Goal: Feedback & Contribution: Submit feedback/report problem

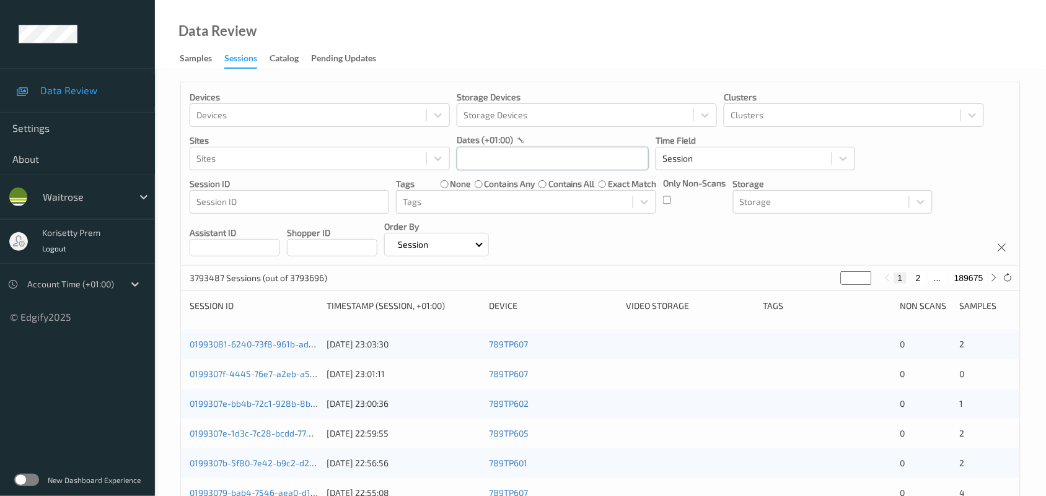
click at [553, 162] on input "text" at bounding box center [553, 159] width 192 height 24
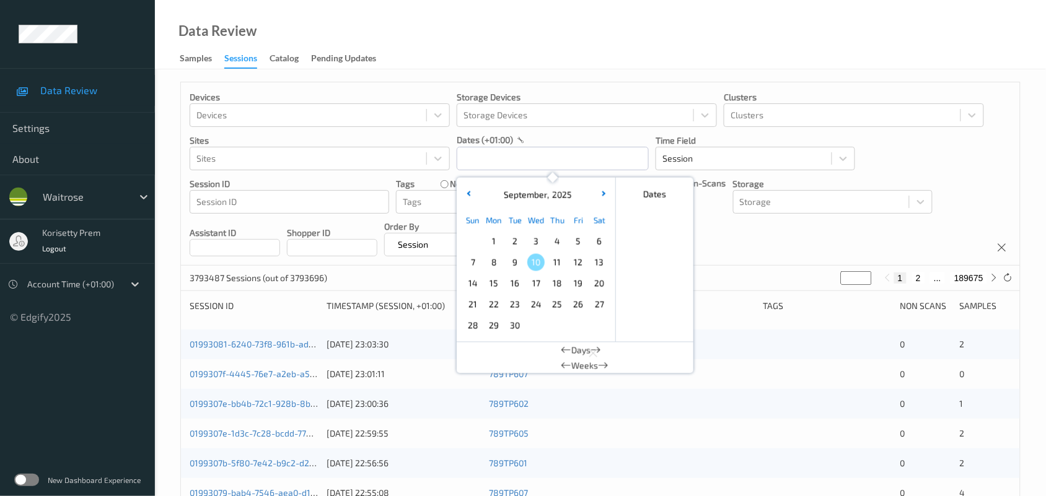
click at [495, 264] on span "8" at bounding box center [493, 262] width 17 height 17
type input "08/09/2025 00:00 -> 08/09/2025 23:59"
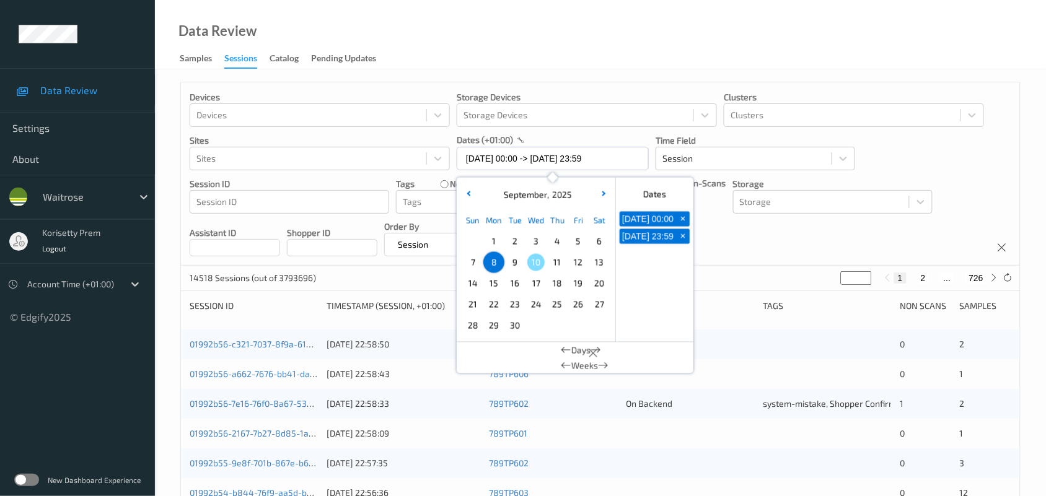
click at [753, 226] on div "Devices Devices Storage Devices Storage Devices Clusters Clusters Sites Sites d…" at bounding box center [600, 173] width 839 height 183
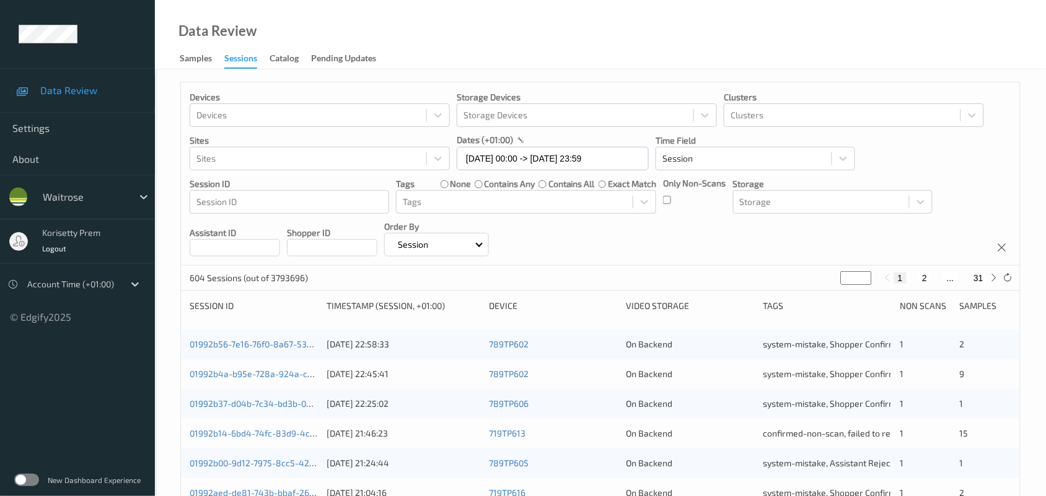
click at [925, 279] on button "2" at bounding box center [924, 278] width 12 height 11
type input "*"
click at [855, 279] on input "*" at bounding box center [856, 278] width 31 height 14
type input "*"
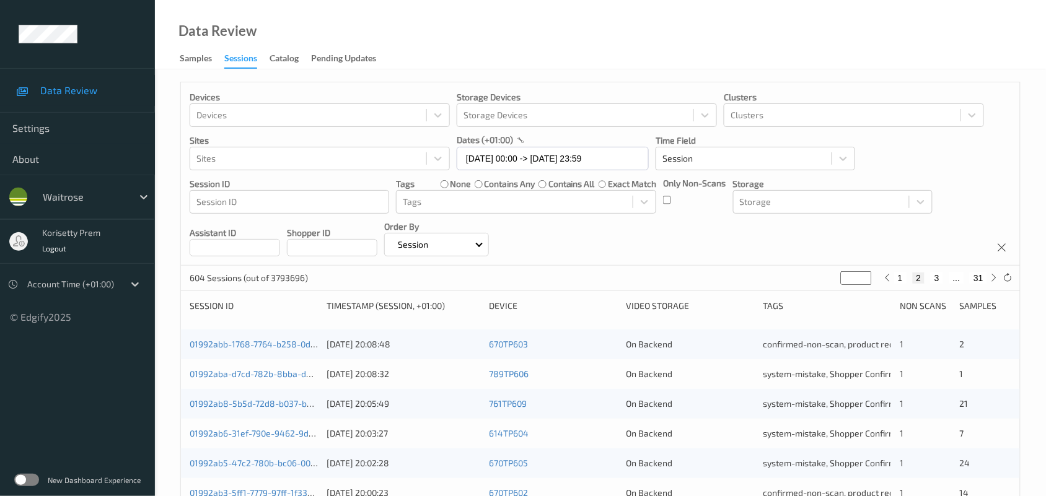
type input "*"
type input "**"
click at [876, 236] on div "Devices Devices Storage Devices Storage Devices Clusters Clusters Sites Sites d…" at bounding box center [600, 173] width 839 height 183
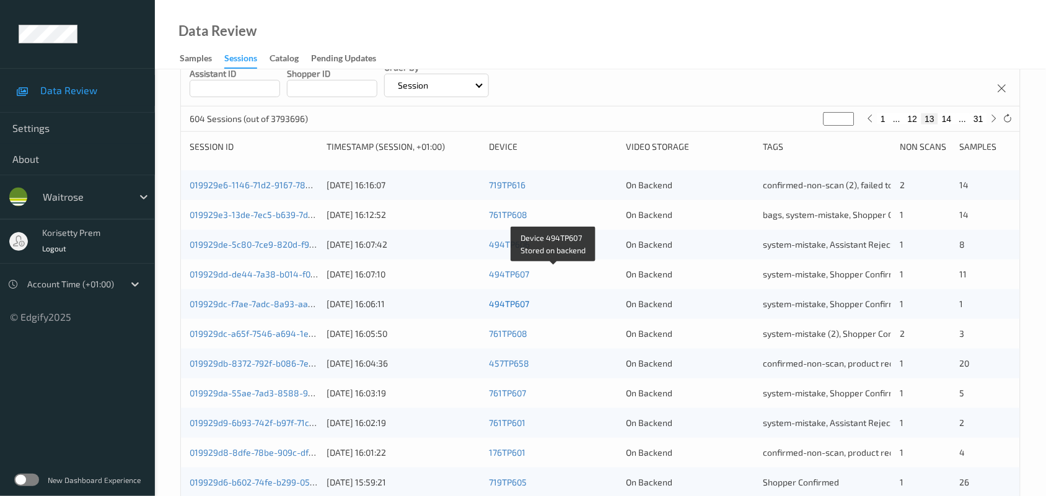
scroll to position [232, 0]
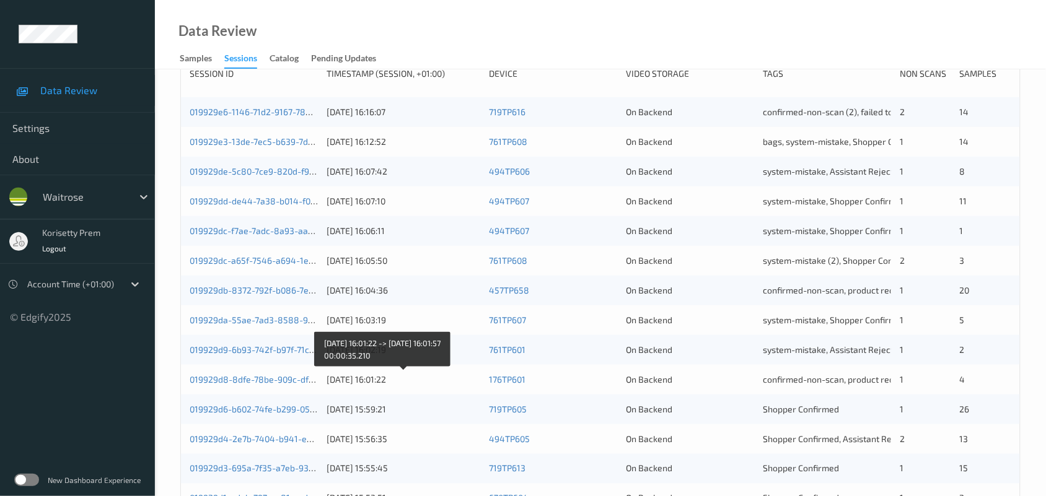
click at [398, 380] on div "08/09/2025 16:01:22" at bounding box center [404, 380] width 154 height 12
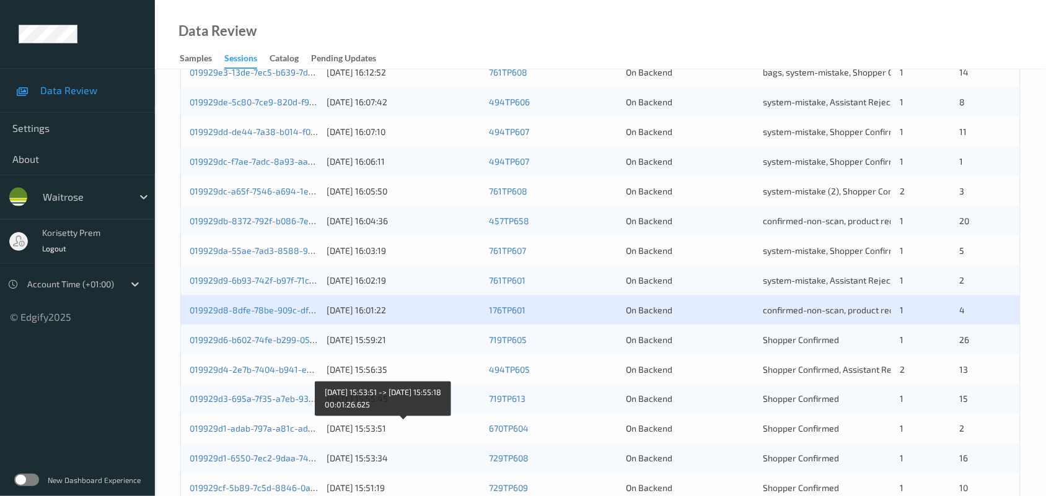
scroll to position [465, 0]
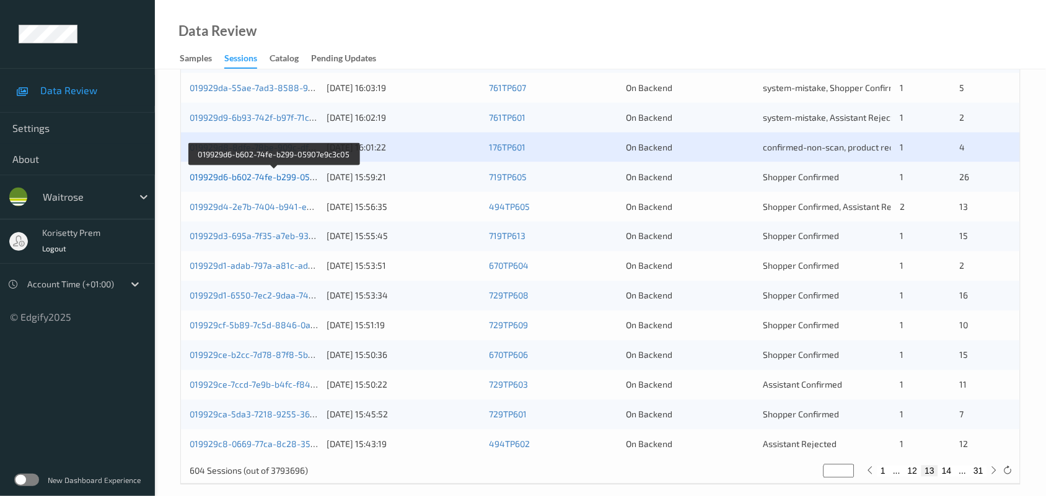
click at [291, 178] on link "019929d6-b602-74fe-b299-05907e9c3c05" at bounding box center [274, 177] width 168 height 11
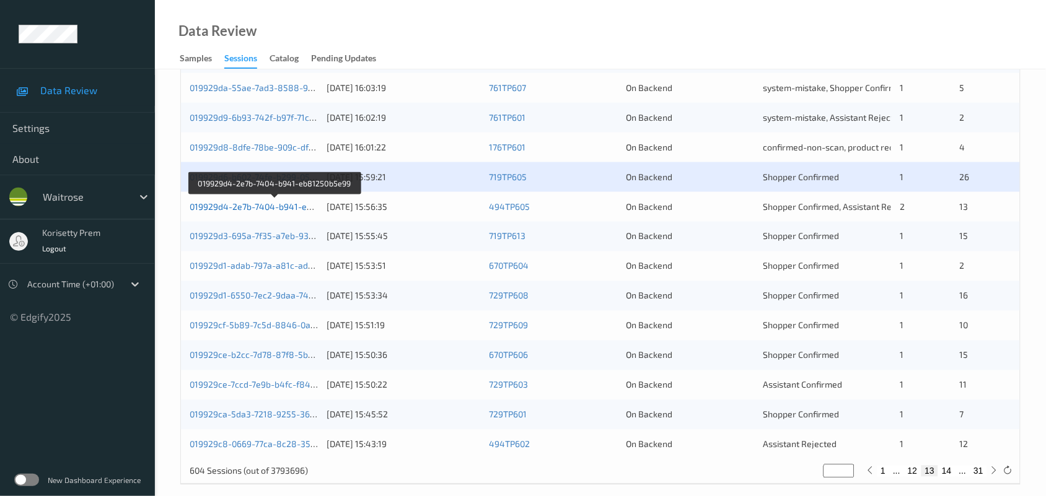
click at [289, 208] on link "019929d4-2e7b-7404-b941-eb81250b5e99" at bounding box center [275, 206] width 171 height 11
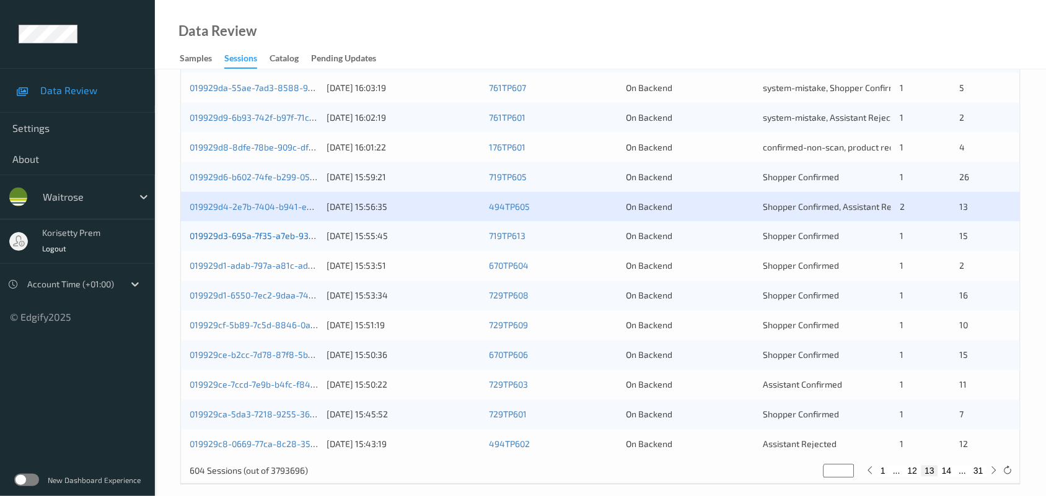
click at [293, 237] on link "019929d3-695a-7f35-a7eb-935c0b87a401" at bounding box center [273, 236] width 167 height 11
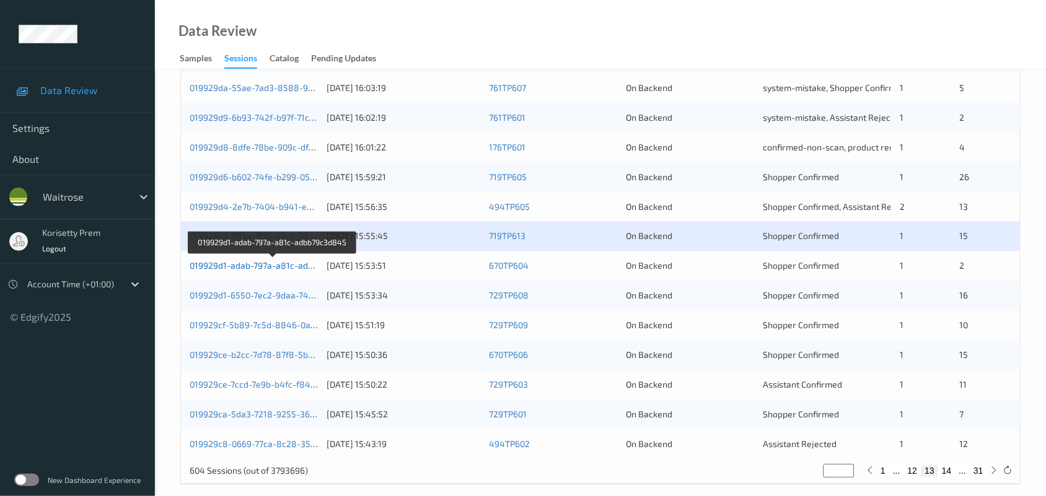
click at [299, 265] on link "019929d1-adab-797a-a81c-adbb79c3d845" at bounding box center [274, 266] width 168 height 11
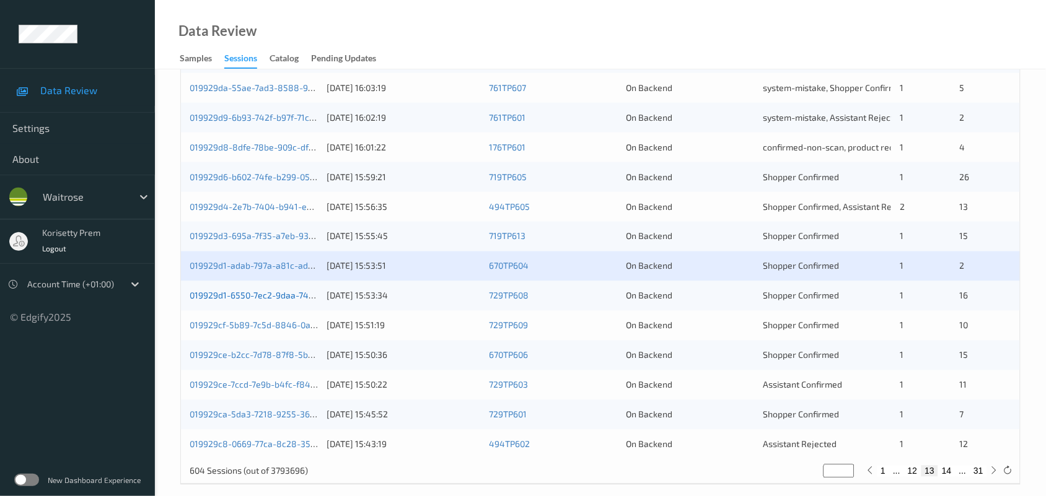
click at [294, 297] on link "019929d1-6550-7ec2-9daa-748aba90b4fe" at bounding box center [274, 296] width 168 height 11
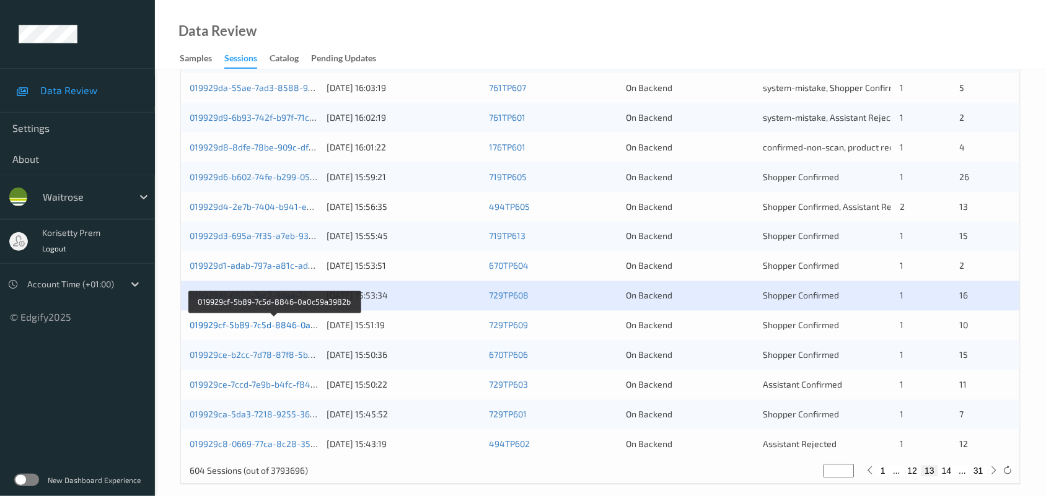
click at [289, 327] on link "019929cf-5b89-7c5d-8846-0a0c59a3982b" at bounding box center [275, 325] width 170 height 11
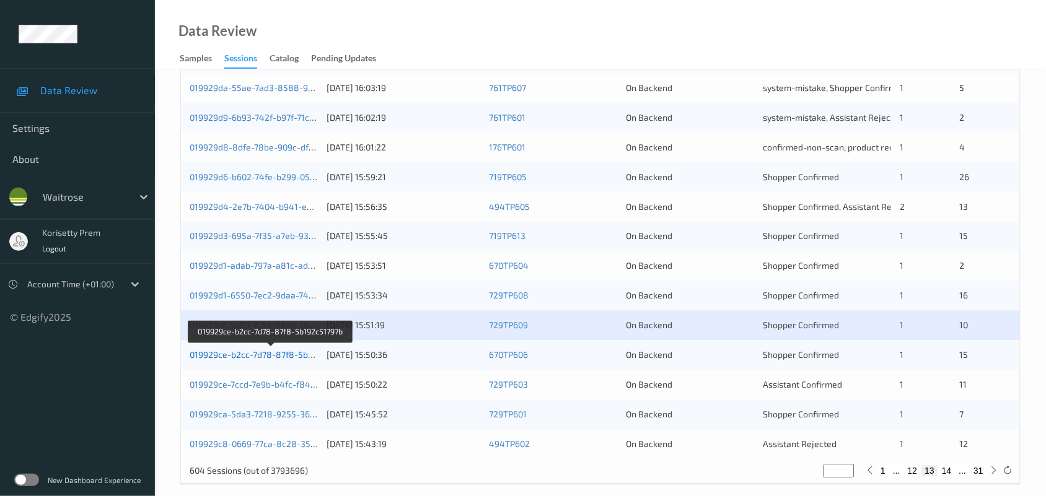
click at [292, 358] on link "019929ce-b2cc-7d78-87f8-5b192c51797b" at bounding box center [272, 355] width 164 height 11
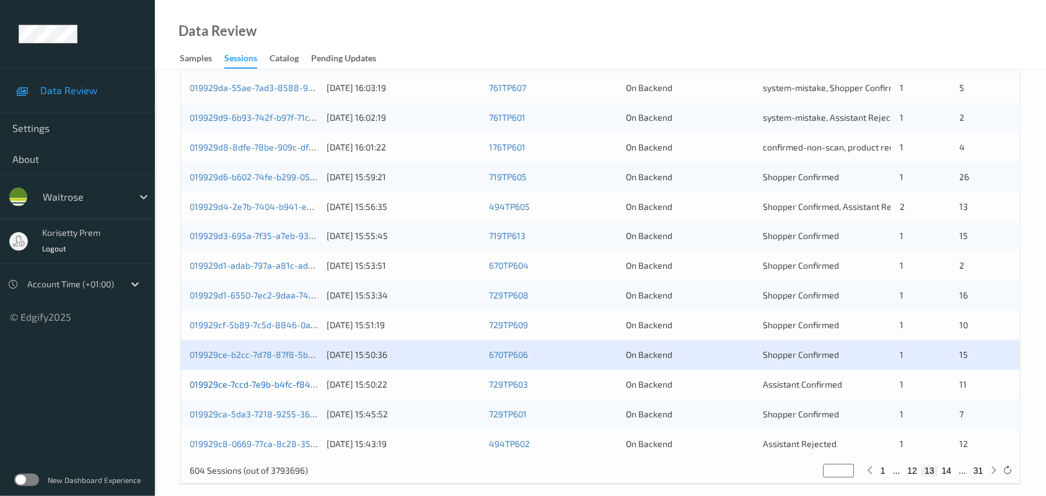
click at [296, 383] on link "019929ce-7ccd-7e9b-b4fc-f84667157829" at bounding box center [272, 385] width 164 height 11
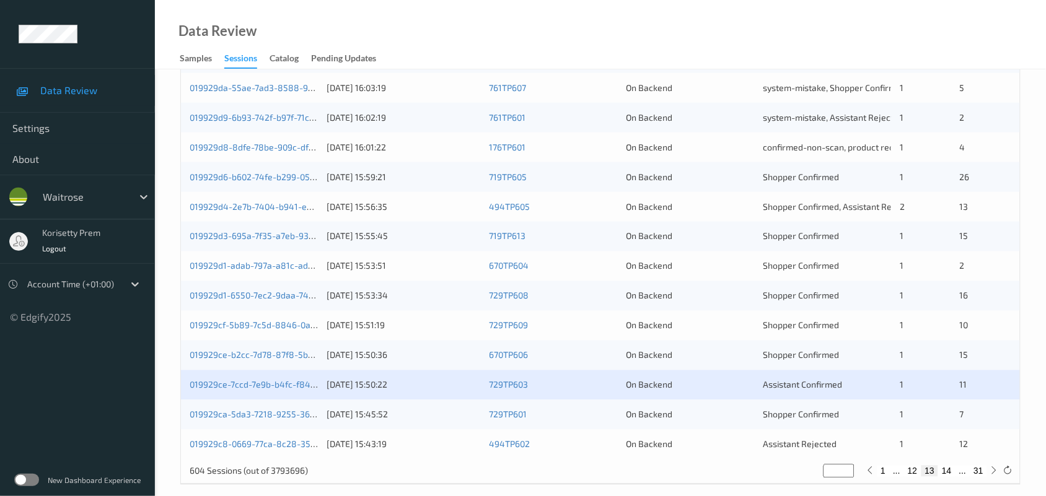
click at [301, 409] on div "019929ca-5da3-7218-9255-36032706d5ed" at bounding box center [254, 415] width 128 height 12
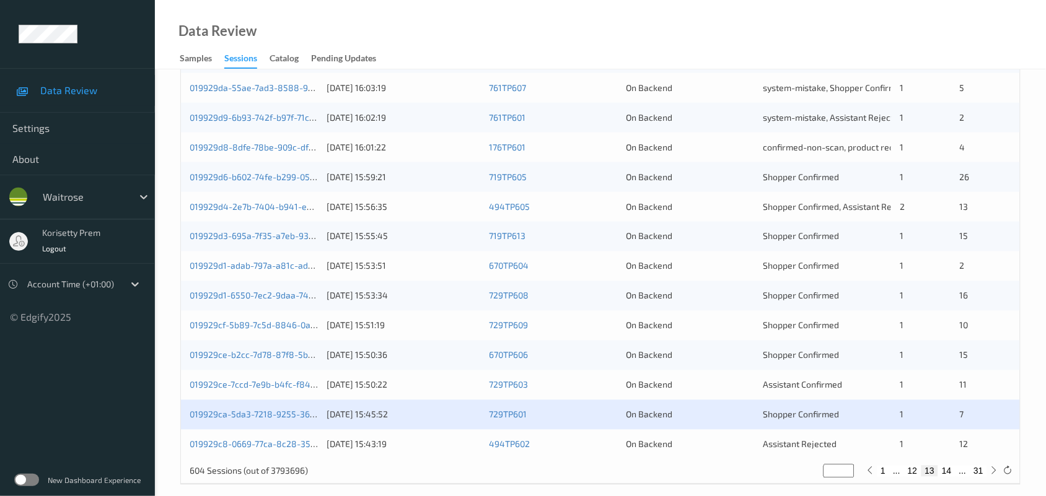
click at [299, 409] on div "019929ca-5da3-7218-9255-36032706d5ed" at bounding box center [254, 415] width 128 height 12
click at [298, 415] on link "019929ca-5da3-7218-9255-36032706d5ed" at bounding box center [274, 415] width 169 height 11
click at [294, 439] on link "019929c8-0669-77ca-8c28-35e9cf7a9b43" at bounding box center [274, 444] width 168 height 11
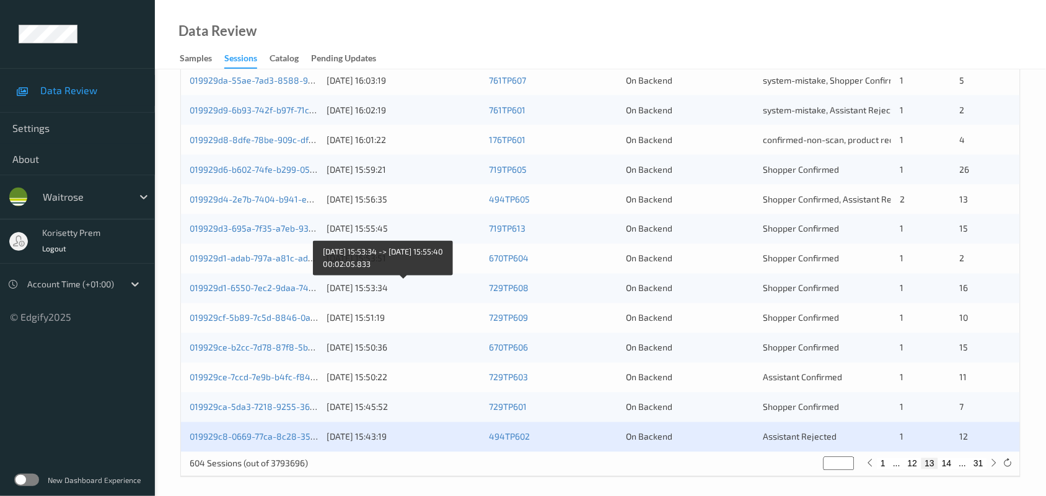
scroll to position [479, 0]
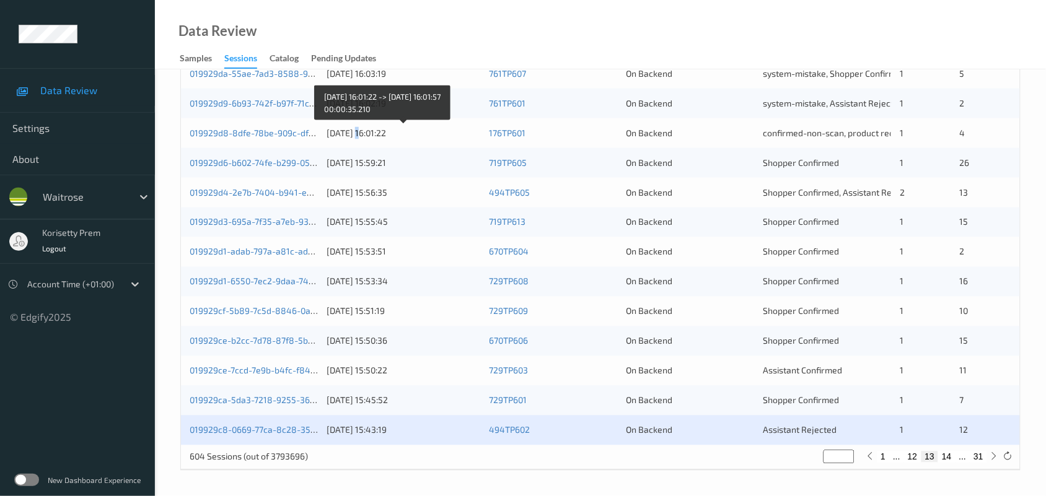
click at [364, 132] on div "08/09/2025 16:01:22" at bounding box center [404, 133] width 154 height 12
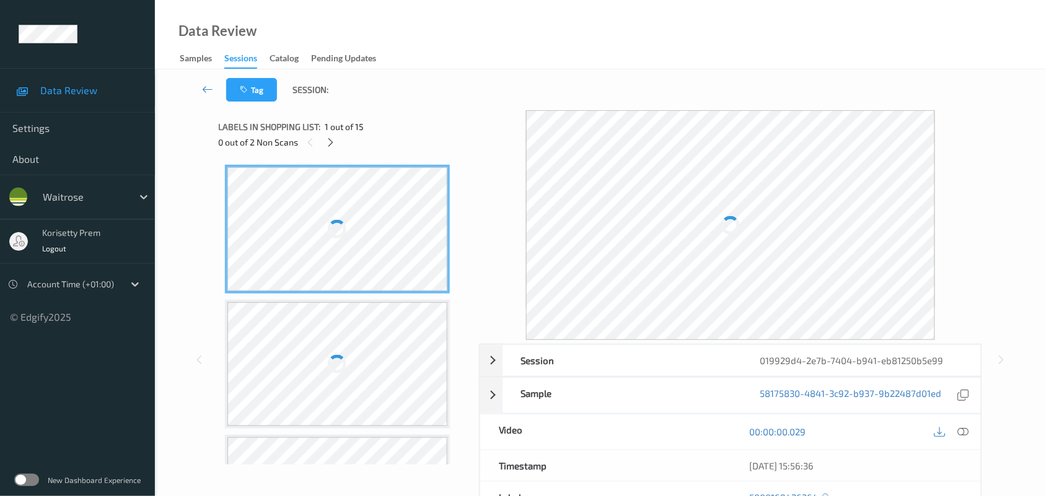
click at [472, 55] on div "Data Review Samples Sessions Catalog Pending Updates" at bounding box center [600, 34] width 891 height 69
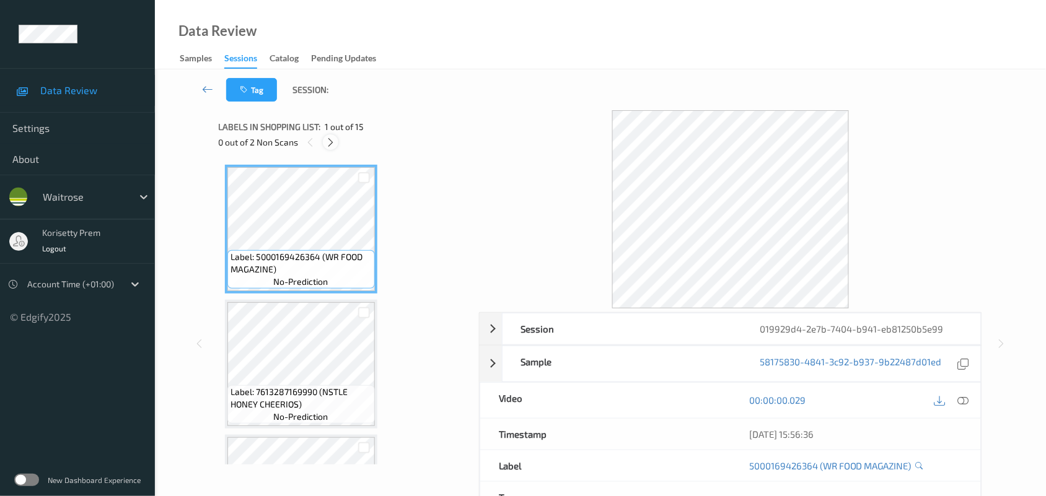
click at [332, 138] on icon at bounding box center [330, 142] width 11 height 11
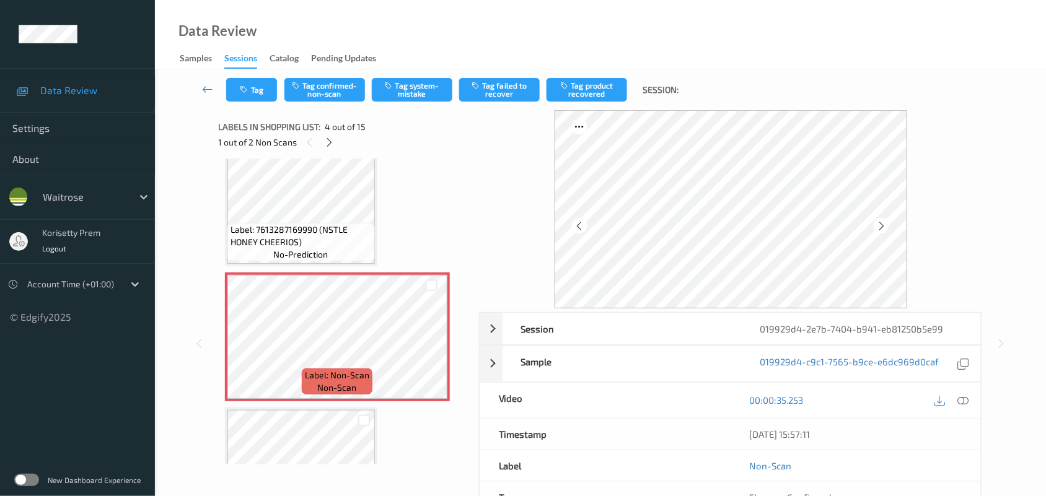
scroll to position [276, 0]
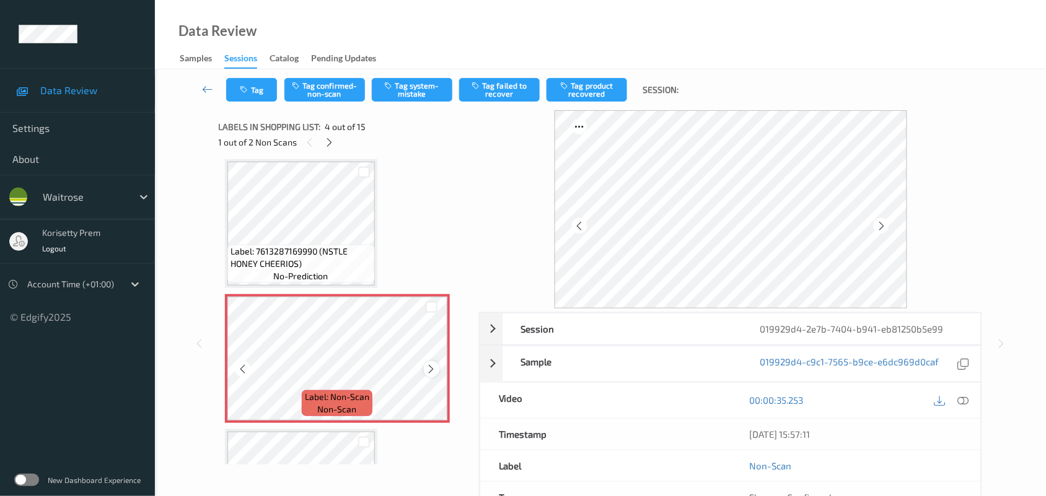
click at [428, 364] on icon at bounding box center [431, 369] width 11 height 11
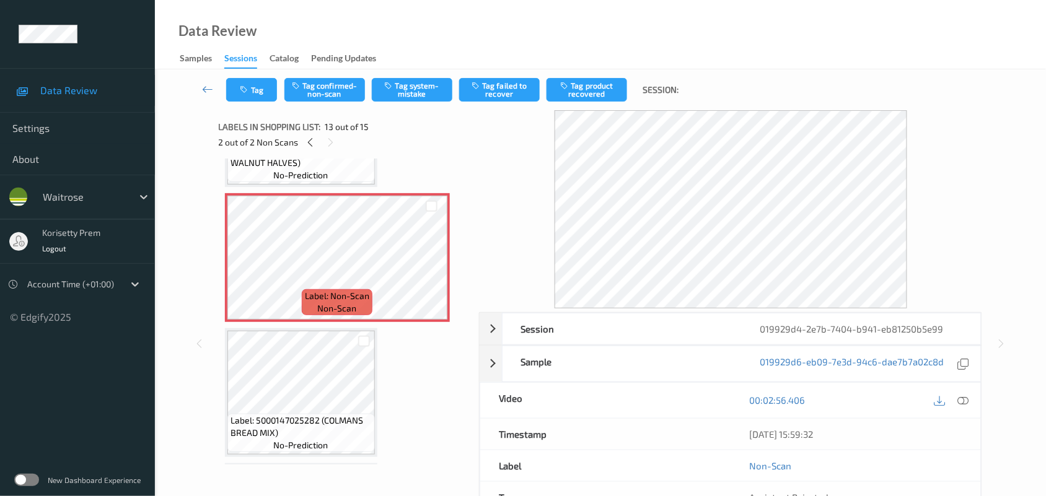
scroll to position [1515, 0]
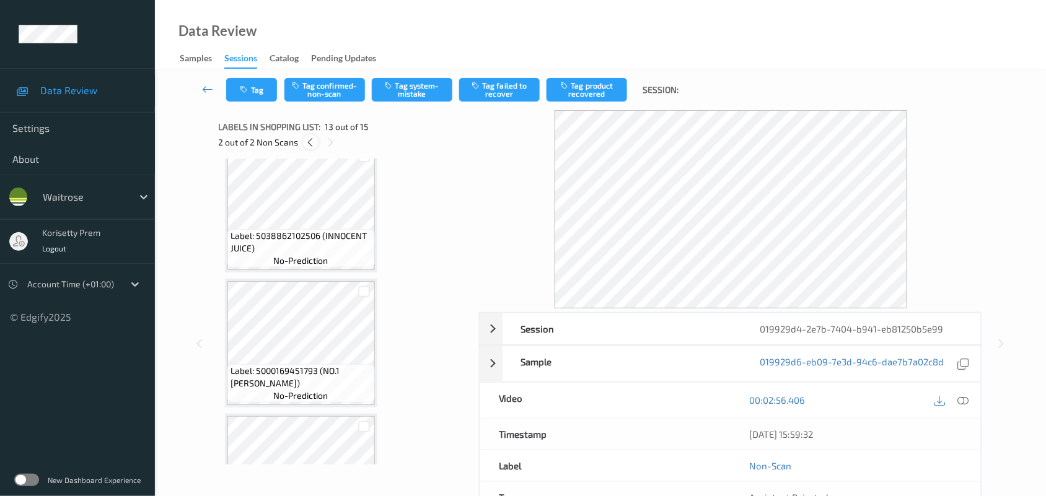
click at [303, 144] on div at bounding box center [310, 141] width 15 height 15
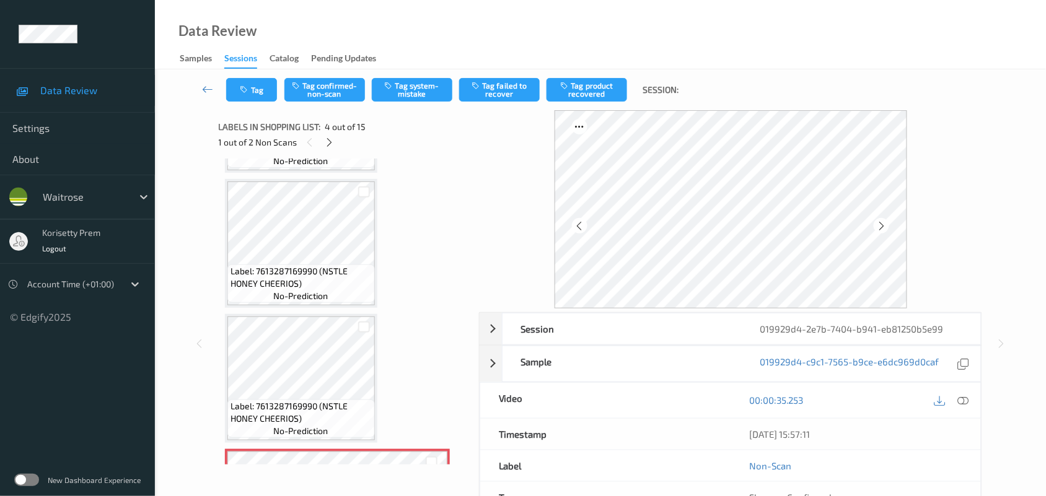
scroll to position [43, 0]
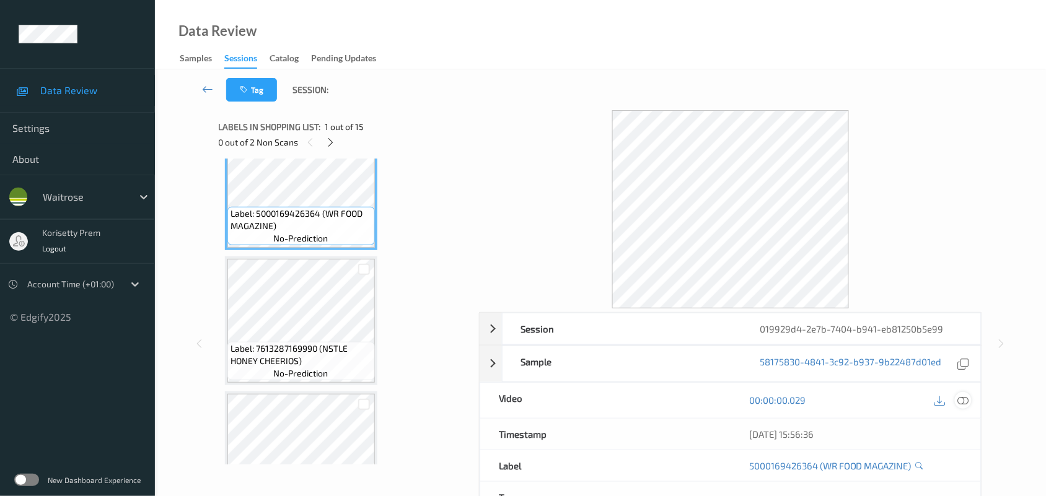
click at [956, 400] on div at bounding box center [963, 400] width 17 height 17
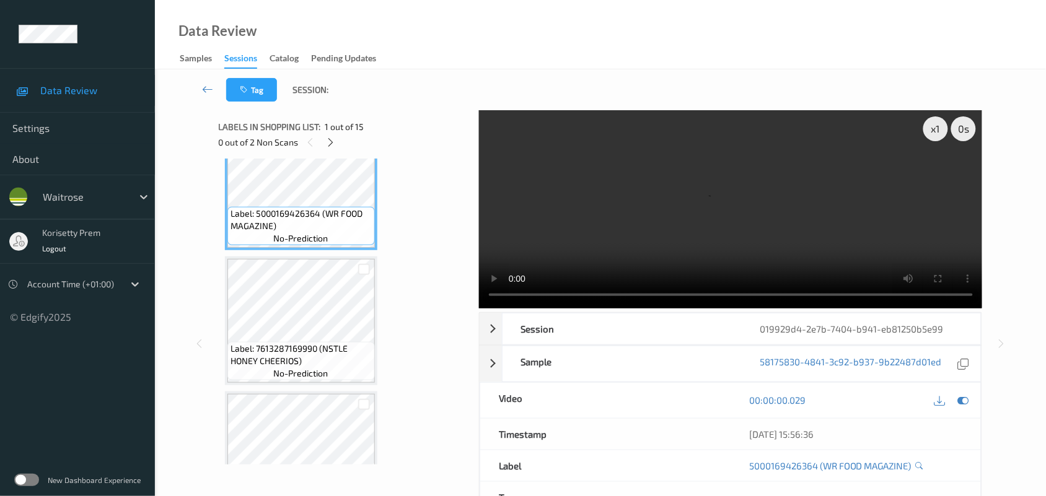
scroll to position [0, 0]
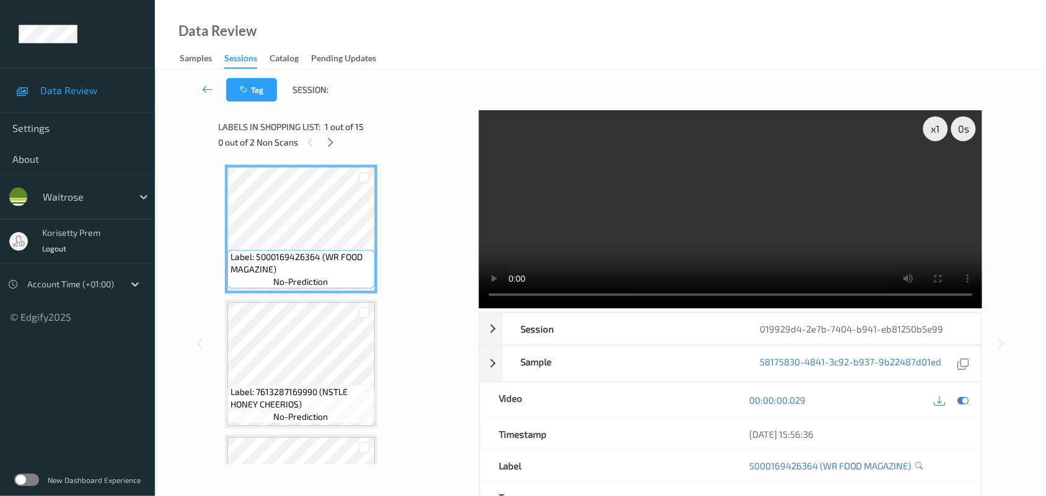
click at [615, 234] on video at bounding box center [731, 209] width 504 height 198
click at [750, 200] on video at bounding box center [731, 209] width 504 height 198
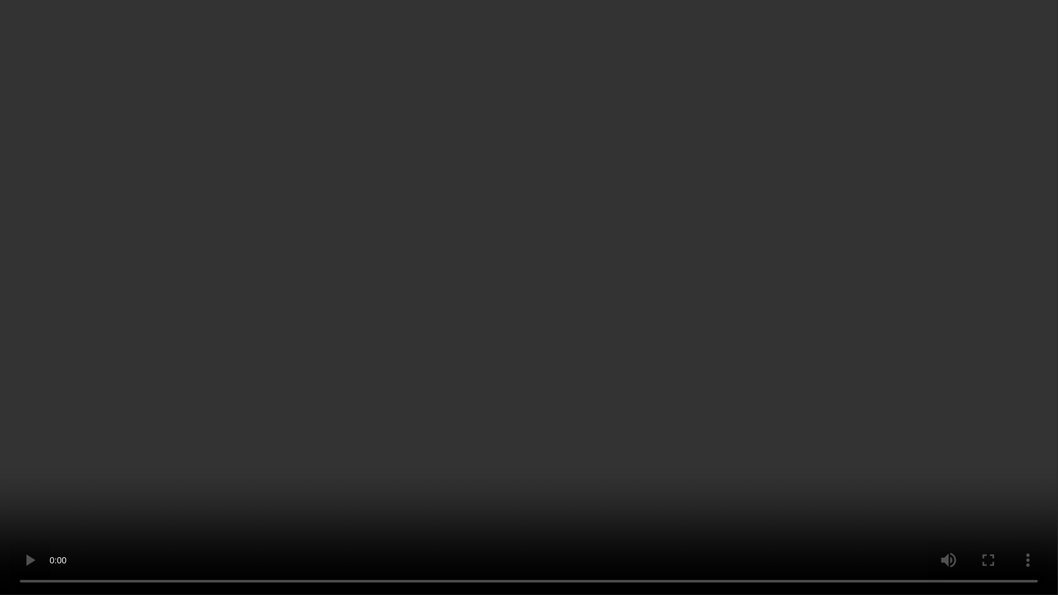
click at [455, 377] on video at bounding box center [529, 297] width 1058 height 595
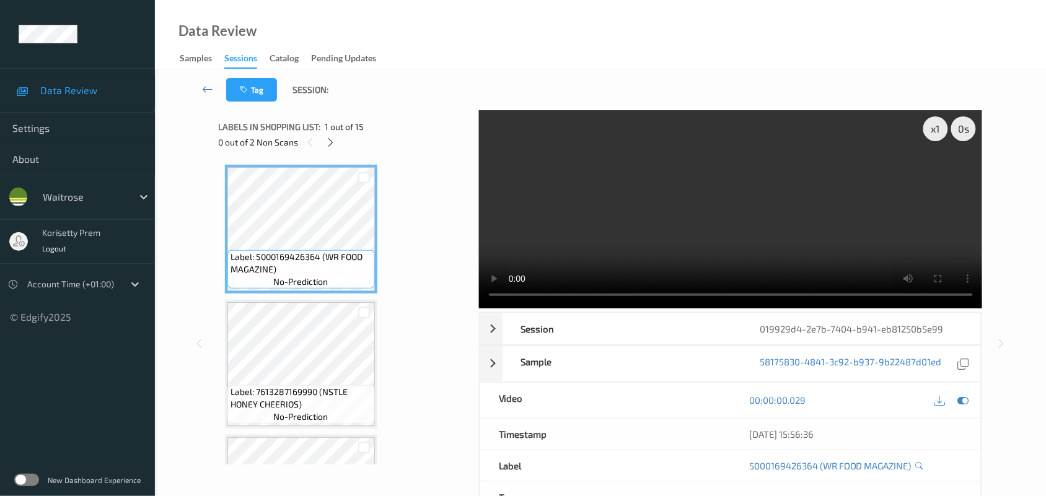
click at [728, 192] on video at bounding box center [731, 209] width 504 height 198
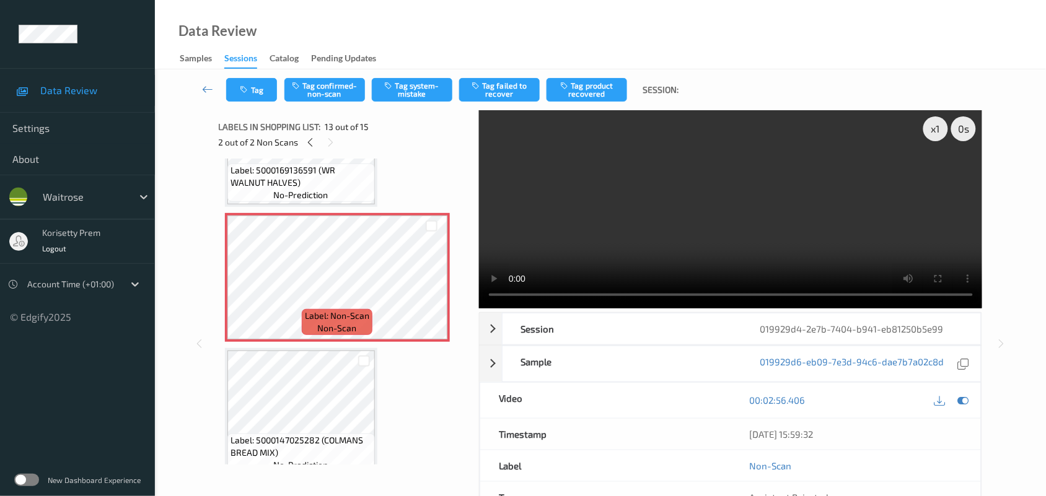
scroll to position [1549, 0]
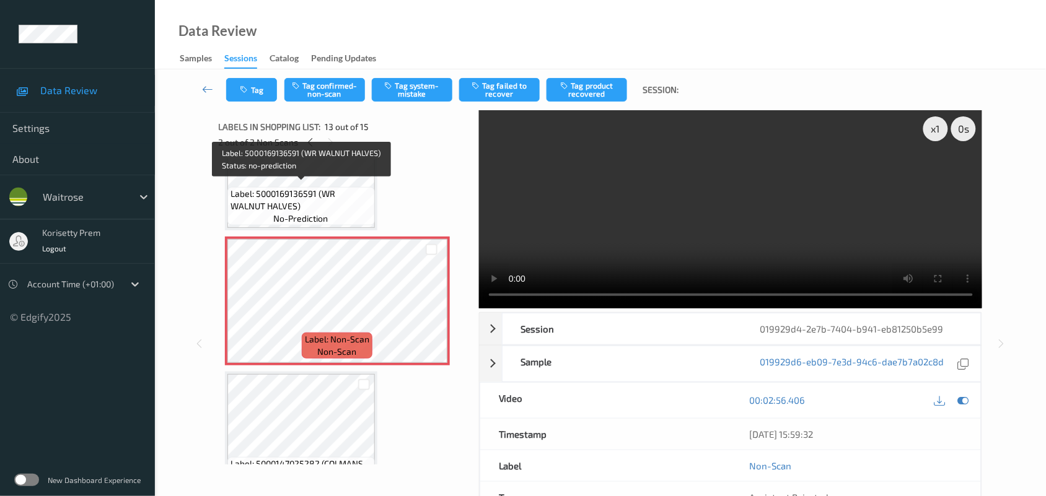
click at [298, 193] on span "Label: 5000169136591 (WR WALNUT HALVES)" at bounding box center [301, 200] width 141 height 25
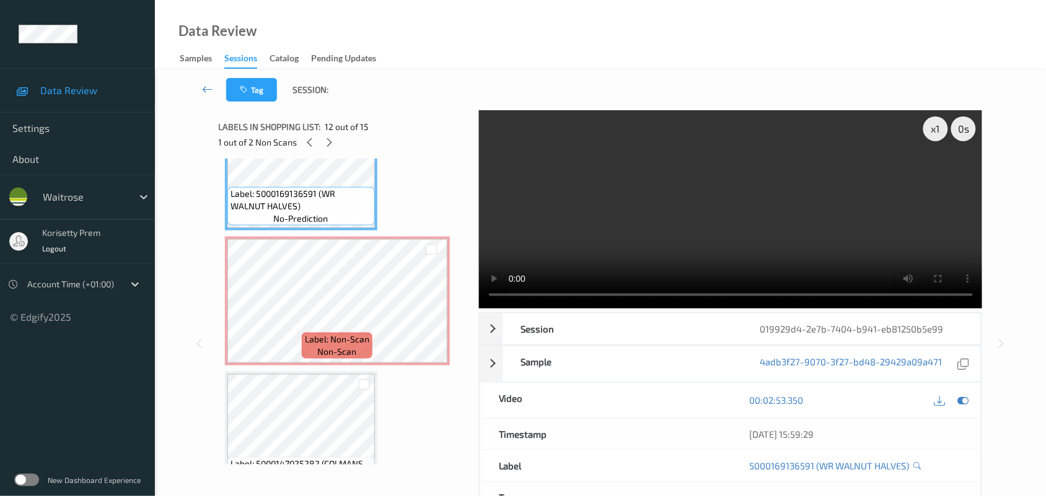
click at [618, 188] on video at bounding box center [731, 209] width 504 height 198
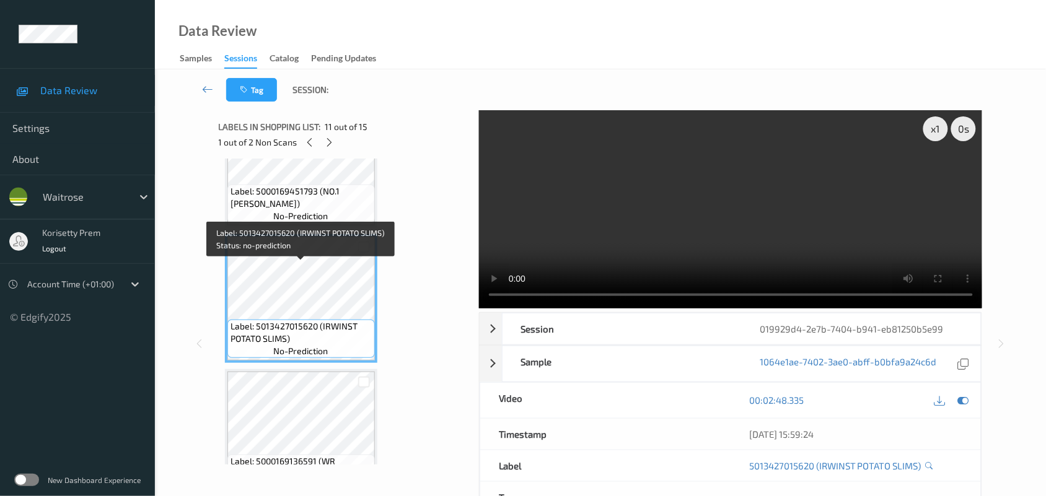
scroll to position [1257, 0]
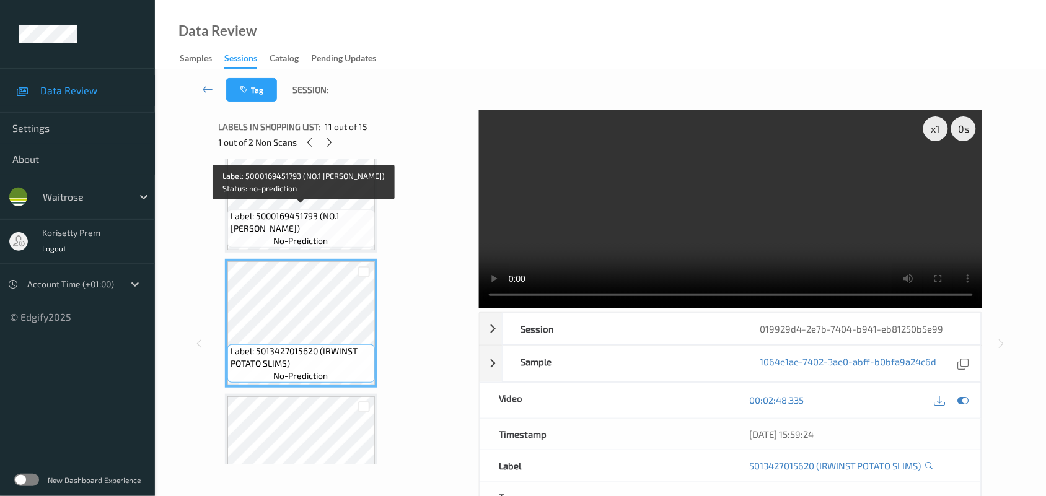
click at [304, 210] on span "Label: 5000169451793 (NO.1 MATICE MELON)" at bounding box center [301, 222] width 141 height 25
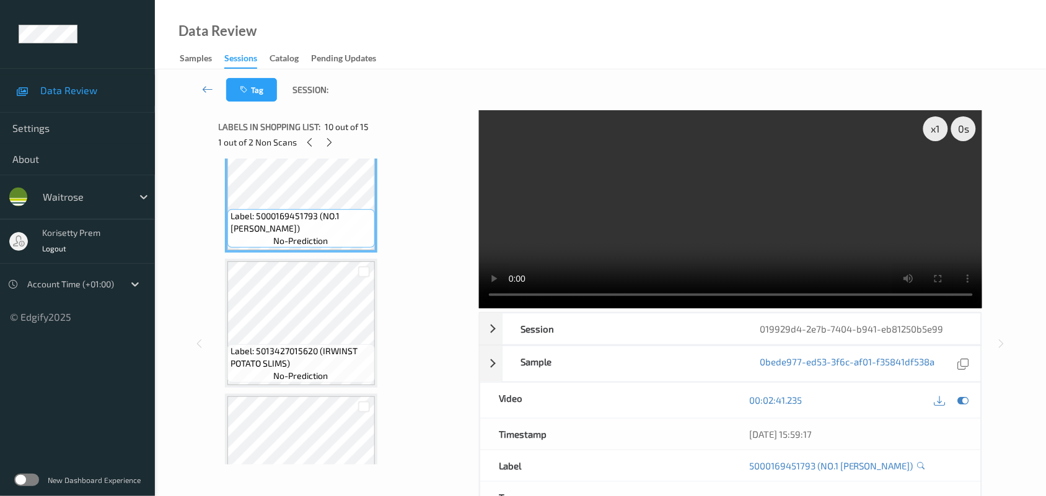
click at [788, 257] on video at bounding box center [731, 209] width 504 height 198
click at [809, 203] on video at bounding box center [731, 209] width 504 height 198
click at [794, 199] on video at bounding box center [731, 209] width 504 height 198
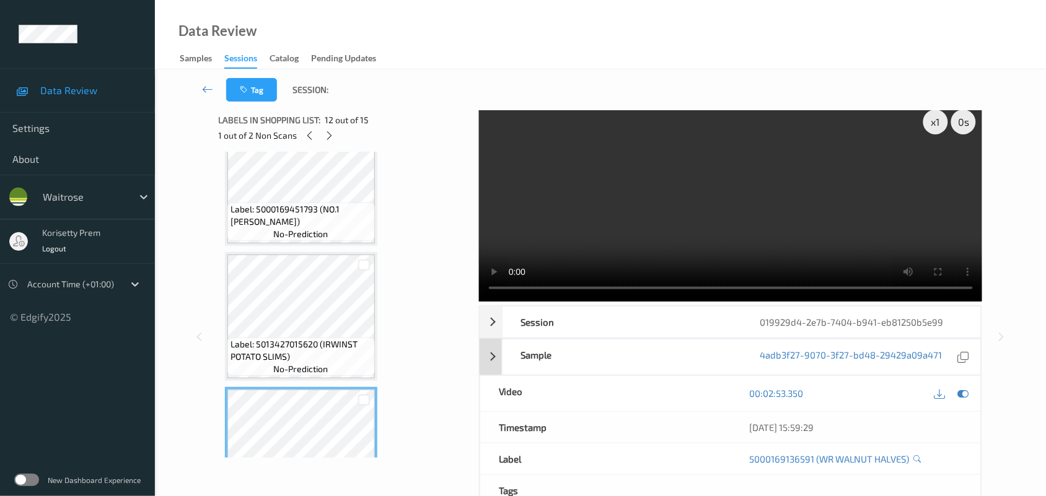
scroll to position [0, 0]
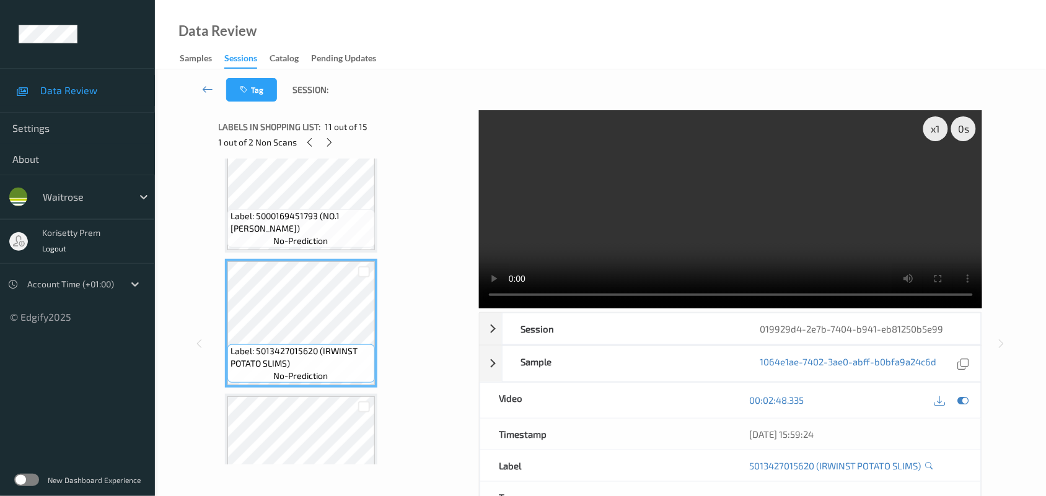
click at [620, 184] on video at bounding box center [731, 209] width 504 height 198
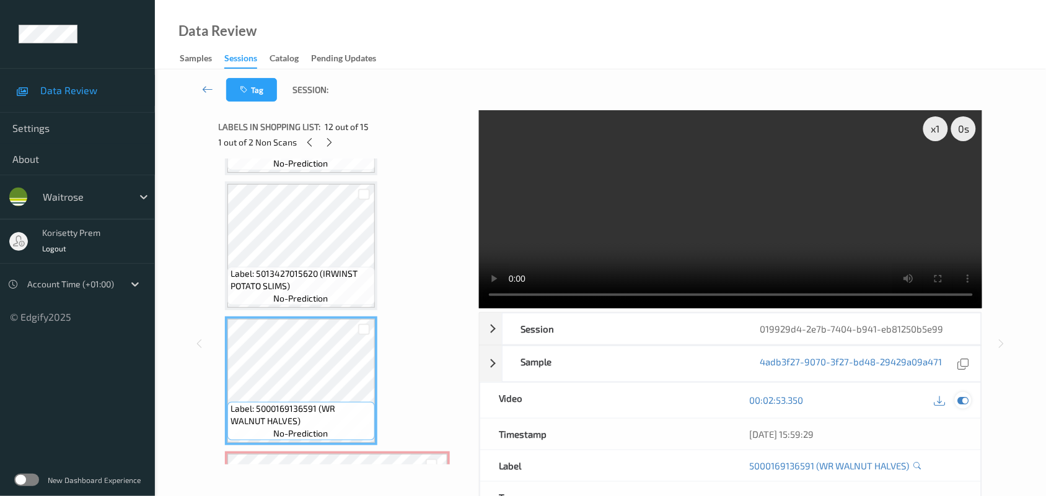
click at [961, 401] on icon at bounding box center [963, 400] width 11 height 11
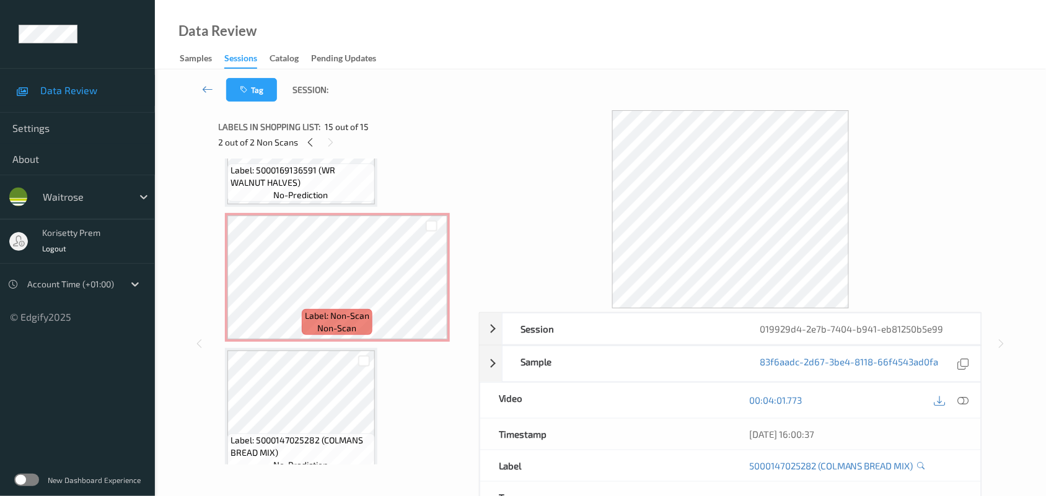
scroll to position [1567, 0]
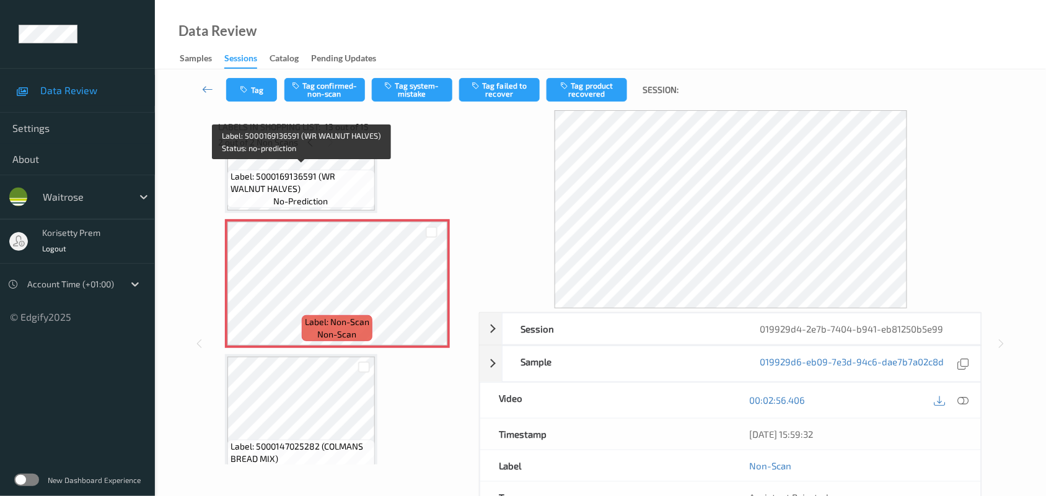
click at [298, 172] on span "Label: 5000169136591 (WR WALNUT HALVES)" at bounding box center [301, 182] width 141 height 25
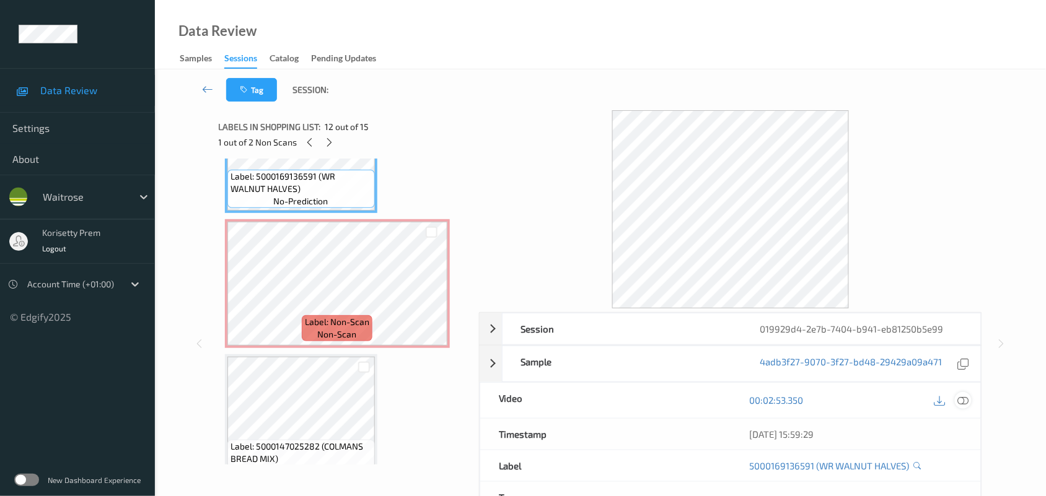
click at [967, 401] on icon at bounding box center [963, 400] width 11 height 11
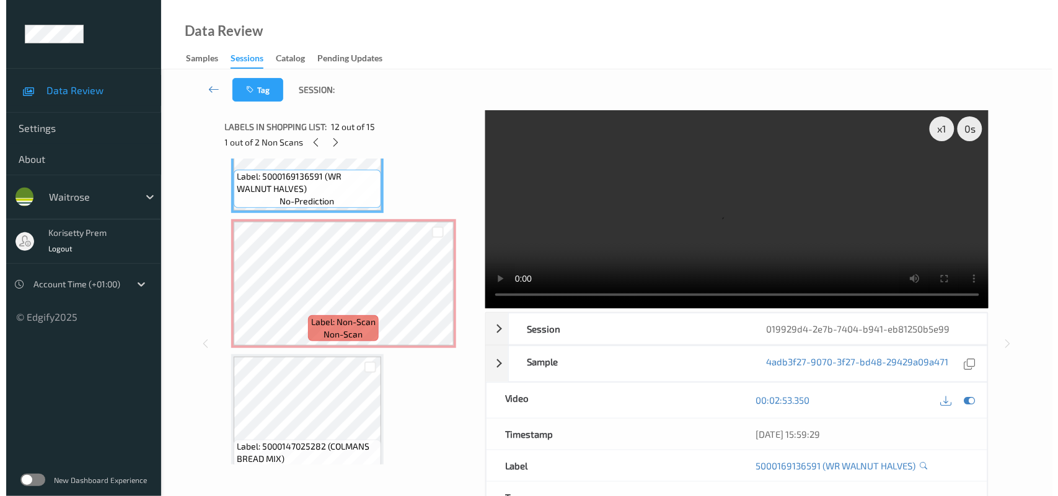
scroll to position [1489, 0]
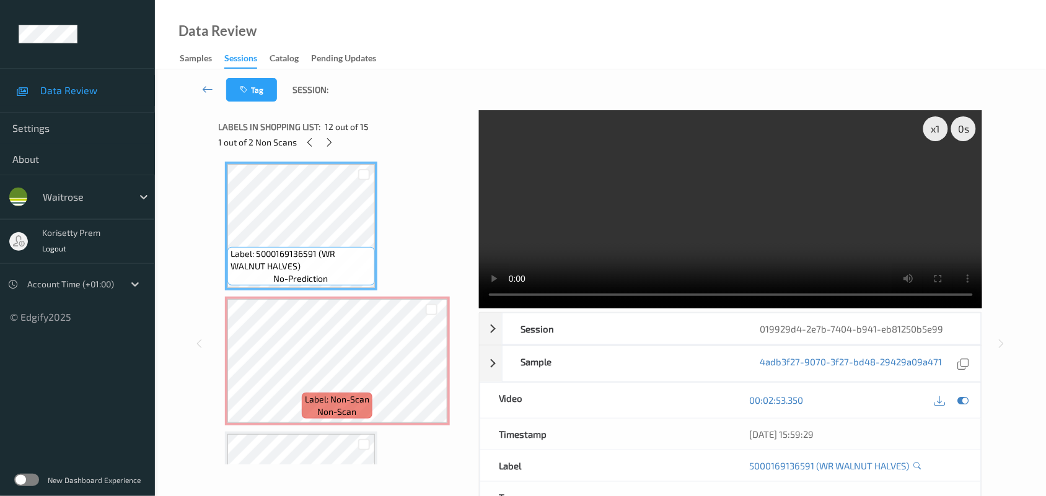
click at [863, 245] on video at bounding box center [731, 209] width 504 height 198
click at [827, 232] on video at bounding box center [731, 209] width 504 height 198
click at [737, 174] on video at bounding box center [731, 209] width 504 height 198
click at [690, 229] on video at bounding box center [731, 209] width 504 height 198
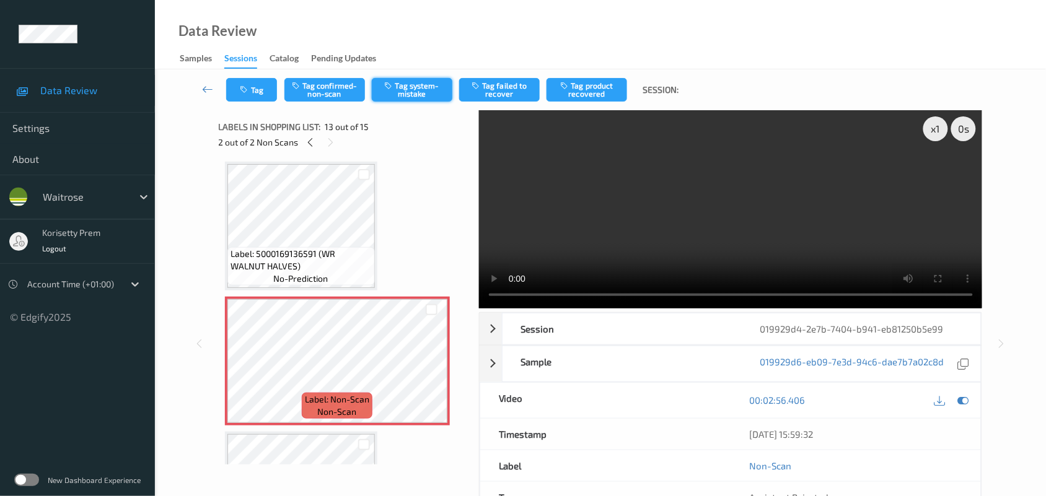
click at [421, 90] on button "Tag system-mistake" at bounding box center [412, 90] width 81 height 24
click at [248, 89] on icon "button" at bounding box center [245, 90] width 11 height 9
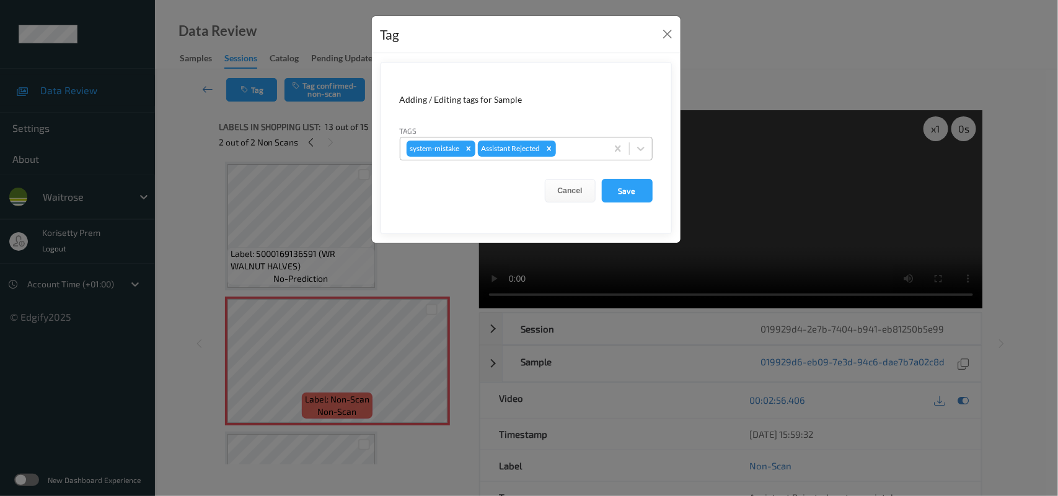
click at [578, 151] on div at bounding box center [579, 148] width 42 height 15
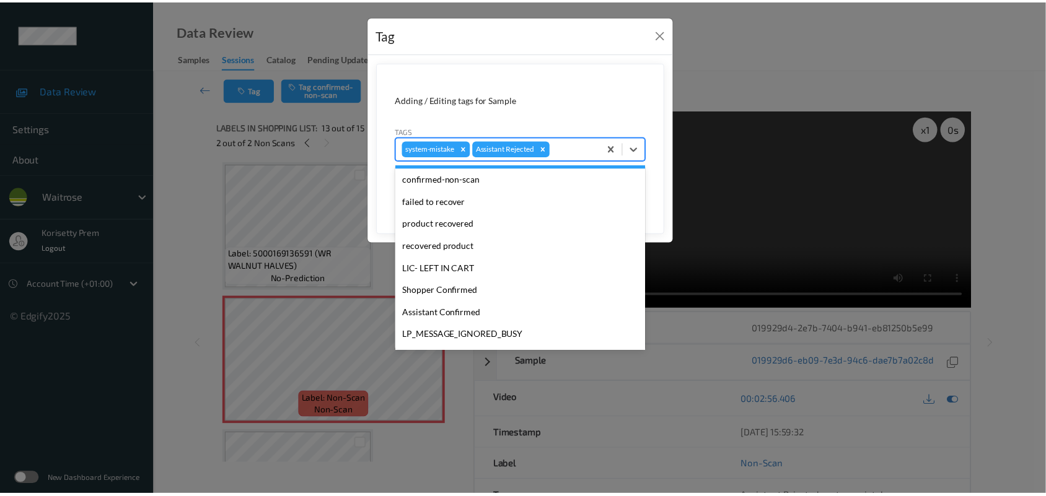
scroll to position [286, 0]
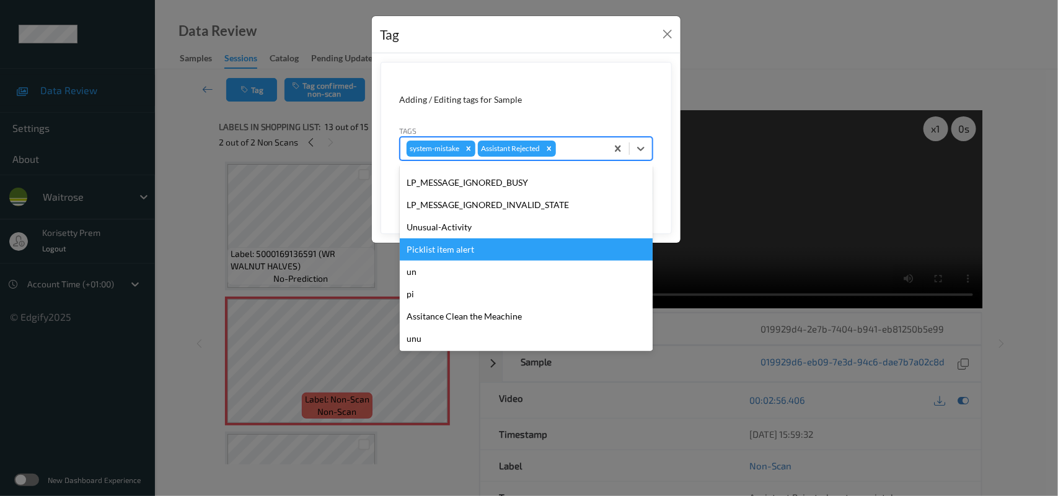
click at [451, 232] on div "Unusual-Activity" at bounding box center [526, 227] width 253 height 22
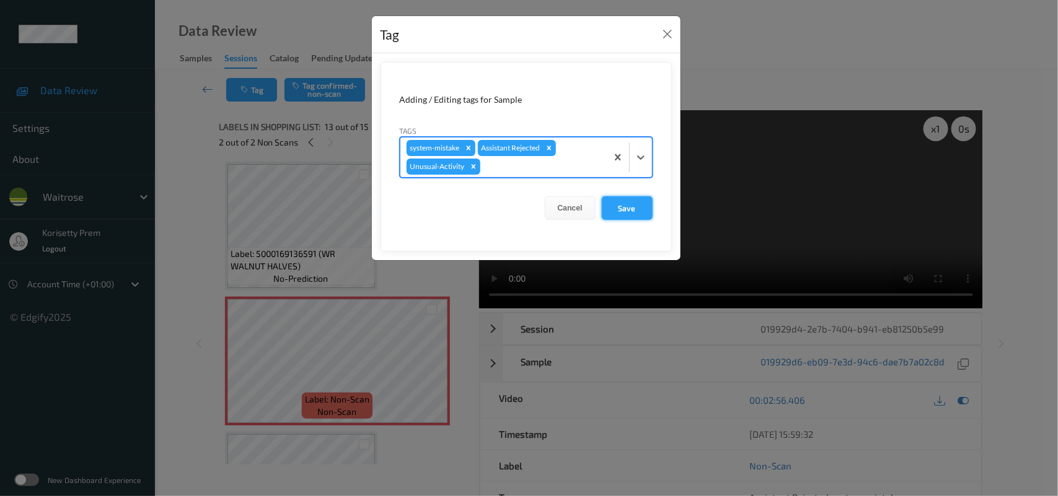
click at [611, 206] on button "Save" at bounding box center [627, 208] width 51 height 24
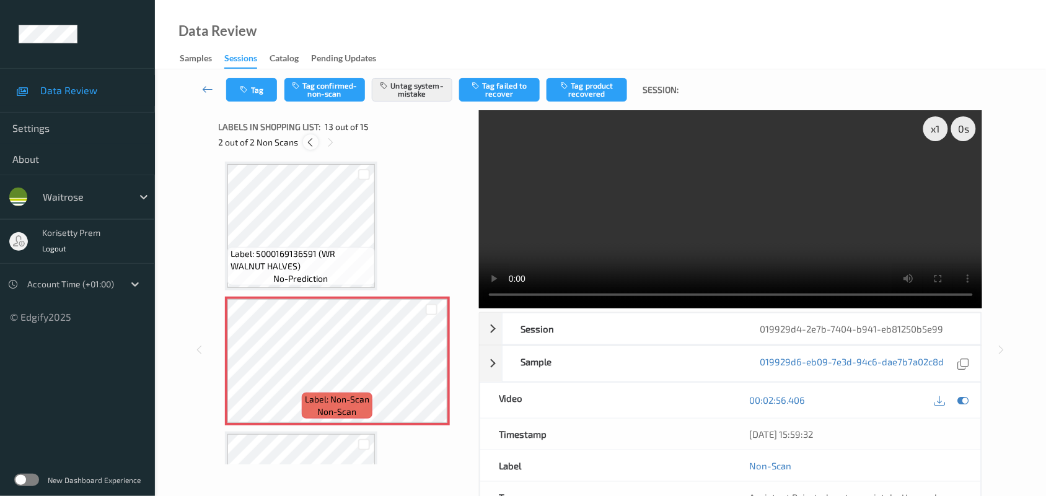
click at [312, 141] on icon at bounding box center [311, 142] width 11 height 11
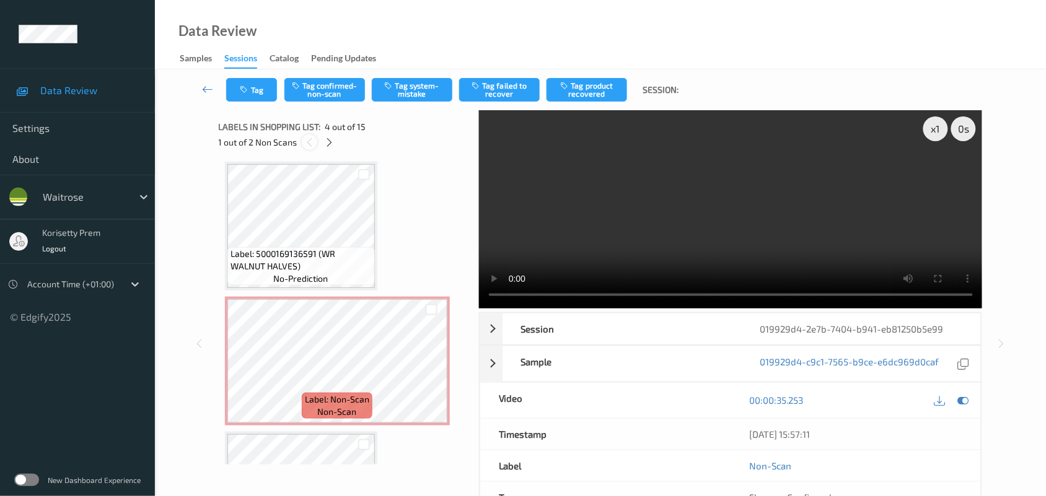
scroll to position [276, 0]
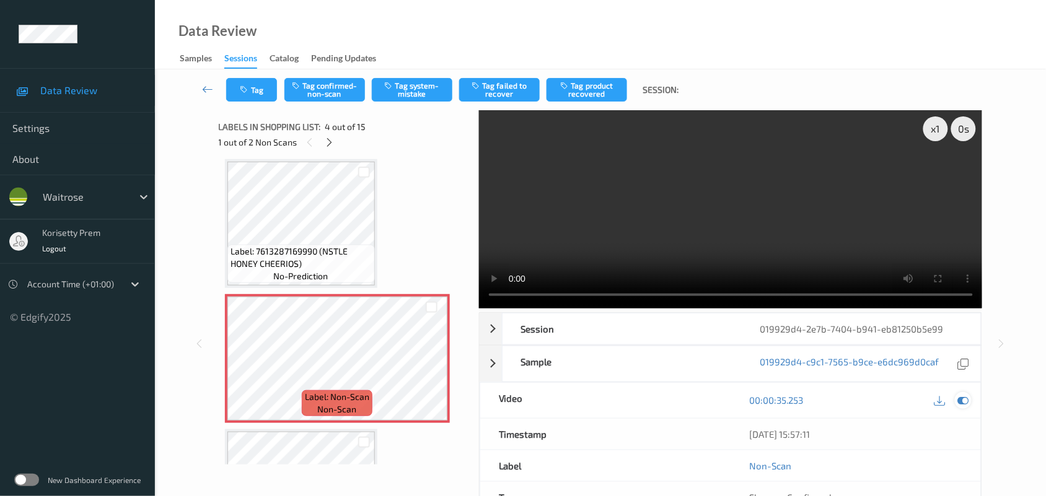
click at [962, 402] on icon at bounding box center [963, 400] width 11 height 11
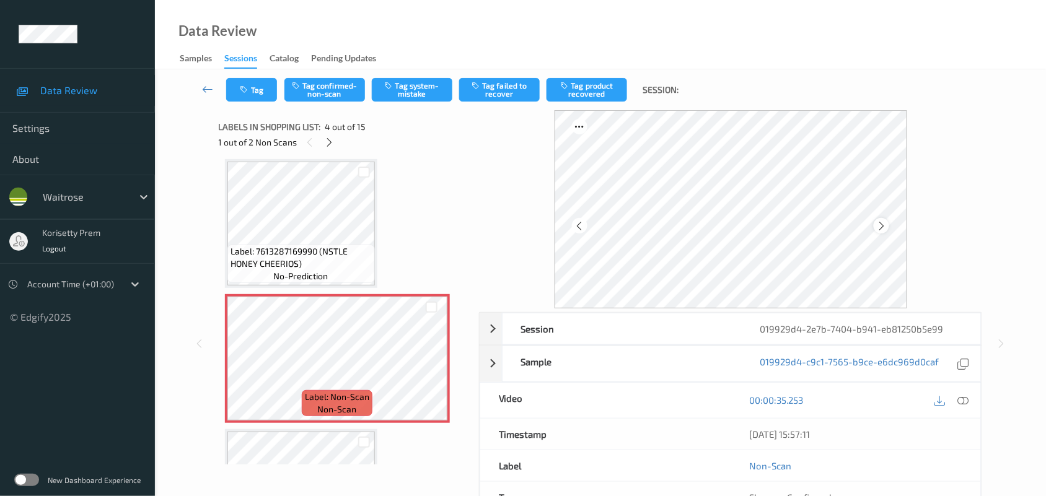
click at [883, 228] on icon at bounding box center [881, 226] width 11 height 11
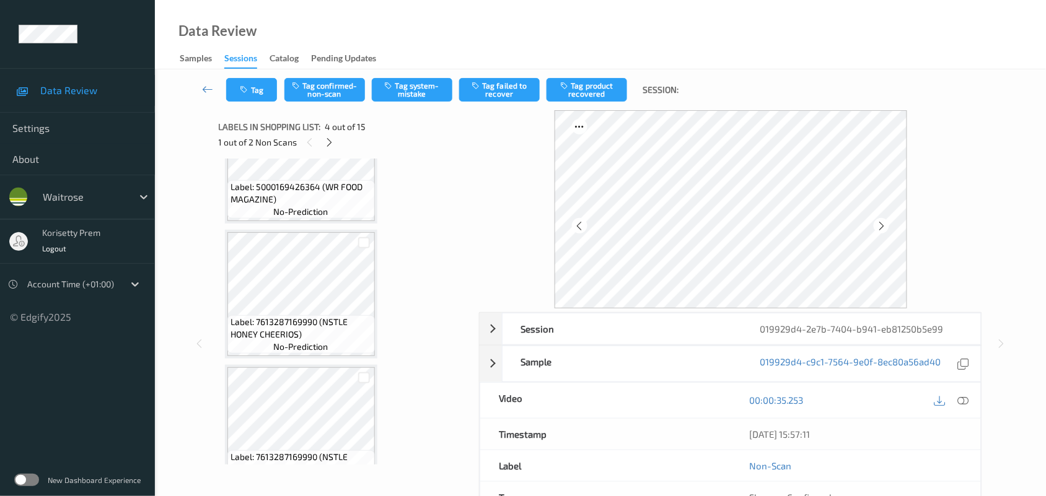
scroll to position [43, 0]
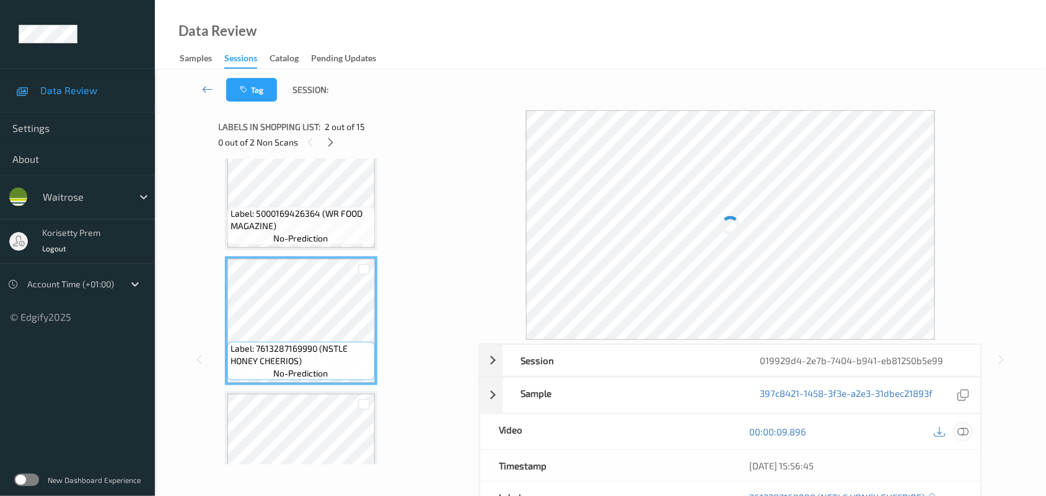
click at [969, 431] on icon at bounding box center [963, 431] width 11 height 11
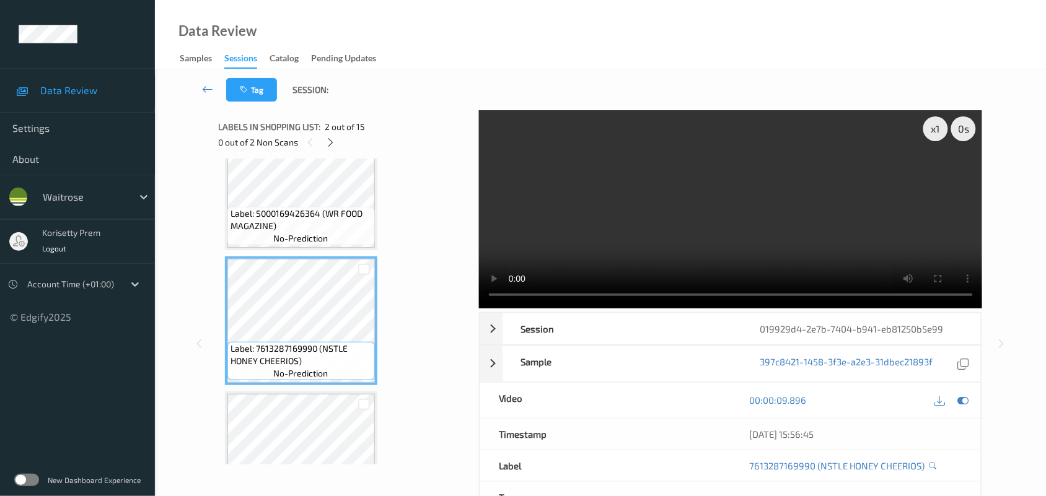
click at [566, 229] on video at bounding box center [731, 209] width 504 height 198
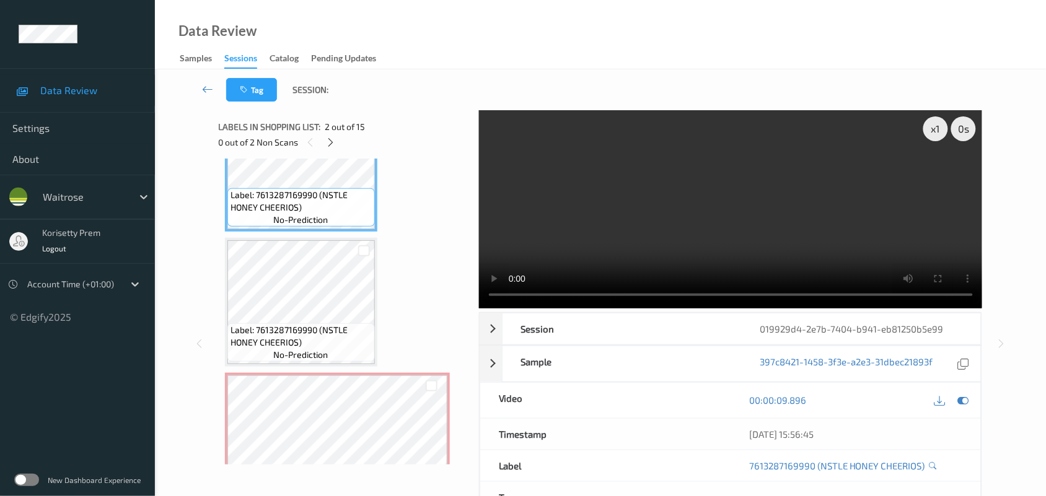
scroll to position [198, 0]
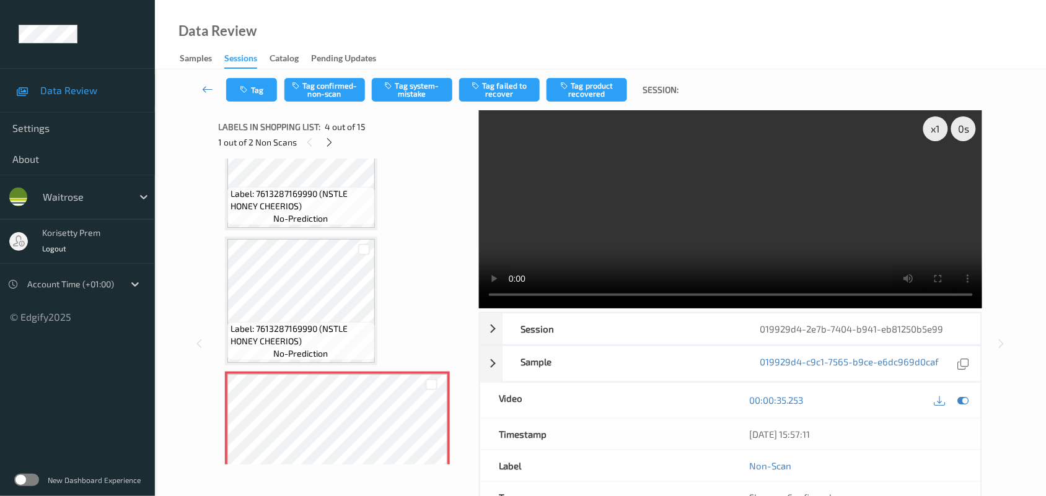
click at [713, 218] on video at bounding box center [731, 209] width 504 height 198
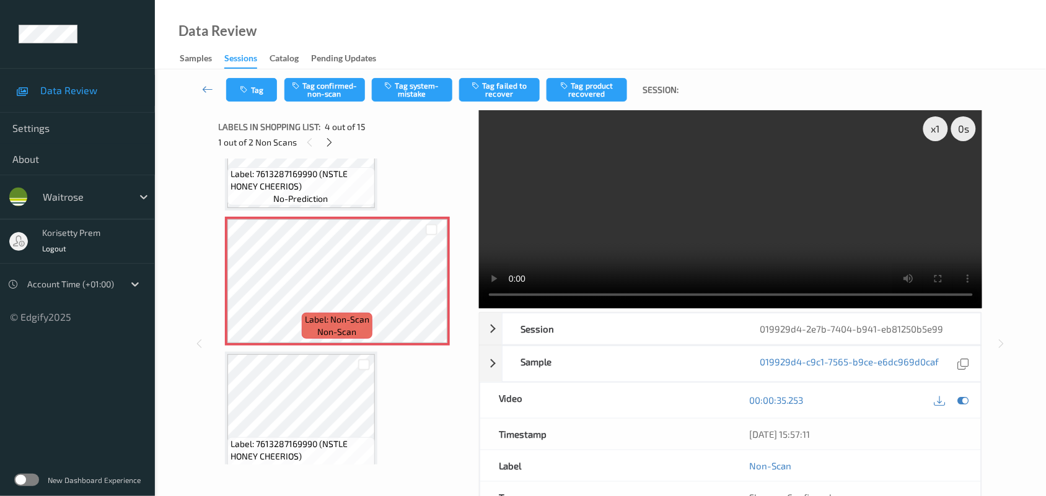
scroll to position [431, 0]
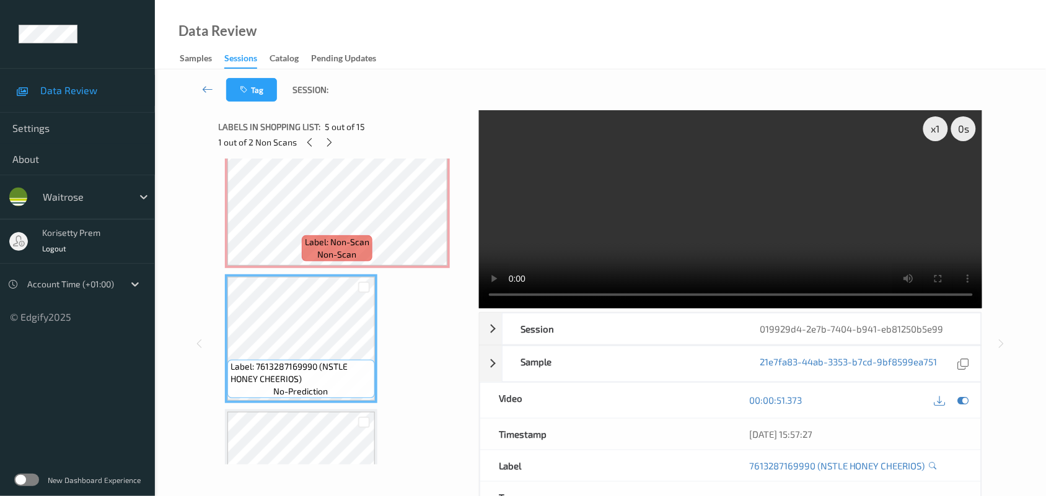
click at [682, 206] on video at bounding box center [731, 209] width 504 height 198
click at [635, 226] on video at bounding box center [731, 209] width 504 height 198
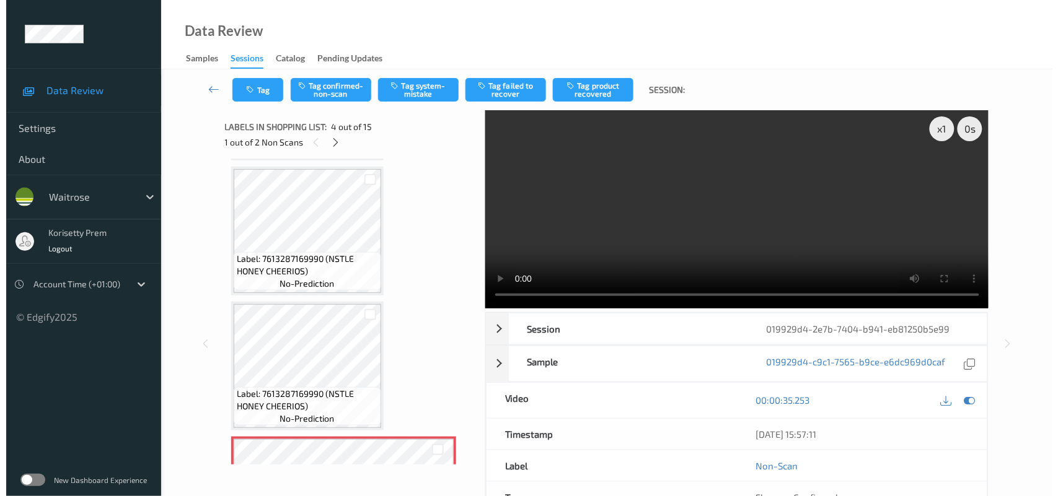
scroll to position [121, 0]
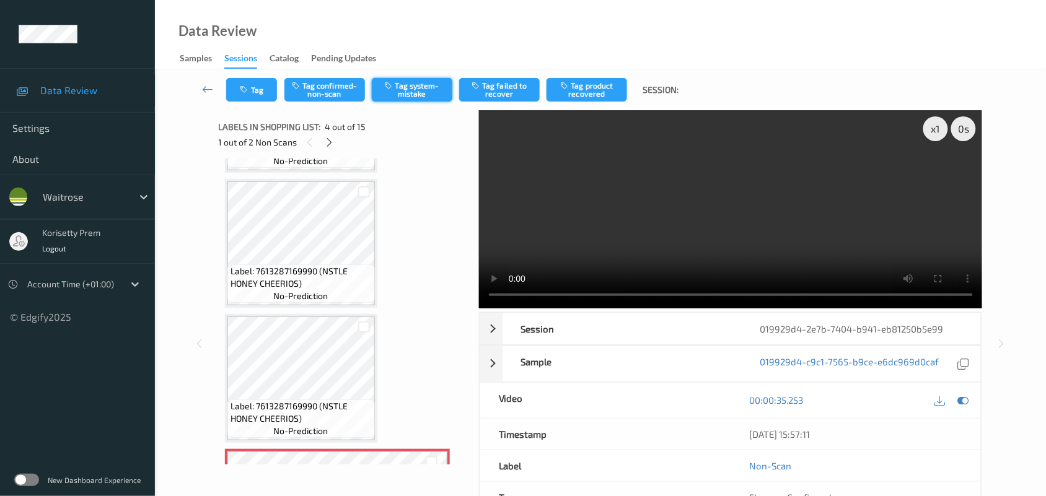
click at [409, 97] on button "Tag system-mistake" at bounding box center [412, 90] width 81 height 24
click at [252, 82] on button "Tag" at bounding box center [251, 90] width 51 height 24
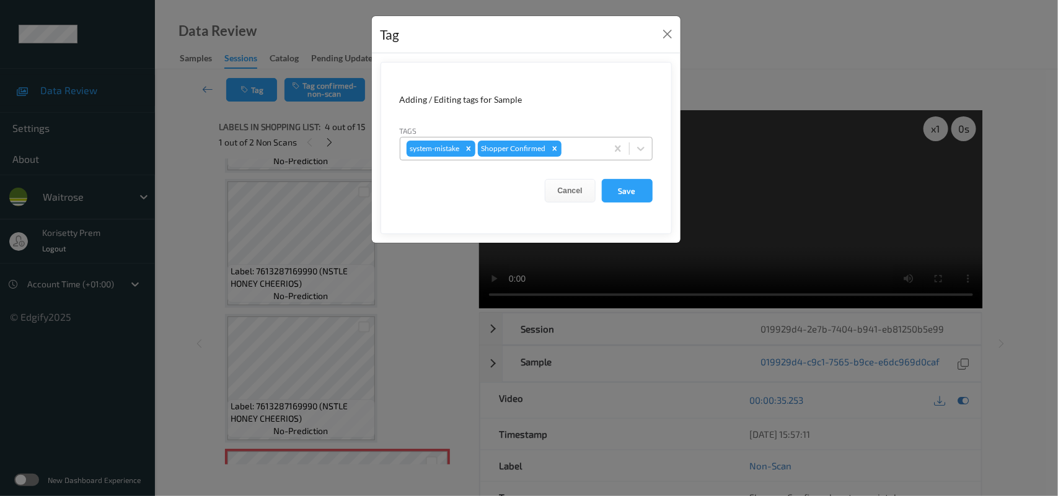
click at [570, 152] on div at bounding box center [582, 148] width 37 height 15
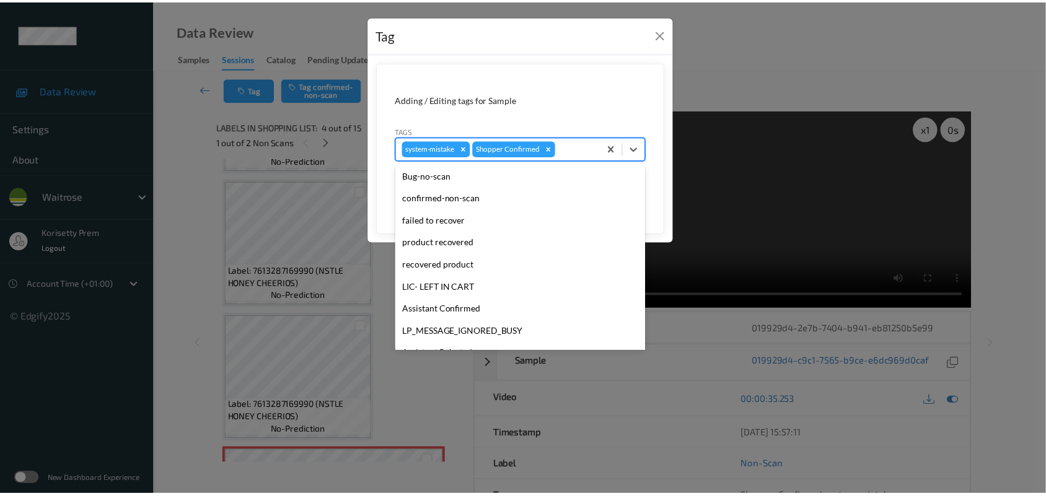
scroll to position [286, 0]
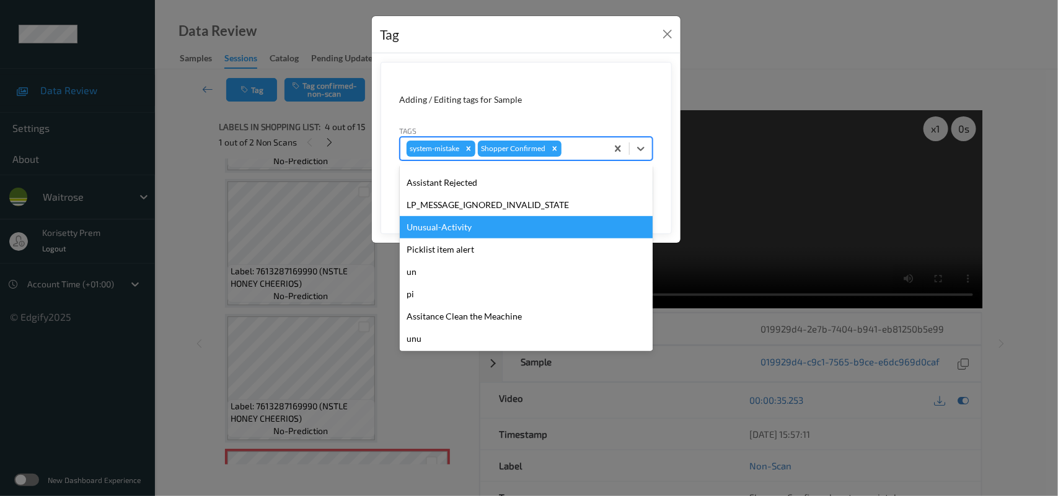
click at [445, 226] on div "Unusual-Activity" at bounding box center [526, 227] width 253 height 22
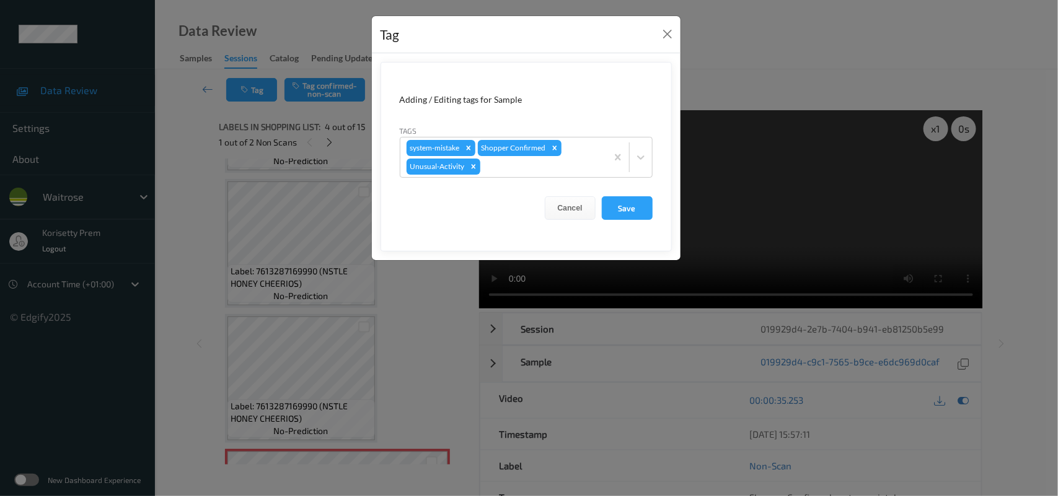
click at [654, 209] on form "Adding / Editing tags for Sample Tags system-mistake Shopper Confirmed Unusual-…" at bounding box center [526, 157] width 291 height 190
click at [643, 211] on button "Save" at bounding box center [627, 208] width 51 height 24
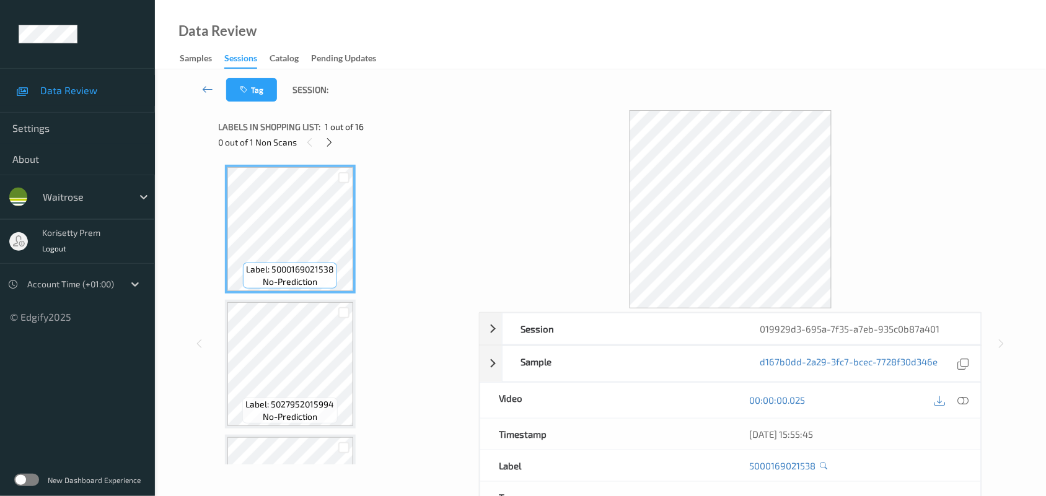
click at [521, 112] on div at bounding box center [731, 209] width 504 height 198
click at [330, 137] on icon at bounding box center [329, 142] width 11 height 11
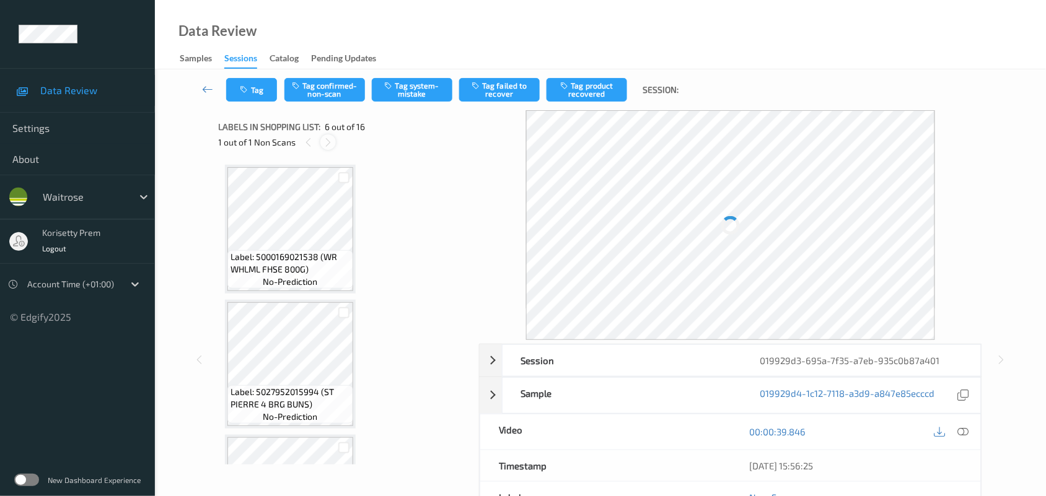
scroll to position [545, 0]
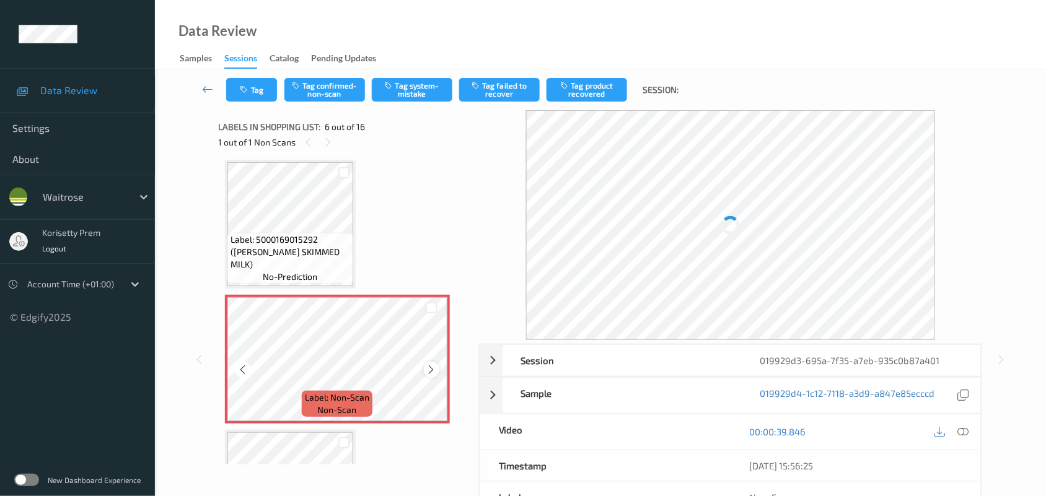
click at [435, 367] on icon at bounding box center [431, 369] width 11 height 11
click at [435, 366] on icon at bounding box center [431, 369] width 11 height 11
click at [438, 371] on div at bounding box center [431, 369] width 15 height 15
click at [434, 367] on icon at bounding box center [431, 369] width 11 height 11
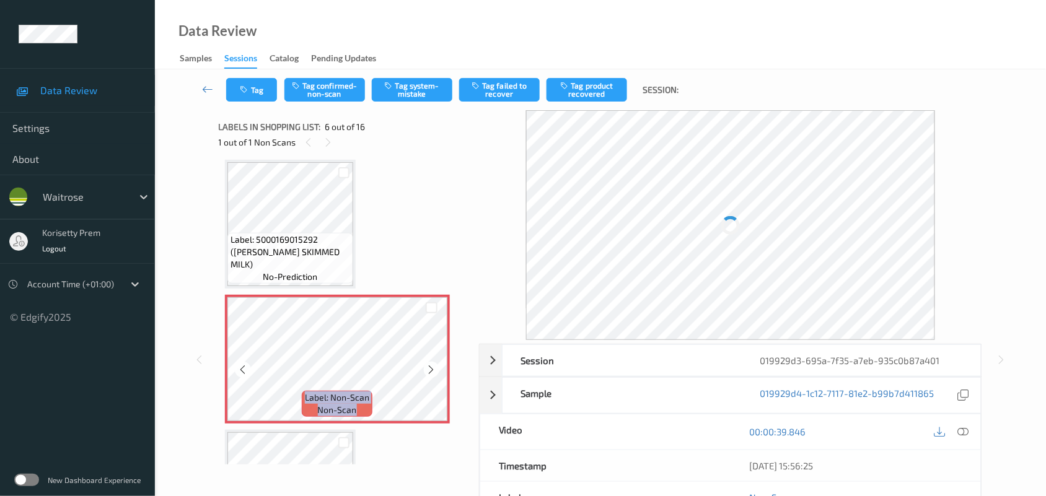
click at [434, 367] on icon at bounding box center [431, 369] width 11 height 11
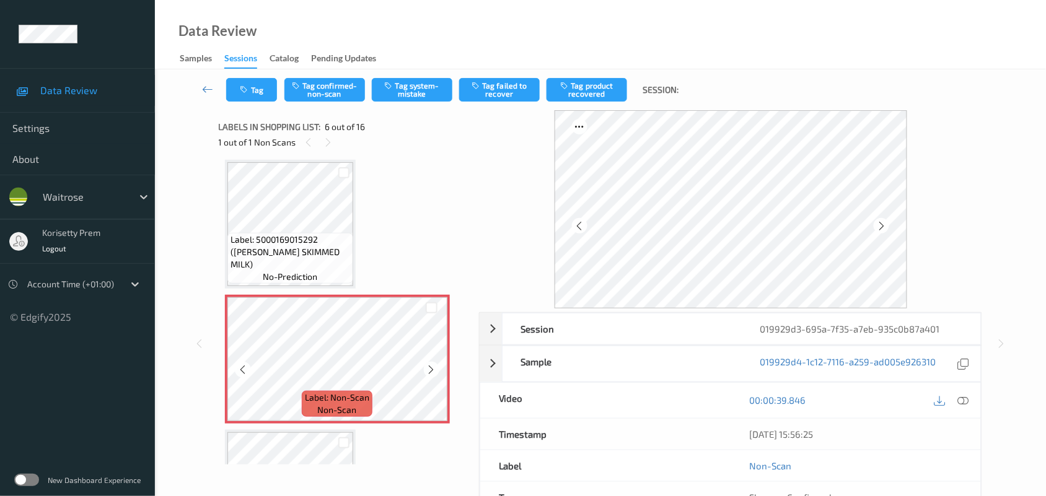
click at [434, 367] on icon at bounding box center [431, 369] width 11 height 11
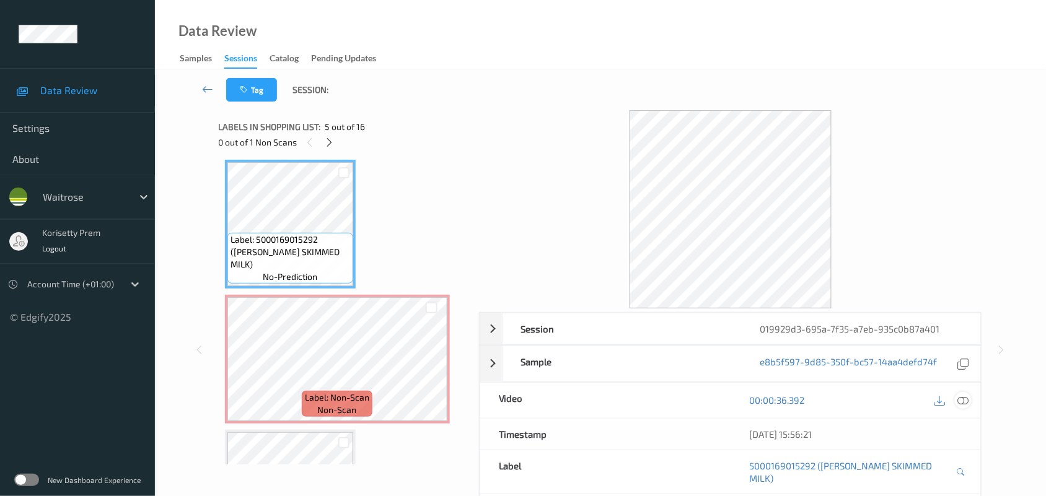
click at [964, 429] on div "08/09/2025 15:56:21" at bounding box center [856, 434] width 250 height 31
click at [967, 409] on div at bounding box center [951, 400] width 40 height 17
click at [965, 397] on icon at bounding box center [963, 400] width 11 height 11
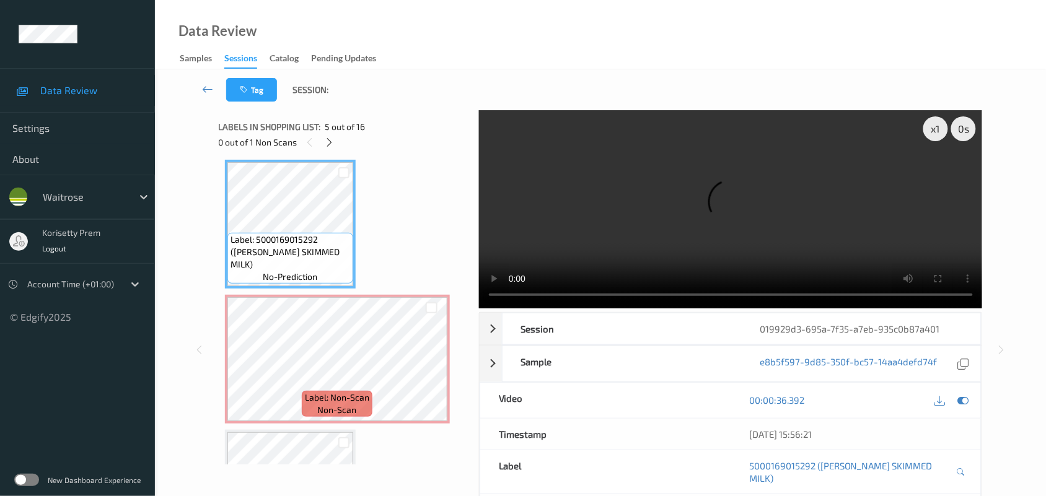
click at [676, 175] on video at bounding box center [731, 209] width 504 height 198
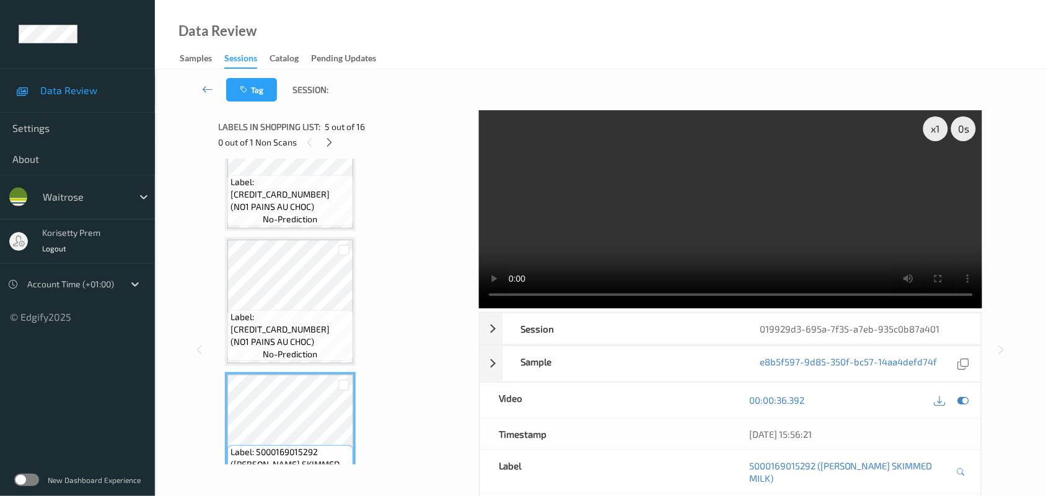
scroll to position [390, 0]
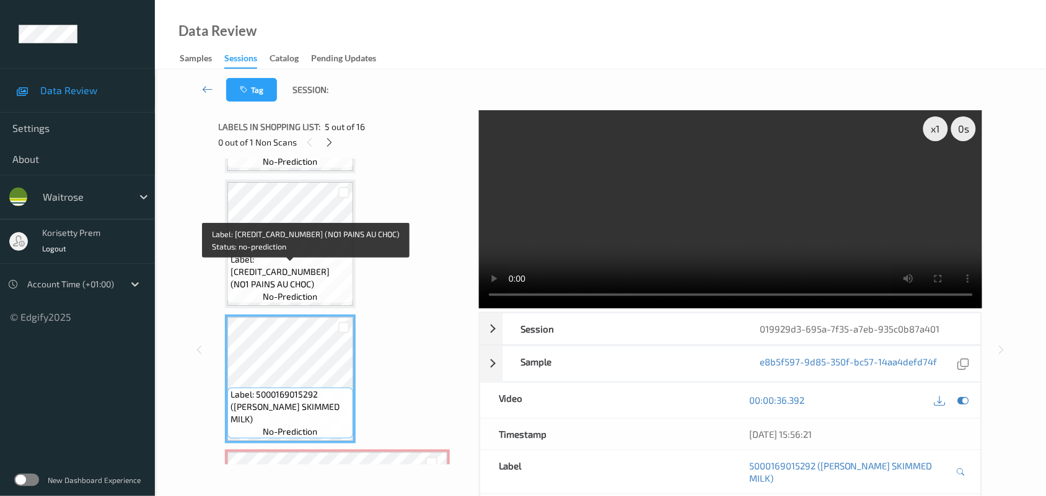
click at [310, 263] on div "Label: 5000169387870 (NO1 PAINS AU CHOC) no-prediction" at bounding box center [290, 278] width 126 height 51
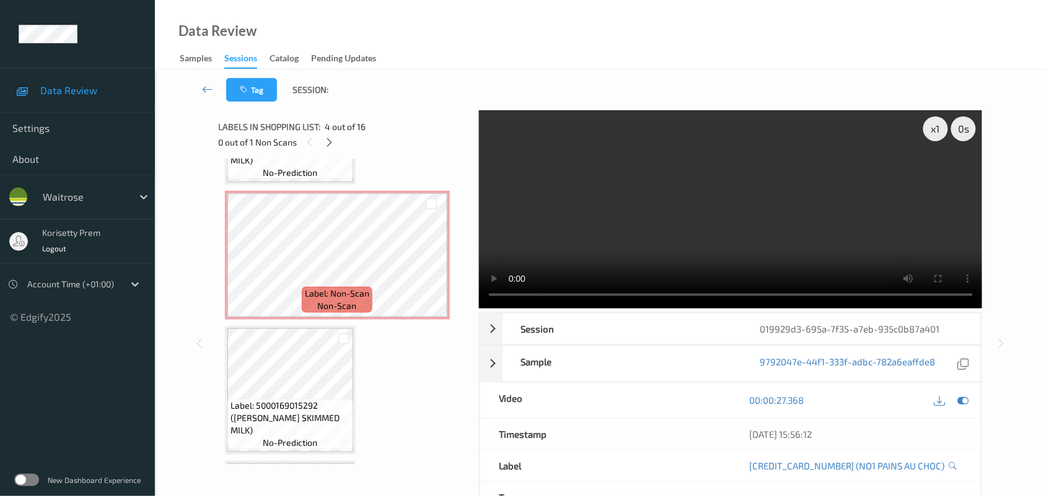
scroll to position [623, 0]
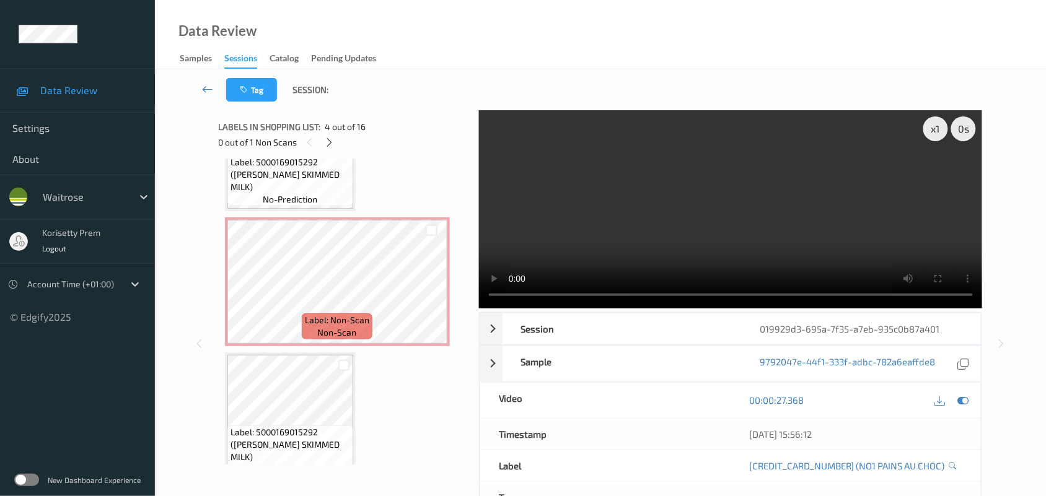
click at [707, 200] on video at bounding box center [731, 209] width 504 height 198
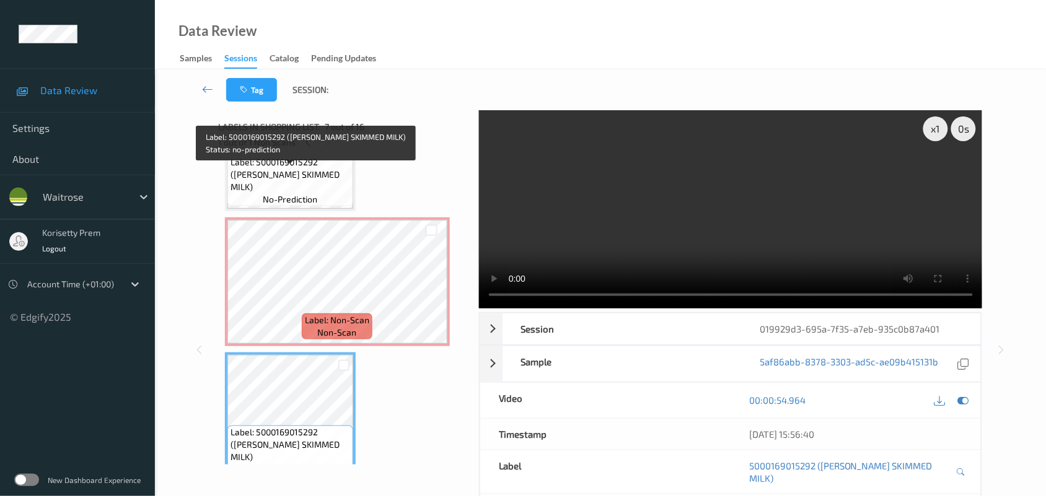
click at [311, 183] on span "Label: 5000169015292 (WR ESS SKIMMED MILK)" at bounding box center [291, 174] width 120 height 37
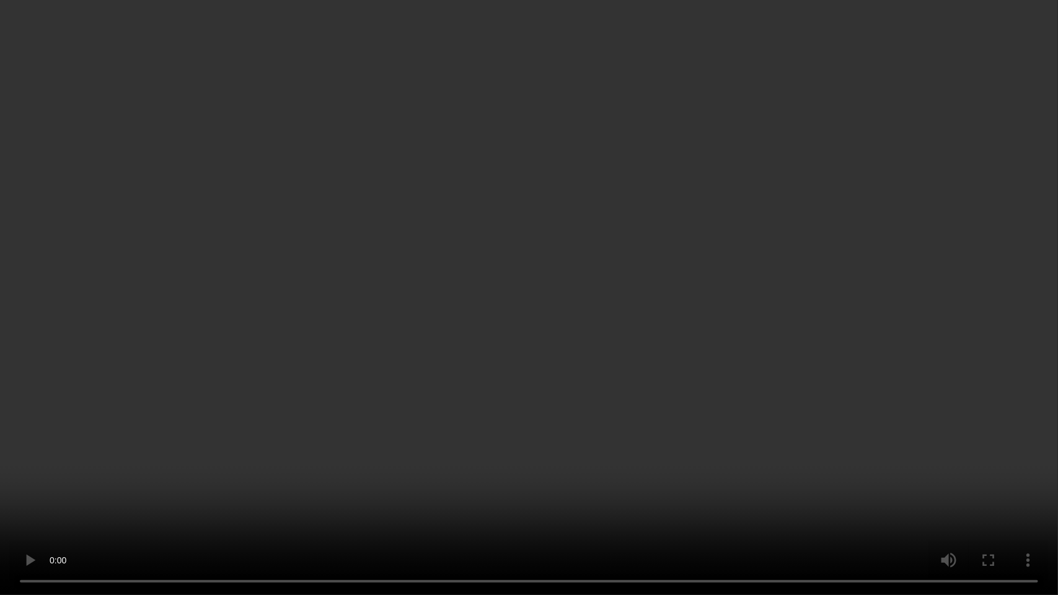
click at [677, 414] on video at bounding box center [529, 297] width 1058 height 595
click at [742, 289] on video at bounding box center [529, 297] width 1058 height 595
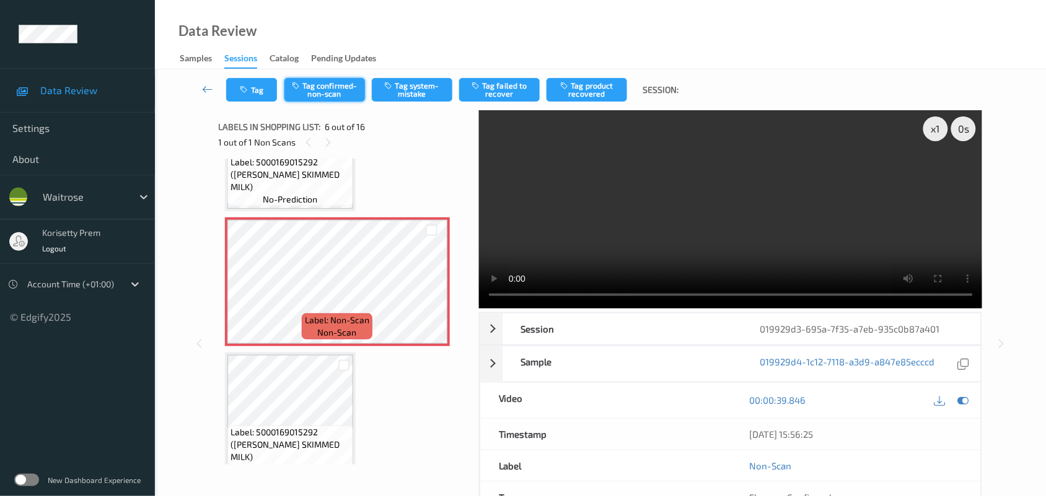
click at [333, 86] on button "Tag confirmed-non-scan" at bounding box center [324, 90] width 81 height 24
click at [590, 103] on div "Tag Untag confirmed-non-scan Tag system-mistake Tag failed to recover Tag produ…" at bounding box center [600, 89] width 840 height 41
click at [589, 98] on button "Tag product recovered" at bounding box center [587, 90] width 81 height 24
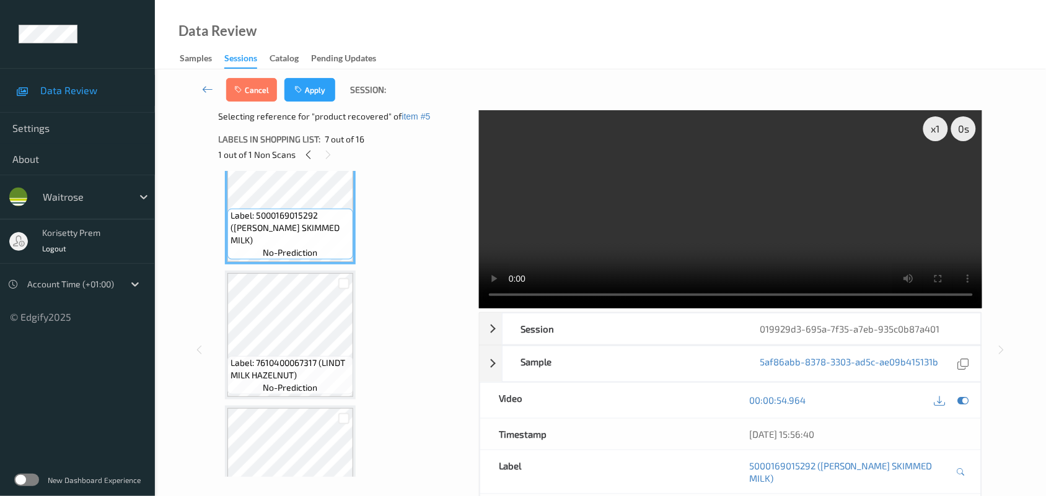
scroll to position [855, 0]
click at [310, 88] on button "Apply" at bounding box center [309, 90] width 51 height 24
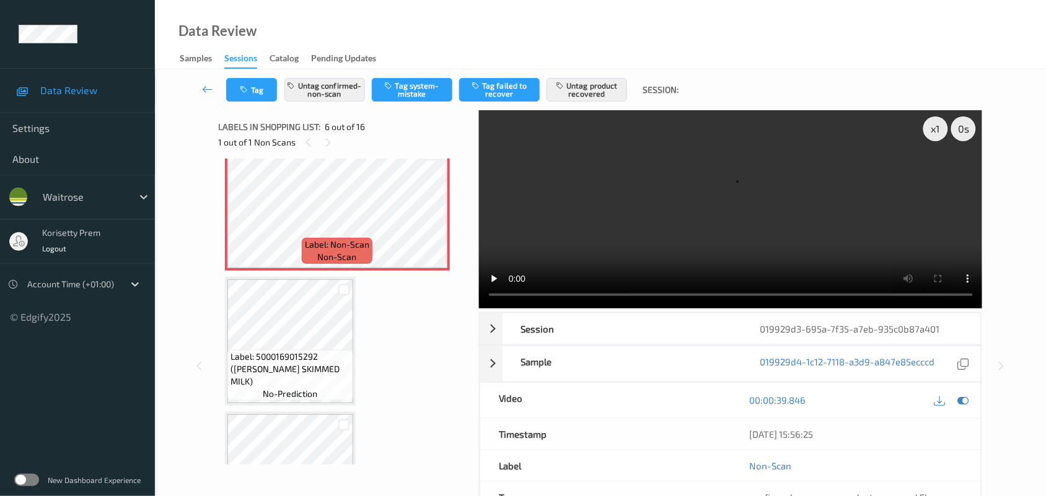
scroll to position [700, 0]
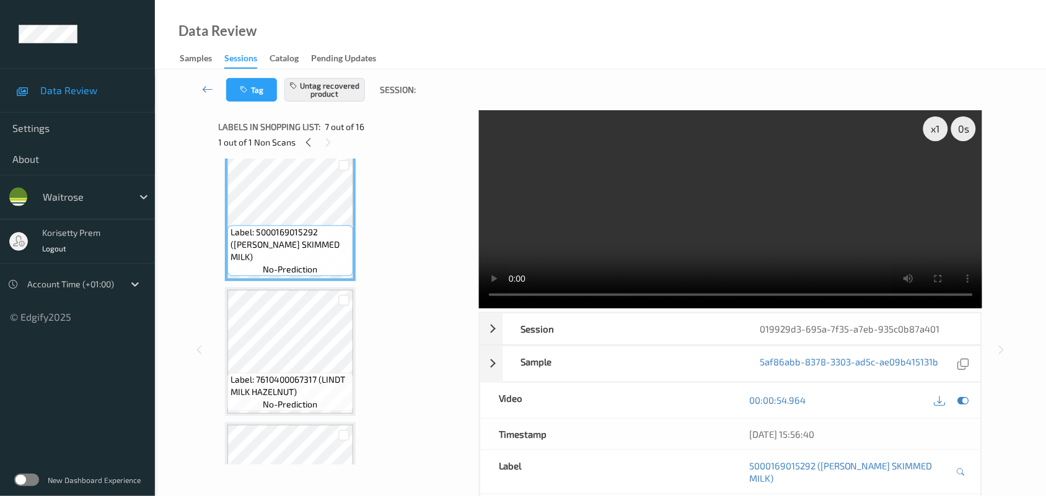
scroll to position [835, 0]
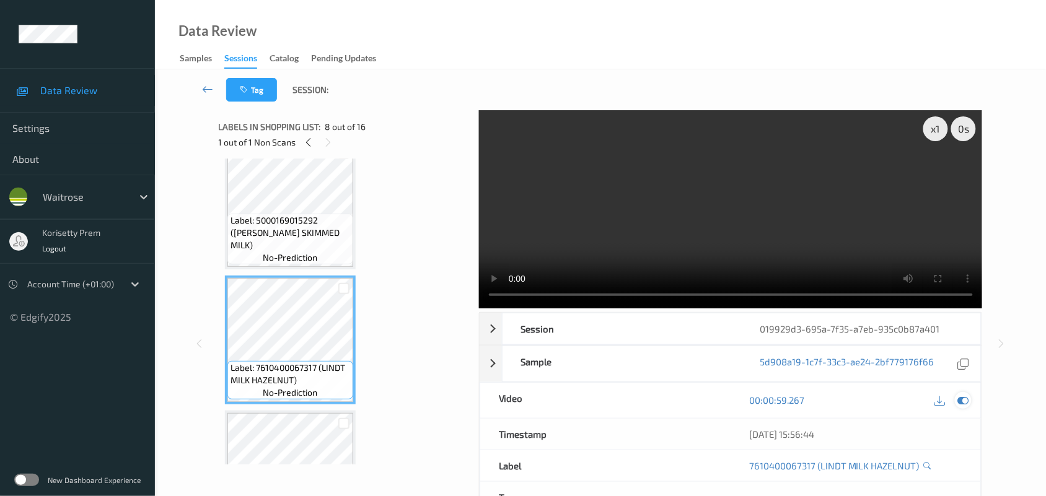
click at [964, 395] on icon at bounding box center [963, 400] width 11 height 11
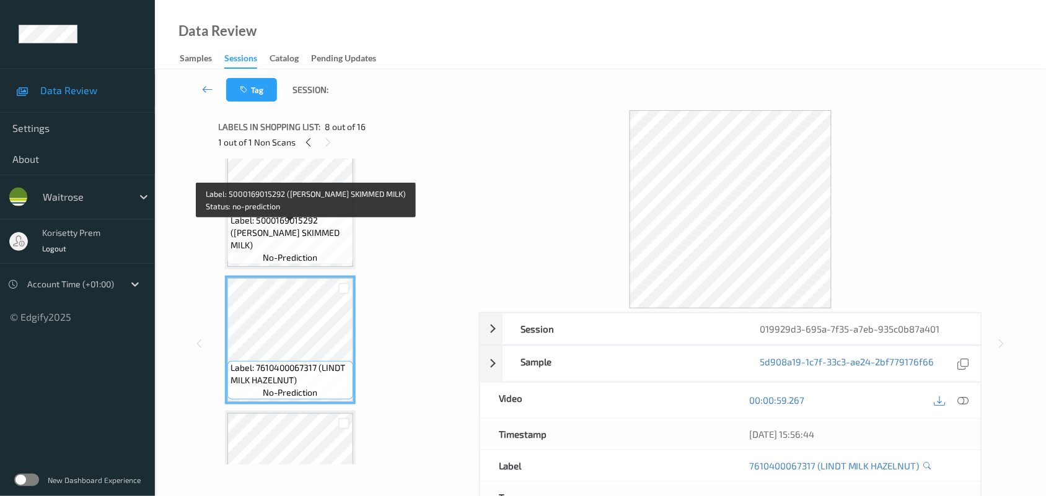
scroll to position [757, 0]
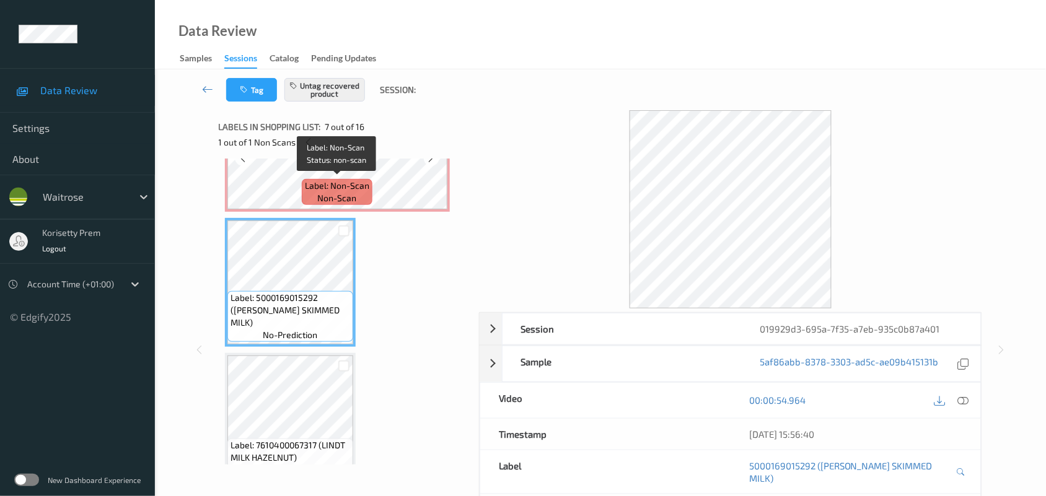
click at [367, 183] on span "Label: Non-Scan" at bounding box center [337, 186] width 64 height 12
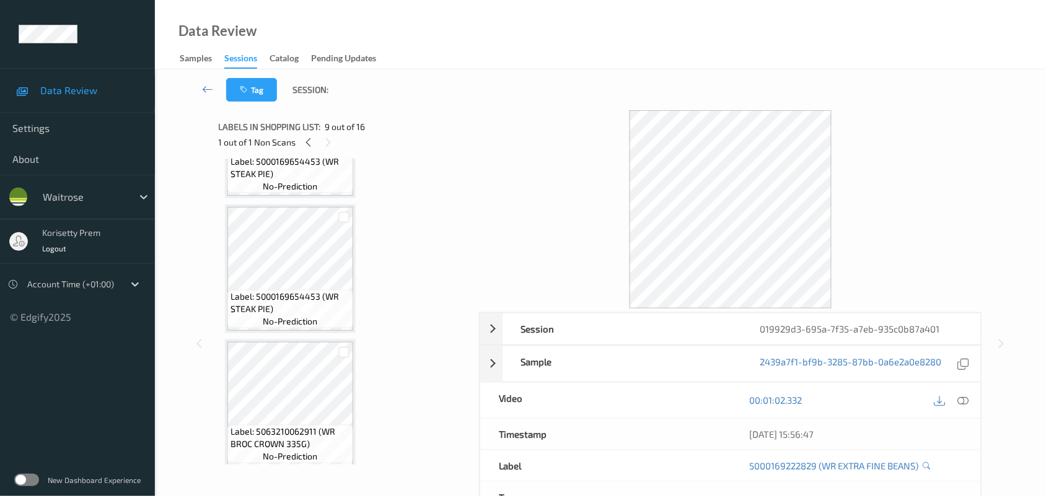
scroll to position [1857, 0]
click at [311, 146] on icon at bounding box center [308, 142] width 11 height 11
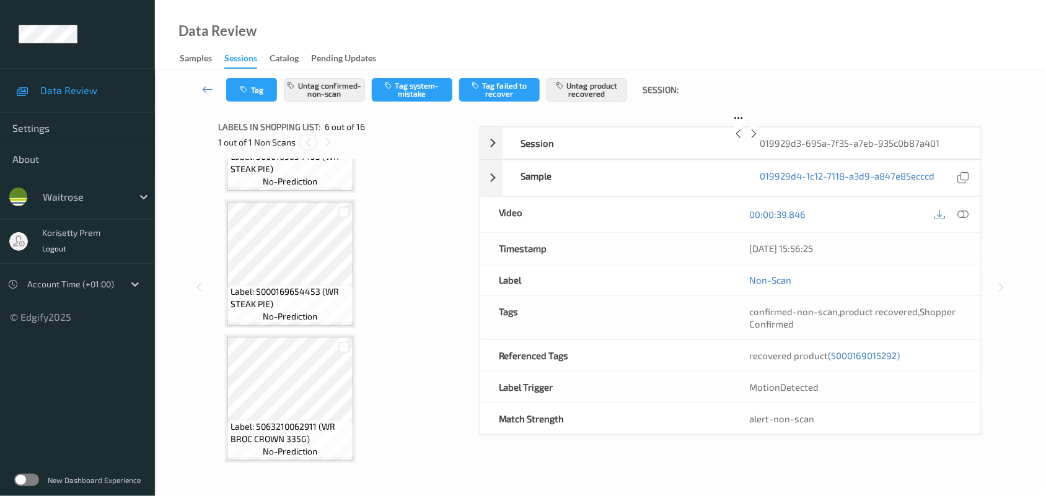
scroll to position [545, 0]
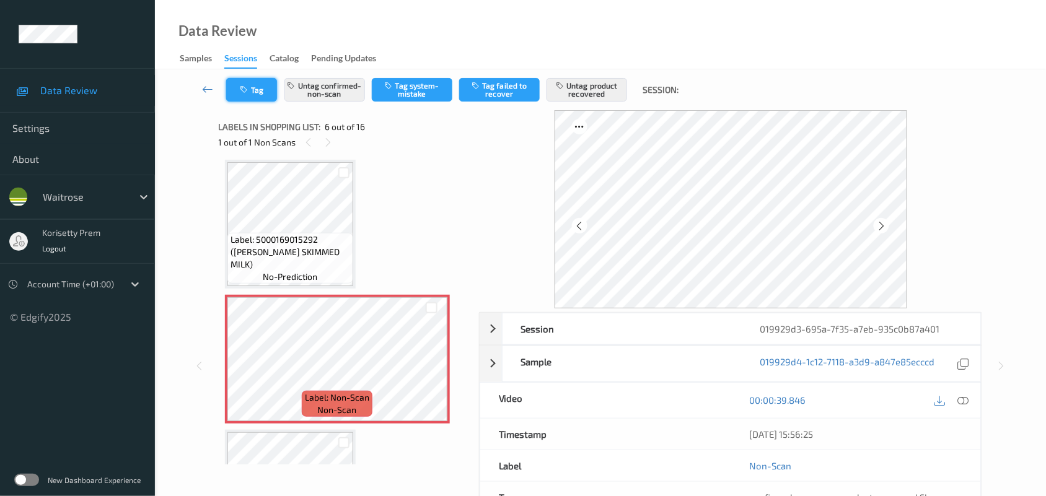
click at [263, 91] on button "Tag" at bounding box center [251, 90] width 51 height 24
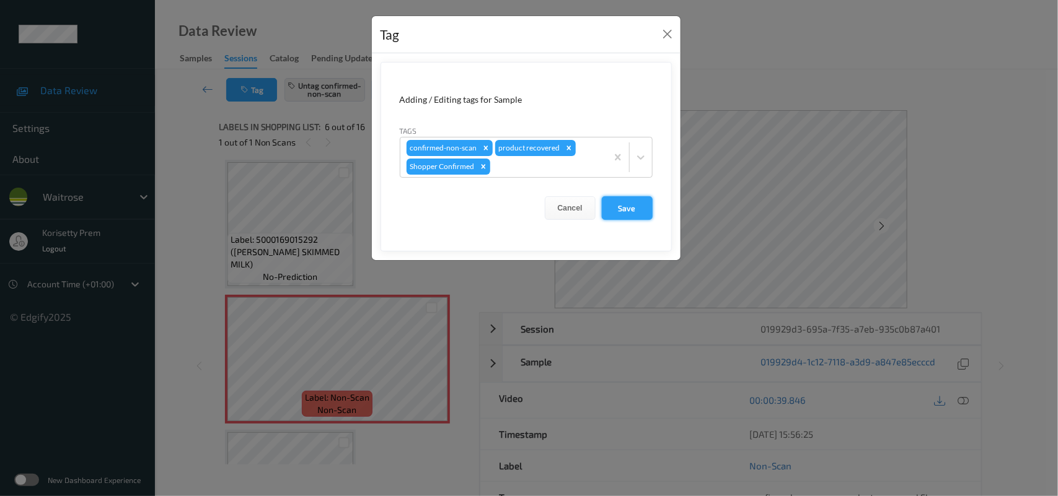
click at [627, 211] on button "Save" at bounding box center [627, 208] width 51 height 24
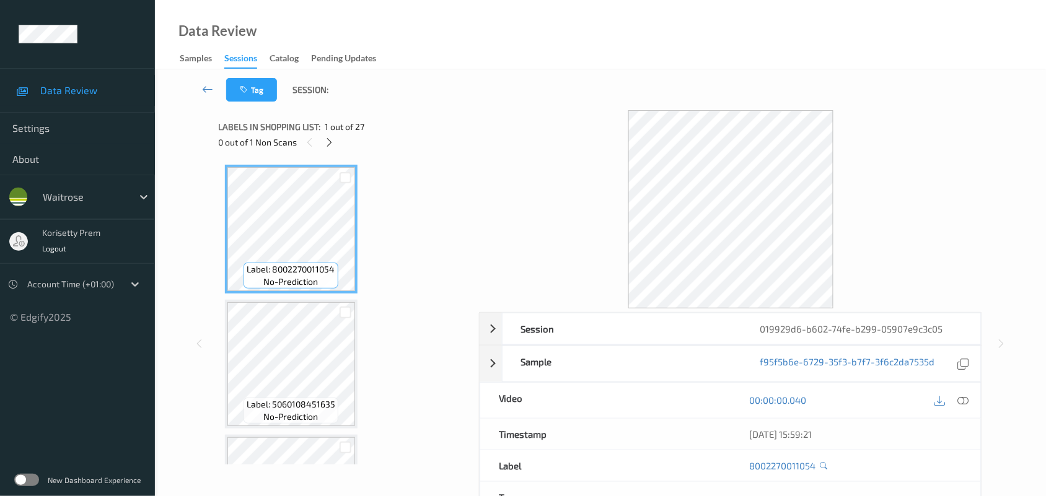
click at [358, 90] on div "Tag Session:" at bounding box center [600, 89] width 840 height 41
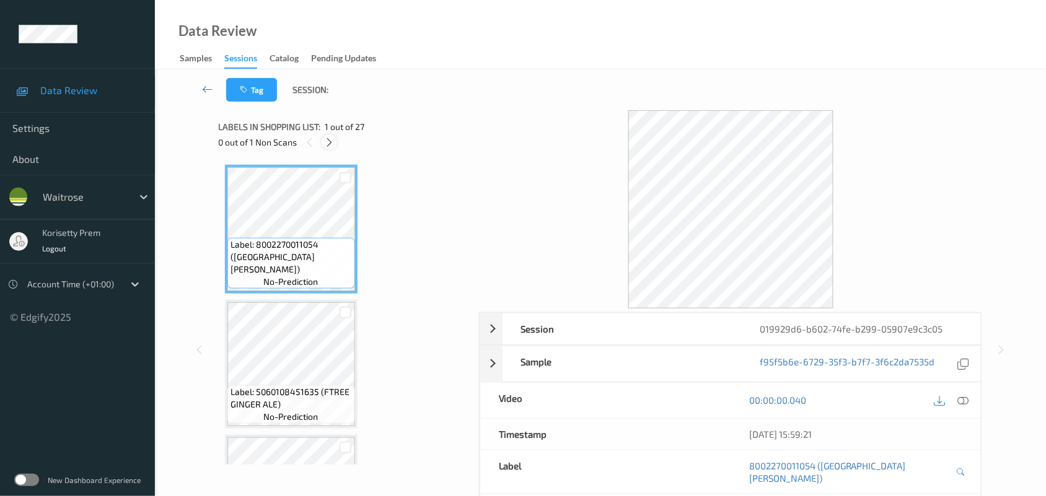
click at [328, 137] on icon at bounding box center [329, 142] width 11 height 11
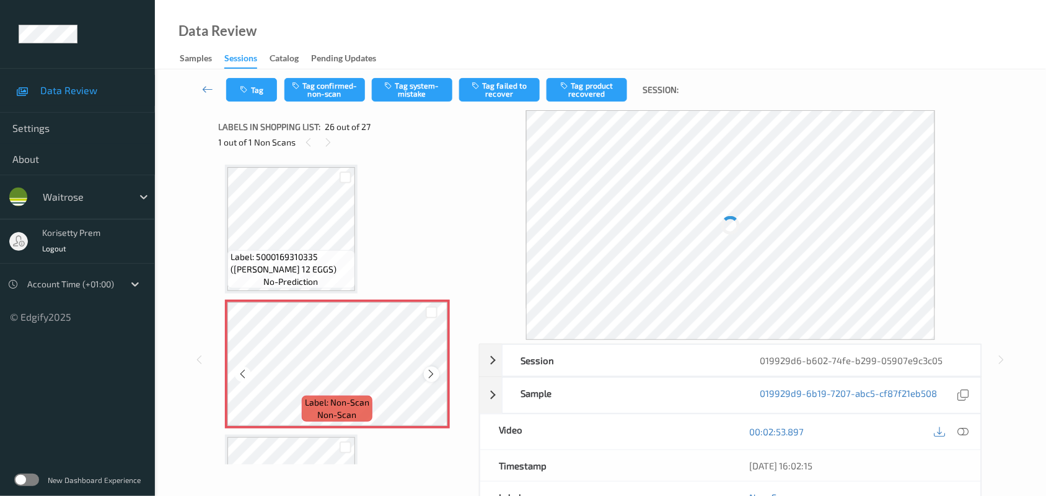
click at [428, 369] on icon at bounding box center [431, 374] width 11 height 11
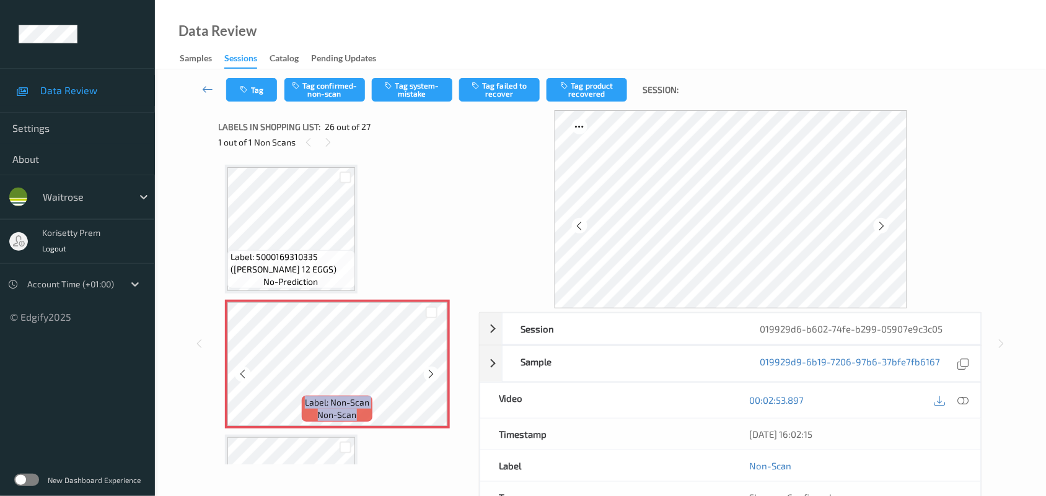
click at [428, 369] on icon at bounding box center [431, 374] width 11 height 11
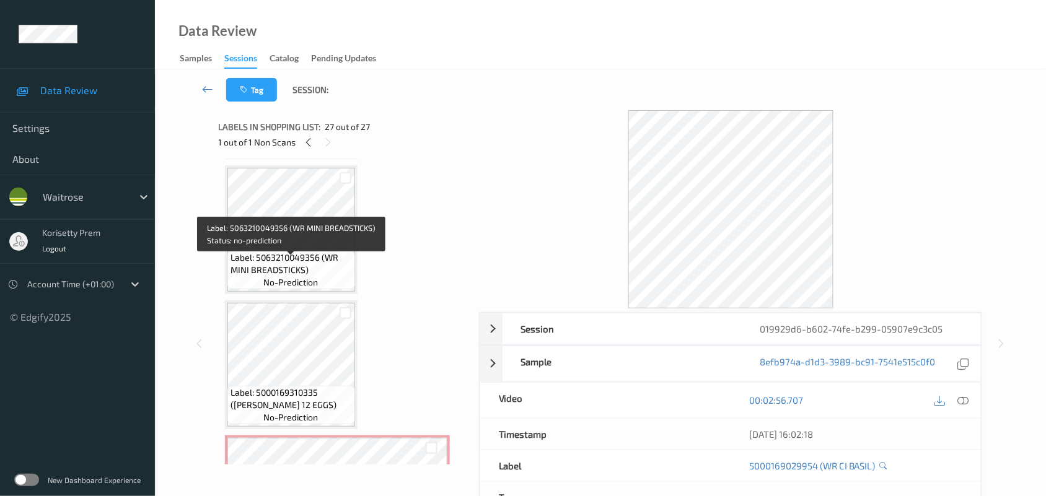
scroll to position [3107, 0]
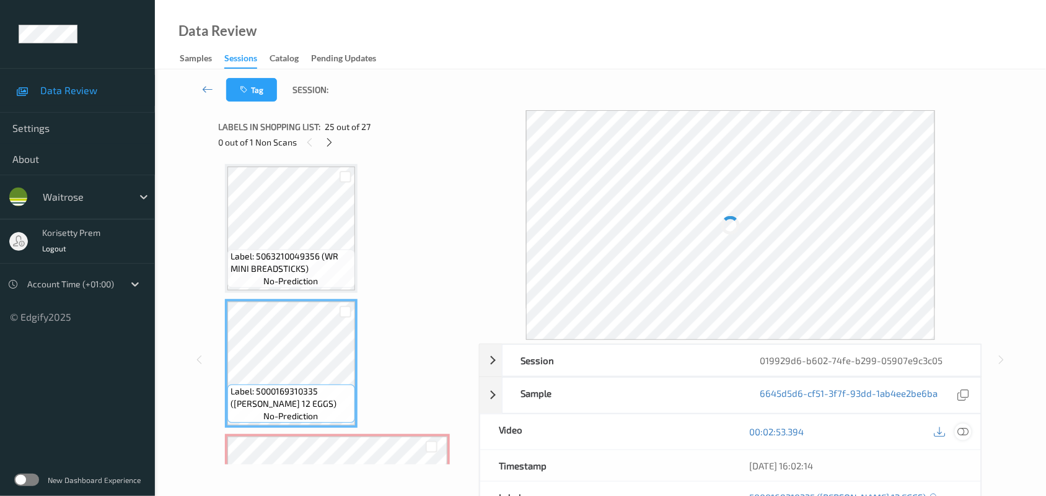
click at [965, 431] on icon at bounding box center [963, 431] width 11 height 11
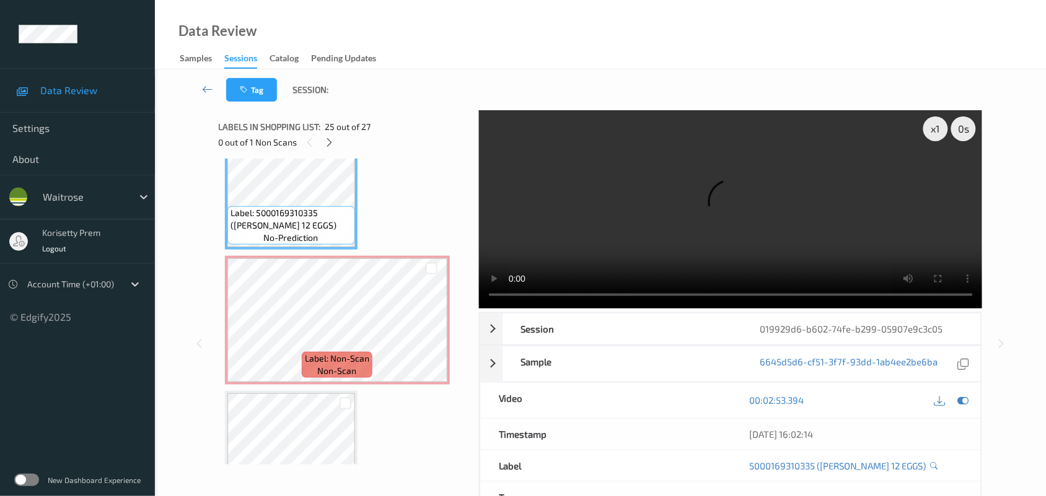
scroll to position [3262, 0]
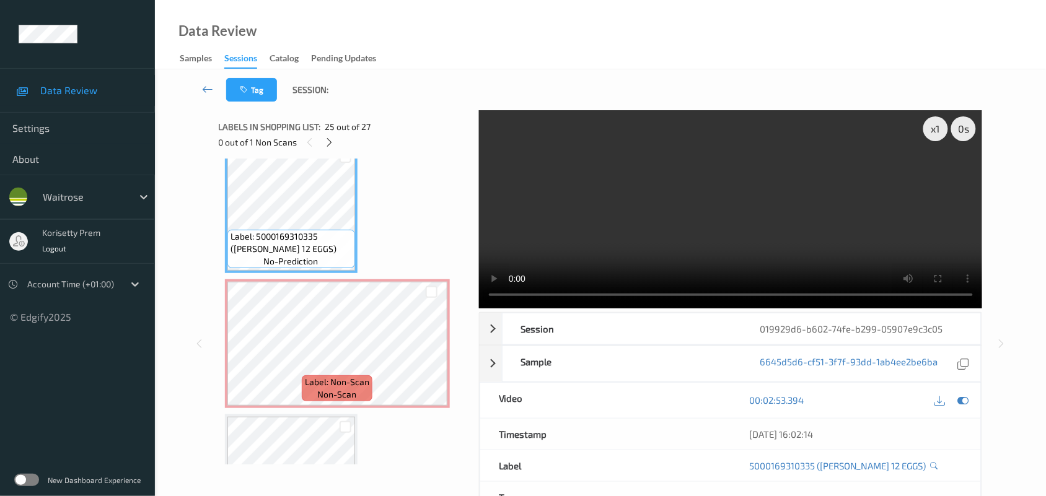
click at [654, 209] on video at bounding box center [731, 209] width 504 height 198
click at [667, 237] on video at bounding box center [731, 209] width 504 height 198
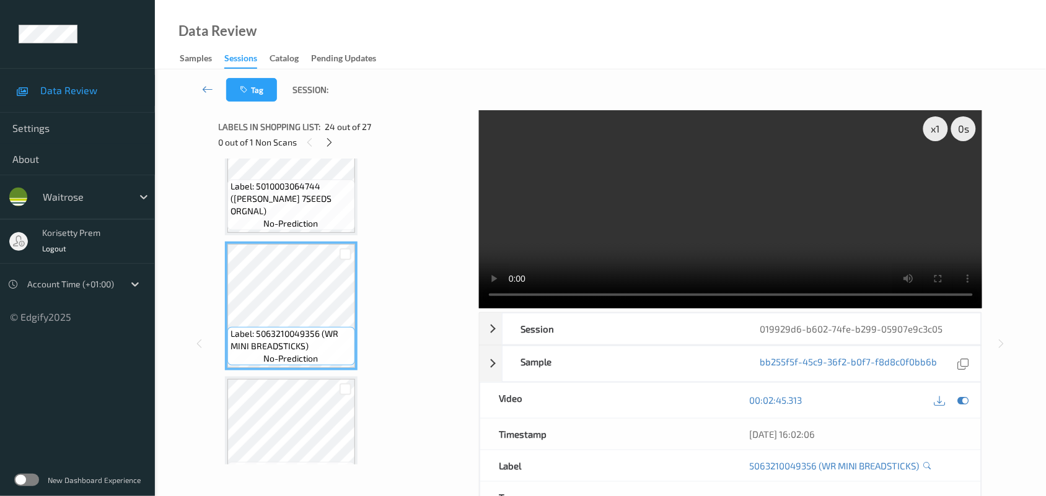
scroll to position [2952, 0]
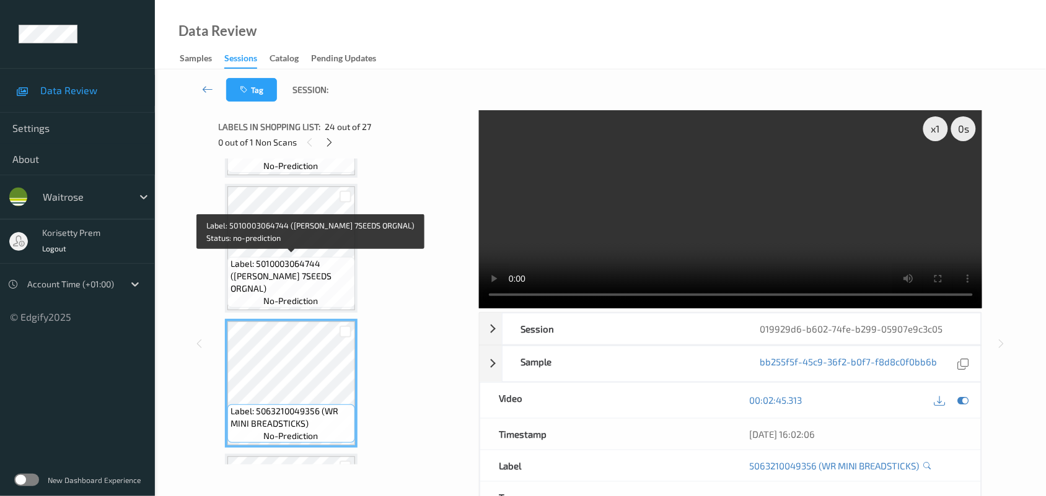
click at [294, 264] on span "Label: 5010003064744 (HOVIS 7SEEDS ORGNAL)" at bounding box center [291, 276] width 121 height 37
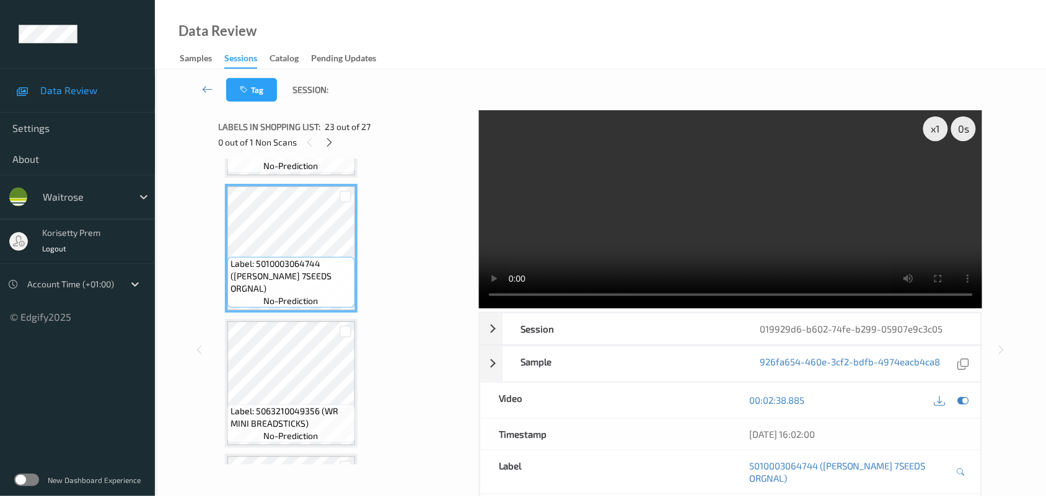
click at [640, 231] on video at bounding box center [731, 209] width 504 height 198
click at [558, 255] on video at bounding box center [731, 209] width 504 height 198
click at [673, 218] on video at bounding box center [731, 209] width 504 height 198
click at [784, 248] on video at bounding box center [731, 209] width 504 height 198
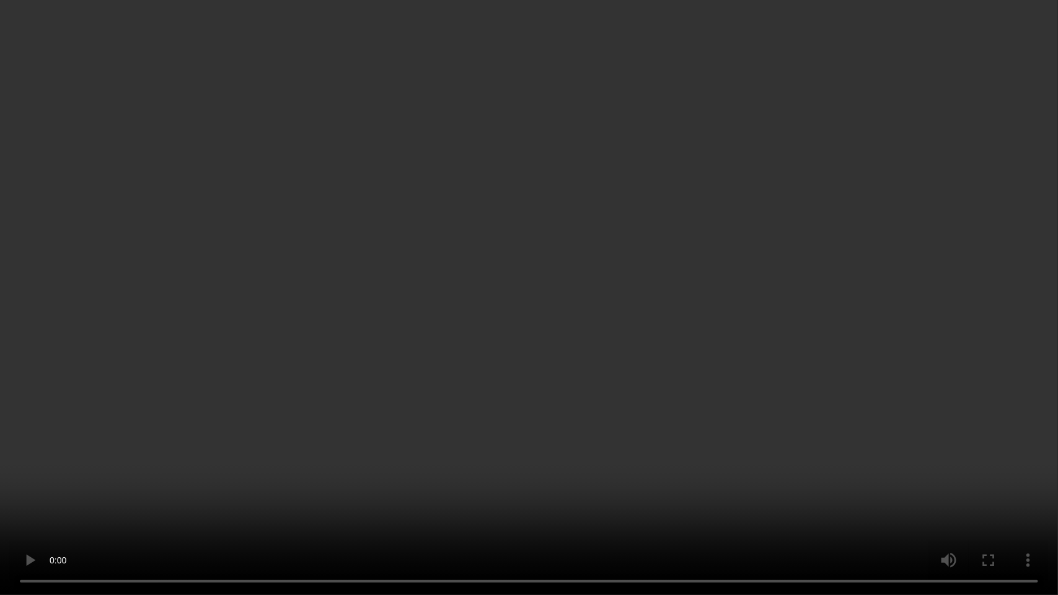
click at [776, 328] on video at bounding box center [529, 297] width 1058 height 595
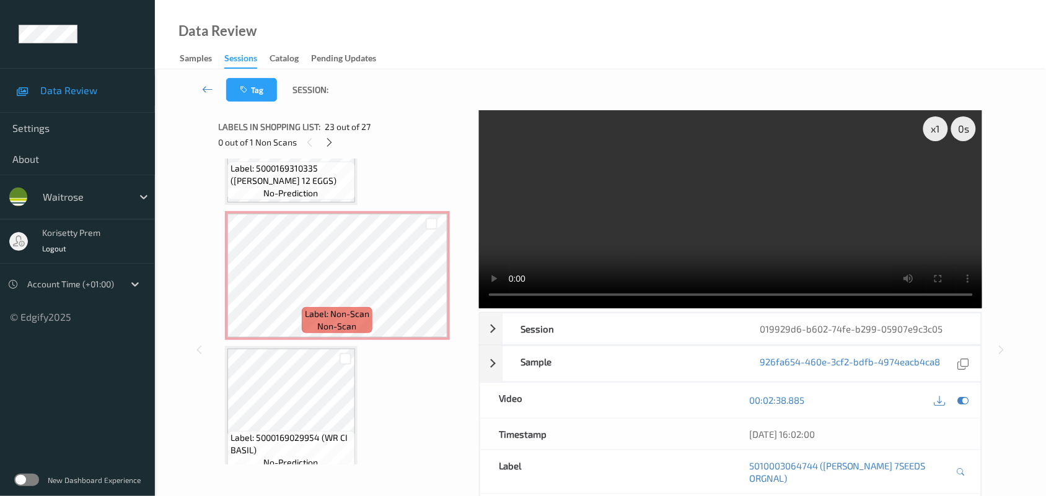
scroll to position [3339, 0]
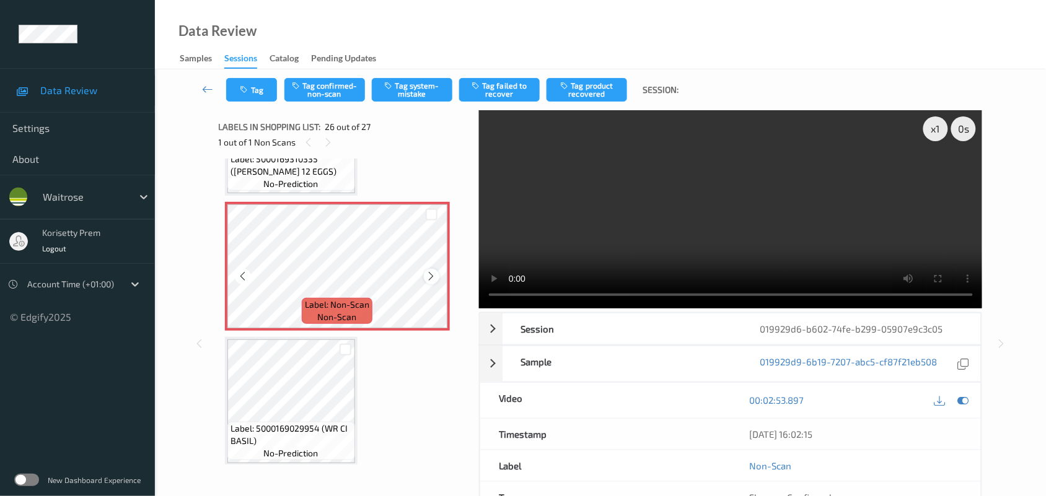
click at [434, 271] on icon at bounding box center [431, 276] width 11 height 11
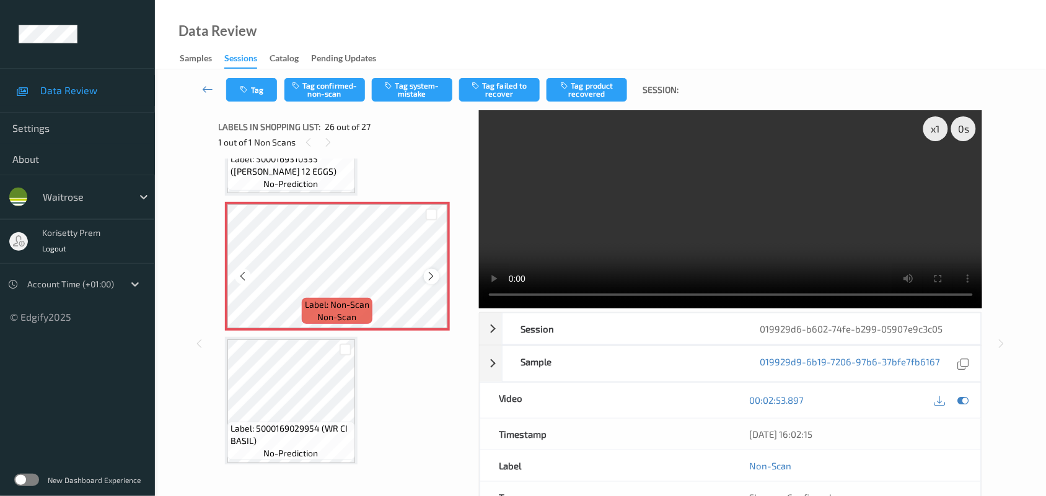
click at [434, 271] on icon at bounding box center [431, 276] width 11 height 11
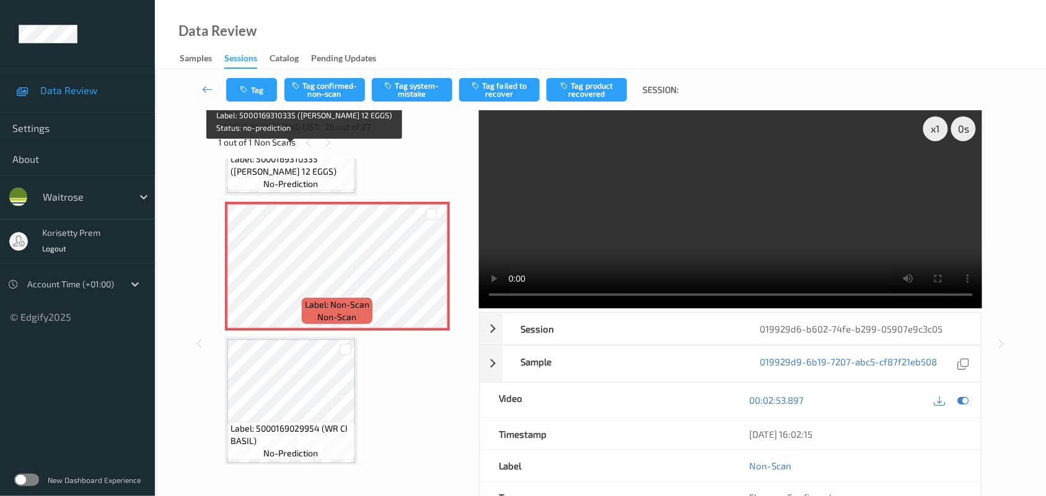
click at [306, 167] on span "Label: 5000169310335 (WR DORG 12 EGGS)" at bounding box center [291, 165] width 121 height 25
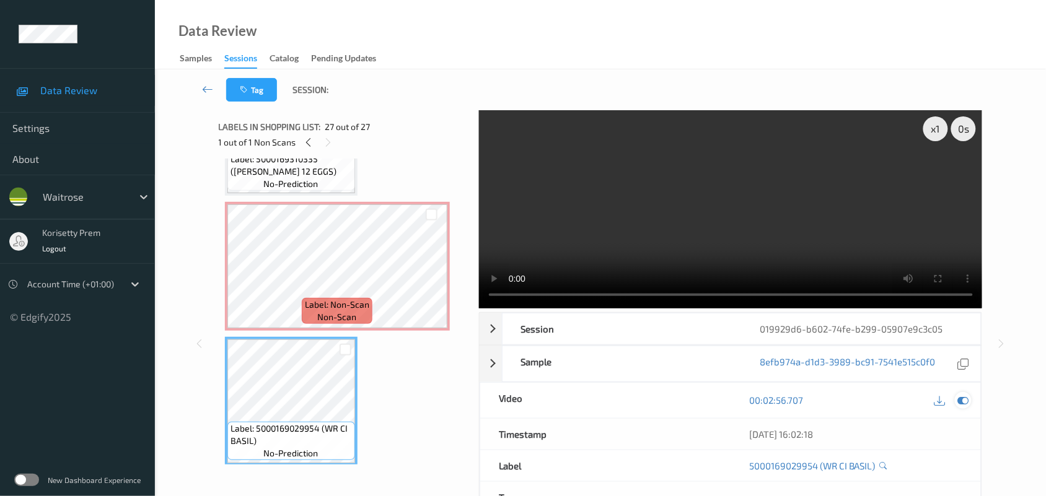
click at [964, 401] on icon at bounding box center [963, 400] width 11 height 11
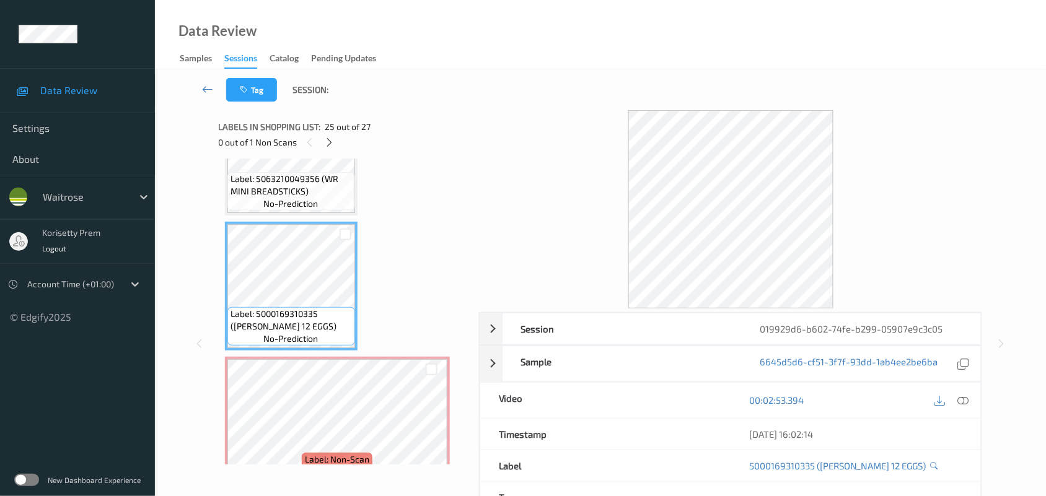
scroll to position [3107, 0]
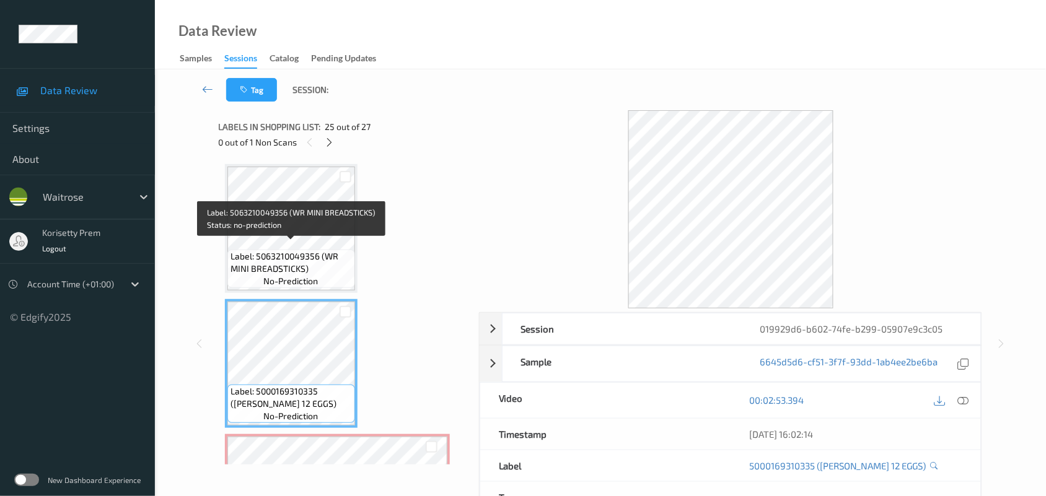
click at [286, 256] on span "Label: 5063210049356 (WR MINI BREADSTICKS)" at bounding box center [291, 262] width 121 height 25
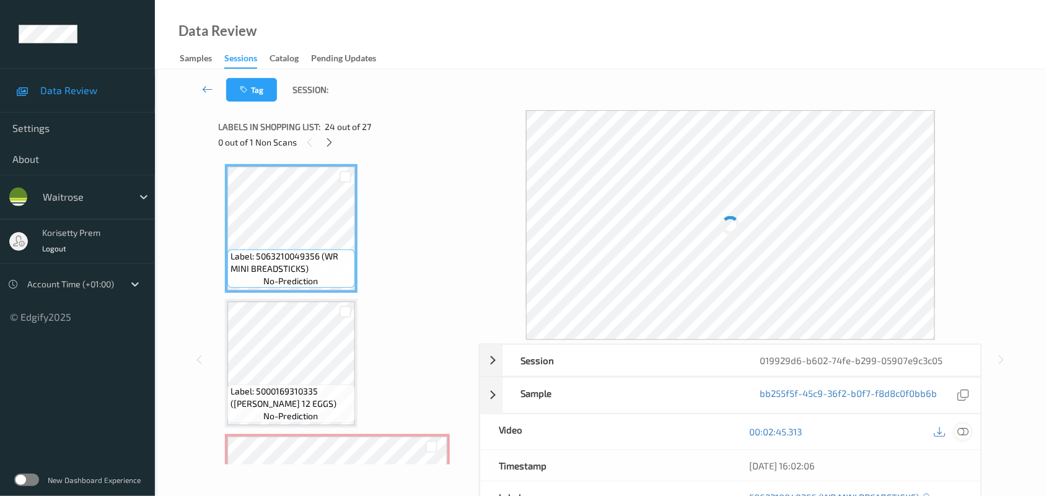
click at [962, 431] on icon at bounding box center [963, 431] width 11 height 11
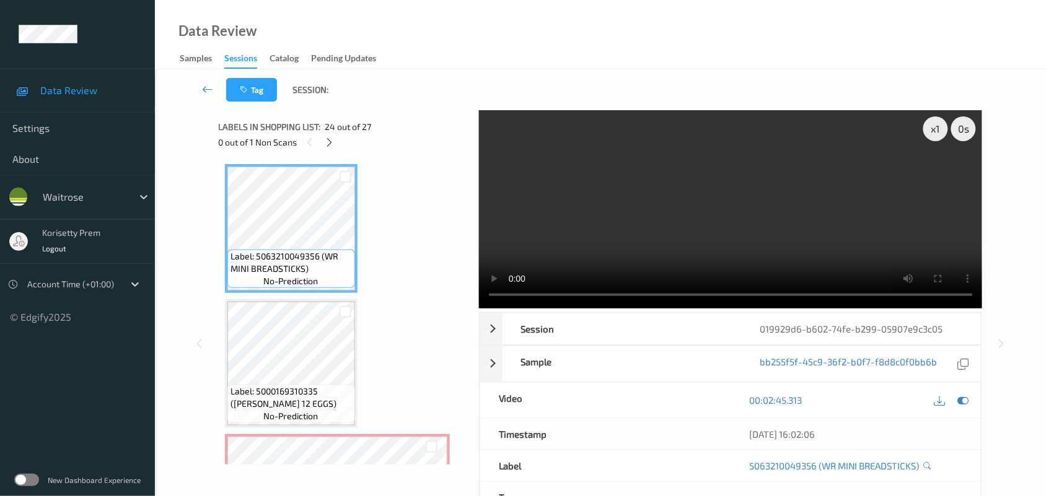
click at [618, 221] on video at bounding box center [731, 209] width 504 height 198
click at [645, 138] on video at bounding box center [731, 209] width 504 height 198
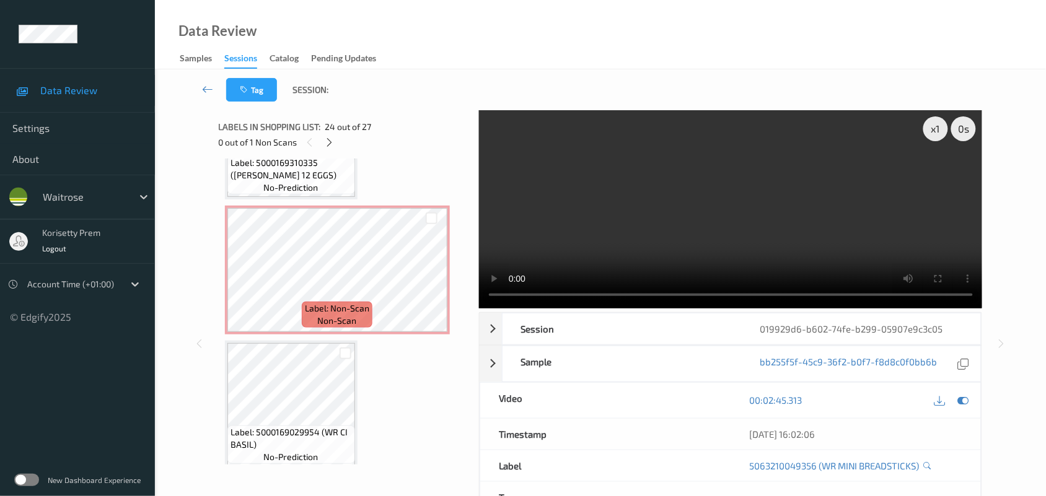
scroll to position [3339, 0]
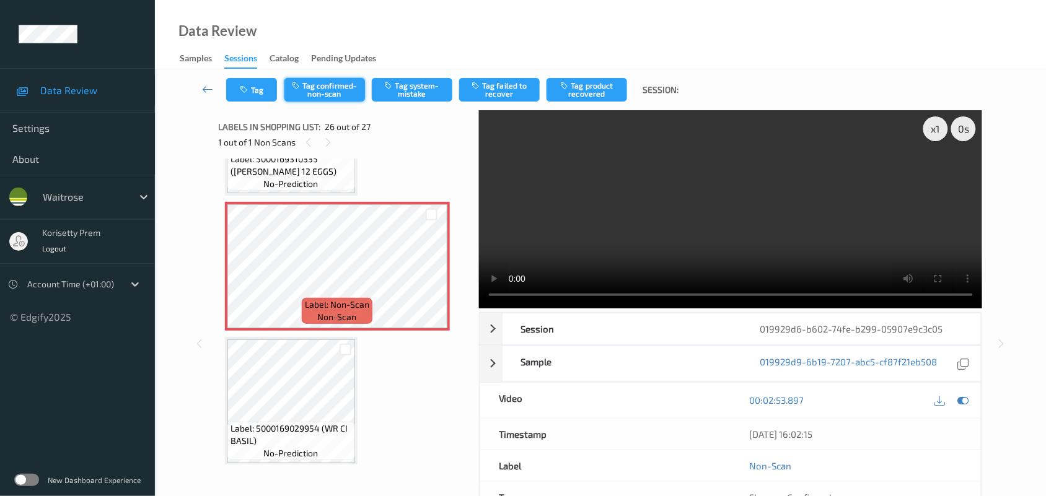
click at [319, 101] on button "Tag confirmed-non-scan" at bounding box center [324, 90] width 81 height 24
click at [591, 90] on button "Tag product recovered" at bounding box center [587, 90] width 81 height 24
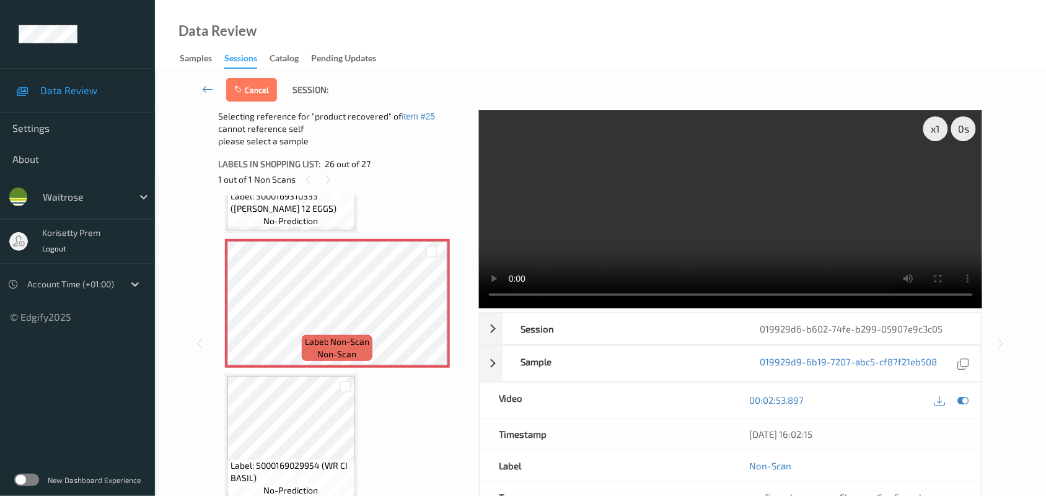
click at [289, 474] on span "Label: 5000169029954 (WR CI BASIL)" at bounding box center [291, 472] width 121 height 25
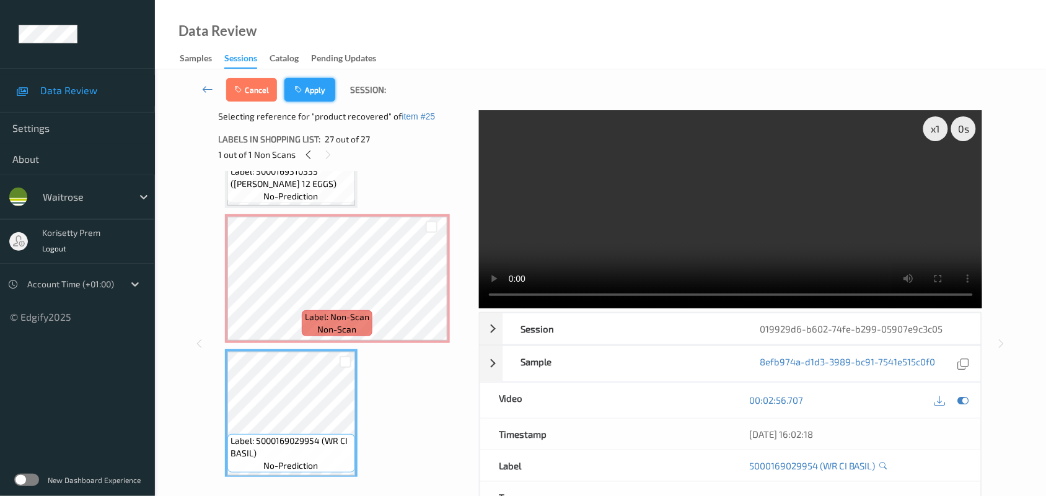
click at [308, 91] on button "Apply" at bounding box center [309, 90] width 51 height 24
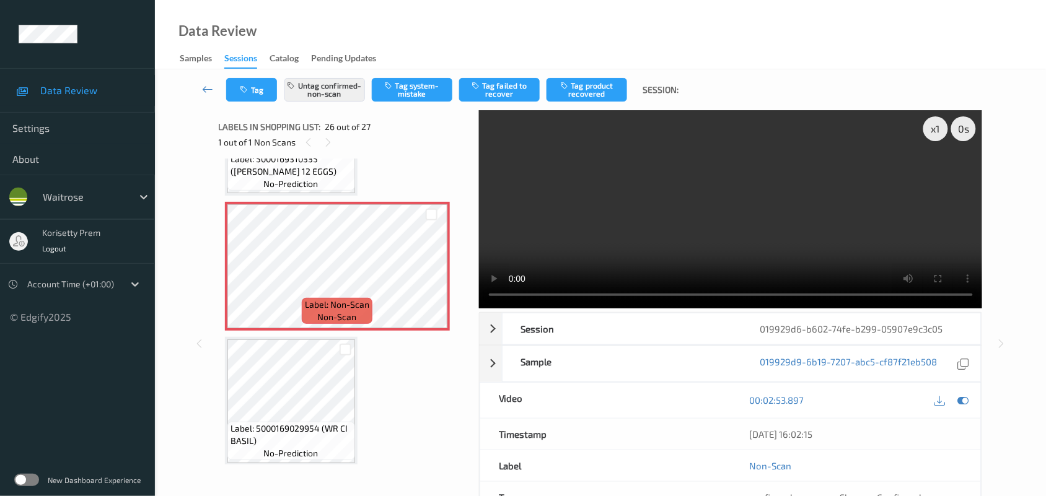
scroll to position [3, 0]
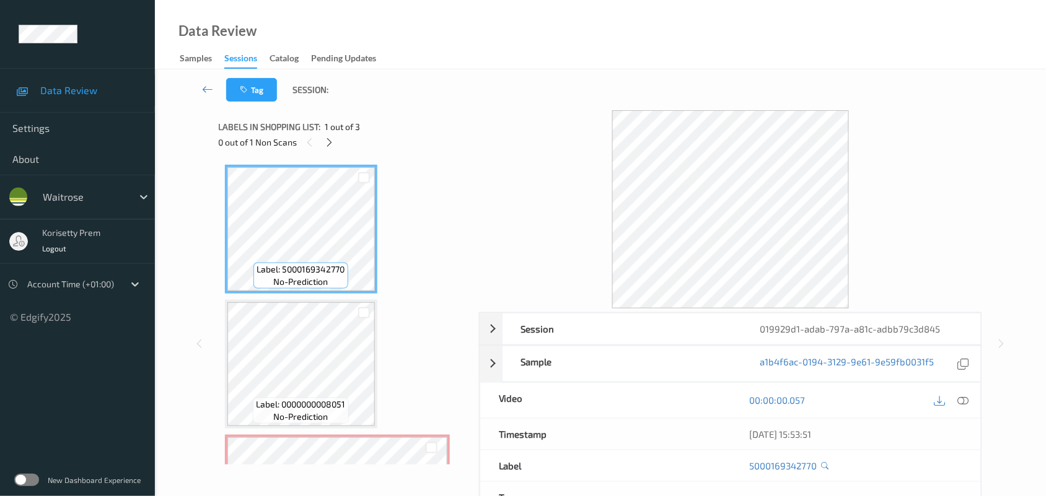
click at [467, 54] on div "Data Review Samples Sessions Catalog Pending Updates" at bounding box center [600, 34] width 891 height 69
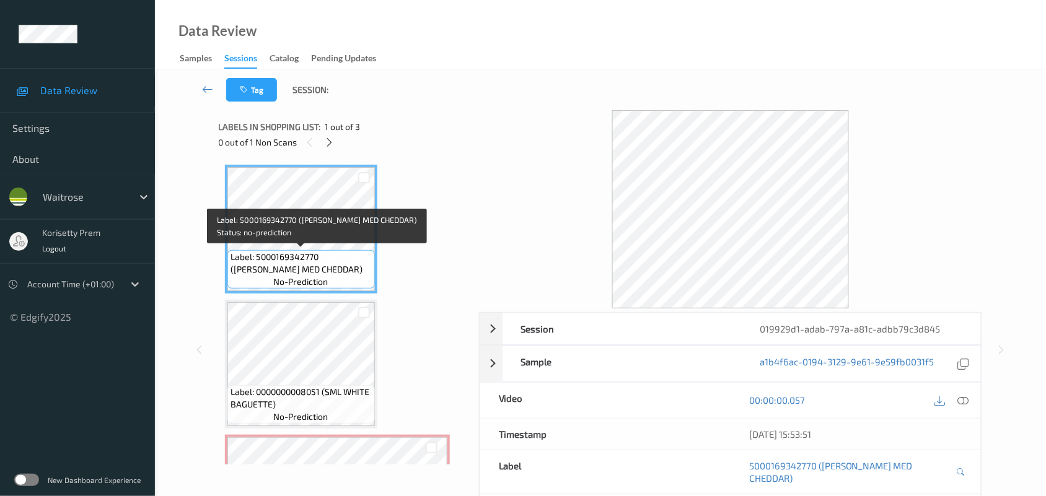
scroll to position [104, 0]
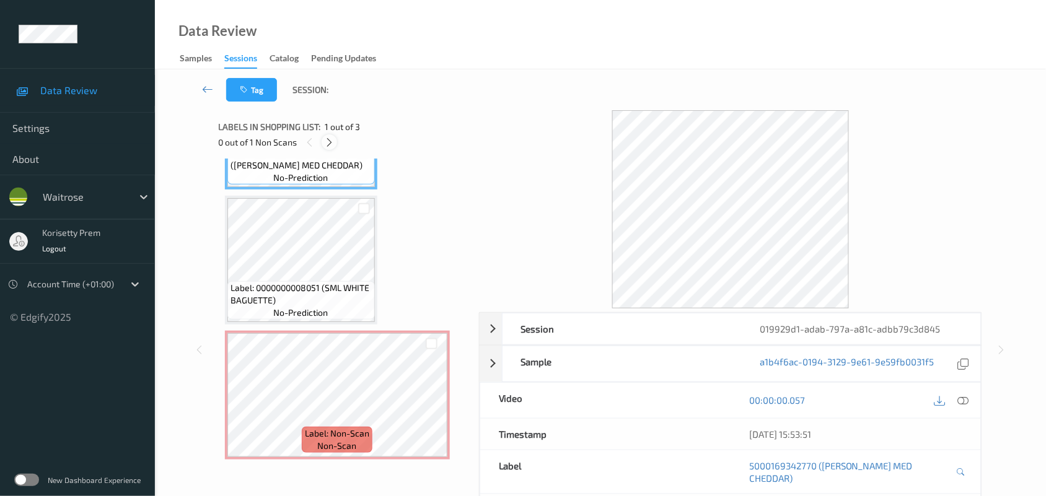
click at [335, 139] on icon at bounding box center [329, 142] width 11 height 11
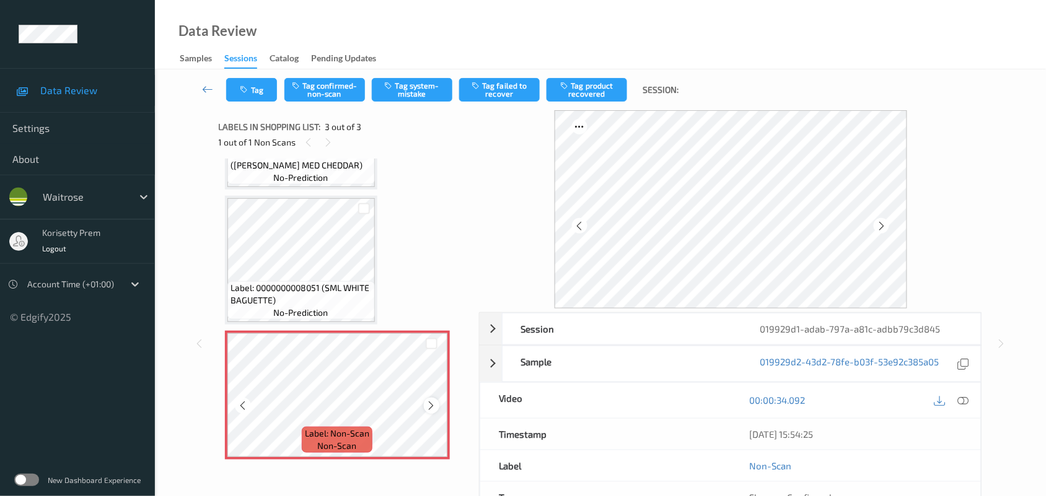
click at [438, 404] on div at bounding box center [431, 405] width 15 height 15
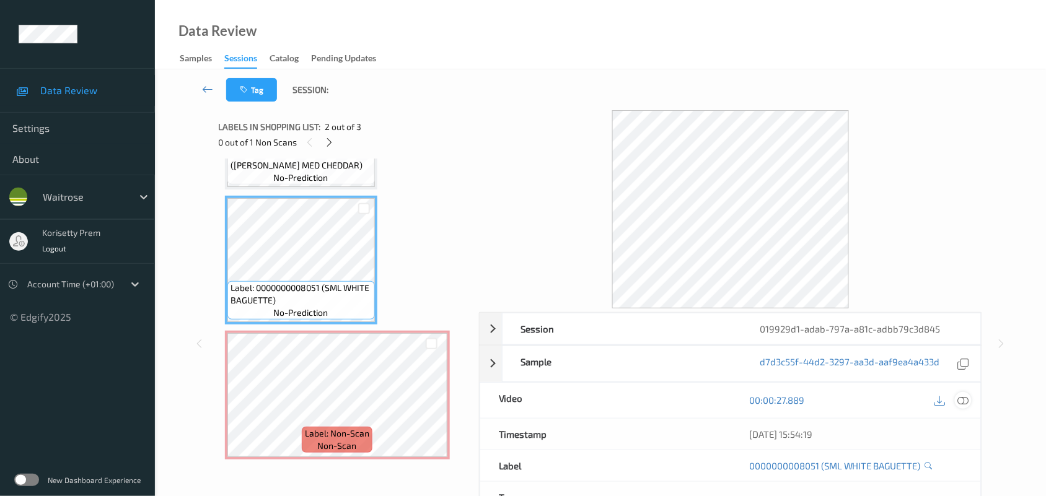
click at [962, 400] on icon at bounding box center [963, 400] width 11 height 11
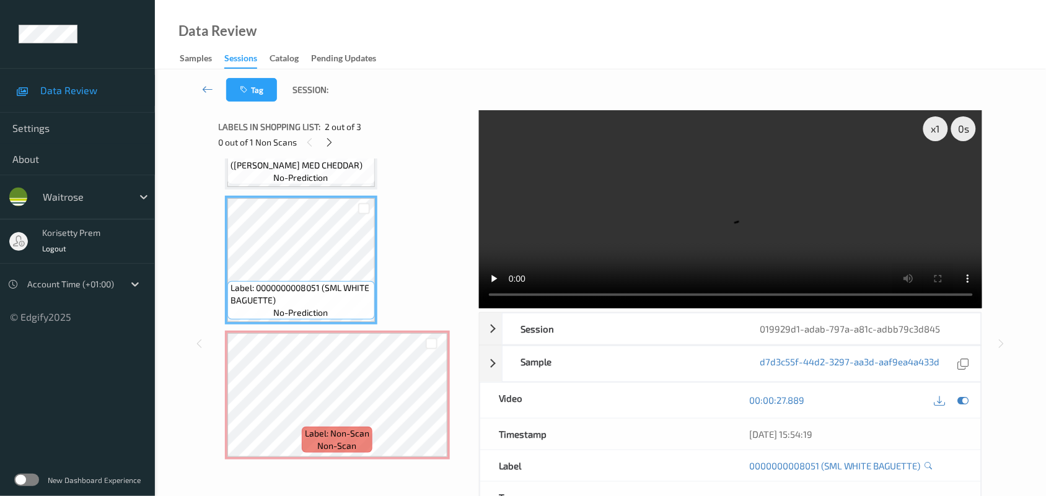
click at [522, 144] on video at bounding box center [731, 209] width 504 height 198
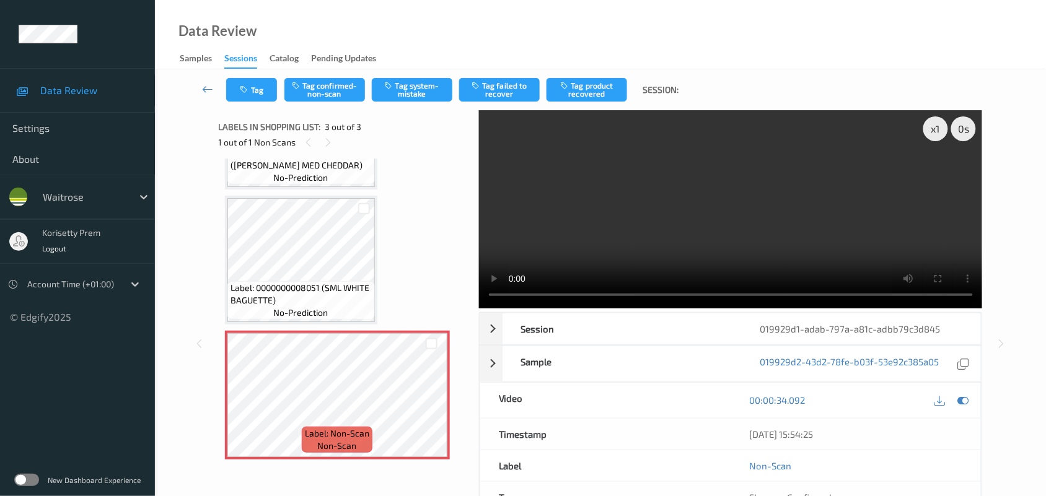
click at [654, 220] on video at bounding box center [731, 209] width 504 height 198
click at [411, 87] on button "Tag system-mistake" at bounding box center [412, 90] width 81 height 24
click at [256, 94] on button "Tag" at bounding box center [251, 90] width 51 height 24
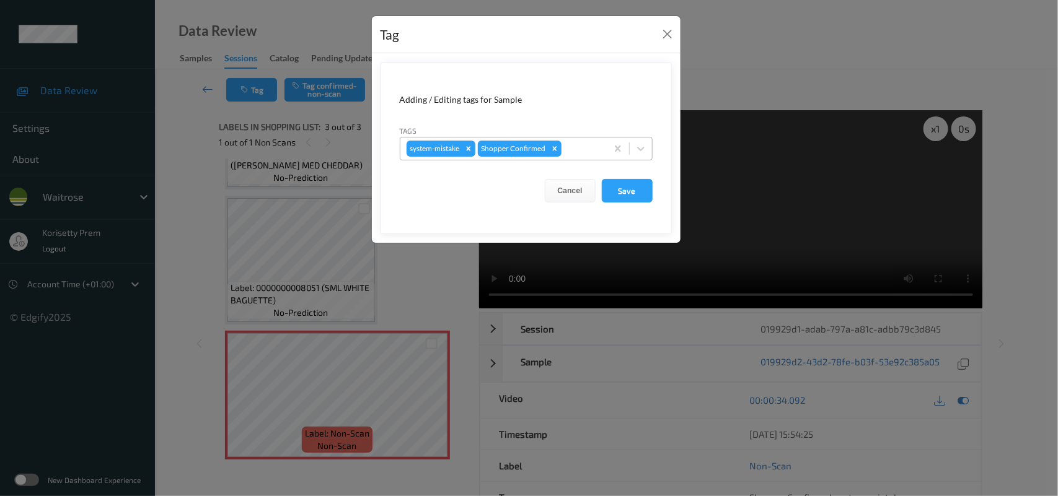
click at [574, 152] on div at bounding box center [582, 148] width 37 height 15
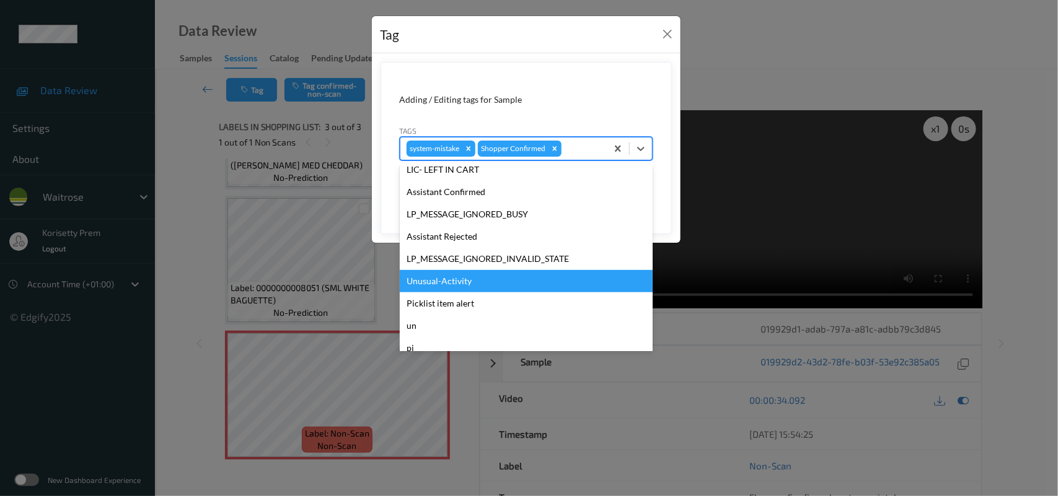
scroll to position [287, 0]
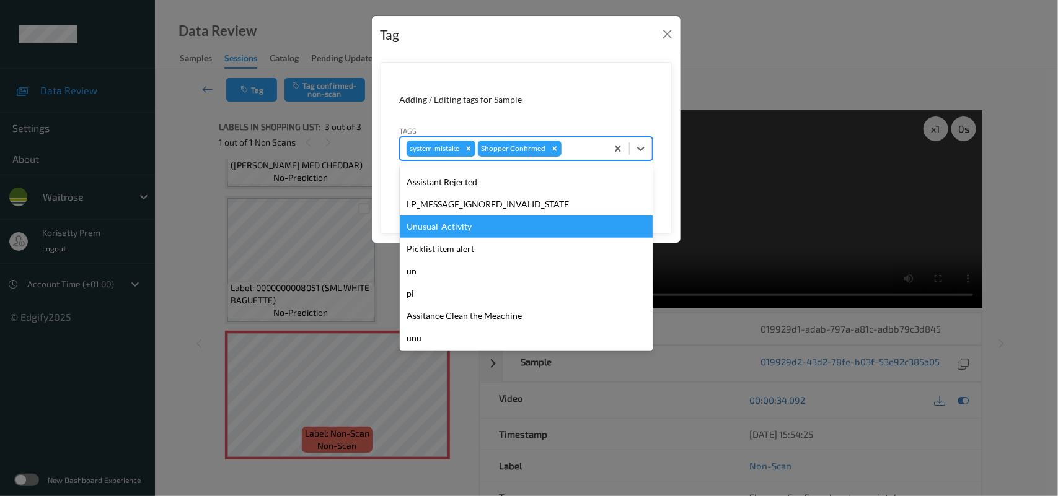
click at [469, 230] on div "Unusual-Activity" at bounding box center [526, 227] width 253 height 22
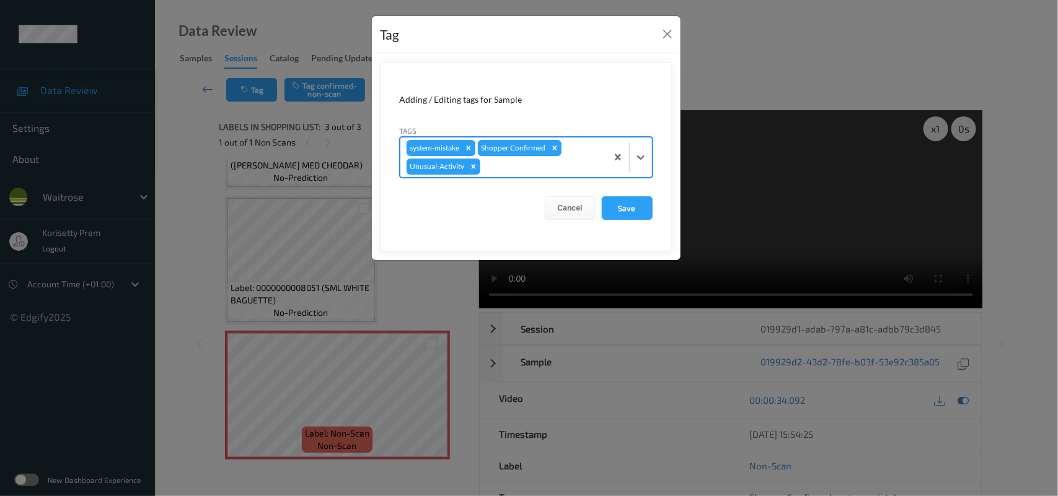
click at [526, 169] on div at bounding box center [542, 166] width 118 height 15
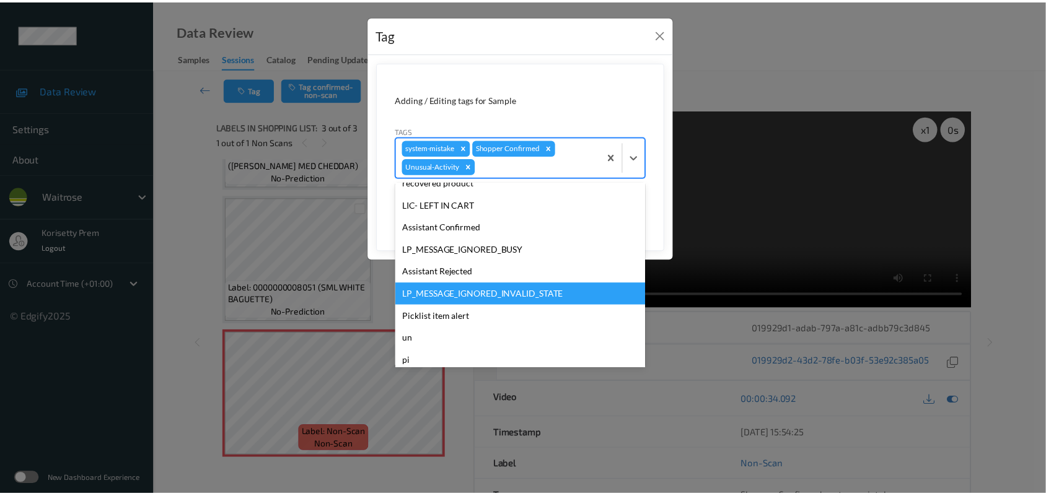
scroll to position [265, 0]
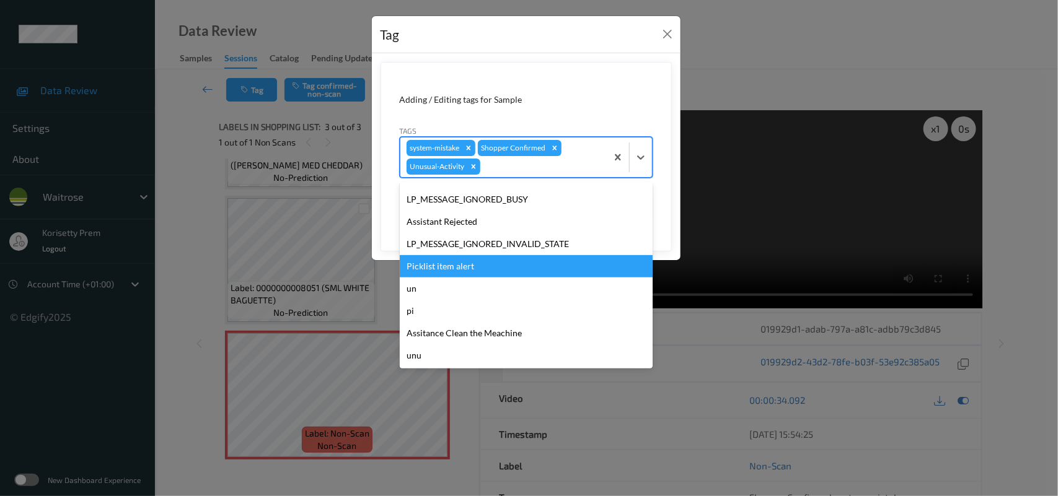
click at [440, 270] on div "Picklist item alert" at bounding box center [526, 266] width 253 height 22
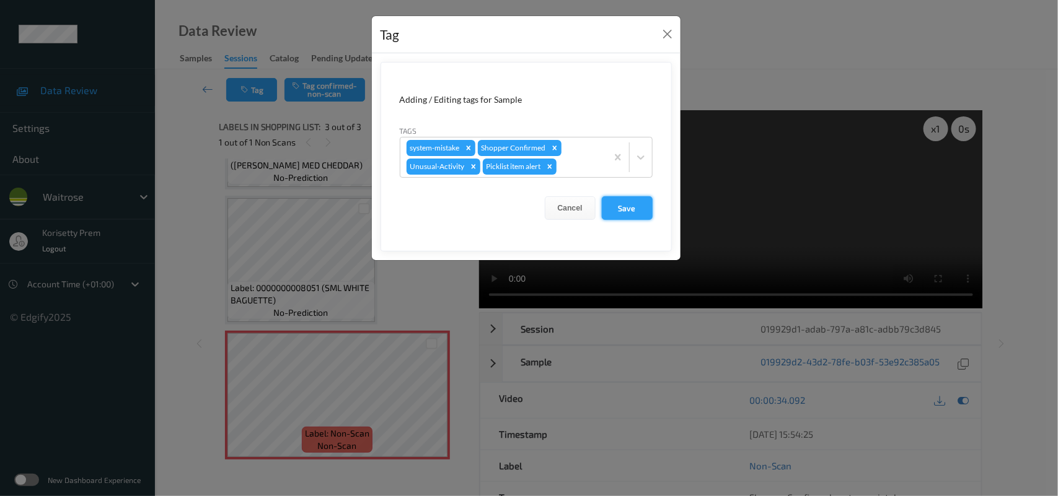
click at [625, 206] on button "Save" at bounding box center [627, 208] width 51 height 24
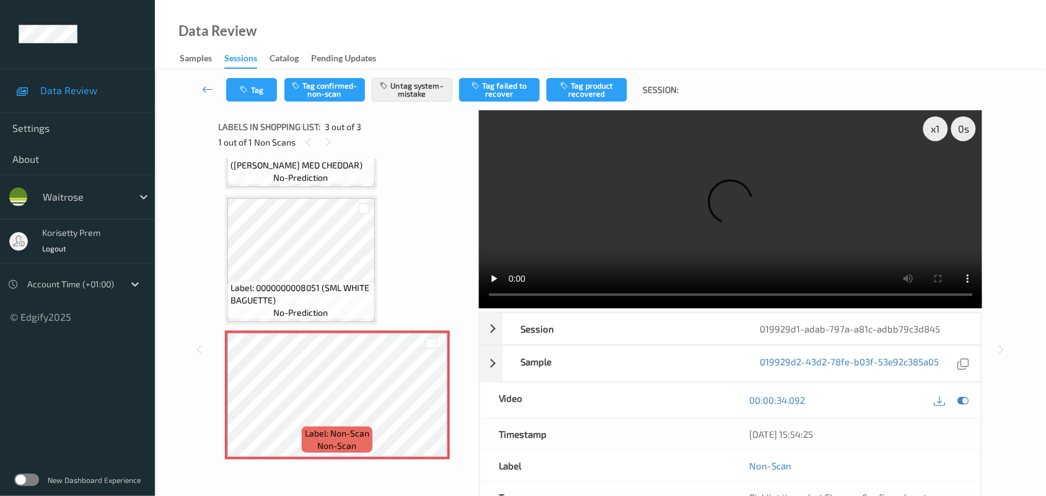
click at [253, 73] on div "Tag Tag confirmed-non-scan Untag system-mistake Tag failed to recover Tag produ…" at bounding box center [600, 89] width 840 height 41
click at [255, 84] on button "Tag" at bounding box center [251, 90] width 51 height 24
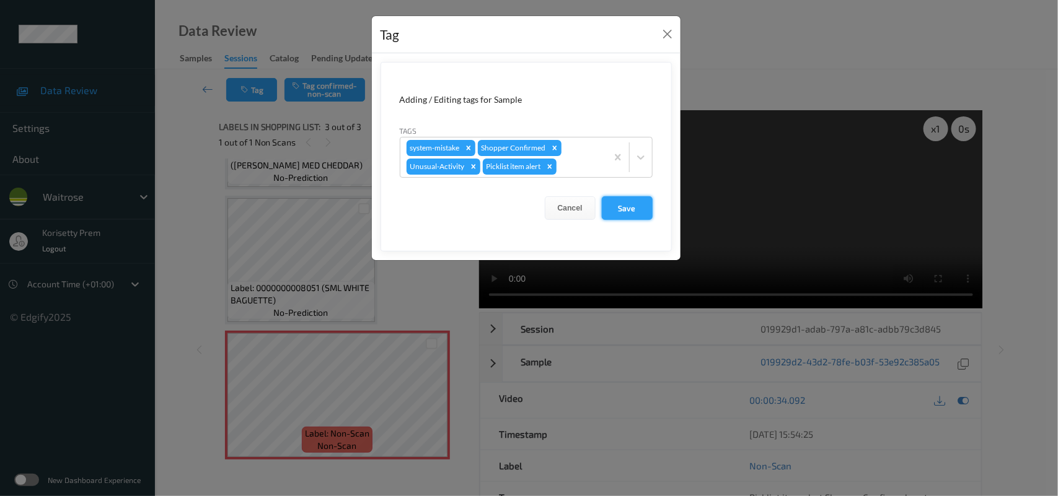
click at [632, 203] on button "Save" at bounding box center [627, 208] width 51 height 24
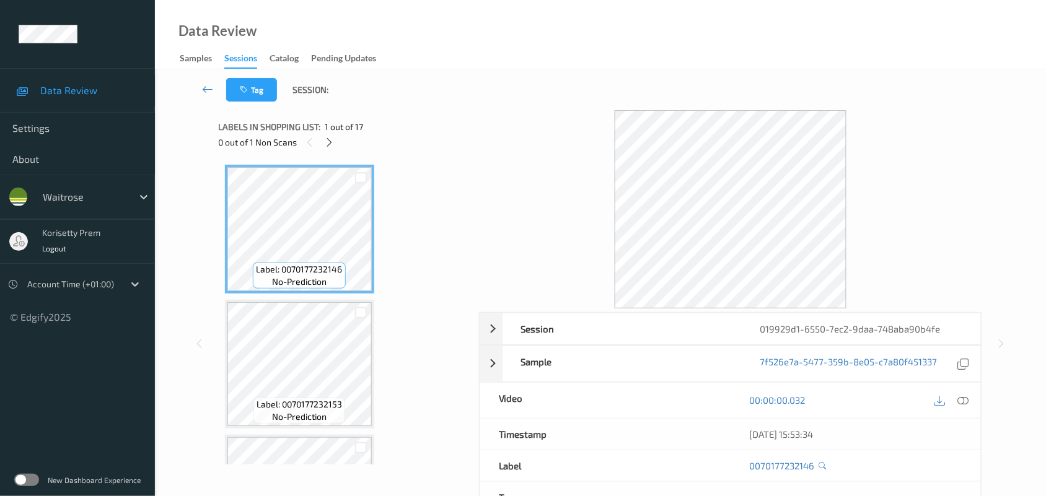
click at [521, 96] on div "Tag Session:" at bounding box center [600, 89] width 840 height 41
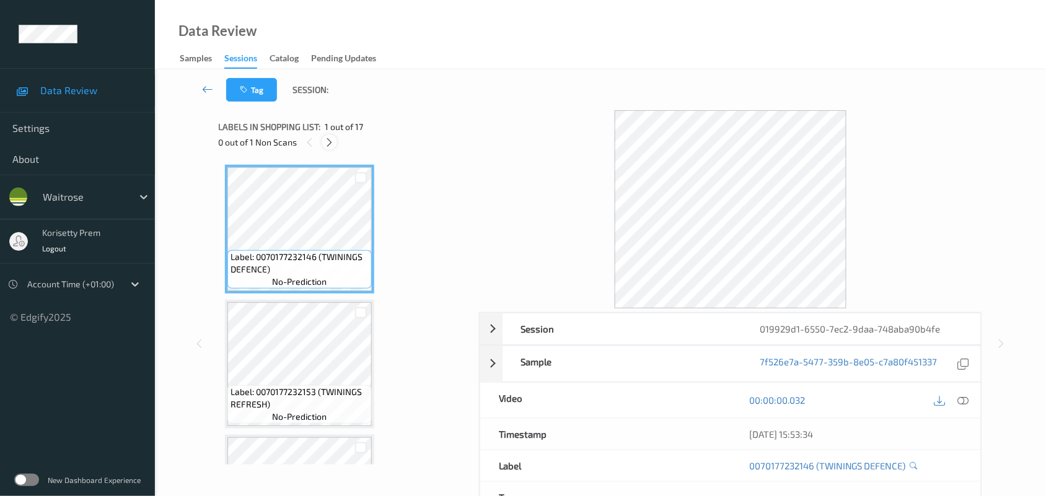
click at [329, 143] on icon at bounding box center [329, 142] width 11 height 11
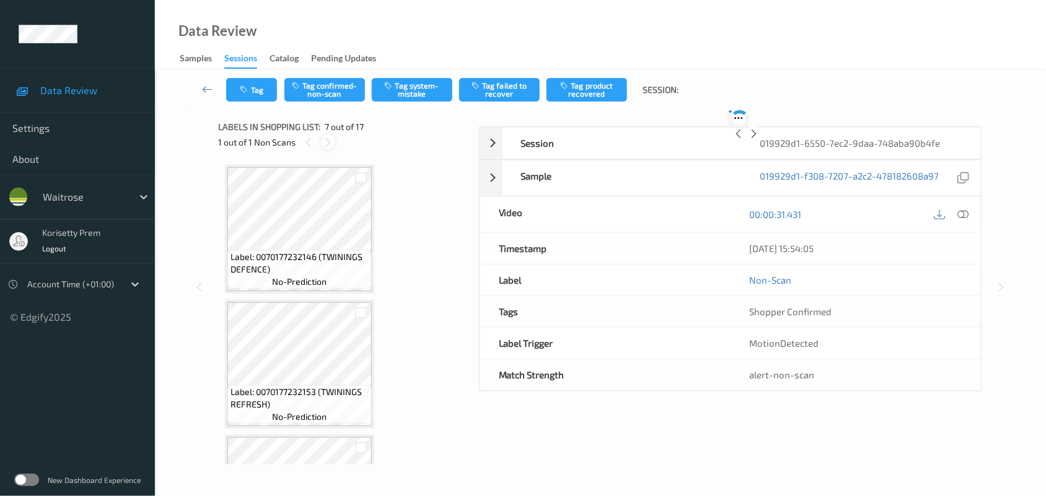
scroll to position [680, 0]
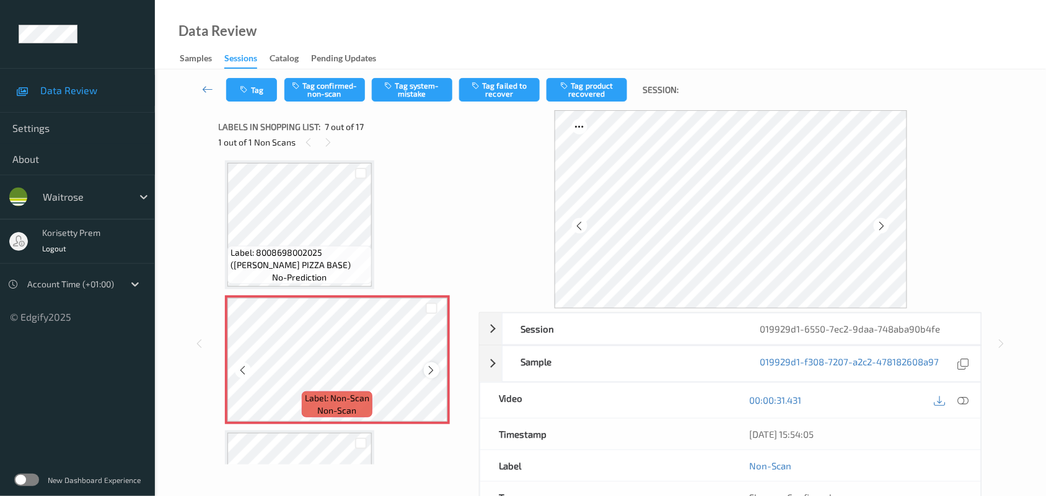
click at [431, 369] on icon at bounding box center [431, 370] width 11 height 11
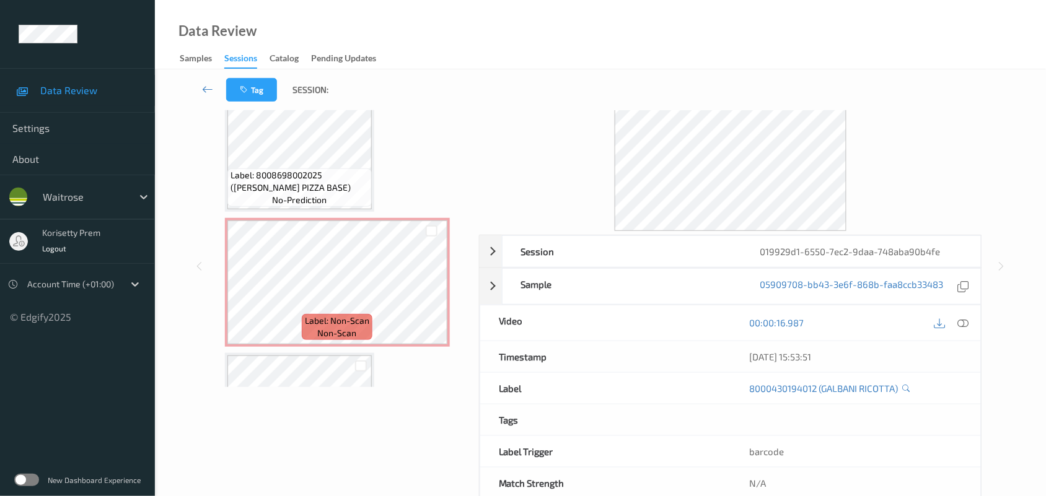
scroll to position [602, 0]
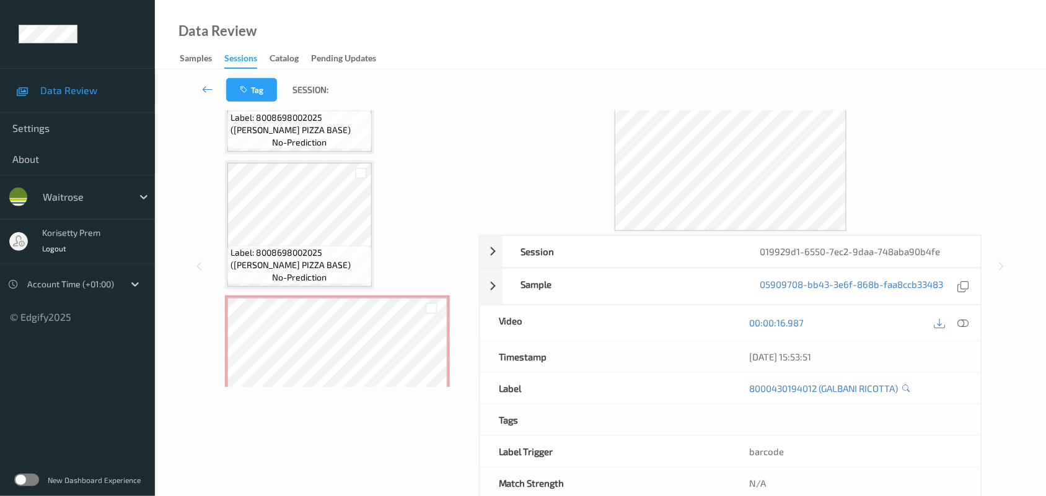
click at [292, 123] on span "Label: 8008698002025 ([PERSON_NAME] PIZZA BASE)" at bounding box center [300, 124] width 138 height 25
click at [962, 321] on icon at bounding box center [963, 322] width 11 height 11
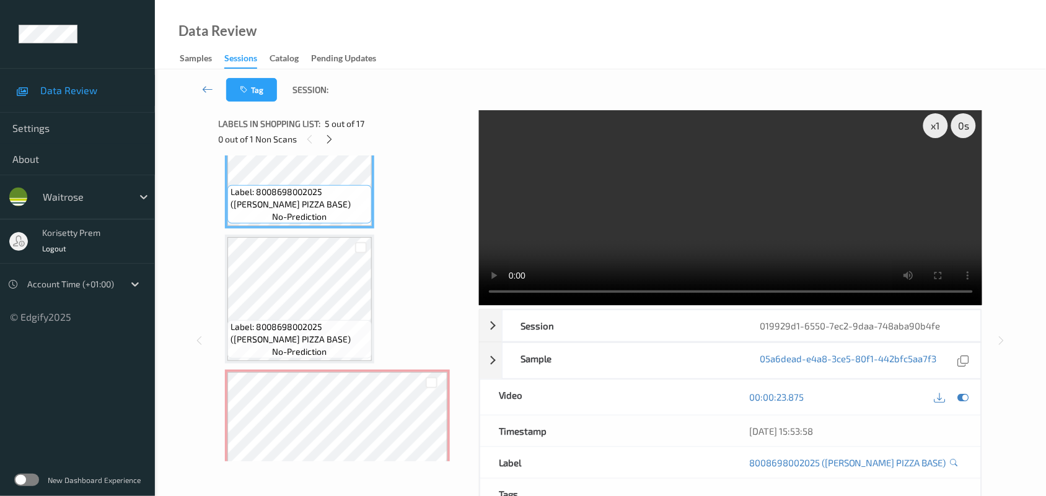
click at [646, 218] on video at bounding box center [731, 206] width 504 height 198
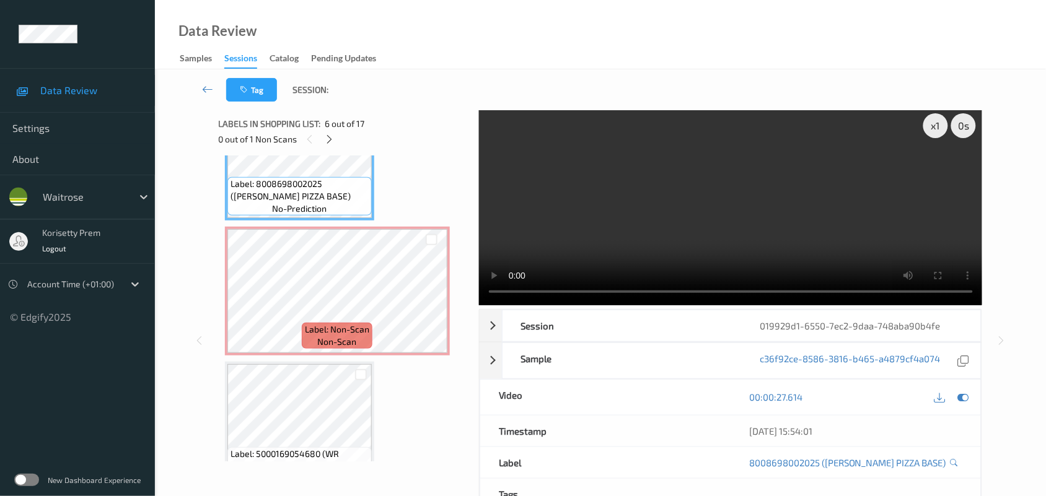
scroll to position [757, 0]
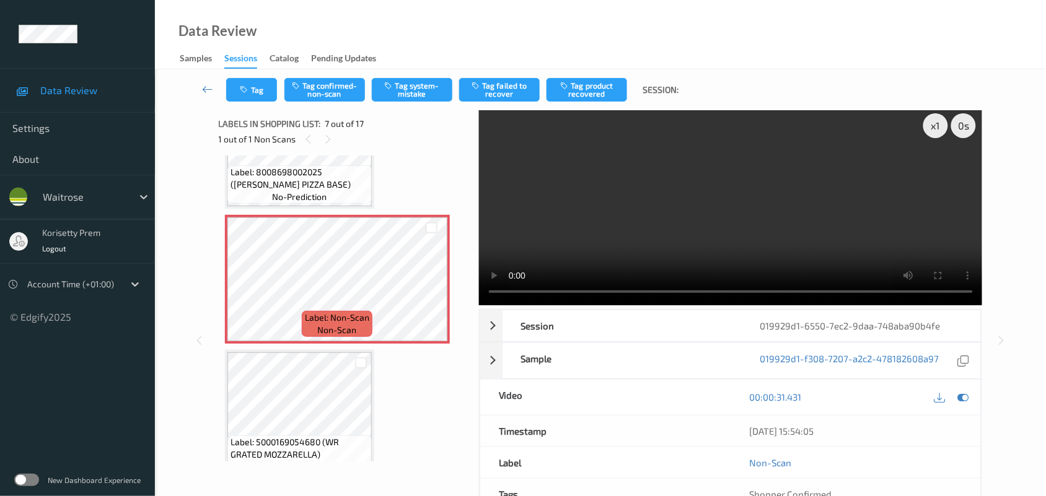
click at [642, 231] on video at bounding box center [731, 206] width 504 height 198
click at [642, 232] on video at bounding box center [731, 206] width 504 height 198
click at [642, 242] on video at bounding box center [731, 206] width 504 height 198
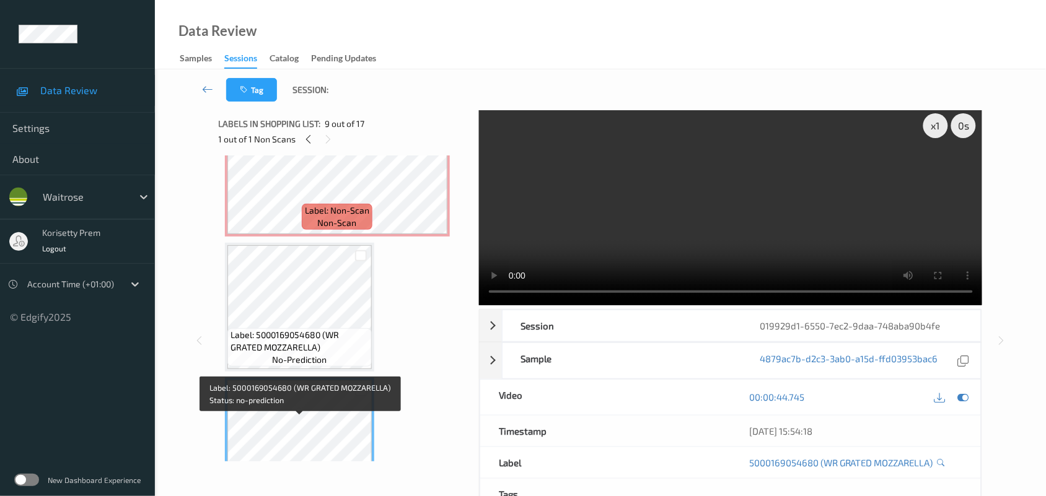
scroll to position [835, 0]
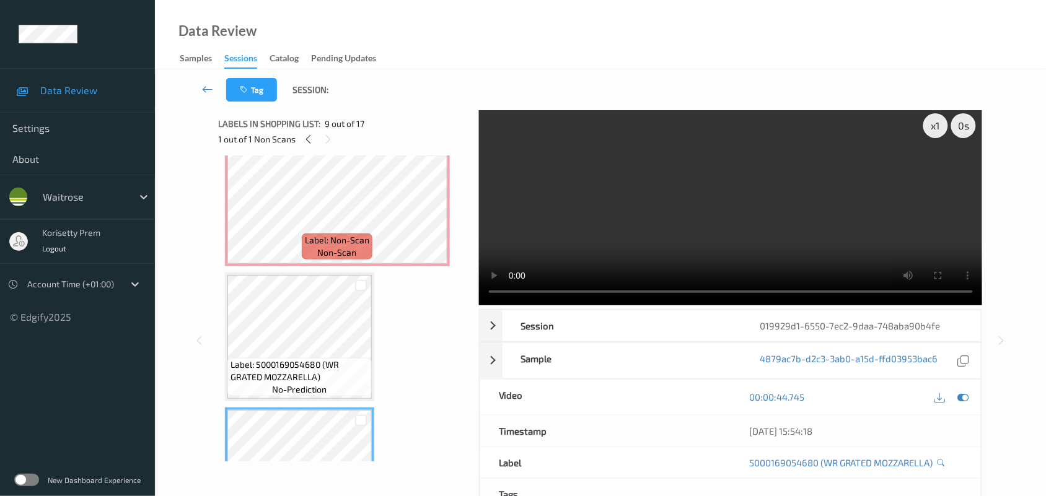
click at [672, 193] on video at bounding box center [731, 206] width 504 height 198
click at [307, 234] on div "Label: Non-Scan non-scan" at bounding box center [337, 247] width 71 height 26
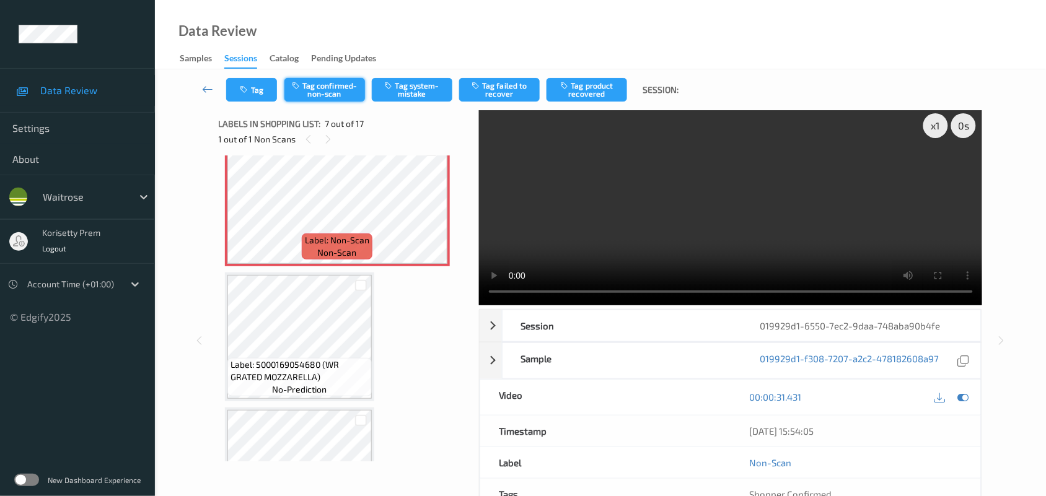
click at [328, 79] on button "Tag confirmed-non-scan" at bounding box center [324, 90] width 81 height 24
click at [590, 90] on button "Tag product recovered" at bounding box center [587, 90] width 81 height 24
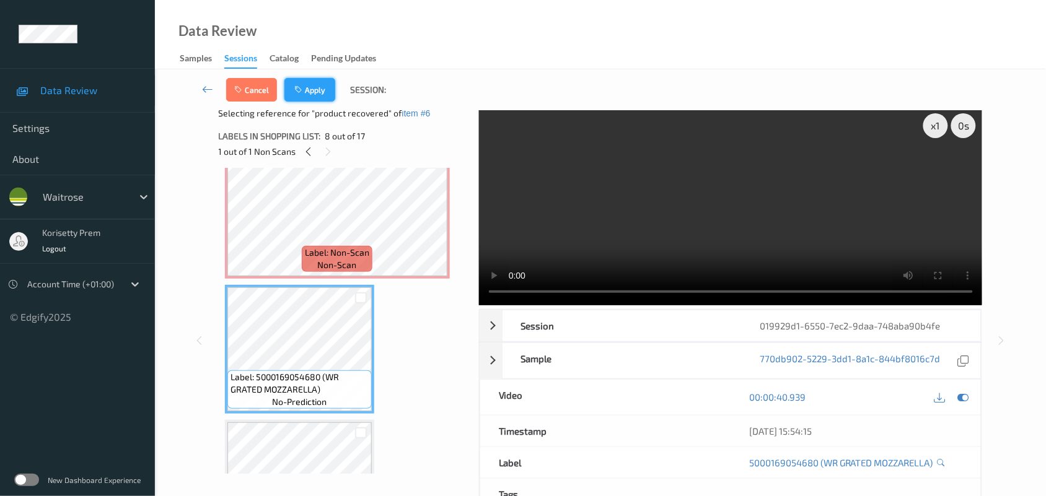
click at [313, 84] on button "Apply" at bounding box center [309, 90] width 51 height 24
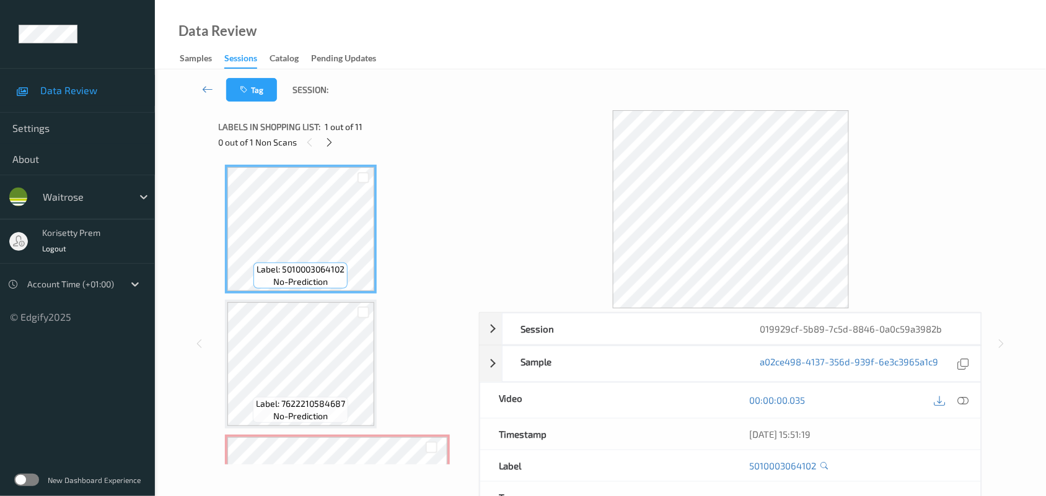
click at [571, 72] on div "Tag Session:" at bounding box center [600, 89] width 840 height 41
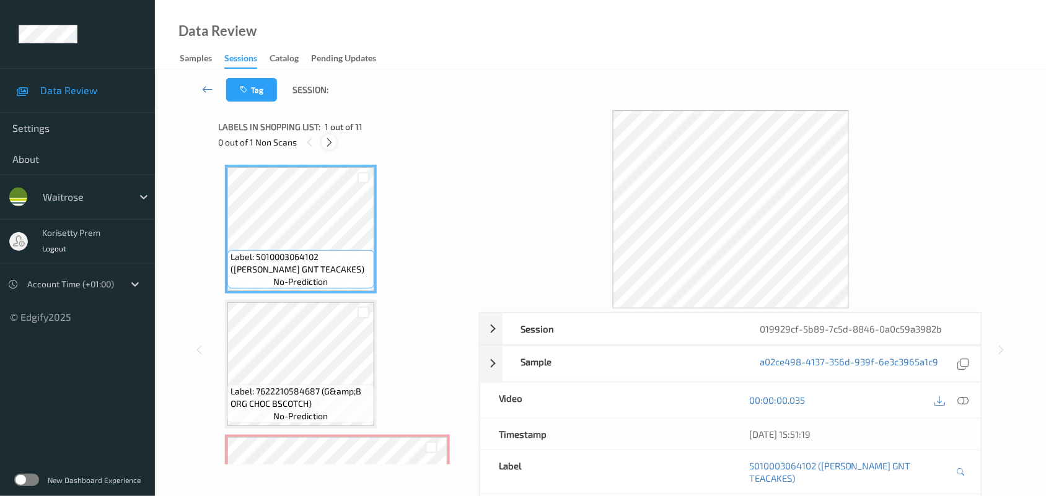
click at [332, 138] on icon at bounding box center [329, 142] width 11 height 11
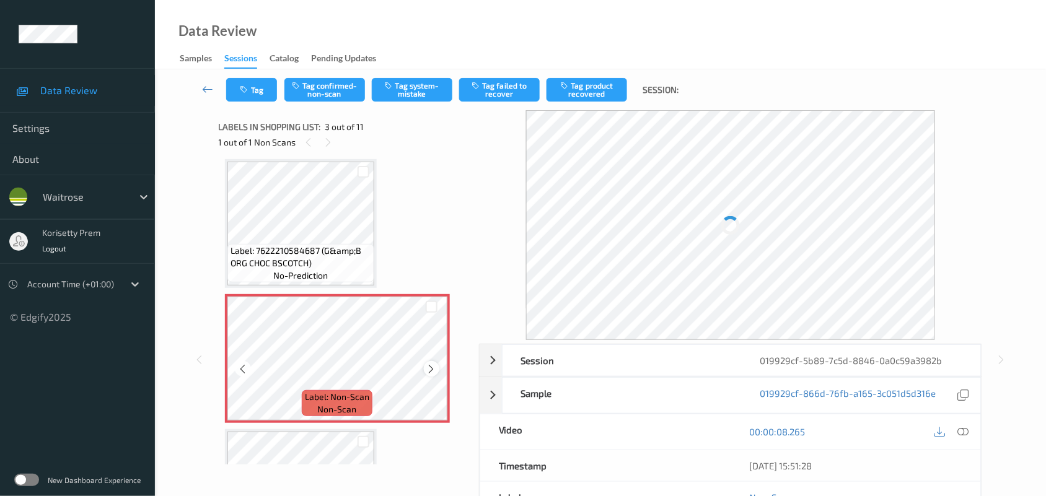
click at [432, 370] on icon at bounding box center [431, 369] width 11 height 11
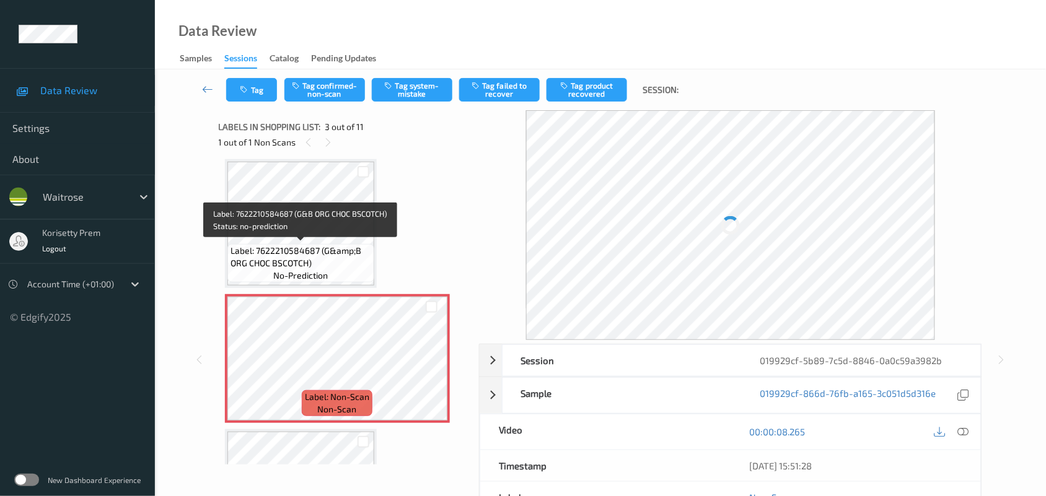
click at [320, 250] on span "Label: 7622210584687 (G&amp;B ORG CHOC BSCOTCH)" at bounding box center [301, 257] width 141 height 25
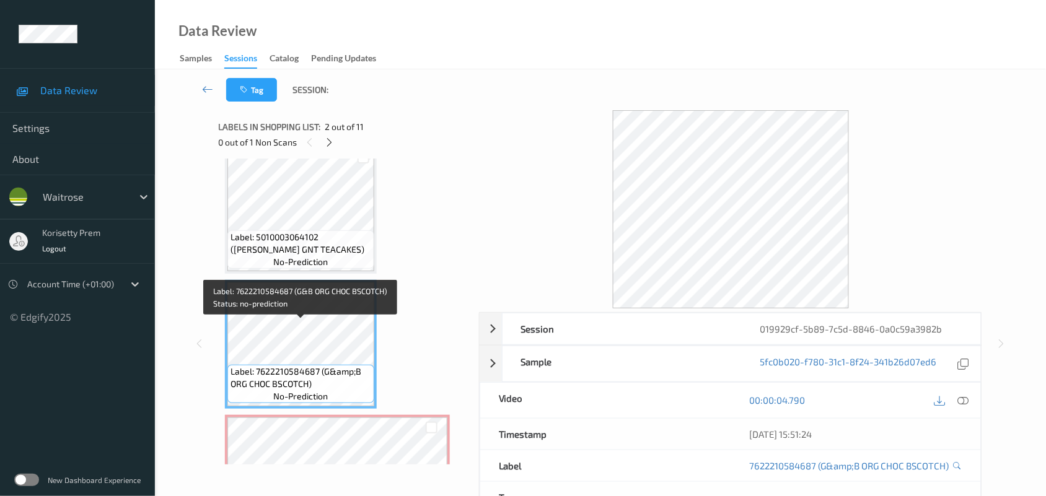
scroll to position [0, 0]
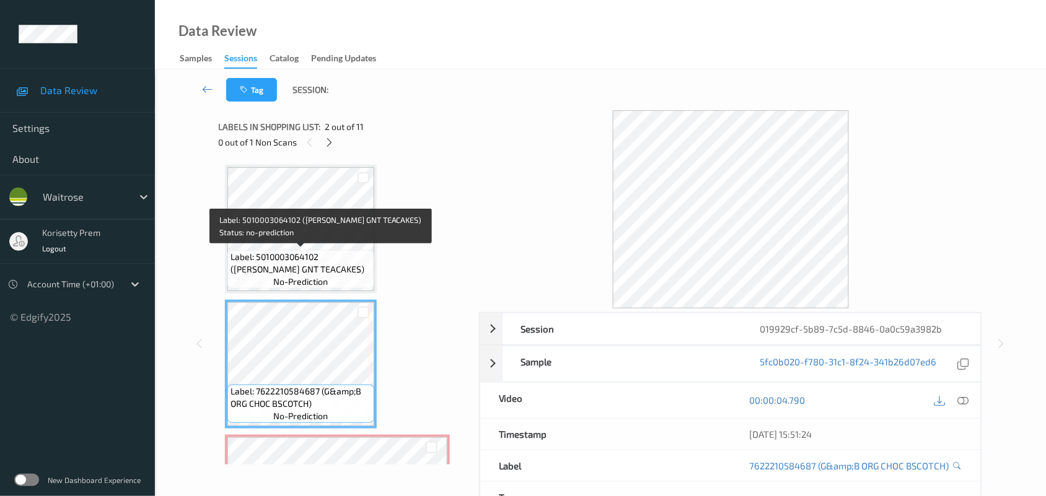
click at [299, 270] on span "Label: 5010003064102 ([PERSON_NAME] GNT TEACAKES)" at bounding box center [301, 263] width 141 height 25
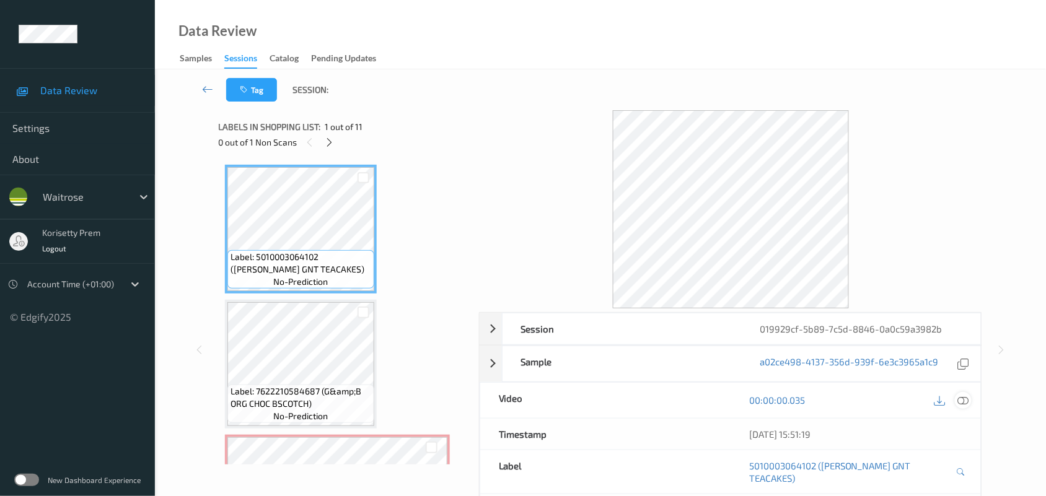
click at [966, 403] on icon at bounding box center [963, 400] width 11 height 11
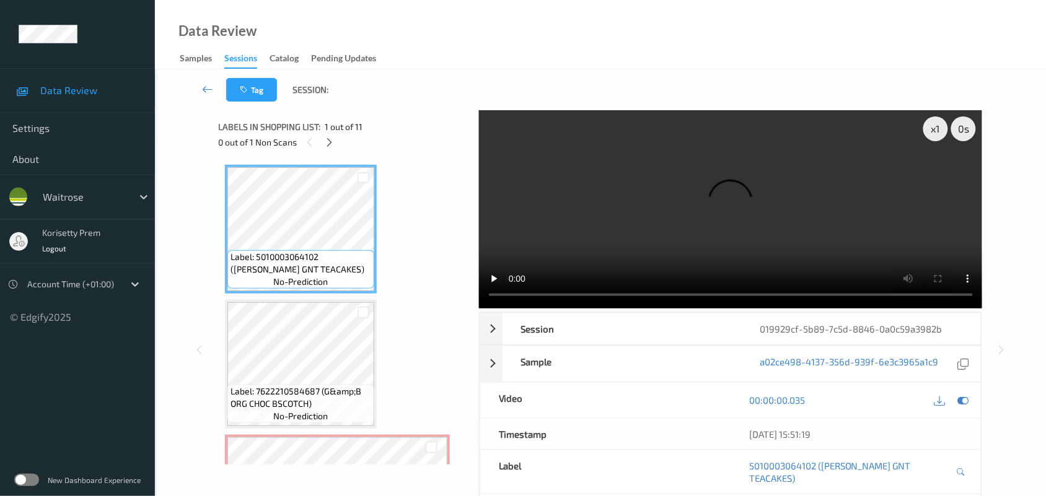
click at [614, 227] on video at bounding box center [731, 209] width 504 height 198
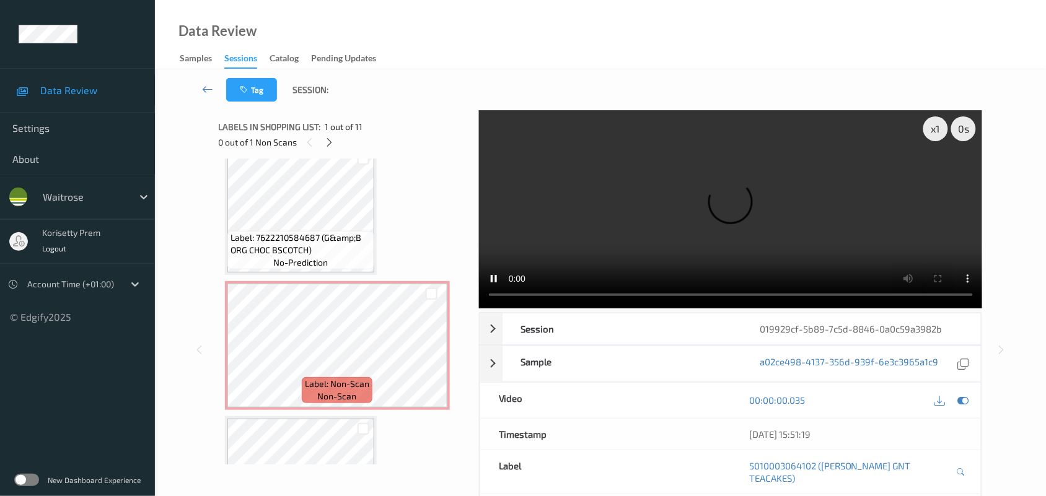
scroll to position [155, 0]
click at [738, 215] on video at bounding box center [731, 209] width 504 height 198
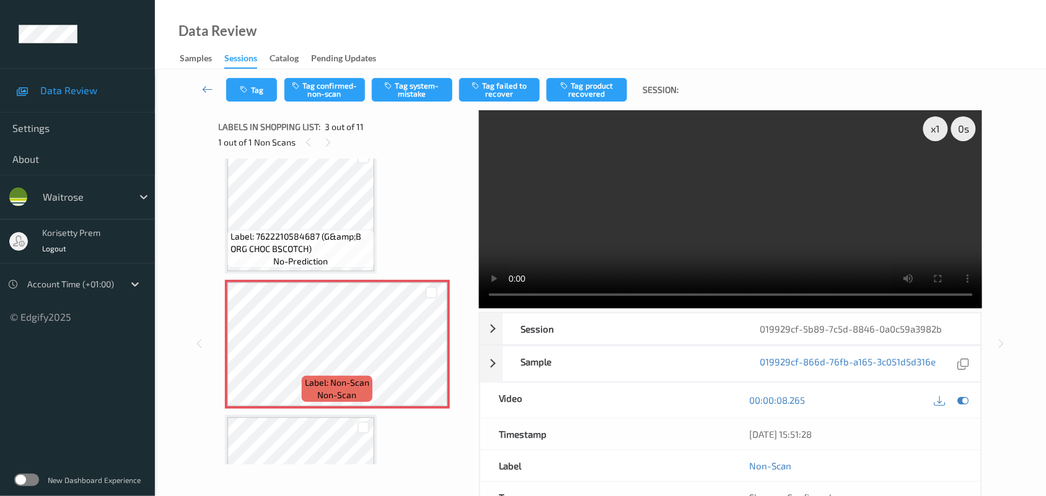
click at [307, 239] on span "Label: 7622210584687 (G&amp;B ORG CHOC BSCOTCH)" at bounding box center [301, 243] width 141 height 25
click at [436, 354] on icon at bounding box center [431, 355] width 11 height 11
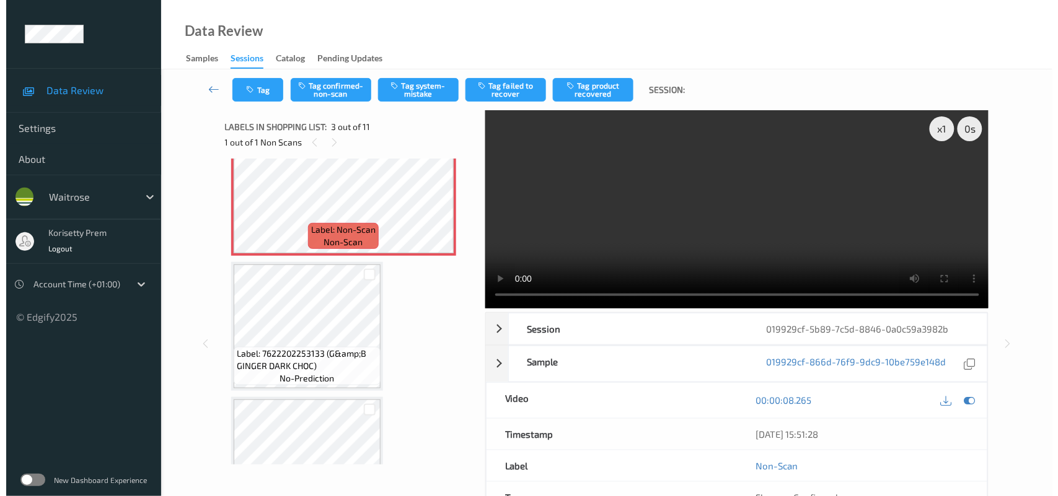
scroll to position [310, 0]
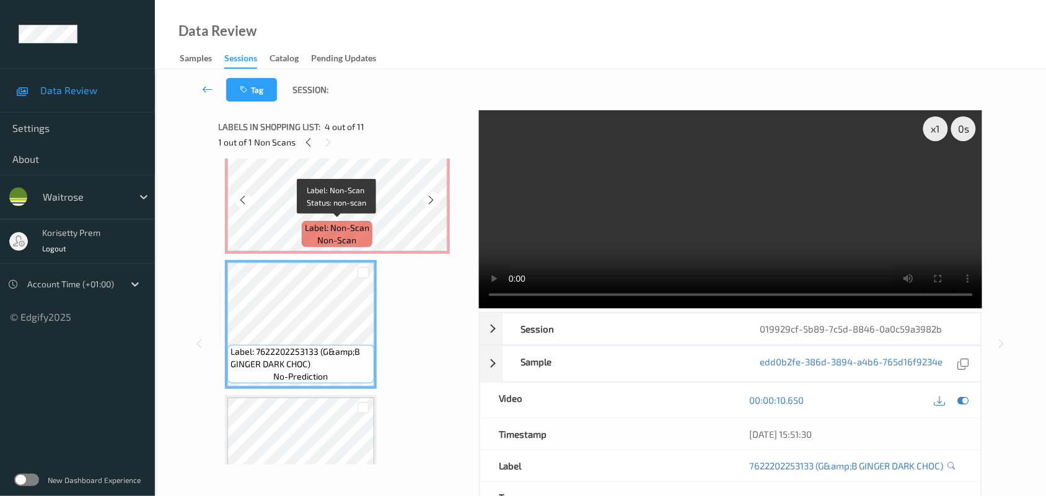
click at [326, 223] on span "Label: Non-Scan" at bounding box center [337, 228] width 64 height 12
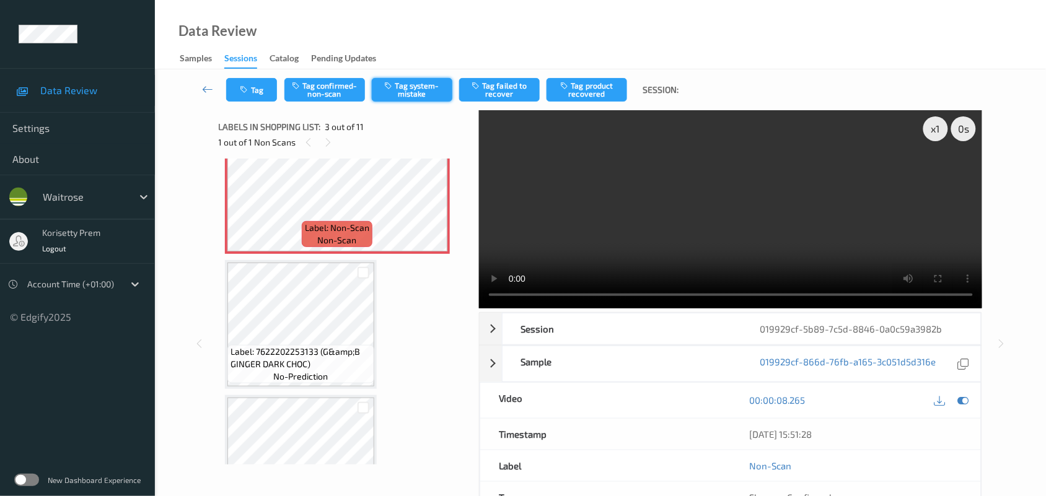
click at [398, 97] on button "Tag system-mistake" at bounding box center [412, 90] width 81 height 24
click at [254, 97] on button "Tag" at bounding box center [251, 90] width 51 height 24
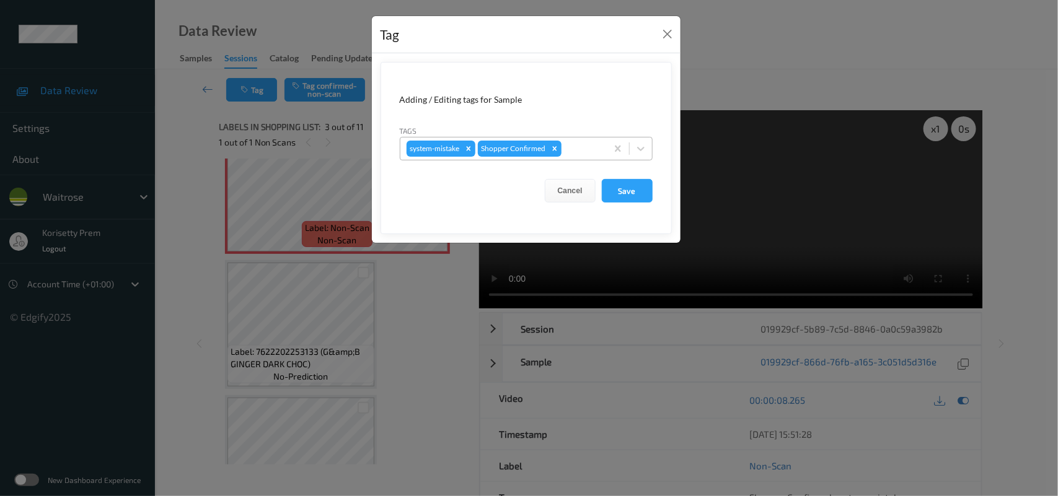
click at [574, 155] on div at bounding box center [582, 148] width 37 height 15
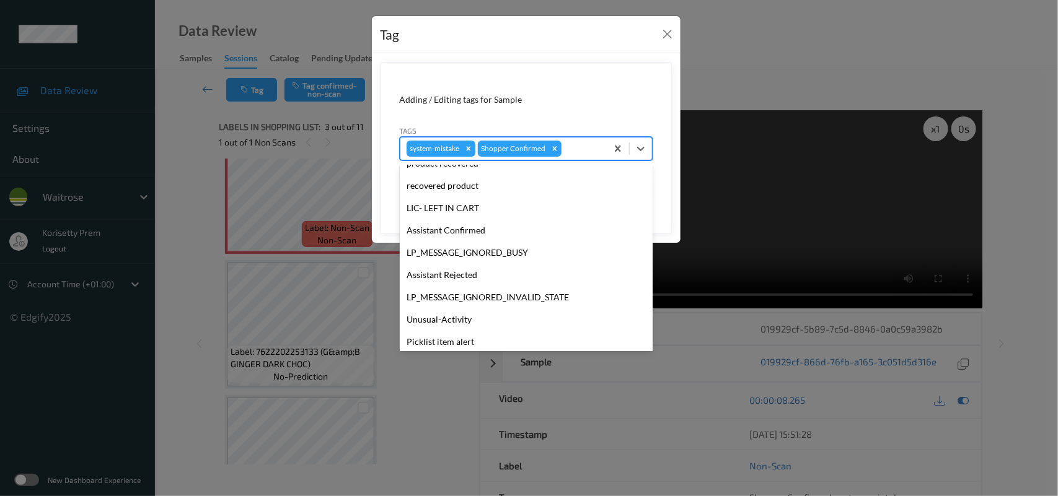
scroll to position [286, 0]
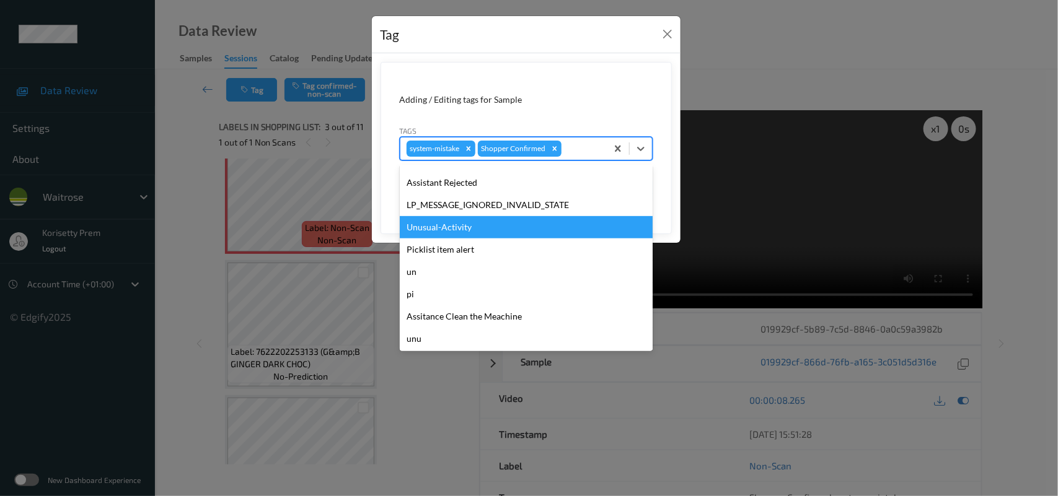
click at [444, 209] on div "LP_MESSAGE_IGNORED_INVALID_STATE" at bounding box center [526, 205] width 253 height 22
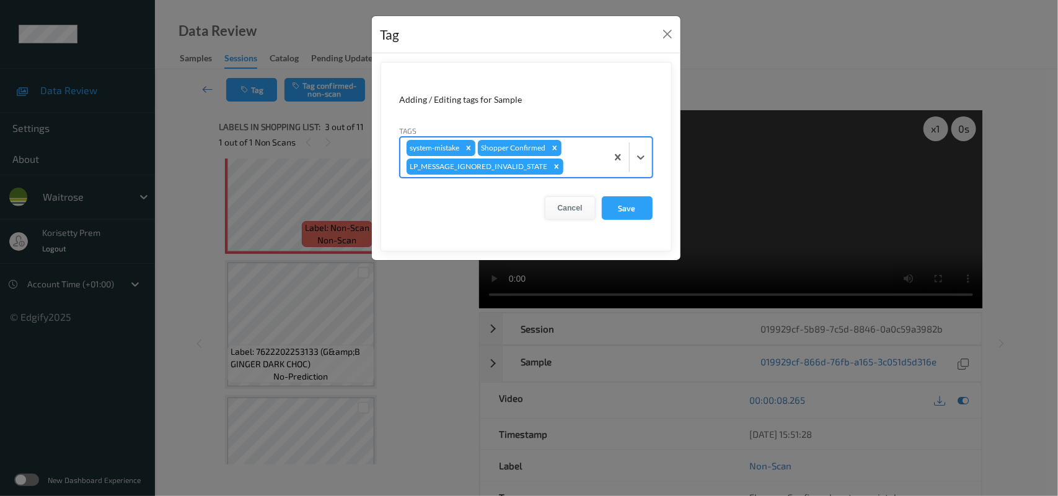
click at [575, 206] on button "Cancel" at bounding box center [570, 208] width 51 height 24
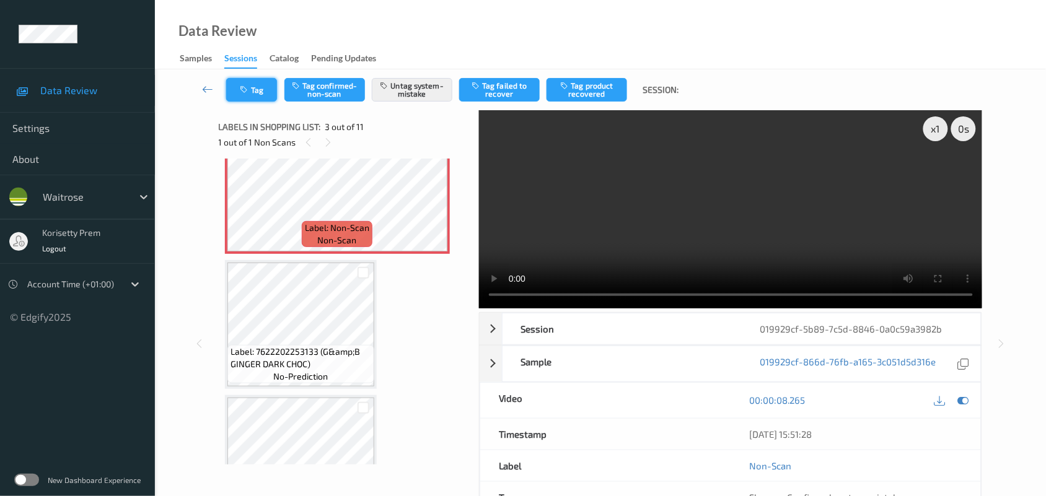
click at [252, 86] on button "Tag" at bounding box center [251, 90] width 51 height 24
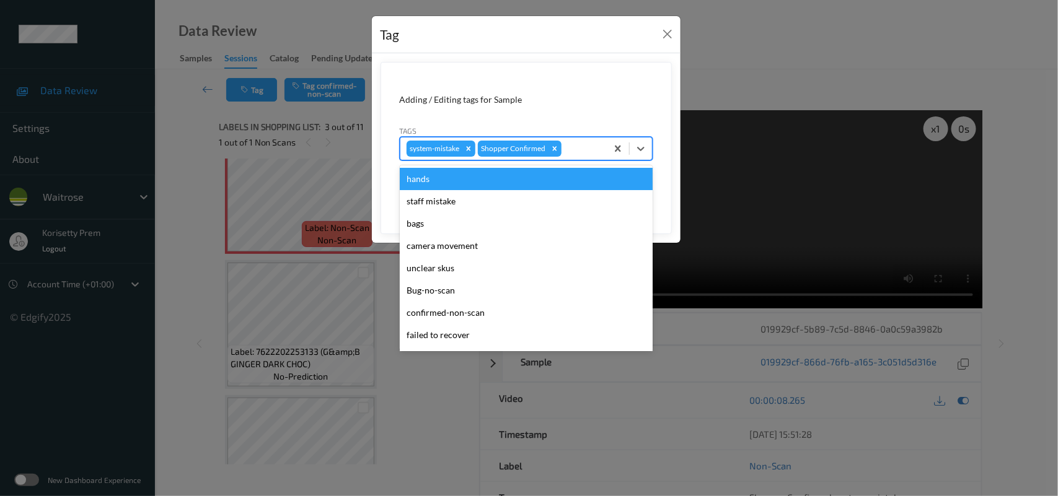
click at [593, 152] on div at bounding box center [582, 148] width 37 height 15
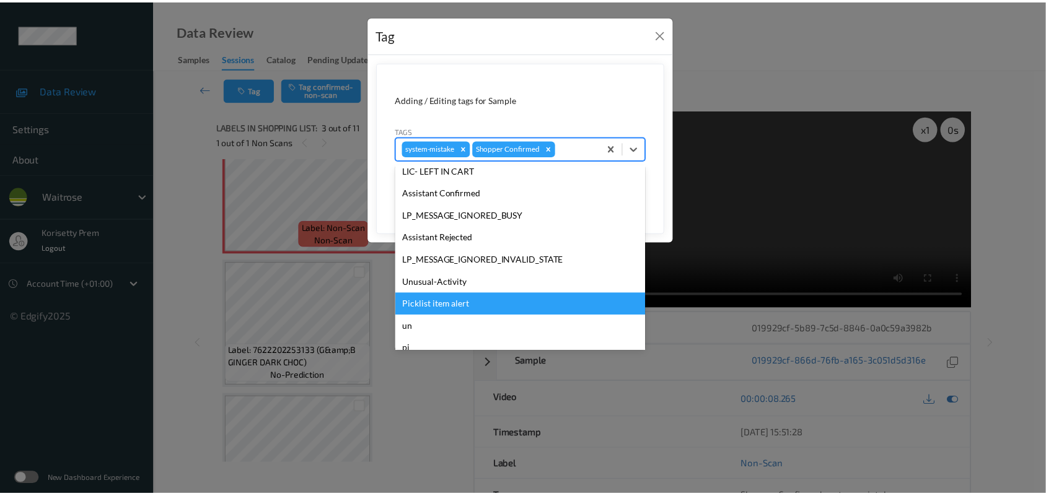
scroll to position [232, 0]
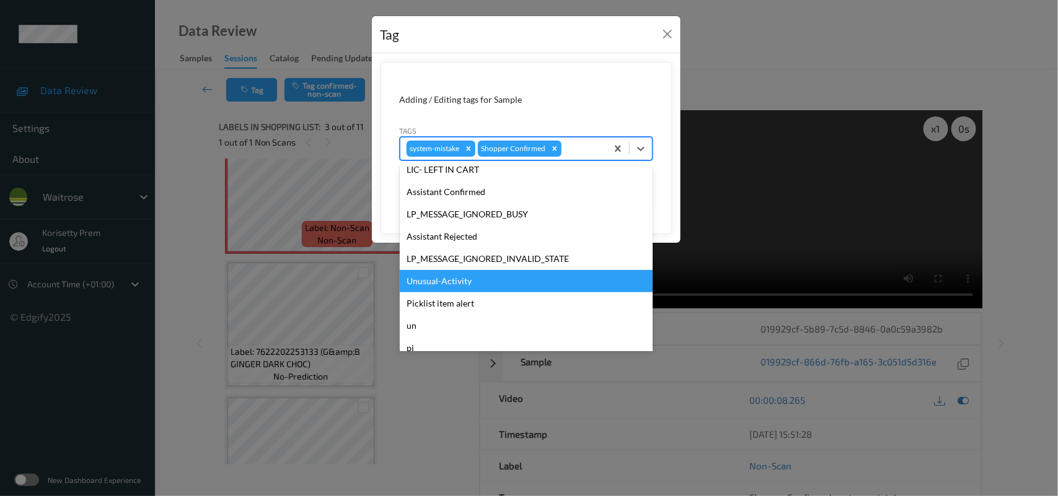
click at [478, 274] on div "Unusual-Activity" at bounding box center [526, 281] width 253 height 22
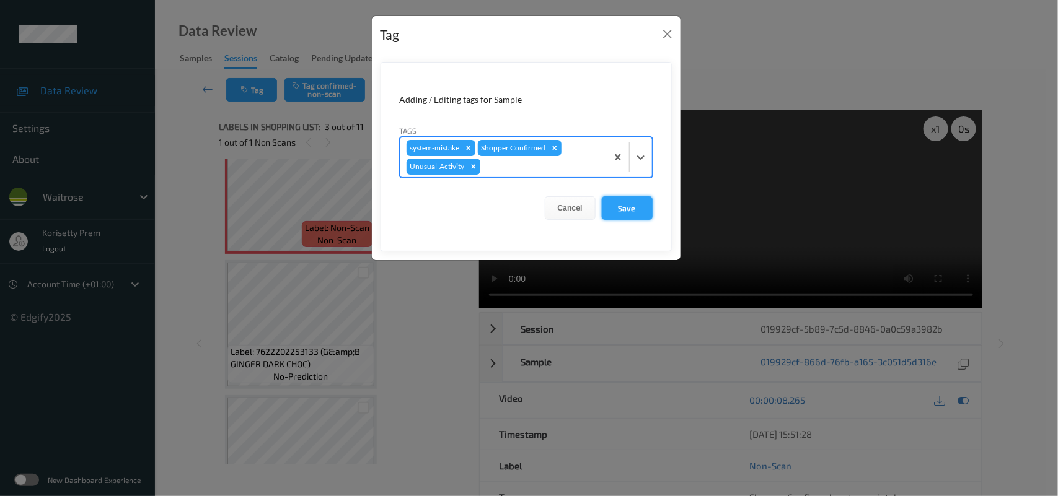
click at [629, 203] on button "Save" at bounding box center [627, 208] width 51 height 24
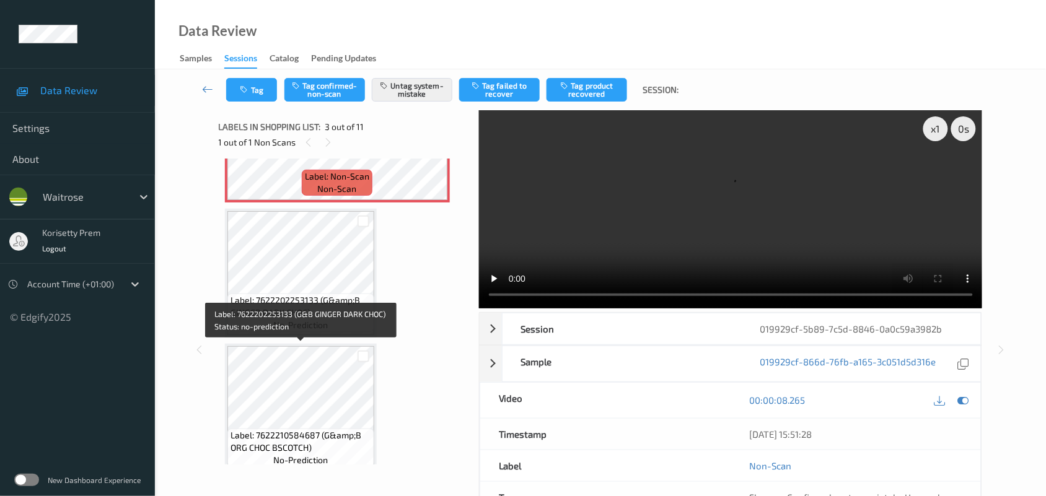
scroll to position [465, 0]
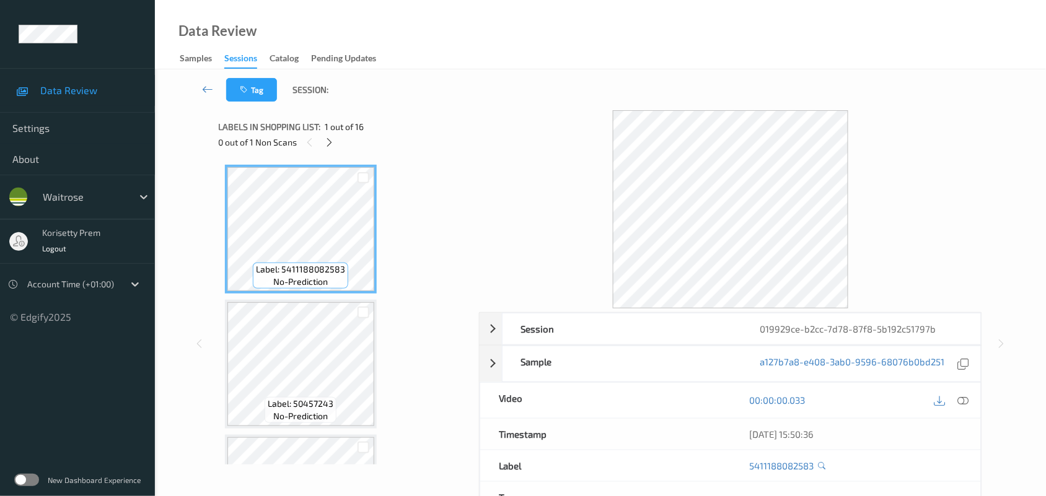
click at [549, 76] on div "Tag Session:" at bounding box center [600, 89] width 840 height 41
click at [330, 146] on icon at bounding box center [329, 142] width 11 height 11
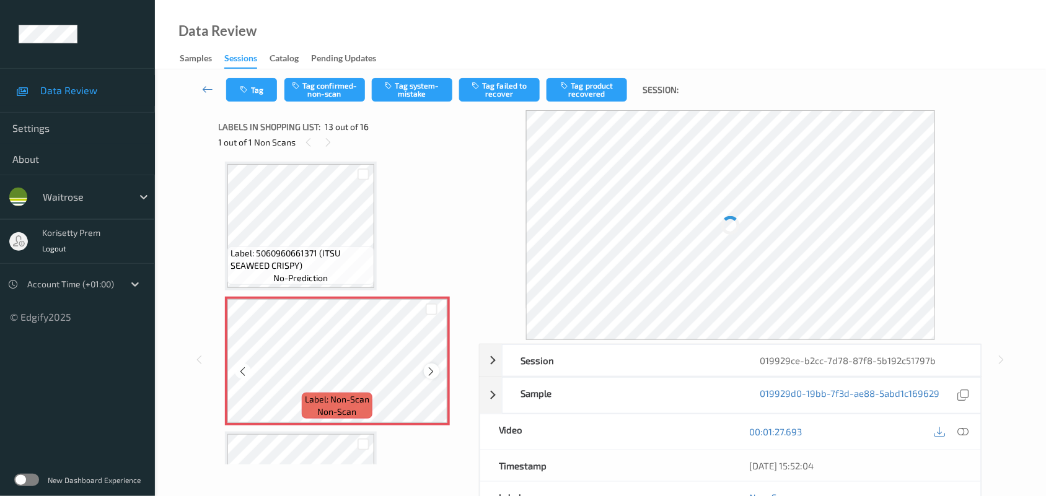
click at [433, 366] on icon at bounding box center [431, 371] width 11 height 11
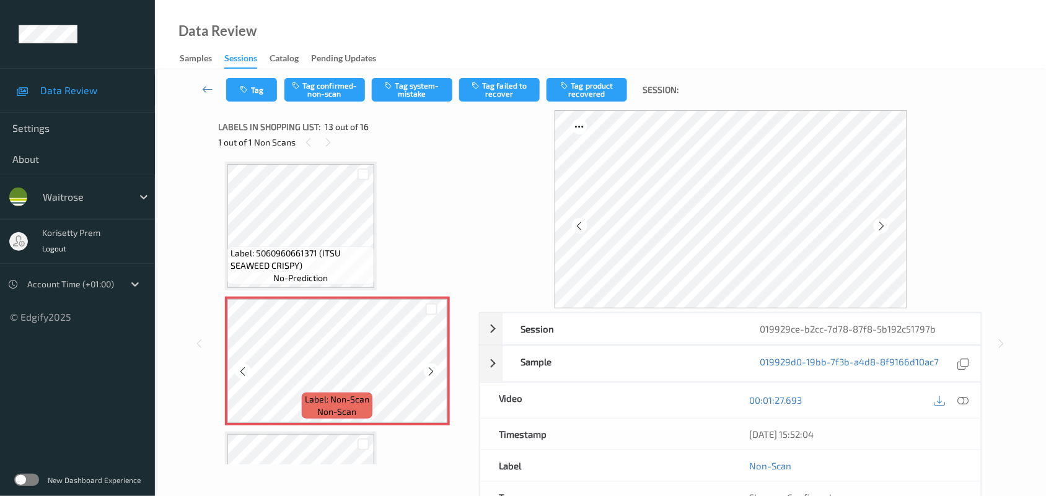
click at [433, 366] on icon at bounding box center [431, 371] width 11 height 11
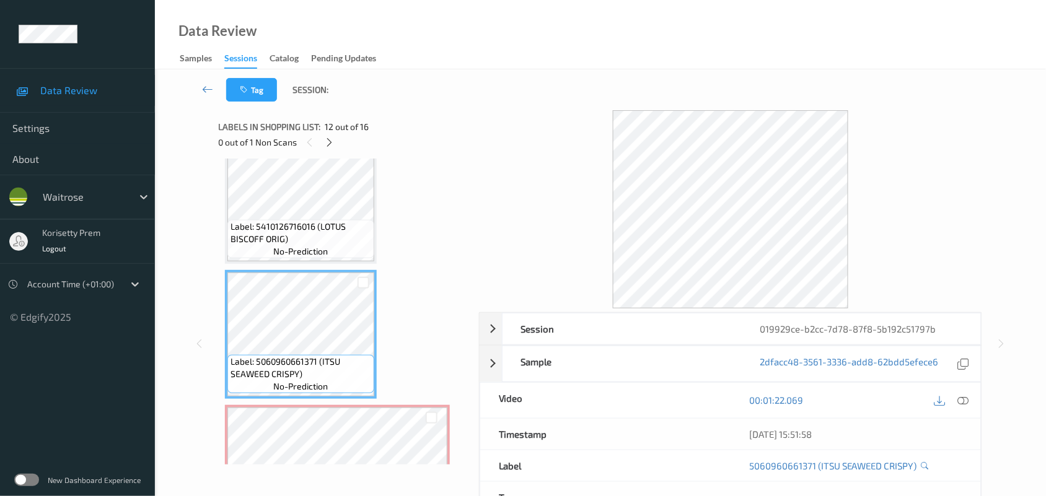
scroll to position [1334, 0]
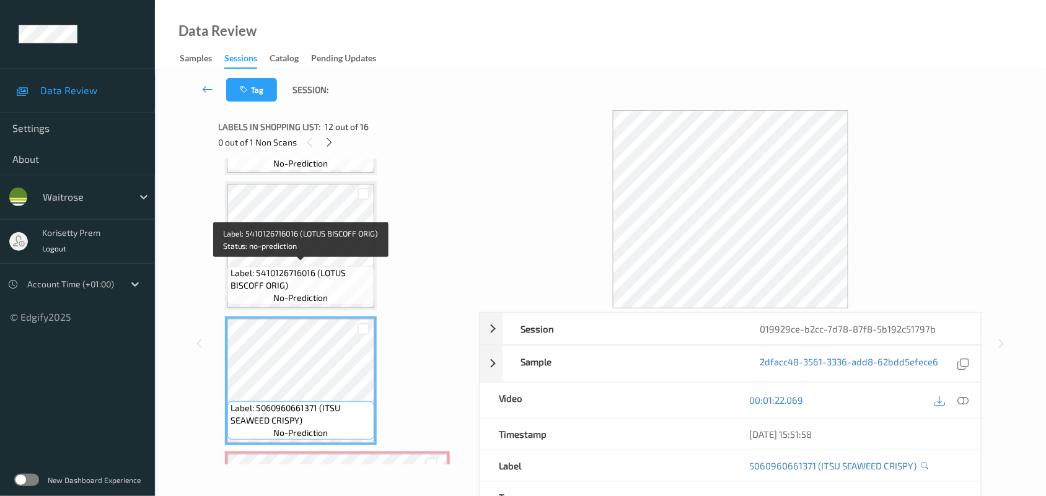
click at [332, 273] on span "Label: 5410126716016 (LOTUS BISCOFF ORIG)" at bounding box center [301, 279] width 141 height 25
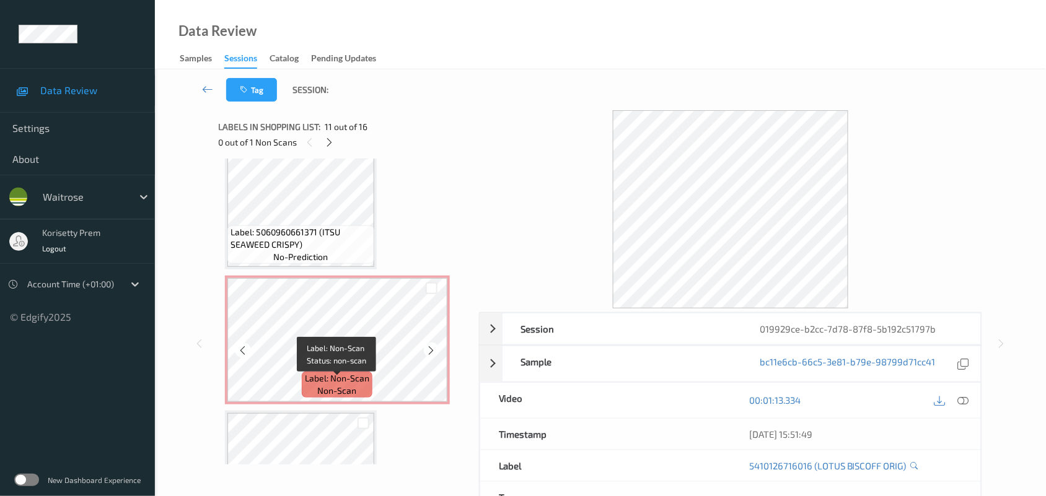
scroll to position [1489, 0]
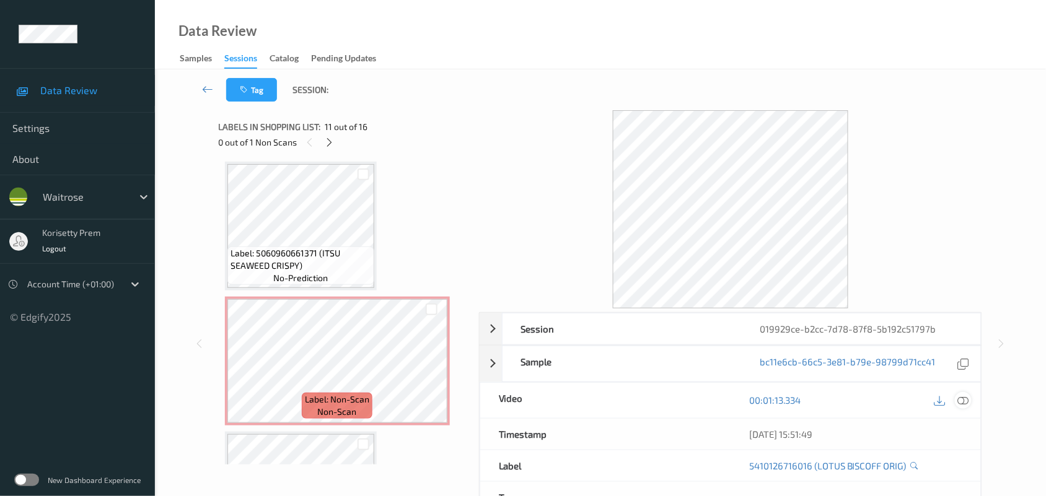
click at [961, 395] on div at bounding box center [963, 400] width 17 height 17
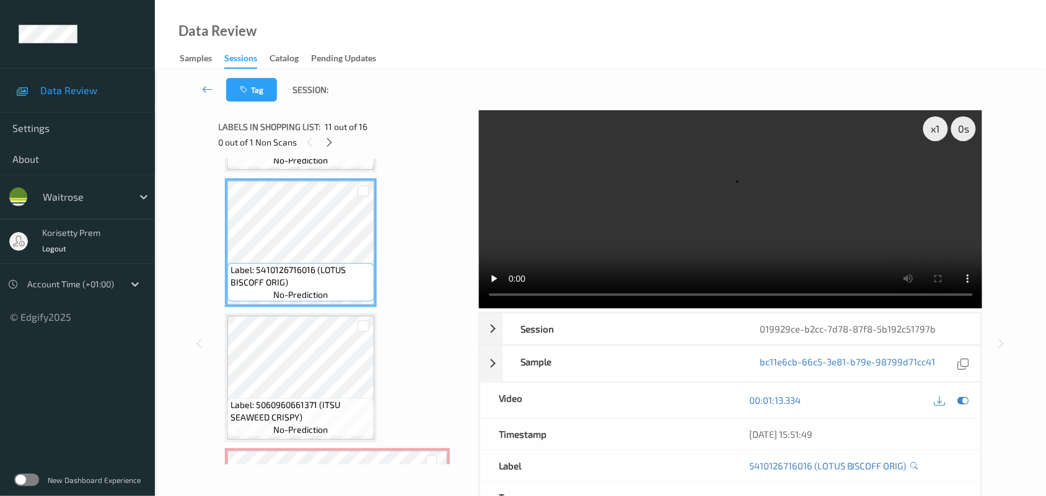
scroll to position [1334, 0]
click at [615, 194] on video at bounding box center [731, 209] width 504 height 198
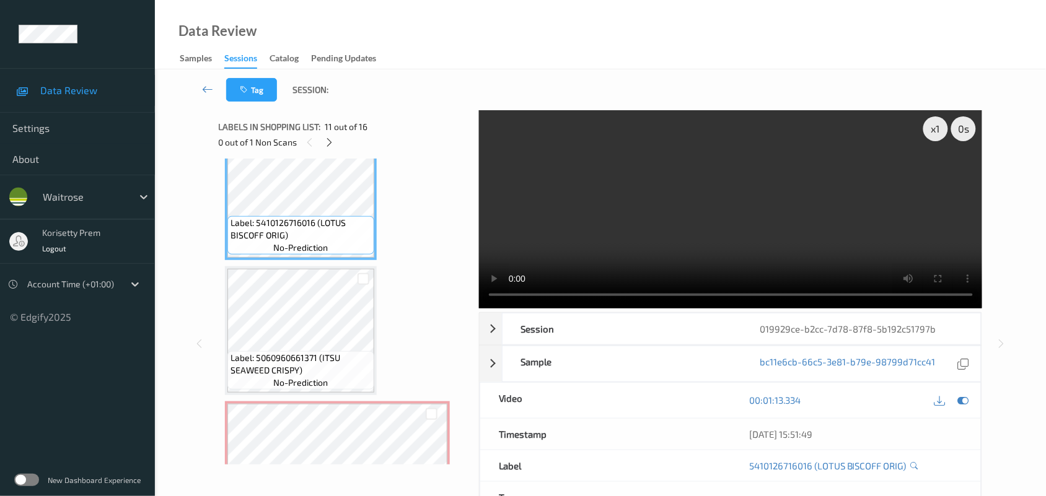
scroll to position [1411, 0]
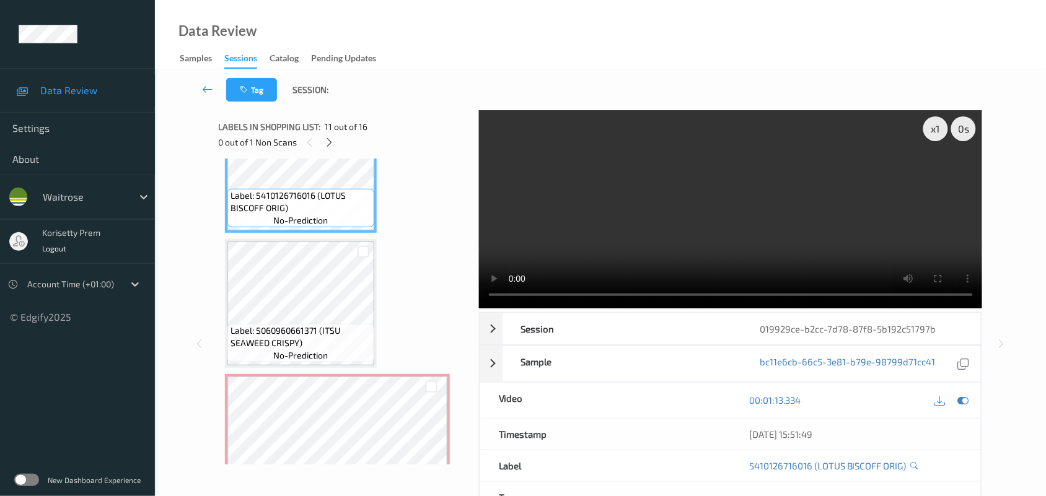
click at [658, 209] on video at bounding box center [731, 209] width 504 height 198
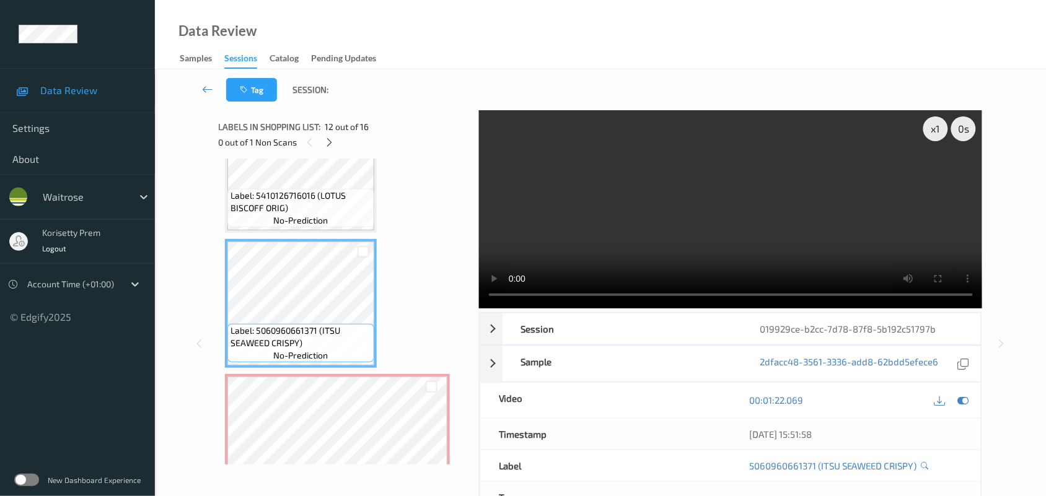
click at [605, 237] on video at bounding box center [731, 209] width 504 height 198
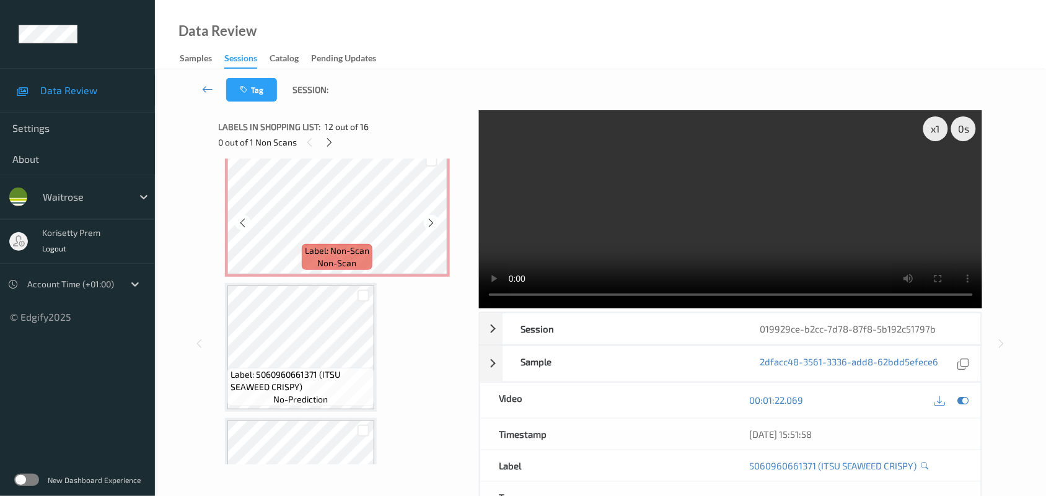
scroll to position [1643, 0]
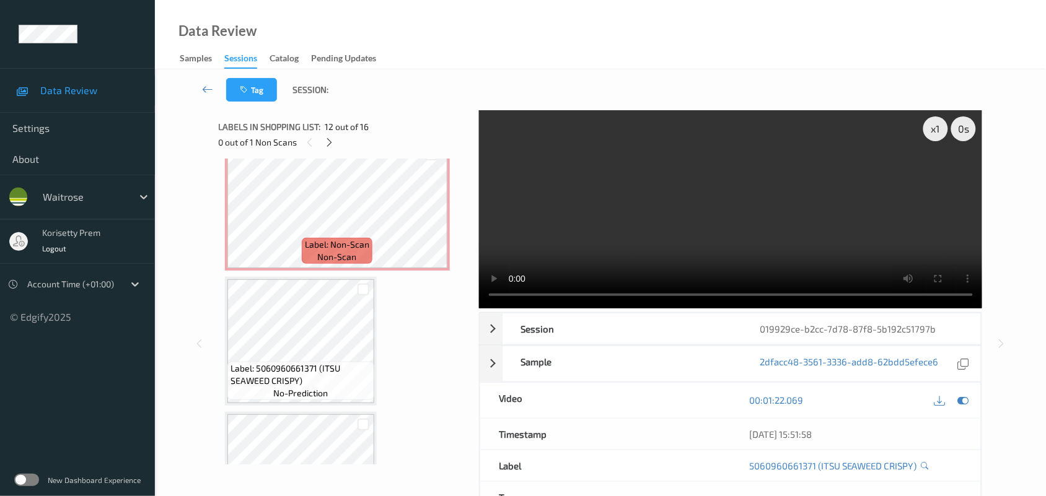
click at [659, 195] on video at bounding box center [731, 209] width 504 height 198
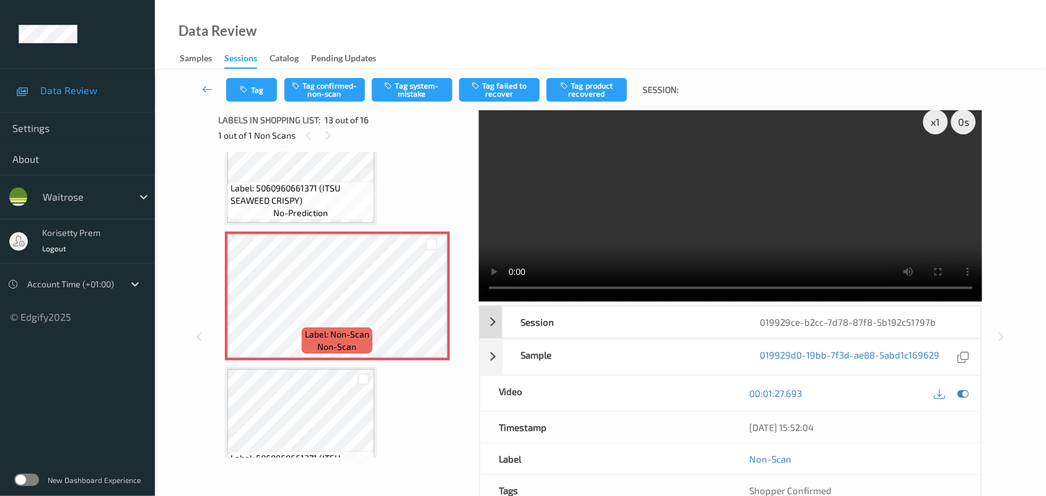
scroll to position [0, 0]
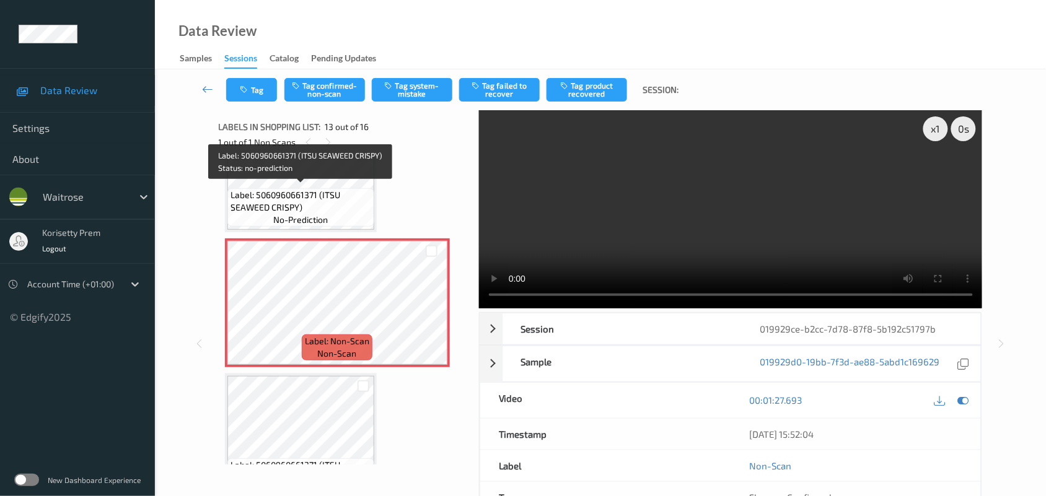
click at [267, 200] on span "Label: 5060960661371 (ITSU SEAWEED CRISPY)" at bounding box center [301, 201] width 141 height 25
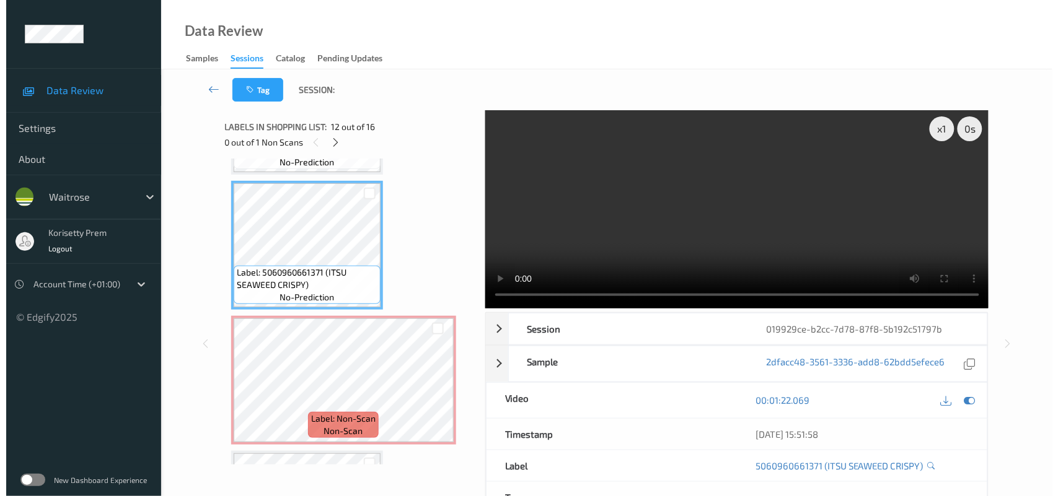
scroll to position [1547, 0]
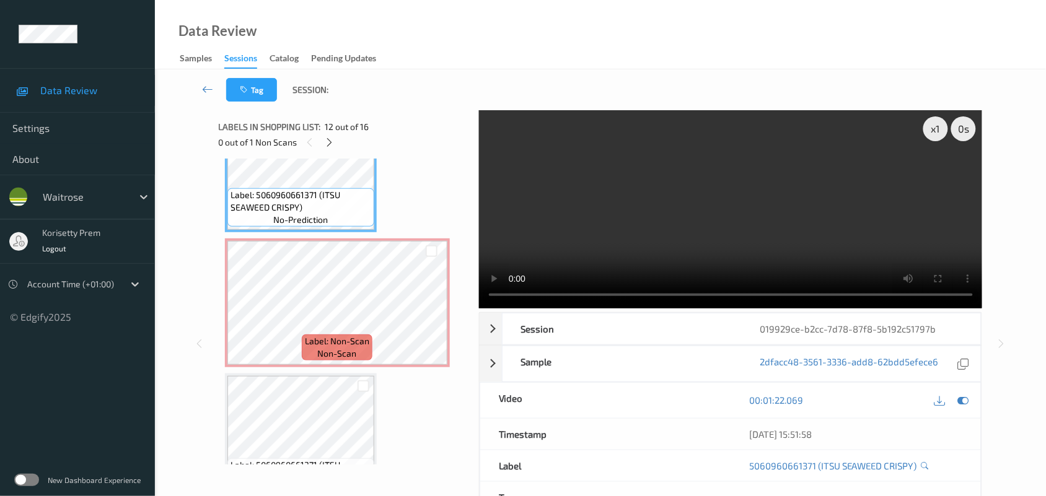
click at [727, 227] on video at bounding box center [731, 209] width 504 height 198
click at [677, 227] on video at bounding box center [731, 209] width 504 height 198
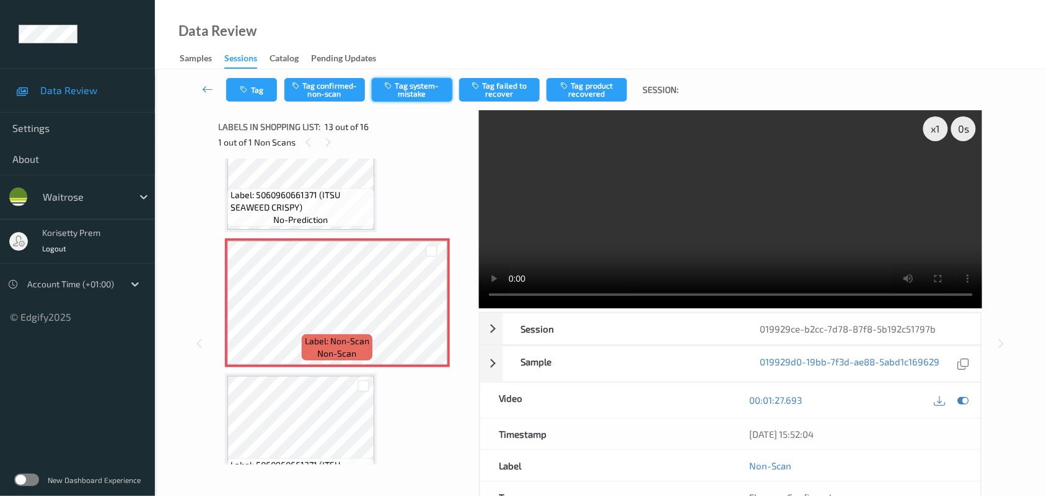
click at [425, 88] on button "Tag system-mistake" at bounding box center [412, 90] width 81 height 24
click at [254, 94] on button "Tag" at bounding box center [251, 90] width 51 height 24
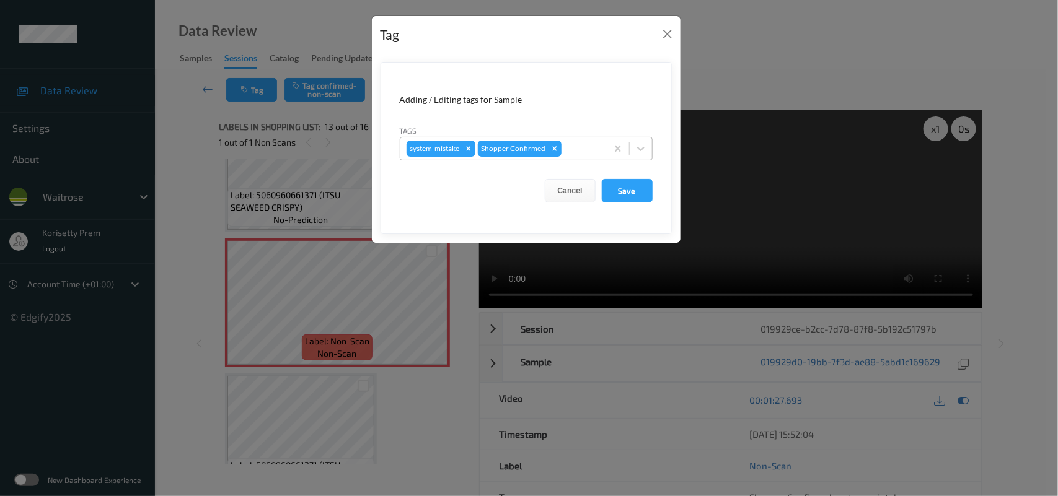
click at [568, 152] on div at bounding box center [582, 148] width 37 height 15
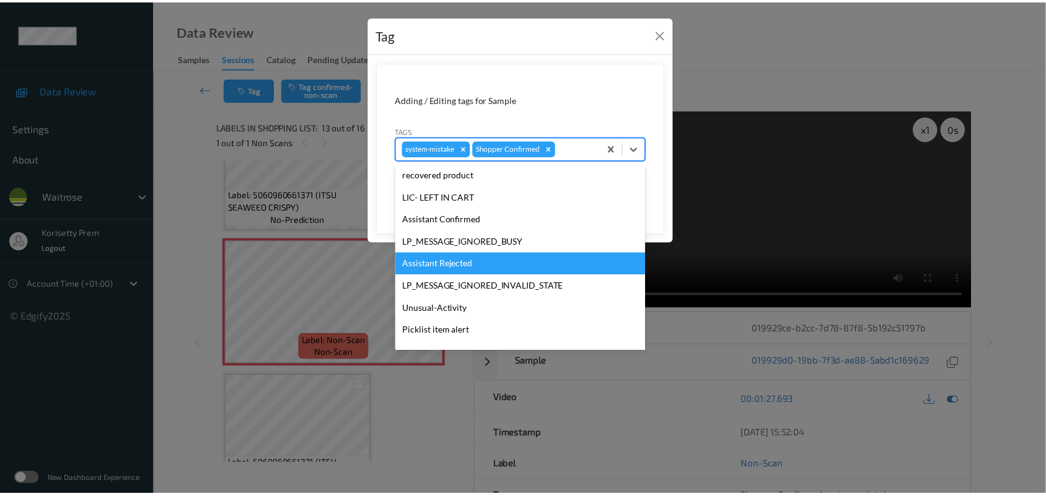
scroll to position [286, 0]
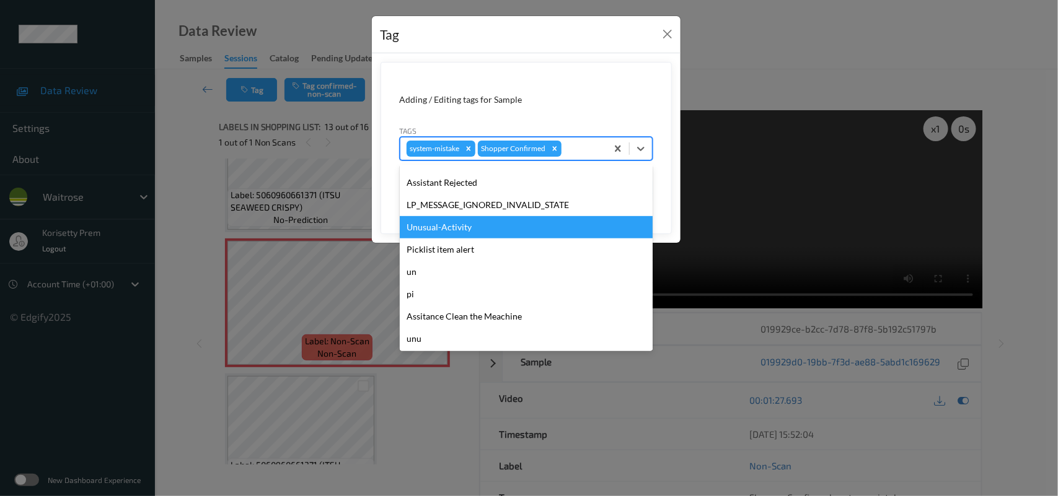
click at [444, 224] on div "Unusual-Activity" at bounding box center [526, 227] width 253 height 22
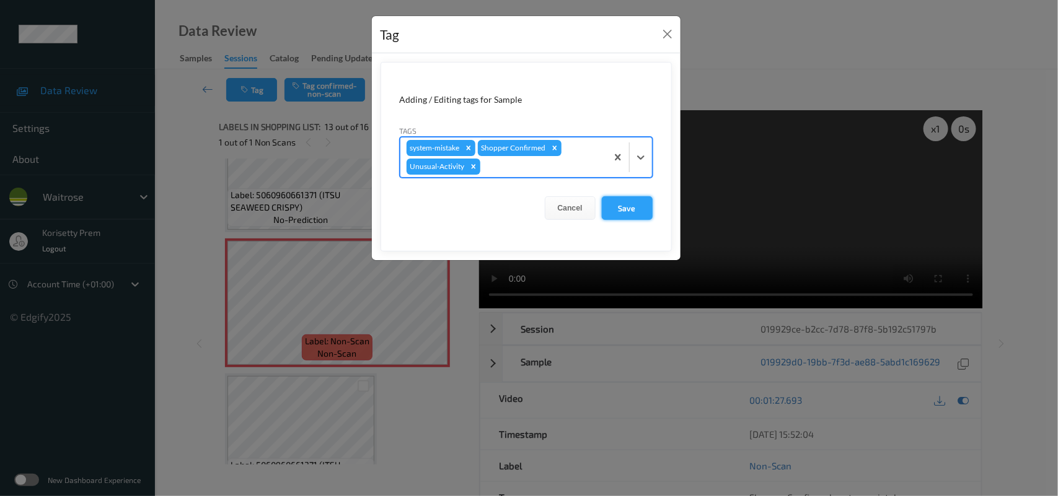
click at [623, 203] on button "Save" at bounding box center [627, 208] width 51 height 24
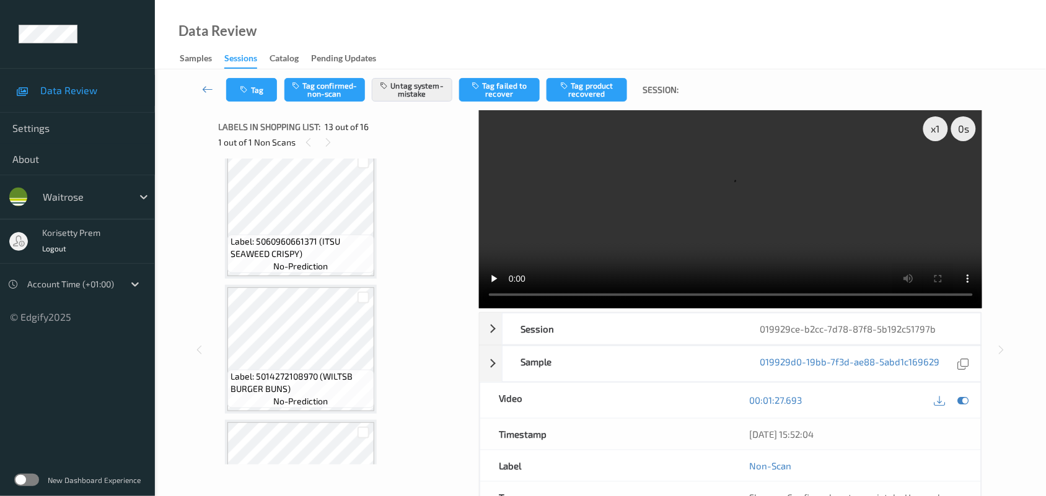
scroll to position [1857, 0]
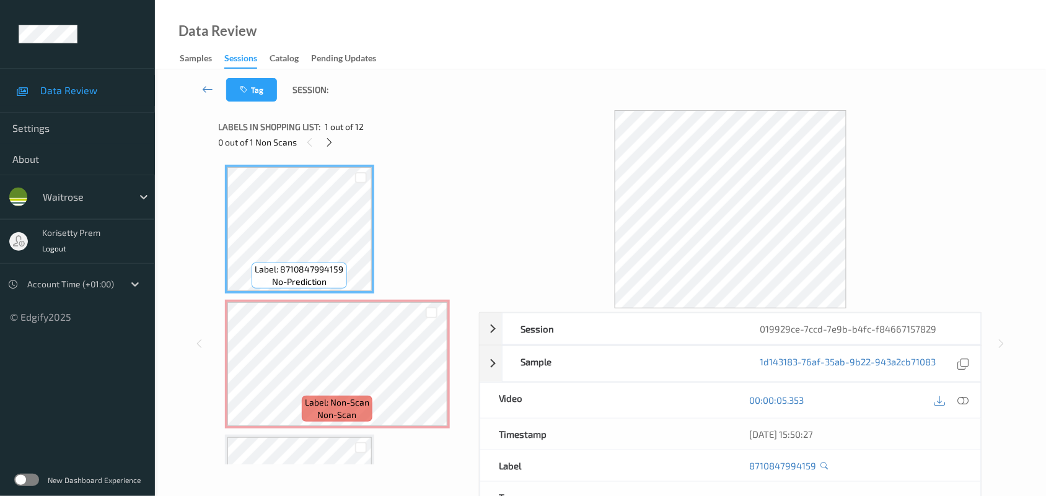
click at [593, 15] on div "Data Review Samples Sessions Catalog Pending Updates" at bounding box center [600, 34] width 891 height 69
click at [586, 46] on div "Data Review Samples Sessions Catalog Pending Updates" at bounding box center [600, 34] width 891 height 69
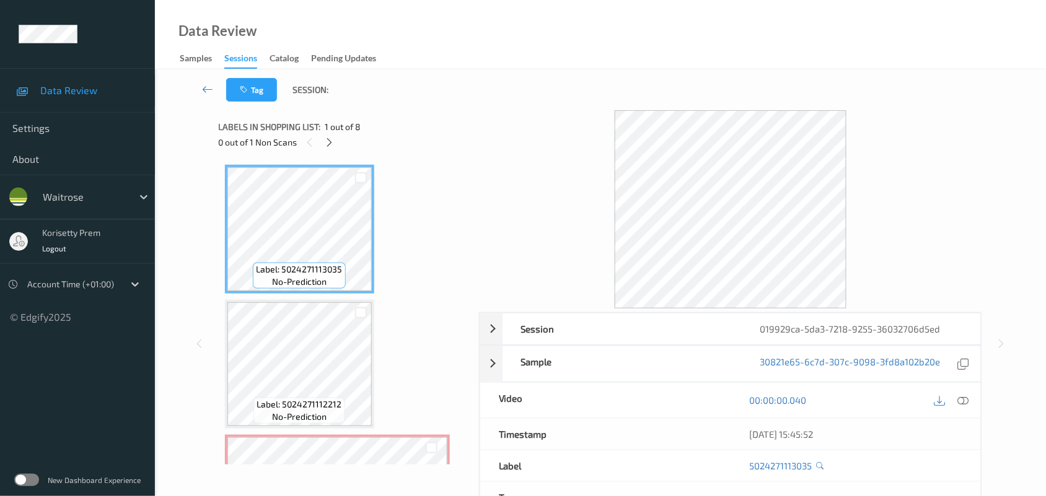
click at [589, 84] on div "Tag Session:" at bounding box center [600, 89] width 840 height 41
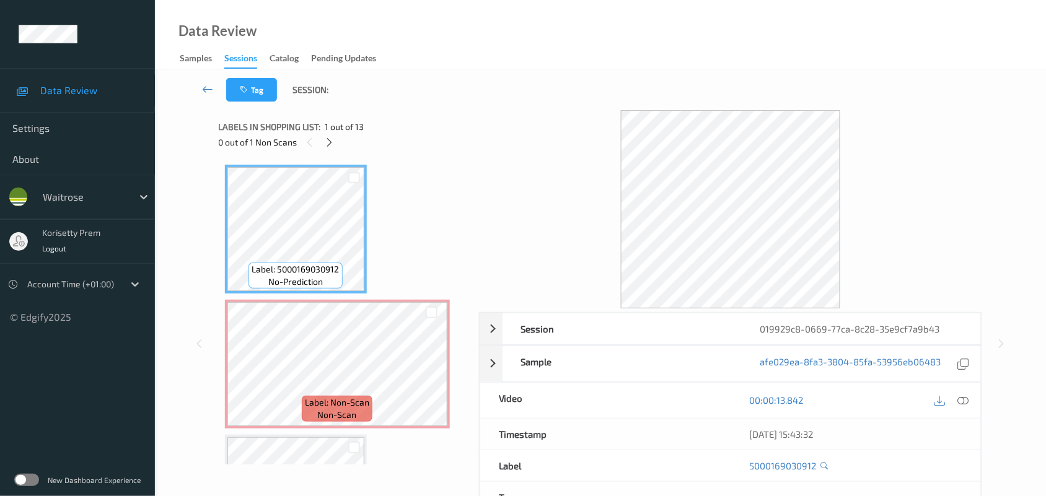
click at [716, 54] on div "Data Review Samples Sessions Catalog Pending Updates" at bounding box center [600, 34] width 891 height 69
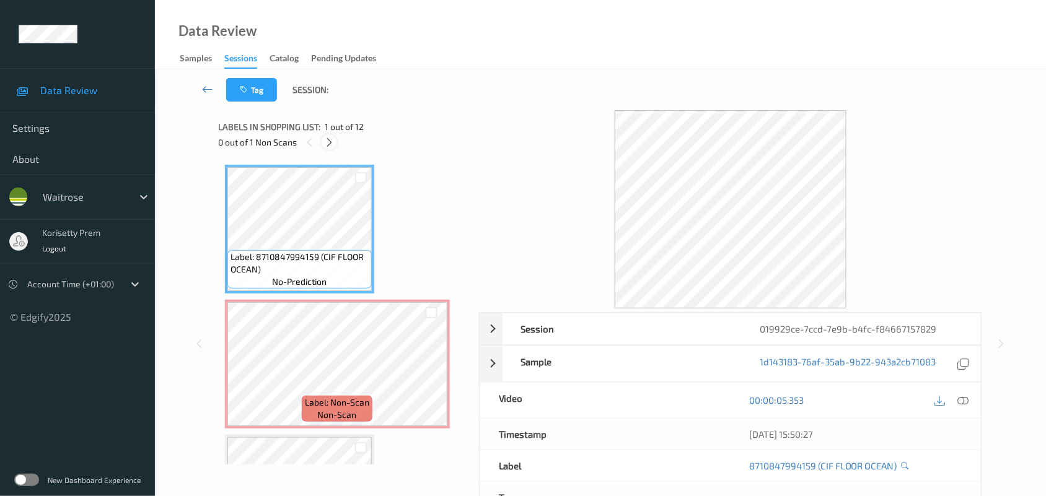
click at [333, 139] on icon at bounding box center [329, 142] width 11 height 11
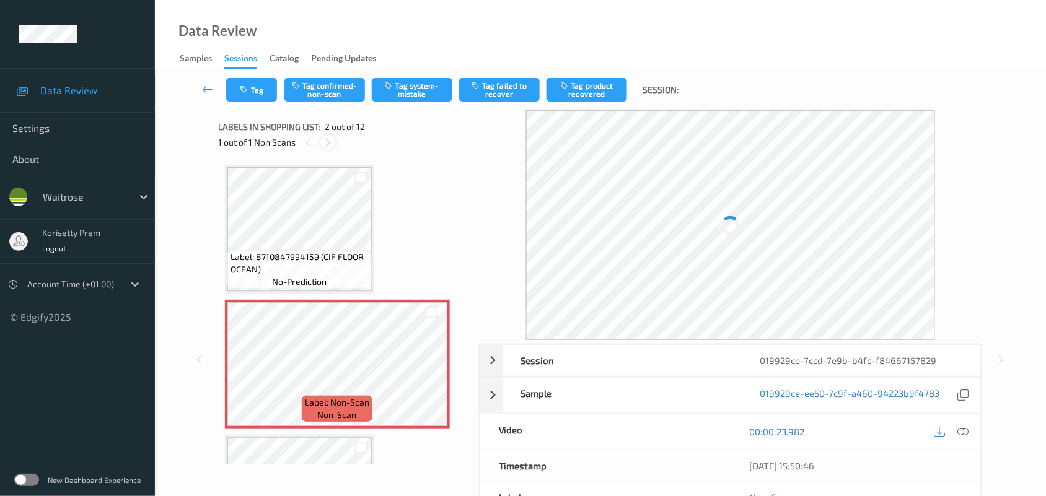
scroll to position [6, 0]
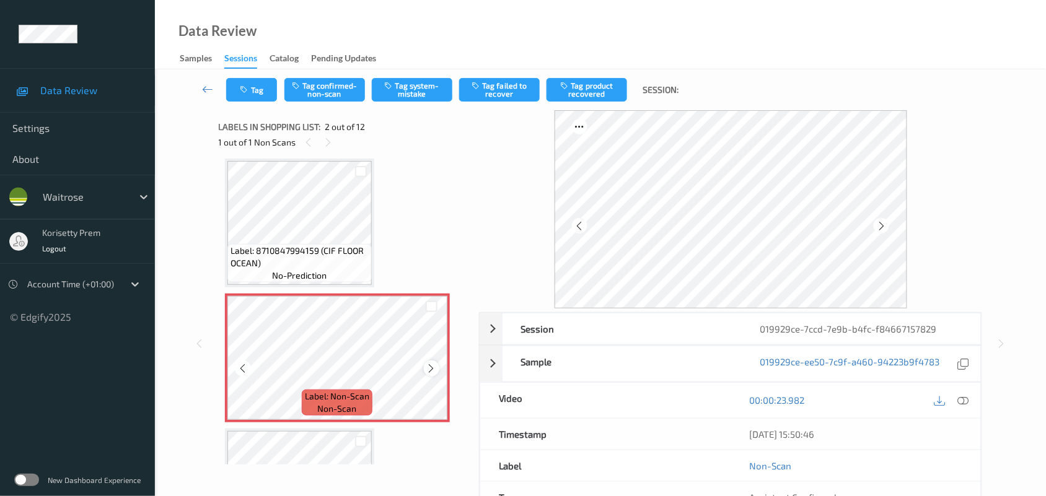
click at [434, 371] on icon at bounding box center [431, 368] width 11 height 11
click at [434, 372] on icon at bounding box center [431, 368] width 11 height 11
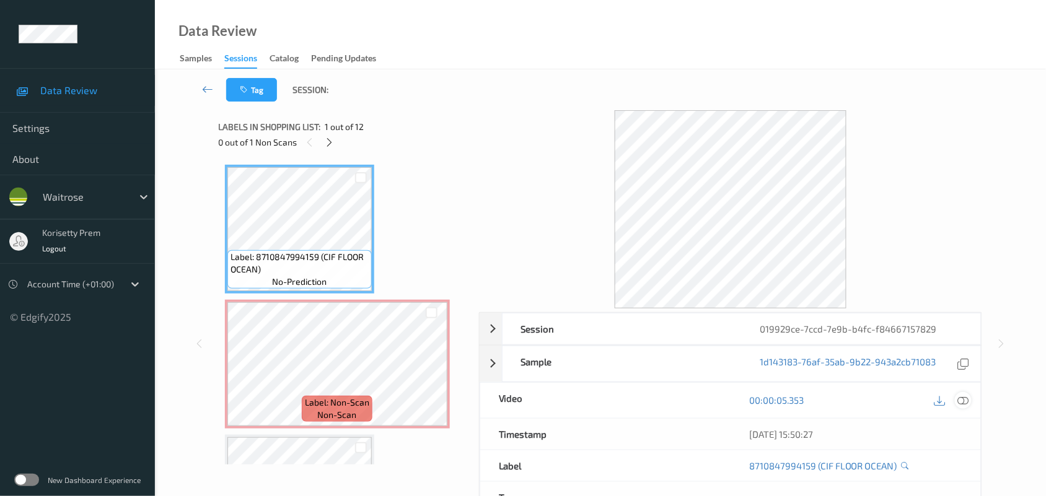
click at [967, 402] on icon at bounding box center [963, 400] width 11 height 11
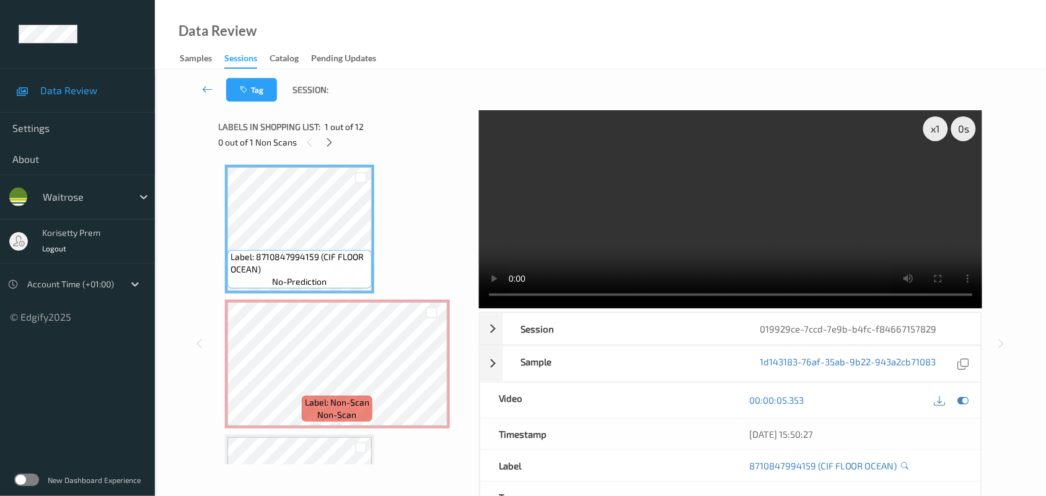
click at [602, 252] on video at bounding box center [731, 209] width 504 height 198
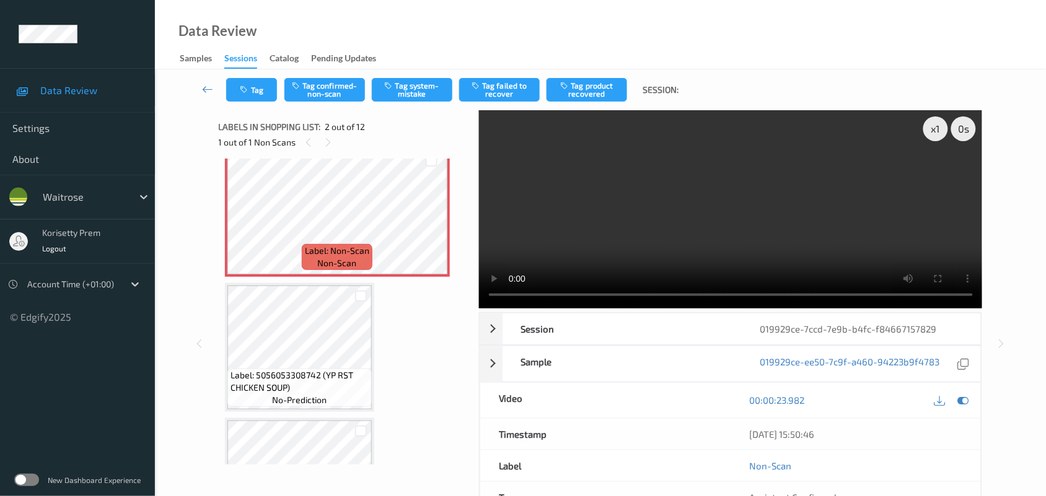
scroll to position [155, 0]
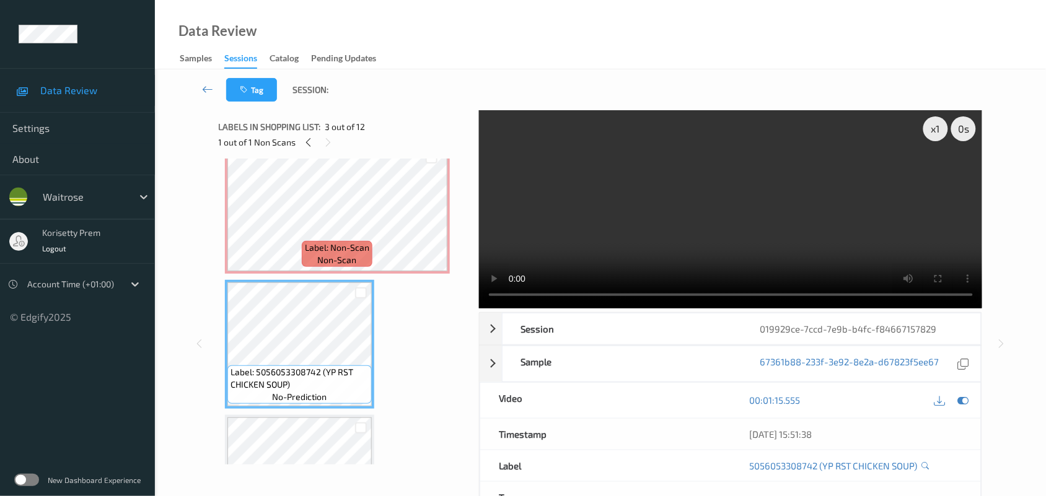
click at [589, 180] on video at bounding box center [731, 209] width 504 height 198
click at [653, 194] on video at bounding box center [731, 209] width 504 height 198
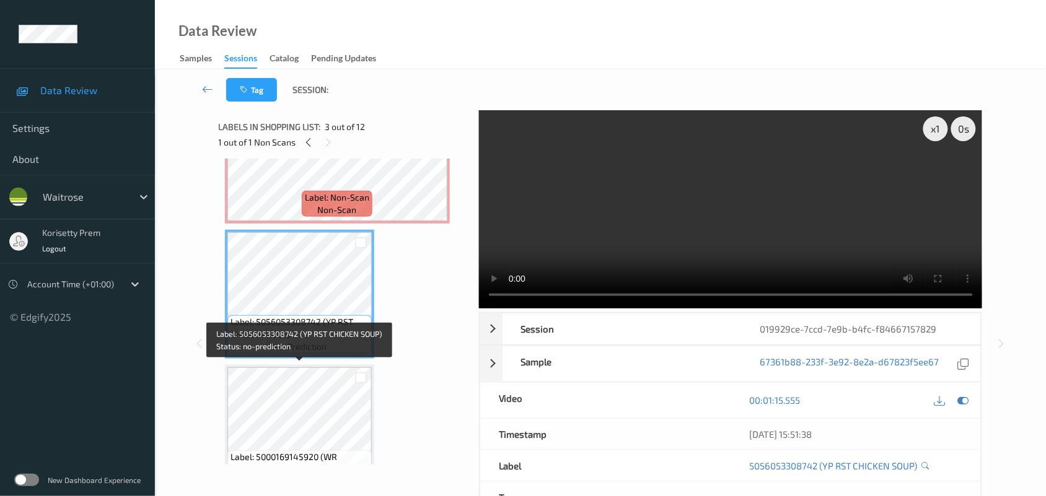
scroll to position [232, 0]
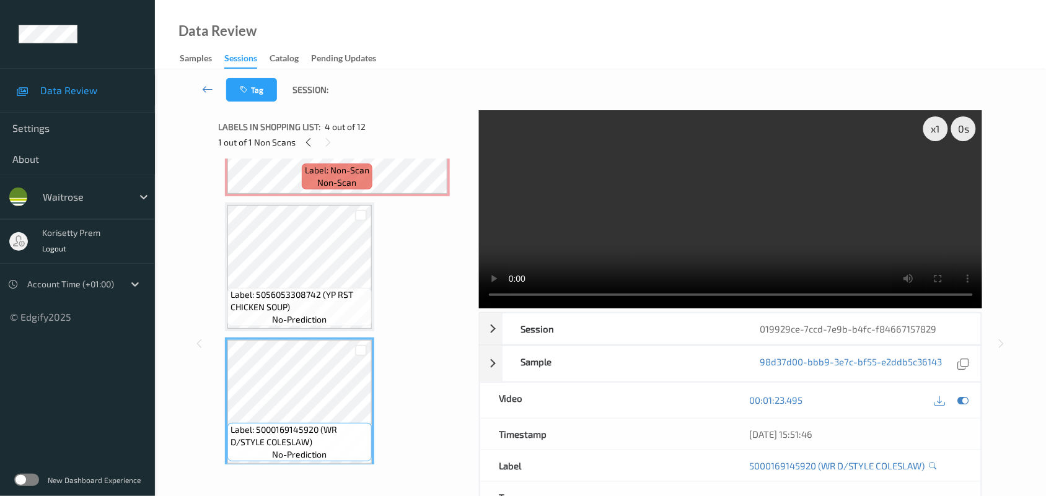
click at [583, 231] on video at bounding box center [731, 209] width 504 height 198
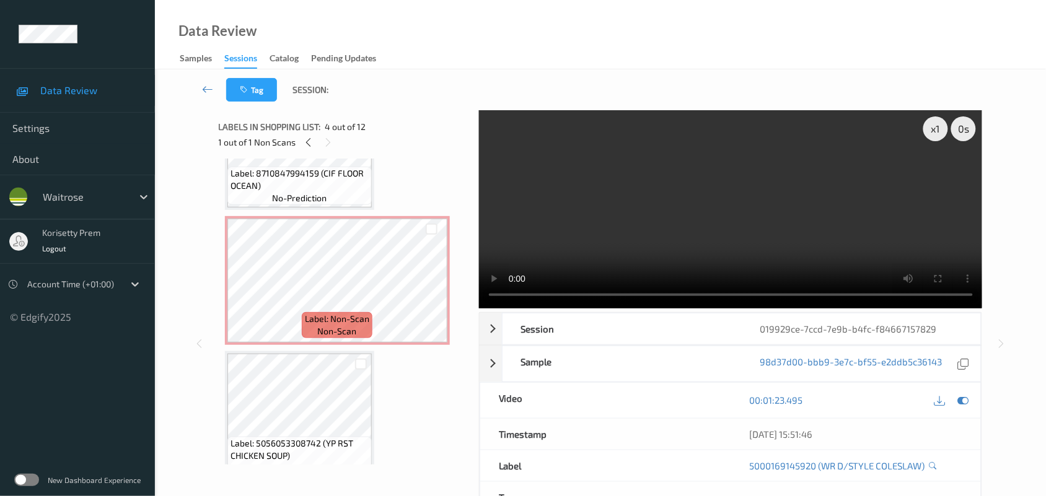
scroll to position [77, 0]
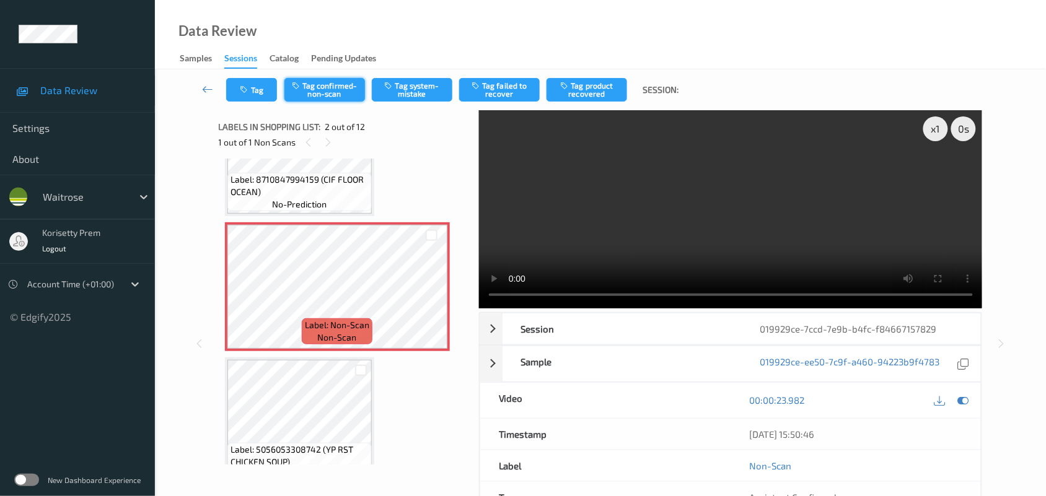
click at [332, 89] on button "Tag confirmed-non-scan" at bounding box center [324, 90] width 81 height 24
click at [603, 87] on button "Tag product recovered" at bounding box center [587, 90] width 81 height 24
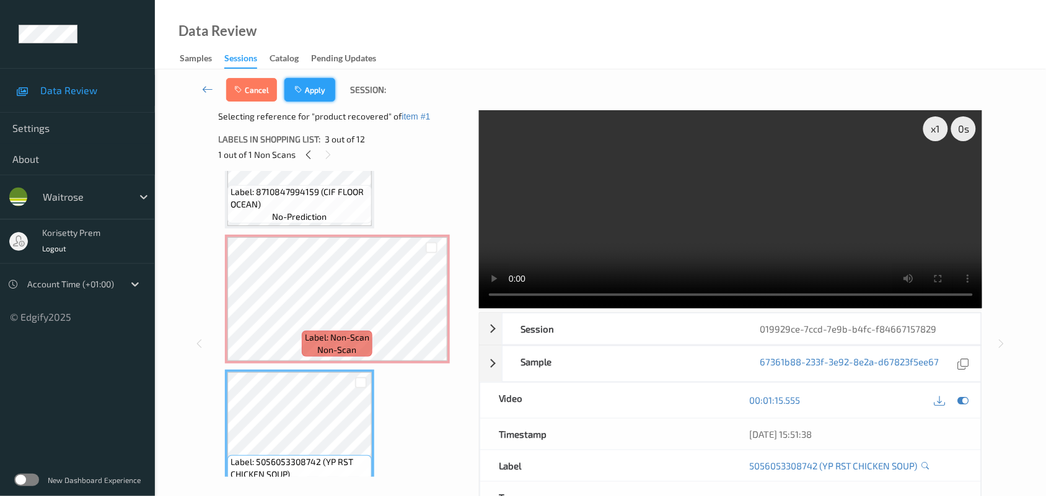
click at [320, 93] on button "Apply" at bounding box center [309, 90] width 51 height 24
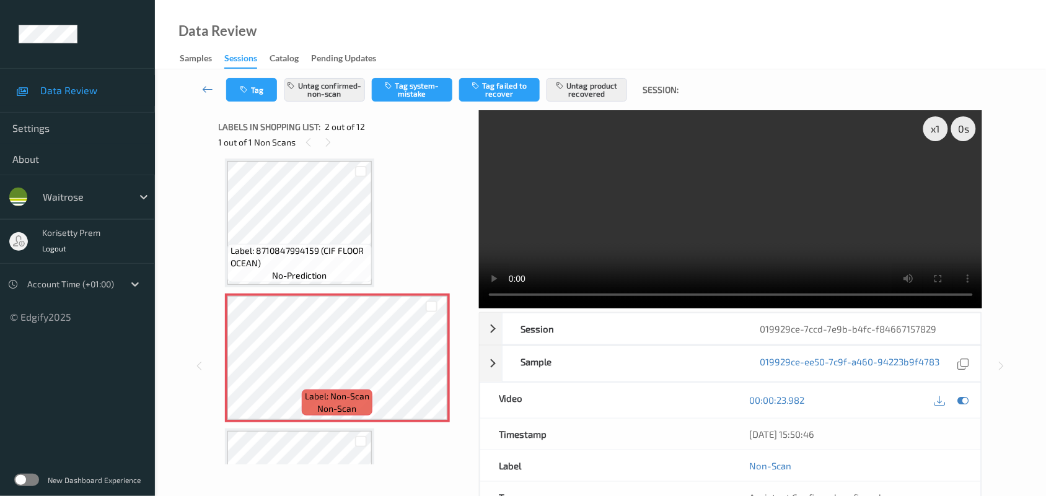
click at [627, 221] on video at bounding box center [731, 209] width 504 height 198
click at [630, 231] on video at bounding box center [731, 209] width 504 height 198
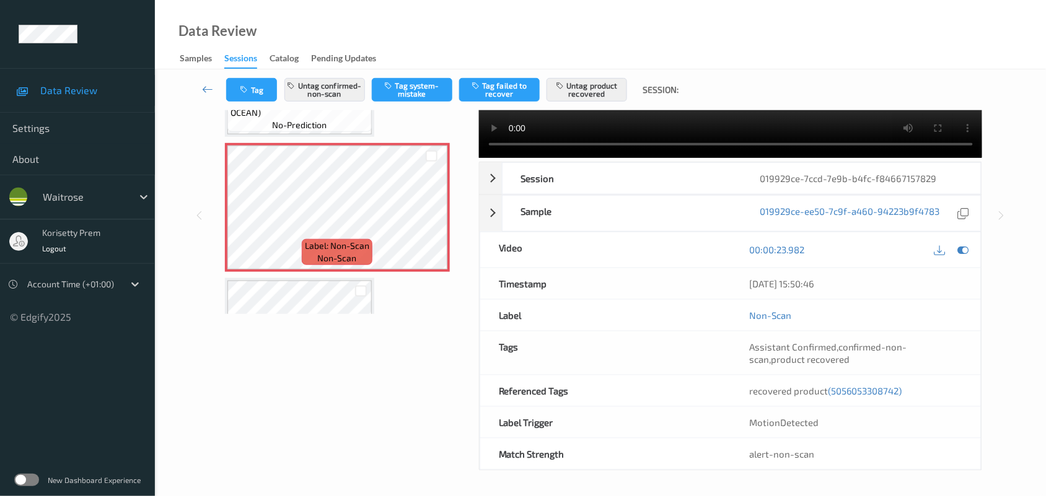
scroll to position [152, 0]
click at [857, 391] on span "(5056053308742)" at bounding box center [865, 390] width 74 height 11
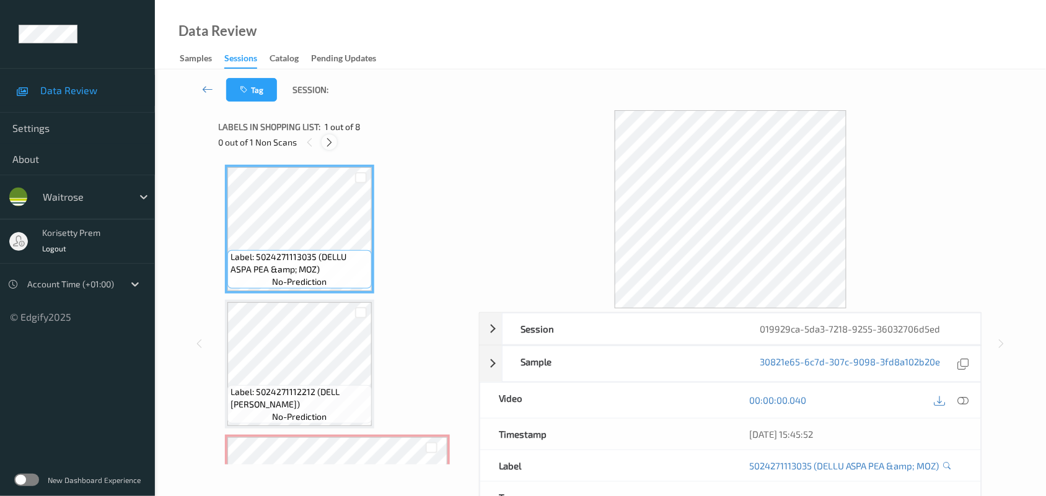
click at [335, 138] on div at bounding box center [329, 141] width 15 height 15
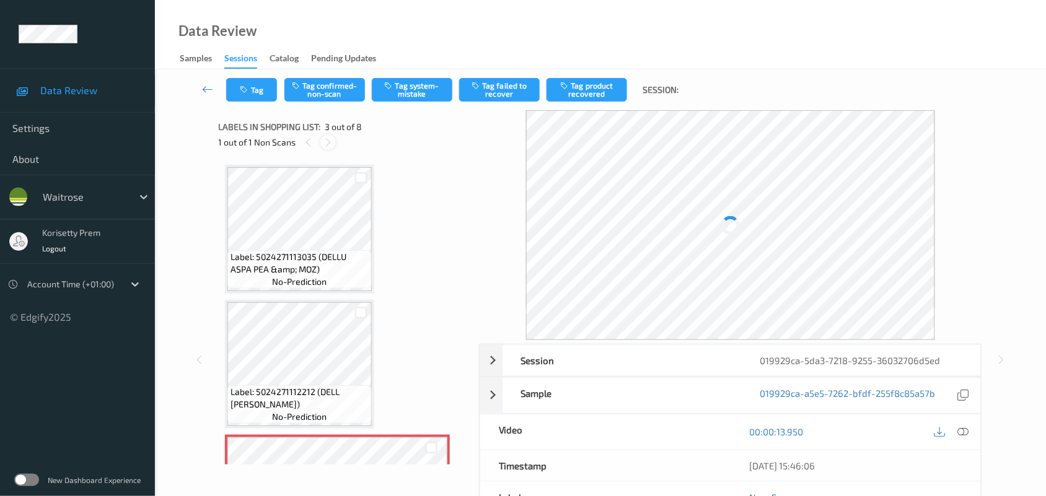
scroll to position [141, 0]
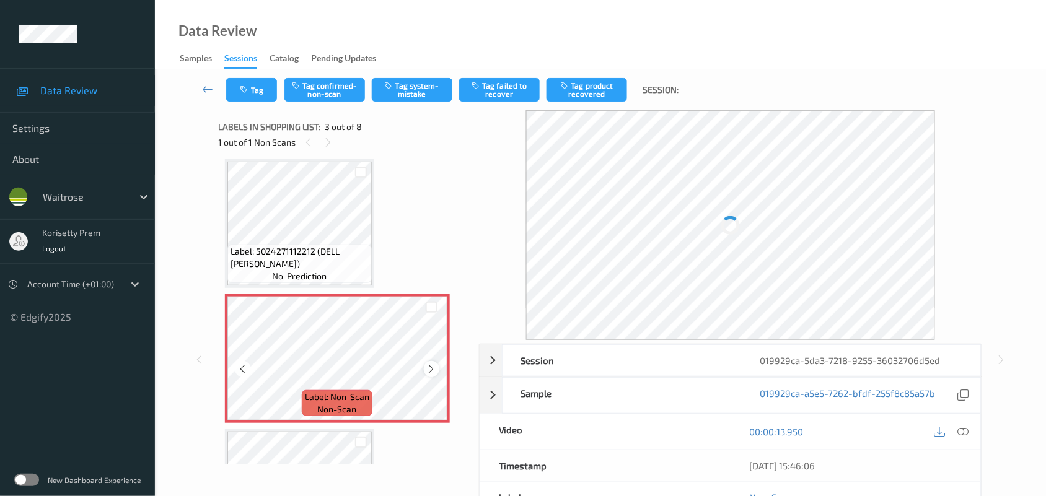
click at [432, 367] on icon at bounding box center [431, 369] width 11 height 11
click at [429, 369] on icon at bounding box center [431, 369] width 11 height 11
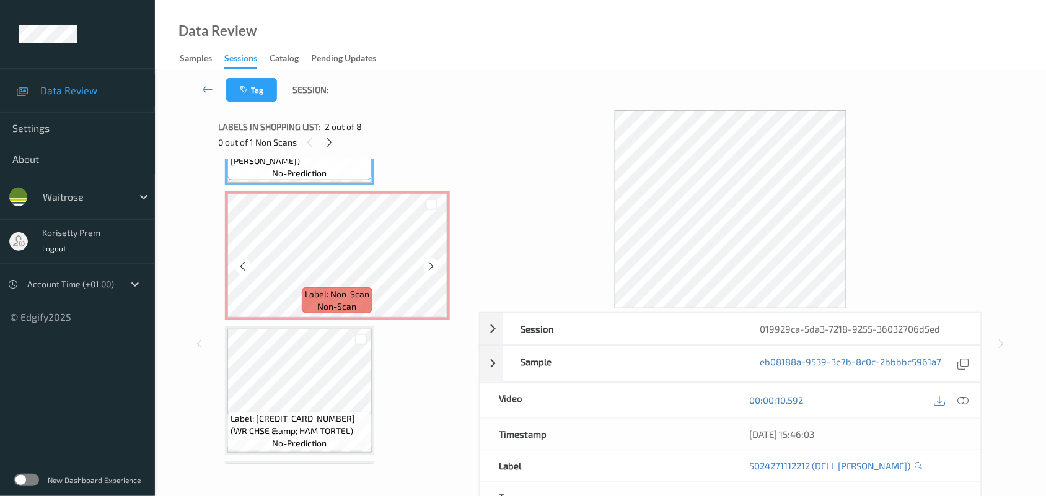
scroll to position [218, 0]
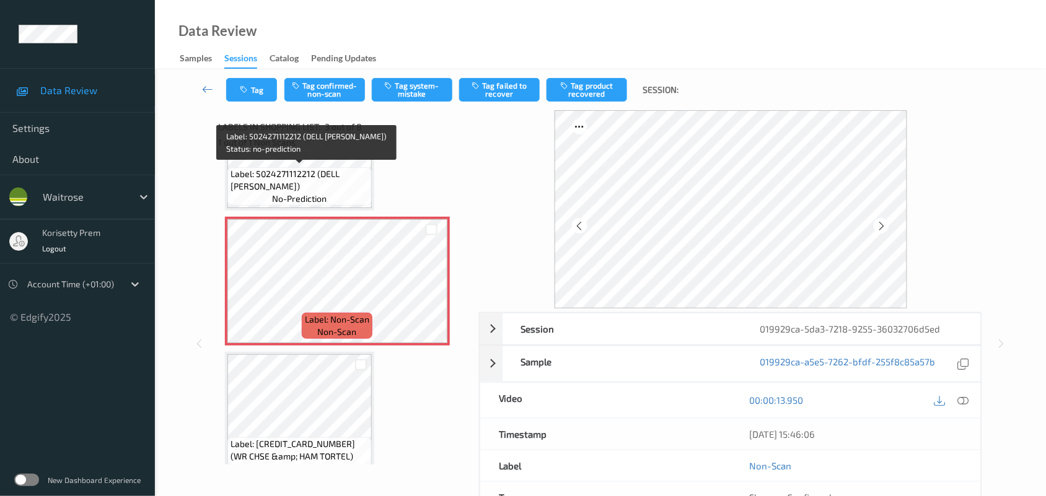
click at [327, 183] on span "Label: 5024271112212 (DELL [PERSON_NAME])" at bounding box center [300, 180] width 138 height 25
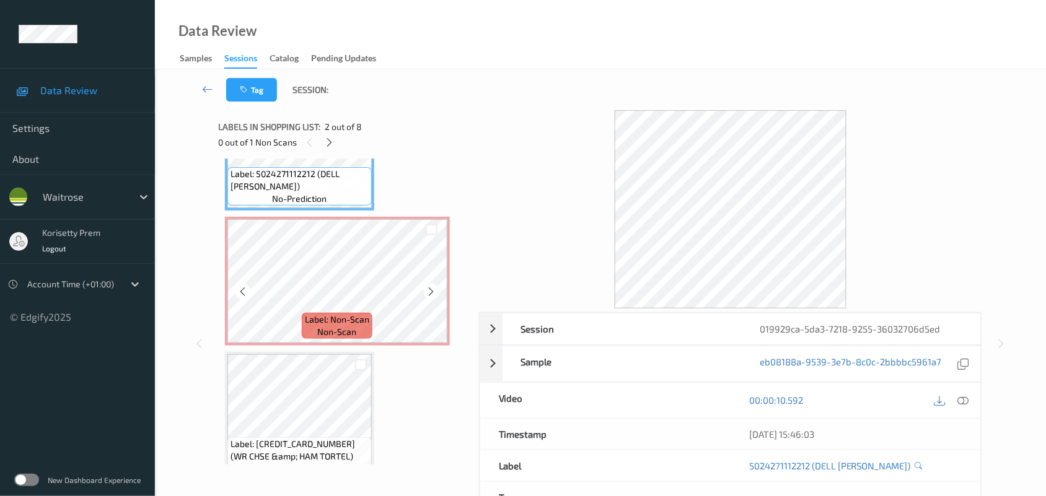
scroll to position [141, 0]
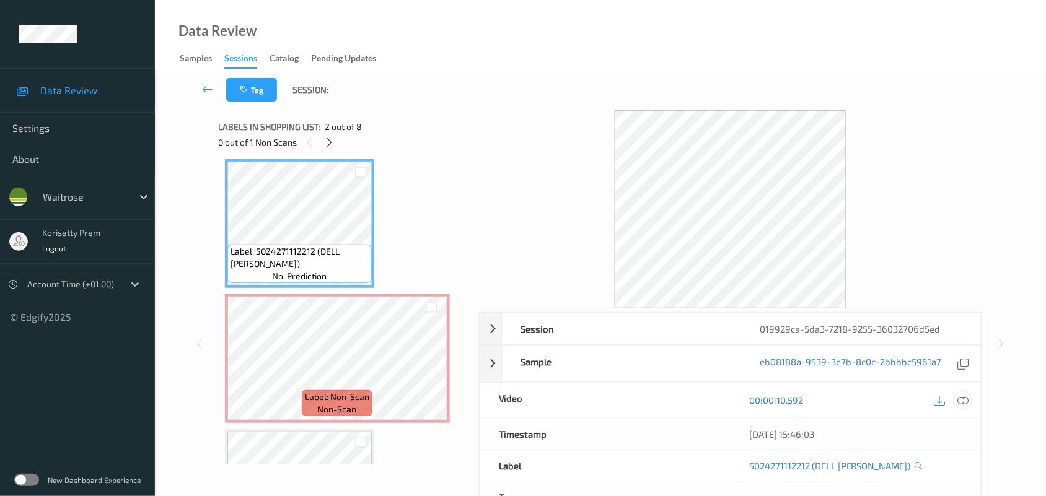
click at [969, 403] on icon at bounding box center [963, 400] width 11 height 11
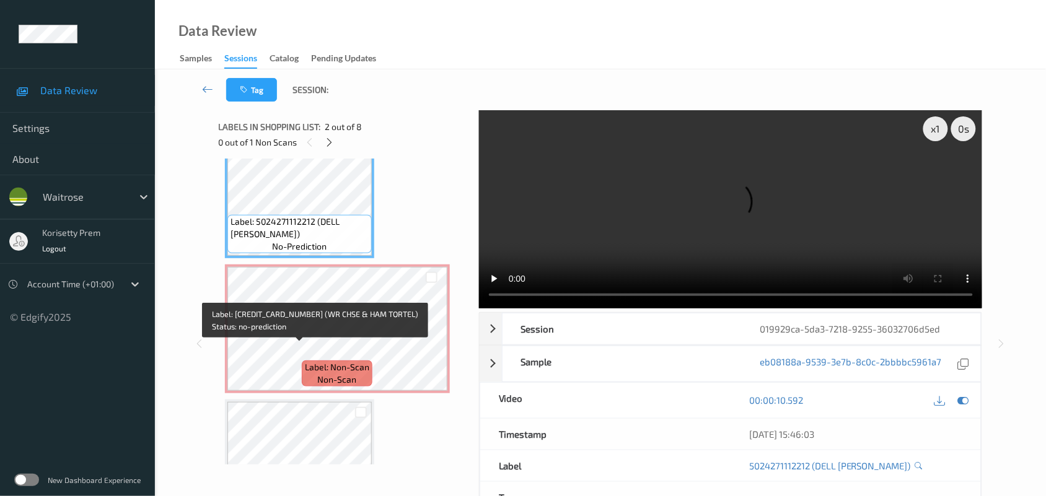
scroll to position [155, 0]
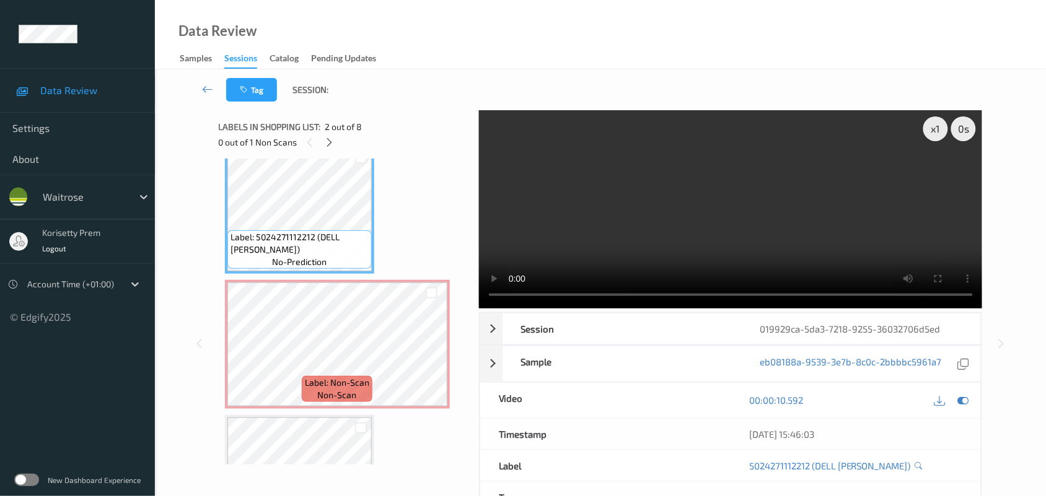
click at [749, 218] on video at bounding box center [731, 209] width 504 height 198
click at [675, 217] on video at bounding box center [731, 209] width 504 height 198
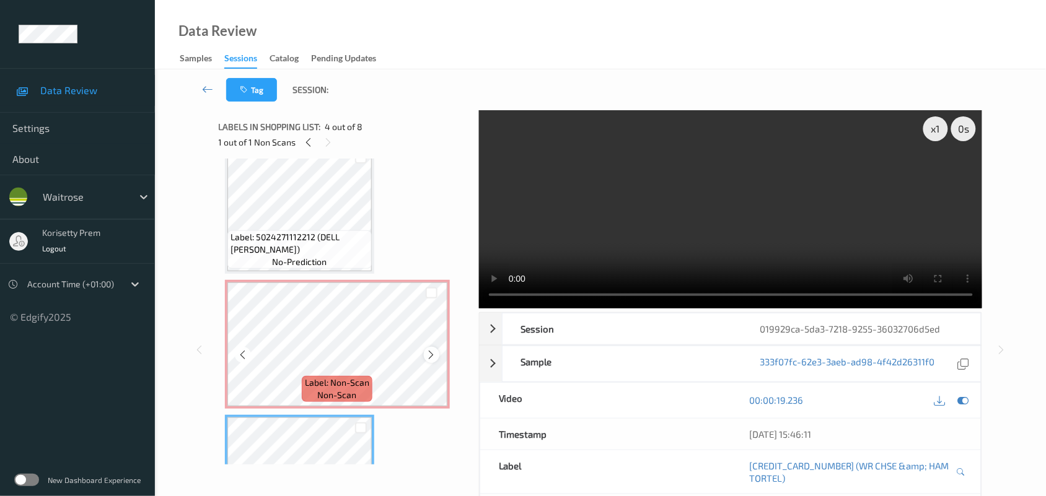
click at [429, 354] on icon at bounding box center [431, 355] width 11 height 11
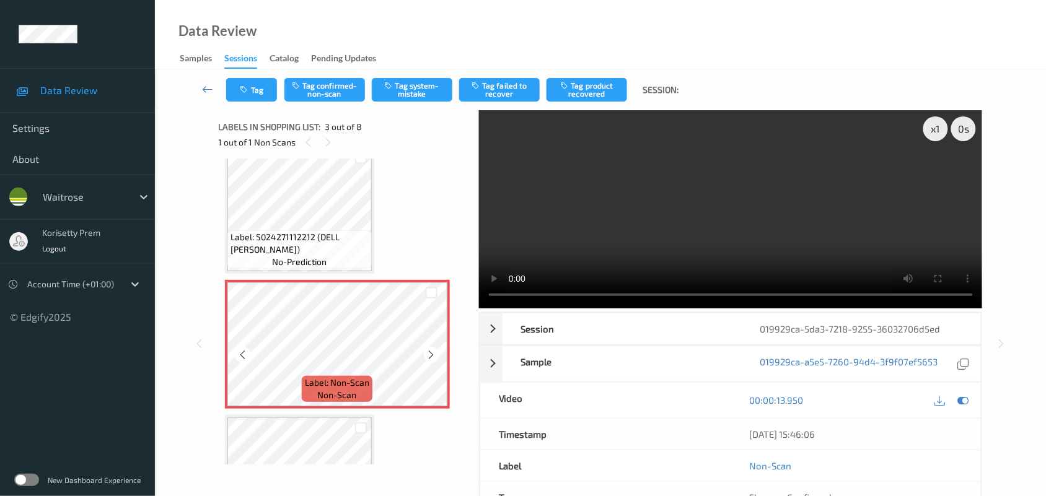
click at [429, 354] on icon at bounding box center [431, 355] width 11 height 11
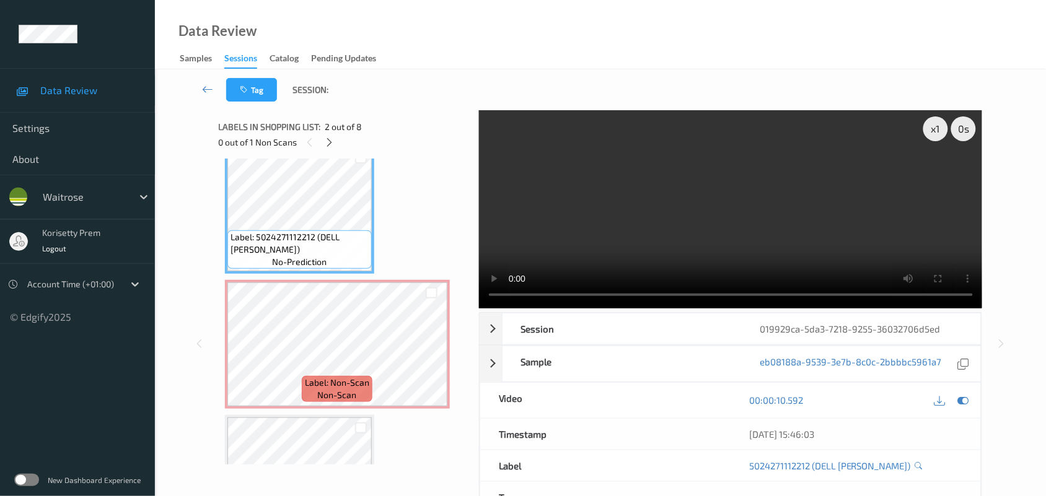
click at [618, 239] on video at bounding box center [731, 209] width 504 height 198
click at [626, 231] on video at bounding box center [731, 209] width 504 height 198
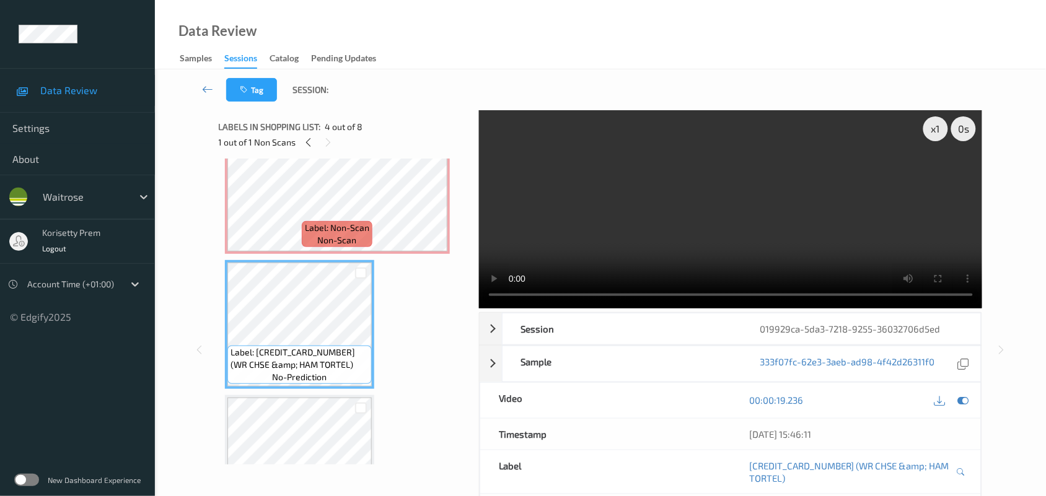
scroll to position [387, 0]
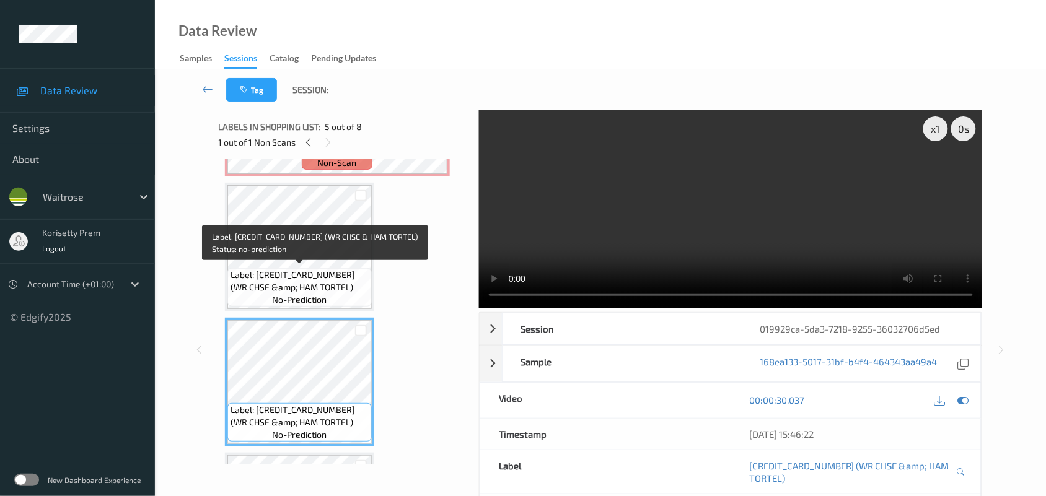
click at [309, 273] on span "Label: [CREDIT_CARD_NUMBER] (WR CHSE &amp; HAM TORTEL)" at bounding box center [300, 281] width 138 height 25
click at [326, 282] on span "Label: [CREDIT_CARD_NUMBER] (WR CHSE &amp; HAM TORTEL)" at bounding box center [300, 281] width 138 height 25
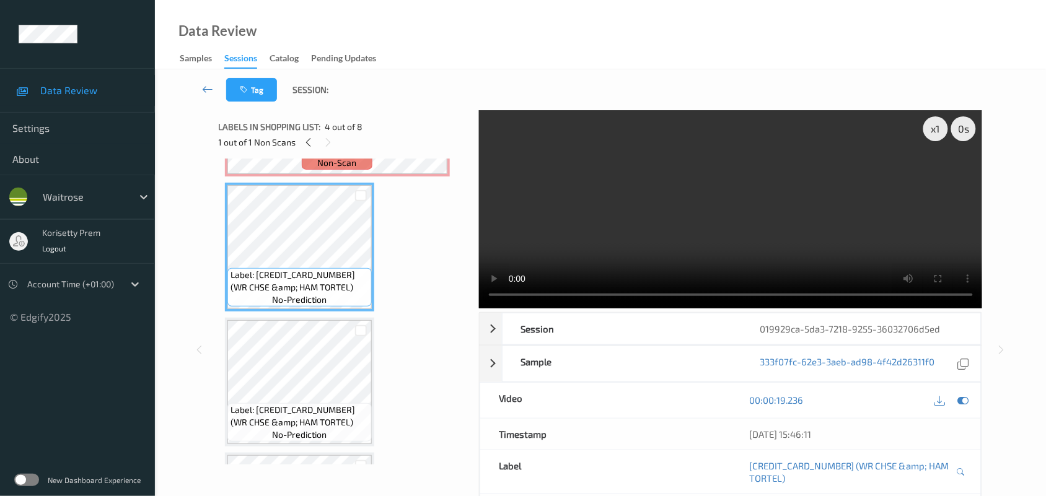
click at [630, 242] on video at bounding box center [731, 209] width 504 height 198
click at [664, 215] on video at bounding box center [731, 209] width 504 height 198
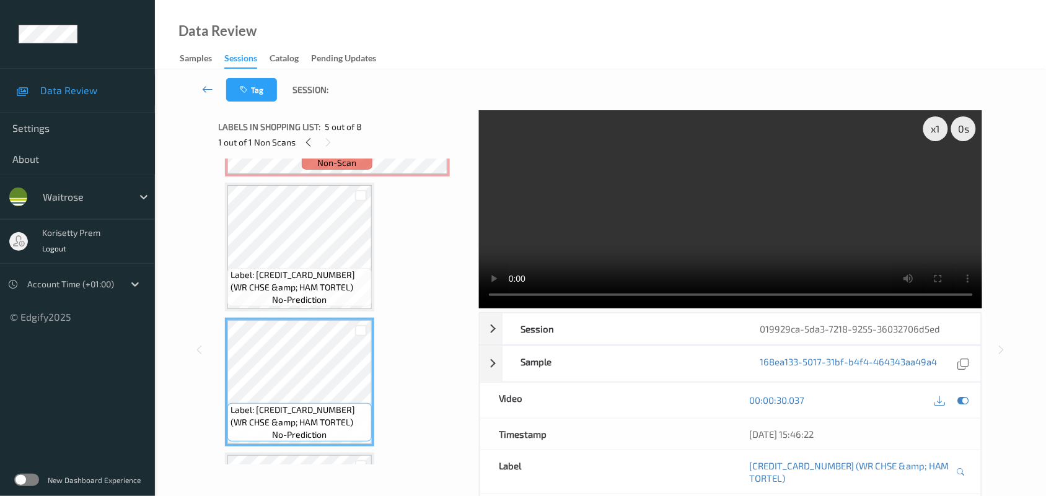
click at [571, 250] on video at bounding box center [731, 209] width 504 height 198
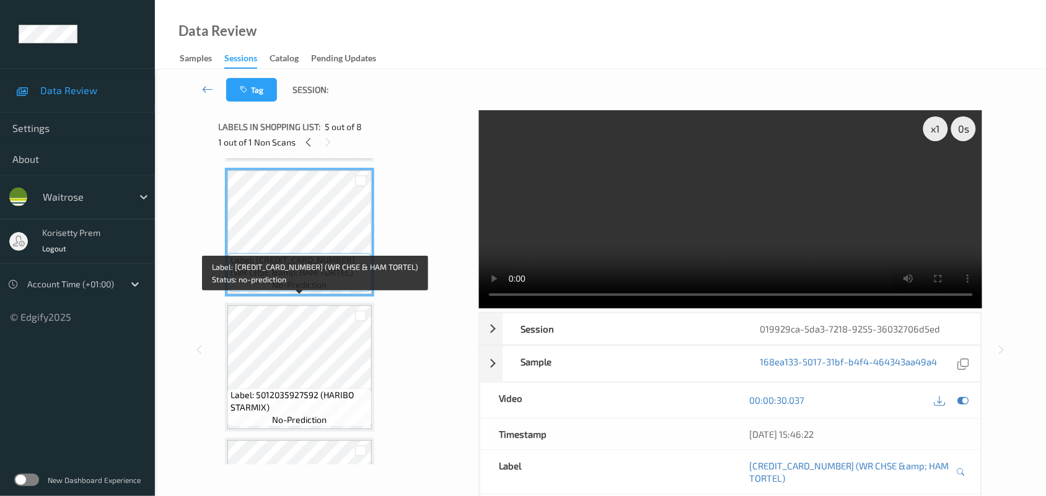
scroll to position [542, 0]
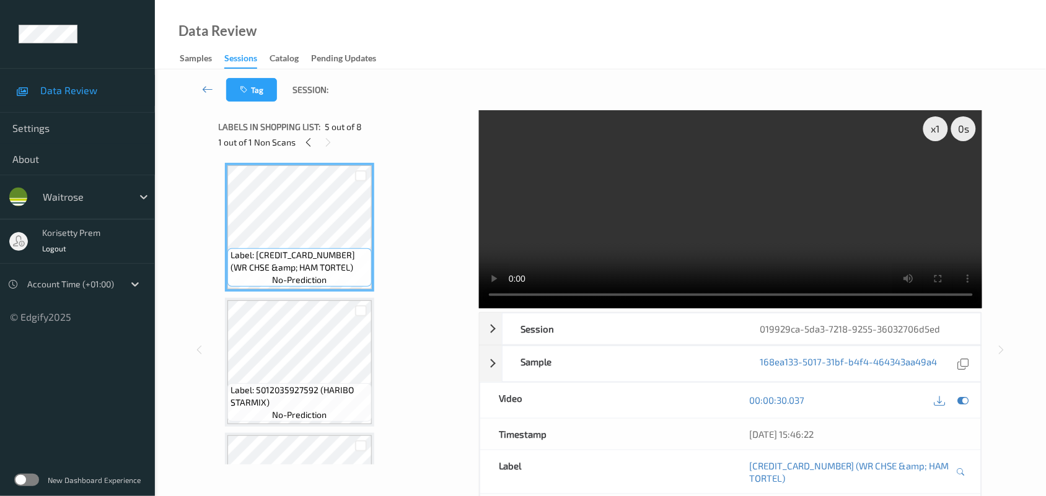
click at [759, 208] on video at bounding box center [731, 209] width 504 height 198
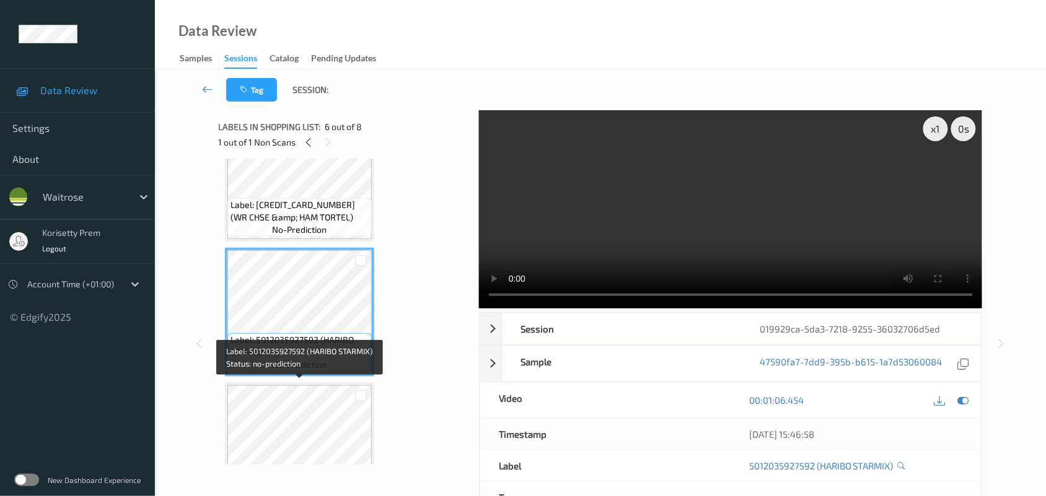
scroll to position [620, 0]
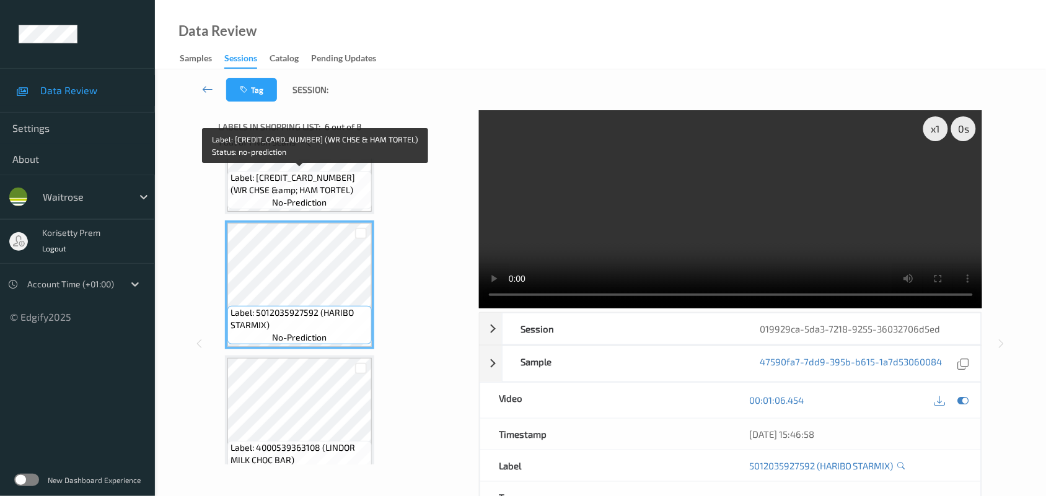
click at [276, 196] on span "no-prediction" at bounding box center [299, 202] width 55 height 12
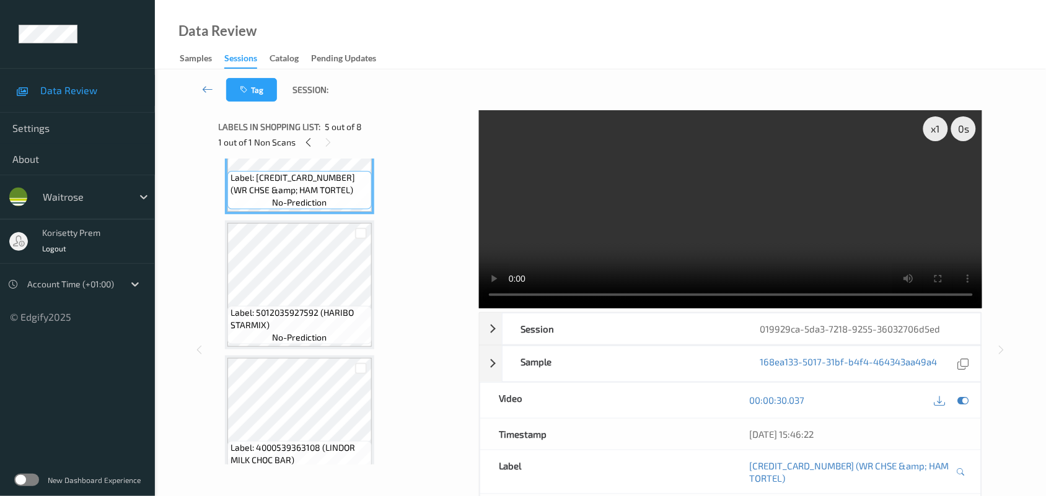
click at [661, 203] on video at bounding box center [731, 209] width 504 height 198
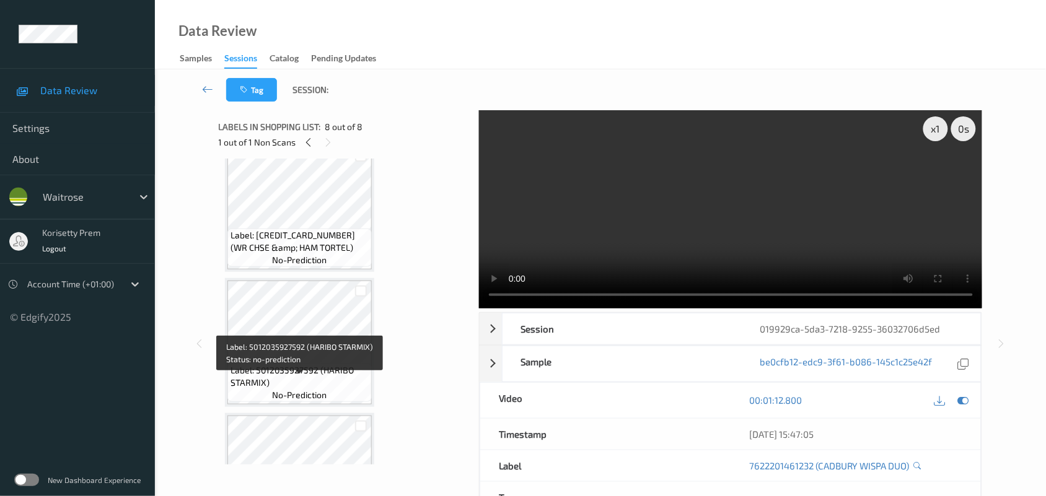
scroll to position [546, 0]
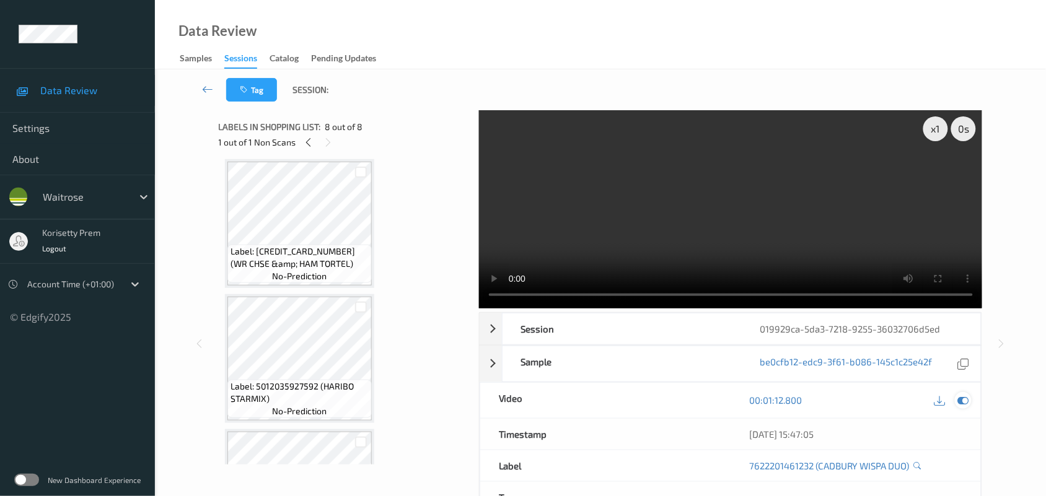
click at [966, 403] on icon at bounding box center [963, 400] width 11 height 11
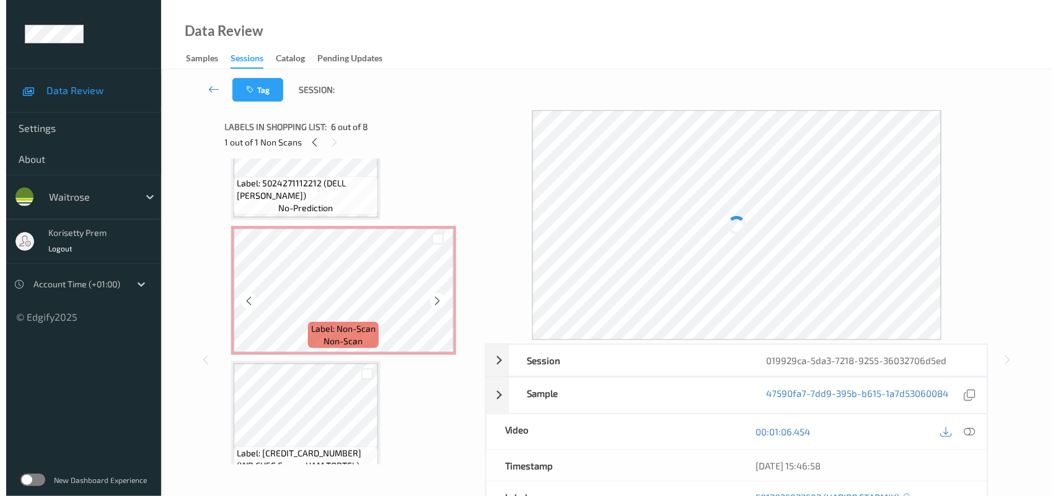
scroll to position [236, 0]
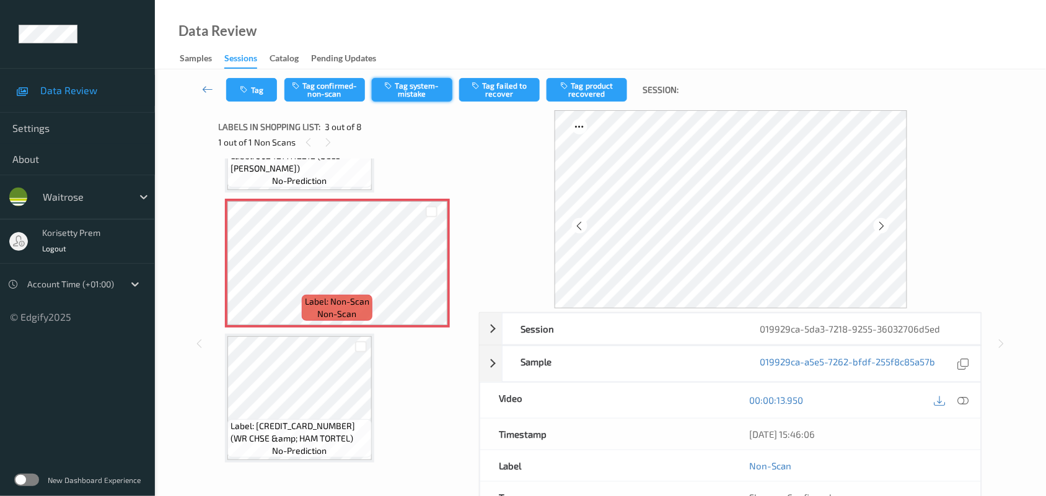
click at [405, 95] on button "Tag system-mistake" at bounding box center [412, 90] width 81 height 24
click at [417, 89] on button "Tag system-mistake" at bounding box center [412, 90] width 81 height 24
click at [413, 89] on button "Tag system-mistake" at bounding box center [412, 90] width 81 height 24
click at [555, 29] on div "Data Review Samples Sessions Catalog Pending Updates" at bounding box center [600, 34] width 891 height 69
click at [410, 90] on button "Tag system-mistake" at bounding box center [412, 90] width 81 height 24
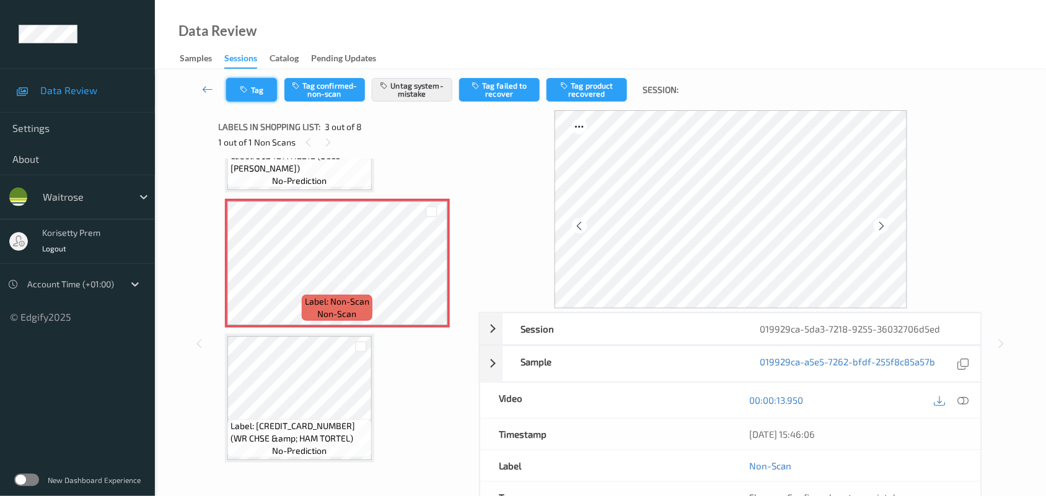
click at [260, 90] on button "Tag" at bounding box center [251, 90] width 51 height 24
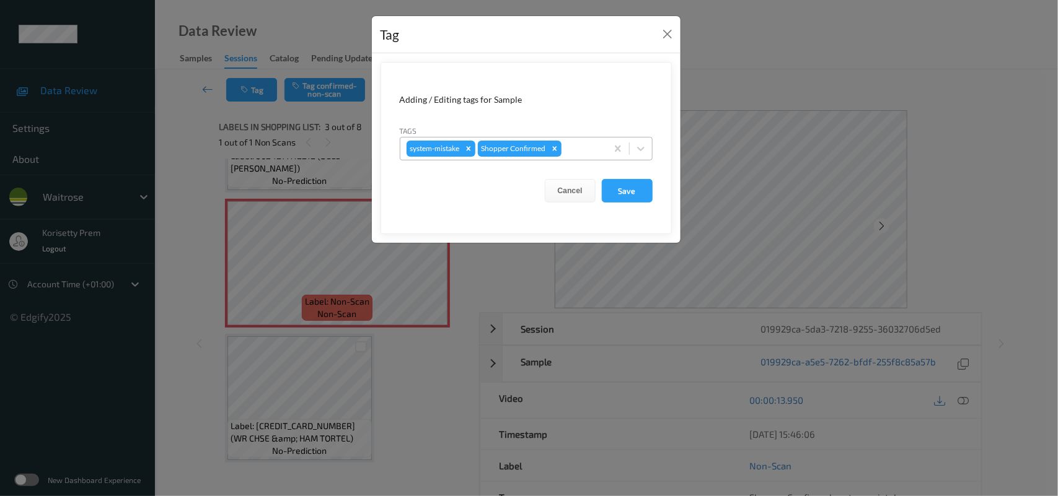
click at [575, 150] on div at bounding box center [582, 148] width 37 height 15
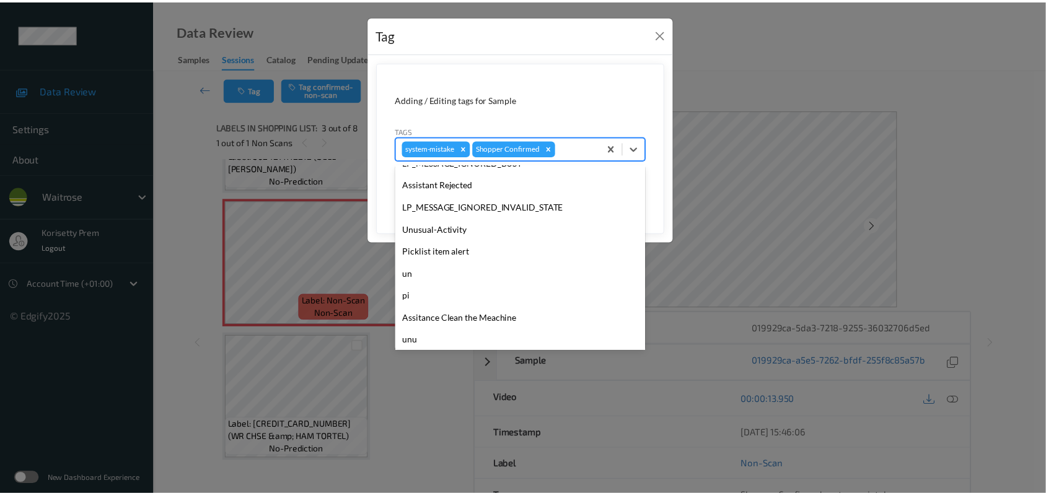
scroll to position [286, 0]
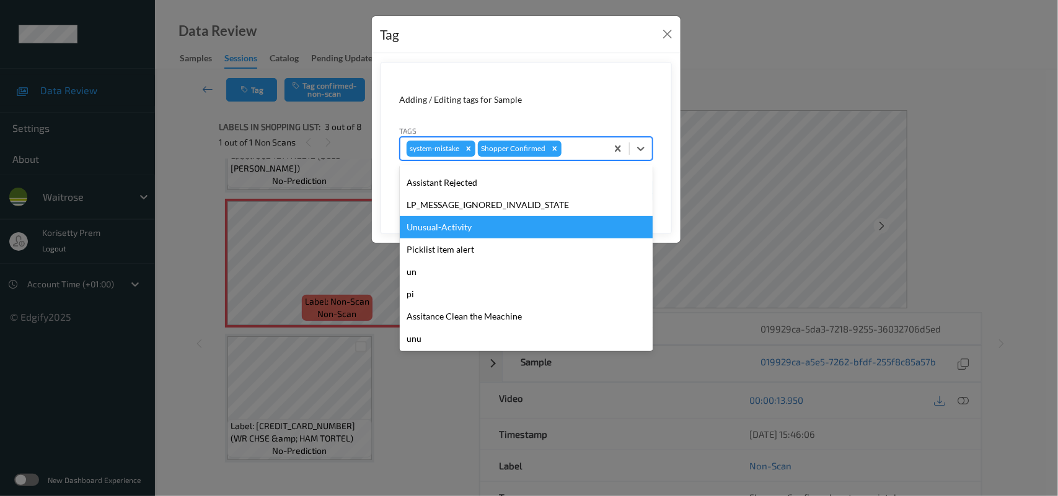
click at [454, 229] on div "Unusual-Activity" at bounding box center [526, 227] width 253 height 22
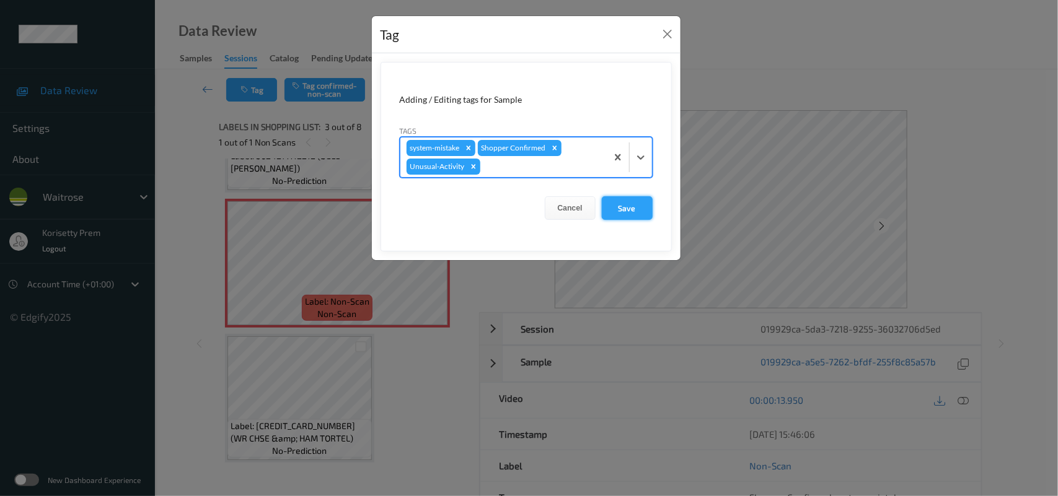
click at [617, 209] on button "Save" at bounding box center [627, 208] width 51 height 24
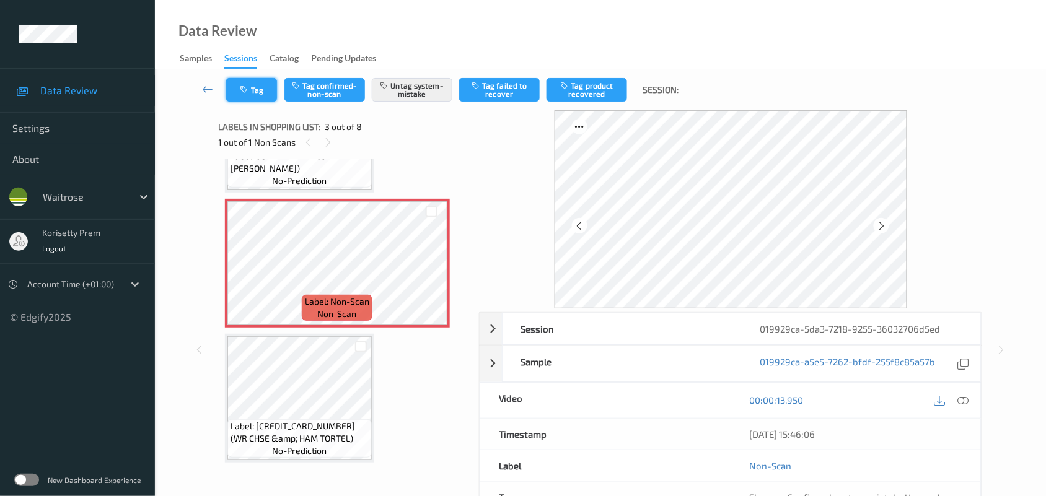
click at [258, 87] on button "Tag" at bounding box center [251, 90] width 51 height 24
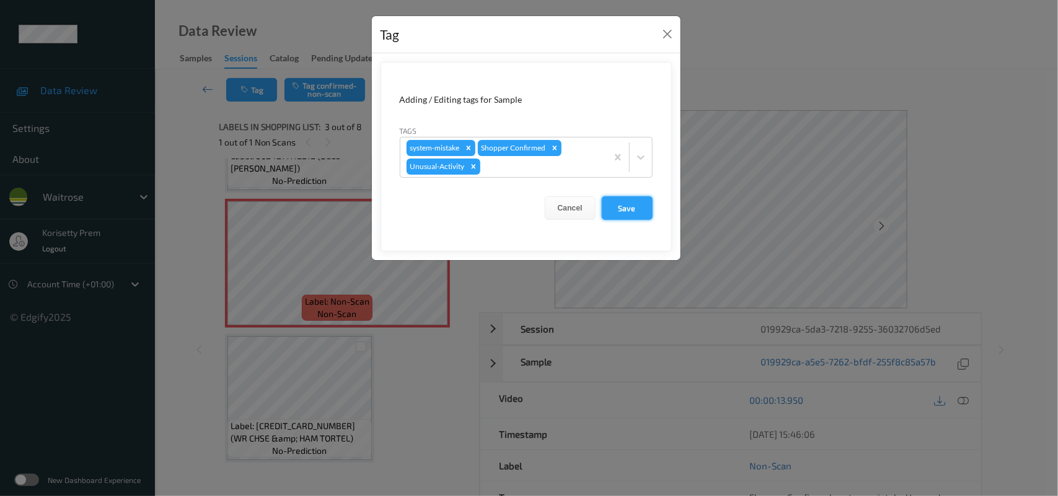
click at [624, 211] on button "Save" at bounding box center [627, 208] width 51 height 24
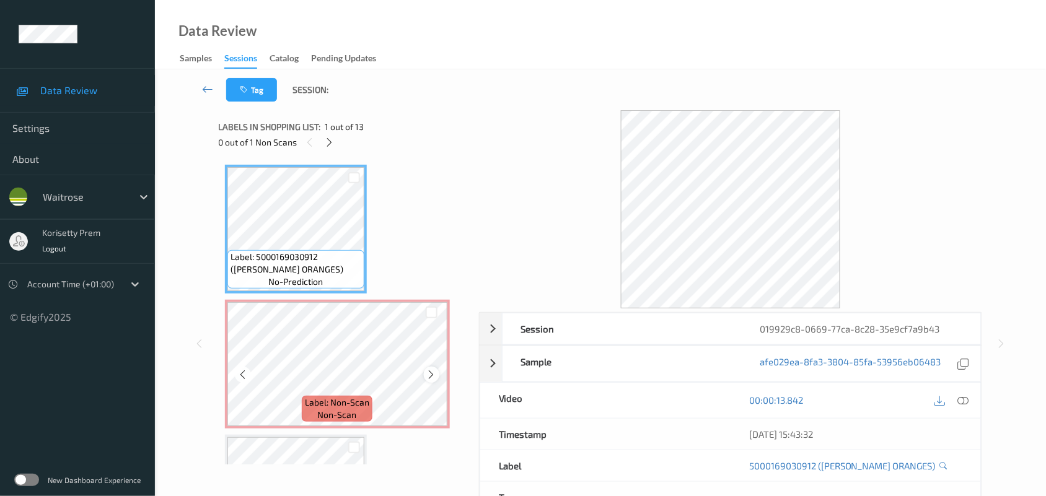
click at [431, 373] on icon at bounding box center [431, 374] width 11 height 11
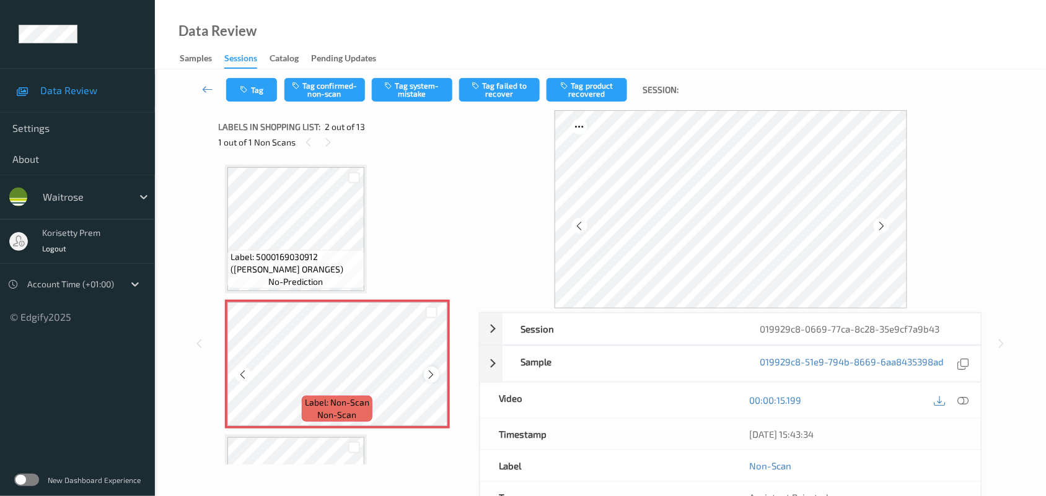
click at [434, 376] on icon at bounding box center [431, 374] width 11 height 11
click at [434, 375] on icon at bounding box center [431, 374] width 11 height 11
click at [433, 374] on icon at bounding box center [431, 374] width 11 height 11
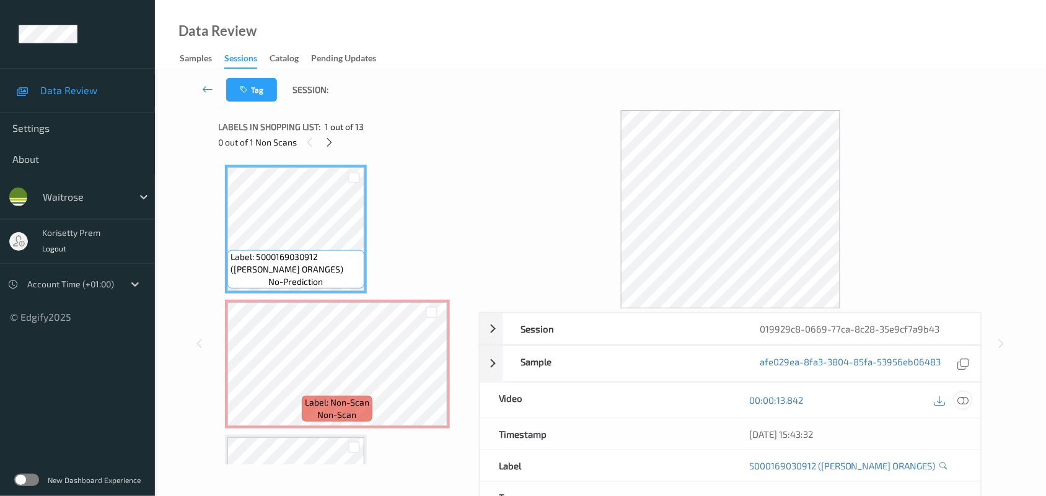
click at [964, 400] on icon at bounding box center [963, 400] width 11 height 11
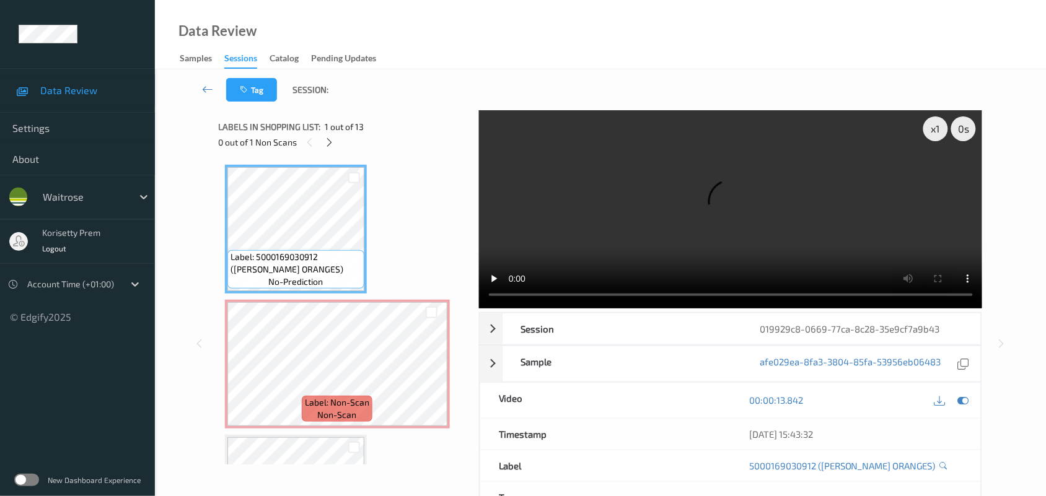
click at [785, 183] on video at bounding box center [731, 209] width 504 height 198
click at [630, 209] on video at bounding box center [731, 209] width 504 height 198
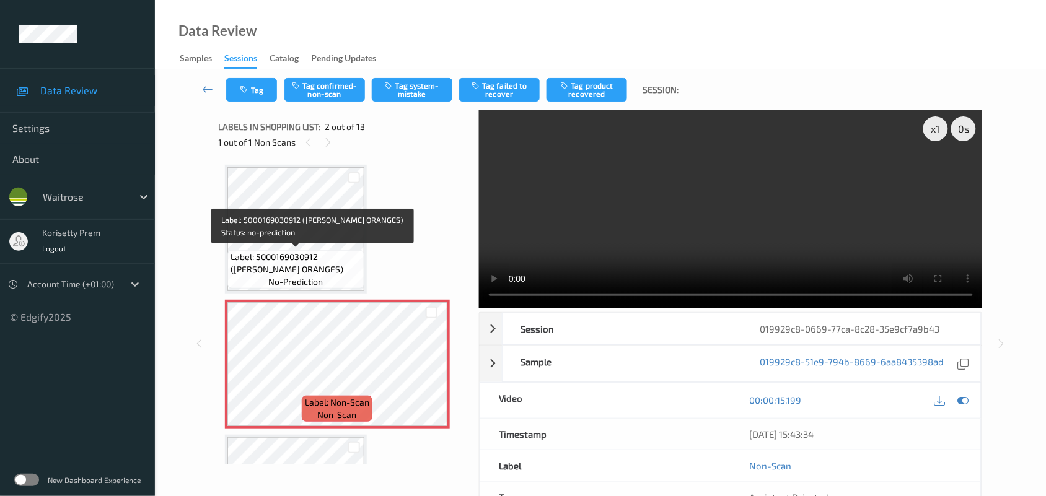
click at [306, 270] on span "Label: 5000169030912 ([PERSON_NAME] ORANGES)" at bounding box center [296, 263] width 131 height 25
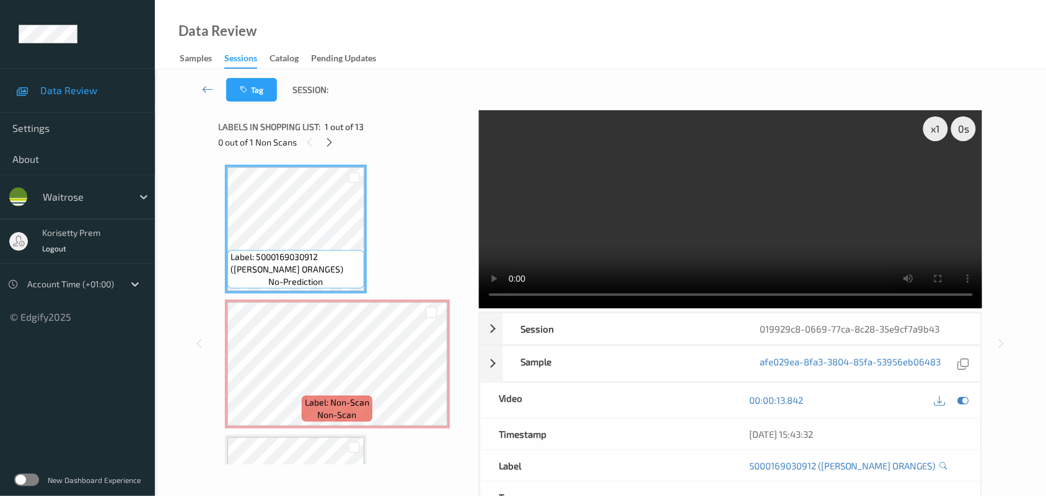
click at [742, 247] on video at bounding box center [731, 209] width 504 height 198
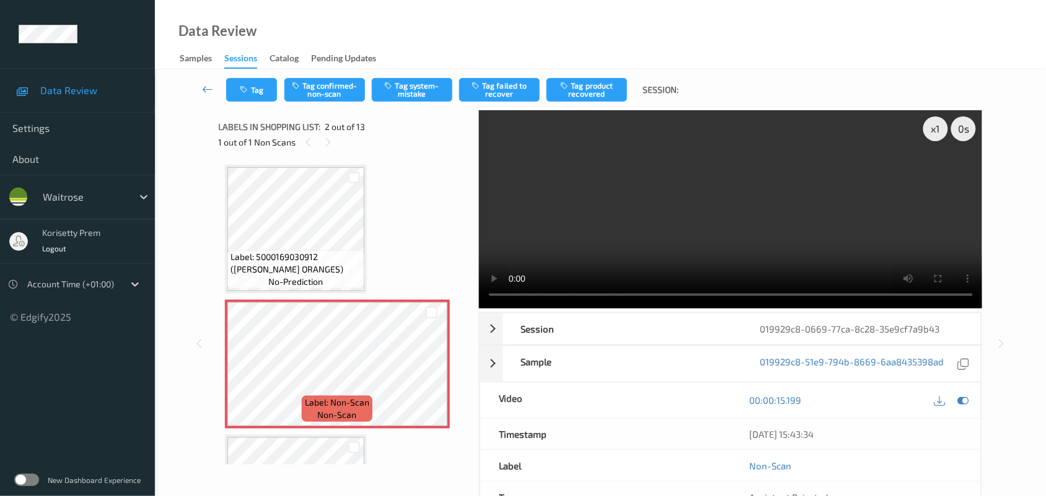
click at [597, 211] on video at bounding box center [731, 209] width 504 height 198
click at [397, 92] on button "Tag system-mistake" at bounding box center [412, 90] width 81 height 24
click at [260, 87] on button "Tag" at bounding box center [251, 90] width 51 height 24
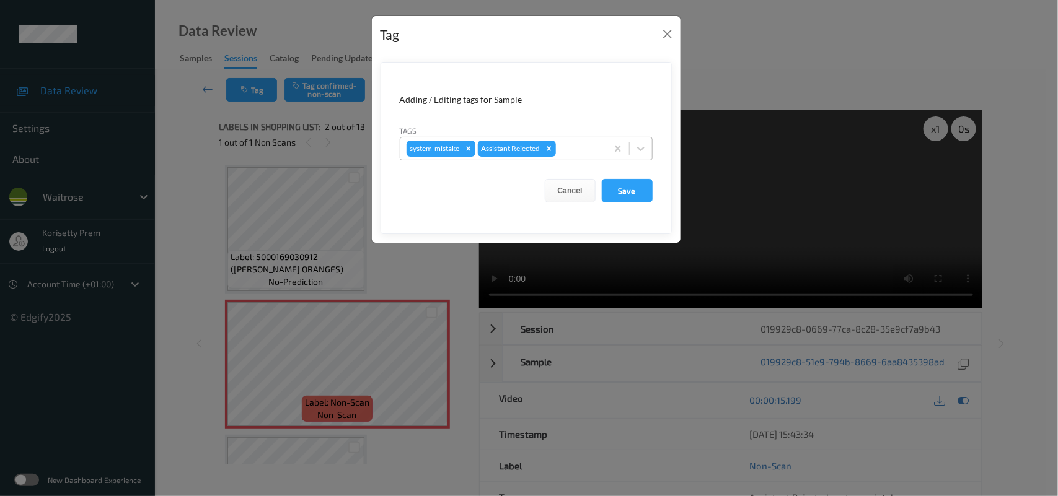
click at [581, 153] on div at bounding box center [579, 148] width 42 height 15
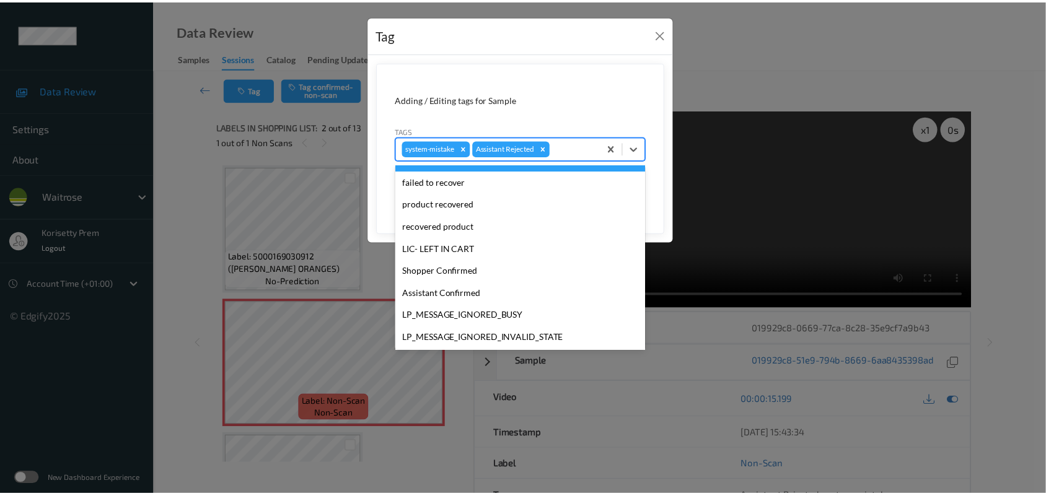
scroll to position [286, 0]
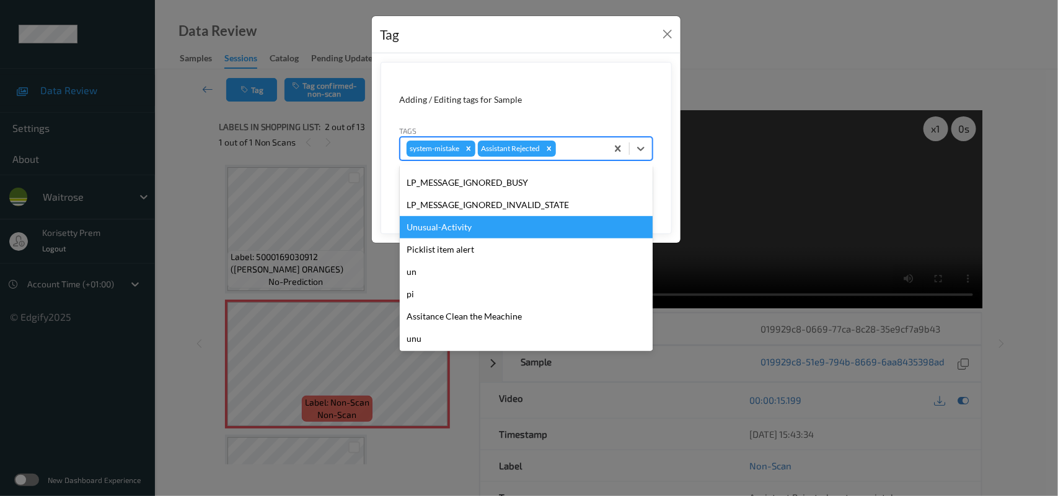
click at [459, 221] on div "Unusual-Activity" at bounding box center [526, 227] width 253 height 22
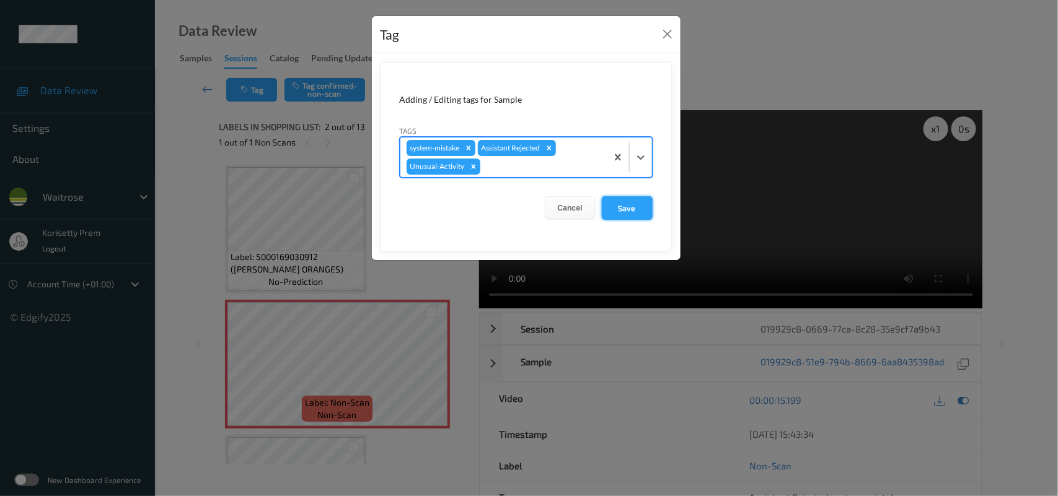
click at [637, 208] on button "Save" at bounding box center [627, 208] width 51 height 24
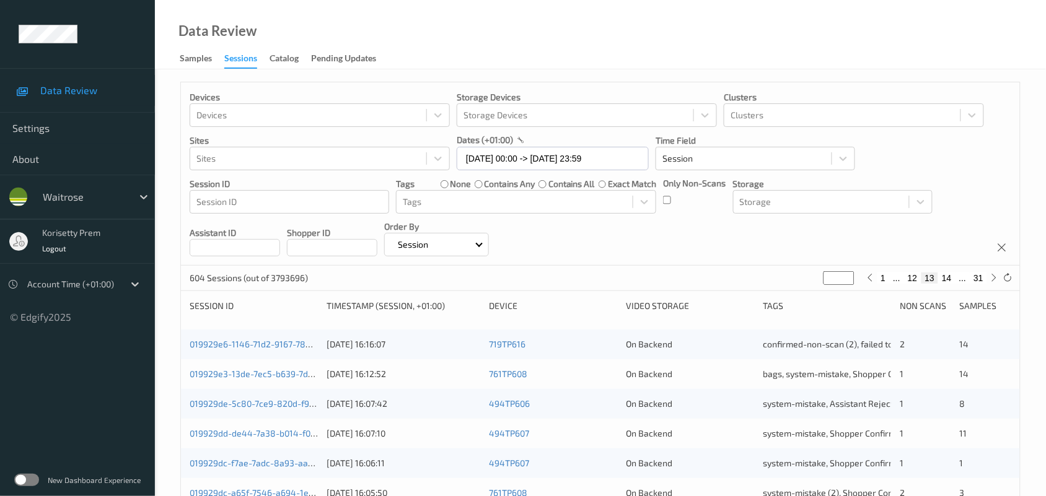
click at [982, 279] on button "31" at bounding box center [978, 278] width 17 height 11
type input "**"
click at [951, 281] on button "30" at bounding box center [951, 278] width 17 height 11
type input "**"
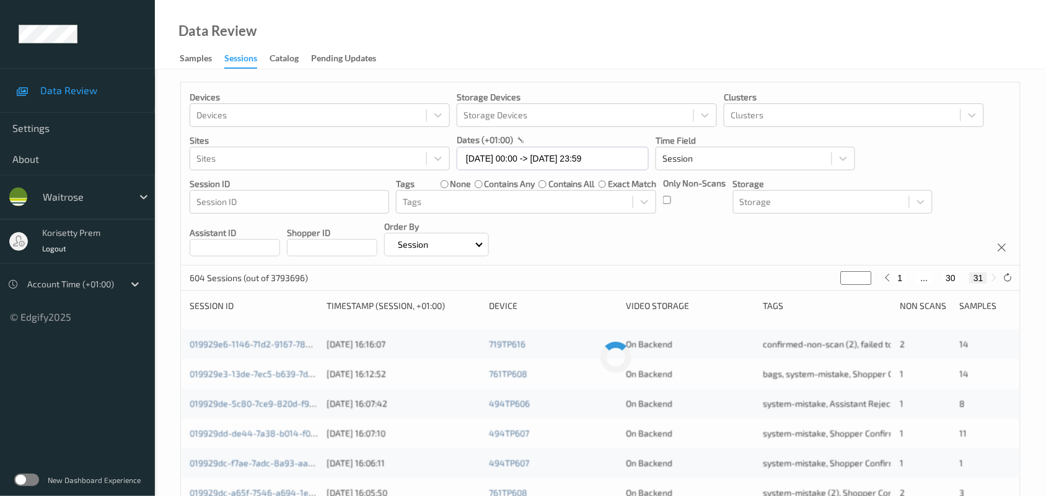
type input "**"
click at [943, 281] on button "29" at bounding box center [936, 278] width 17 height 11
type input "**"
click at [933, 278] on button "28" at bounding box center [927, 278] width 17 height 11
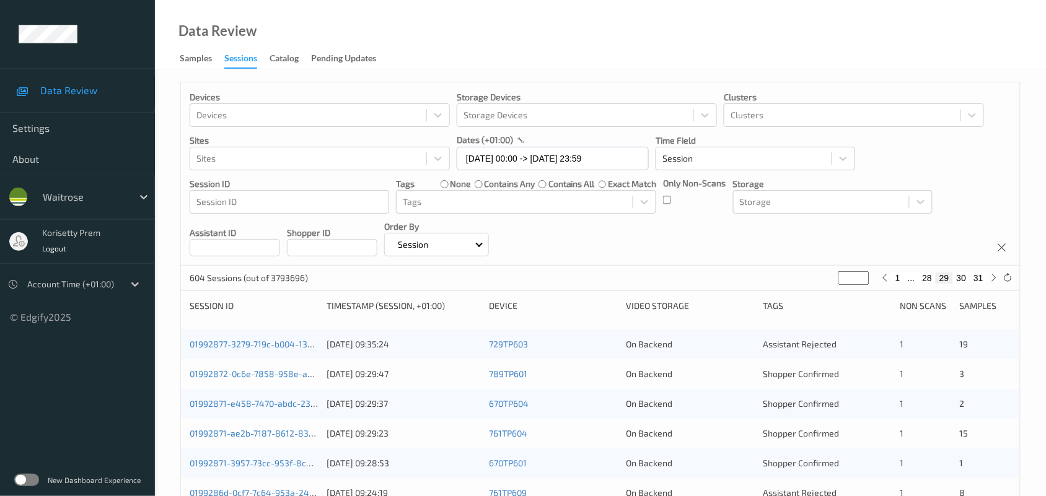
type input "**"
click at [917, 279] on button "27" at bounding box center [912, 278] width 17 height 11
type input "**"
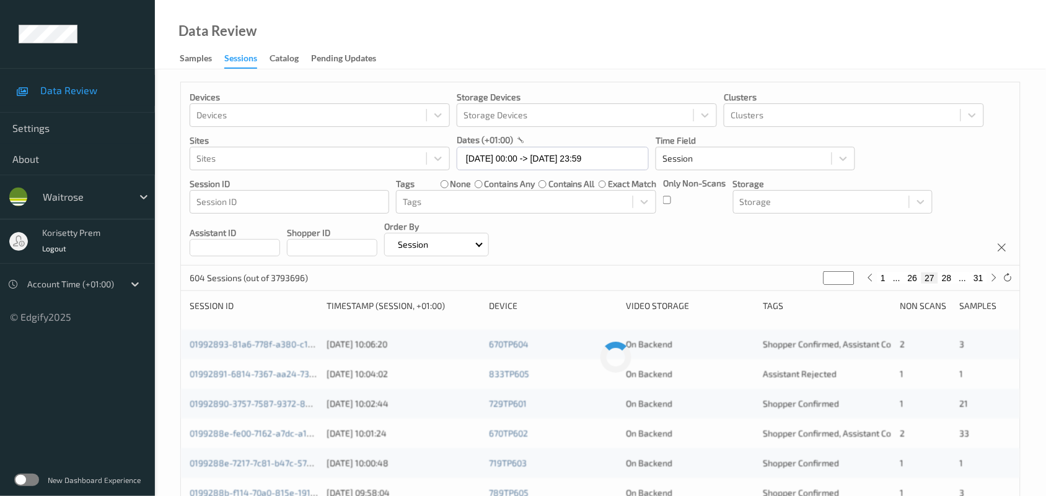
click at [914, 280] on button "26" at bounding box center [912, 278] width 17 height 11
type input "**"
click at [914, 279] on button "25" at bounding box center [912, 278] width 17 height 11
type input "**"
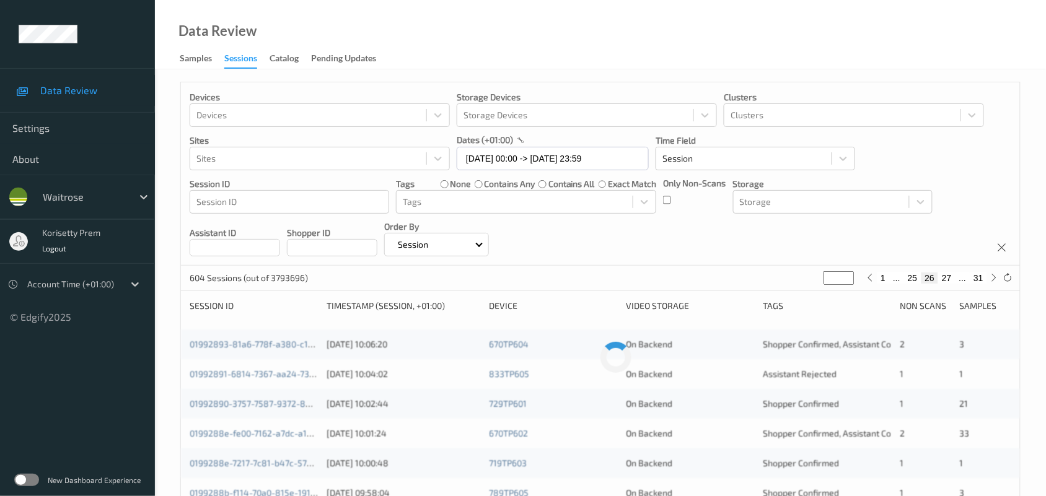
type input "**"
click at [912, 283] on button "24" at bounding box center [912, 278] width 17 height 11
type input "**"
click at [767, 242] on div "Devices Devices Storage Devices Storage Devices Clusters Clusters Sites Sites d…" at bounding box center [600, 173] width 839 height 183
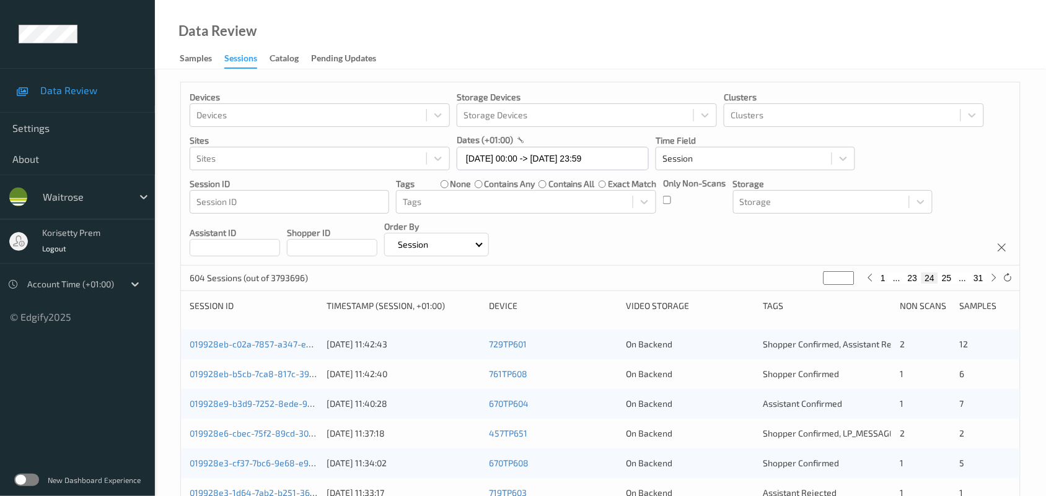
click at [596, 251] on div "Devices Devices Storage Devices Storage Devices Clusters Clusters Sites Sites d…" at bounding box center [600, 173] width 839 height 183
click at [911, 274] on button "23" at bounding box center [912, 278] width 17 height 11
type input "**"
click at [951, 281] on button "24" at bounding box center [946, 278] width 17 height 11
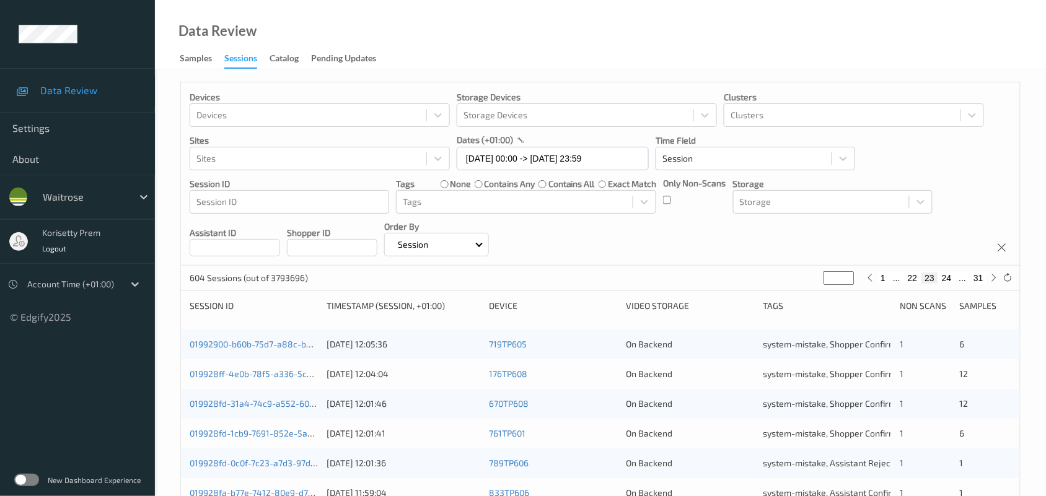
type input "**"
click at [635, 245] on div "Devices Devices Storage Devices Storage Devices Clusters Clusters Sites Sites d…" at bounding box center [600, 173] width 839 height 183
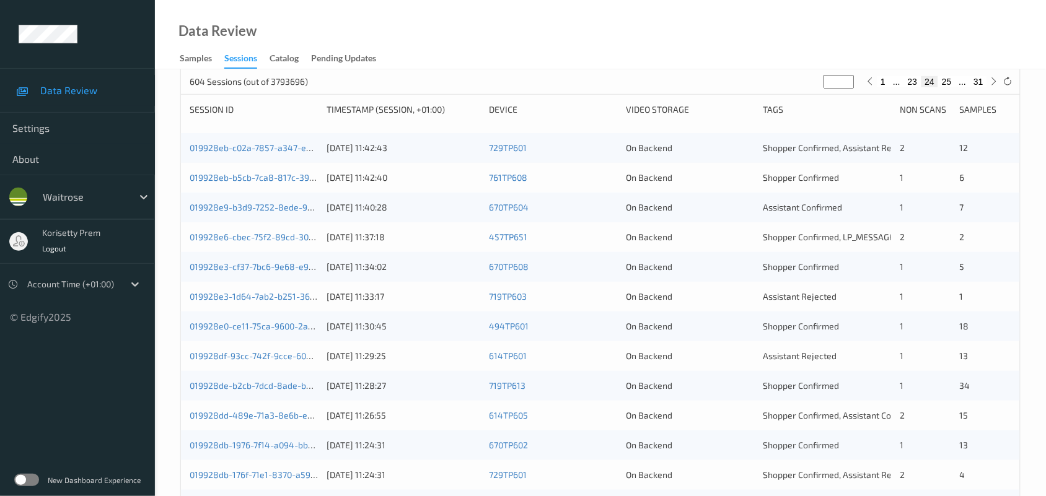
scroll to position [169, 0]
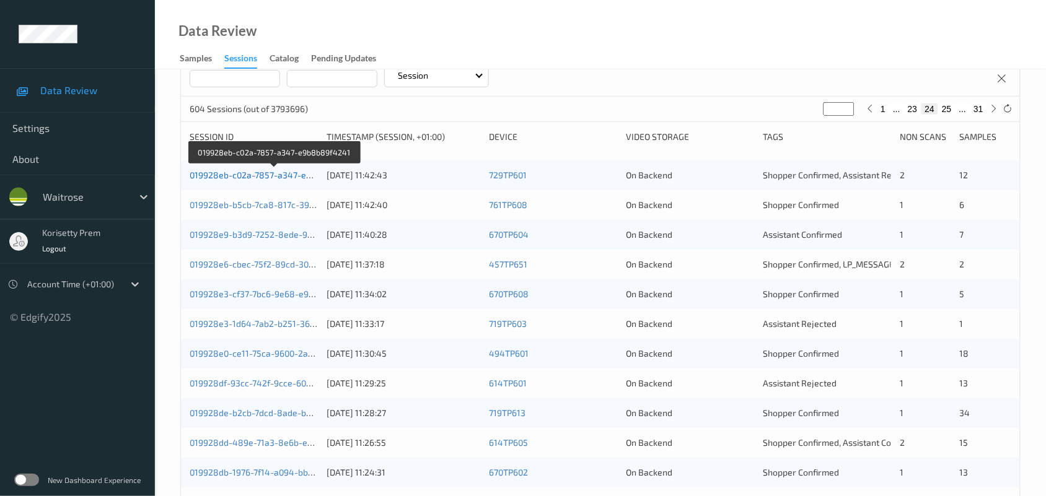
click at [286, 172] on link "019928eb-c02a-7857-a347-e9b8b89f4241" at bounding box center [275, 175] width 170 height 11
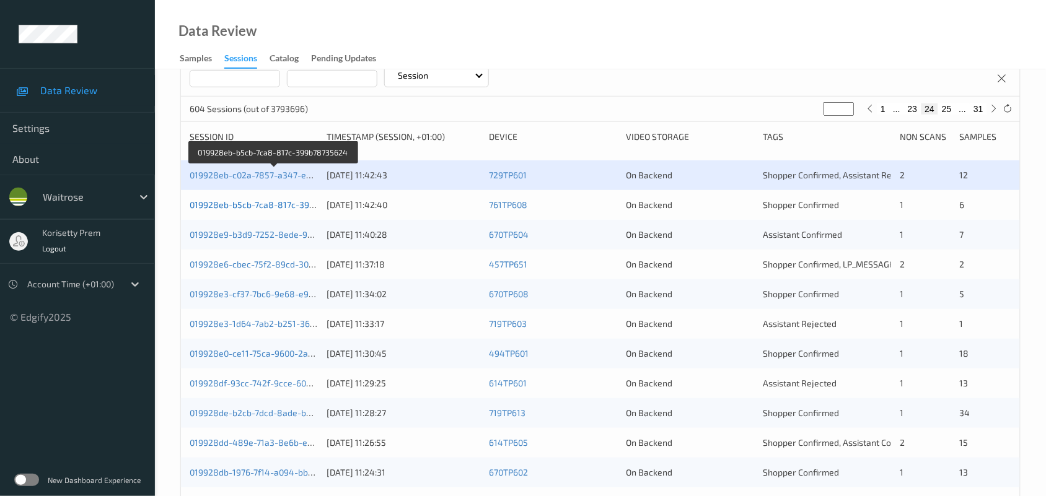
click at [293, 202] on link "019928eb-b5cb-7ca8-817c-399b78735624" at bounding box center [274, 205] width 169 height 11
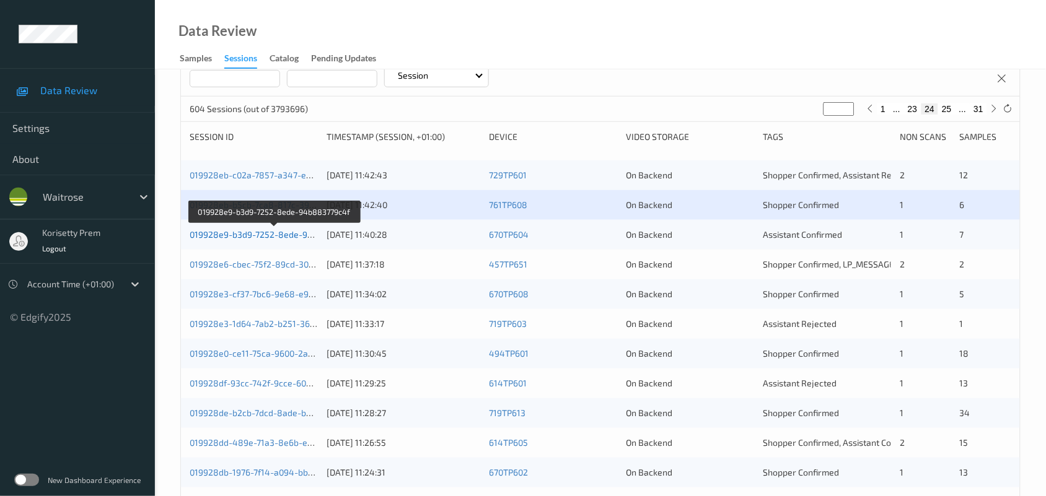
click at [289, 234] on link "019928e9-b3d9-7252-8ede-94b883779c4f" at bounding box center [275, 234] width 171 height 11
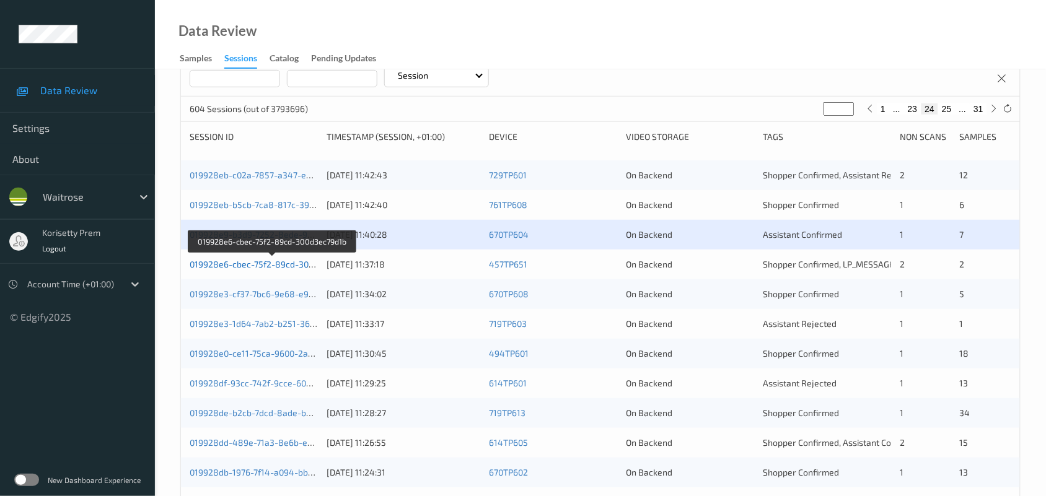
click at [297, 264] on link "019928e6-cbec-75f2-89cd-300d3ec79d1b" at bounding box center [273, 264] width 166 height 11
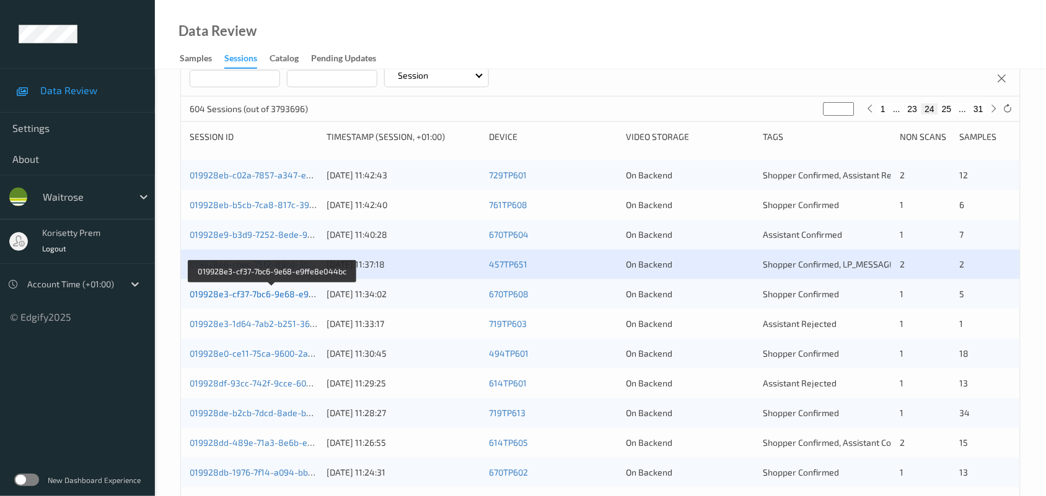
click at [294, 292] on link "019928e3-cf37-7bc6-9e68-e9ffe8e044bc" at bounding box center [273, 294] width 166 height 11
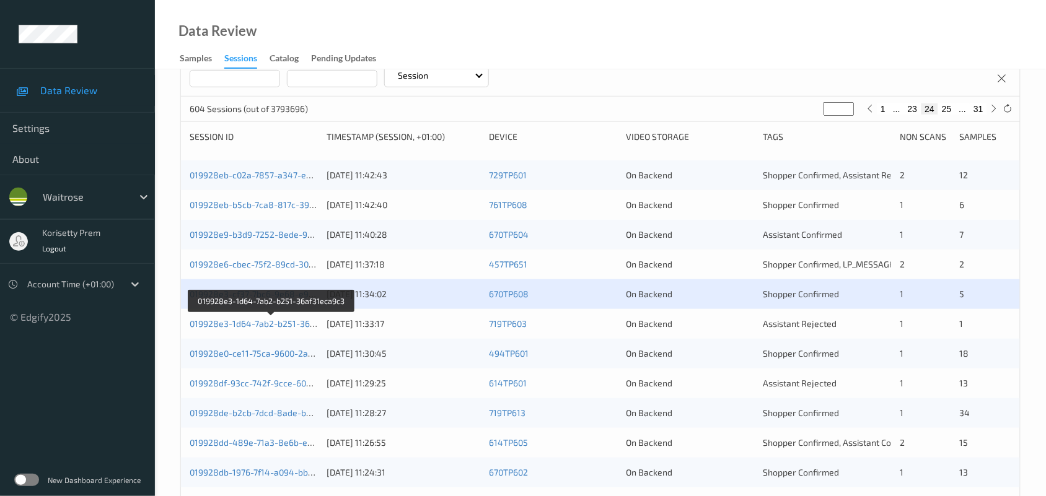
drag, startPoint x: 298, startPoint y: 323, endPoint x: 326, endPoint y: 333, distance: 29.4
click at [297, 323] on link "019928e3-1d64-7ab2-b251-36af31eca9c3" at bounding box center [272, 324] width 165 height 11
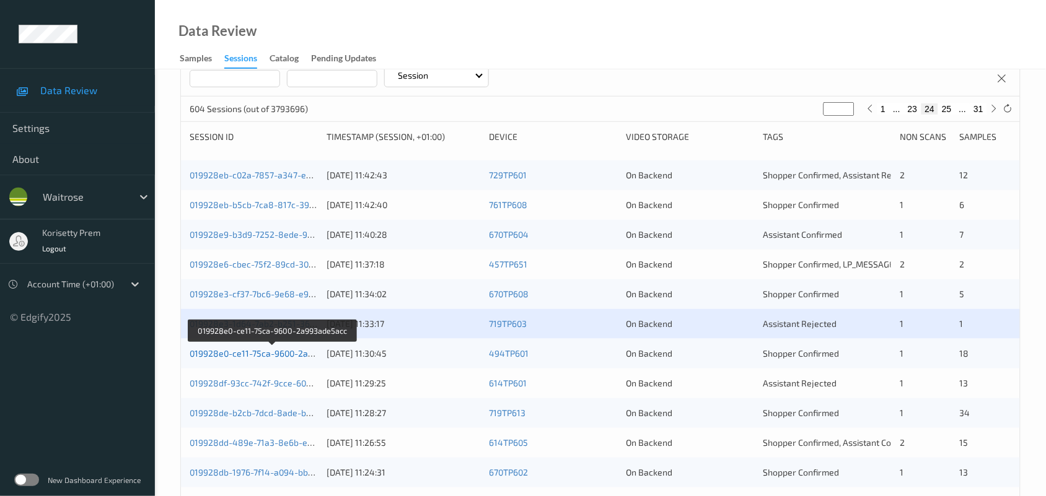
click at [296, 351] on link "019928e0-ce11-75ca-9600-2a993ade5acc" at bounding box center [273, 353] width 167 height 11
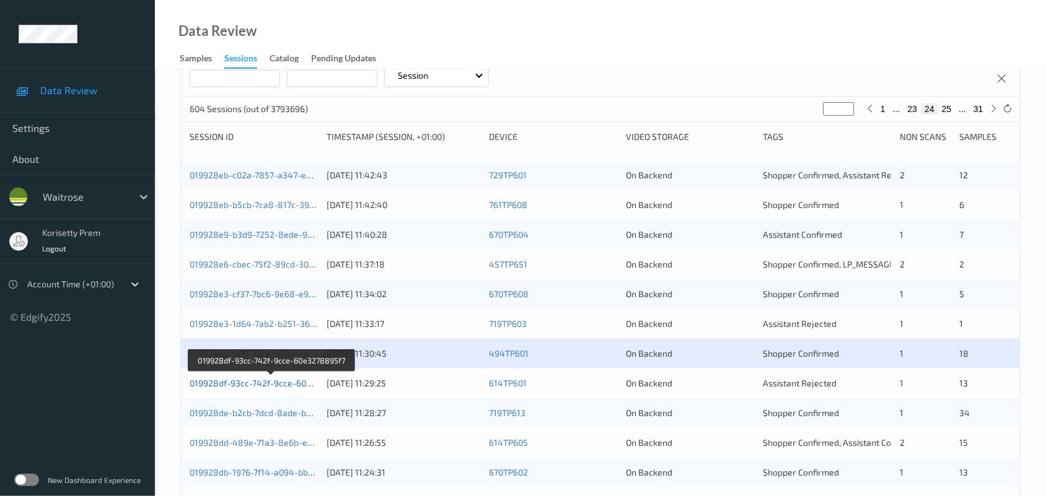
click at [302, 385] on link "019928df-93cc-742f-9cce-60e3278895f7" at bounding box center [272, 383] width 164 height 11
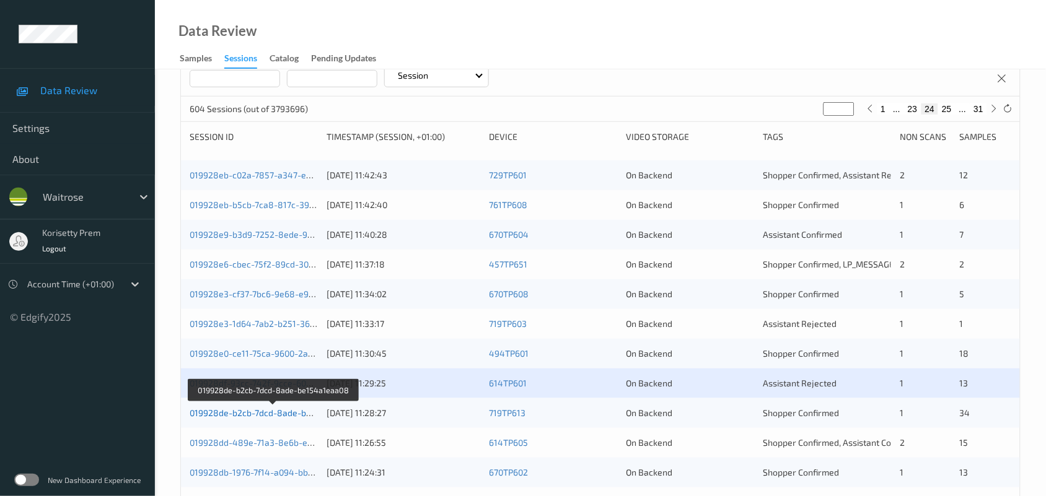
click at [305, 412] on link "019928de-b2cb-7dcd-8ade-be154a1eaa08" at bounding box center [275, 413] width 170 height 11
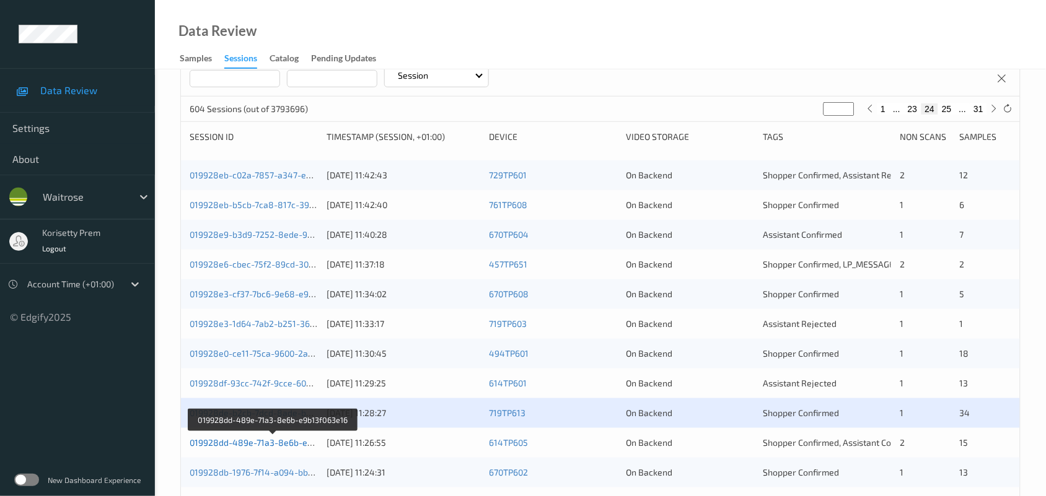
click at [291, 442] on link "019928dd-489e-71a3-8e6b-e9b13f063e16" at bounding box center [274, 443] width 168 height 11
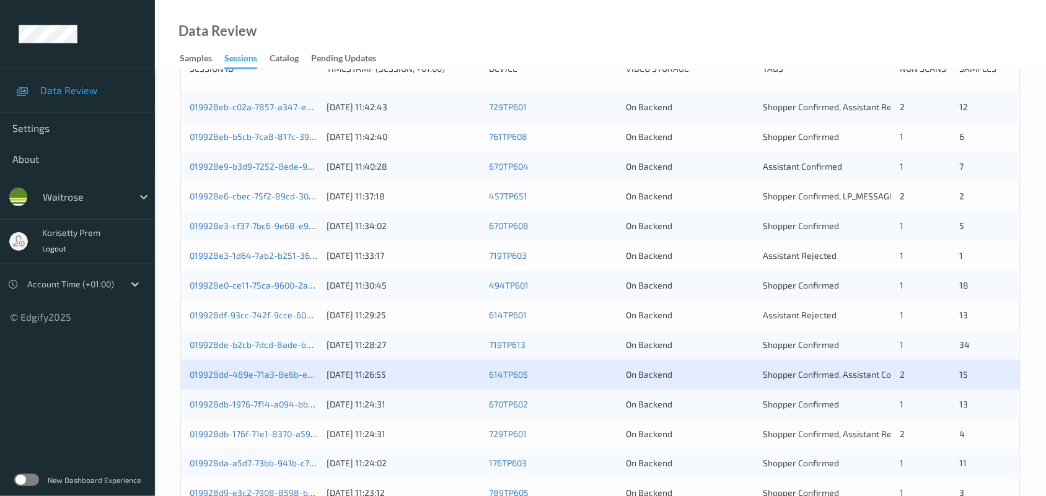
scroll to position [324, 0]
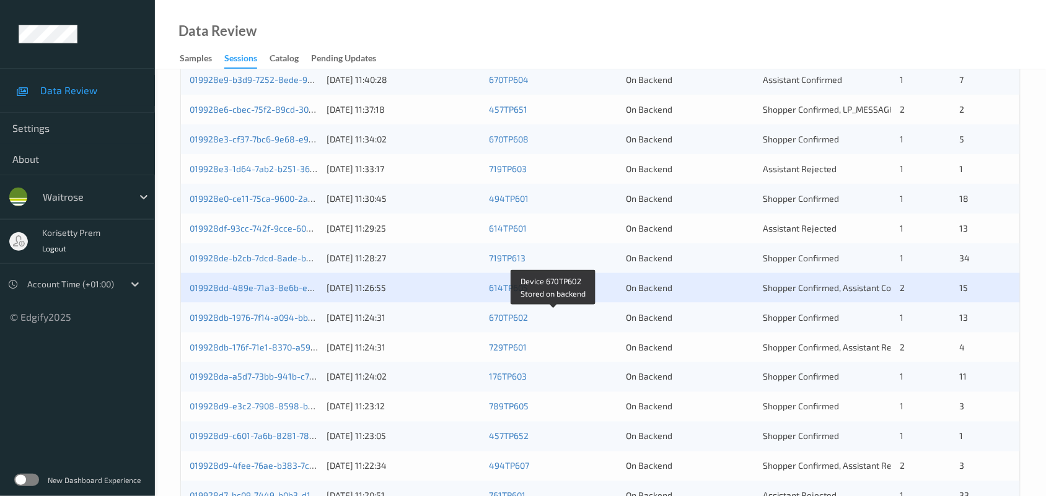
click at [581, 317] on div "670TP602" at bounding box center [553, 318] width 128 height 12
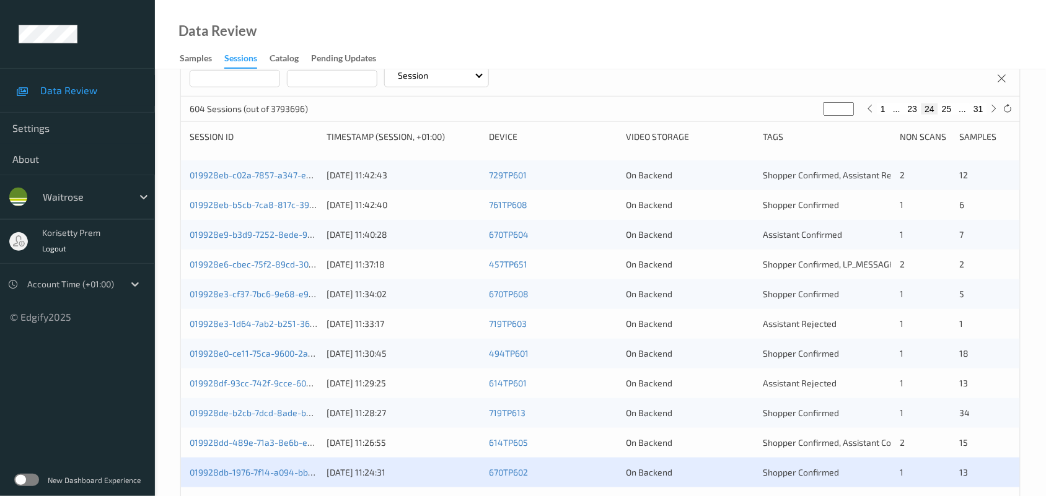
scroll to position [247, 0]
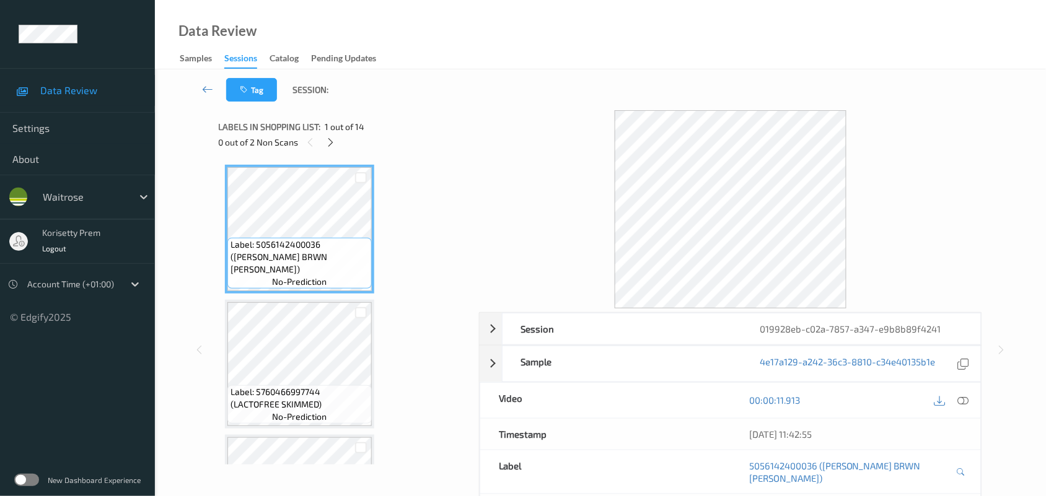
click at [490, 40] on div "Data Review Samples Sessions Catalog Pending Updates" at bounding box center [600, 34] width 891 height 69
click at [333, 139] on icon at bounding box center [330, 142] width 11 height 11
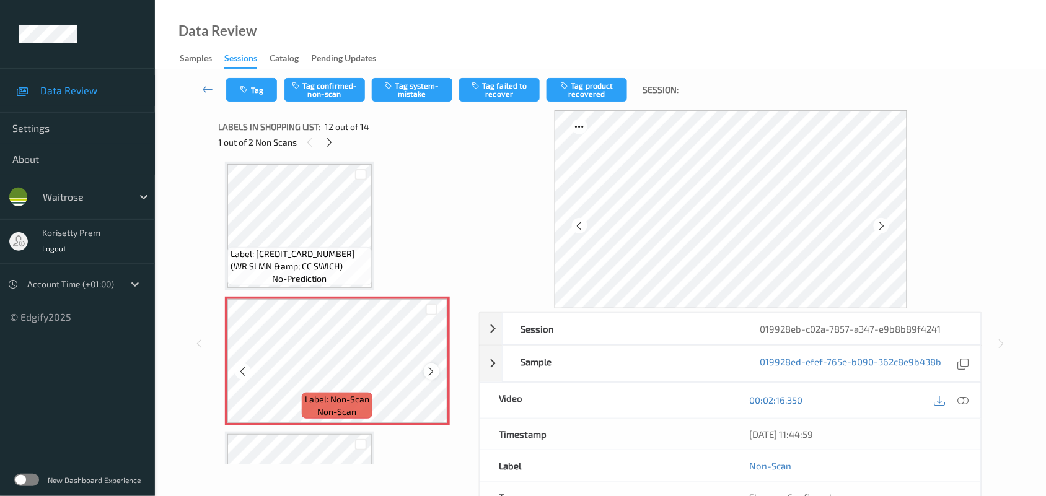
click at [436, 369] on icon at bounding box center [431, 371] width 11 height 11
click at [435, 369] on icon at bounding box center [431, 371] width 11 height 11
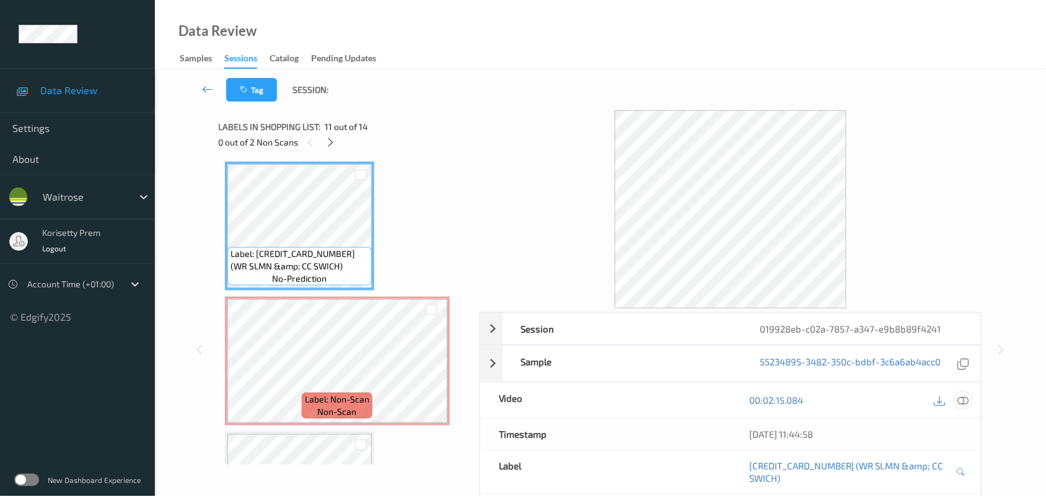
click at [965, 402] on icon at bounding box center [963, 400] width 11 height 11
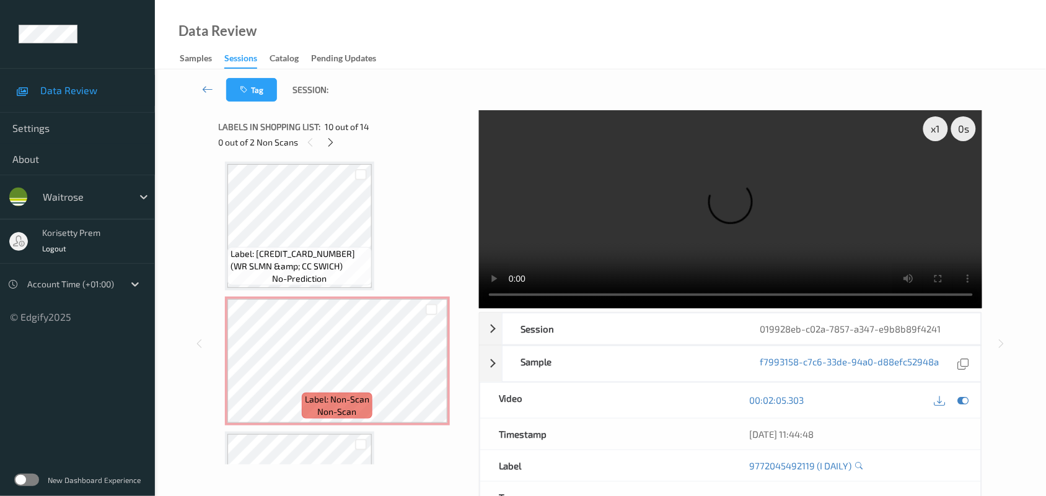
click at [682, 206] on video at bounding box center [731, 209] width 504 height 198
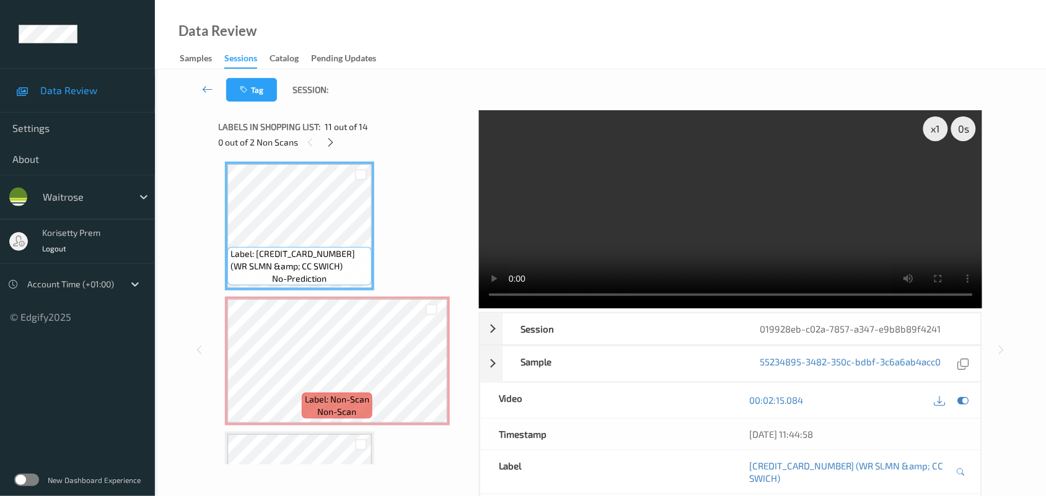
click at [715, 205] on video at bounding box center [731, 209] width 504 height 198
click at [615, 230] on video at bounding box center [731, 209] width 504 height 198
click at [715, 226] on video at bounding box center [731, 209] width 504 height 198
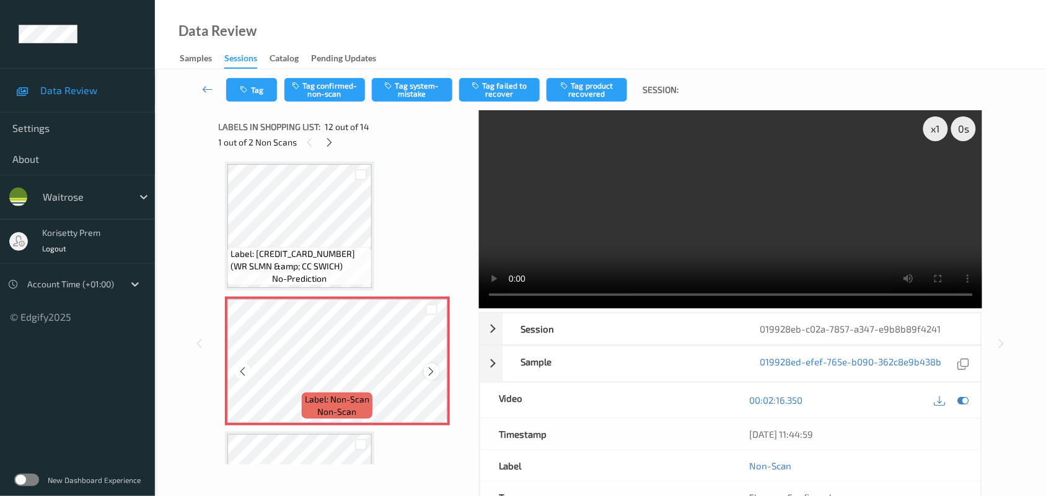
click at [437, 364] on div at bounding box center [431, 371] width 15 height 15
click at [431, 367] on icon at bounding box center [431, 371] width 11 height 11
click at [431, 366] on icon at bounding box center [431, 371] width 11 height 11
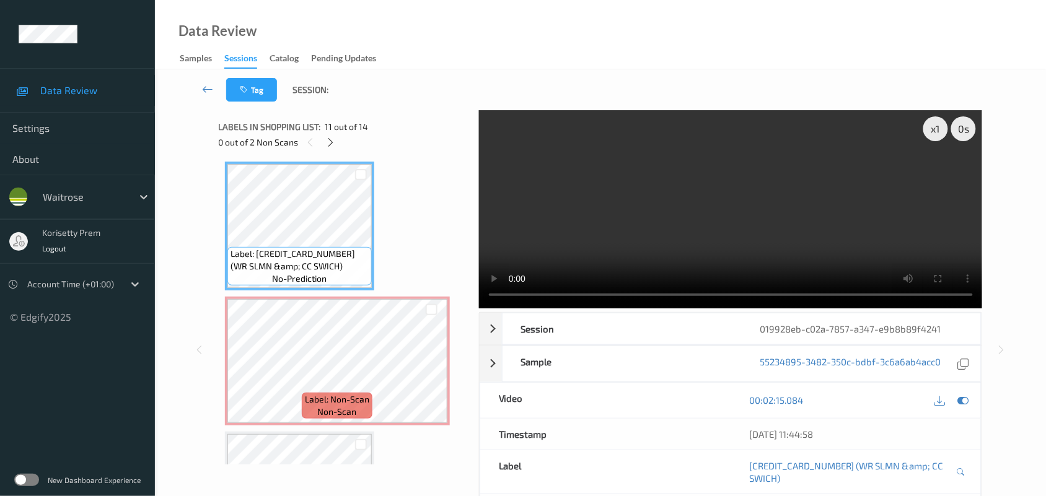
click at [765, 217] on video at bounding box center [731, 209] width 504 height 198
click at [626, 209] on video at bounding box center [731, 209] width 504 height 198
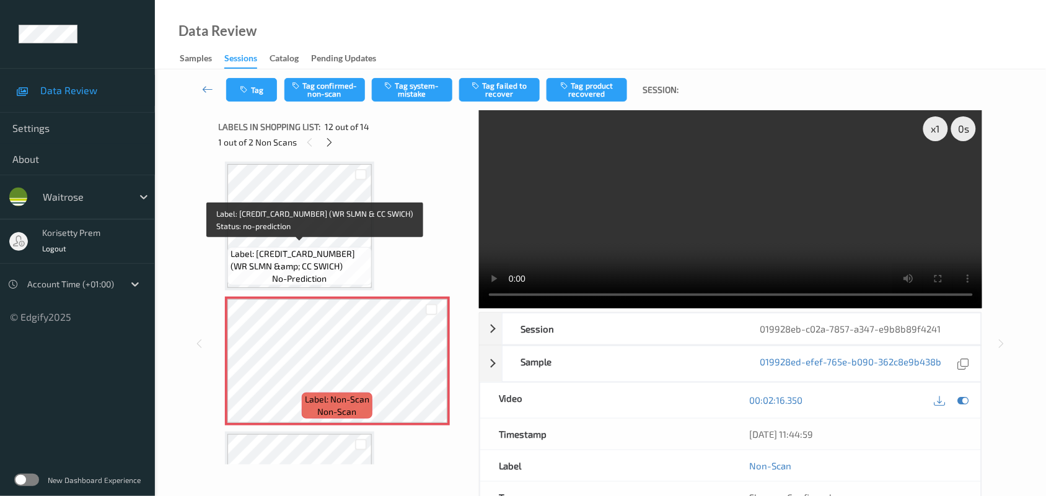
click at [328, 252] on span "Label: [CREDIT_CARD_NUMBER] (WR SLMN &amp; CC SWICH)" at bounding box center [300, 260] width 138 height 25
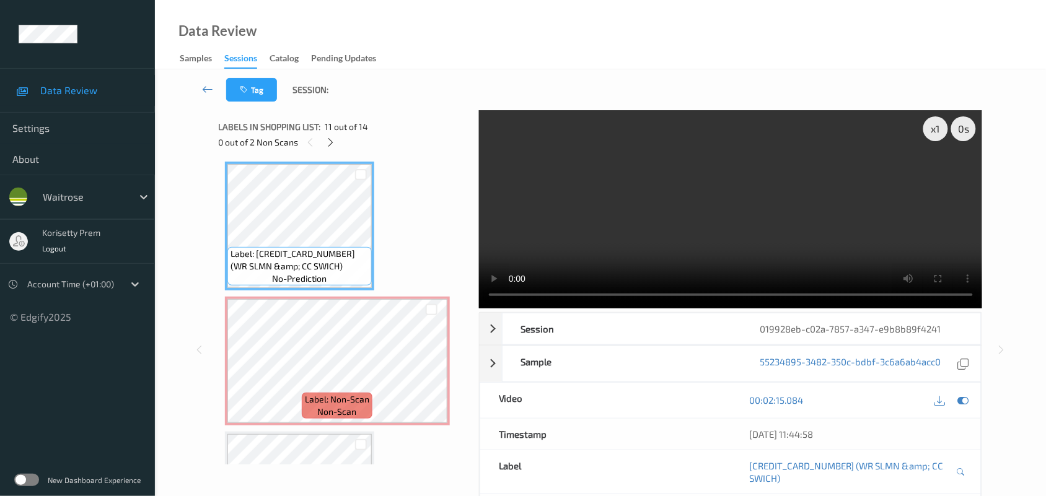
click at [671, 247] on video at bounding box center [731, 209] width 504 height 198
click at [710, 214] on video at bounding box center [731, 209] width 504 height 198
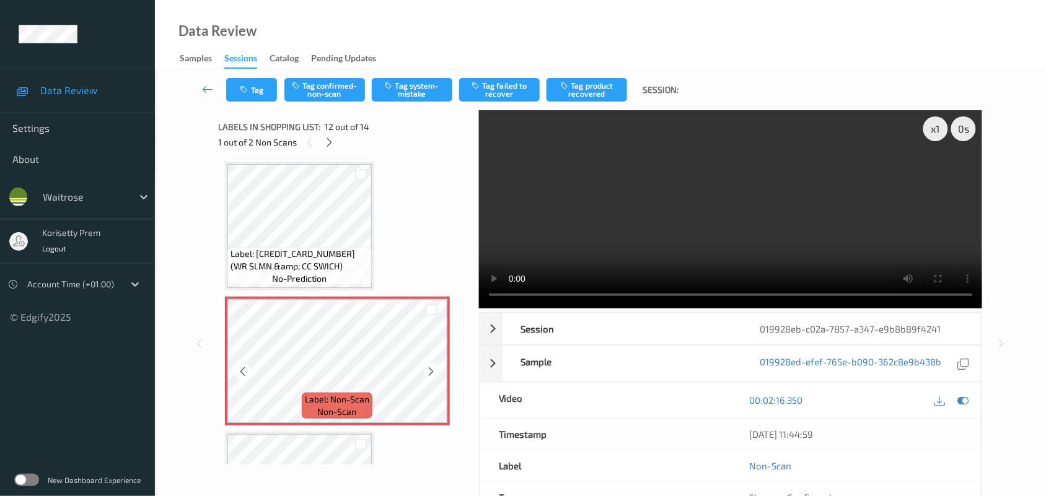
scroll to position [1432, 0]
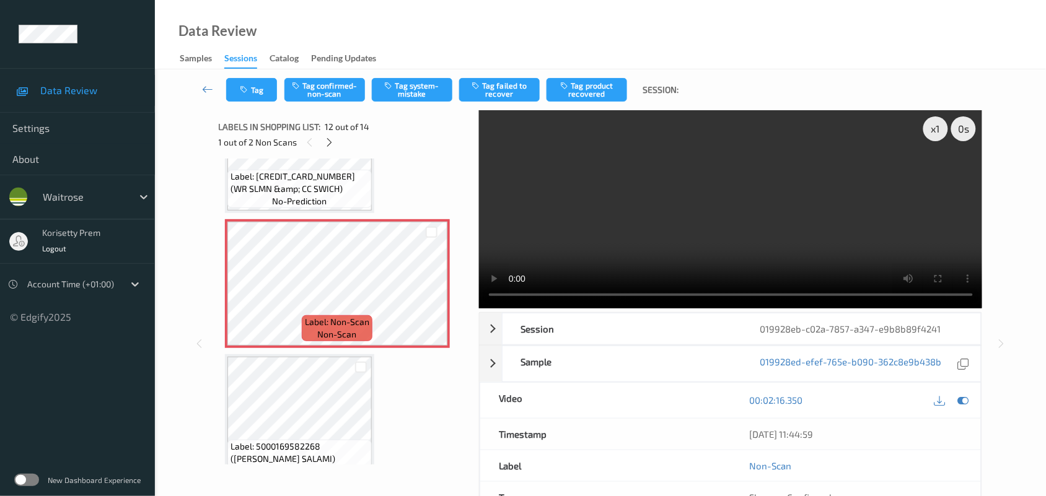
click at [668, 217] on video at bounding box center [731, 209] width 504 height 198
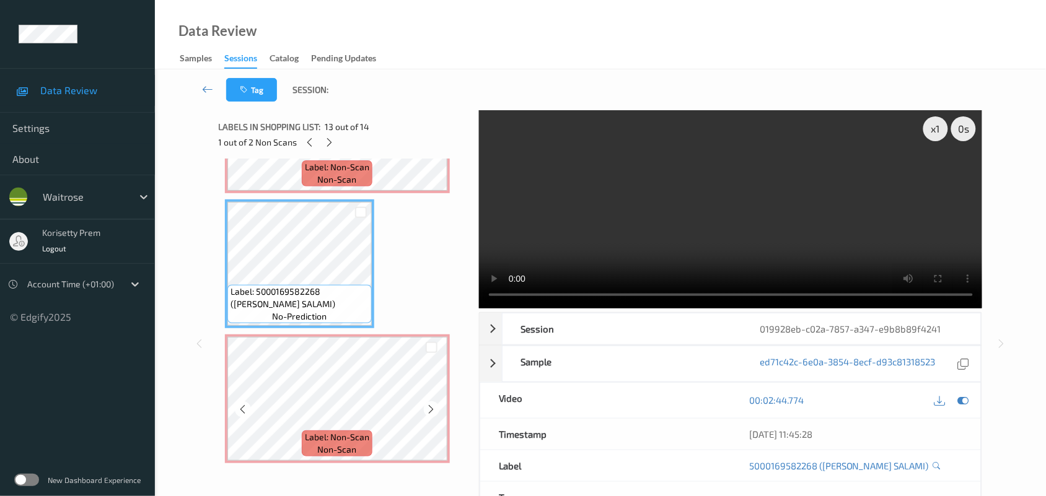
scroll to position [1587, 0]
click at [676, 240] on video at bounding box center [731, 209] width 504 height 198
click at [606, 230] on video at bounding box center [731, 209] width 504 height 198
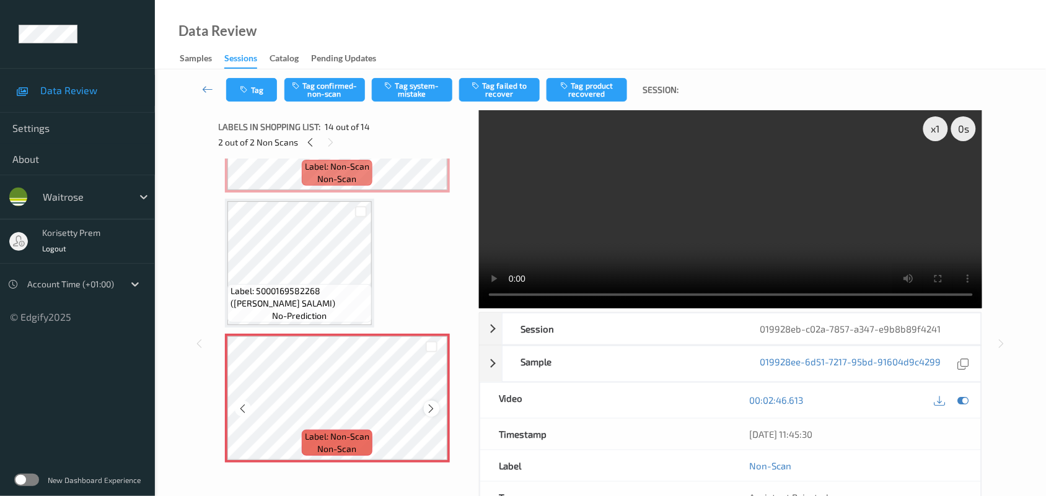
click at [428, 407] on icon at bounding box center [431, 408] width 11 height 11
click at [425, 406] on div at bounding box center [431, 408] width 15 height 15
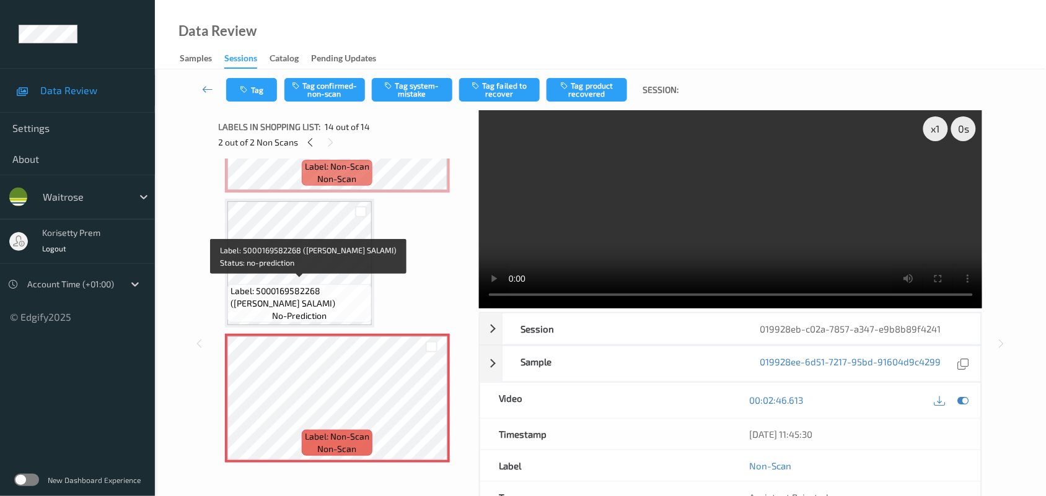
click at [301, 285] on span "Label: 5000169582268 ([PERSON_NAME] SALAMI)" at bounding box center [300, 297] width 138 height 25
click at [310, 284] on div "Label: 5000169582268 ([PERSON_NAME] SALAMI) no-prediction" at bounding box center [299, 303] width 144 height 38
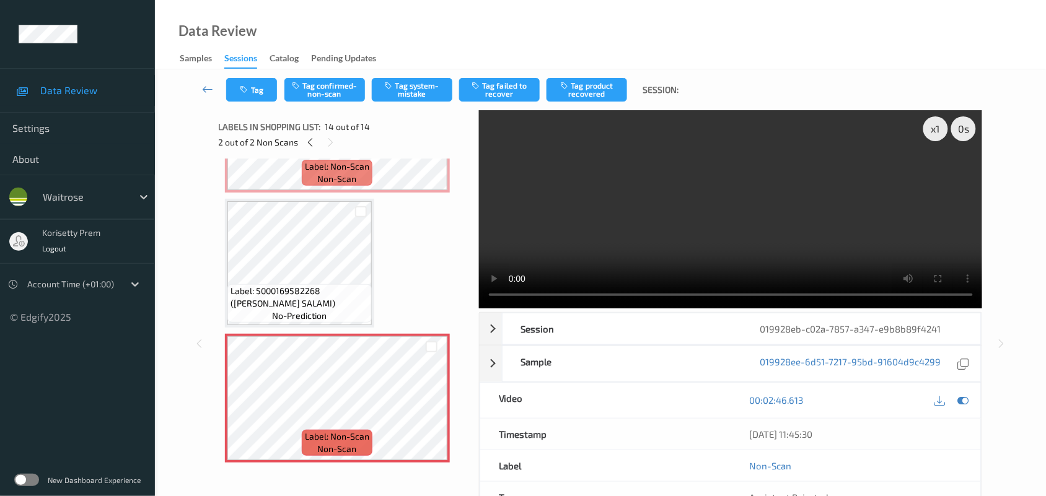
click at [718, 214] on video at bounding box center [731, 209] width 504 height 198
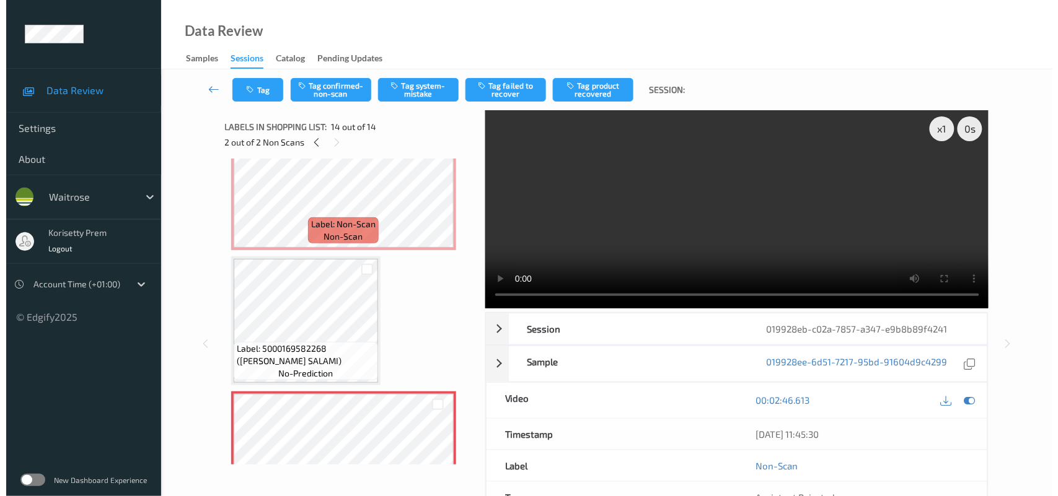
scroll to position [1432, 0]
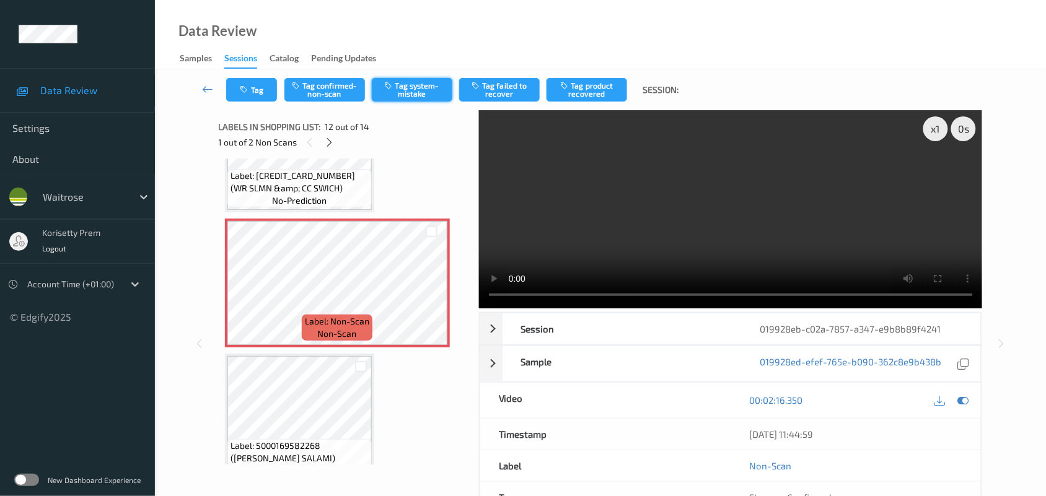
click at [402, 94] on button "Tag system-mistake" at bounding box center [412, 90] width 81 height 24
click at [255, 93] on button "Tag" at bounding box center [251, 90] width 51 height 24
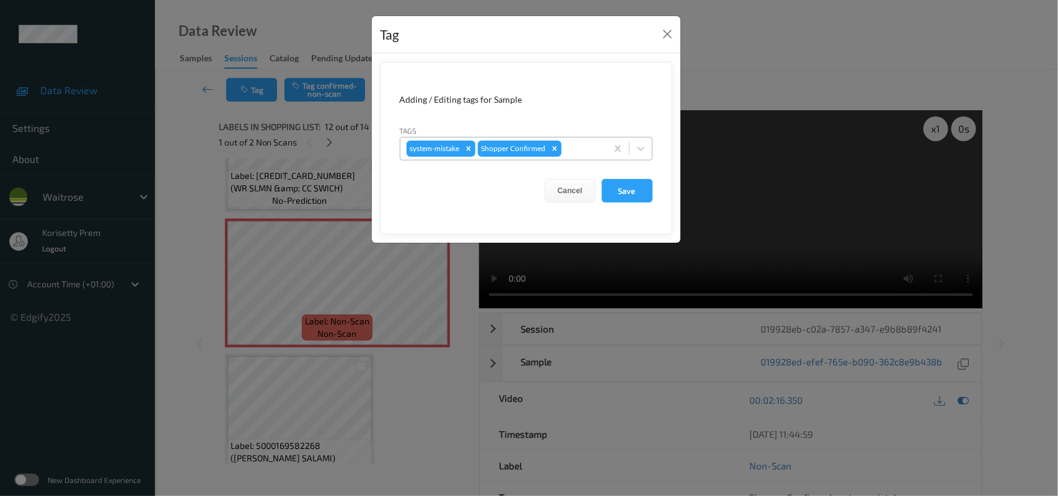
click at [570, 154] on div at bounding box center [582, 148] width 37 height 15
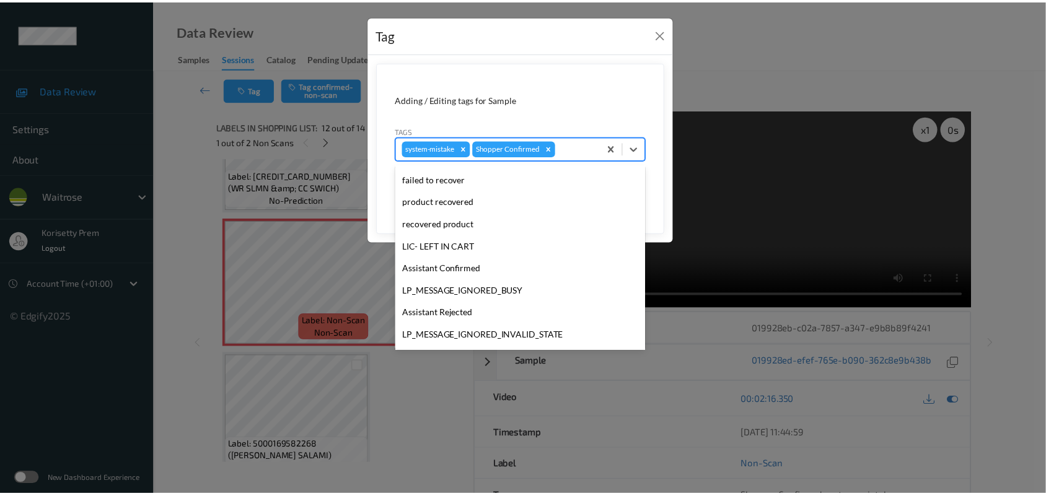
scroll to position [286, 0]
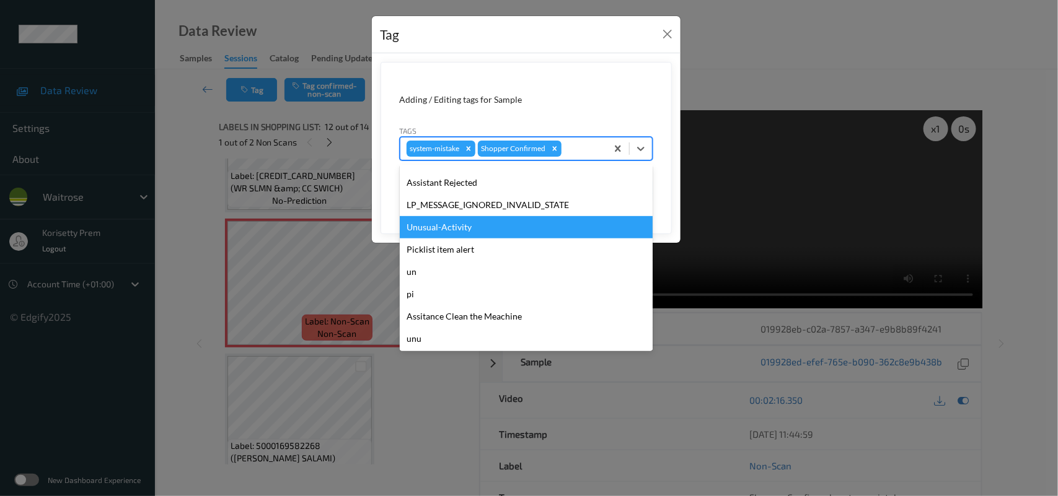
click at [447, 231] on div "Unusual-Activity" at bounding box center [526, 227] width 253 height 22
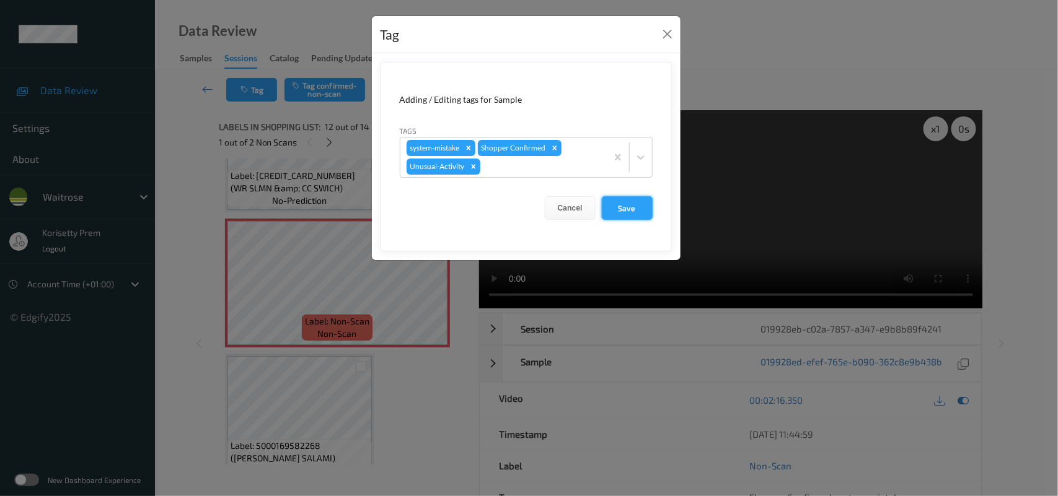
click at [630, 217] on button "Save" at bounding box center [627, 208] width 51 height 24
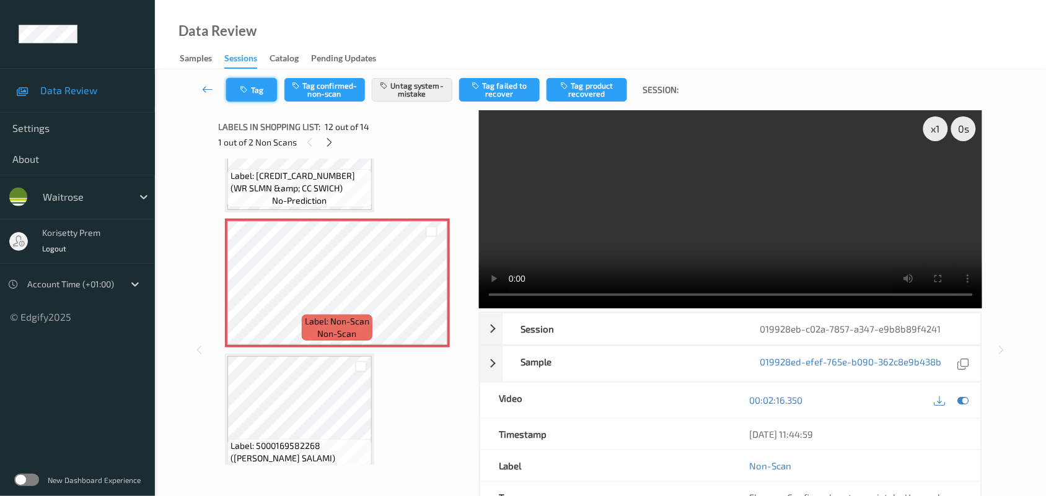
click at [255, 84] on button "Tag" at bounding box center [251, 90] width 51 height 24
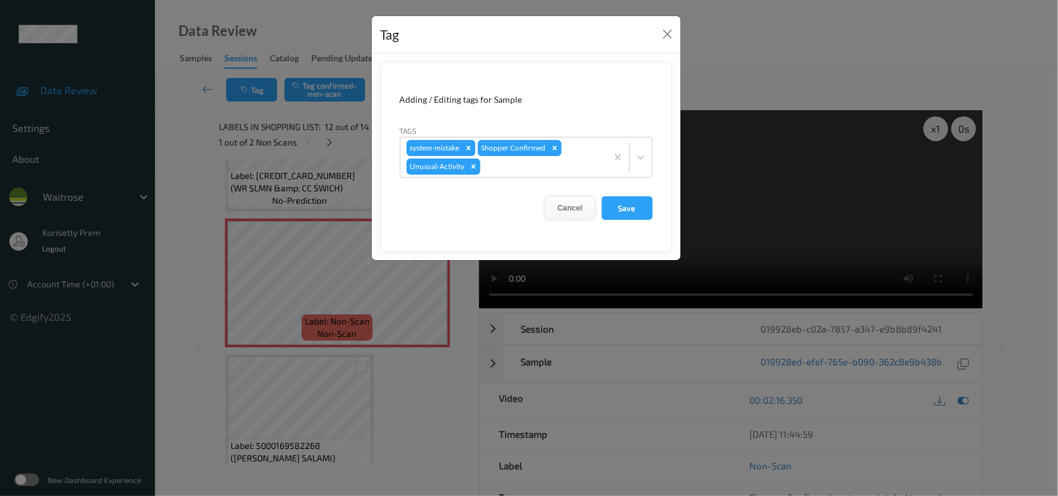
click at [572, 203] on button "Cancel" at bounding box center [570, 208] width 51 height 24
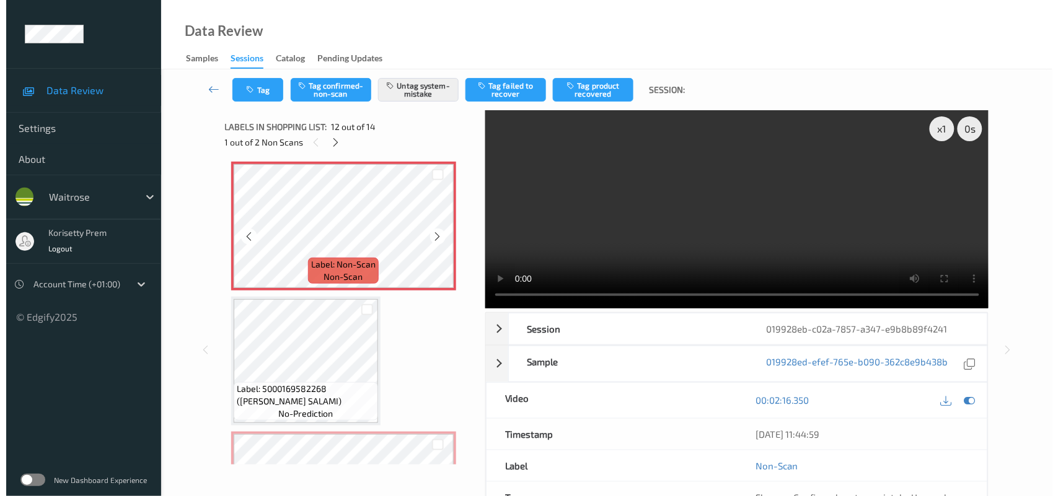
scroll to position [1587, 0]
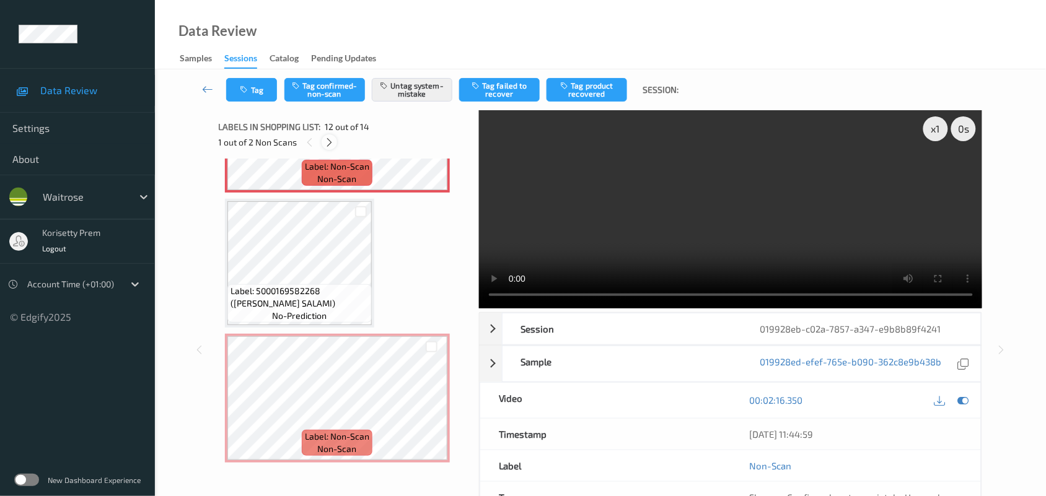
click at [324, 140] on icon at bounding box center [329, 142] width 11 height 11
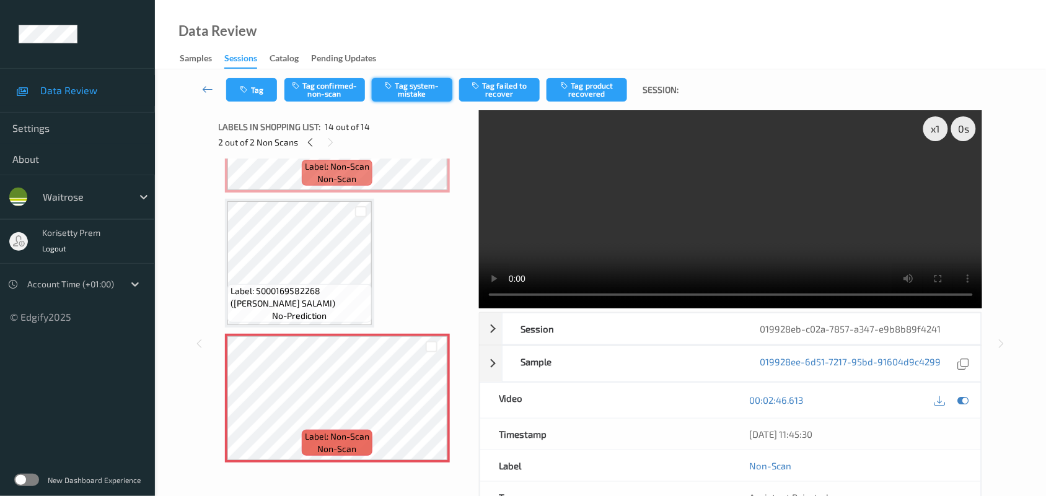
click at [425, 93] on button "Tag system-mistake" at bounding box center [412, 90] width 81 height 24
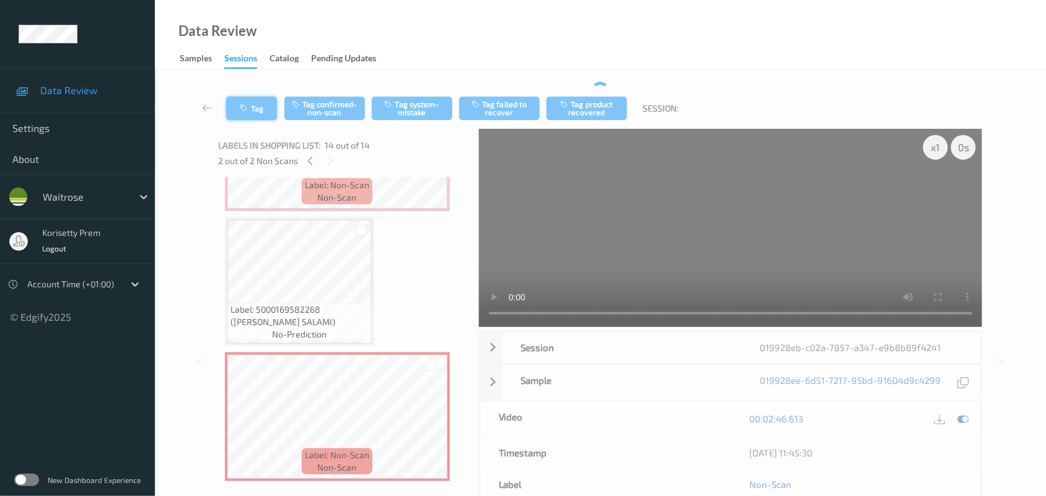
click at [250, 88] on div "Tag Tag confirmed-non-scan Tag system-mistake Tag failed to recover Tag product…" at bounding box center [600, 108] width 840 height 41
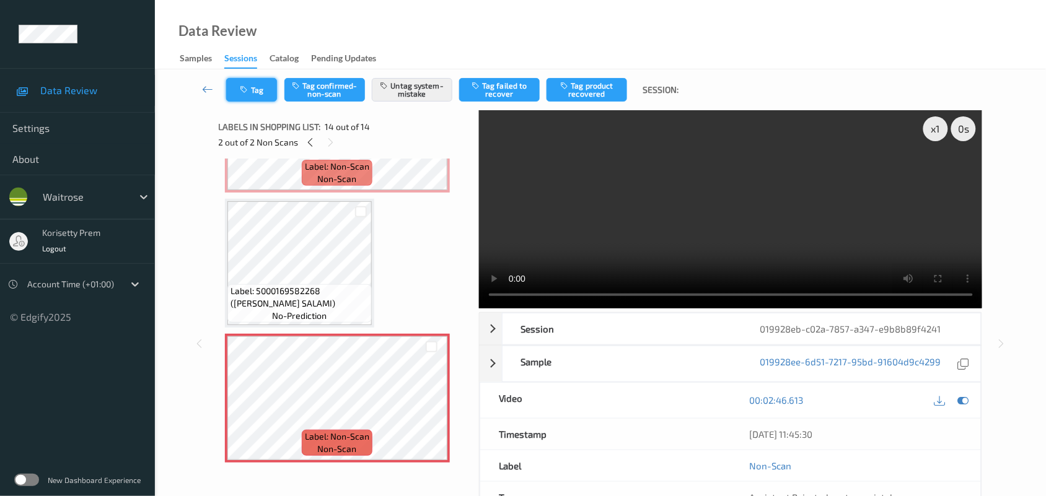
click at [247, 81] on button "Tag" at bounding box center [251, 90] width 51 height 24
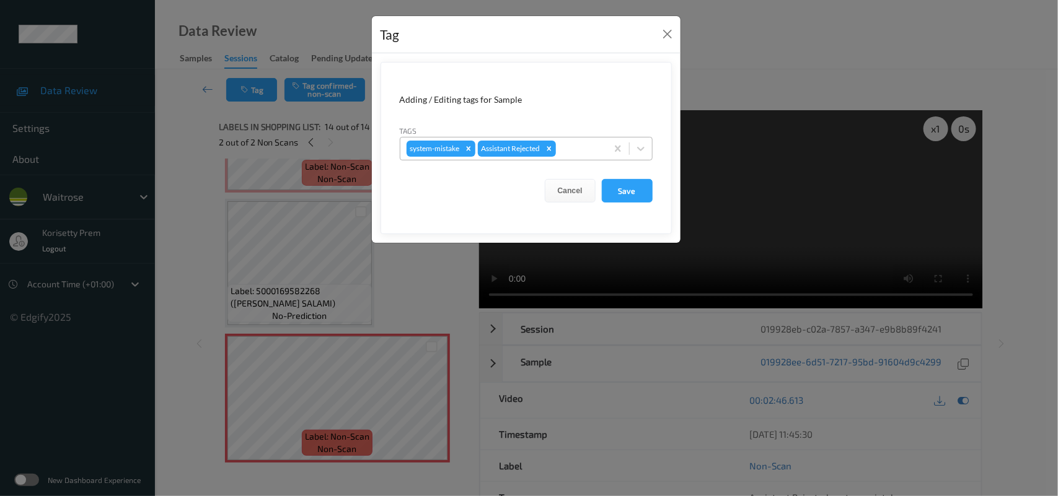
click at [593, 157] on div "system-mistake Assistant Rejected" at bounding box center [503, 148] width 206 height 21
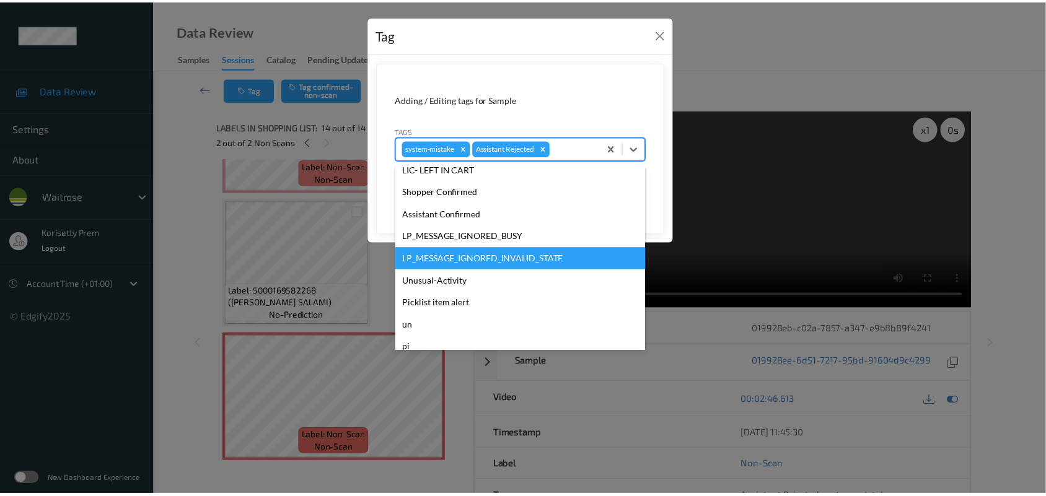
scroll to position [287, 0]
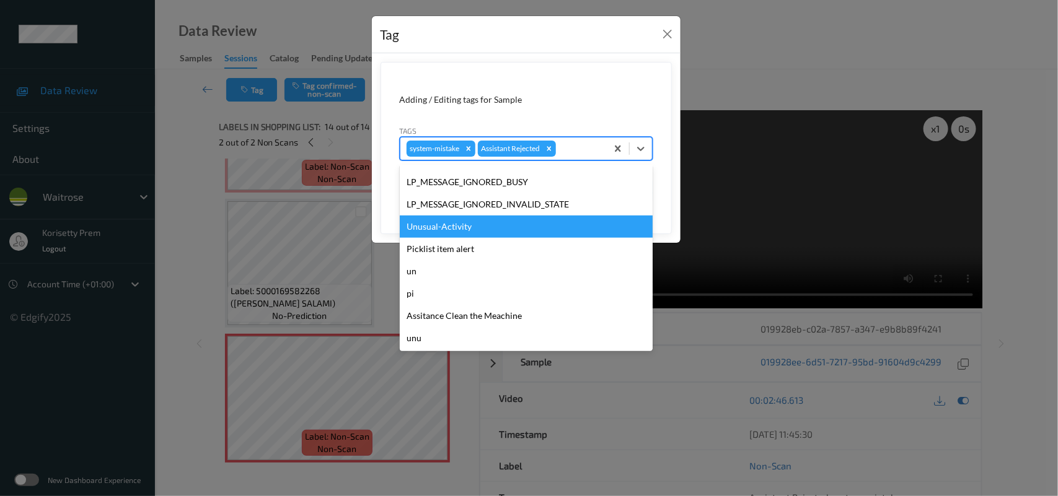
click at [448, 233] on div "Unusual-Activity" at bounding box center [526, 227] width 253 height 22
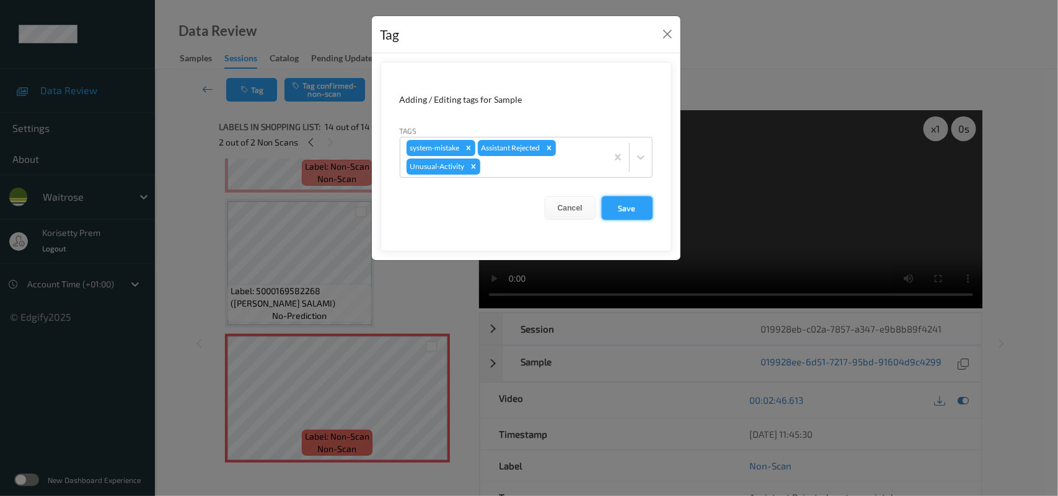
click at [630, 211] on button "Save" at bounding box center [627, 208] width 51 height 24
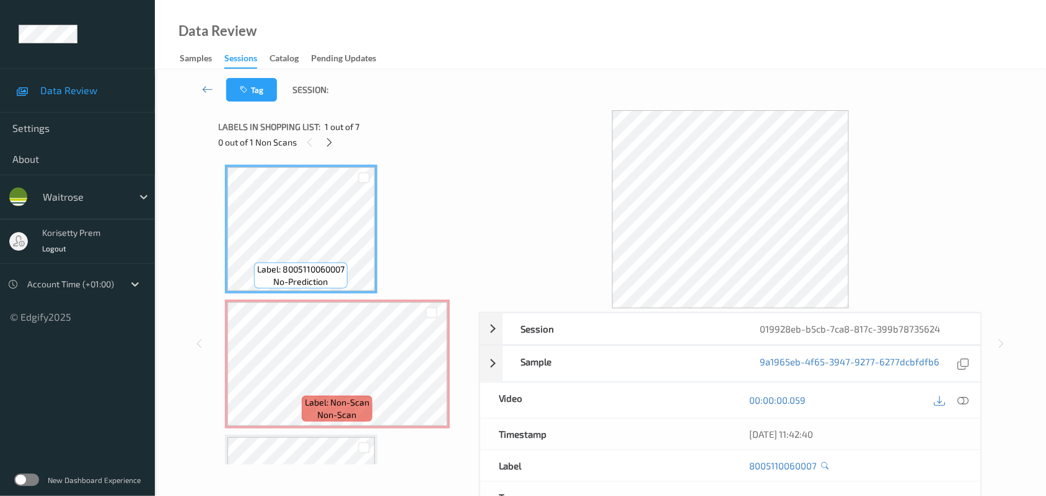
click at [470, 94] on div "Tag Session:" at bounding box center [600, 89] width 840 height 41
click at [330, 141] on icon at bounding box center [329, 142] width 11 height 11
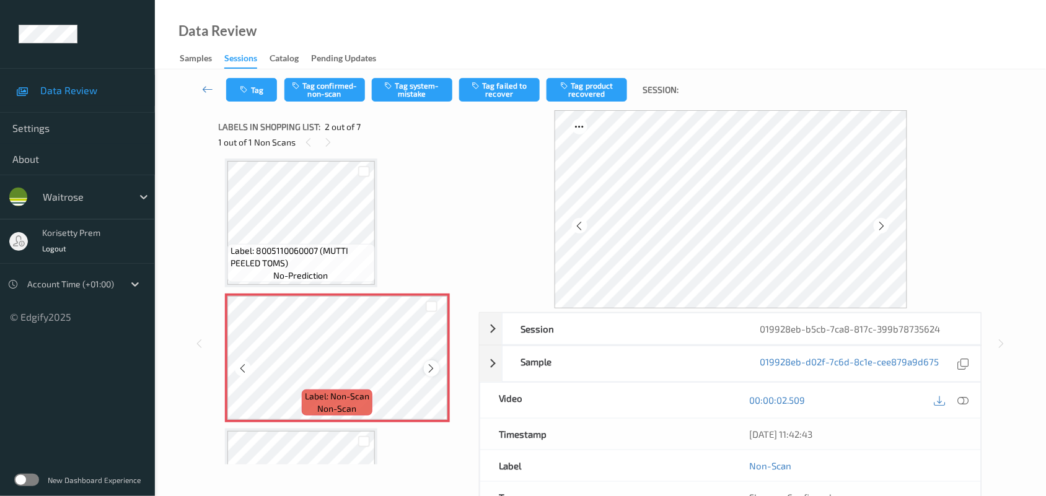
click at [428, 369] on icon at bounding box center [431, 368] width 11 height 11
click at [428, 367] on icon at bounding box center [431, 368] width 11 height 11
click at [428, 369] on icon at bounding box center [431, 368] width 11 height 11
click at [425, 372] on div at bounding box center [431, 368] width 15 height 15
click at [428, 364] on icon at bounding box center [431, 368] width 11 height 11
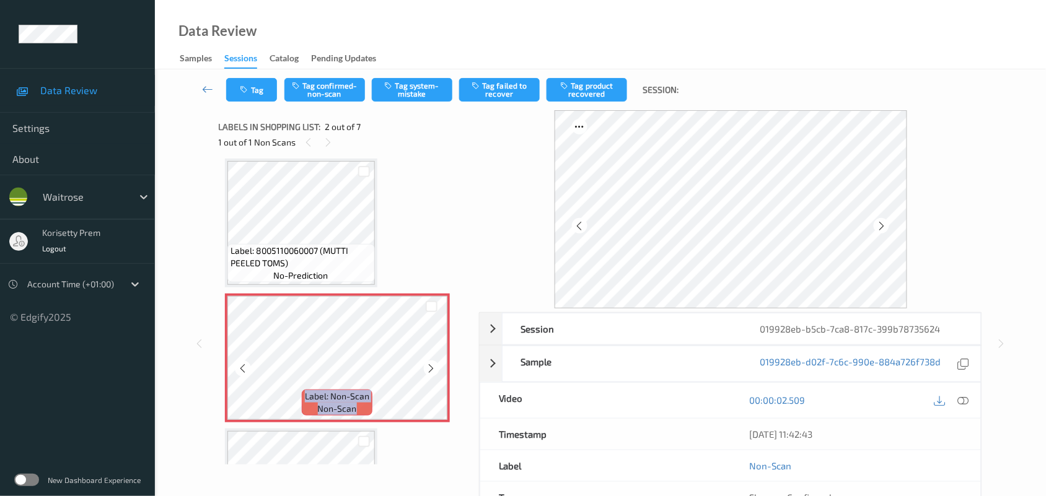
click at [428, 364] on icon at bounding box center [431, 368] width 11 height 11
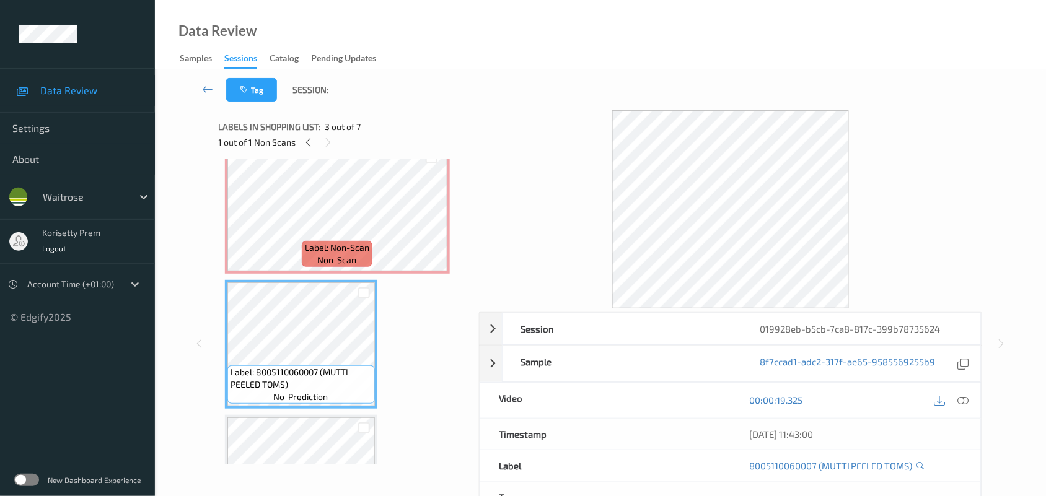
scroll to position [0, 0]
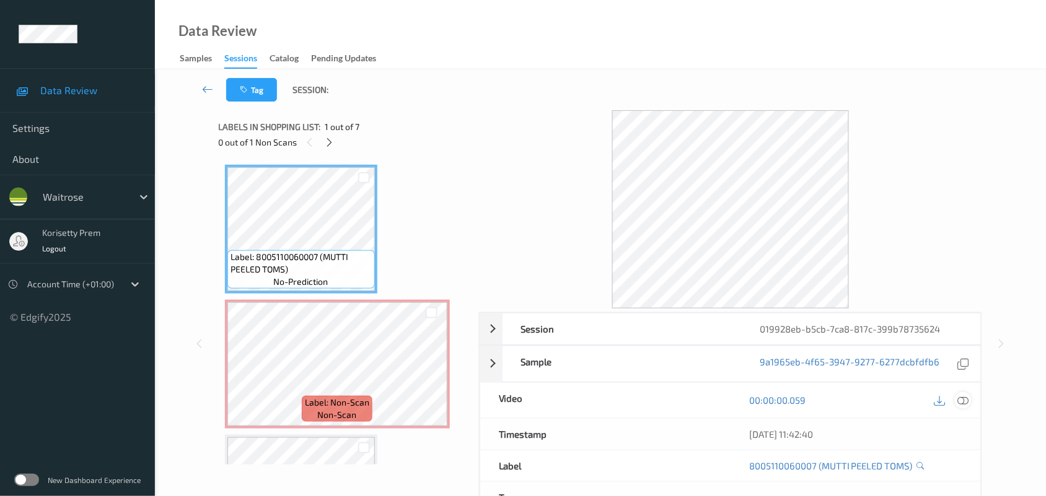
click at [970, 402] on div at bounding box center [963, 400] width 17 height 17
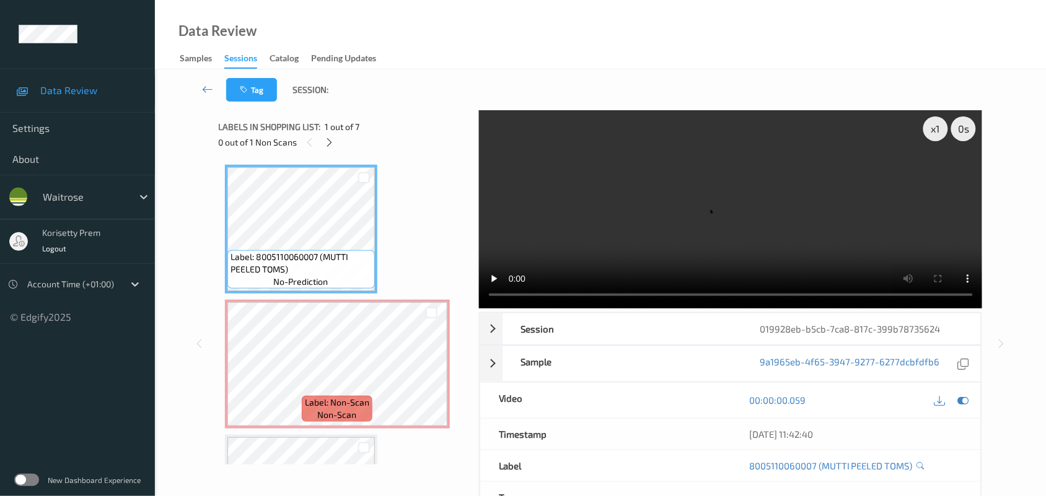
click at [658, 175] on video at bounding box center [731, 209] width 504 height 198
click at [433, 375] on icon at bounding box center [431, 374] width 11 height 11
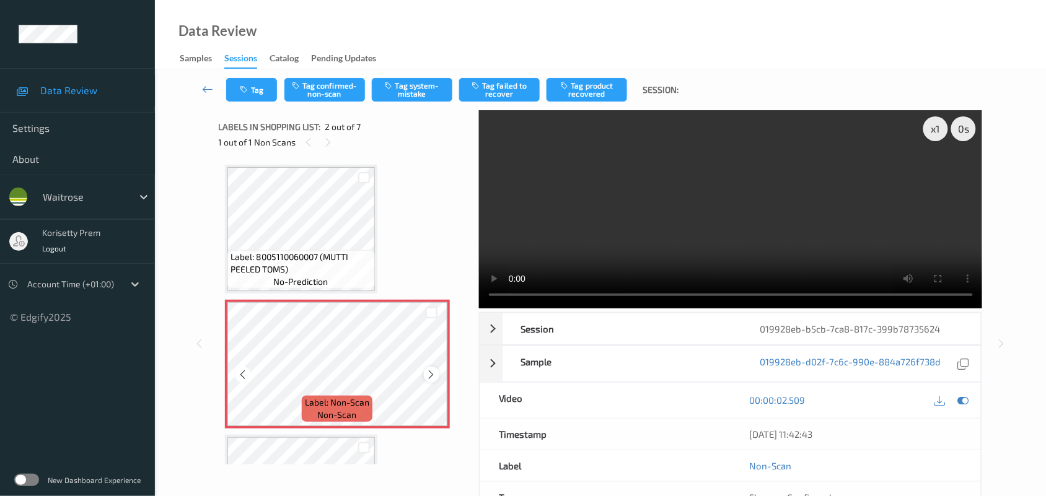
click at [433, 374] on icon at bounding box center [431, 374] width 11 height 11
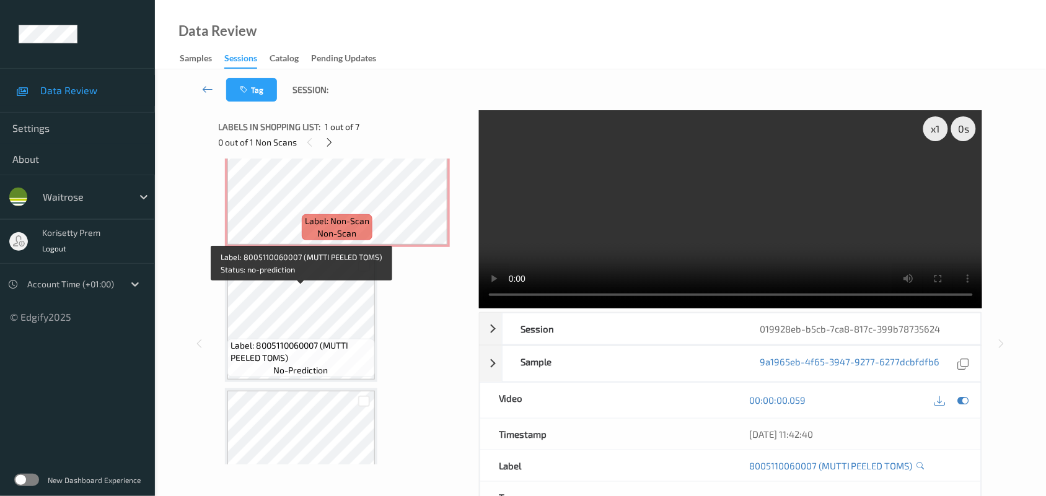
scroll to position [155, 0]
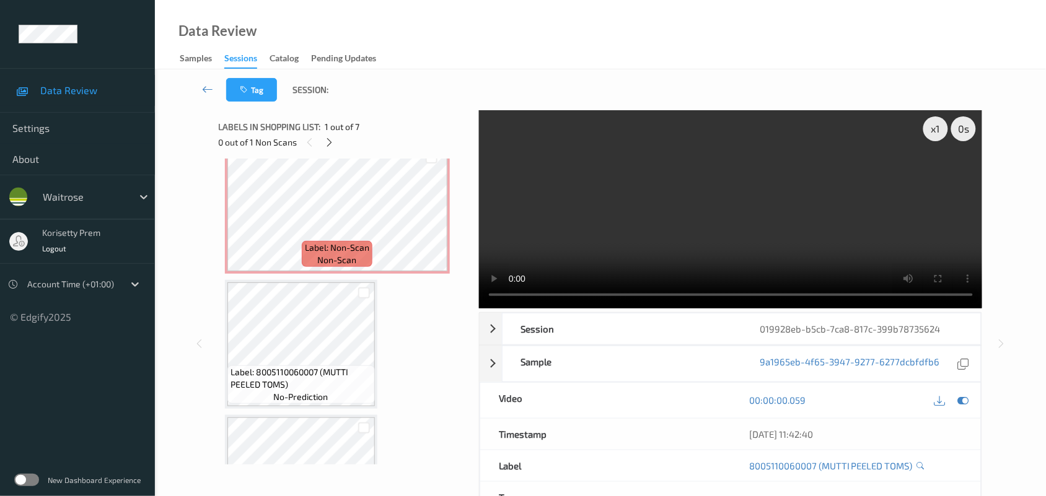
click at [699, 209] on video at bounding box center [731, 209] width 504 height 198
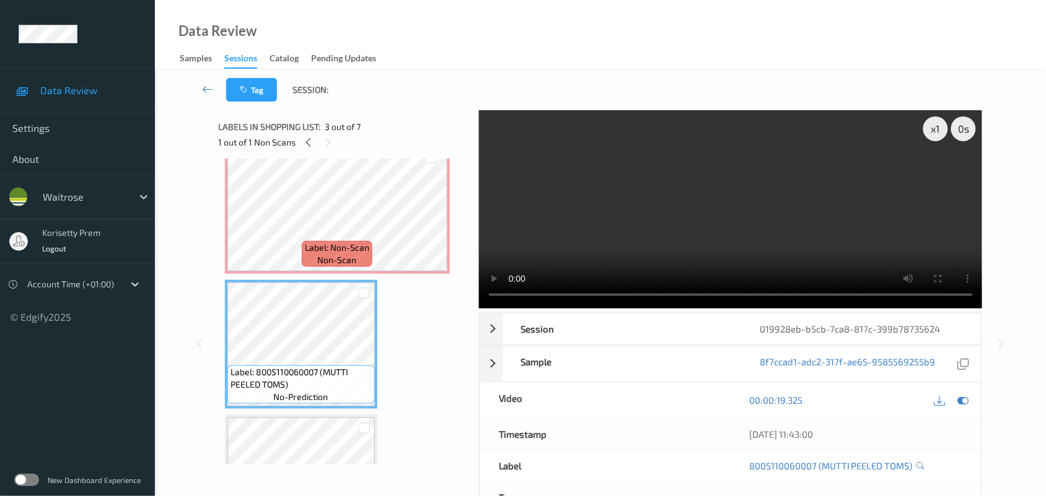
click at [677, 236] on video at bounding box center [731, 209] width 504 height 198
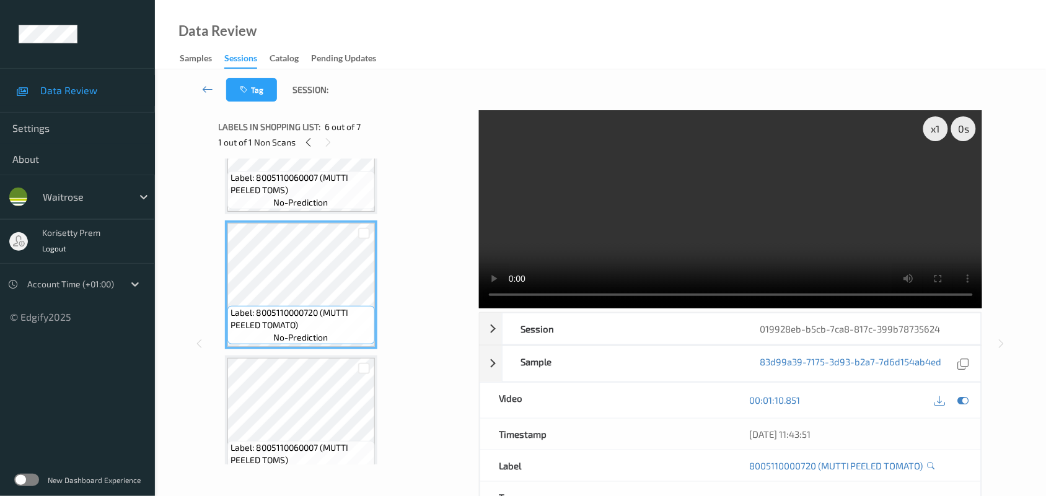
scroll to position [643, 0]
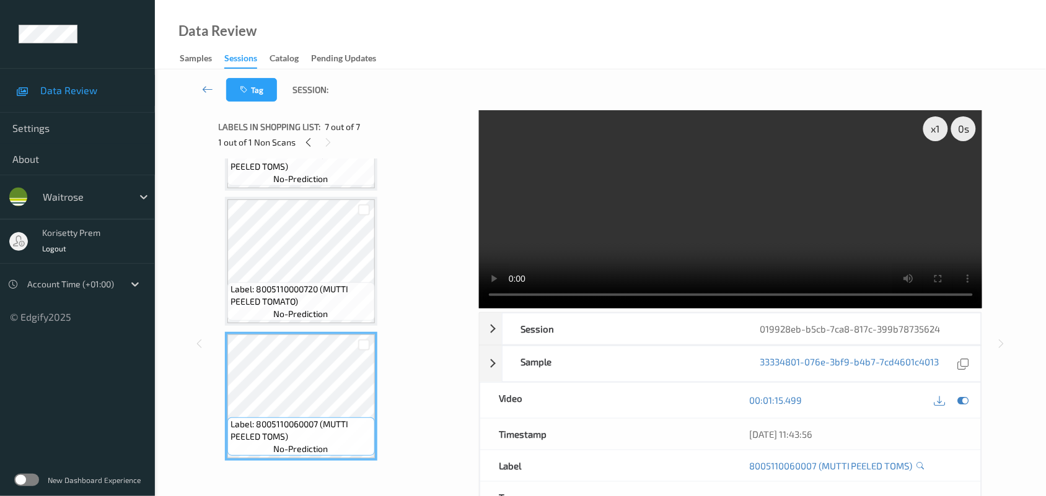
click at [602, 234] on video at bounding box center [731, 209] width 504 height 198
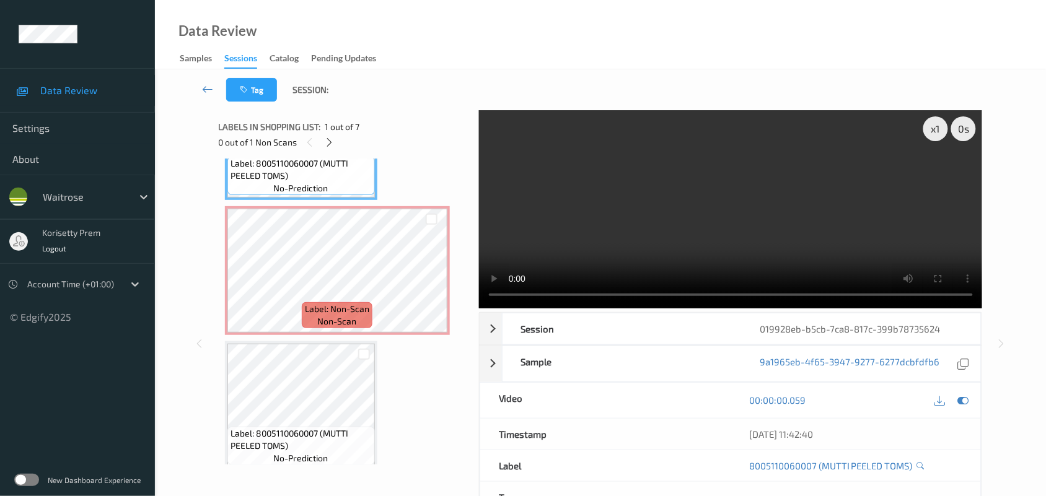
scroll to position [0, 0]
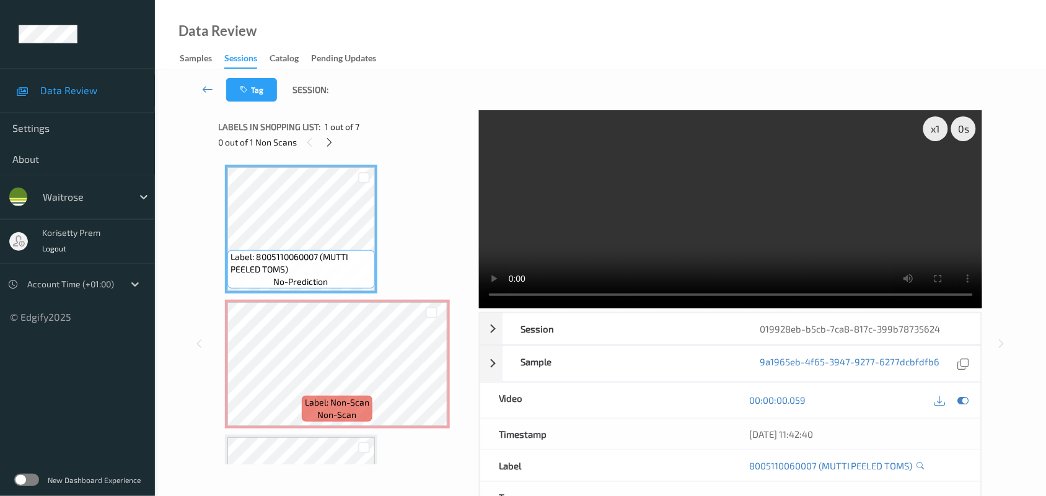
click at [773, 200] on video at bounding box center [731, 209] width 504 height 198
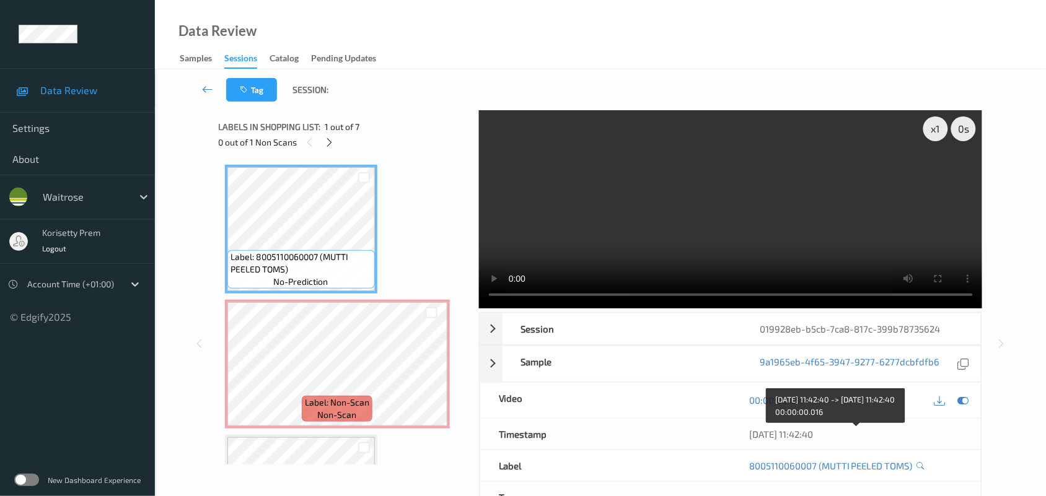
click at [773, 211] on video at bounding box center [731, 209] width 504 height 198
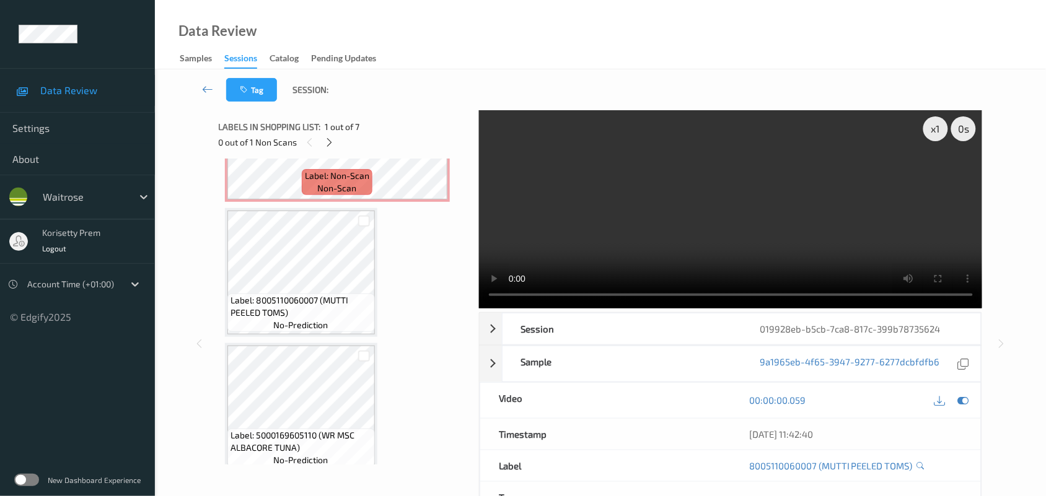
scroll to position [232, 0]
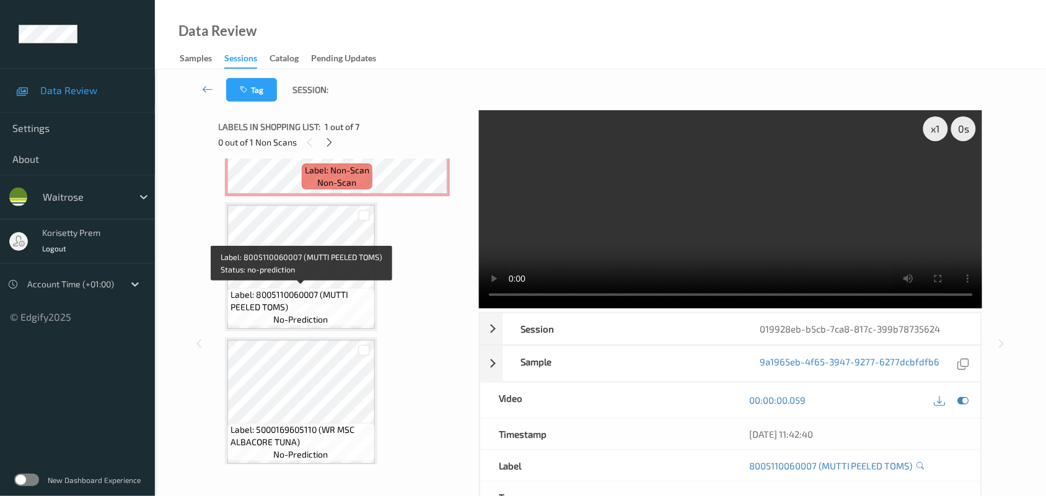
click at [274, 289] on span "Label: 8005110060007 (MUTTI PEELED TOMS)" at bounding box center [301, 301] width 141 height 25
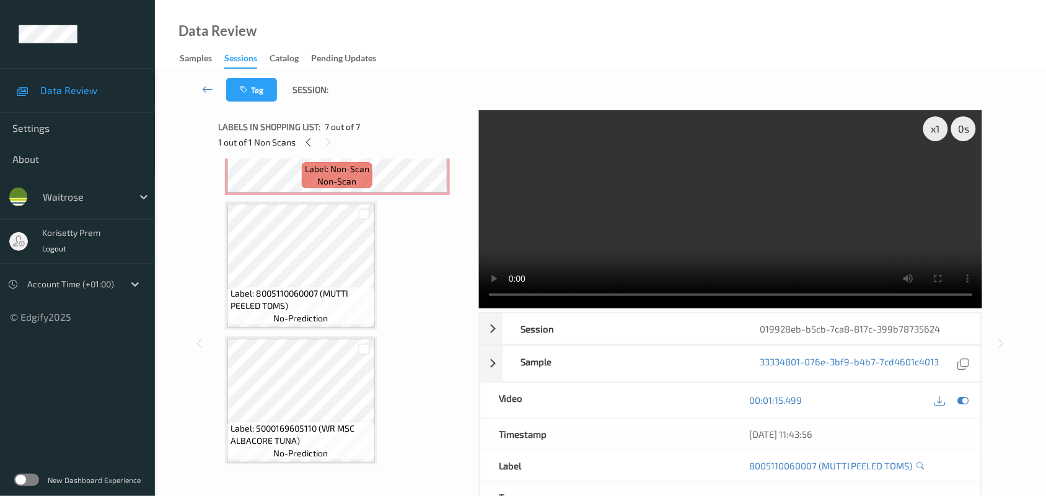
scroll to position [77, 0]
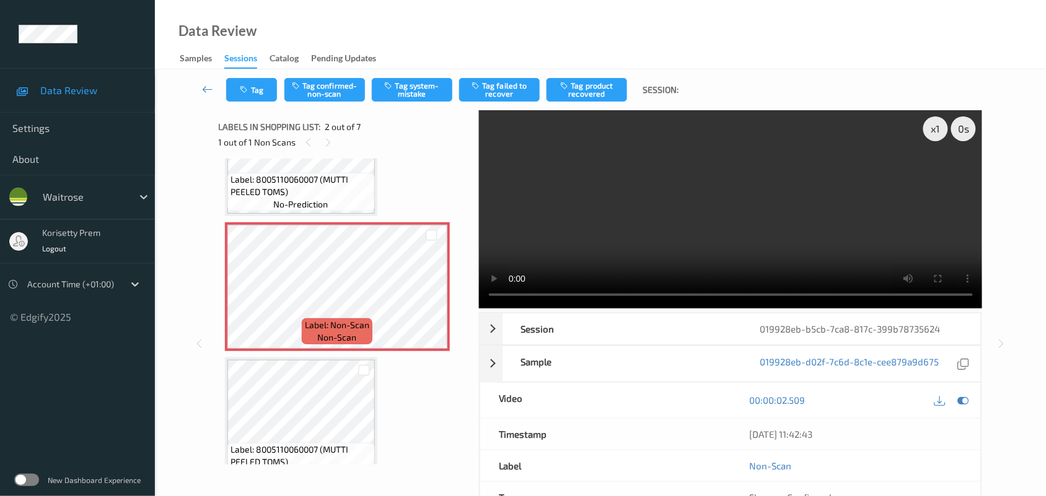
click at [610, 234] on video at bounding box center [731, 209] width 504 height 198
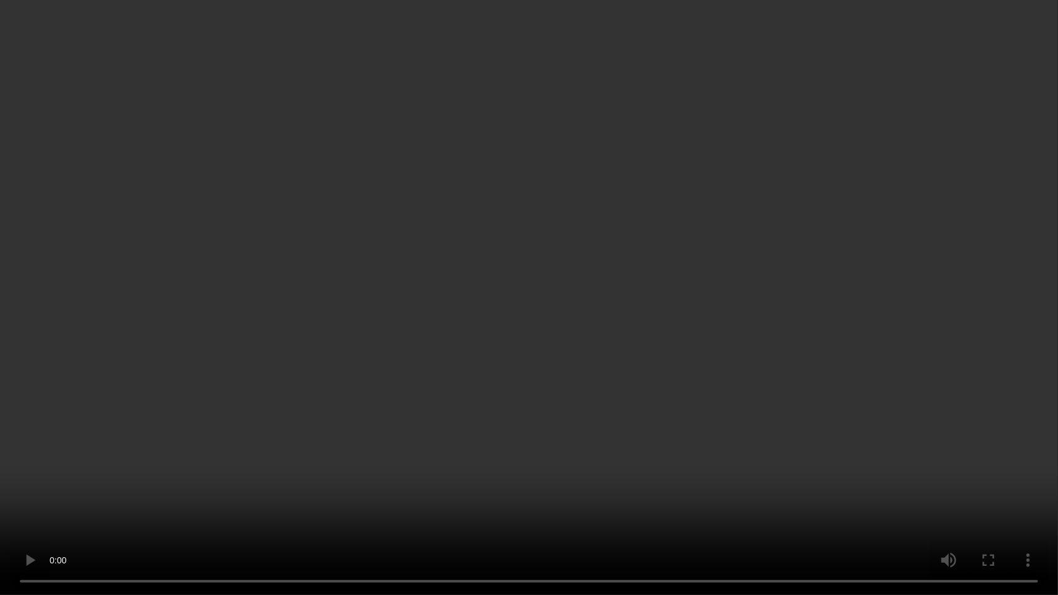
click at [623, 321] on video at bounding box center [529, 297] width 1058 height 595
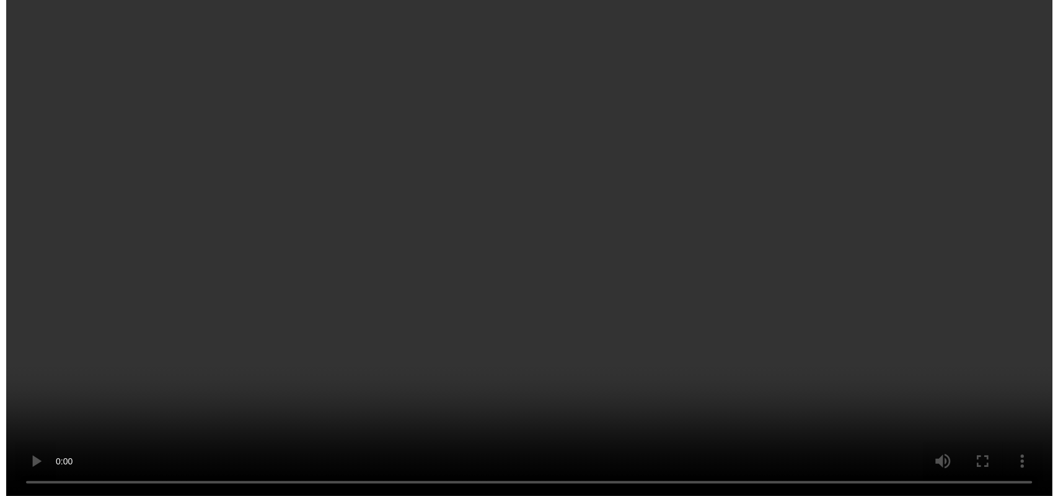
scroll to position [0, 0]
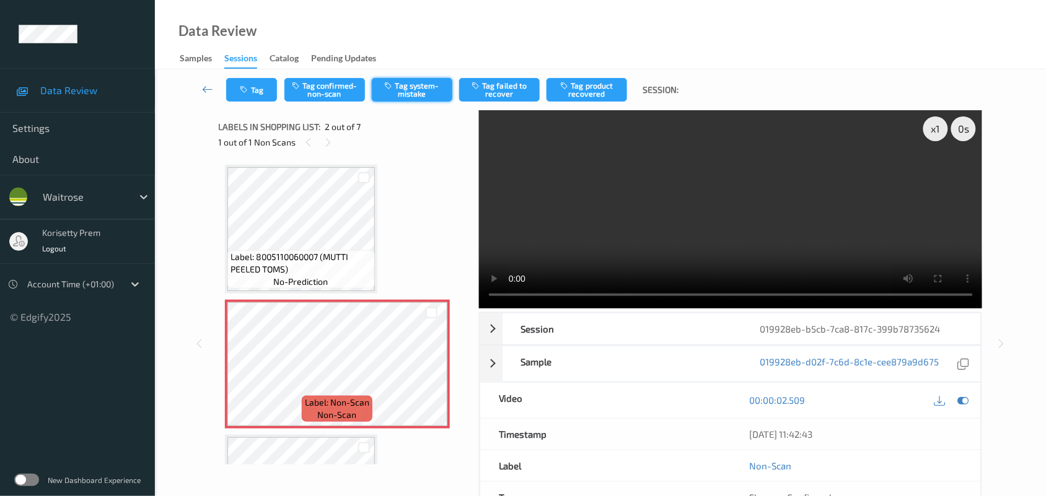
click at [420, 90] on button "Tag system-mistake" at bounding box center [412, 90] width 81 height 24
click at [249, 86] on icon "button" at bounding box center [245, 90] width 11 height 9
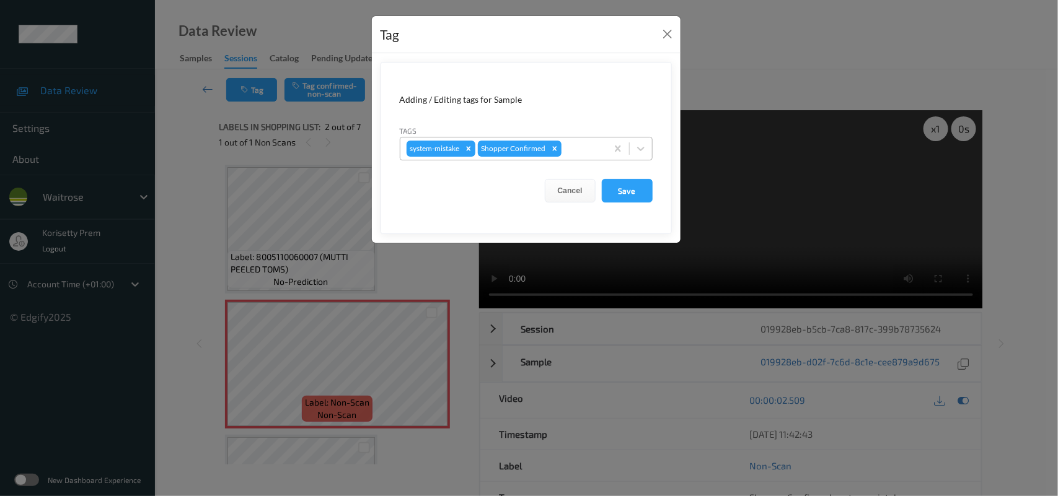
click at [576, 150] on div at bounding box center [582, 148] width 37 height 15
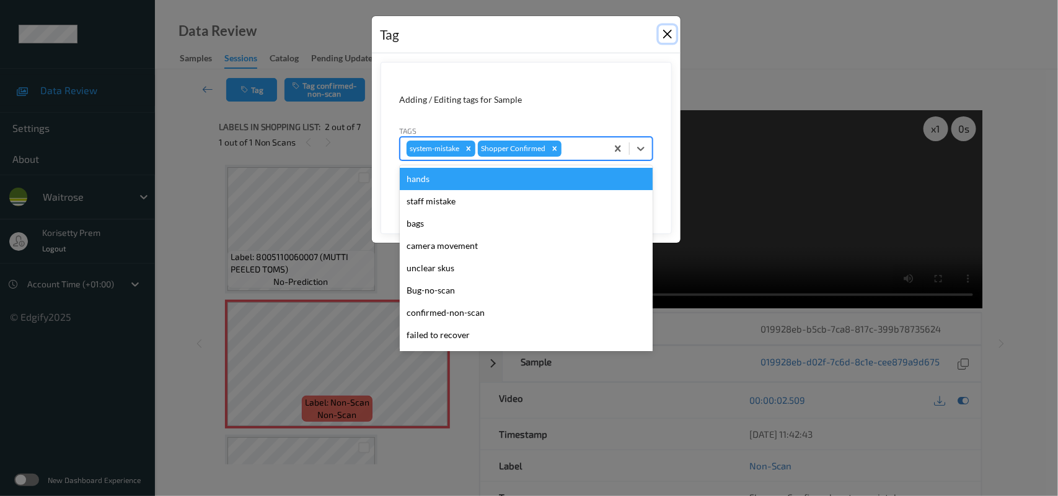
click at [671, 29] on button "Close" at bounding box center [667, 33] width 17 height 17
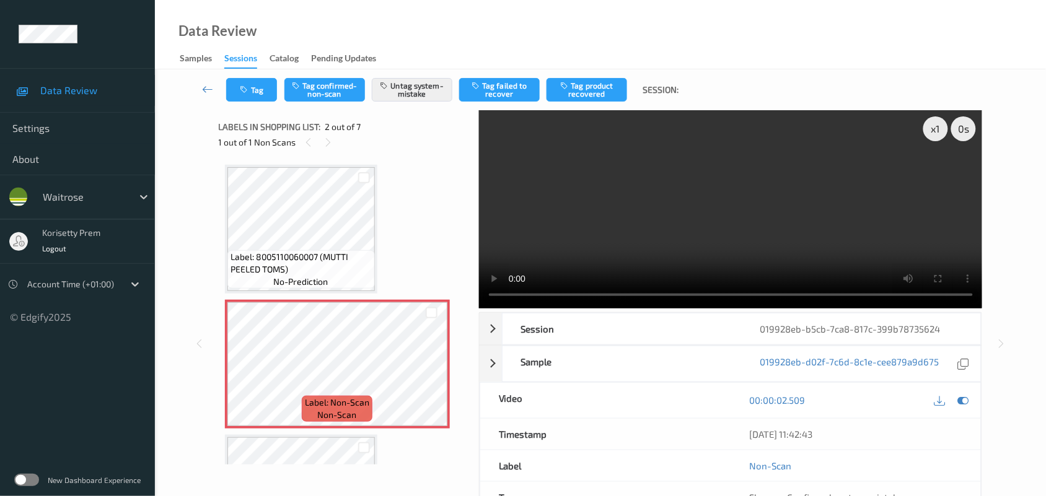
click at [809, 203] on video at bounding box center [731, 209] width 504 height 198
click at [658, 215] on video at bounding box center [731, 209] width 504 height 198
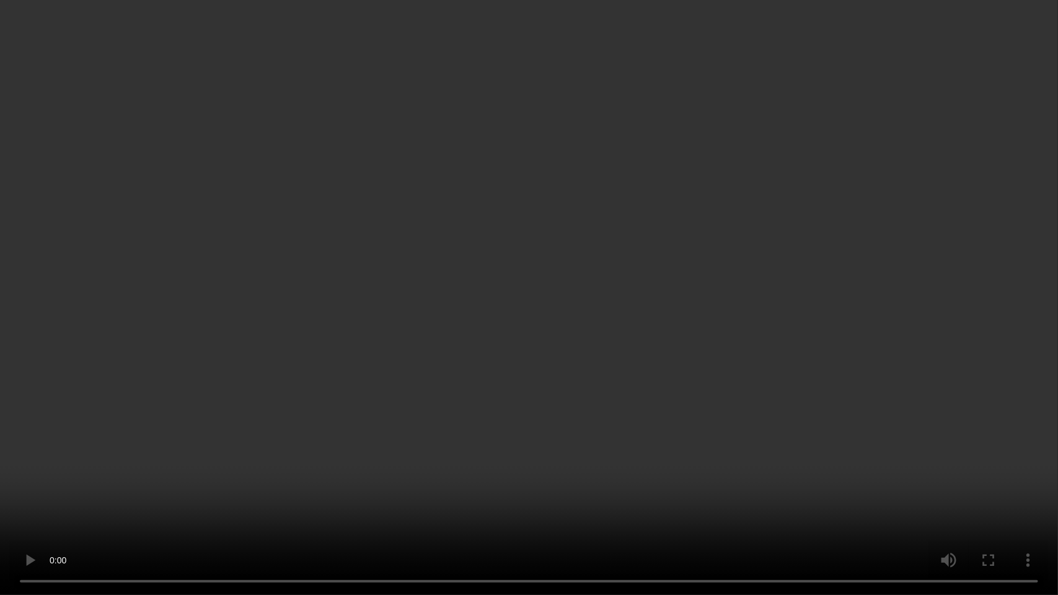
click at [627, 304] on video at bounding box center [529, 297] width 1058 height 595
click at [964, 315] on video at bounding box center [529, 297] width 1058 height 595
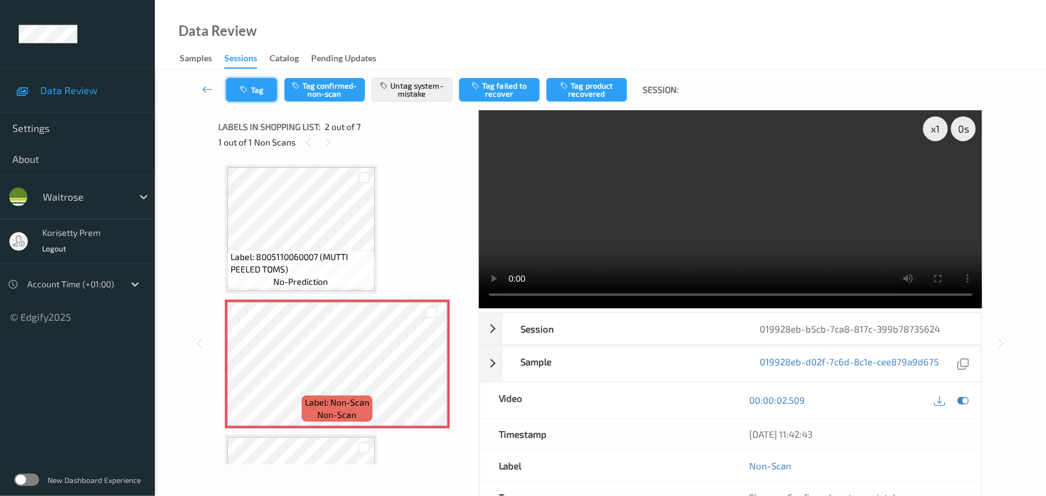
click at [258, 90] on button "Tag" at bounding box center [251, 90] width 51 height 24
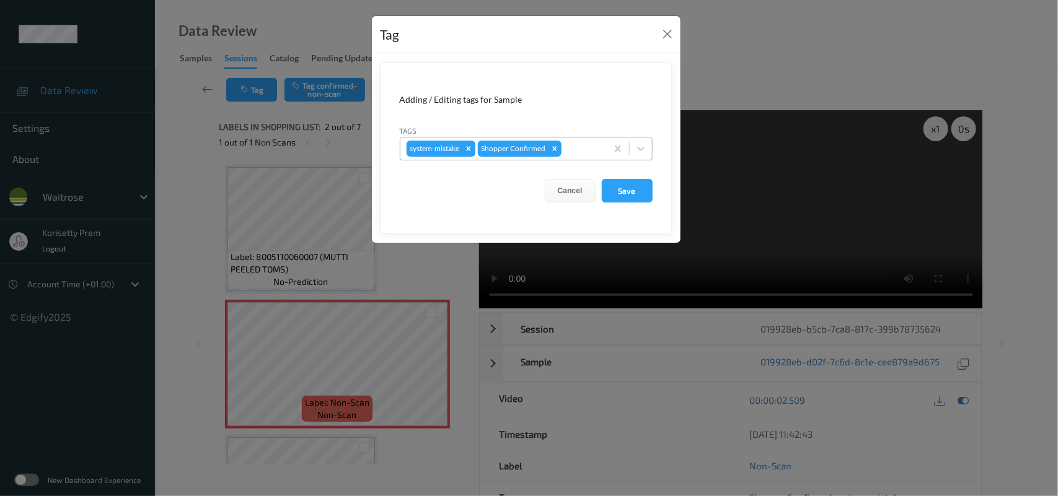
click at [583, 137] on div "system-mistake Shopper Confirmed" at bounding box center [526, 149] width 253 height 24
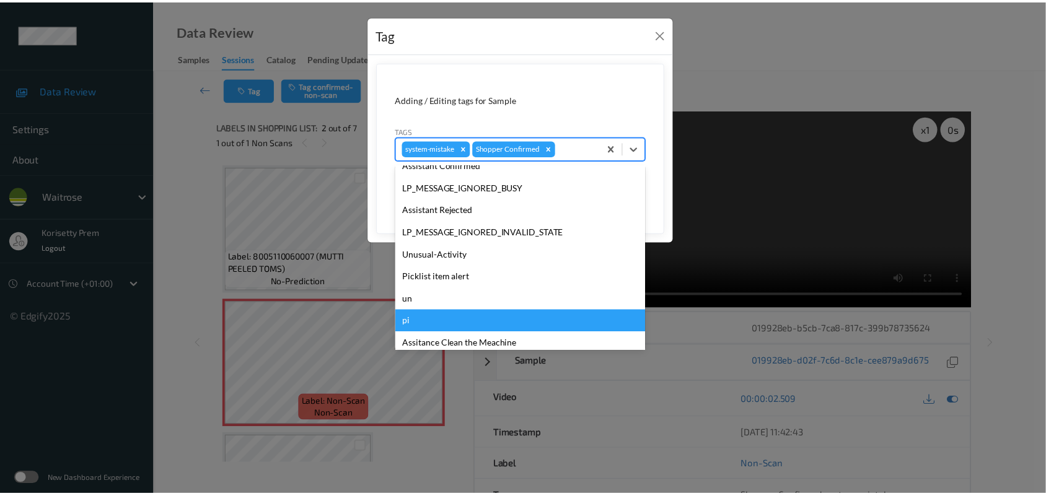
scroll to position [286, 0]
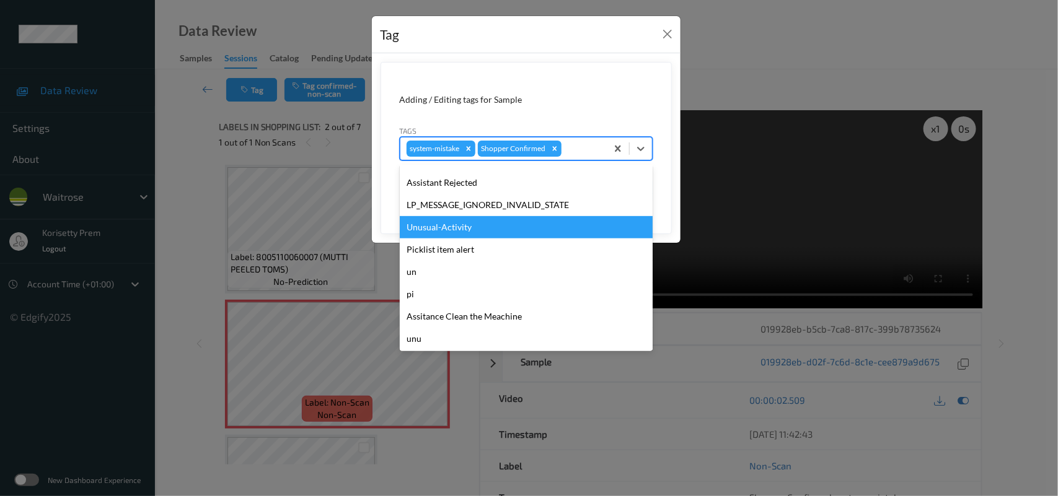
click at [465, 227] on div "Unusual-Activity" at bounding box center [526, 227] width 253 height 22
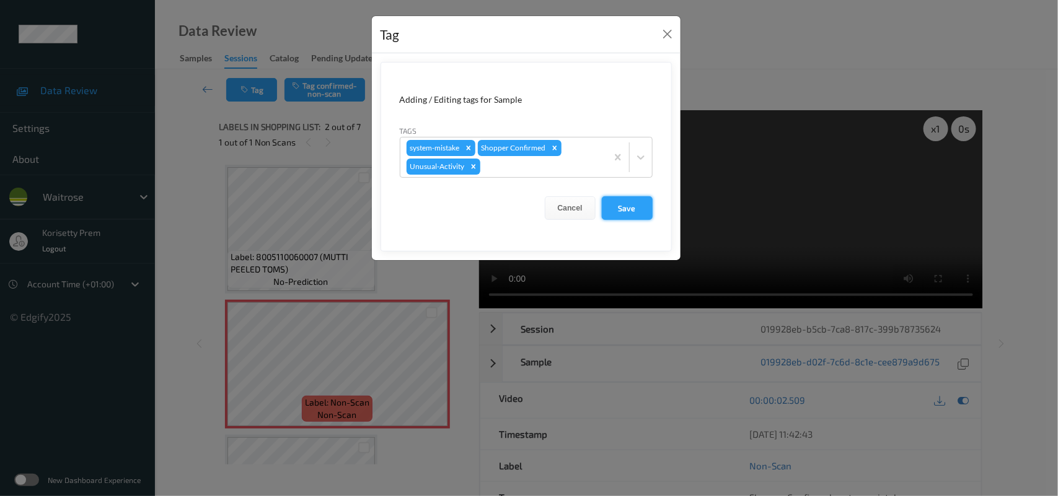
click at [614, 214] on button "Save" at bounding box center [627, 208] width 51 height 24
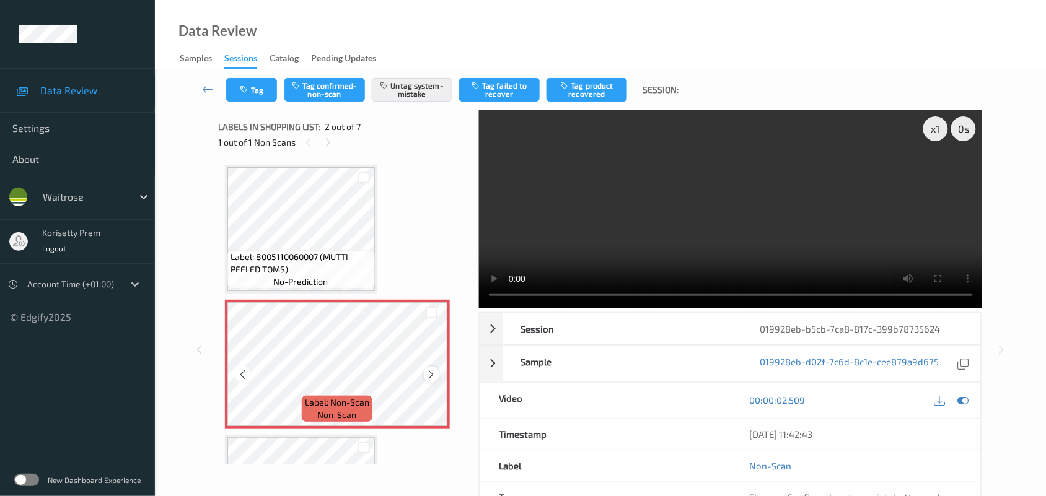
click at [431, 375] on icon at bounding box center [431, 374] width 11 height 11
click at [250, 86] on icon "button" at bounding box center [245, 90] width 11 height 9
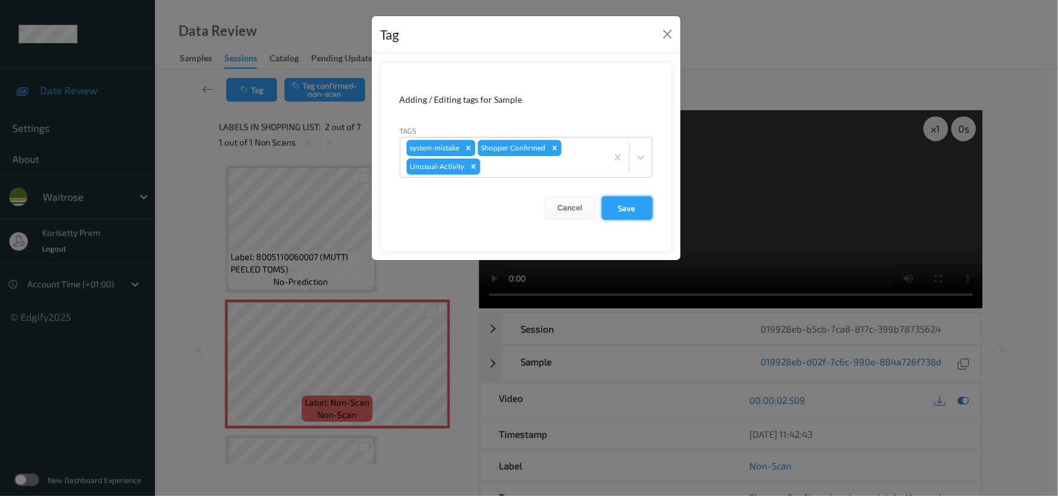
click at [629, 201] on button "Save" at bounding box center [627, 208] width 51 height 24
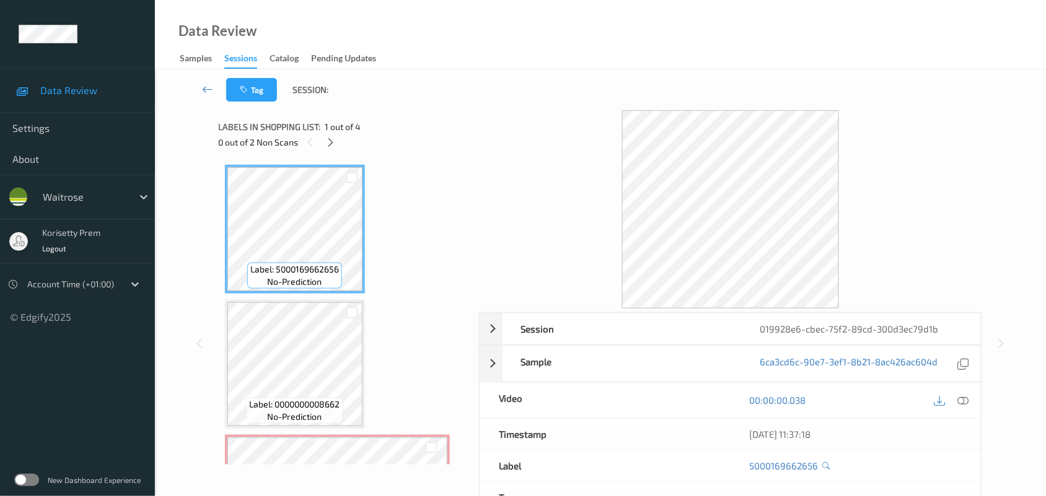
click at [537, 134] on div at bounding box center [731, 209] width 504 height 198
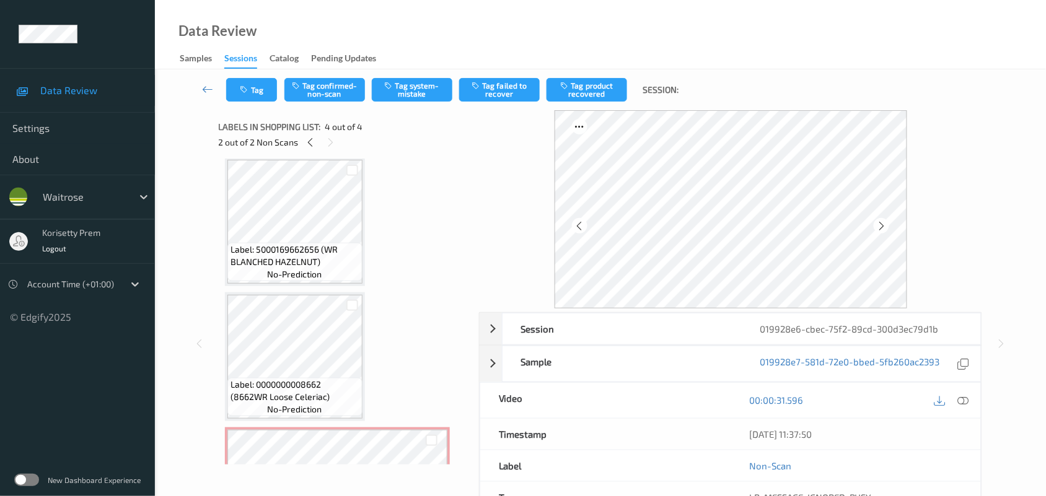
scroll to position [7, 0]
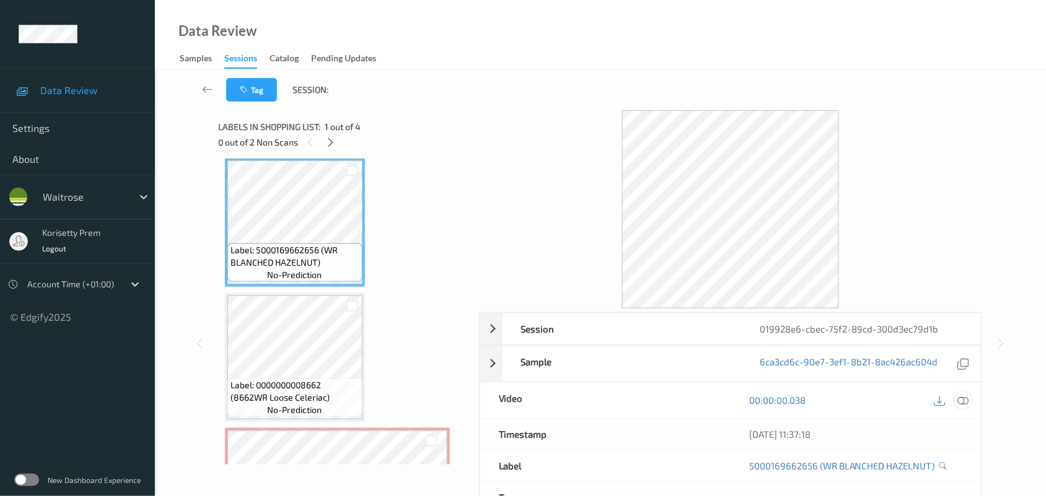
click at [965, 398] on icon at bounding box center [963, 400] width 11 height 11
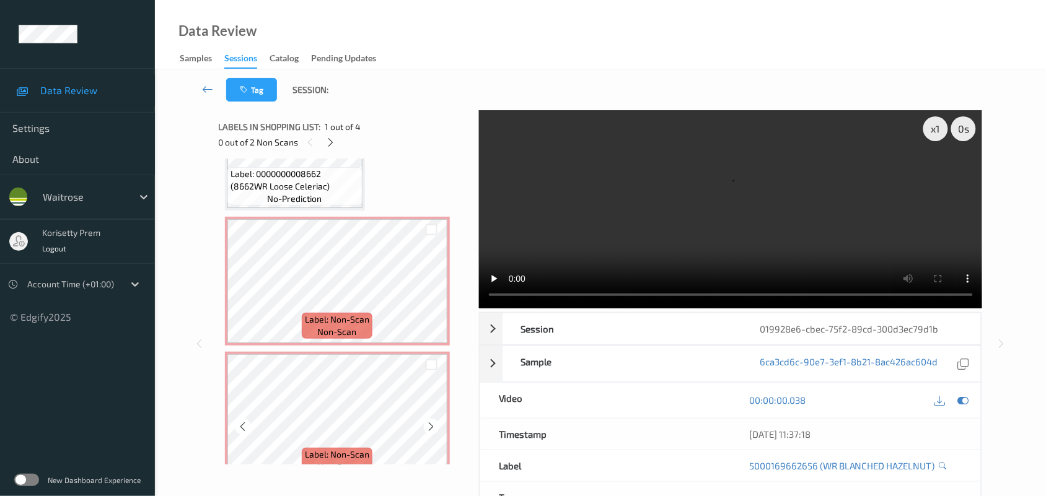
scroll to position [232, 0]
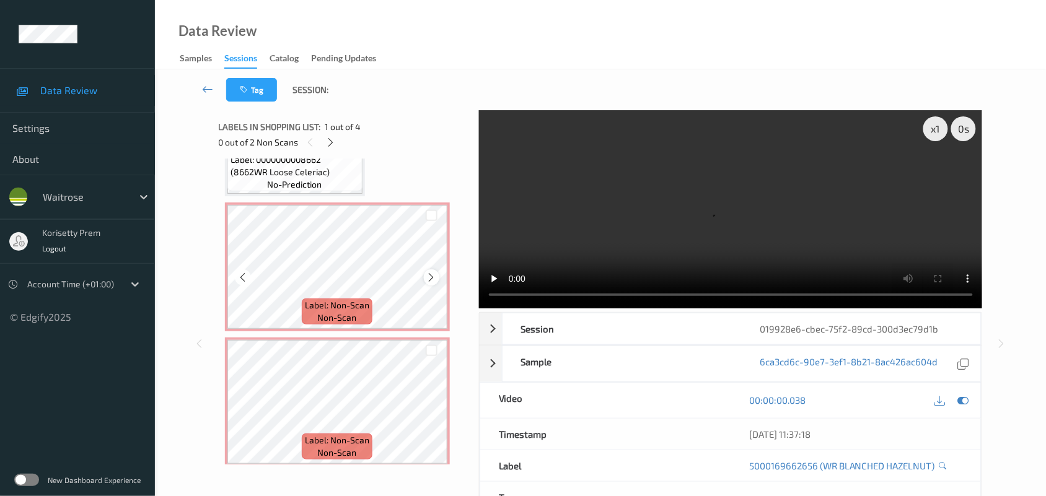
click at [432, 276] on icon at bounding box center [431, 277] width 11 height 11
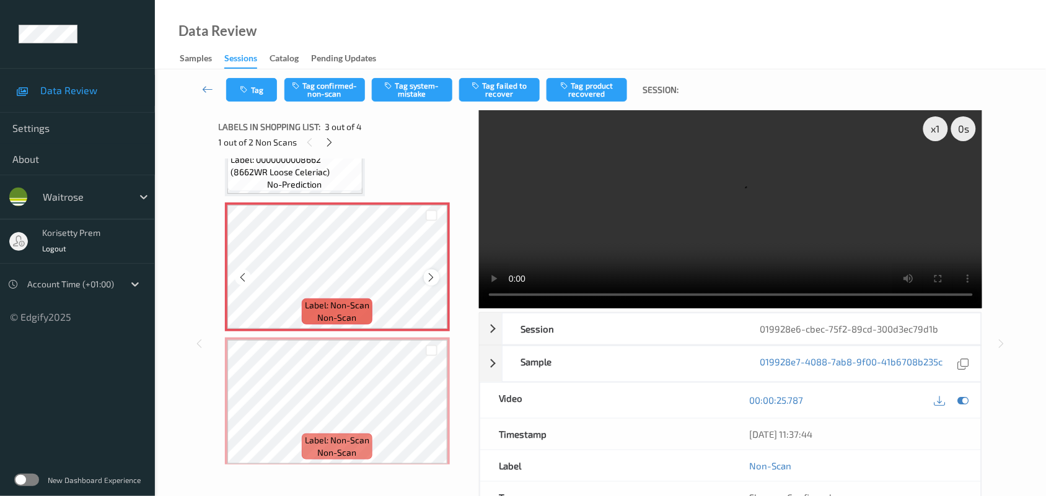
click at [434, 276] on icon at bounding box center [431, 277] width 11 height 11
click at [429, 416] on icon at bounding box center [431, 412] width 11 height 11
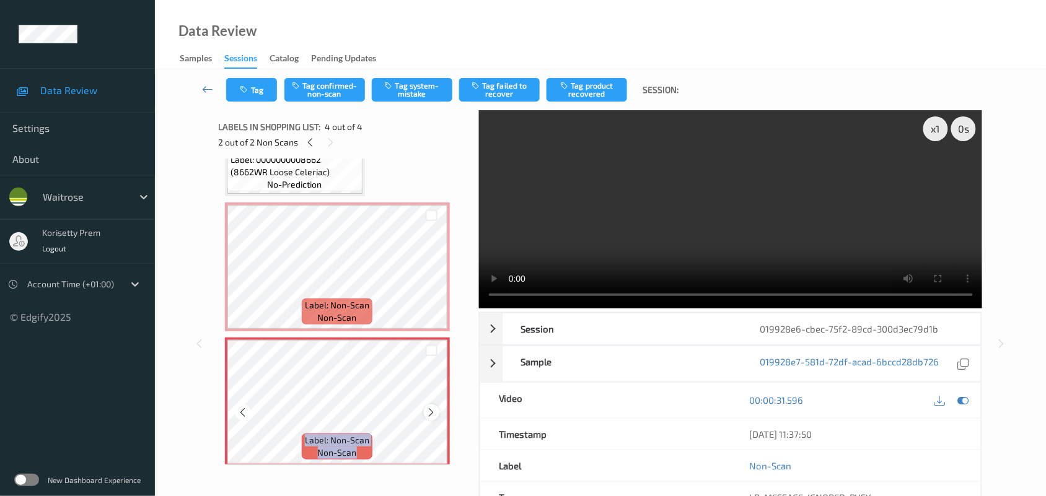
click at [429, 416] on icon at bounding box center [431, 412] width 11 height 11
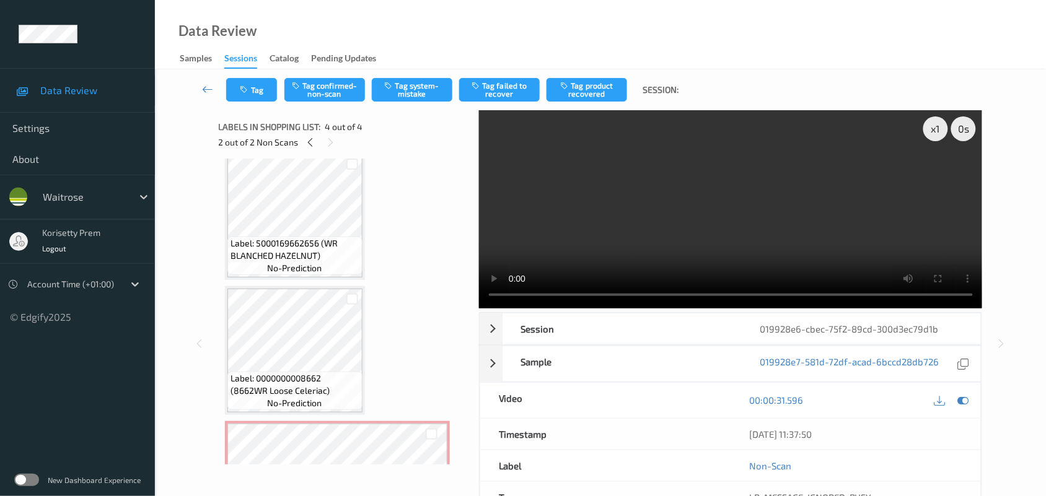
scroll to position [0, 0]
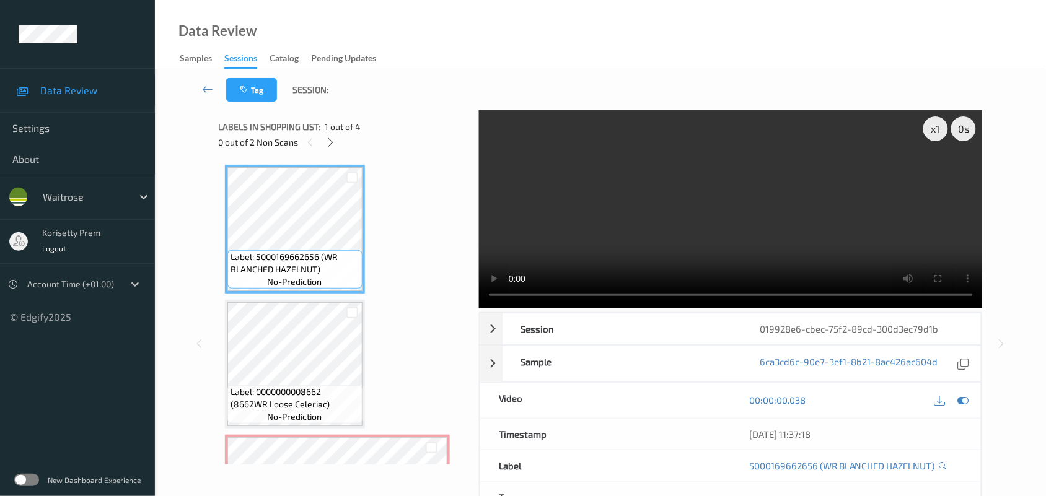
click at [659, 212] on video at bounding box center [731, 209] width 504 height 198
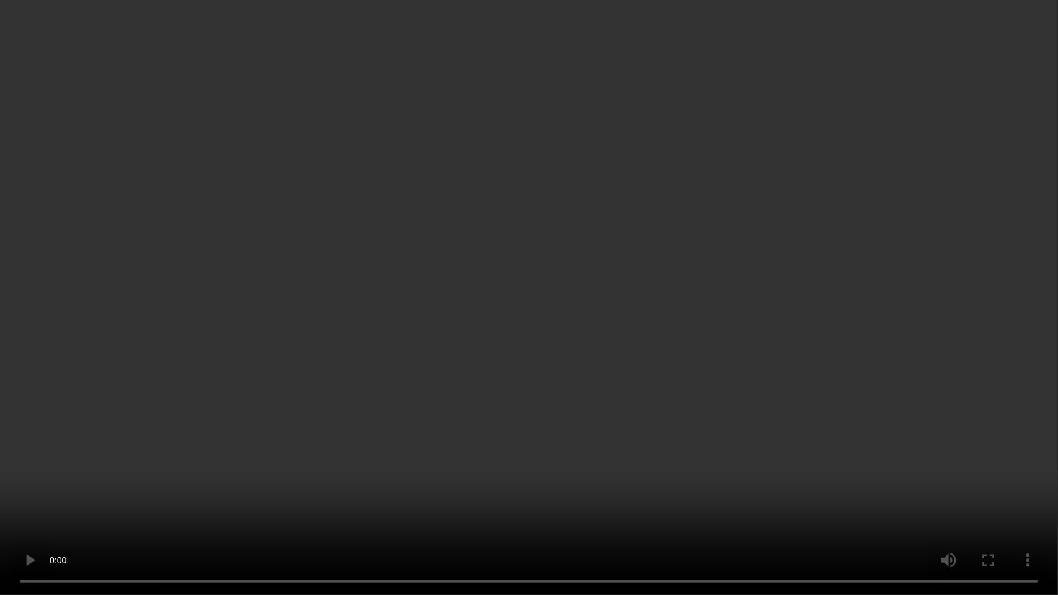
click at [869, 488] on video at bounding box center [529, 297] width 1058 height 595
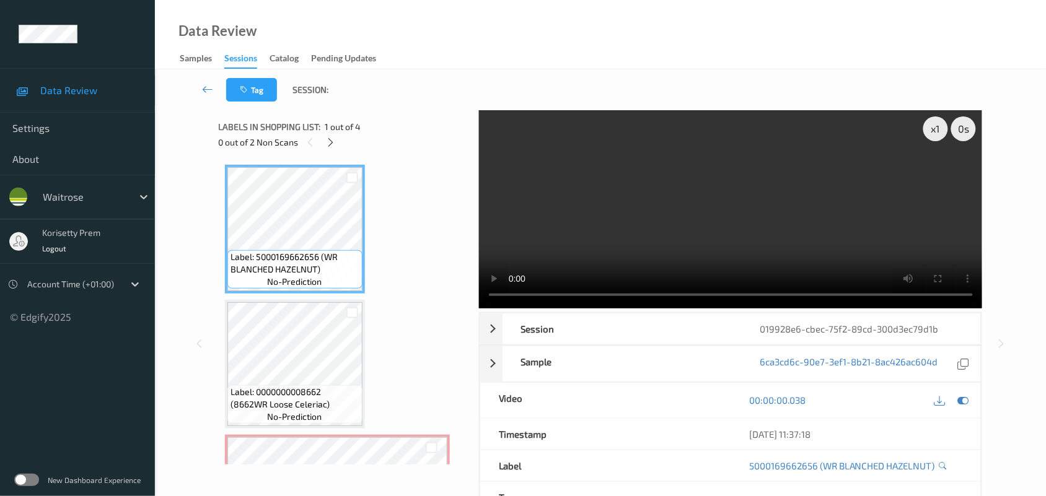
click at [736, 178] on video at bounding box center [731, 209] width 504 height 198
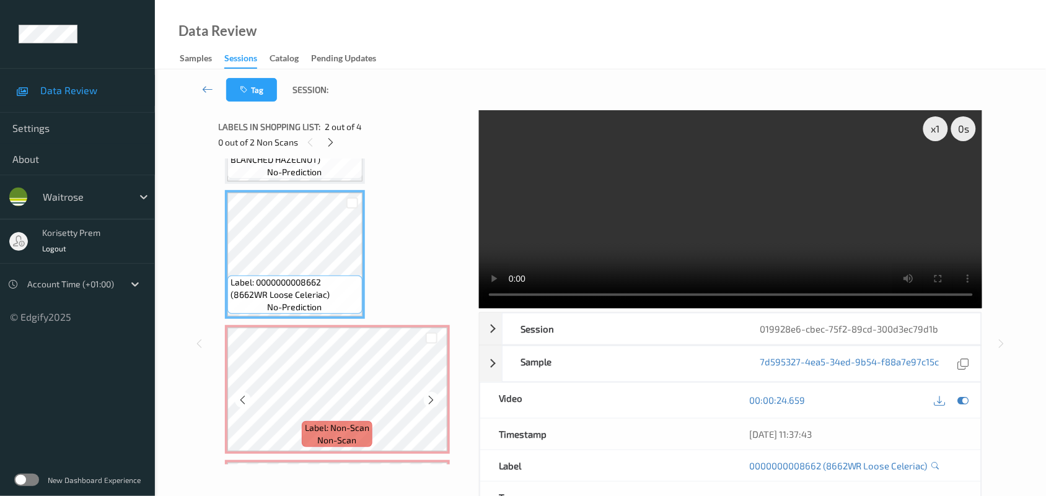
scroll to position [155, 0]
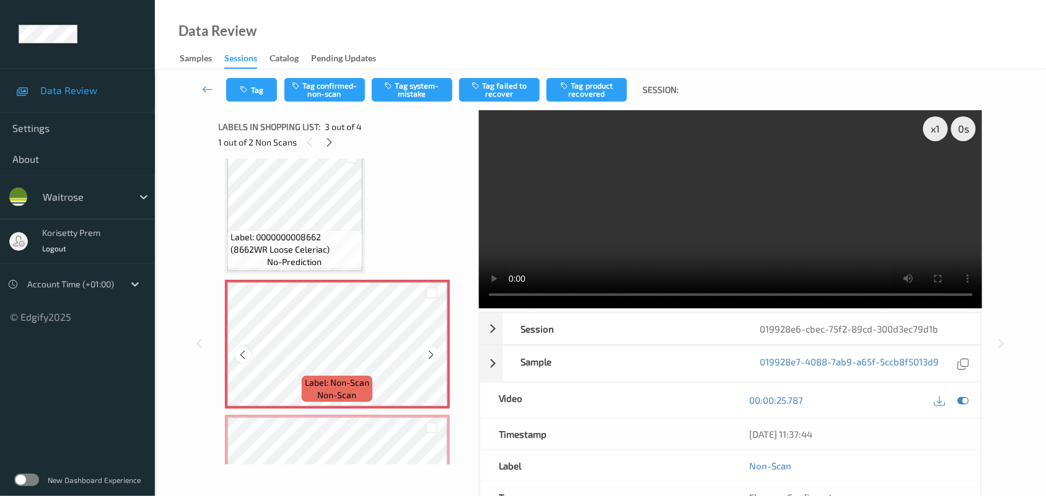
click at [246, 351] on icon at bounding box center [242, 355] width 11 height 11
click at [434, 355] on icon at bounding box center [431, 355] width 11 height 11
click at [433, 356] on icon at bounding box center [431, 355] width 11 height 11
click at [431, 356] on icon at bounding box center [431, 355] width 11 height 11
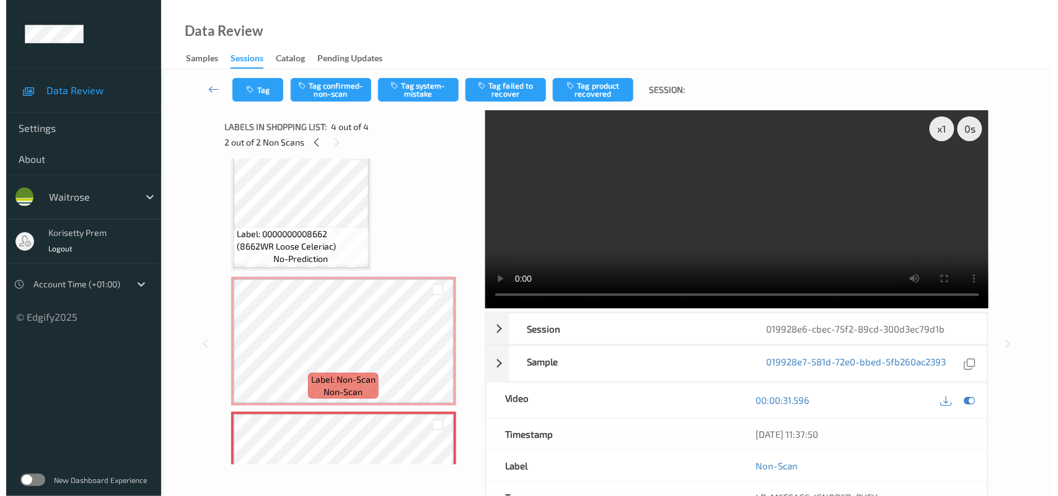
scroll to position [239, 0]
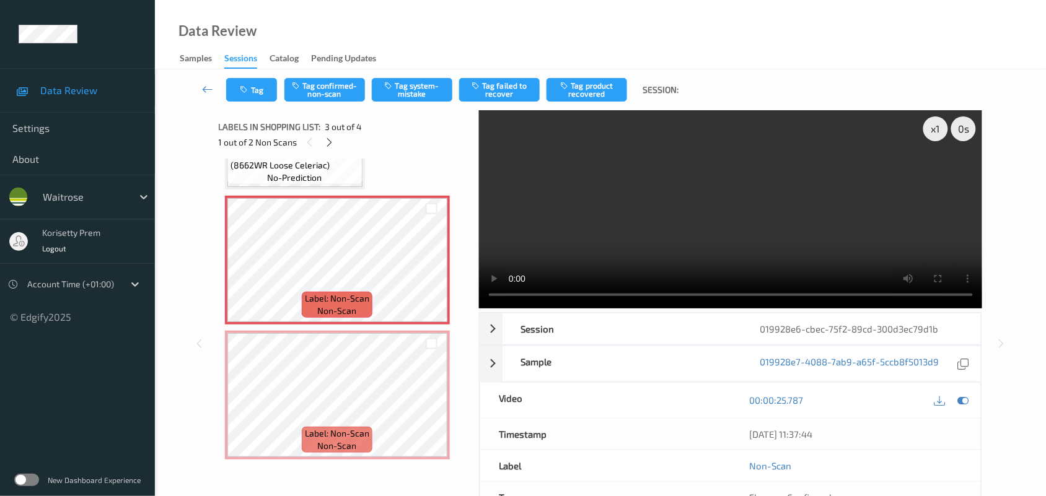
click at [758, 248] on video at bounding box center [731, 209] width 504 height 198
click at [425, 89] on button "Tag system-mistake" at bounding box center [412, 90] width 81 height 24
click at [248, 95] on button "Tag" at bounding box center [251, 90] width 51 height 24
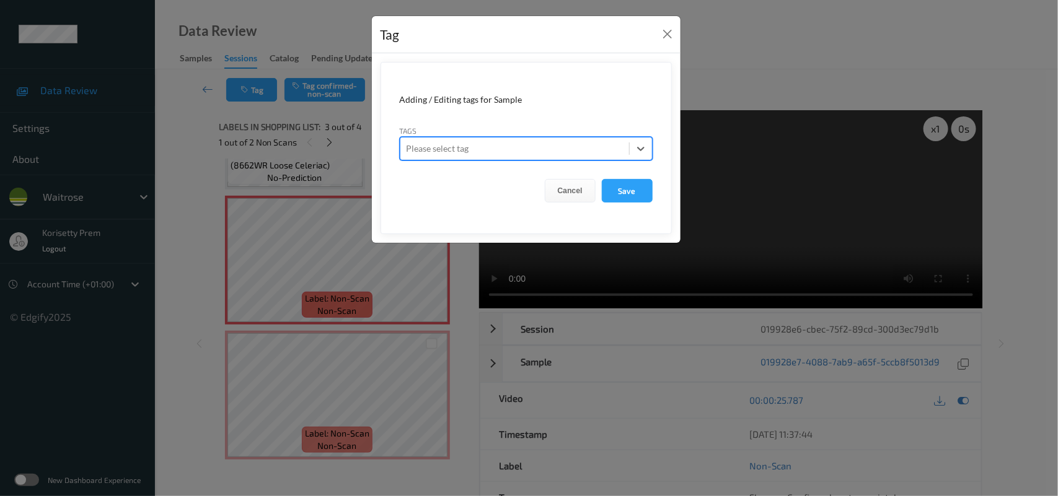
click at [584, 175] on form "Adding / Editing tags for Sample Tags option , selected. Select is focused ,typ…" at bounding box center [526, 148] width 291 height 172
click at [570, 191] on button "Cancel" at bounding box center [570, 191] width 51 height 24
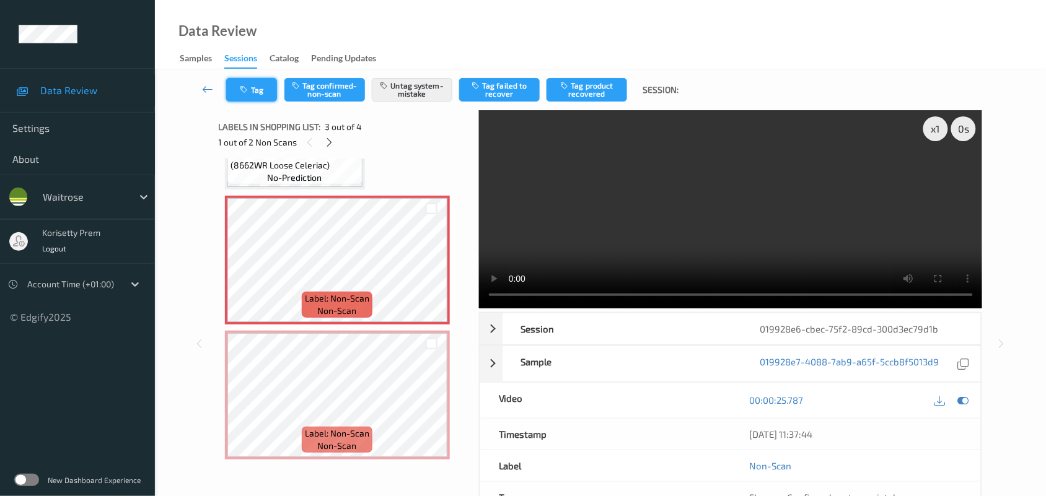
click at [242, 87] on icon "button" at bounding box center [245, 90] width 11 height 9
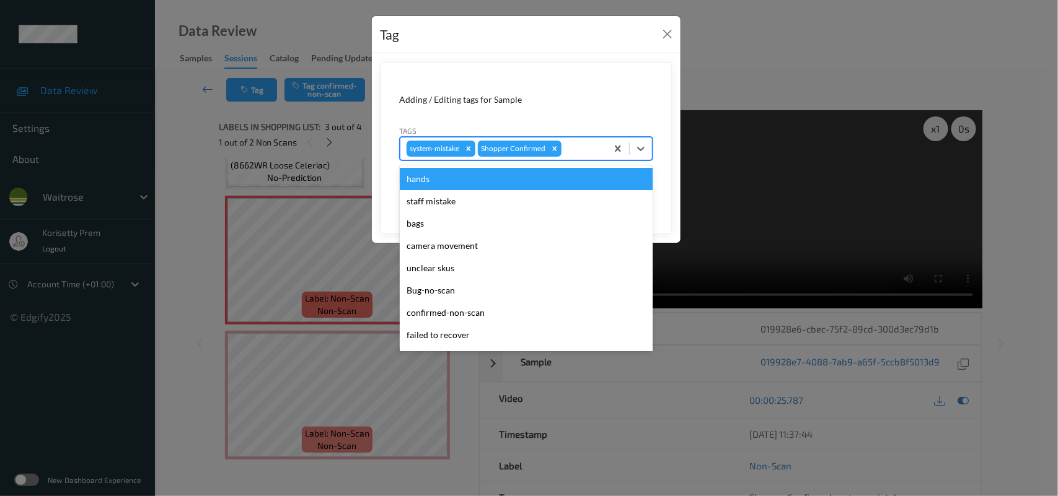
click at [576, 146] on div at bounding box center [582, 148] width 37 height 15
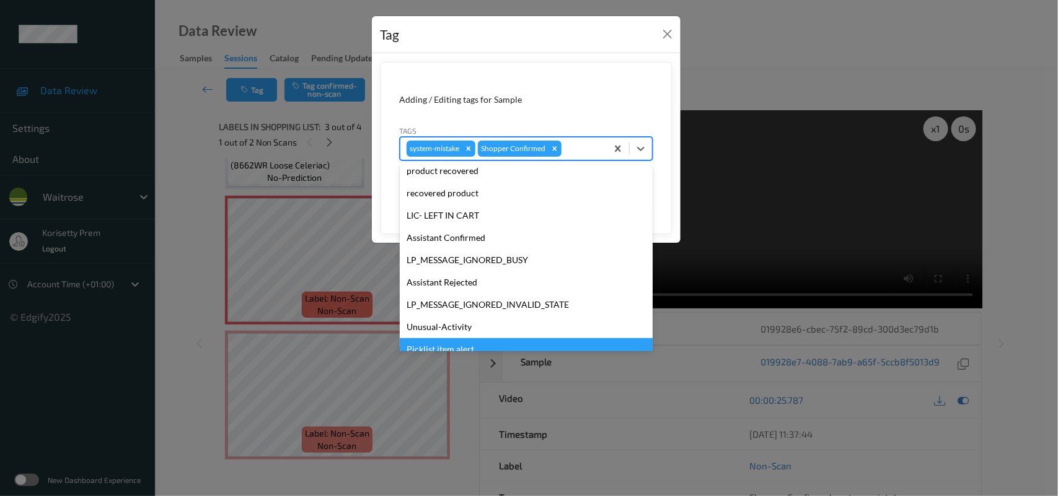
scroll to position [286, 0]
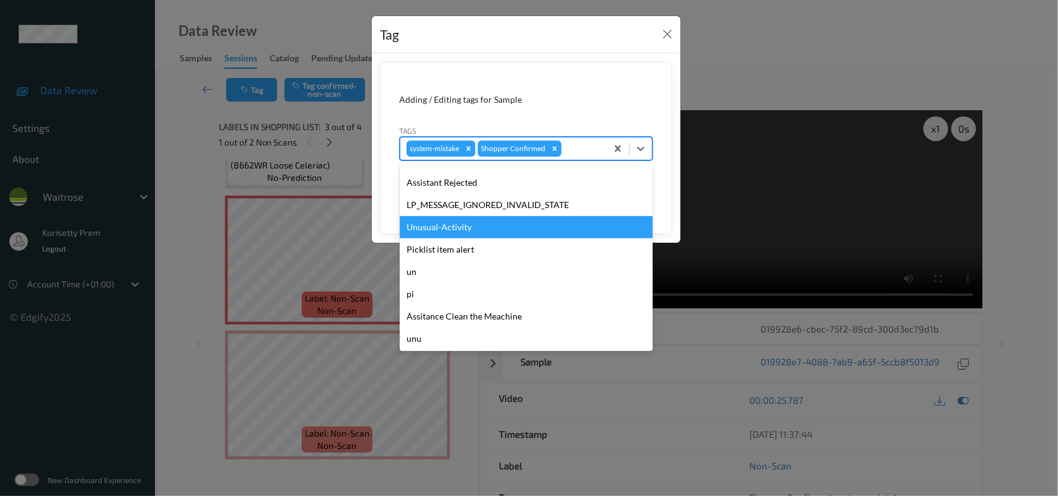
click at [452, 231] on div "Unusual-Activity" at bounding box center [526, 227] width 253 height 22
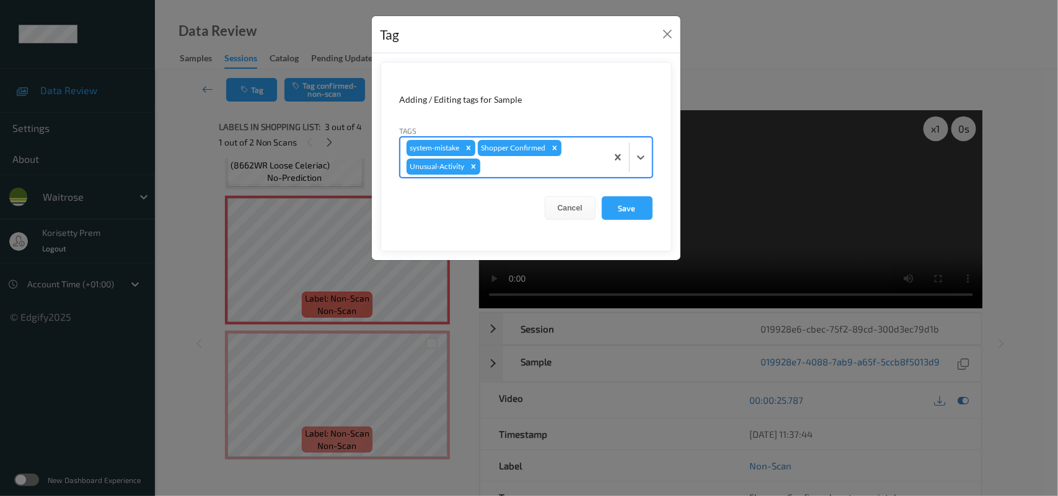
click at [521, 166] on div at bounding box center [542, 166] width 118 height 15
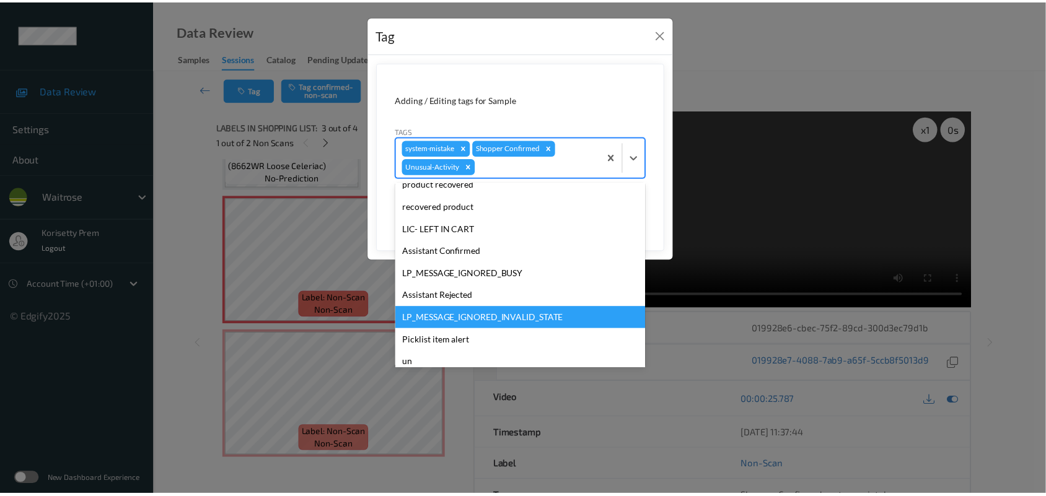
scroll to position [265, 0]
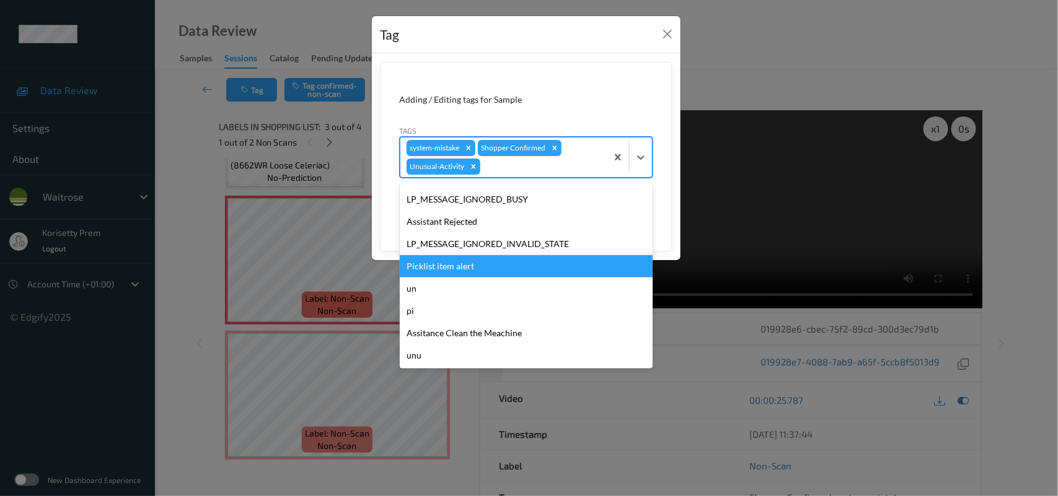
click at [436, 265] on div "Picklist item alert" at bounding box center [526, 266] width 253 height 22
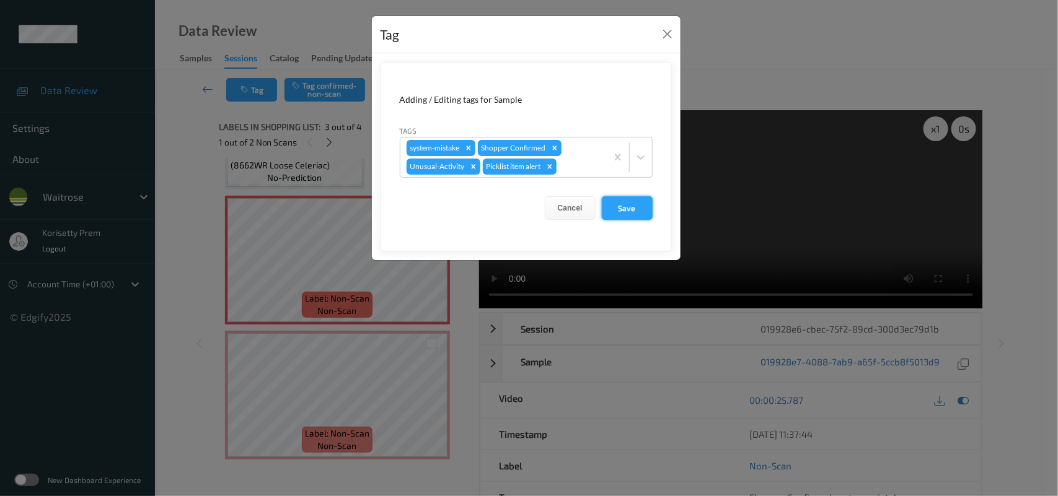
click at [611, 206] on button "Save" at bounding box center [627, 208] width 51 height 24
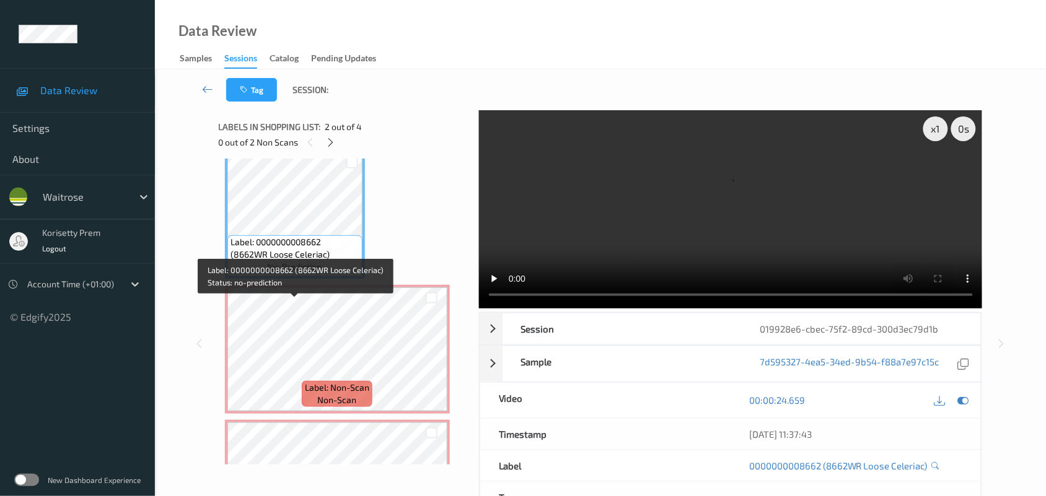
scroll to position [239, 0]
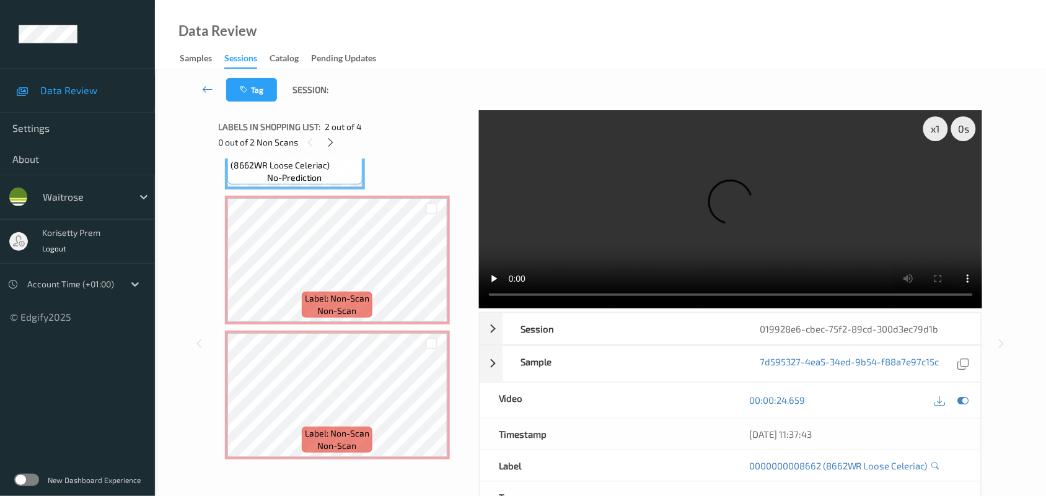
click at [680, 216] on video at bounding box center [731, 209] width 504 height 198
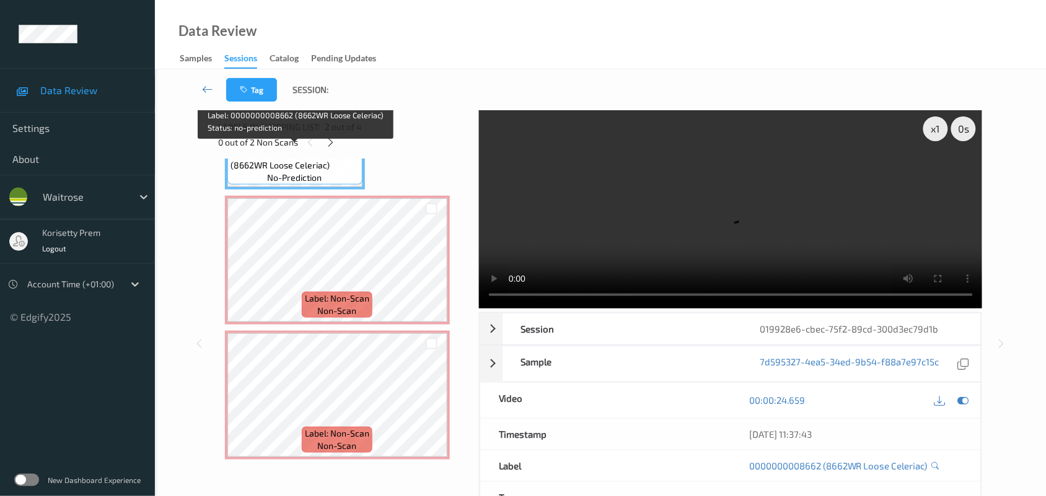
click at [299, 175] on span "no-prediction" at bounding box center [295, 178] width 55 height 12
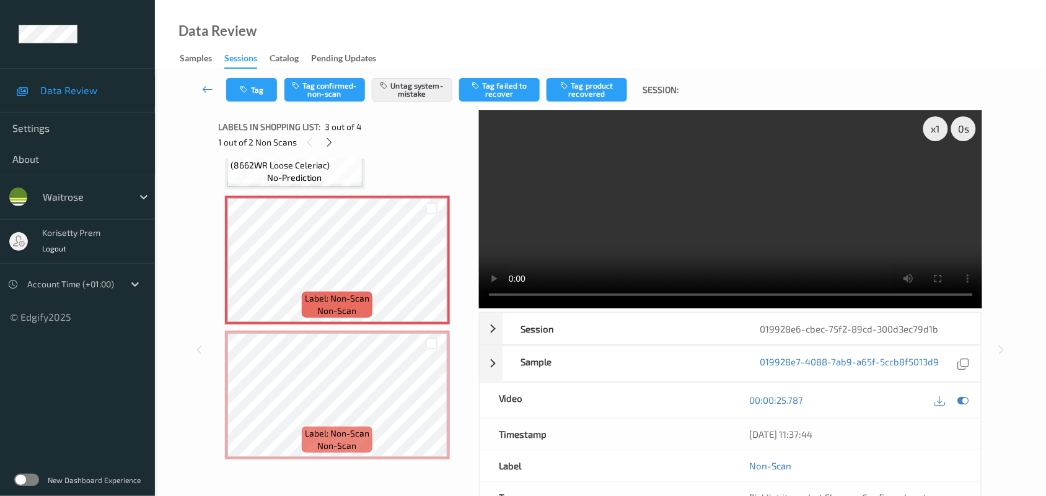
click at [317, 174] on span "no-prediction" at bounding box center [295, 178] width 55 height 12
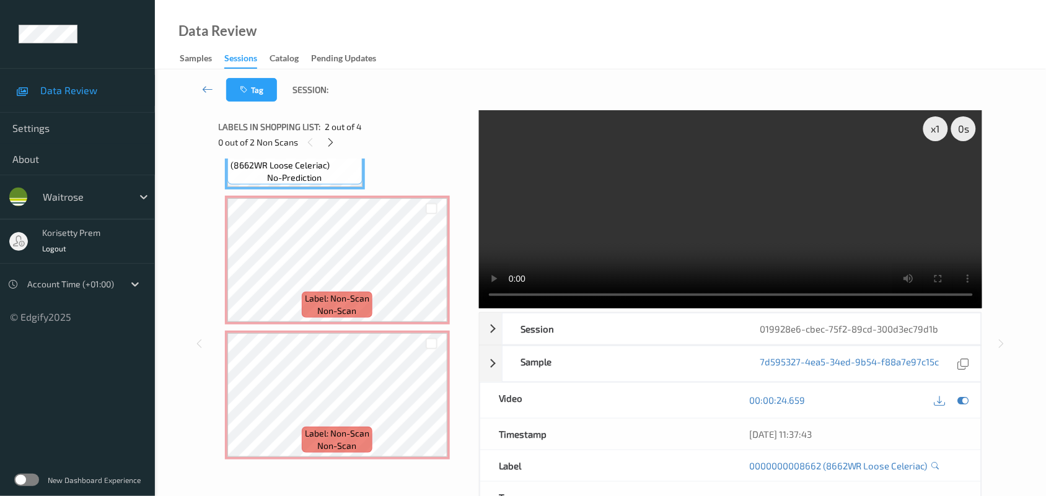
click at [658, 228] on video at bounding box center [731, 209] width 504 height 198
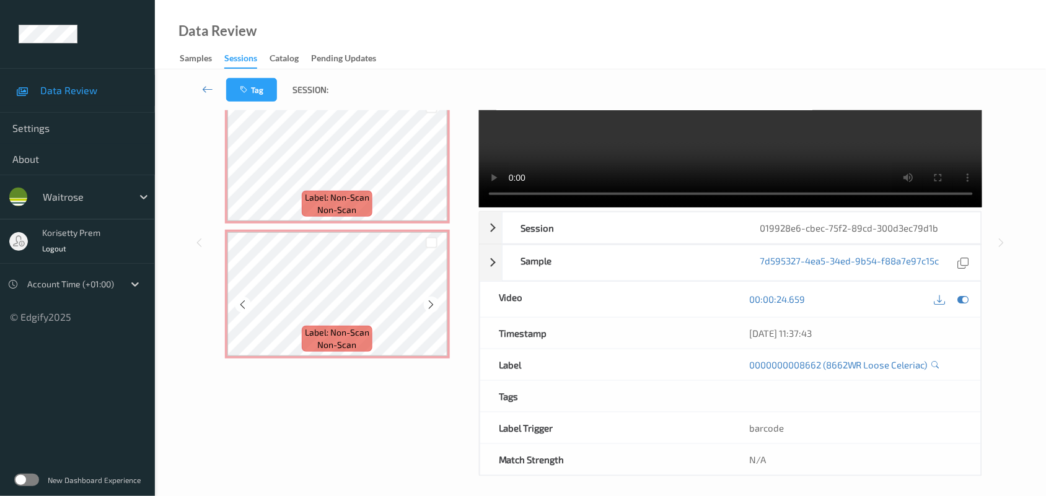
scroll to position [108, 0]
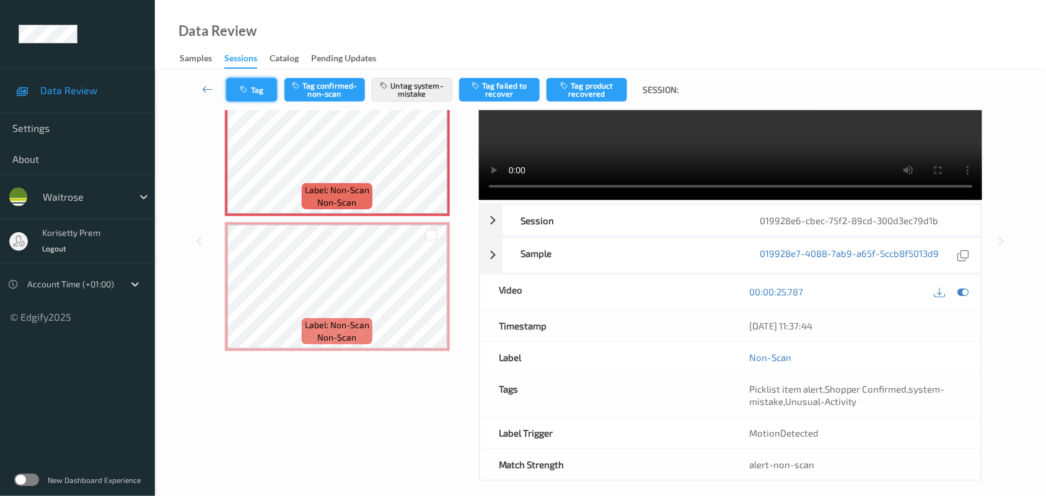
click at [258, 89] on button "Tag" at bounding box center [251, 90] width 51 height 24
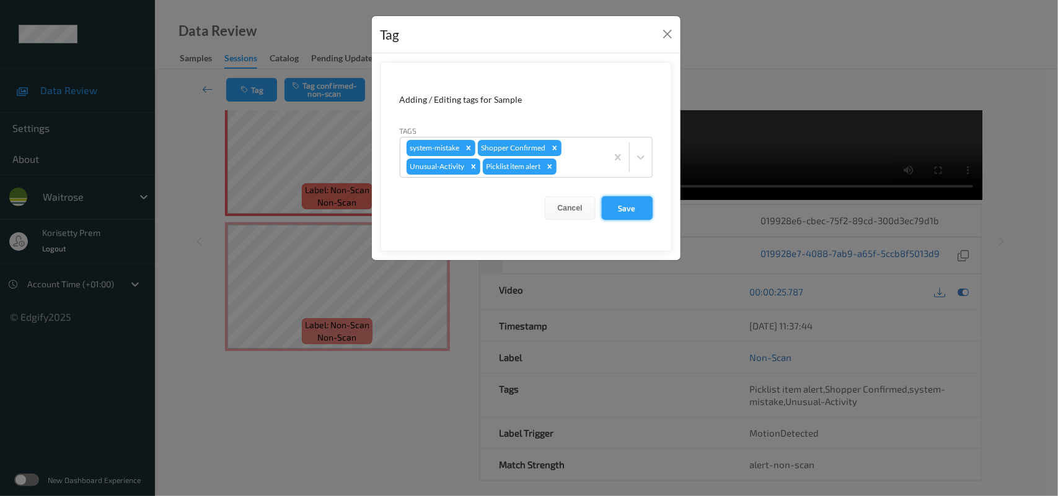
click at [615, 209] on button "Save" at bounding box center [627, 208] width 51 height 24
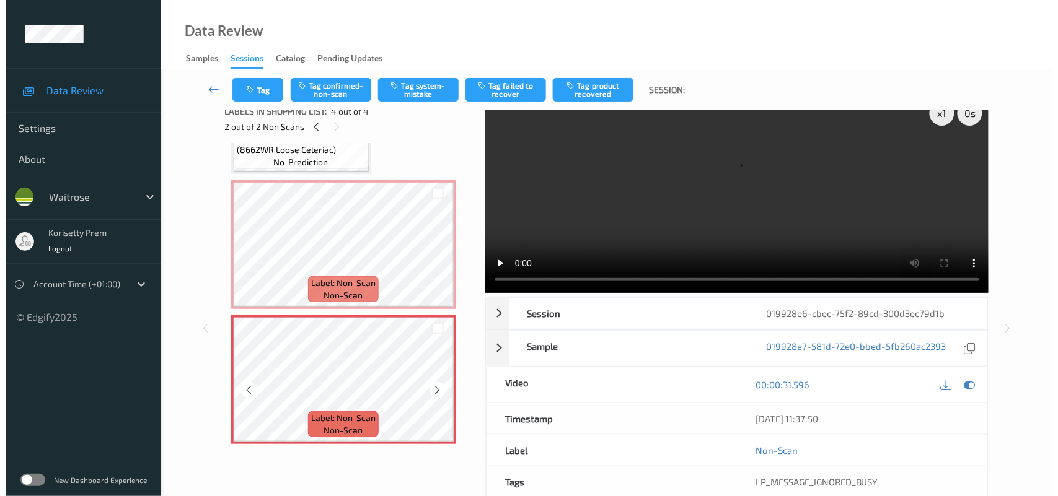
scroll to position [3, 0]
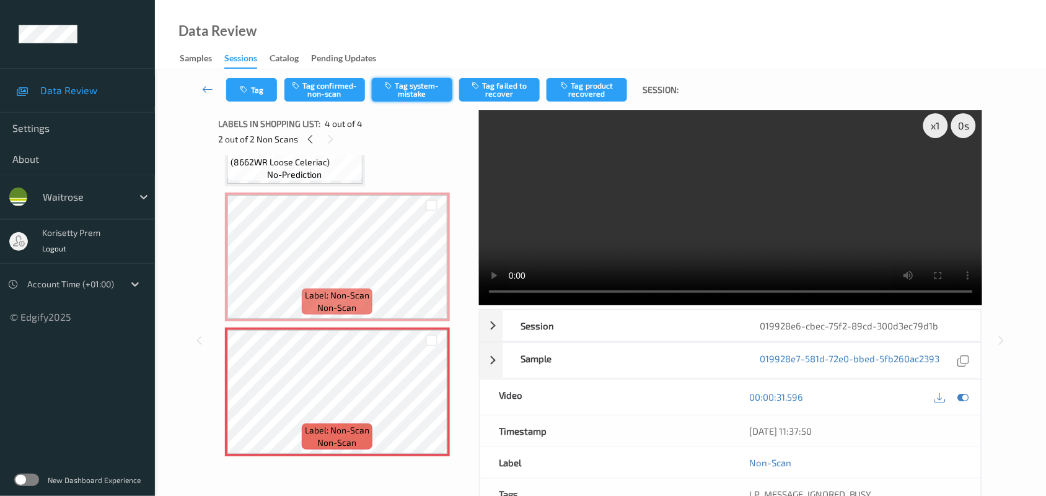
click at [401, 100] on button "Tag system-mistake" at bounding box center [412, 90] width 81 height 24
click at [253, 90] on button "Tag" at bounding box center [251, 90] width 51 height 24
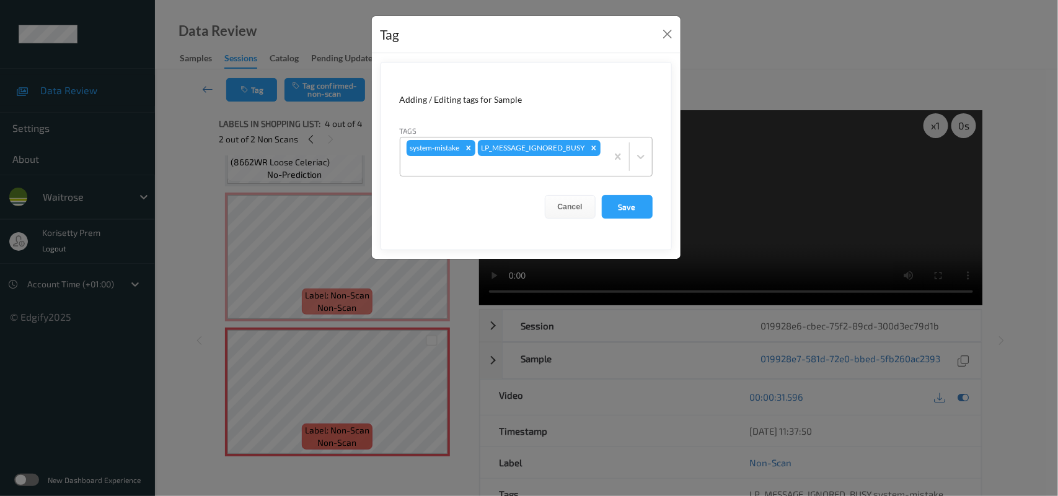
click at [563, 162] on div at bounding box center [504, 166] width 194 height 15
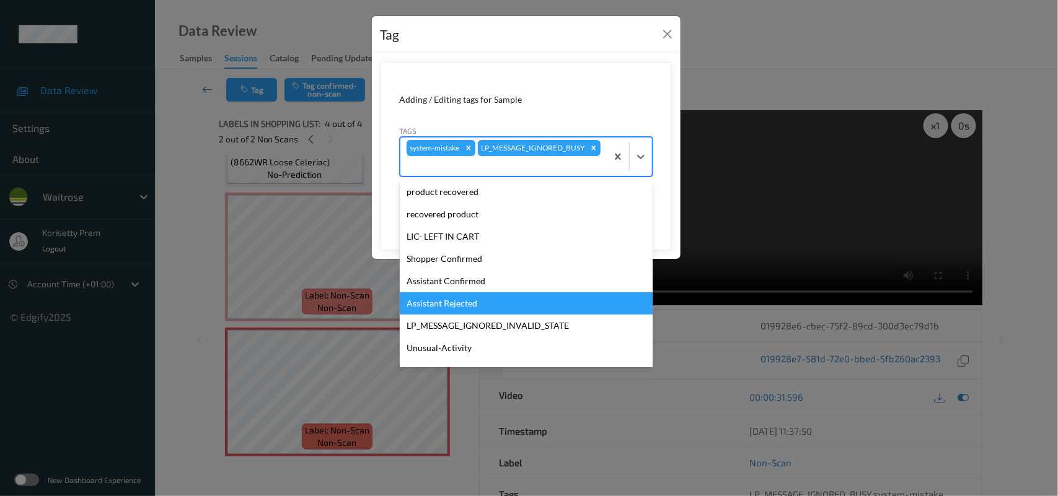
scroll to position [287, 0]
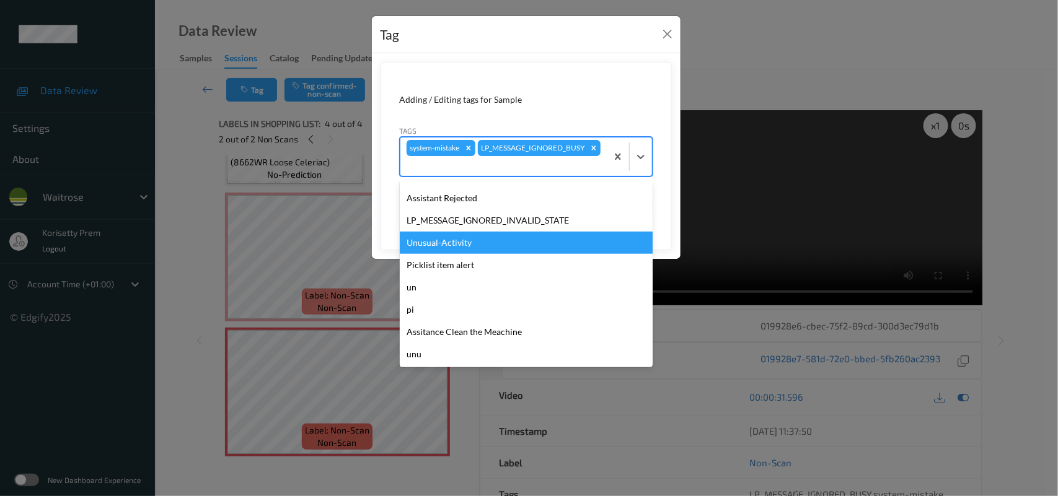
click at [468, 232] on div "Unusual-Activity" at bounding box center [526, 243] width 253 height 22
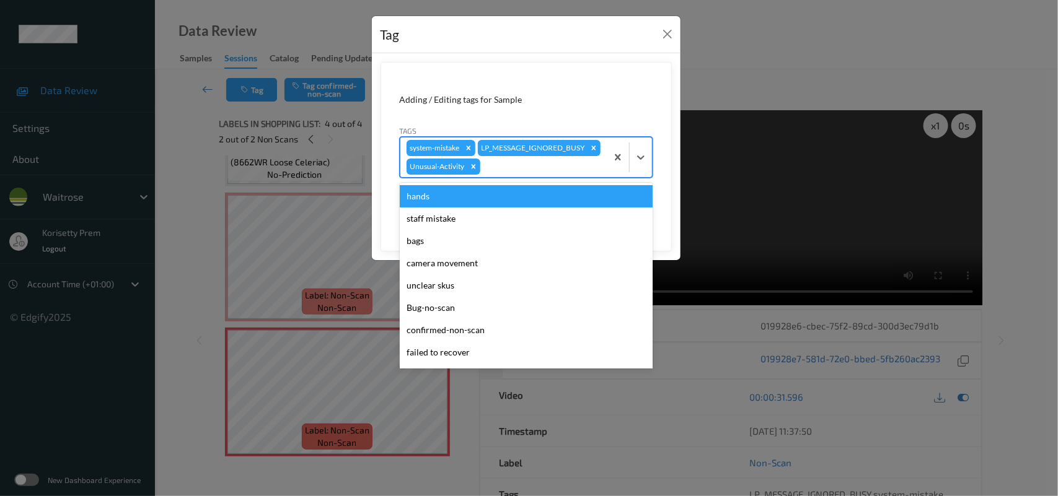
click at [511, 174] on div at bounding box center [542, 166] width 118 height 15
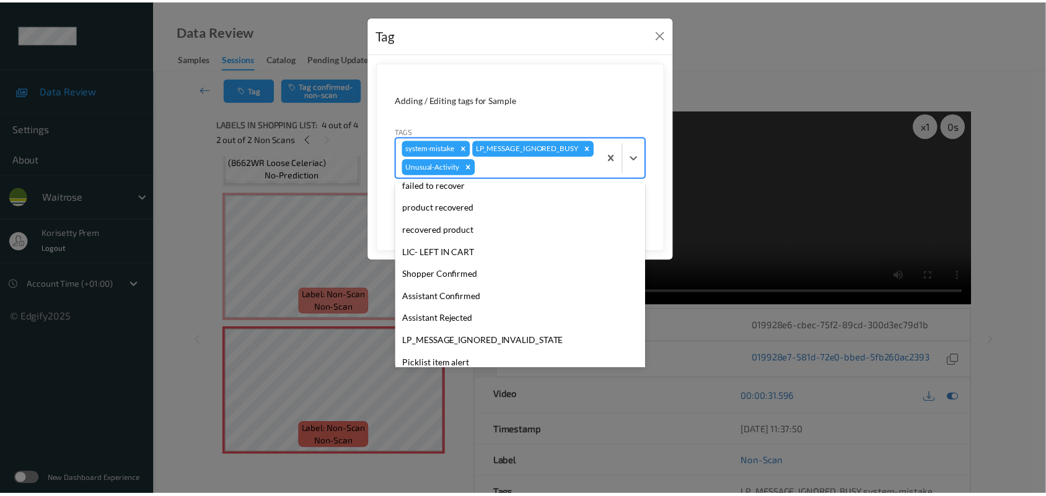
scroll to position [265, 0]
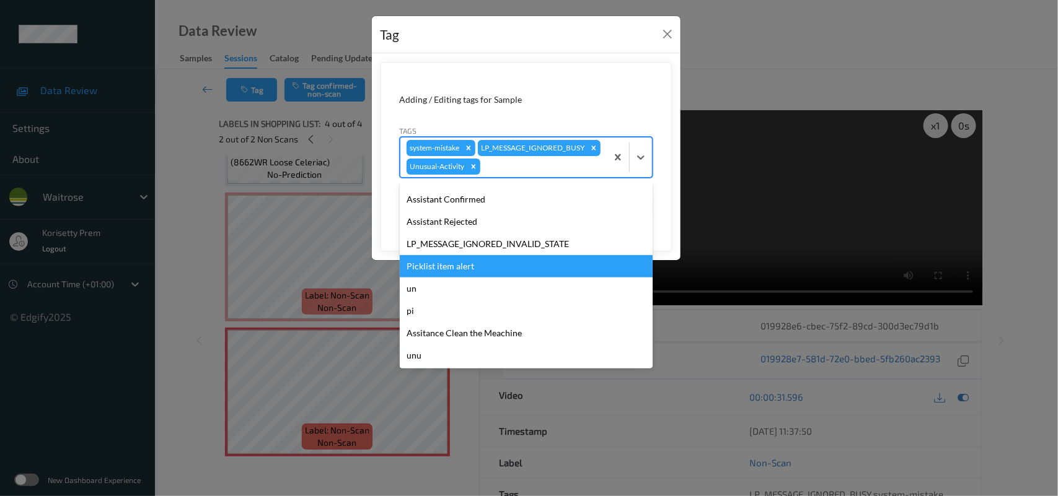
click at [457, 278] on div "Picklist item alert" at bounding box center [526, 266] width 253 height 22
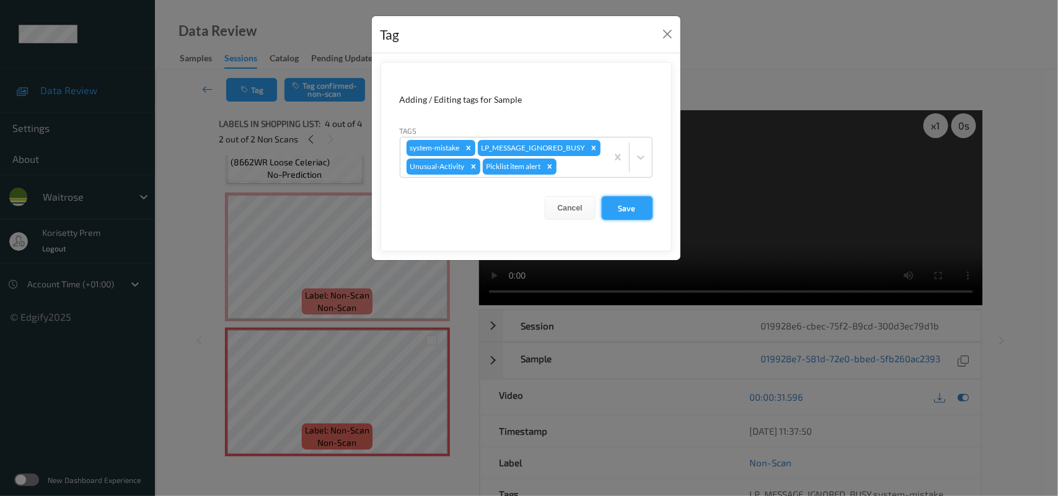
click at [633, 218] on button "Save" at bounding box center [627, 208] width 51 height 24
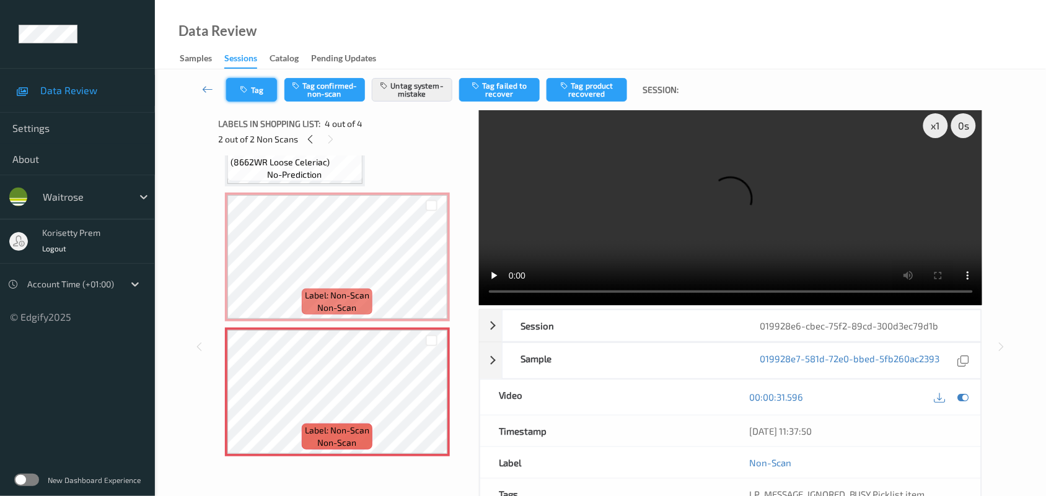
click at [236, 79] on button "Tag" at bounding box center [251, 90] width 51 height 24
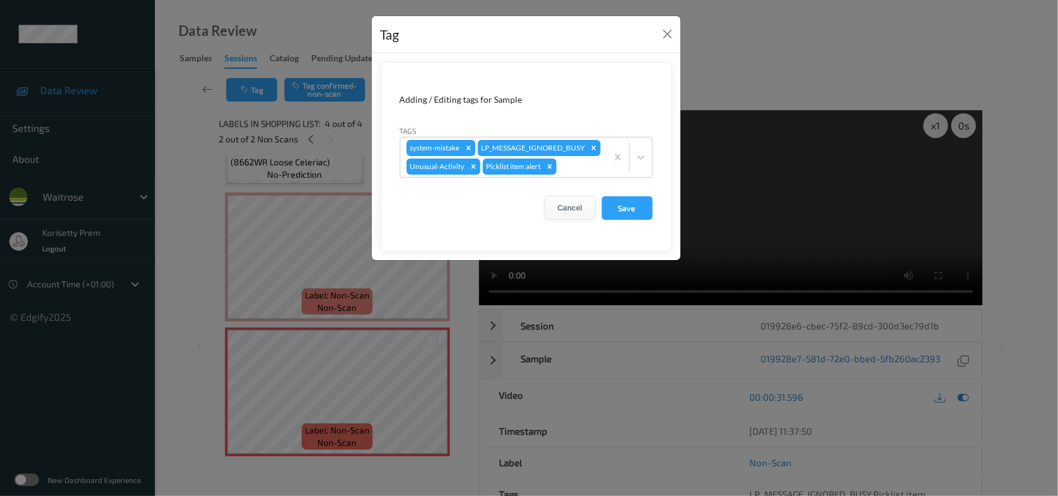
click at [573, 220] on button "Cancel" at bounding box center [570, 208] width 51 height 24
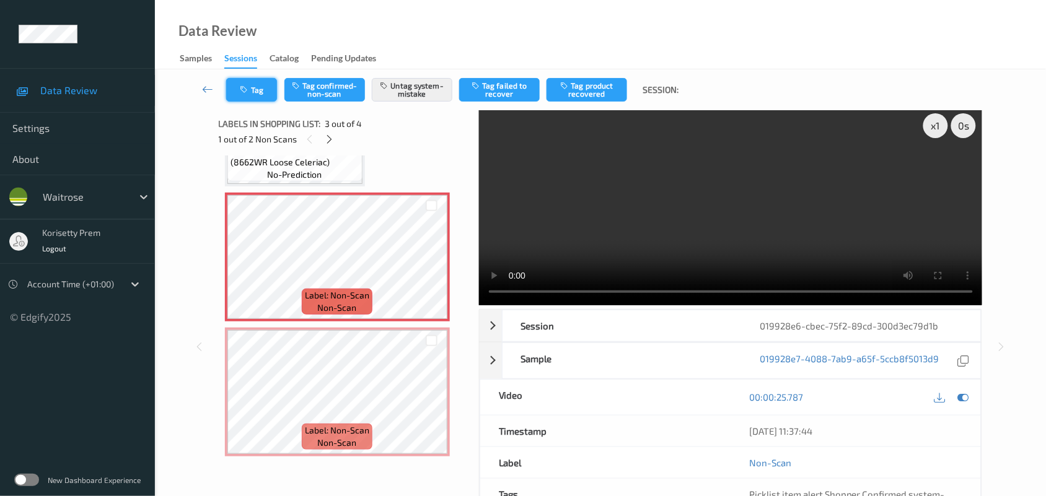
click at [258, 90] on button "Tag" at bounding box center [251, 90] width 51 height 24
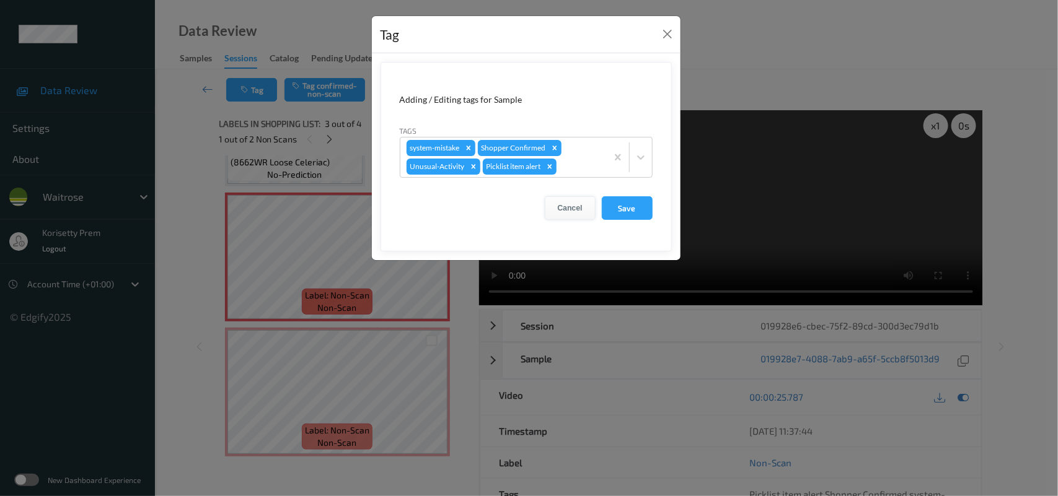
click at [572, 206] on button "Cancel" at bounding box center [570, 208] width 51 height 24
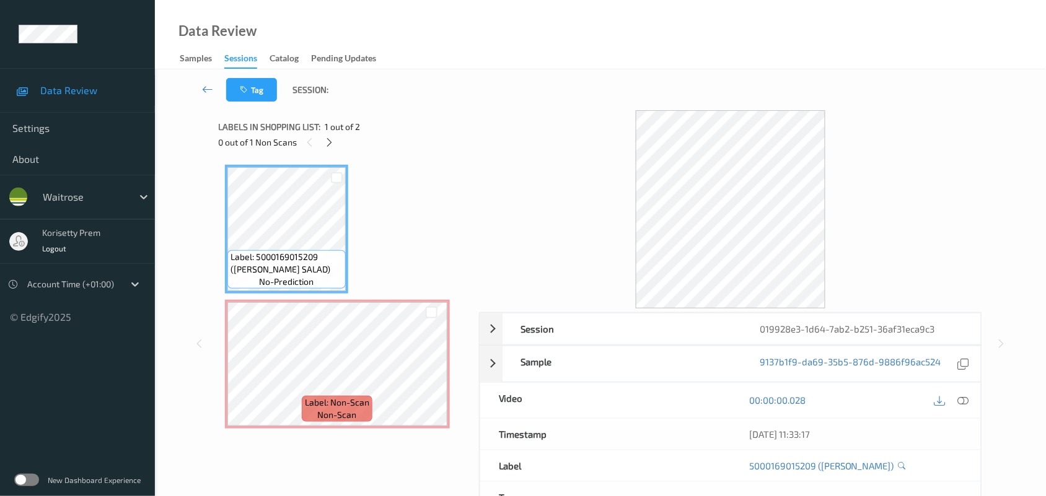
click at [558, 76] on div "Tag Session:" at bounding box center [600, 89] width 840 height 41
click at [431, 376] on icon at bounding box center [431, 374] width 11 height 11
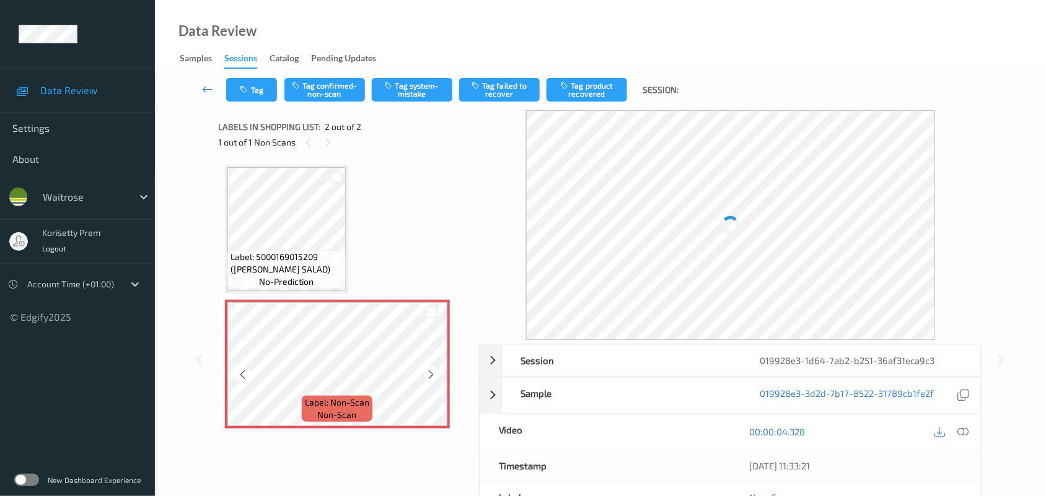
click at [431, 376] on icon at bounding box center [431, 374] width 11 height 11
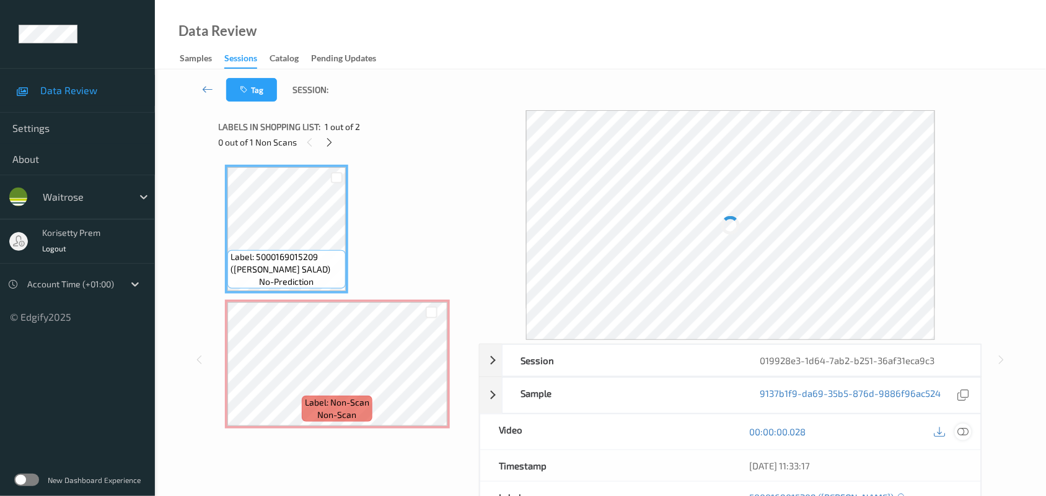
click at [962, 434] on icon at bounding box center [963, 431] width 11 height 11
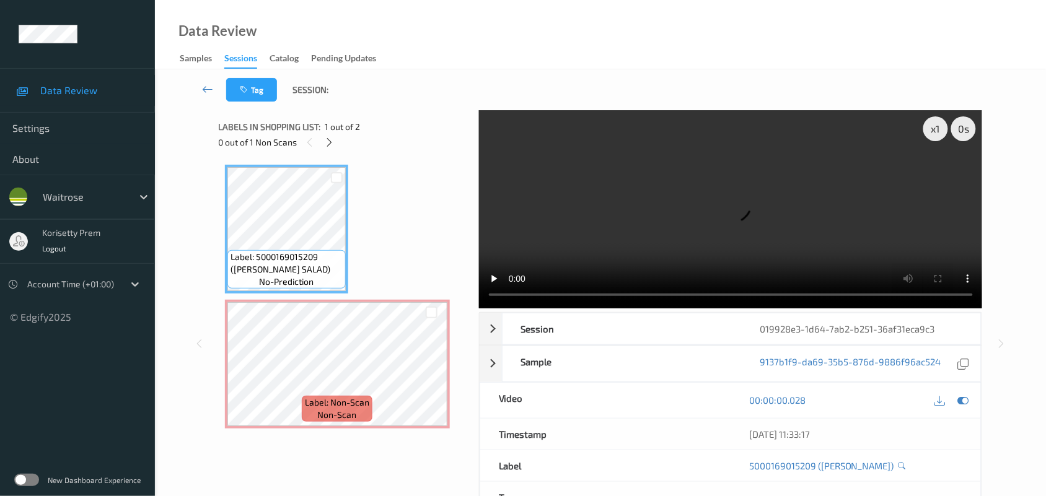
click at [593, 175] on video at bounding box center [731, 209] width 504 height 198
click at [736, 232] on video at bounding box center [731, 209] width 504 height 198
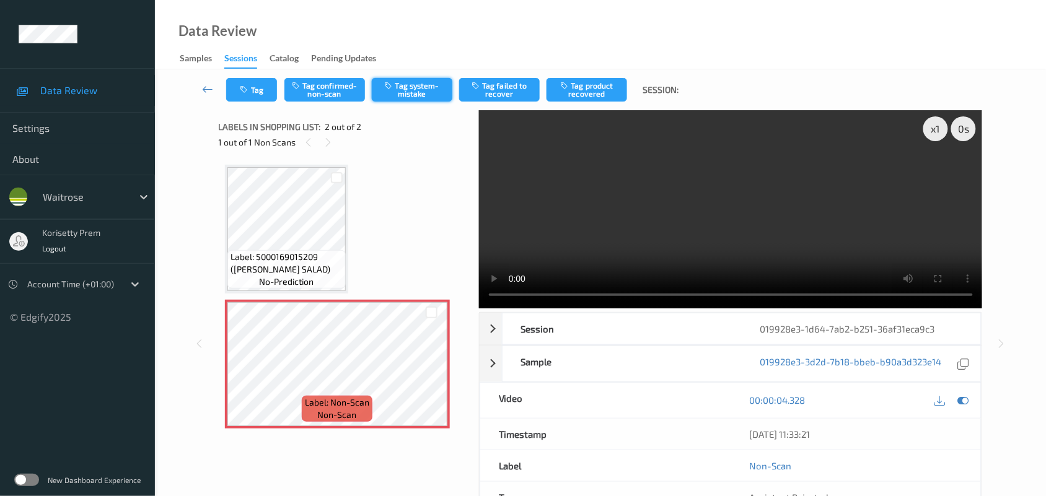
click at [412, 95] on button "Tag system-mistake" at bounding box center [412, 90] width 81 height 24
click at [258, 90] on button "Tag" at bounding box center [251, 90] width 51 height 24
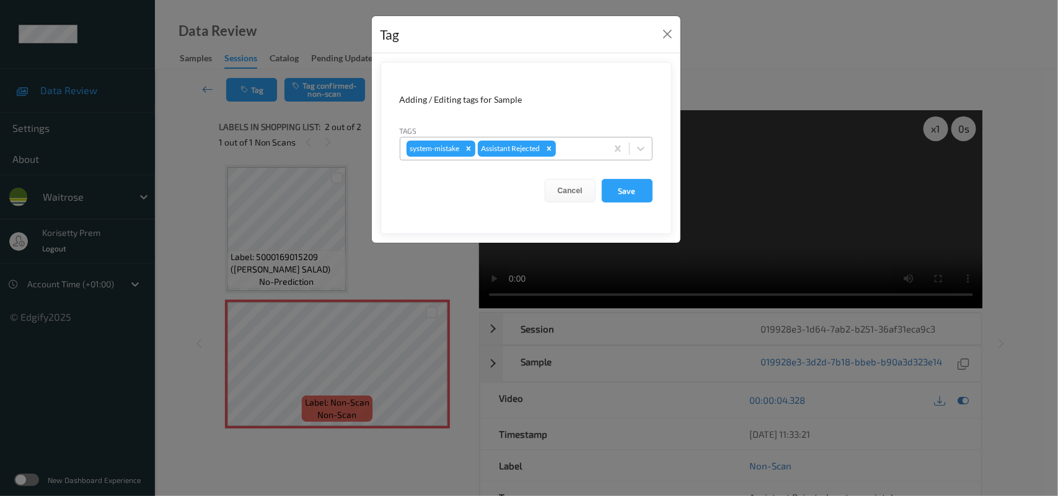
click at [605, 146] on div "system-mistake Assistant Rejected" at bounding box center [503, 148] width 206 height 21
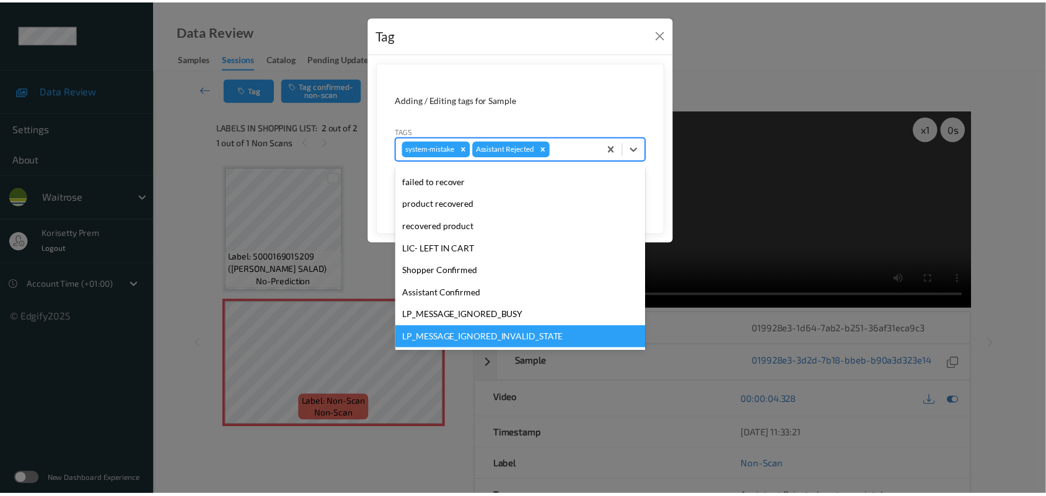
scroll to position [232, 0]
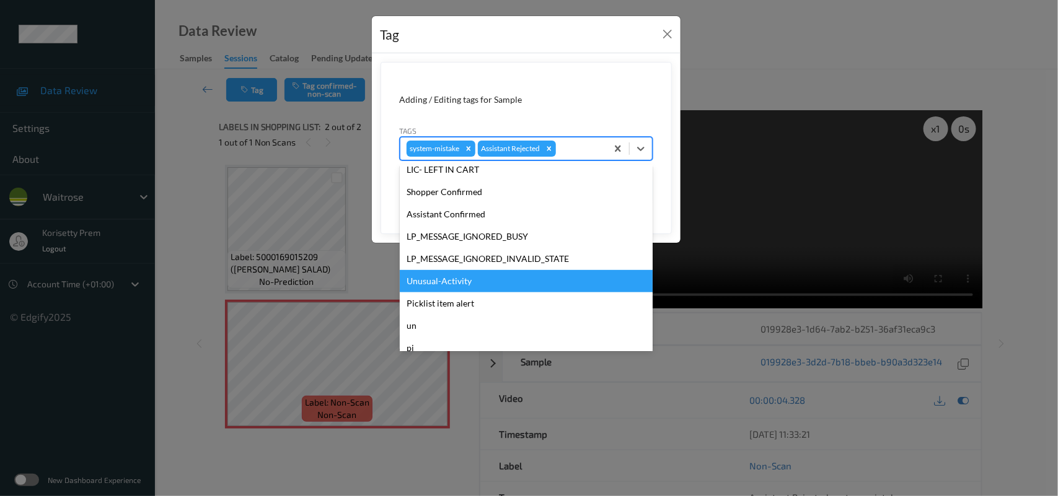
click at [457, 278] on div "Unusual-Activity" at bounding box center [526, 281] width 253 height 22
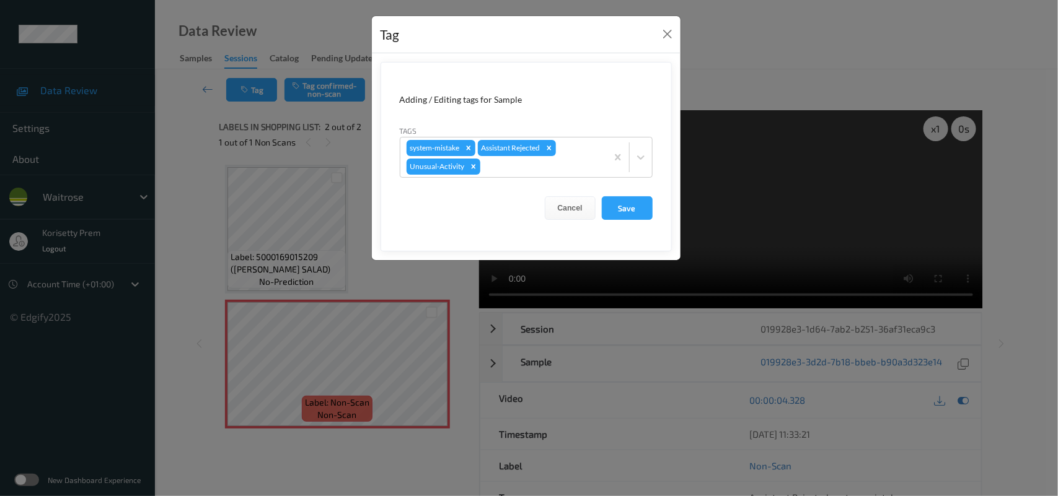
click at [673, 203] on div "Adding / Editing tags for Sample Tags system-mistake Assistant Rejected Unusual…" at bounding box center [526, 156] width 309 height 207
click at [622, 209] on button "Save" at bounding box center [627, 208] width 51 height 24
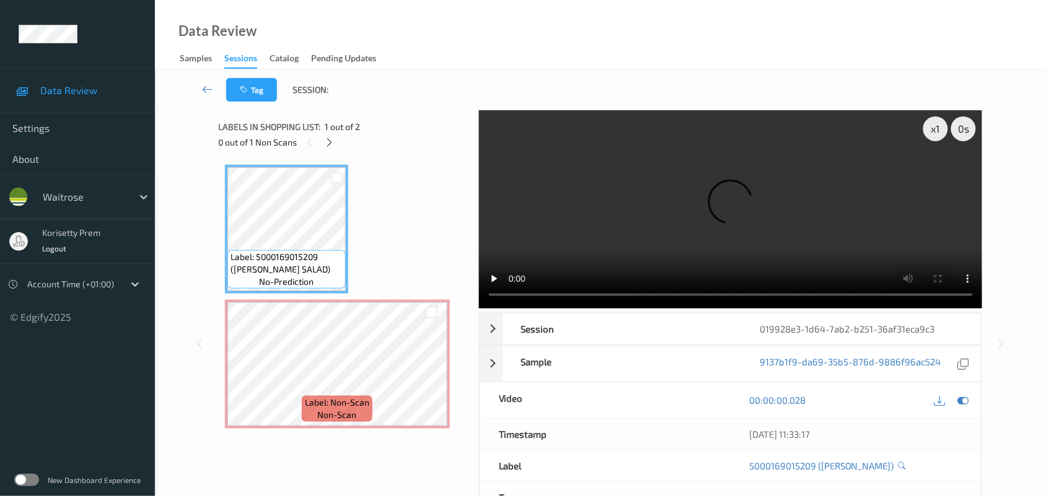
drag, startPoint x: 530, startPoint y: 189, endPoint x: 530, endPoint y: 260, distance: 71.3
click at [530, 190] on video at bounding box center [731, 209] width 504 height 198
click at [364, 186] on div "Label: 5000169015209 ([PERSON_NAME] SALAD) no-prediction Label: Non-Scan non-sc…" at bounding box center [344, 297] width 239 height 264
click at [583, 209] on video at bounding box center [731, 209] width 504 height 198
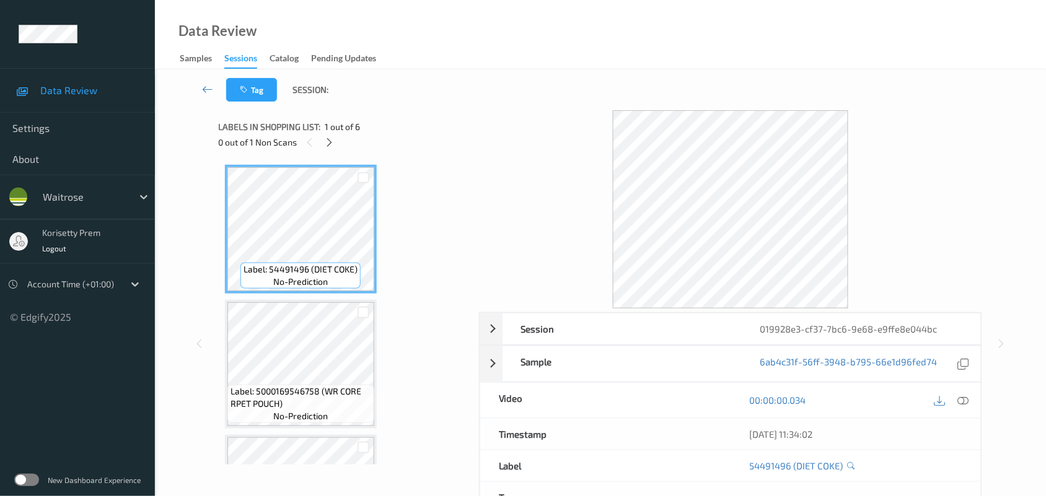
click at [611, 74] on div "Tag Session:" at bounding box center [600, 89] width 840 height 41
click at [333, 139] on icon at bounding box center [329, 142] width 11 height 11
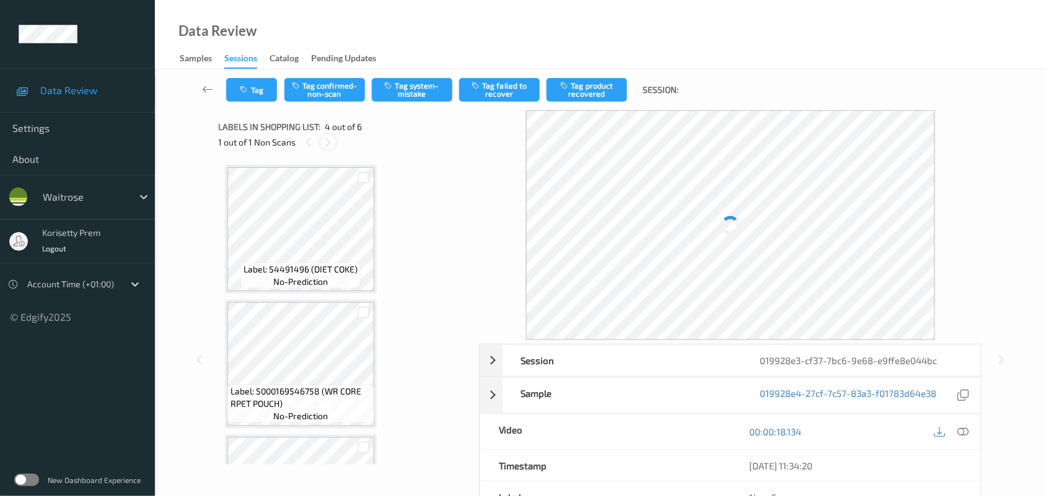
scroll to position [276, 0]
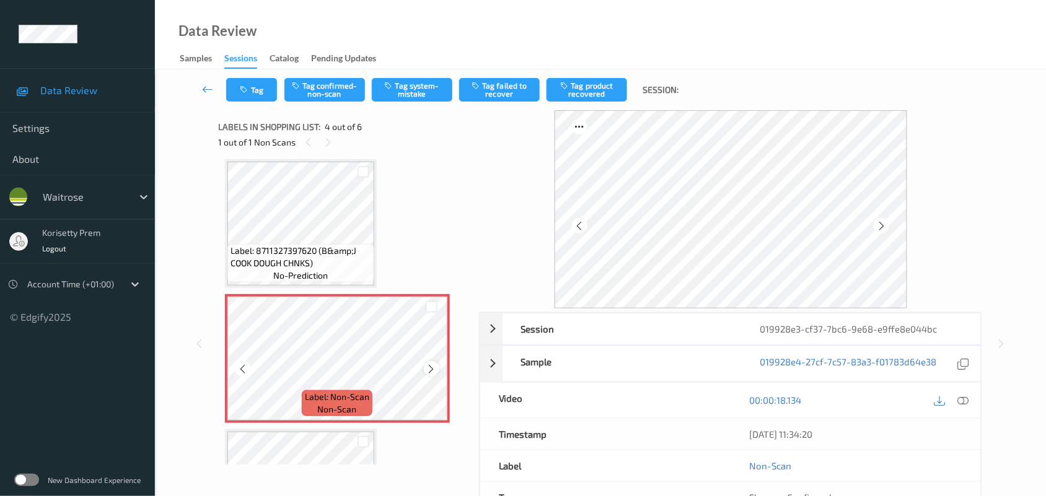
click at [431, 366] on icon at bounding box center [431, 369] width 11 height 11
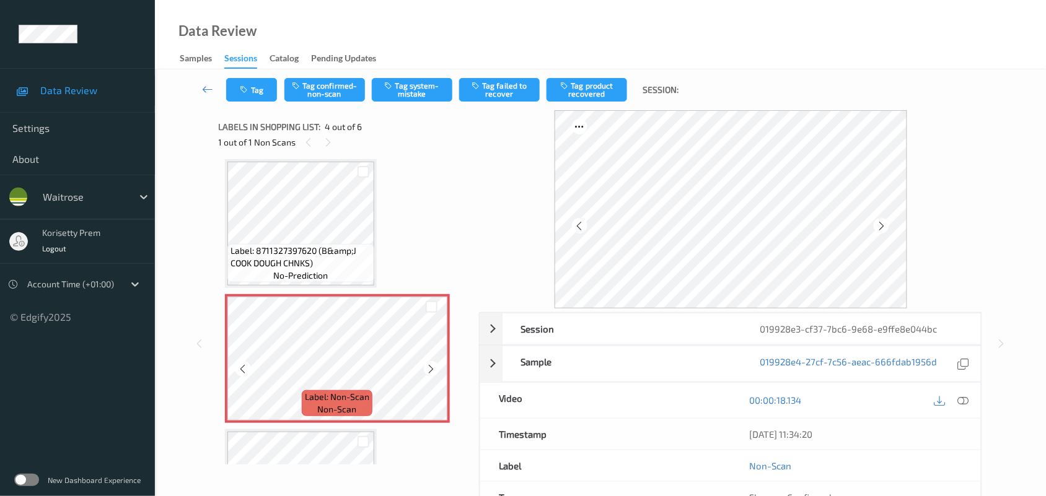
click at [431, 366] on icon at bounding box center [431, 369] width 11 height 11
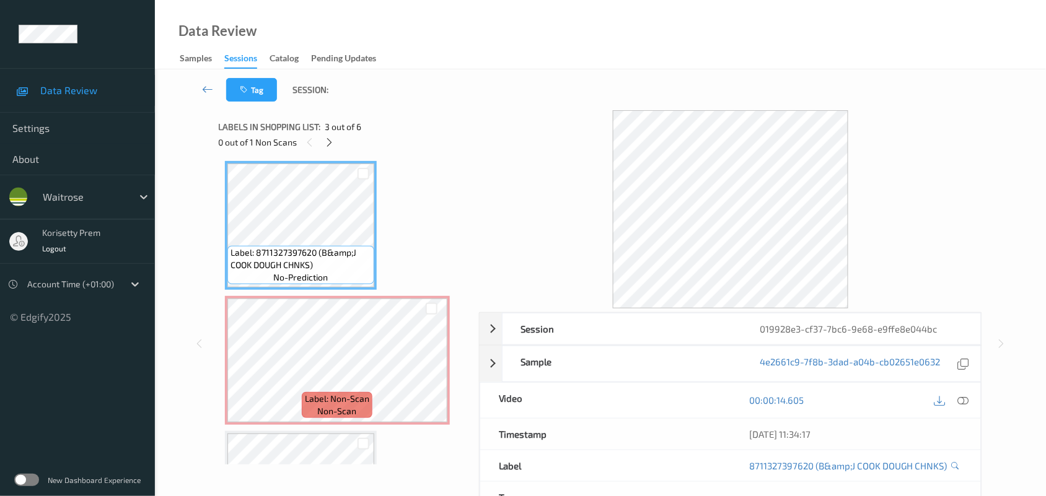
scroll to position [198, 0]
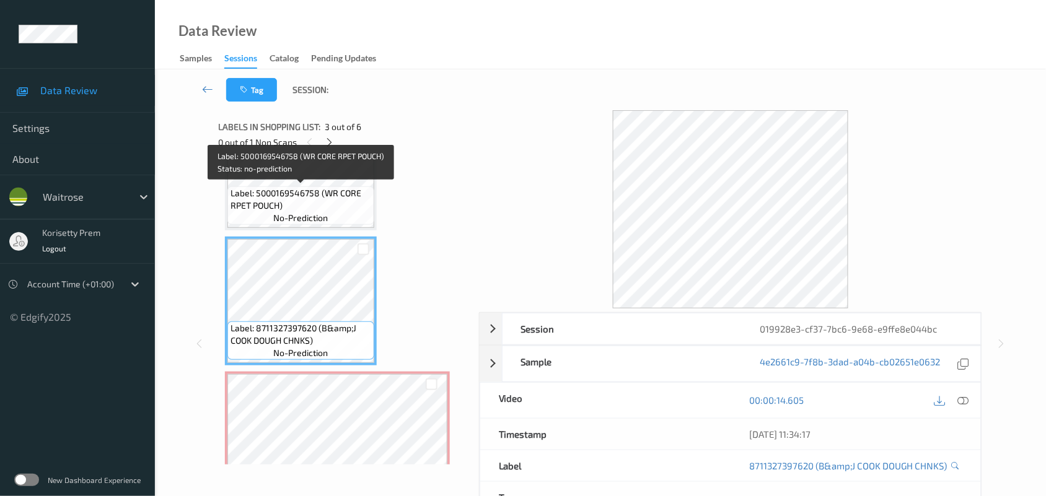
click at [288, 192] on span "Label: 5000169546758 (WR CORE RPET POUCH)" at bounding box center [301, 199] width 141 height 25
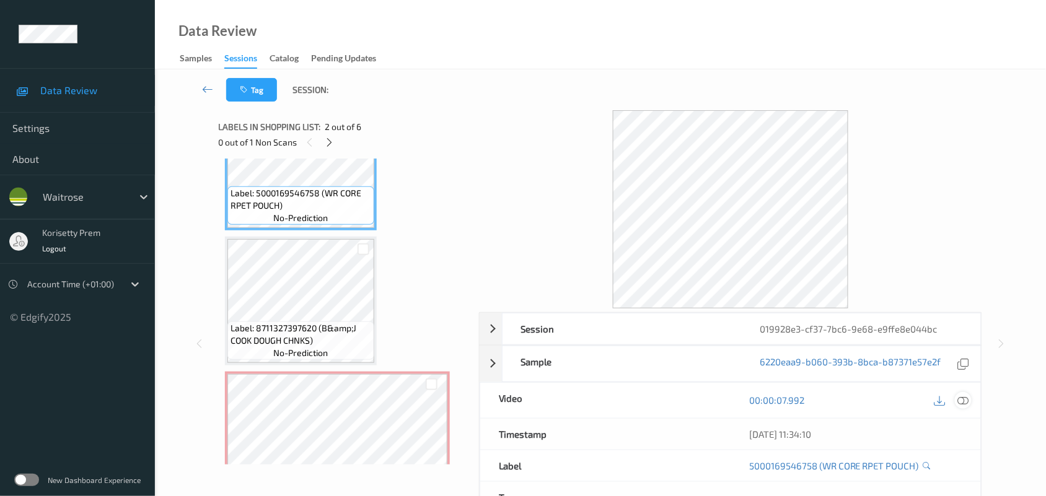
click at [959, 394] on div at bounding box center [963, 400] width 17 height 17
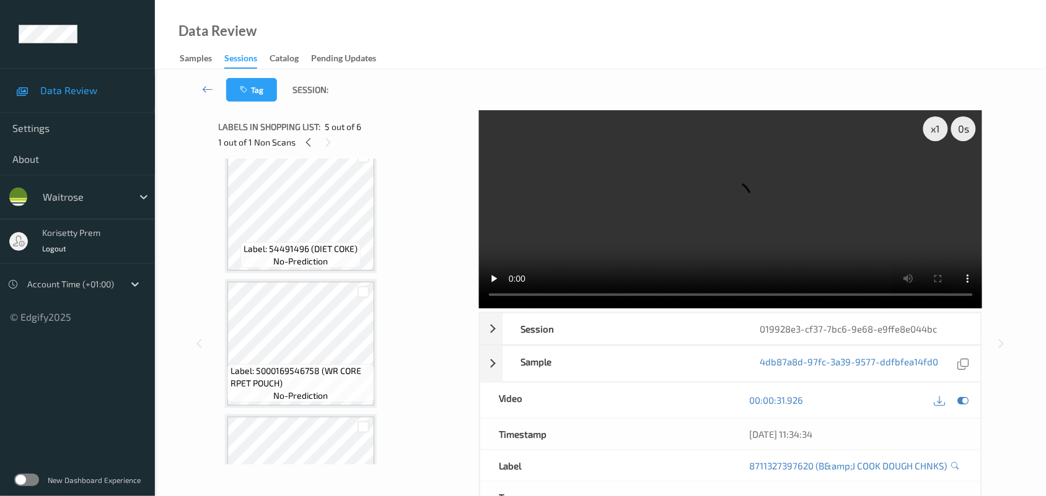
scroll to position [0, 0]
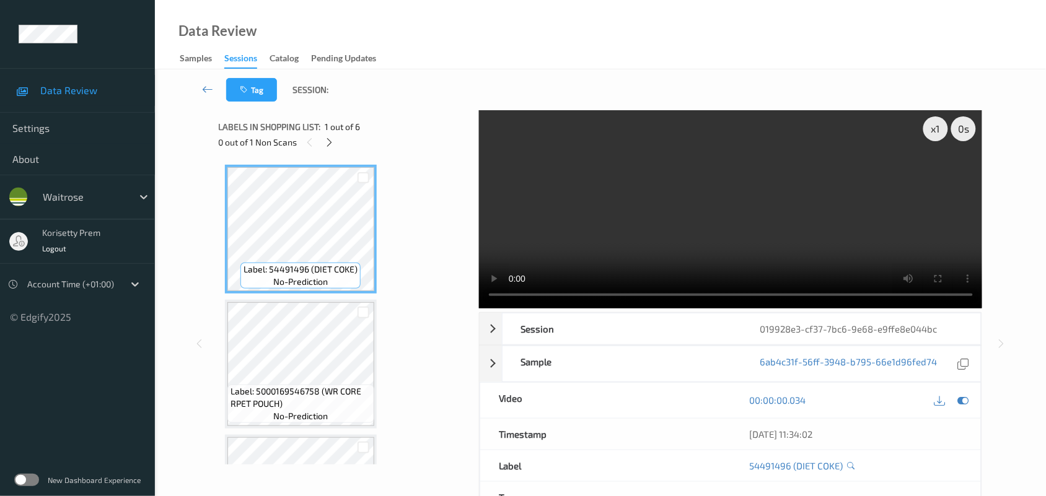
click at [706, 205] on video at bounding box center [731, 209] width 504 height 198
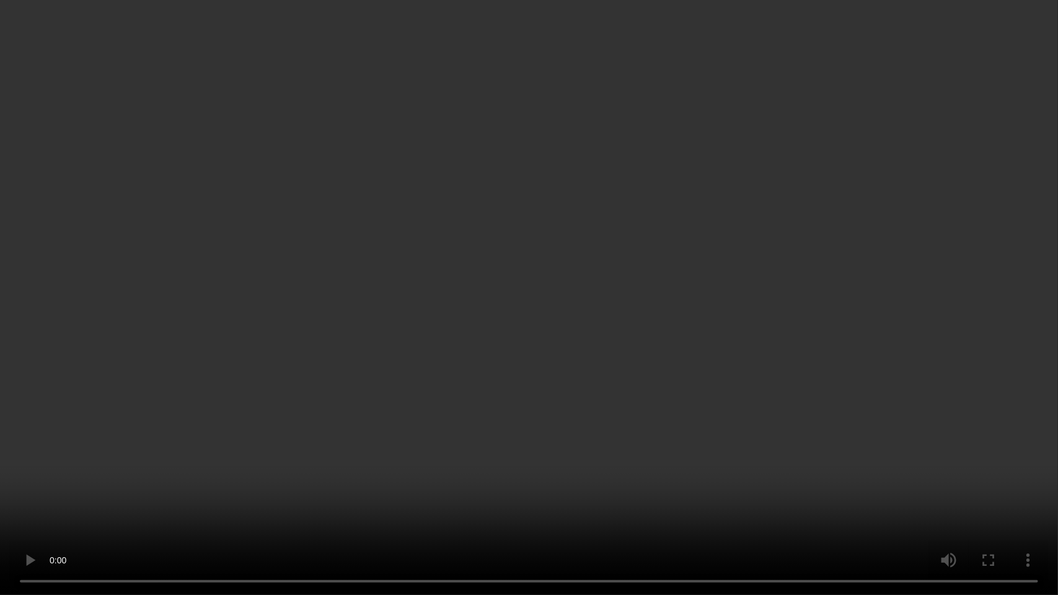
click at [675, 431] on video at bounding box center [529, 297] width 1058 height 595
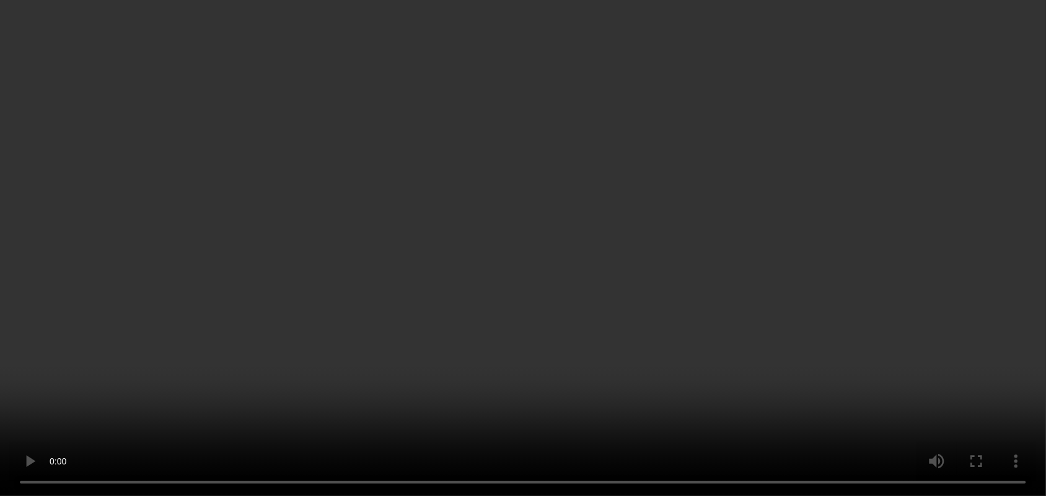
scroll to position [232, 0]
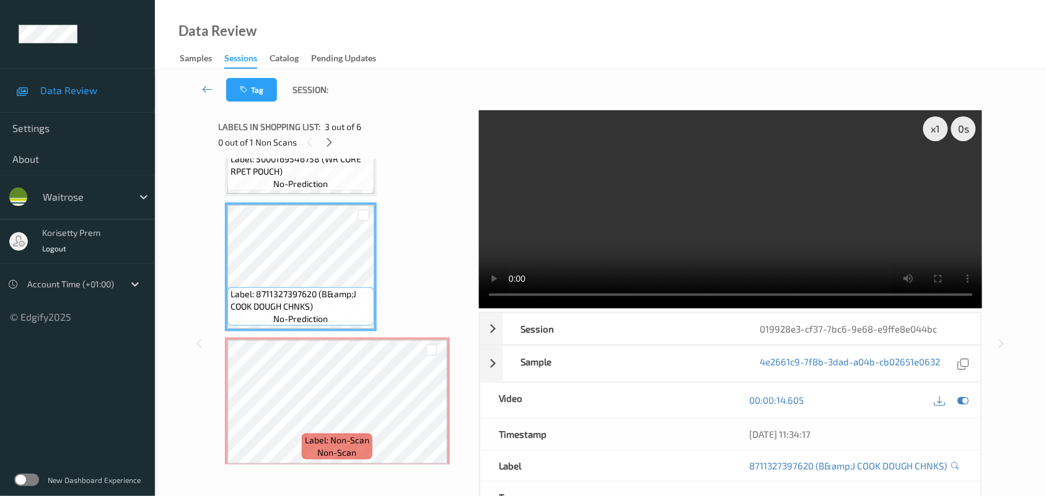
click at [561, 227] on video at bounding box center [731, 209] width 504 height 198
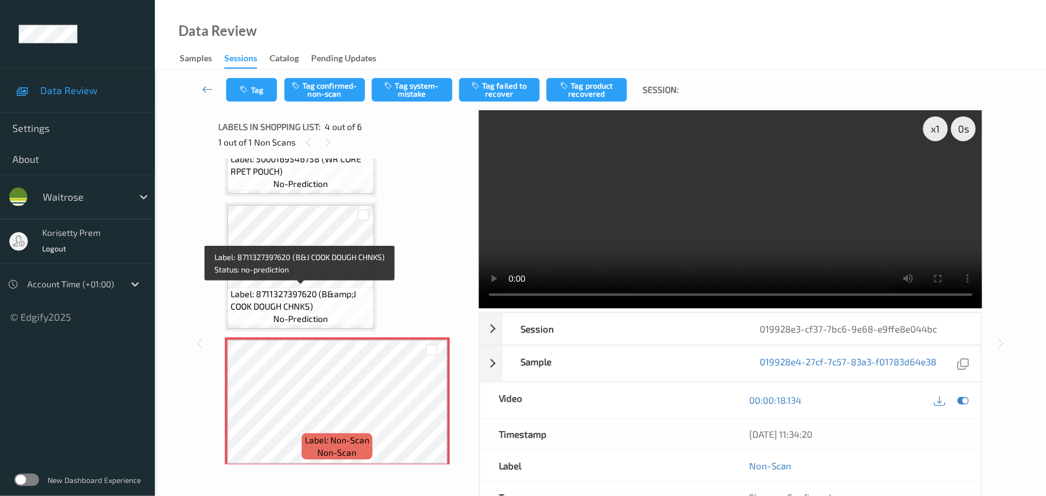
click at [302, 294] on span "Label: 8711327397620 (B&amp;J COOK DOUGH CHNKS)" at bounding box center [301, 300] width 141 height 25
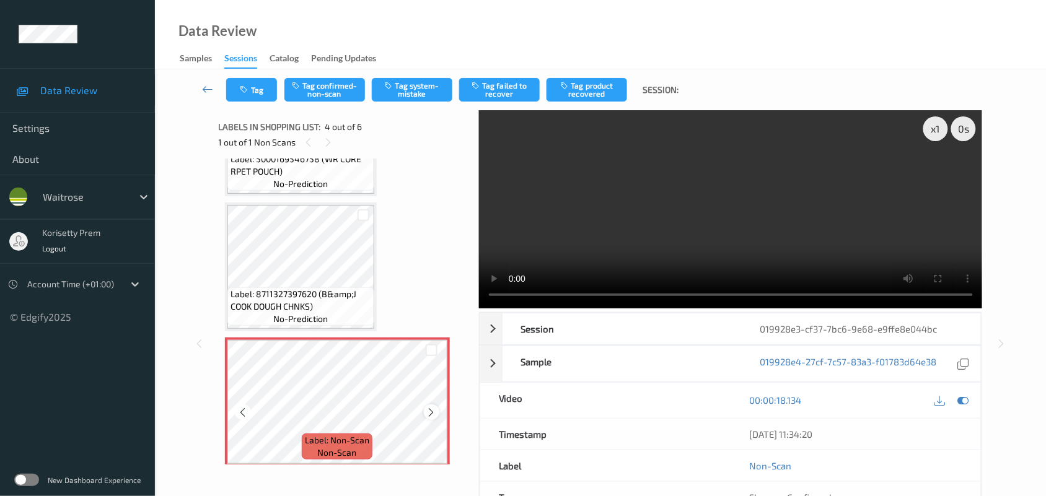
click at [428, 408] on icon at bounding box center [431, 412] width 11 height 11
click at [429, 409] on icon at bounding box center [431, 412] width 11 height 11
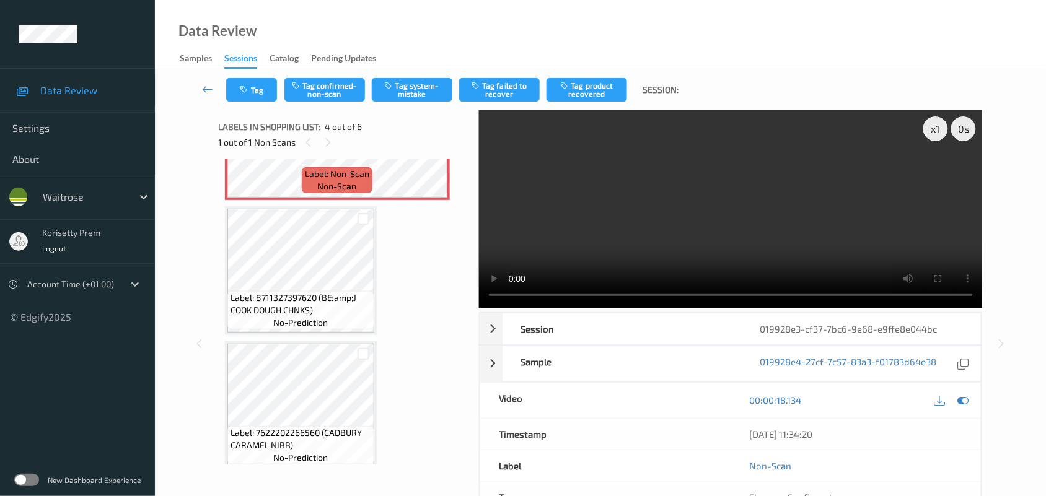
scroll to position [509, 0]
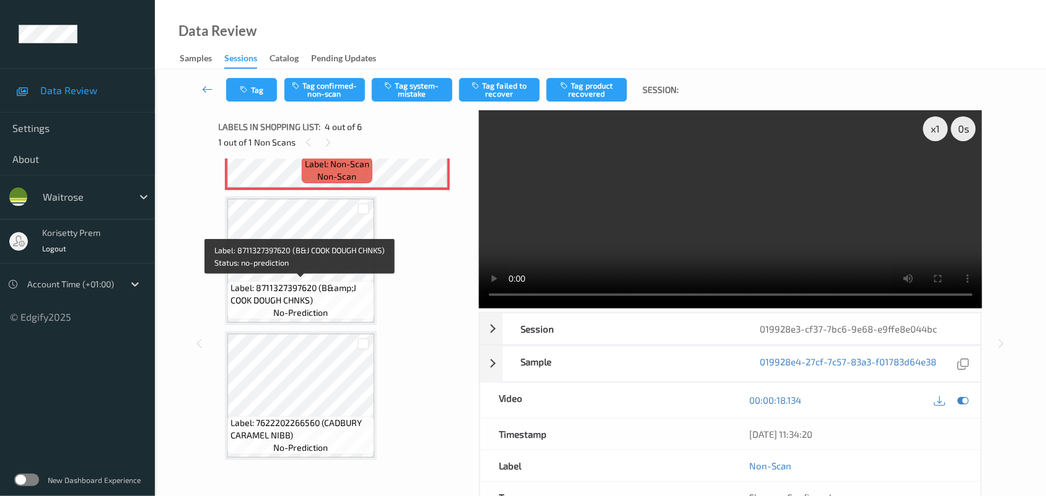
click at [296, 283] on span "Label: 8711327397620 (B&amp;J COOK DOUGH CHNKS)" at bounding box center [301, 294] width 141 height 25
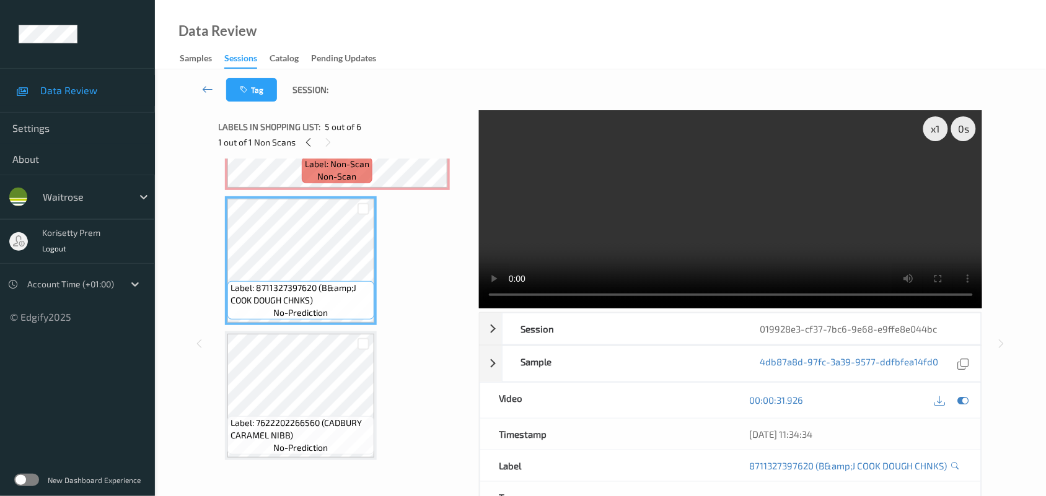
click at [686, 221] on video at bounding box center [731, 209] width 504 height 198
click at [707, 229] on video at bounding box center [731, 209] width 504 height 198
click at [756, 243] on video at bounding box center [731, 209] width 504 height 198
click at [635, 219] on video at bounding box center [731, 209] width 504 height 198
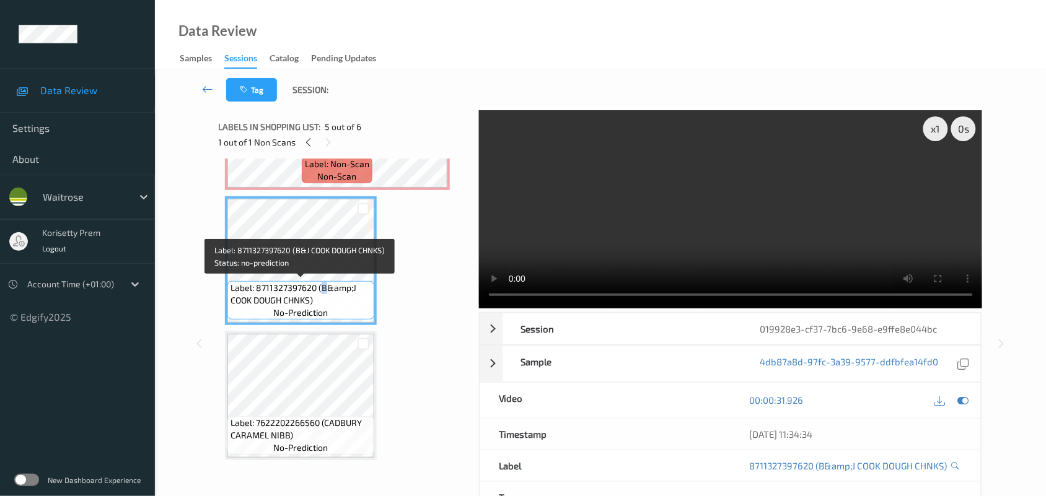
click at [323, 282] on span "Label: 8711327397620 (B&amp;J COOK DOUGH CHNKS)" at bounding box center [301, 294] width 141 height 25
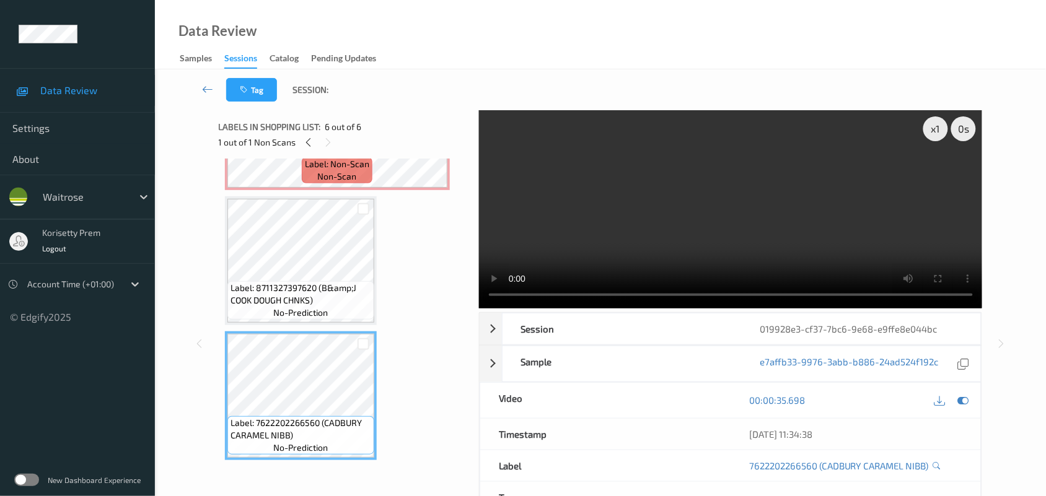
click at [314, 289] on span "Label: 8711327397620 (B&amp;J COOK DOUGH CHNKS)" at bounding box center [301, 294] width 141 height 25
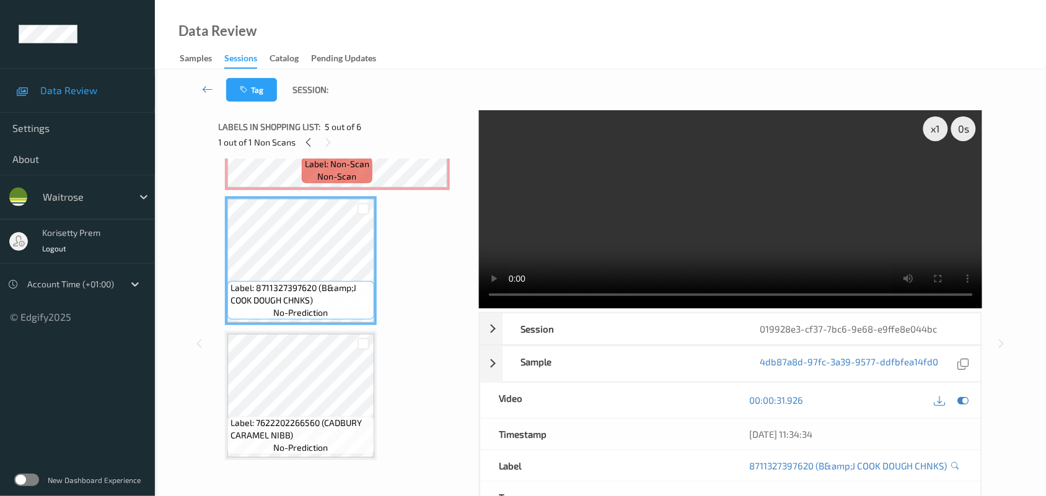
click at [628, 237] on video at bounding box center [731, 209] width 504 height 198
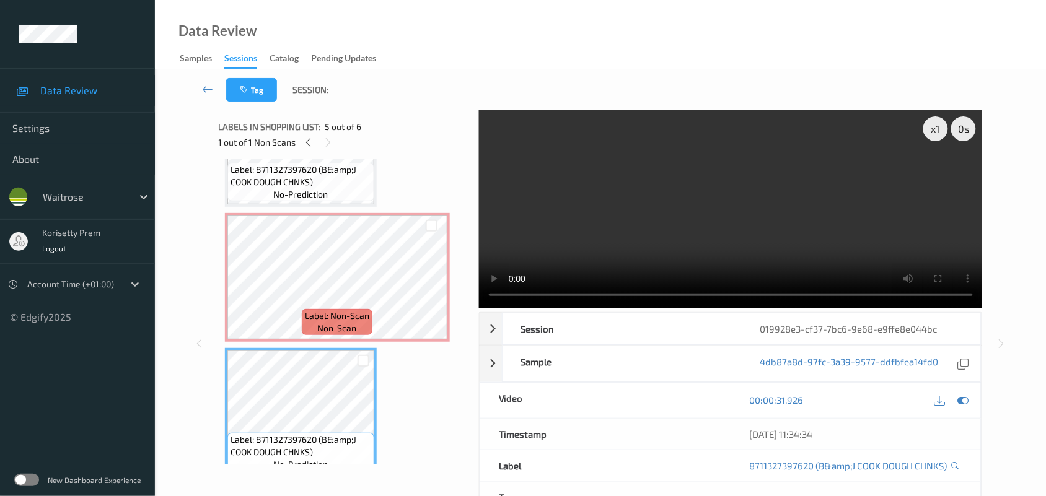
scroll to position [354, 0]
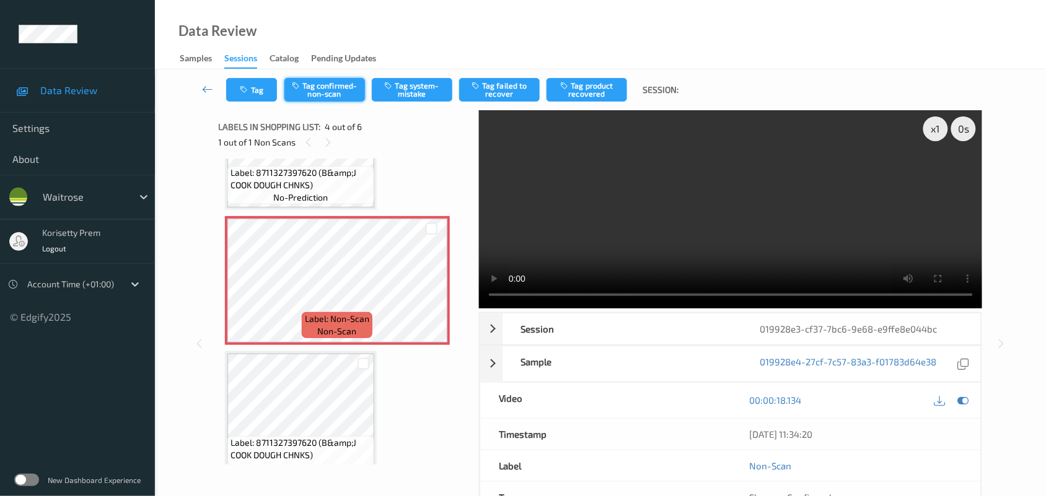
click at [332, 81] on button "Tag confirmed-non-scan" at bounding box center [324, 90] width 81 height 24
click at [594, 89] on button "Tag product recovered" at bounding box center [587, 90] width 81 height 24
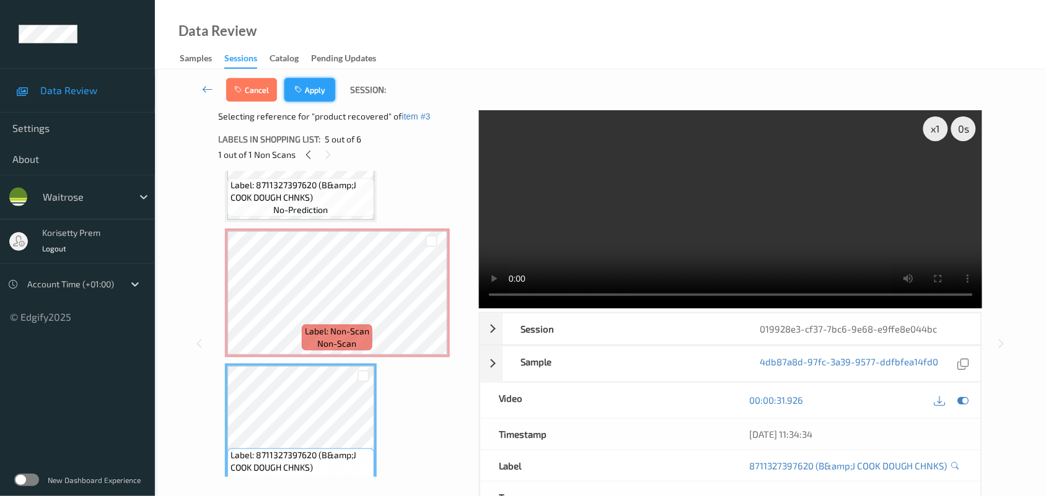
click at [304, 87] on icon "button" at bounding box center [299, 90] width 11 height 9
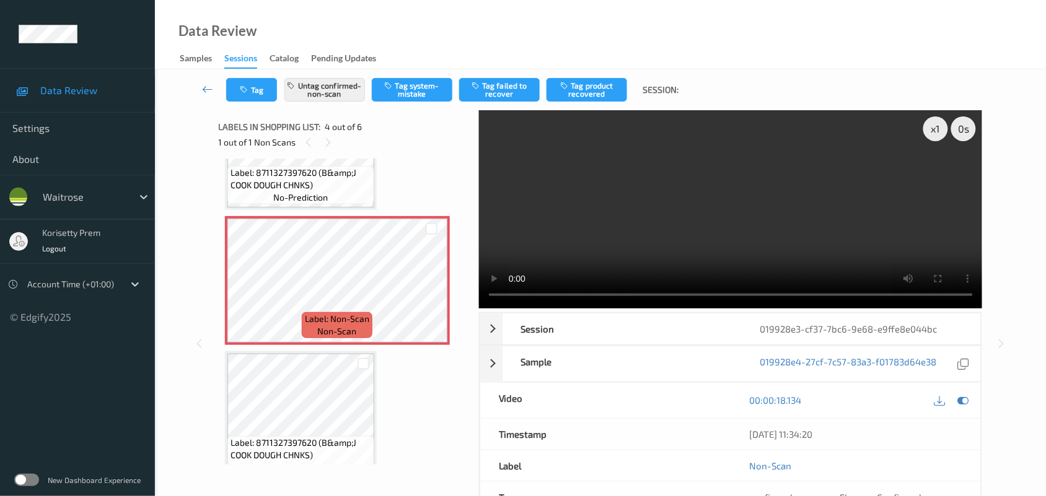
scroll to position [276, 0]
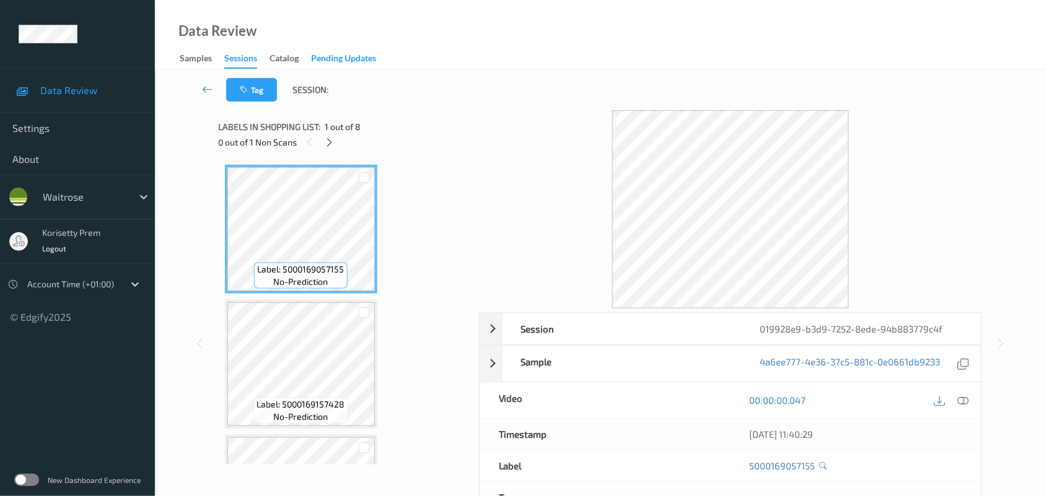
click at [376, 66] on div "Pending Updates" at bounding box center [343, 59] width 65 height 15
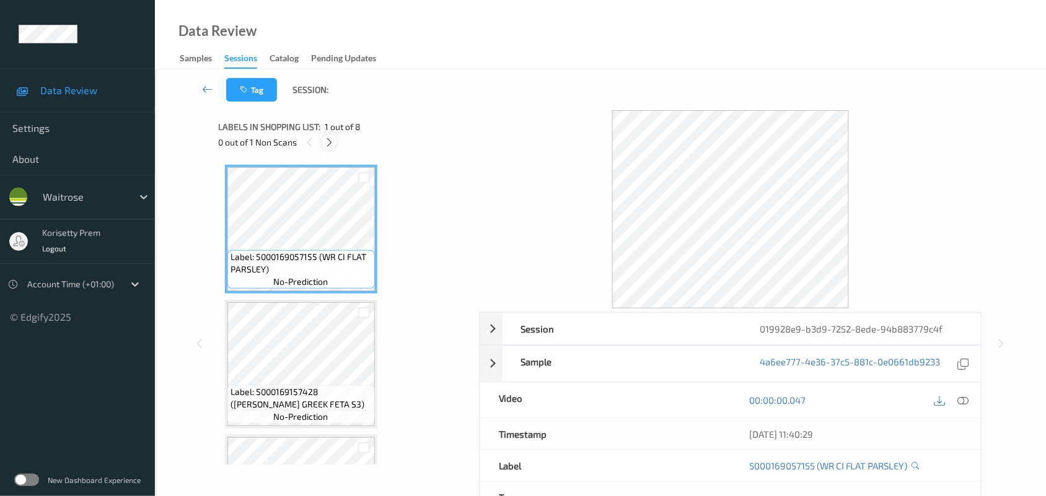
click at [330, 143] on icon at bounding box center [329, 142] width 11 height 11
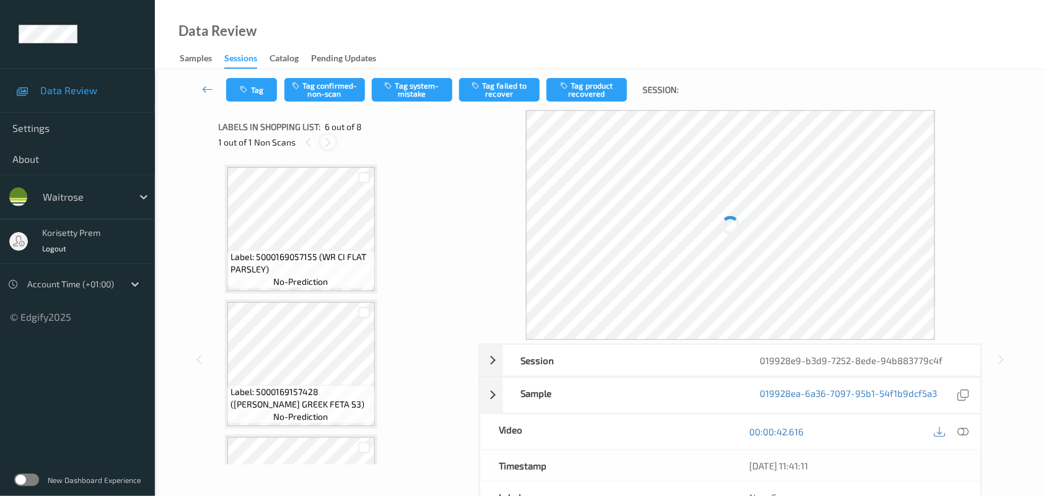
scroll to position [545, 0]
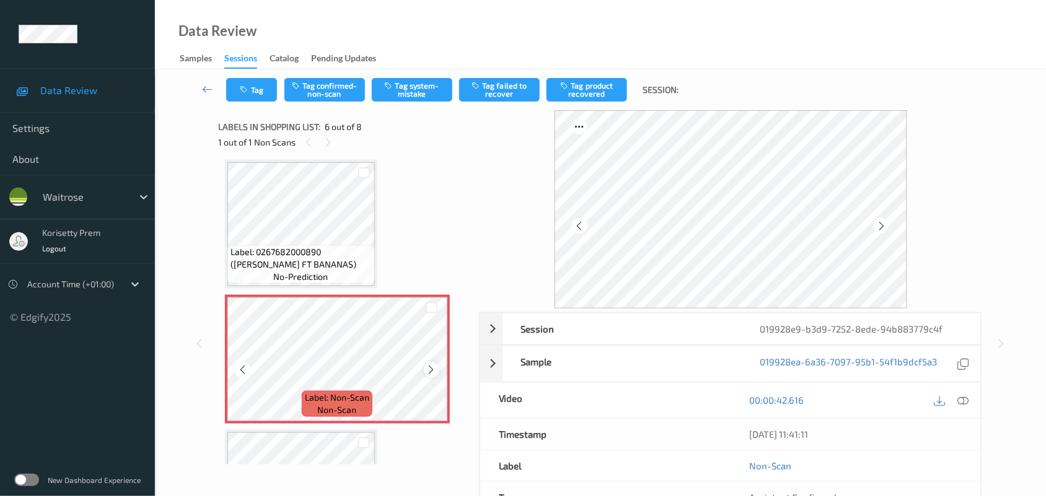
click at [428, 367] on icon at bounding box center [431, 369] width 11 height 11
click at [431, 369] on icon at bounding box center [431, 369] width 11 height 11
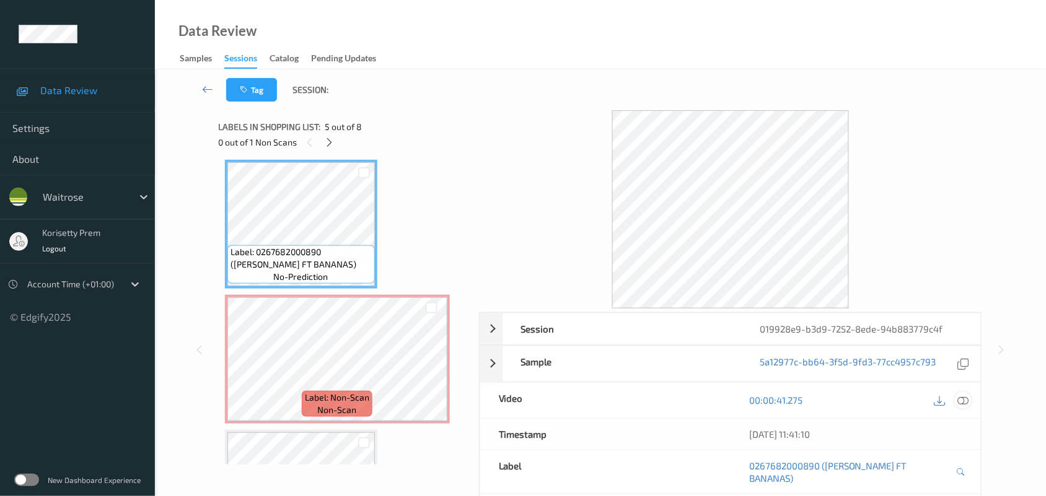
click at [962, 403] on icon at bounding box center [963, 400] width 11 height 11
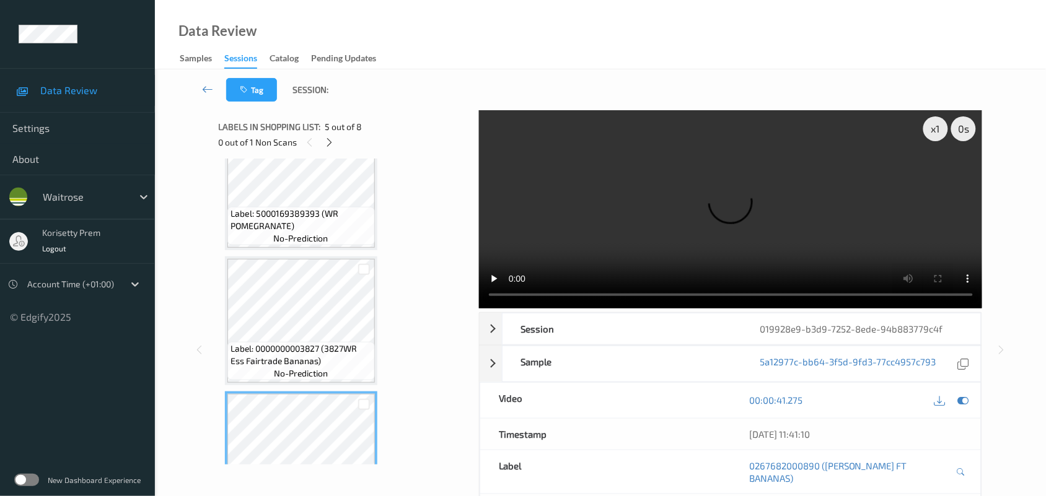
scroll to position [391, 0]
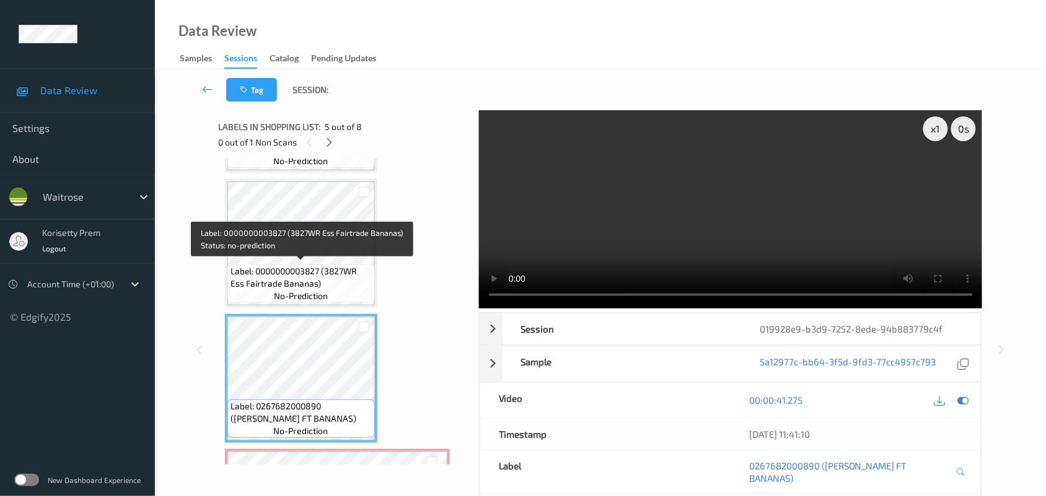
click at [314, 268] on span "Label: 0000000003827 (3827WR Ess Fairtrade Bananas)" at bounding box center [301, 277] width 141 height 25
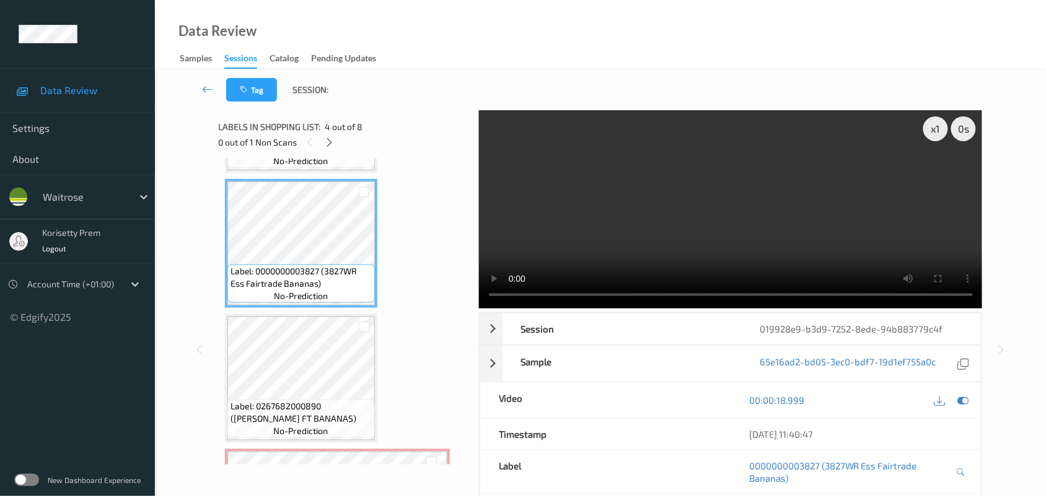
click at [744, 223] on video at bounding box center [731, 209] width 504 height 198
click at [704, 242] on video at bounding box center [731, 209] width 504 height 198
click at [761, 233] on video at bounding box center [731, 209] width 504 height 198
click at [663, 245] on video at bounding box center [731, 209] width 504 height 198
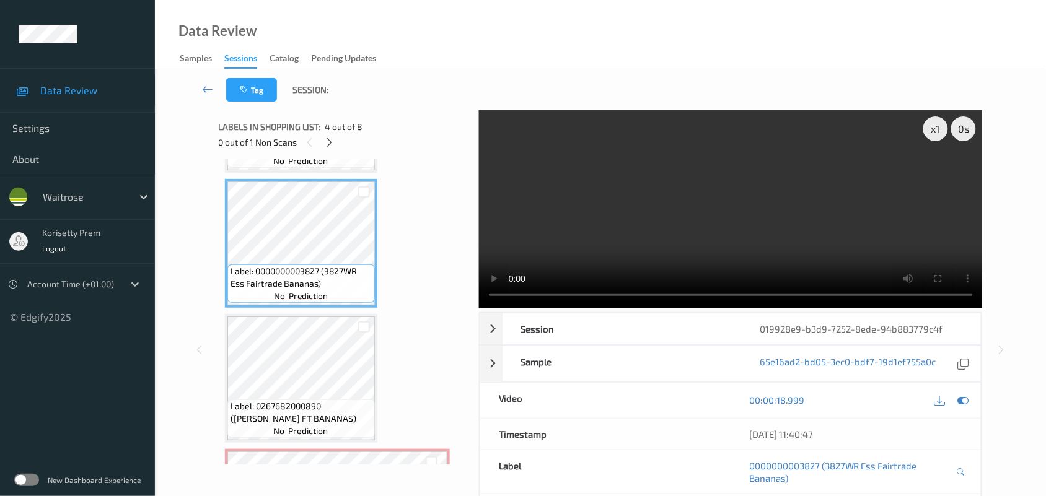
click at [620, 215] on video at bounding box center [731, 209] width 504 height 198
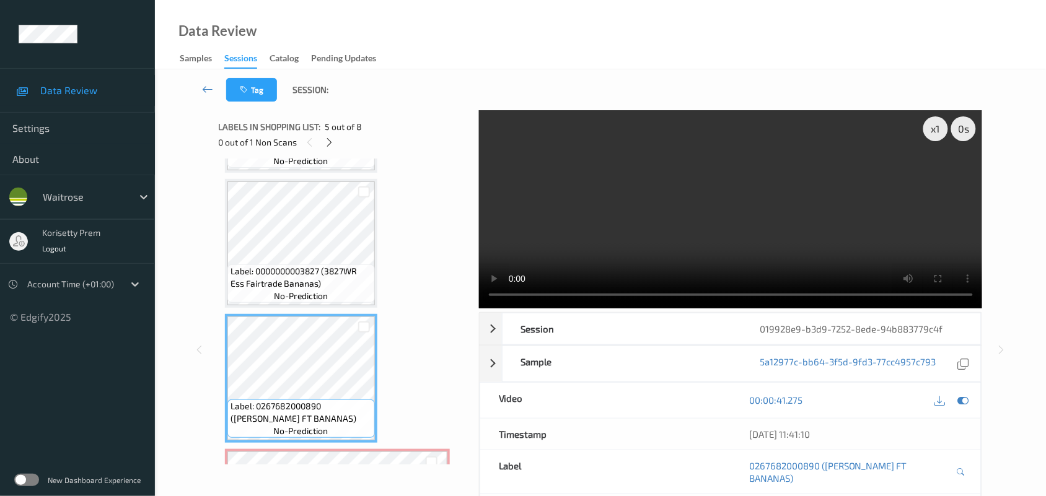
click at [614, 199] on video at bounding box center [731, 209] width 504 height 198
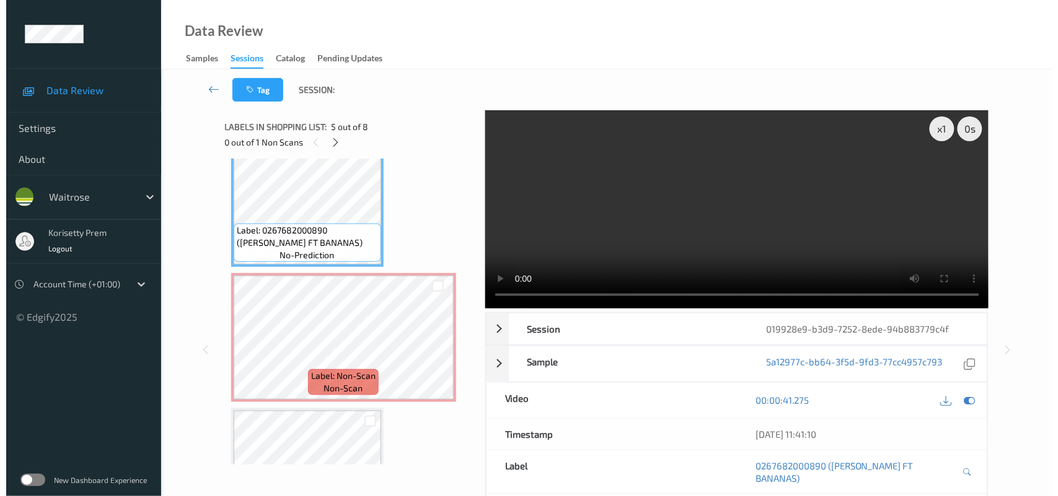
scroll to position [623, 0]
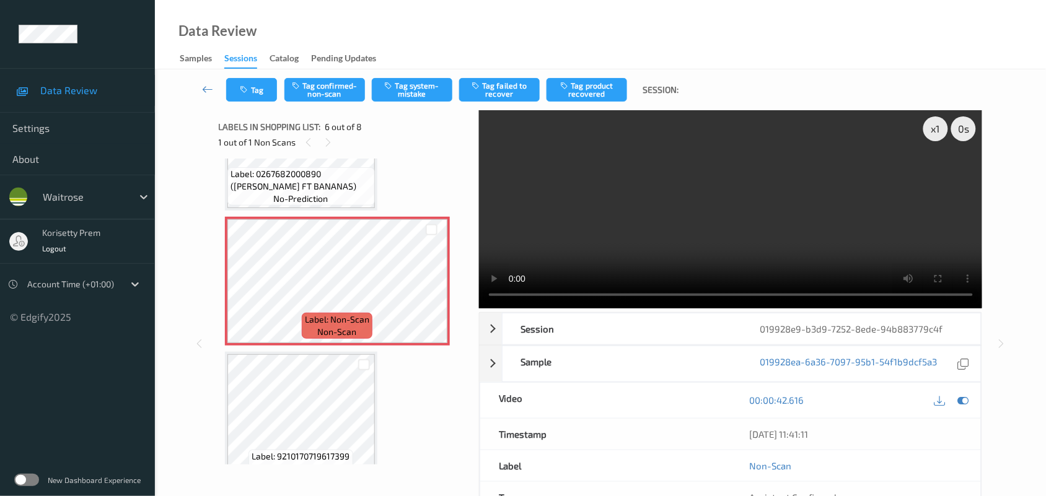
click at [610, 221] on video at bounding box center [731, 209] width 504 height 198
click at [398, 91] on button "Tag system-mistake" at bounding box center [412, 90] width 81 height 24
click at [247, 81] on button "Tag" at bounding box center [251, 90] width 51 height 24
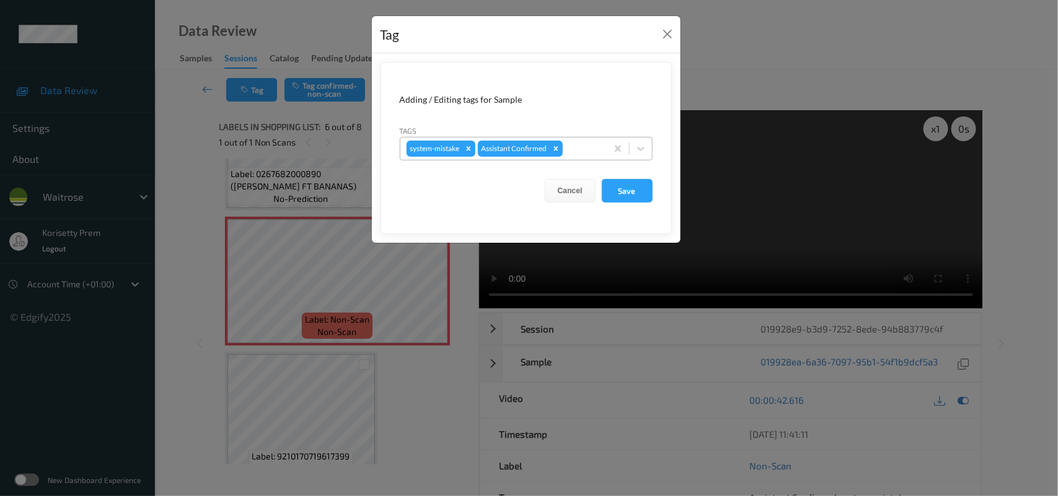
click at [576, 152] on div at bounding box center [582, 148] width 35 height 15
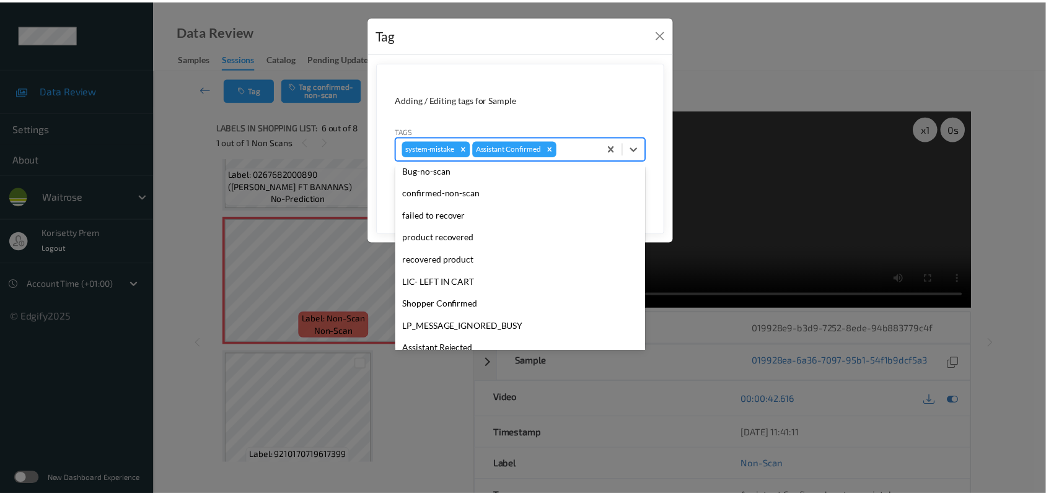
scroll to position [286, 0]
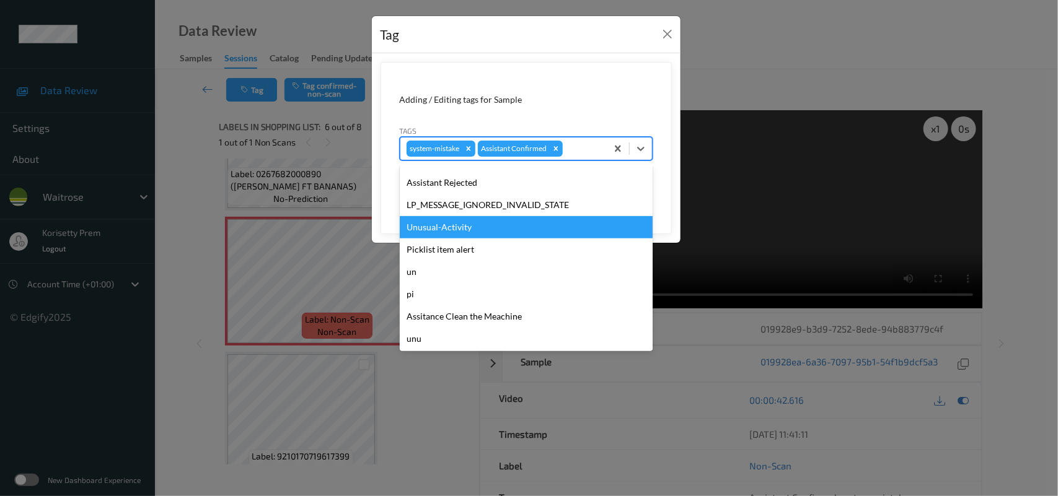
click at [457, 234] on div "Unusual-Activity" at bounding box center [526, 227] width 253 height 22
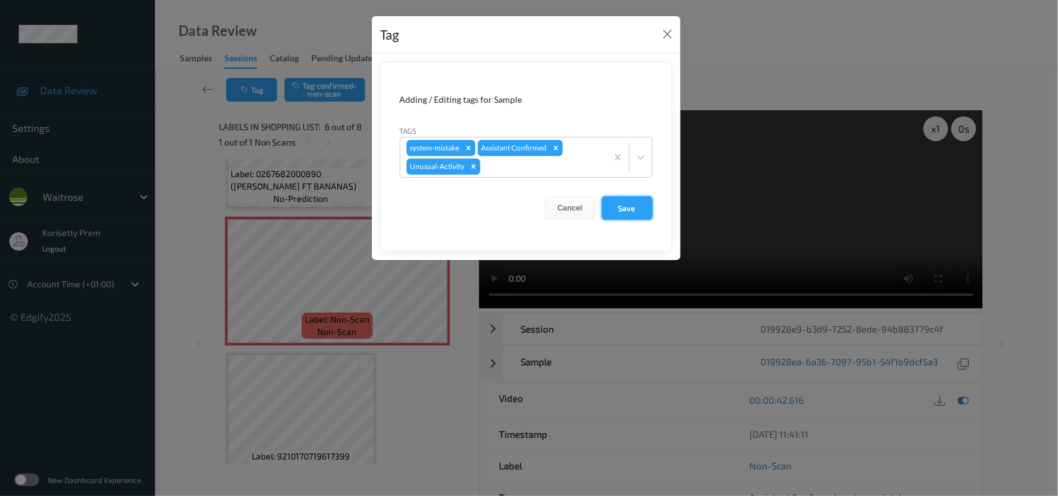
click at [629, 206] on button "Save" at bounding box center [627, 208] width 51 height 24
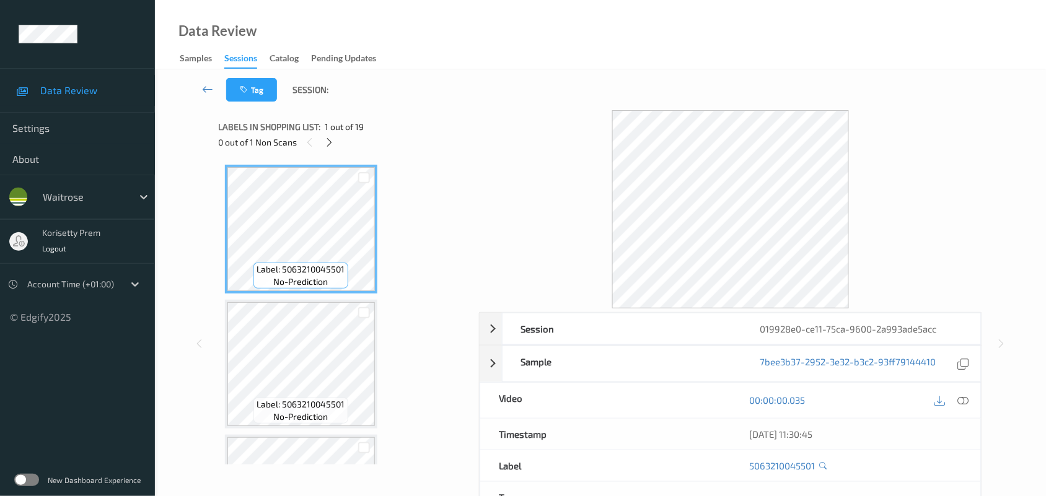
click at [499, 95] on div "Tag Session:" at bounding box center [600, 89] width 840 height 41
click at [333, 134] on div "0 out of 1 Non Scans" at bounding box center [345, 141] width 252 height 15
click at [332, 143] on icon at bounding box center [329, 142] width 11 height 11
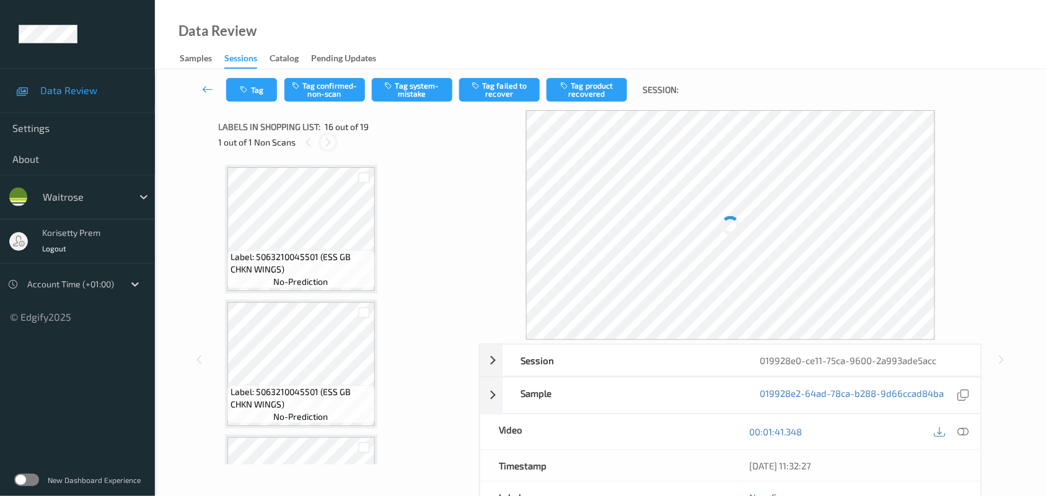
scroll to position [1893, 0]
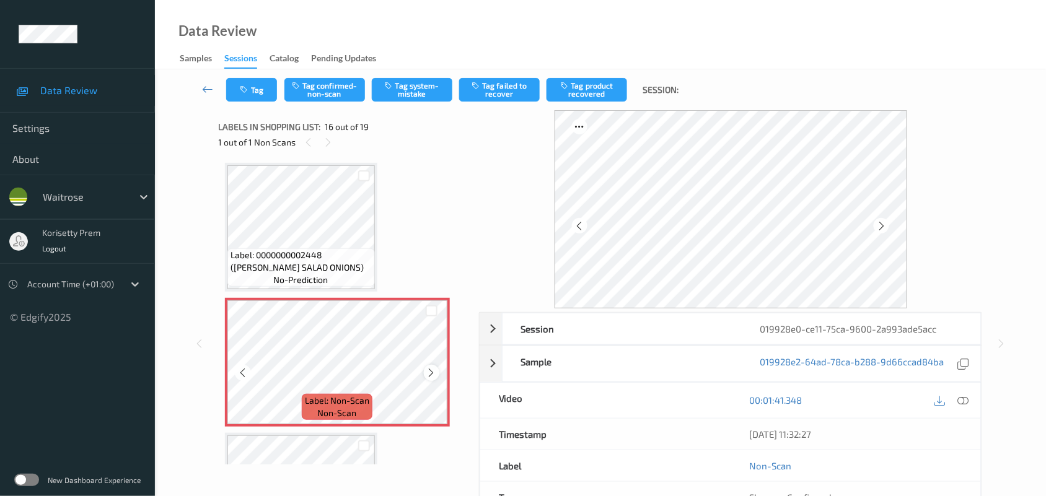
click at [429, 367] on icon at bounding box center [431, 372] width 11 height 11
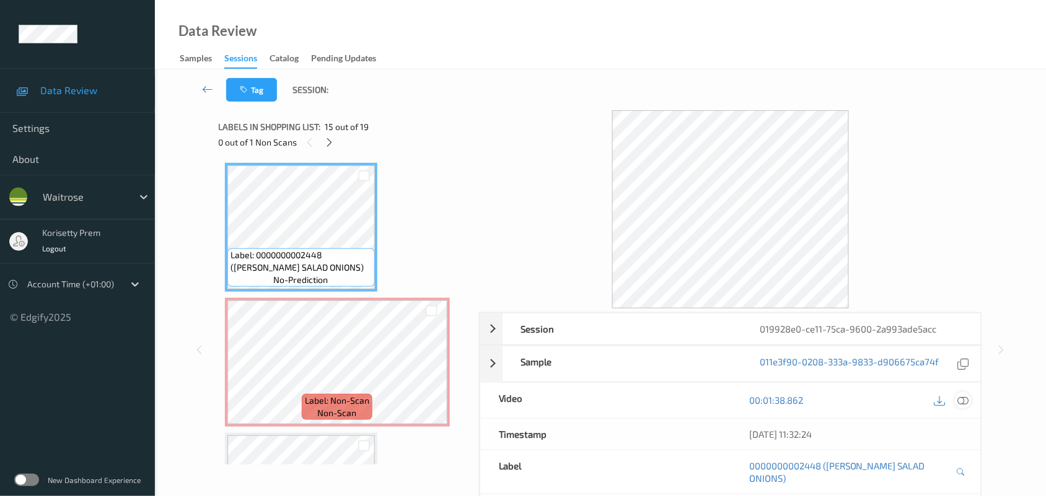
click at [961, 403] on icon at bounding box center [963, 400] width 11 height 11
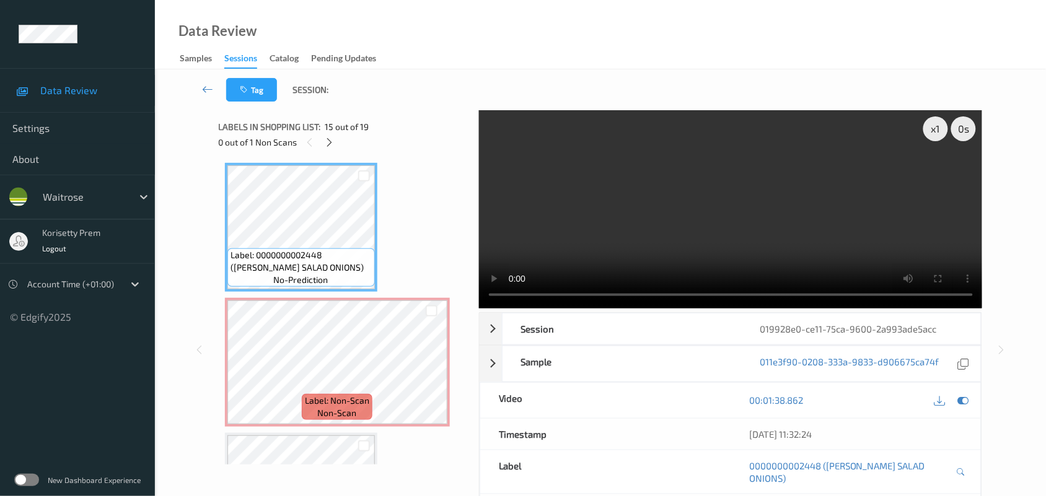
click at [657, 233] on video at bounding box center [731, 209] width 504 height 198
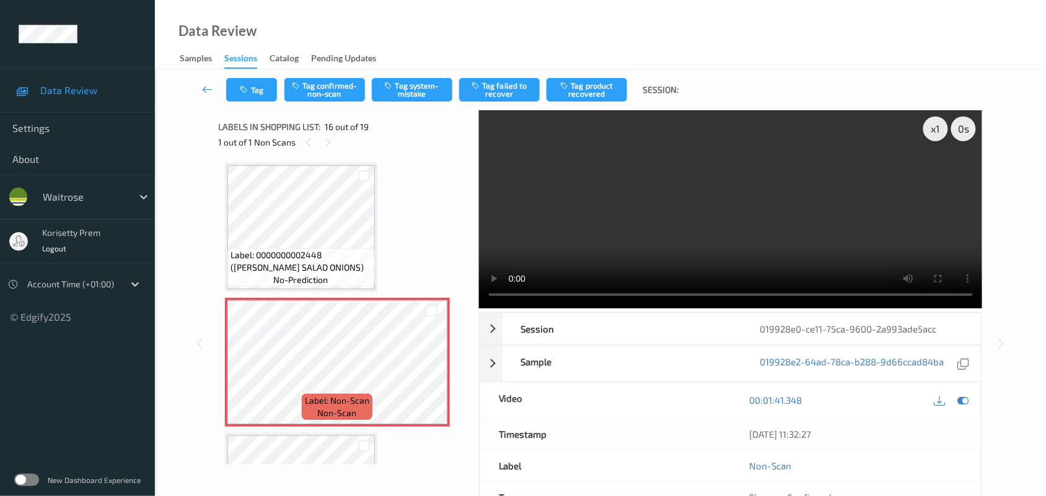
click at [701, 200] on video at bounding box center [731, 209] width 504 height 198
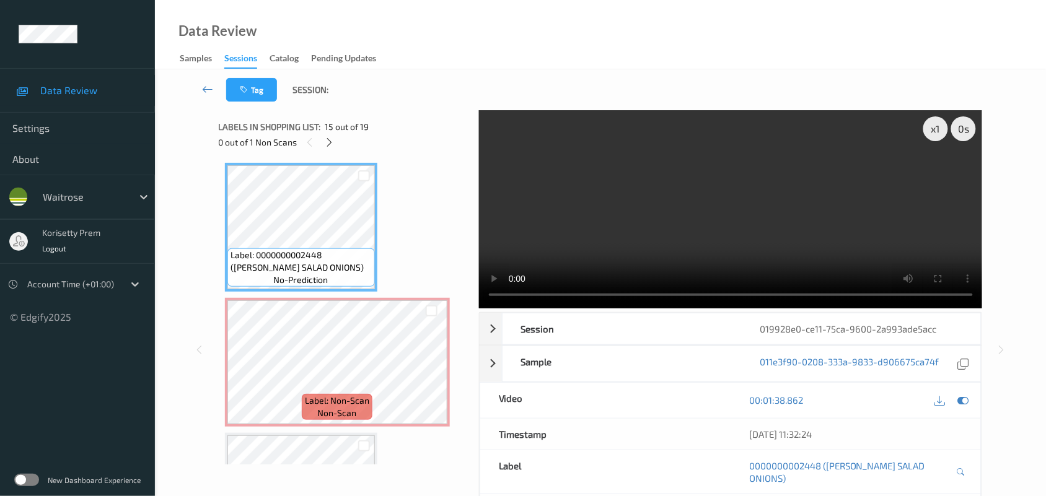
click at [658, 208] on video at bounding box center [731, 209] width 504 height 198
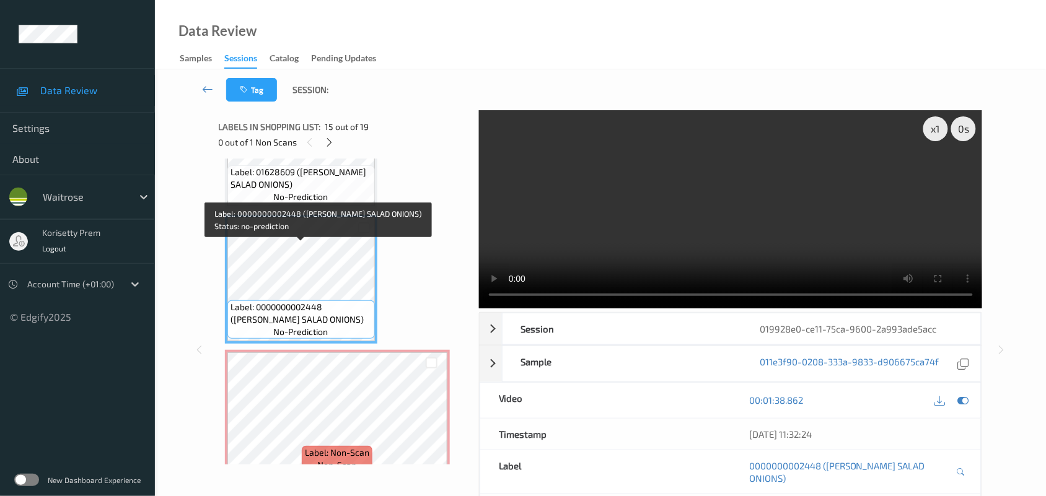
scroll to position [1816, 0]
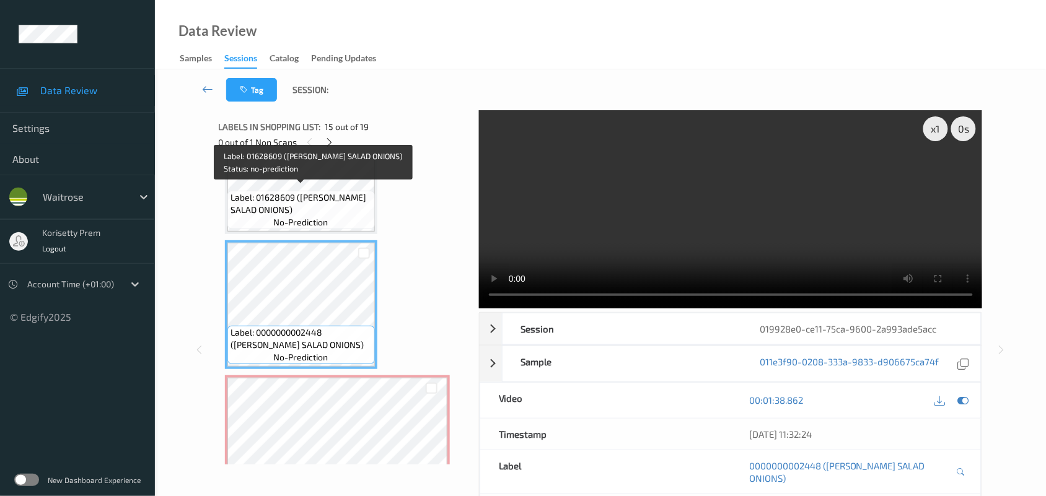
click at [289, 201] on span "Label: 01628609 (WR DORG SALAD ONIONS)" at bounding box center [301, 203] width 141 height 25
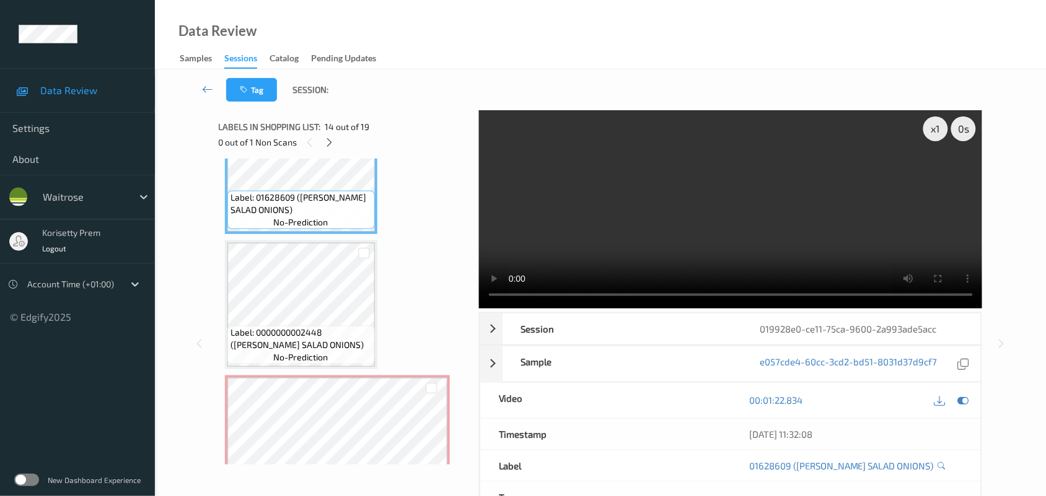
click at [723, 214] on video at bounding box center [731, 209] width 504 height 198
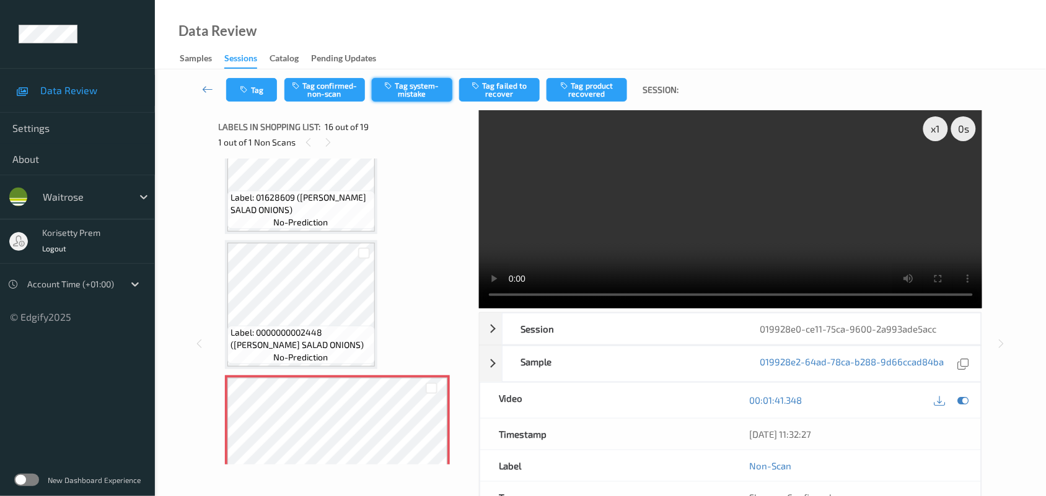
click at [416, 97] on button "Tag system-mistake" at bounding box center [412, 90] width 81 height 24
click at [245, 89] on icon "button" at bounding box center [245, 90] width 11 height 9
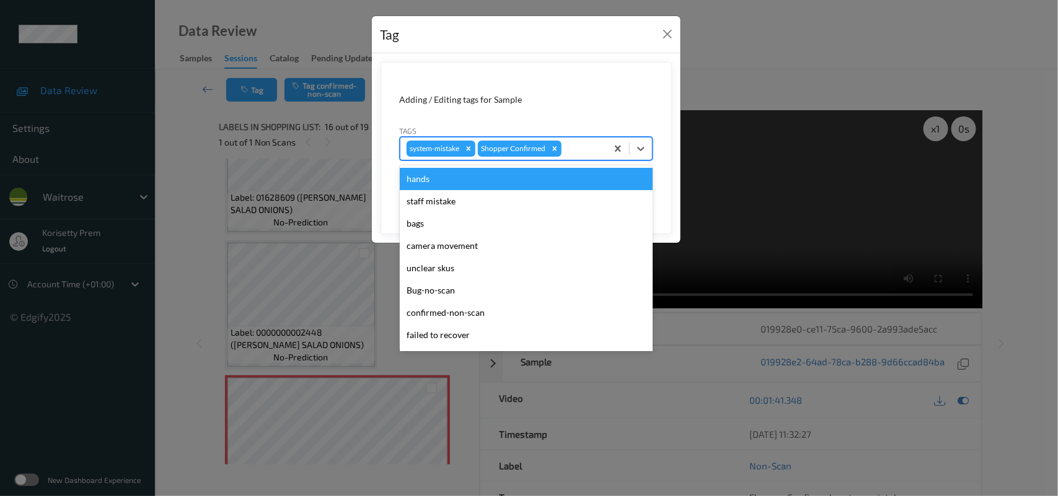
click at [602, 147] on div "system-mistake Shopper Confirmed" at bounding box center [503, 148] width 206 height 21
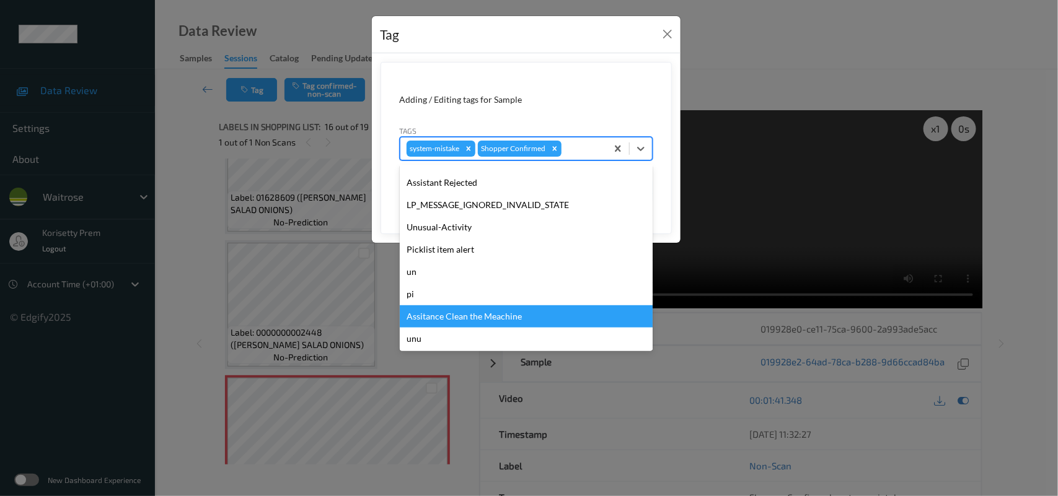
scroll to position [287, 0]
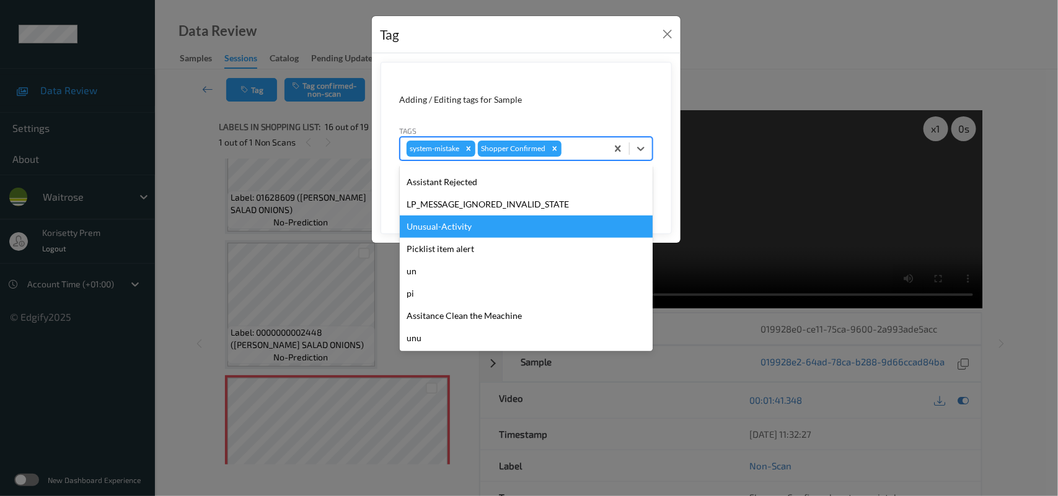
click at [450, 224] on div "Unusual-Activity" at bounding box center [526, 227] width 253 height 22
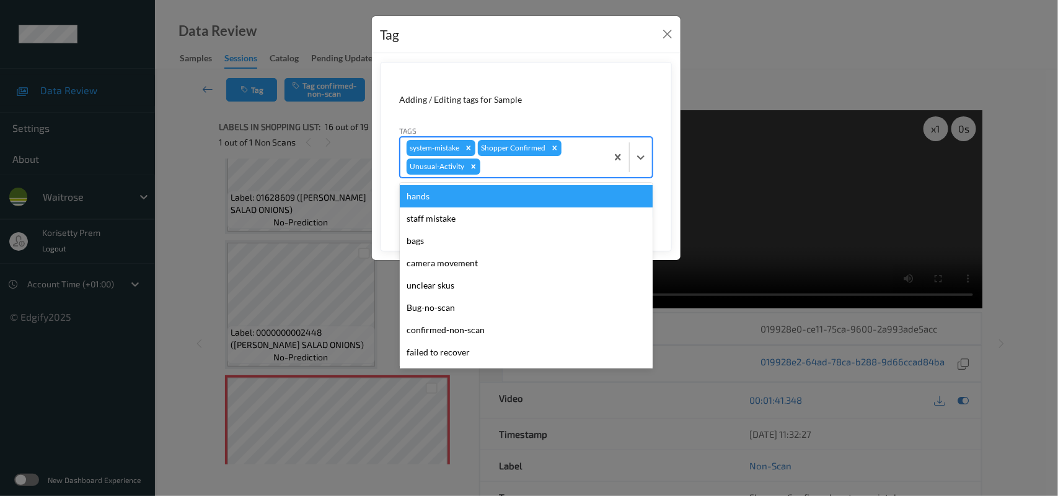
click at [550, 159] on div "system-mistake Shopper Confirmed Unusual-Activity" at bounding box center [503, 158] width 206 height 40
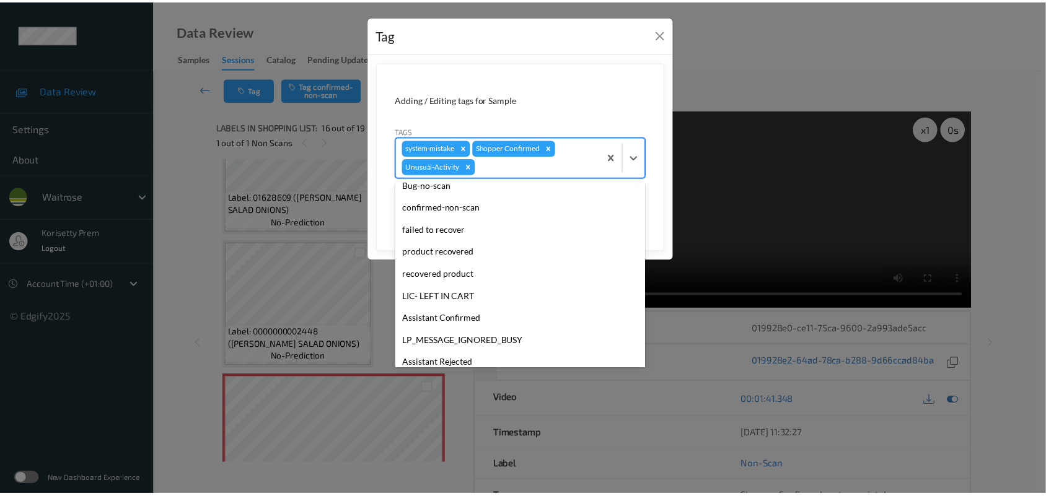
scroll to position [231, 0]
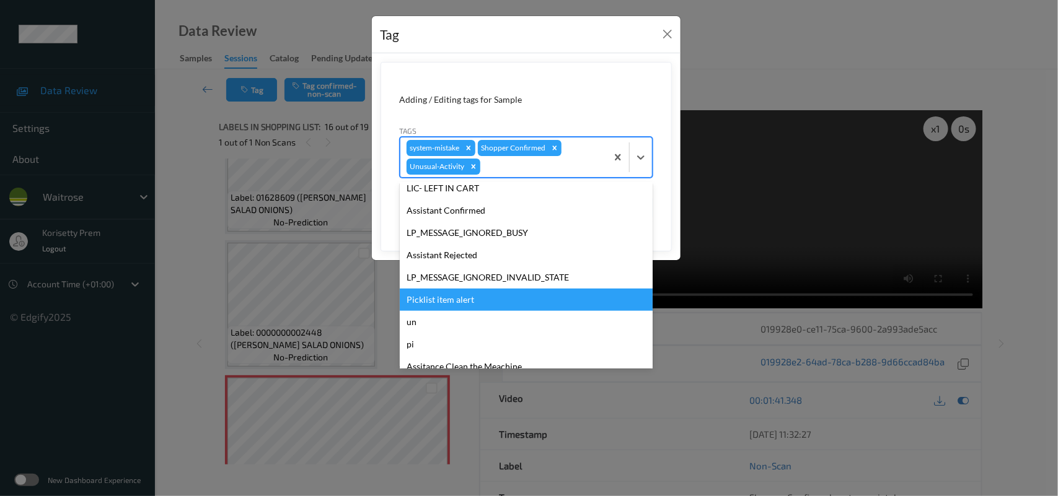
click at [445, 296] on div "Picklist item alert" at bounding box center [526, 300] width 253 height 22
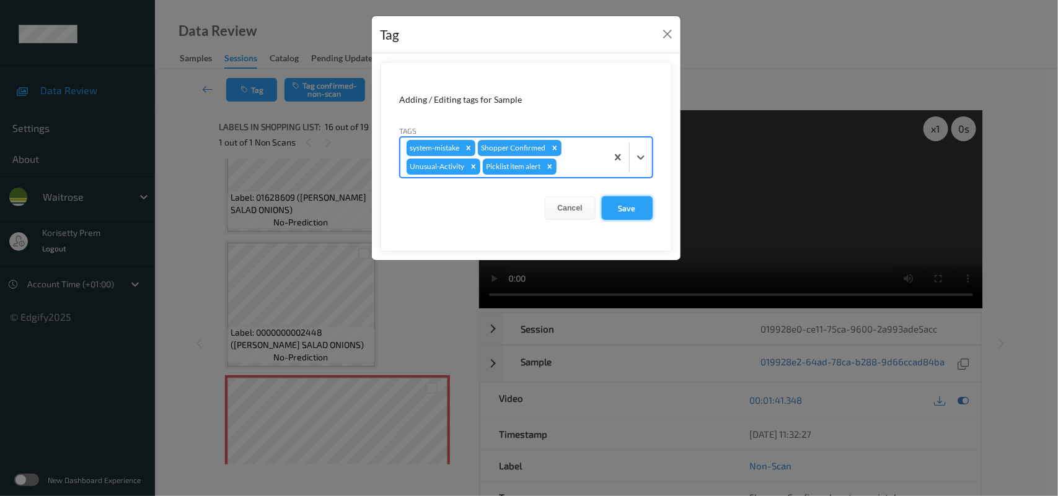
click at [617, 208] on button "Save" at bounding box center [627, 208] width 51 height 24
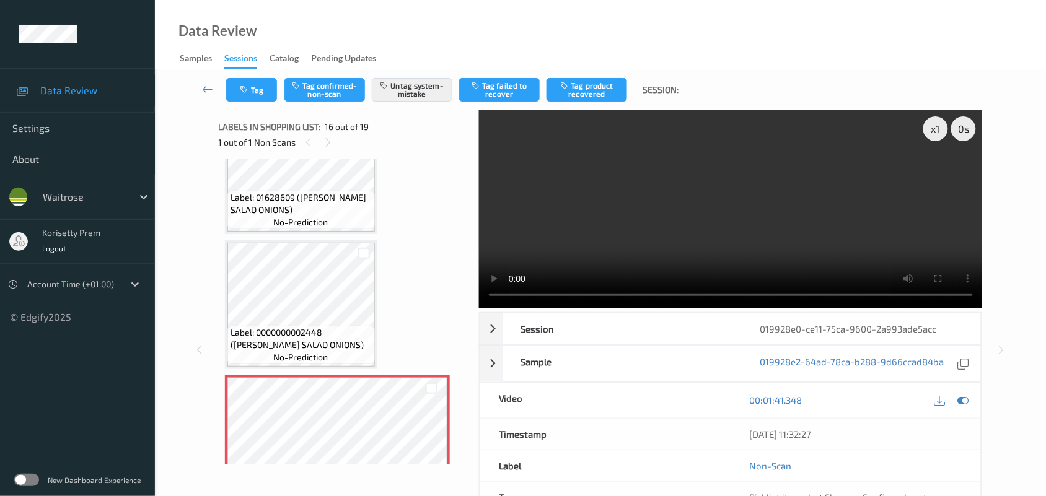
drag, startPoint x: 657, startPoint y: 182, endPoint x: 670, endPoint y: 184, distance: 13.2
click at [658, 182] on video at bounding box center [731, 209] width 504 height 198
click at [672, 189] on video at bounding box center [731, 209] width 504 height 198
click at [252, 79] on button "Tag" at bounding box center [251, 90] width 51 height 24
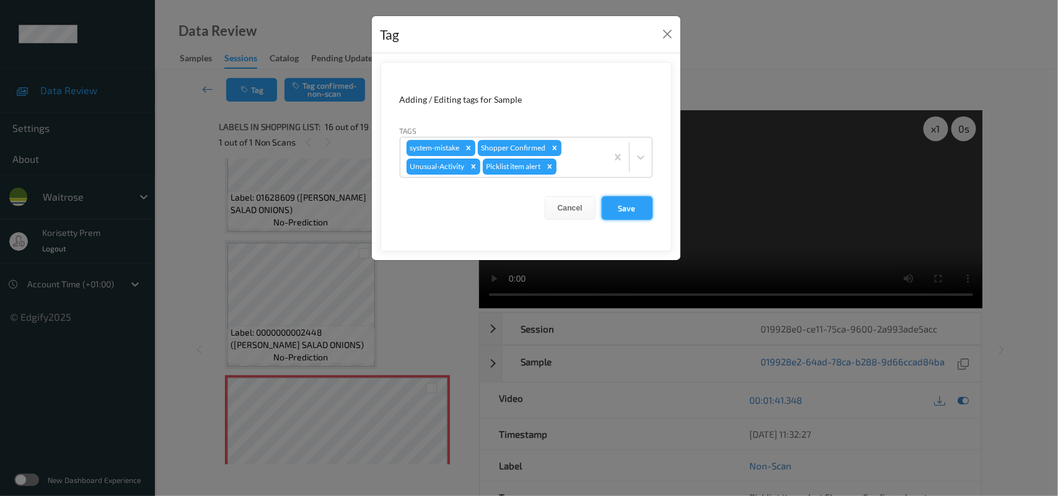
click at [622, 208] on button "Save" at bounding box center [627, 208] width 51 height 24
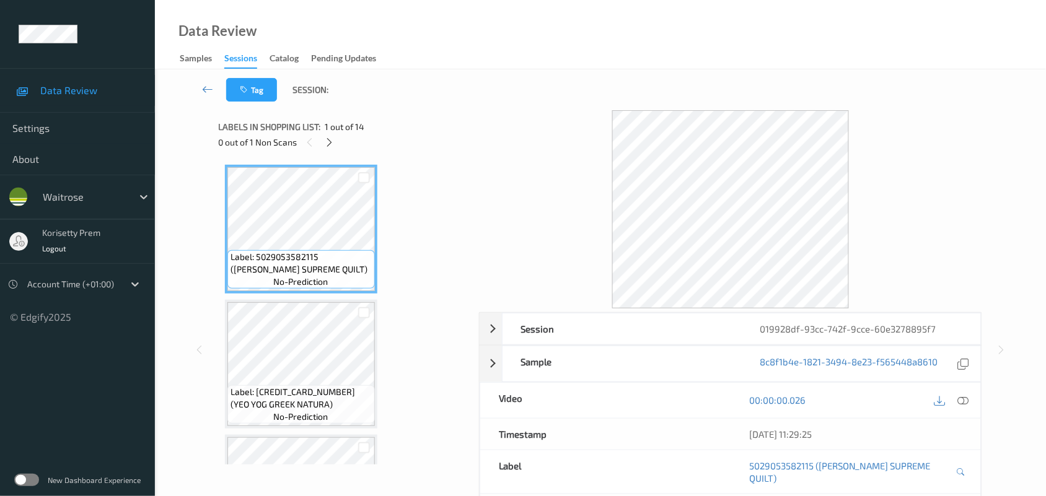
click at [587, 79] on div "Tag Session:" at bounding box center [600, 89] width 840 height 41
click at [330, 146] on icon at bounding box center [329, 142] width 11 height 11
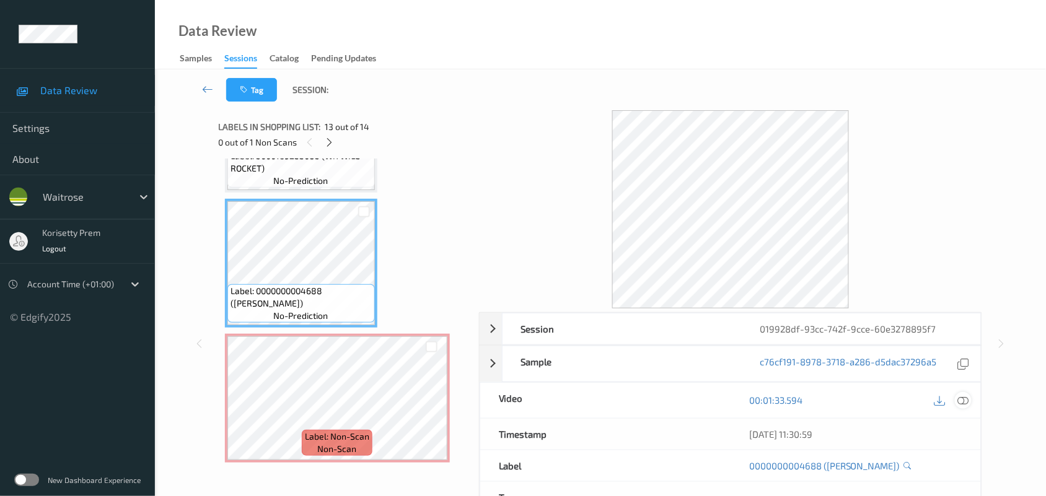
click at [964, 400] on icon at bounding box center [963, 400] width 11 height 11
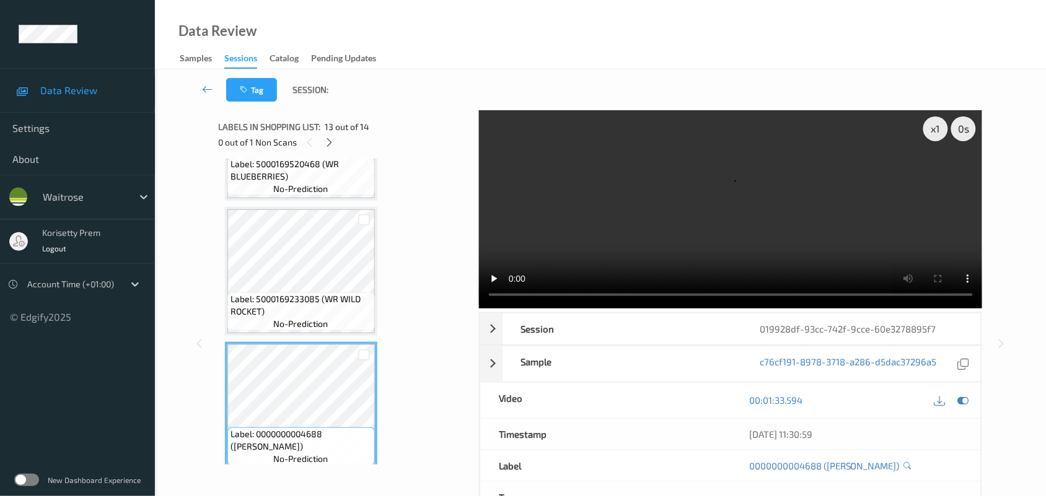
scroll to position [1432, 0]
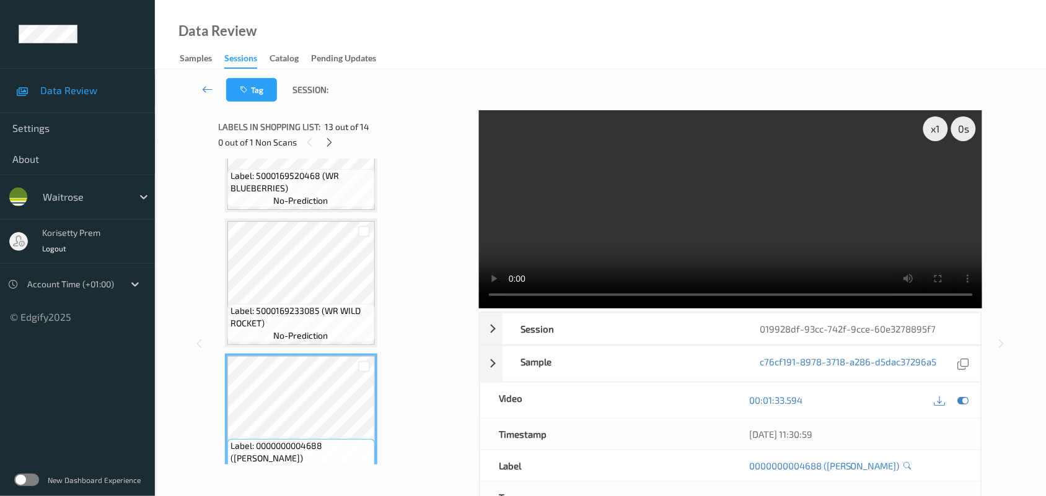
click at [651, 192] on video at bounding box center [731, 209] width 504 height 198
click at [646, 240] on video at bounding box center [731, 209] width 504 height 198
click at [816, 234] on video at bounding box center [731, 209] width 504 height 198
click at [728, 234] on video at bounding box center [731, 209] width 504 height 198
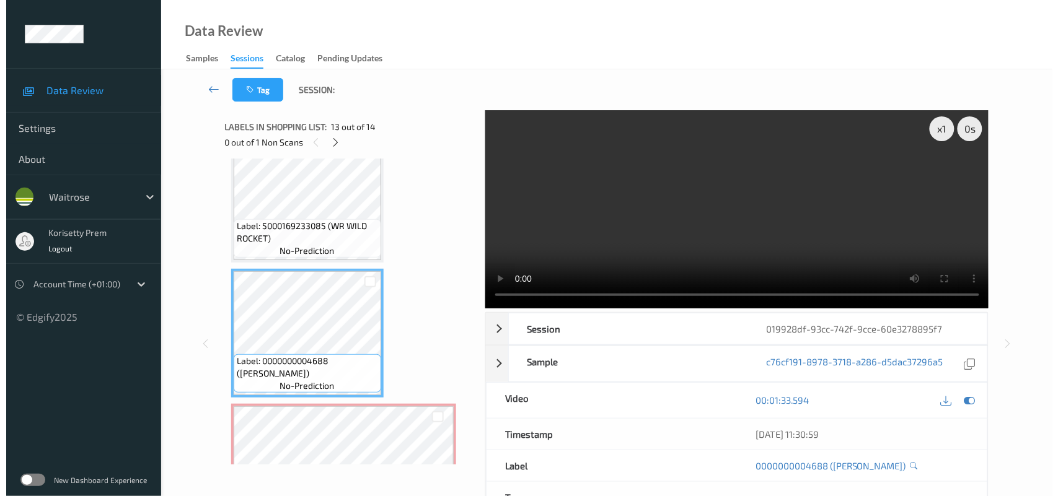
scroll to position [1587, 0]
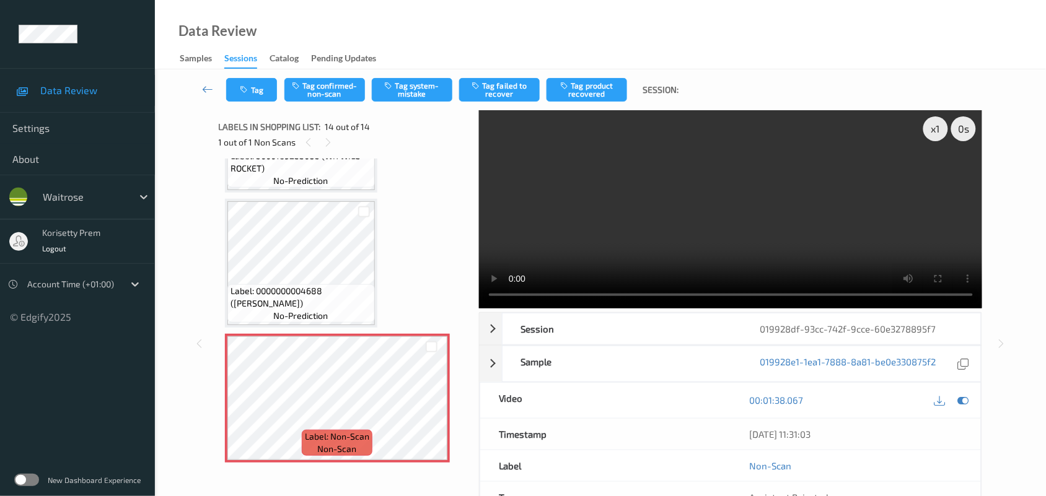
click at [624, 215] on video at bounding box center [731, 209] width 504 height 198
click at [618, 225] on video at bounding box center [731, 209] width 504 height 198
click at [403, 92] on button "Tag system-mistake" at bounding box center [412, 90] width 81 height 24
click at [240, 96] on button "Tag" at bounding box center [251, 90] width 51 height 24
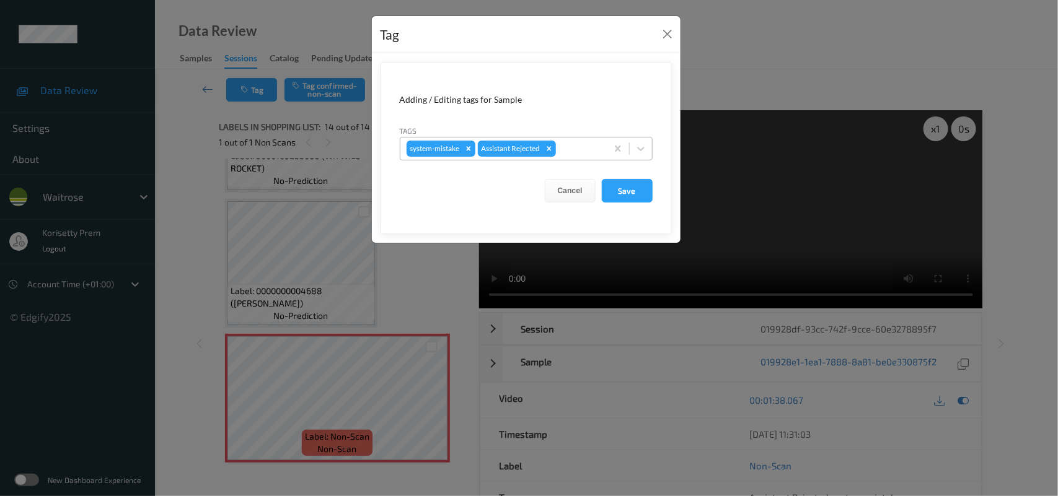
click at [574, 143] on div at bounding box center [579, 148] width 42 height 15
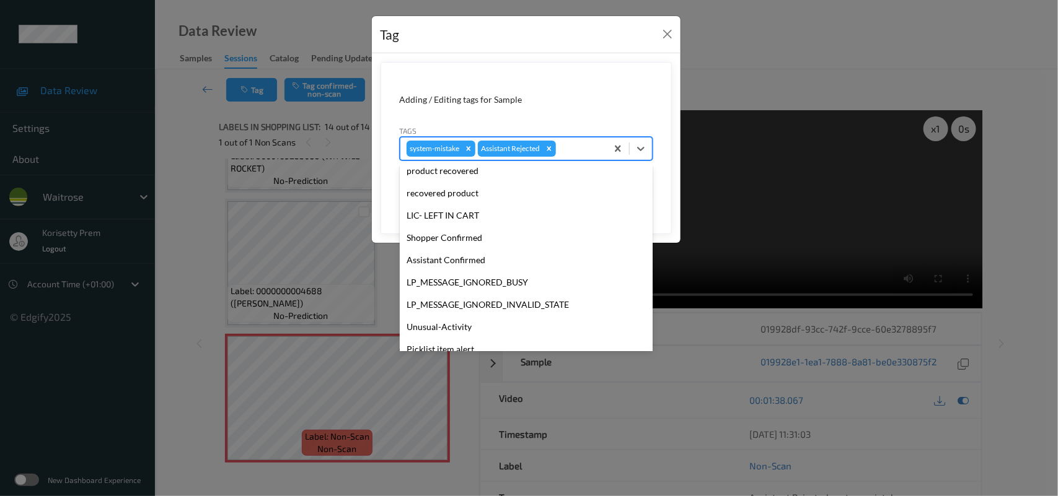
scroll to position [286, 0]
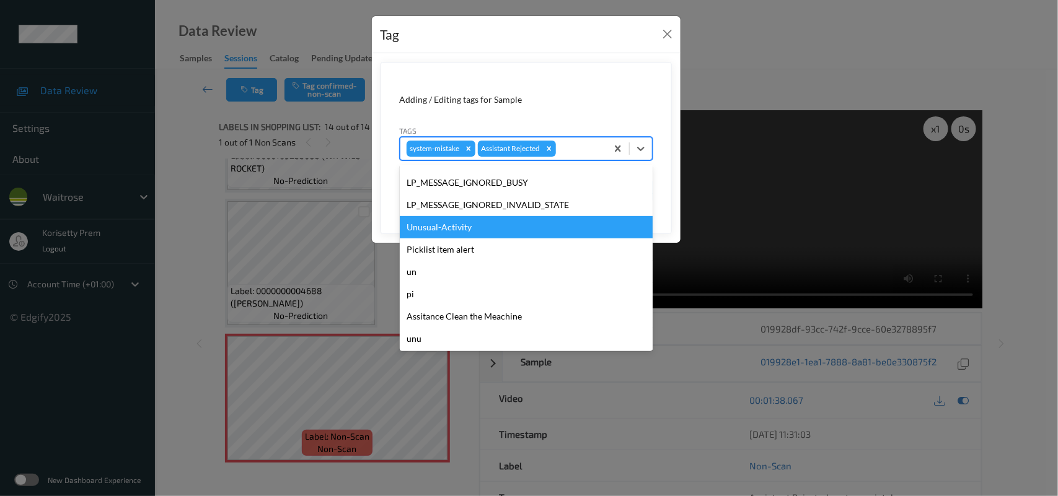
click at [471, 231] on div "Unusual-Activity" at bounding box center [526, 227] width 253 height 22
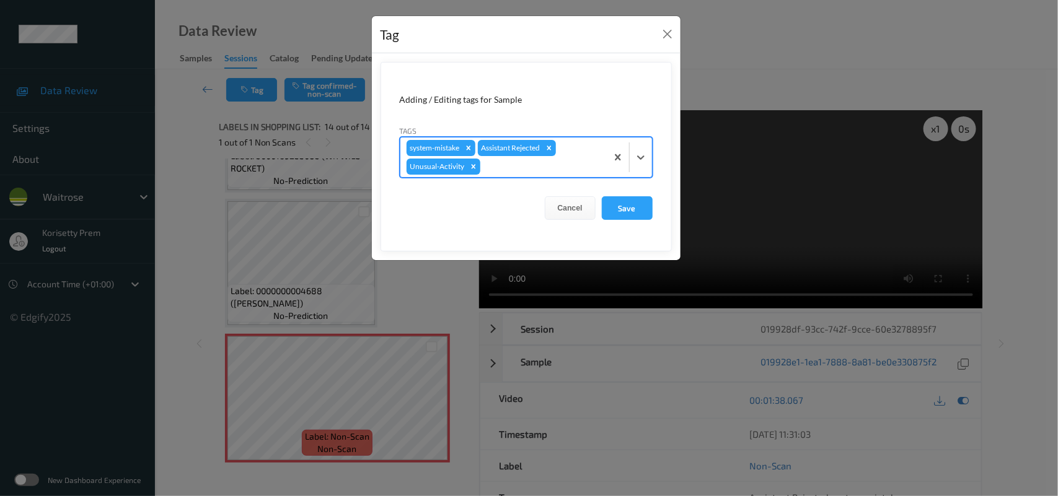
click at [503, 177] on div "system-mistake Assistant Rejected Unusual-Activity" at bounding box center [503, 158] width 206 height 40
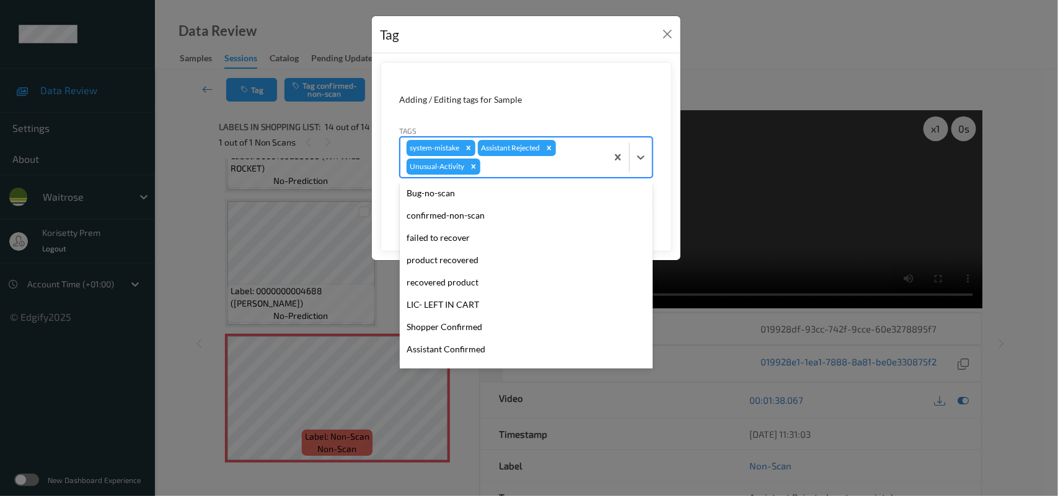
scroll to position [232, 0]
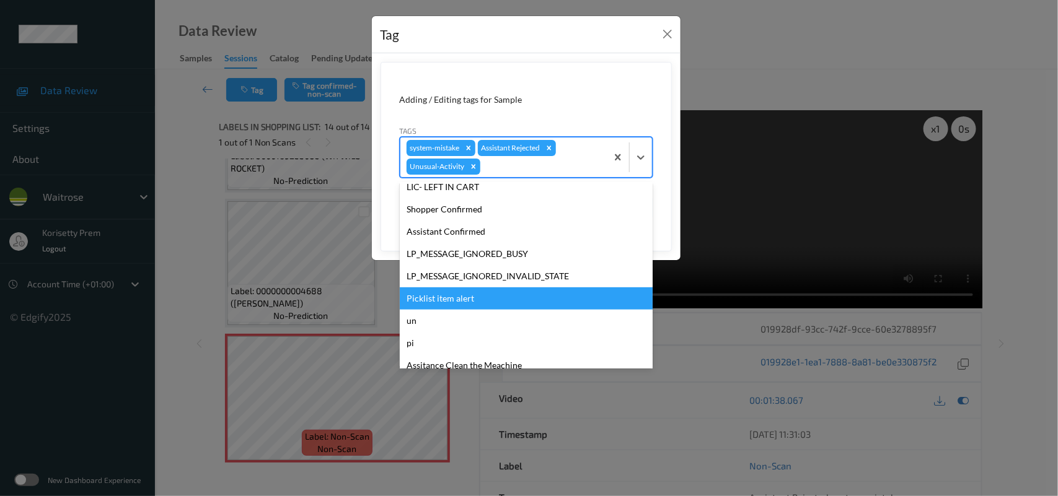
click at [460, 310] on div "un" at bounding box center [526, 321] width 253 height 22
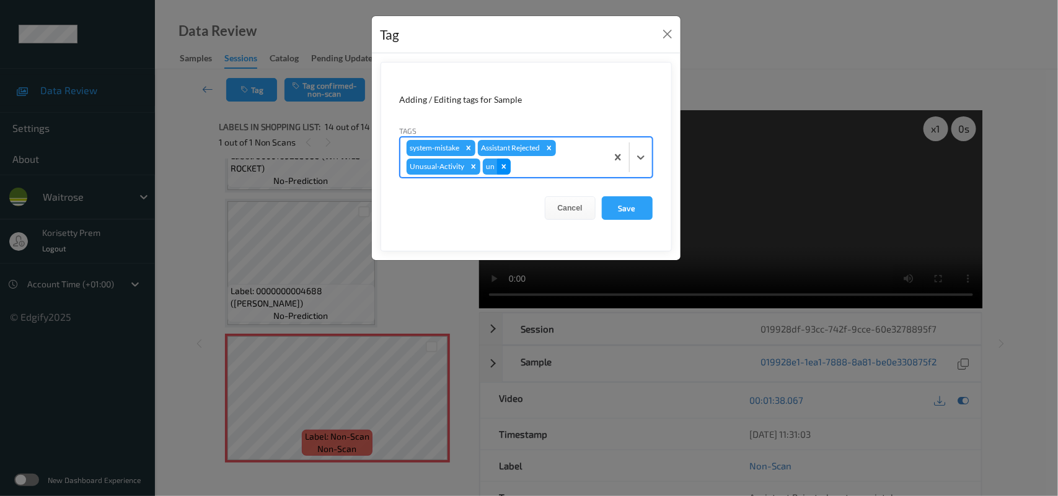
click at [504, 169] on icon "Remove un" at bounding box center [503, 166] width 9 height 9
click at [521, 165] on div at bounding box center [542, 166] width 118 height 15
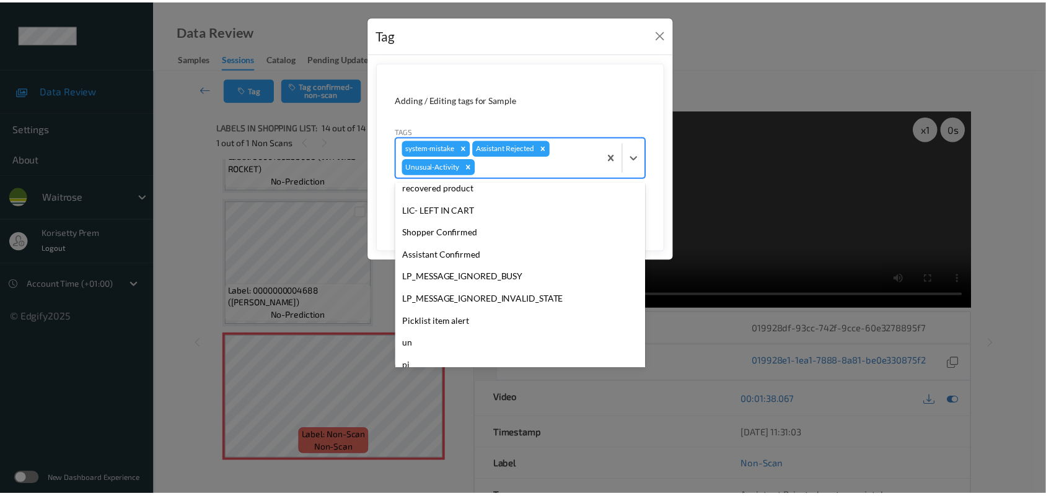
scroll to position [265, 0]
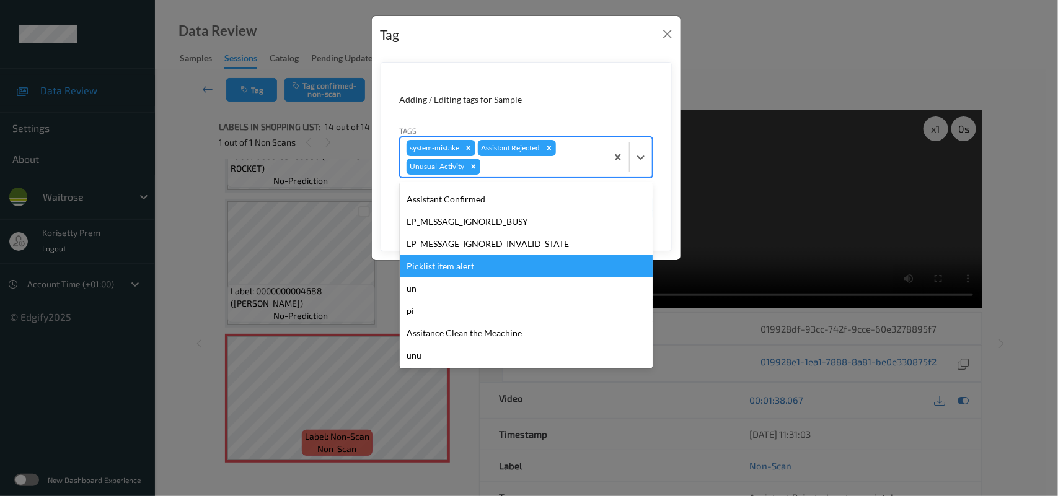
click at [432, 271] on div "Picklist item alert" at bounding box center [526, 266] width 253 height 22
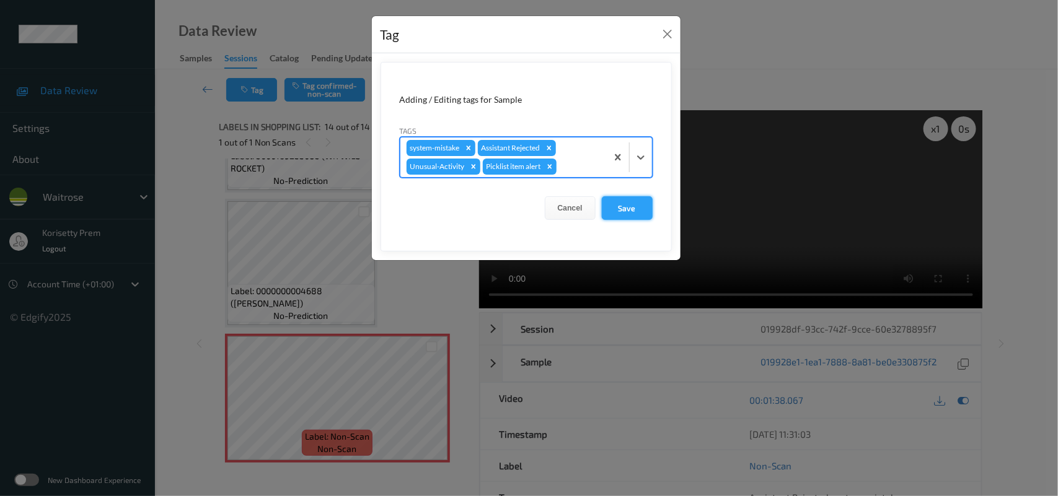
click at [630, 200] on button "Save" at bounding box center [627, 208] width 51 height 24
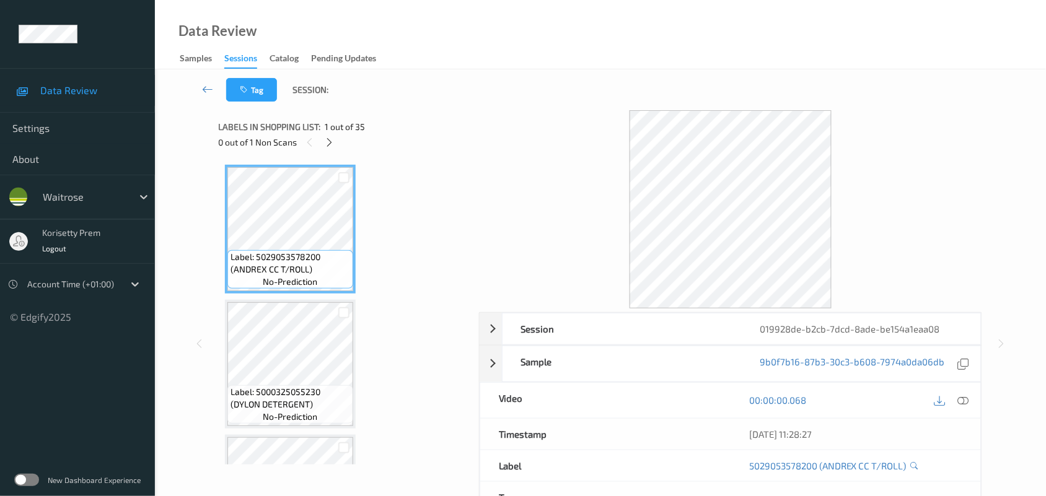
click at [633, 79] on div "Tag Session:" at bounding box center [600, 89] width 840 height 41
click at [327, 141] on icon at bounding box center [329, 142] width 11 height 11
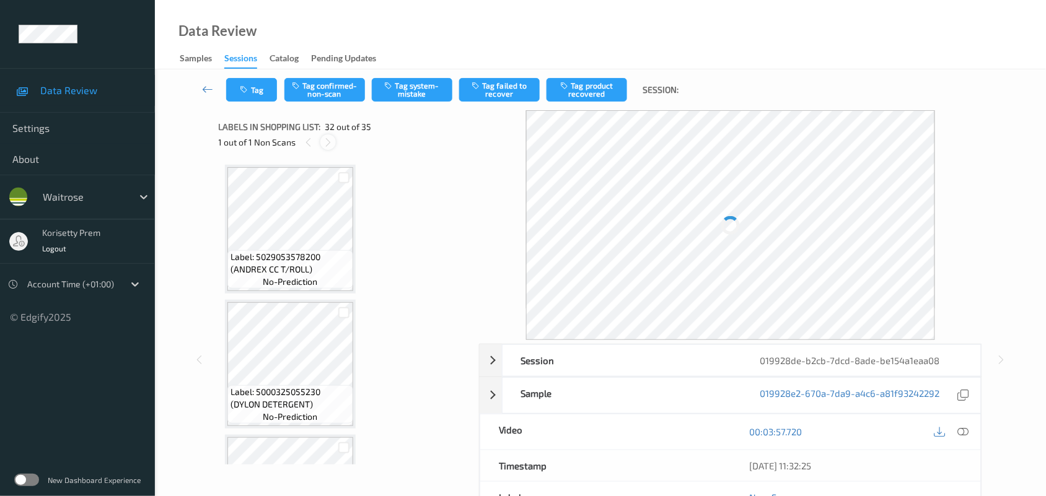
scroll to position [4050, 0]
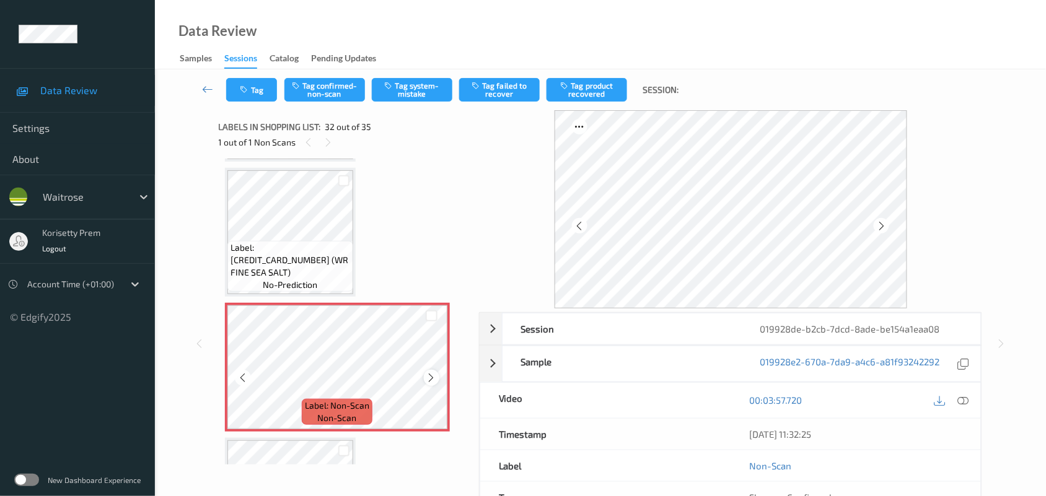
click at [426, 374] on div at bounding box center [431, 377] width 15 height 15
click at [265, 243] on div "Label: 5000169114308 (WR FINE SEA SALT) no-prediction" at bounding box center [290, 266] width 126 height 51
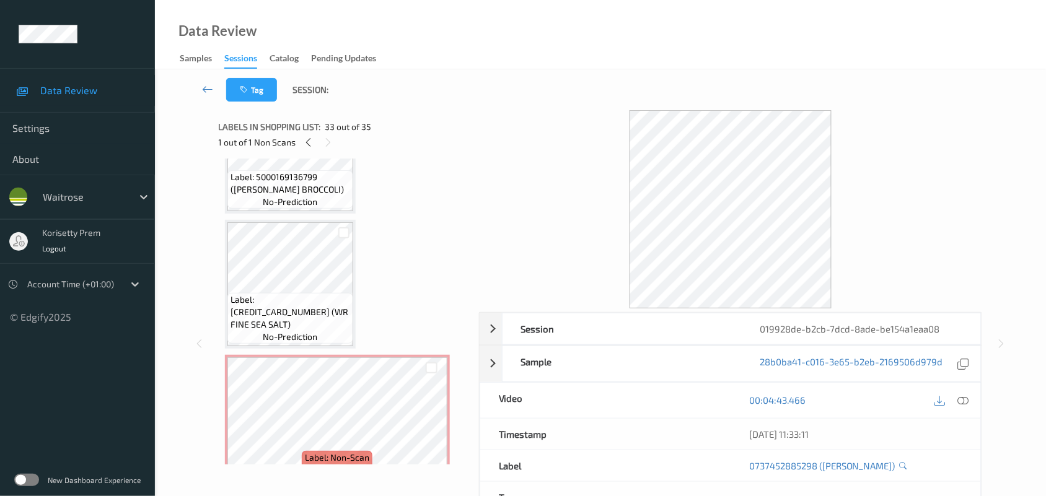
scroll to position [3972, 0]
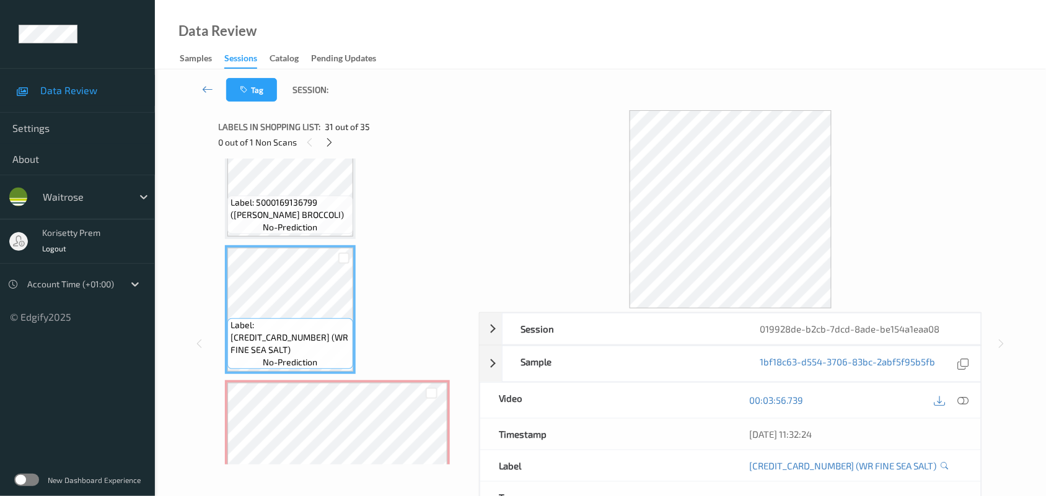
click at [567, 255] on div at bounding box center [731, 209] width 504 height 198
click at [967, 398] on icon at bounding box center [963, 400] width 11 height 11
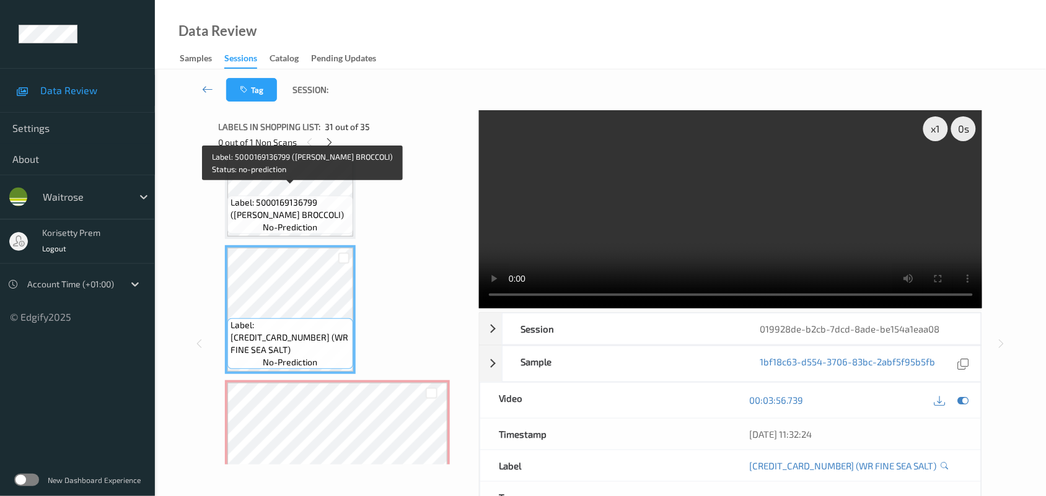
click at [236, 196] on span "Label: 5000169136799 (WR DORG BROCCOLI)" at bounding box center [291, 208] width 120 height 25
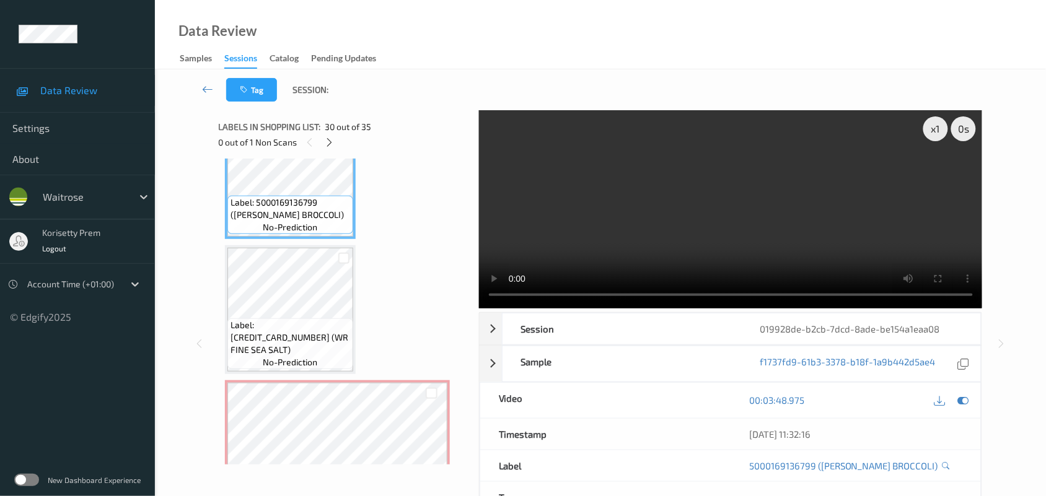
click at [702, 198] on video at bounding box center [731, 209] width 504 height 198
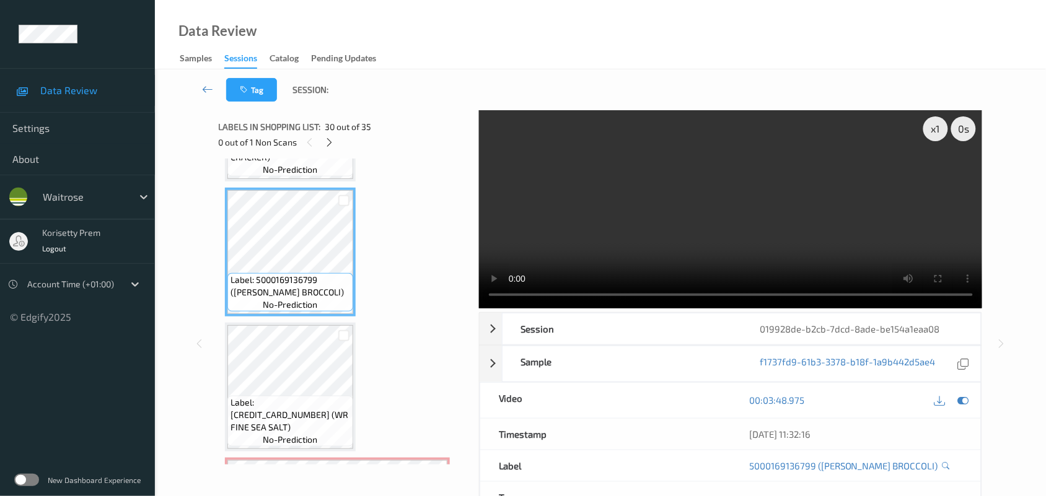
scroll to position [3817, 0]
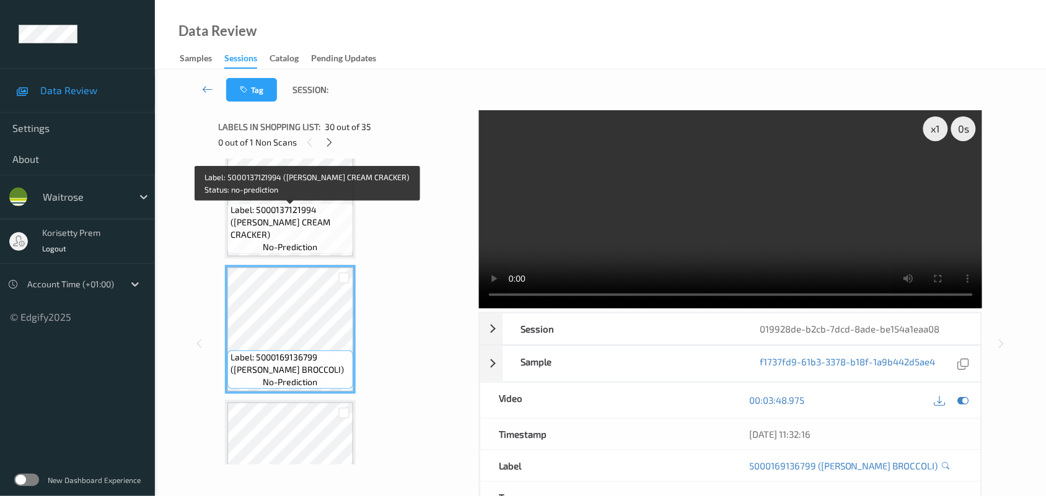
click at [291, 211] on span "Label: 5000137121994 (JACOBS CREAM CRACKER)" at bounding box center [291, 222] width 120 height 37
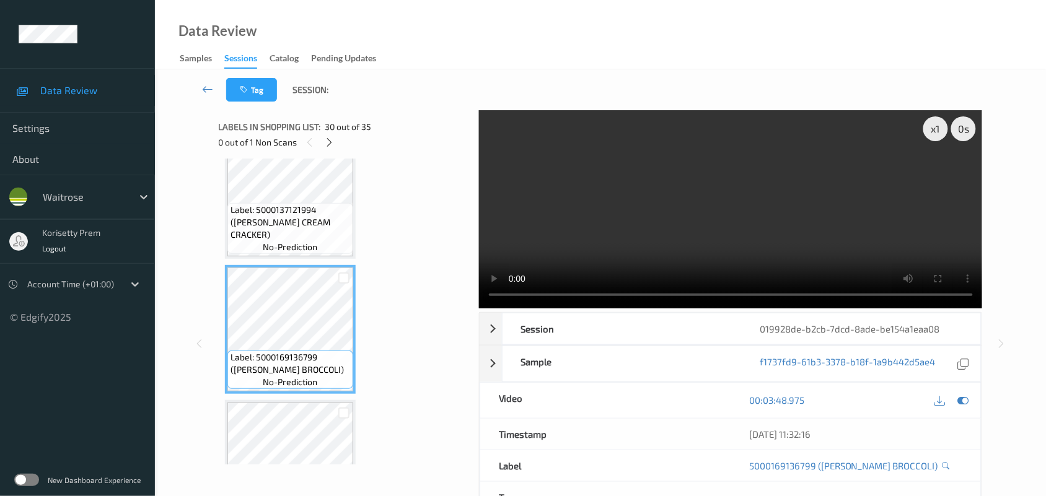
click at [638, 234] on video at bounding box center [731, 209] width 504 height 198
click at [966, 403] on icon at bounding box center [963, 400] width 11 height 11
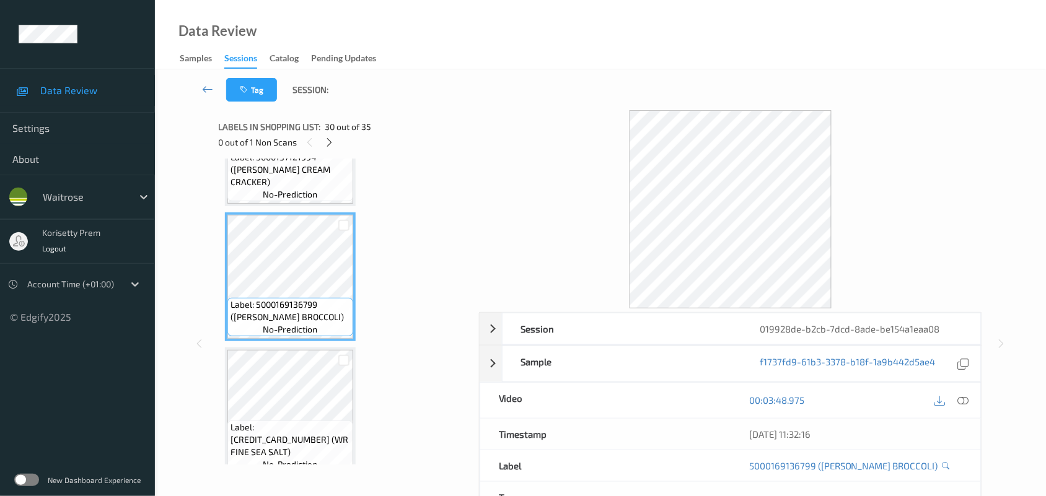
scroll to position [3895, 0]
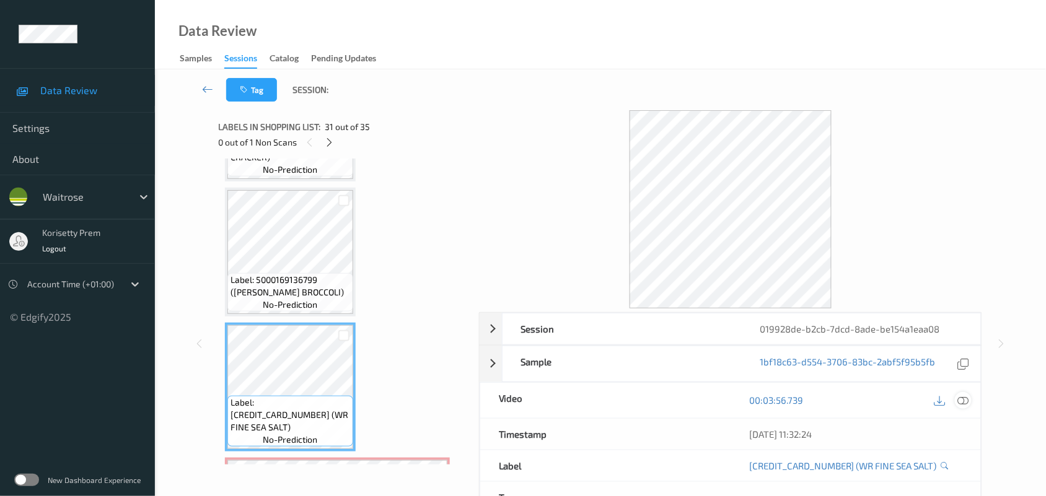
click at [964, 400] on icon at bounding box center [963, 400] width 11 height 11
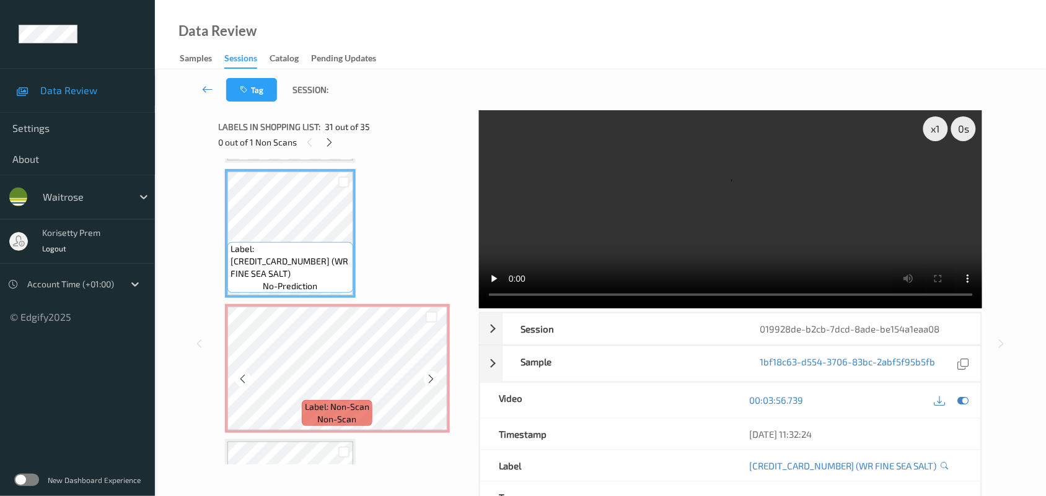
scroll to position [4050, 0]
click at [658, 226] on video at bounding box center [731, 209] width 504 height 198
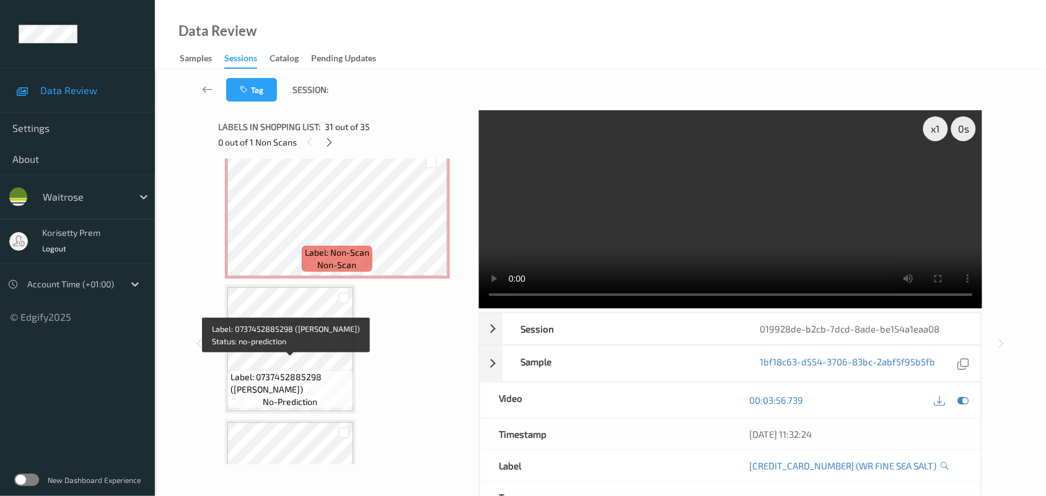
scroll to position [4205, 0]
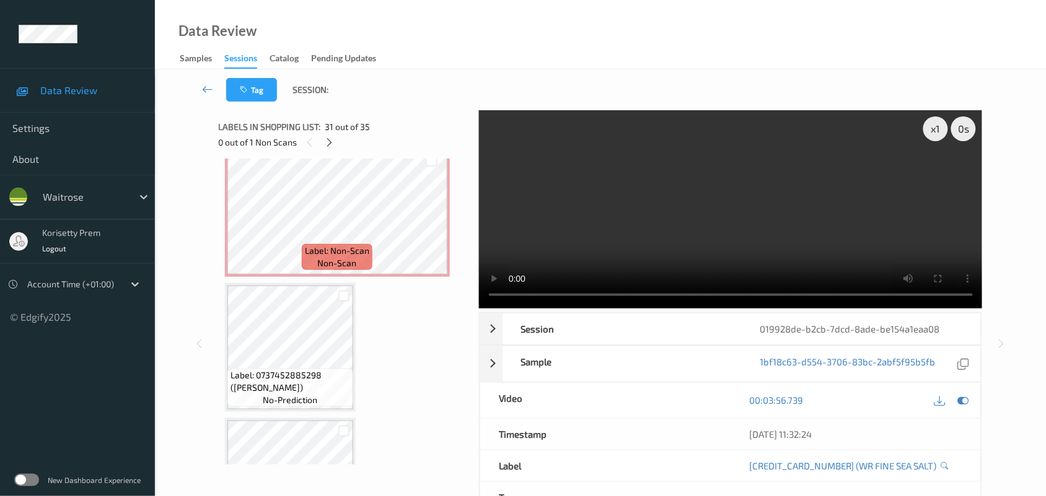
click at [677, 231] on video at bounding box center [731, 209] width 504 height 198
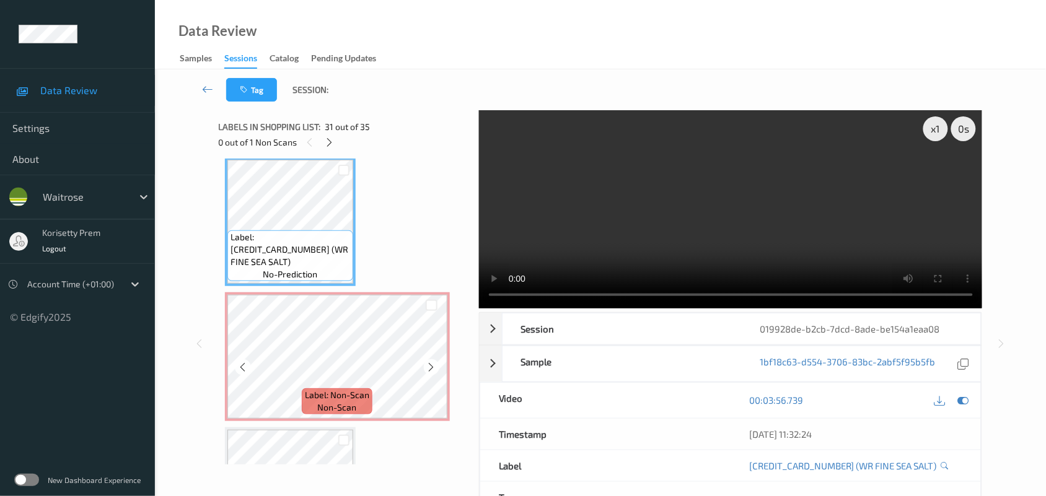
scroll to position [4050, 0]
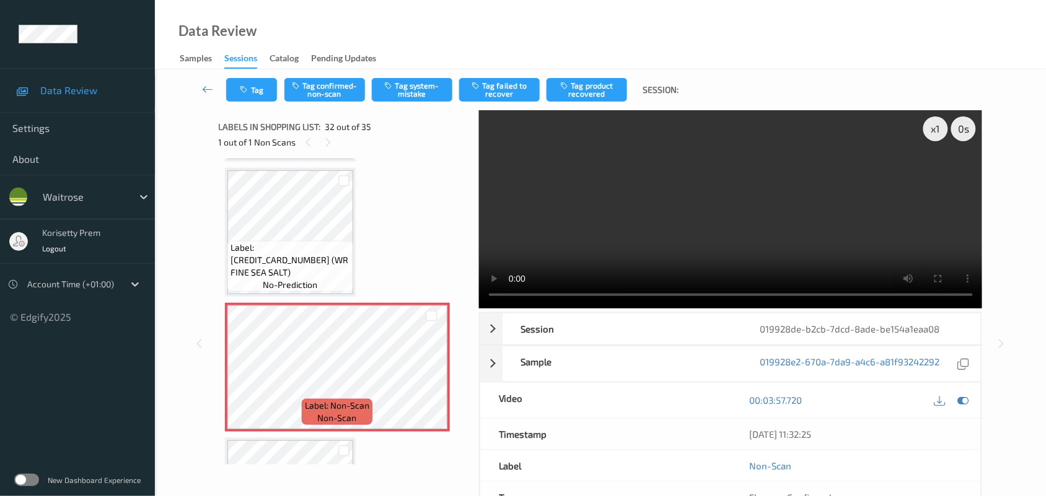
click at [770, 189] on video at bounding box center [731, 209] width 504 height 198
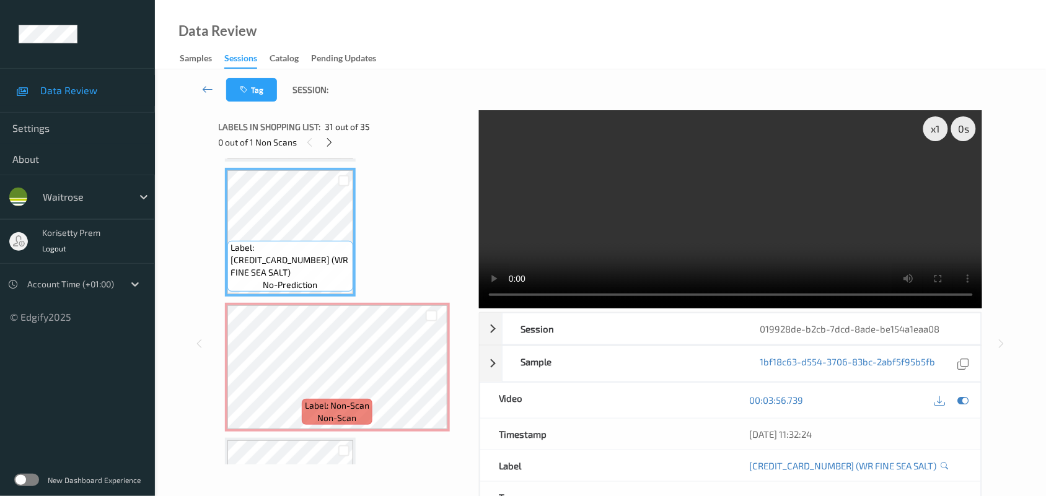
click at [206, 360] on div "x 1 0 s Session 019928de-b2cb-7dcd-8ade-be154a1eaa08 Session ID 019928de-b2cb-7…" at bounding box center [600, 343] width 840 height 467
click at [705, 194] on video at bounding box center [731, 209] width 504 height 198
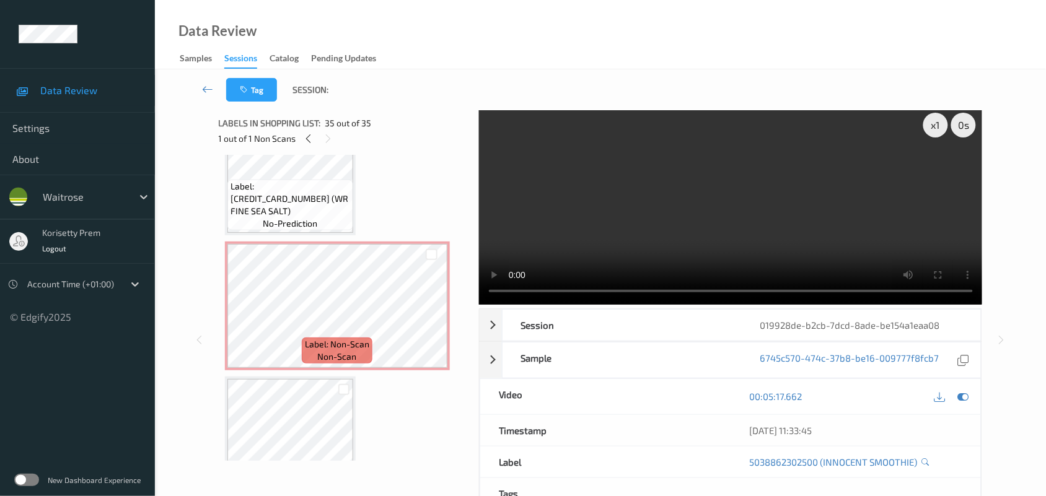
scroll to position [0, 0]
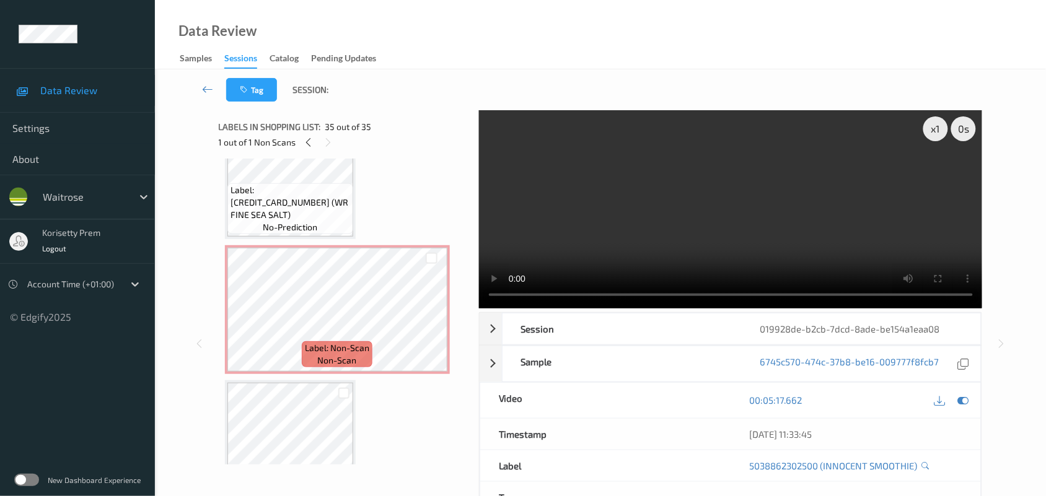
click at [667, 239] on video at bounding box center [731, 209] width 504 height 198
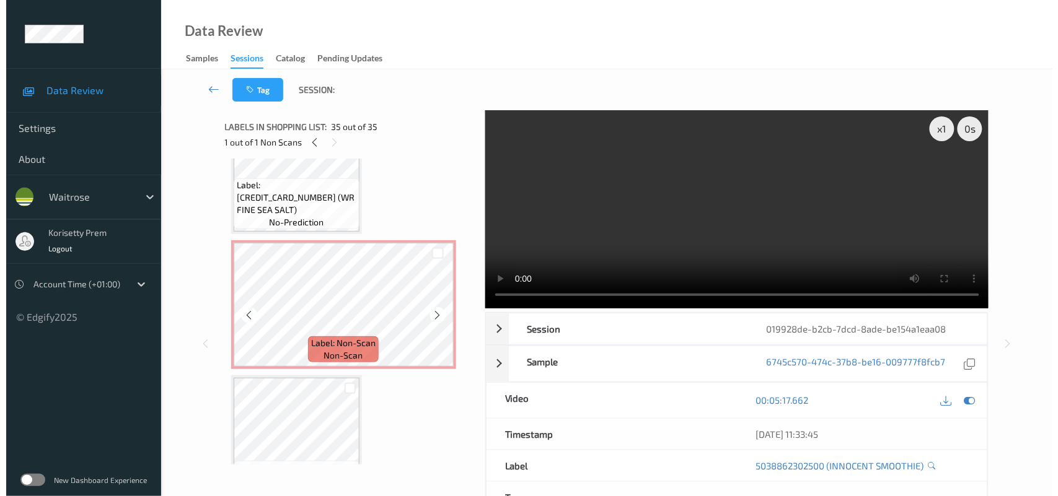
scroll to position [4108, 0]
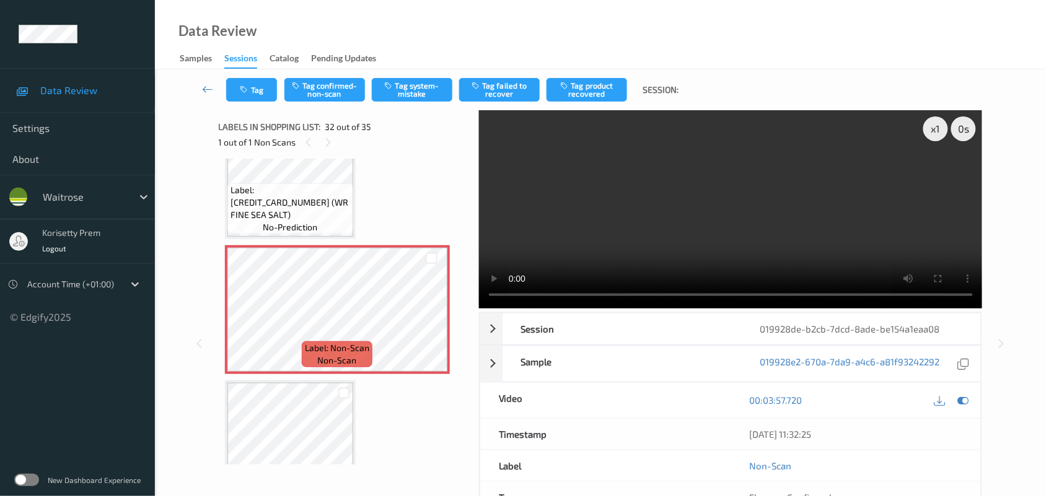
click at [589, 245] on video at bounding box center [731, 209] width 504 height 198
click at [420, 84] on button "Tag system-mistake" at bounding box center [412, 90] width 81 height 24
click at [252, 78] on button "Tag" at bounding box center [251, 90] width 51 height 24
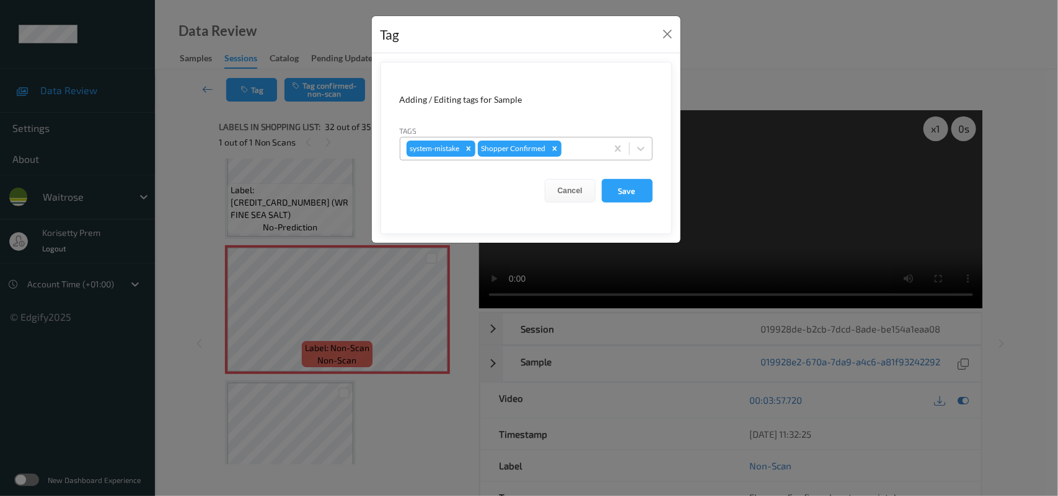
click at [592, 147] on div at bounding box center [582, 148] width 37 height 15
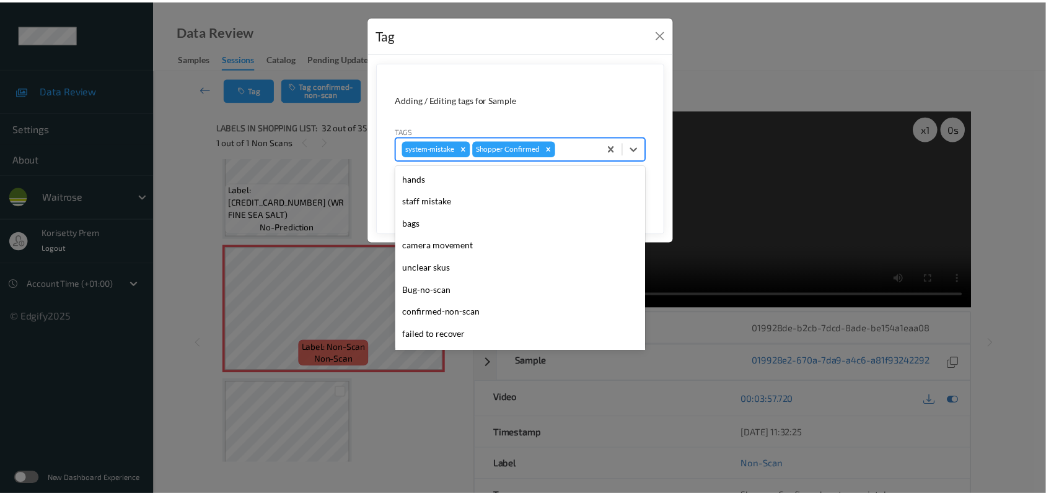
scroll to position [286, 0]
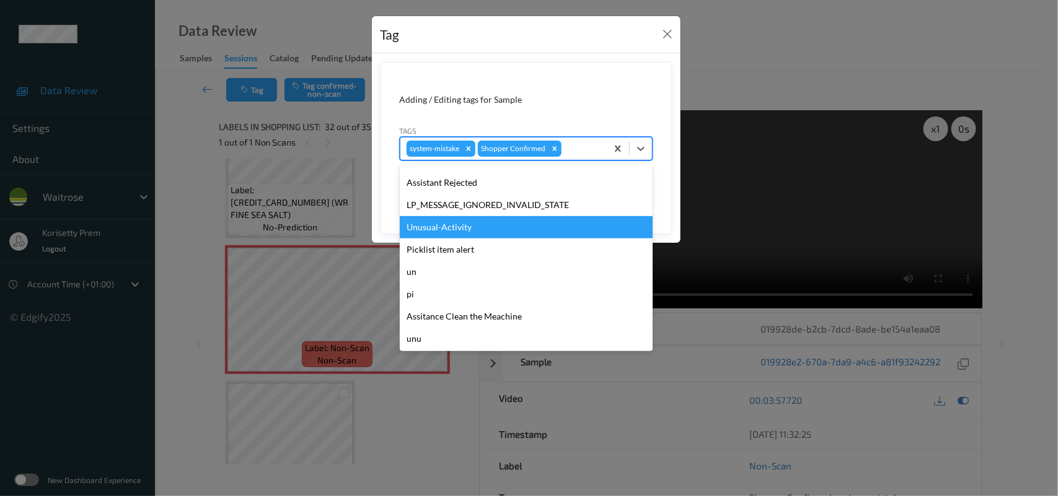
click at [459, 224] on div "Unusual-Activity" at bounding box center [526, 227] width 253 height 22
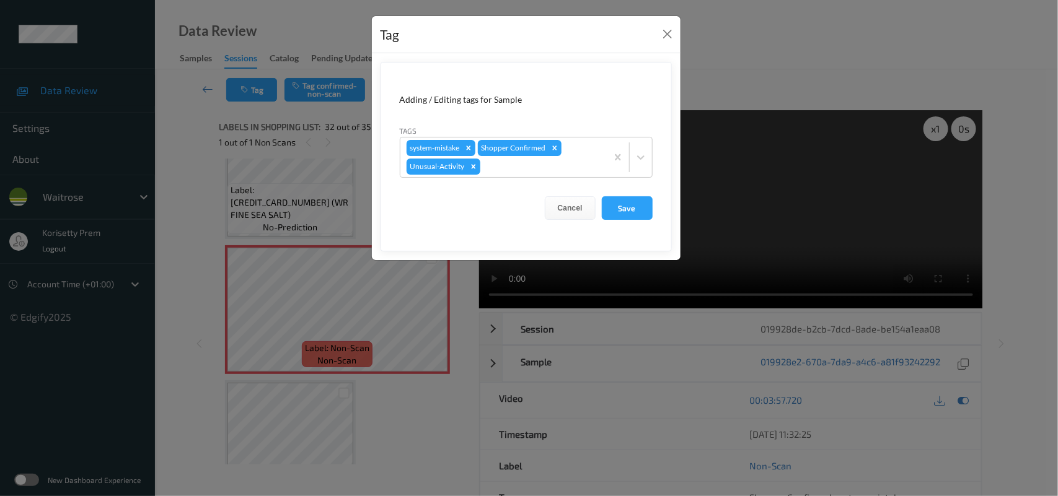
drag, startPoint x: 639, startPoint y: 196, endPoint x: 652, endPoint y: 206, distance: 16.7
click at [645, 203] on form "Adding / Editing tags for Sample Tags system-mistake Shopper Confirmed Unusual-…" at bounding box center [526, 157] width 291 height 190
click at [639, 206] on button "Save" at bounding box center [627, 208] width 51 height 24
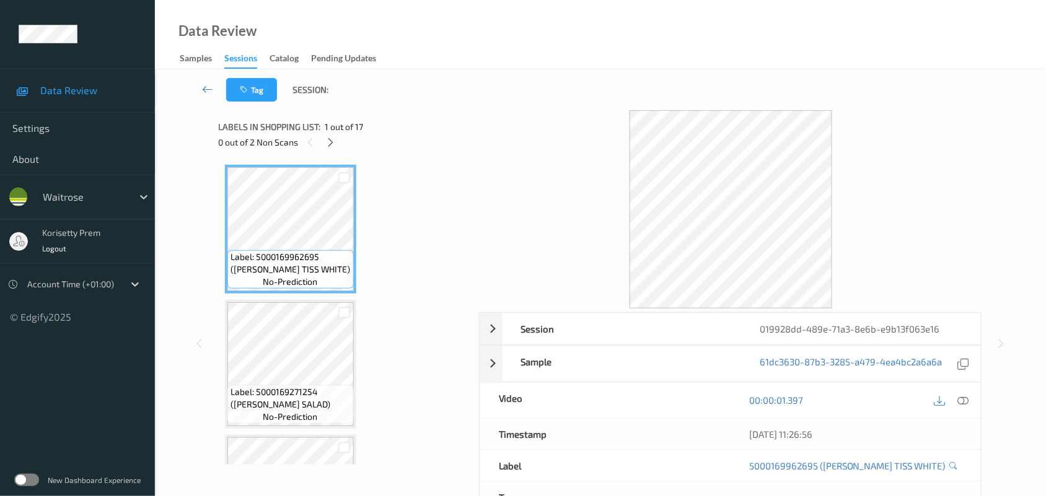
click at [599, 73] on div "Tag Session:" at bounding box center [600, 89] width 840 height 41
click at [333, 141] on icon at bounding box center [330, 142] width 11 height 11
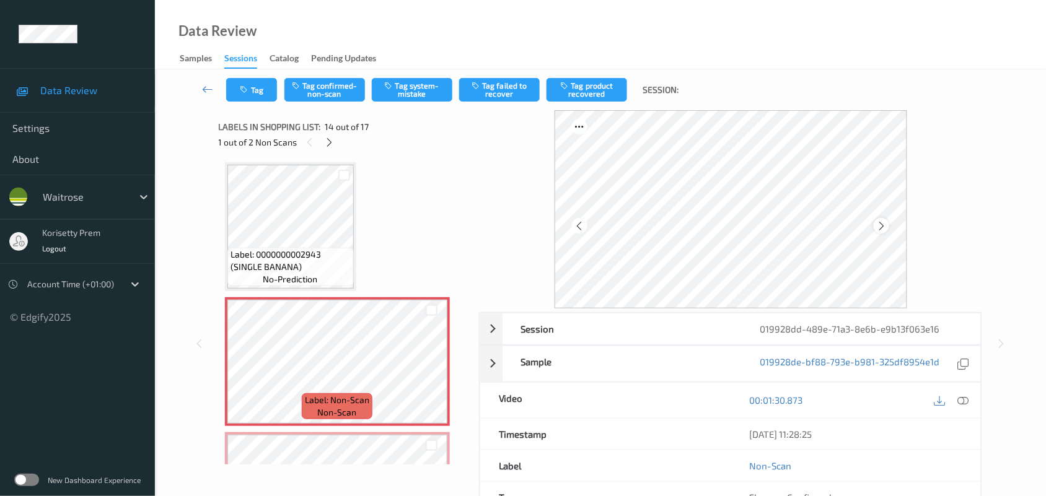
click at [884, 226] on icon at bounding box center [881, 226] width 11 height 11
click at [884, 225] on icon at bounding box center [881, 226] width 11 height 11
click at [887, 225] on icon at bounding box center [881, 226] width 11 height 11
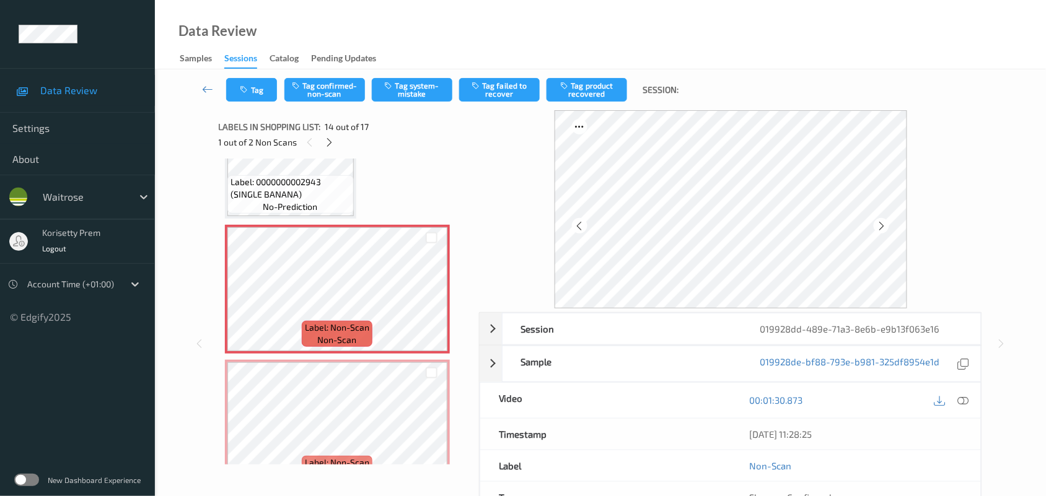
scroll to position [1779, 0]
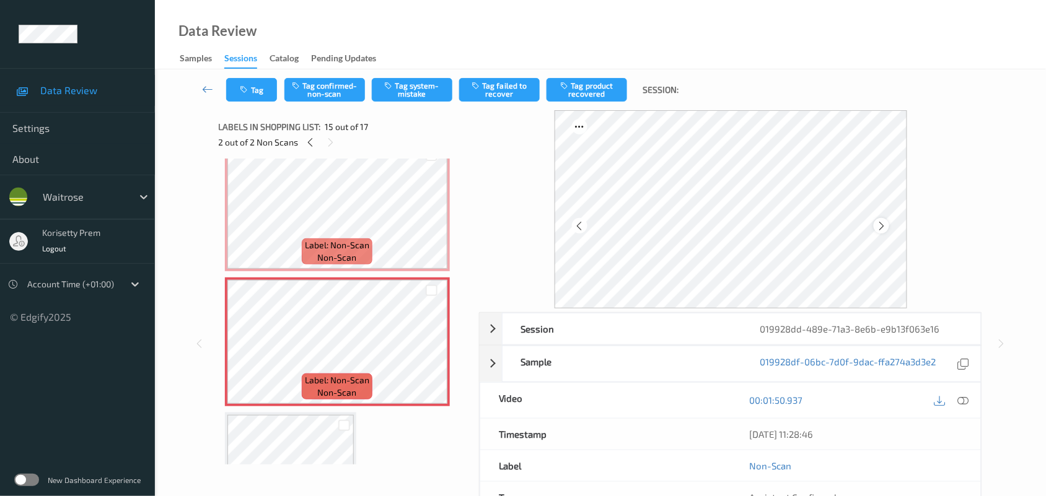
click at [876, 227] on icon at bounding box center [881, 226] width 11 height 11
click at [877, 227] on icon at bounding box center [881, 226] width 11 height 11
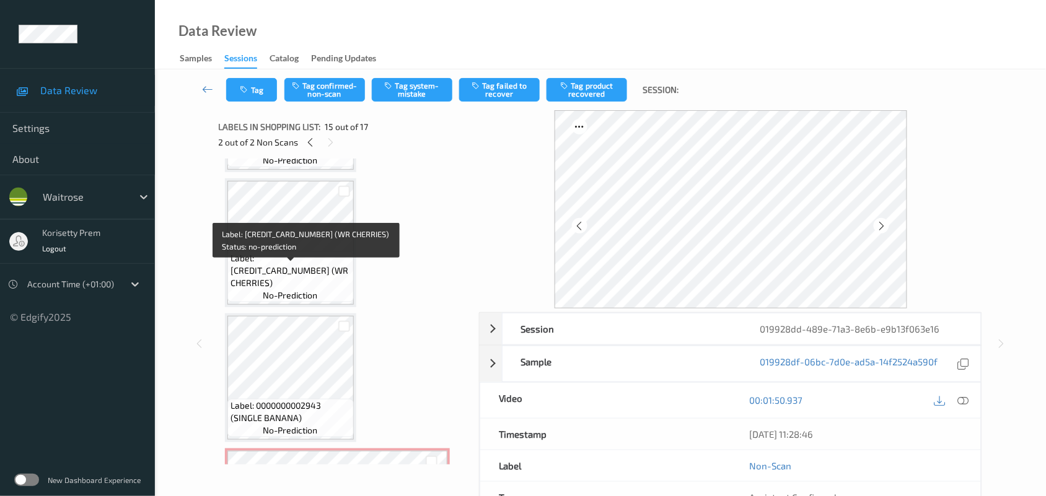
scroll to position [1469, 0]
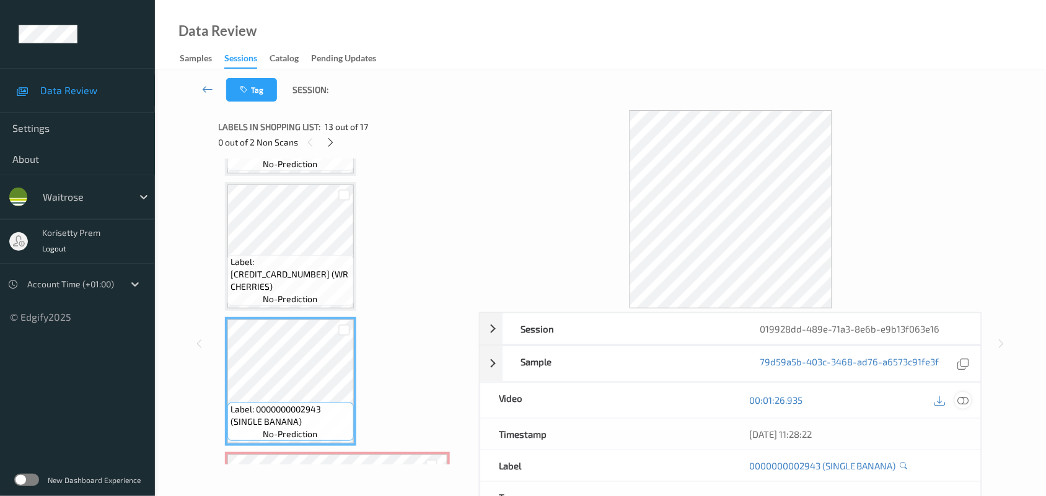
click at [958, 395] on div at bounding box center [963, 400] width 17 height 17
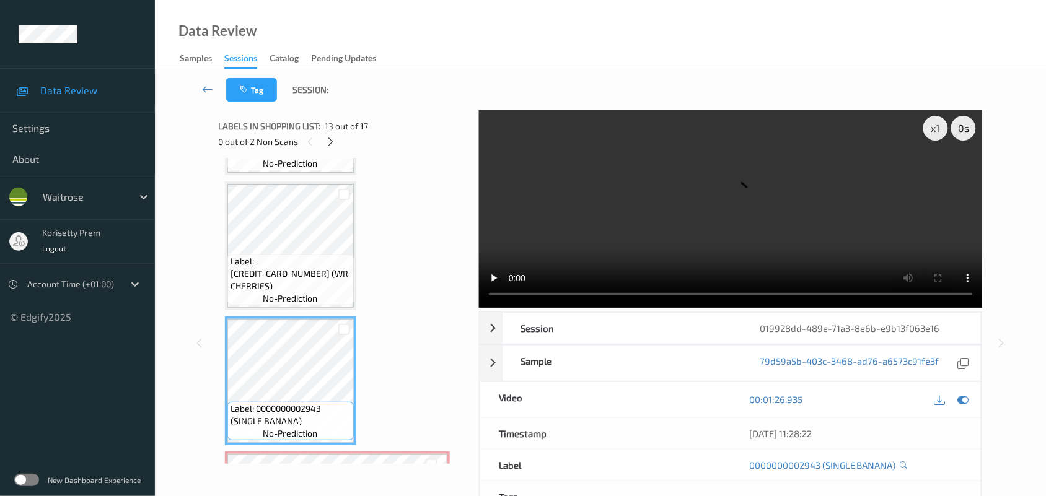
scroll to position [3, 0]
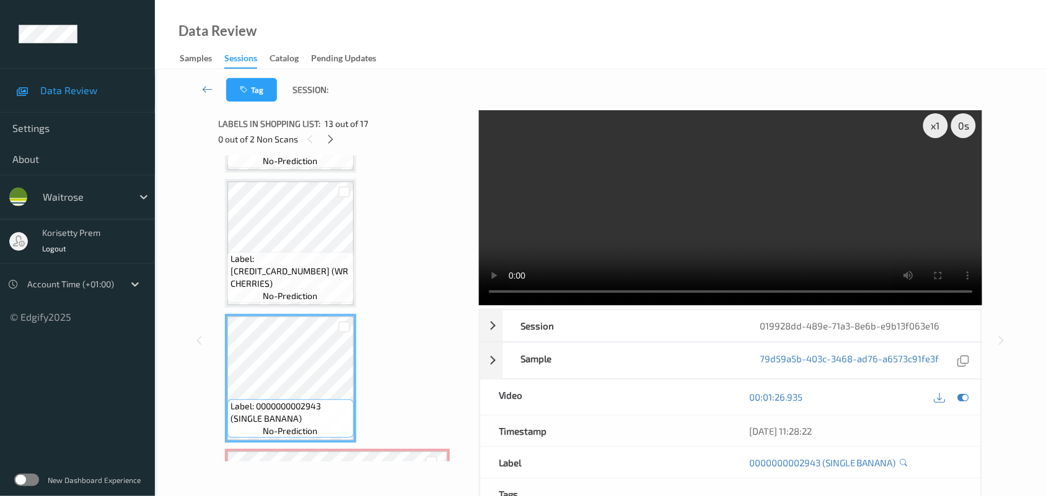
click at [630, 243] on video at bounding box center [731, 206] width 504 height 198
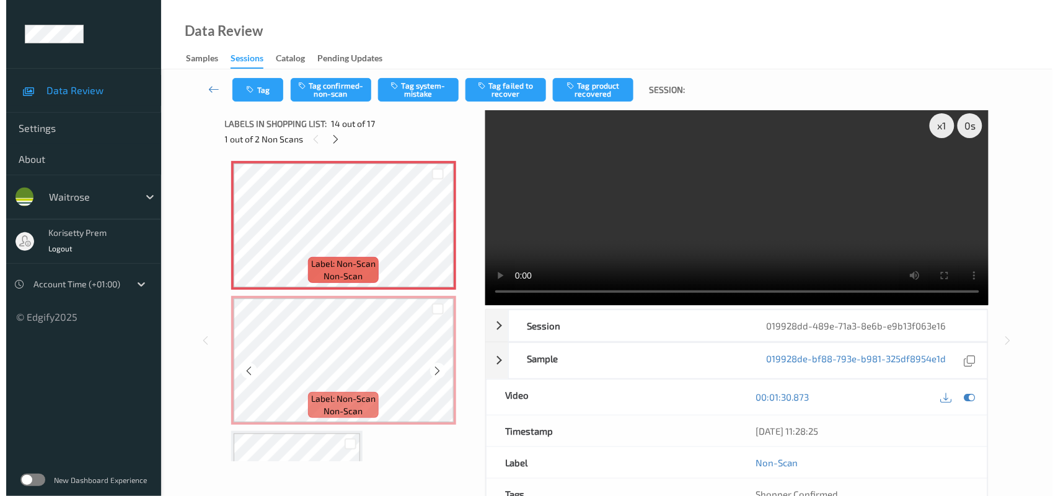
scroll to position [1779, 0]
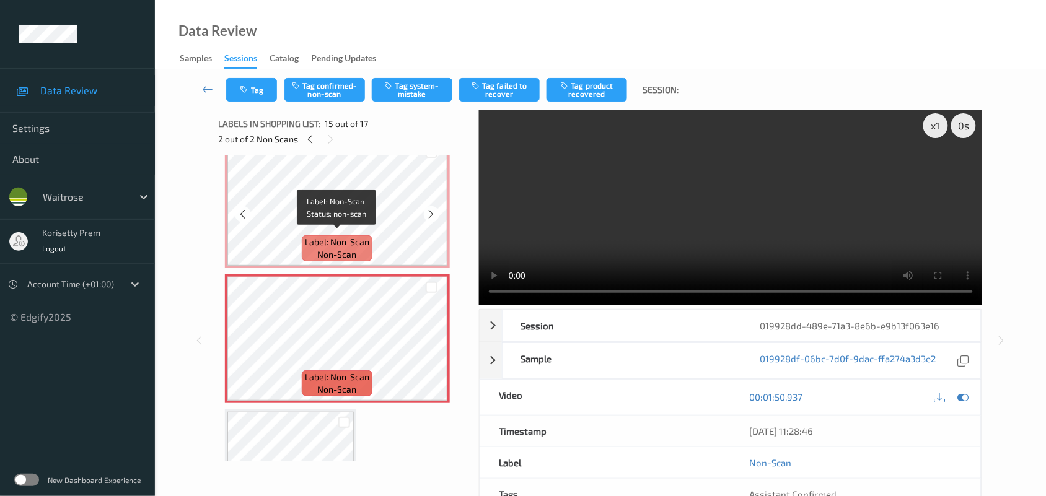
click at [355, 236] on span "Label: Non-Scan" at bounding box center [337, 242] width 64 height 12
click at [721, 193] on video at bounding box center [731, 206] width 504 height 198
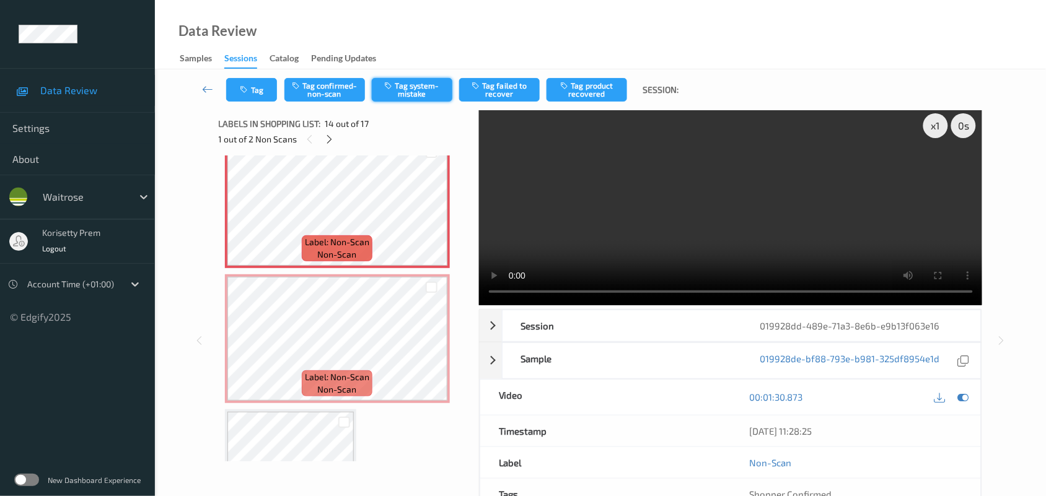
click at [425, 87] on button "Tag system-mistake" at bounding box center [412, 90] width 81 height 24
click at [248, 86] on icon "button" at bounding box center [245, 90] width 11 height 9
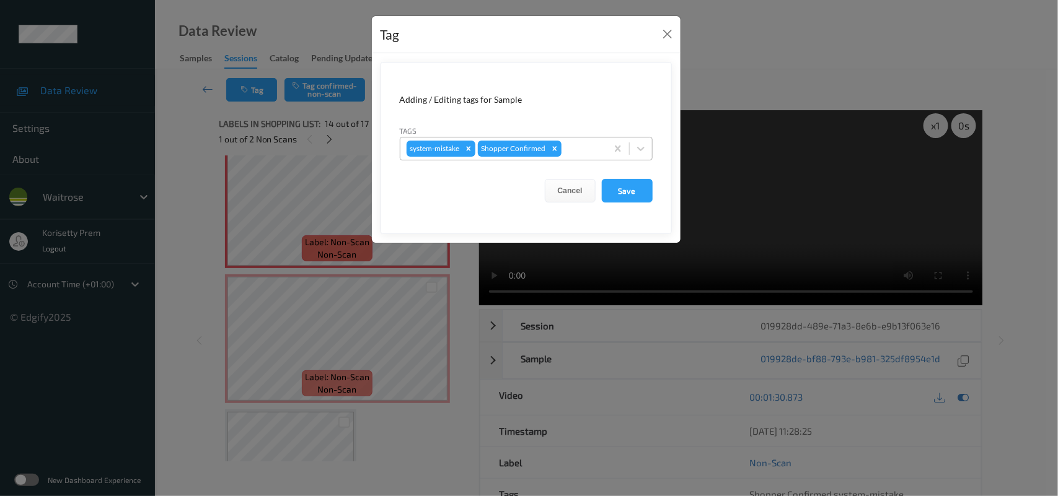
click at [584, 150] on div at bounding box center [582, 148] width 37 height 15
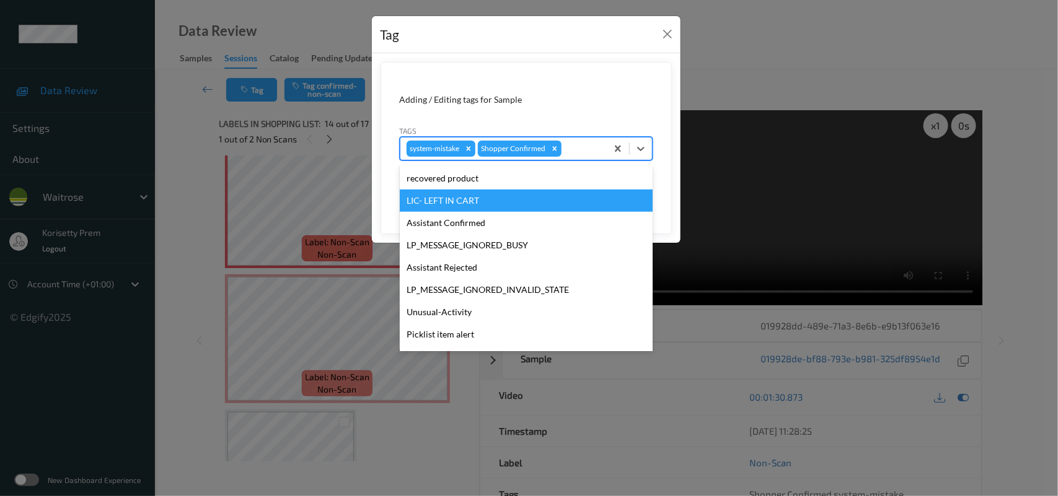
scroll to position [286, 0]
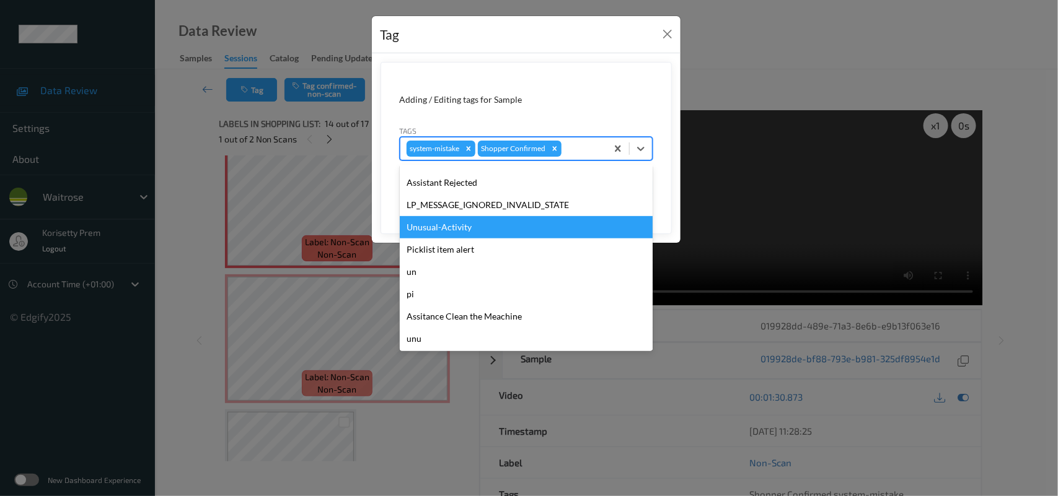
click at [438, 234] on div "Unusual-Activity" at bounding box center [526, 227] width 253 height 22
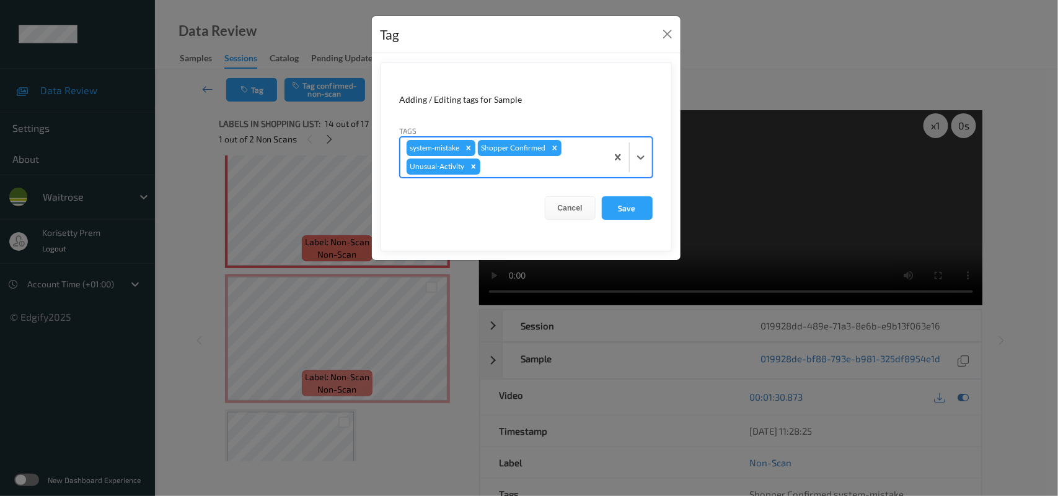
click at [503, 171] on div at bounding box center [542, 166] width 118 height 15
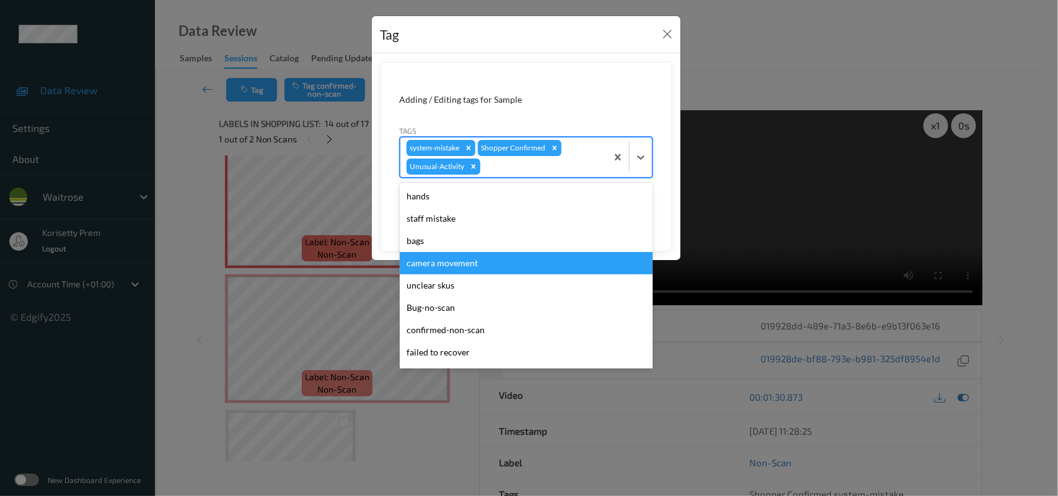
scroll to position [265, 0]
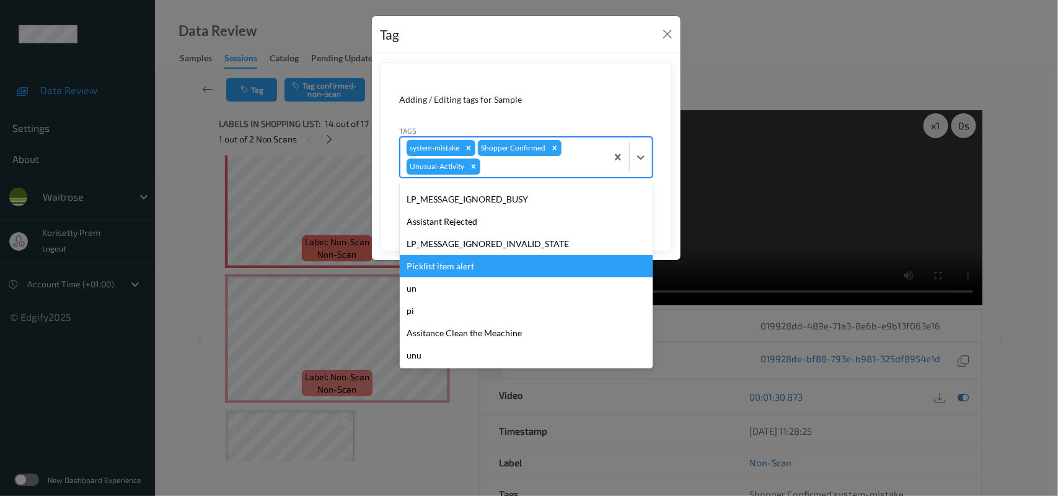
click at [456, 268] on div "Picklist item alert" at bounding box center [526, 266] width 253 height 22
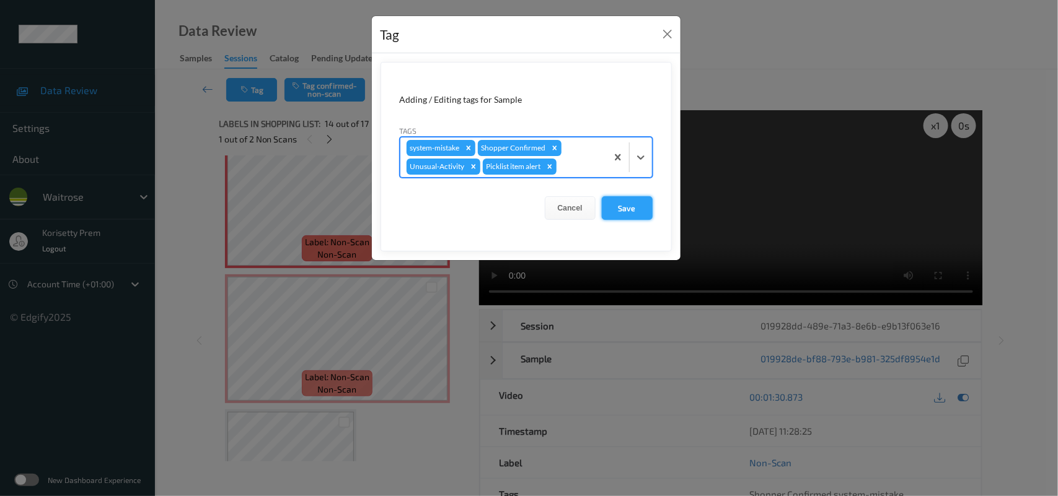
click at [633, 209] on button "Save" at bounding box center [627, 208] width 51 height 24
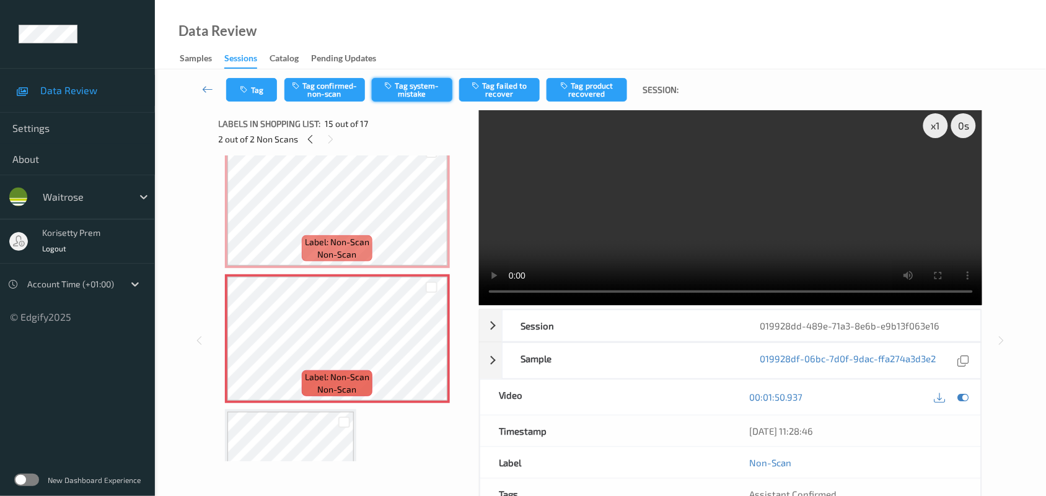
click at [412, 89] on button "Tag system-mistake" at bounding box center [412, 90] width 81 height 24
click at [257, 87] on button "Tag" at bounding box center [251, 90] width 51 height 24
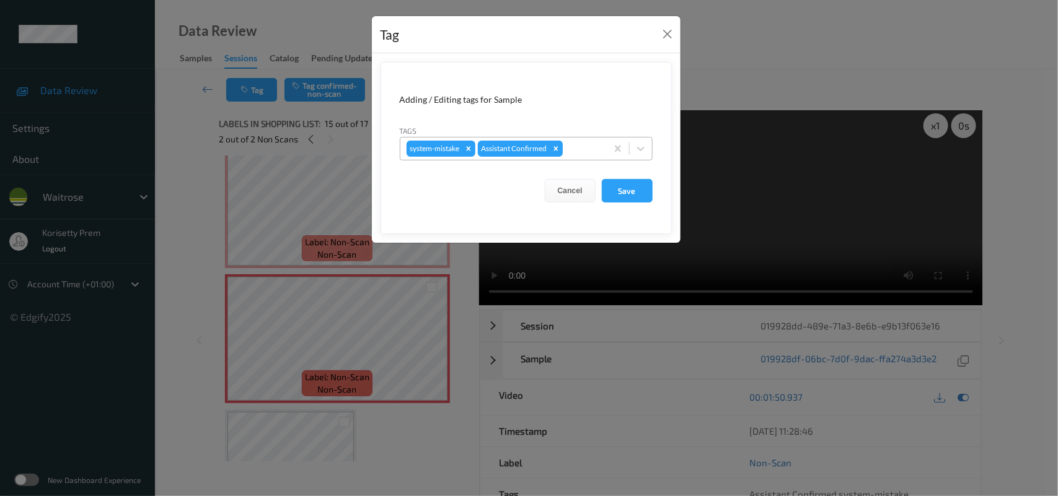
click at [559, 144] on icon "Remove Assistant Confirmed" at bounding box center [556, 148] width 9 height 9
click at [575, 186] on button "Cancel" at bounding box center [570, 191] width 51 height 24
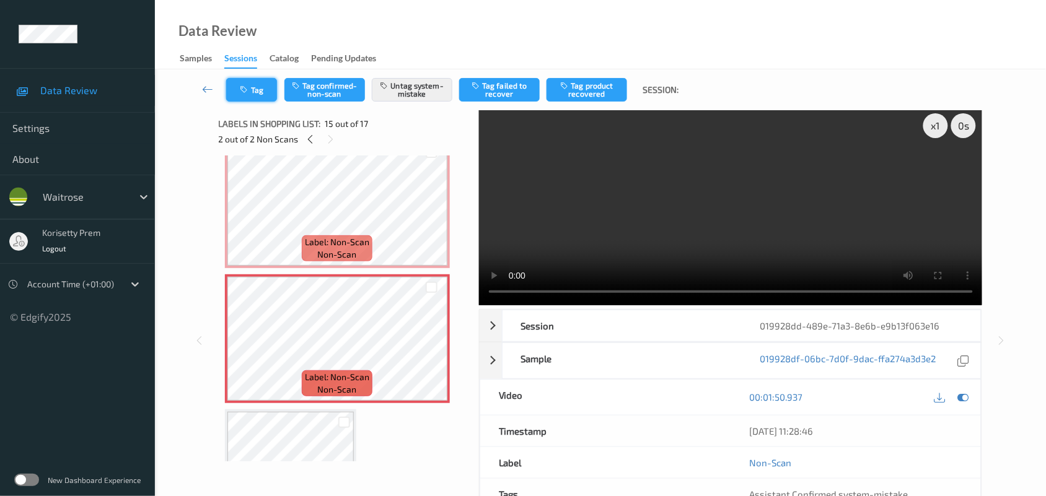
click at [268, 95] on button "Tag" at bounding box center [251, 90] width 51 height 24
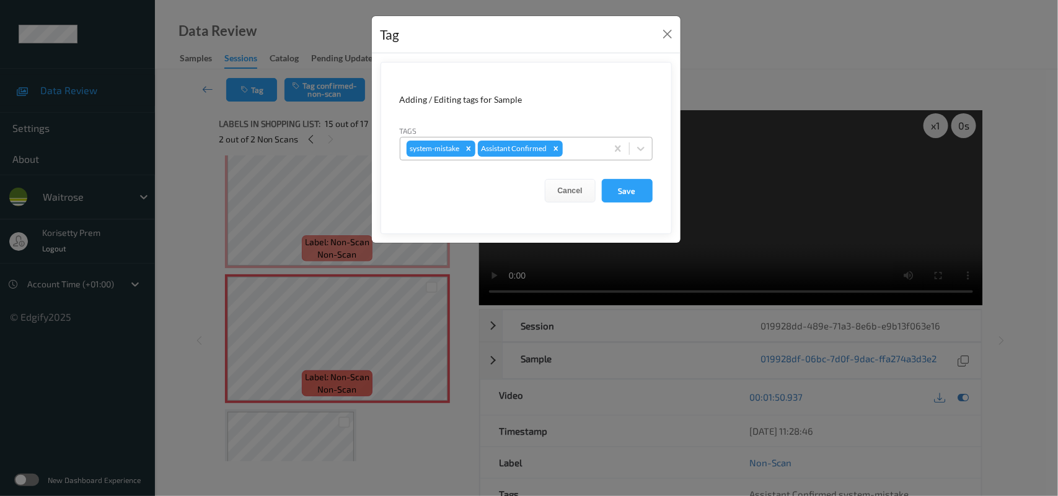
click at [593, 149] on div at bounding box center [582, 148] width 35 height 15
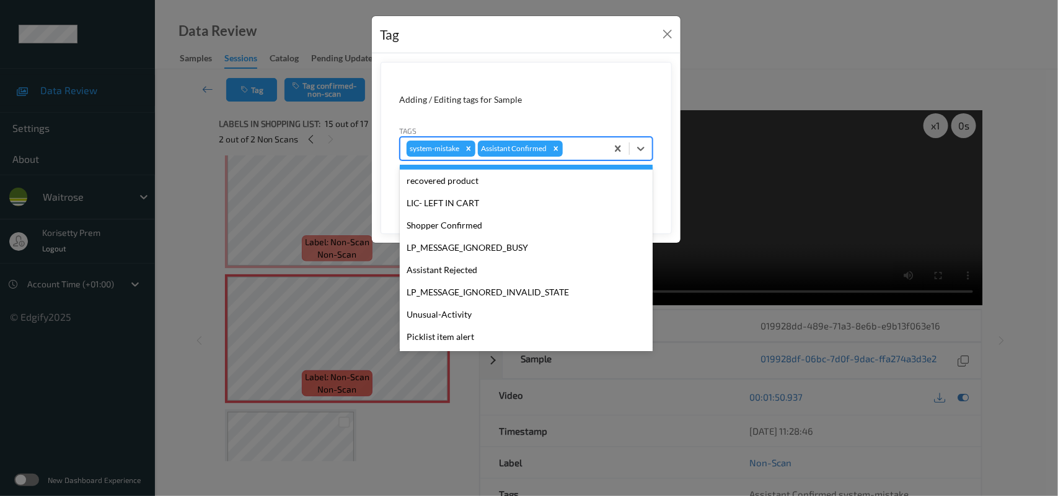
scroll to position [286, 0]
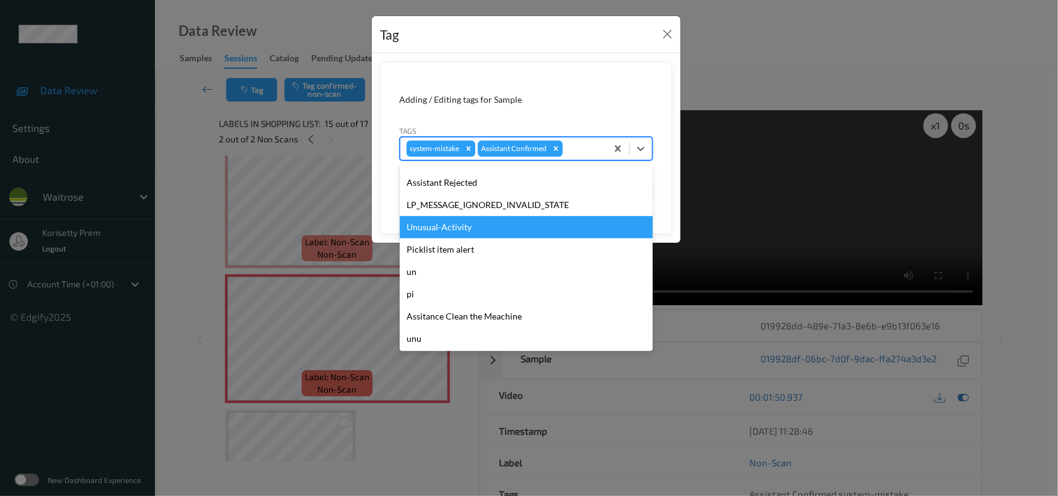
click at [447, 224] on div "Unusual-Activity" at bounding box center [526, 227] width 253 height 22
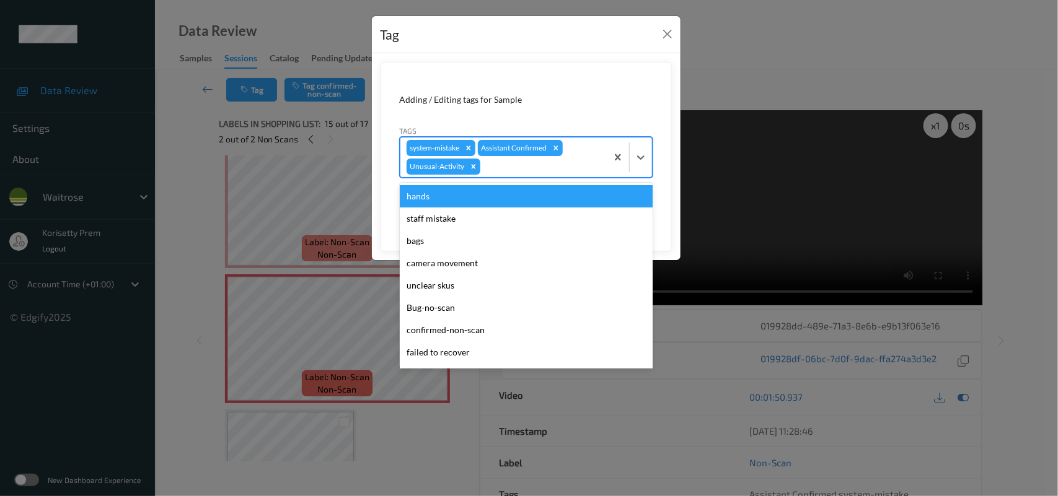
drag, startPoint x: 542, startPoint y: 157, endPoint x: 543, endPoint y: 168, distance: 11.2
click at [543, 158] on div "system-mistake Assistant Confirmed Unusual-Activity" at bounding box center [503, 158] width 206 height 40
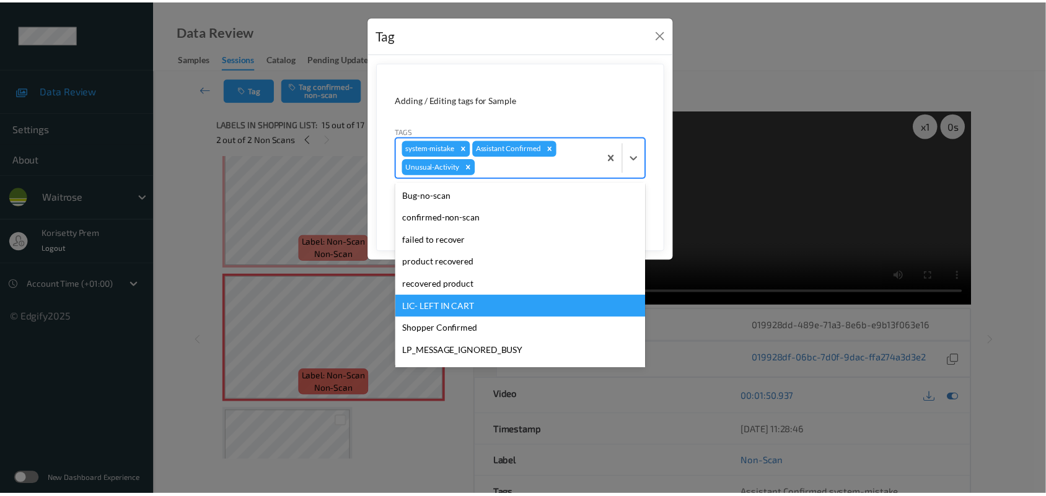
scroll to position [265, 0]
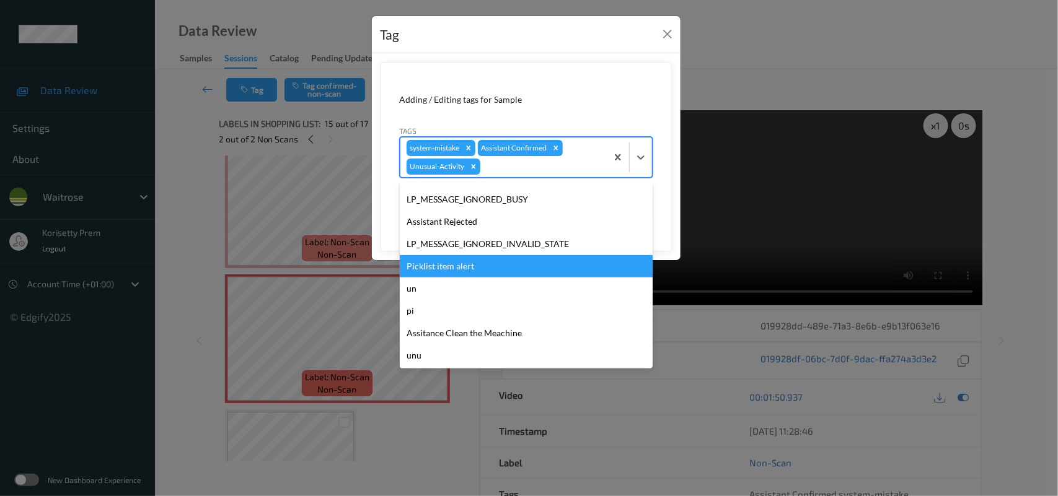
click at [466, 263] on div "Picklist item alert" at bounding box center [526, 266] width 253 height 22
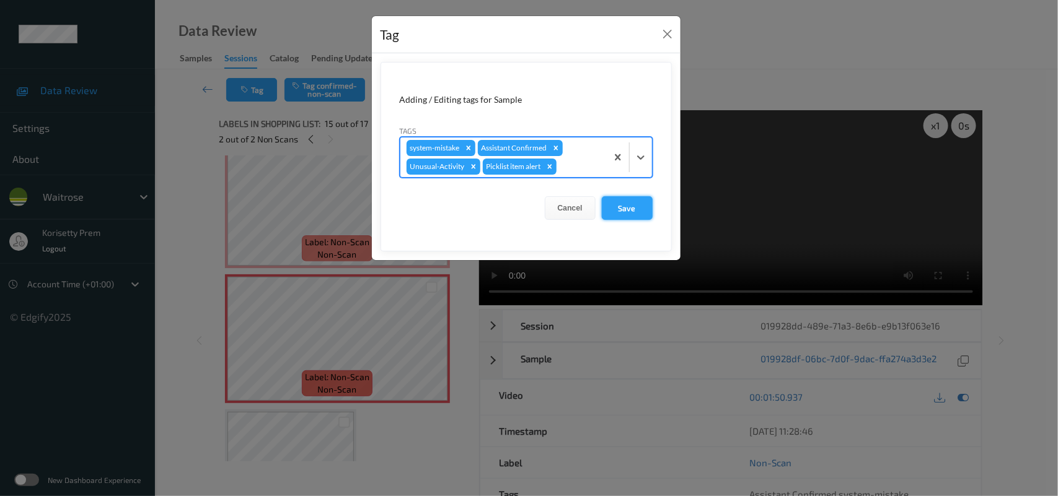
click at [627, 205] on button "Save" at bounding box center [627, 208] width 51 height 24
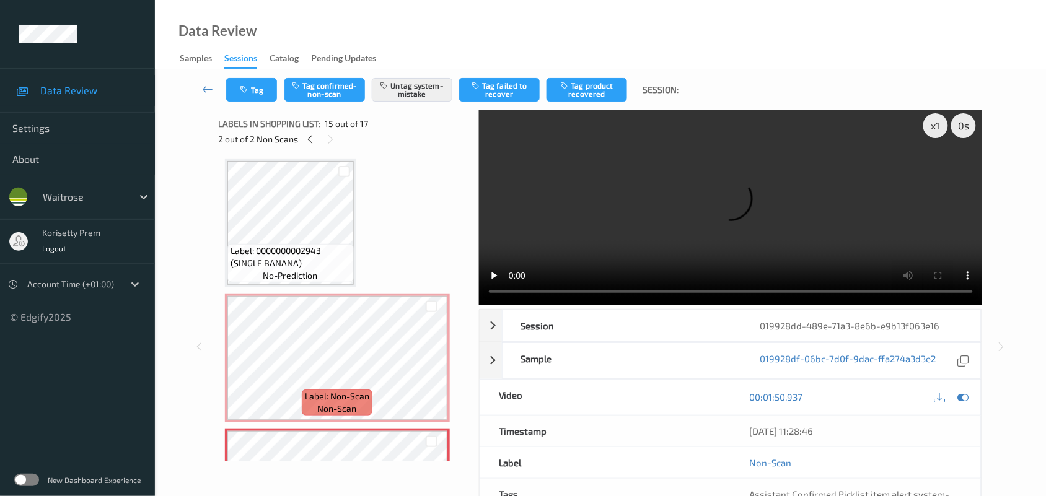
scroll to position [1449, 0]
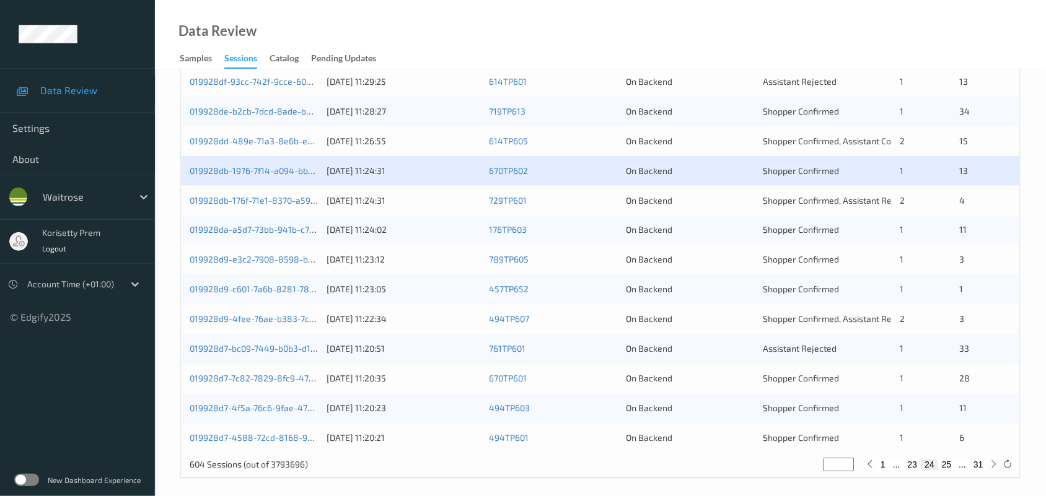
scroll to position [479, 0]
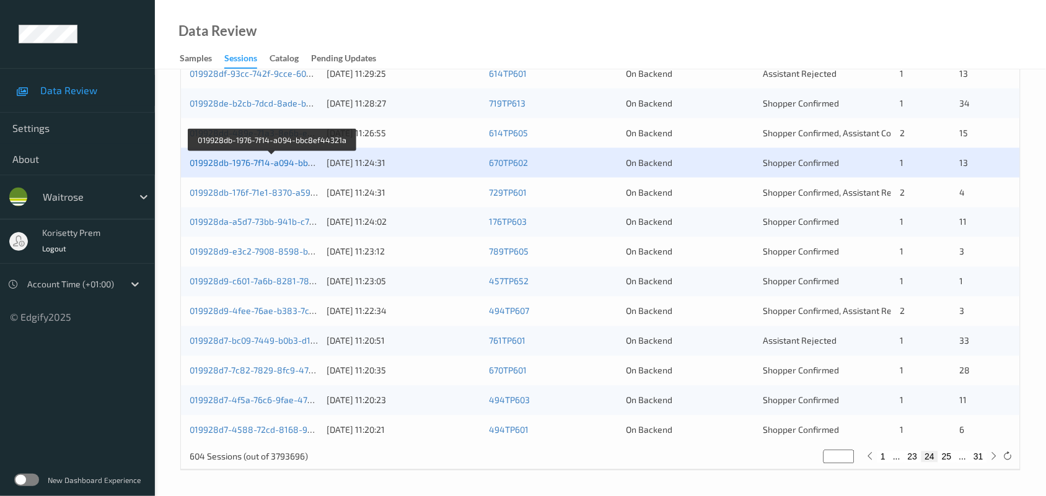
click at [264, 162] on link "019928db-1976-7f14-a094-bbc8ef44321a" at bounding box center [273, 162] width 166 height 11
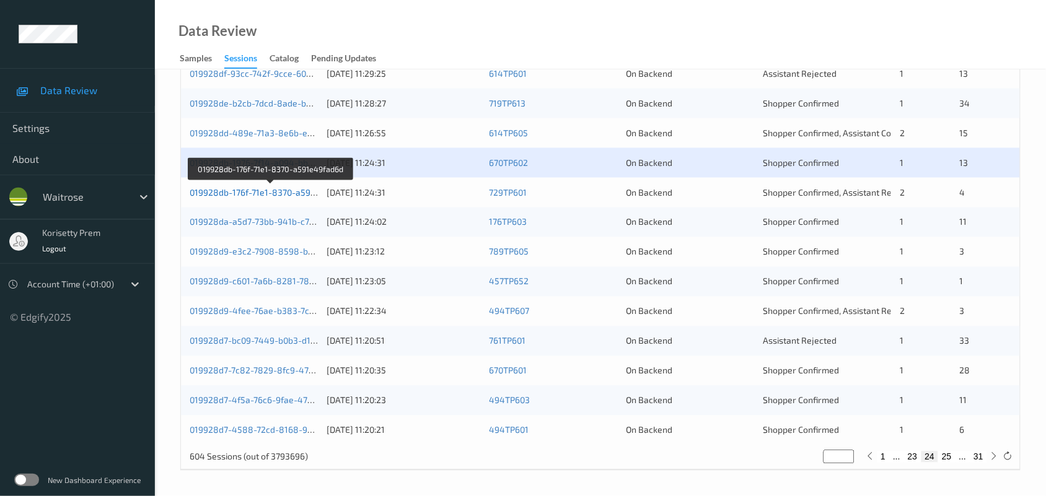
click at [283, 193] on link "019928db-176f-71e1-8370-a591e49fad6d" at bounding box center [271, 192] width 163 height 11
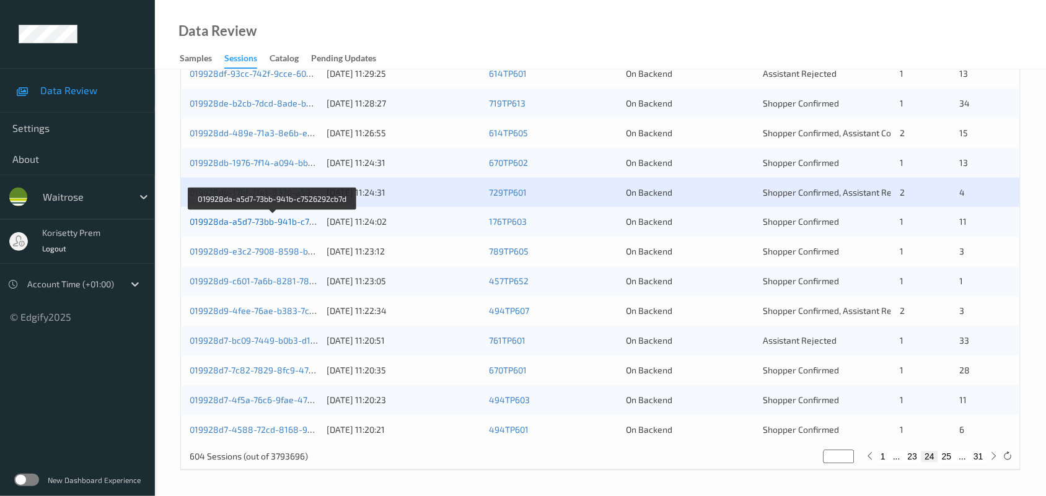
click at [288, 219] on link "019928da-a5d7-73bb-941b-c7526292cb7d" at bounding box center [274, 222] width 168 height 11
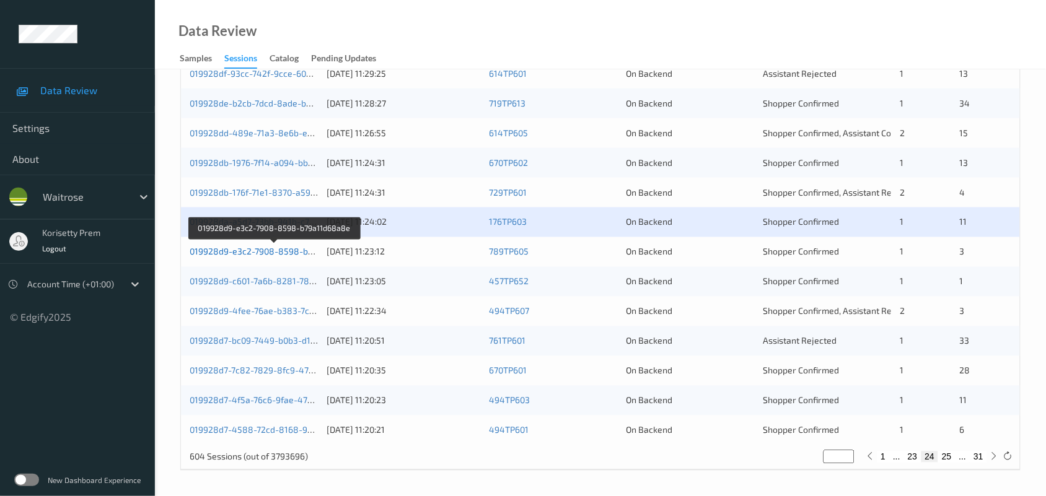
click at [289, 252] on link "019928d9-e3c2-7908-8598-b79a11d68a8e" at bounding box center [275, 252] width 171 height 11
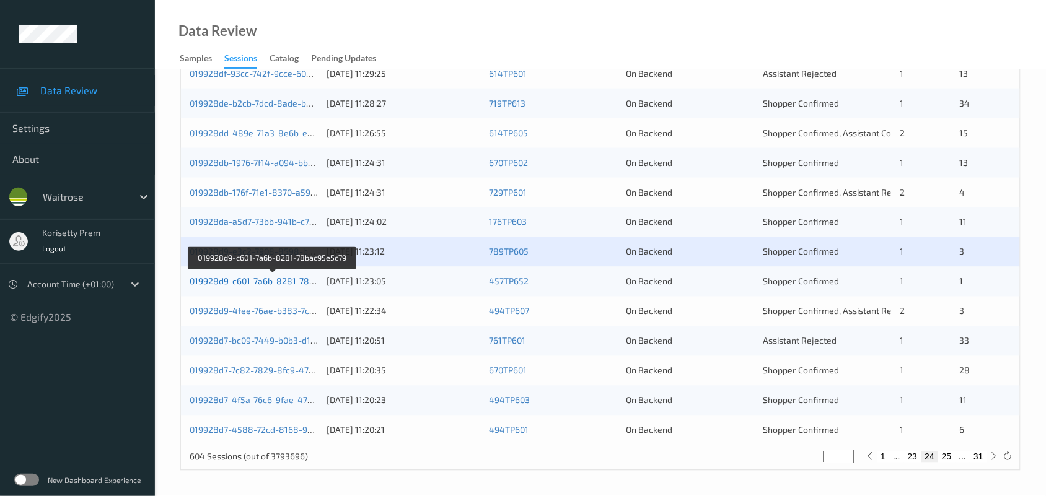
click at [290, 279] on link "019928d9-c601-7a6b-8281-78bac95e5c79" at bounding box center [273, 281] width 167 height 11
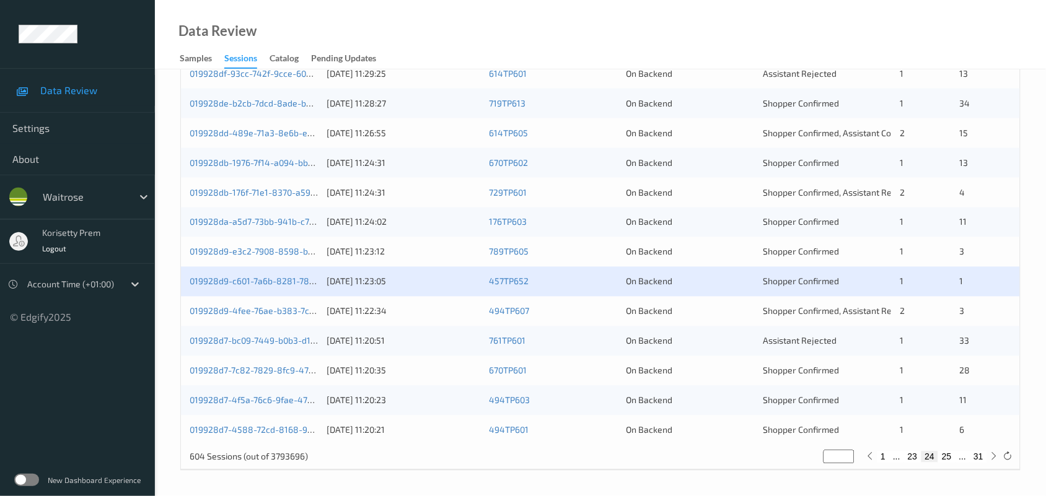
click at [297, 306] on div "019928d9-4fee-76ae-b383-7cc2f47109bd" at bounding box center [254, 312] width 128 height 12
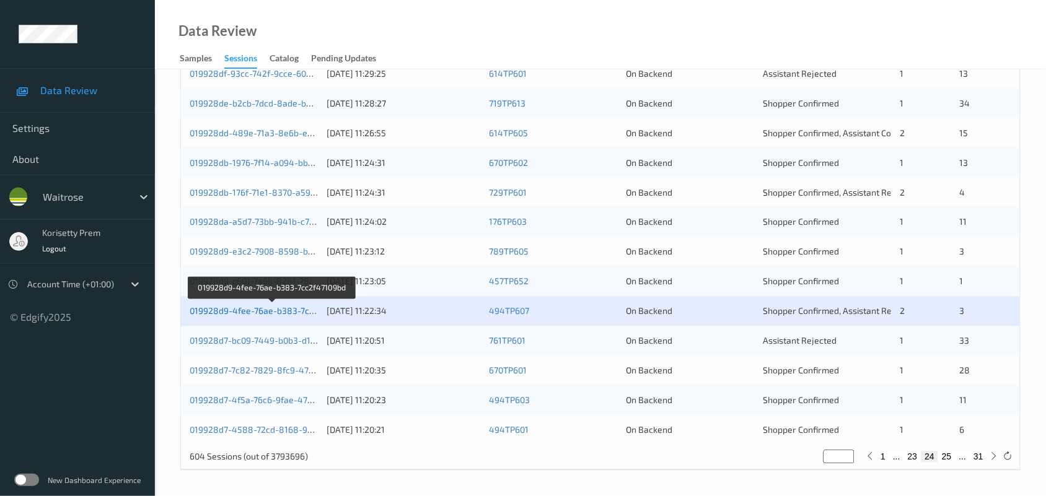
click at [302, 313] on link "019928d9-4fee-76ae-b383-7cc2f47109bd" at bounding box center [272, 311] width 165 height 11
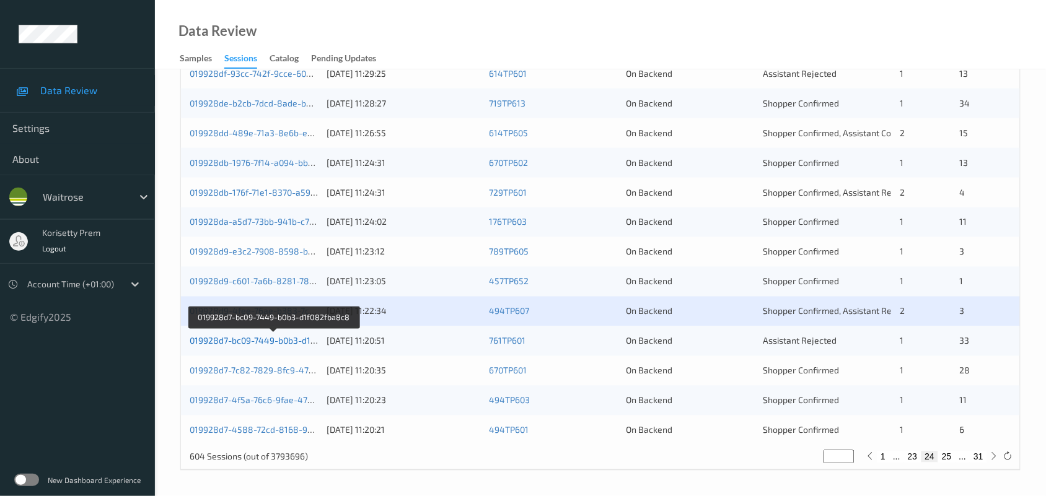
click at [286, 342] on link "019928d7-bc09-7449-b0b3-d1f082fba8c8" at bounding box center [274, 341] width 168 height 11
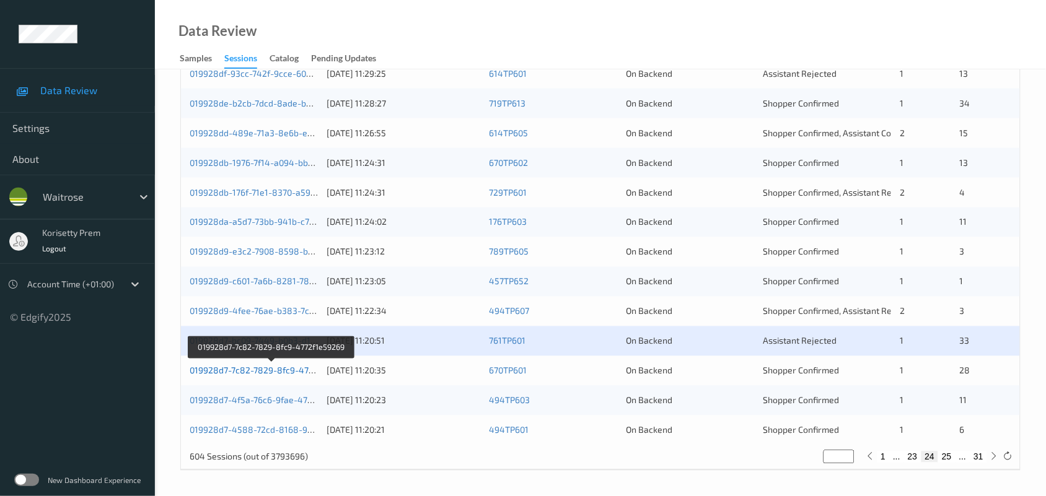
click at [301, 369] on link "019928d7-7c82-7829-8fc9-4772f1e59269" at bounding box center [272, 371] width 165 height 11
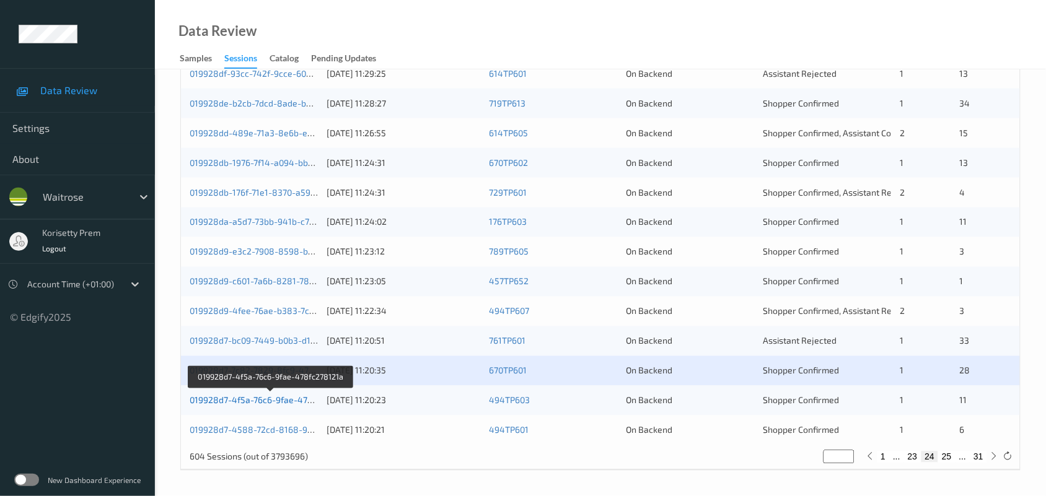
click at [299, 398] on link "019928d7-4f5a-76c6-9fae-478fc278121a" at bounding box center [271, 400] width 163 height 11
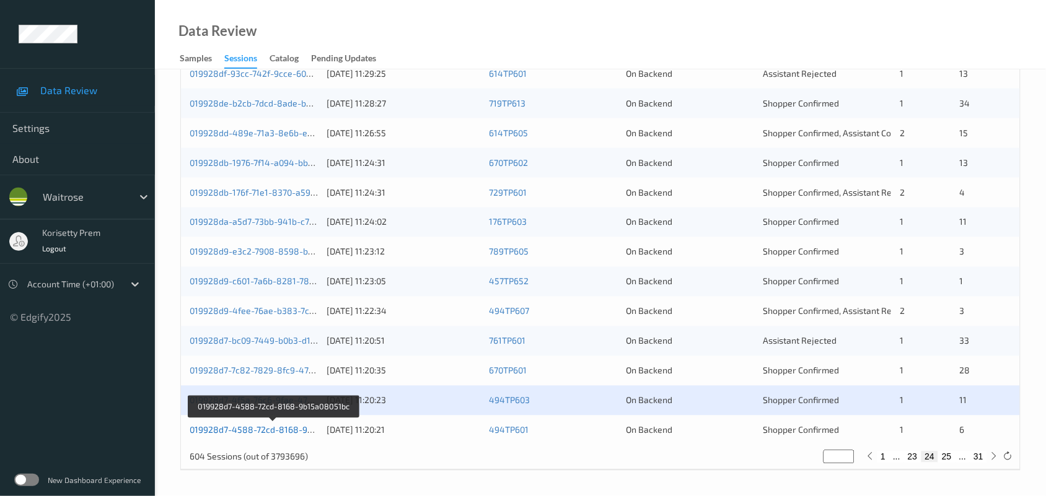
click at [293, 432] on link "019928d7-4588-72cd-8168-9b15a08051bc" at bounding box center [275, 430] width 170 height 11
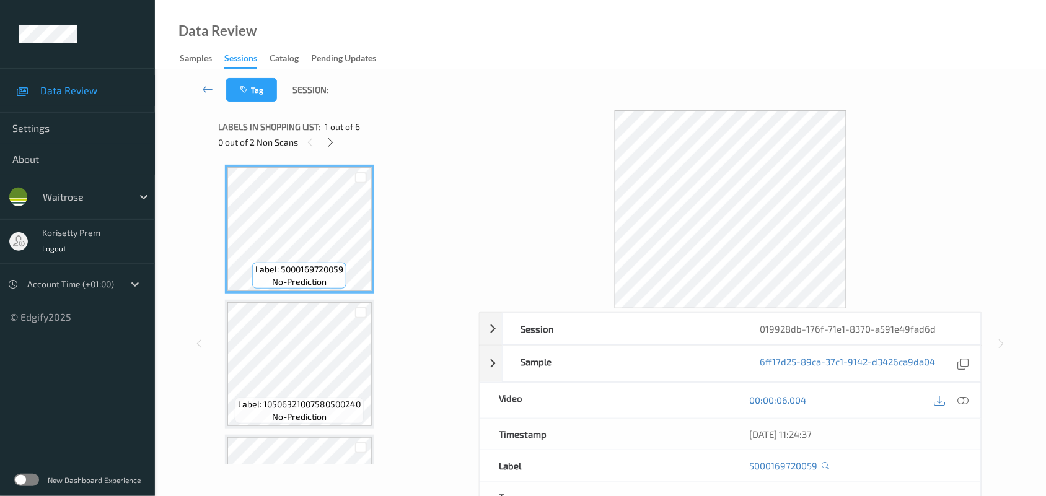
click at [379, 66] on link "Pending Updates" at bounding box center [349, 58] width 77 height 17
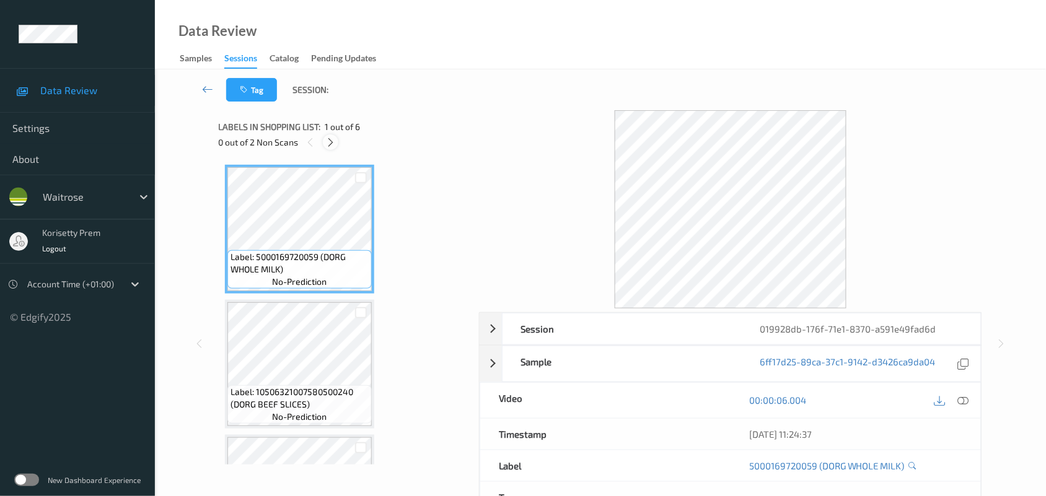
click at [337, 143] on div at bounding box center [330, 141] width 15 height 15
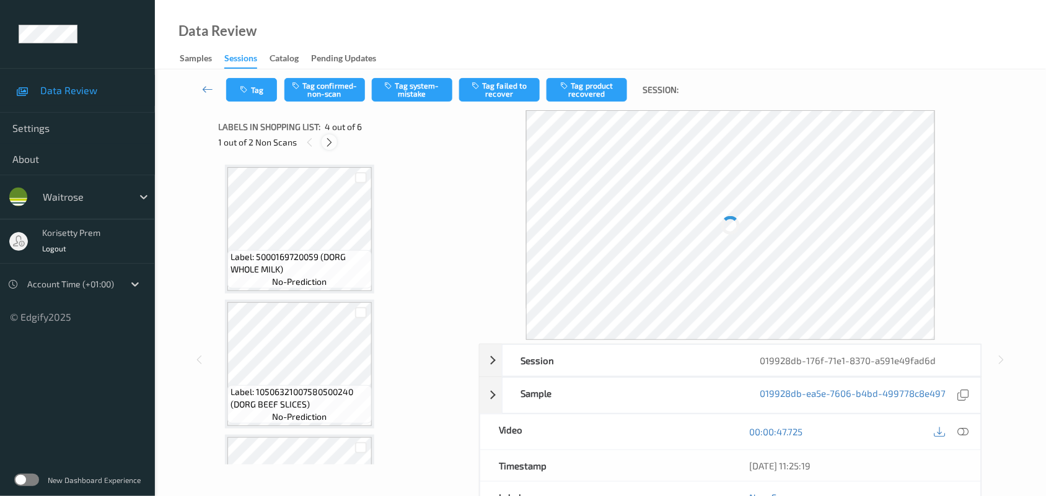
scroll to position [276, 0]
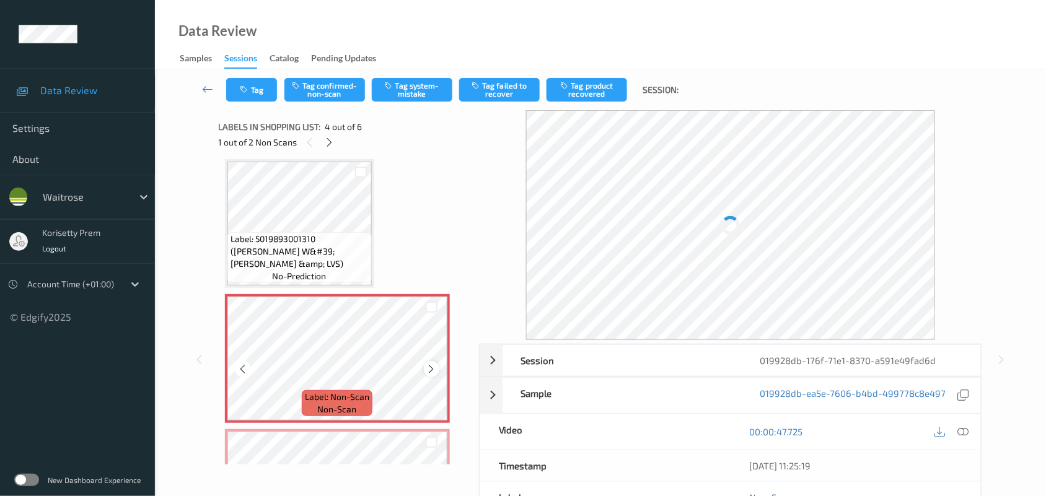
click at [429, 369] on icon at bounding box center [431, 369] width 11 height 11
click at [432, 367] on icon at bounding box center [431, 369] width 11 height 11
click at [433, 367] on icon at bounding box center [431, 369] width 11 height 11
click at [435, 369] on icon at bounding box center [431, 369] width 11 height 11
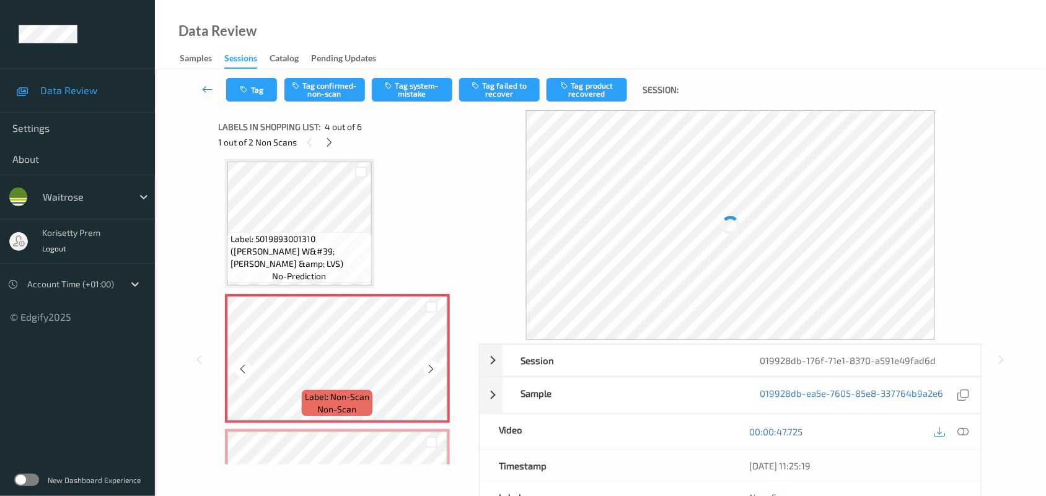
click at [435, 369] on icon at bounding box center [431, 369] width 11 height 11
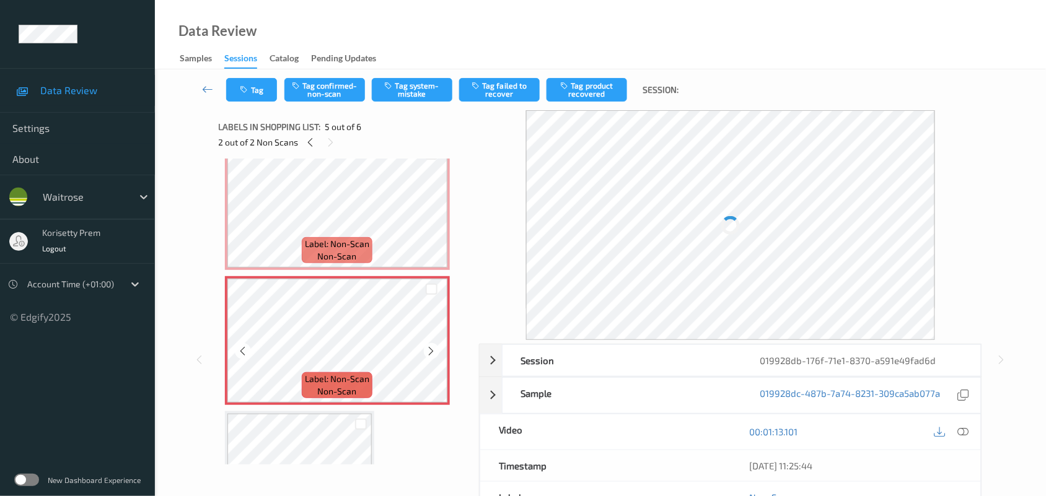
scroll to position [431, 0]
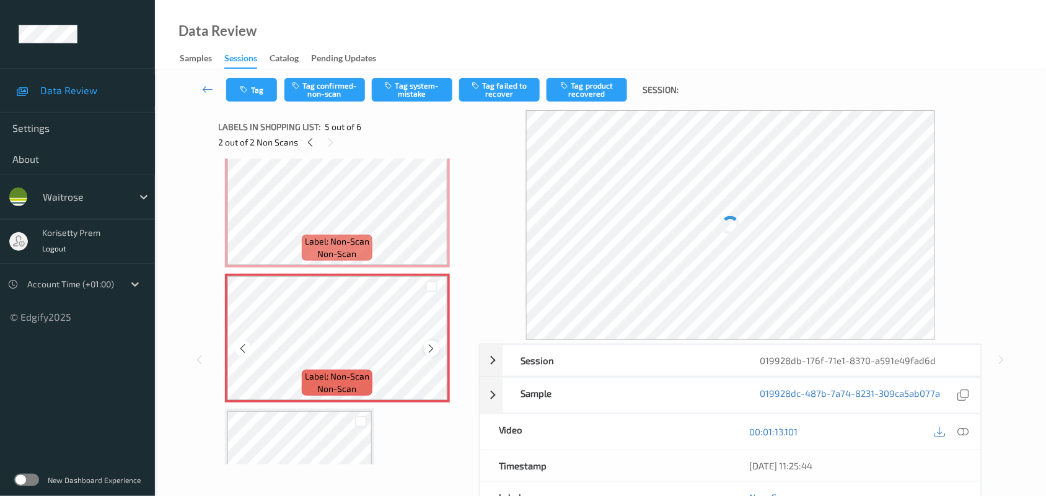
click at [426, 345] on icon at bounding box center [431, 348] width 11 height 11
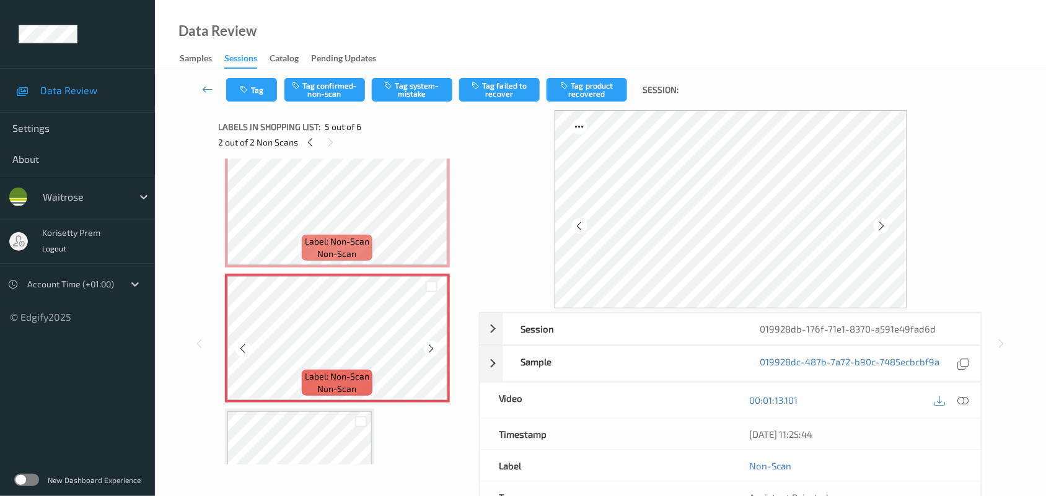
click at [429, 345] on icon at bounding box center [431, 348] width 11 height 11
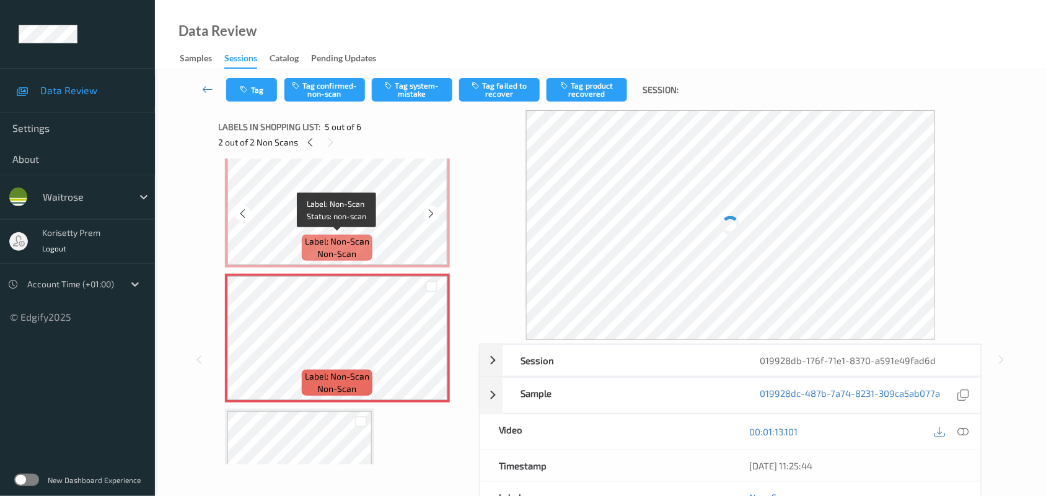
click at [330, 243] on span "Label: Non-Scan" at bounding box center [337, 241] width 64 height 12
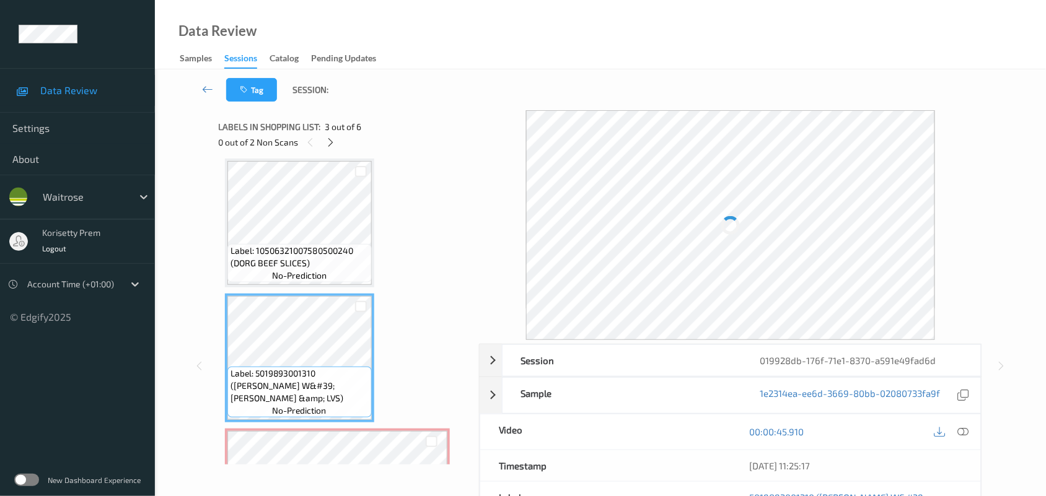
scroll to position [199, 0]
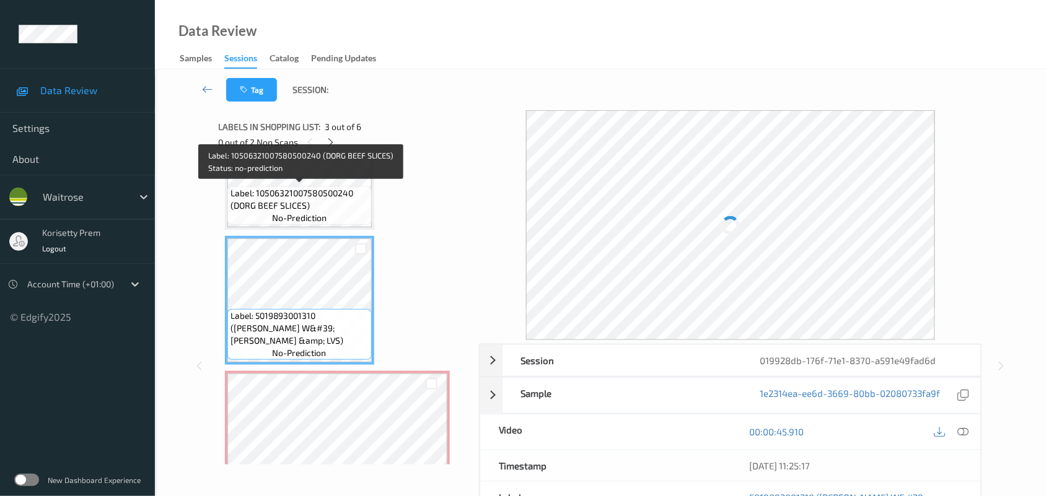
click at [316, 199] on span "Label: 10506321007580500240 (DORG BEEF SLICES)" at bounding box center [300, 199] width 138 height 25
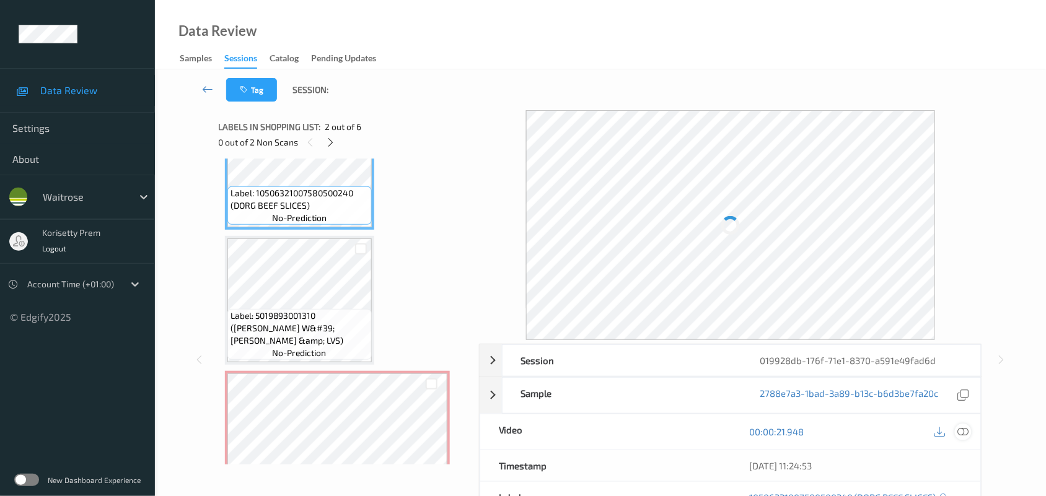
click at [968, 431] on icon at bounding box center [963, 431] width 11 height 11
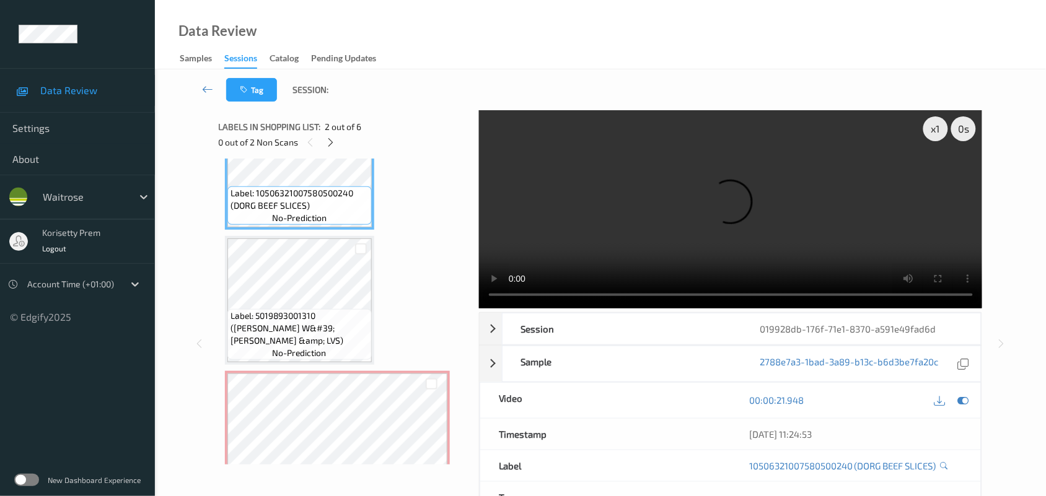
click at [702, 188] on video at bounding box center [731, 209] width 504 height 198
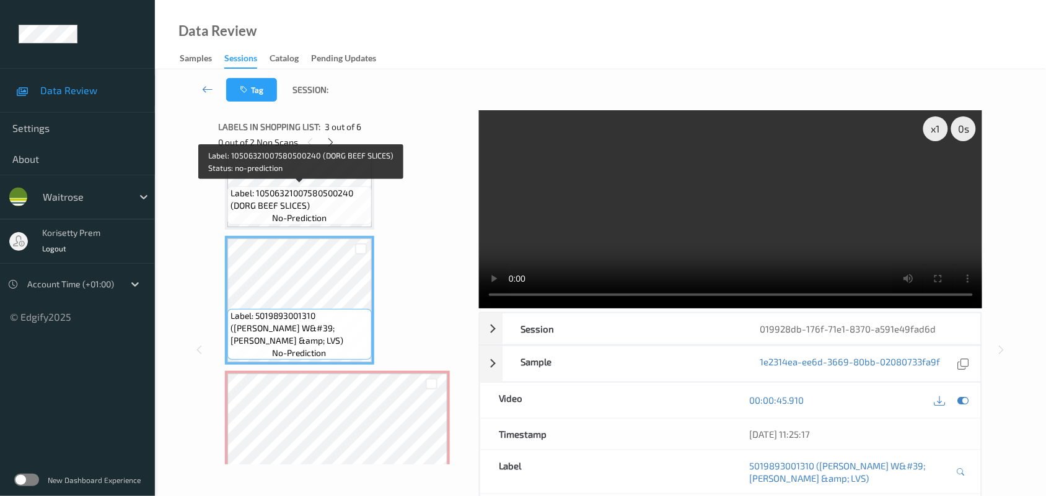
click at [333, 190] on span "Label: 10506321007580500240 (DORG BEEF SLICES)" at bounding box center [300, 199] width 138 height 25
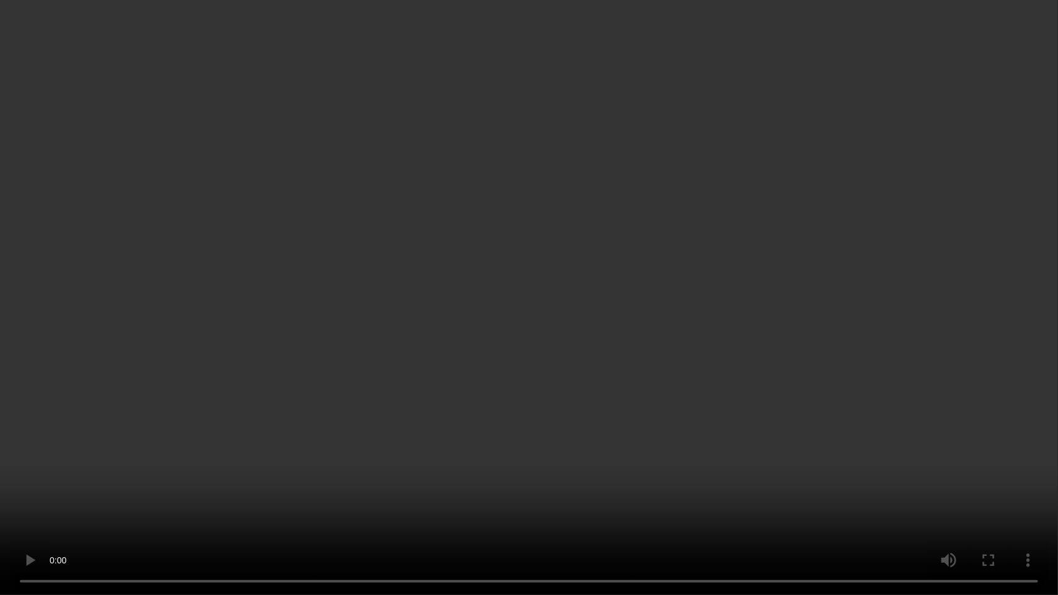
click at [804, 423] on video at bounding box center [529, 297] width 1058 height 595
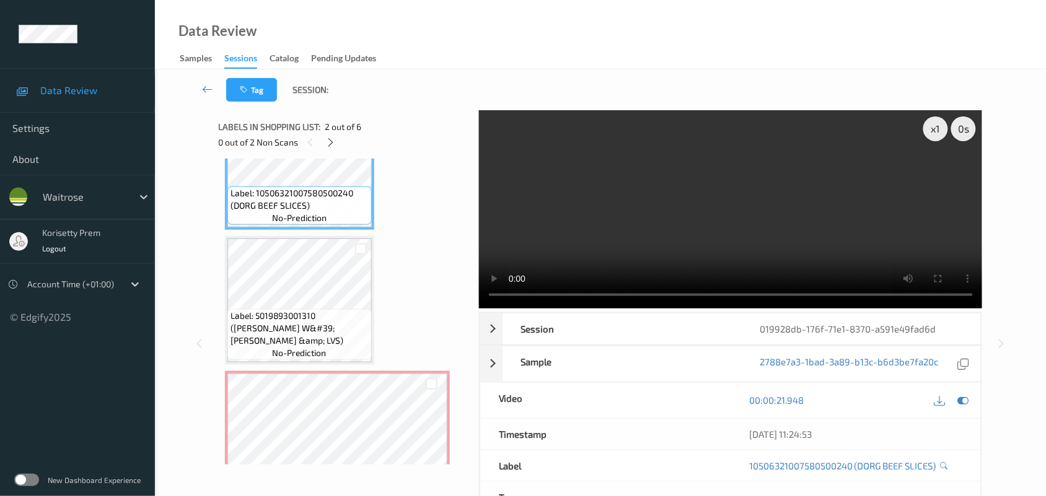
click at [763, 237] on video at bounding box center [731, 209] width 504 height 198
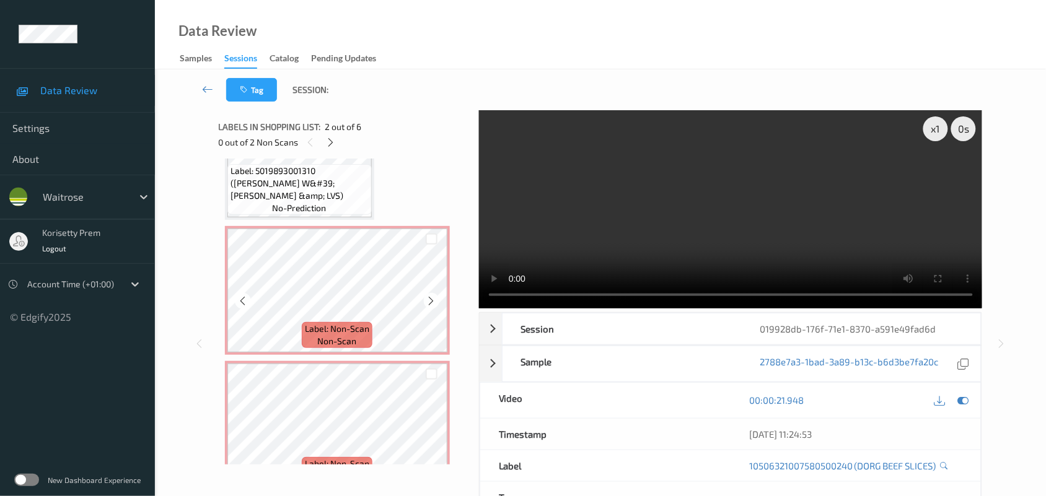
scroll to position [354, 0]
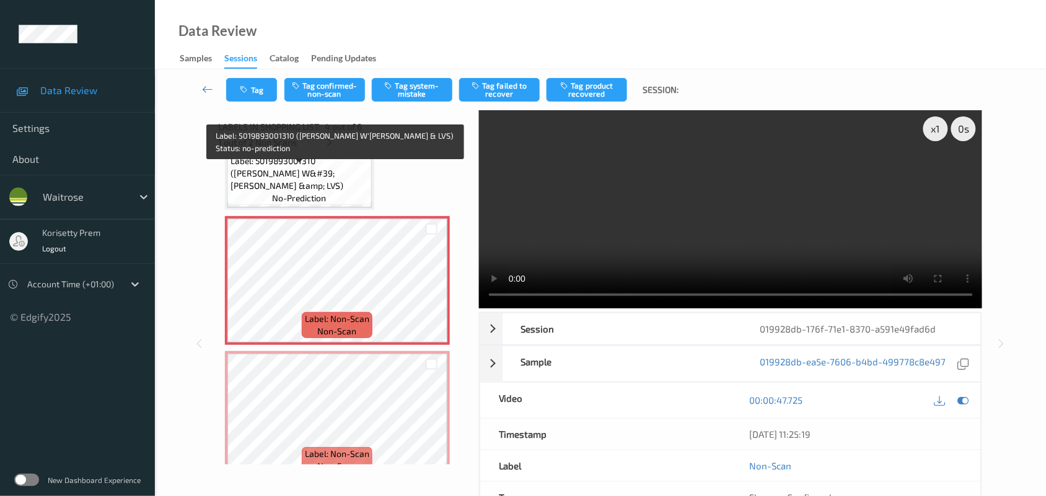
click at [299, 190] on span "Label: 5019893001310 ([PERSON_NAME] W&#39;[PERSON_NAME] &amp; LVS)" at bounding box center [300, 173] width 138 height 37
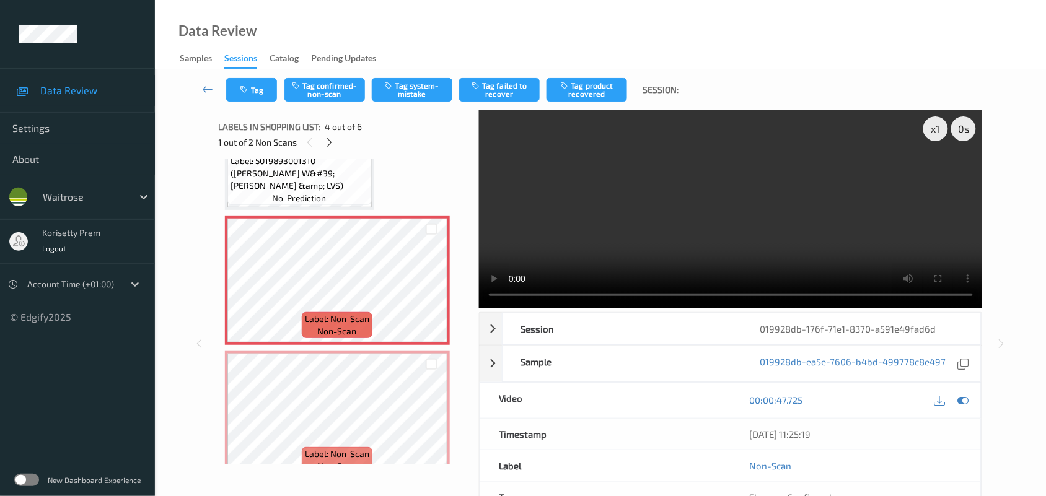
click at [633, 231] on video at bounding box center [731, 209] width 504 height 198
click at [575, 200] on video at bounding box center [731, 209] width 504 height 198
click at [416, 90] on button "Tag system-mistake" at bounding box center [412, 90] width 81 height 24
click at [244, 81] on button "Tag" at bounding box center [251, 90] width 51 height 24
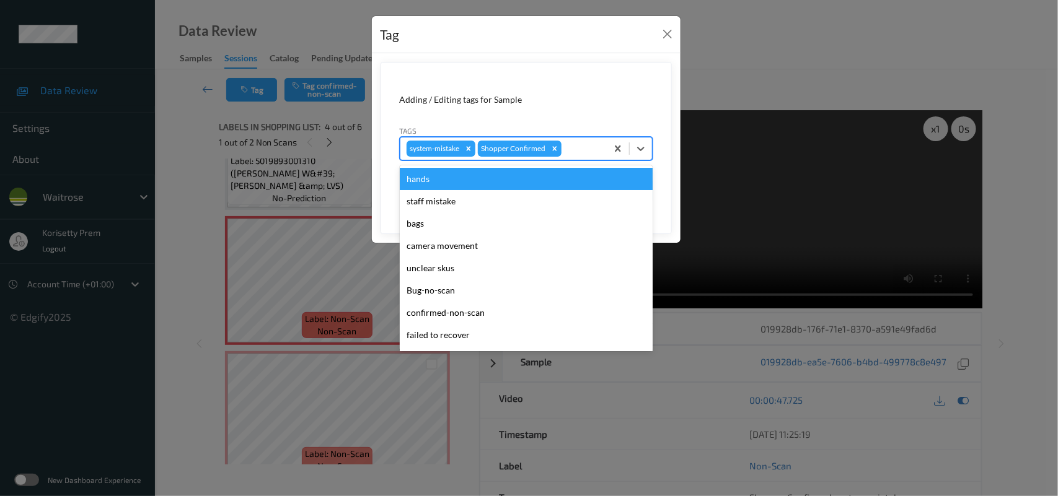
click at [584, 153] on div at bounding box center [582, 148] width 37 height 15
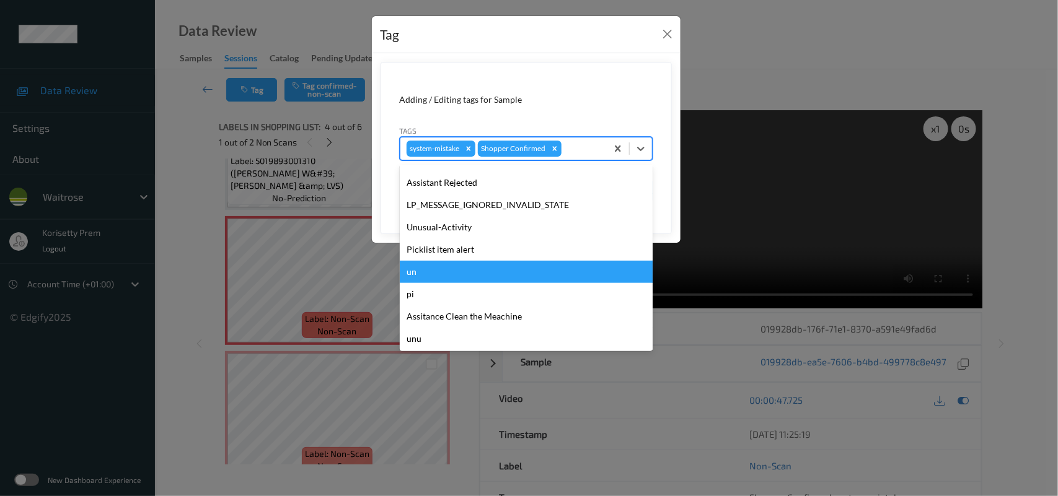
scroll to position [287, 0]
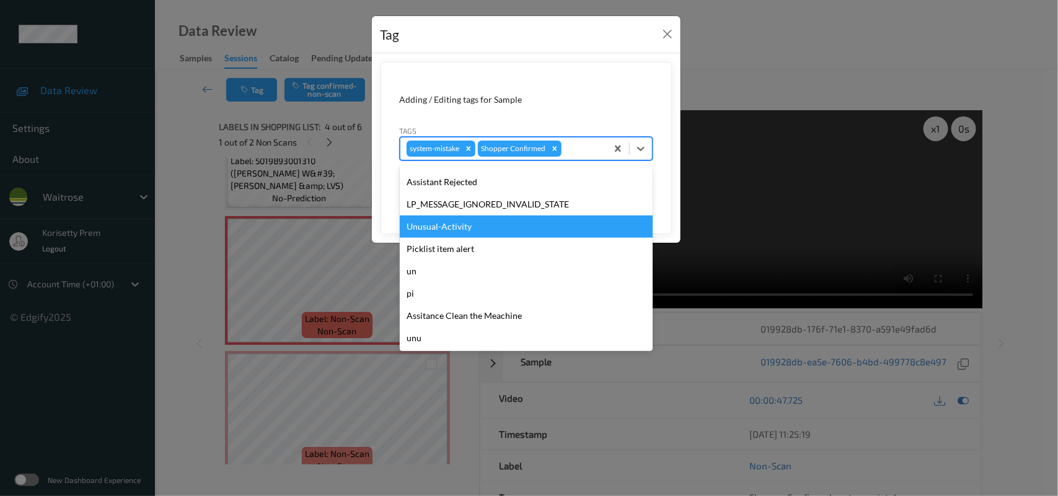
click at [473, 233] on div "Unusual-Activity" at bounding box center [526, 227] width 253 height 22
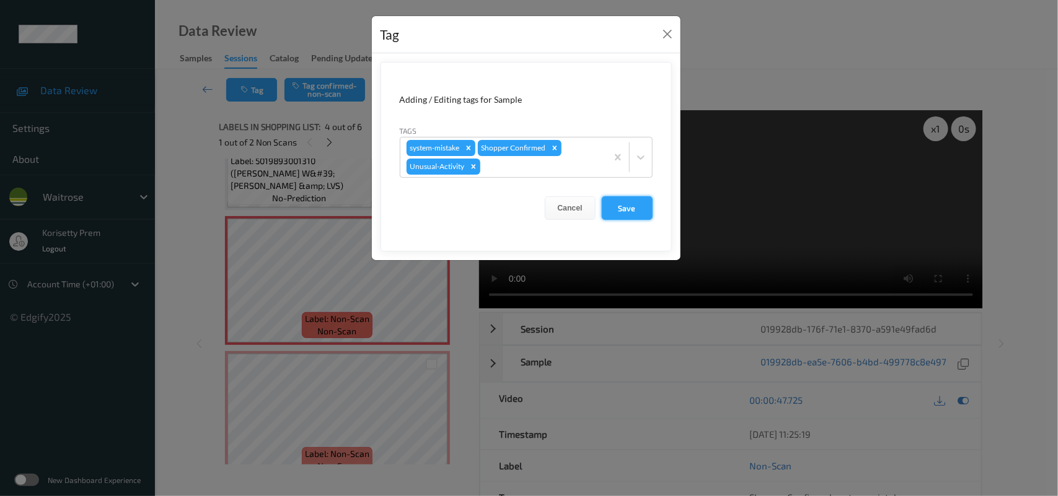
click at [630, 208] on button "Save" at bounding box center [627, 208] width 51 height 24
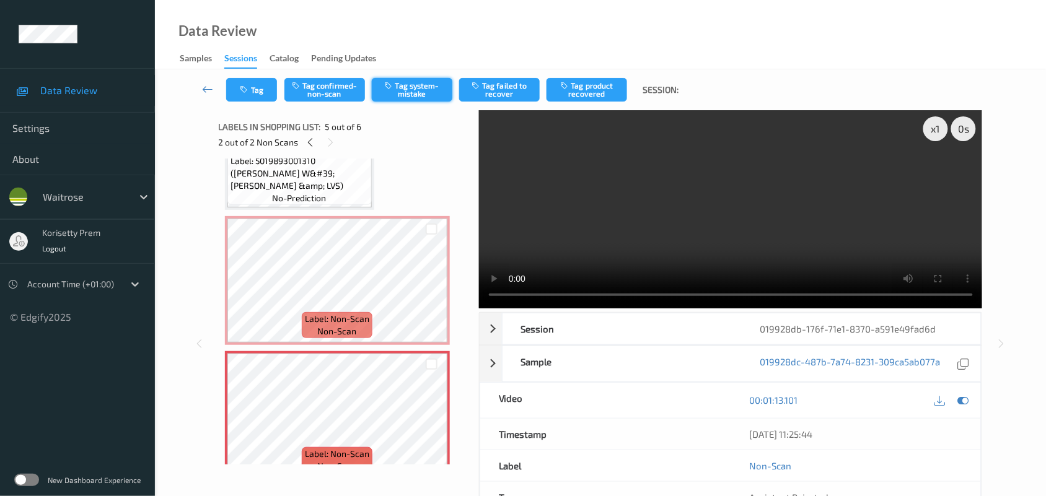
click at [414, 91] on button "Tag system-mistake" at bounding box center [412, 90] width 81 height 24
click at [250, 91] on icon "button" at bounding box center [245, 90] width 11 height 9
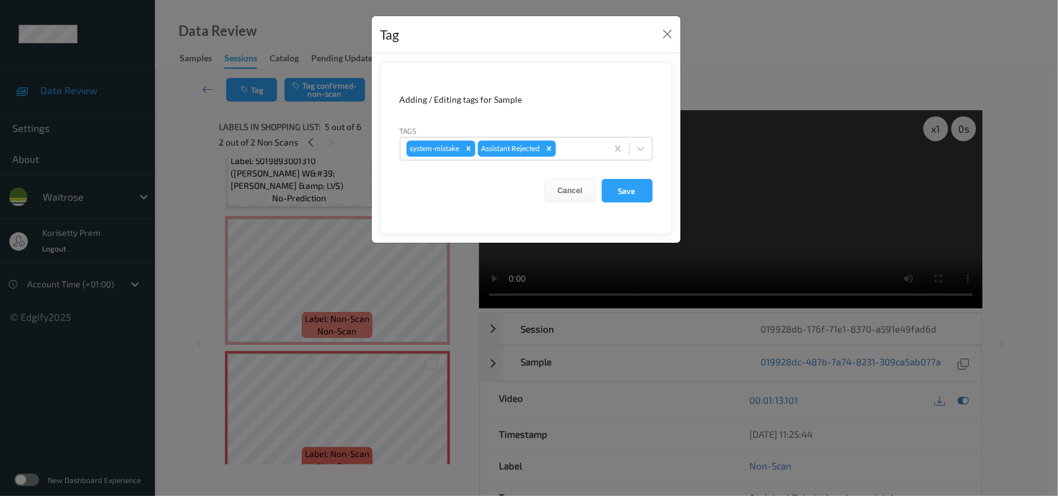
click at [590, 162] on form "Adding / Editing tags for Sample Tags system-mistake Assistant Rejected Cancel …" at bounding box center [526, 148] width 291 height 172
click at [586, 156] on div at bounding box center [579, 148] width 42 height 15
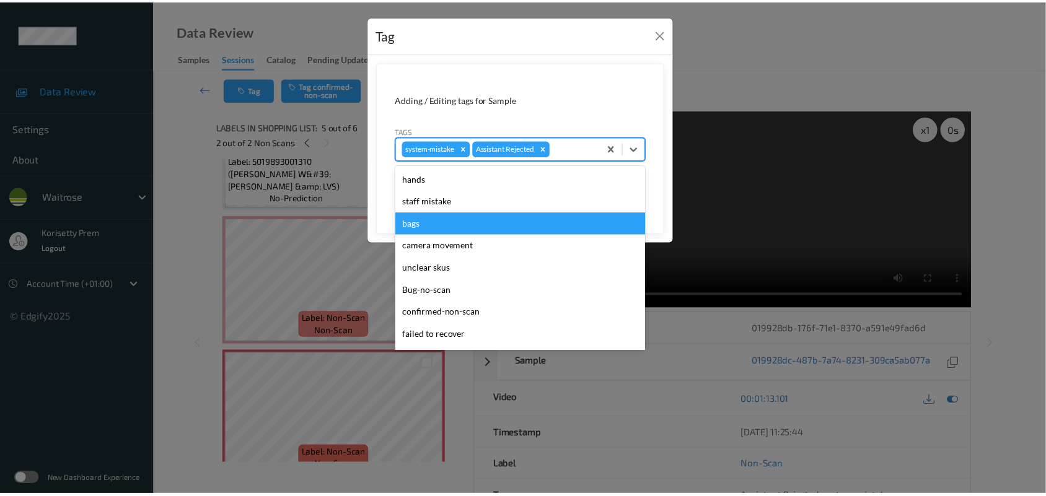
scroll to position [286, 0]
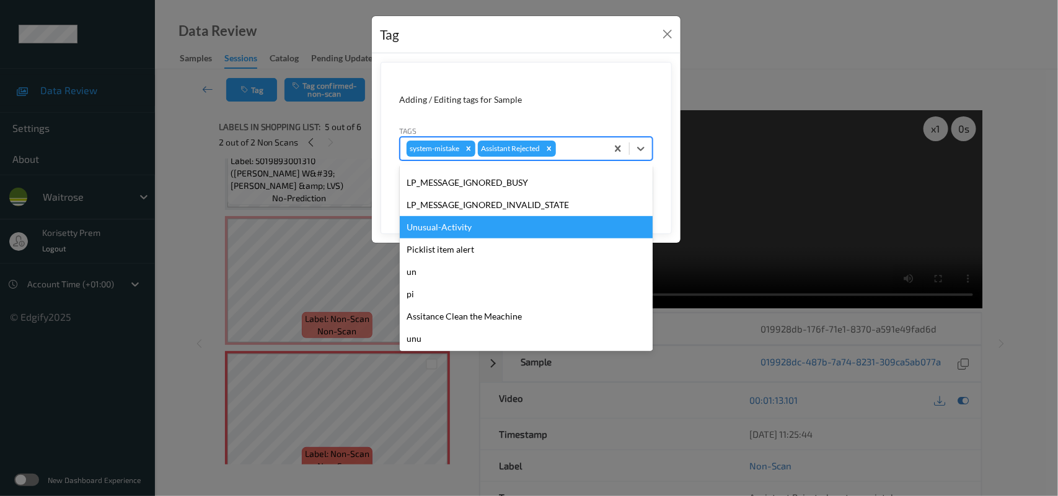
click at [436, 231] on div "Unusual-Activity" at bounding box center [526, 227] width 253 height 22
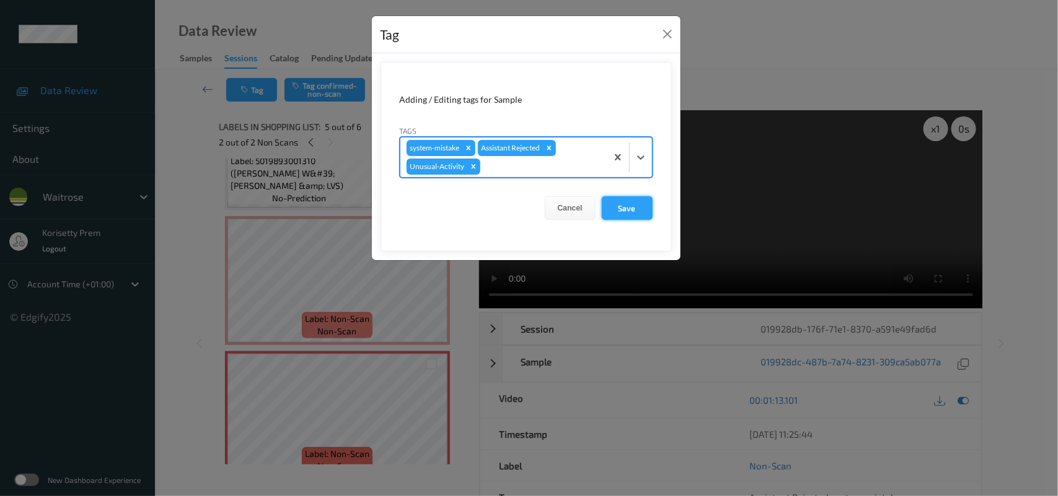
click at [632, 208] on button "Save" at bounding box center [627, 208] width 51 height 24
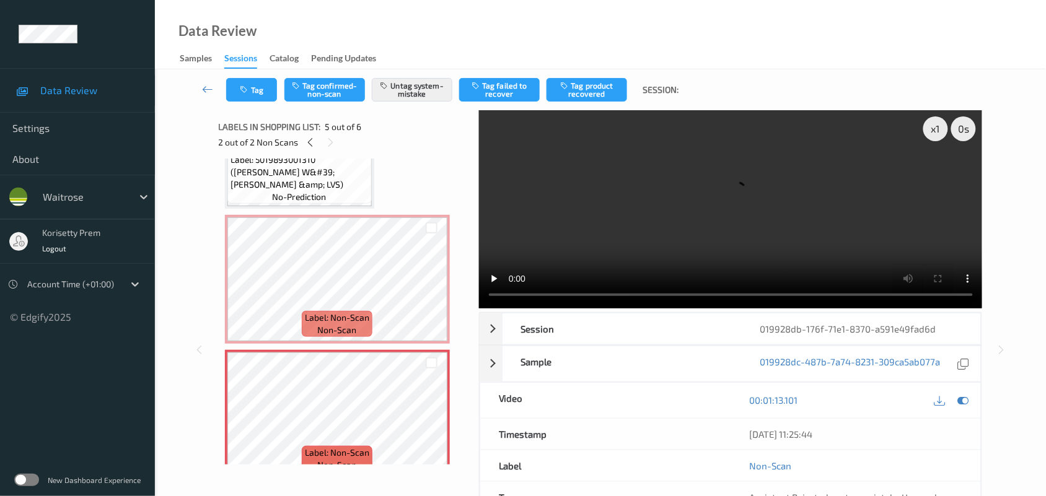
scroll to position [354, 0]
click at [255, 95] on button "Tag" at bounding box center [251, 90] width 51 height 24
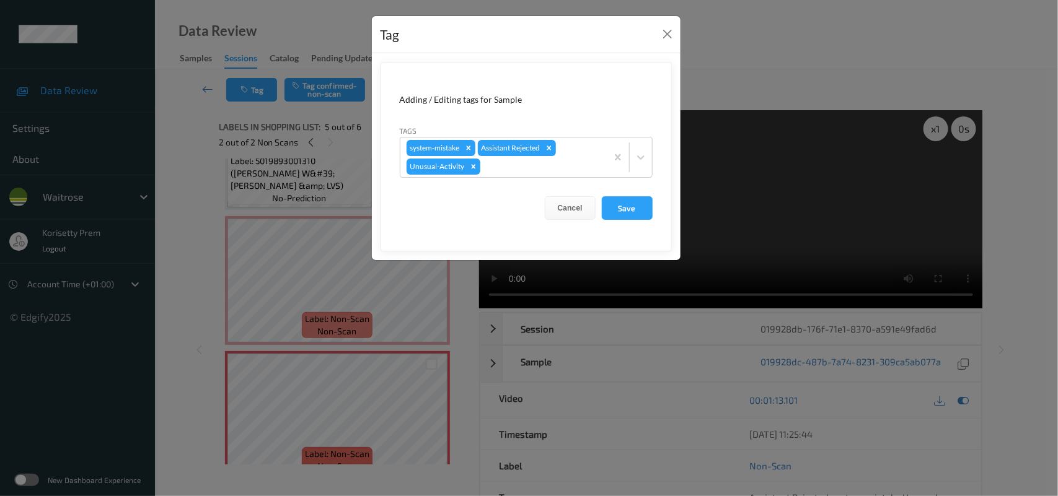
click at [293, 281] on div "Tag Adding / Editing tags for Sample Tags system-mistake Assistant Rejected Unu…" at bounding box center [529, 248] width 1058 height 496
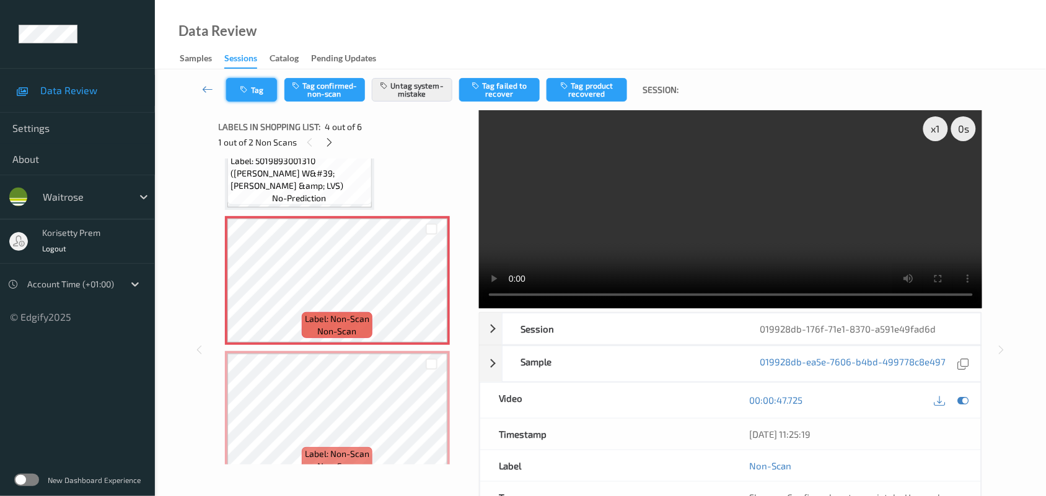
click at [258, 90] on button "Tag" at bounding box center [251, 90] width 51 height 24
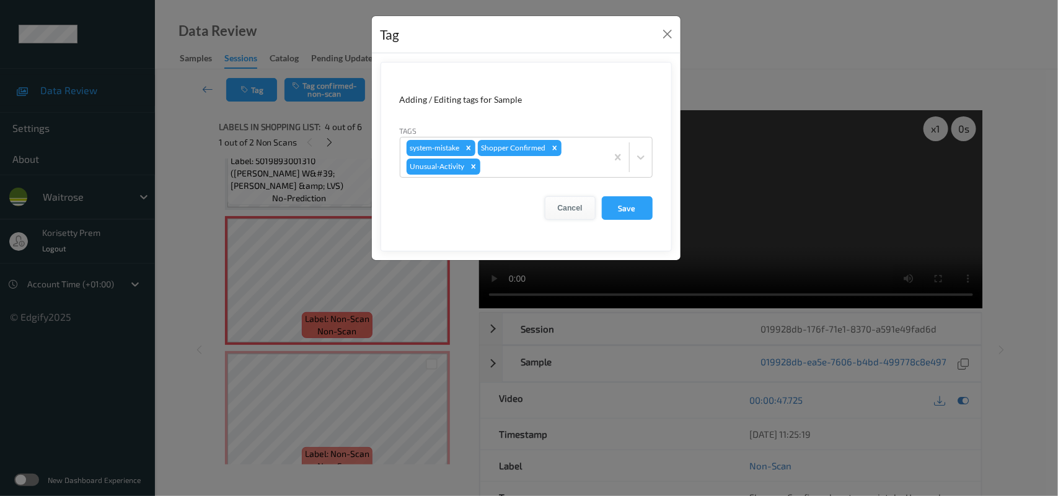
click at [577, 202] on button "Cancel" at bounding box center [570, 208] width 51 height 24
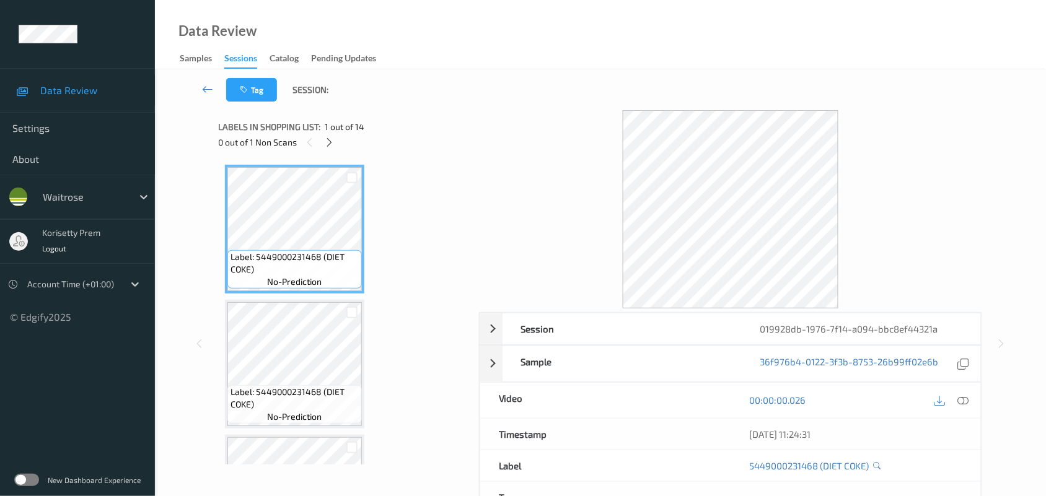
click at [418, 124] on div "Labels in shopping list: 1 out of 14" at bounding box center [345, 126] width 252 height 15
click at [330, 146] on icon at bounding box center [329, 142] width 11 height 11
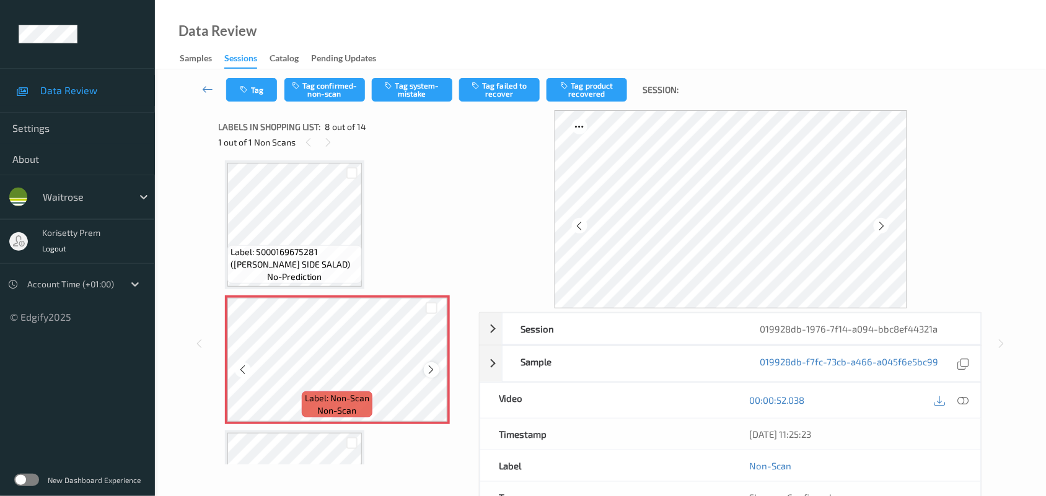
click at [431, 366] on icon at bounding box center [431, 369] width 11 height 11
click at [432, 367] on icon at bounding box center [431, 369] width 11 height 11
click at [434, 367] on icon at bounding box center [431, 369] width 11 height 11
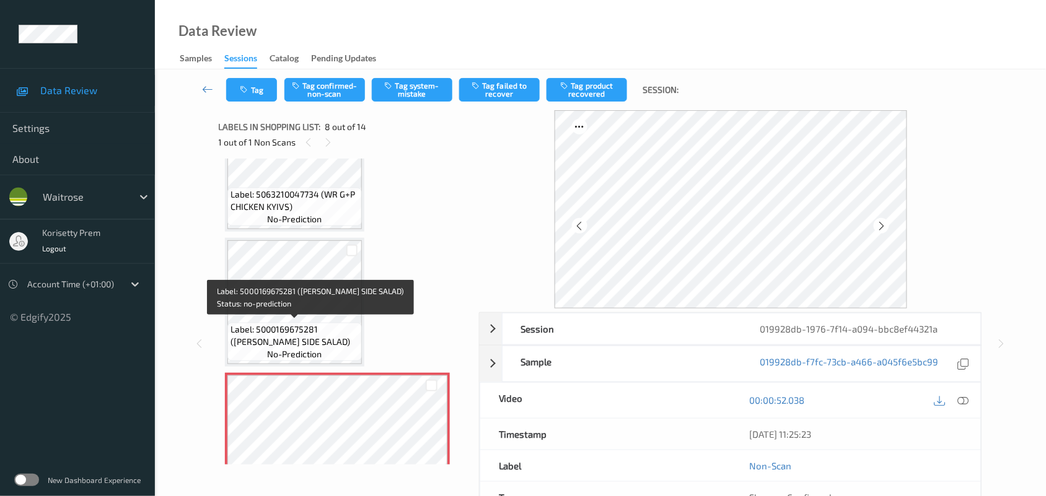
scroll to position [660, 0]
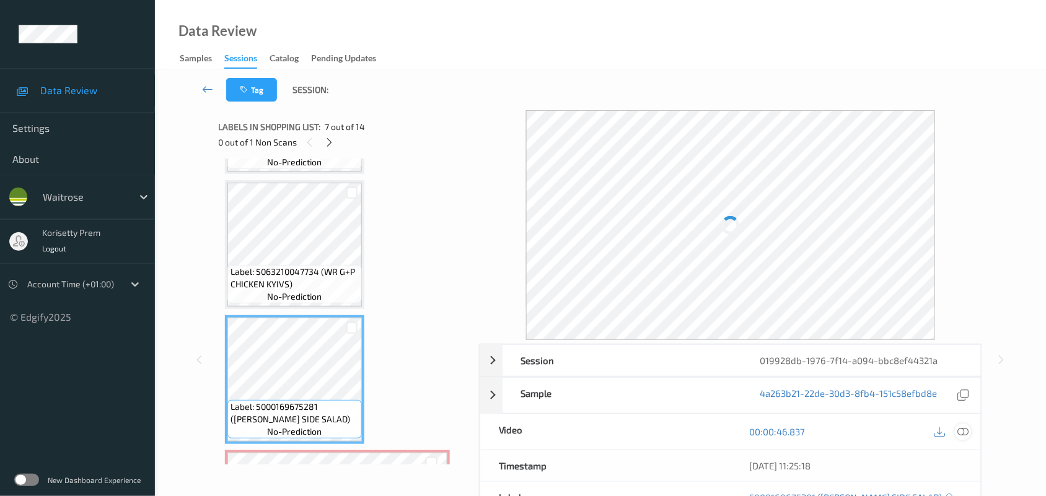
click at [967, 432] on icon at bounding box center [963, 431] width 11 height 11
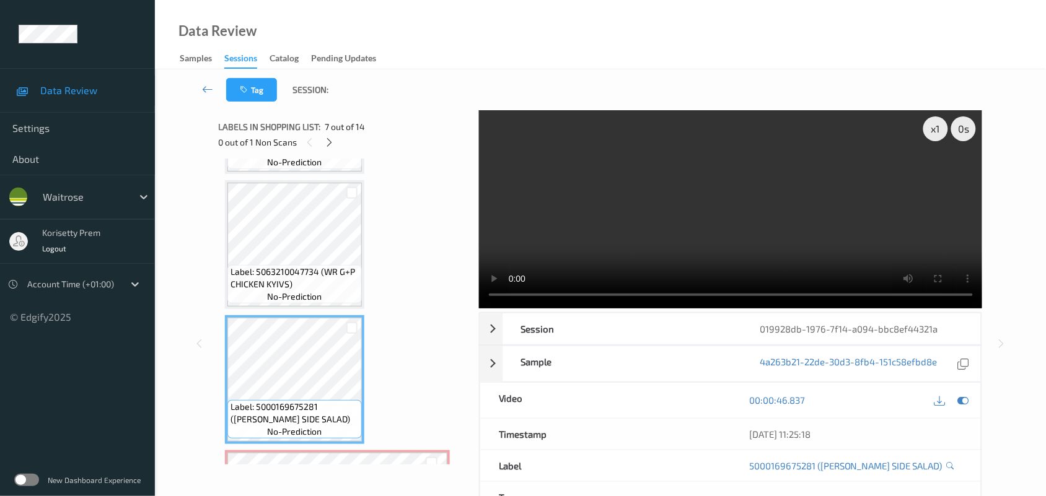
click at [614, 229] on video at bounding box center [731, 209] width 504 height 198
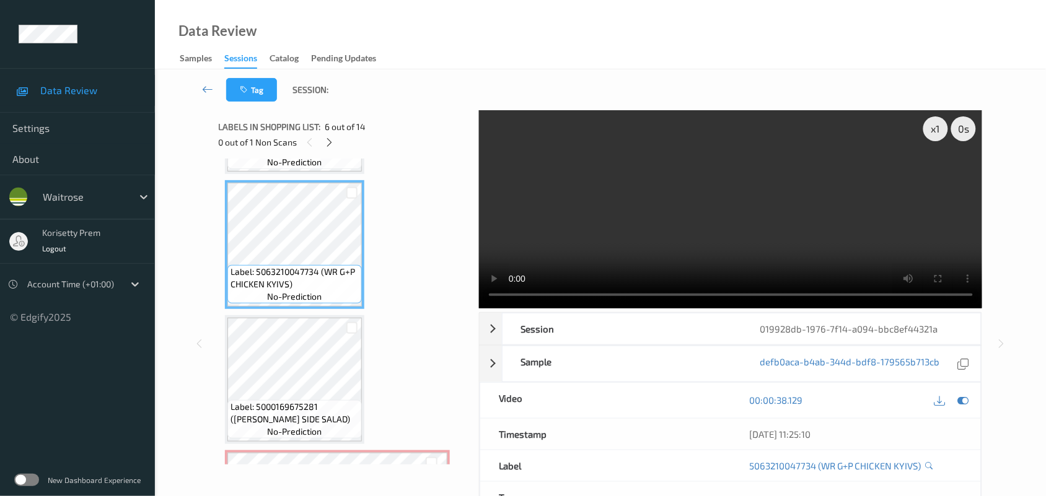
click at [652, 243] on video at bounding box center [731, 209] width 504 height 198
click at [651, 245] on video at bounding box center [731, 209] width 504 height 198
click at [578, 221] on video at bounding box center [731, 209] width 504 height 198
click at [581, 232] on video at bounding box center [731, 209] width 504 height 198
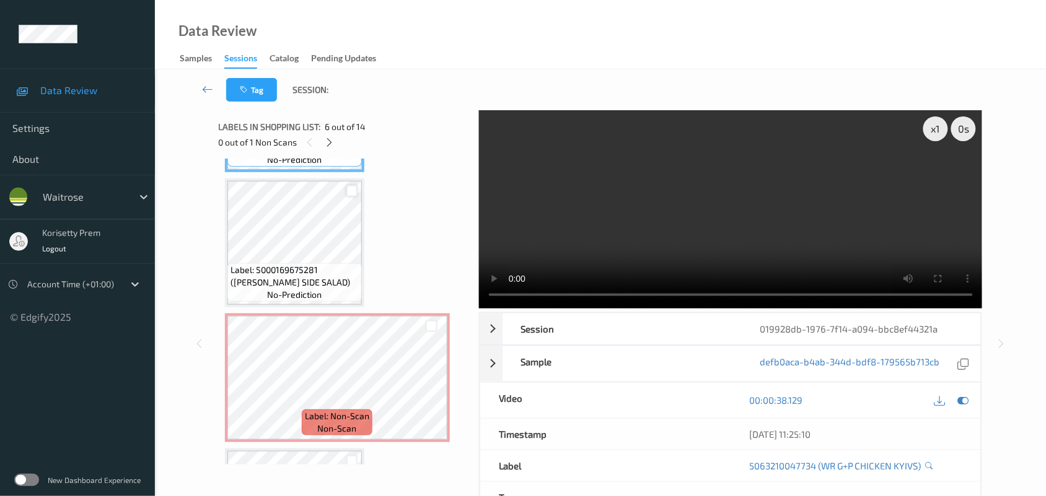
scroll to position [815, 0]
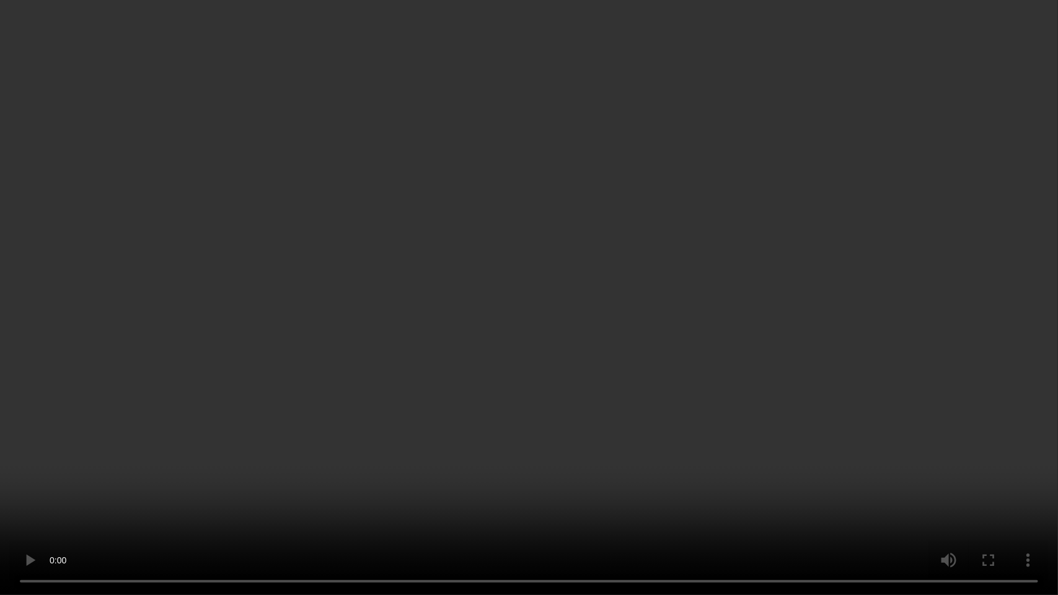
click at [627, 400] on video at bounding box center [529, 297] width 1058 height 595
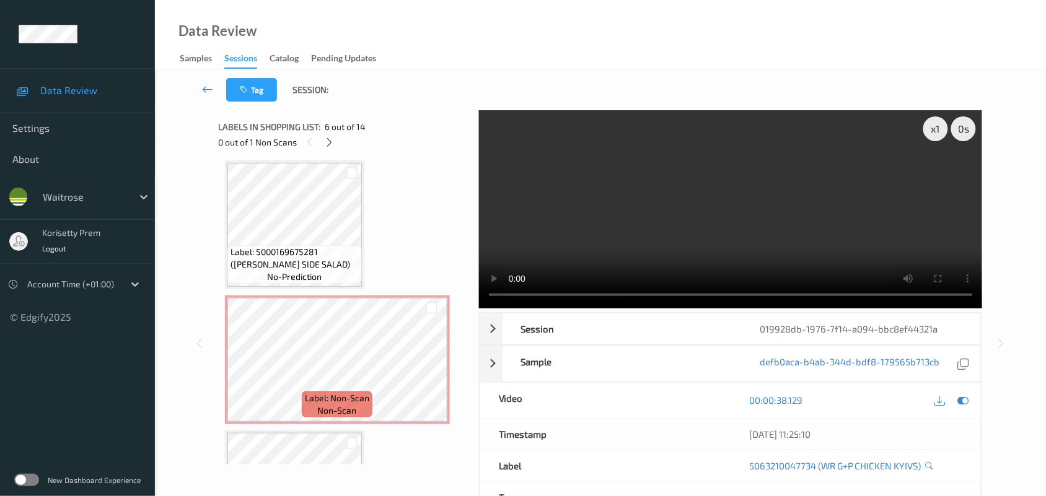
click at [626, 211] on video at bounding box center [731, 209] width 504 height 198
click at [434, 372] on icon at bounding box center [431, 369] width 11 height 11
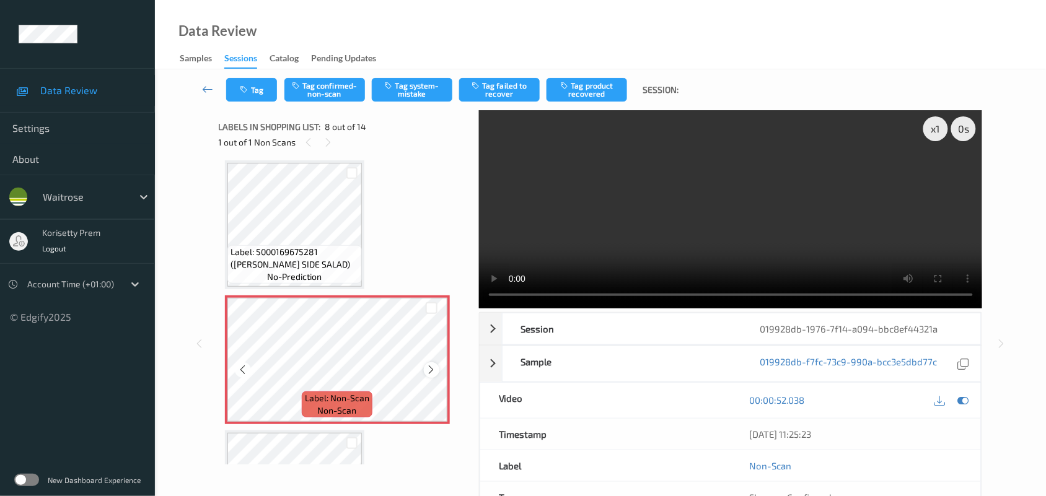
click at [434, 371] on icon at bounding box center [431, 369] width 11 height 11
click at [435, 371] on icon at bounding box center [431, 369] width 11 height 11
click at [436, 371] on icon at bounding box center [431, 369] width 11 height 11
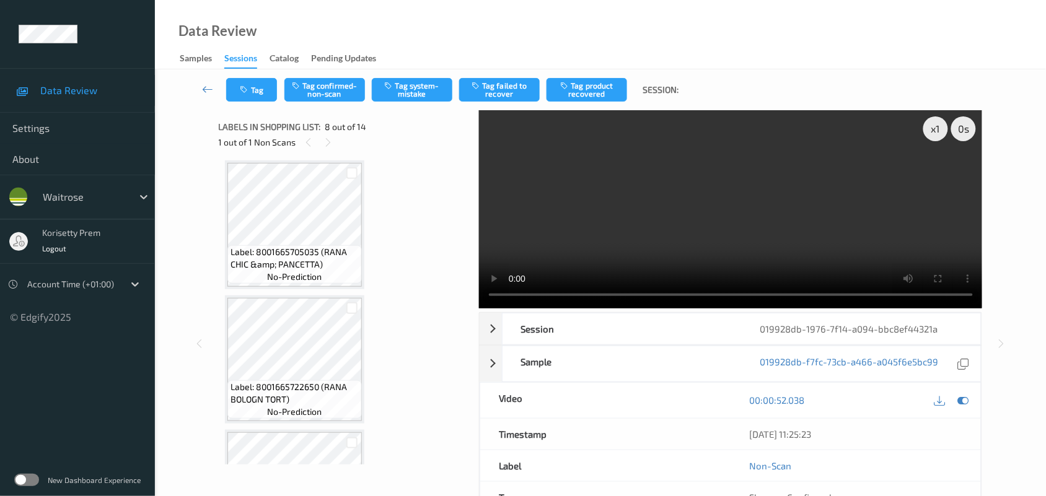
scroll to position [1047, 0]
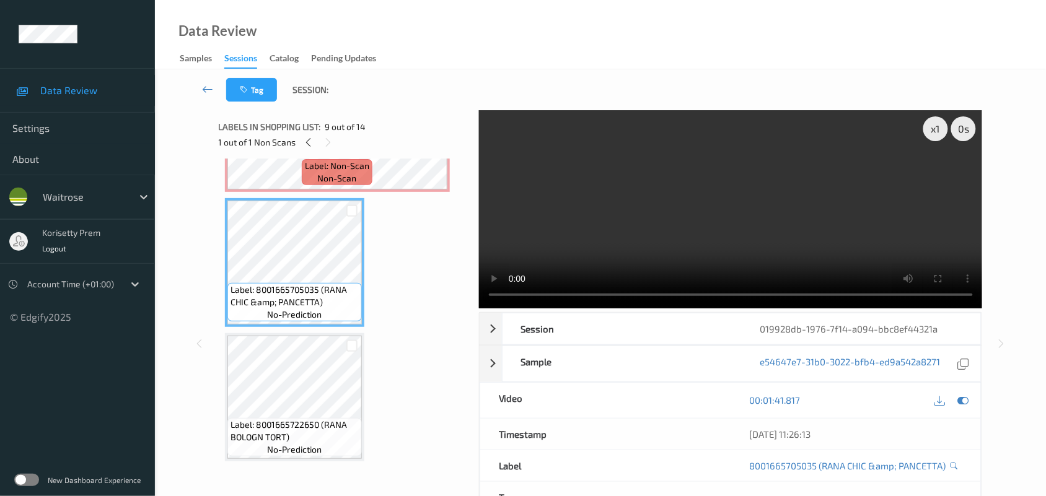
click at [664, 227] on video at bounding box center [731, 209] width 504 height 198
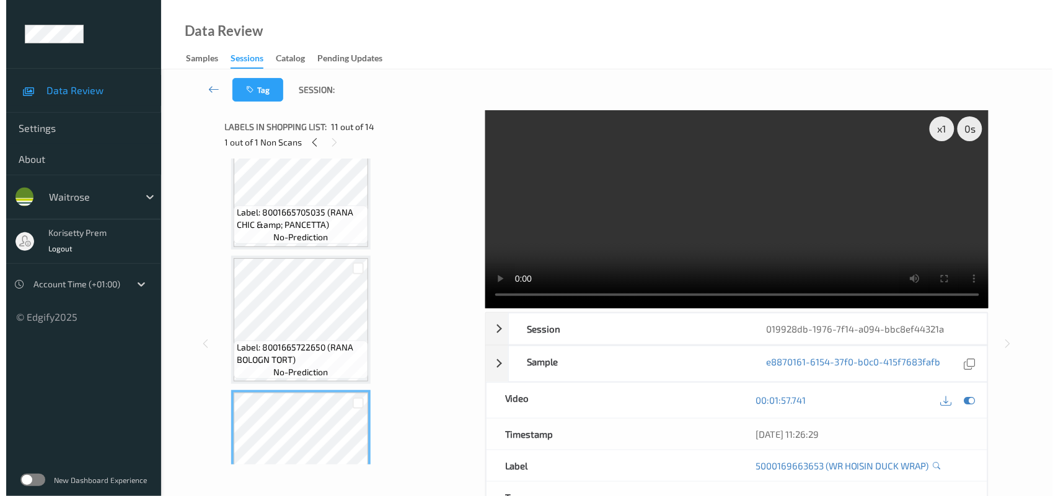
scroll to position [970, 0]
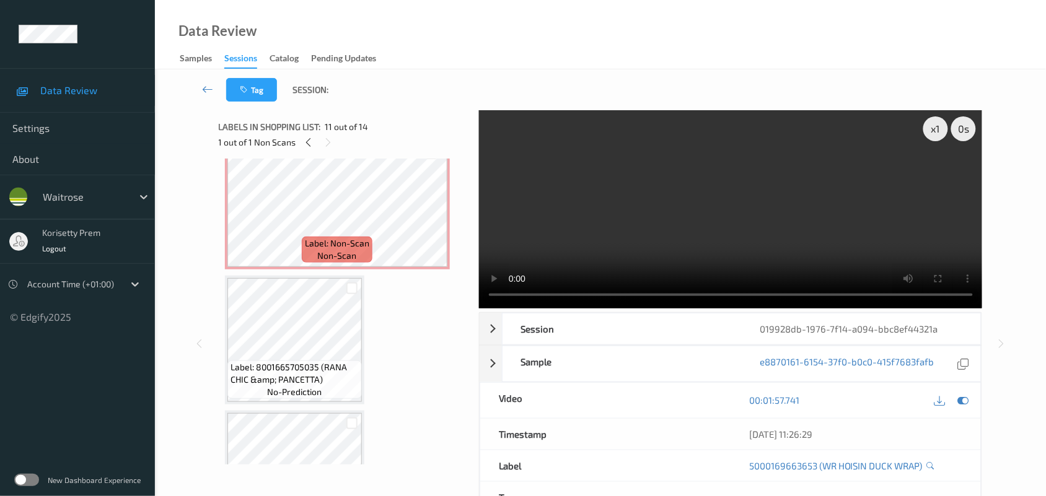
click at [583, 175] on video at bounding box center [731, 209] width 504 height 198
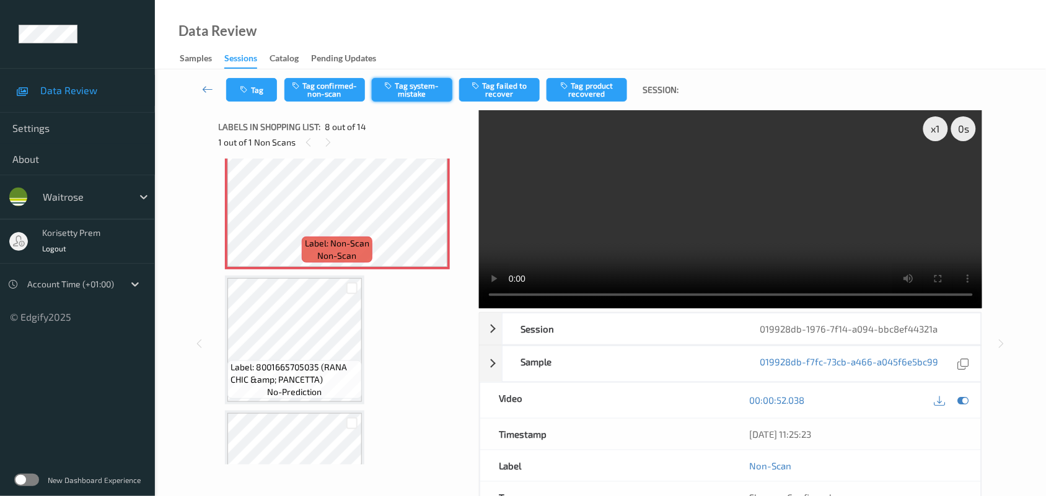
click at [409, 88] on button "Tag system-mistake" at bounding box center [412, 90] width 81 height 24
click at [255, 92] on button "Tag" at bounding box center [251, 90] width 51 height 24
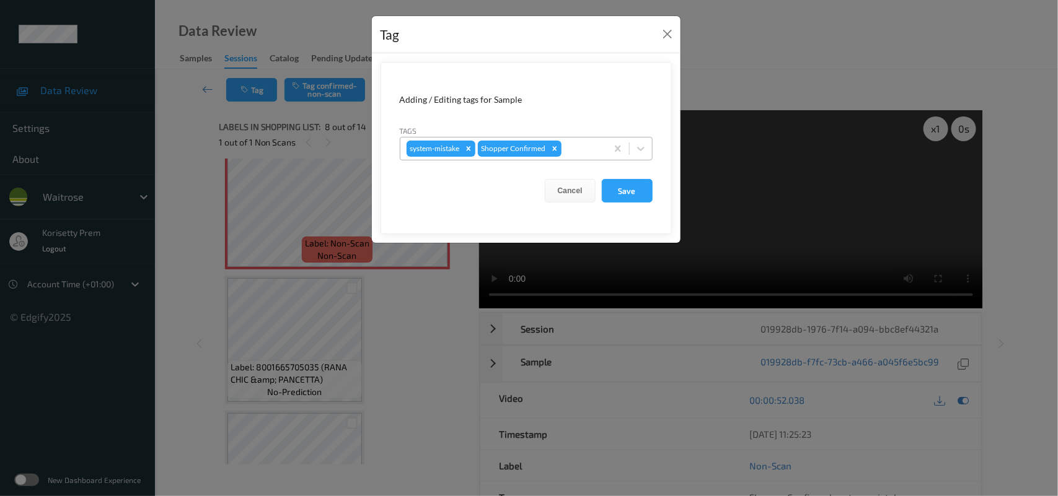
click at [586, 143] on div at bounding box center [582, 148] width 37 height 15
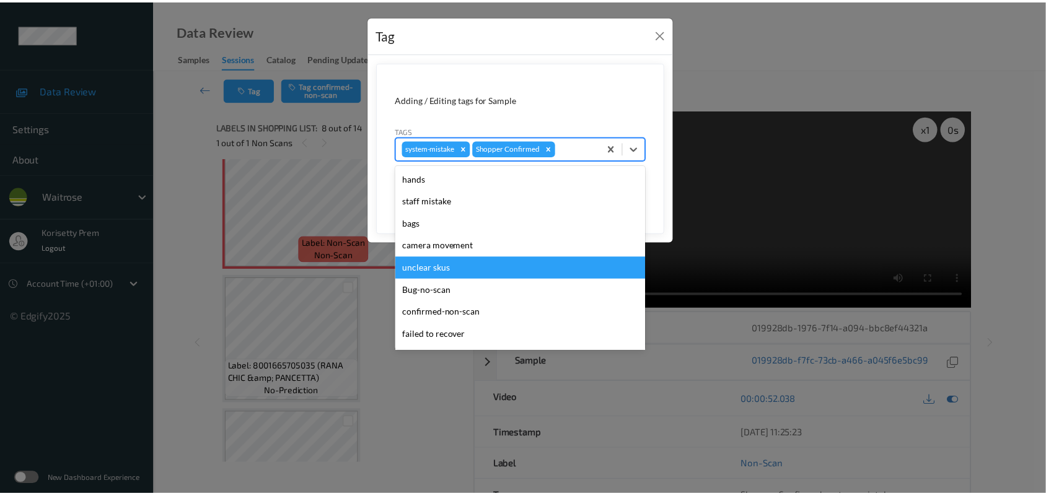
scroll to position [286, 0]
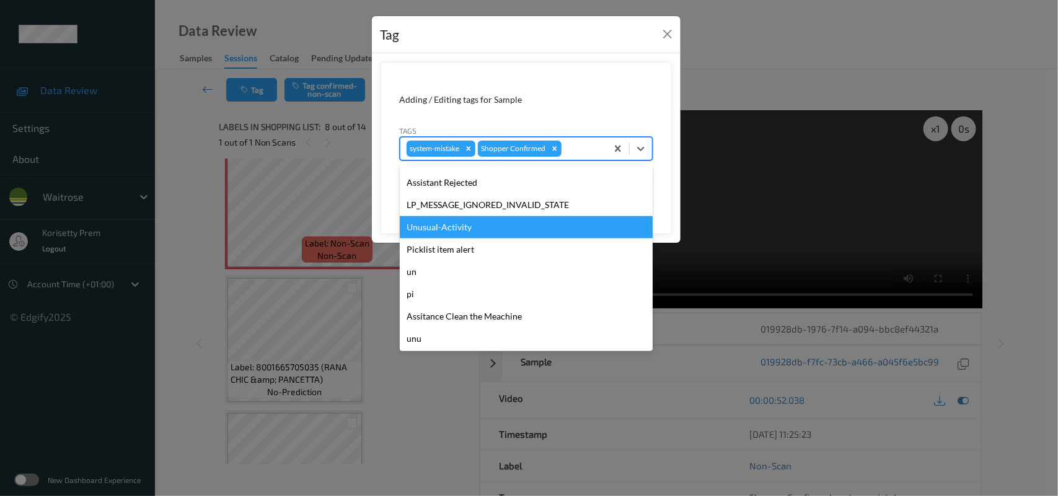
click at [474, 230] on div "Unusual-Activity" at bounding box center [526, 227] width 253 height 22
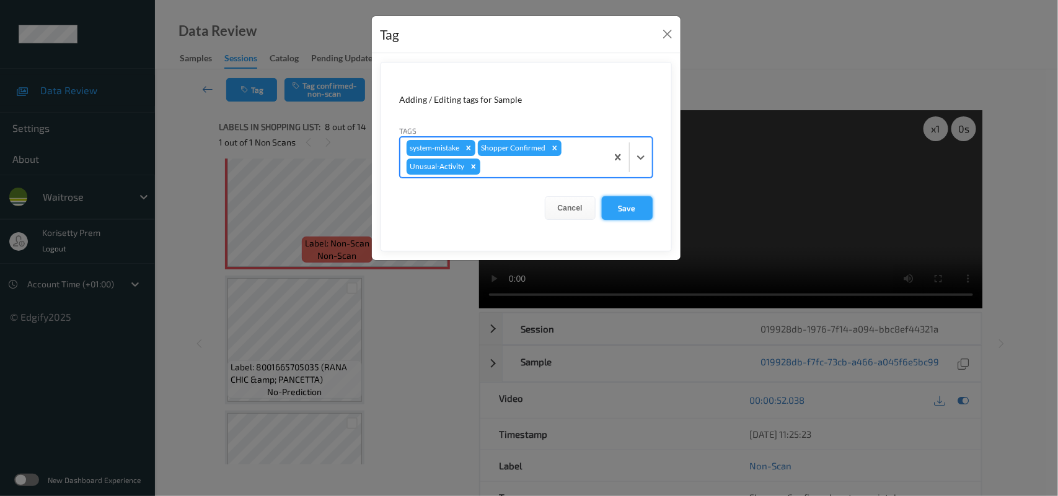
click at [633, 214] on button "Save" at bounding box center [627, 208] width 51 height 24
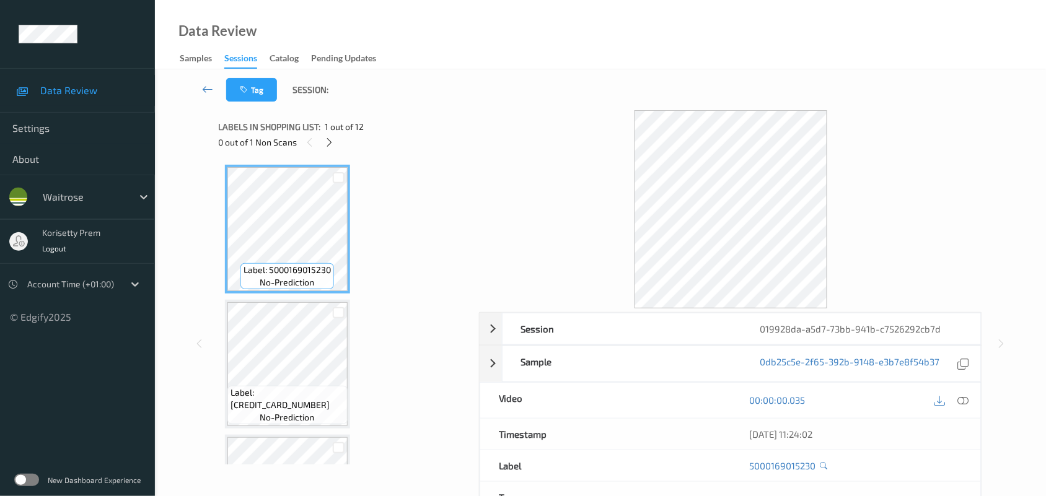
click at [483, 125] on div at bounding box center [731, 209] width 504 height 198
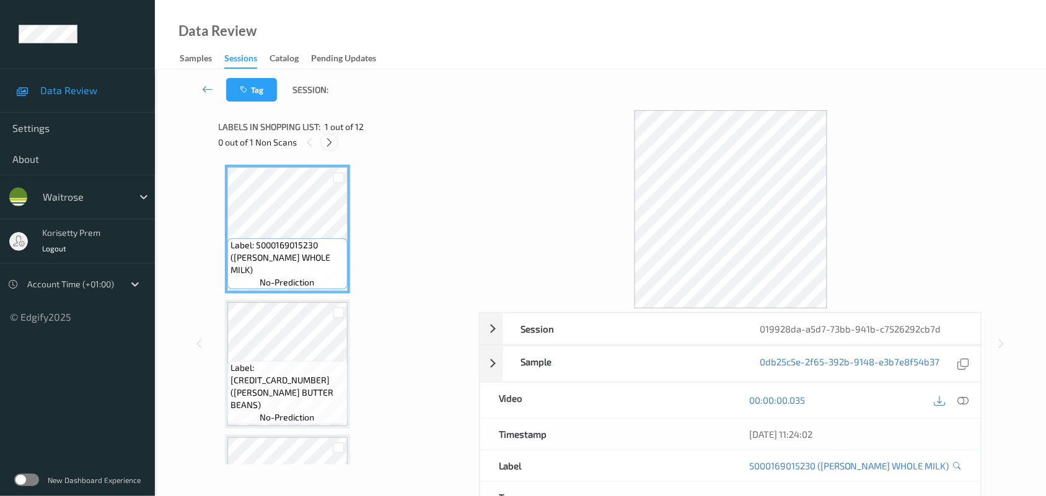
click at [326, 144] on icon at bounding box center [329, 142] width 11 height 11
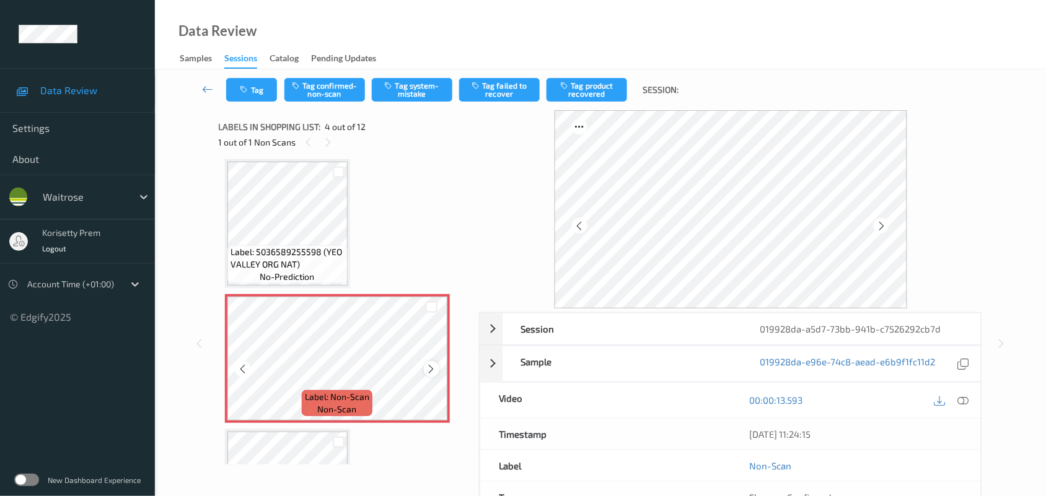
click at [426, 367] on icon at bounding box center [431, 369] width 11 height 11
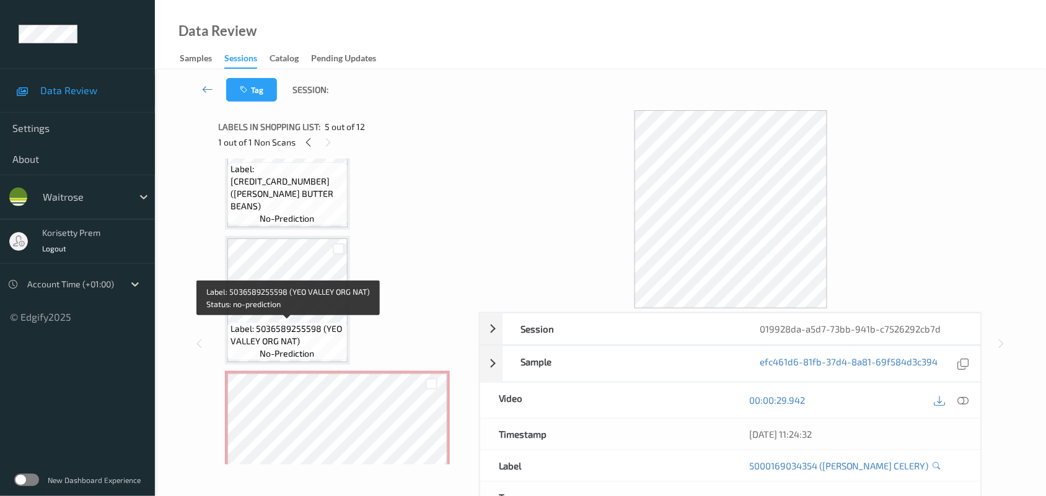
scroll to position [198, 0]
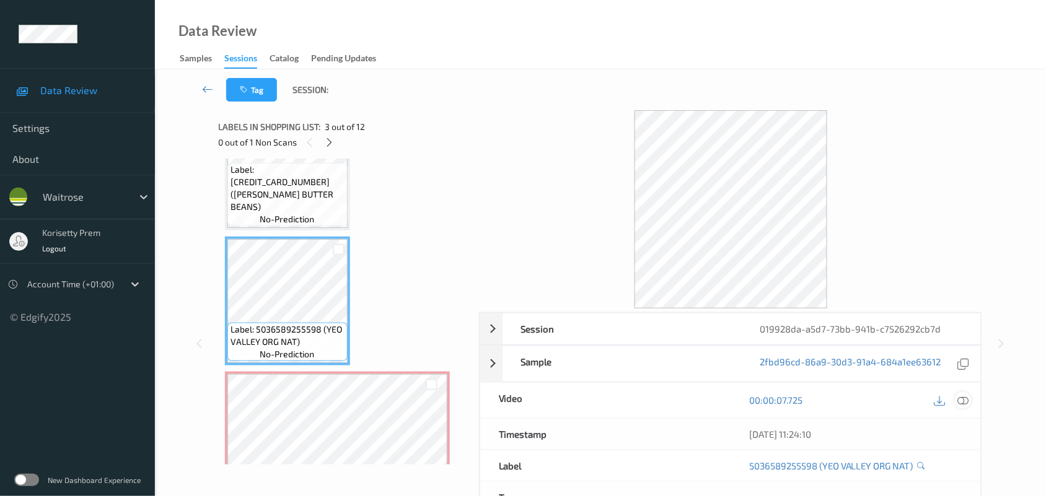
click at [964, 398] on icon at bounding box center [963, 400] width 11 height 11
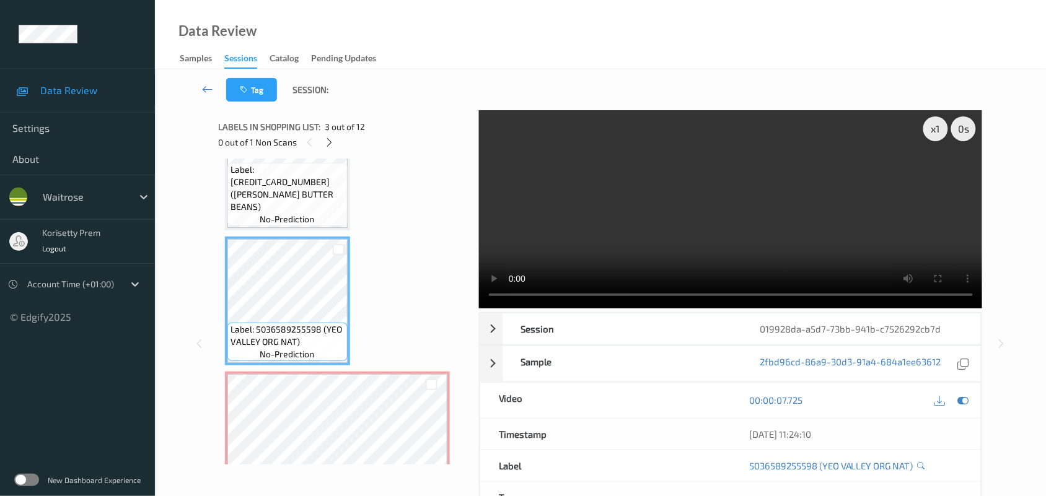
click at [648, 237] on video at bounding box center [731, 209] width 504 height 198
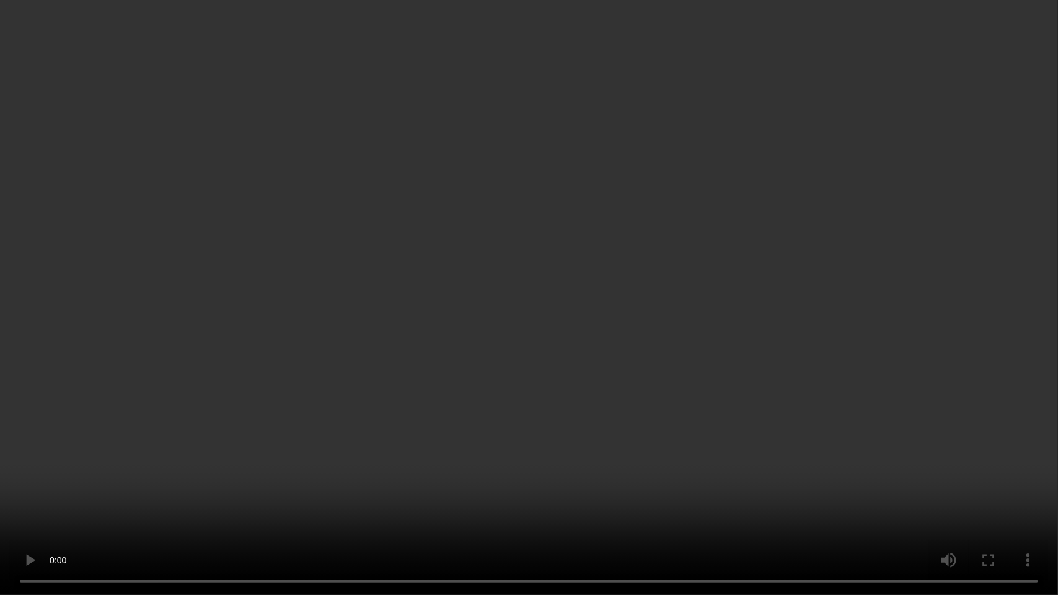
click at [750, 363] on video at bounding box center [529, 297] width 1058 height 595
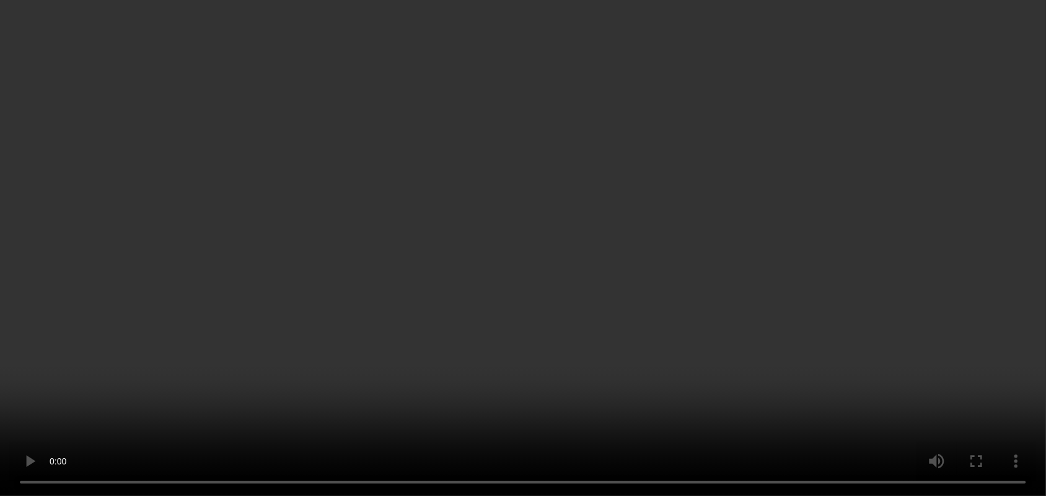
scroll to position [276, 0]
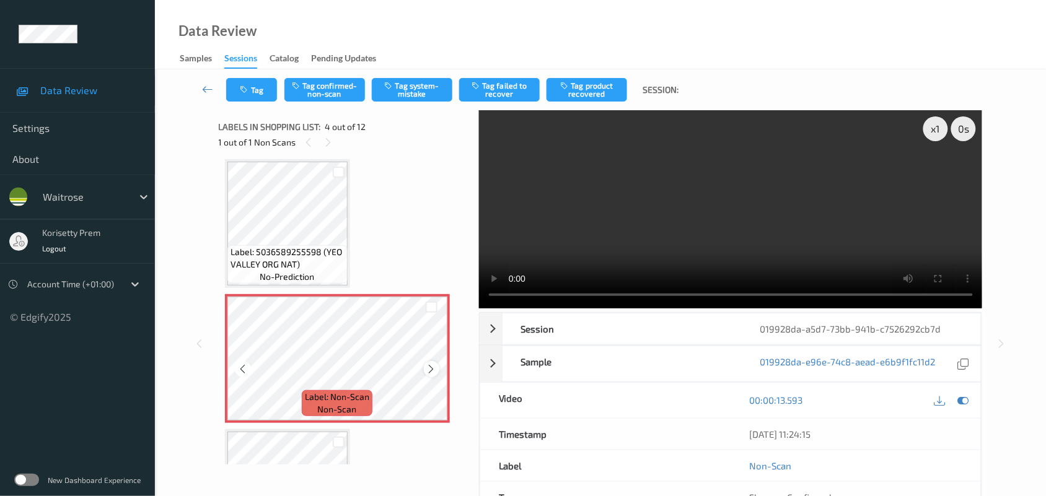
click at [429, 371] on icon at bounding box center [431, 369] width 11 height 11
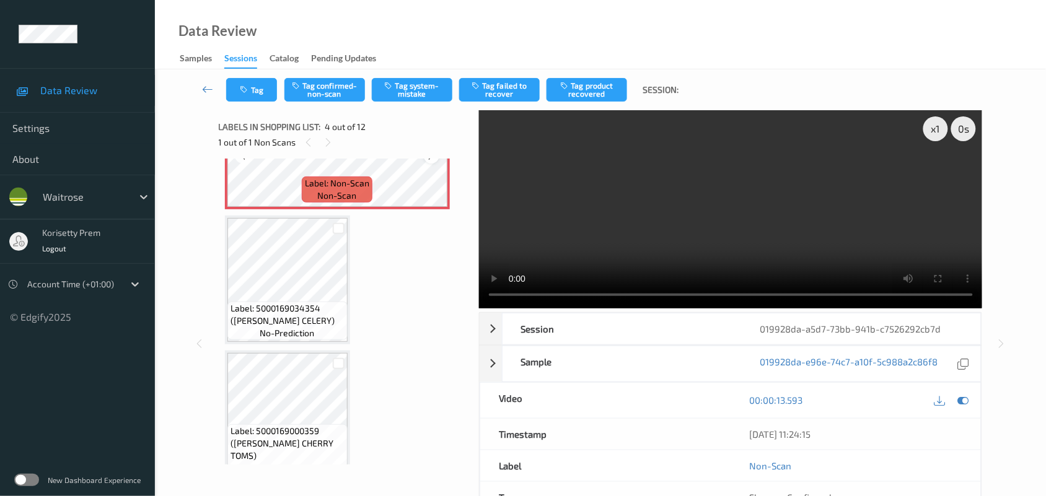
scroll to position [508, 0]
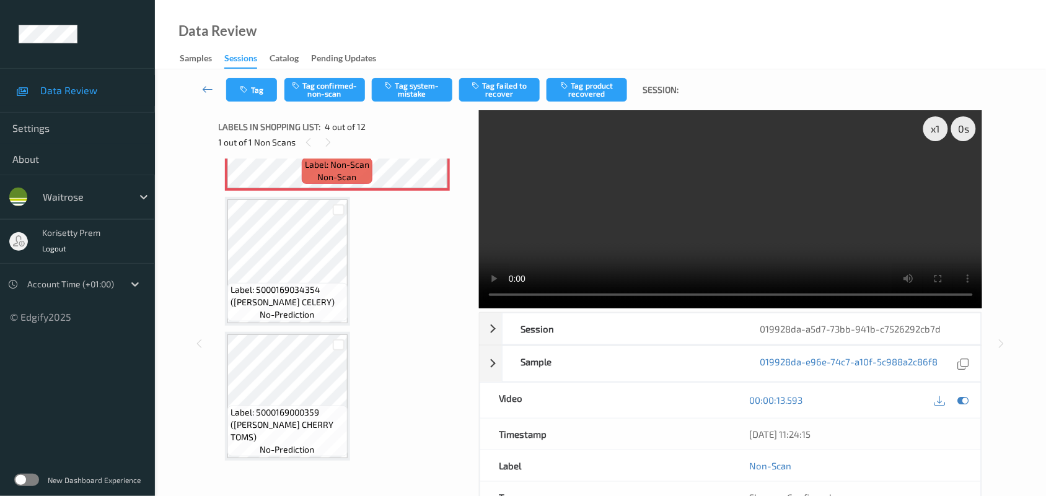
click at [656, 230] on video at bounding box center [731, 209] width 504 height 198
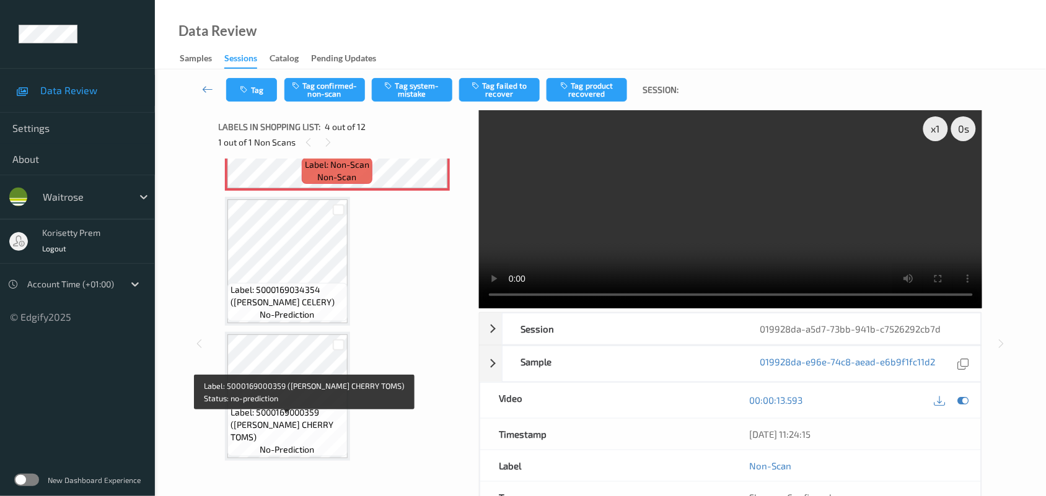
click at [302, 416] on span "Label: 5000169000359 (WR ESS CHERRY TOMS)" at bounding box center [288, 425] width 114 height 37
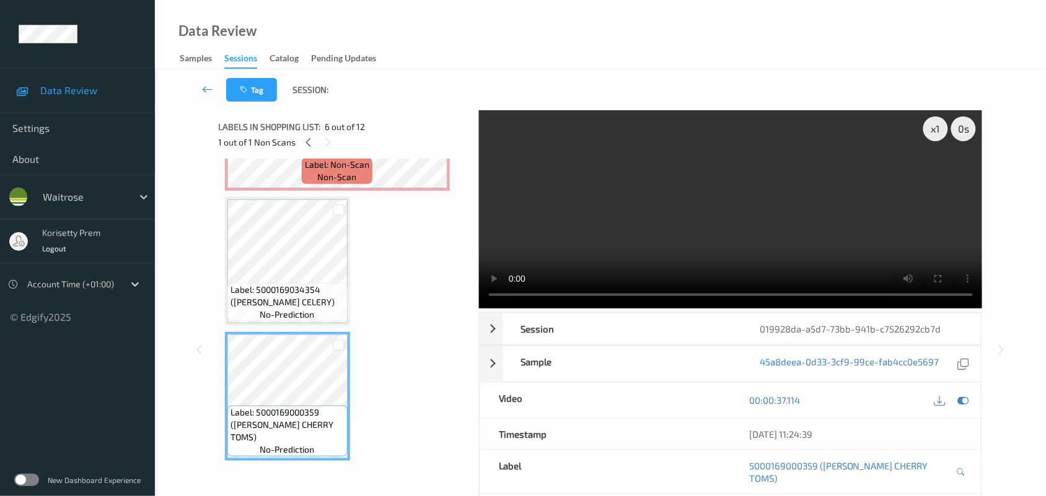
click at [680, 206] on video at bounding box center [731, 209] width 504 height 198
click at [221, 247] on div "Label: 5000169015230 (WR ESS WHOLE MILK) no-prediction Label: 5000169647547 (WR…" at bounding box center [345, 312] width 252 height 306
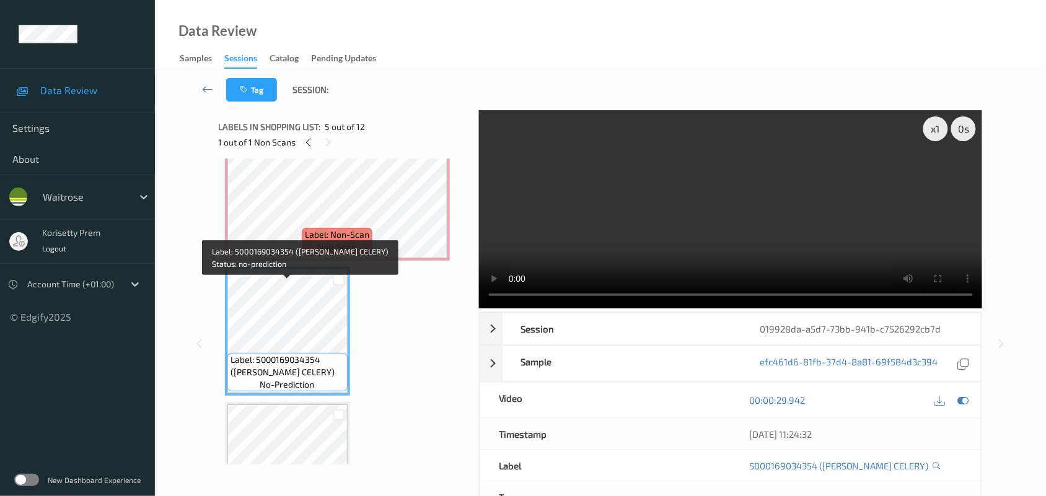
scroll to position [353, 0]
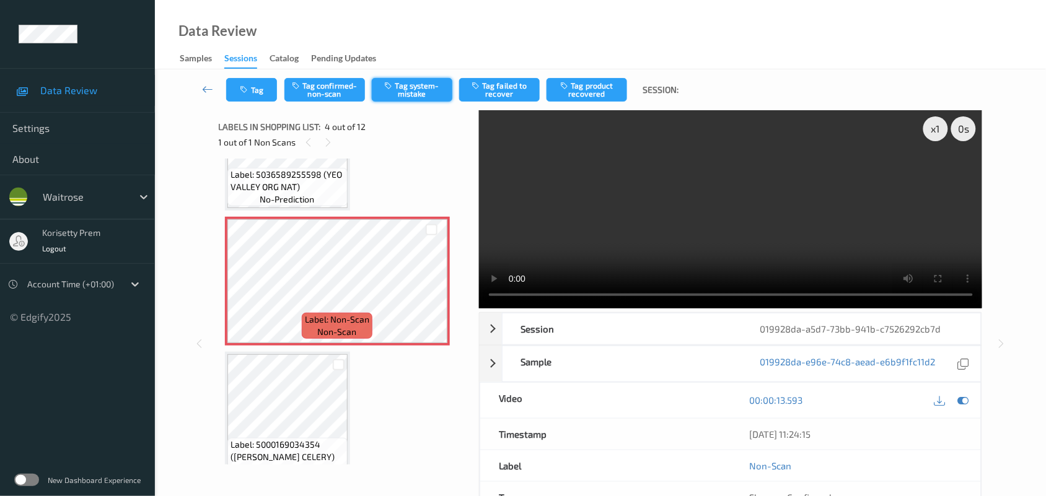
click at [428, 87] on button "Tag system-mistake" at bounding box center [412, 90] width 81 height 24
click at [429, 88] on button "Untag system-mistake" at bounding box center [412, 90] width 81 height 24
click at [289, 84] on div "Tag Tag confirmed-non-scan Untag system-mistake Tag failed to recover Tag produ…" at bounding box center [600, 323] width 840 height 508
click at [328, 87] on button "Tag confirmed-non-scan" at bounding box center [324, 90] width 81 height 24
click at [583, 97] on button "Tag product recovered" at bounding box center [587, 90] width 81 height 24
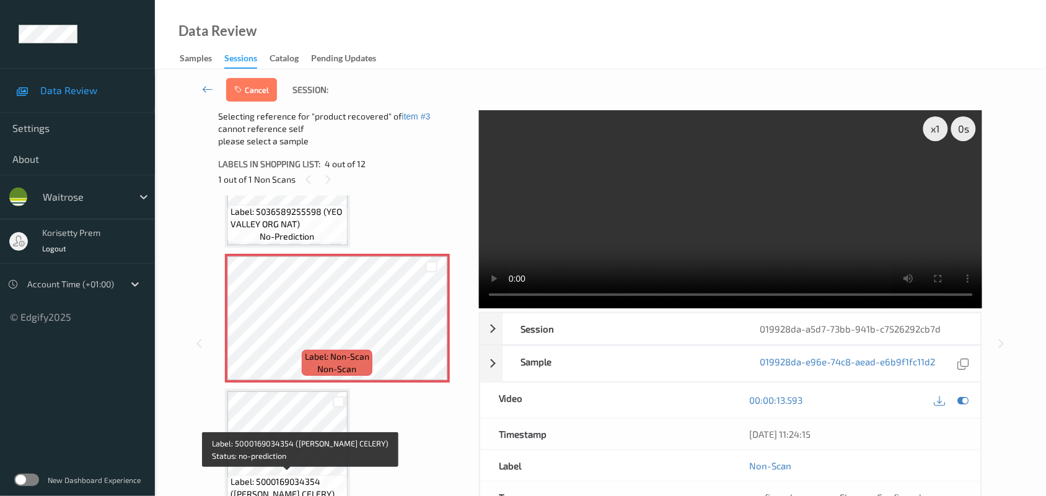
click at [270, 477] on span "Label: 5000169034354 (WR DORG CELERY)" at bounding box center [288, 488] width 114 height 25
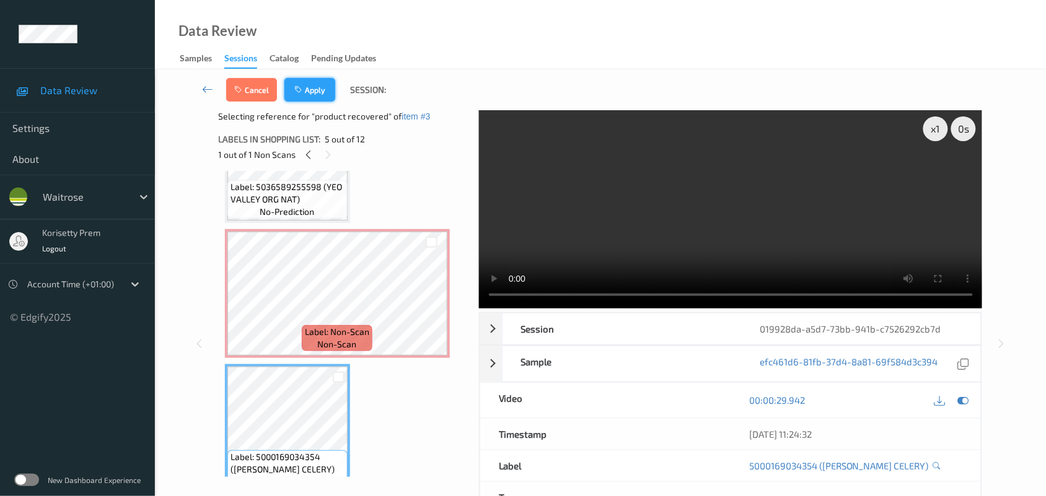
click at [304, 88] on icon "button" at bounding box center [299, 90] width 11 height 9
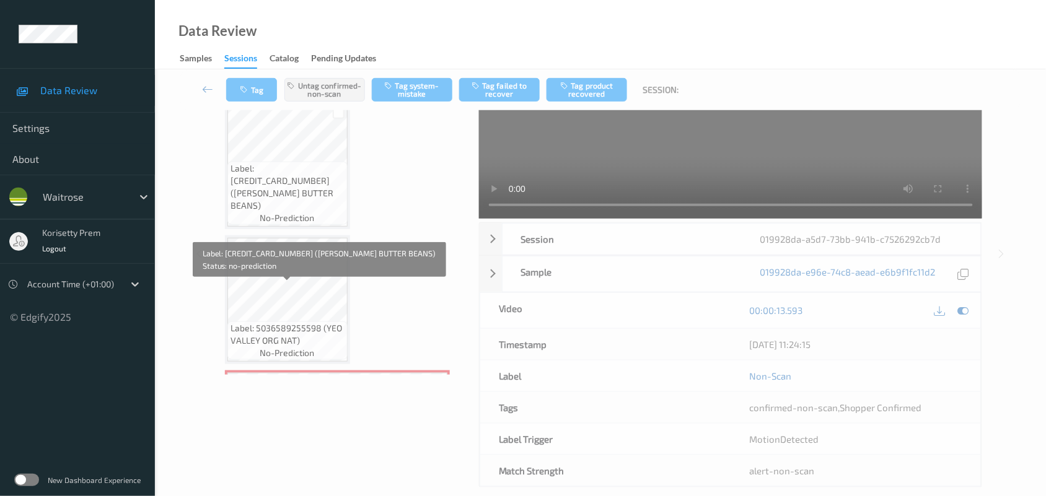
scroll to position [0, 0]
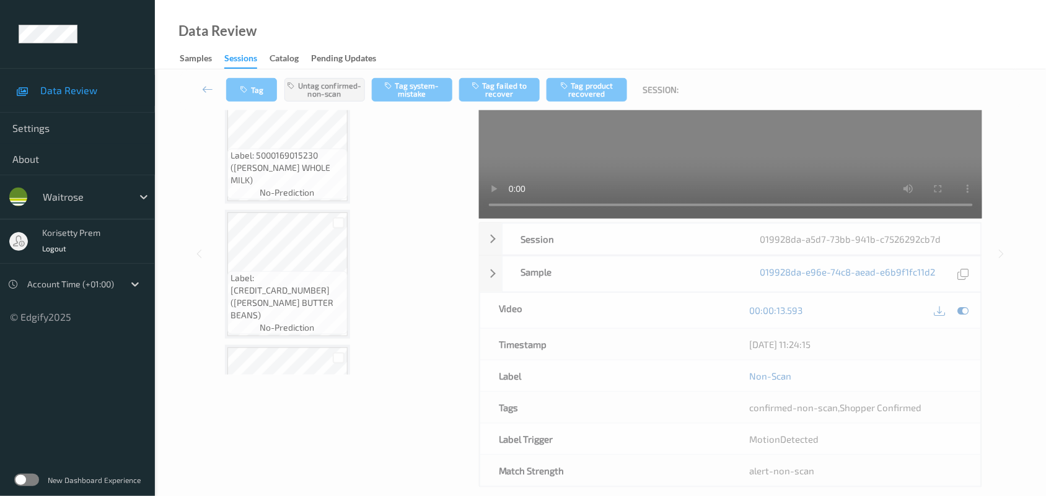
click at [348, 313] on div "Label: 5000169647547 (WR ESS BUTTER BEANS) no-prediction" at bounding box center [287, 274] width 125 height 129
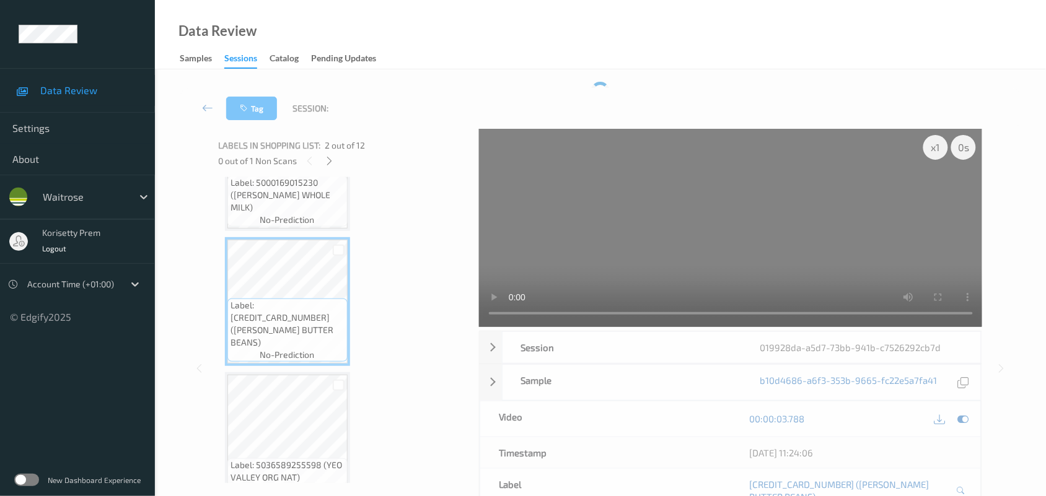
scroll to position [232, 0]
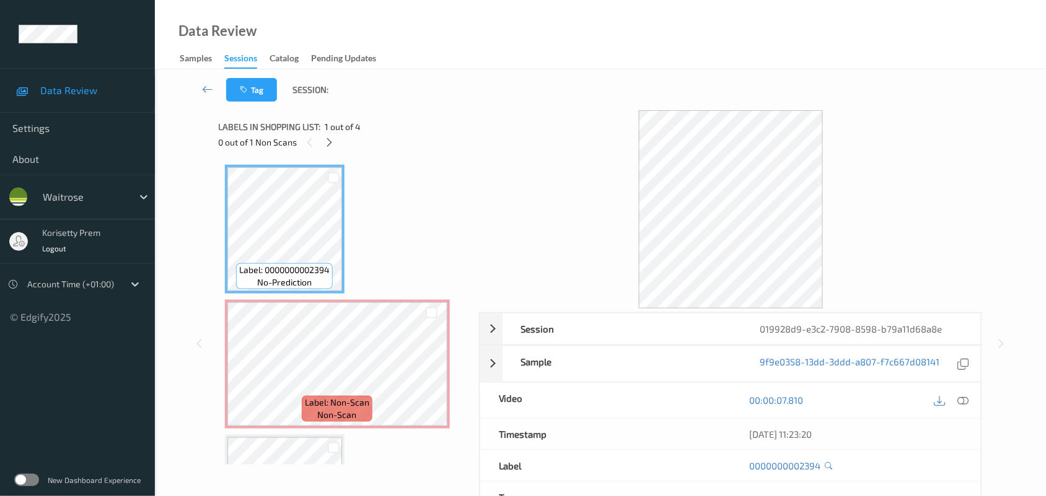
click at [484, 107] on div "Tag Session:" at bounding box center [600, 89] width 840 height 41
click at [328, 137] on icon at bounding box center [329, 142] width 11 height 11
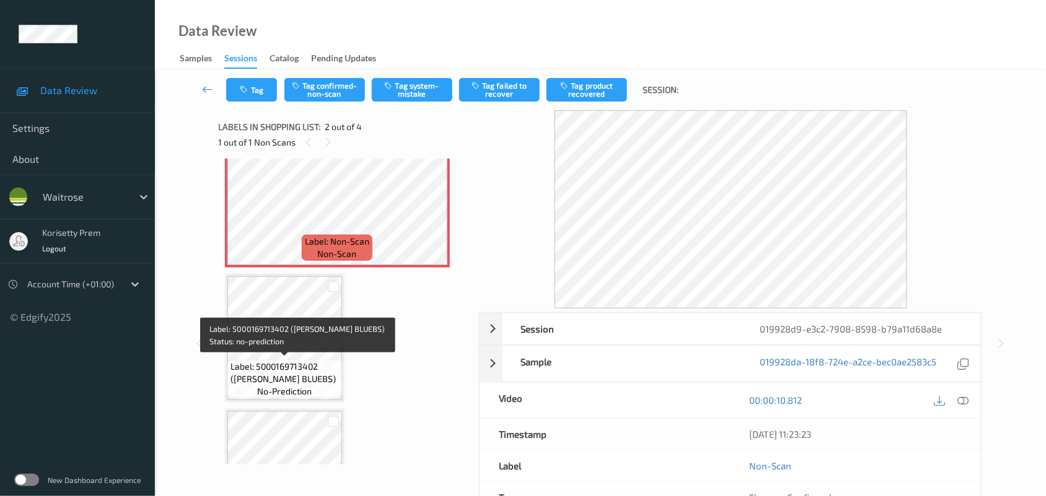
scroll to position [84, 0]
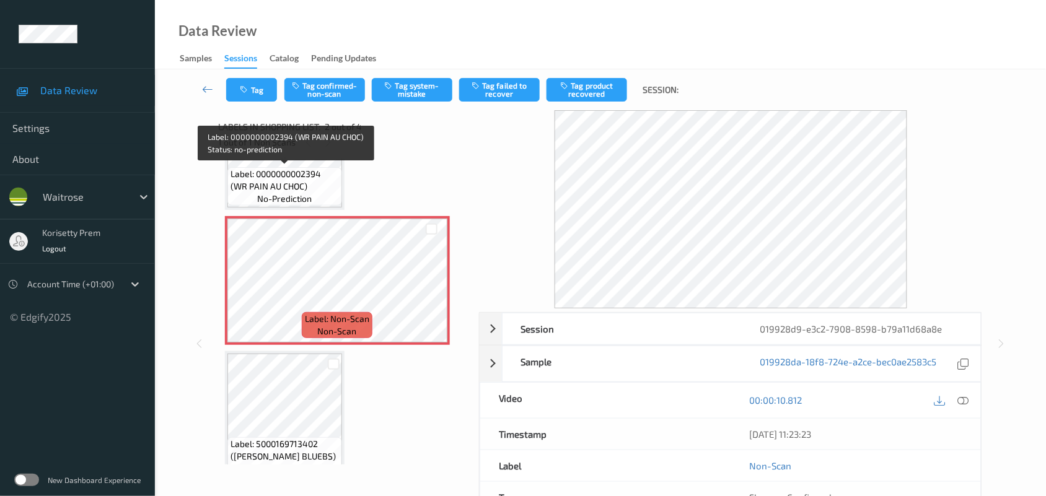
click at [283, 172] on span "Label: 0000000002394 (WR PAIN AU CHOC)" at bounding box center [285, 180] width 108 height 25
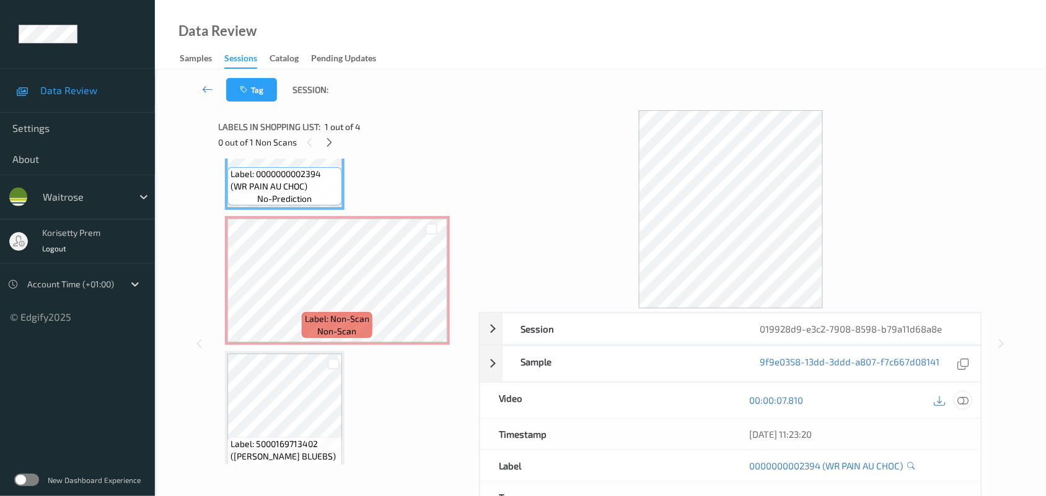
click at [968, 404] on icon at bounding box center [963, 400] width 11 height 11
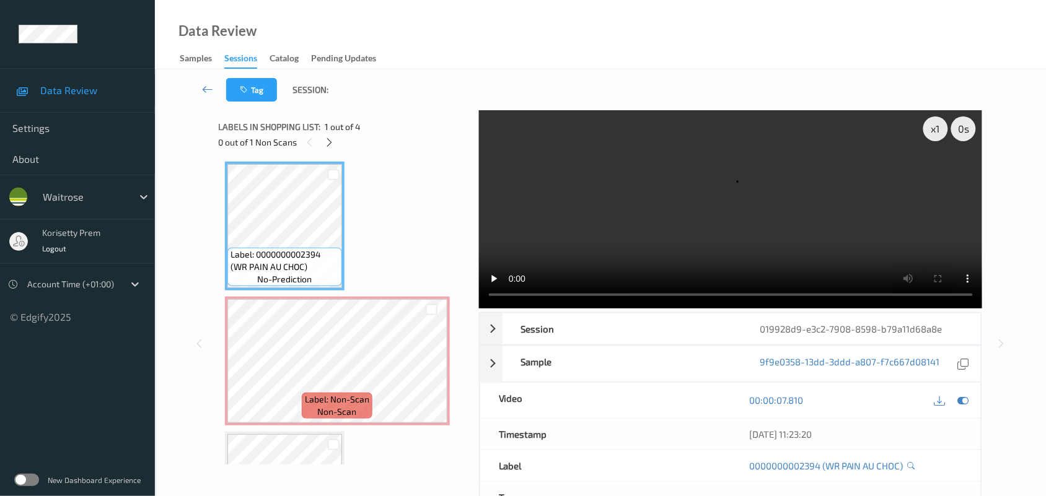
scroll to position [0, 0]
click at [578, 239] on video at bounding box center [731, 209] width 504 height 198
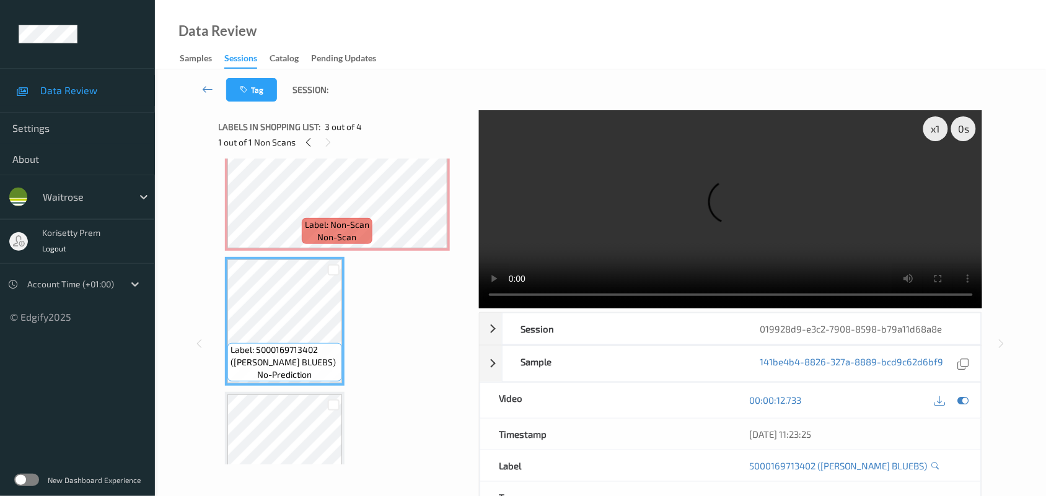
scroll to position [155, 0]
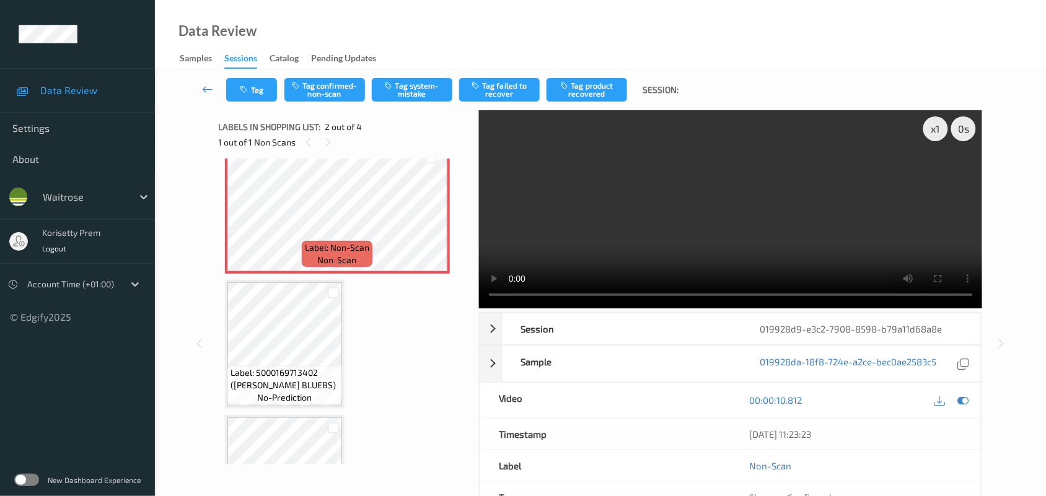
click at [592, 171] on video at bounding box center [731, 209] width 504 height 198
click at [419, 81] on button "Tag system-mistake" at bounding box center [412, 90] width 81 height 24
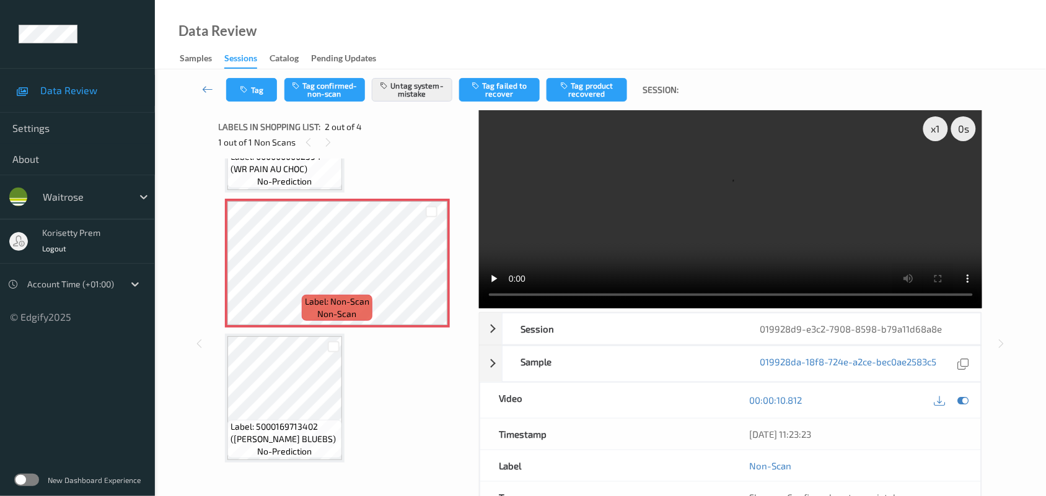
scroll to position [0, 0]
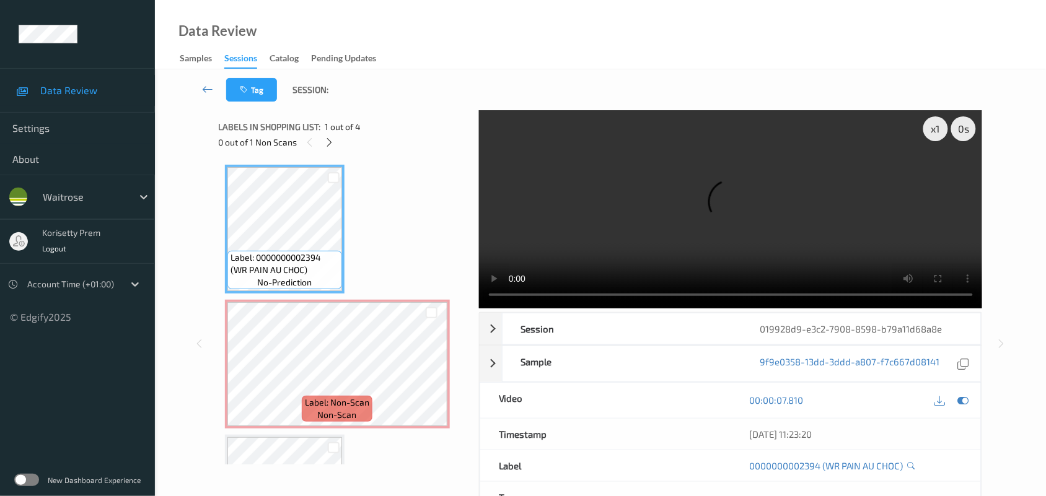
click at [623, 243] on video at bounding box center [731, 209] width 504 height 198
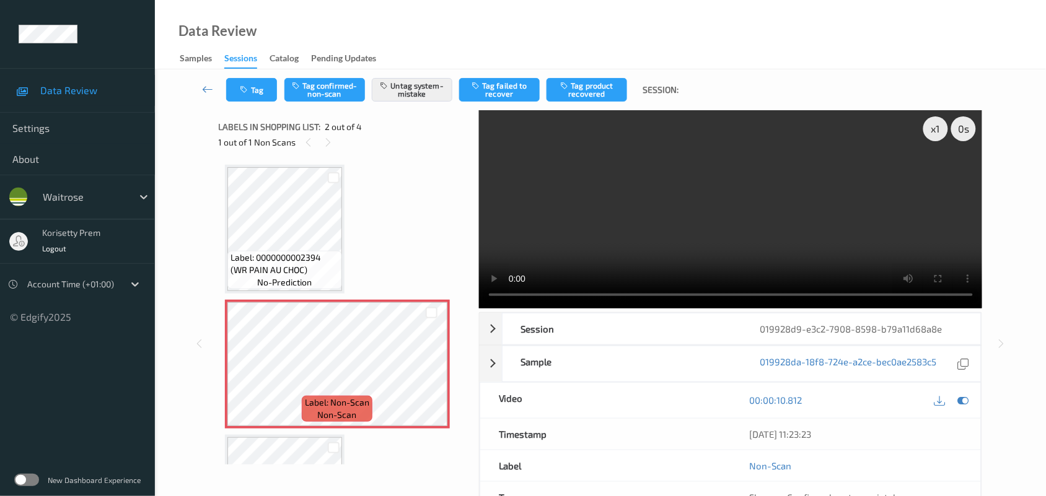
click at [570, 231] on video at bounding box center [731, 209] width 504 height 198
drag, startPoint x: 361, startPoint y: 259, endPoint x: 317, endPoint y: 252, distance: 44.6
click at [354, 256] on div "Label: 0000000002394 (WR PAIN AU CHOC) no-prediction Label: Non-Scan non-scan L…" at bounding box center [344, 432] width 239 height 534
click at [726, 221] on video at bounding box center [731, 209] width 504 height 198
click at [725, 221] on video at bounding box center [731, 209] width 504 height 198
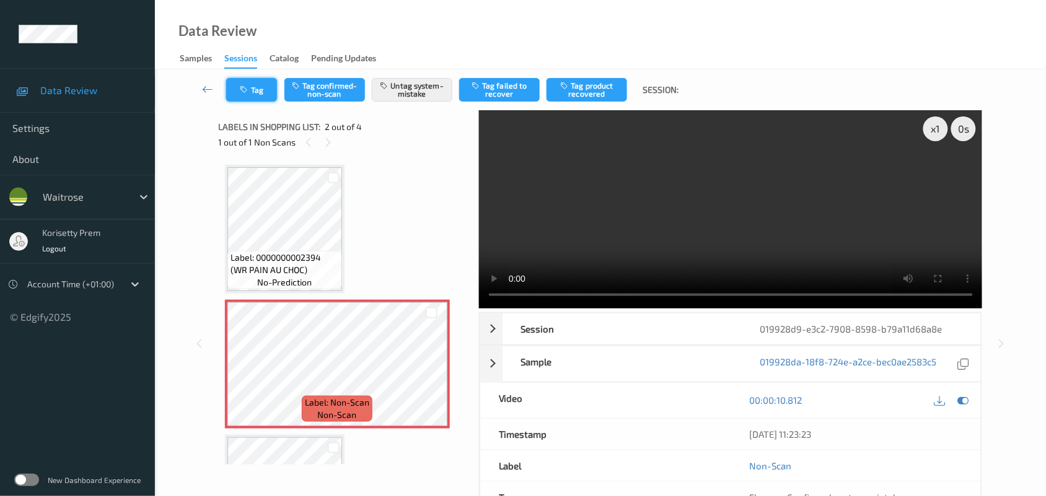
click at [256, 90] on button "Tag" at bounding box center [251, 90] width 51 height 24
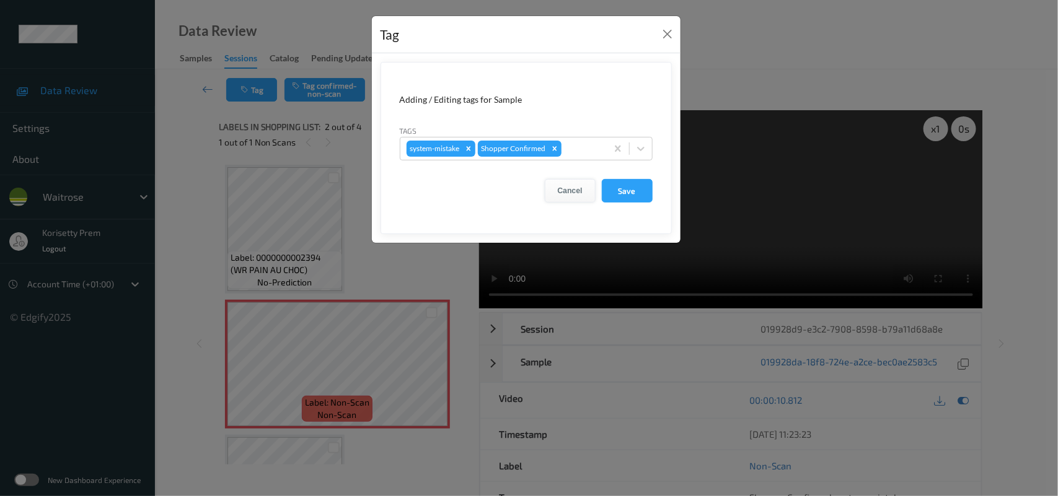
click at [573, 189] on button "Cancel" at bounding box center [570, 191] width 51 height 24
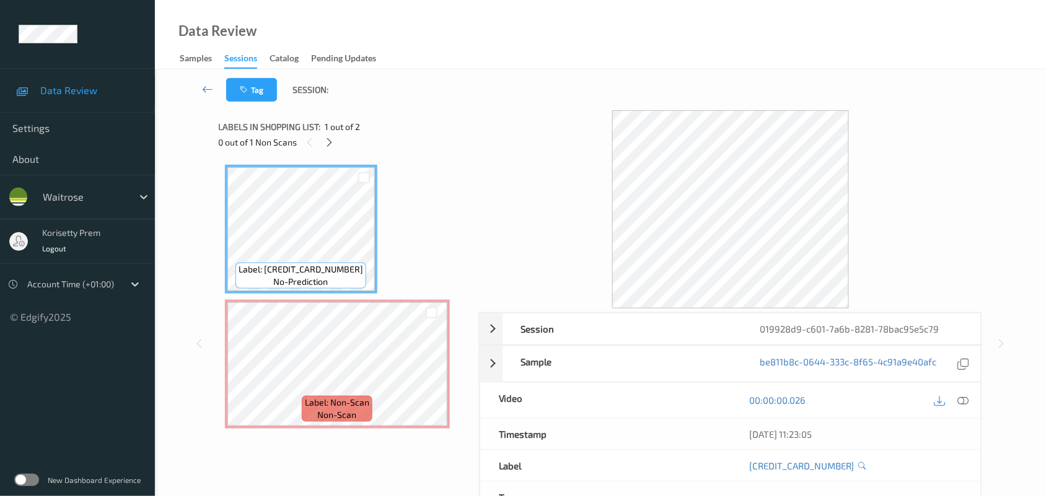
click at [496, 121] on div at bounding box center [731, 209] width 504 height 198
click at [425, 375] on div at bounding box center [431, 374] width 15 height 15
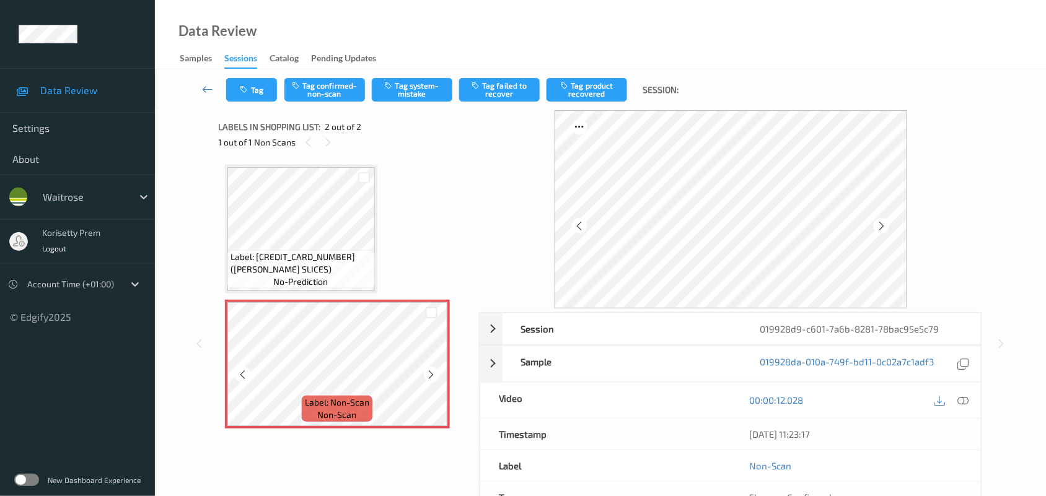
click at [425, 375] on div at bounding box center [431, 374] width 15 height 15
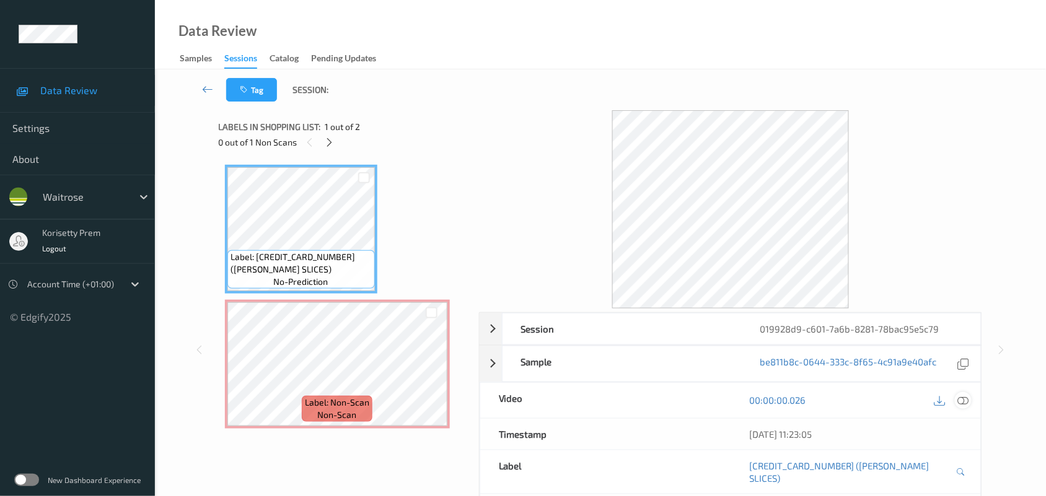
click at [964, 401] on icon at bounding box center [963, 400] width 11 height 11
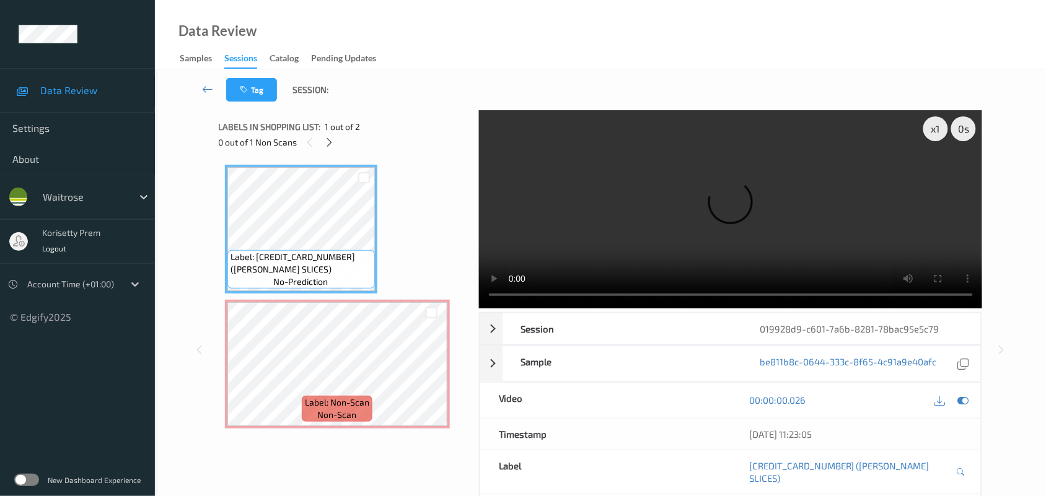
click at [705, 233] on video at bounding box center [731, 209] width 504 height 198
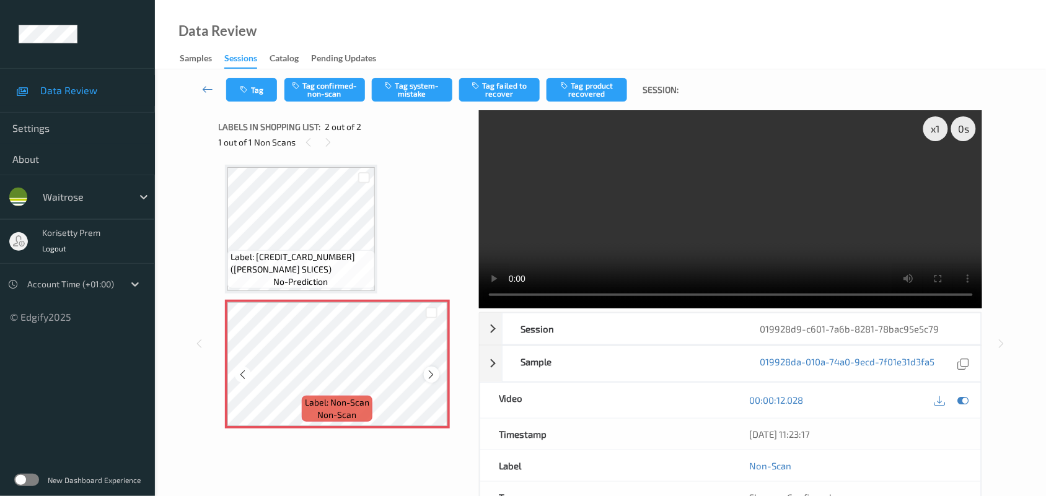
click at [424, 376] on div at bounding box center [431, 374] width 15 height 15
click at [772, 177] on video at bounding box center [731, 209] width 504 height 198
click at [418, 84] on button "Tag system-mistake" at bounding box center [412, 90] width 81 height 24
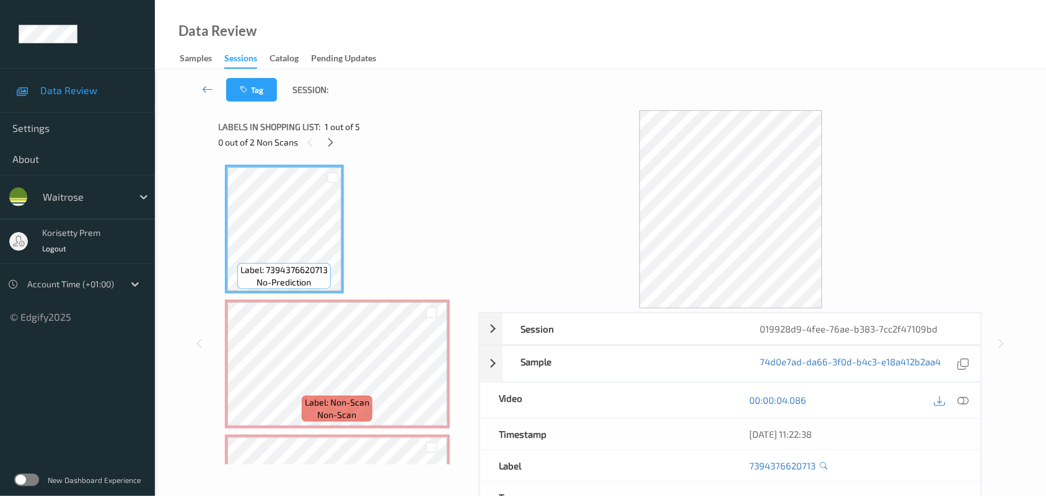
click at [596, 53] on div "Data Review Samples Sessions Catalog Pending Updates" at bounding box center [600, 34] width 891 height 69
click at [432, 378] on icon at bounding box center [431, 374] width 11 height 11
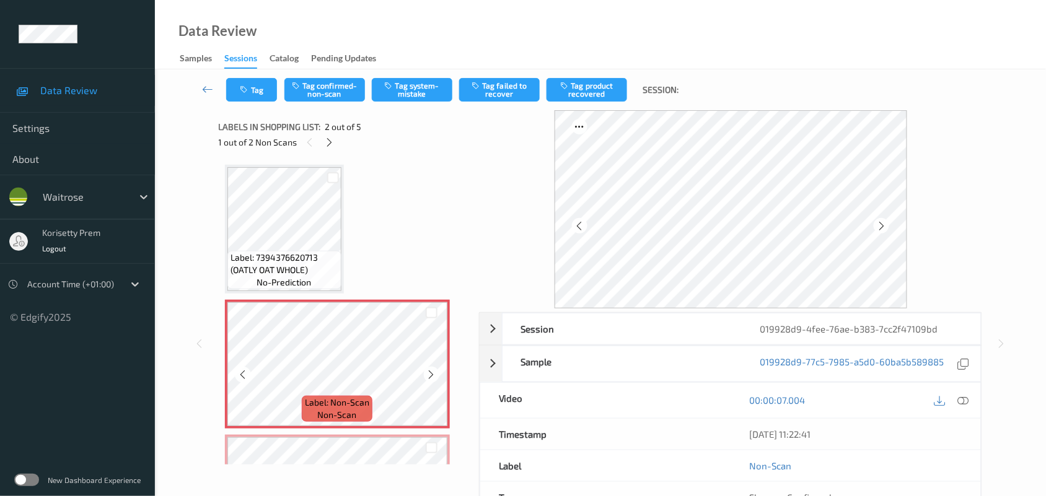
click at [432, 378] on icon at bounding box center [431, 374] width 11 height 11
click at [433, 379] on icon at bounding box center [431, 374] width 11 height 11
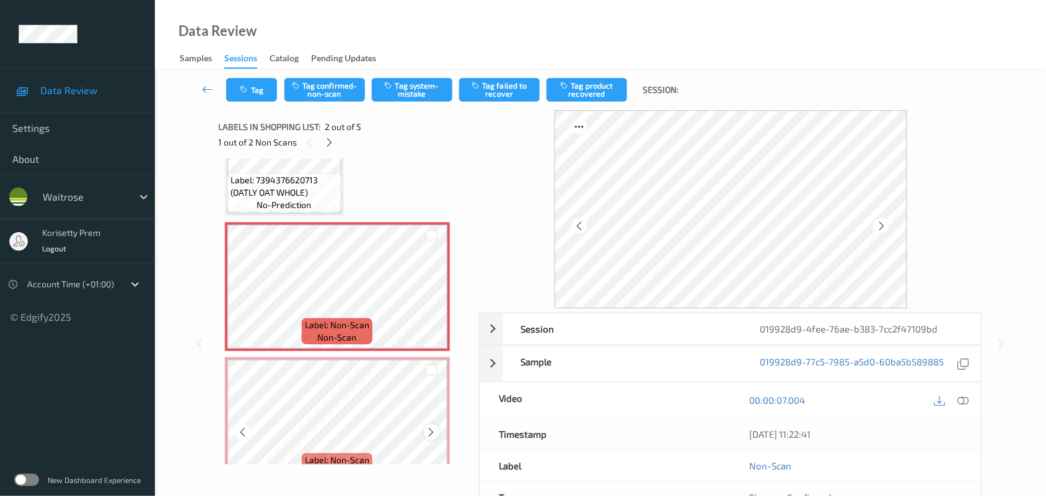
click at [435, 436] on icon at bounding box center [431, 432] width 11 height 11
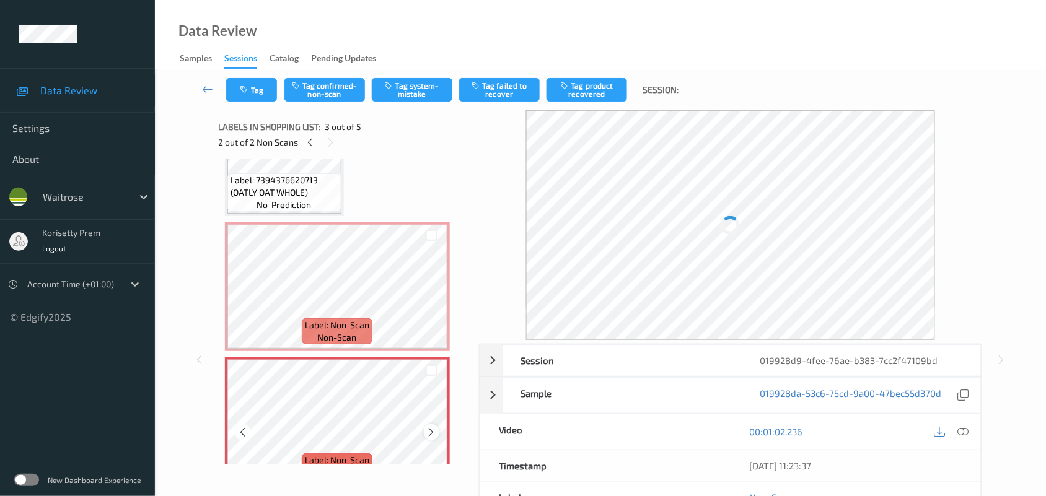
click at [433, 434] on icon at bounding box center [431, 432] width 11 height 11
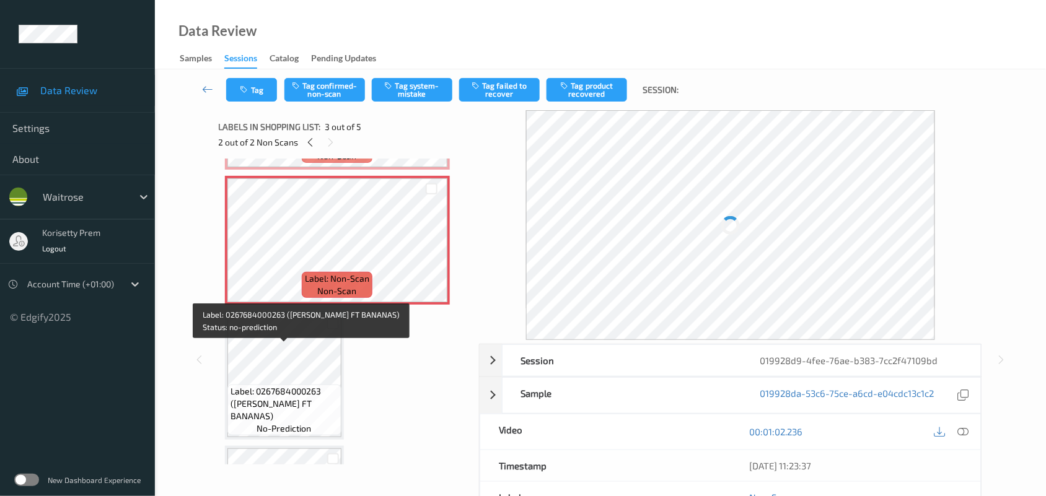
scroll to position [232, 0]
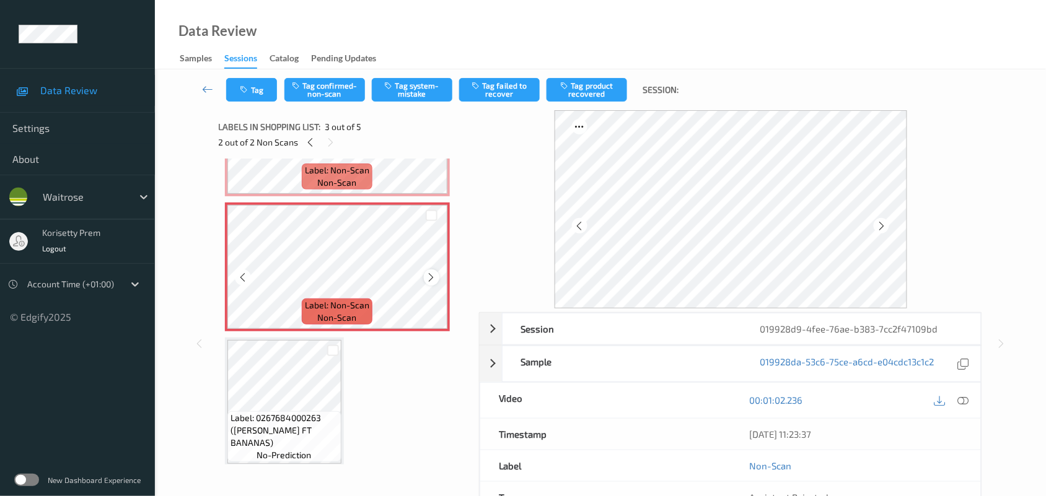
click at [429, 273] on icon at bounding box center [431, 277] width 11 height 11
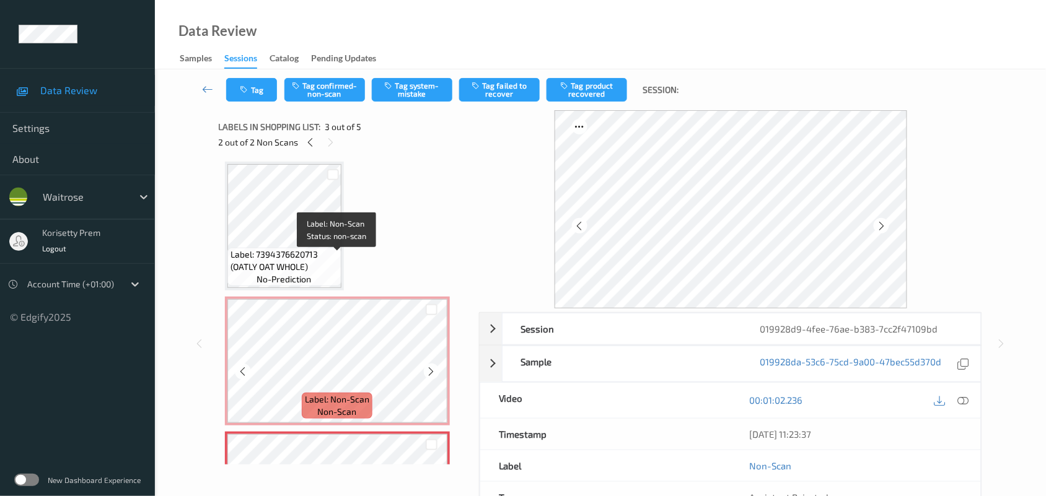
scroll to position [0, 0]
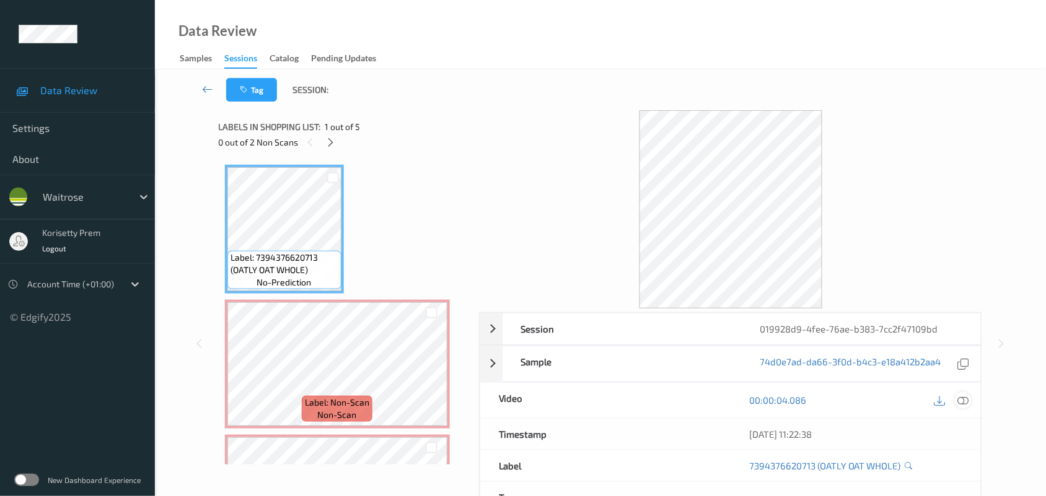
click at [966, 400] on icon at bounding box center [963, 400] width 11 height 11
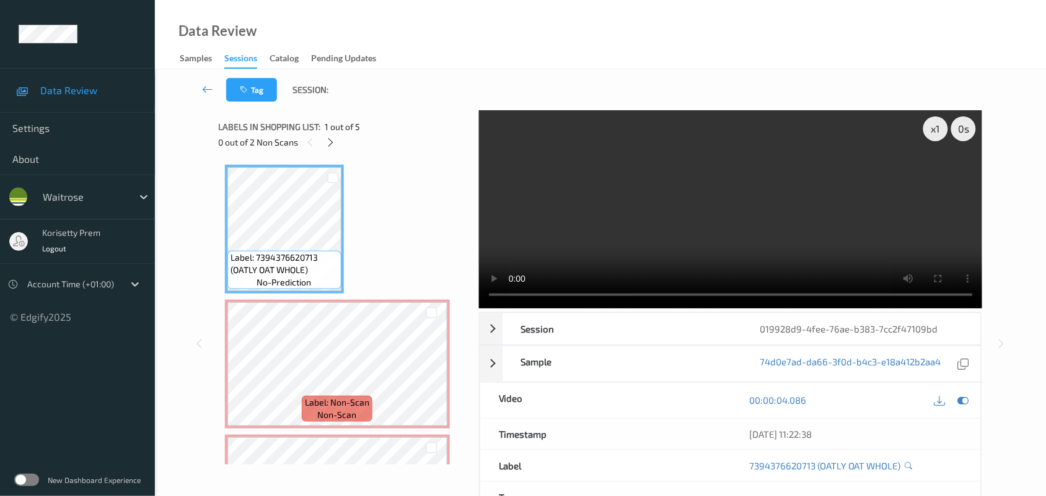
click at [597, 215] on video at bounding box center [731, 209] width 504 height 198
click at [708, 231] on video at bounding box center [731, 209] width 504 height 198
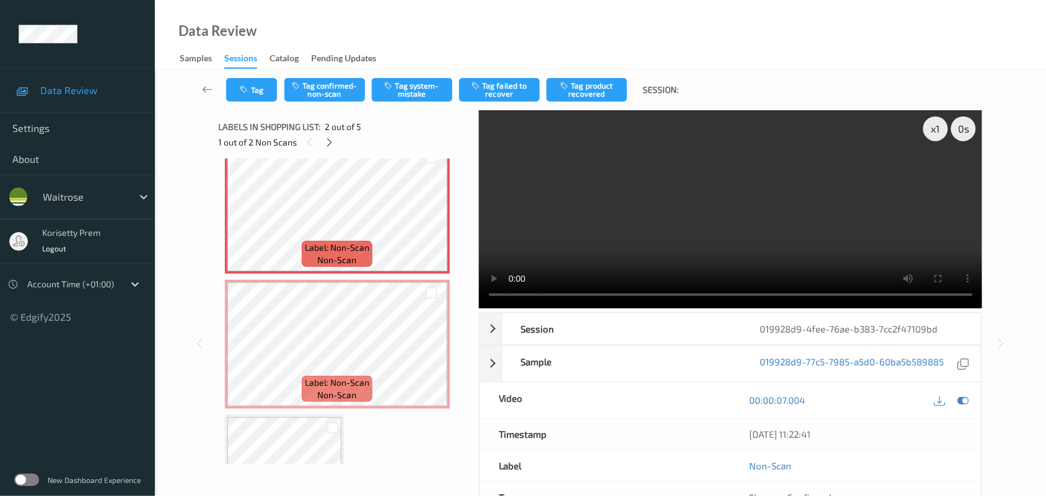
click at [699, 240] on video at bounding box center [731, 209] width 504 height 198
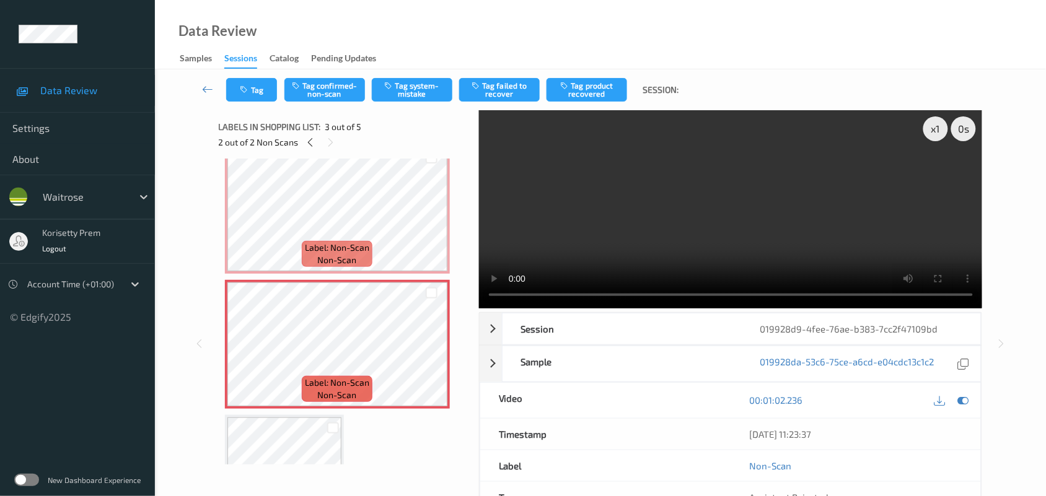
click at [695, 252] on video at bounding box center [731, 209] width 504 height 198
click at [696, 251] on video at bounding box center [731, 209] width 504 height 198
click at [639, 206] on video at bounding box center [731, 209] width 504 height 198
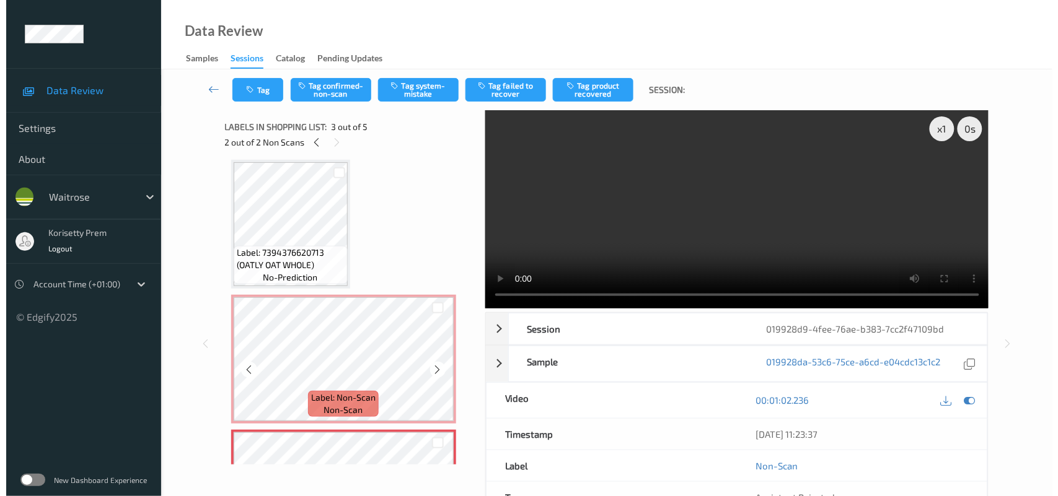
scroll to position [0, 0]
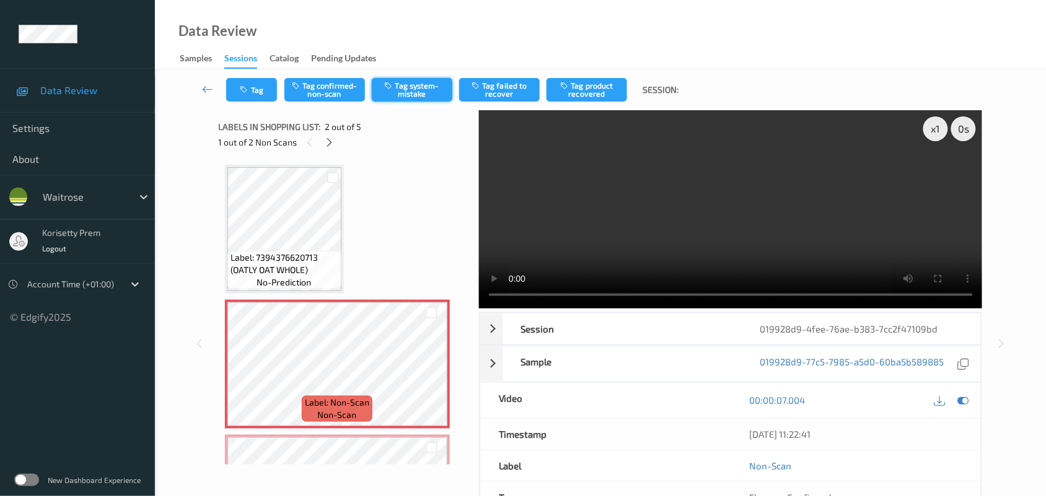
click at [401, 87] on button "Tag system-mistake" at bounding box center [412, 90] width 81 height 24
click at [251, 85] on button "Tag" at bounding box center [251, 90] width 51 height 24
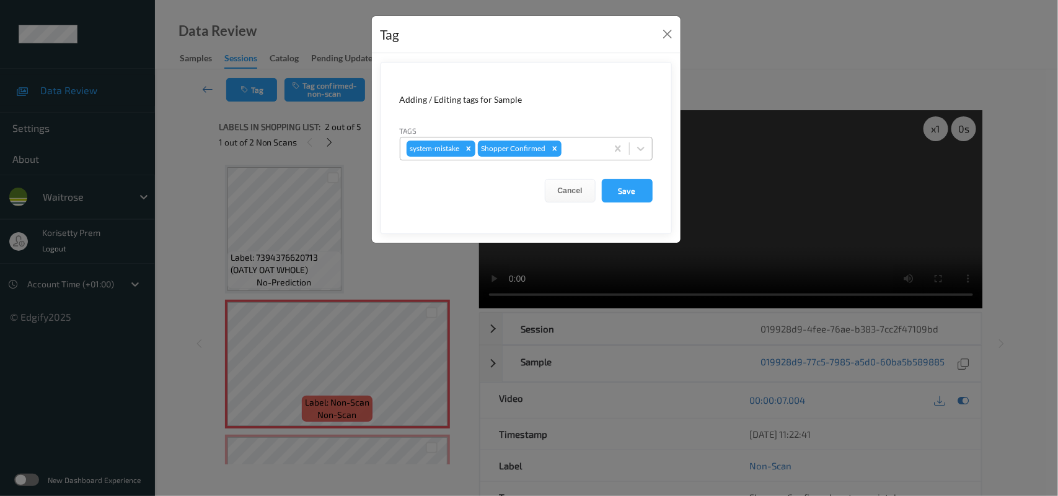
click at [580, 143] on div at bounding box center [582, 148] width 37 height 15
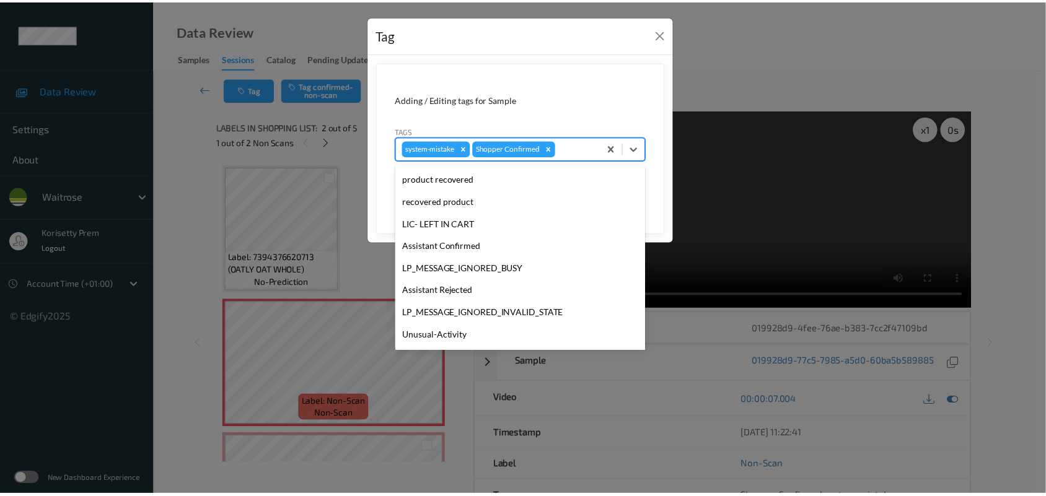
scroll to position [286, 0]
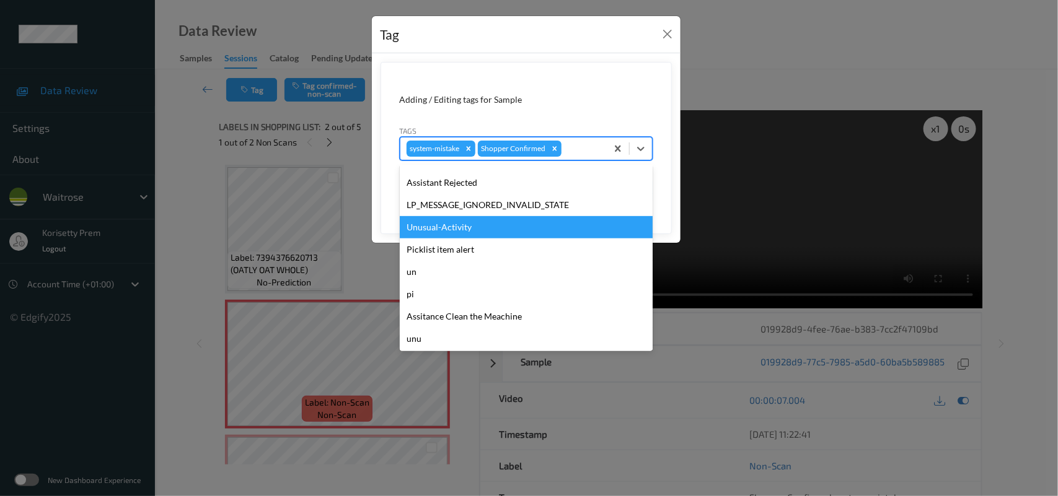
click at [457, 226] on div "Unusual-Activity" at bounding box center [526, 227] width 253 height 22
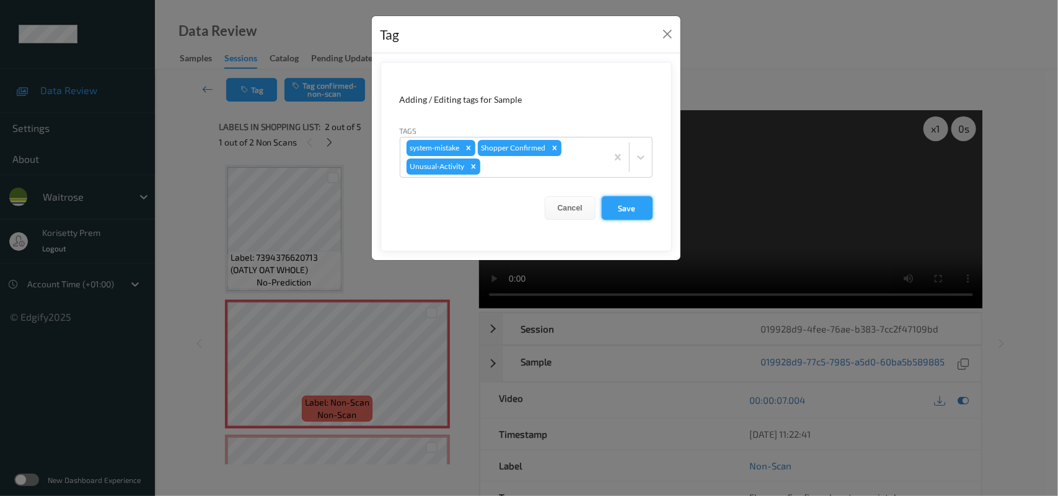
click at [603, 209] on button "Save" at bounding box center [627, 208] width 51 height 24
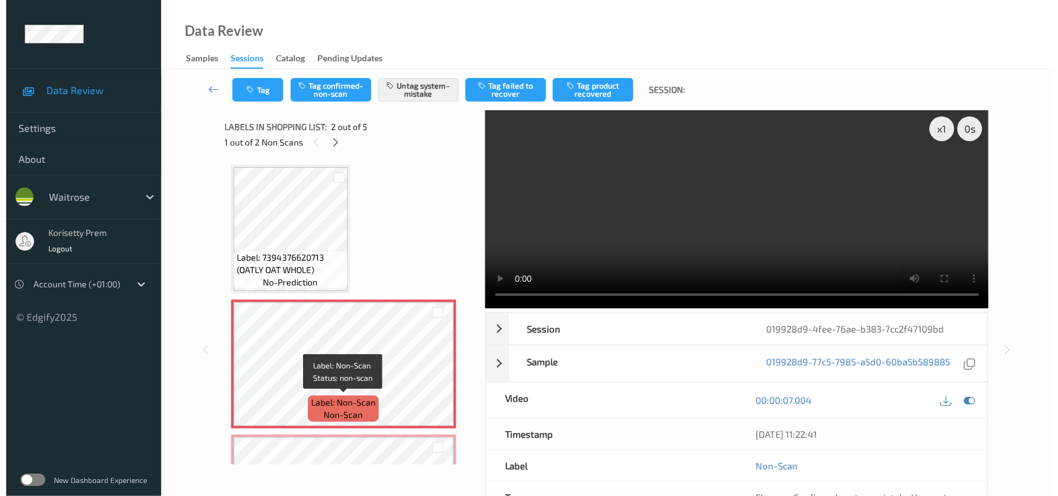
scroll to position [155, 0]
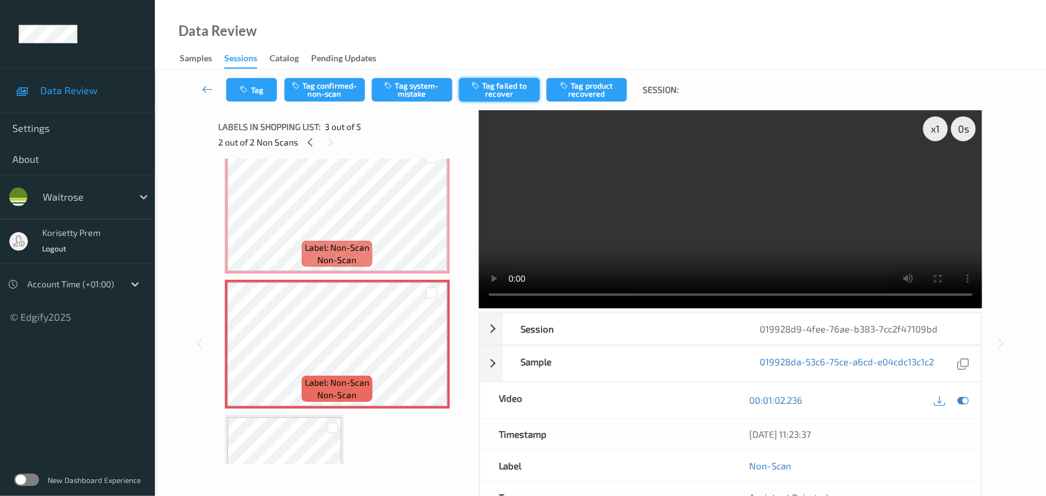
click at [522, 99] on button "Tag failed to recover" at bounding box center [499, 90] width 81 height 24
drag, startPoint x: 519, startPoint y: 90, endPoint x: 493, endPoint y: 96, distance: 26.2
click at [519, 89] on button "Untag failed to recover" at bounding box center [499, 90] width 81 height 24
click at [410, 95] on button "Tag system-mistake" at bounding box center [412, 90] width 81 height 24
click at [256, 91] on button "Tag" at bounding box center [251, 90] width 51 height 24
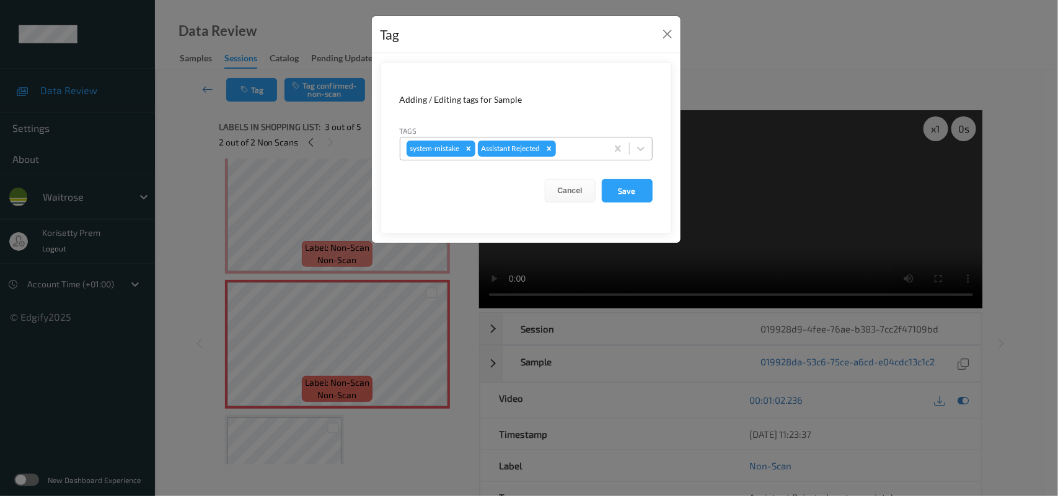
click at [586, 153] on div at bounding box center [579, 148] width 42 height 15
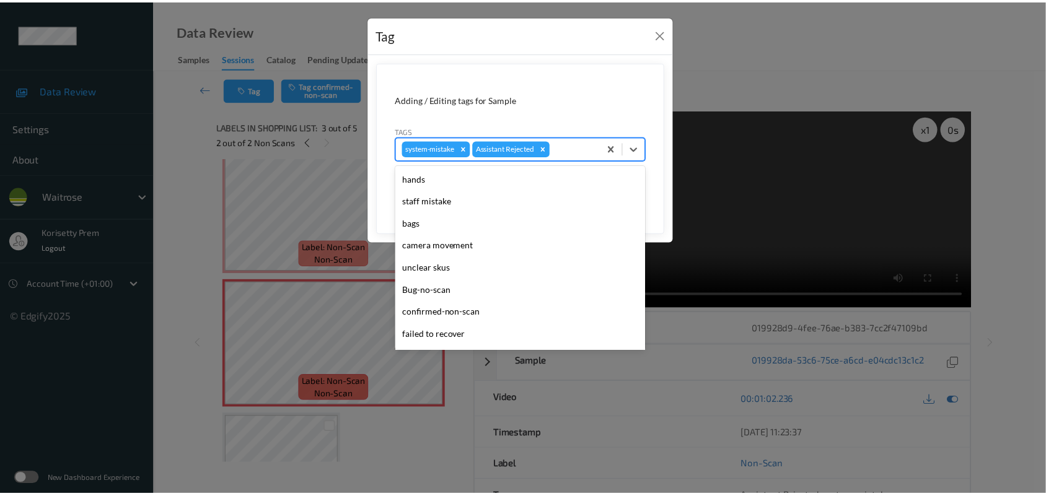
scroll to position [232, 0]
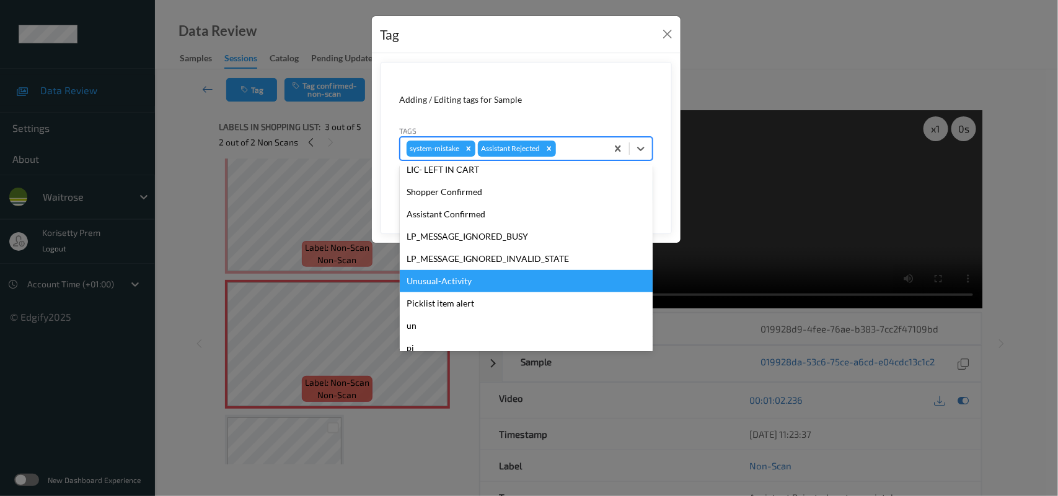
click at [445, 278] on div "Unusual-Activity" at bounding box center [526, 281] width 253 height 22
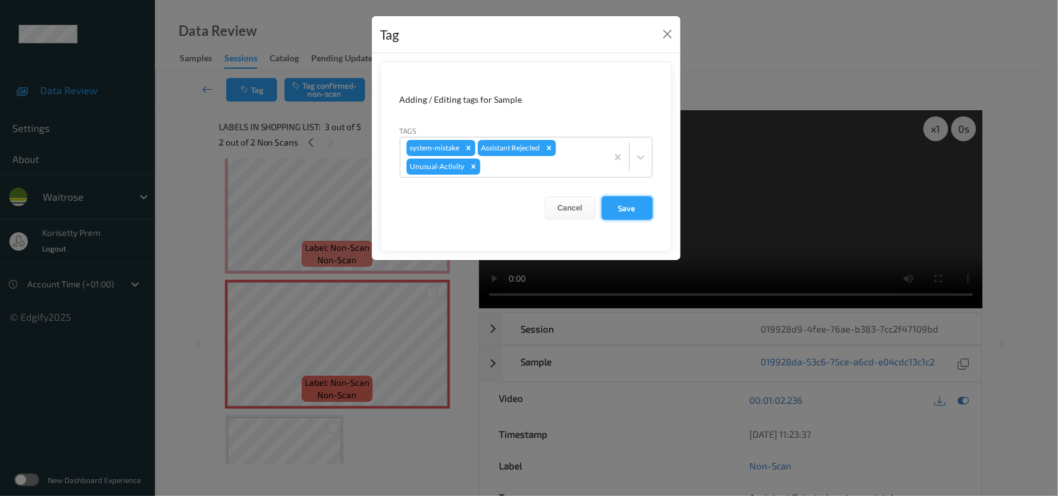
click at [615, 211] on button "Save" at bounding box center [627, 208] width 51 height 24
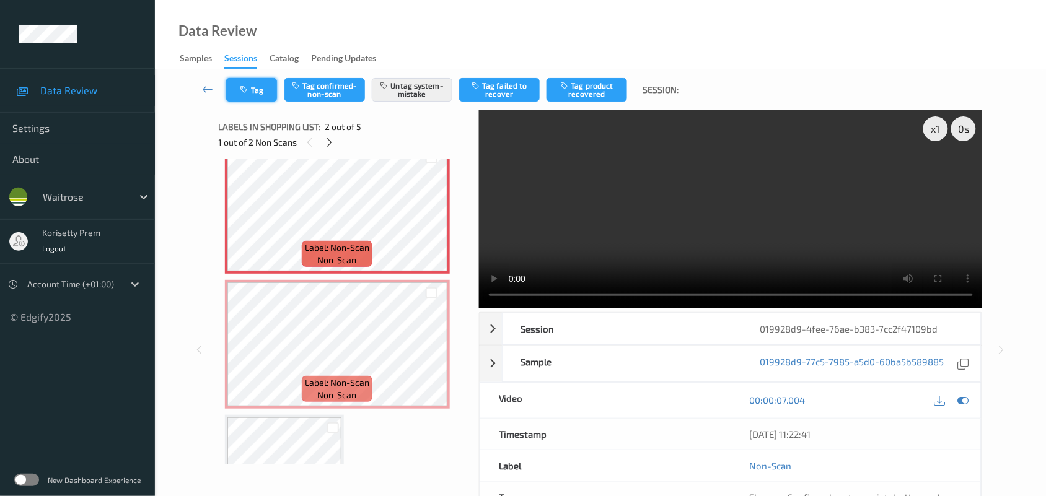
click at [258, 91] on button "Tag" at bounding box center [251, 90] width 51 height 24
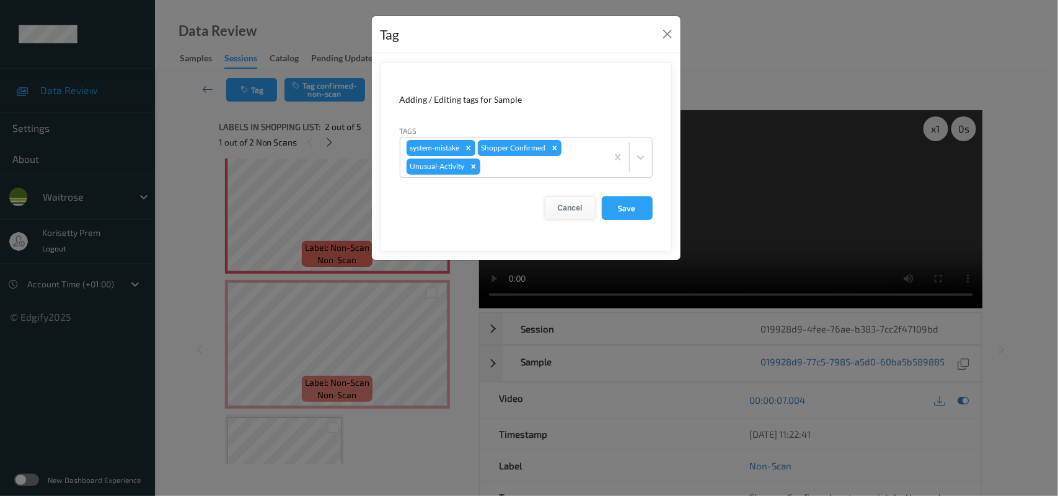
click at [587, 208] on button "Cancel" at bounding box center [570, 208] width 51 height 24
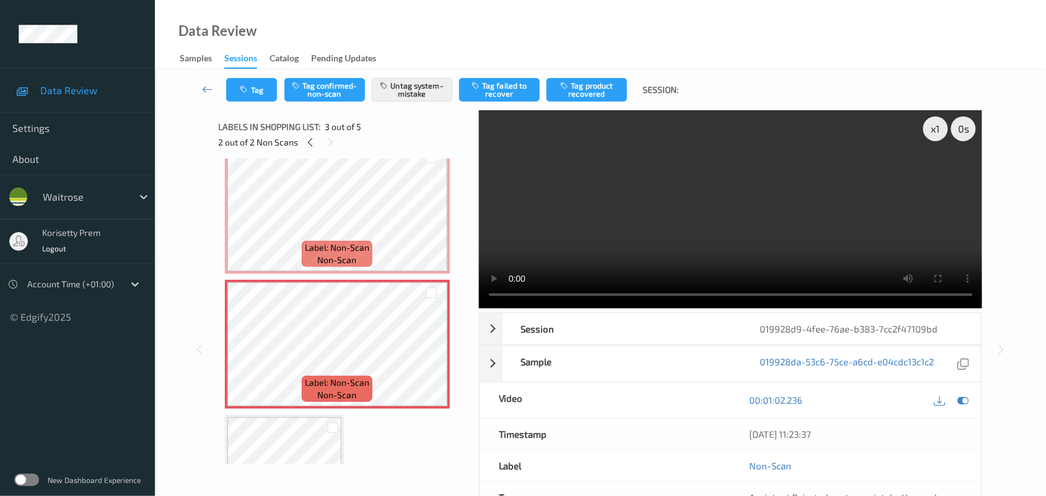
click at [262, 74] on div "Tag Tag confirmed-non-scan Untag system-mistake Tag failed to recover Tag produ…" at bounding box center [600, 89] width 840 height 41
click at [262, 78] on button "Tag" at bounding box center [251, 90] width 51 height 24
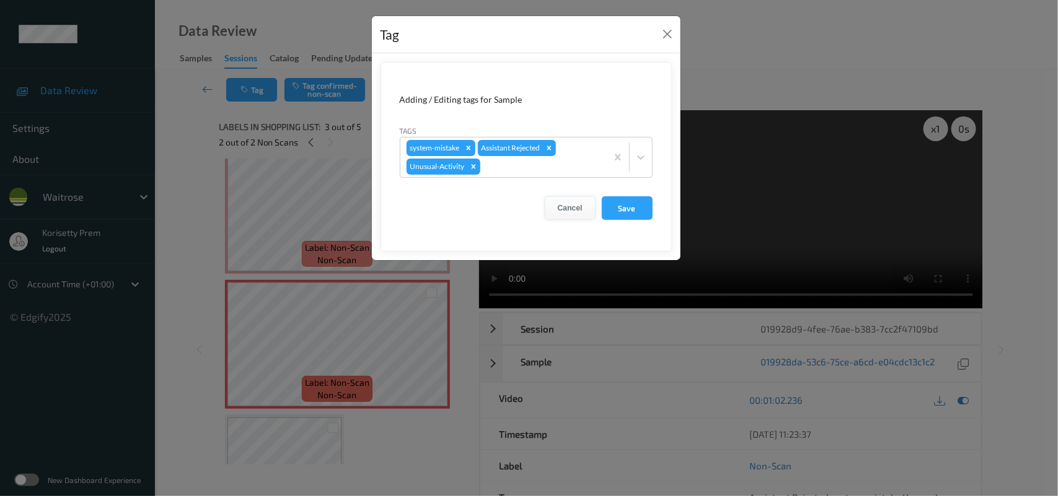
click at [574, 209] on button "Cancel" at bounding box center [570, 208] width 51 height 24
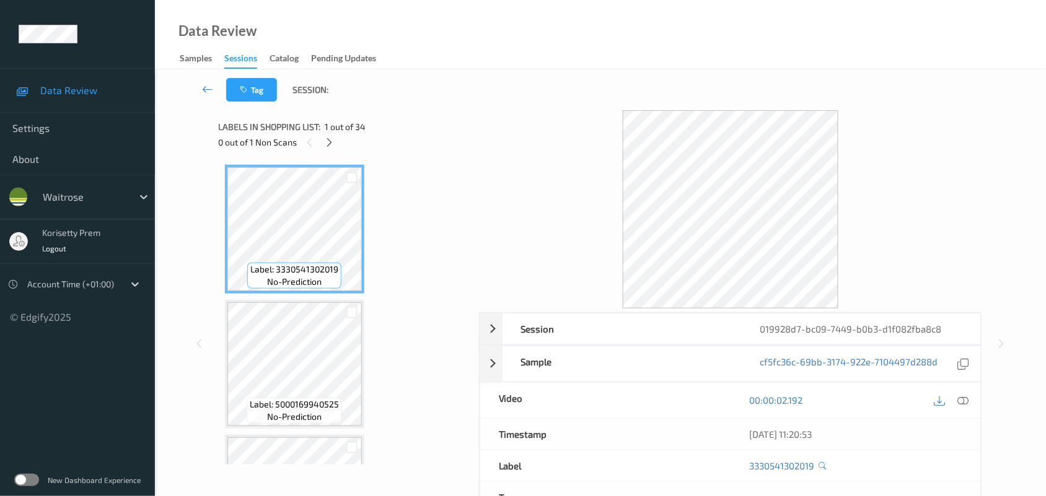
click at [438, 56] on div "Data Review Samples Sessions Catalog Pending Updates" at bounding box center [600, 34] width 891 height 69
click at [578, 90] on div "Tag Session:" at bounding box center [600, 89] width 840 height 41
click at [527, 81] on div "Tag Session:" at bounding box center [600, 89] width 840 height 41
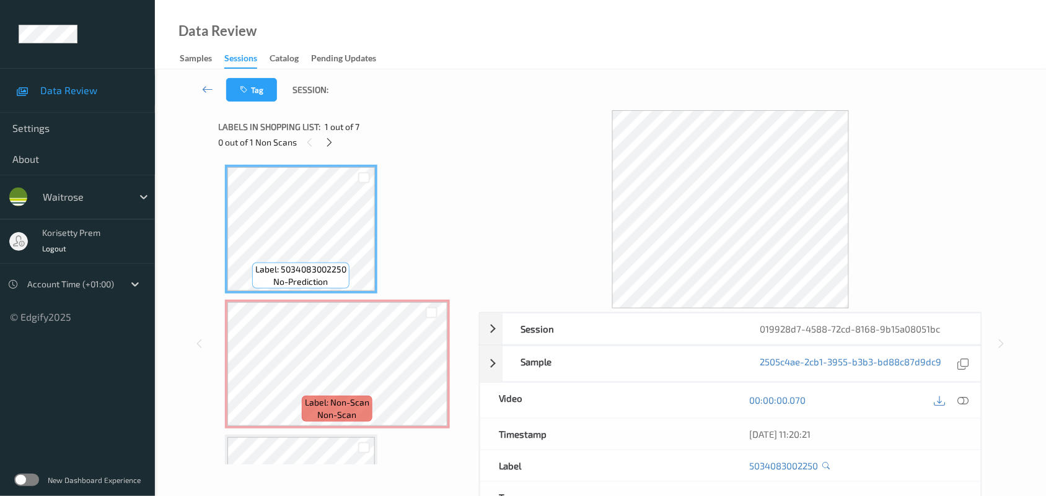
click at [513, 76] on div "Tag Session:" at bounding box center [600, 89] width 840 height 41
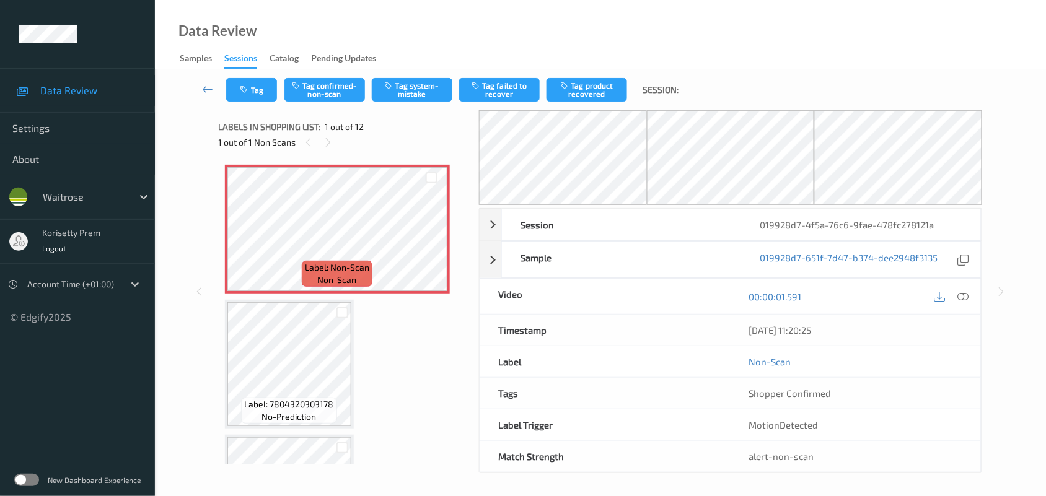
click at [570, 102] on div "Tag Tag confirmed-non-scan Tag system-mistake Tag failed to recover Tag product…" at bounding box center [600, 89] width 840 height 41
click at [726, 66] on div "Data Review Samples Sessions Catalog Pending Updates" at bounding box center [600, 34] width 891 height 69
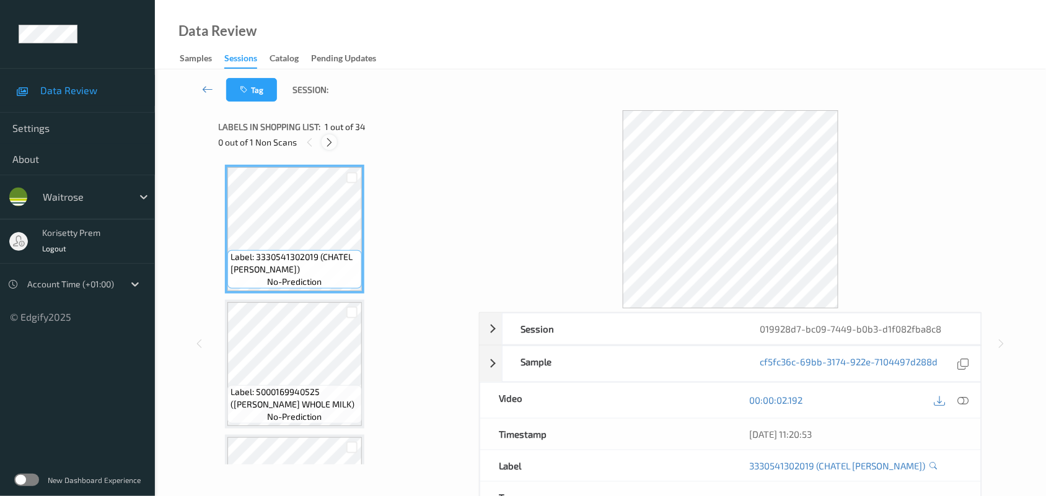
click at [335, 139] on icon at bounding box center [329, 142] width 11 height 11
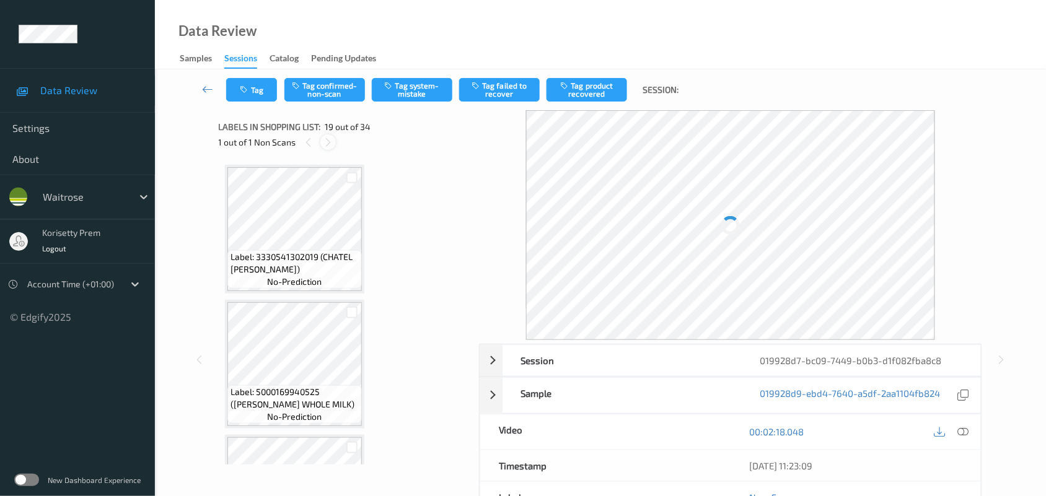
scroll to position [2297, 0]
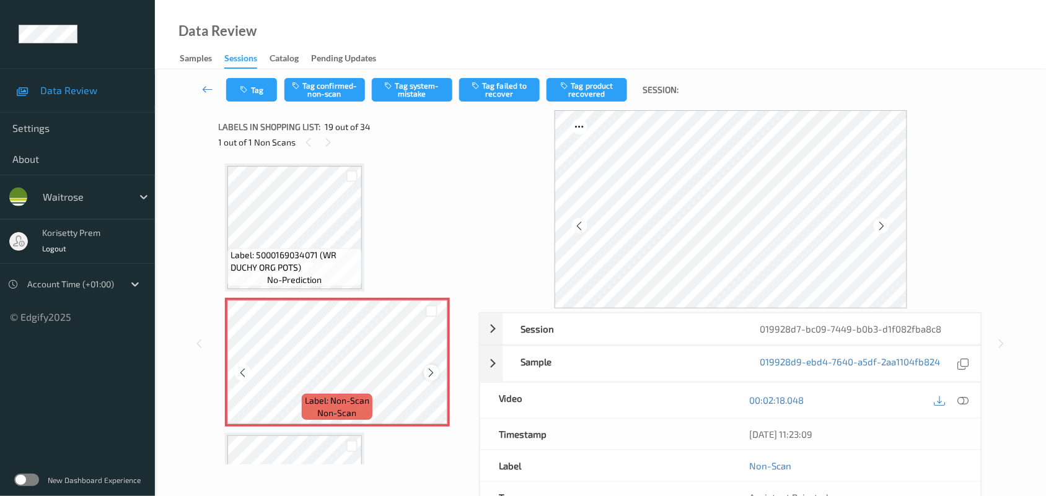
click at [428, 372] on icon at bounding box center [431, 372] width 11 height 11
click at [408, 94] on button "Tag system-mistake" at bounding box center [412, 90] width 81 height 24
click at [258, 94] on button "Tag" at bounding box center [251, 90] width 51 height 24
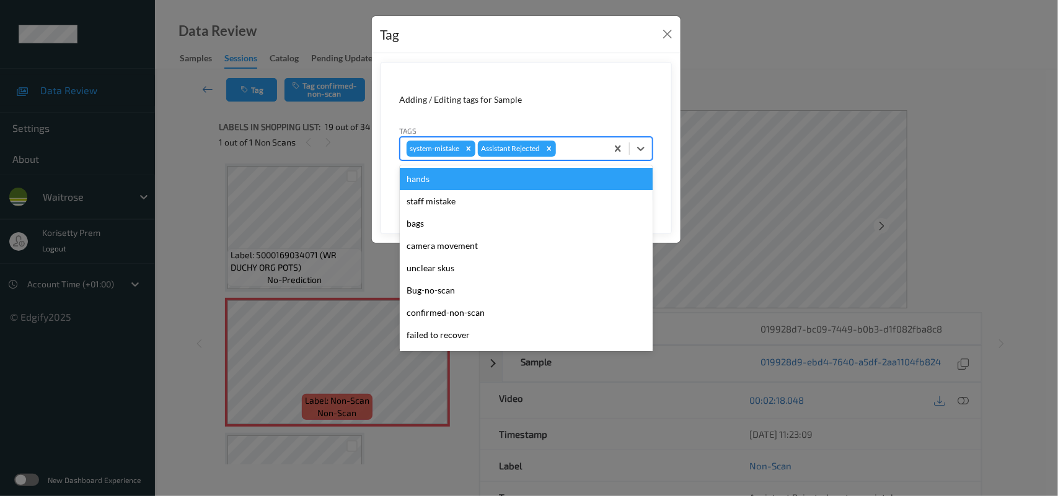
click at [580, 154] on div at bounding box center [579, 148] width 42 height 15
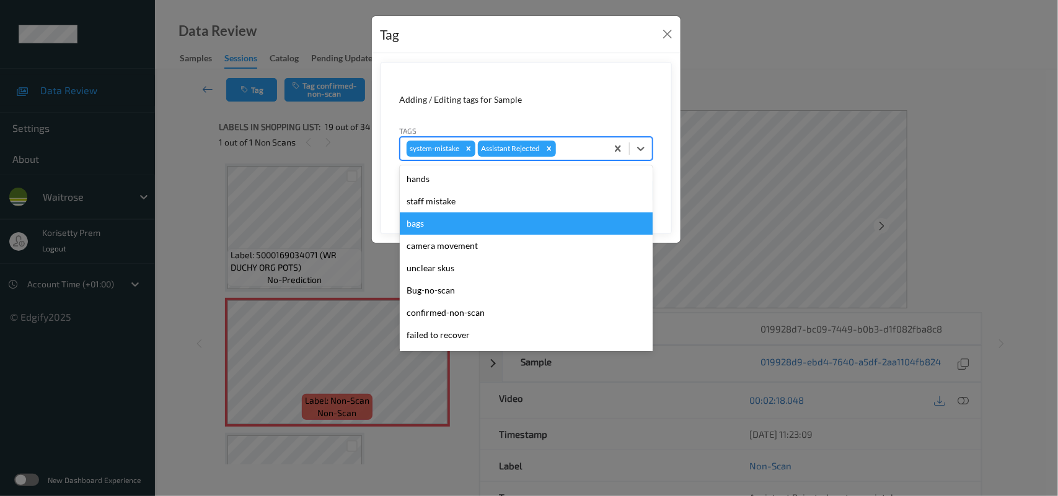
click at [462, 227] on div "bags" at bounding box center [526, 224] width 253 height 22
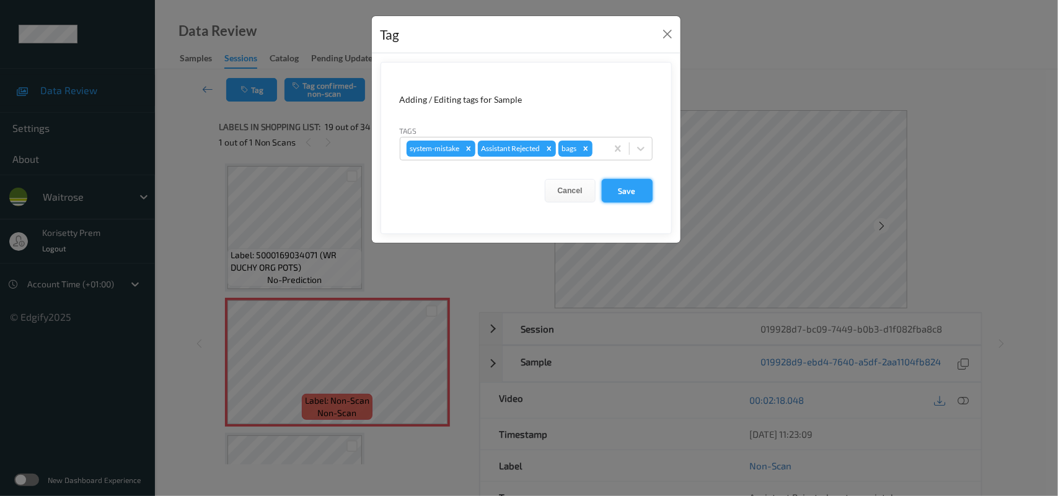
click at [639, 187] on button "Save" at bounding box center [627, 191] width 51 height 24
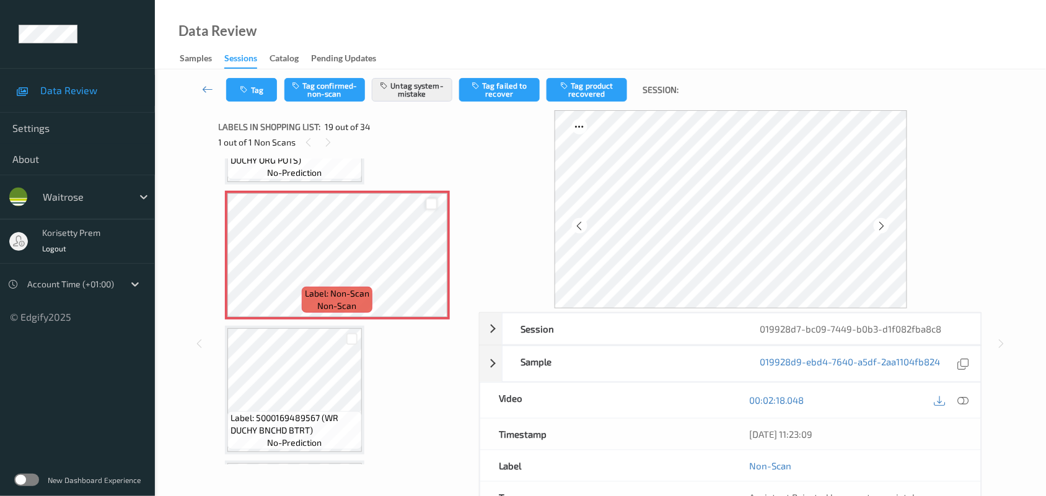
scroll to position [2375, 0]
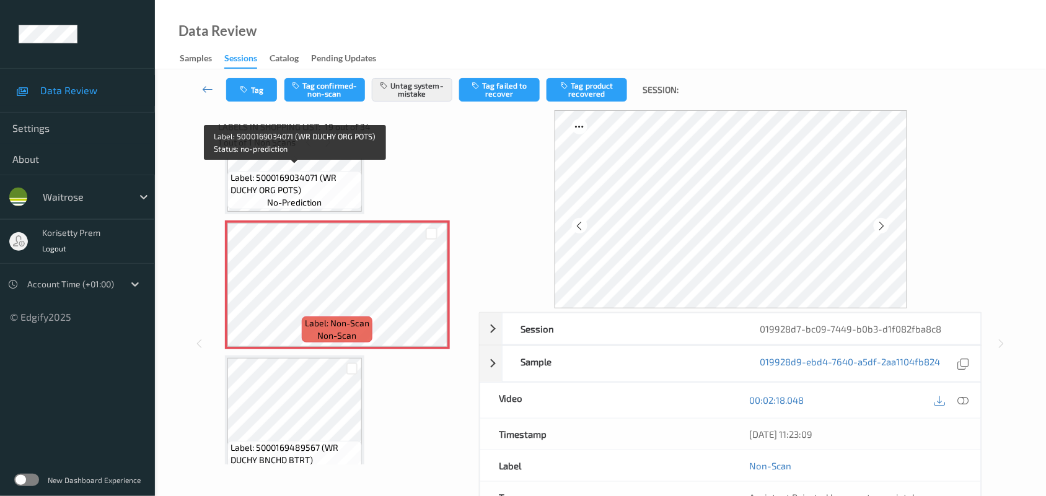
click at [288, 172] on span "Label: 5000169034071 (WR DUCHY ORG POTS)" at bounding box center [295, 184] width 128 height 25
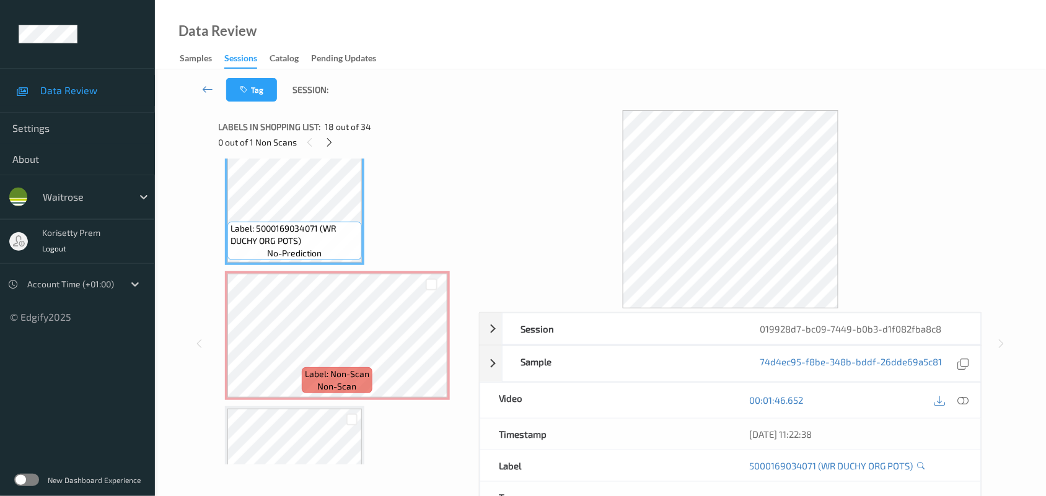
scroll to position [2297, 0]
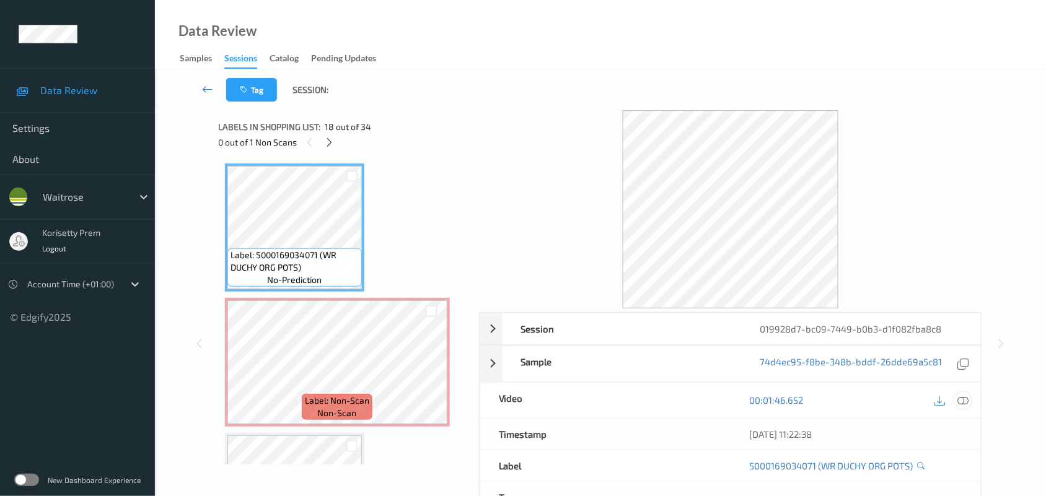
click at [964, 404] on icon at bounding box center [963, 400] width 11 height 11
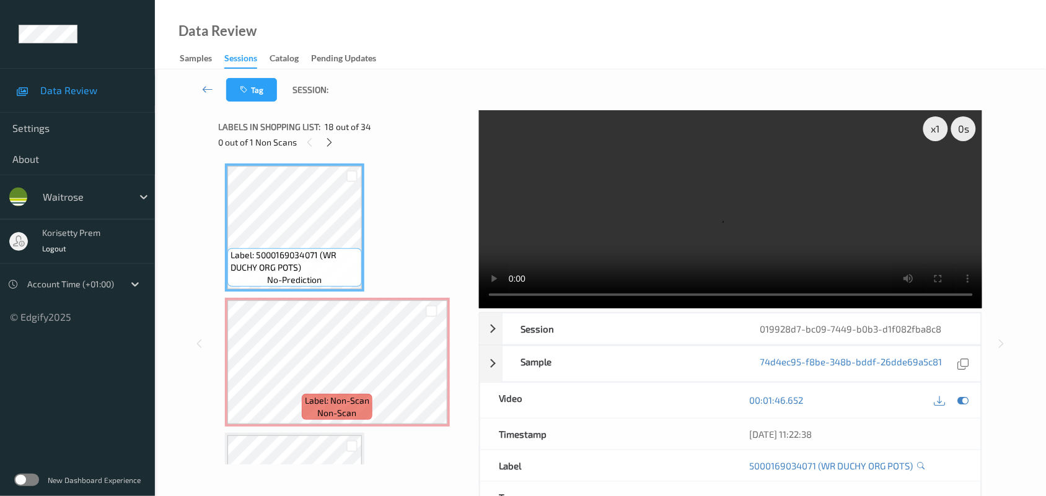
click at [812, 222] on video at bounding box center [731, 209] width 504 height 198
click at [726, 200] on video at bounding box center [731, 209] width 504 height 198
click at [636, 193] on video at bounding box center [731, 209] width 504 height 198
click at [670, 313] on div "Session 019928d7-bc09-7449-b0b3-d1f082fba8c8" at bounding box center [742, 329] width 480 height 32
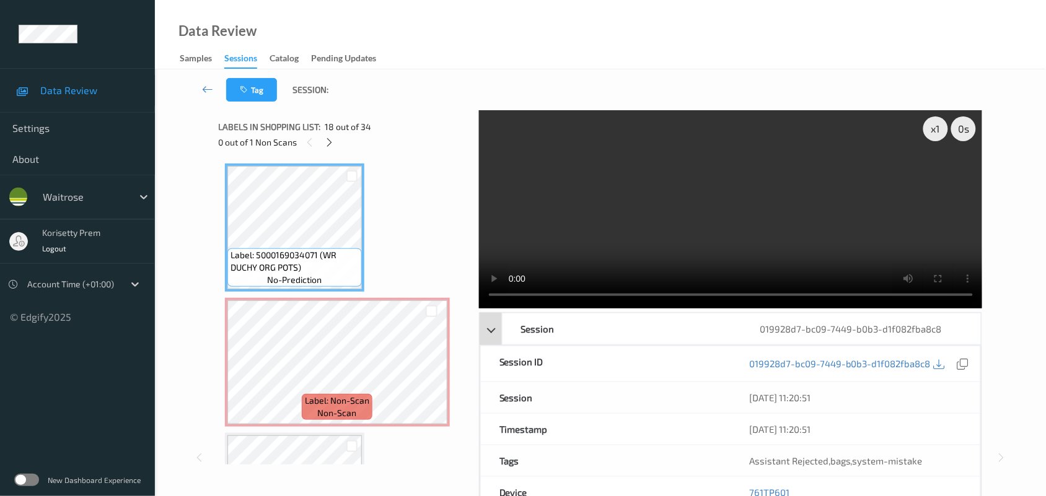
click at [601, 337] on div "Session" at bounding box center [622, 329] width 239 height 31
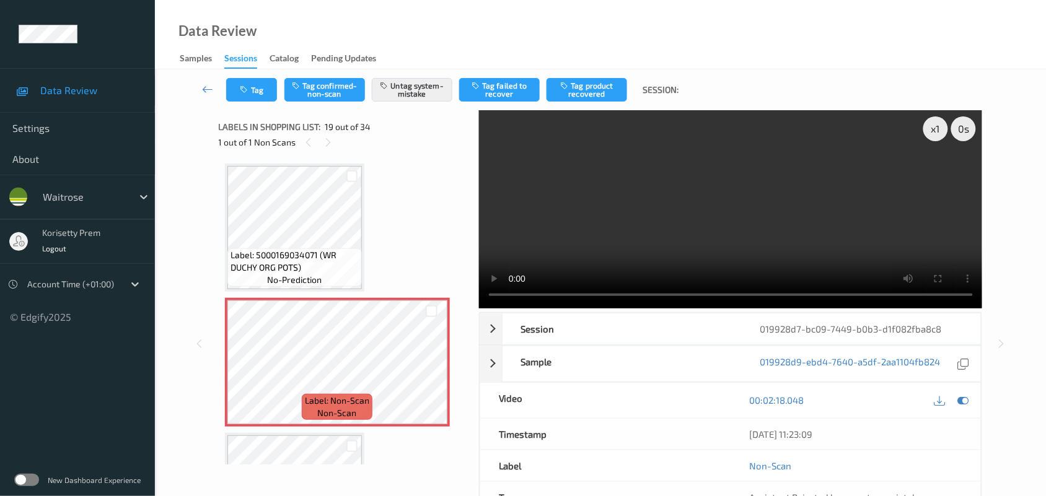
click at [691, 232] on video at bounding box center [731, 209] width 504 height 198
click at [656, 209] on video at bounding box center [731, 209] width 504 height 198
click at [705, 209] on video at bounding box center [731, 209] width 504 height 198
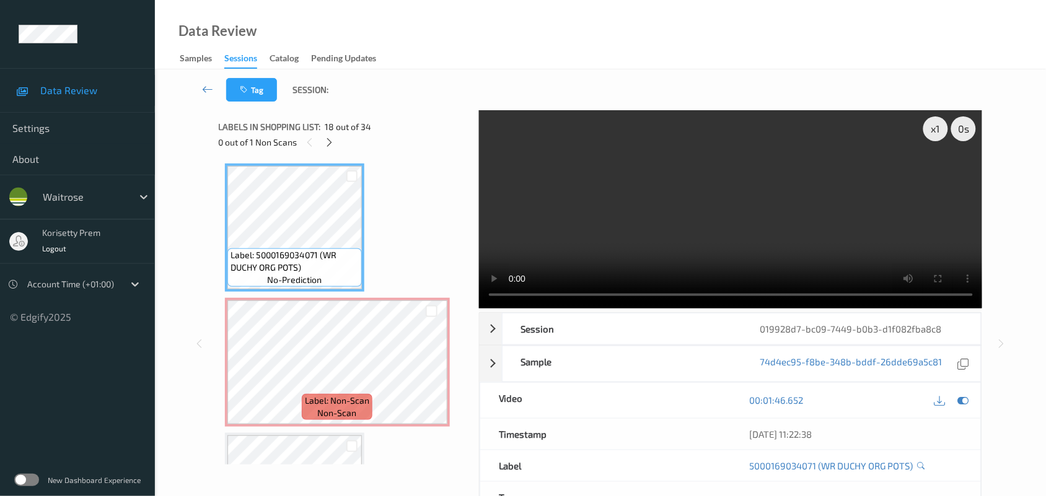
click at [726, 239] on video at bounding box center [731, 209] width 504 height 198
click at [677, 208] on video at bounding box center [731, 209] width 504 height 198
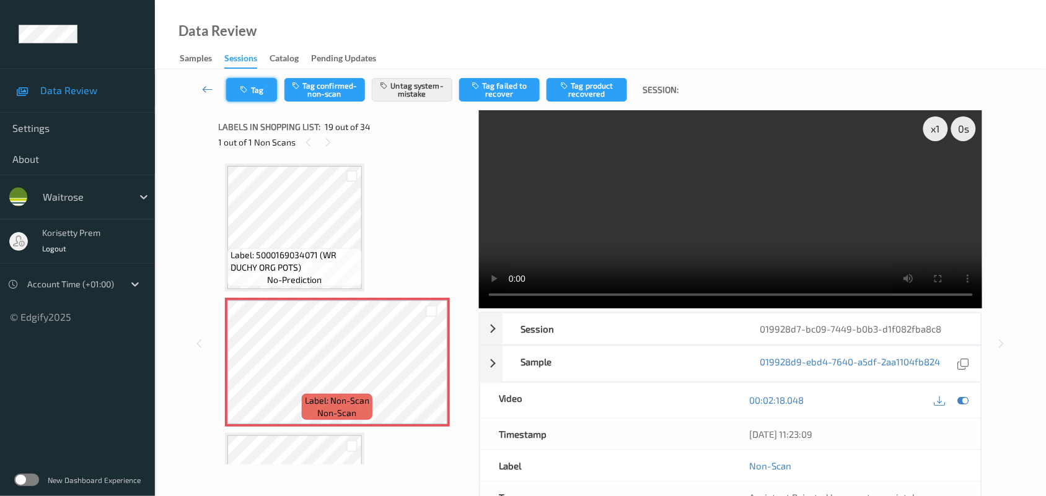
click at [251, 95] on button "Tag" at bounding box center [251, 90] width 51 height 24
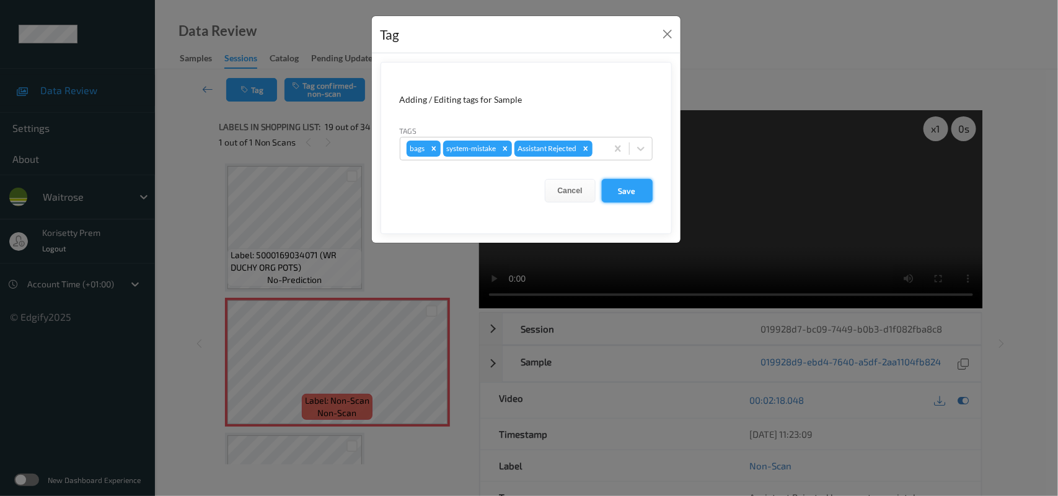
click at [632, 190] on button "Save" at bounding box center [627, 191] width 51 height 24
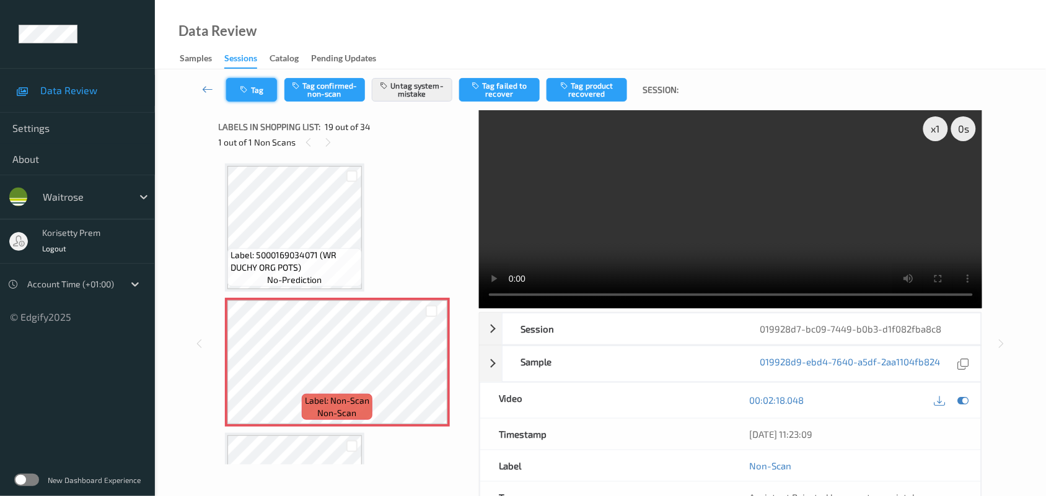
click at [264, 91] on button "Tag" at bounding box center [251, 90] width 51 height 24
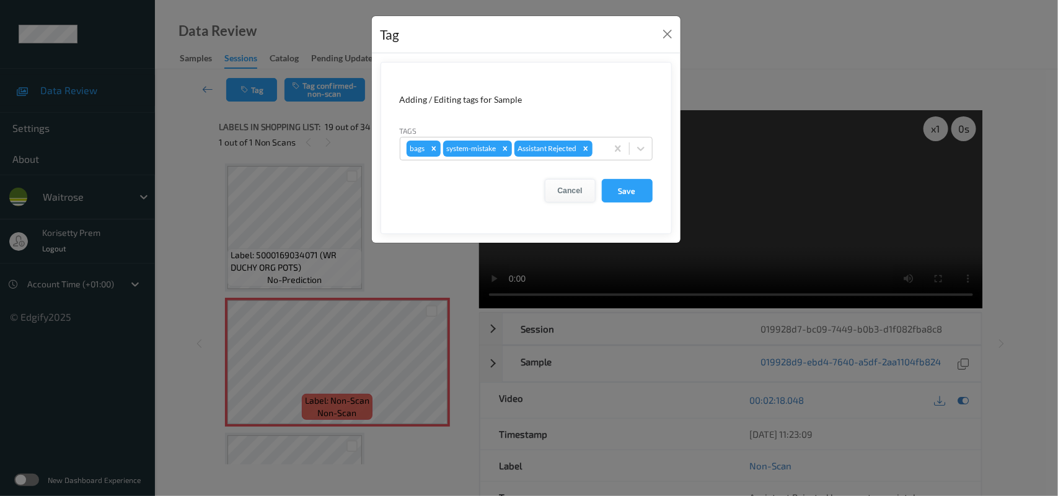
click at [577, 186] on button "Cancel" at bounding box center [570, 191] width 51 height 24
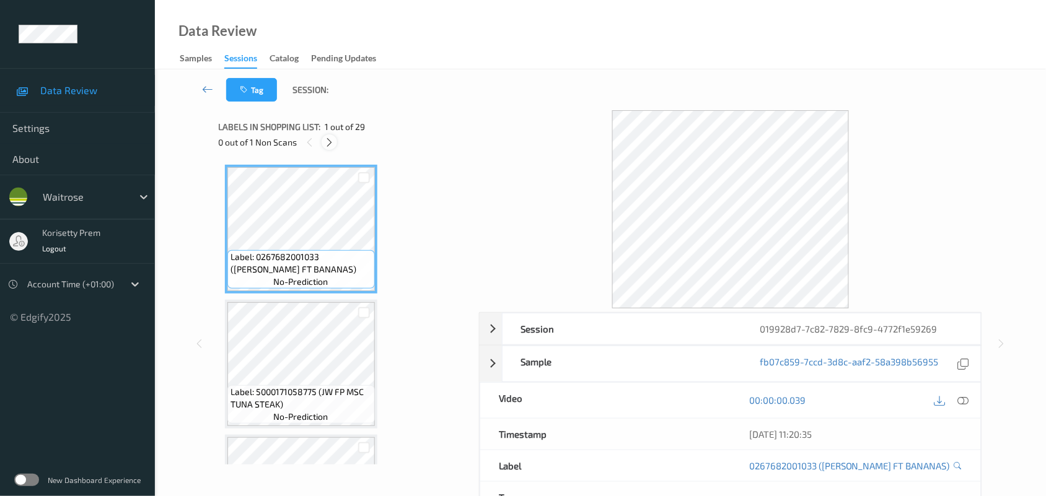
click at [330, 141] on icon at bounding box center [329, 142] width 11 height 11
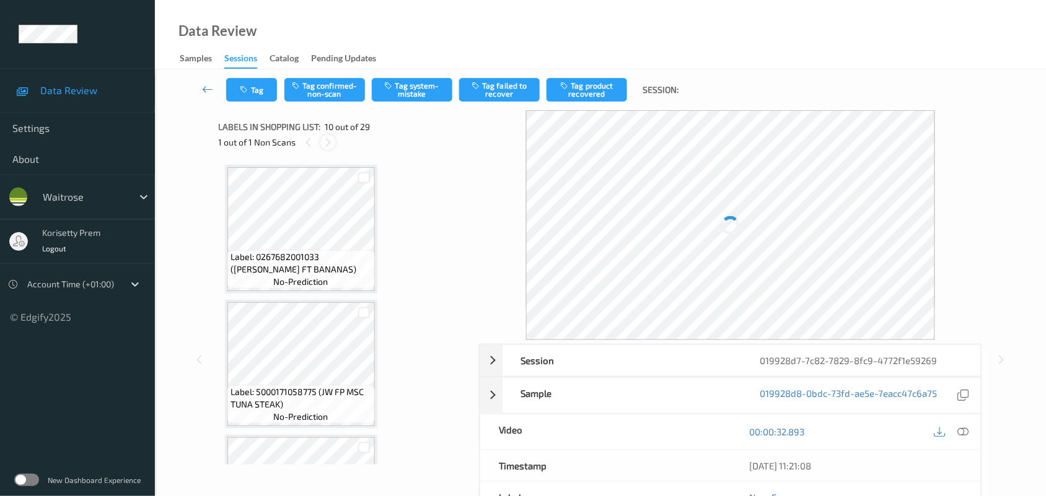
scroll to position [1085, 0]
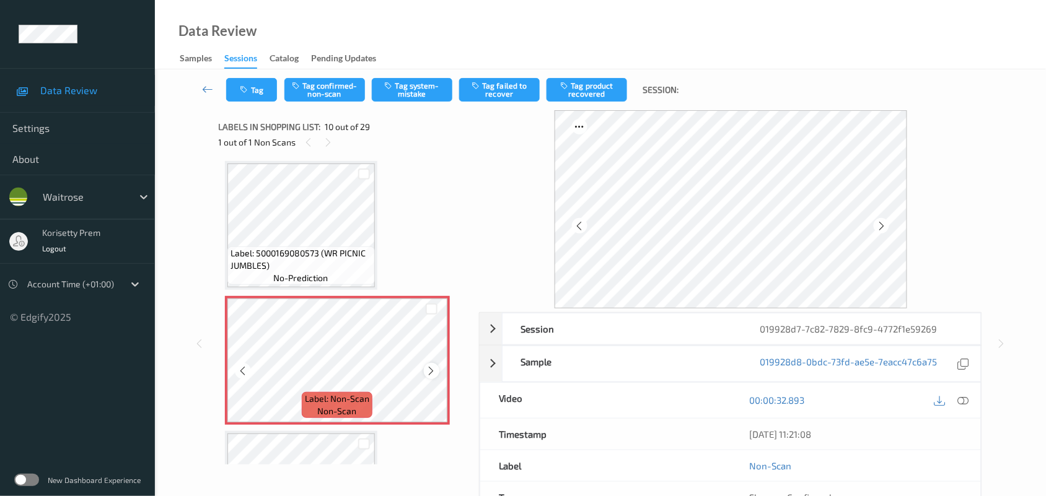
click at [426, 367] on icon at bounding box center [431, 371] width 11 height 11
click at [431, 375] on div at bounding box center [431, 370] width 15 height 15
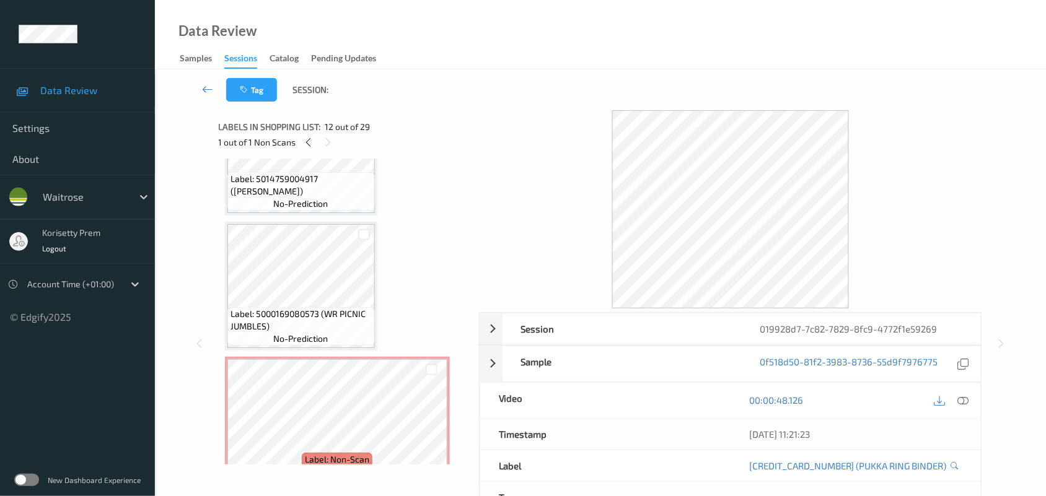
scroll to position [1007, 0]
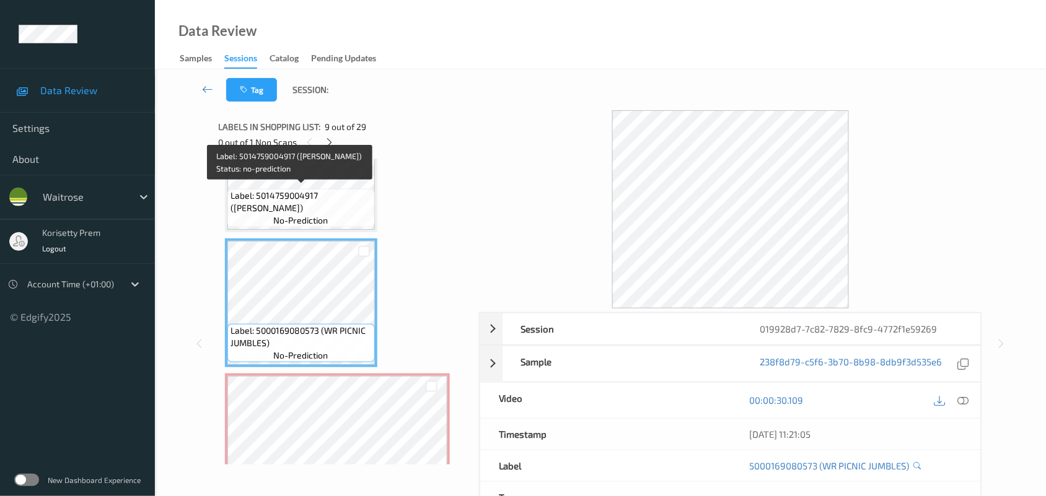
click at [314, 208] on span "Label: 5014759004917 ([PERSON_NAME])" at bounding box center [301, 202] width 141 height 25
click at [337, 216] on div "Label: 5014759004917 ([PERSON_NAME]) no-prediction" at bounding box center [300, 208] width 147 height 38
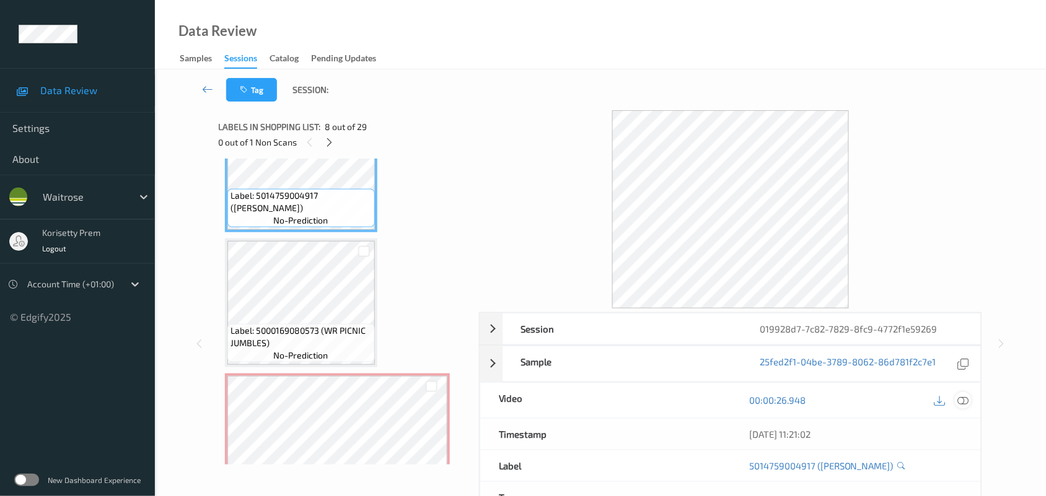
click at [970, 401] on div at bounding box center [963, 400] width 17 height 17
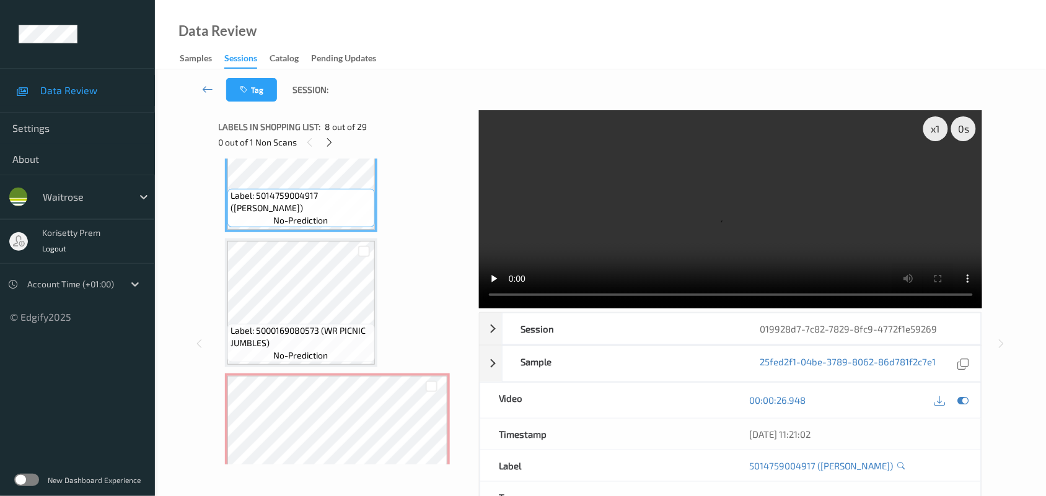
click at [634, 220] on video at bounding box center [731, 209] width 504 height 198
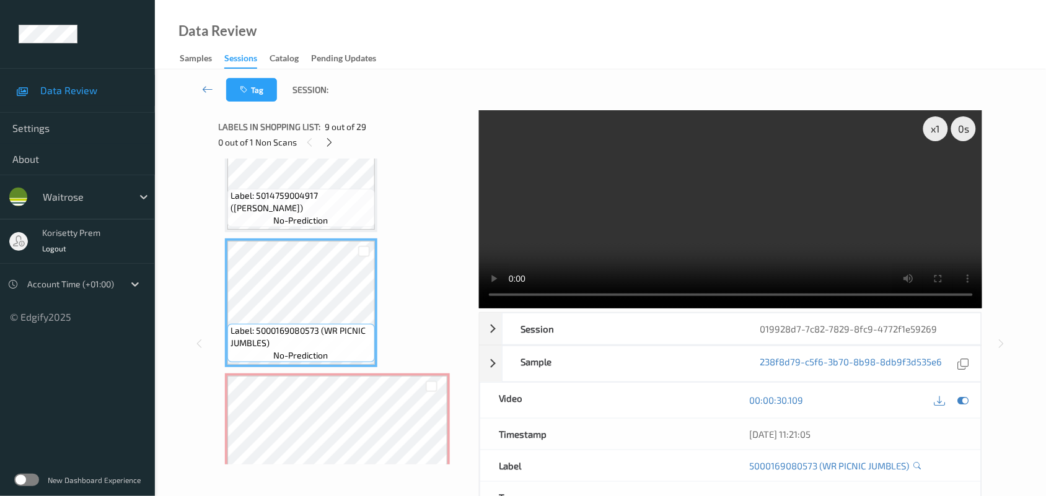
click at [631, 182] on video at bounding box center [731, 209] width 504 height 198
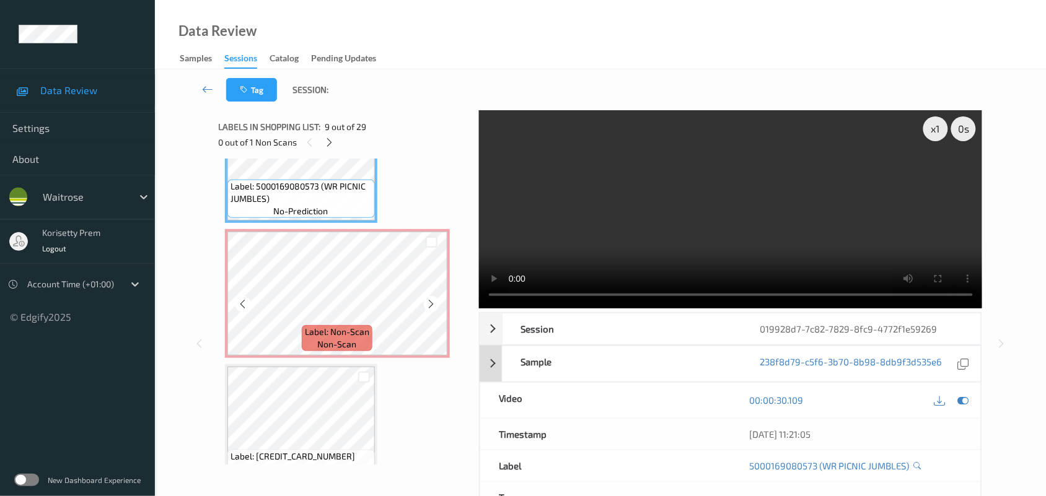
scroll to position [1162, 0]
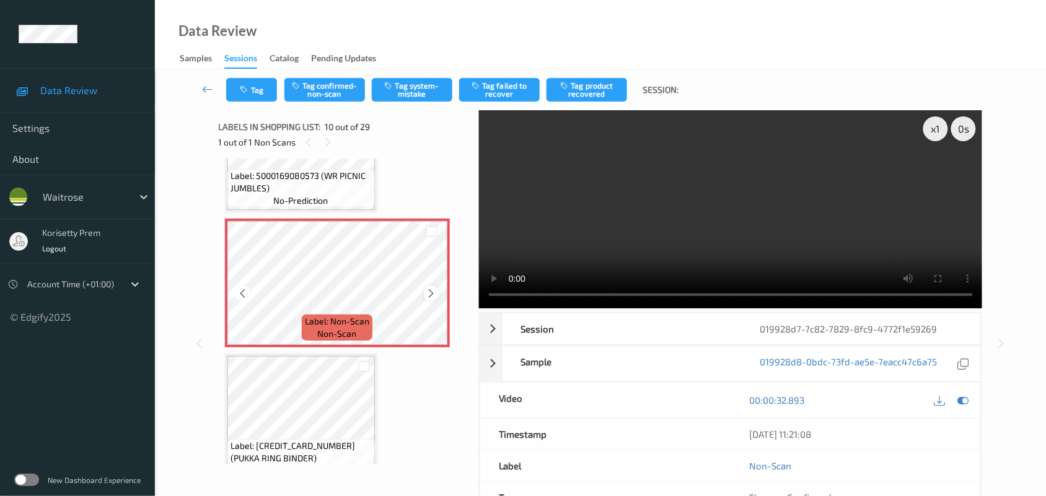
click at [431, 289] on icon at bounding box center [431, 293] width 11 height 11
click at [599, 209] on video at bounding box center [731, 209] width 504 height 198
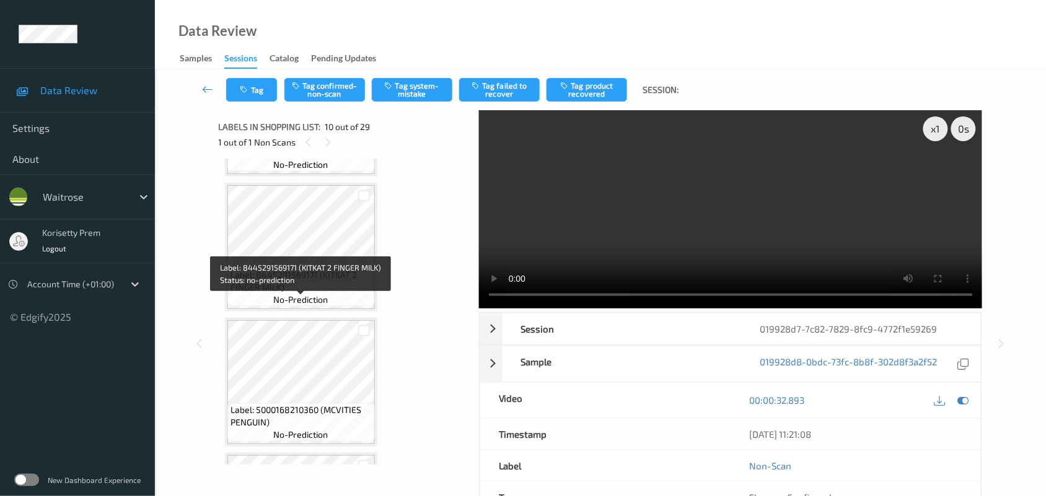
scroll to position [1627, 0]
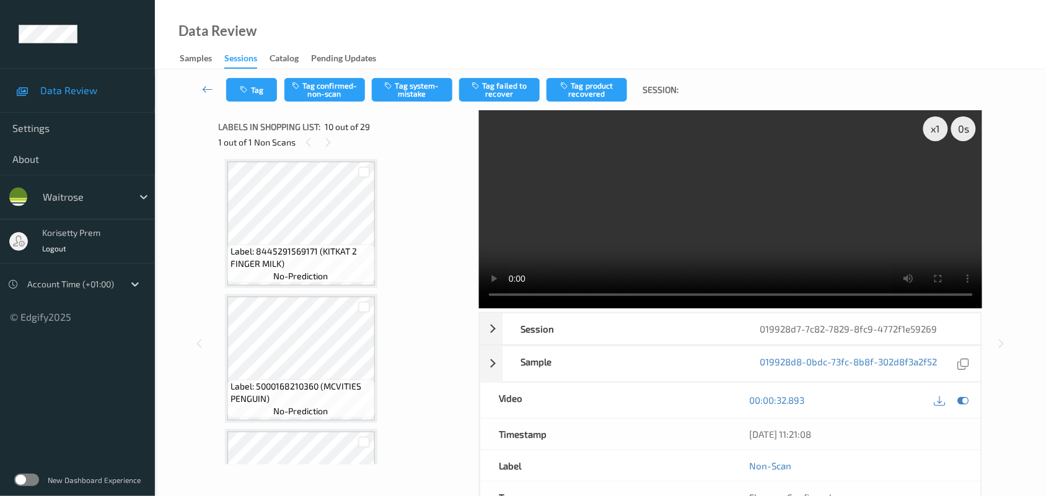
click at [600, 188] on video at bounding box center [731, 209] width 504 height 198
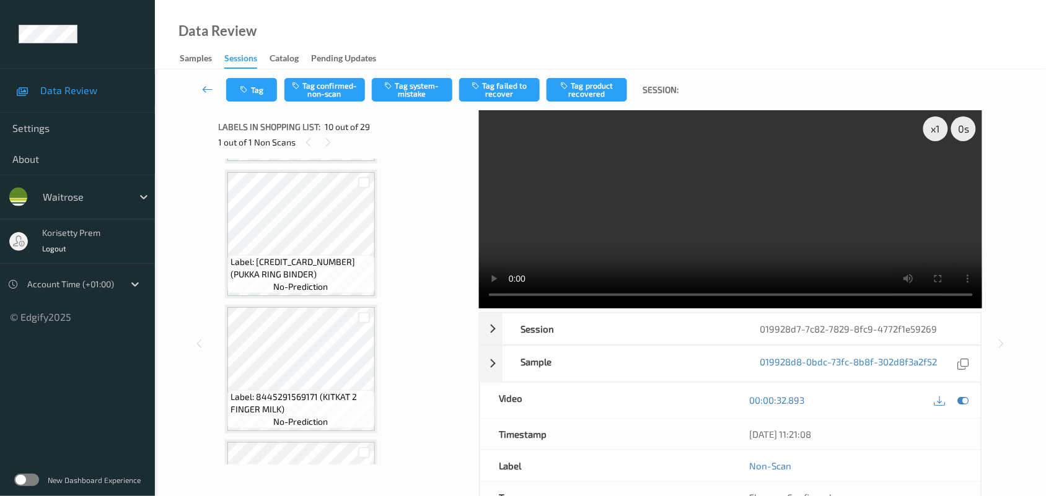
scroll to position [1472, 0]
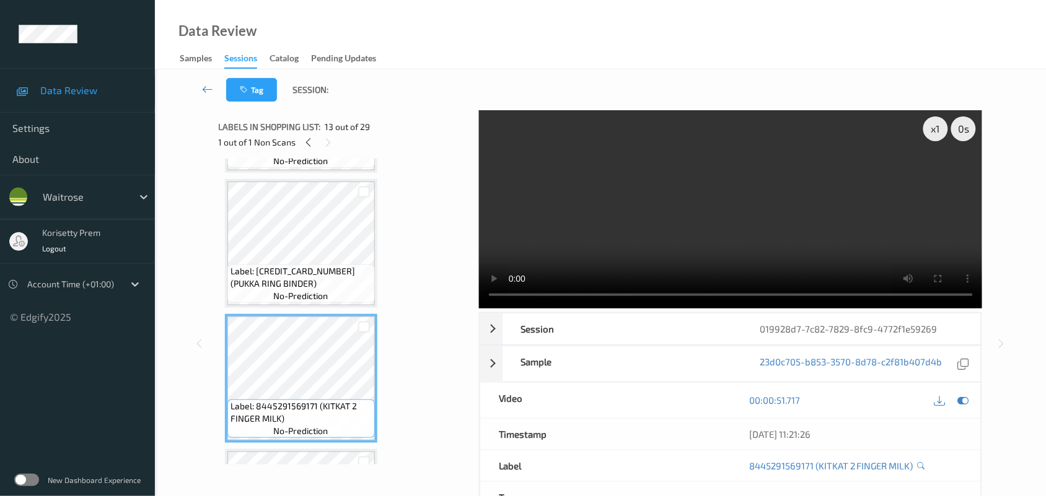
click at [576, 247] on video at bounding box center [731, 209] width 504 height 198
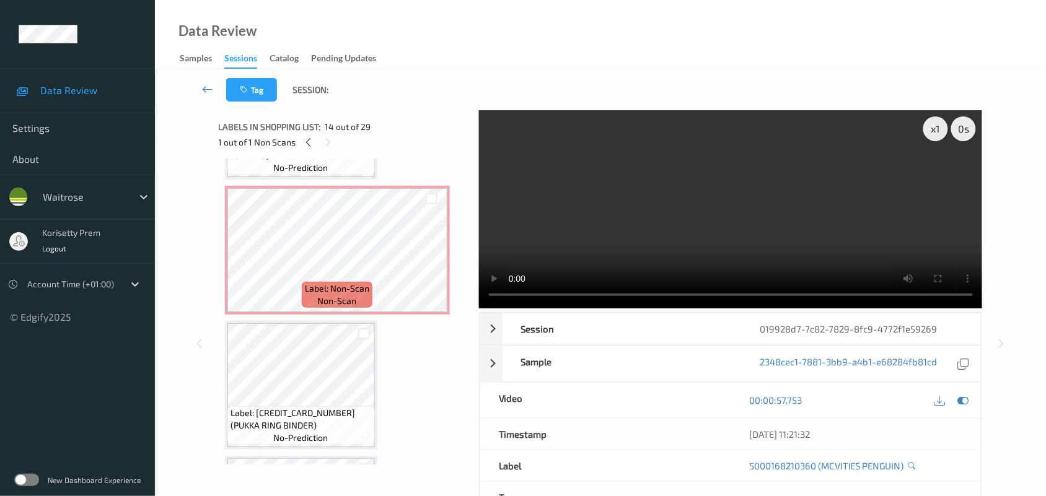
scroll to position [1162, 0]
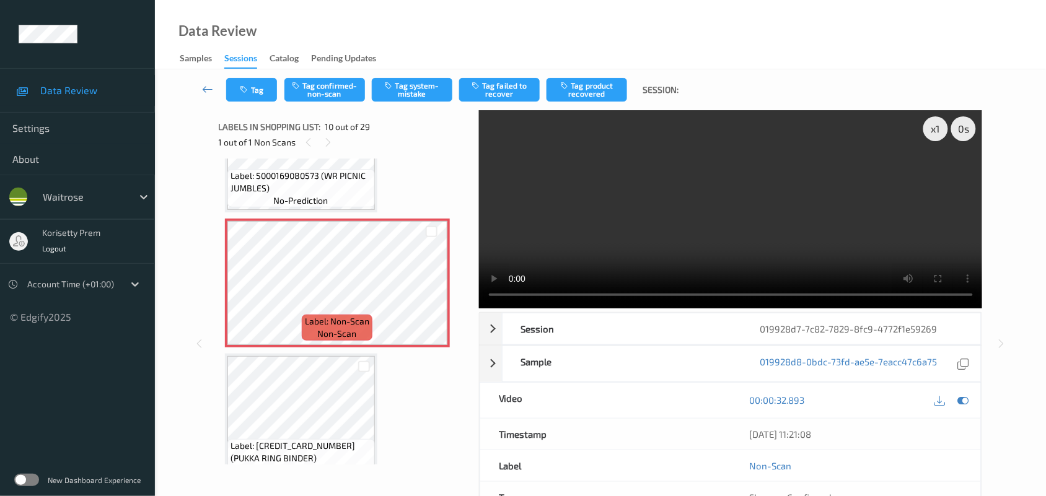
click at [680, 215] on video at bounding box center [731, 209] width 504 height 198
click at [964, 401] on icon at bounding box center [963, 400] width 11 height 11
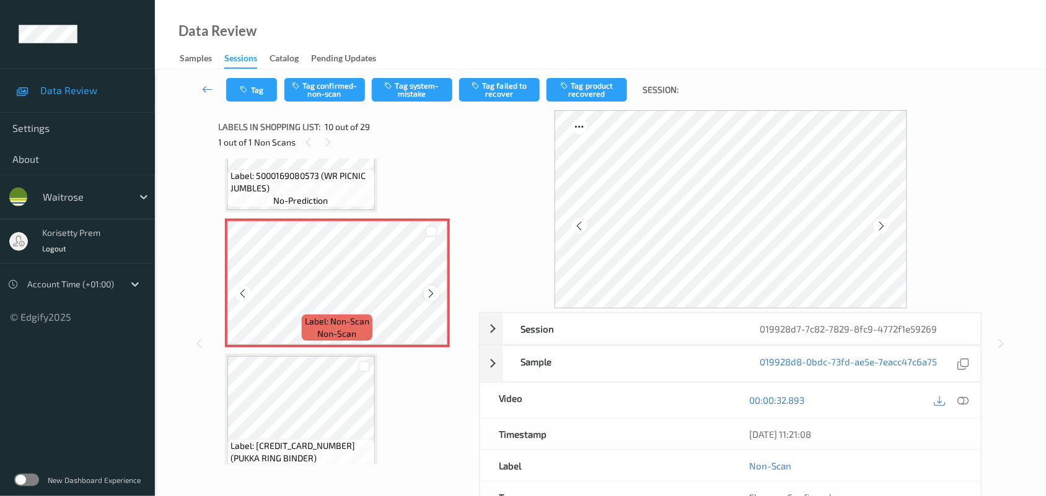
click at [431, 296] on div at bounding box center [431, 293] width 15 height 15
click at [431, 296] on icon at bounding box center [431, 293] width 11 height 11
click at [429, 295] on icon at bounding box center [431, 293] width 11 height 11
click at [966, 400] on icon at bounding box center [963, 400] width 11 height 11
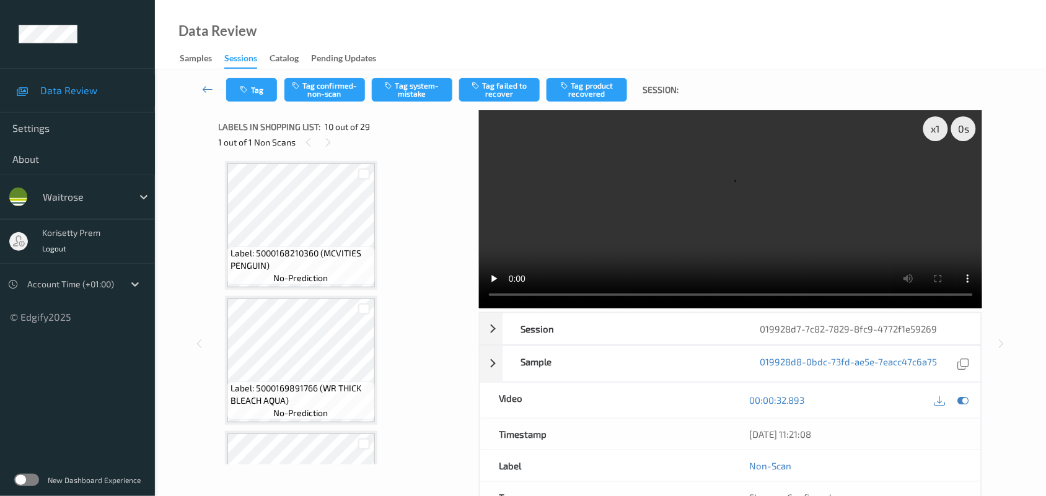
scroll to position [1749, 0]
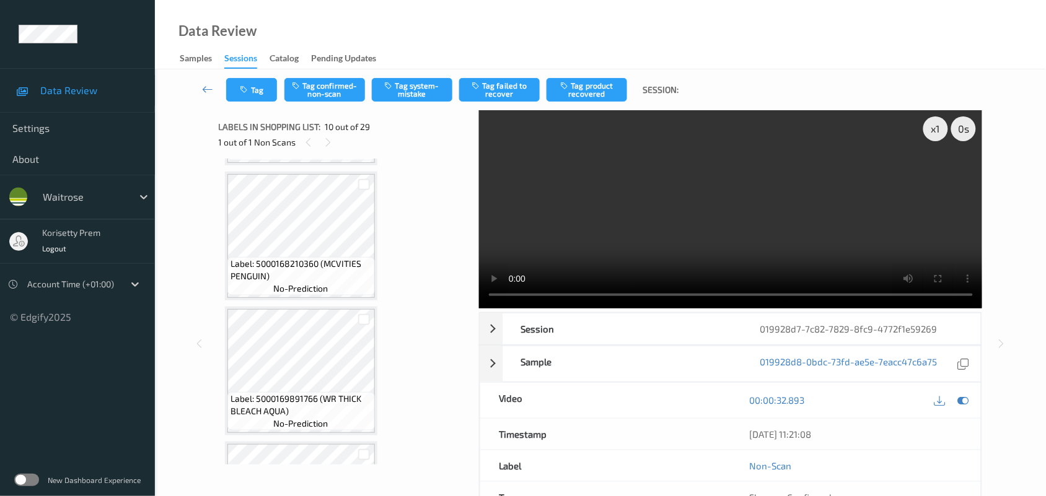
click at [680, 197] on video at bounding box center [731, 209] width 504 height 198
click at [703, 217] on video at bounding box center [731, 209] width 504 height 198
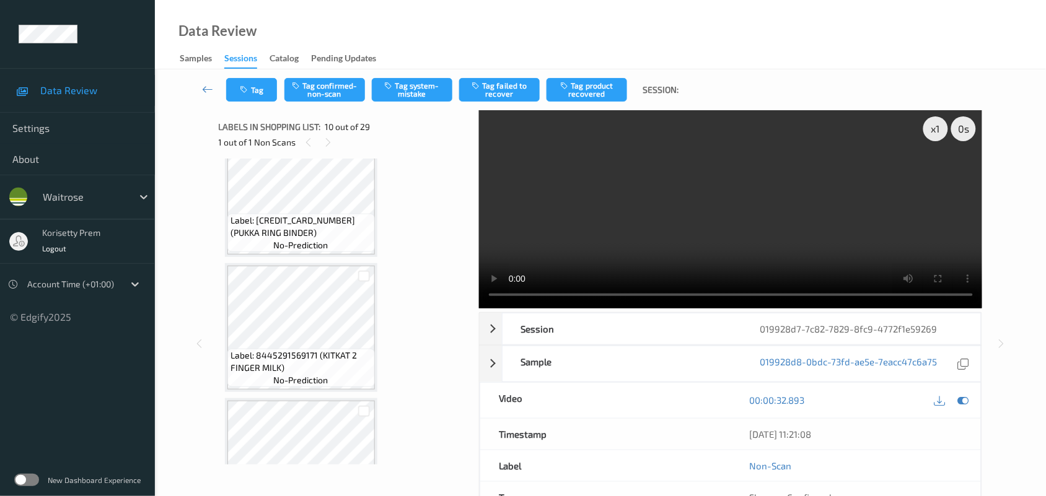
scroll to position [1517, 0]
click at [333, 244] on div "Label: 5032608094858 (PUKKA RING BINDER) no-prediction" at bounding box center [300, 238] width 147 height 38
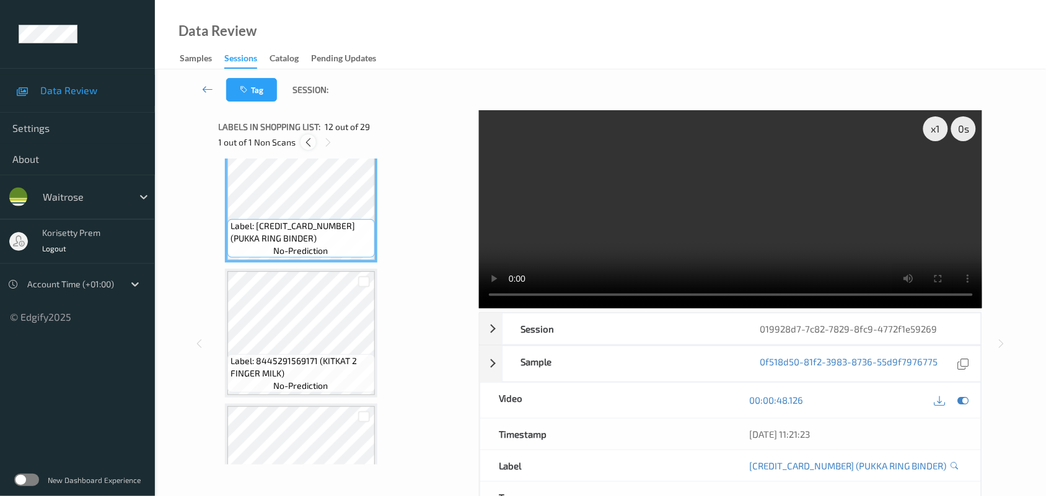
click at [304, 137] on icon at bounding box center [308, 142] width 11 height 11
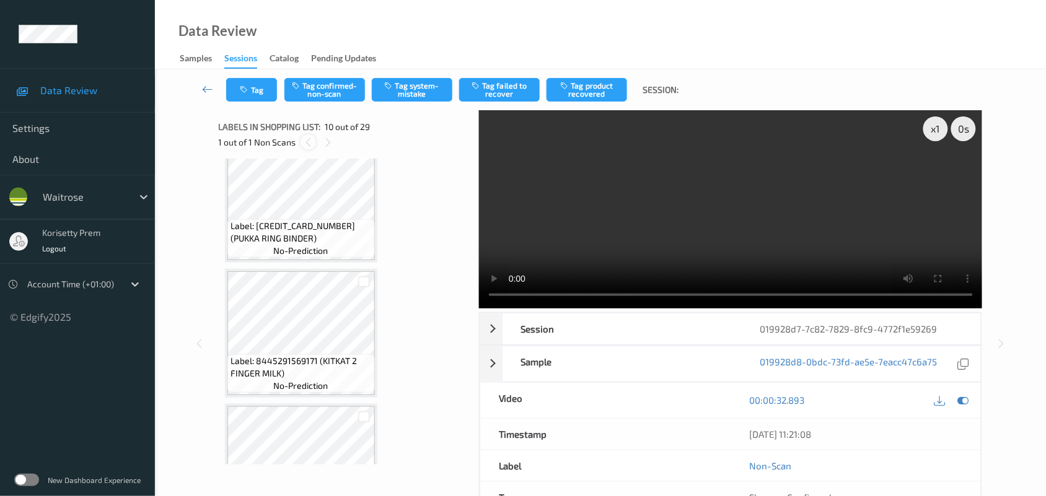
scroll to position [1085, 0]
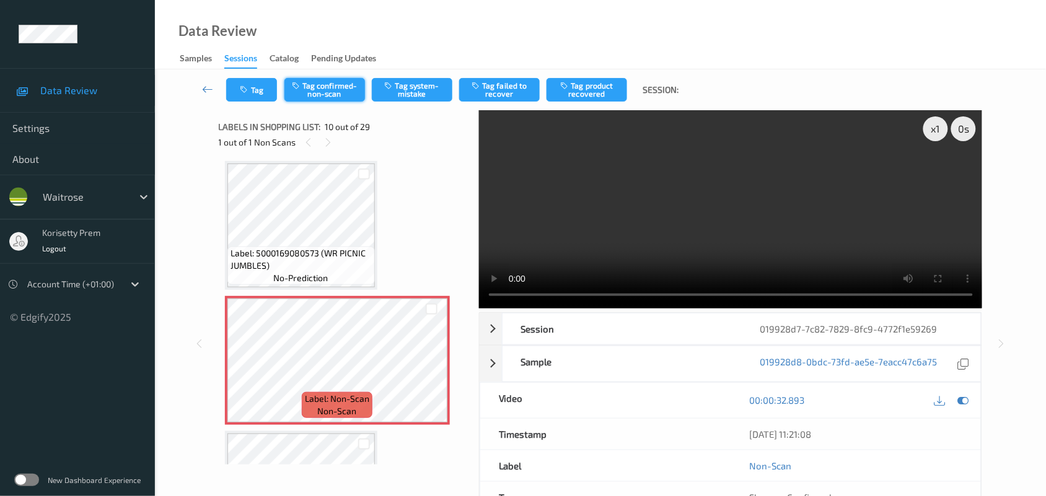
click at [333, 92] on button "Tag confirmed-non-scan" at bounding box center [324, 90] width 81 height 24
click at [325, 95] on button "Tag confirmed-non-scan" at bounding box center [324, 90] width 81 height 24
click at [504, 87] on button "Tag failed to recover" at bounding box center [499, 90] width 81 height 24
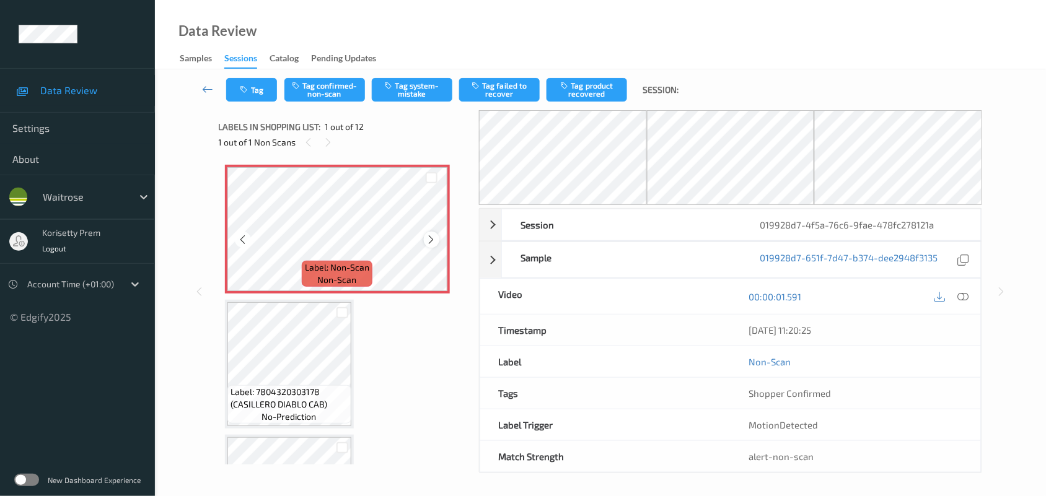
click at [429, 235] on icon at bounding box center [431, 239] width 11 height 11
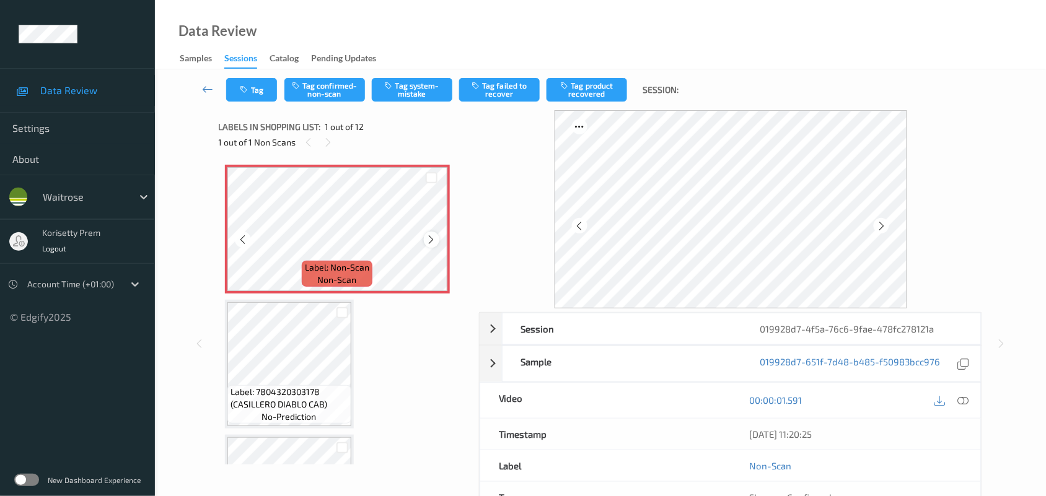
click at [428, 240] on icon at bounding box center [431, 239] width 11 height 11
click at [962, 404] on icon at bounding box center [963, 400] width 11 height 11
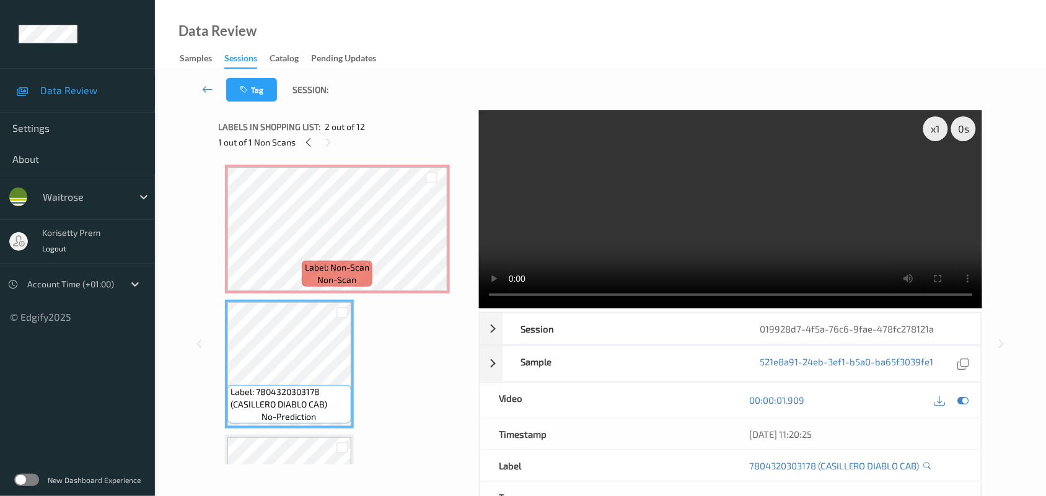
click at [618, 197] on video at bounding box center [731, 209] width 504 height 198
click at [698, 194] on video at bounding box center [731, 209] width 504 height 198
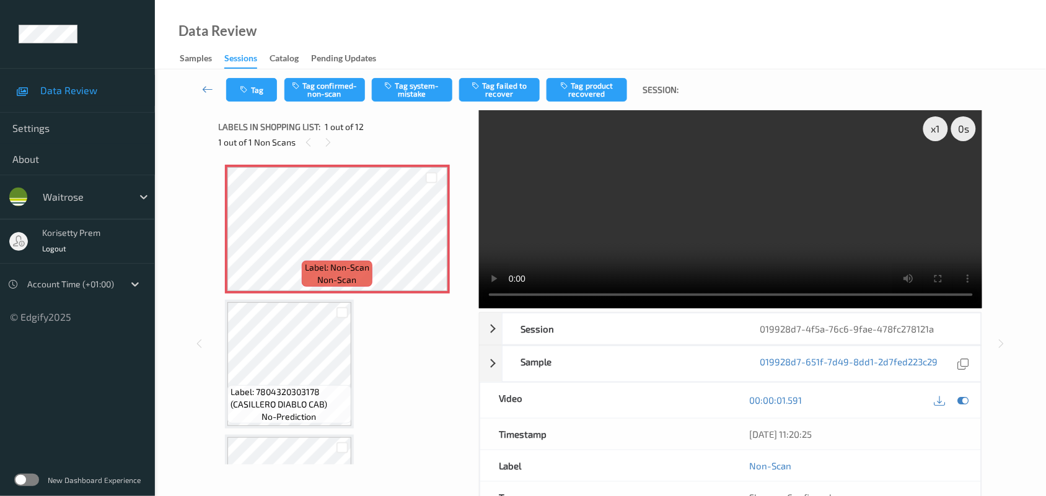
click at [660, 133] on video at bounding box center [731, 209] width 504 height 198
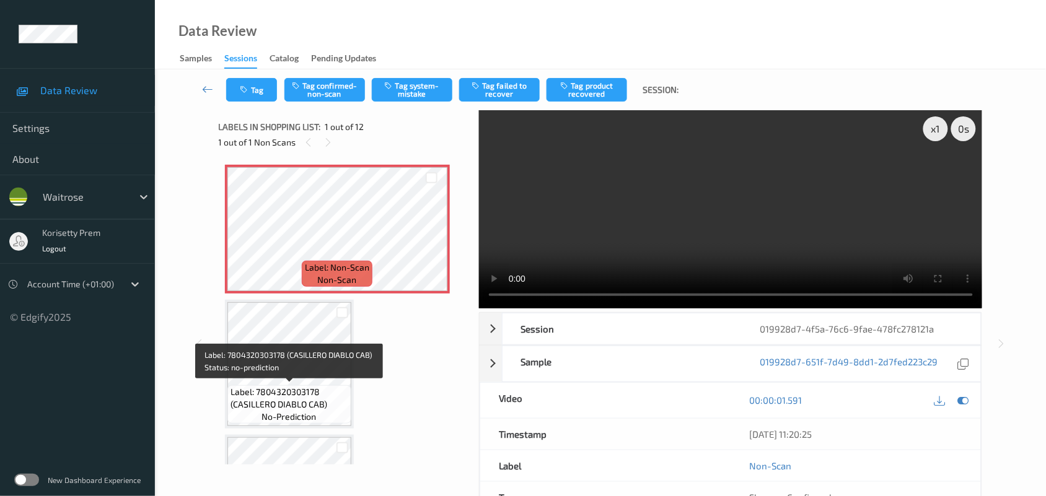
click at [282, 389] on span "Label: 7804320303178 (CASILLERO DIABLO CAB)" at bounding box center [290, 398] width 118 height 25
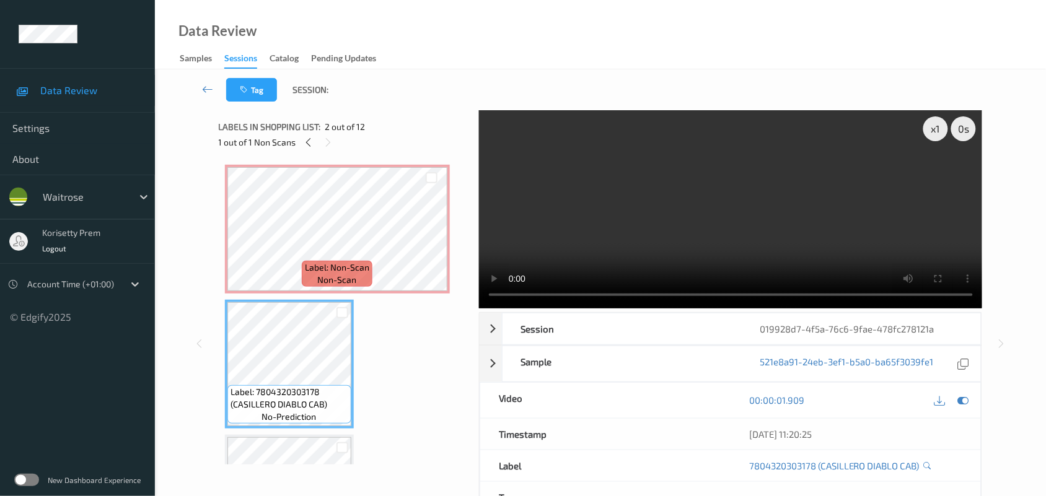
click at [715, 200] on video at bounding box center [731, 209] width 504 height 198
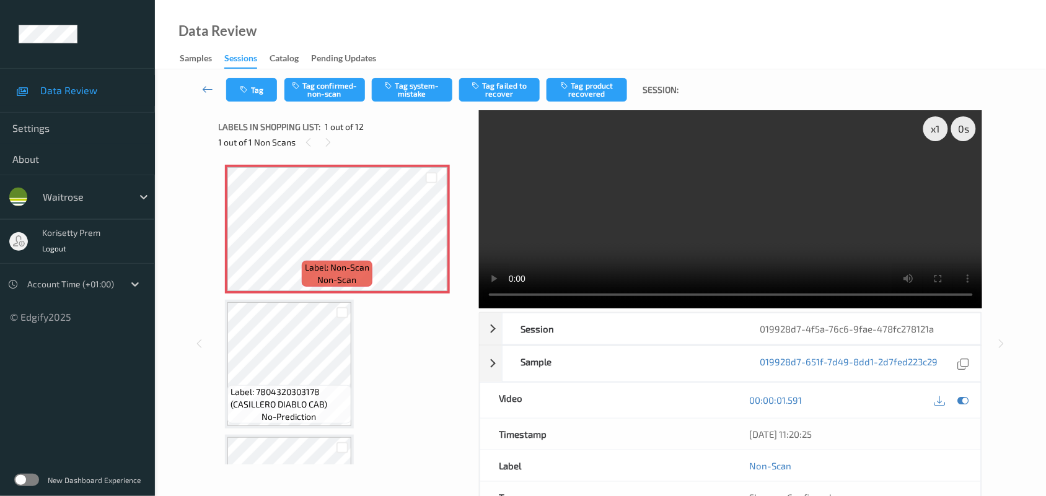
click at [703, 217] on video at bounding box center [731, 209] width 504 height 198
click at [787, 216] on video at bounding box center [731, 209] width 504 height 198
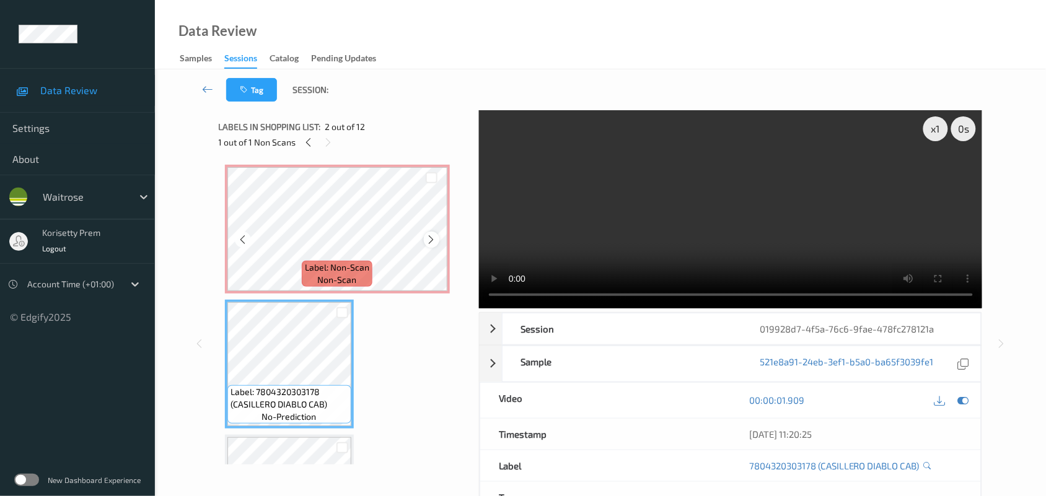
click at [433, 239] on icon at bounding box center [431, 239] width 11 height 11
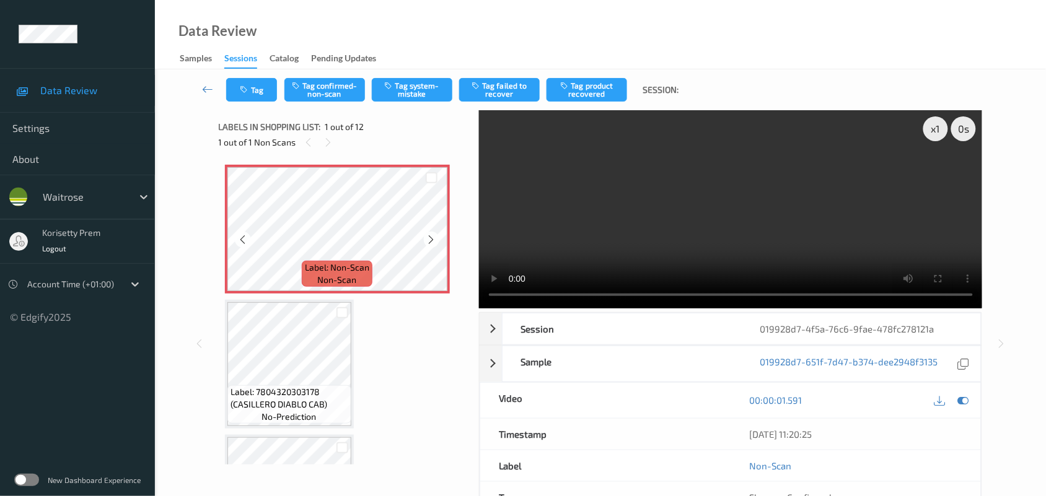
click at [433, 239] on icon at bounding box center [431, 239] width 11 height 11
click at [434, 242] on icon at bounding box center [431, 239] width 11 height 11
click at [965, 404] on icon at bounding box center [963, 400] width 11 height 11
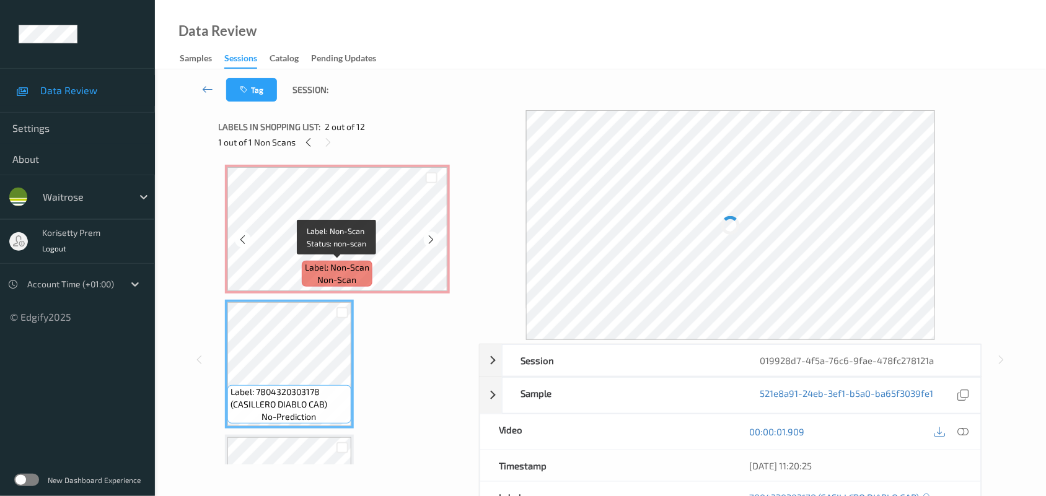
click at [359, 262] on span "Label: Non-Scan" at bounding box center [337, 268] width 64 height 12
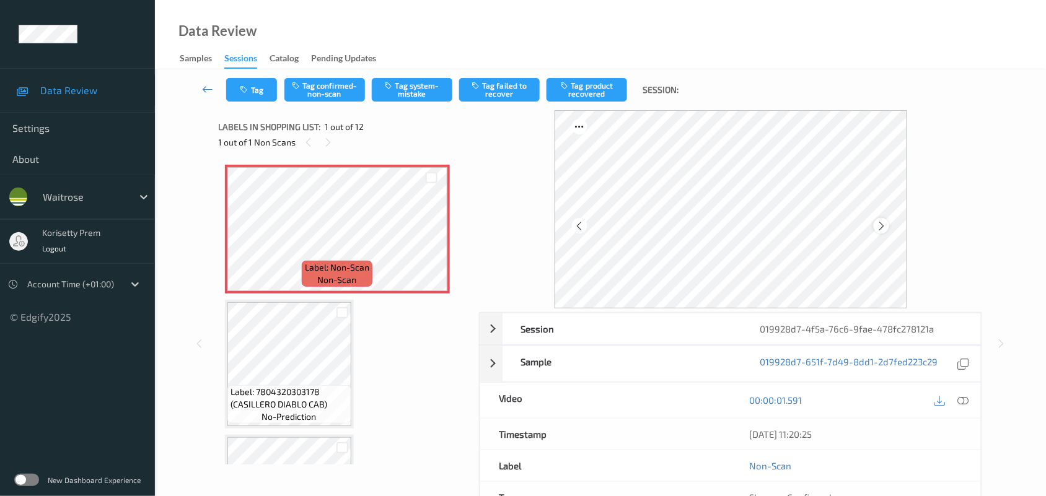
click at [883, 224] on icon at bounding box center [881, 226] width 11 height 11
click at [879, 224] on icon at bounding box center [881, 226] width 11 height 11
click at [336, 263] on span "Label: Non-Scan" at bounding box center [337, 268] width 64 height 12
click at [418, 91] on button "Tag system-mistake" at bounding box center [412, 90] width 81 height 24
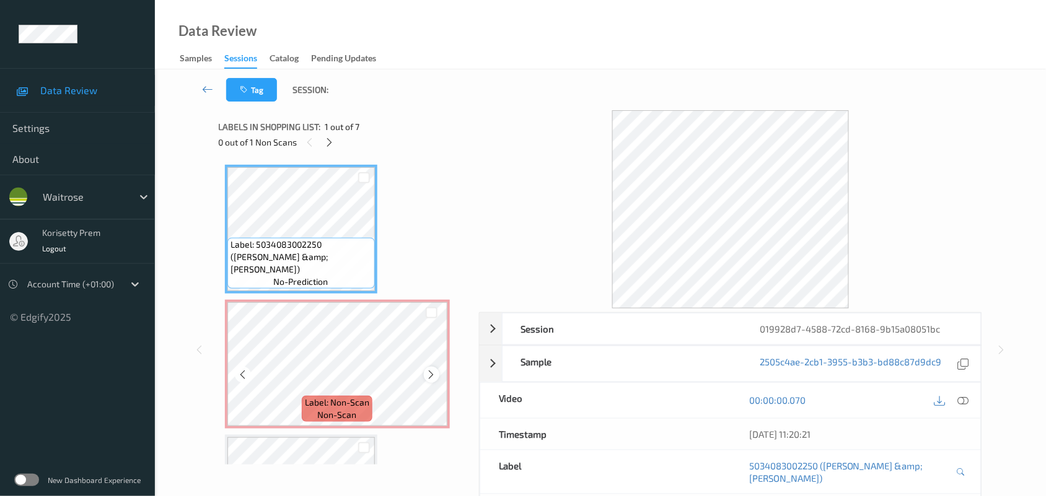
click at [424, 374] on div at bounding box center [431, 374] width 15 height 15
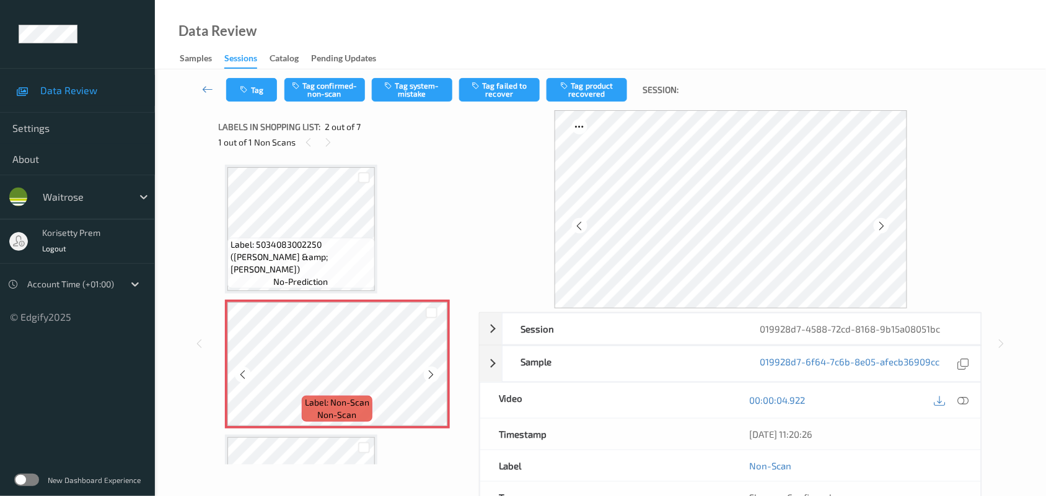
click at [424, 374] on div at bounding box center [431, 374] width 15 height 15
click at [424, 372] on div at bounding box center [431, 374] width 15 height 15
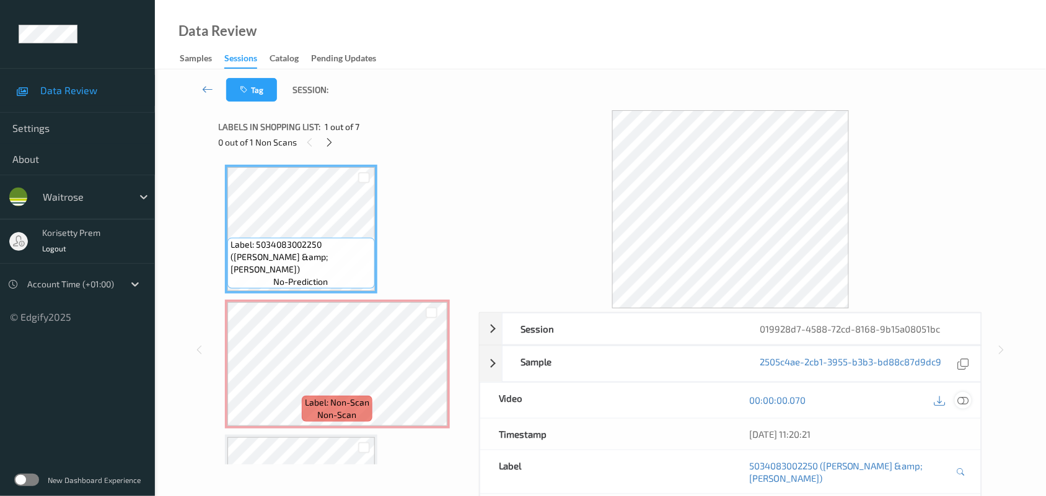
click at [966, 401] on icon at bounding box center [963, 400] width 11 height 11
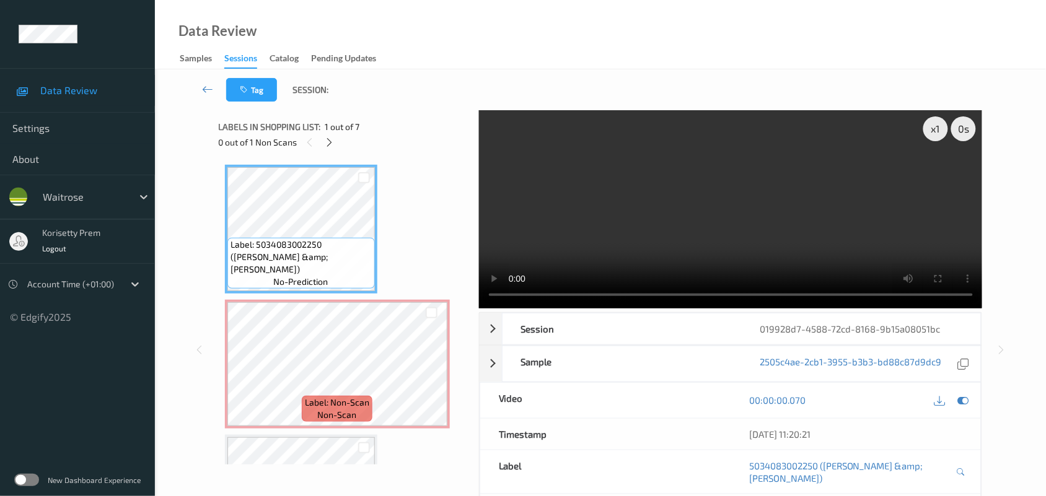
click at [652, 182] on video at bounding box center [731, 209] width 504 height 198
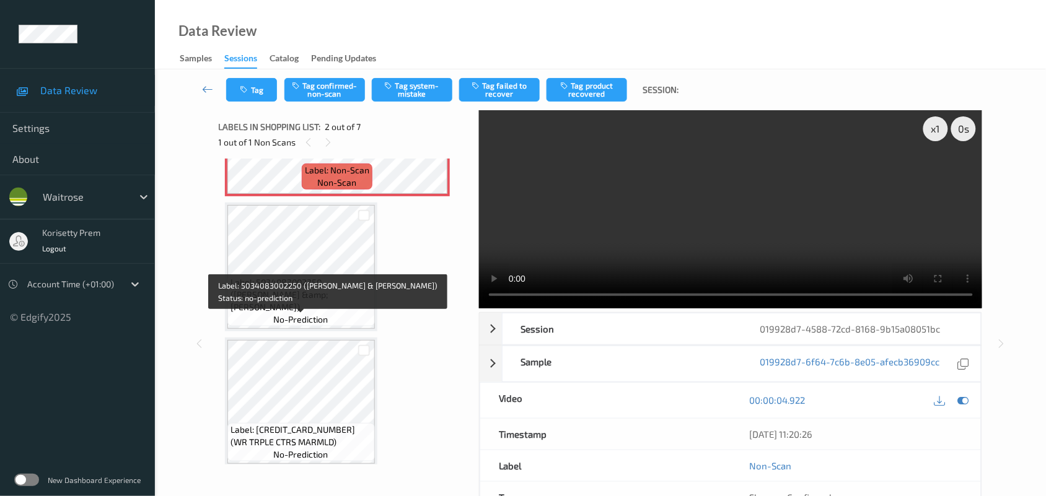
scroll to position [155, 0]
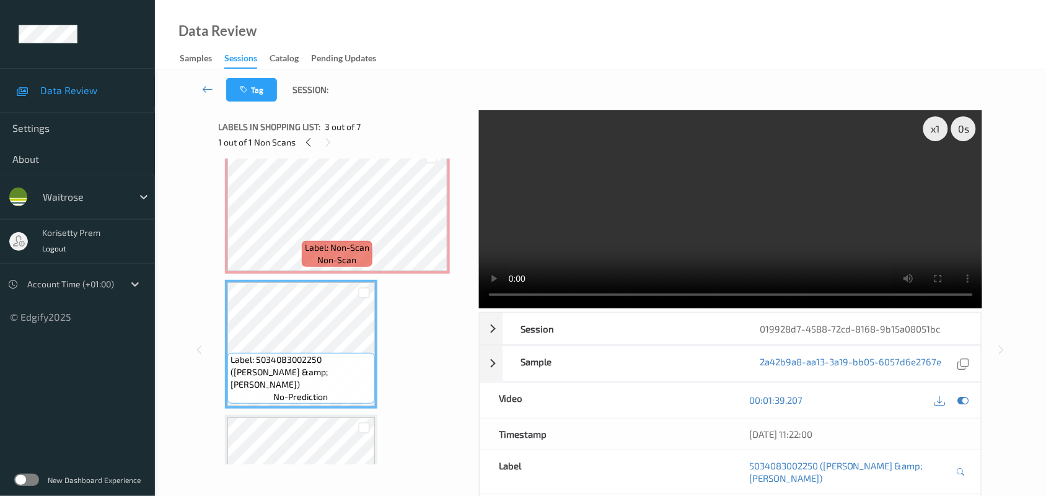
click at [667, 217] on video at bounding box center [731, 209] width 504 height 198
click at [667, 224] on video at bounding box center [731, 209] width 504 height 198
click at [666, 222] on video at bounding box center [731, 209] width 504 height 198
click at [664, 227] on video at bounding box center [731, 209] width 504 height 198
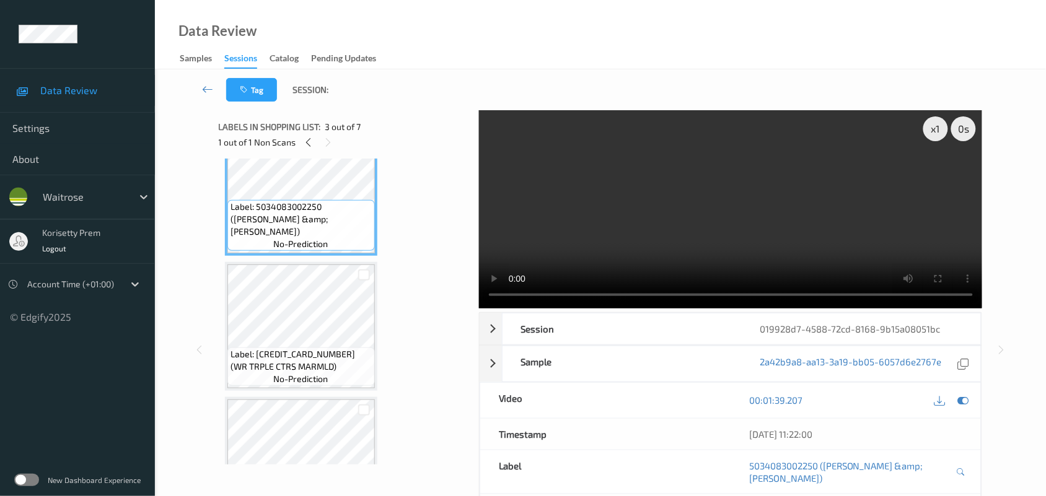
scroll to position [310, 0]
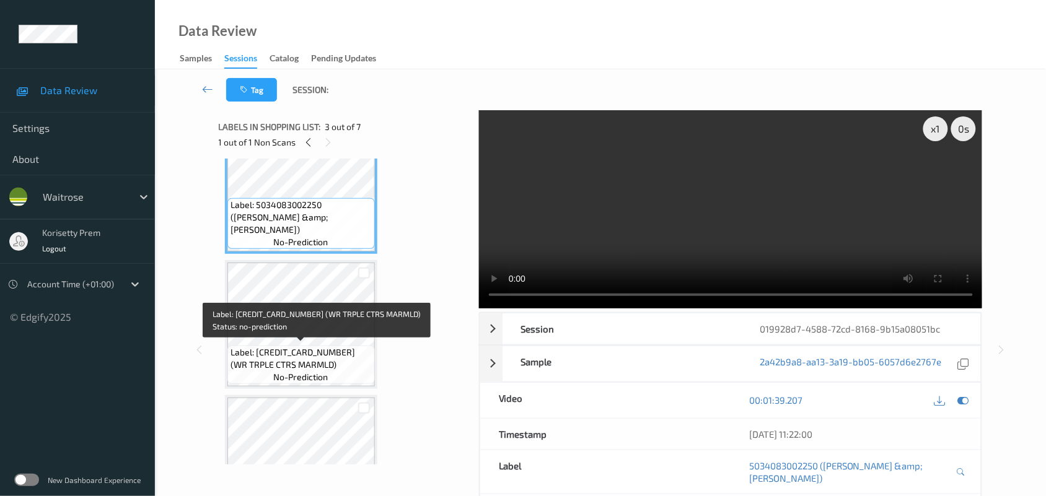
click at [239, 357] on span "Label: 5000169677346 (WR TRPLE CTRS MARMLD)" at bounding box center [301, 358] width 141 height 25
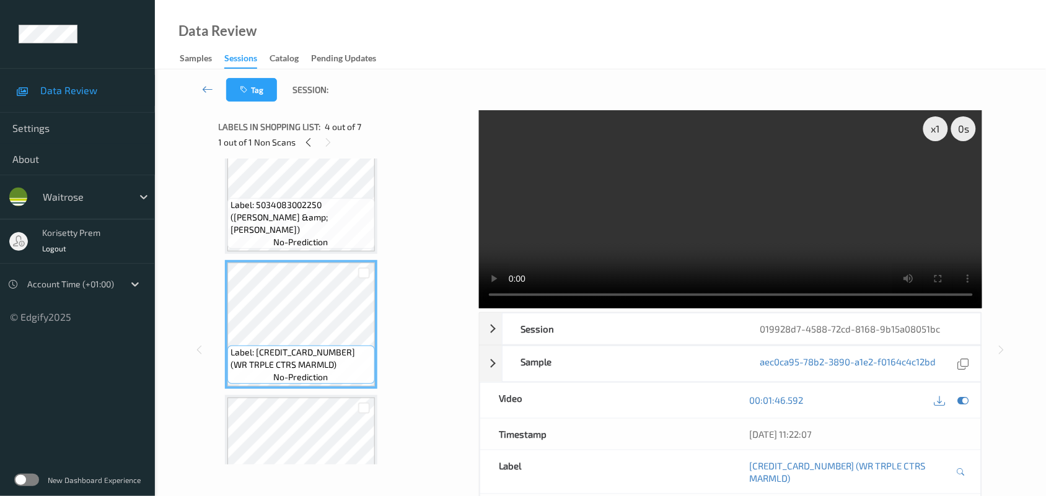
click at [756, 183] on video at bounding box center [731, 209] width 504 height 198
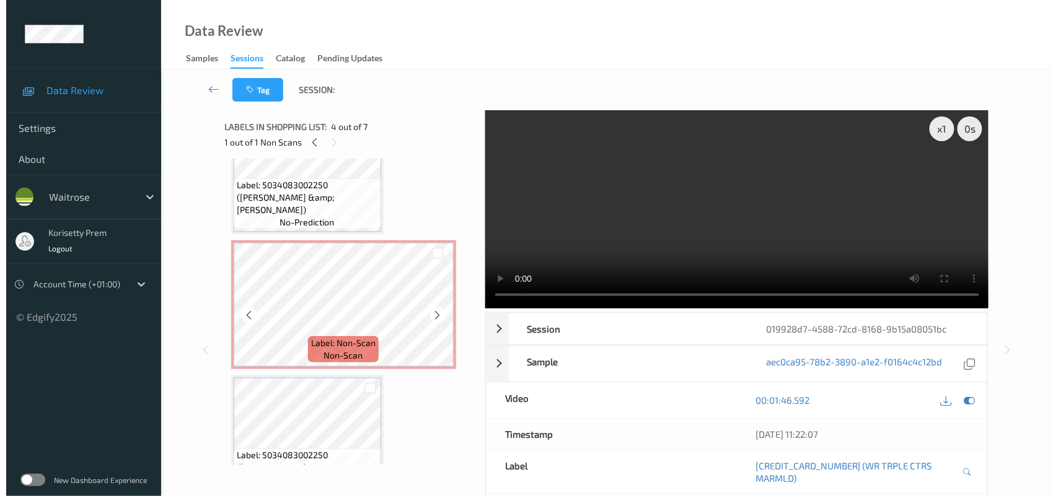
scroll to position [0, 0]
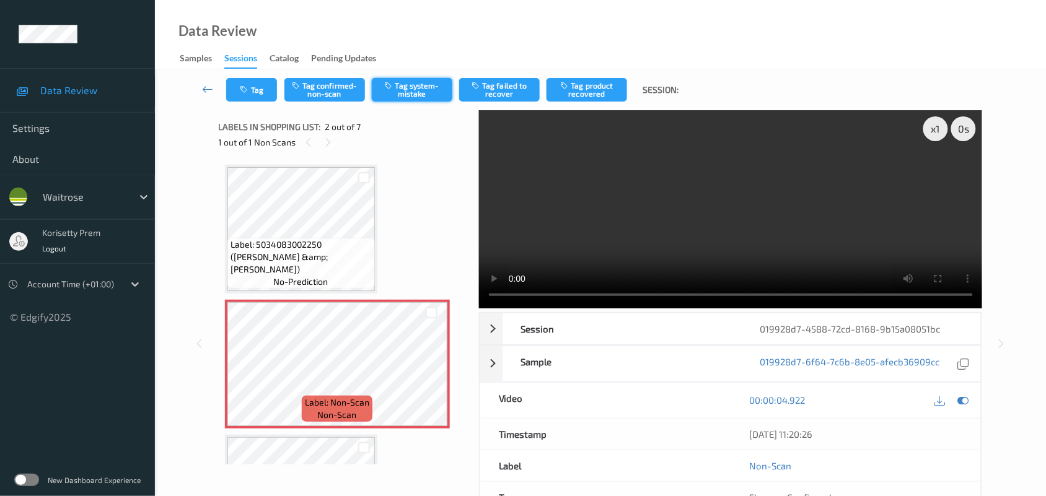
click at [433, 87] on button "Tag system-mistake" at bounding box center [412, 90] width 81 height 24
click at [255, 99] on button "Tag" at bounding box center [251, 90] width 51 height 24
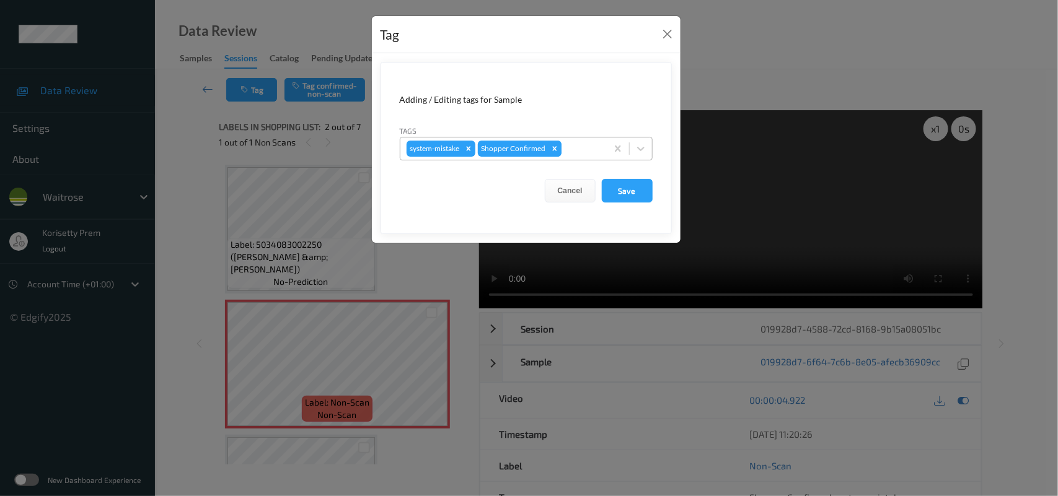
click at [561, 150] on div "Remove Shopper Confirmed" at bounding box center [555, 149] width 14 height 16
click at [589, 195] on button "Cancel" at bounding box center [570, 191] width 51 height 24
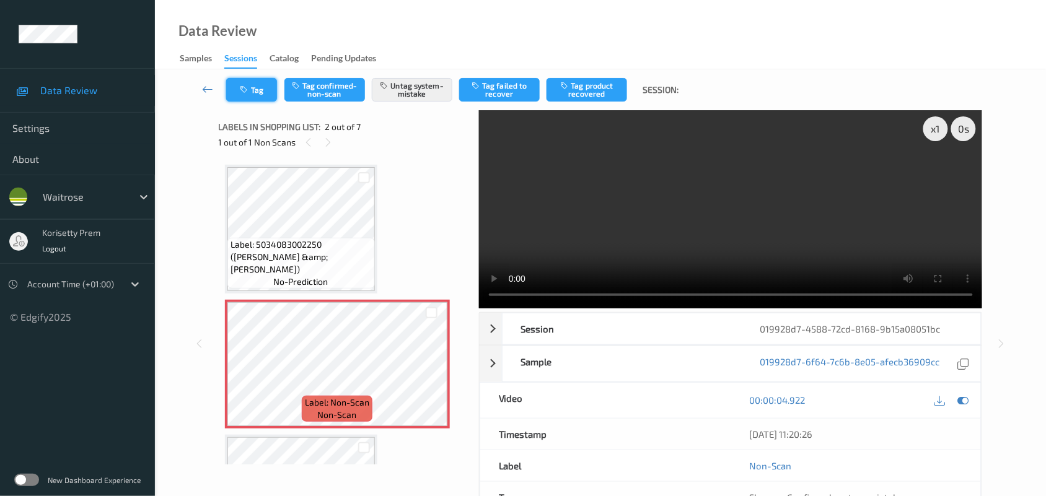
click at [243, 100] on button "Tag" at bounding box center [251, 90] width 51 height 24
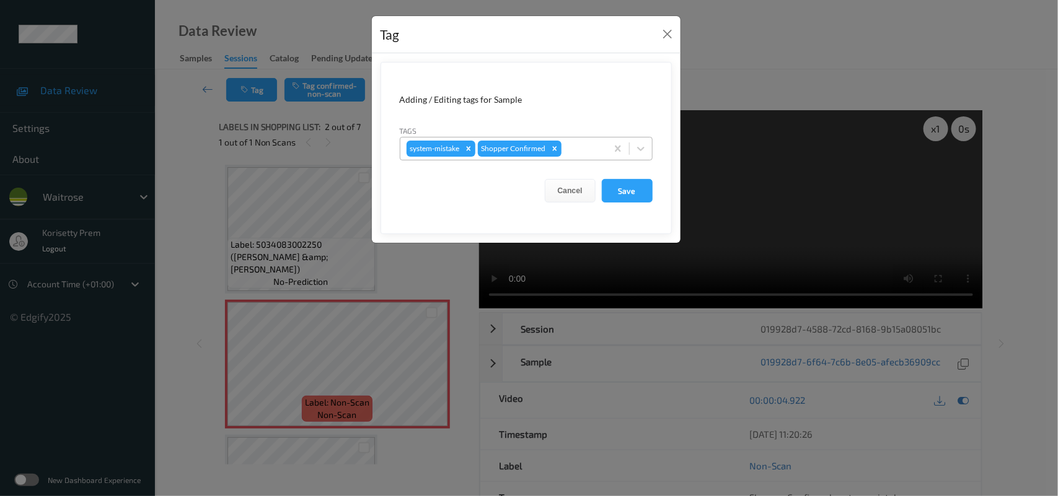
click at [583, 138] on div "system-mistake Shopper Confirmed" at bounding box center [503, 148] width 206 height 21
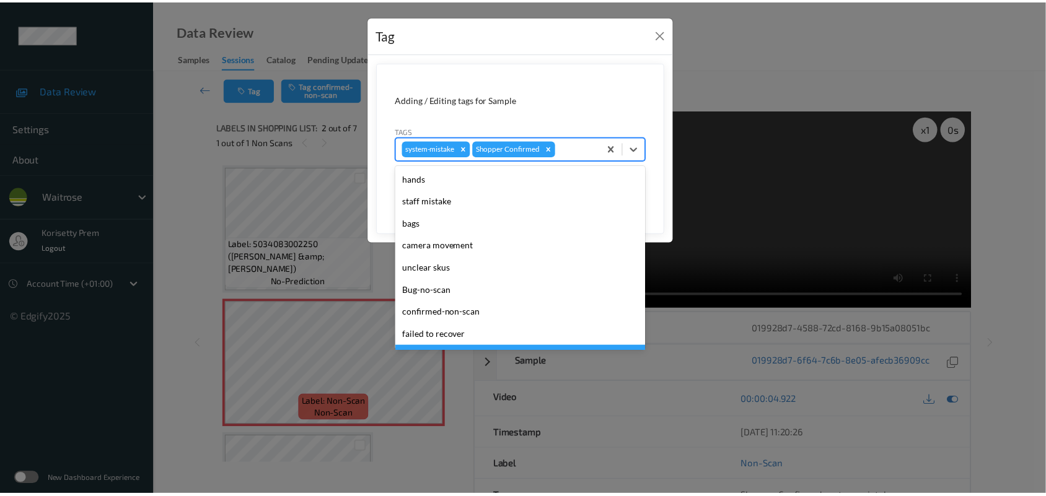
scroll to position [286, 0]
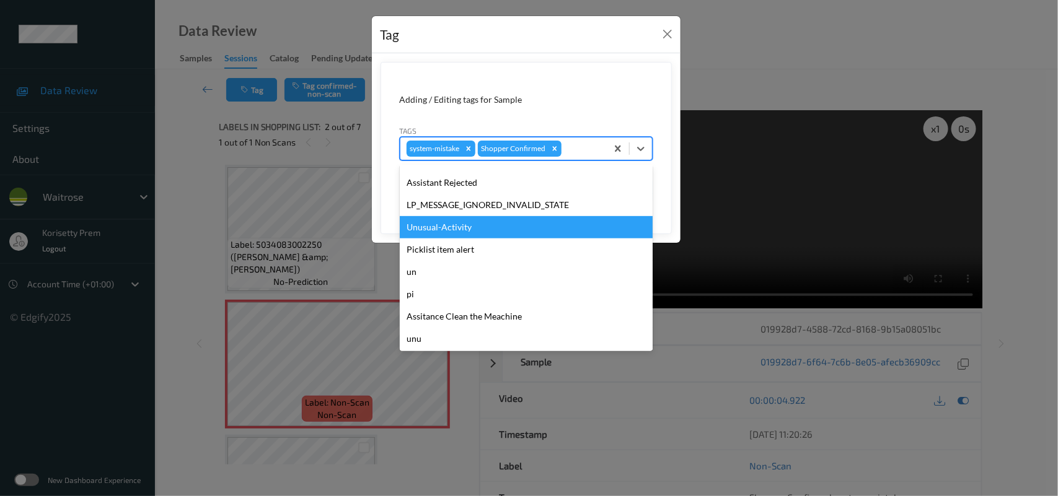
click at [468, 219] on div "Unusual-Activity" at bounding box center [526, 227] width 253 height 22
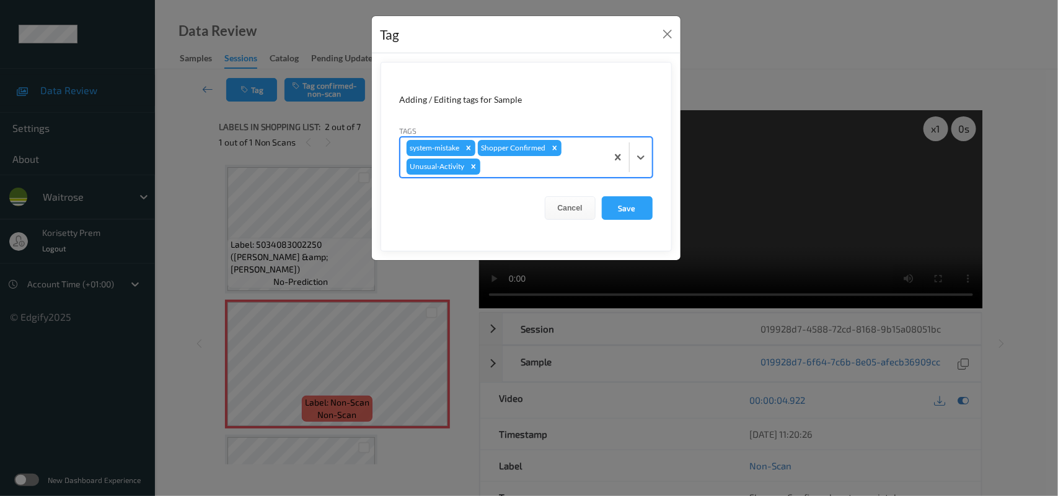
click at [609, 195] on form "Adding / Editing tags for Sample Tags option Unusual-Activity, selected. Select…" at bounding box center [526, 157] width 291 height 190
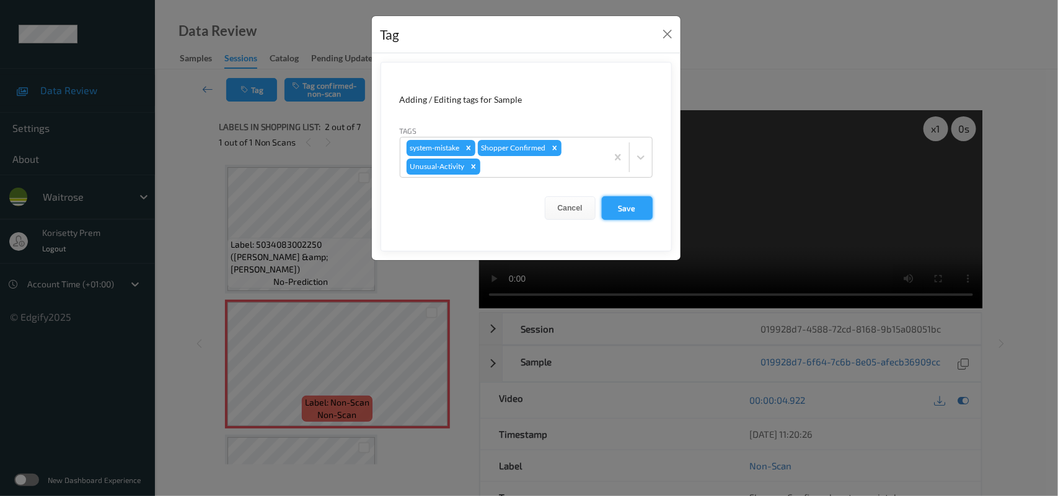
click at [623, 201] on button "Save" at bounding box center [627, 208] width 51 height 24
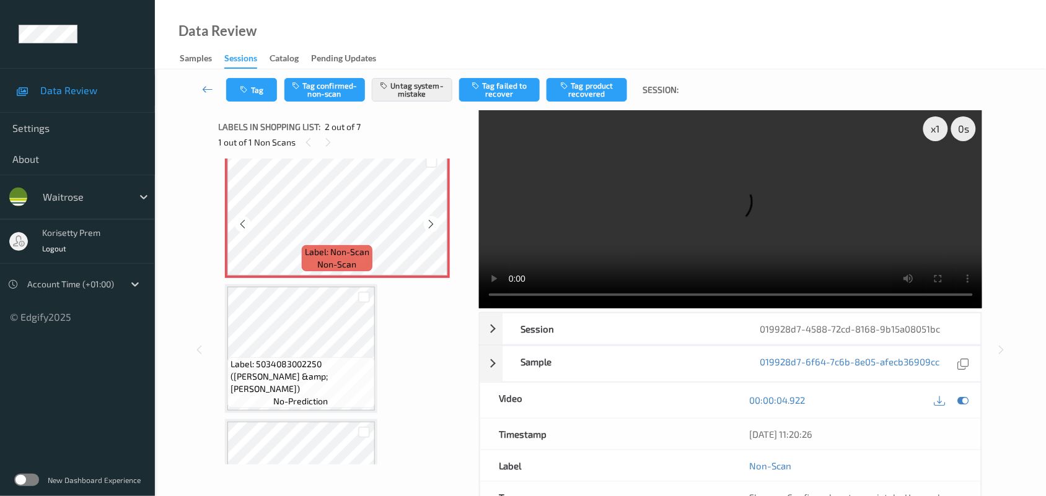
scroll to position [155, 0]
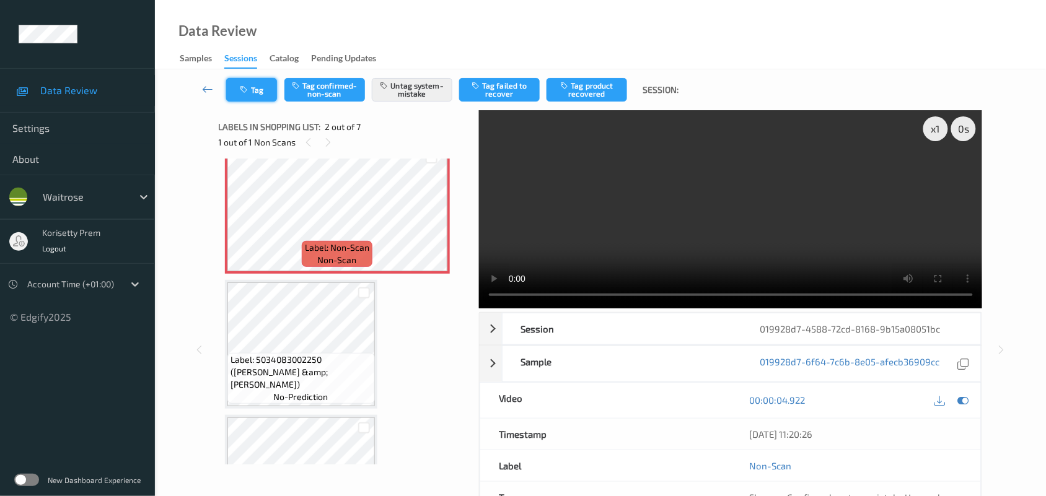
click at [252, 91] on button "Tag" at bounding box center [251, 90] width 51 height 24
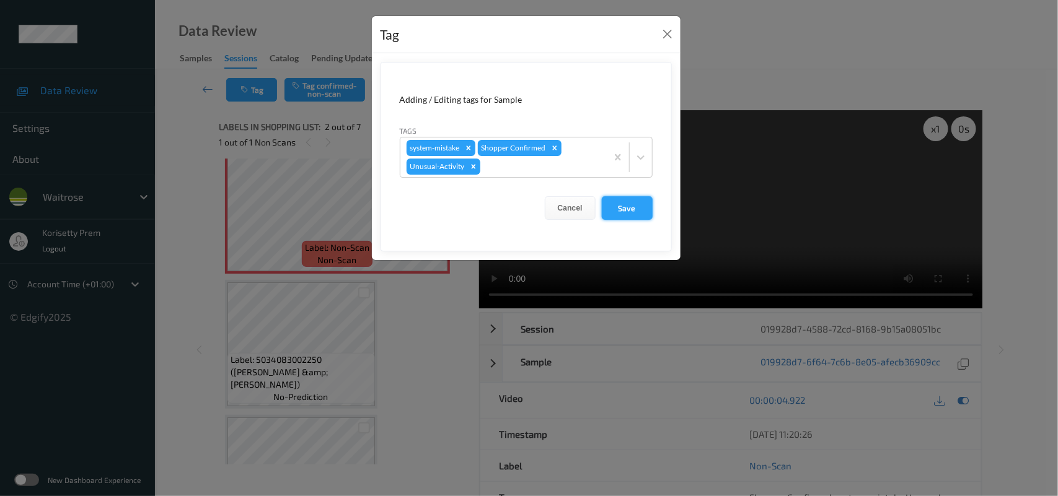
click at [627, 206] on button "Save" at bounding box center [627, 208] width 51 height 24
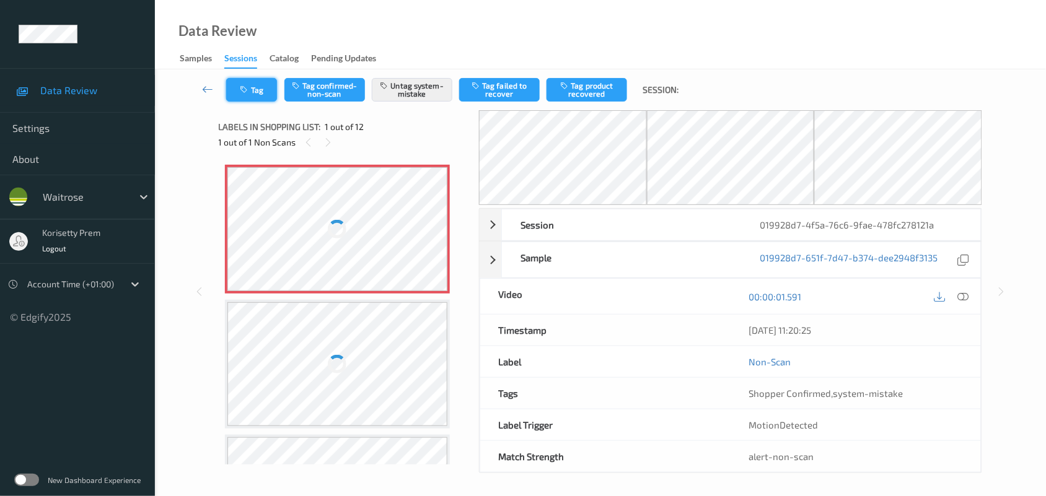
click at [254, 95] on button "Tag" at bounding box center [251, 90] width 51 height 24
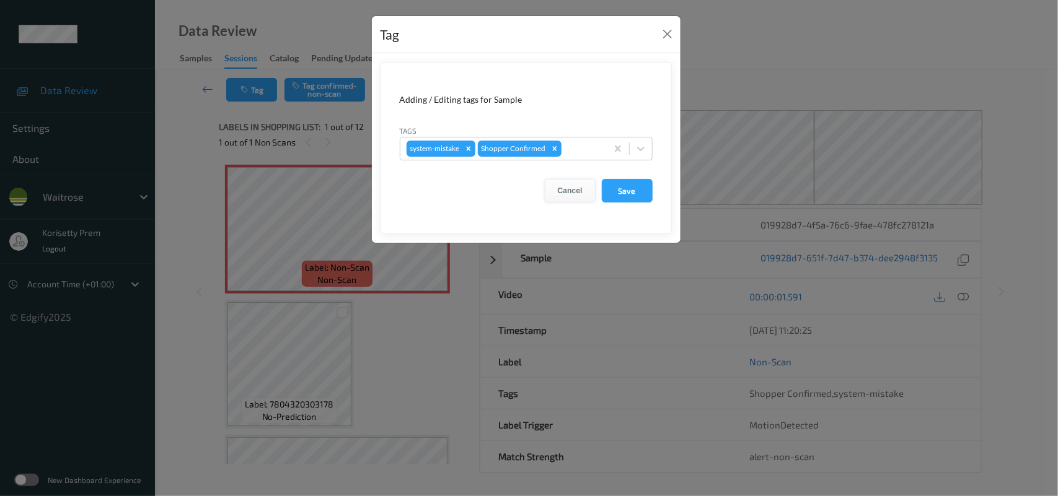
click at [568, 190] on button "Cancel" at bounding box center [570, 191] width 51 height 24
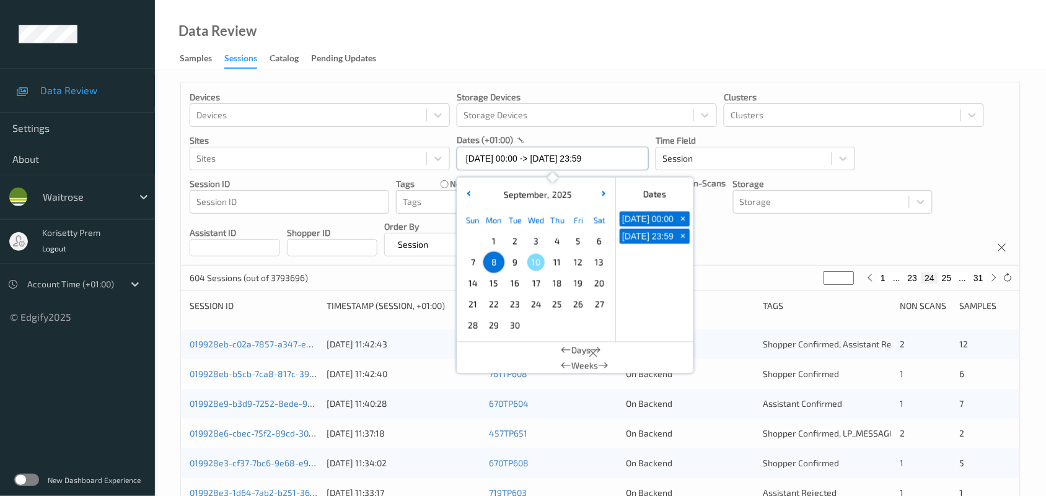
click at [620, 162] on input "[DATE] 00:00 -> [DATE] 23:59" at bounding box center [553, 159] width 192 height 24
click at [518, 265] on span "9" at bounding box center [514, 262] width 17 height 17
type input "[DATE] 00:00"
type input "*"
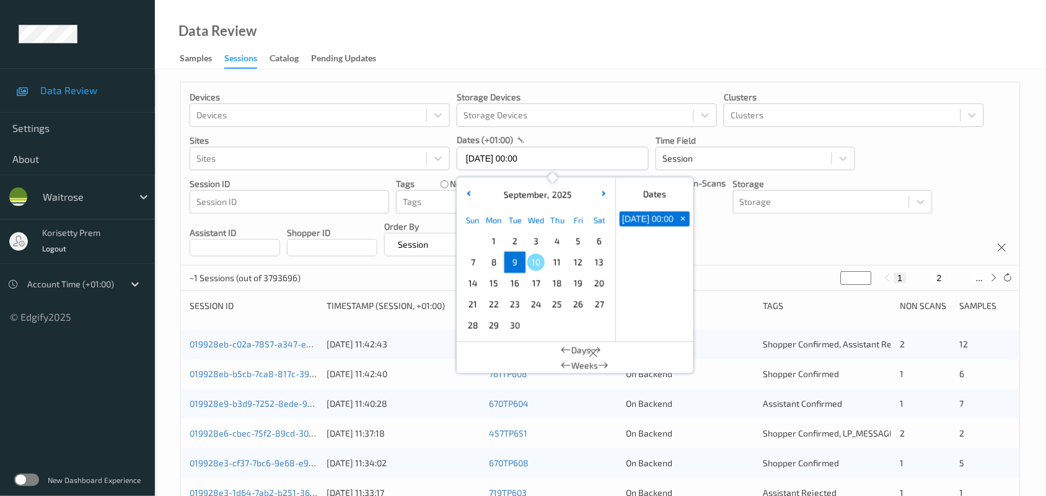
click at [516, 265] on span "9" at bounding box center [514, 262] width 17 height 17
type input "[DATE] 00:00 -> [DATE] 23:59"
click at [767, 229] on div "Devices Devices Storage Devices Storage Devices Clusters Clusters Sites Sites d…" at bounding box center [600, 173] width 839 height 183
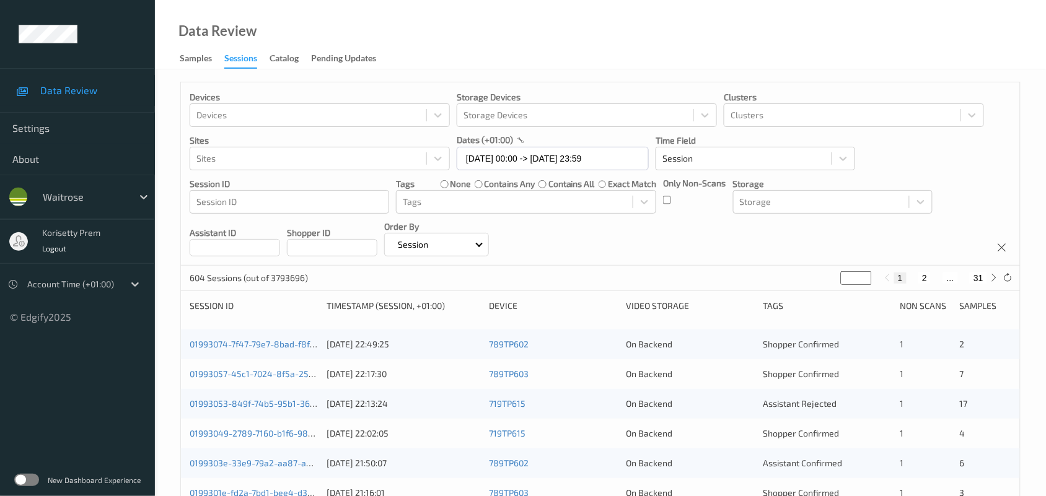
click at [796, 248] on div "Devices Devices Storage Devices Storage Devices Clusters Clusters Sites Sites d…" at bounding box center [600, 173] width 839 height 183
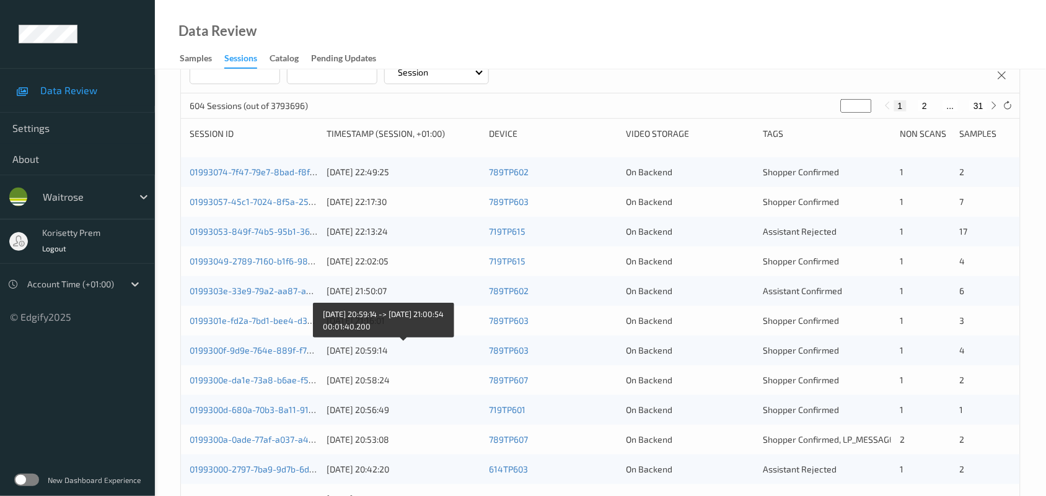
scroll to position [169, 0]
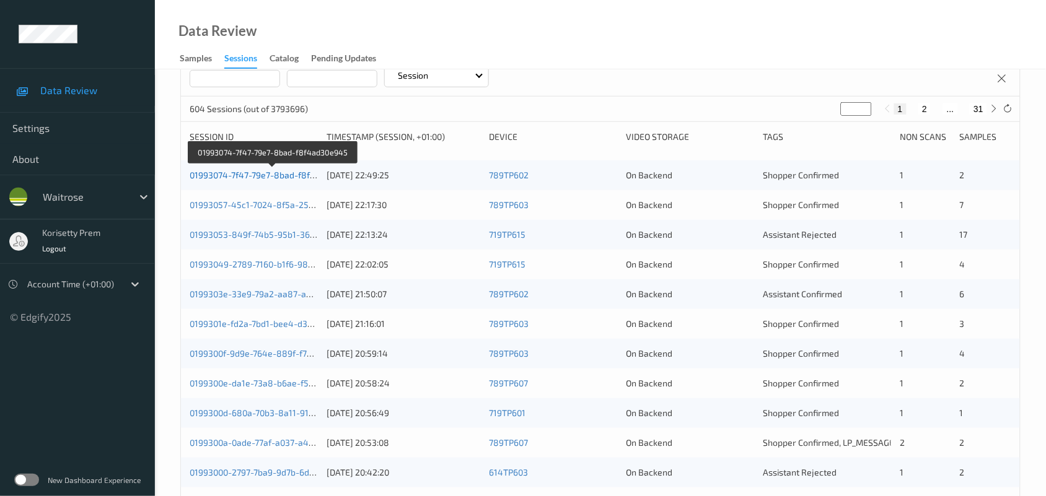
click at [289, 177] on link "01993074-7f47-79e7-8bad-f8f4ad30e945" at bounding box center [273, 175] width 166 height 11
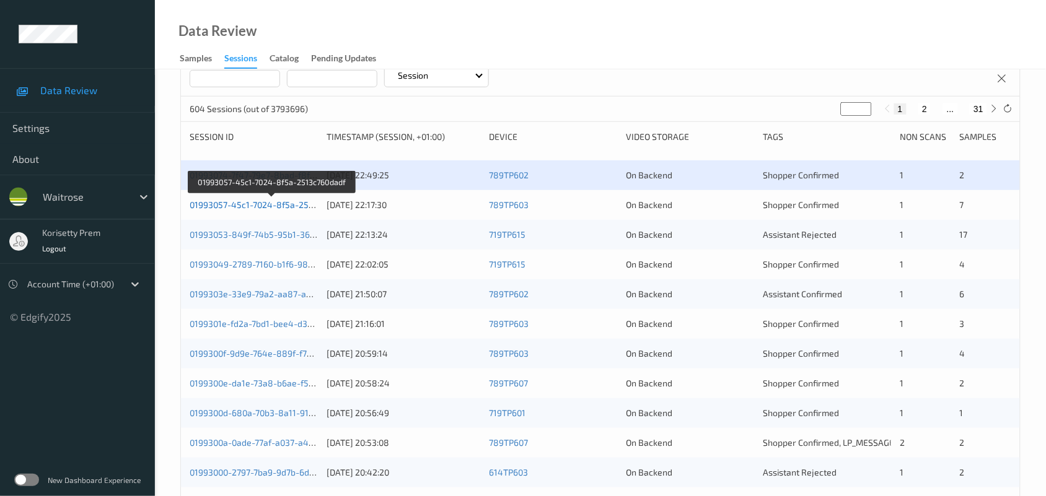
click at [289, 200] on link "01993057-45c1-7024-8f5a-2513c760dadf" at bounding box center [272, 205] width 164 height 11
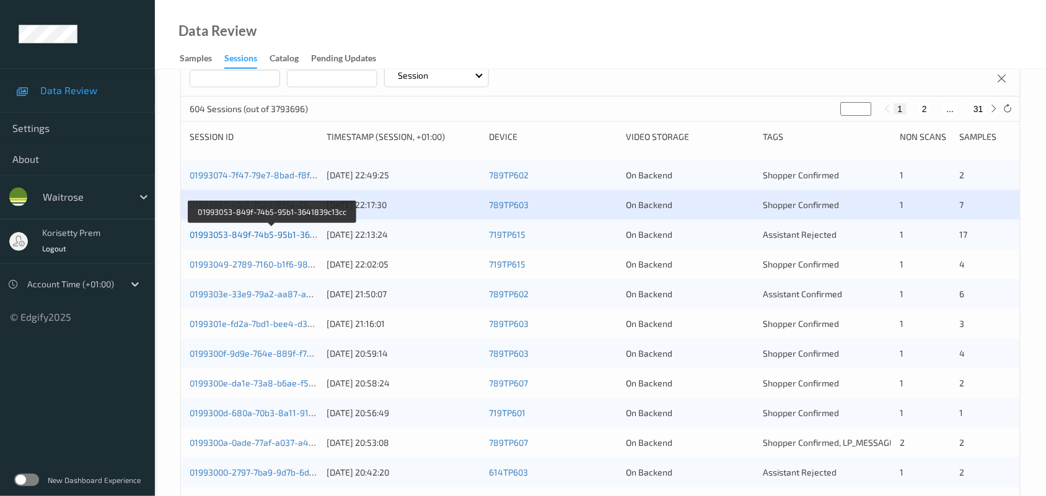
click at [299, 236] on link "01993053-849f-74b5-95b1-3641839c13cc" at bounding box center [273, 234] width 167 height 11
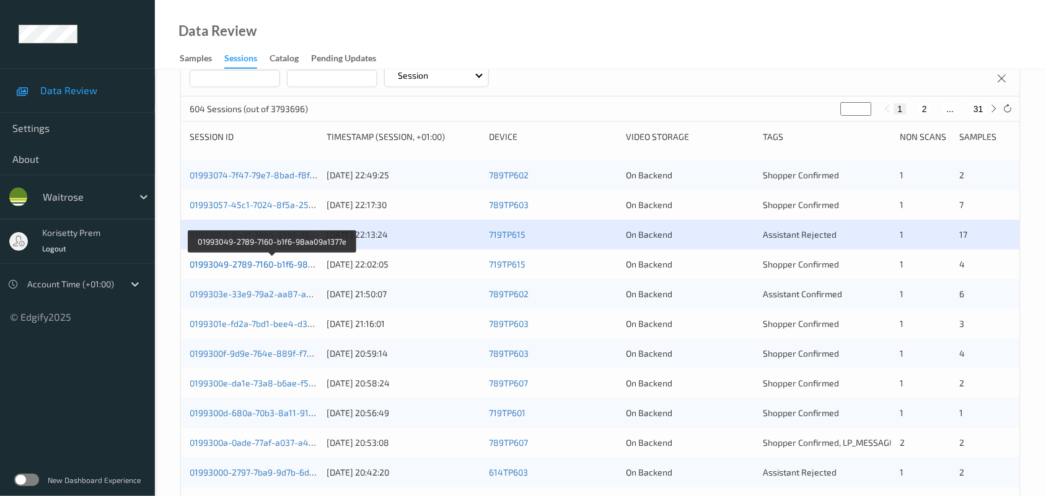
click at [307, 268] on link "01993049-2789-7160-b1f6-98aa09a1377e" at bounding box center [272, 264] width 165 height 11
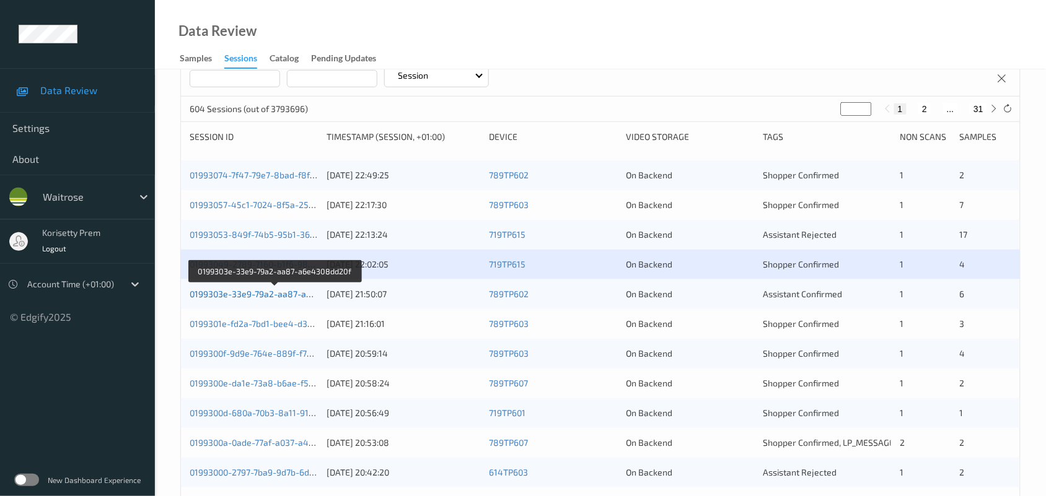
click at [299, 294] on link "0199303e-33e9-79a2-aa87-a6e4308dd20f" at bounding box center [275, 294] width 170 height 11
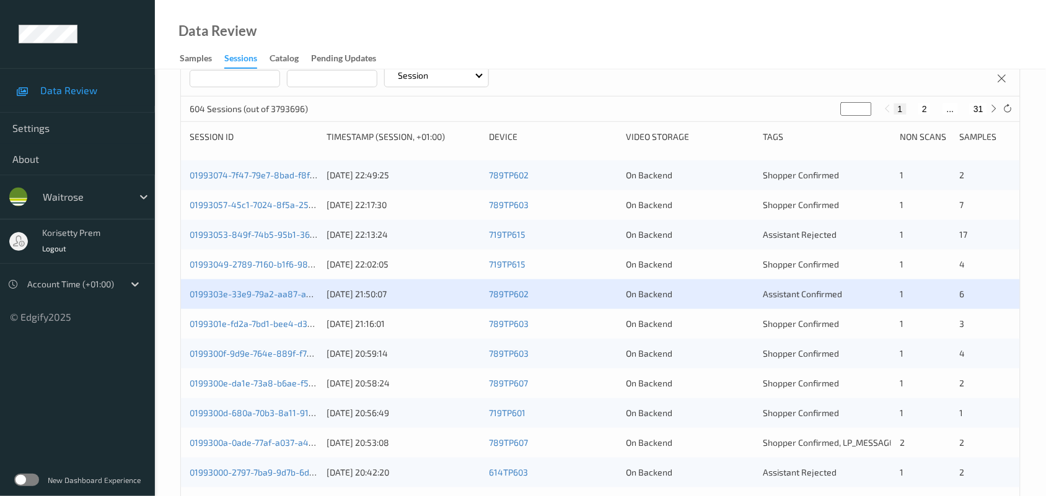
click at [293, 317] on div "0199301e-fd2a-7bd1-bee4-d3595f6d359a [DATE] 21:16:01 789TP603 On Backend Shoppe…" at bounding box center [600, 324] width 839 height 30
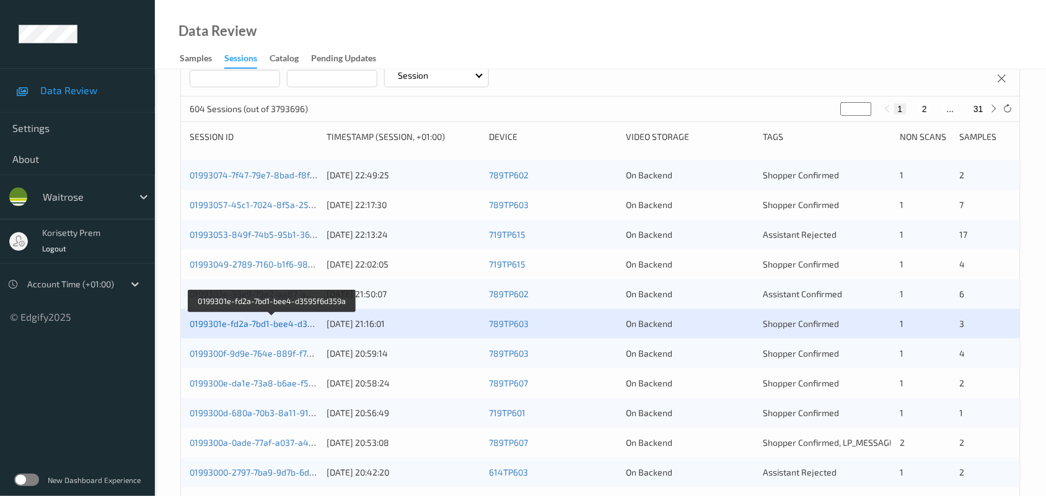
click at [294, 321] on link "0199301e-fd2a-7bd1-bee4-d3595f6d359a" at bounding box center [272, 324] width 165 height 11
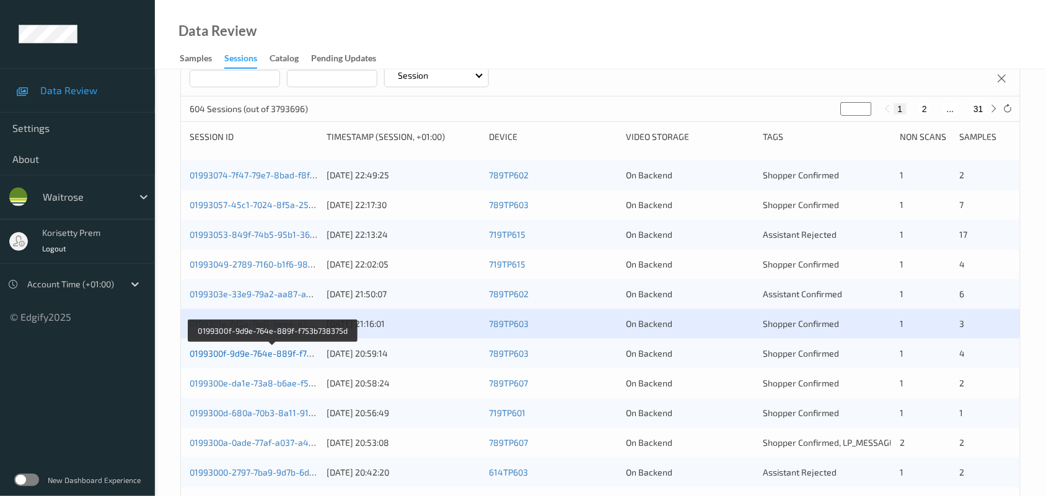
click at [290, 354] on link "0199300f-9d9e-764e-889f-f753b738375d" at bounding box center [273, 353] width 166 height 11
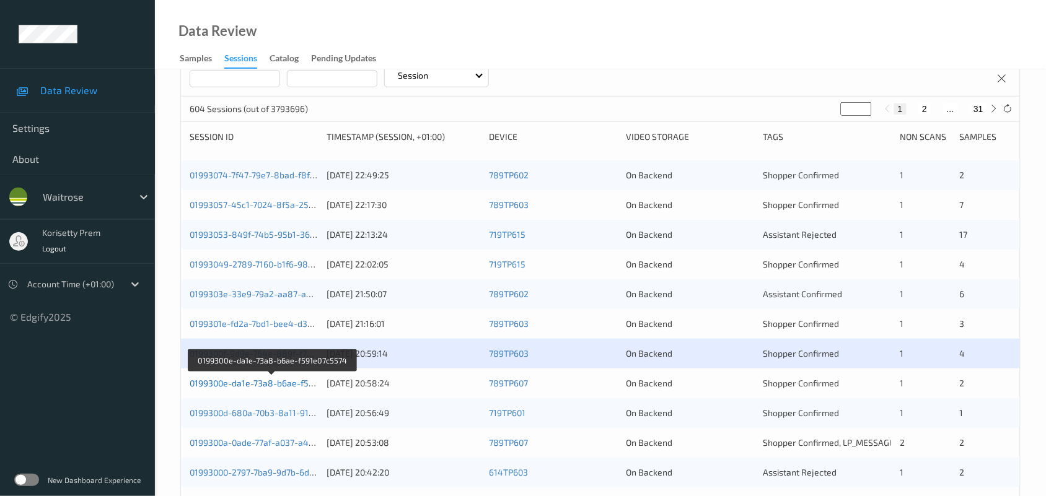
click at [301, 379] on link "0199300e-da1e-73a8-b6ae-f591e07c5574" at bounding box center [273, 383] width 166 height 11
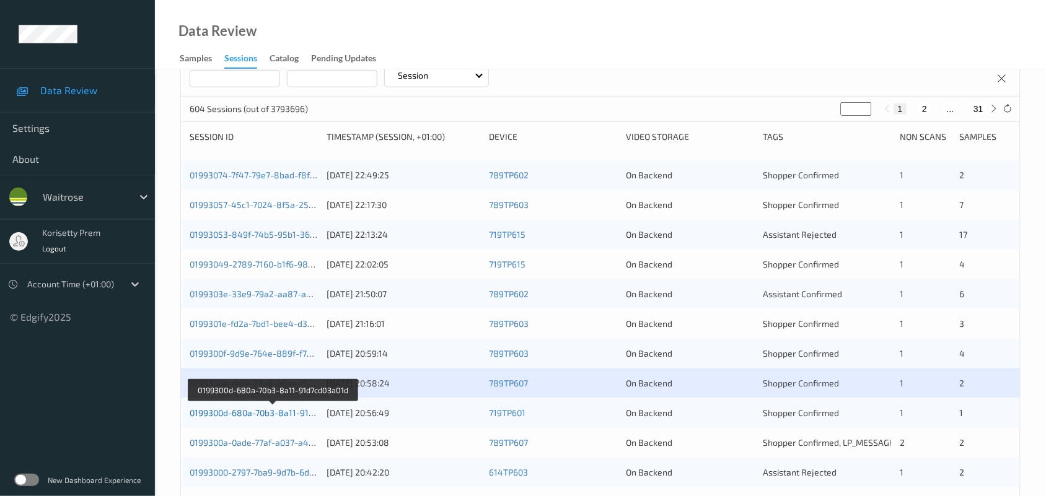
click at [299, 413] on link "0199300d-680a-70b3-8a11-91d7cd03a01d" at bounding box center [273, 413] width 166 height 11
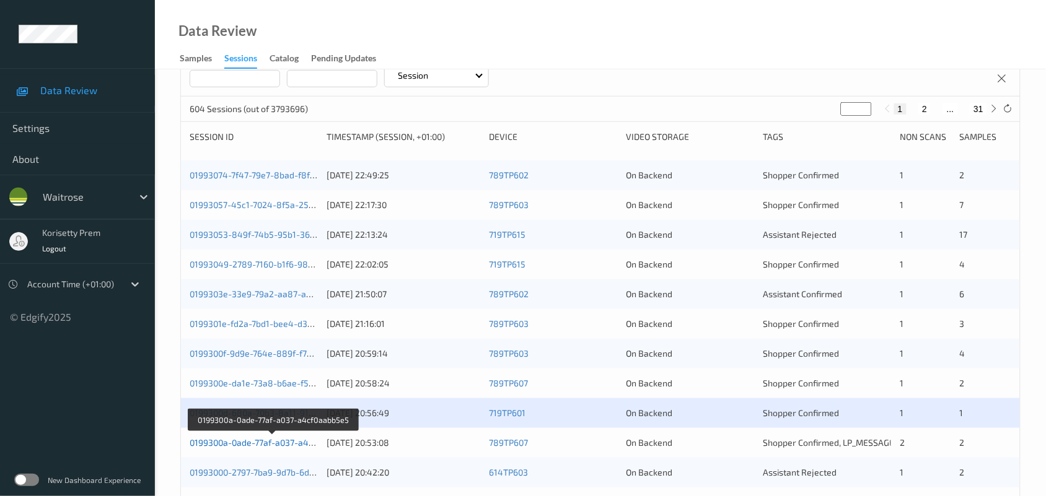
click at [301, 442] on link "0199300a-0ade-77af-a037-a4cf0aabb5e5" at bounding box center [273, 443] width 166 height 11
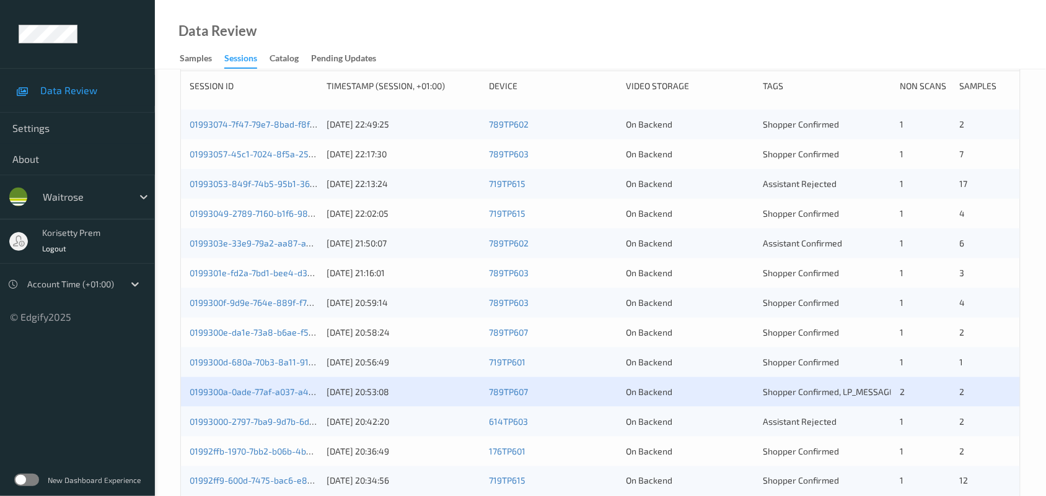
scroll to position [247, 0]
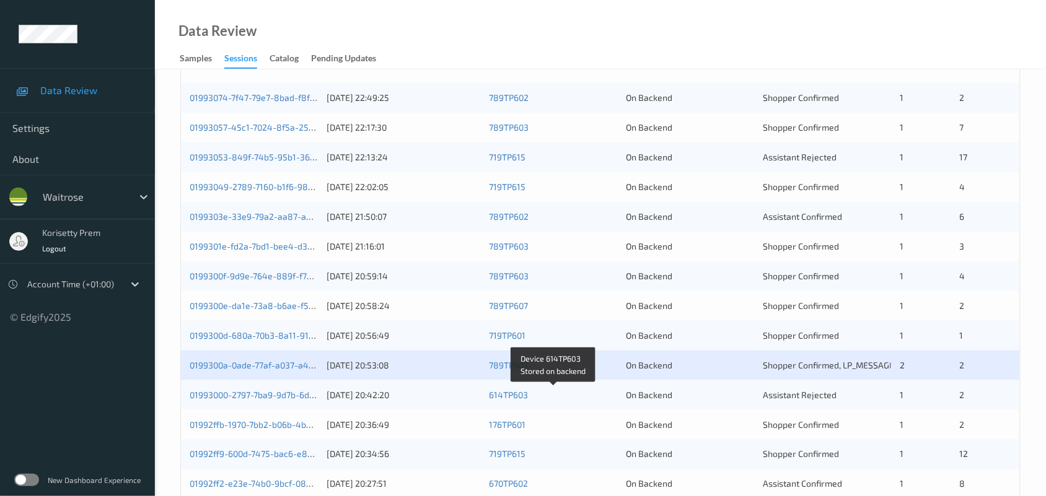
click at [553, 398] on div "614TP603" at bounding box center [553, 395] width 128 height 12
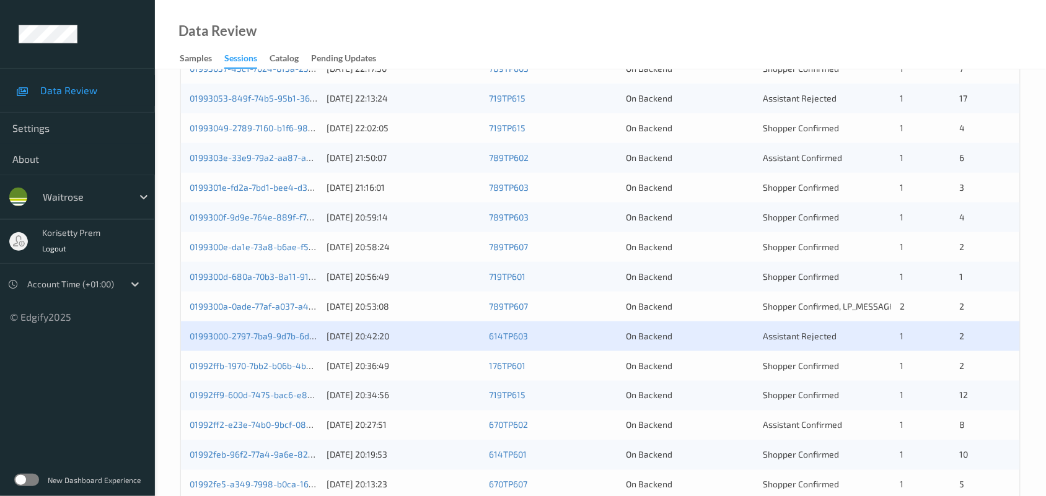
scroll to position [324, 0]
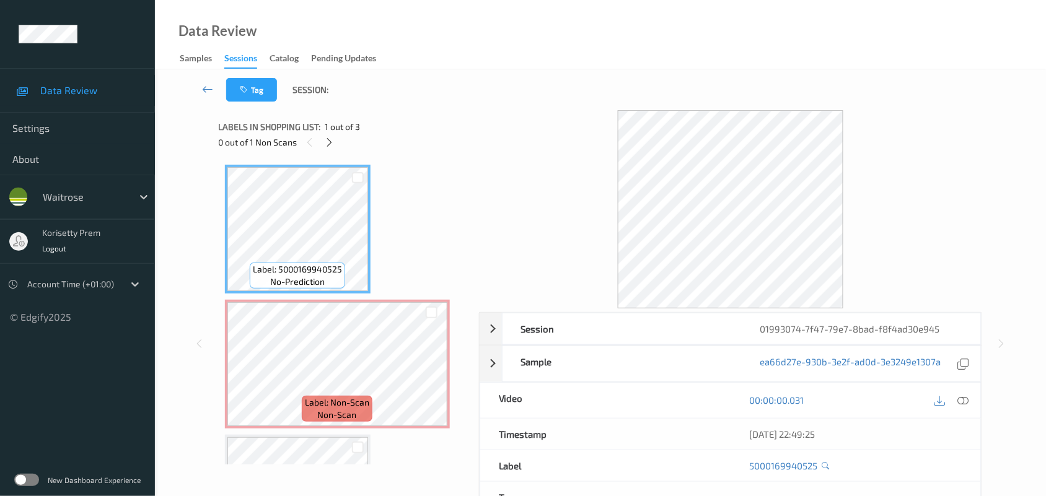
click at [371, 3] on div "Data Review Samples Sessions Catalog Pending Updates" at bounding box center [600, 34] width 891 height 69
click at [496, 72] on div "Tag Session:" at bounding box center [600, 89] width 840 height 41
click at [498, 51] on div "Data Review Samples Sessions Catalog Pending Updates" at bounding box center [600, 34] width 891 height 69
click at [965, 403] on icon at bounding box center [963, 400] width 11 height 11
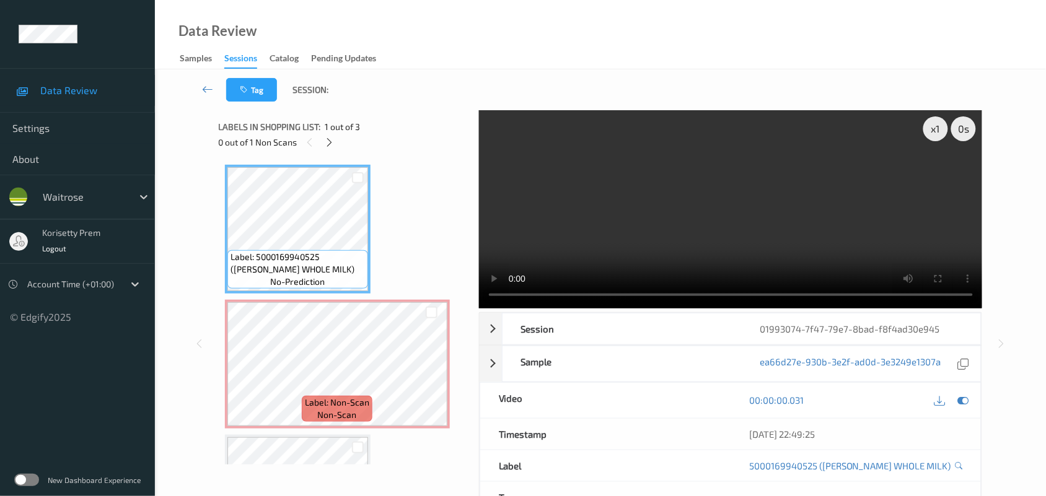
click at [654, 239] on video at bounding box center [731, 209] width 504 height 198
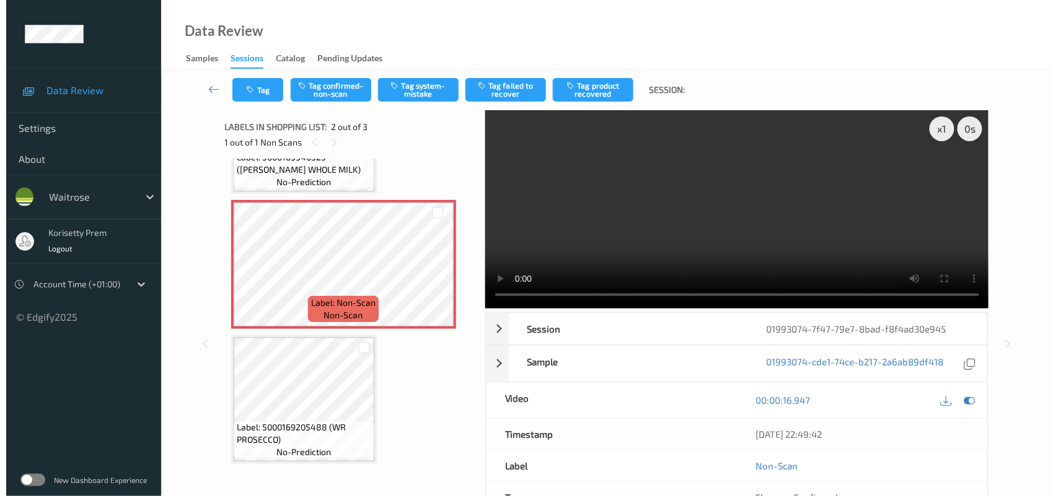
scroll to position [104, 0]
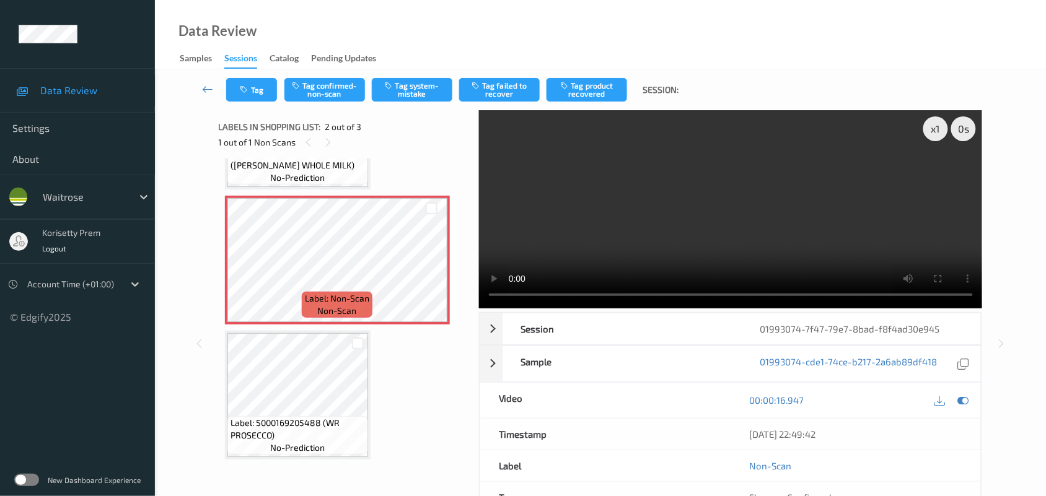
click at [614, 231] on video at bounding box center [731, 209] width 504 height 198
click at [394, 96] on button "Tag system-mistake" at bounding box center [412, 90] width 81 height 24
click at [251, 88] on button "Tag" at bounding box center [251, 90] width 51 height 24
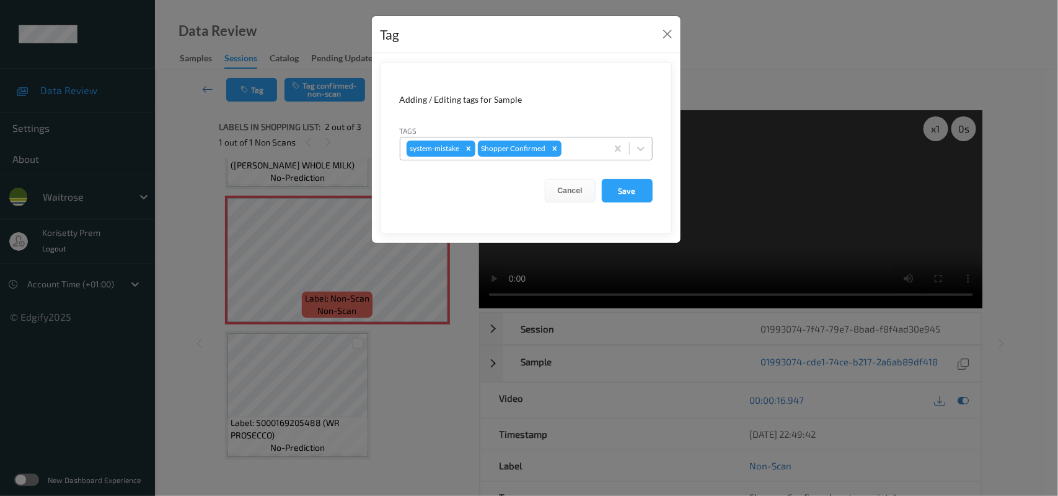
click at [571, 149] on div at bounding box center [582, 148] width 37 height 15
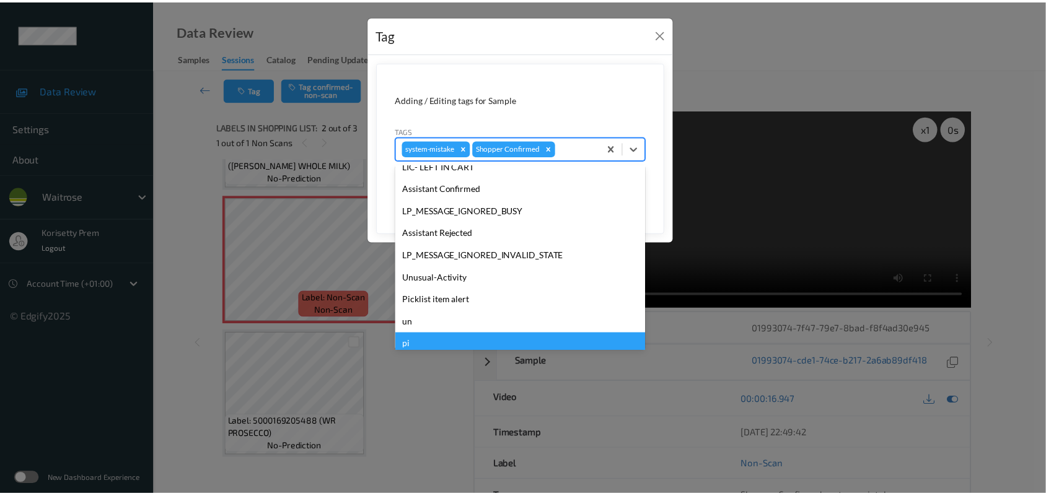
scroll to position [286, 0]
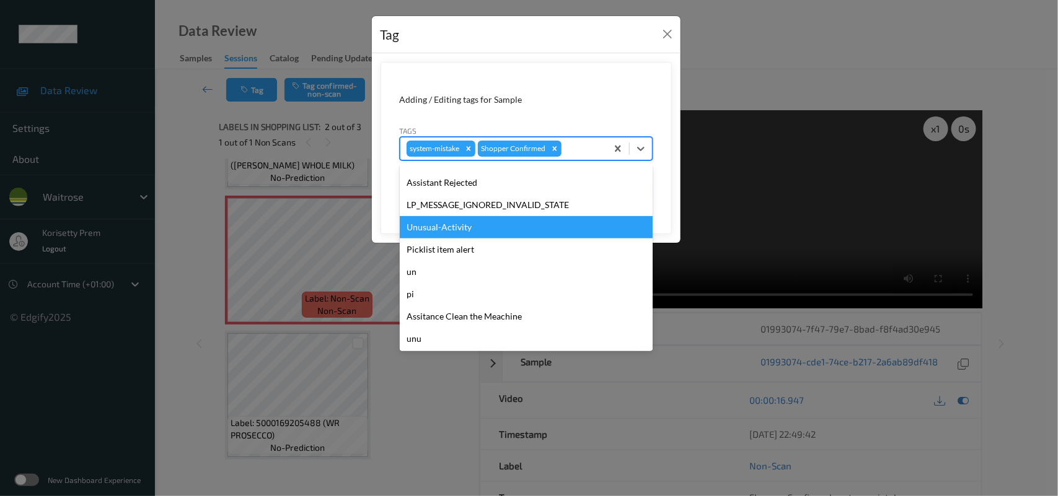
click at [450, 228] on div "Unusual-Activity" at bounding box center [526, 227] width 253 height 22
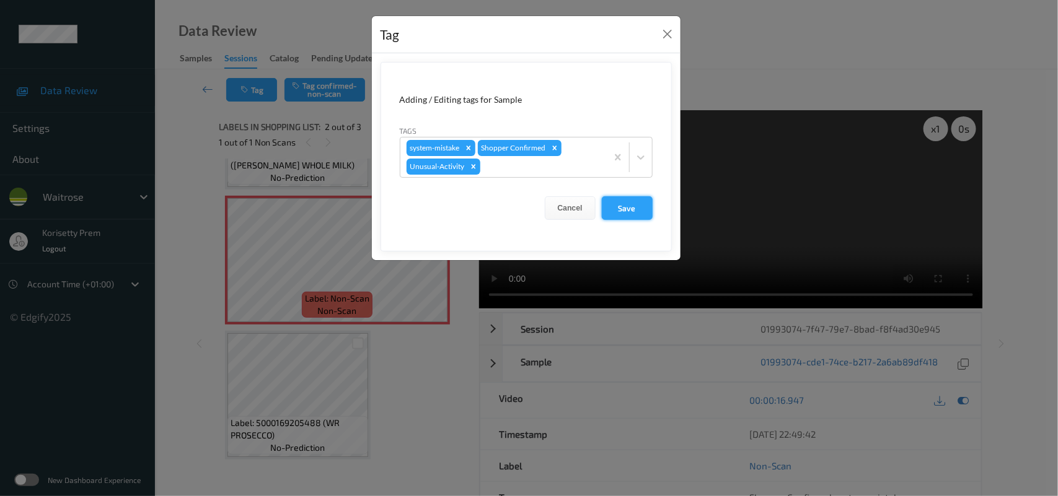
click at [623, 205] on button "Save" at bounding box center [627, 208] width 51 height 24
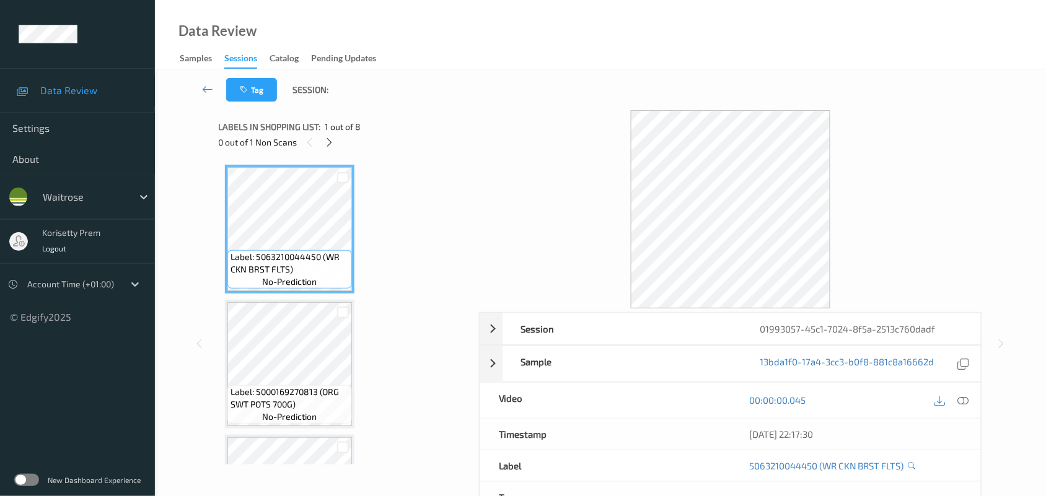
click at [447, 109] on div "Tag Session:" at bounding box center [600, 89] width 840 height 41
click at [332, 141] on icon at bounding box center [329, 142] width 11 height 11
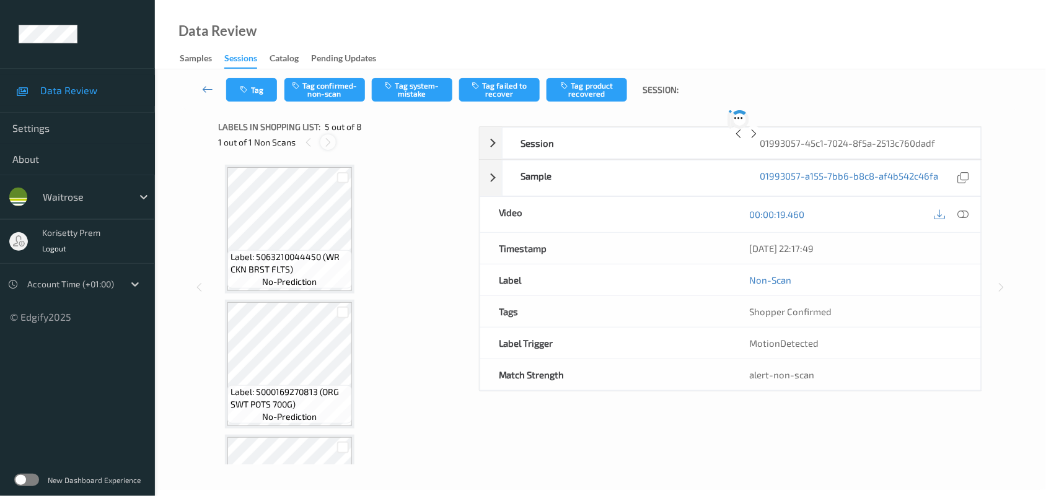
scroll to position [410, 0]
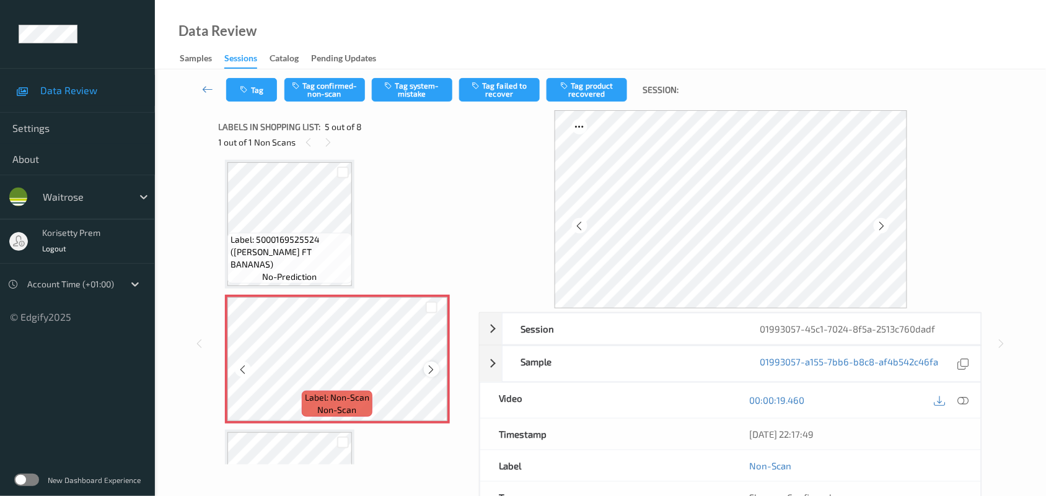
click at [437, 369] on div at bounding box center [431, 369] width 15 height 15
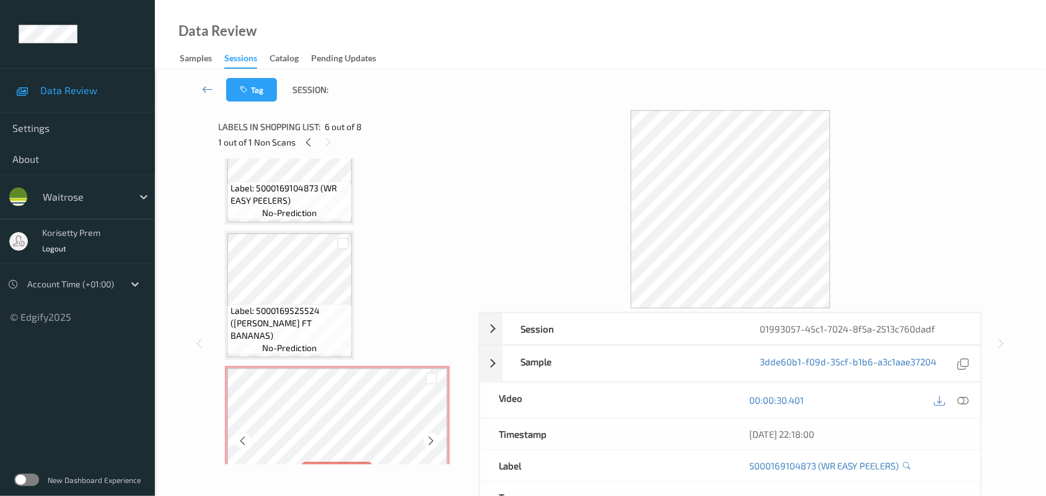
scroll to position [333, 0]
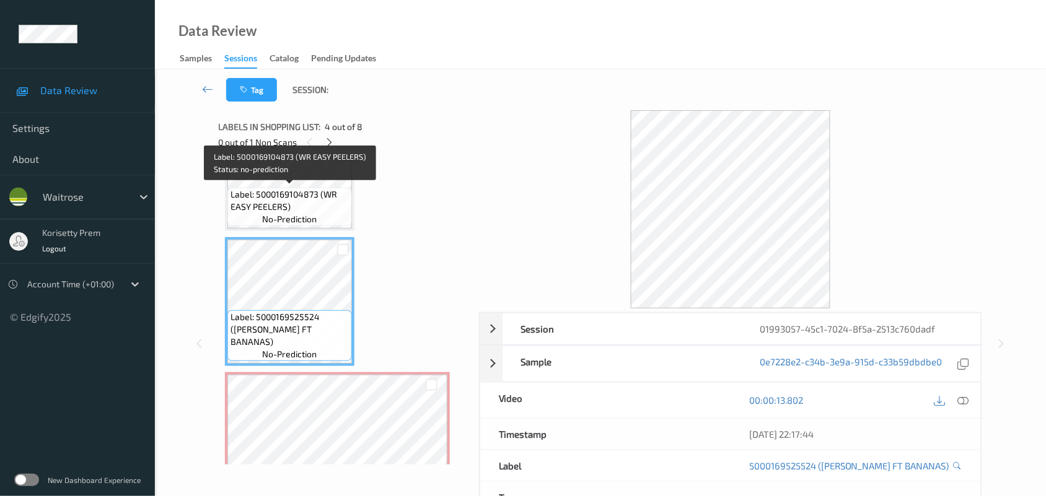
click at [293, 200] on span "Label: 5000169104873 (WR EASY PEELERS)" at bounding box center [290, 200] width 118 height 25
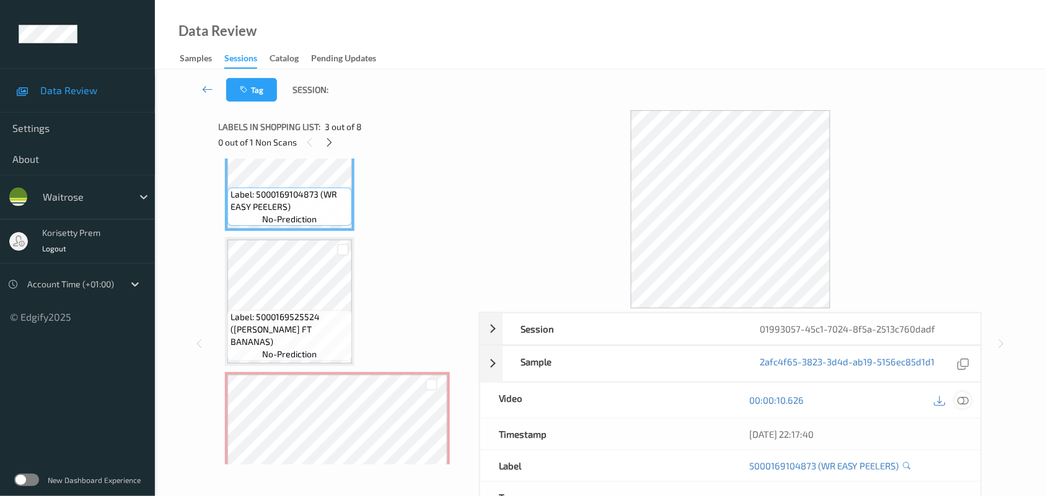
click at [962, 400] on icon at bounding box center [963, 400] width 11 height 11
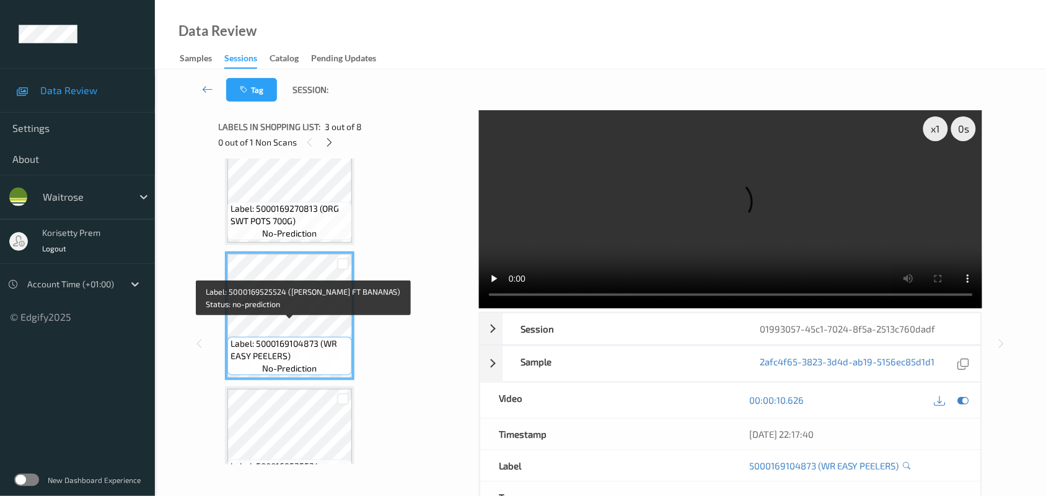
scroll to position [178, 0]
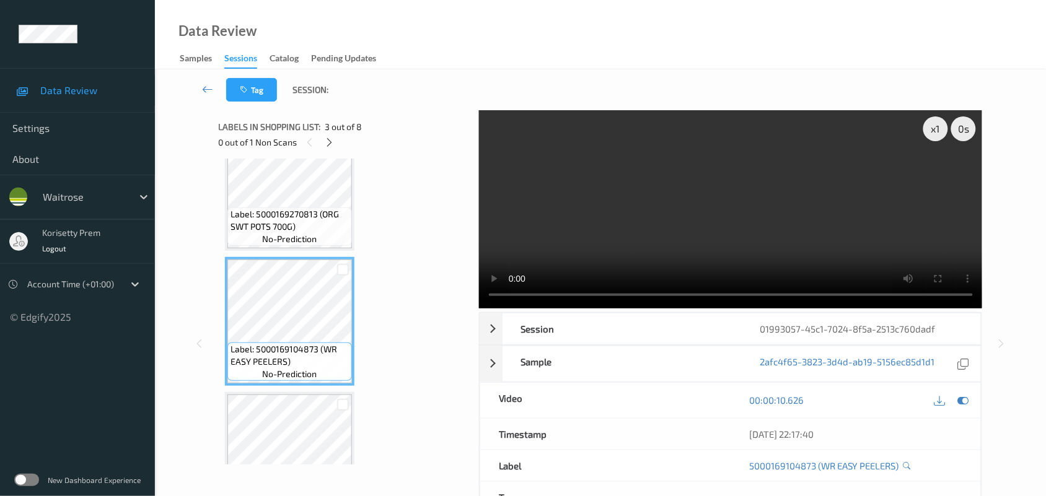
click at [594, 211] on video at bounding box center [731, 209] width 504 height 198
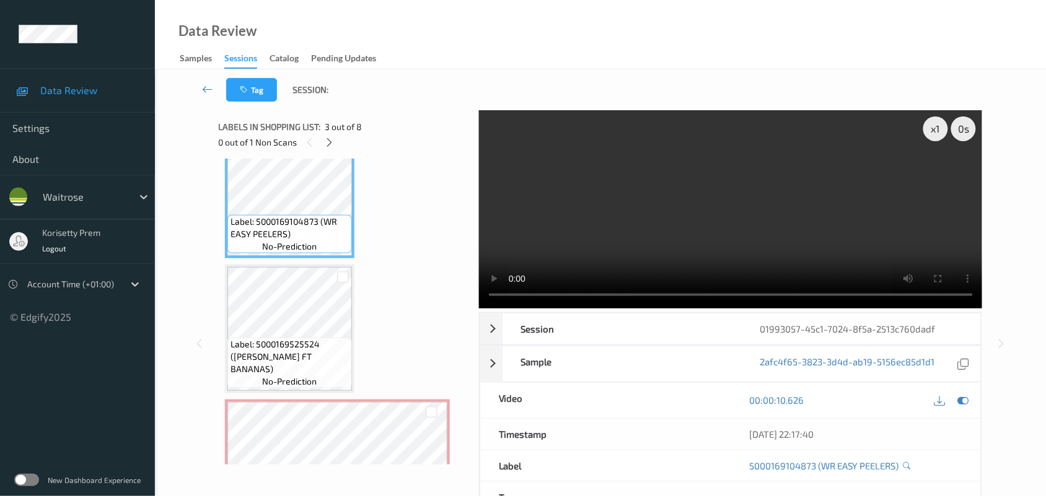
scroll to position [333, 0]
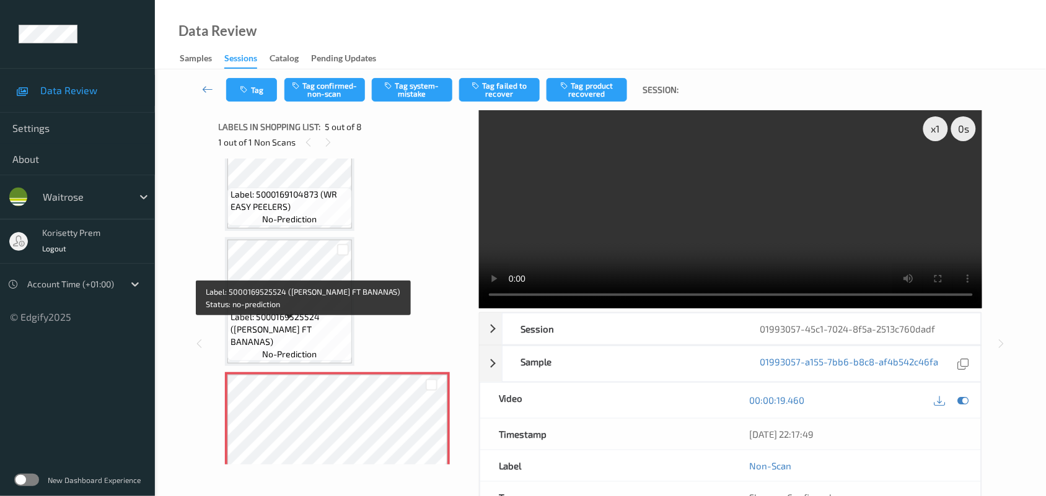
click at [317, 337] on span "Label: 5000169525524 ([PERSON_NAME] FT BANANAS)" at bounding box center [290, 329] width 118 height 37
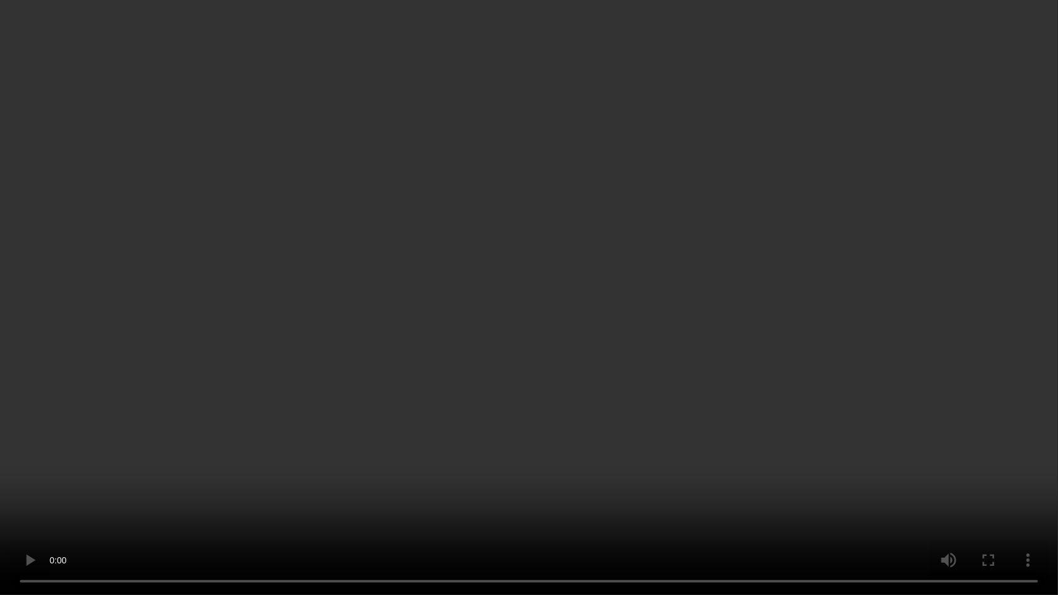
click at [553, 182] on video at bounding box center [529, 297] width 1058 height 595
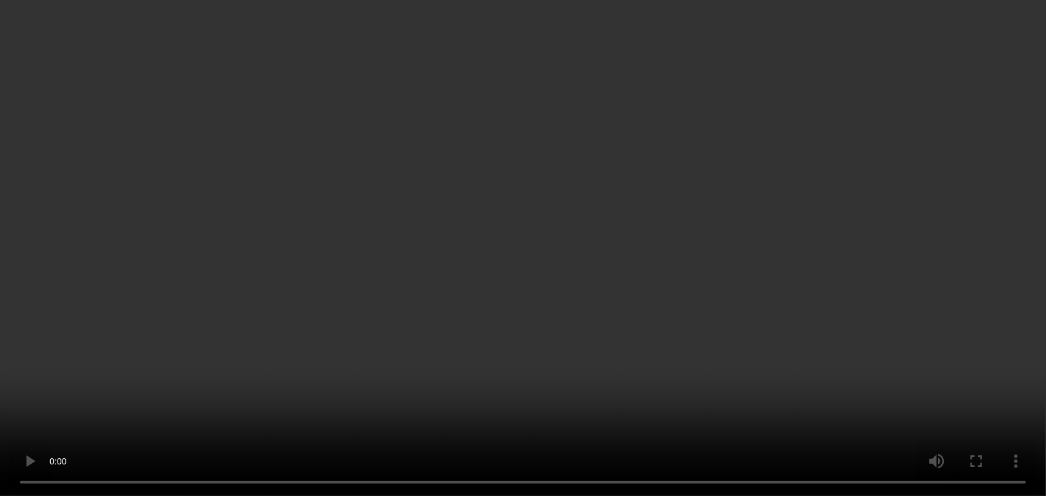
scroll to position [701, 0]
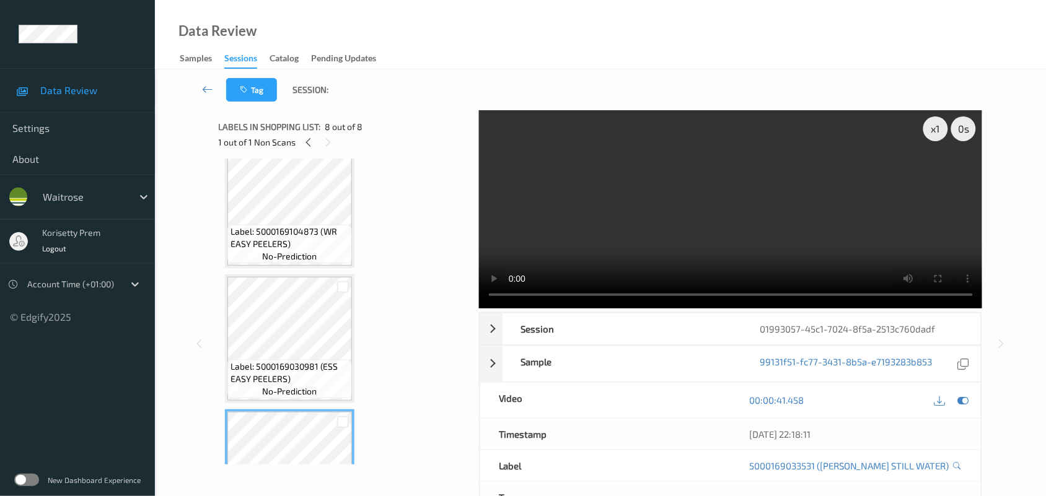
click at [581, 190] on video at bounding box center [731, 209] width 504 height 198
click at [618, 190] on video at bounding box center [731, 209] width 504 height 198
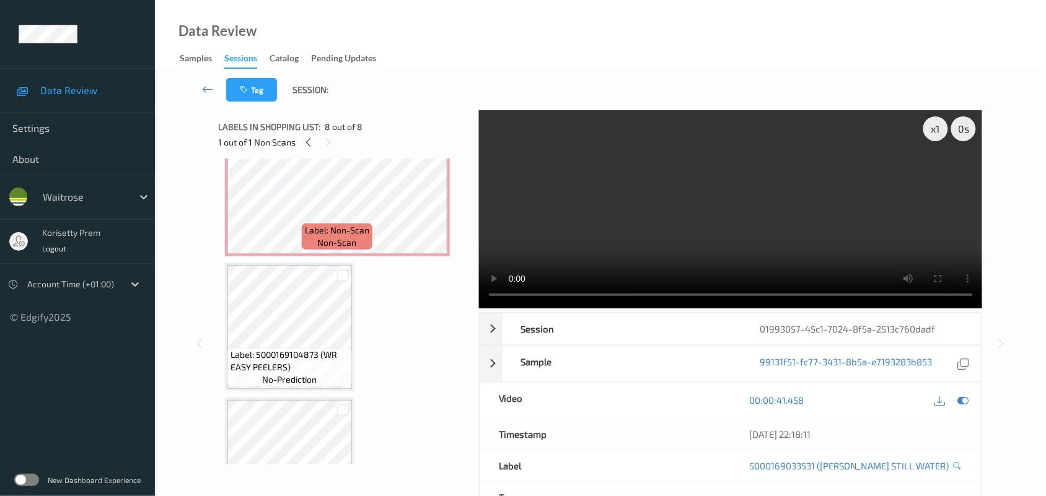
scroll to position [546, 0]
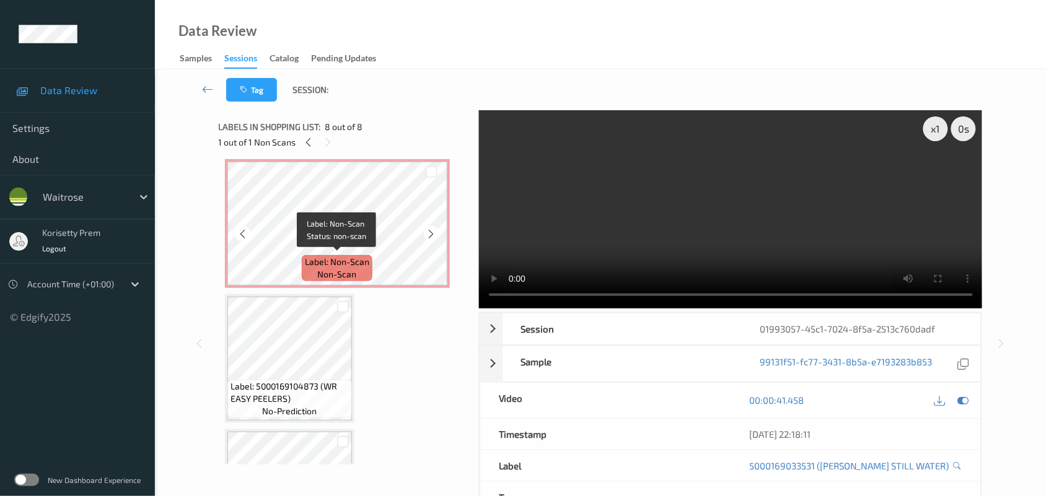
click at [313, 260] on span "Label: Non-Scan" at bounding box center [337, 262] width 64 height 12
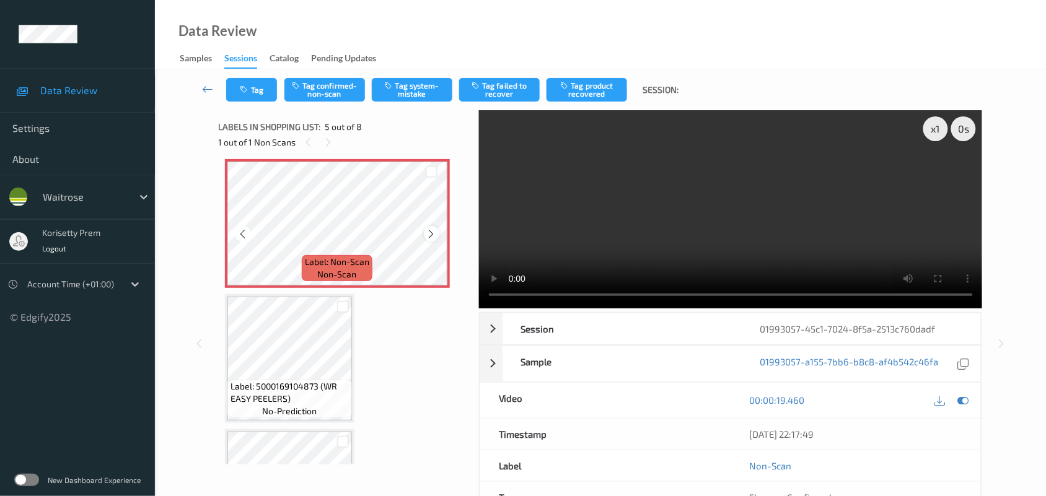
click at [431, 234] on icon at bounding box center [431, 234] width 11 height 11
click at [337, 88] on button "Tag confirmed-non-scan" at bounding box center [324, 90] width 81 height 24
click at [677, 250] on video at bounding box center [731, 209] width 504 height 198
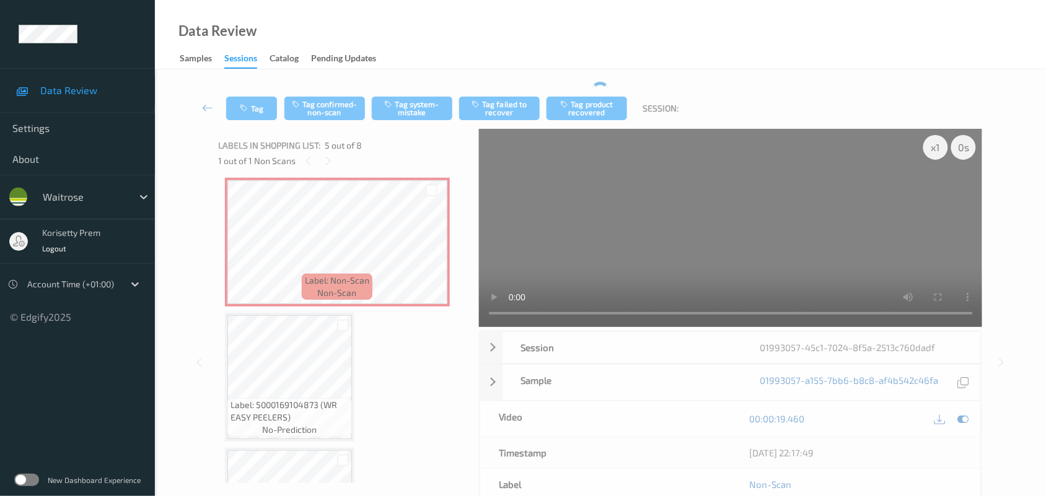
click at [687, 230] on video at bounding box center [731, 228] width 504 height 198
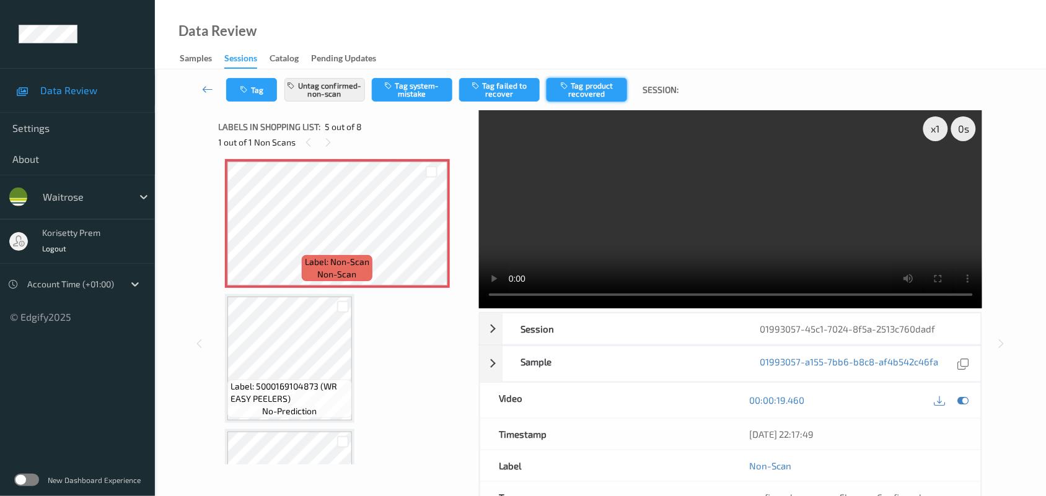
click at [591, 91] on button "Tag product recovered" at bounding box center [587, 90] width 81 height 24
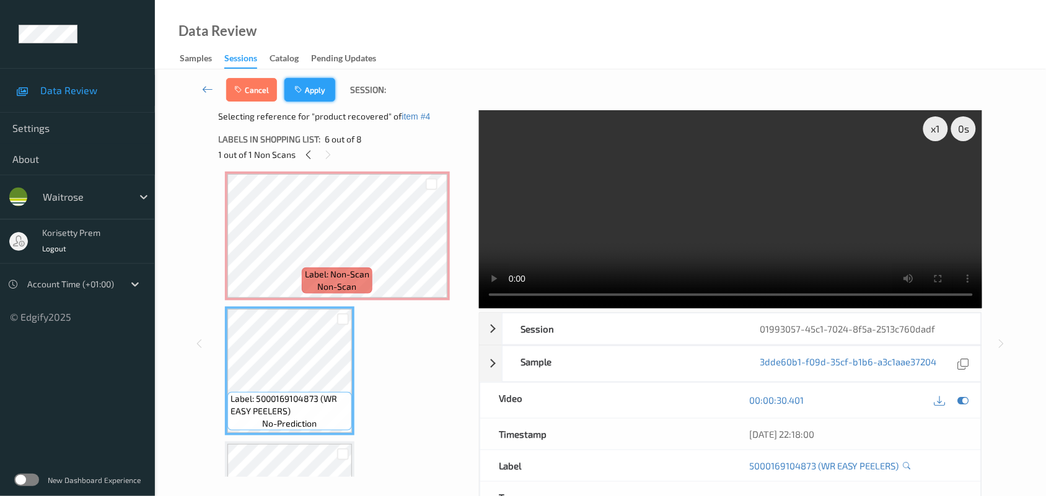
click at [323, 91] on button "Apply" at bounding box center [309, 90] width 51 height 24
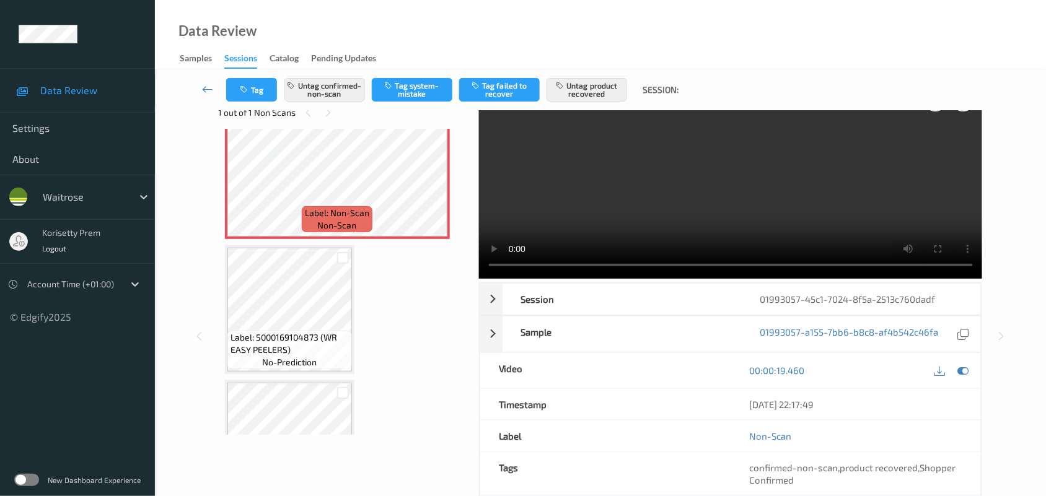
scroll to position [47, 0]
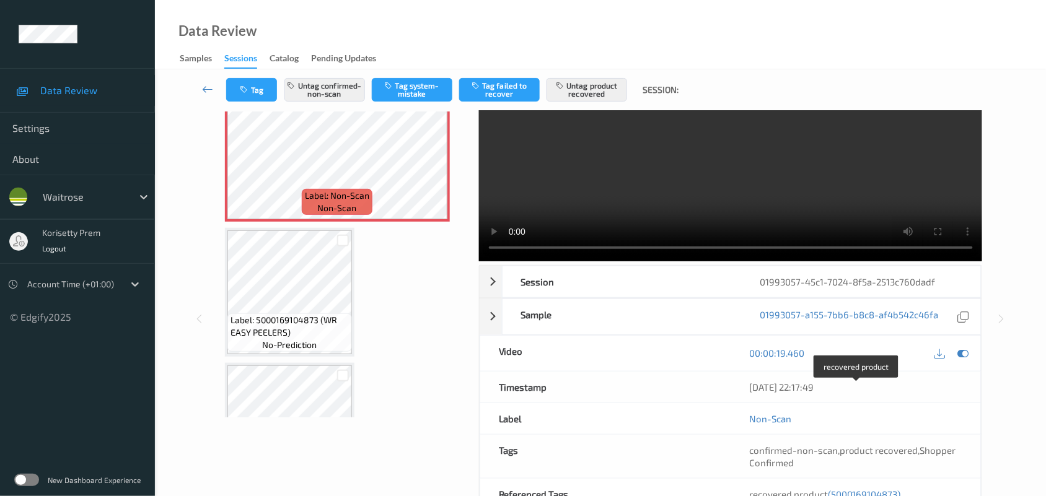
click at [856, 489] on span "(5000169104873)" at bounding box center [864, 494] width 73 height 11
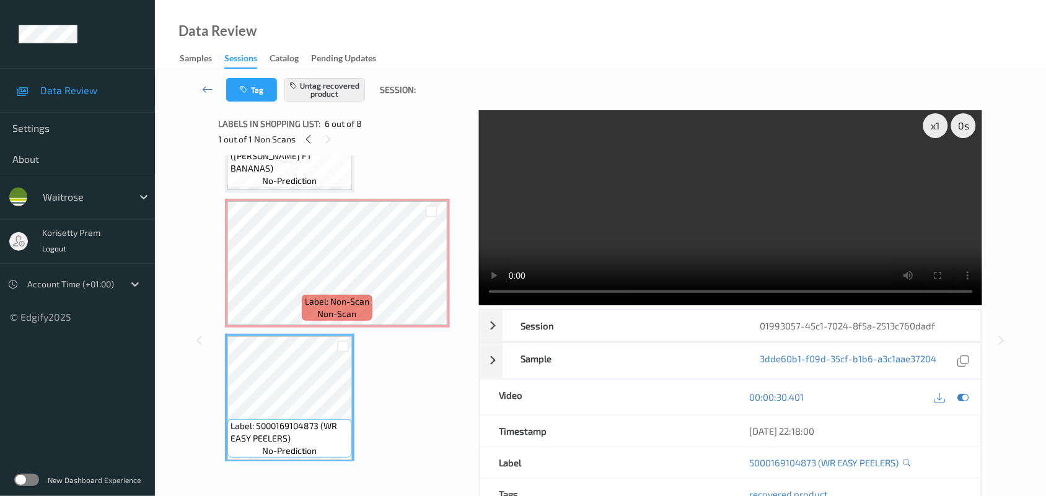
scroll to position [468, 0]
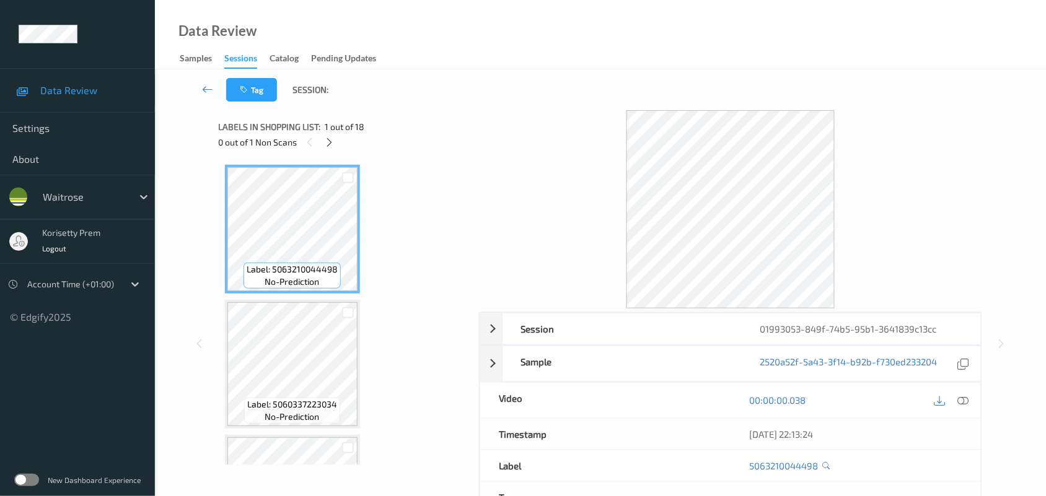
click at [432, 69] on div "Tag Session:" at bounding box center [600, 89] width 840 height 41
click at [326, 144] on icon at bounding box center [329, 142] width 11 height 11
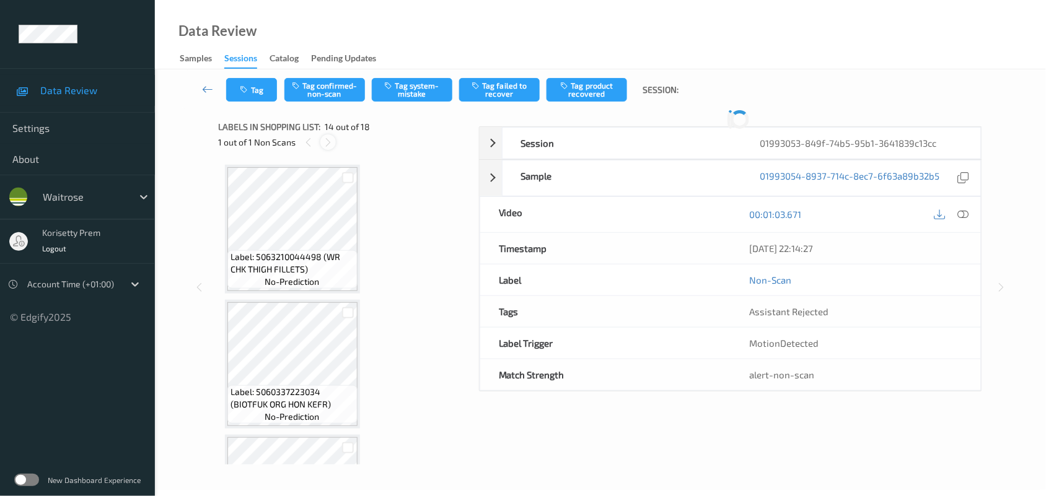
scroll to position [1624, 0]
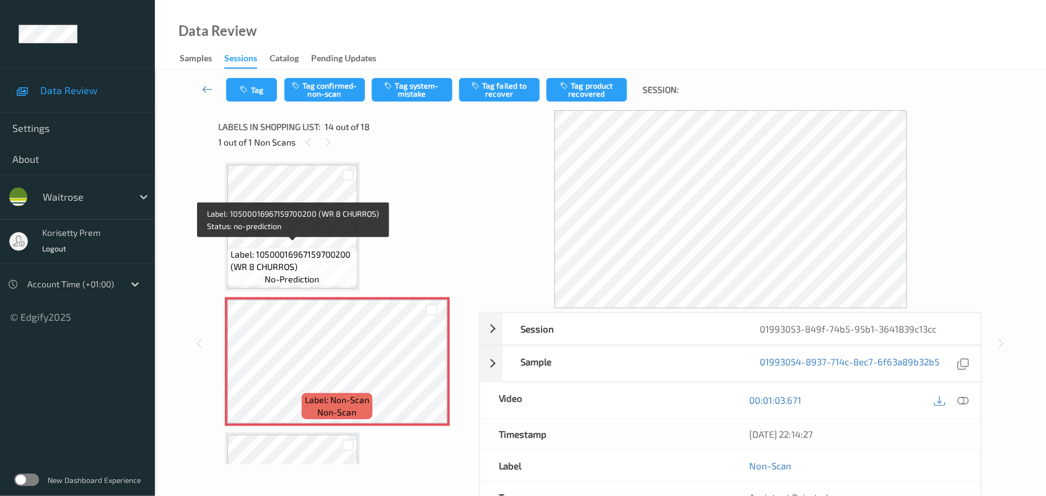
click at [289, 249] on span "Label: 10500016967159700200 (WR 8 CHURROS)" at bounding box center [293, 261] width 124 height 25
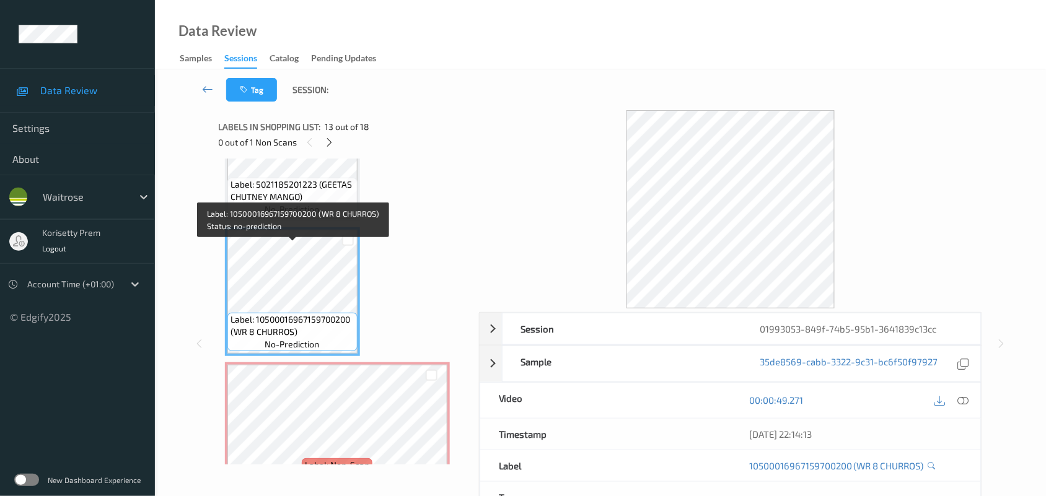
scroll to position [1469, 0]
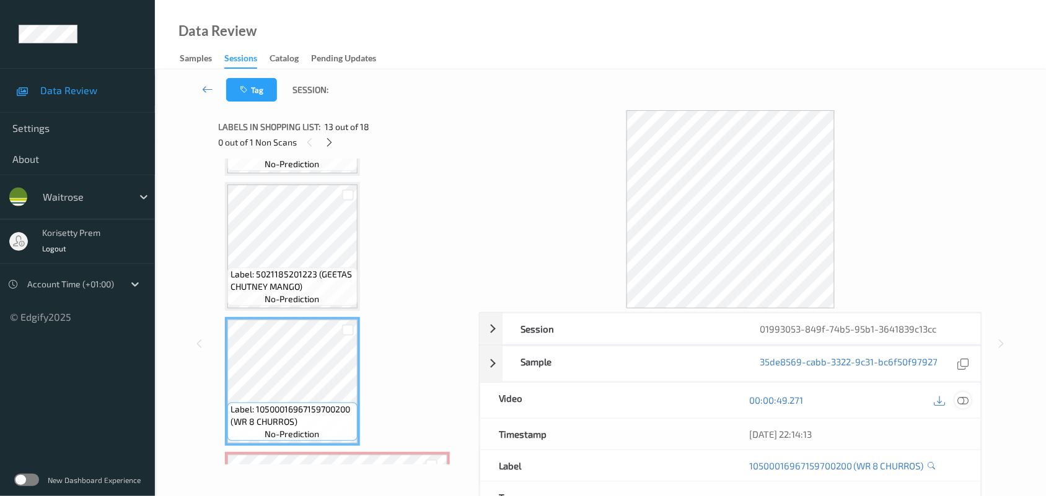
click at [965, 397] on icon at bounding box center [963, 400] width 11 height 11
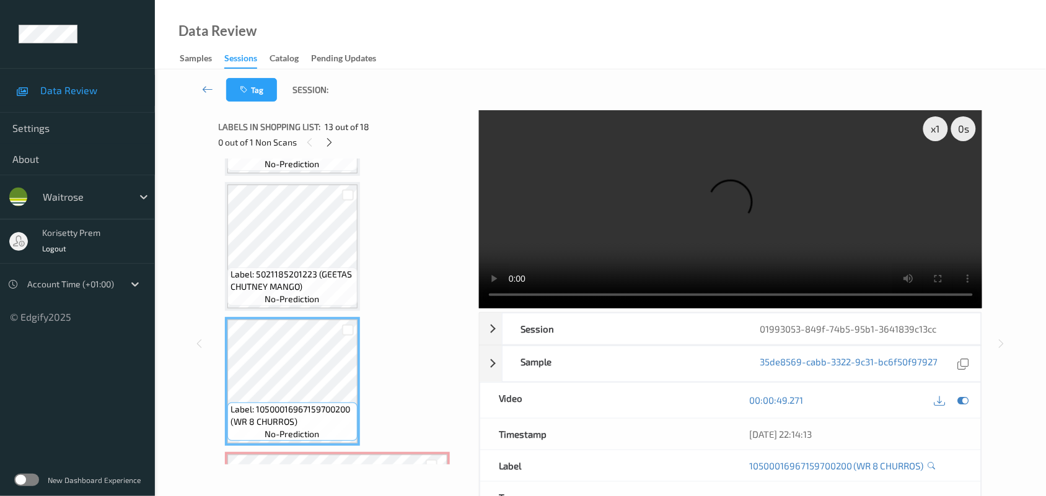
click at [726, 243] on video at bounding box center [731, 209] width 504 height 198
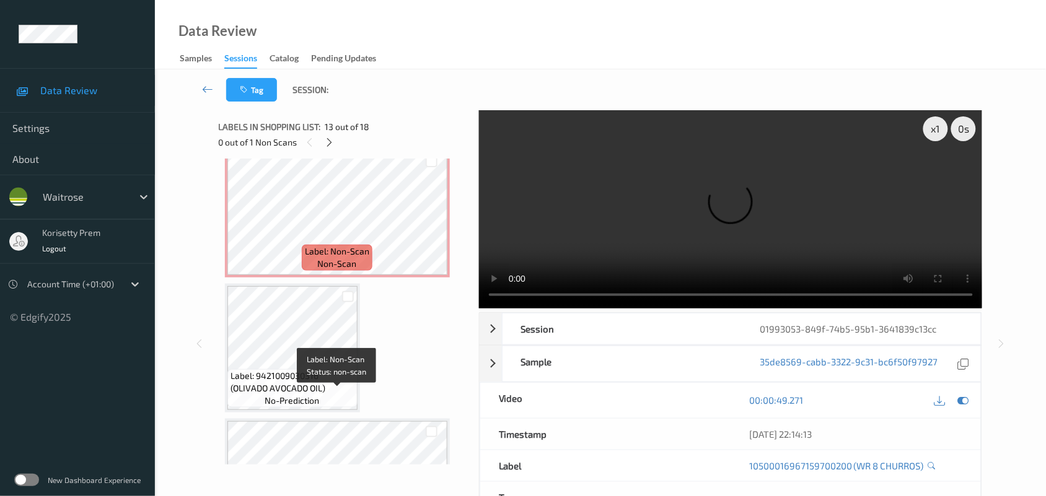
scroll to position [1779, 0]
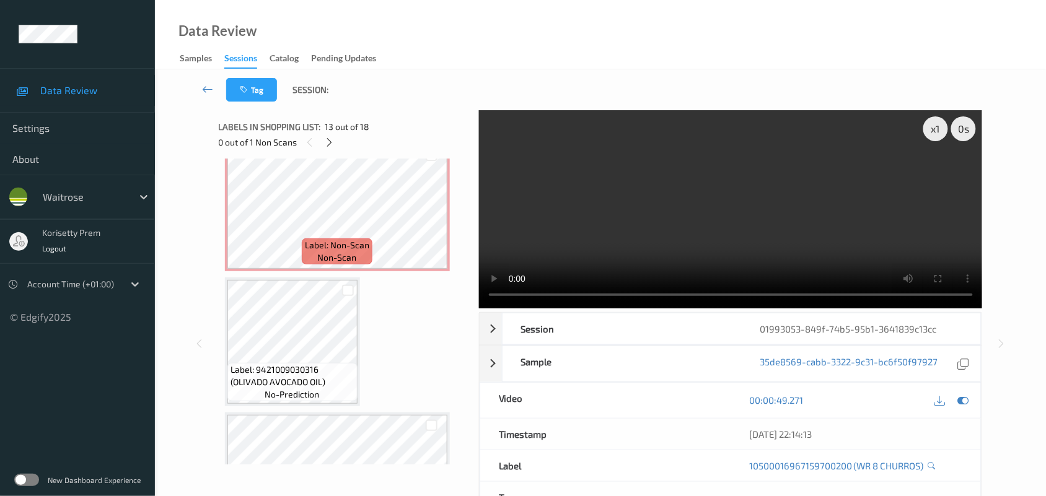
click at [722, 253] on video at bounding box center [731, 209] width 504 height 198
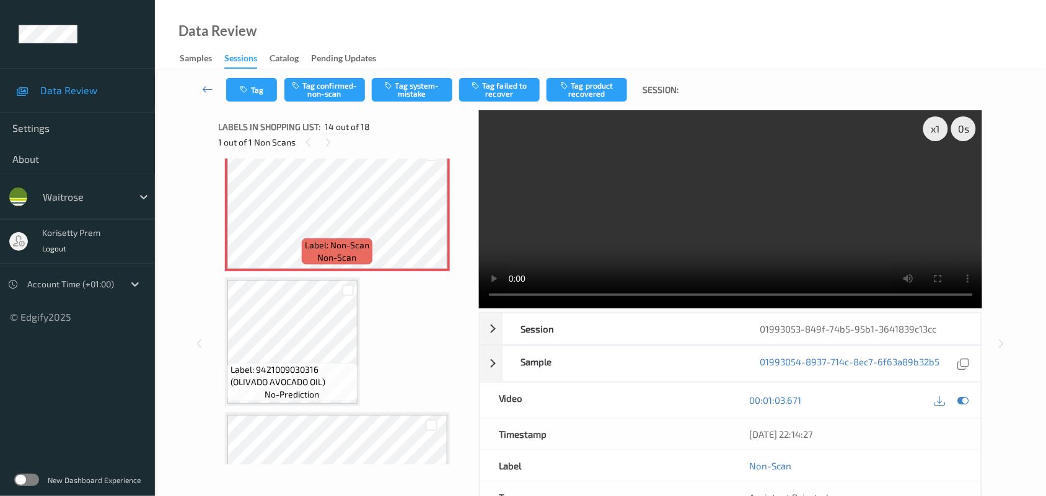
click at [604, 257] on video at bounding box center [731, 209] width 504 height 198
click at [614, 221] on video at bounding box center [731, 209] width 504 height 198
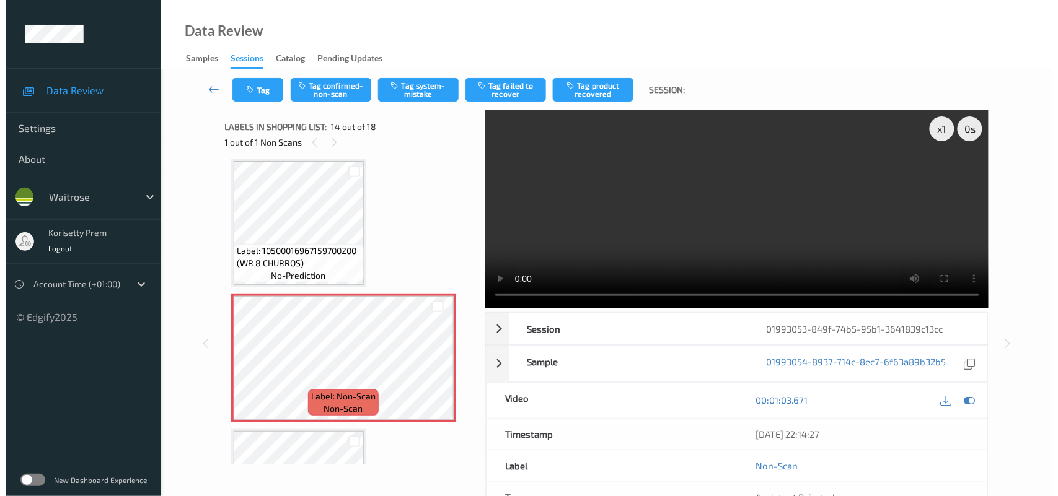
scroll to position [1546, 0]
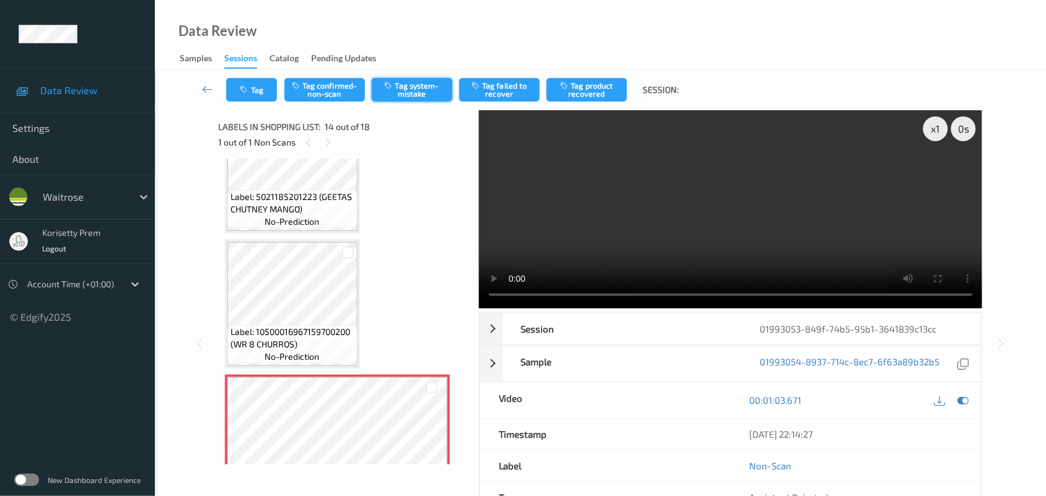
click at [441, 94] on button "Tag system-mistake" at bounding box center [412, 90] width 81 height 24
click at [253, 92] on button "Tag" at bounding box center [251, 90] width 51 height 24
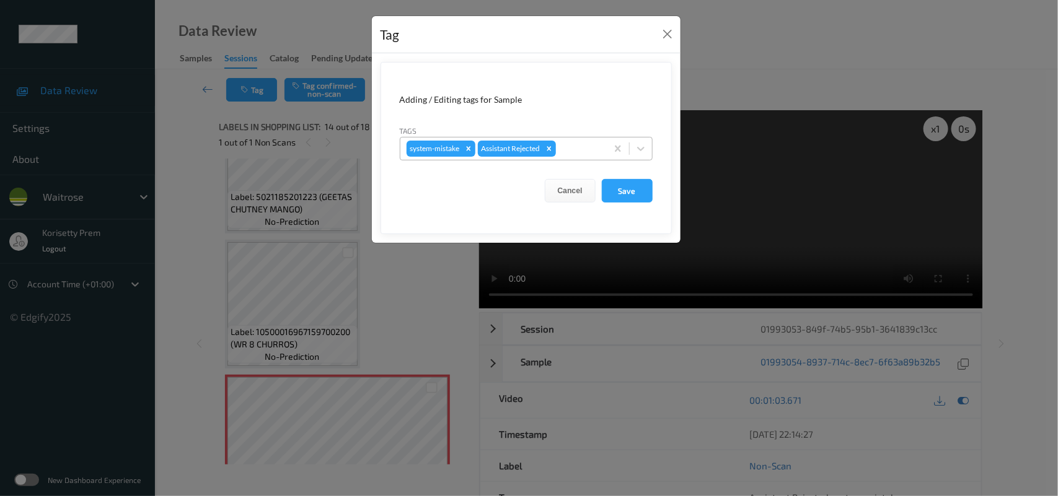
click at [591, 152] on div at bounding box center [579, 148] width 42 height 15
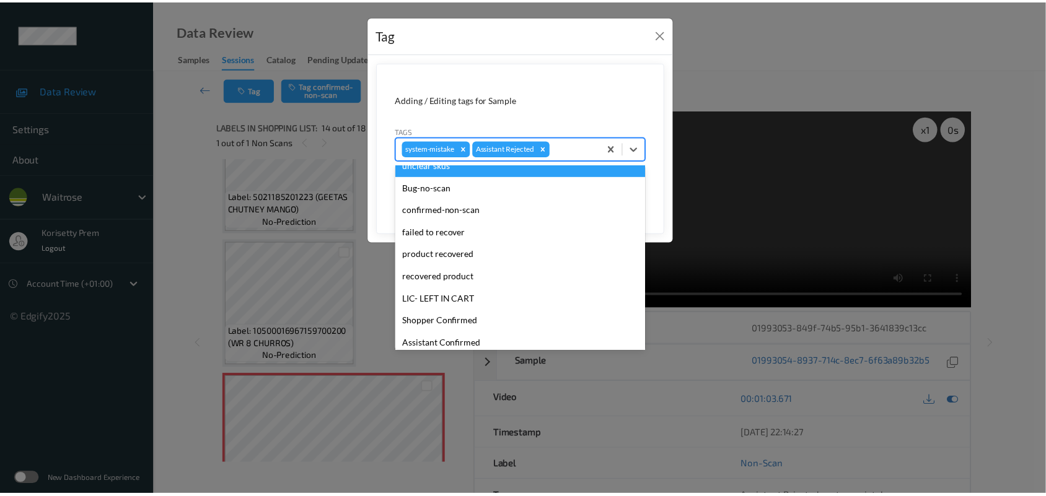
scroll to position [286, 0]
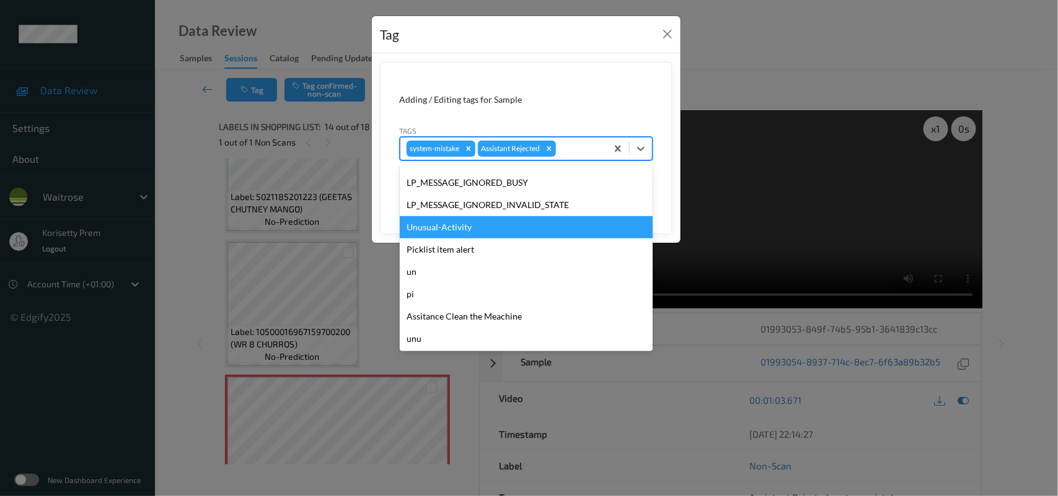
click at [455, 222] on div "Unusual-Activity" at bounding box center [526, 227] width 253 height 22
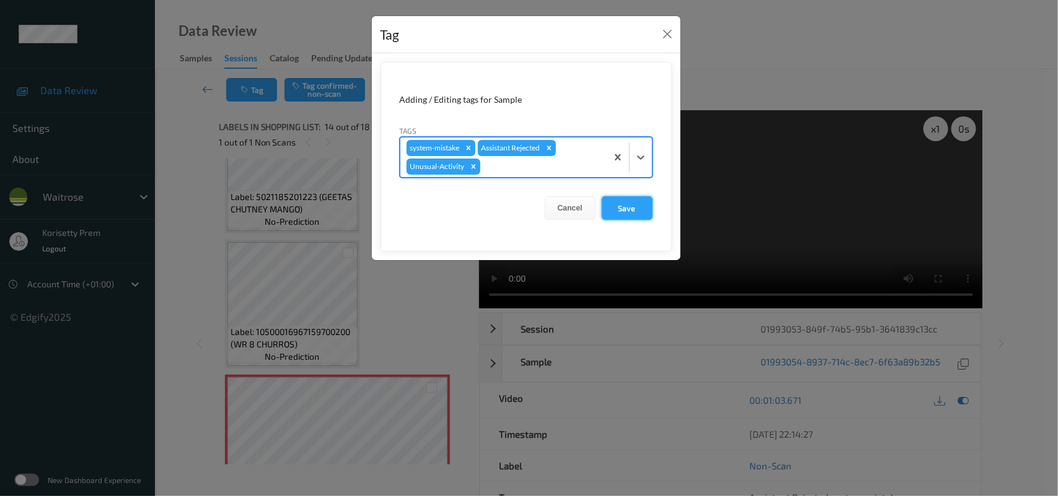
click at [638, 206] on button "Save" at bounding box center [627, 208] width 51 height 24
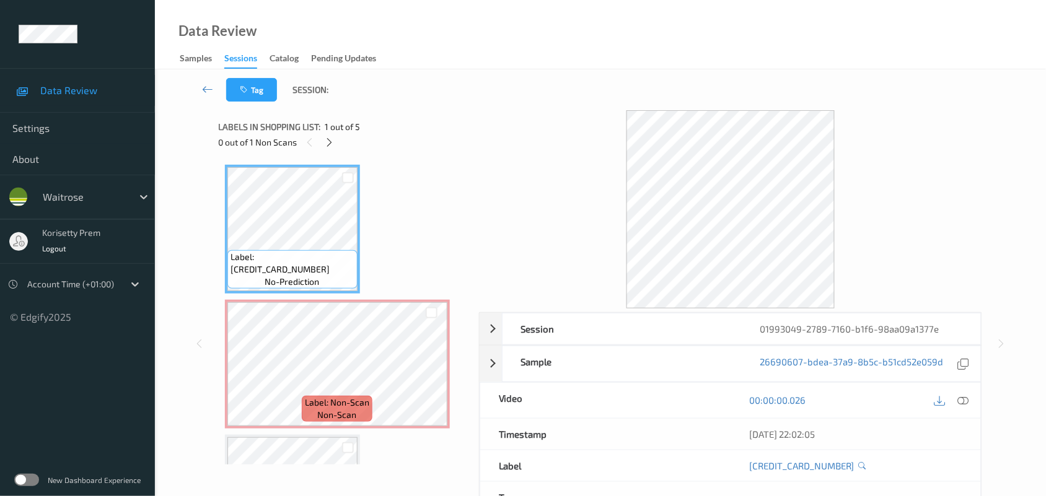
click at [449, 57] on div "Data Review Samples Sessions Catalog Pending Updates" at bounding box center [600, 34] width 891 height 69
click at [431, 367] on div at bounding box center [431, 374] width 15 height 15
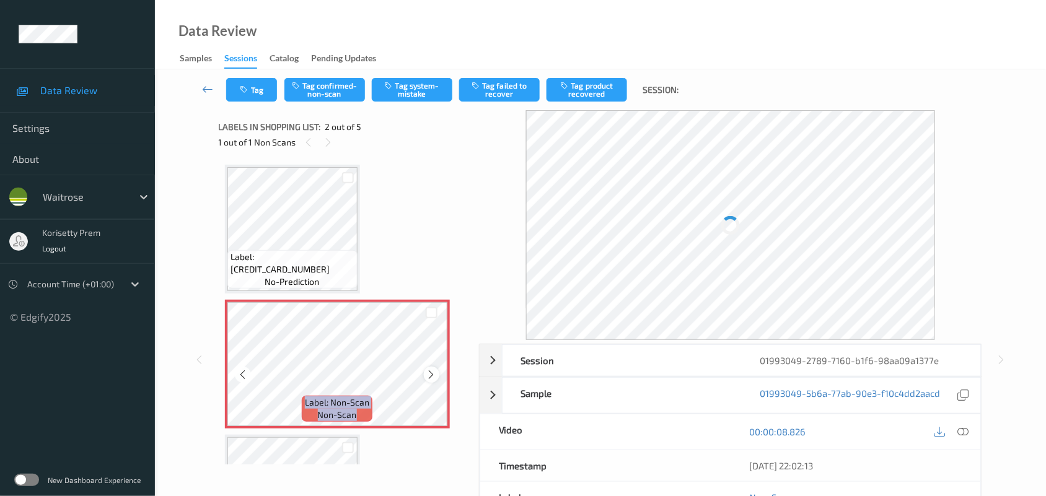
click at [432, 367] on div at bounding box center [431, 374] width 15 height 15
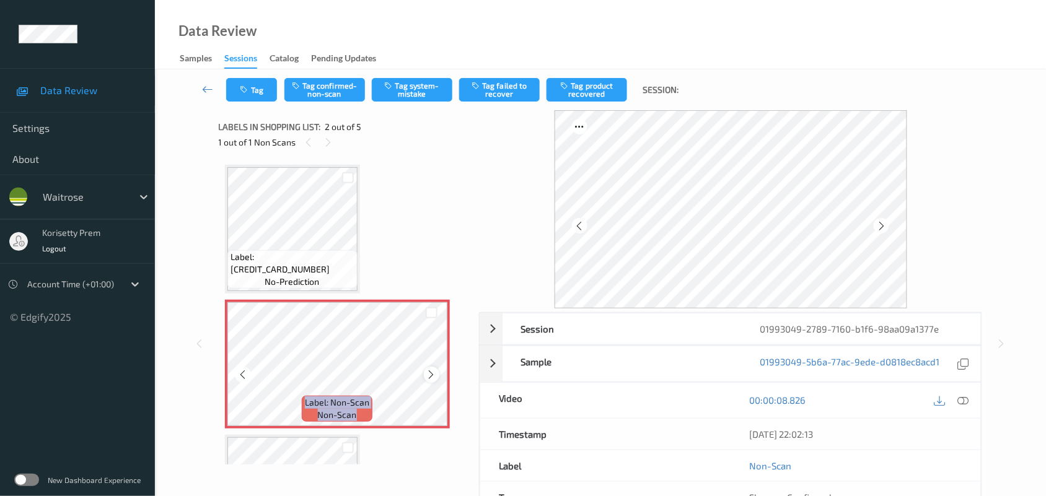
click at [432, 367] on div at bounding box center [431, 374] width 15 height 15
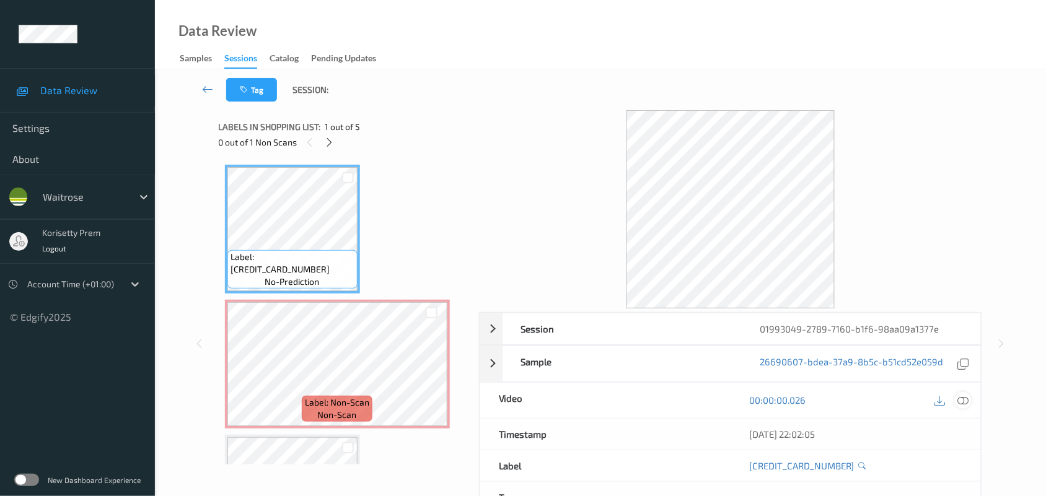
click at [958, 397] on icon at bounding box center [963, 400] width 11 height 11
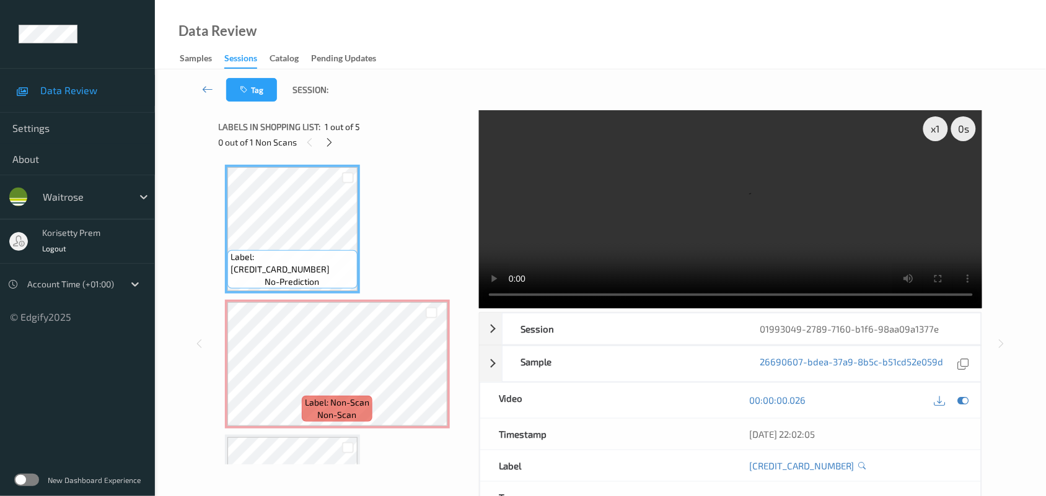
click at [677, 200] on video at bounding box center [731, 209] width 504 height 198
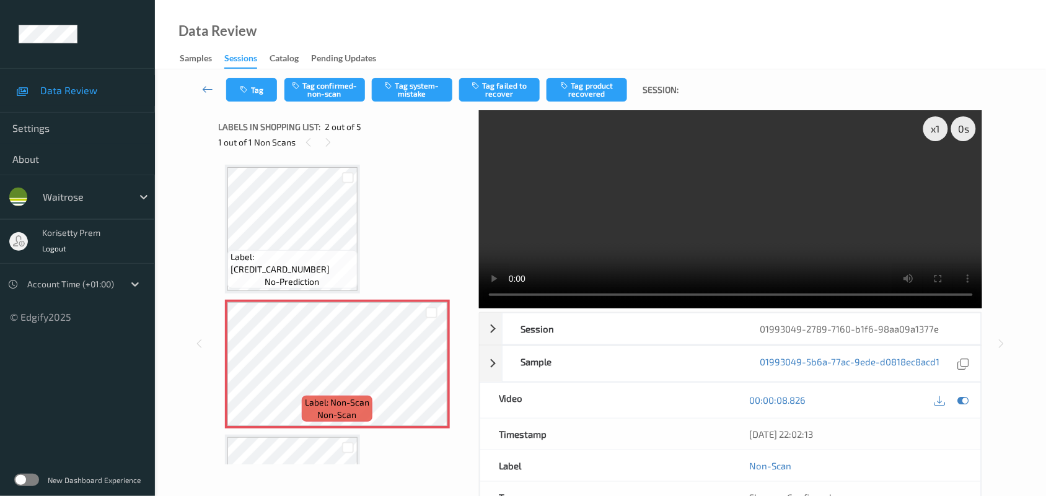
click at [742, 209] on video at bounding box center [731, 209] width 504 height 198
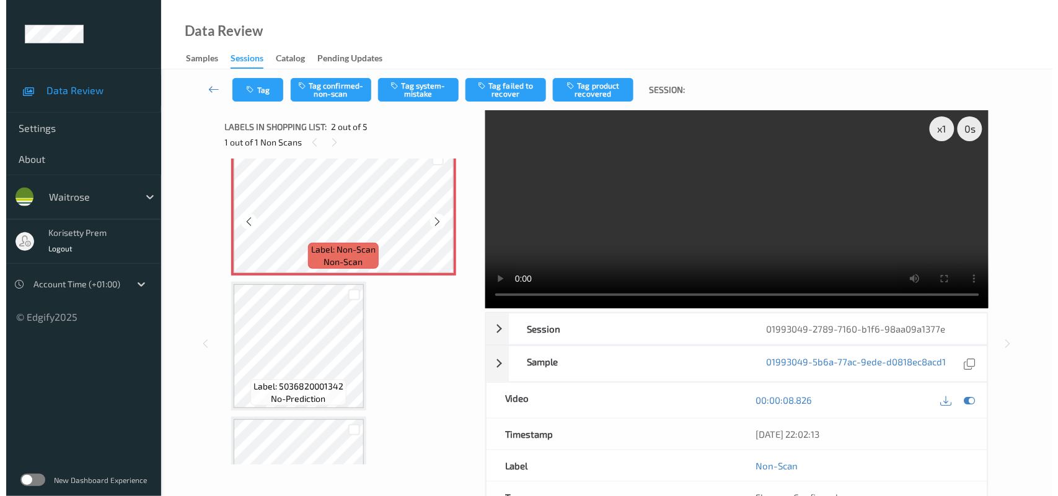
scroll to position [155, 0]
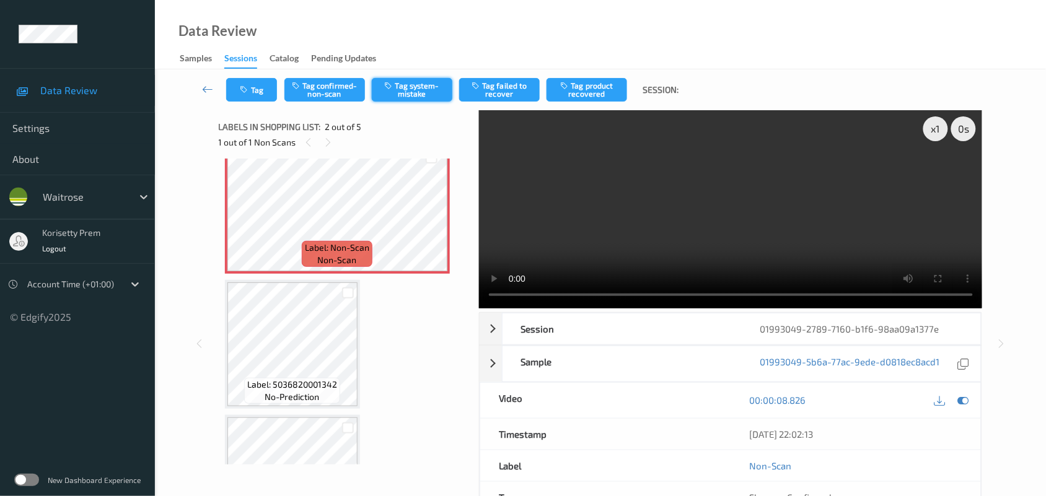
click at [397, 87] on button "Tag system-mistake" at bounding box center [412, 90] width 81 height 24
click at [253, 89] on button "Tag" at bounding box center [251, 90] width 51 height 24
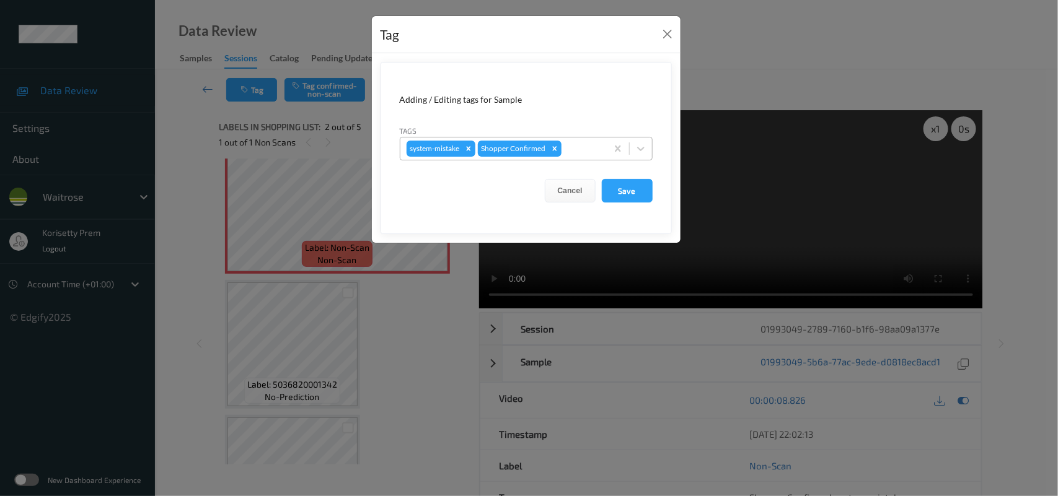
click at [583, 151] on div at bounding box center [582, 148] width 37 height 15
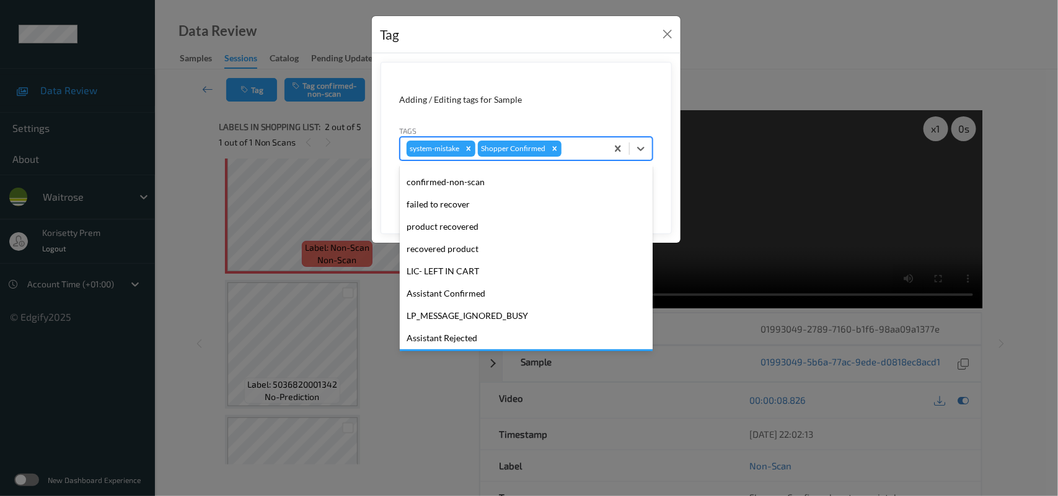
scroll to position [232, 0]
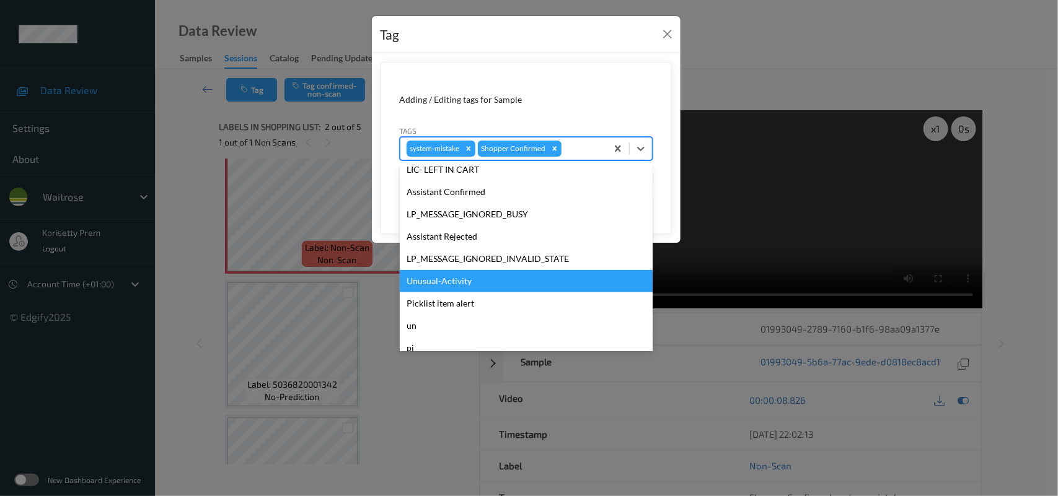
click at [449, 288] on div "Unusual-Activity" at bounding box center [526, 281] width 253 height 22
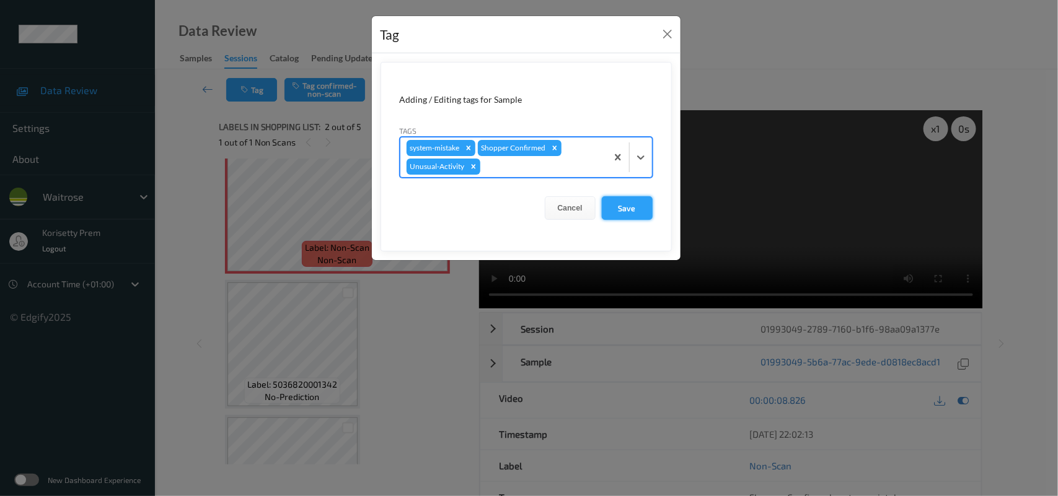
click at [635, 209] on button "Save" at bounding box center [627, 208] width 51 height 24
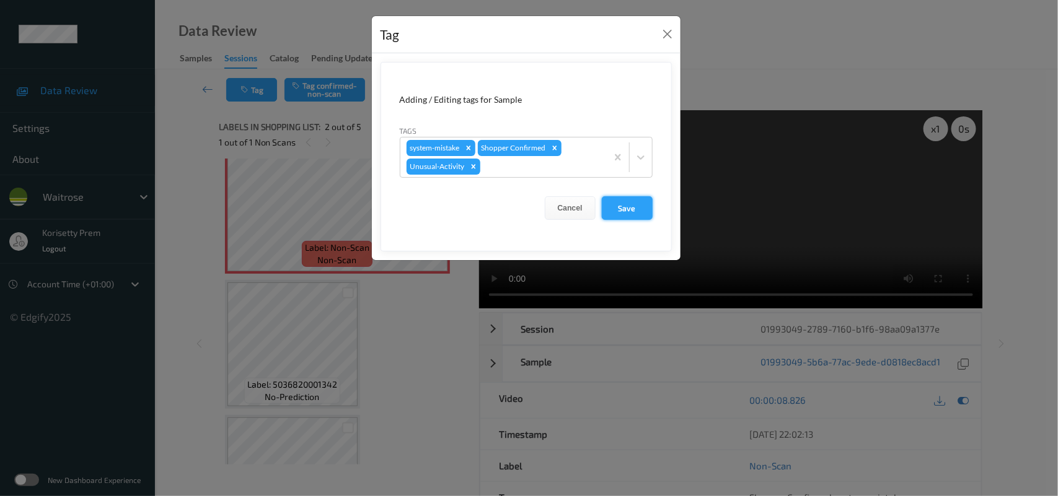
click at [611, 203] on button "Save" at bounding box center [627, 208] width 51 height 24
click at [609, 208] on button "Save" at bounding box center [627, 208] width 51 height 24
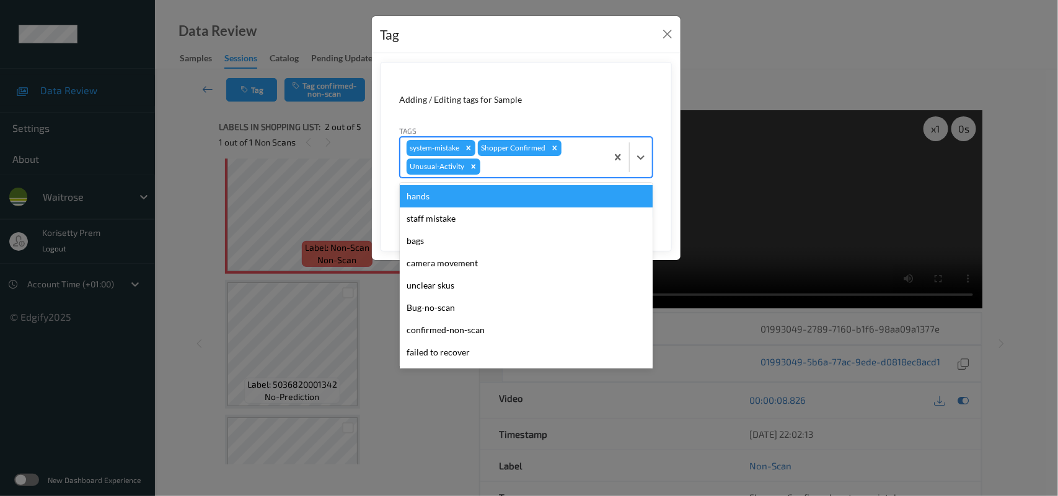
click at [503, 172] on div at bounding box center [542, 166] width 118 height 15
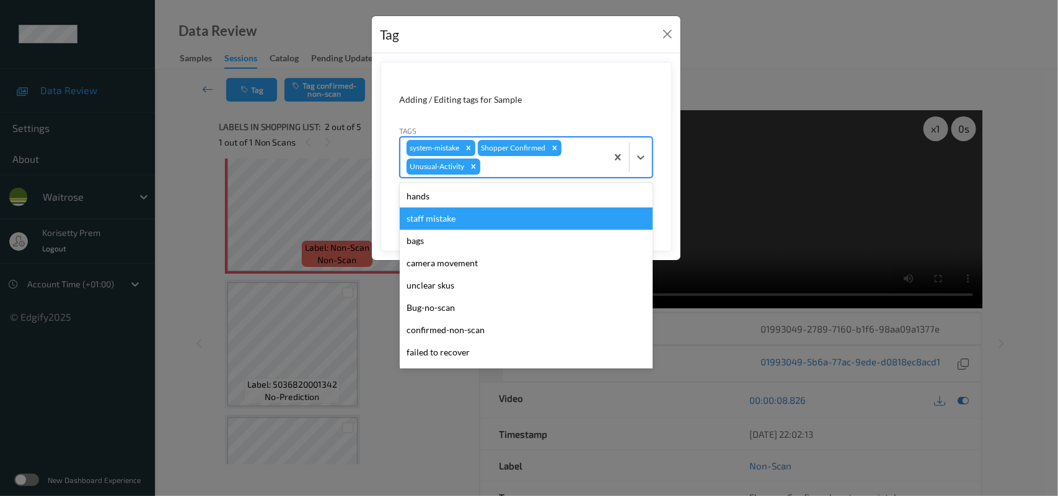
click at [707, 195] on div "Tag Adding / Editing tags for Sample Tags option staff mistake focused, 2 of 20…" at bounding box center [529, 248] width 1058 height 496
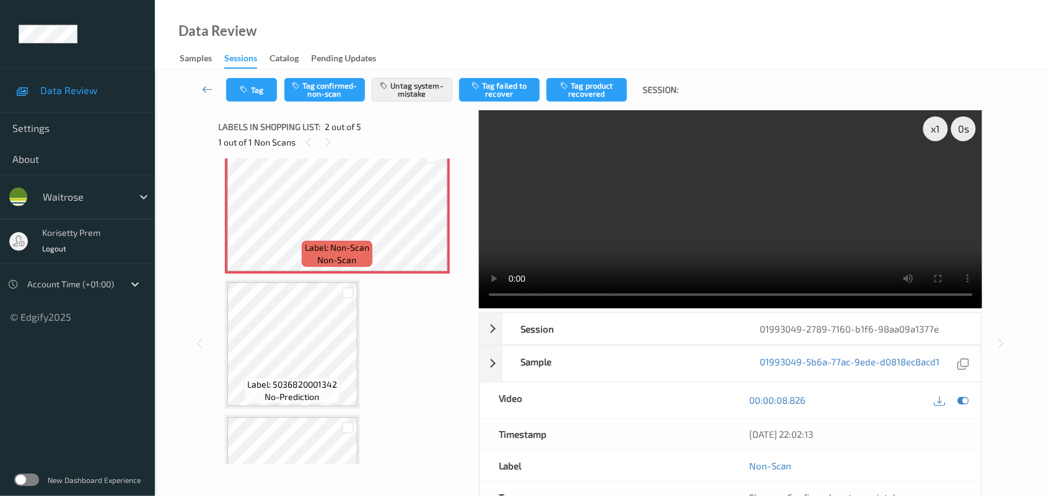
click at [249, 74] on div "Tag Tag confirmed-non-scan Untag system-mistake Tag failed to recover Tag produ…" at bounding box center [600, 89] width 840 height 41
click at [259, 95] on button "Tag" at bounding box center [251, 90] width 51 height 24
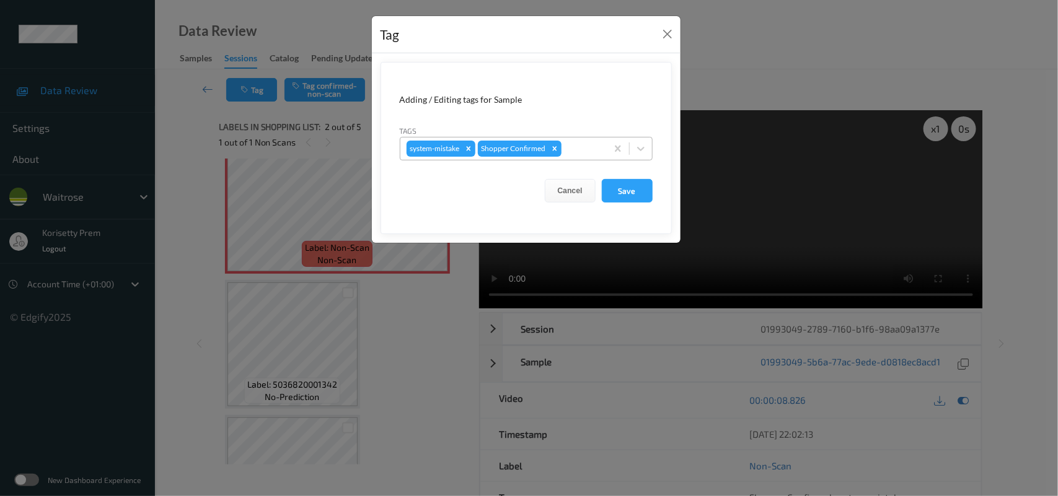
click at [602, 149] on div "system-mistake Shopper Confirmed" at bounding box center [503, 148] width 206 height 21
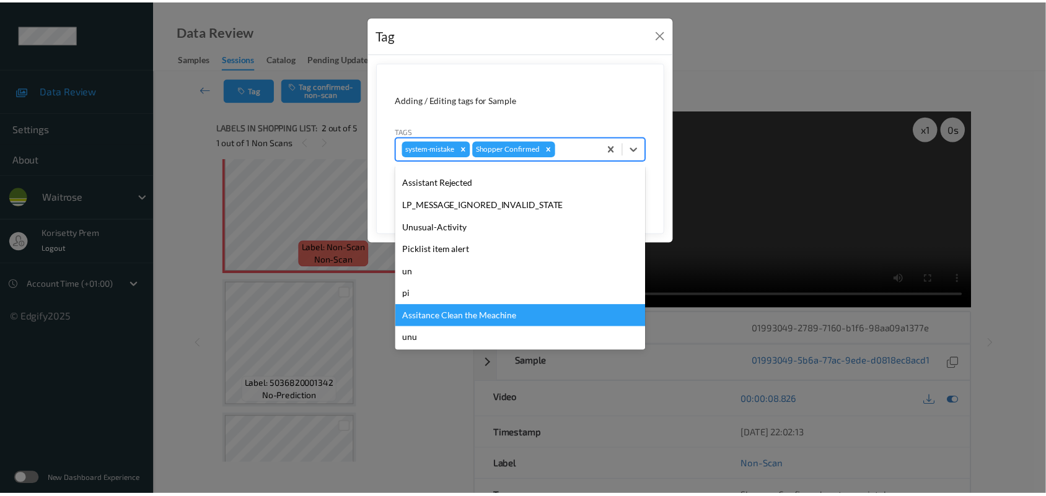
scroll to position [287, 0]
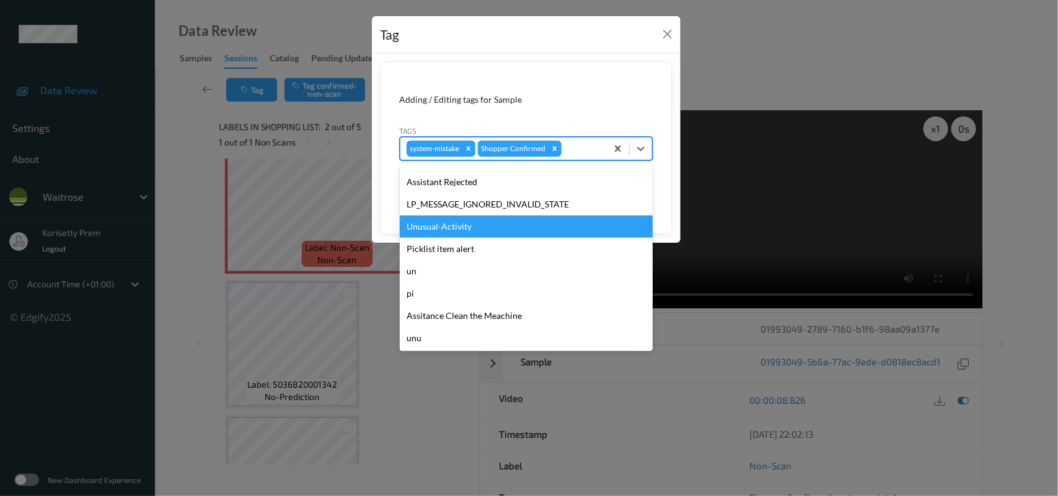
click at [445, 216] on div "Unusual-Activity" at bounding box center [526, 227] width 253 height 22
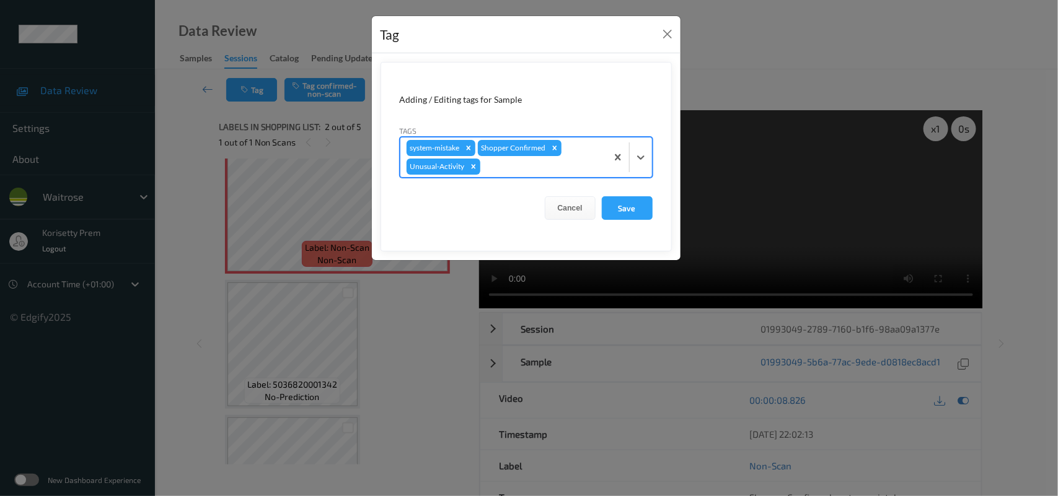
click at [612, 221] on form "Adding / Editing tags for Sample Tags option Unusual-Activity, selected. Select…" at bounding box center [526, 157] width 291 height 190
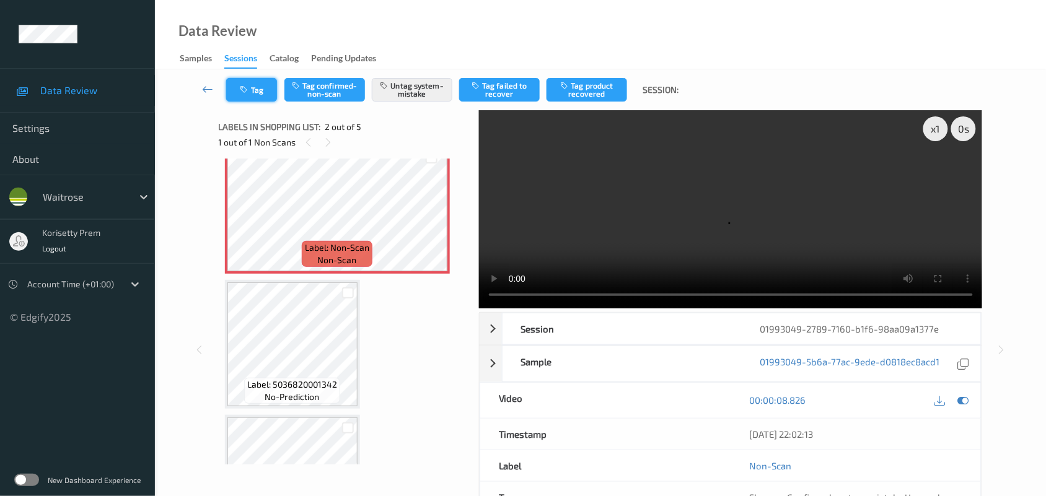
click at [235, 85] on button "Tag" at bounding box center [251, 90] width 51 height 24
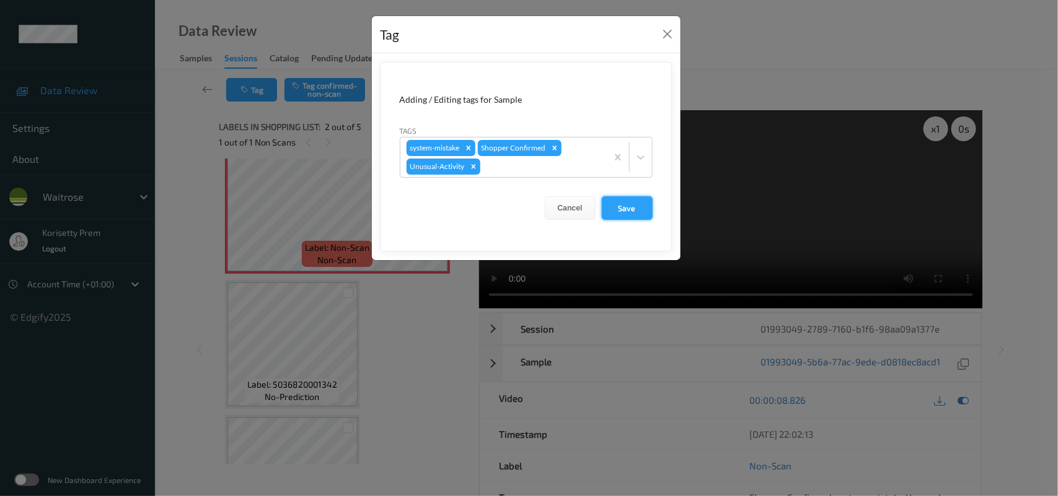
click at [636, 209] on button "Save" at bounding box center [627, 208] width 51 height 24
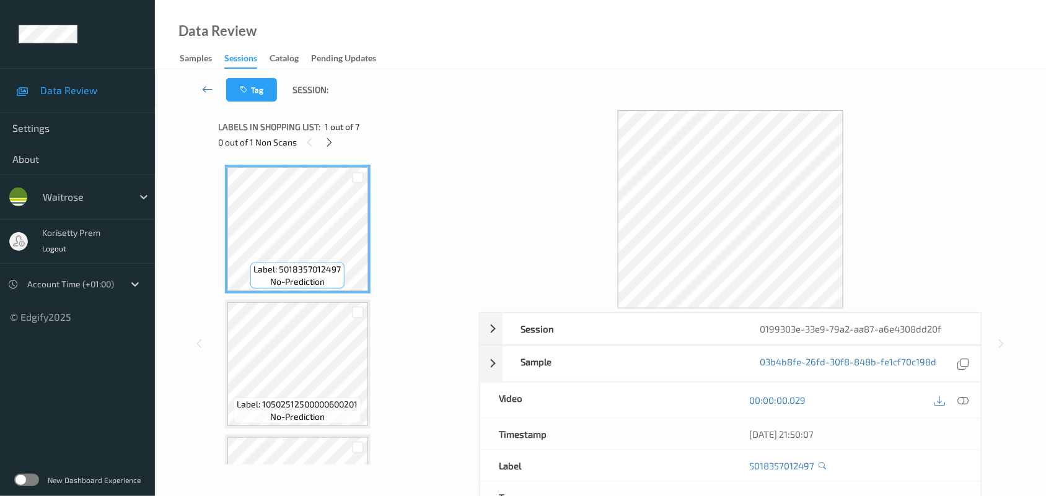
click at [448, 108] on div "Tag Session:" at bounding box center [600, 89] width 840 height 41
click at [332, 141] on icon at bounding box center [329, 142] width 11 height 11
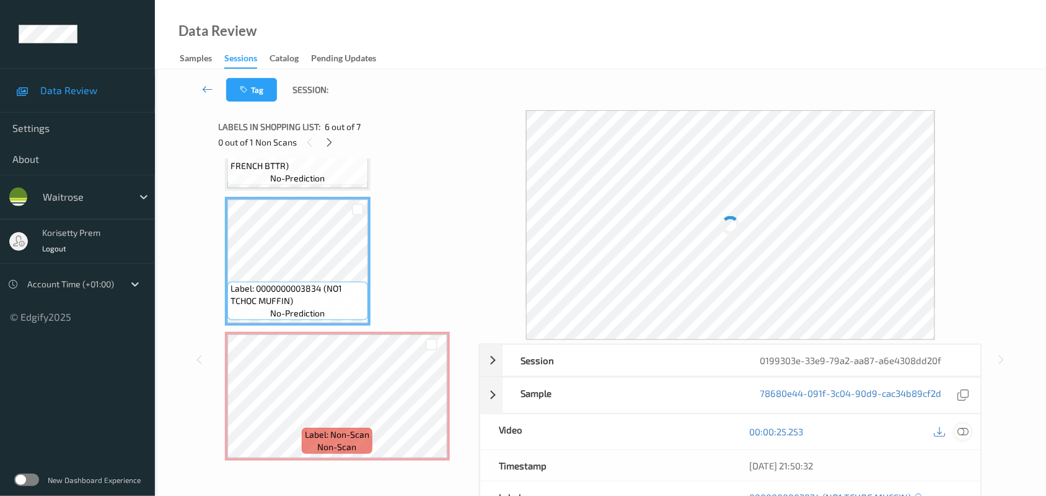
click at [964, 431] on icon at bounding box center [963, 431] width 11 height 11
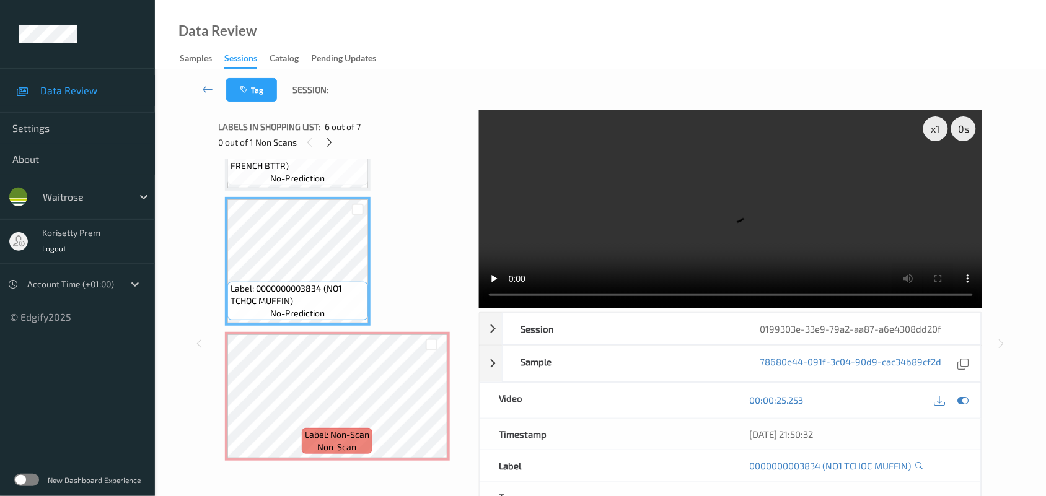
click at [674, 221] on video at bounding box center [731, 209] width 504 height 198
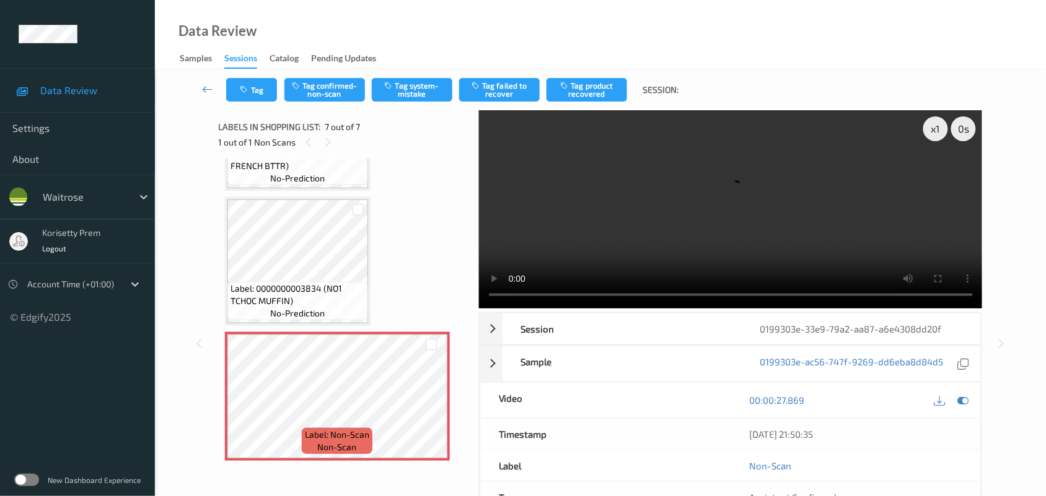
click at [702, 174] on video at bounding box center [731, 209] width 504 height 198
click at [428, 78] on button "Tag system-mistake" at bounding box center [412, 90] width 81 height 24
click at [252, 90] on button "Tag" at bounding box center [251, 90] width 51 height 24
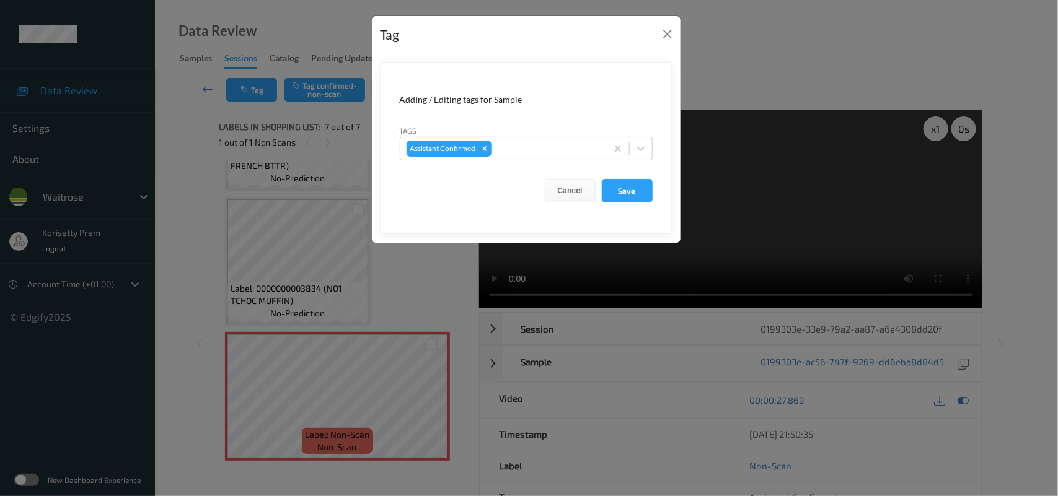
click at [506, 283] on div "Tag Adding / Editing tags for Sample Tags Assistant Confirmed Cancel Save" at bounding box center [529, 248] width 1058 height 496
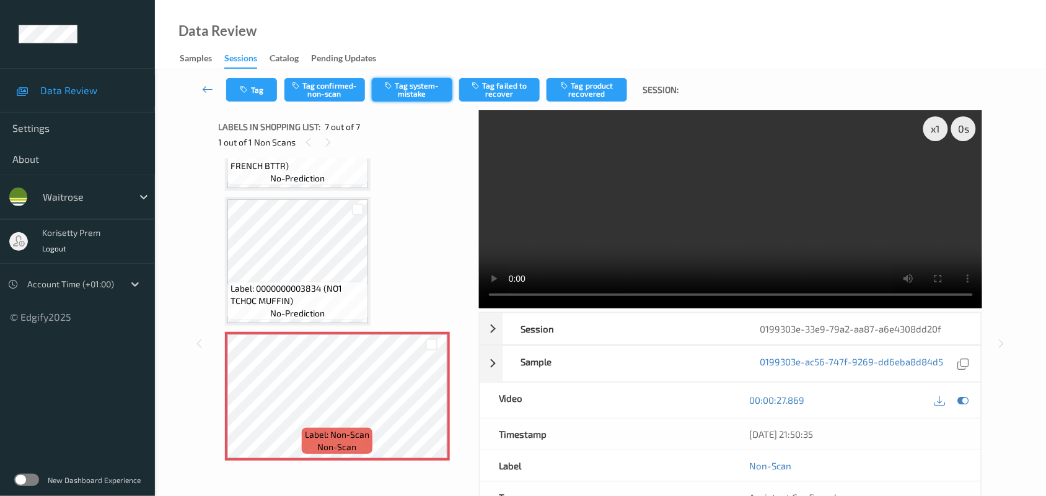
click at [398, 89] on button "Tag system-mistake" at bounding box center [412, 90] width 81 height 24
click at [263, 81] on button "Tag" at bounding box center [251, 90] width 51 height 24
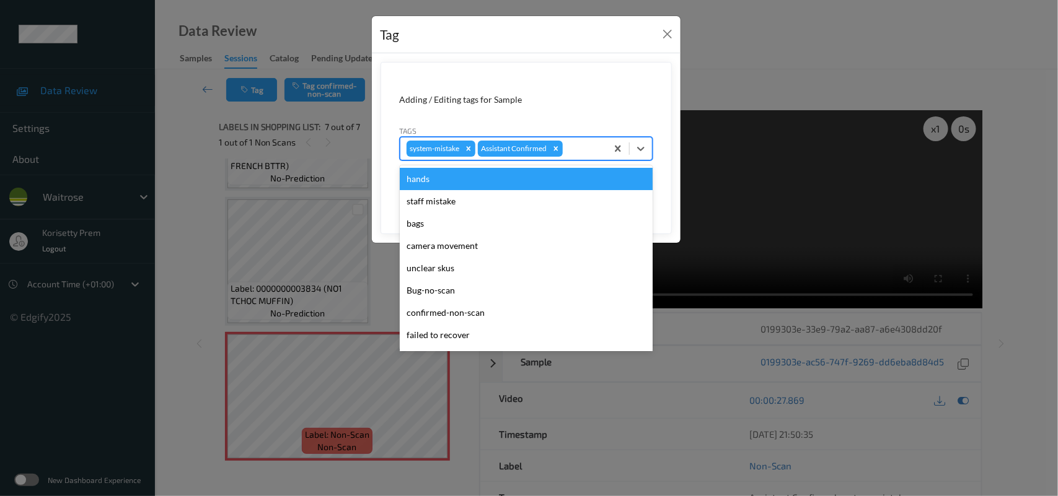
click at [571, 143] on div at bounding box center [582, 148] width 35 height 15
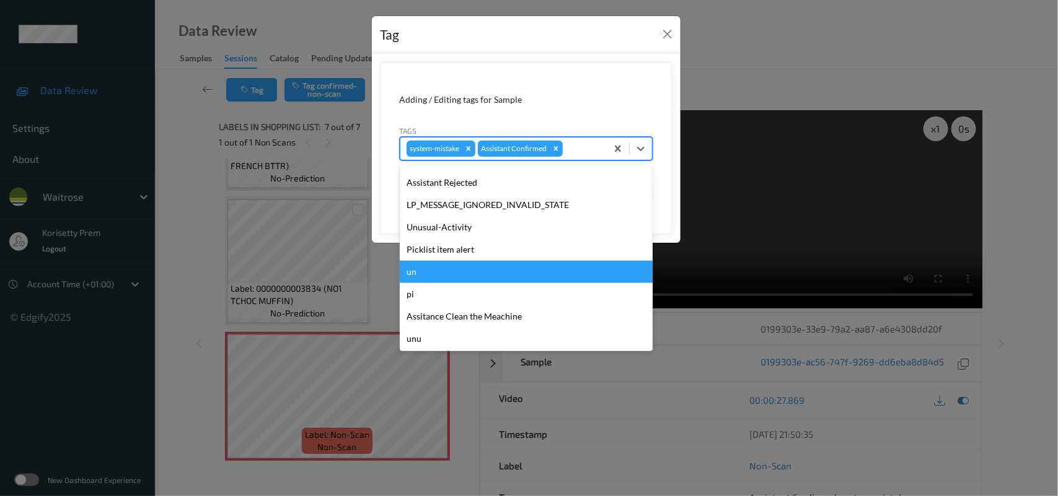
scroll to position [287, 0]
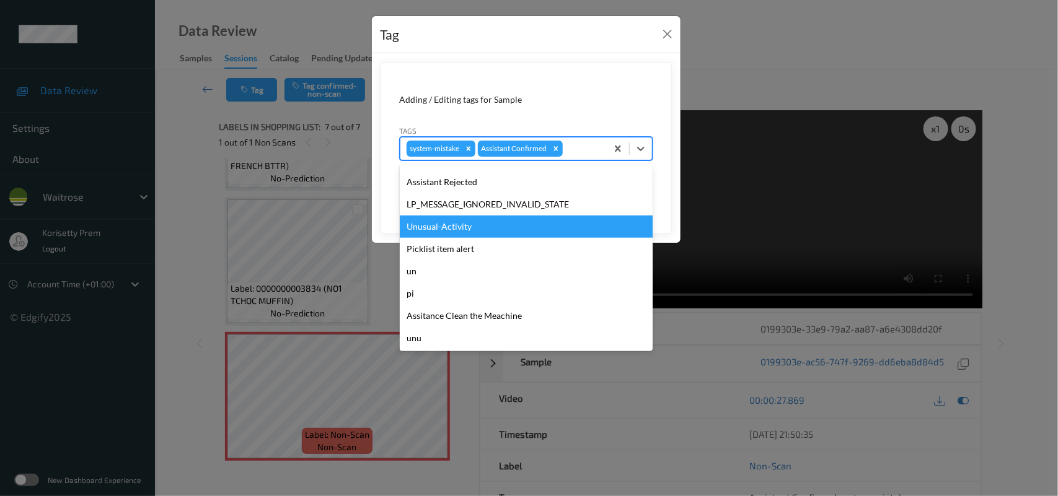
click at [454, 231] on div "Unusual-Activity" at bounding box center [526, 227] width 253 height 22
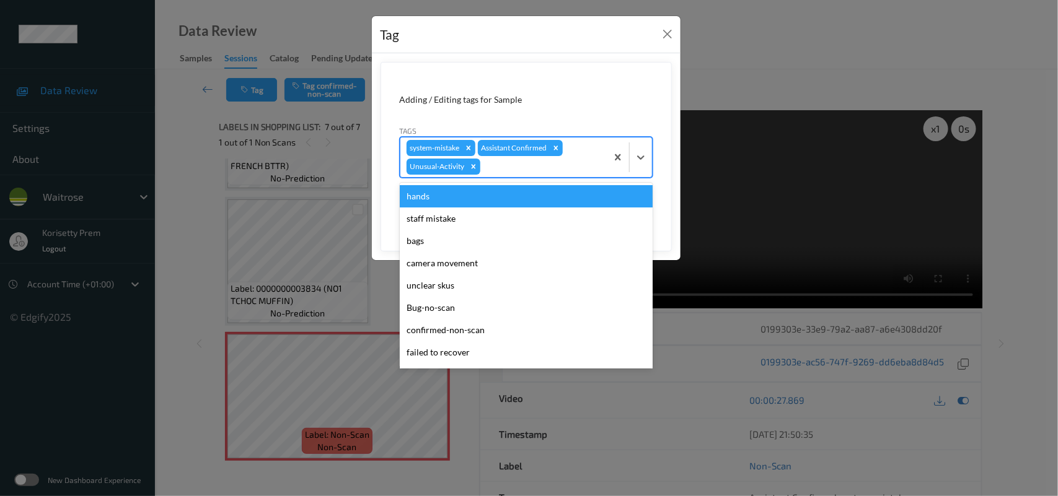
click at [535, 160] on div at bounding box center [542, 166] width 118 height 15
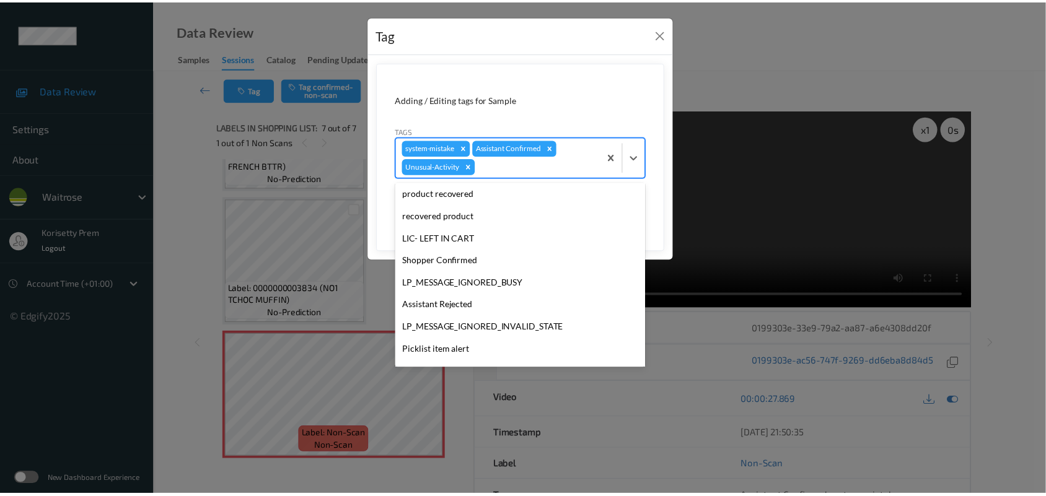
scroll to position [265, 0]
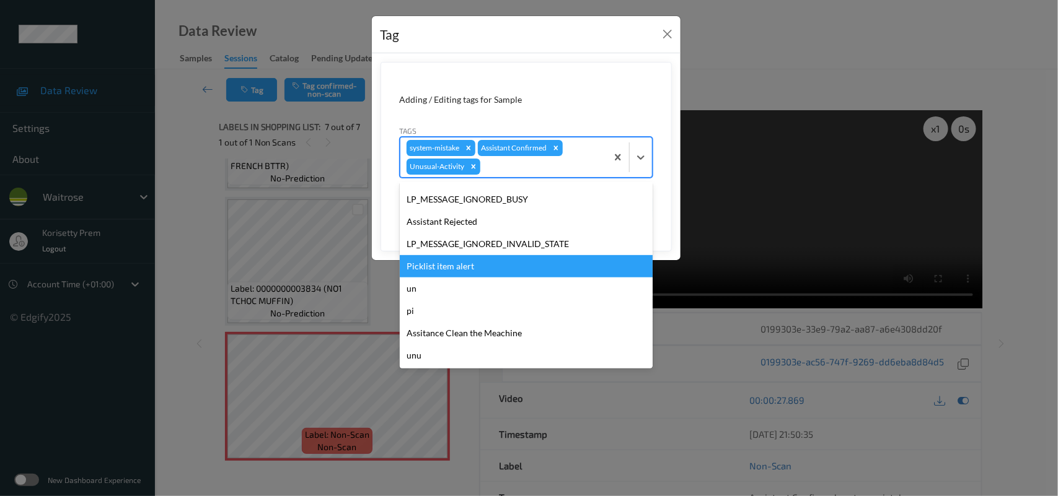
click at [460, 268] on div "Picklist item alert" at bounding box center [526, 266] width 253 height 22
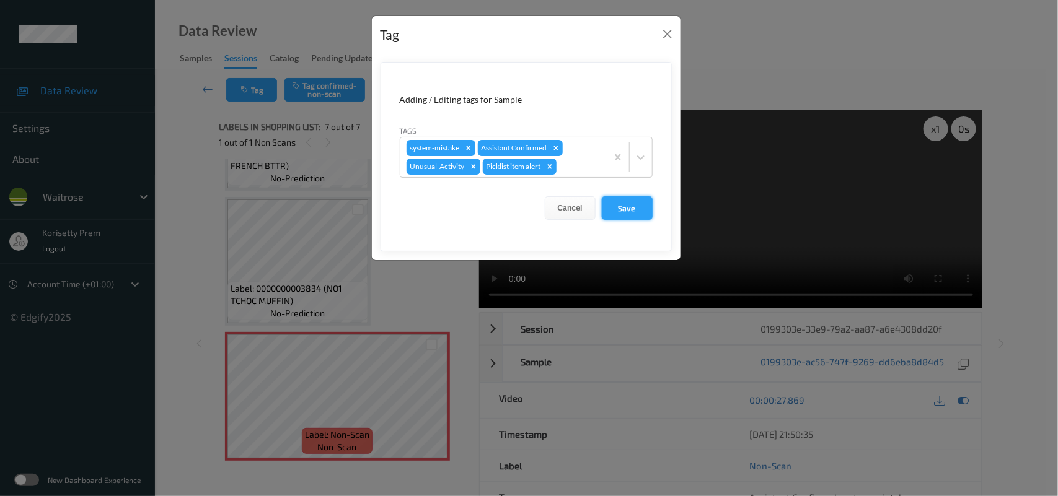
click at [622, 215] on button "Save" at bounding box center [627, 208] width 51 height 24
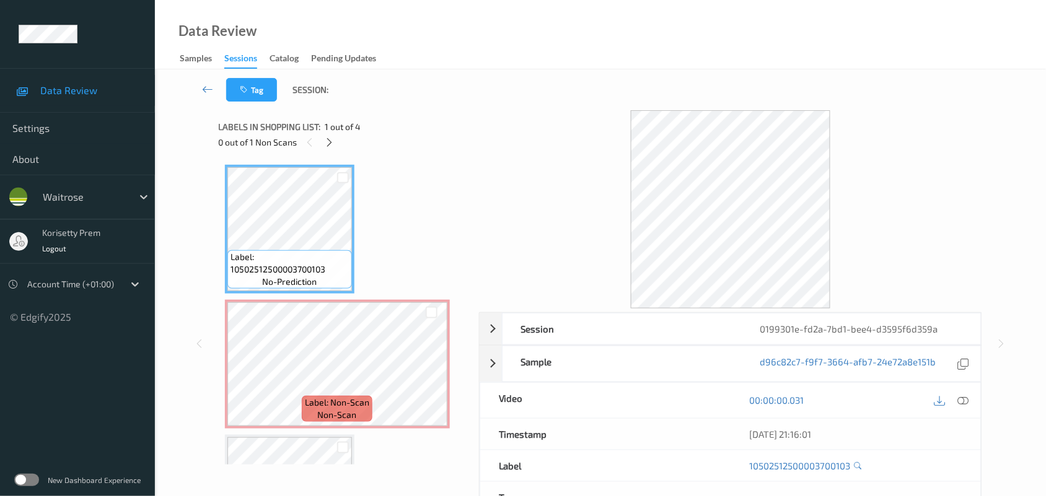
click at [515, 76] on div "Tag Session:" at bounding box center [600, 89] width 840 height 41
click at [429, 376] on icon at bounding box center [431, 374] width 11 height 11
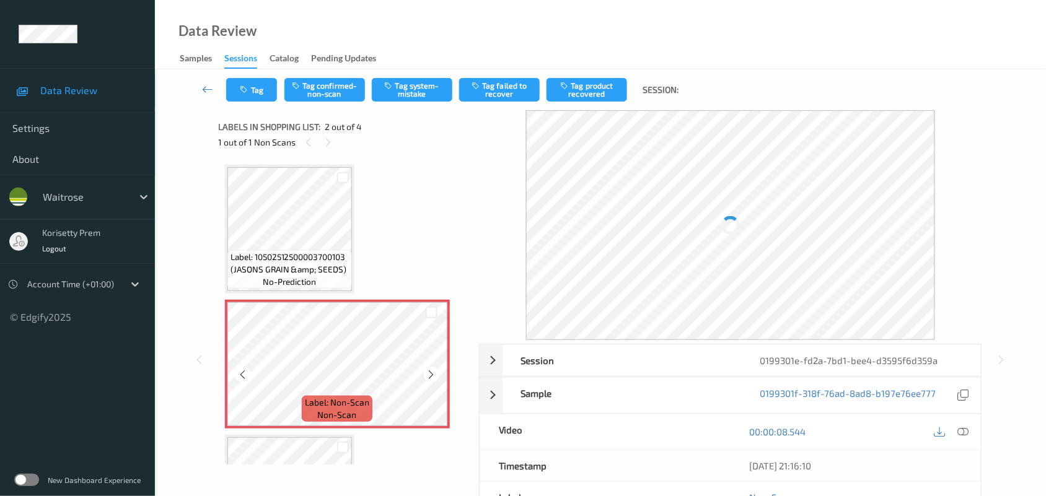
click at [429, 376] on icon at bounding box center [431, 374] width 11 height 11
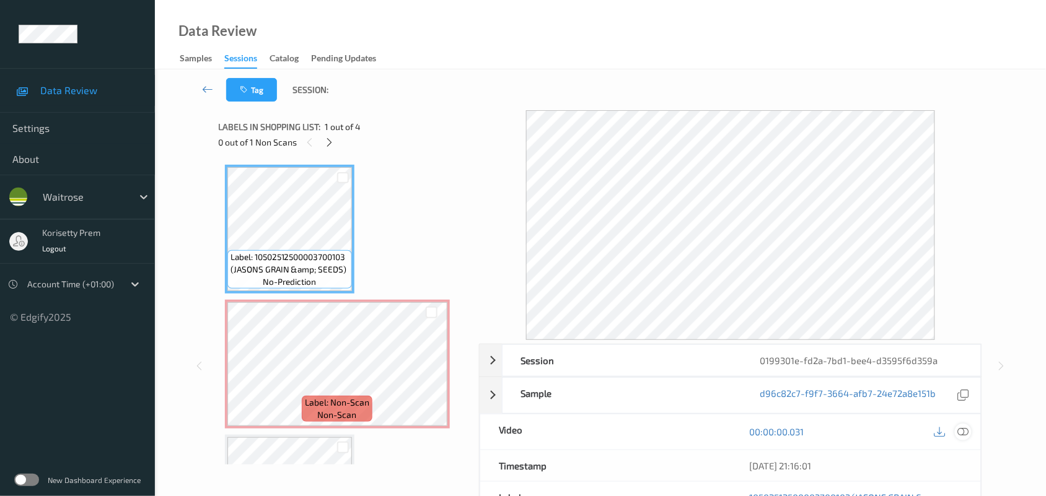
click at [958, 433] on icon at bounding box center [963, 431] width 11 height 11
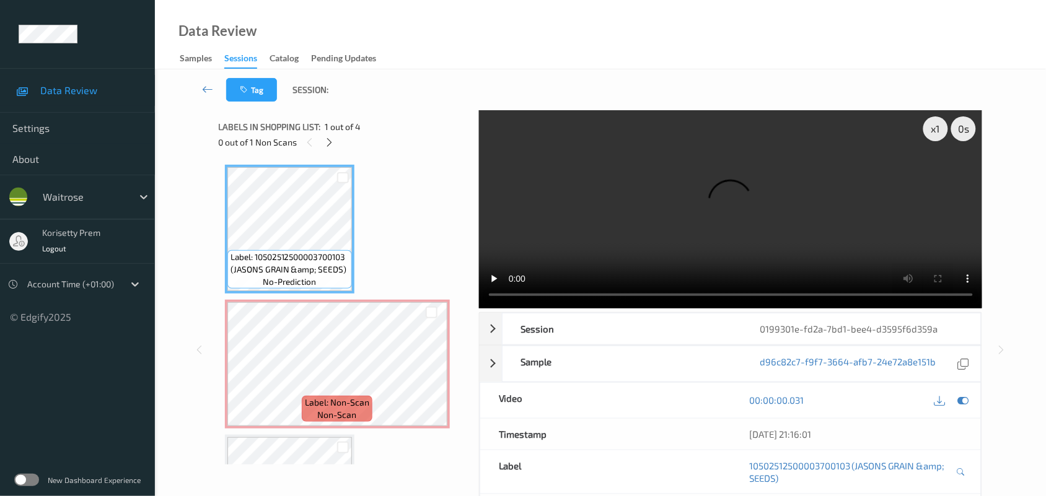
click at [623, 225] on video at bounding box center [731, 209] width 504 height 198
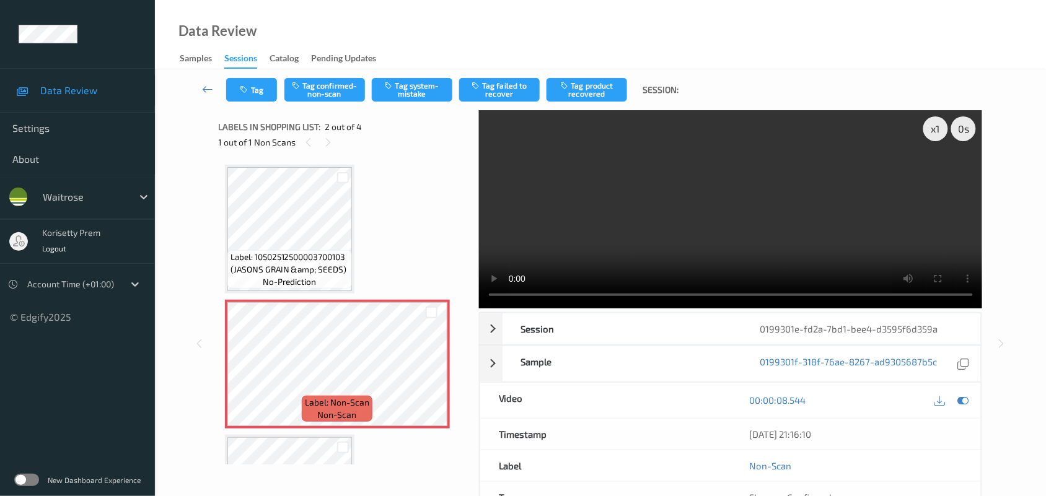
click at [673, 196] on video at bounding box center [731, 209] width 504 height 198
click at [423, 98] on button "Tag system-mistake" at bounding box center [412, 90] width 81 height 24
click at [637, 216] on video at bounding box center [731, 209] width 504 height 198
click at [256, 93] on button "Tag" at bounding box center [251, 90] width 51 height 24
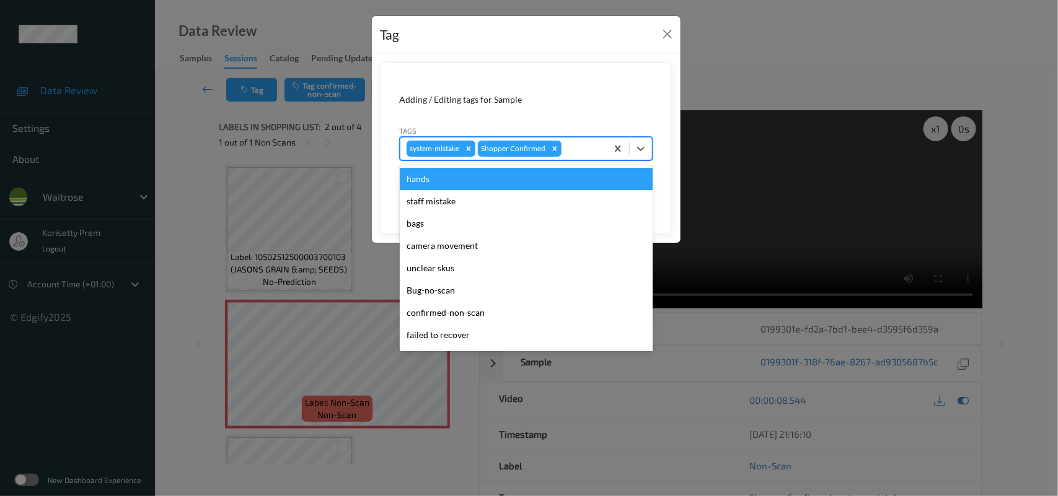
click at [573, 156] on div at bounding box center [582, 148] width 37 height 15
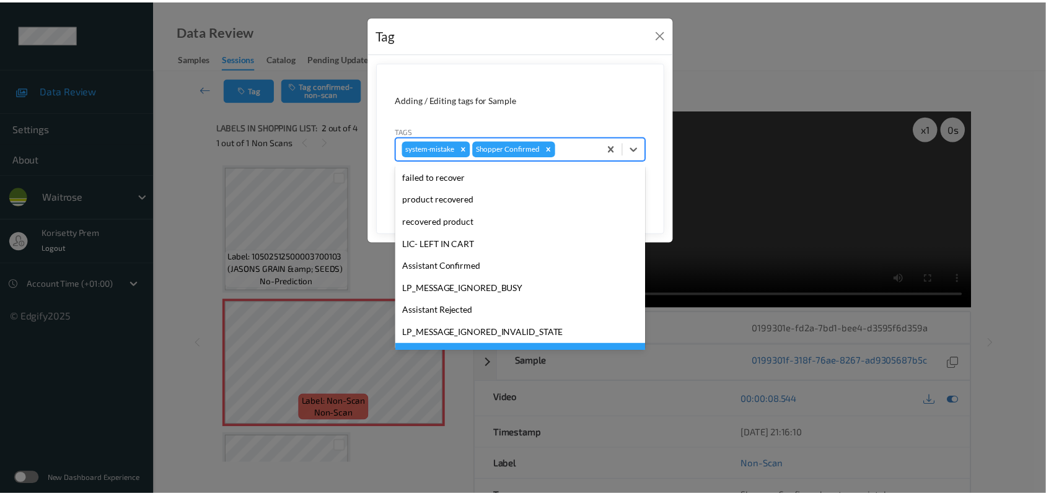
scroll to position [286, 0]
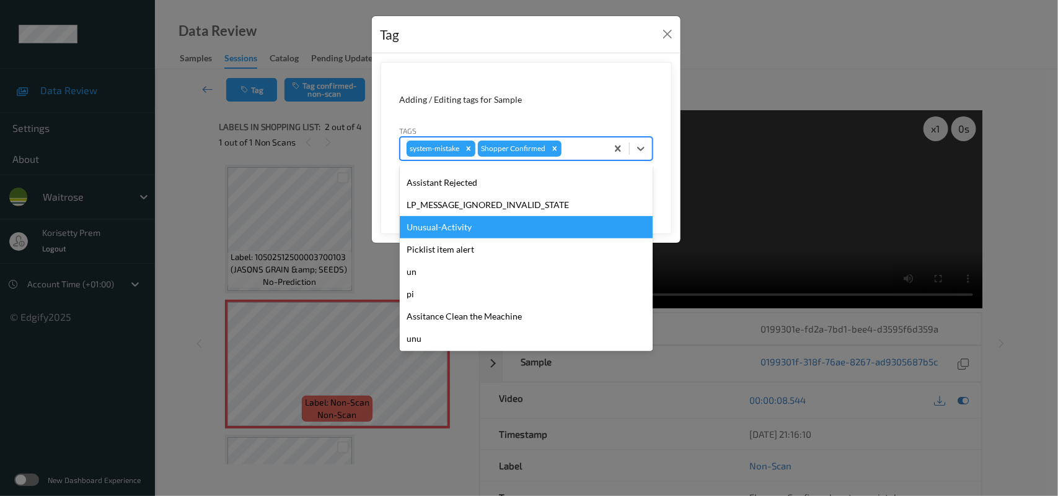
click at [462, 234] on div "Unusual-Activity" at bounding box center [526, 227] width 253 height 22
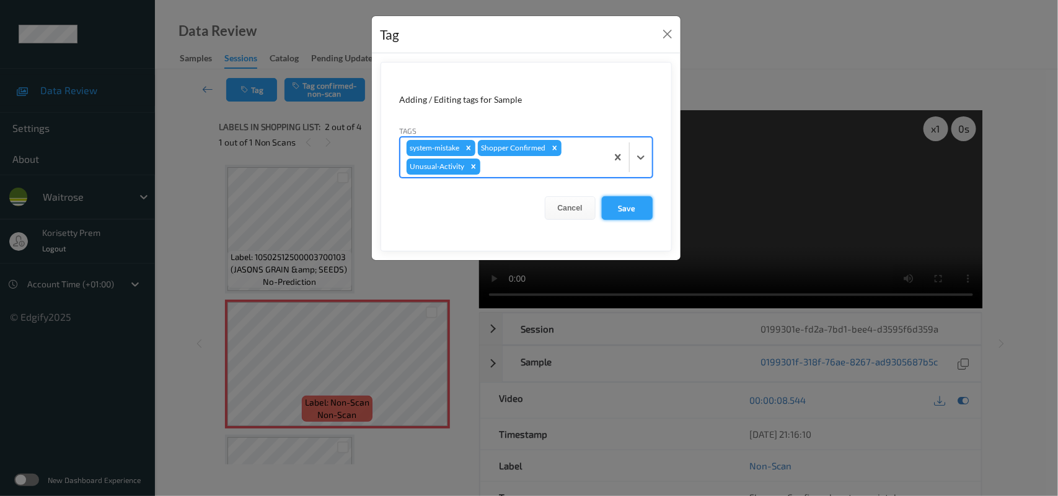
click at [625, 200] on button "Save" at bounding box center [627, 208] width 51 height 24
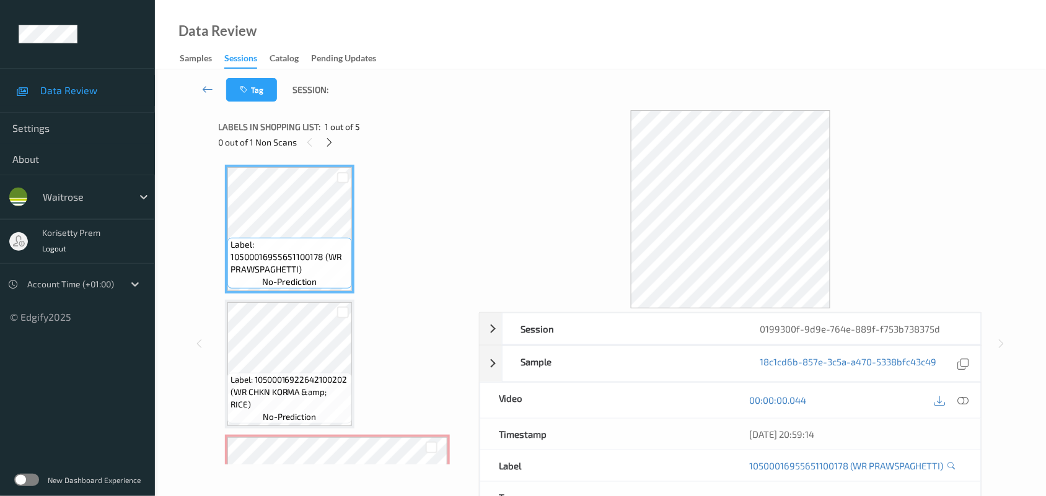
click at [433, 93] on div "Tag Session:" at bounding box center [600, 89] width 840 height 41
click at [327, 144] on icon at bounding box center [329, 142] width 11 height 11
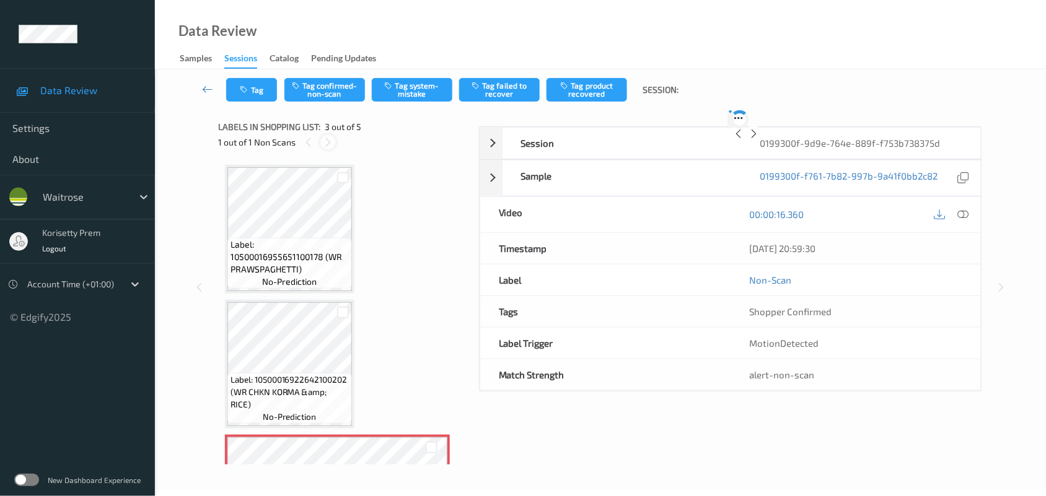
scroll to position [141, 0]
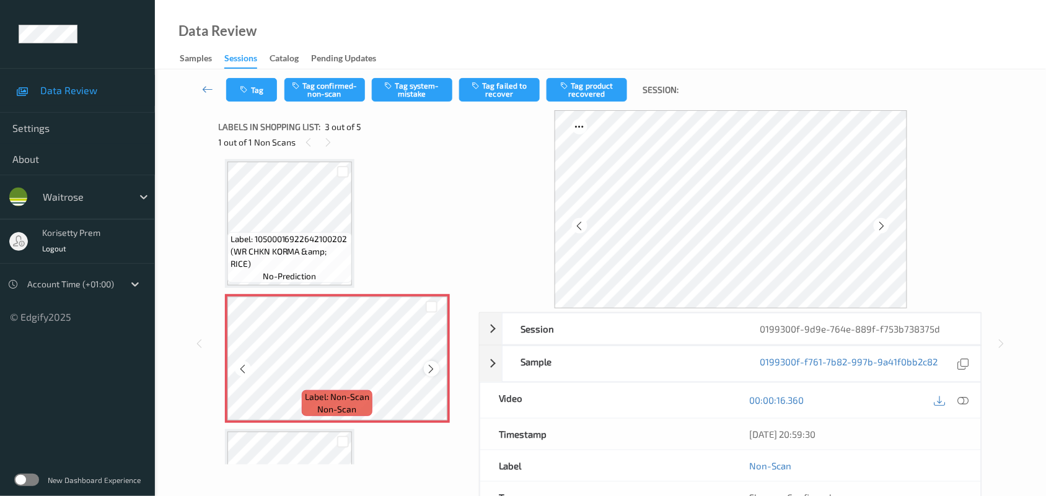
click at [431, 372] on icon at bounding box center [431, 369] width 11 height 11
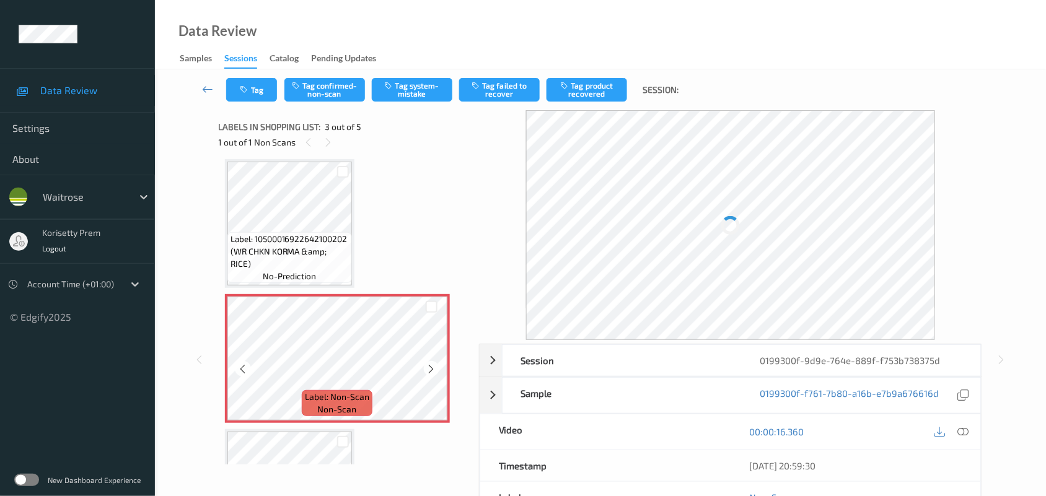
click at [431, 372] on icon at bounding box center [431, 369] width 11 height 11
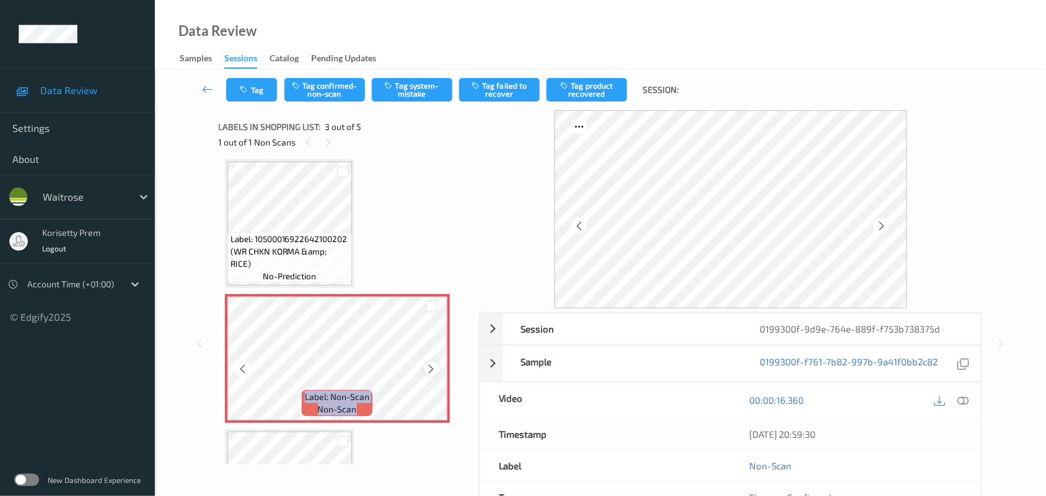
click at [429, 372] on icon at bounding box center [431, 369] width 11 height 11
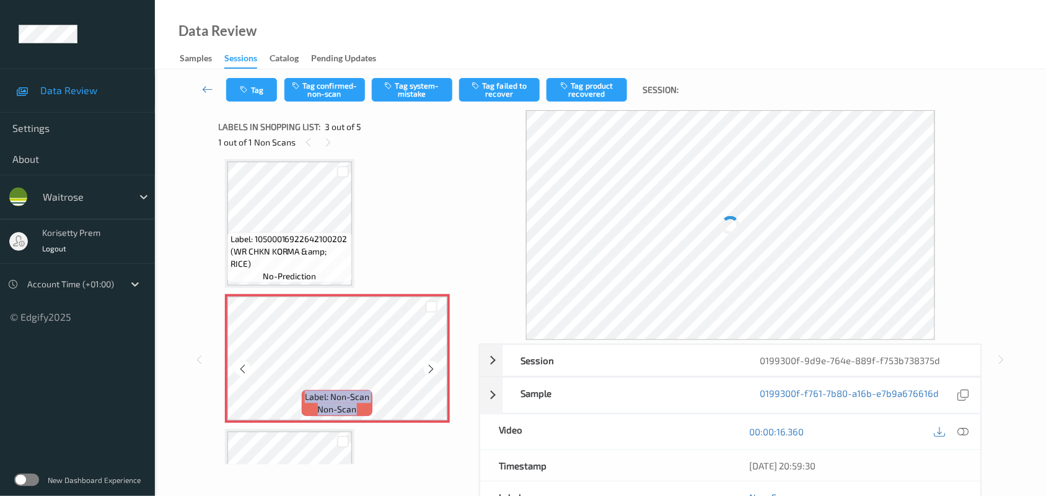
click at [429, 372] on icon at bounding box center [431, 369] width 11 height 11
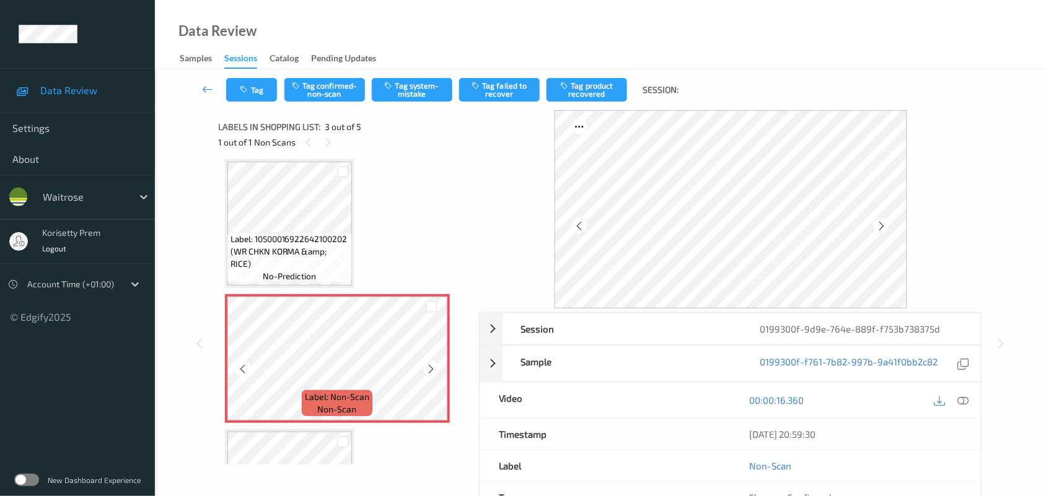
click at [429, 372] on icon at bounding box center [431, 369] width 11 height 11
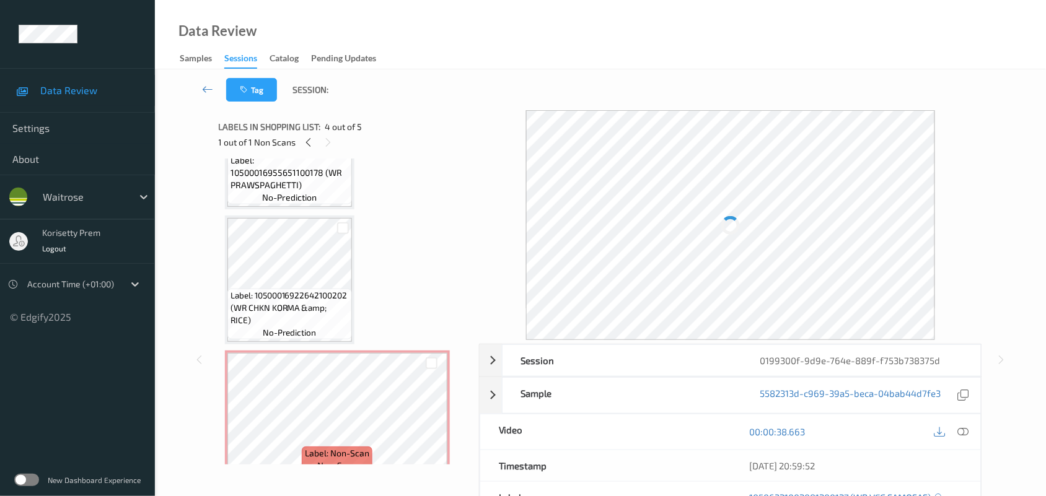
scroll to position [64, 0]
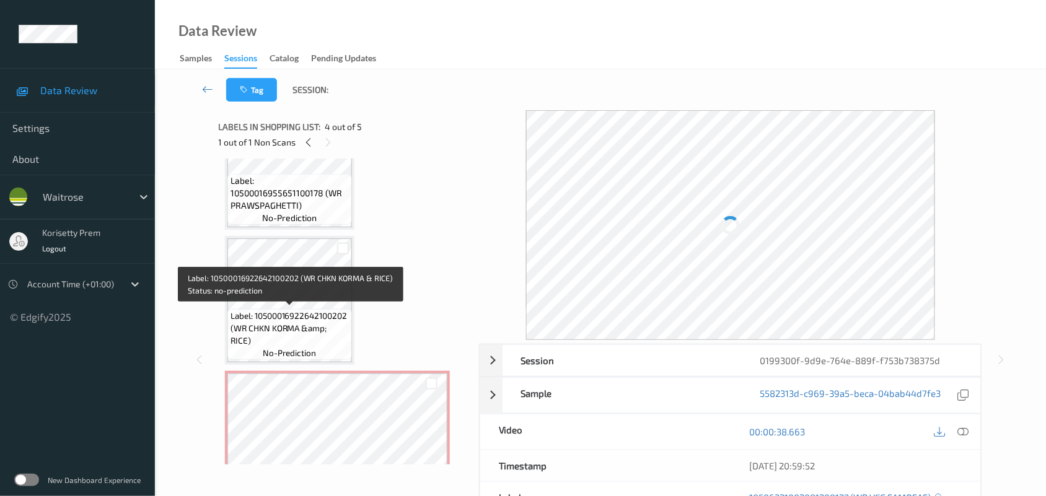
click at [292, 310] on span "Label: 10500016922642100202 (WR CHKN KORMA &amp; RICE)" at bounding box center [290, 328] width 118 height 37
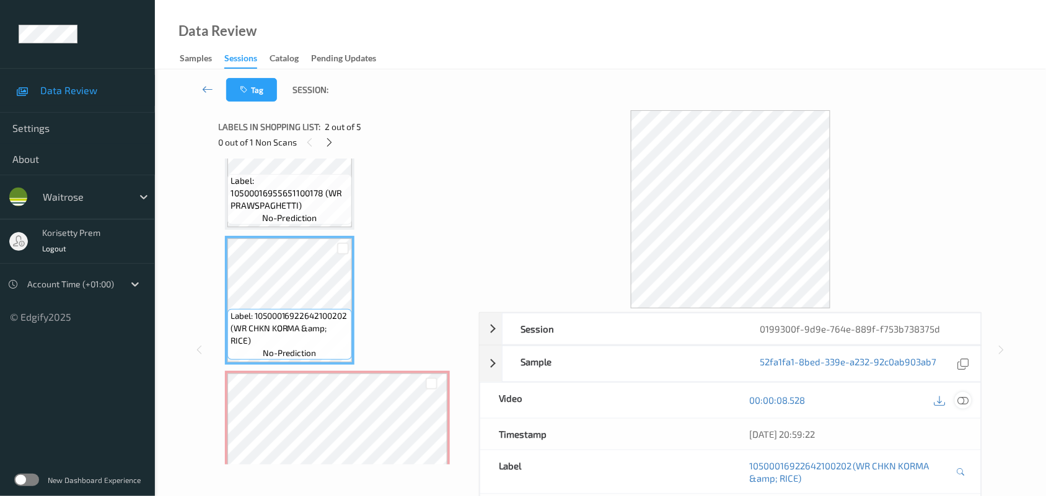
click at [964, 400] on icon at bounding box center [963, 400] width 11 height 11
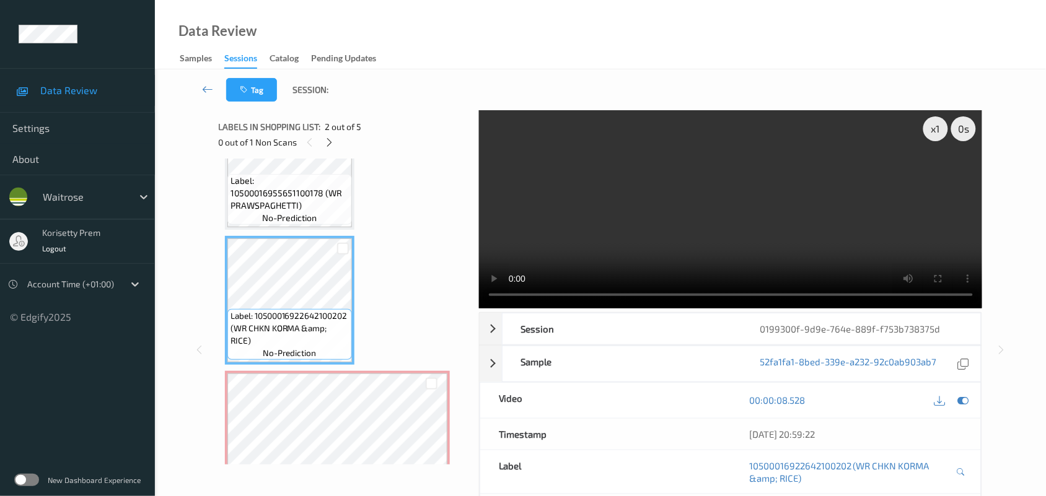
click at [618, 237] on video at bounding box center [731, 209] width 504 height 198
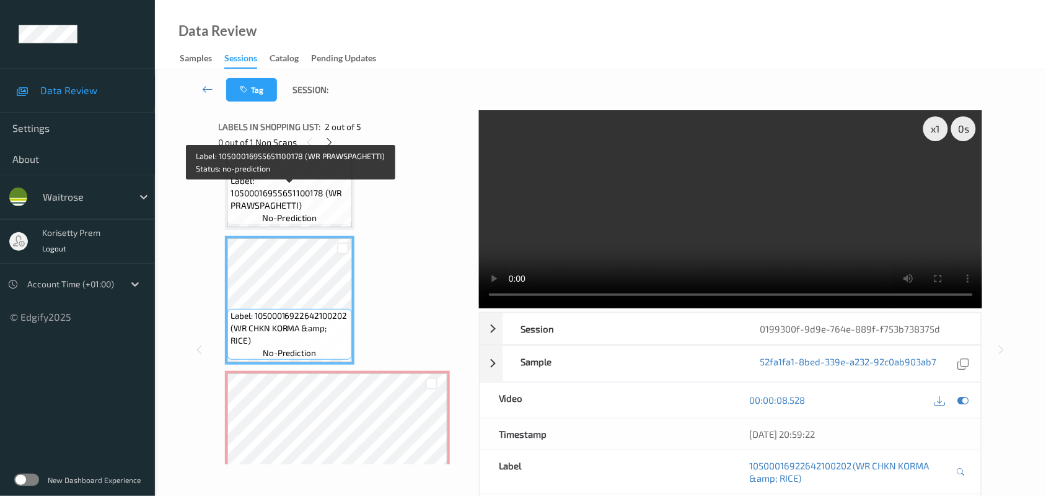
click at [290, 203] on span "Label: 10500016955651100178 (WR PRAWSPAGHETTI)" at bounding box center [290, 193] width 118 height 37
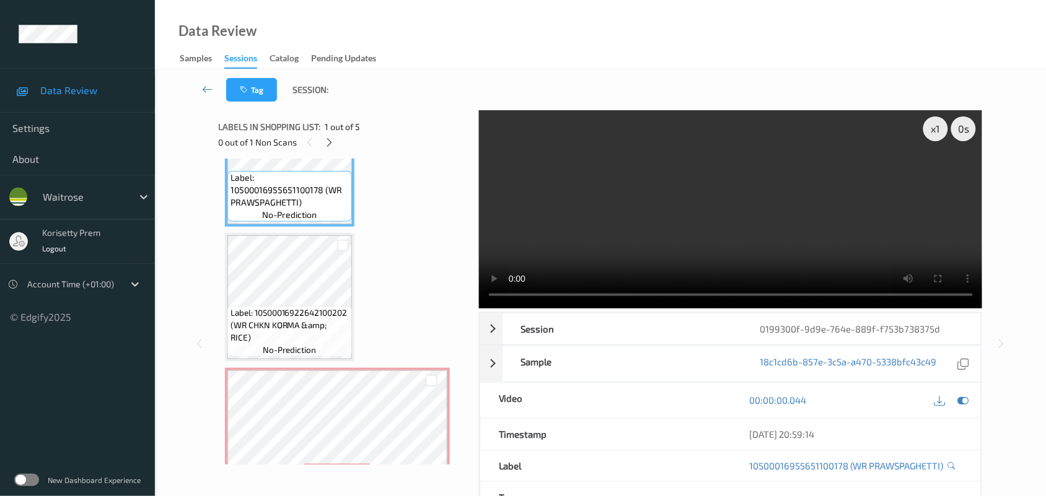
scroll to position [155, 0]
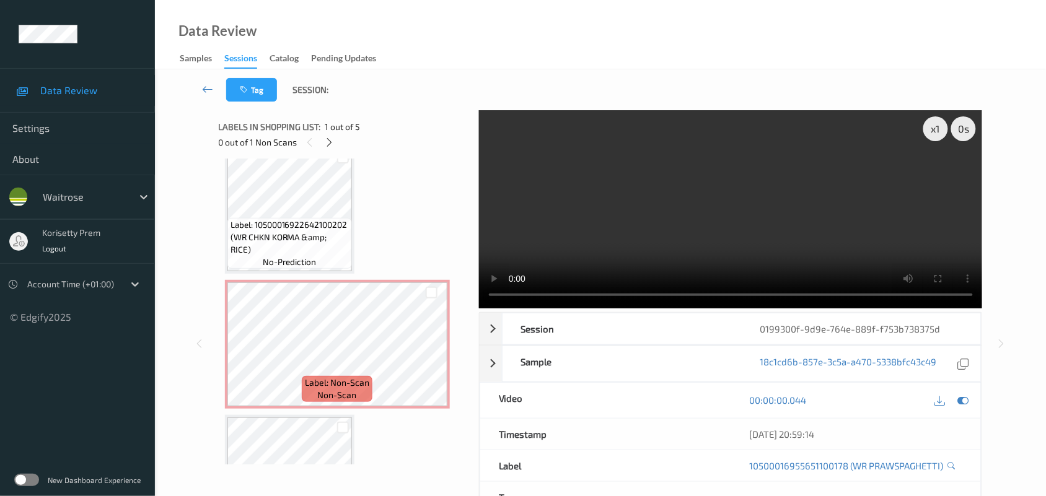
click at [584, 217] on video at bounding box center [731, 209] width 504 height 198
click at [615, 211] on video at bounding box center [731, 209] width 504 height 198
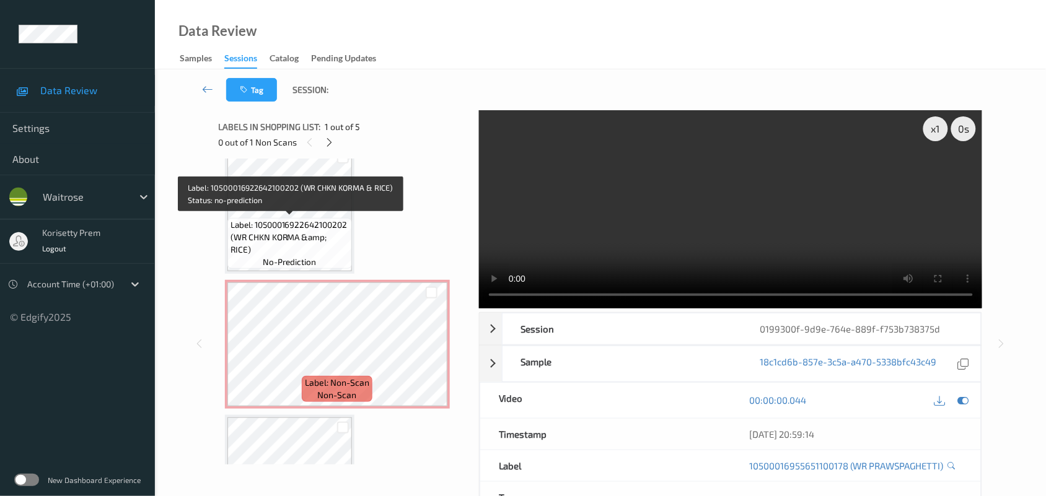
click at [299, 229] on span "Label: 10500016922642100202 (WR CHKN KORMA &amp; RICE)" at bounding box center [290, 237] width 118 height 37
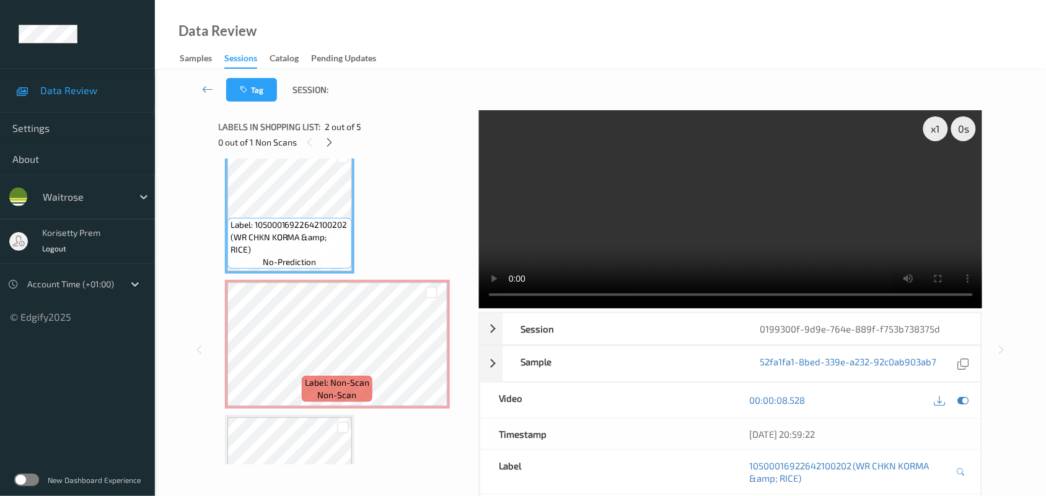
click at [614, 231] on video at bounding box center [731, 209] width 504 height 198
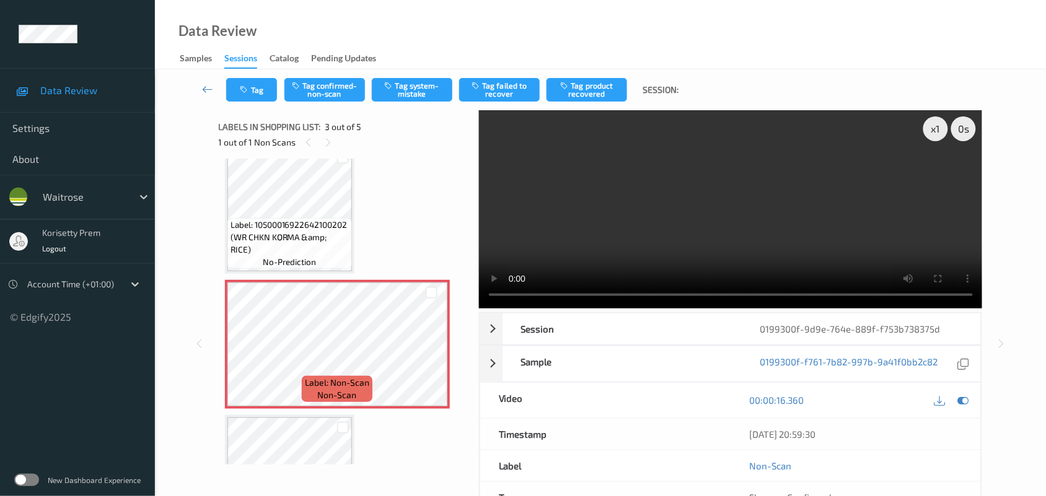
click at [628, 250] on video at bounding box center [731, 209] width 504 height 198
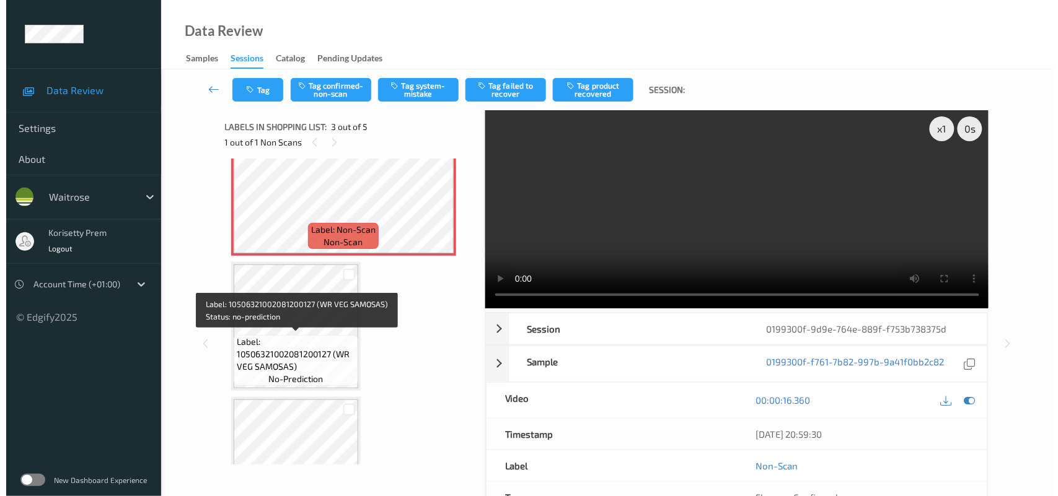
scroll to position [310, 0]
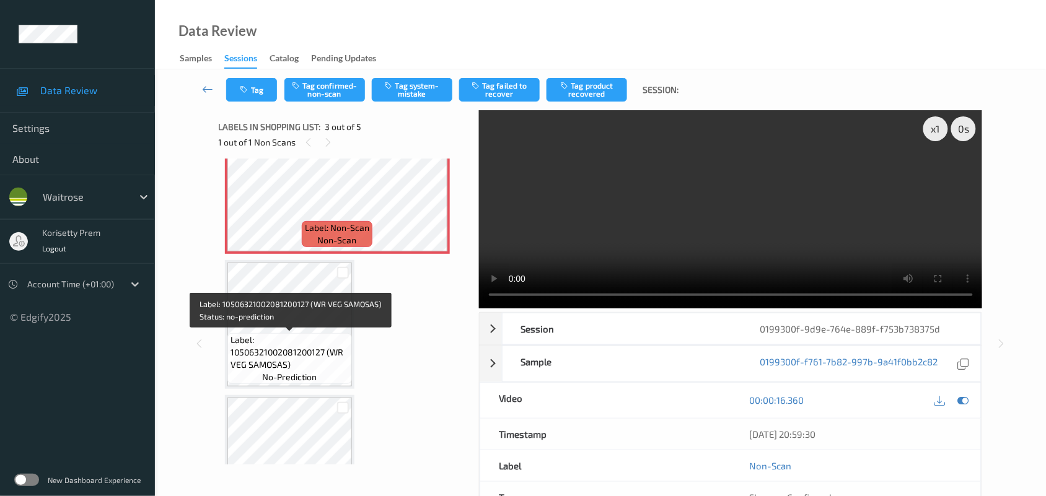
click at [285, 347] on span "Label: 10506321002081200127 (WR VEG SAMOSAS)" at bounding box center [290, 352] width 118 height 37
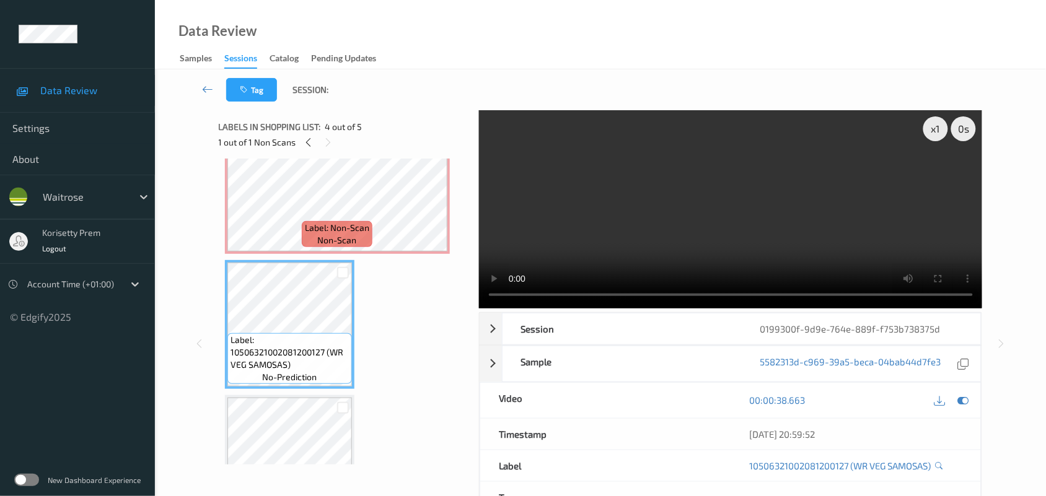
click at [558, 258] on video at bounding box center [731, 209] width 504 height 198
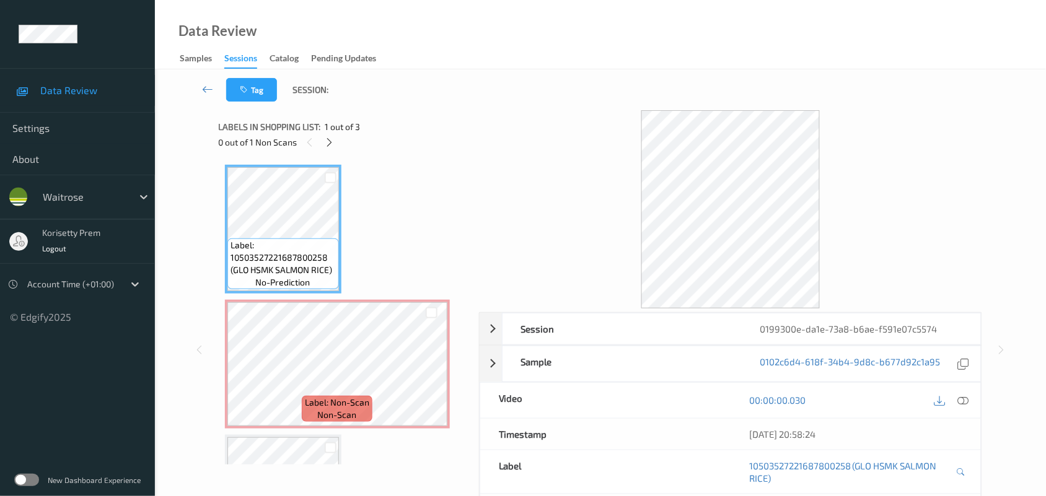
click at [596, 47] on div "Data Review Samples Sessions Catalog Pending Updates" at bounding box center [600, 34] width 891 height 69
click at [431, 378] on icon at bounding box center [431, 374] width 11 height 11
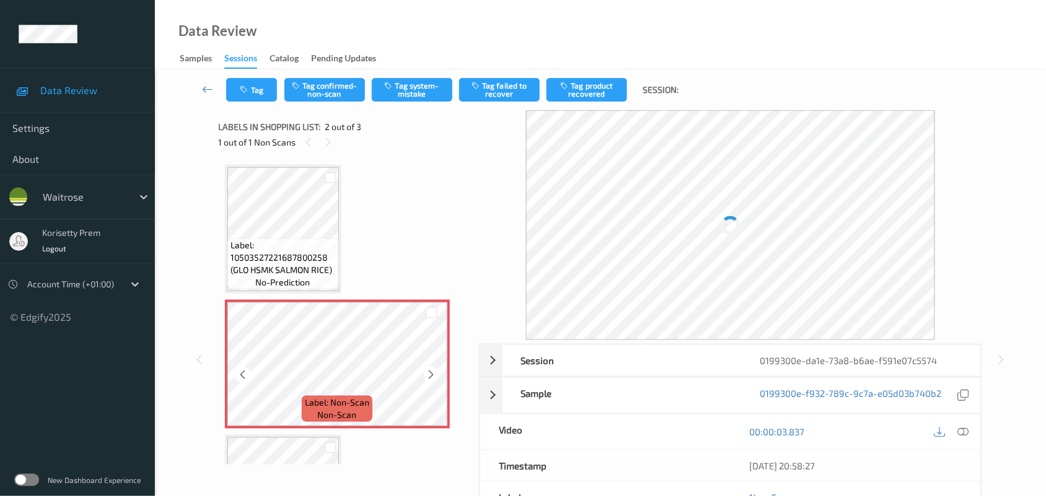
click at [431, 378] on icon at bounding box center [431, 374] width 11 height 11
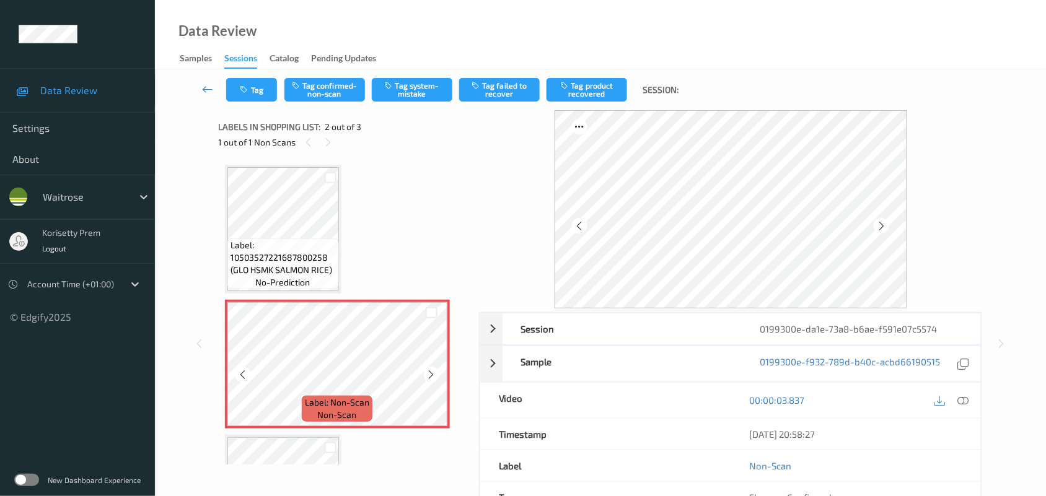
click at [431, 378] on icon at bounding box center [431, 374] width 11 height 11
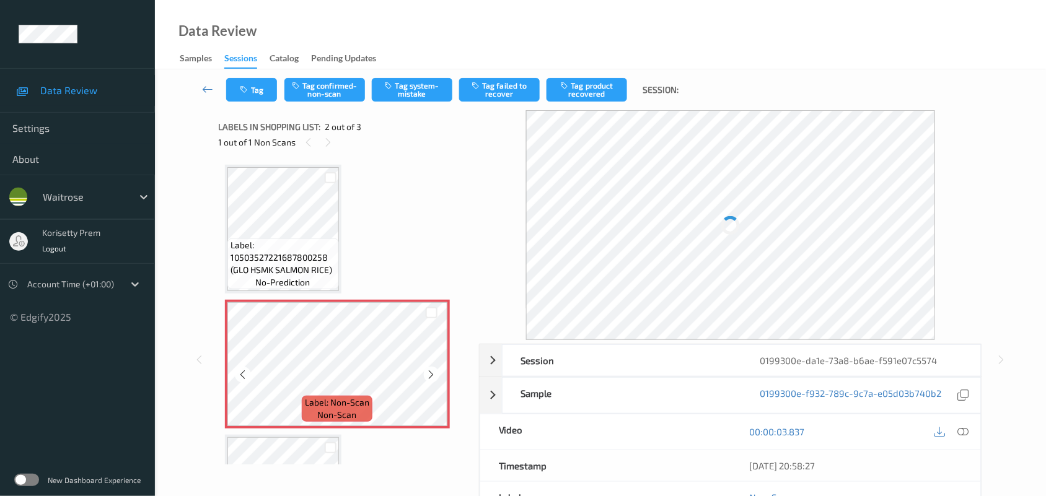
click at [431, 378] on icon at bounding box center [431, 374] width 11 height 11
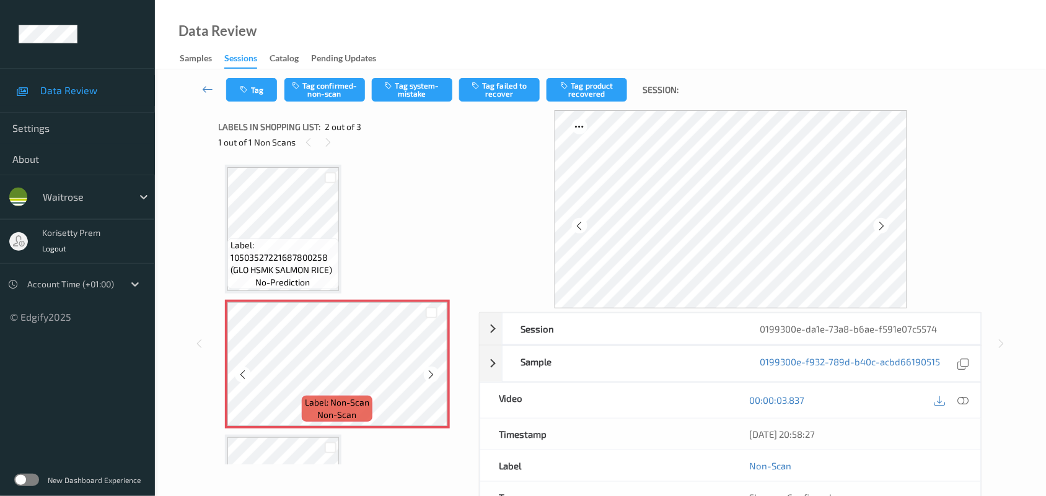
click at [431, 378] on icon at bounding box center [431, 374] width 11 height 11
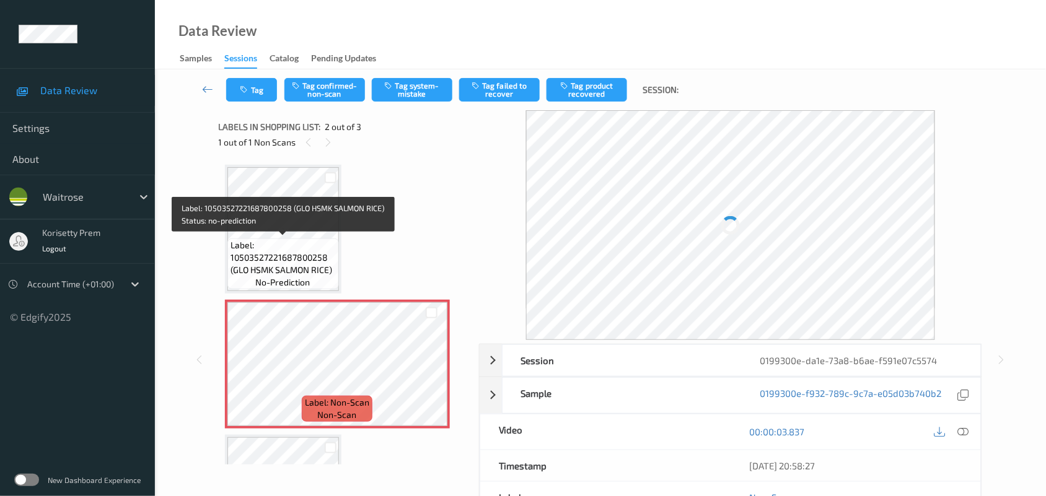
click at [245, 243] on span "Label: 10503527221687800258 (GLO HSMK SALMON RICE)" at bounding box center [283, 257] width 105 height 37
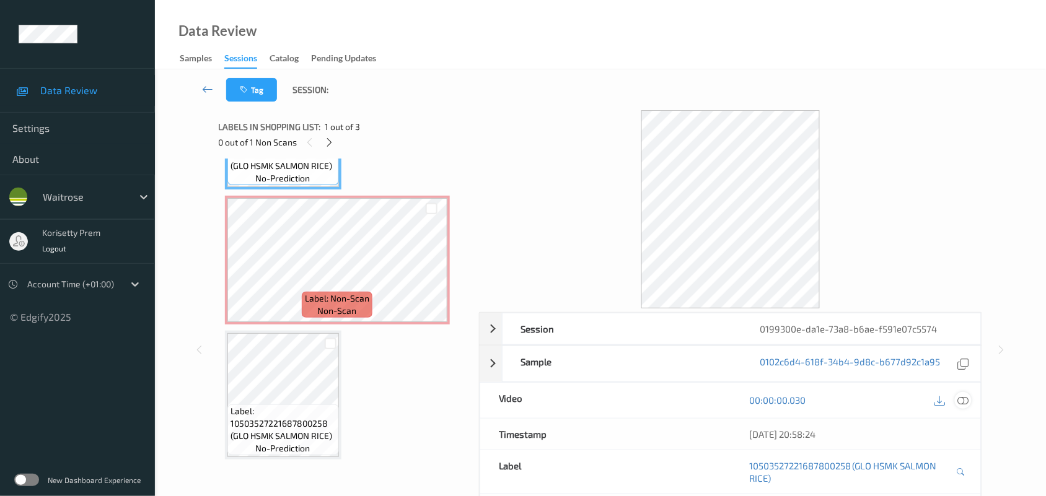
click at [967, 400] on icon at bounding box center [963, 400] width 11 height 11
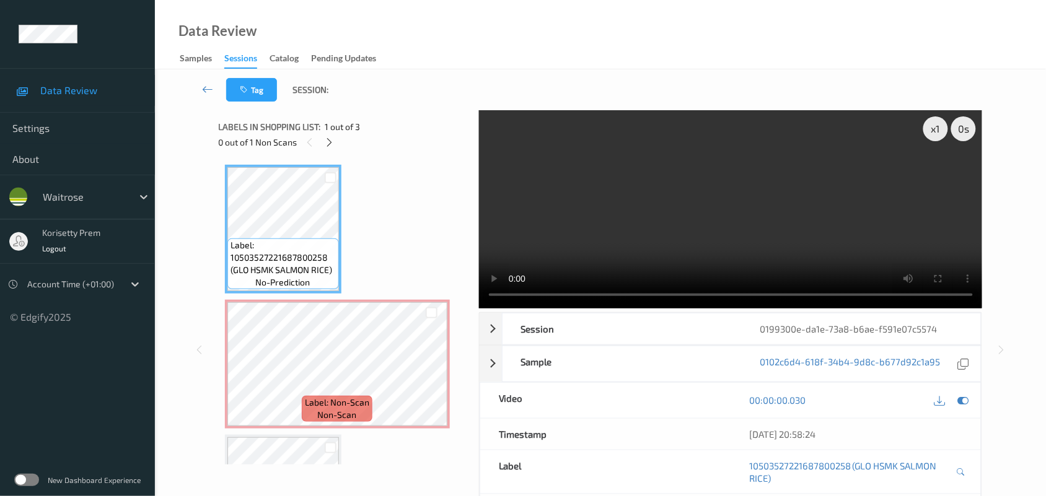
click at [265, 240] on span "Label: 10503527221687800258 (GLO HSMK SALMON RICE)" at bounding box center [283, 257] width 105 height 37
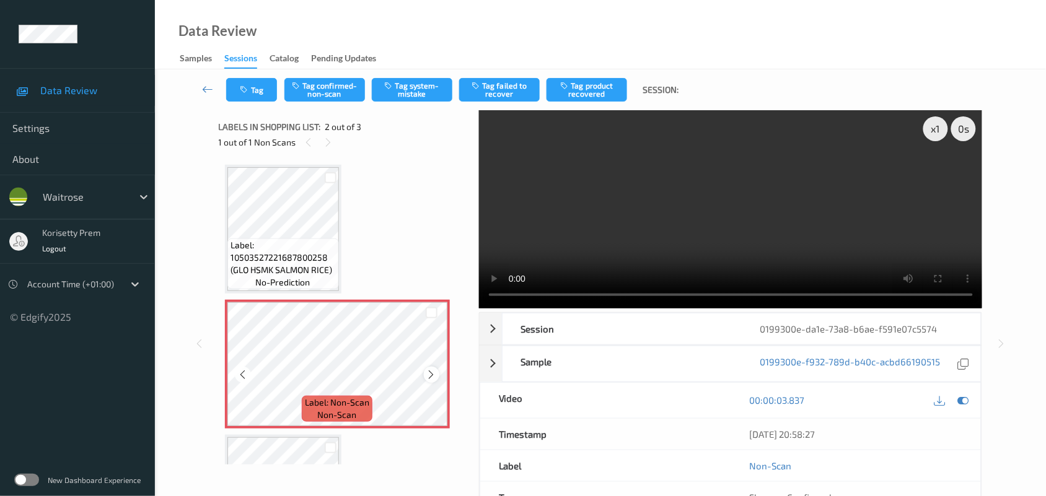
click at [429, 377] on icon at bounding box center [431, 374] width 11 height 11
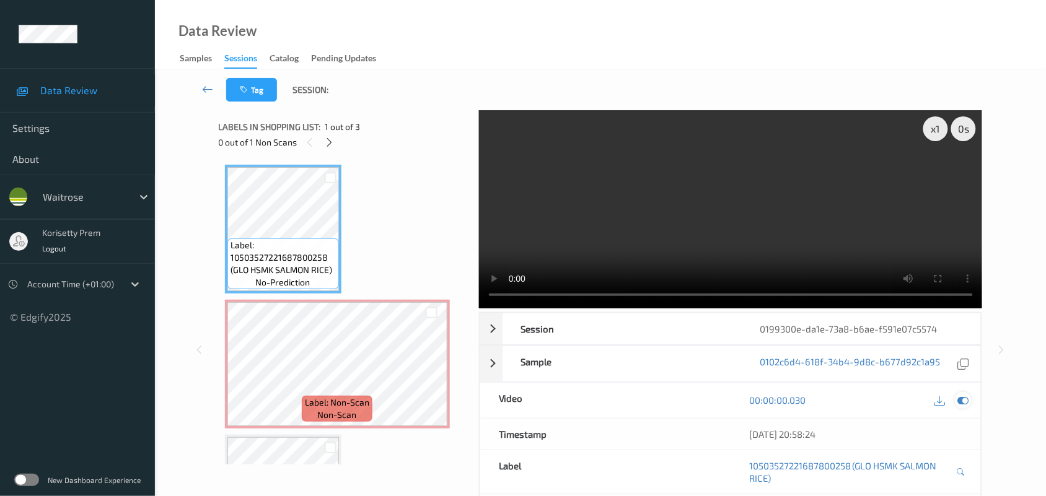
click at [961, 395] on icon at bounding box center [963, 400] width 11 height 11
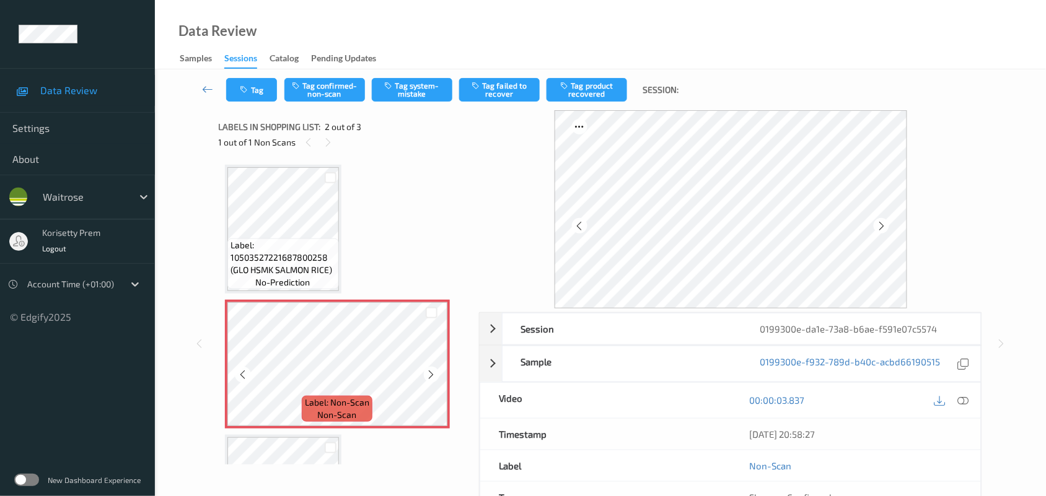
scroll to position [77, 0]
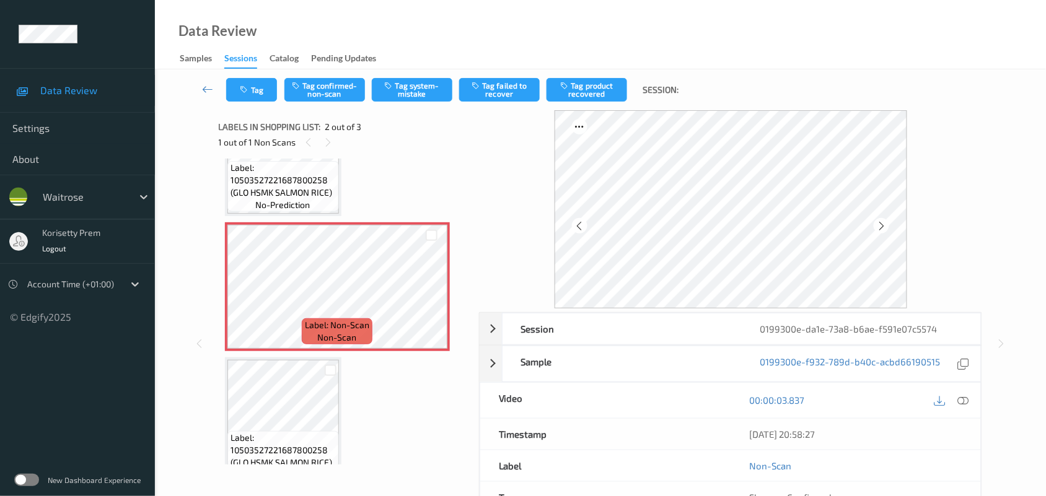
click at [321, 432] on span "Label: 10503527221687800258 (GLO HSMK SALMON RICE)" at bounding box center [283, 450] width 105 height 37
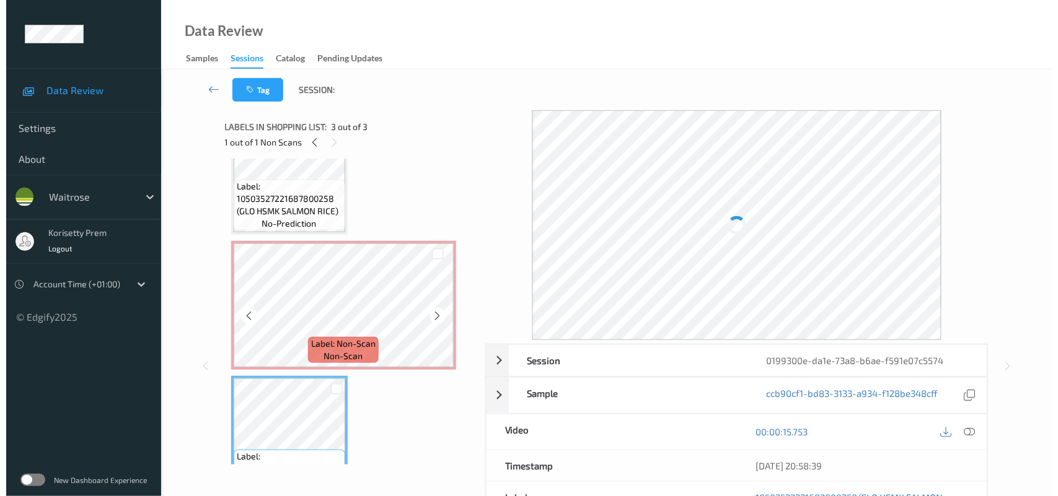
scroll to position [104, 0]
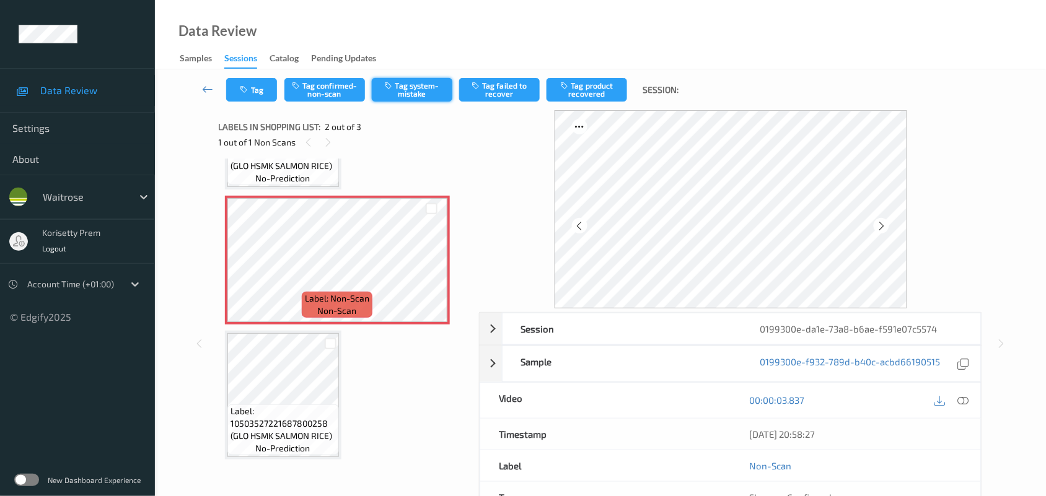
click at [423, 82] on button "Tag system-mistake" at bounding box center [412, 90] width 81 height 24
click at [256, 94] on button "Tag" at bounding box center [251, 90] width 51 height 24
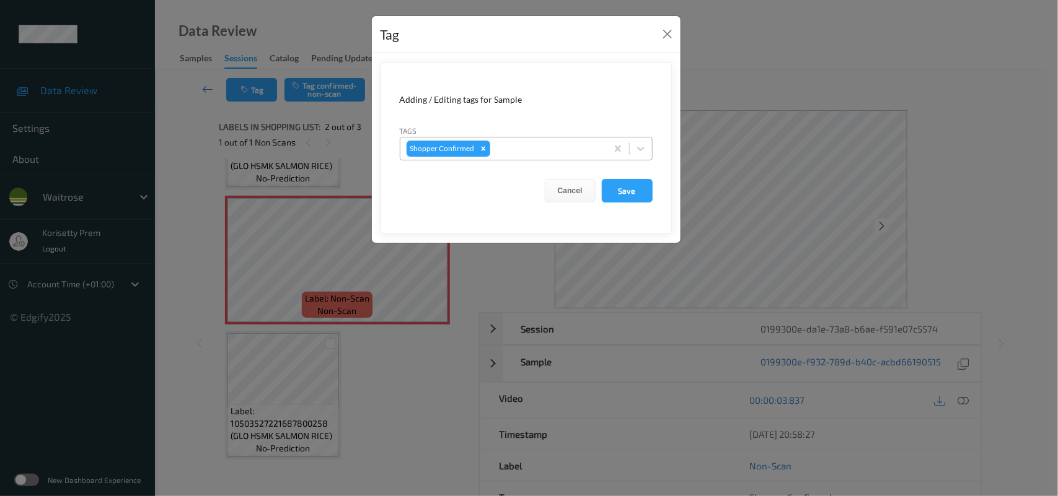
click at [555, 156] on div at bounding box center [547, 148] width 108 height 15
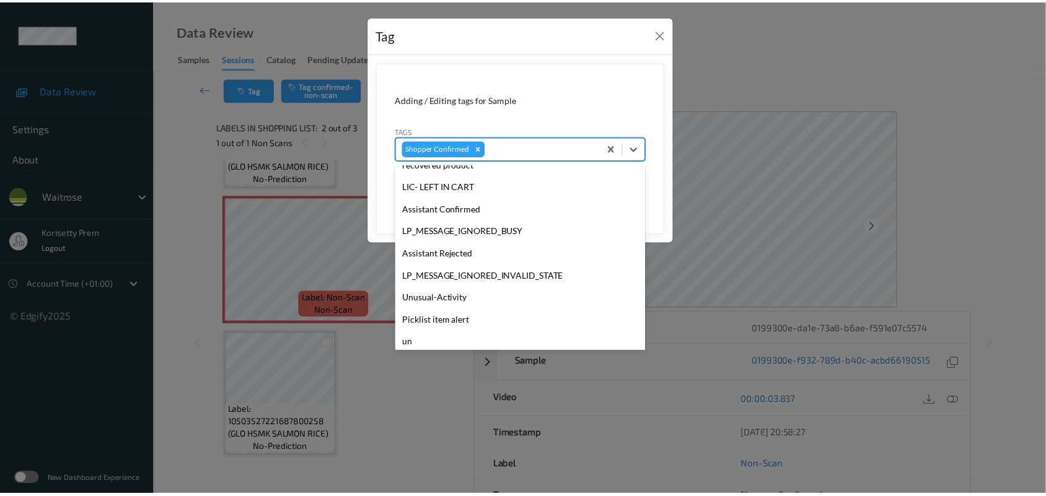
scroll to position [310, 0]
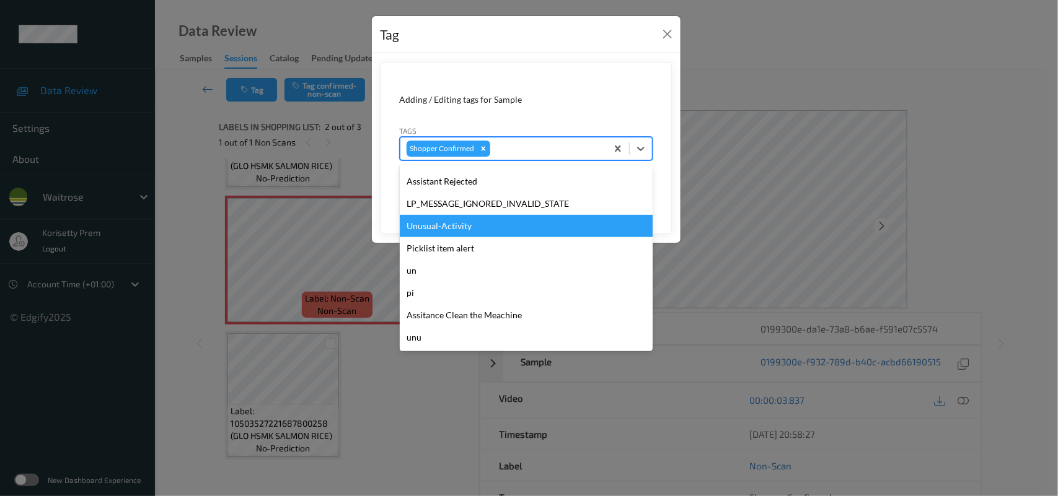
click at [444, 229] on div "Unusual-Activity" at bounding box center [526, 226] width 253 height 22
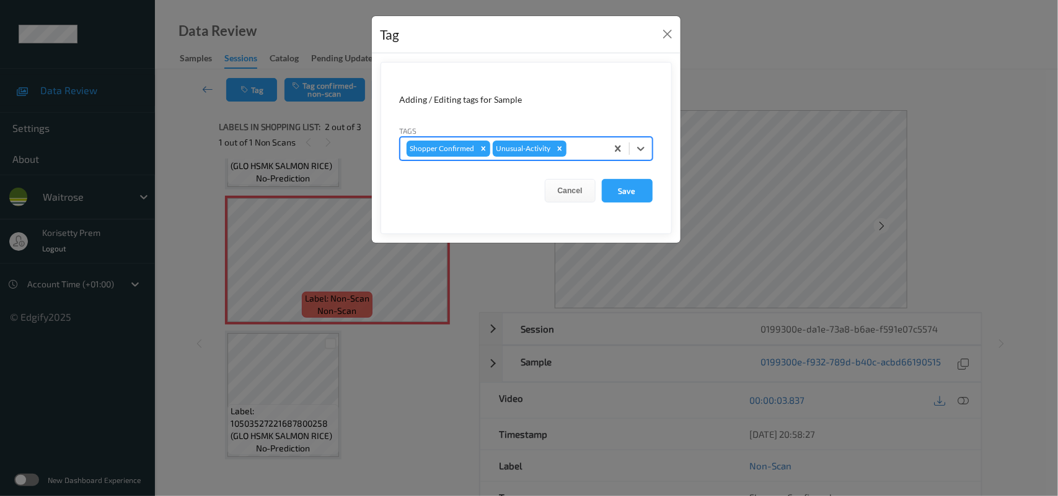
click at [655, 189] on form "Adding / Editing tags for Sample Tags option Unusual-Activity, selected. Select…" at bounding box center [526, 148] width 291 height 172
click at [643, 189] on button "Save" at bounding box center [627, 191] width 51 height 24
click at [633, 189] on button "Save" at bounding box center [627, 191] width 51 height 24
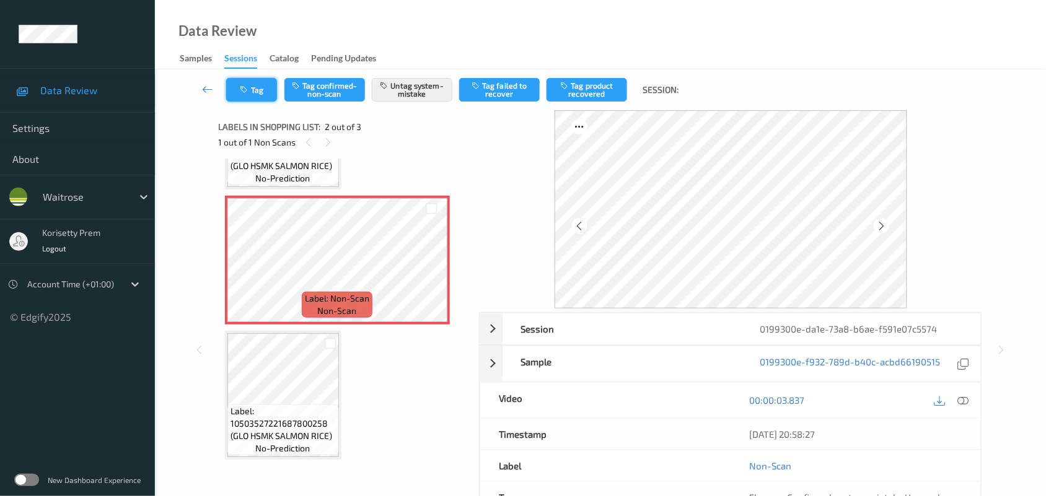
click at [246, 97] on button "Tag" at bounding box center [251, 90] width 51 height 24
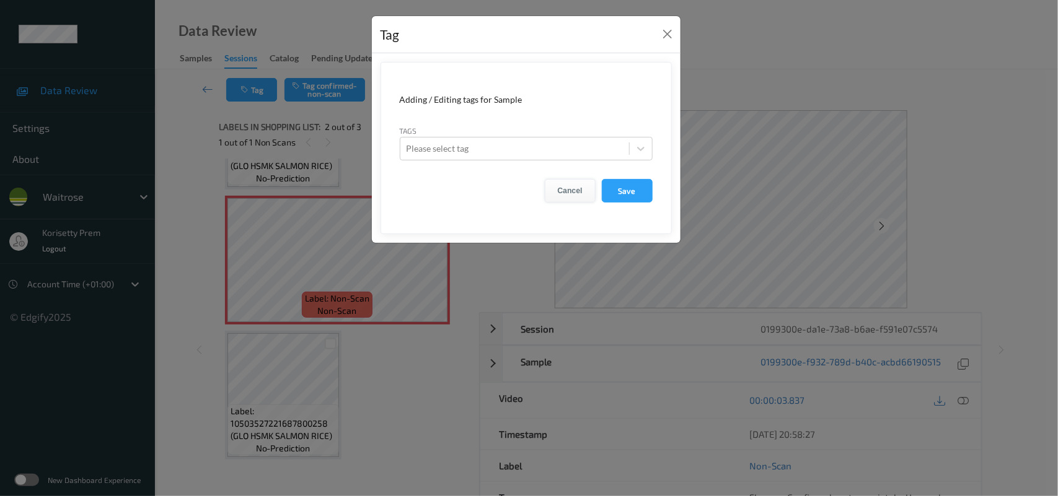
click at [570, 187] on button "Cancel" at bounding box center [570, 191] width 51 height 24
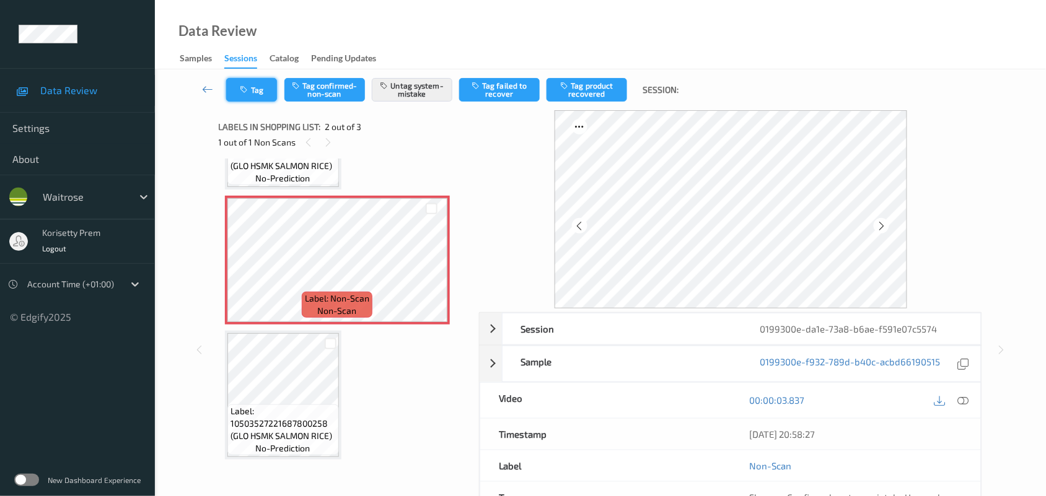
click at [262, 89] on button "Tag" at bounding box center [251, 90] width 51 height 24
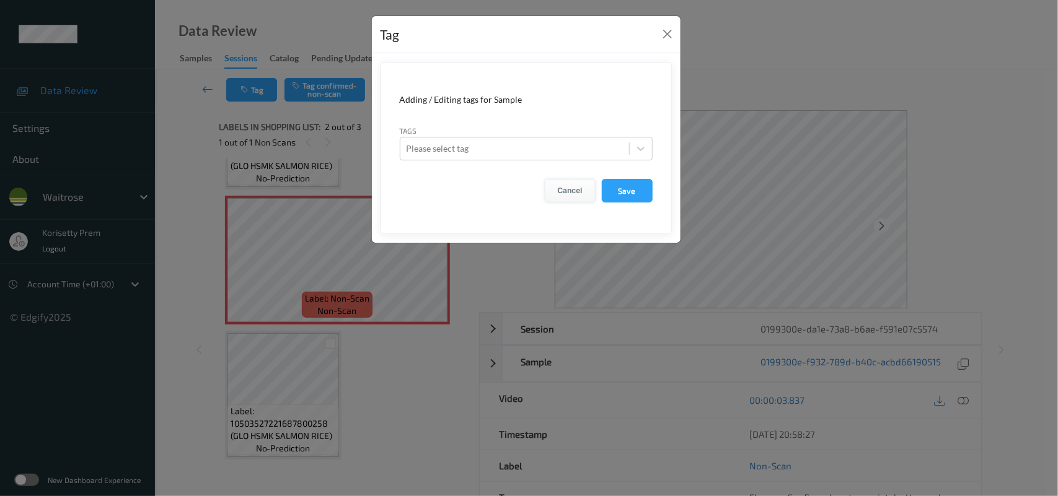
click at [560, 191] on button "Cancel" at bounding box center [570, 191] width 51 height 24
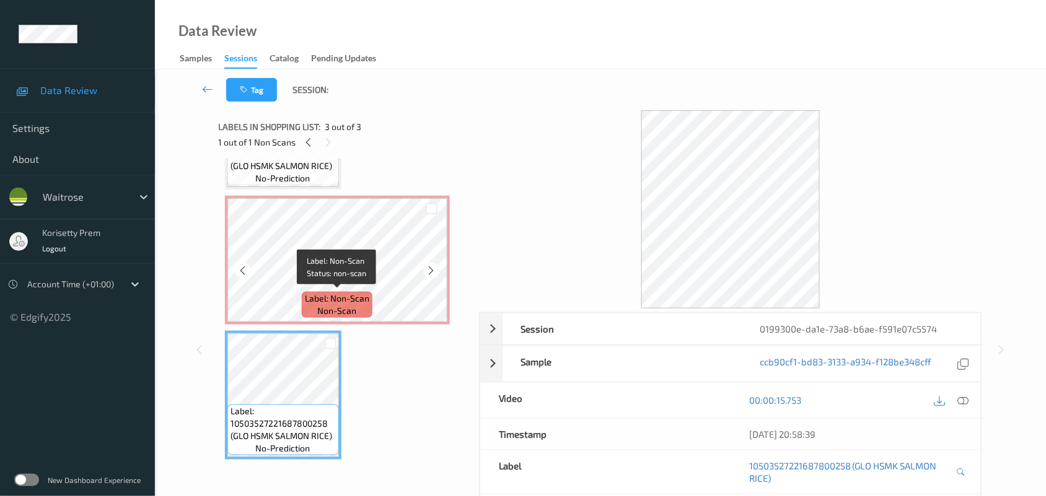
click at [370, 294] on div "Label: Non-Scan non-scan" at bounding box center [337, 305] width 71 height 26
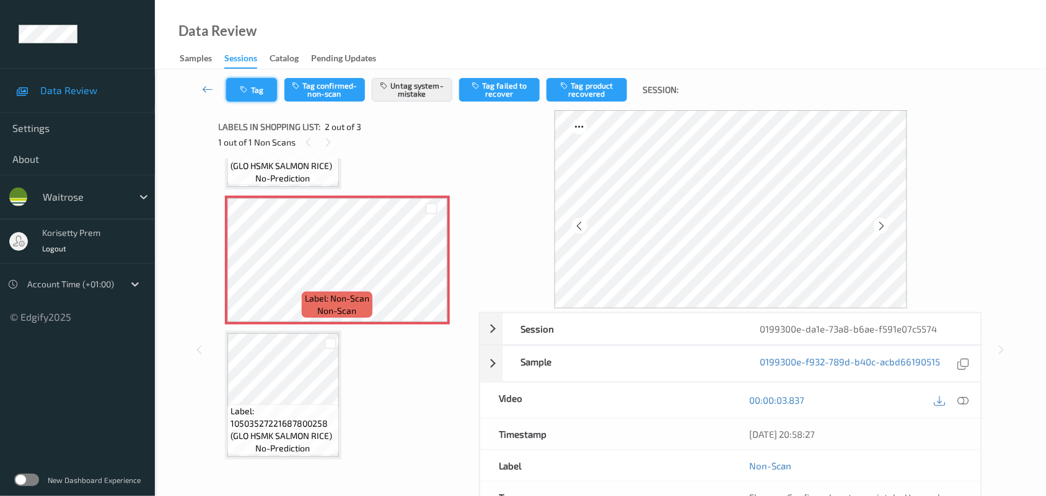
click at [249, 90] on icon "button" at bounding box center [245, 90] width 11 height 9
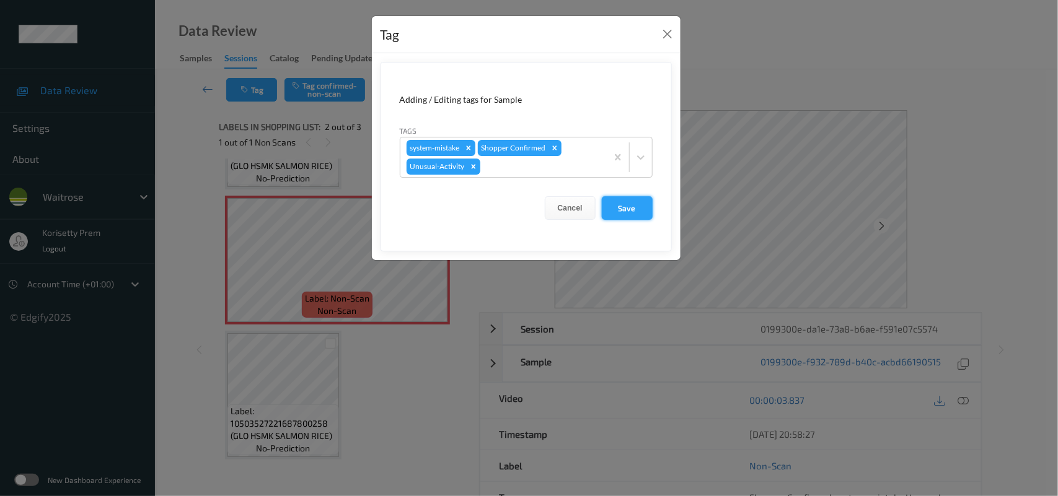
click at [625, 211] on button "Save" at bounding box center [627, 208] width 51 height 24
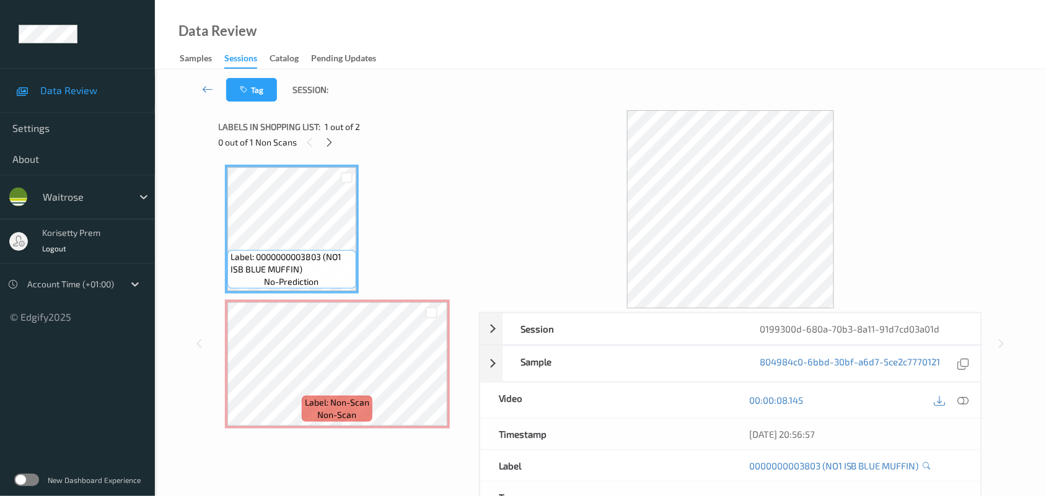
click at [538, 108] on div "Tag Session:" at bounding box center [600, 89] width 840 height 41
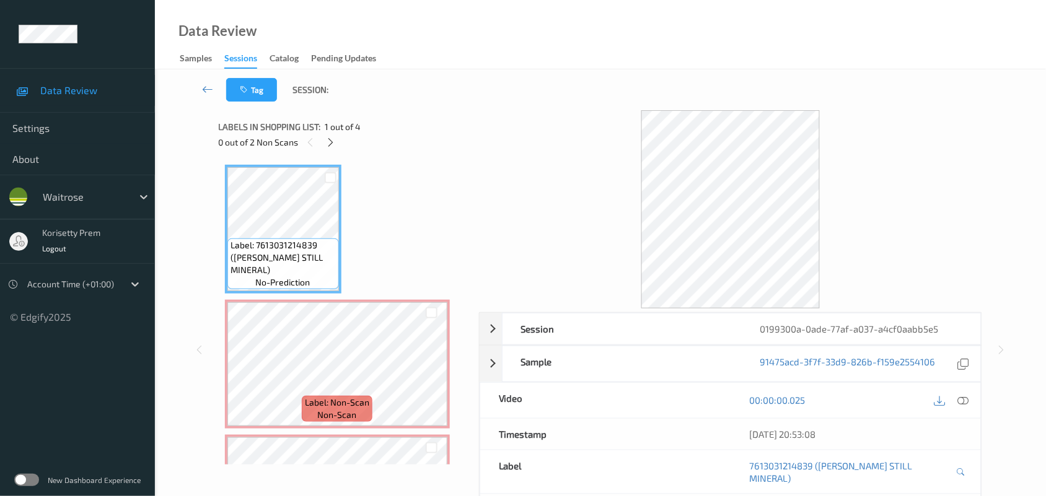
click at [522, 99] on div "Tag Session:" at bounding box center [600, 89] width 840 height 41
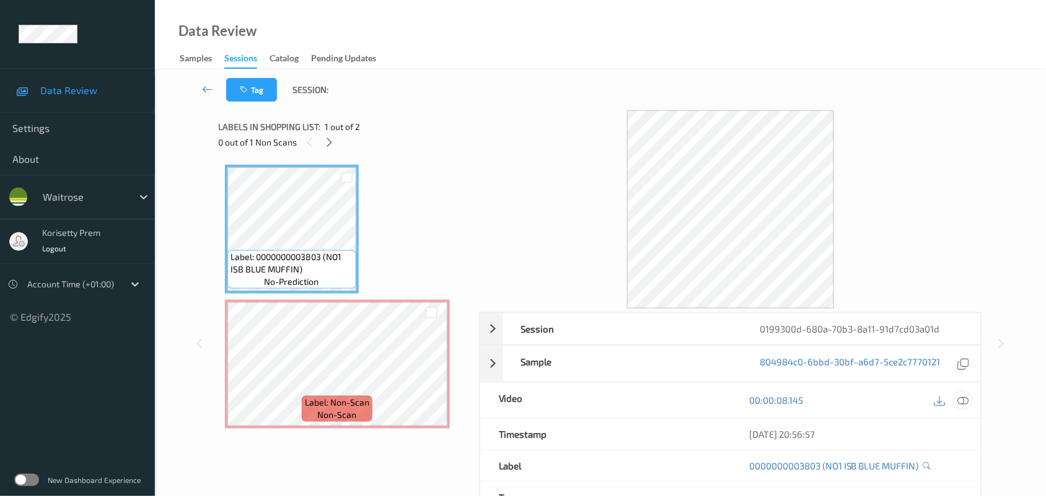
click at [959, 397] on icon at bounding box center [963, 400] width 11 height 11
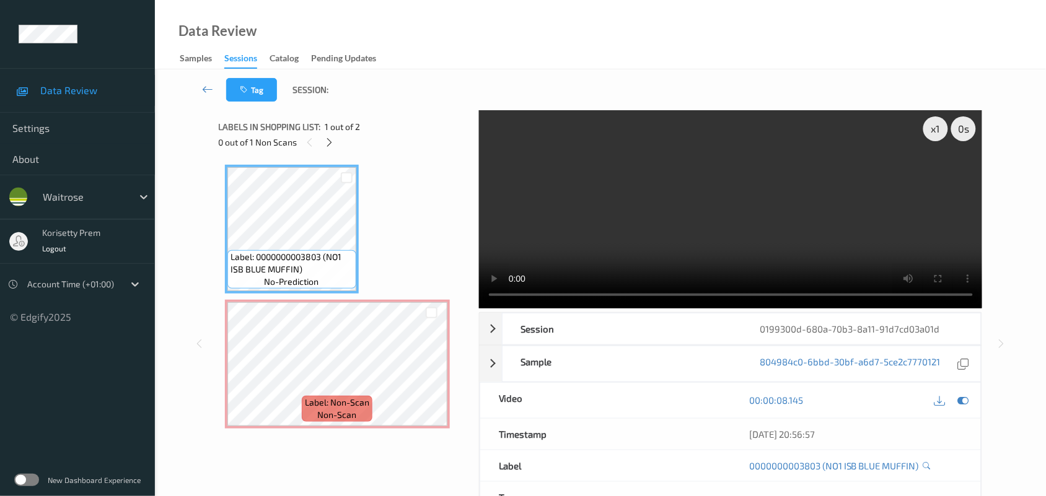
click at [652, 254] on video at bounding box center [731, 209] width 504 height 198
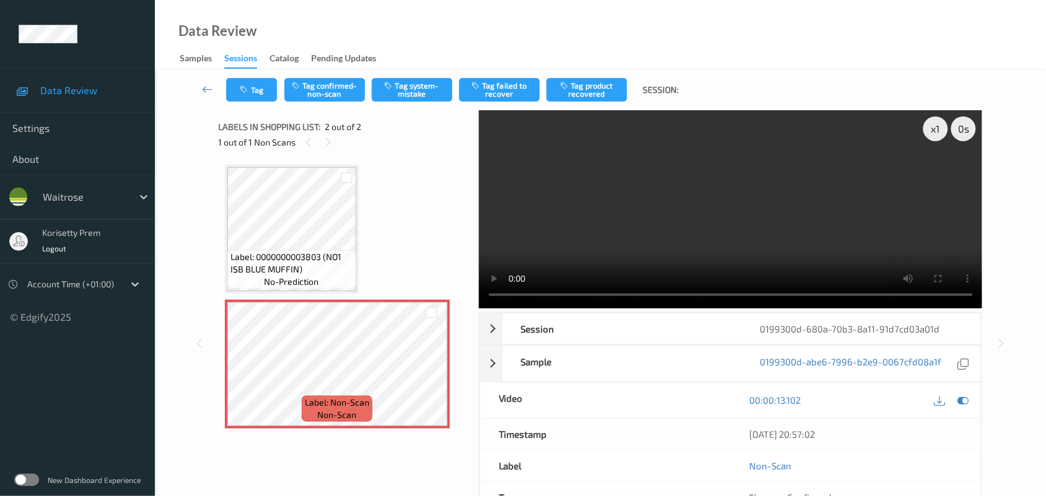
click at [710, 235] on video at bounding box center [731, 209] width 504 height 198
click at [422, 84] on button "Tag system-mistake" at bounding box center [412, 90] width 81 height 24
click at [428, 373] on icon at bounding box center [431, 374] width 11 height 11
click at [245, 90] on icon "button" at bounding box center [245, 90] width 11 height 9
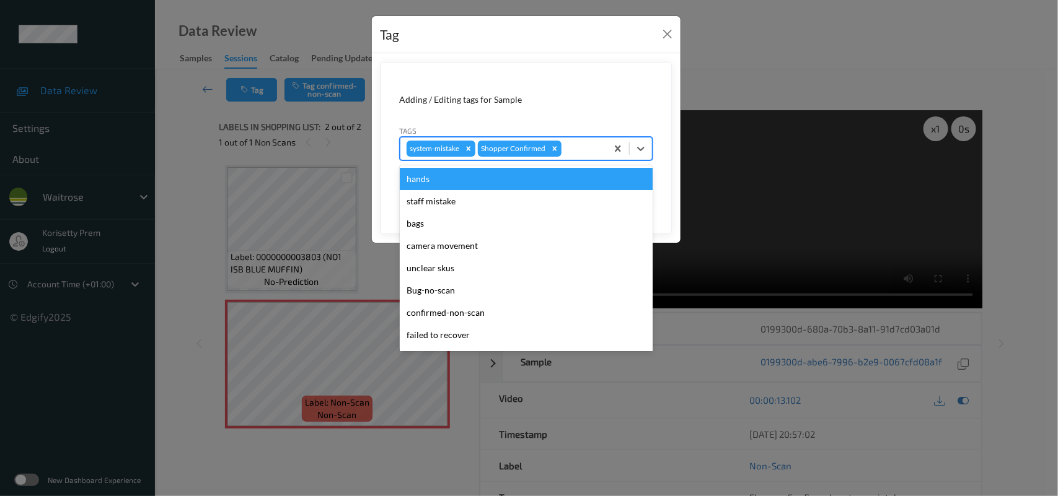
click at [579, 149] on div at bounding box center [582, 148] width 37 height 15
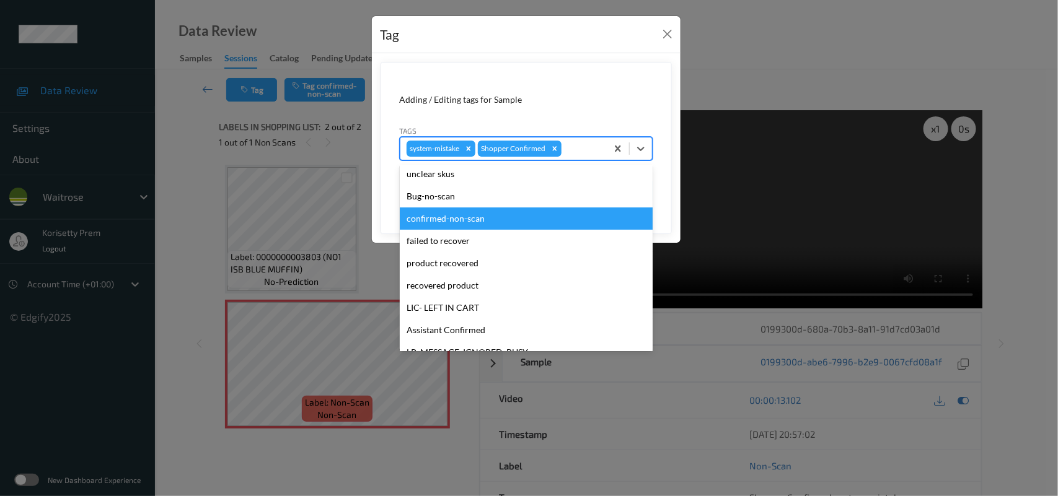
scroll to position [286, 0]
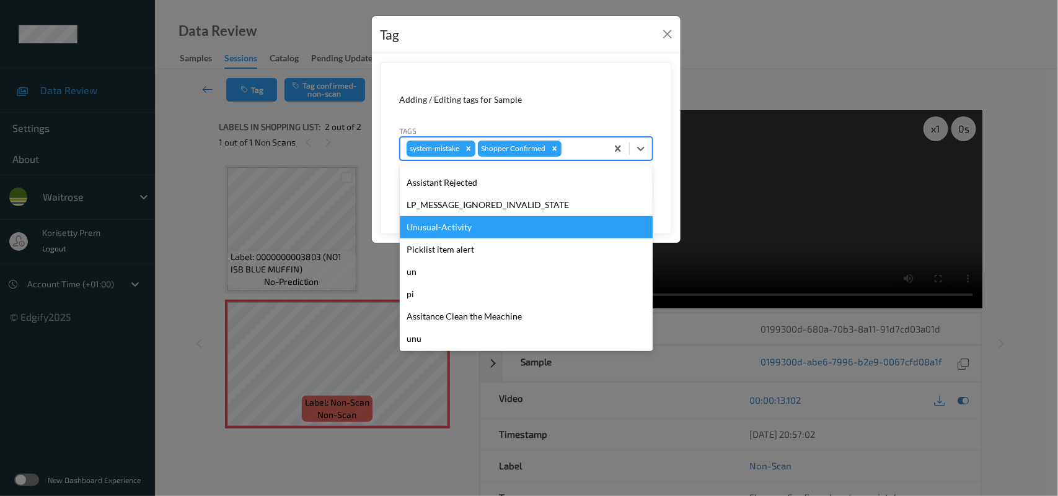
click at [462, 230] on div "Unusual-Activity" at bounding box center [526, 227] width 253 height 22
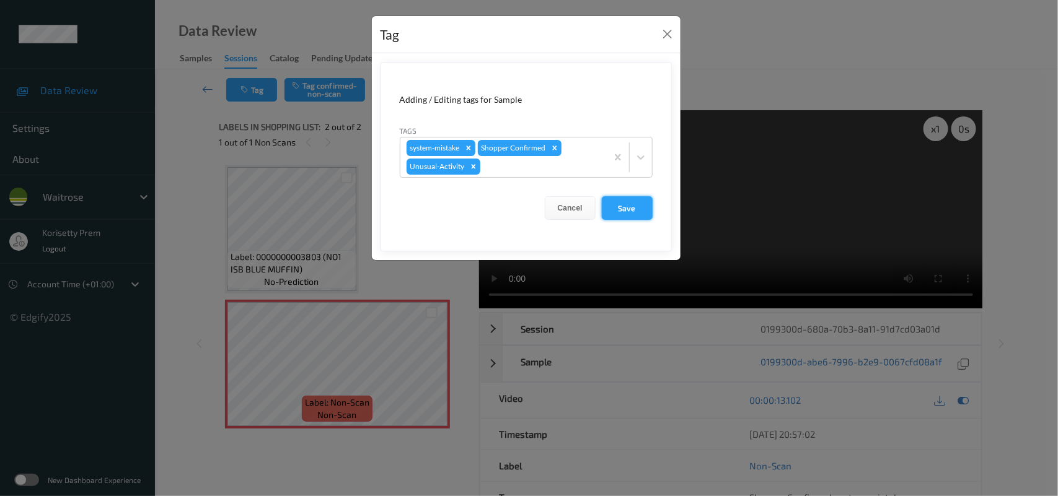
click at [627, 208] on button "Save" at bounding box center [627, 208] width 51 height 24
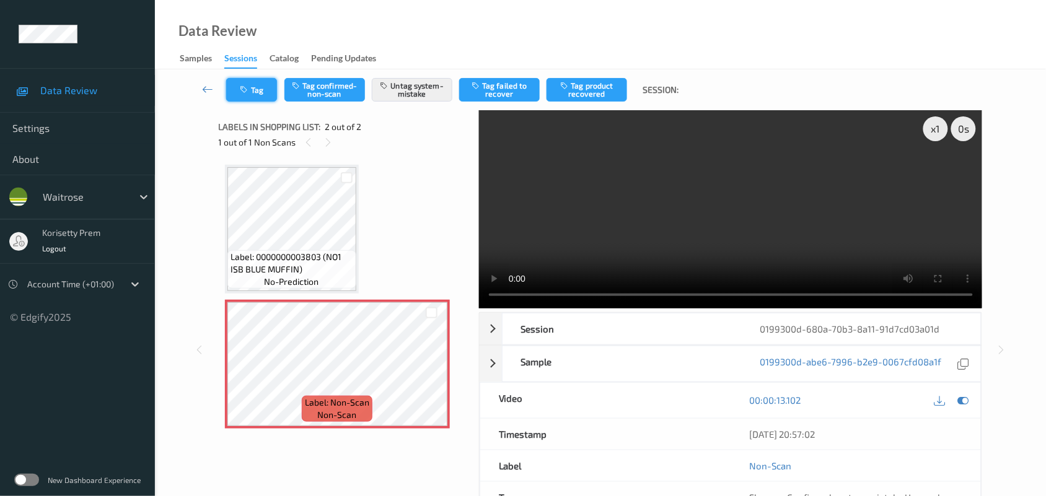
click at [247, 87] on icon "button" at bounding box center [245, 90] width 11 height 9
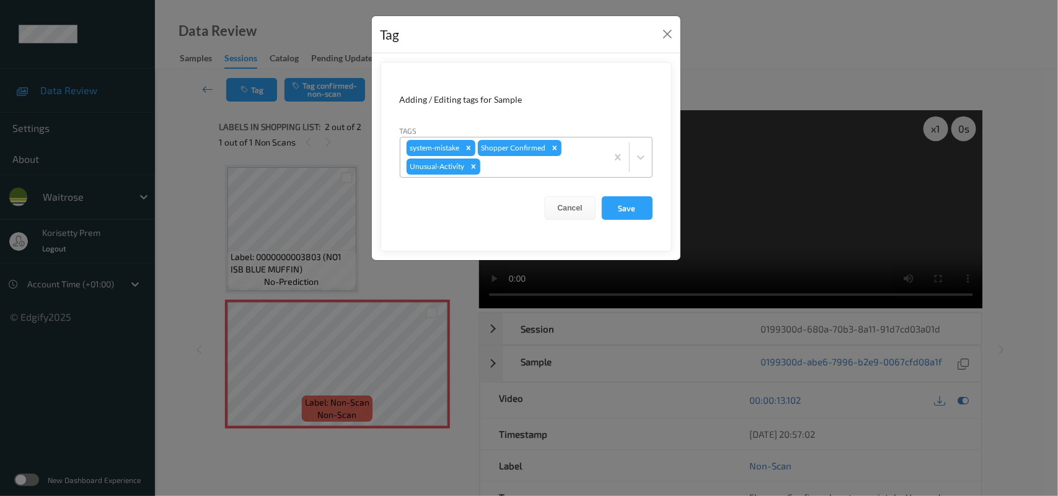
click at [572, 166] on div at bounding box center [542, 166] width 118 height 15
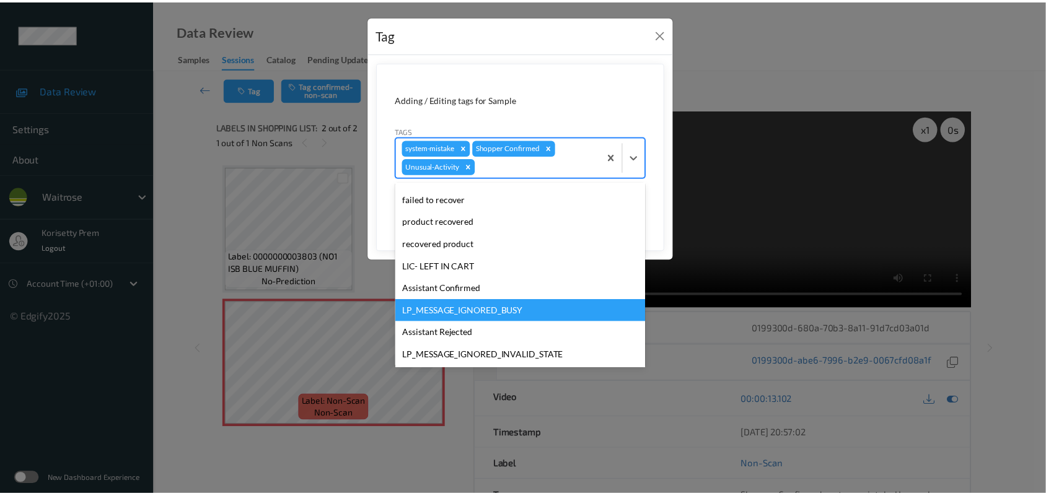
scroll to position [265, 0]
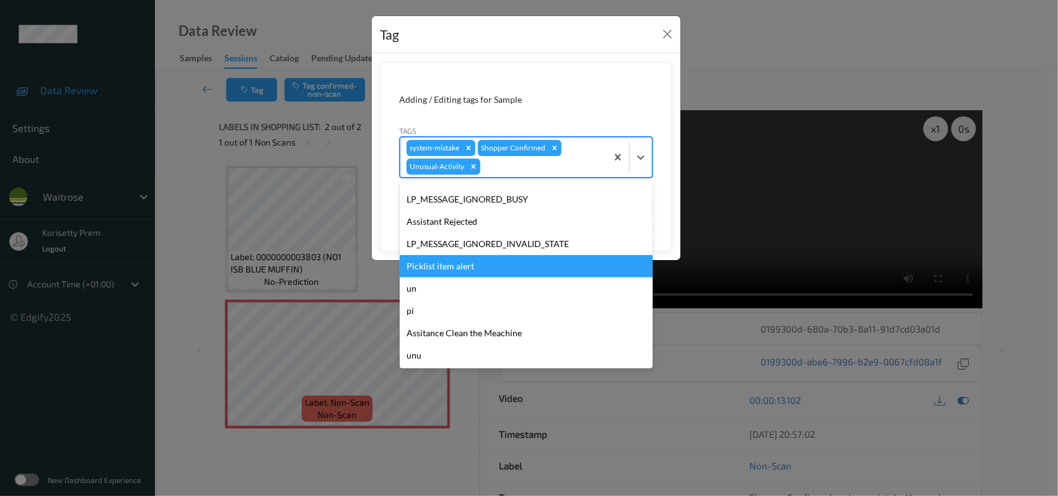
click at [463, 268] on div "Picklist item alert" at bounding box center [526, 266] width 253 height 22
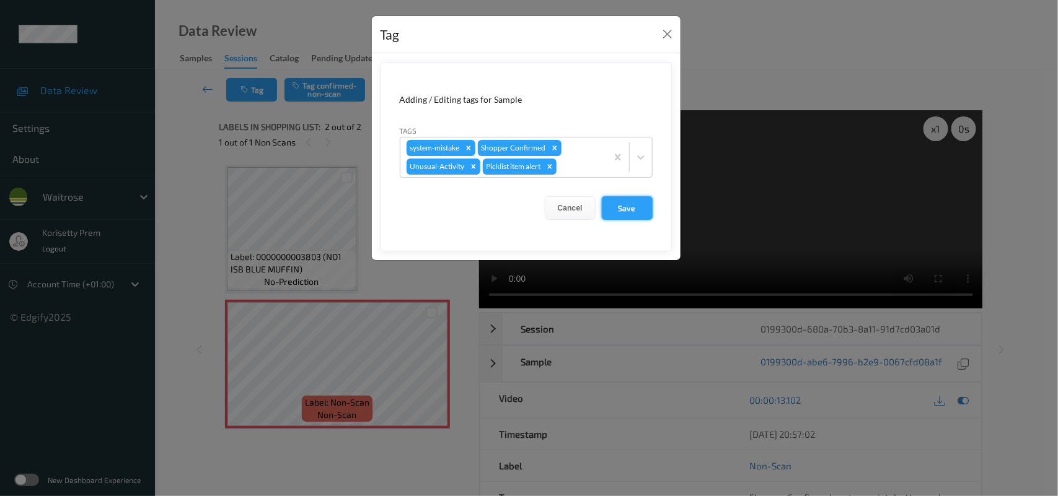
click at [631, 202] on button "Save" at bounding box center [627, 208] width 51 height 24
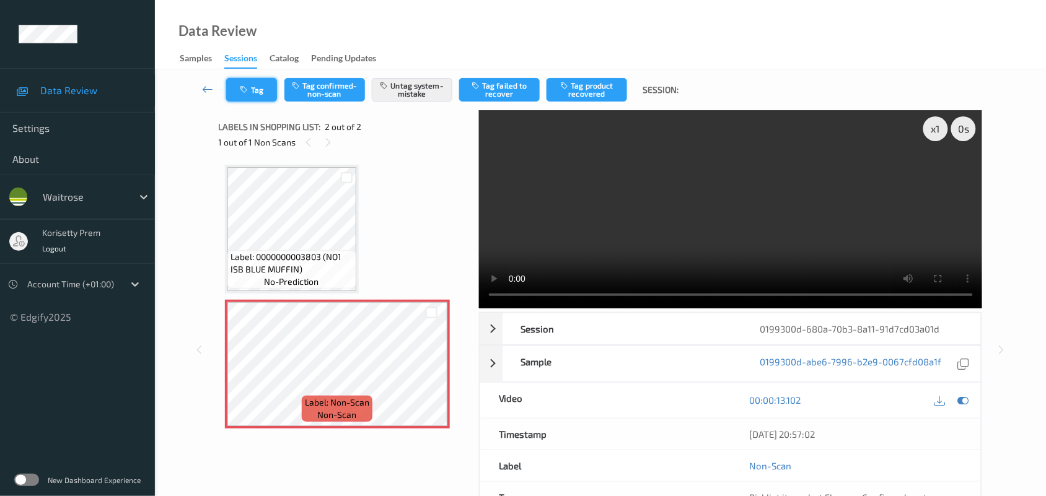
click at [256, 91] on button "Tag" at bounding box center [251, 90] width 51 height 24
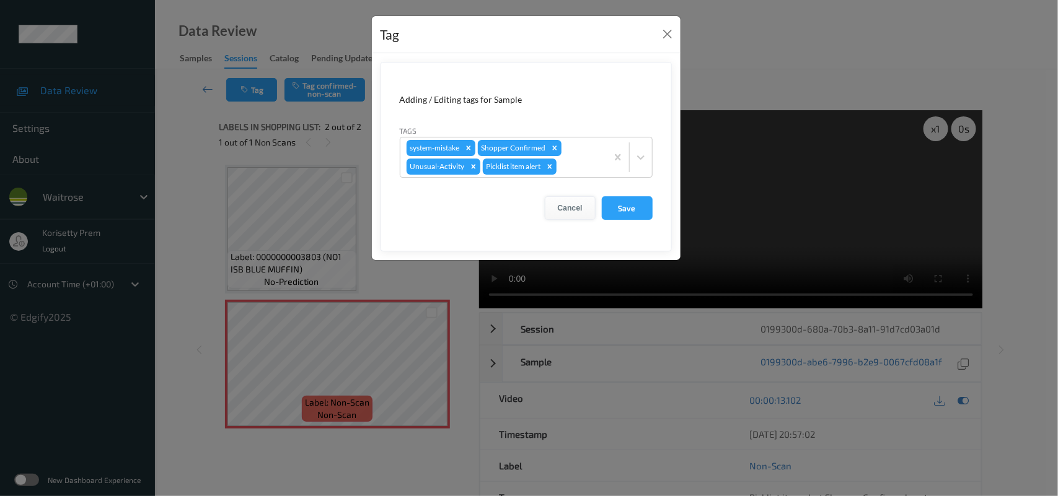
click at [569, 206] on button "Cancel" at bounding box center [570, 208] width 51 height 24
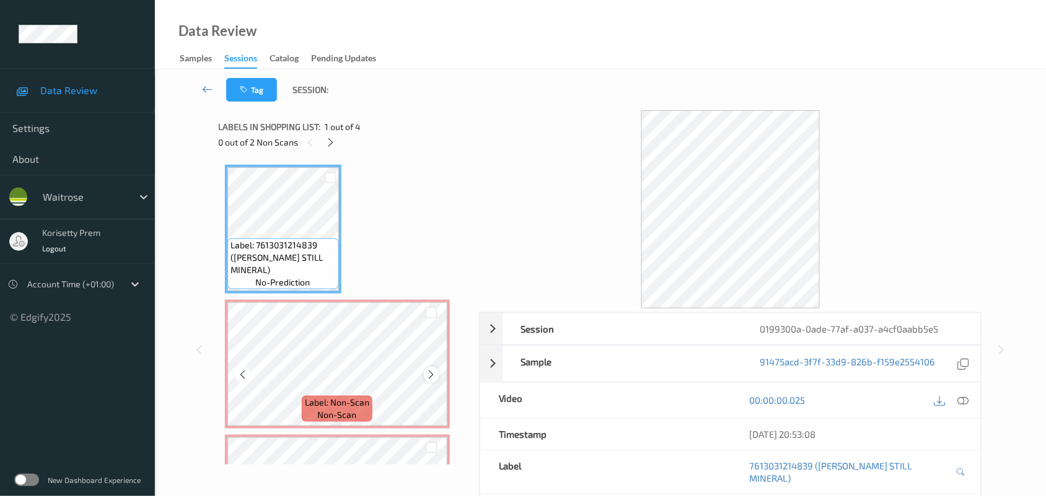
click at [434, 374] on icon at bounding box center [431, 374] width 11 height 11
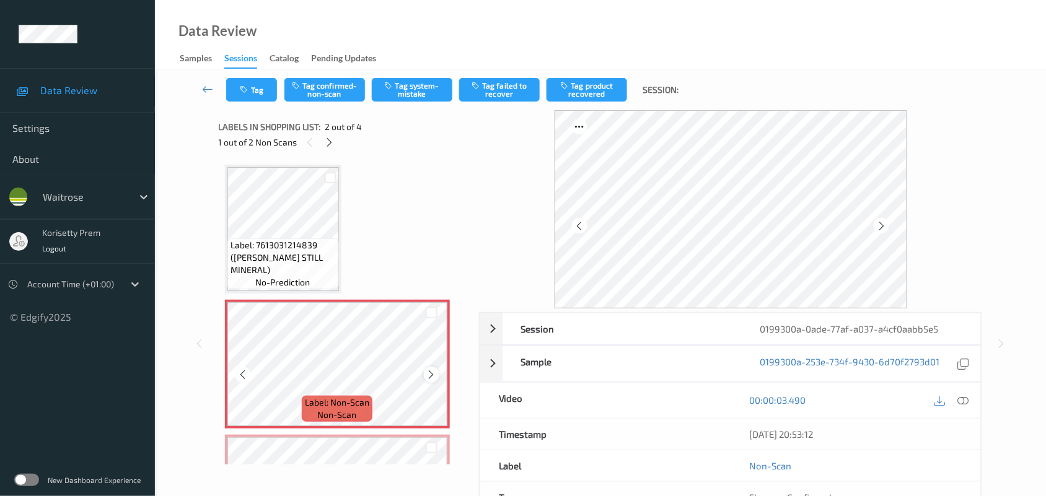
click at [434, 375] on icon at bounding box center [431, 374] width 11 height 11
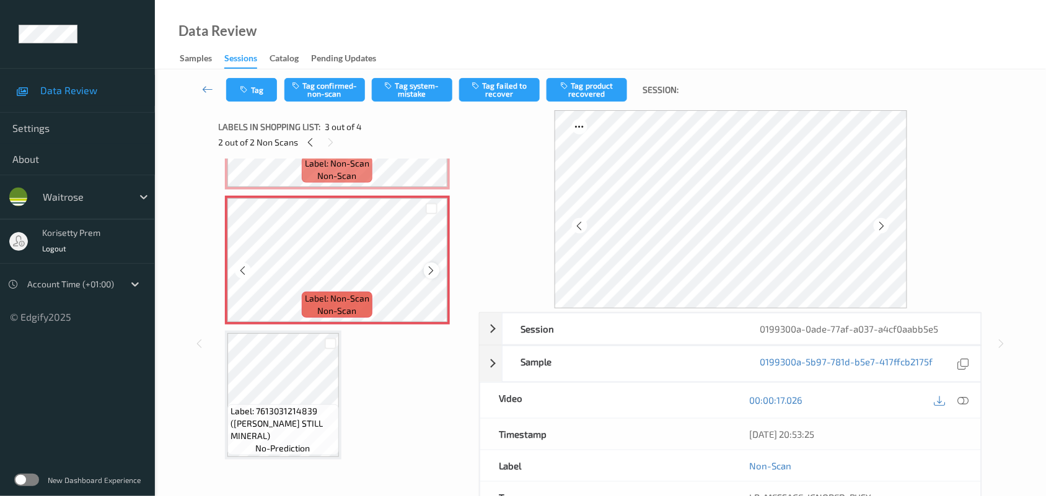
click at [433, 271] on icon at bounding box center [431, 270] width 11 height 11
click at [433, 270] on icon at bounding box center [431, 270] width 11 height 11
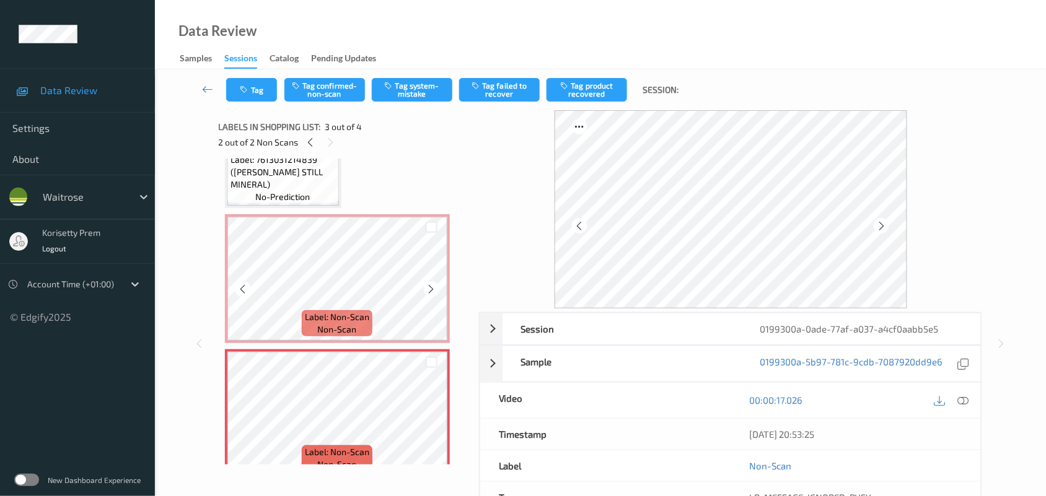
scroll to position [84, 0]
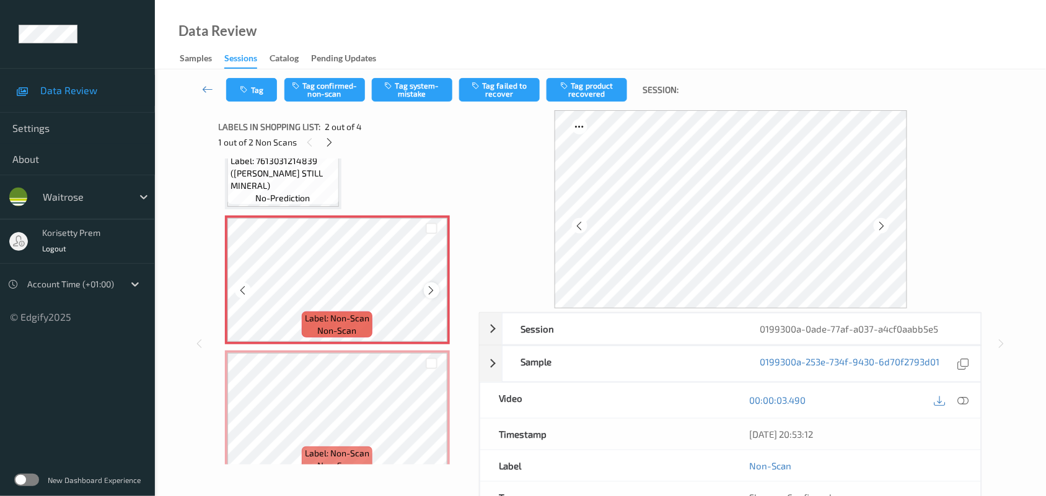
click at [429, 283] on div at bounding box center [431, 290] width 15 height 15
click at [434, 283] on div at bounding box center [431, 290] width 15 height 15
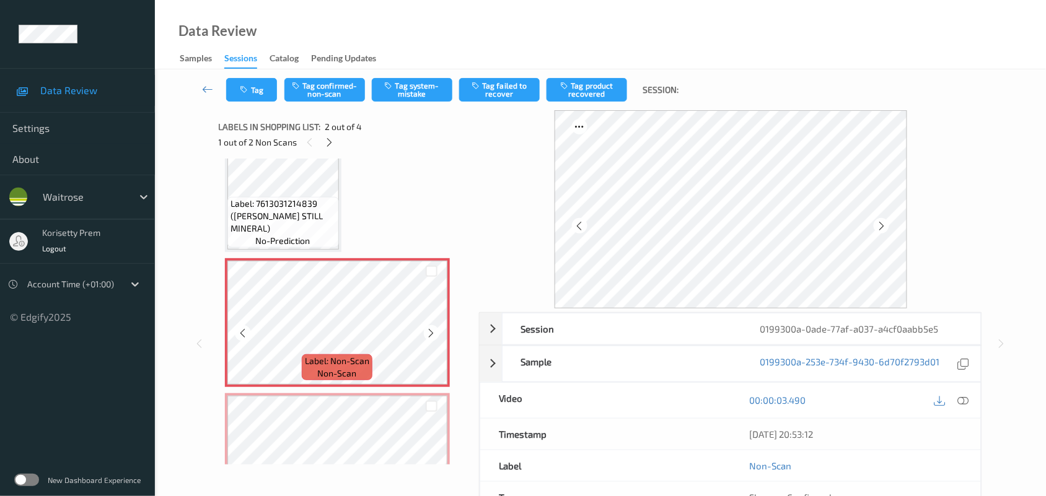
scroll to position [0, 0]
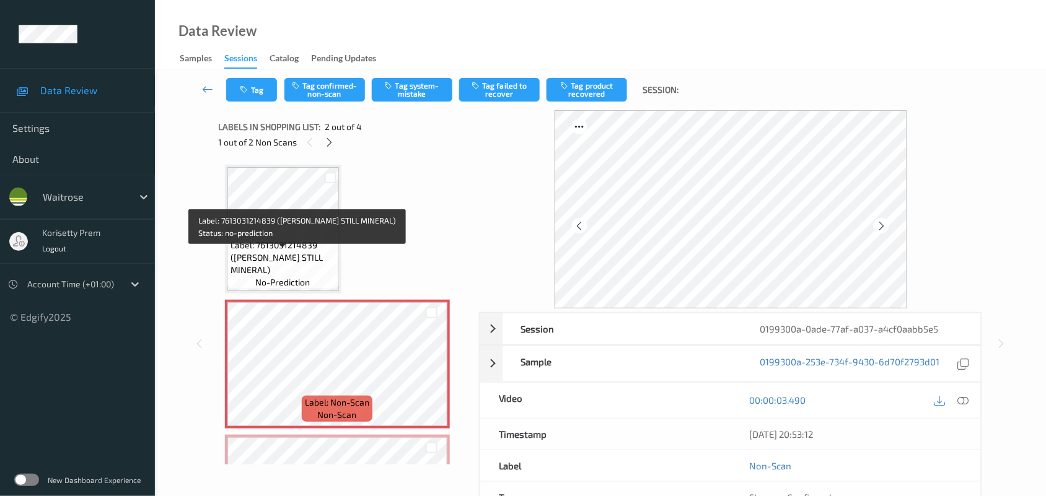
click at [293, 254] on span "Label: 7613031214839 (BUXTON STILL MINERAL)" at bounding box center [283, 257] width 105 height 37
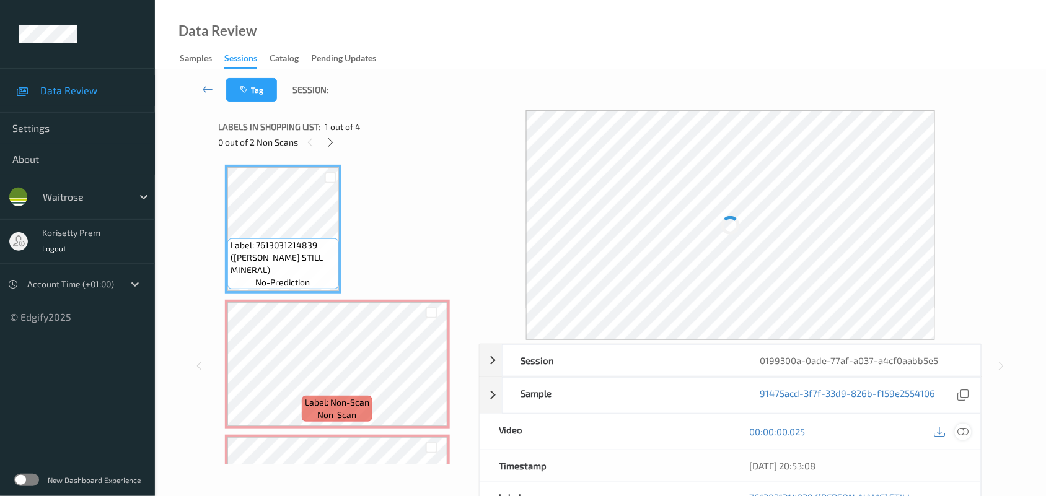
click at [961, 431] on icon at bounding box center [963, 431] width 11 height 11
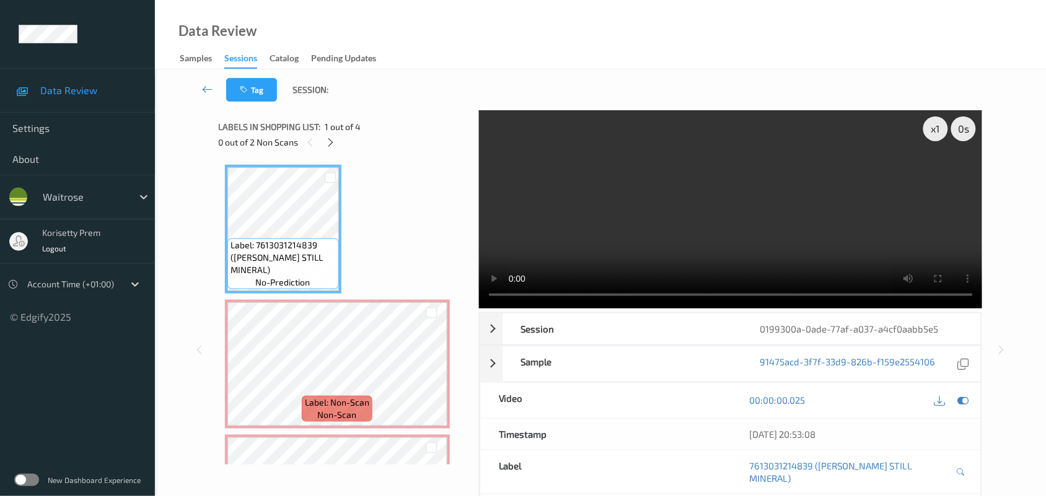
click at [557, 156] on video at bounding box center [731, 209] width 504 height 198
click at [696, 226] on video at bounding box center [731, 209] width 504 height 198
click at [648, 253] on video at bounding box center [731, 209] width 504 height 198
click at [600, 224] on video at bounding box center [731, 209] width 504 height 198
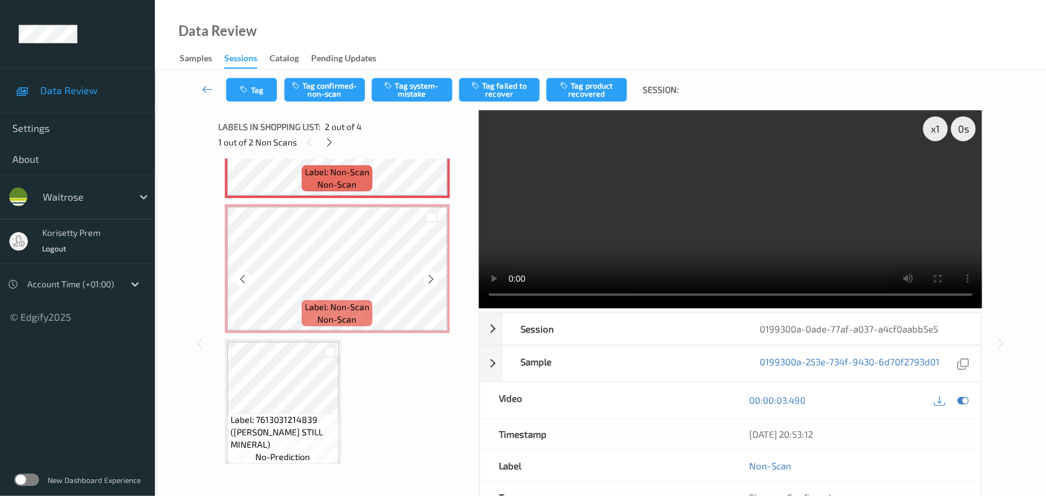
scroll to position [232, 0]
click at [692, 211] on video at bounding box center [731, 209] width 504 height 198
click at [682, 234] on video at bounding box center [731, 209] width 504 height 198
click at [630, 239] on video at bounding box center [731, 209] width 504 height 198
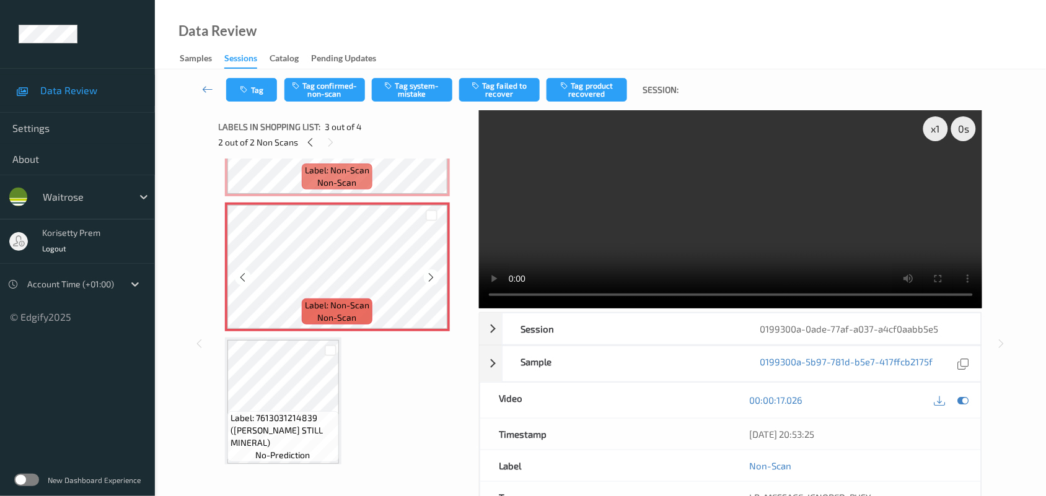
scroll to position [155, 0]
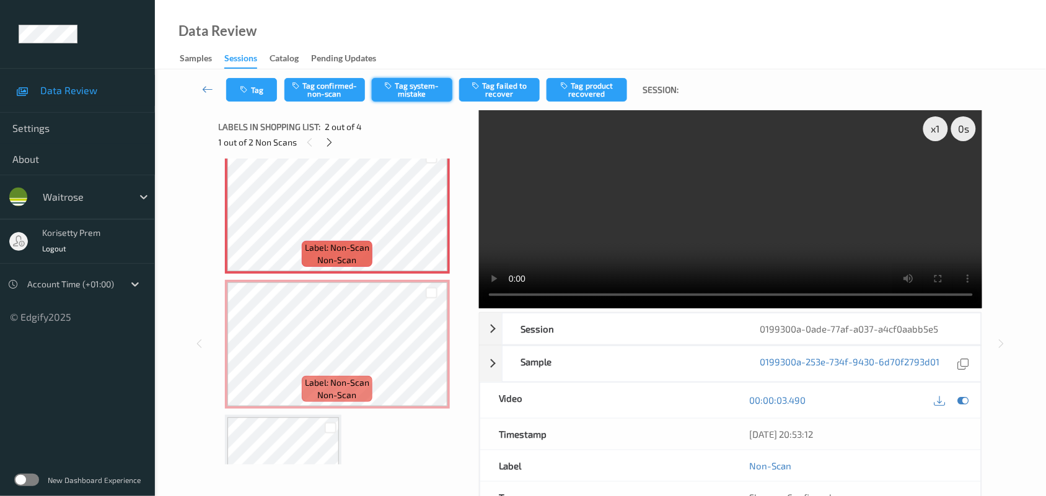
click at [432, 79] on button "Tag system-mistake" at bounding box center [412, 90] width 81 height 24
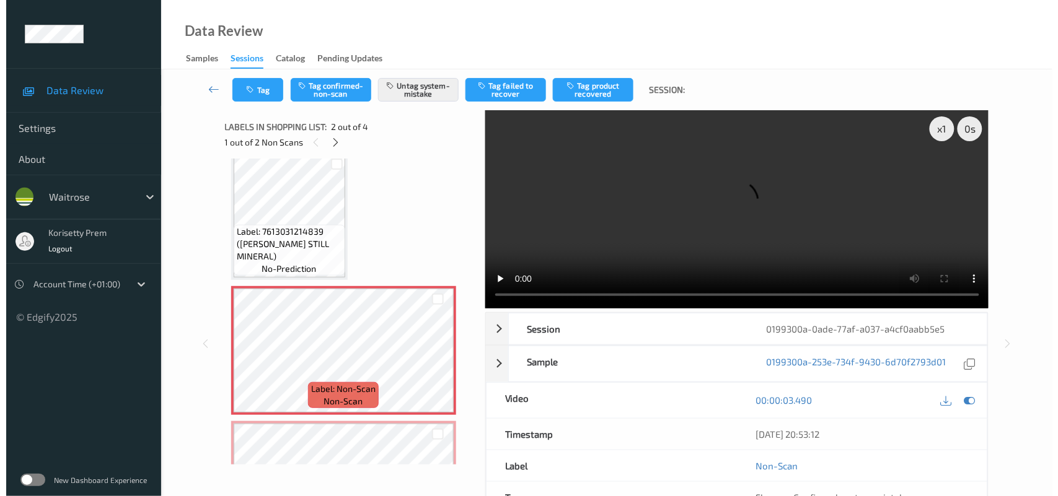
scroll to position [0, 0]
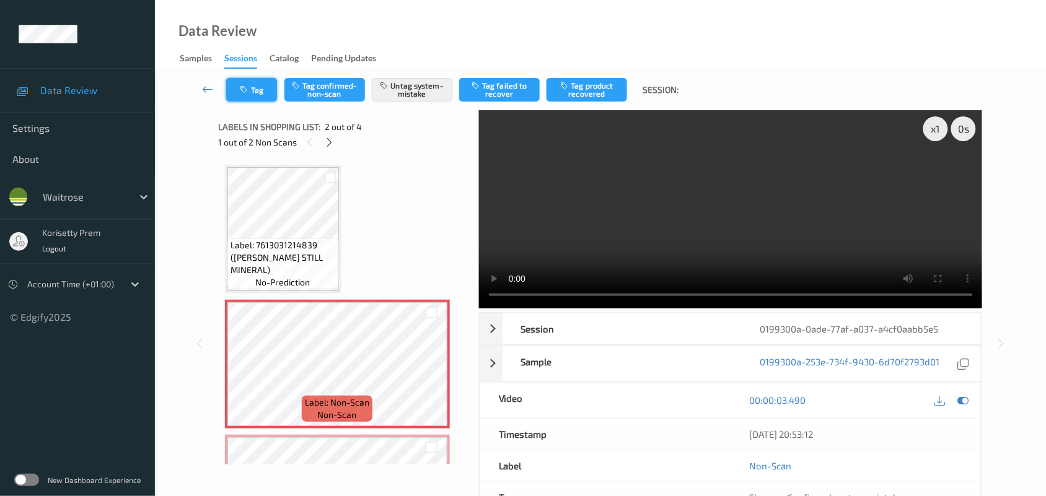
click at [264, 93] on button "Tag" at bounding box center [251, 90] width 51 height 24
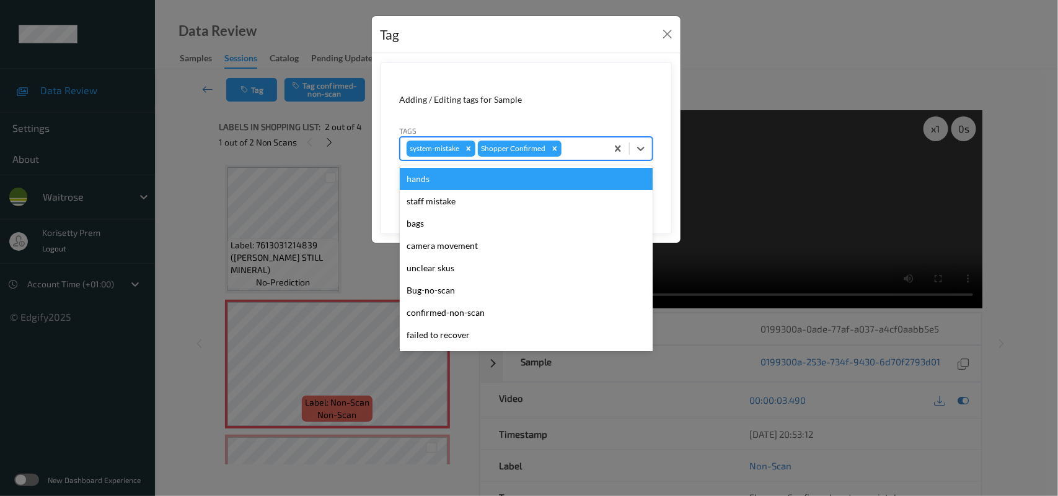
click at [568, 152] on div at bounding box center [582, 148] width 37 height 15
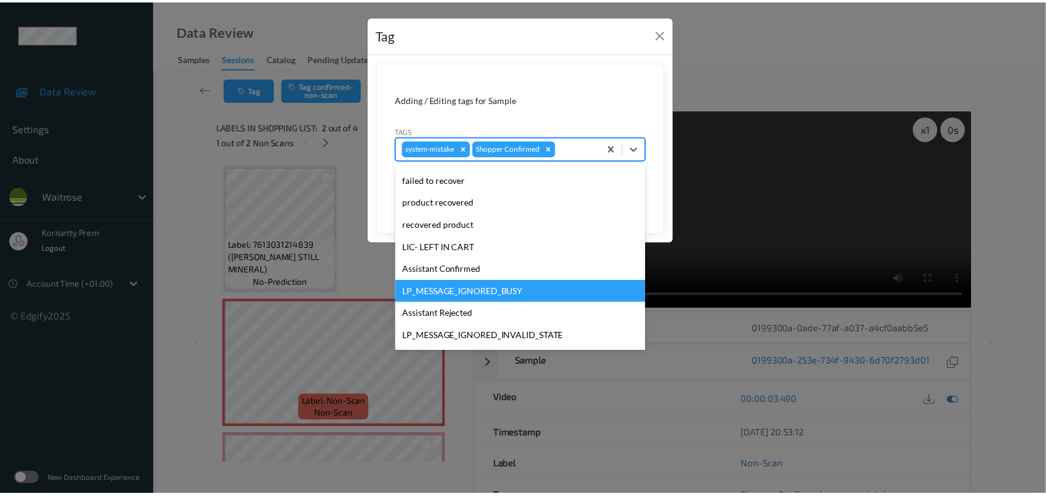
scroll to position [286, 0]
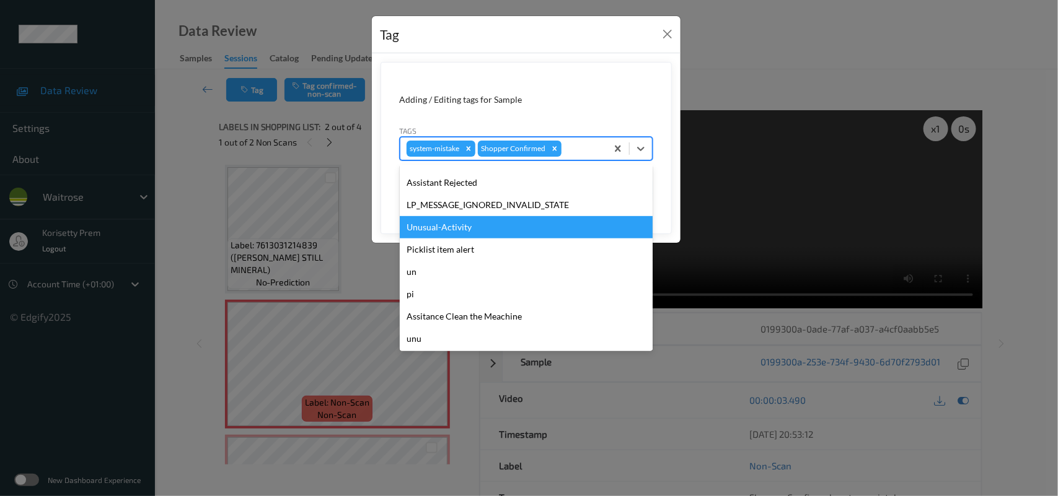
click at [450, 225] on div "Unusual-Activity" at bounding box center [526, 227] width 253 height 22
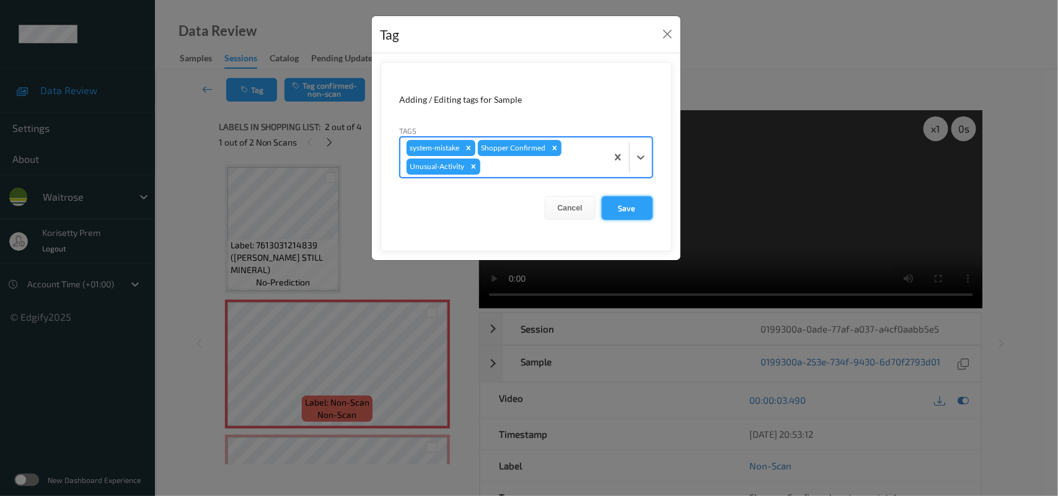
click at [612, 211] on button "Save" at bounding box center [627, 208] width 51 height 24
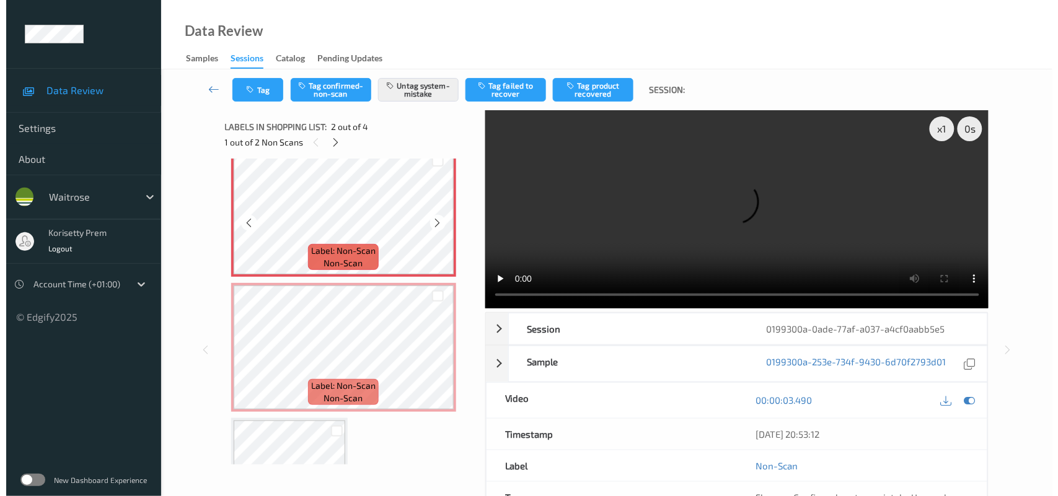
scroll to position [155, 0]
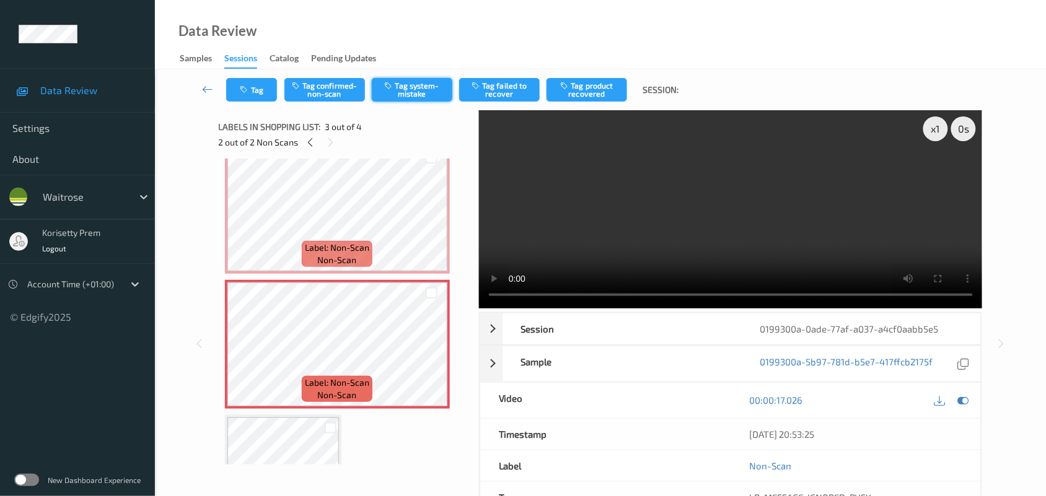
click at [406, 93] on button "Tag system-mistake" at bounding box center [412, 90] width 81 height 24
click at [409, 91] on button "Tag system-mistake" at bounding box center [412, 90] width 81 height 24
click at [253, 89] on button "Tag" at bounding box center [251, 90] width 51 height 24
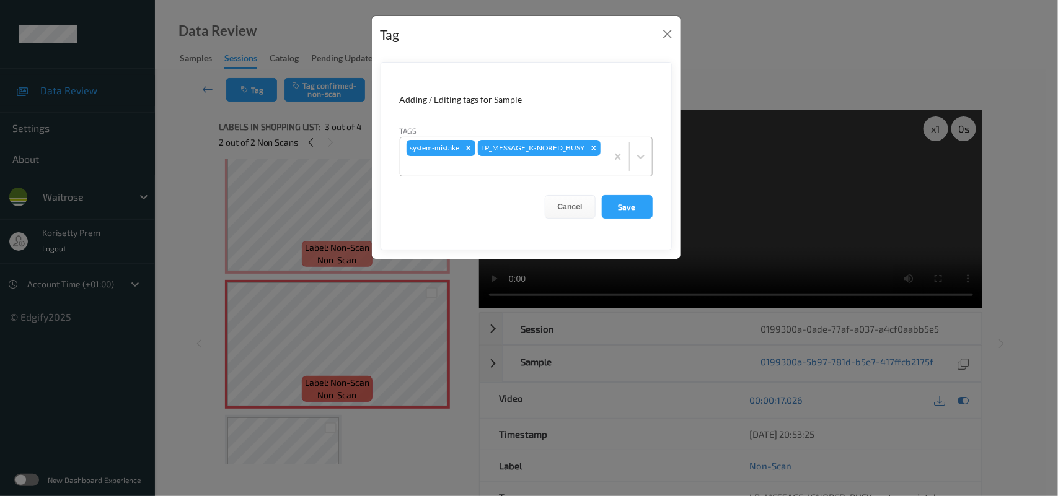
click at [569, 169] on div at bounding box center [504, 166] width 194 height 15
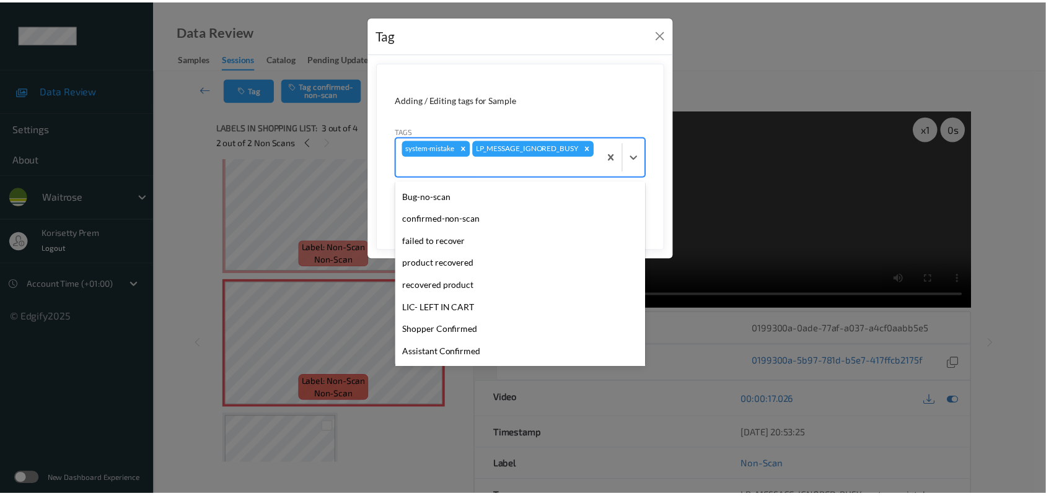
scroll to position [232, 0]
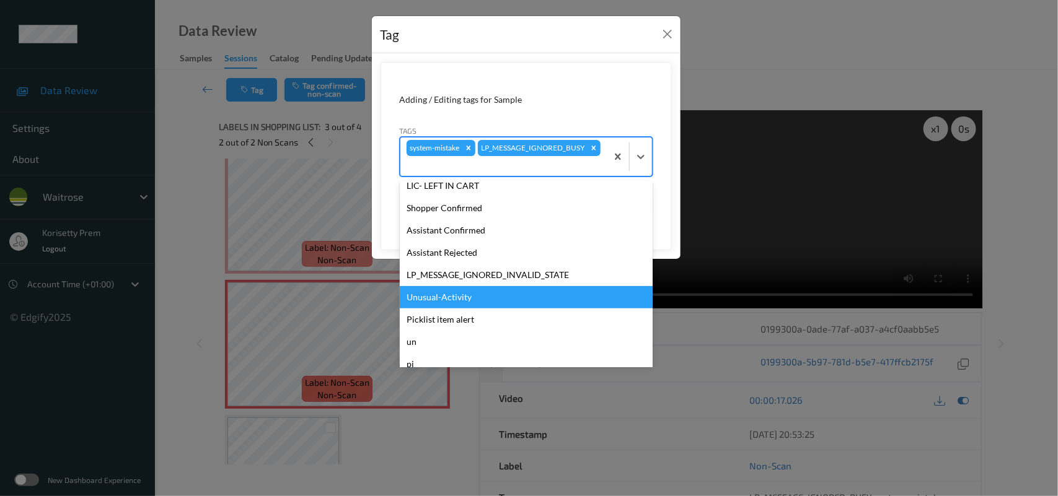
click at [438, 302] on div "Unusual-Activity" at bounding box center [526, 297] width 253 height 22
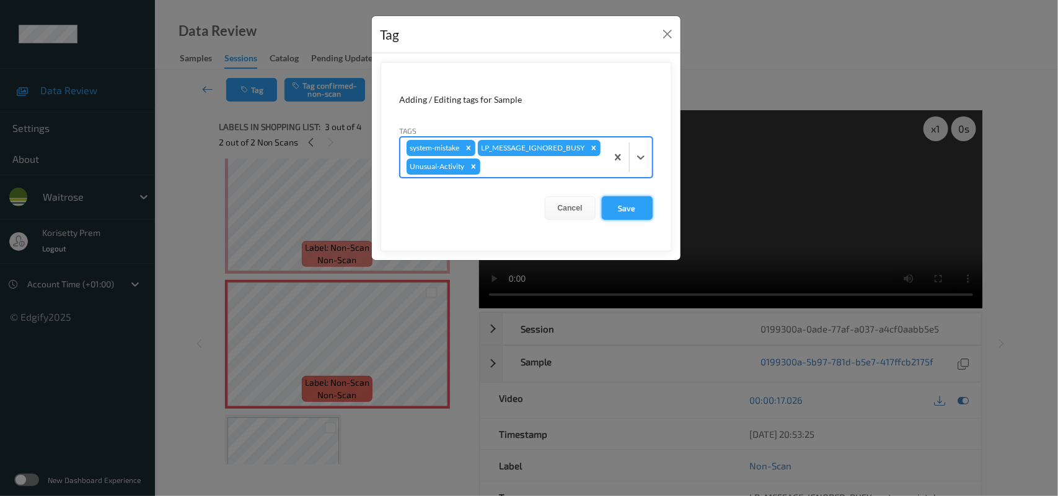
click at [627, 220] on button "Save" at bounding box center [627, 208] width 51 height 24
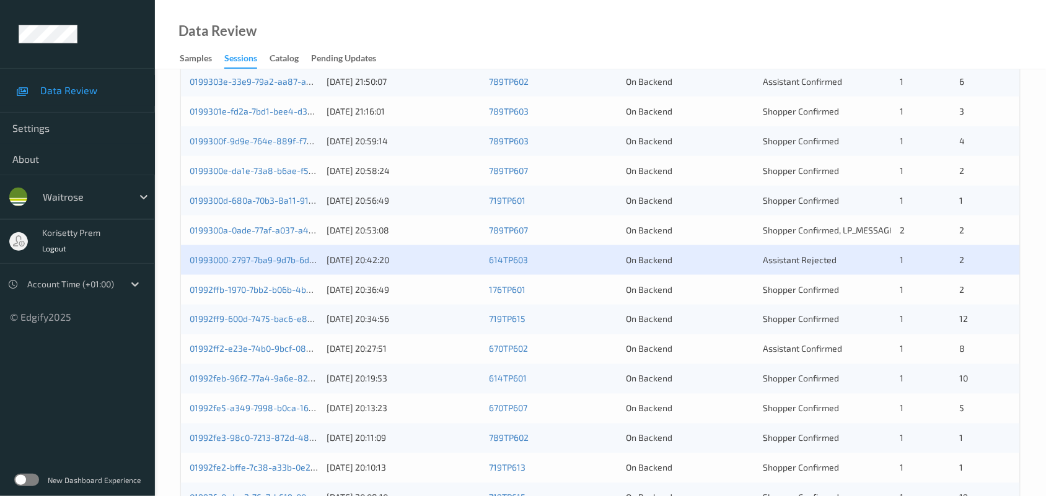
scroll to position [479, 0]
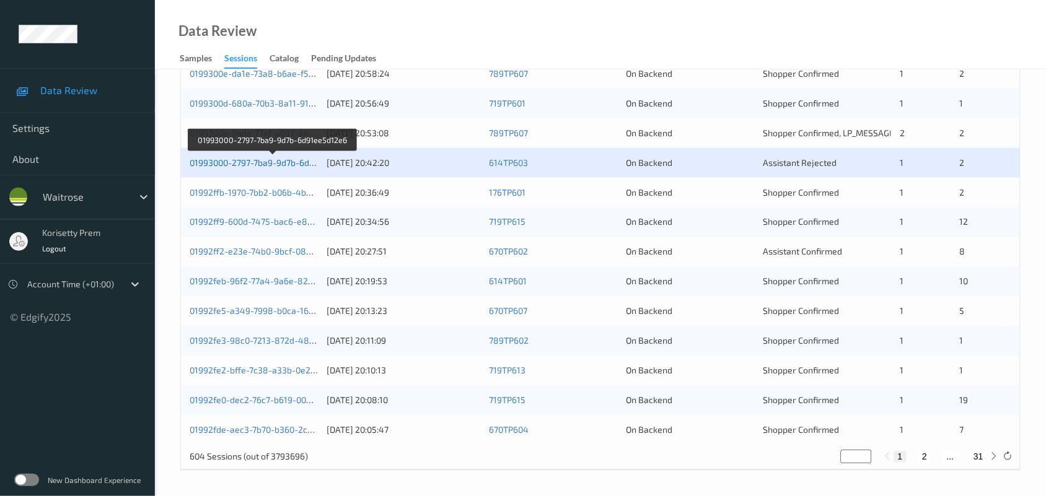
click at [279, 162] on link "01993000-2797-7ba9-9d7b-6d91ee5d12e6" at bounding box center [273, 162] width 167 height 11
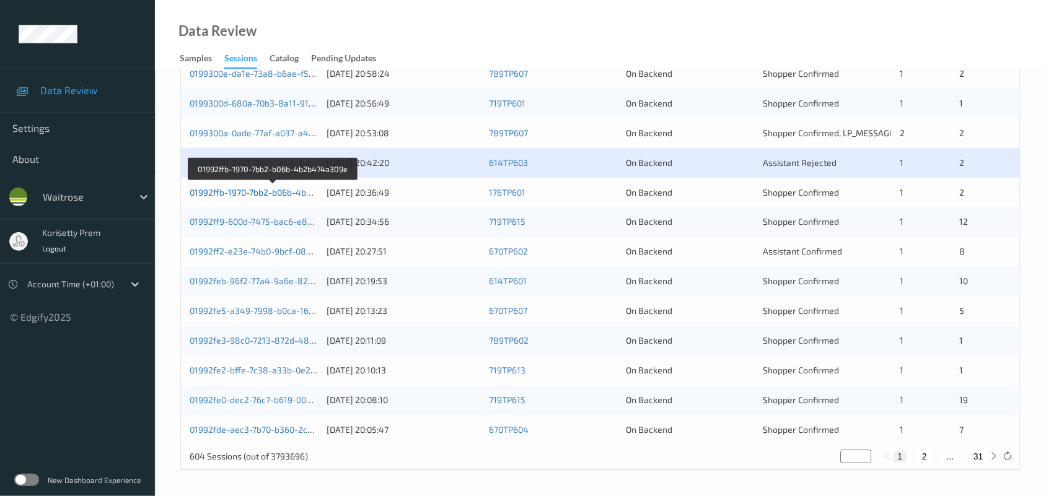
click at [286, 193] on link "01992ffb-1970-7bb2-b06b-4b2b474a309e" at bounding box center [273, 192] width 167 height 11
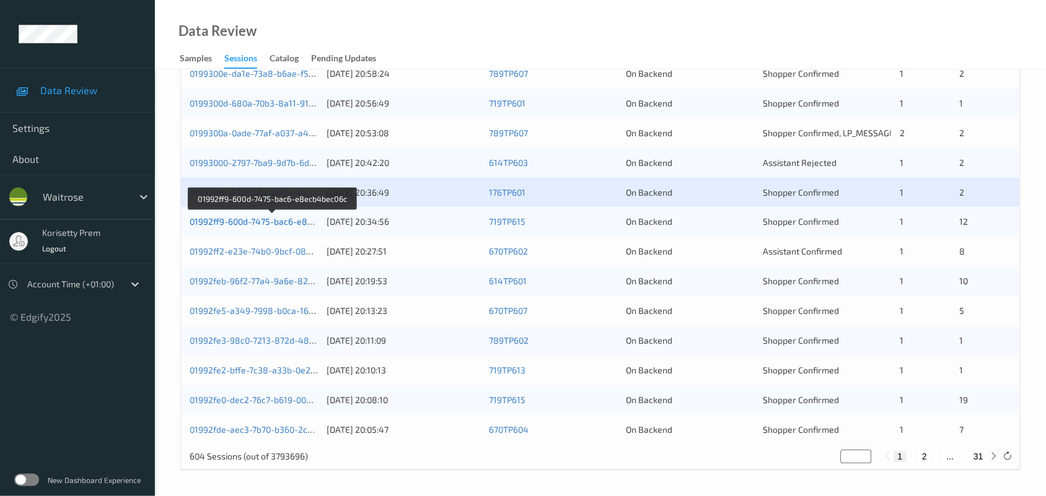
click at [293, 221] on link "01992ff9-600d-7475-bac6-e8ecb4bec06c" at bounding box center [273, 222] width 166 height 11
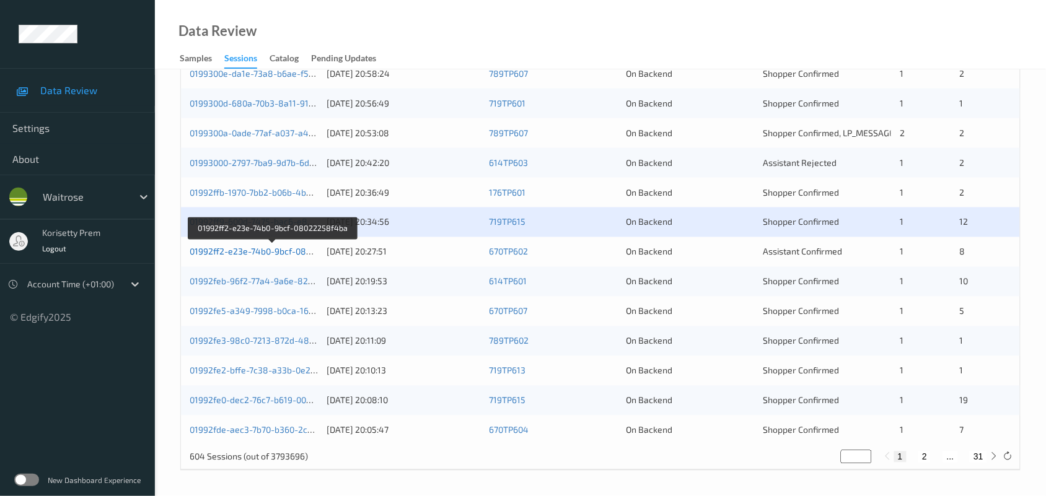
click at [289, 254] on link "01992ff2-e23e-74b0-9bcf-08022258f4ba" at bounding box center [272, 252] width 165 height 11
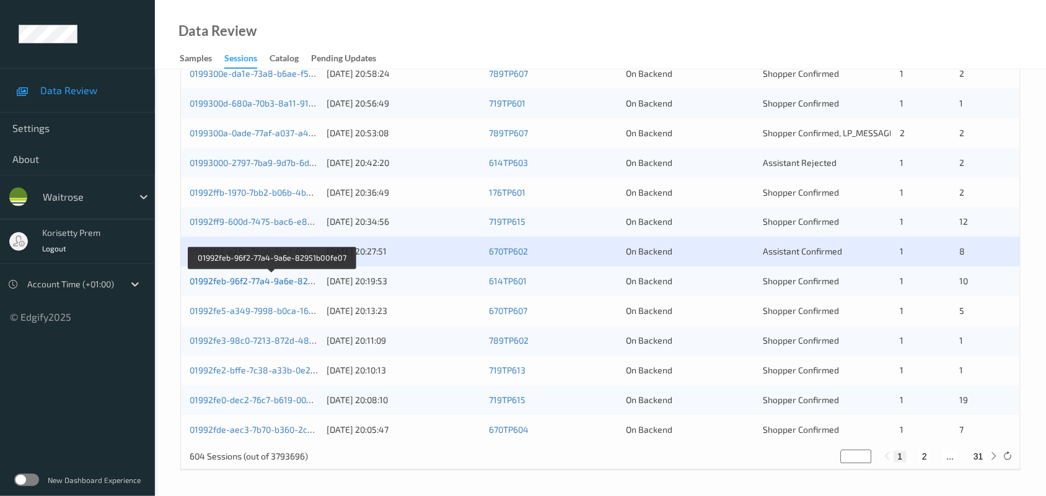
click at [278, 285] on link "01992feb-96f2-77a4-9a6e-82951b00fe07" at bounding box center [272, 281] width 164 height 11
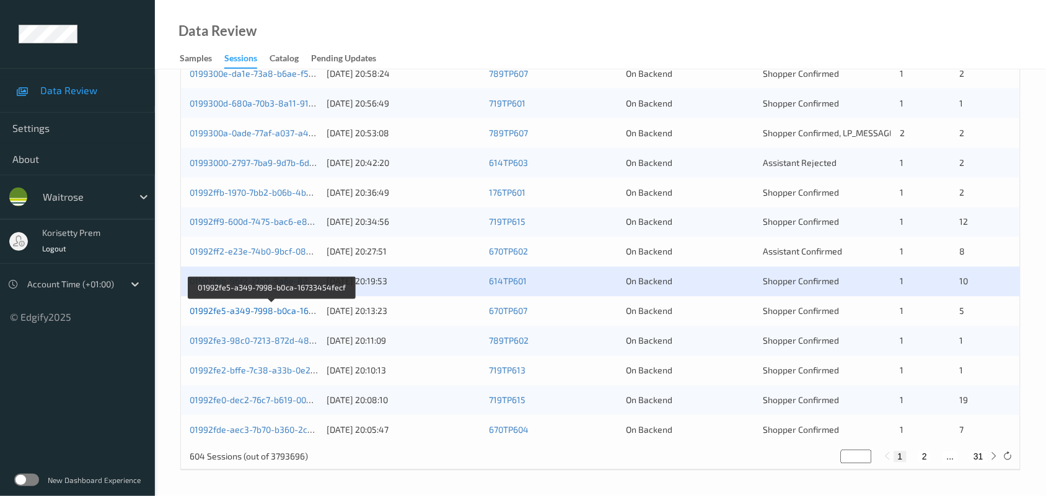
click at [289, 310] on link "01992fe5-a349-7998-b0ca-16733454fecf" at bounding box center [272, 311] width 165 height 11
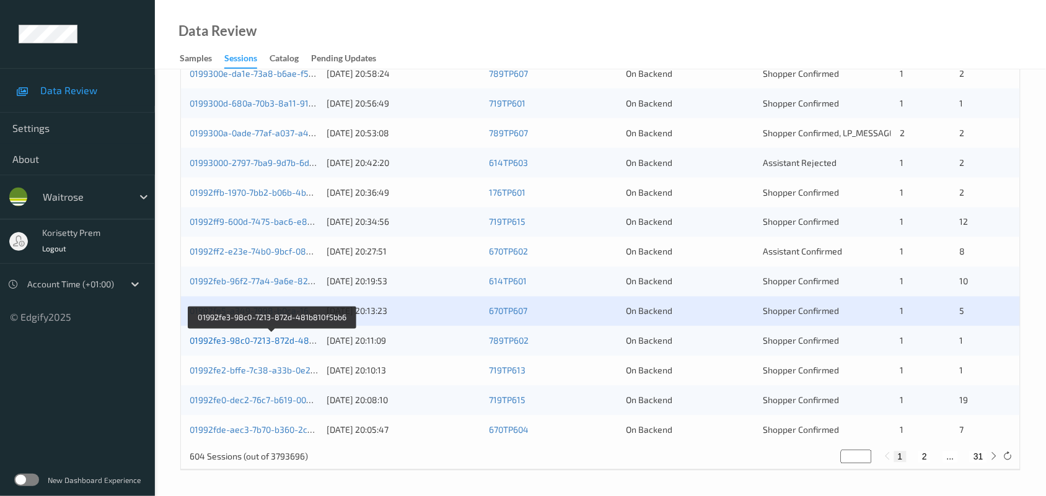
click at [297, 342] on link "01992fe3-98c0-7213-872d-481b810f5bb6" at bounding box center [272, 341] width 165 height 11
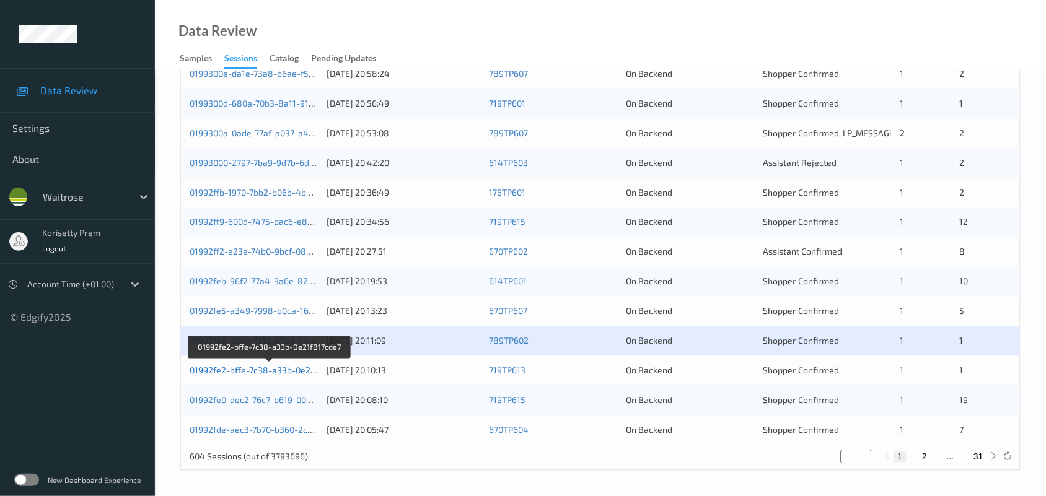
click at [298, 372] on link "01992fe2-bffe-7c38-a33b-0e21f817cde7" at bounding box center [270, 371] width 160 height 11
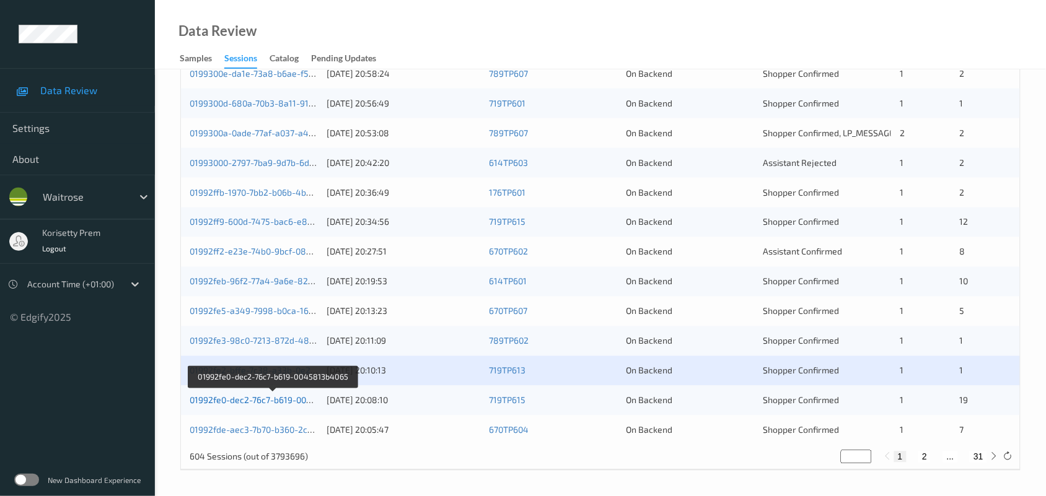
click at [295, 397] on link "01992fe0-dec2-76c7-b619-0045813b4065" at bounding box center [273, 400] width 167 height 11
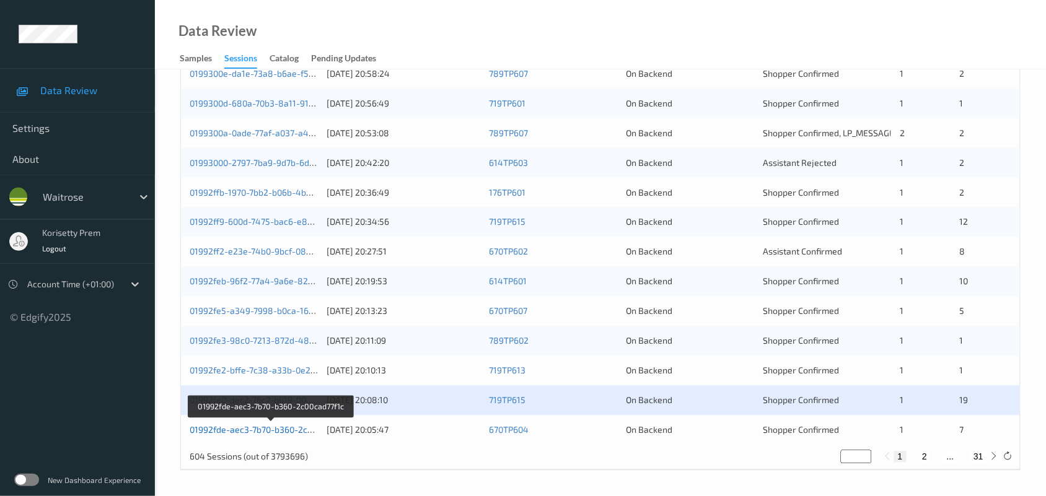
click at [294, 434] on link "01992fde-aec3-7b70-b360-2c00cad77f1c" at bounding box center [271, 430] width 162 height 11
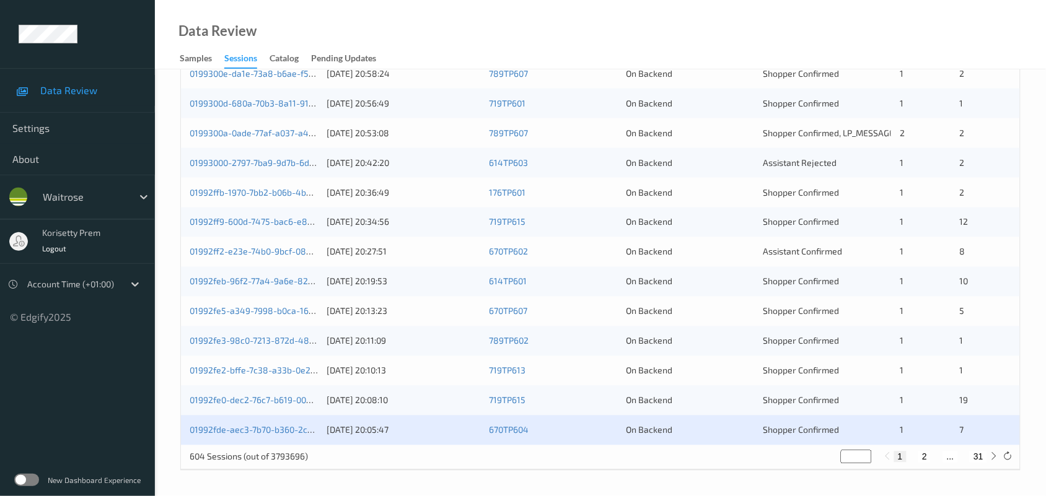
click at [646, 162] on div "On Backend" at bounding box center [690, 163] width 128 height 12
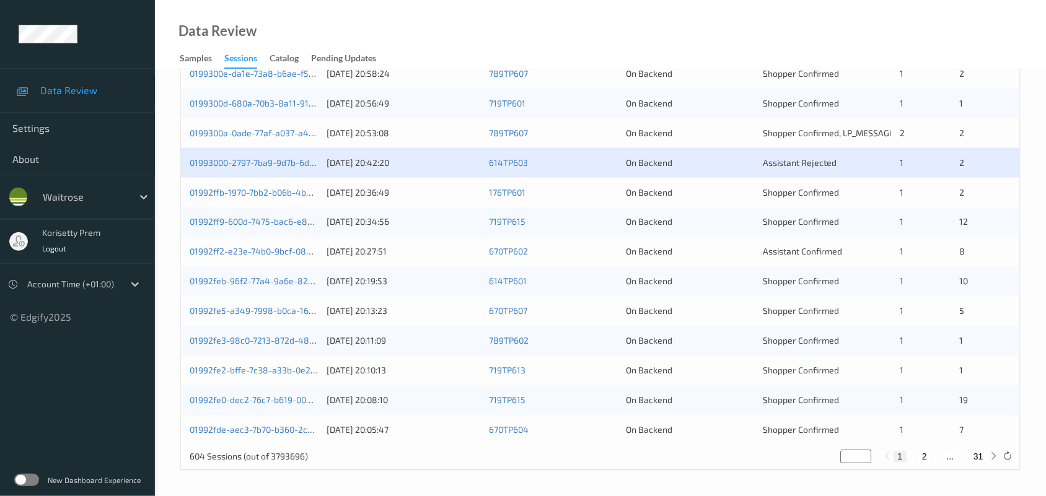
click at [638, 136] on div "On Backend" at bounding box center [690, 133] width 128 height 12
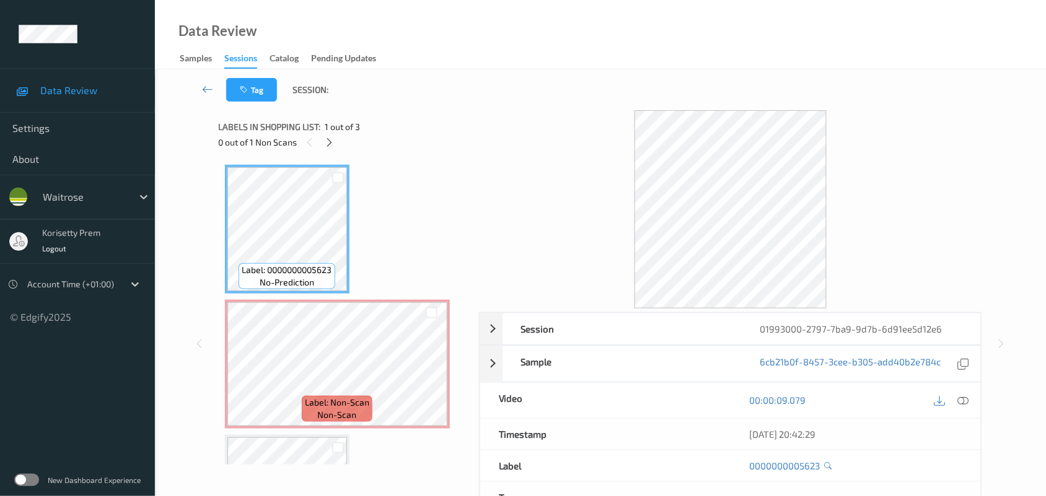
click at [483, 66] on div "Data Review Samples Sessions Catalog Pending Updates" at bounding box center [600, 34] width 891 height 69
click at [432, 372] on icon at bounding box center [431, 374] width 11 height 11
click at [965, 407] on div at bounding box center [963, 400] width 17 height 17
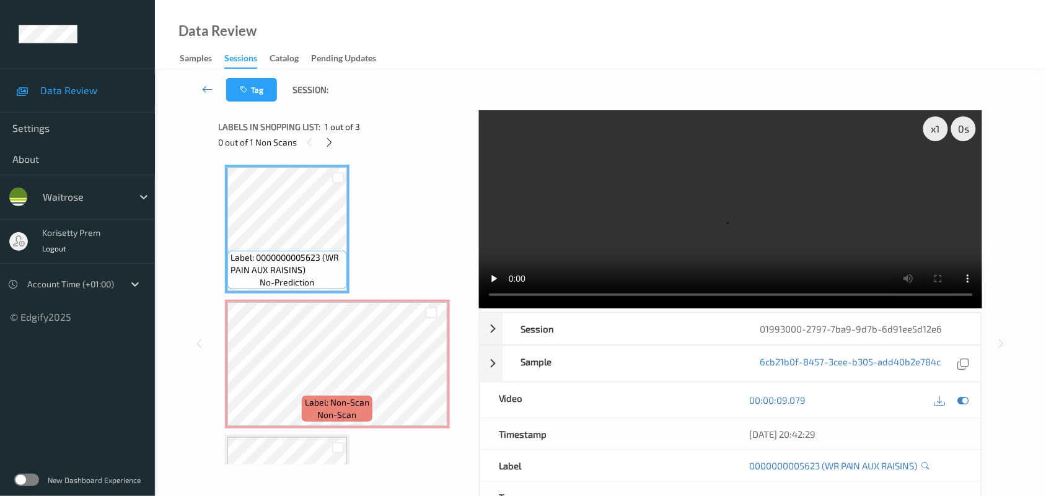
click at [571, 211] on video at bounding box center [731, 209] width 504 height 198
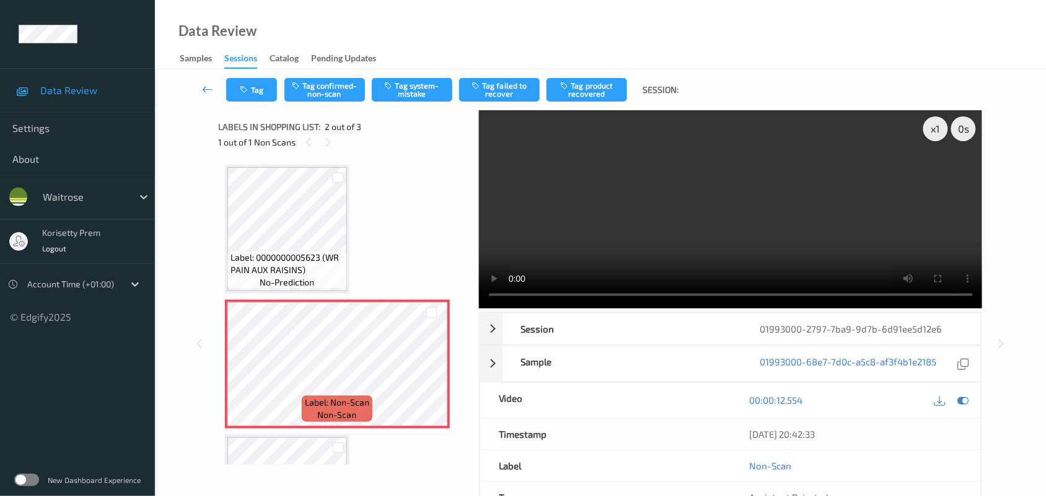
click at [674, 211] on video at bounding box center [731, 209] width 504 height 198
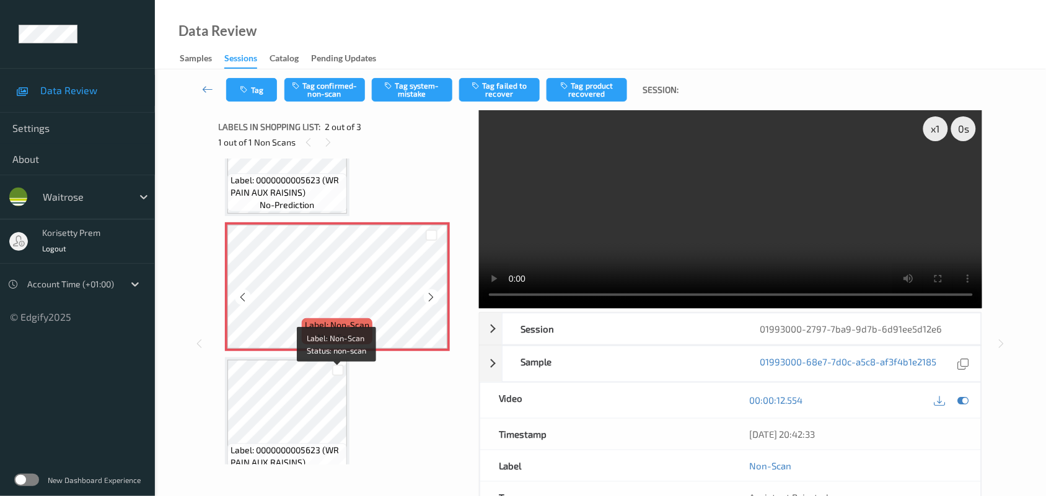
scroll to position [104, 0]
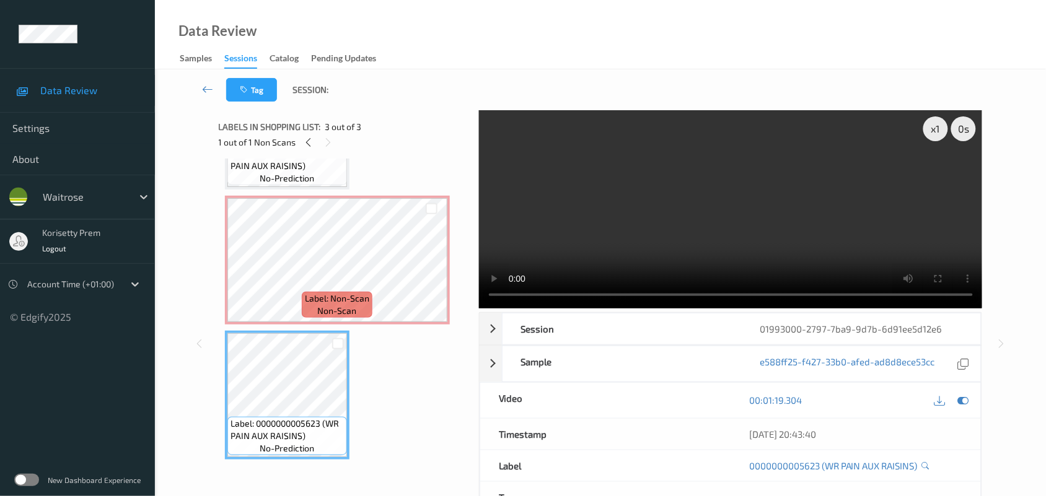
click at [630, 203] on video at bounding box center [731, 209] width 504 height 198
click at [665, 175] on video at bounding box center [731, 209] width 504 height 198
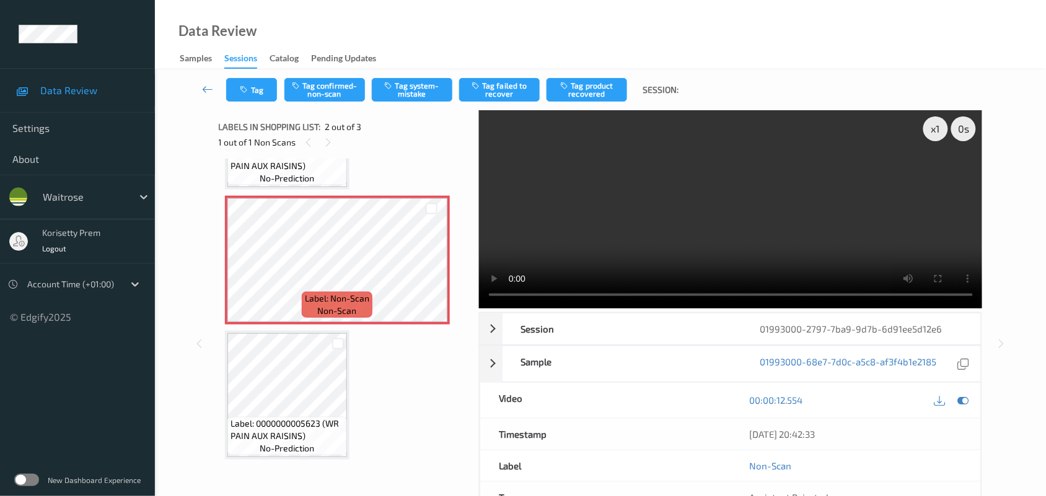
click at [674, 201] on video at bounding box center [731, 209] width 504 height 198
click at [696, 216] on video at bounding box center [731, 209] width 504 height 198
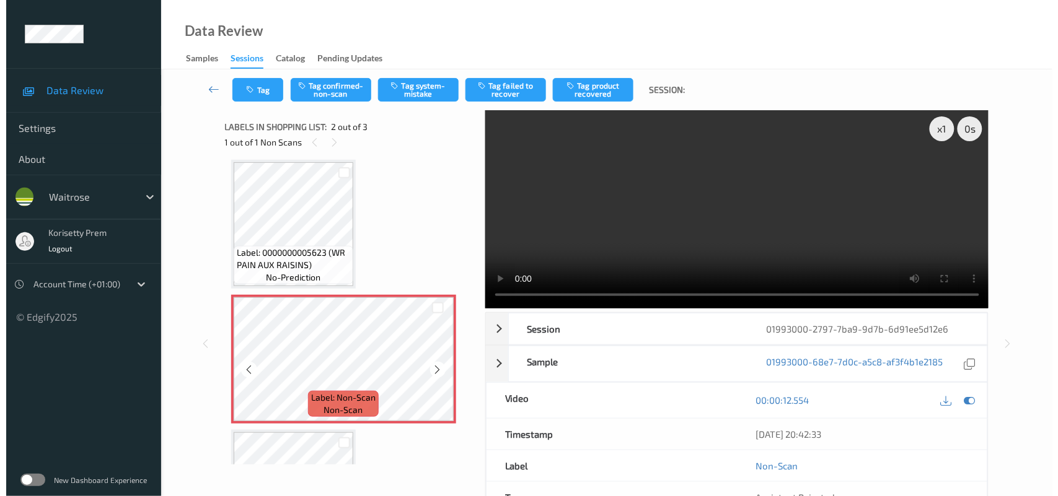
scroll to position [0, 0]
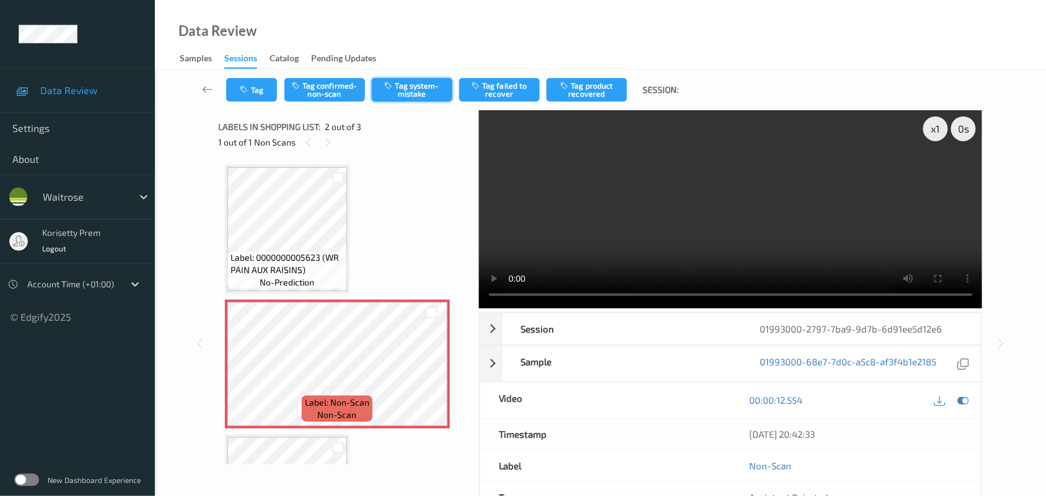
click at [418, 88] on button "Tag system-mistake" at bounding box center [412, 90] width 81 height 24
click at [248, 97] on button "Tag" at bounding box center [251, 90] width 51 height 24
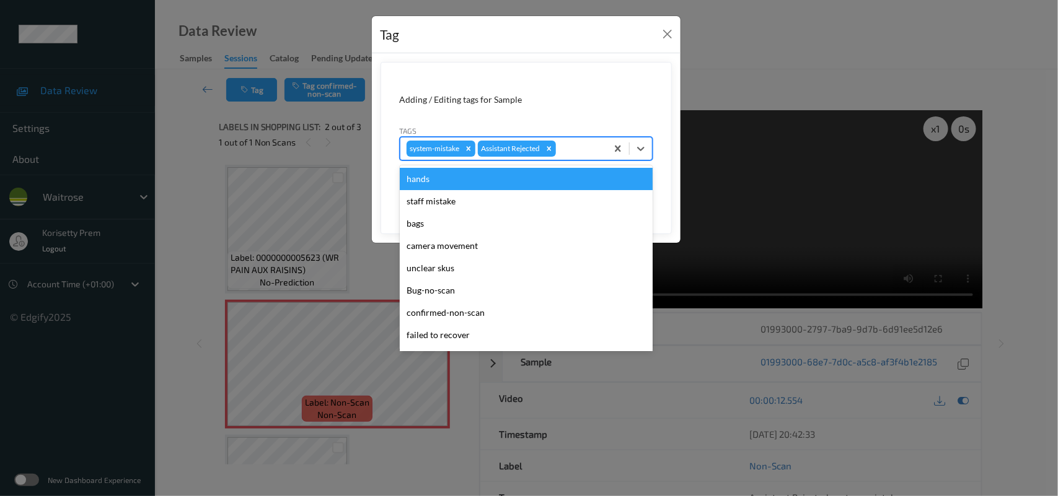
click at [583, 146] on div at bounding box center [579, 148] width 42 height 15
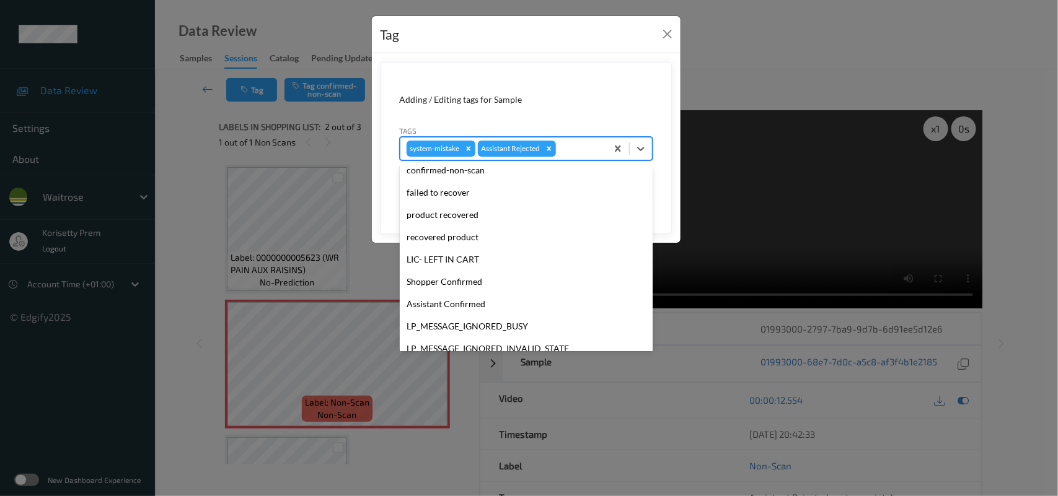
scroll to position [286, 0]
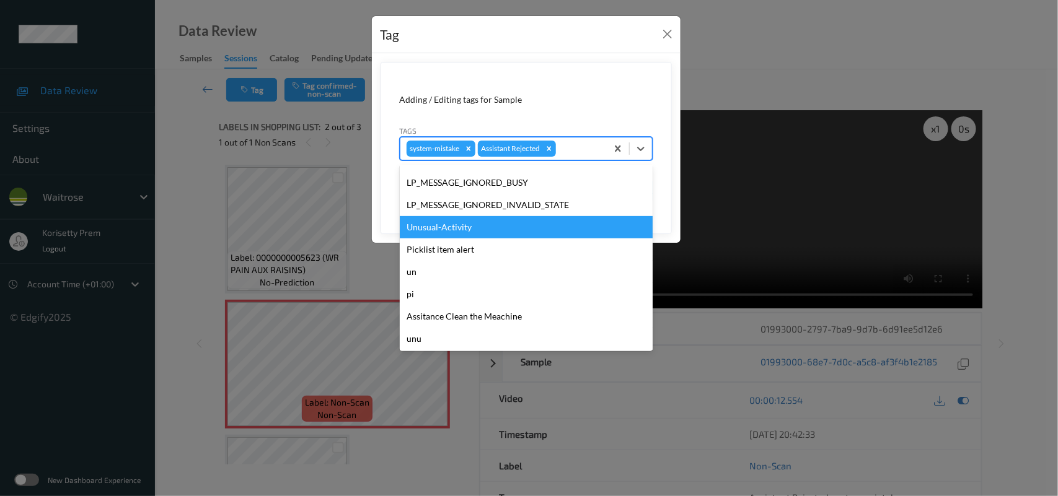
click at [450, 219] on div "Unusual-Activity" at bounding box center [526, 227] width 253 height 22
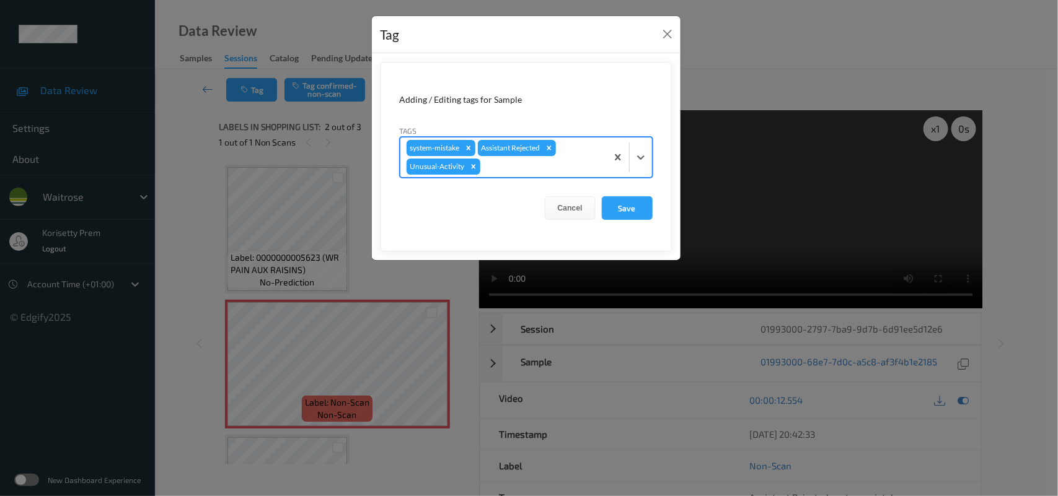
click at [540, 156] on div "Assistant Rejected" at bounding box center [510, 148] width 64 height 16
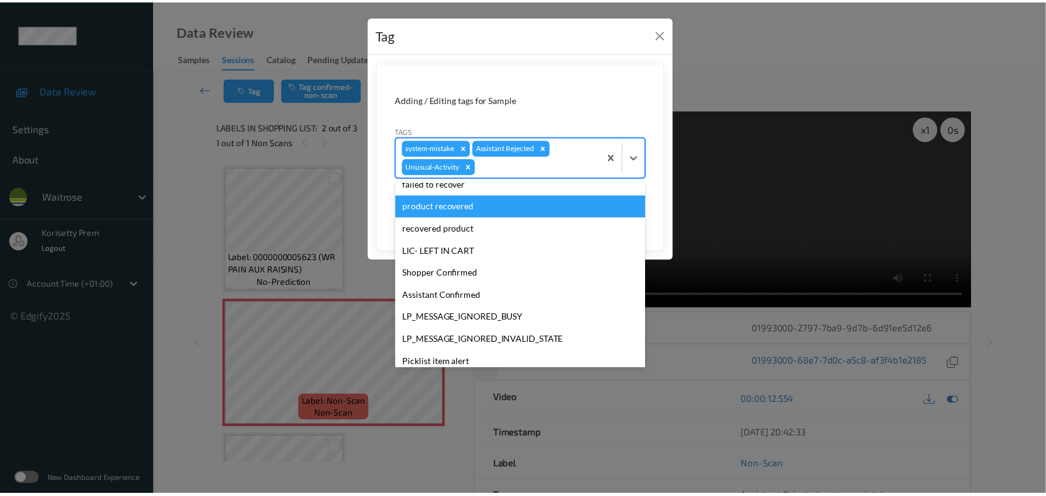
scroll to position [265, 0]
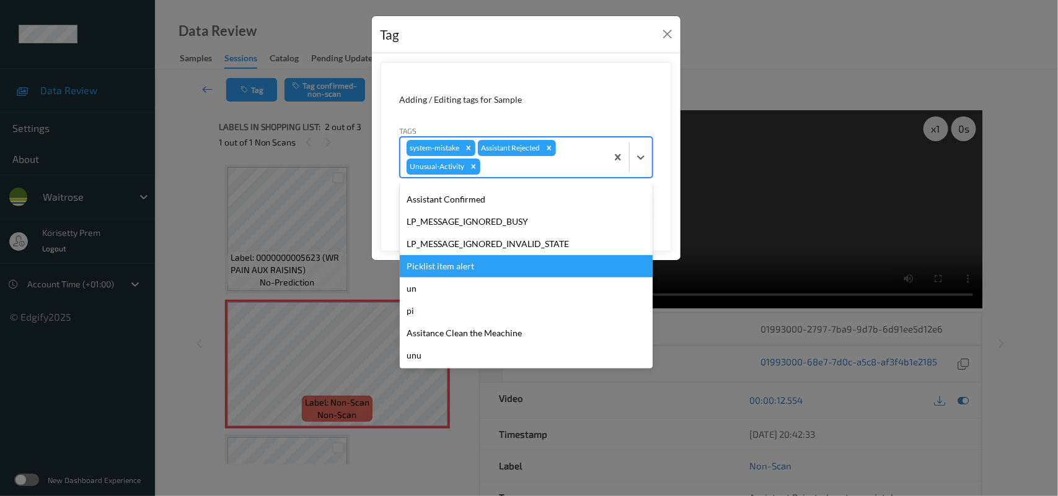
click at [481, 265] on div "Picklist item alert" at bounding box center [526, 266] width 253 height 22
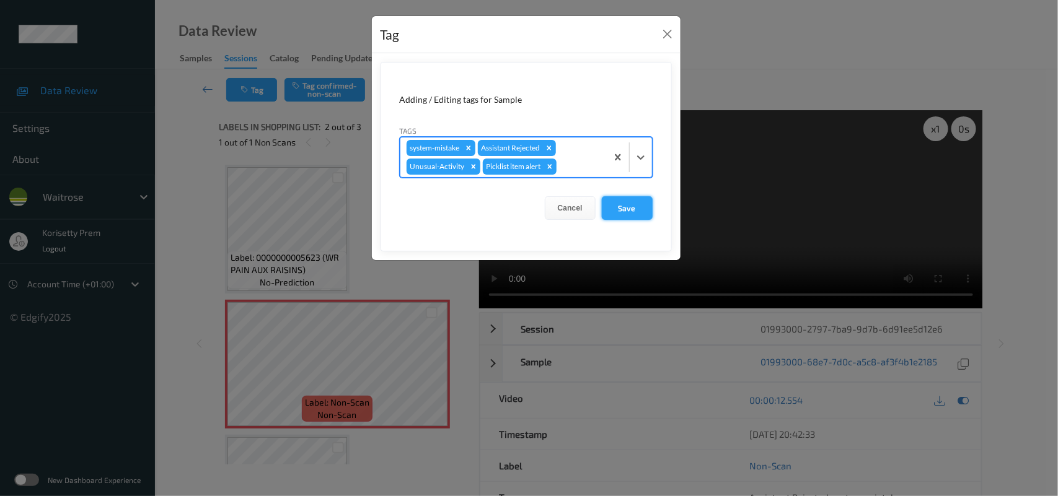
click at [602, 214] on button "Save" at bounding box center [627, 208] width 51 height 24
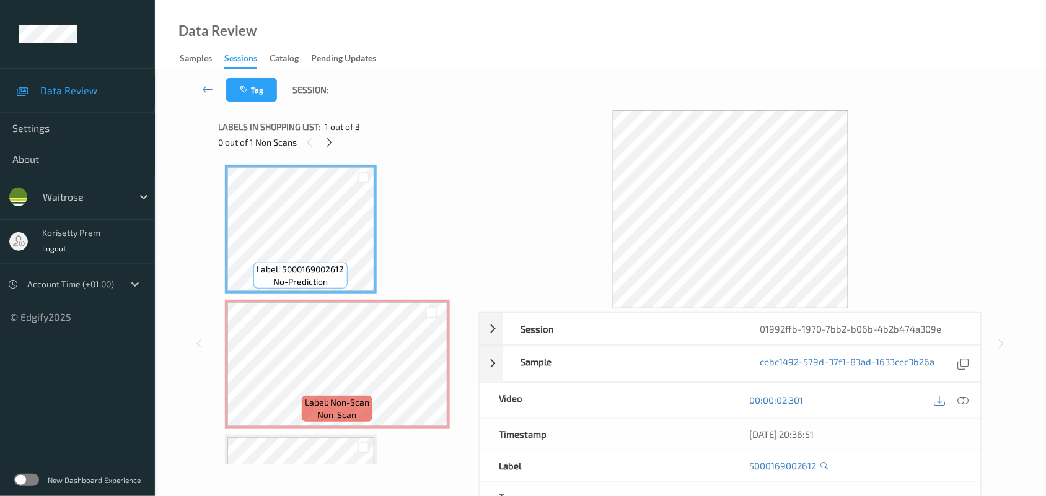
click at [495, 95] on div "Tag Session:" at bounding box center [600, 89] width 840 height 41
click at [434, 373] on icon at bounding box center [431, 374] width 11 height 11
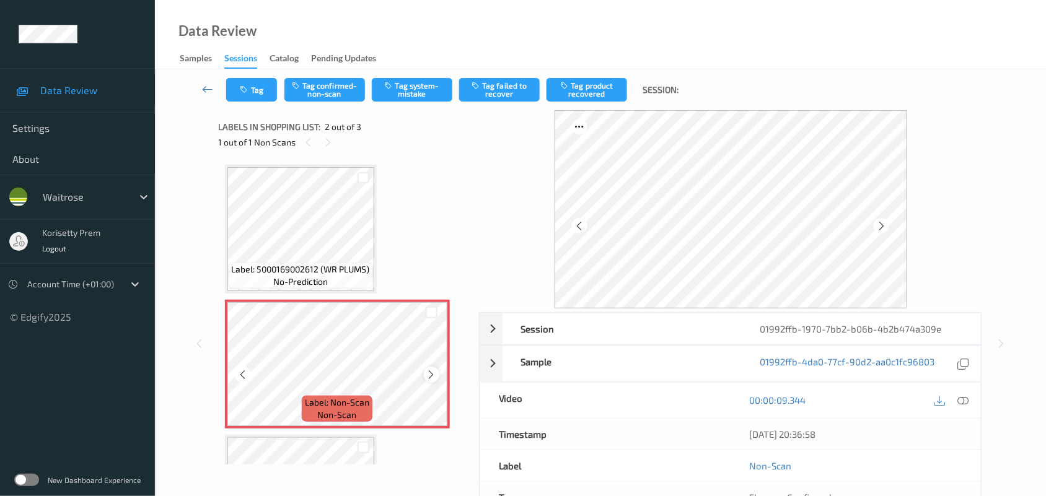
click at [431, 373] on icon at bounding box center [431, 374] width 11 height 11
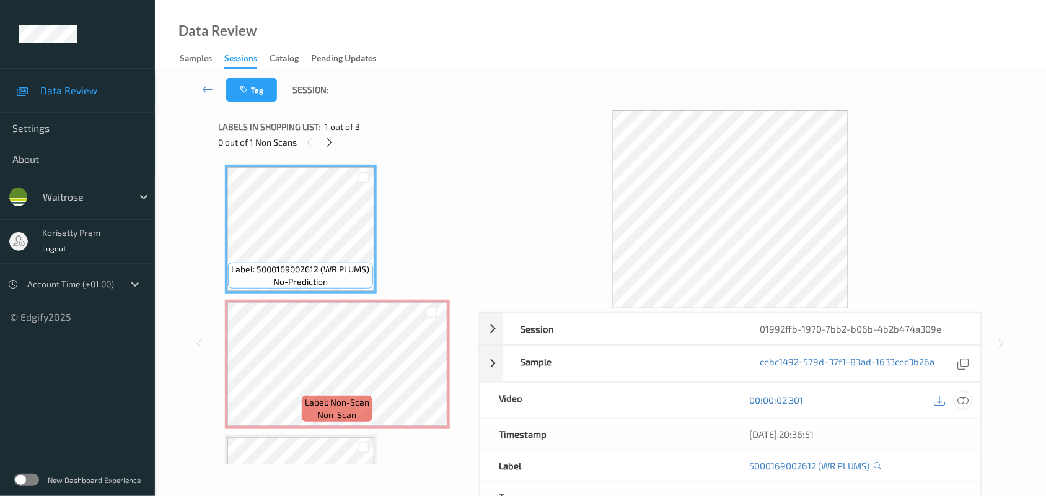
click at [967, 401] on icon at bounding box center [963, 400] width 11 height 11
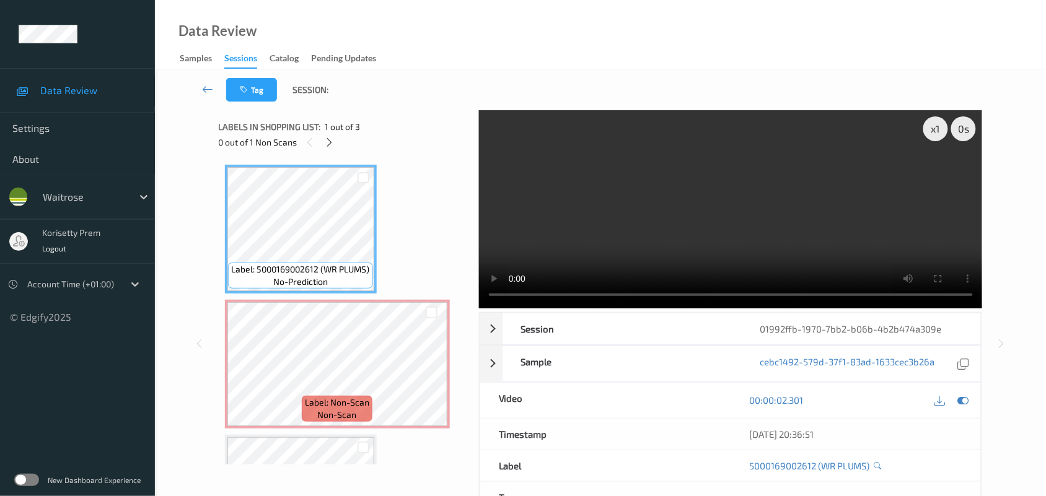
click at [599, 214] on video at bounding box center [731, 209] width 504 height 198
click at [706, 251] on video at bounding box center [731, 209] width 504 height 198
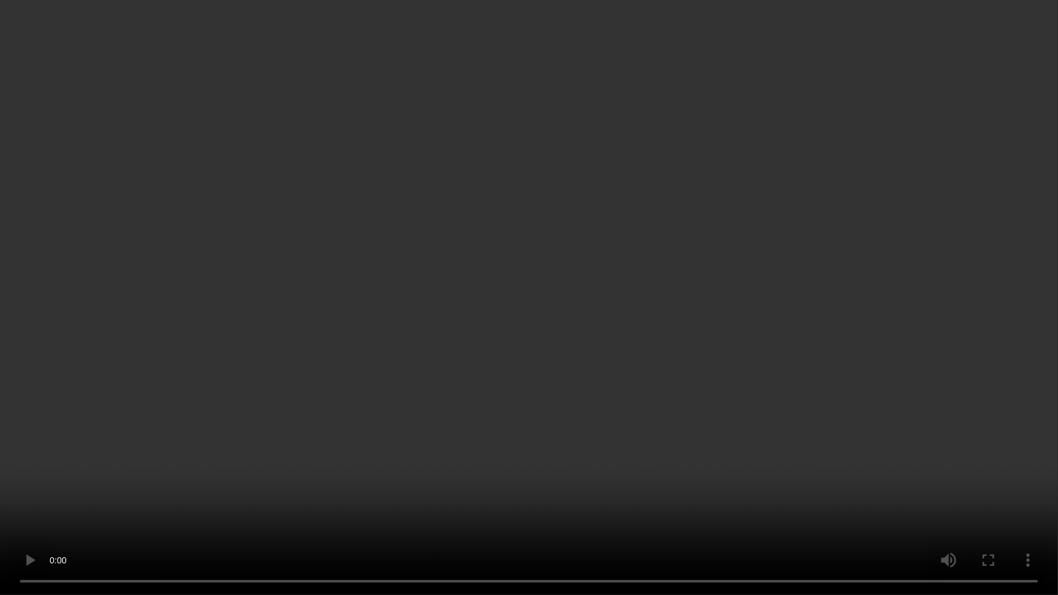
click at [1055, 153] on video at bounding box center [529, 297] width 1058 height 595
click at [896, 420] on video at bounding box center [529, 297] width 1058 height 595
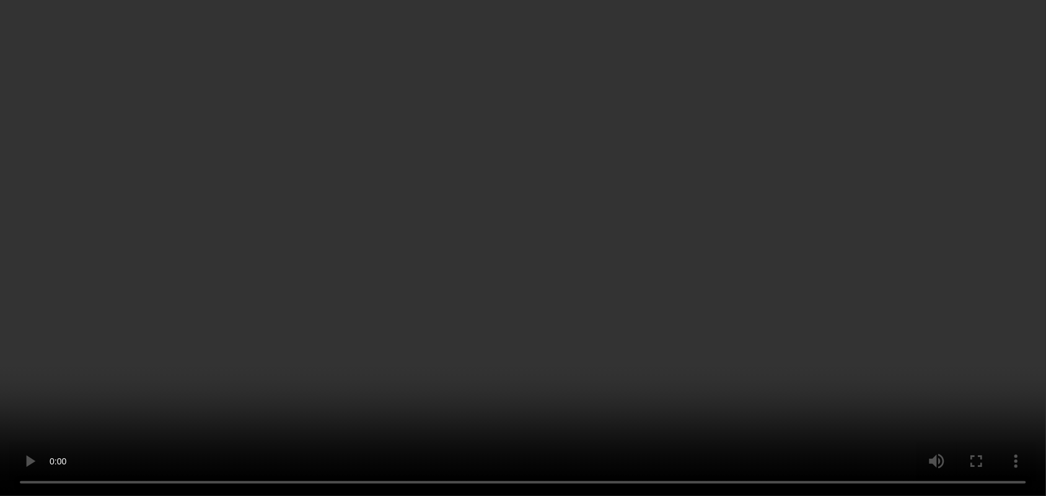
scroll to position [77, 0]
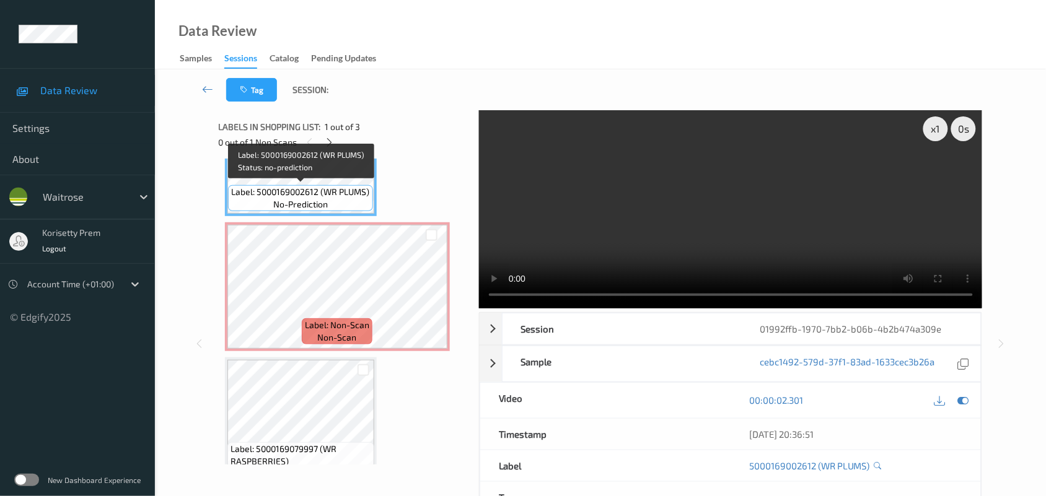
click at [293, 192] on span "Label: 5000169002612 (WR PLUMS)" at bounding box center [301, 192] width 138 height 12
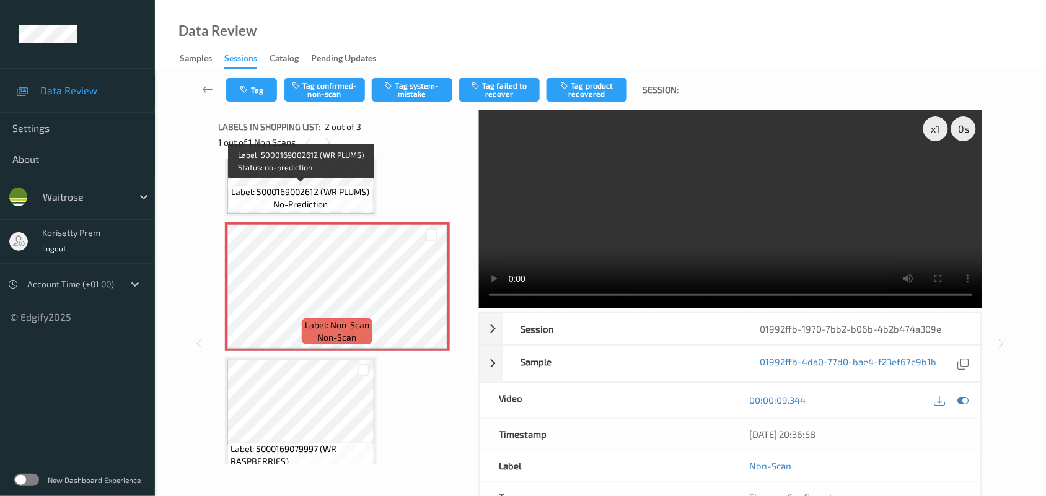
click at [265, 200] on div "Label: 5000169002612 (WR PLUMS) no-prediction" at bounding box center [300, 198] width 144 height 26
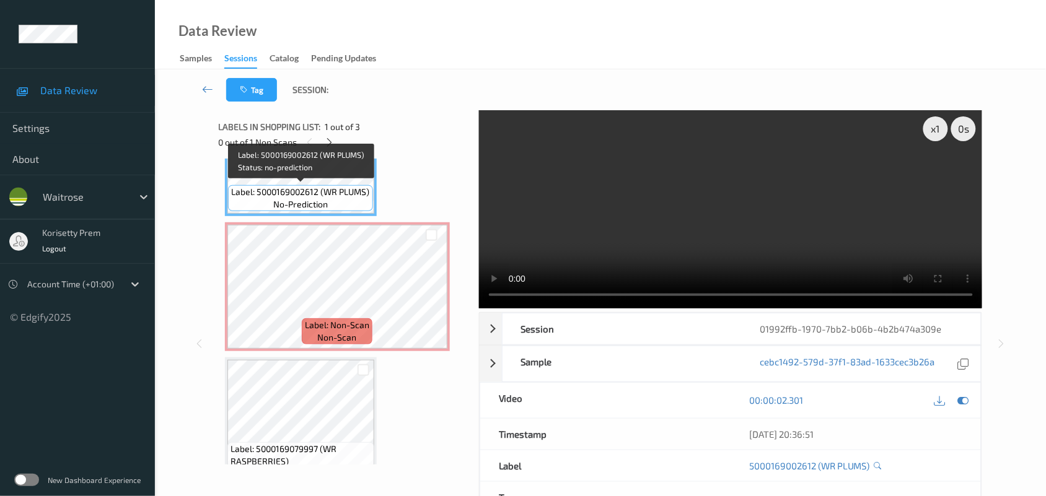
click at [648, 214] on video at bounding box center [731, 209] width 504 height 198
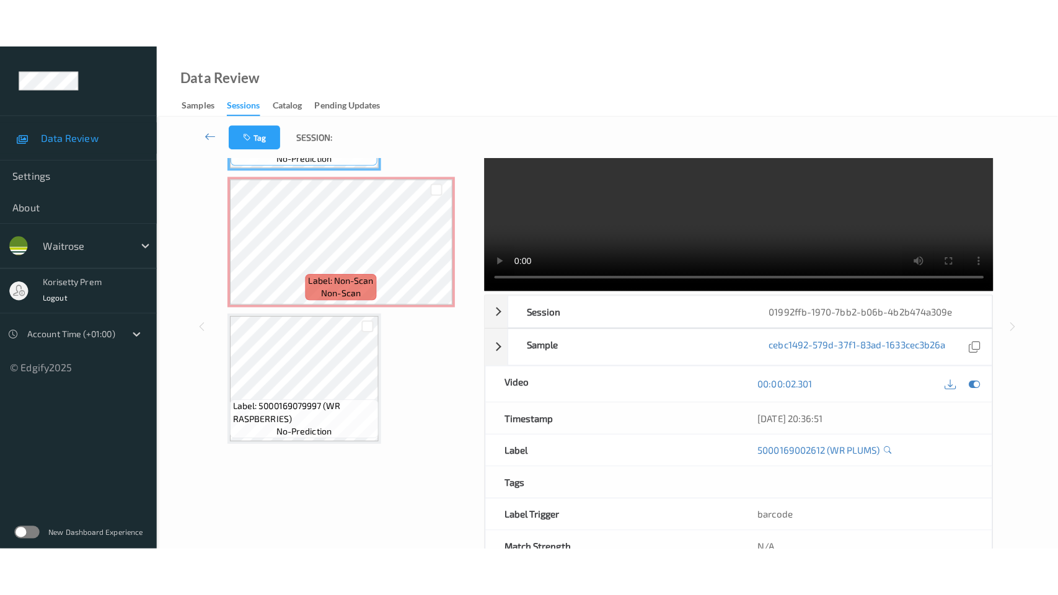
scroll to position [0, 0]
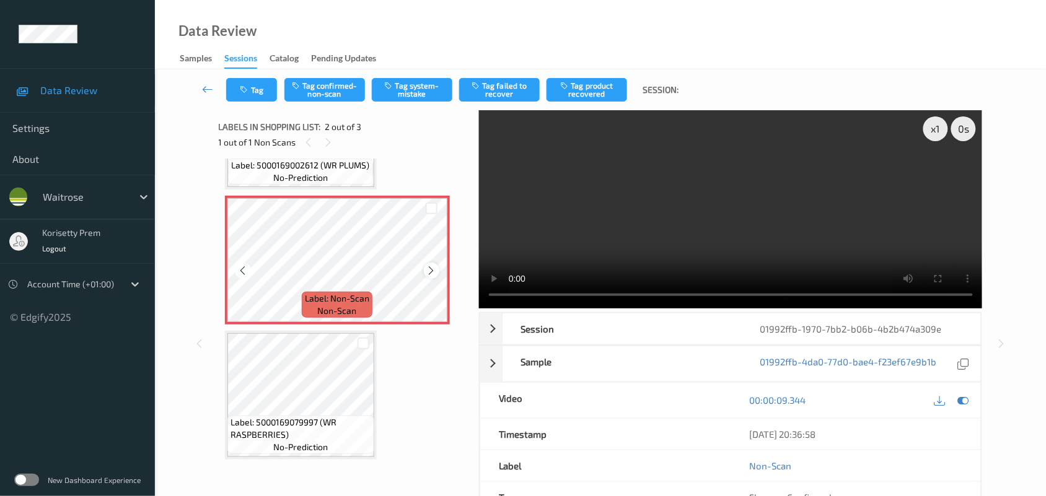
click at [433, 270] on icon at bounding box center [431, 270] width 11 height 11
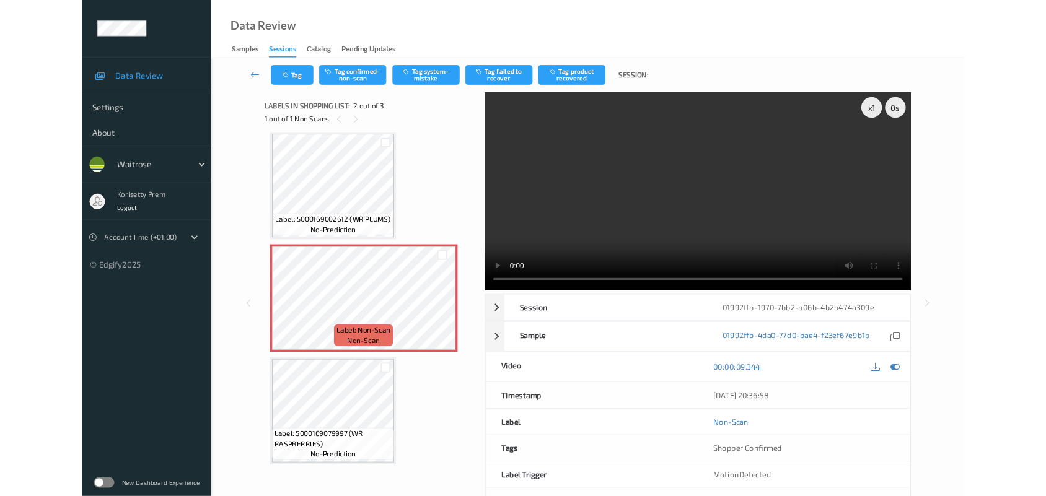
scroll to position [6, 0]
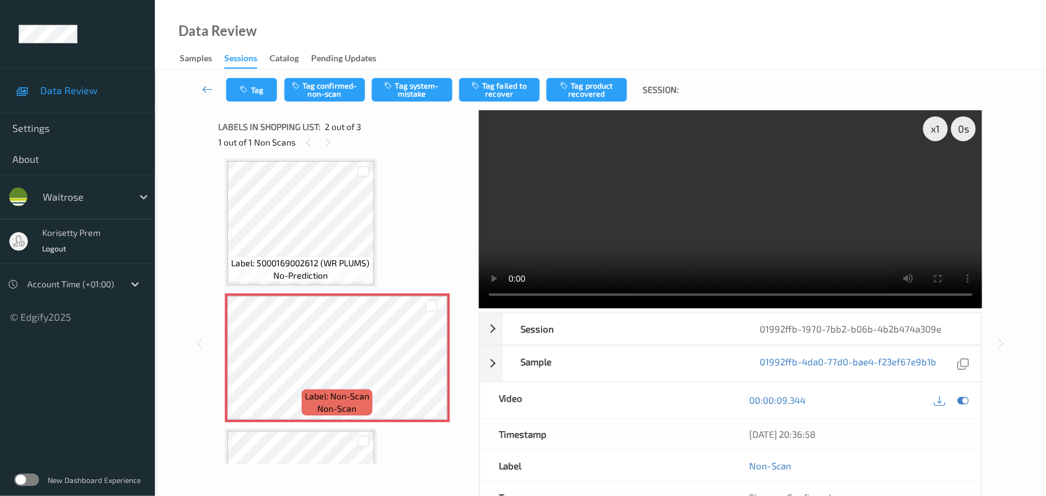
click at [652, 158] on video at bounding box center [731, 209] width 504 height 198
click at [306, 84] on button "Tag confirmed-non-scan" at bounding box center [324, 90] width 81 height 24
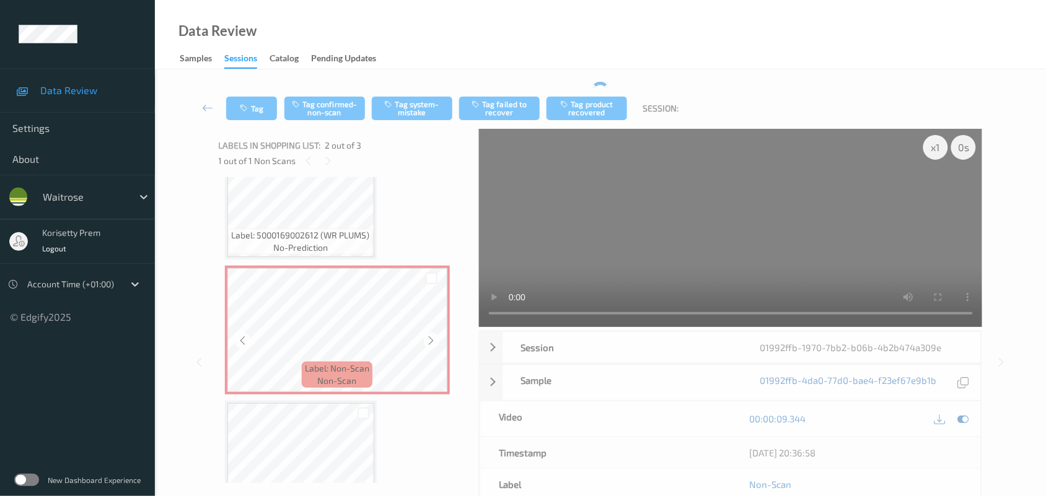
scroll to position [104, 0]
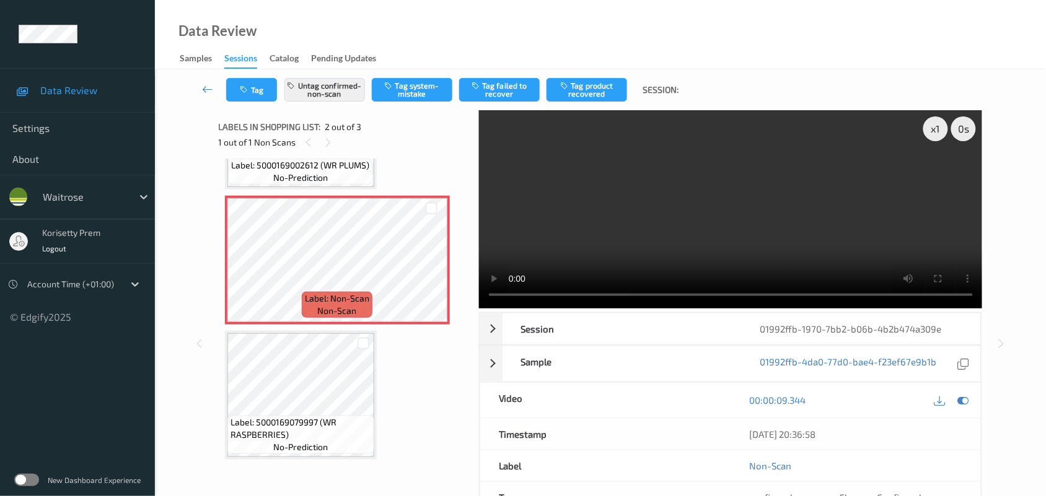
click at [584, 88] on button "Tag product recovered" at bounding box center [587, 90] width 81 height 24
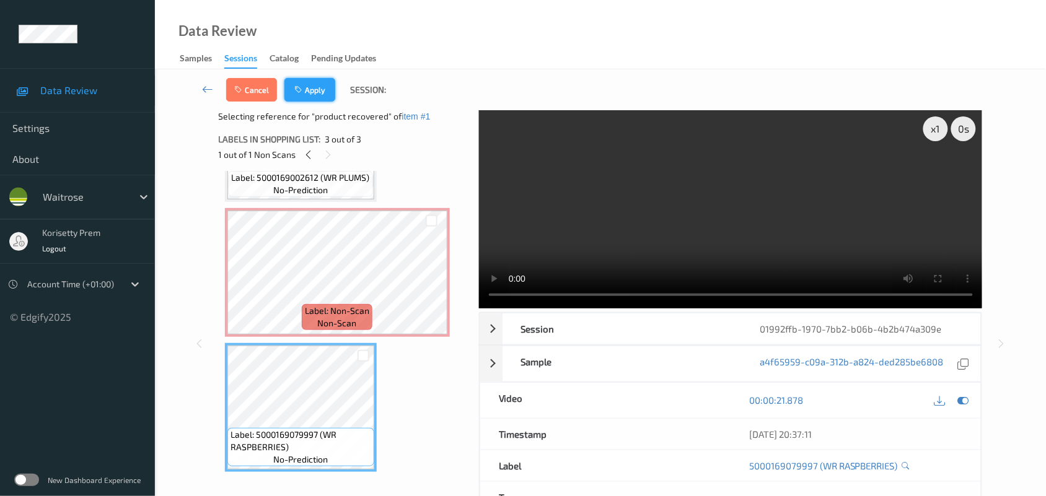
click at [310, 85] on button "Apply" at bounding box center [309, 90] width 51 height 24
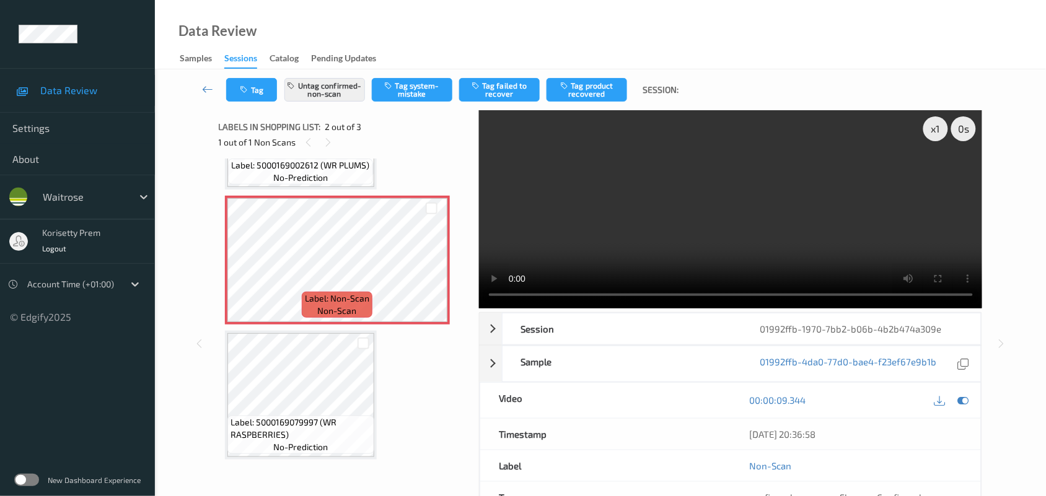
scroll to position [6, 0]
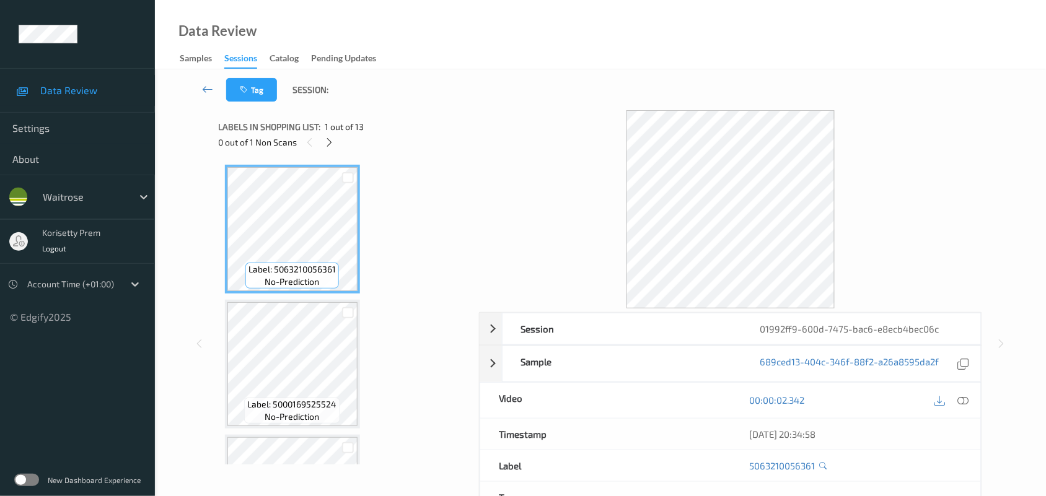
click at [403, 149] on div "0 out of 1 Non Scans" at bounding box center [345, 141] width 252 height 15
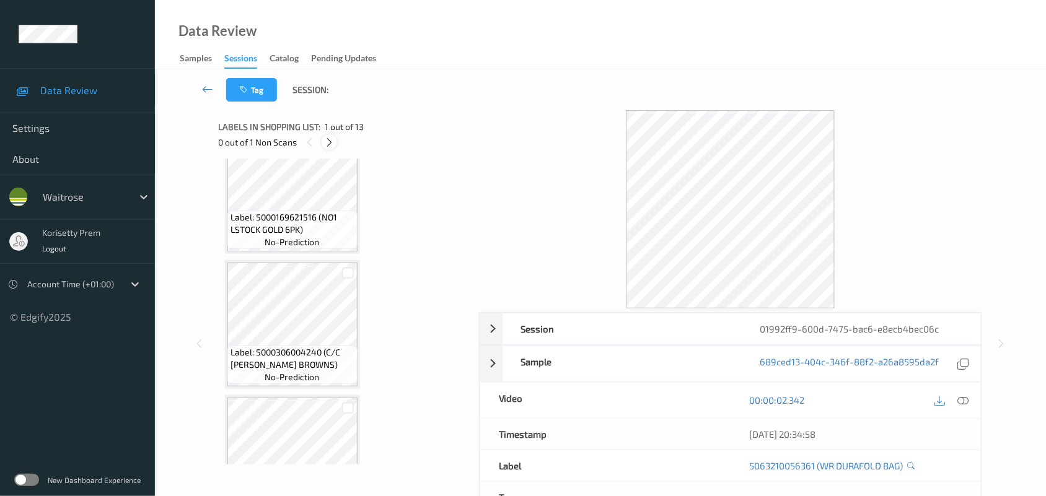
click at [333, 143] on icon at bounding box center [329, 142] width 11 height 11
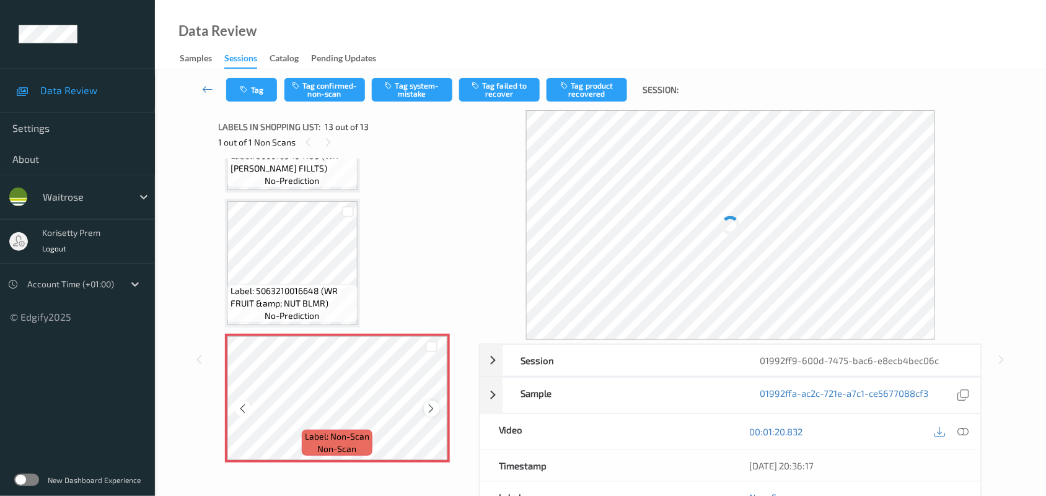
click at [432, 407] on icon at bounding box center [431, 408] width 11 height 11
click at [431, 406] on icon at bounding box center [431, 408] width 11 height 11
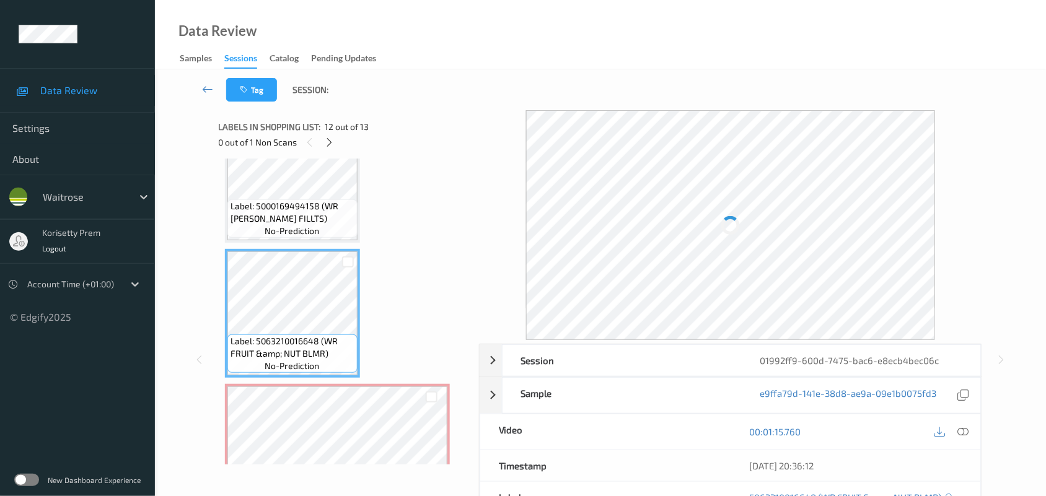
scroll to position [1375, 0]
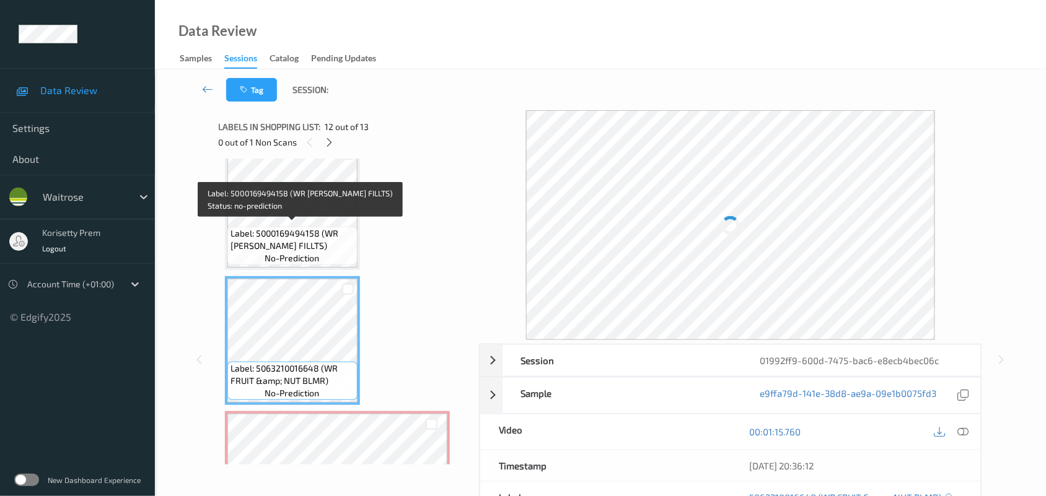
click at [293, 237] on span "Label: 5000169494158 (WR SCOT TROUT FILLTS)" at bounding box center [293, 239] width 124 height 25
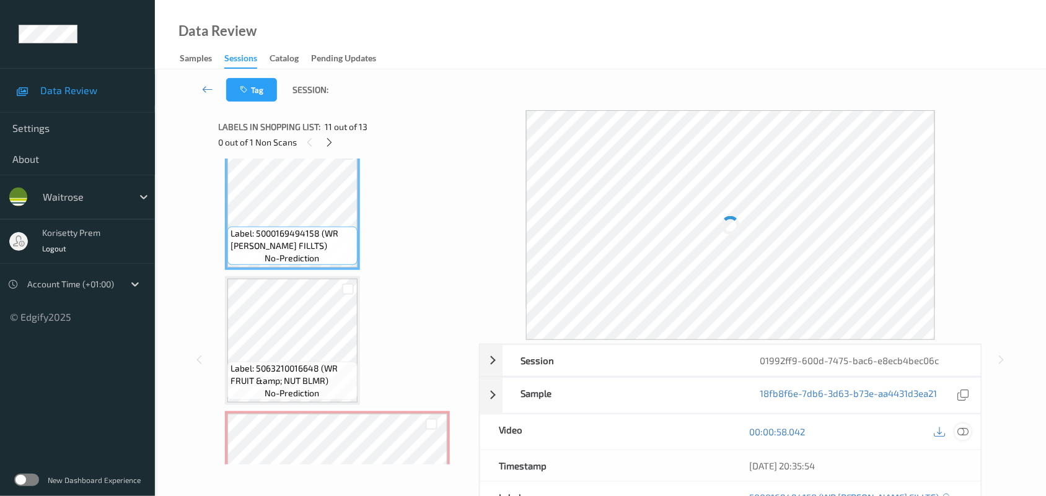
click at [965, 434] on icon at bounding box center [963, 431] width 11 height 11
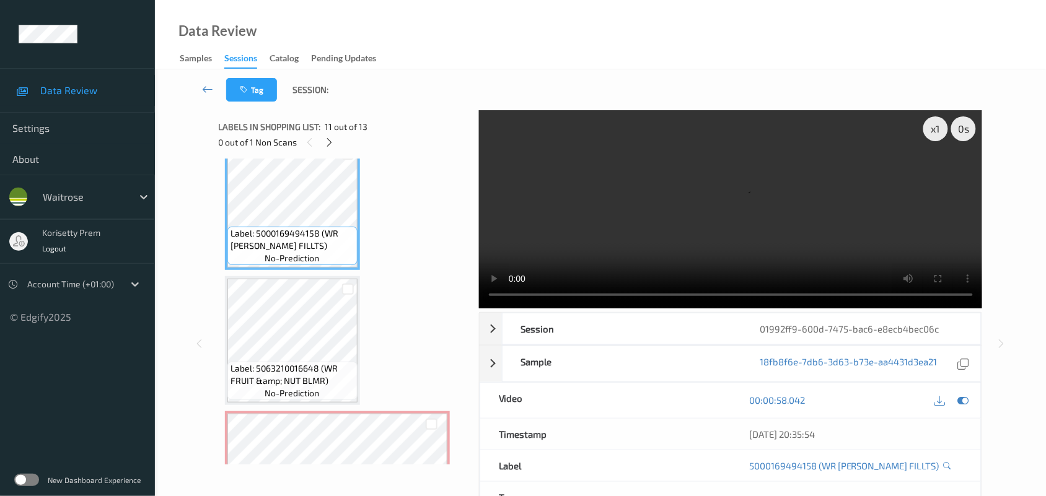
click at [618, 175] on video at bounding box center [731, 209] width 504 height 198
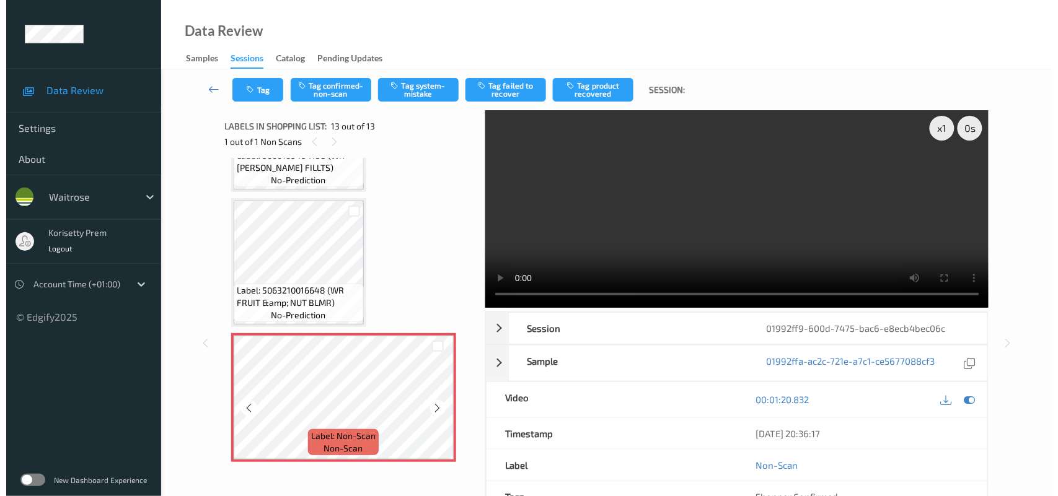
scroll to position [0, 0]
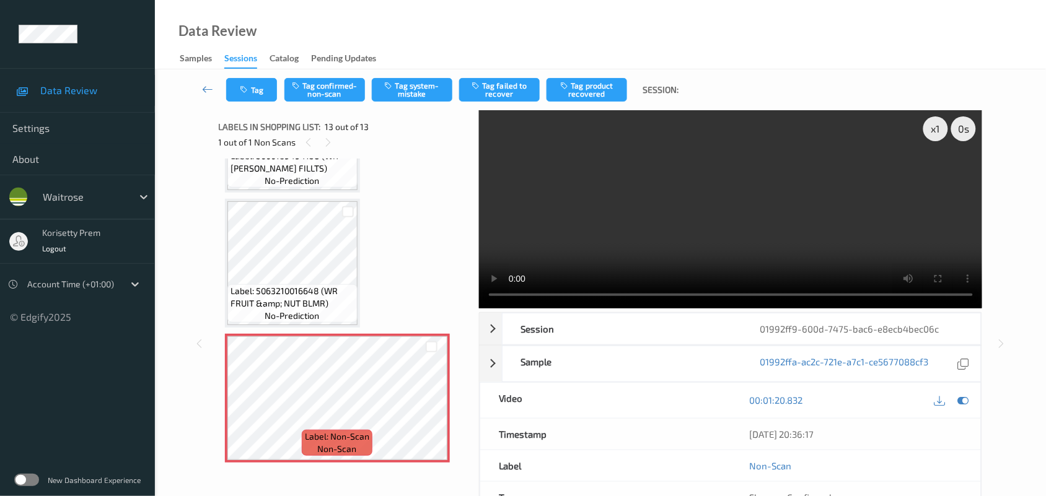
click at [649, 259] on video at bounding box center [731, 209] width 504 height 198
click at [408, 87] on button "Tag system-mistake" at bounding box center [412, 90] width 81 height 24
click at [249, 94] on button "Tag" at bounding box center [251, 90] width 51 height 24
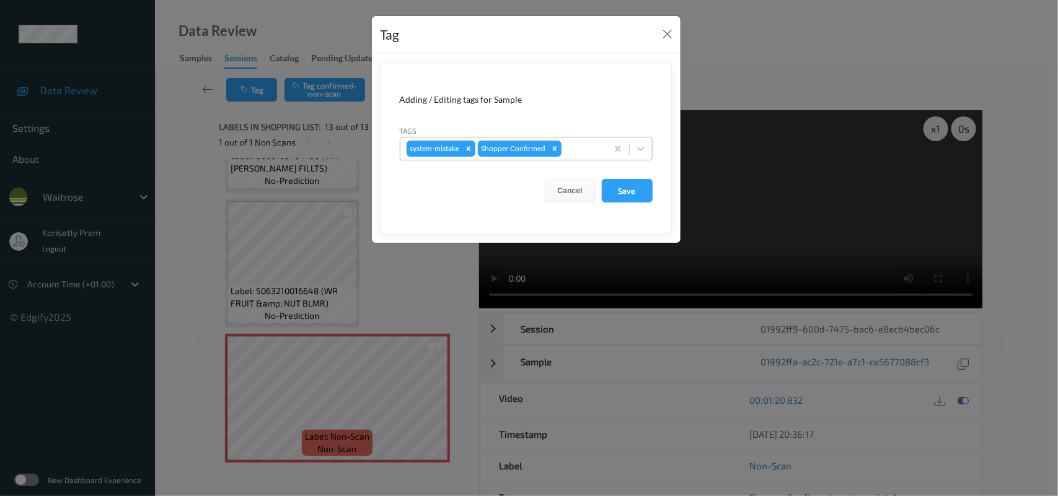
click at [583, 141] on div "system-mistake Shopper Confirmed" at bounding box center [503, 148] width 206 height 21
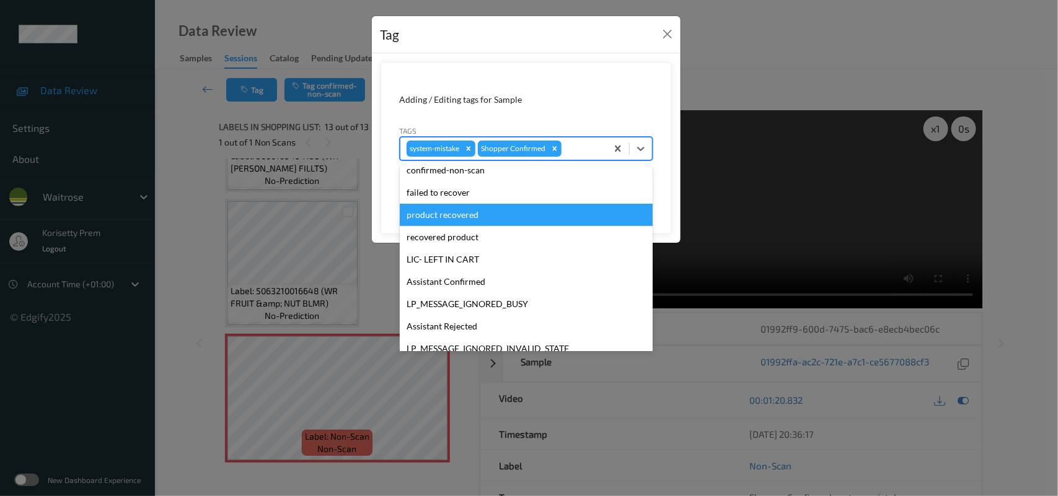
scroll to position [232, 0]
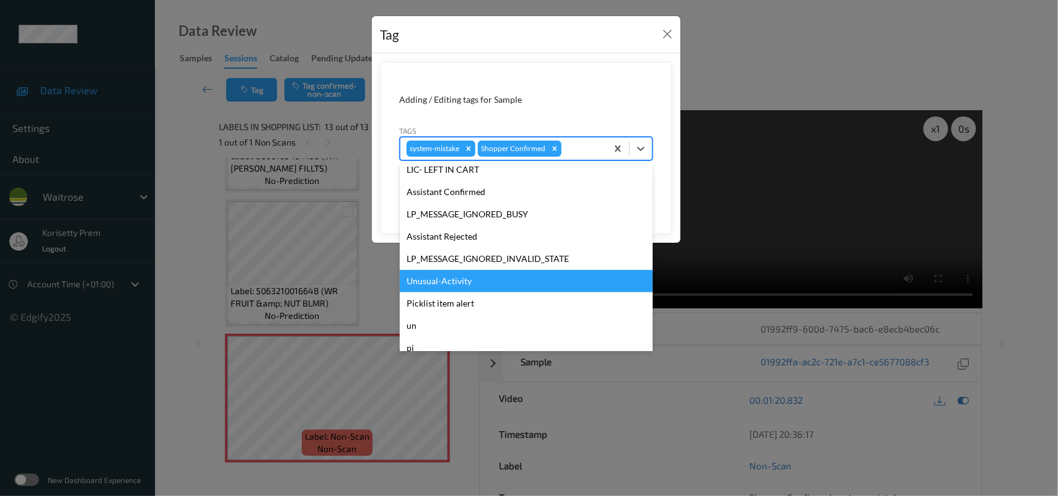
click at [451, 282] on div "Unusual-Activity" at bounding box center [526, 281] width 253 height 22
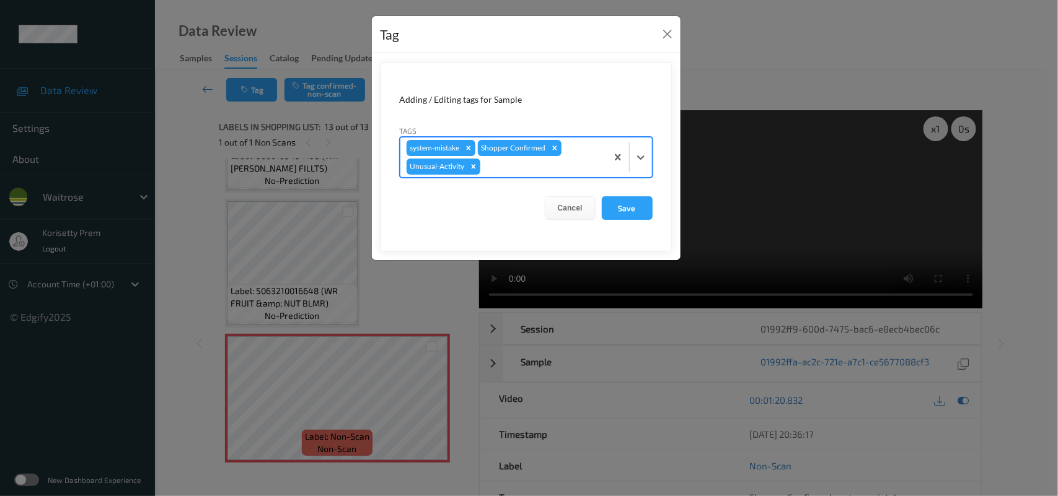
click at [507, 175] on div "system-mistake Shopper Confirmed Unusual-Activity" at bounding box center [503, 158] width 206 height 40
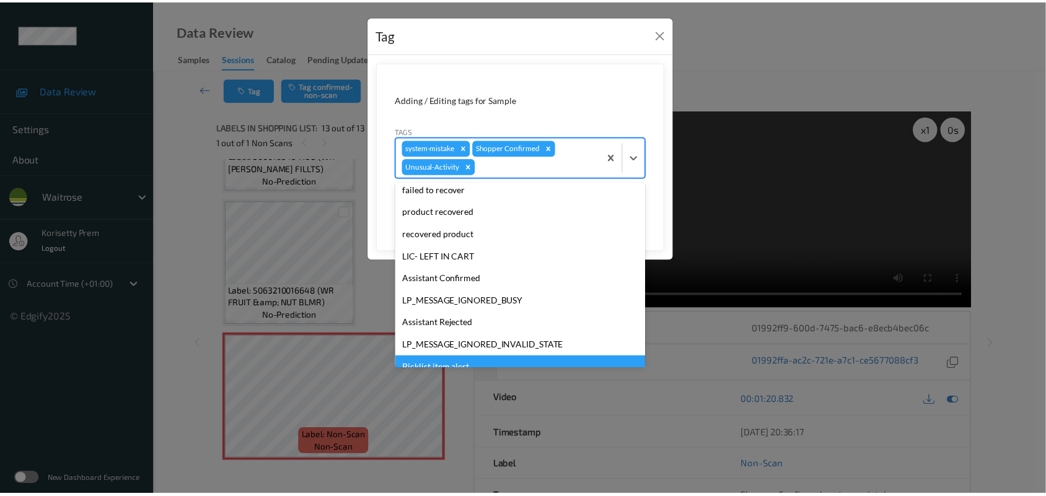
scroll to position [265, 0]
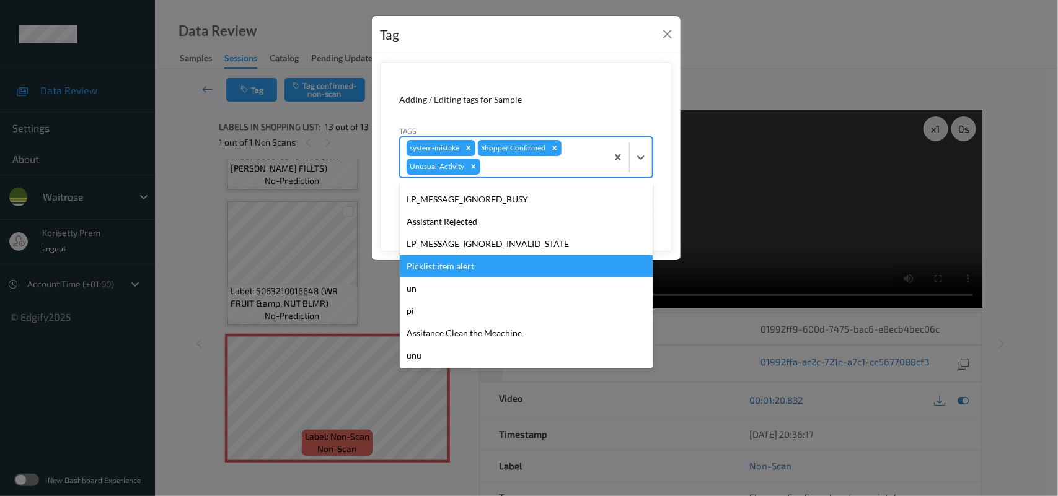
click at [454, 264] on div "Picklist item alert" at bounding box center [526, 266] width 253 height 22
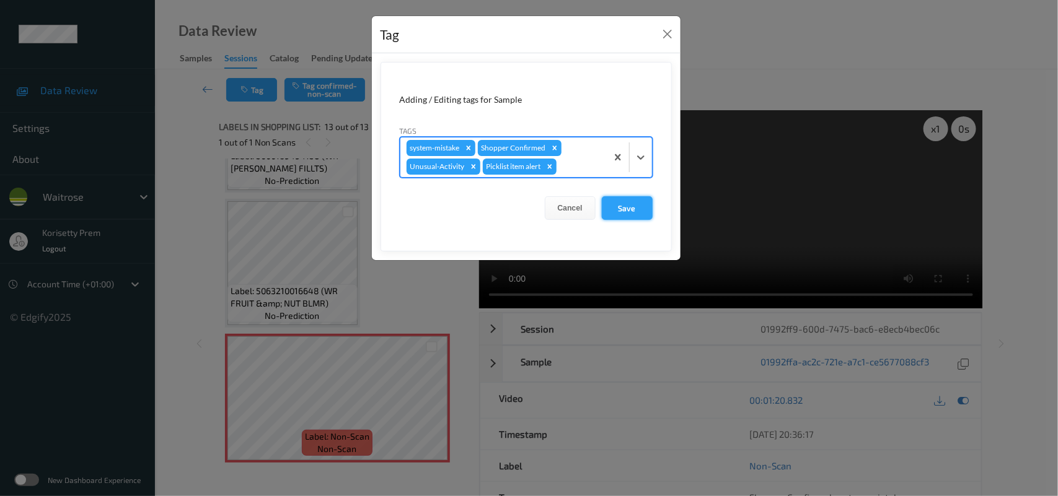
drag, startPoint x: 655, startPoint y: 201, endPoint x: 620, endPoint y: 212, distance: 36.3
click at [646, 205] on form "Adding / Editing tags for Sample Tags option Picklist item alert, selected. Sel…" at bounding box center [526, 157] width 291 height 190
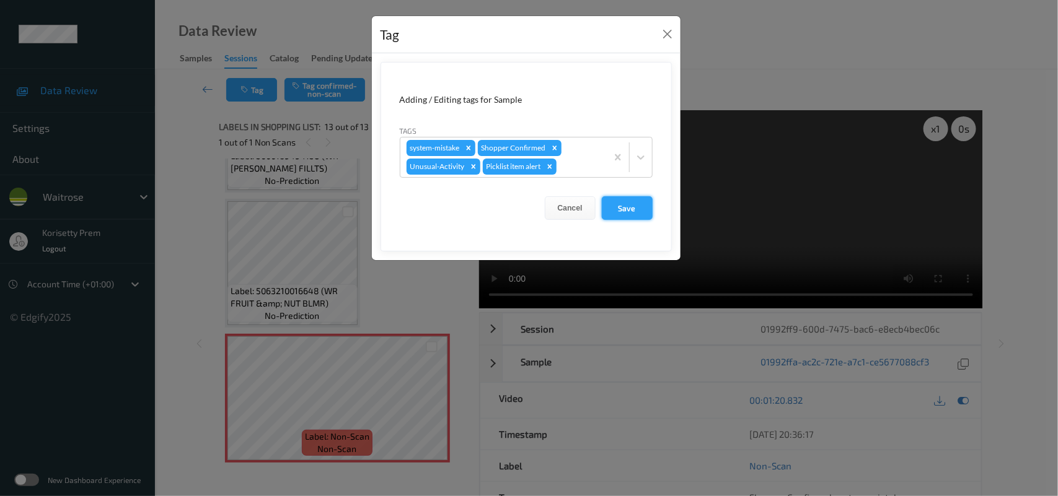
click at [620, 212] on button "Save" at bounding box center [627, 208] width 51 height 24
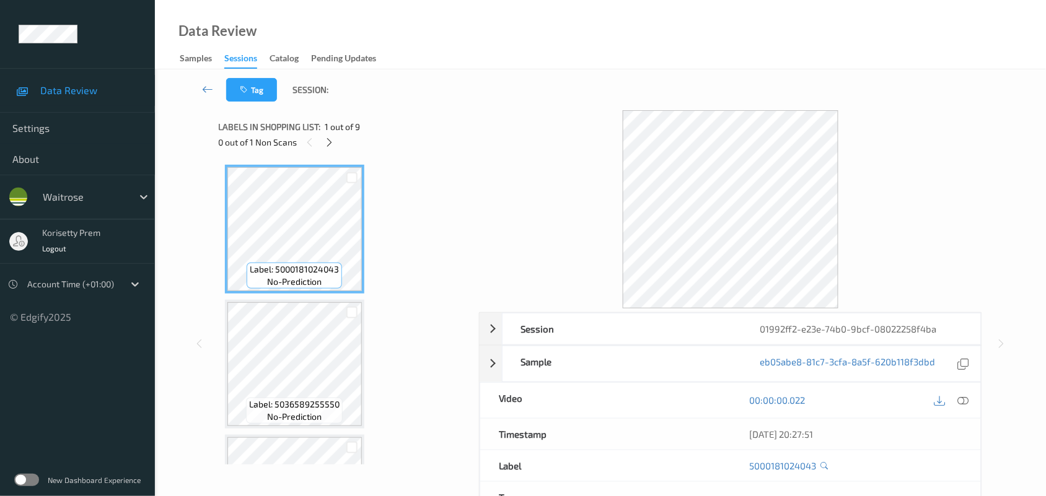
click at [473, 132] on div "Session 01992ff2-e23e-74b0-9bcf-08022258f4ba Session ID 01992ff2-e23e-74b0-9bcf…" at bounding box center [601, 343] width 764 height 467
click at [332, 143] on icon at bounding box center [329, 142] width 11 height 11
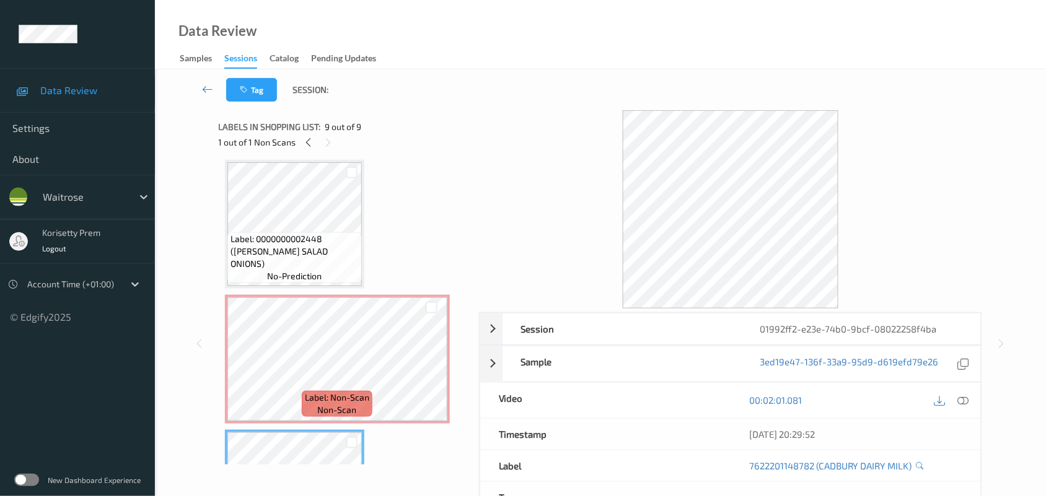
scroll to position [758, 0]
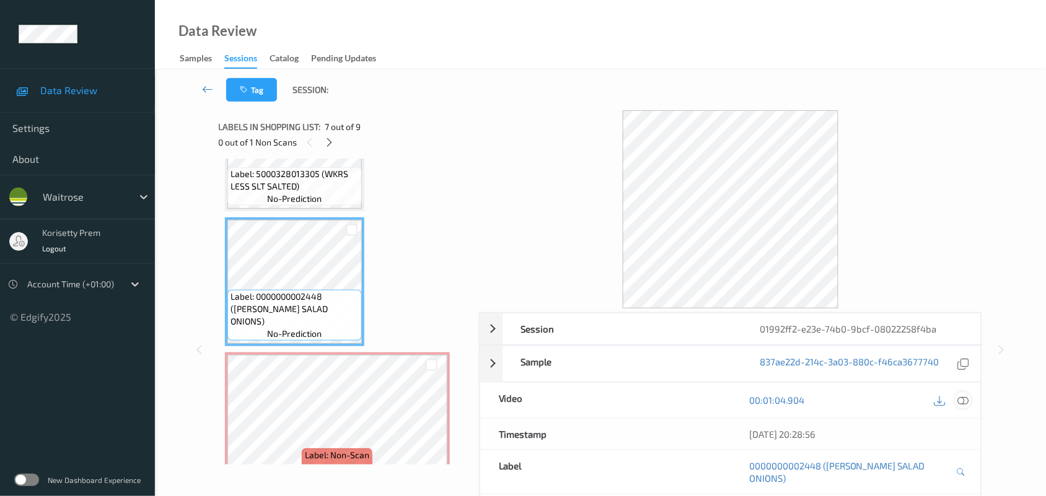
click at [964, 397] on icon at bounding box center [963, 400] width 11 height 11
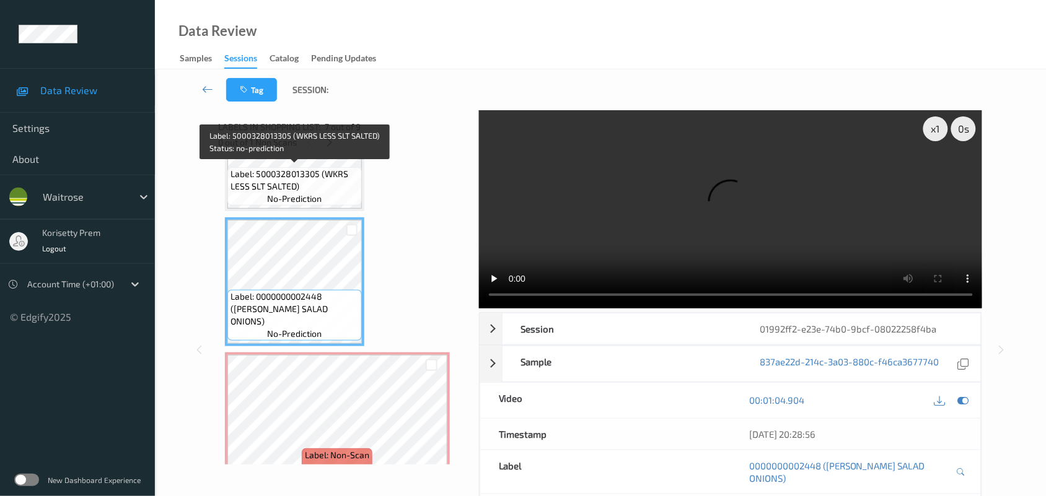
click at [292, 178] on span "Label: 5000328013305 (WKRS LESS SLT SALTED)" at bounding box center [295, 180] width 128 height 25
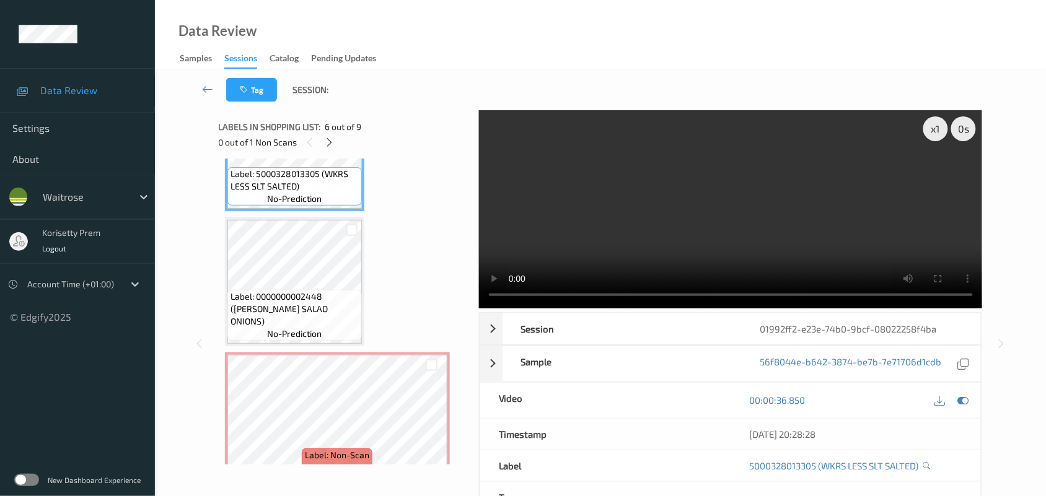
click at [694, 193] on video at bounding box center [731, 209] width 504 height 198
click at [762, 32] on div "Data Review Samples Sessions Catalog Pending Updates" at bounding box center [600, 34] width 891 height 69
click at [736, 239] on video at bounding box center [731, 209] width 504 height 198
click at [749, 226] on video at bounding box center [731, 209] width 504 height 198
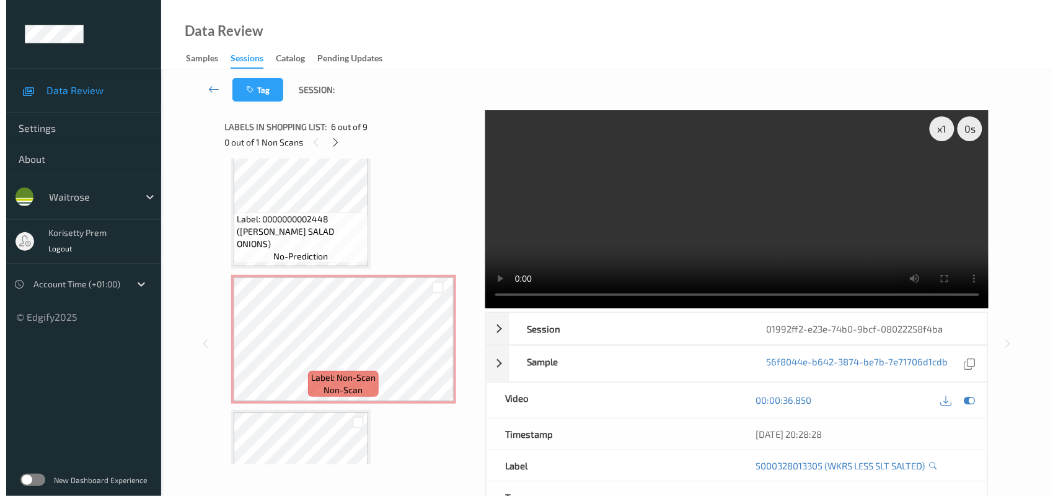
scroll to position [913, 0]
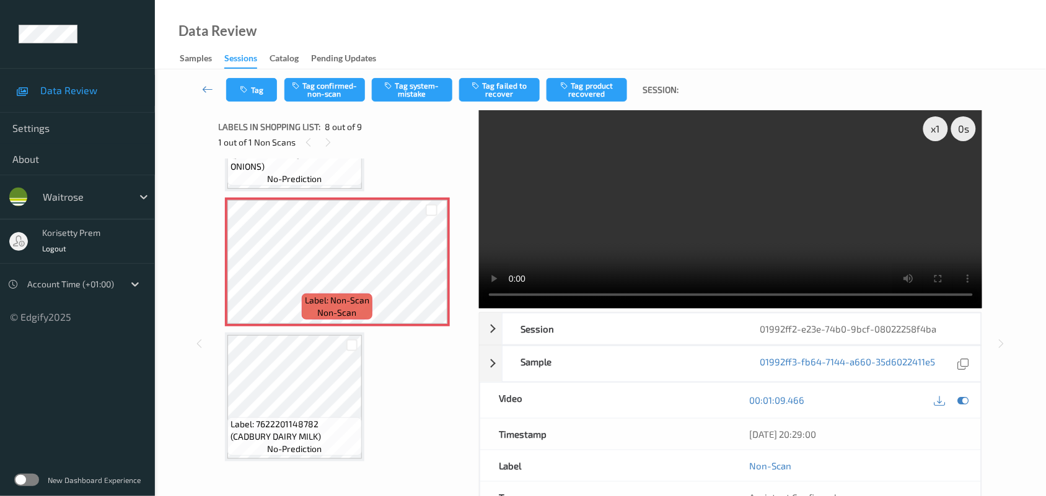
click at [695, 245] on video at bounding box center [731, 209] width 504 height 198
click at [407, 86] on button "Tag system-mistake" at bounding box center [412, 90] width 81 height 24
click at [264, 84] on button "Tag" at bounding box center [251, 90] width 51 height 24
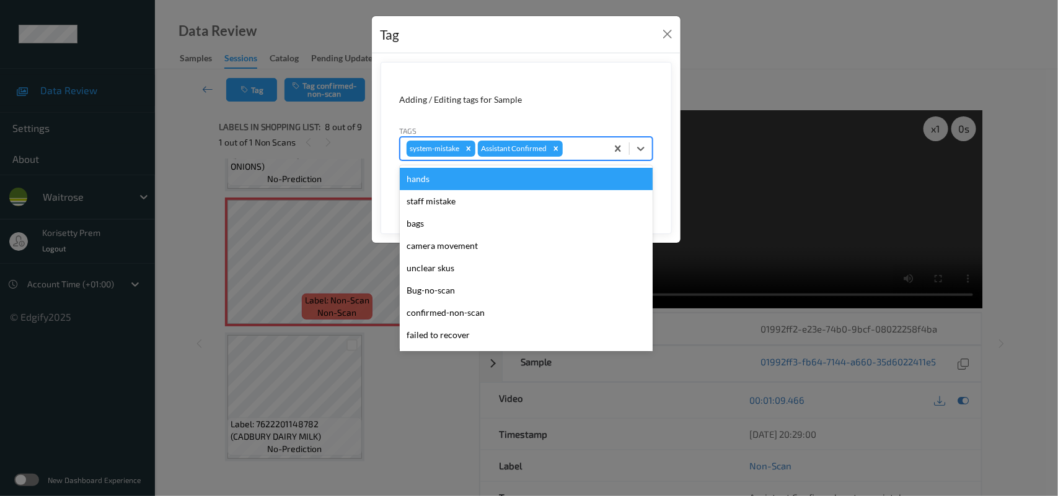
click at [584, 150] on div at bounding box center [582, 148] width 35 height 15
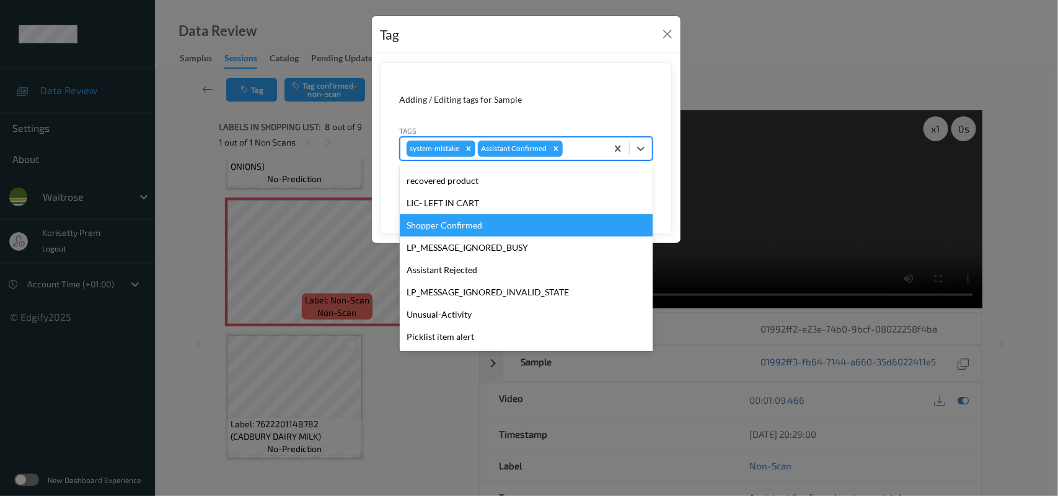
scroll to position [286, 0]
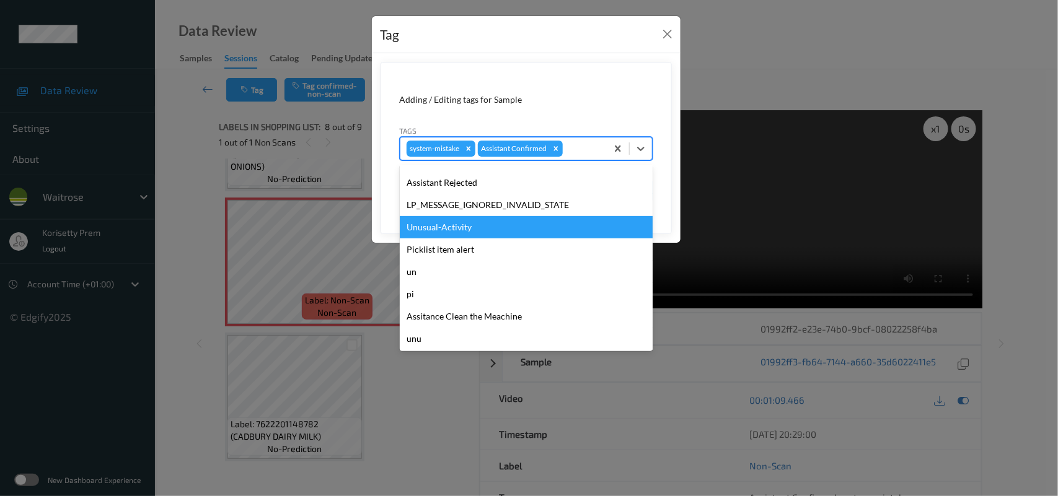
click at [440, 230] on div "Unusual-Activity" at bounding box center [526, 227] width 253 height 22
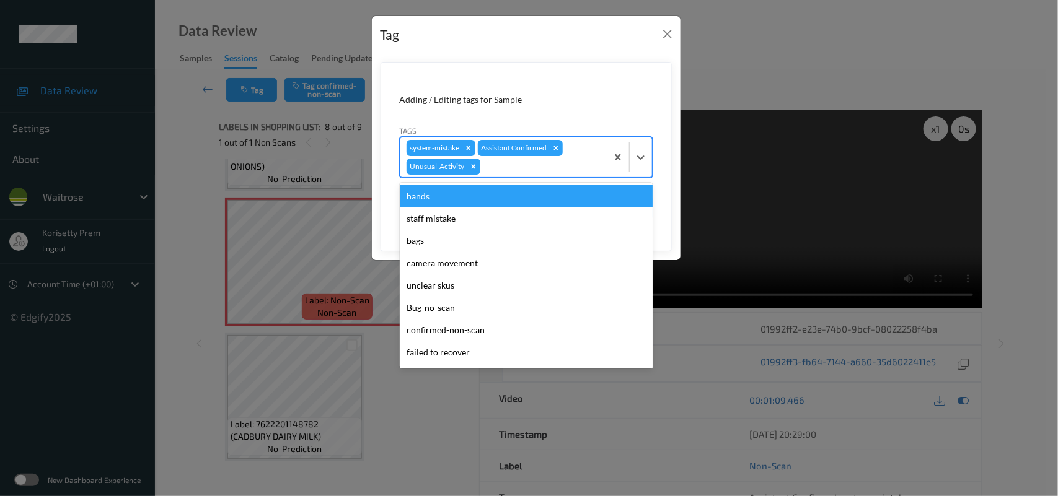
click at [553, 169] on div at bounding box center [542, 166] width 118 height 15
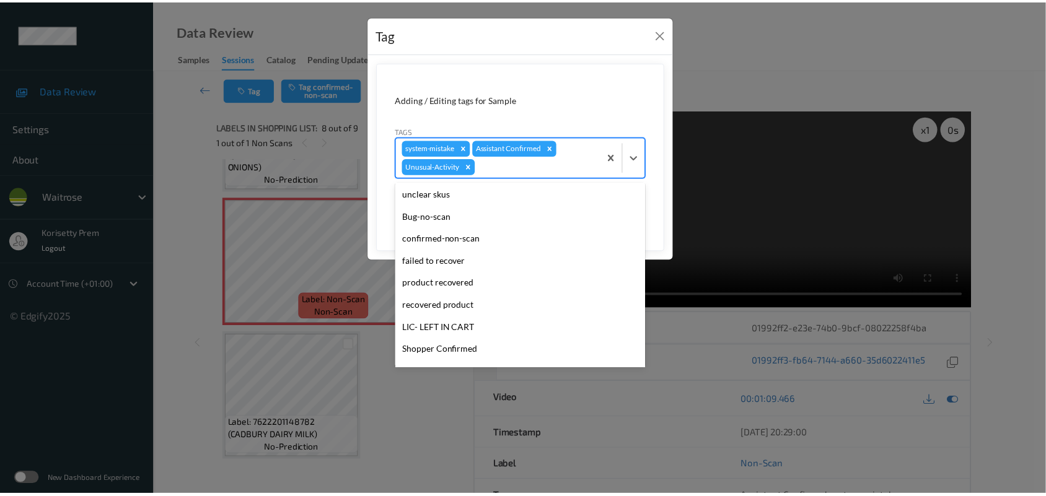
scroll to position [265, 0]
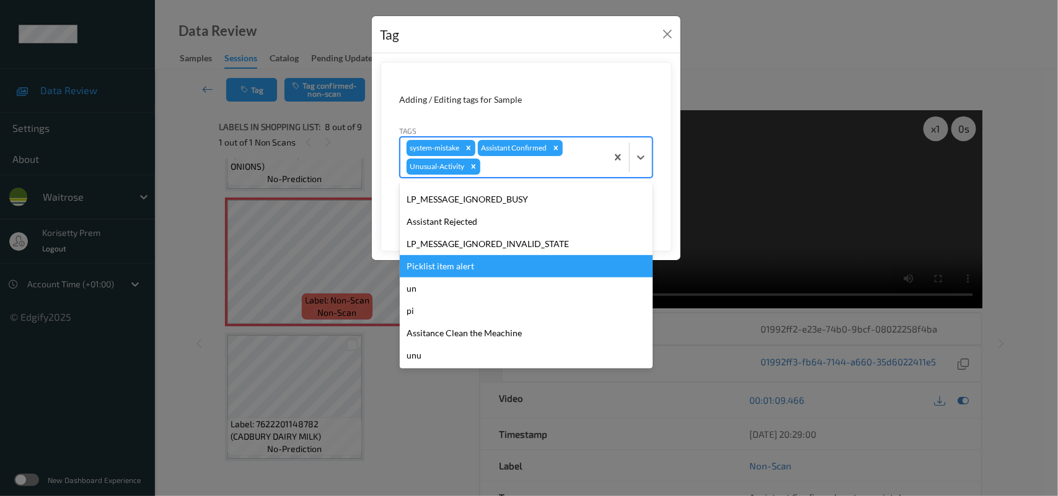
click at [462, 267] on div "Picklist item alert" at bounding box center [526, 266] width 253 height 22
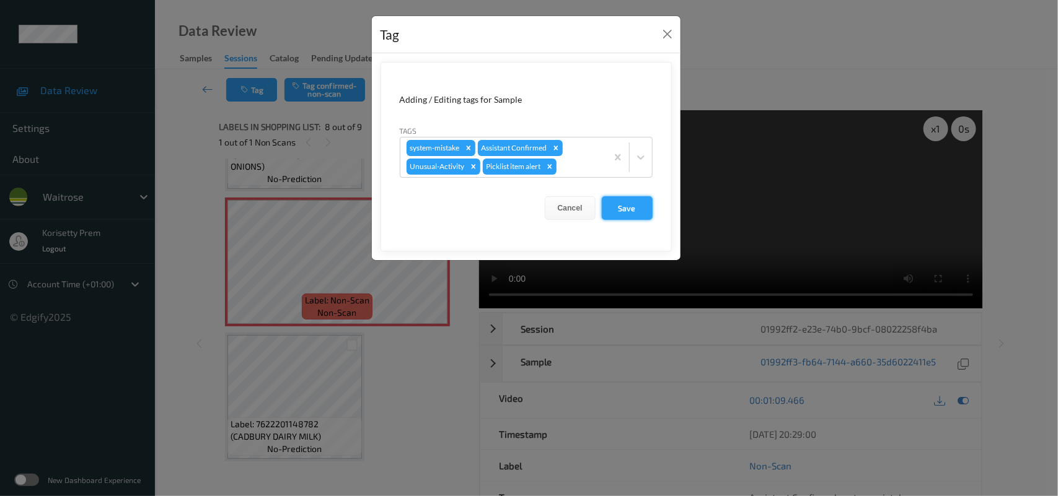
click at [620, 206] on button "Save" at bounding box center [627, 208] width 51 height 24
click at [636, 214] on button "Save" at bounding box center [627, 208] width 51 height 24
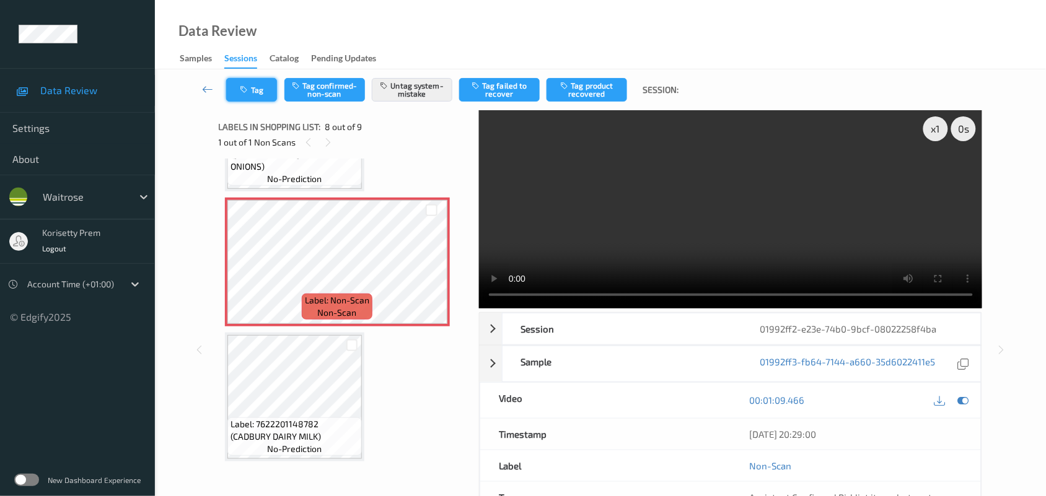
click at [250, 96] on button "Tag" at bounding box center [251, 90] width 51 height 24
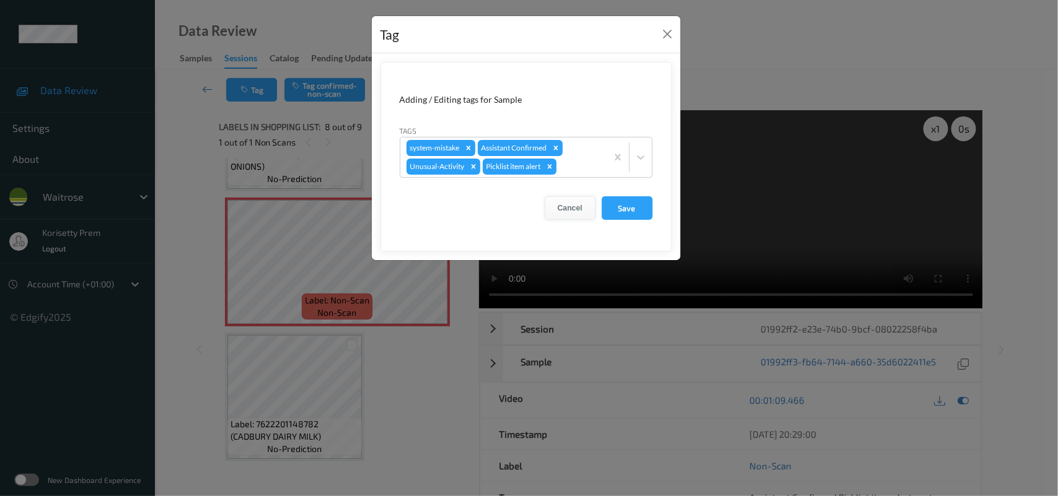
click at [565, 206] on button "Cancel" at bounding box center [570, 208] width 51 height 24
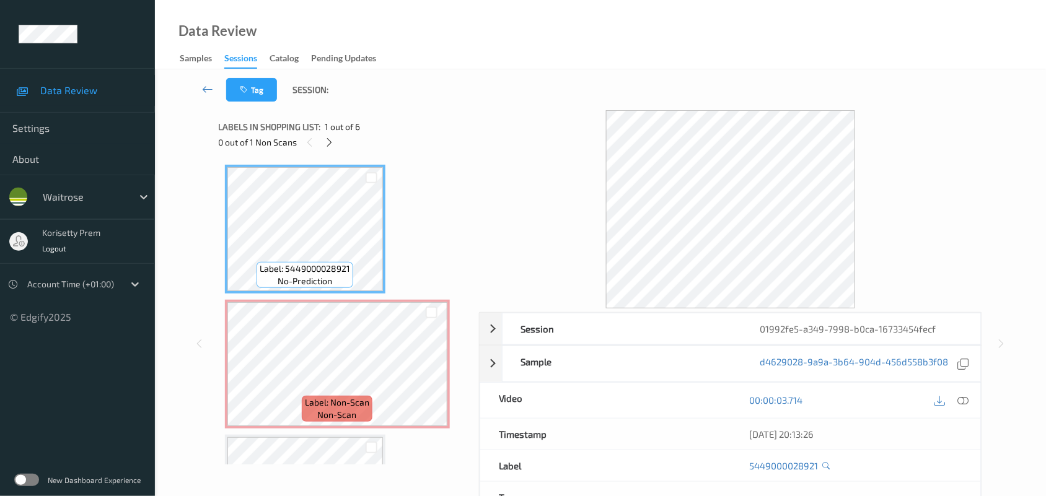
click at [557, 128] on div at bounding box center [731, 209] width 504 height 198
click at [326, 147] on icon at bounding box center [329, 142] width 11 height 11
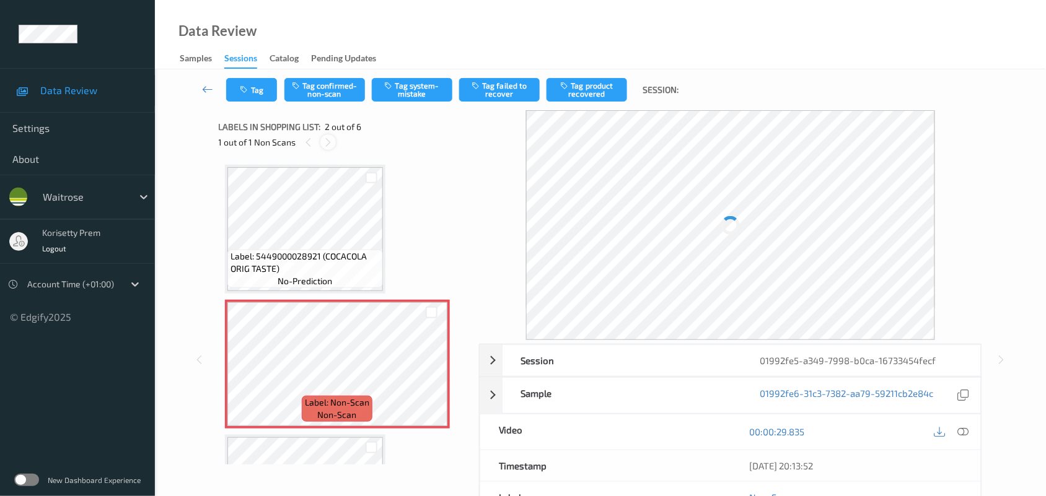
scroll to position [6, 0]
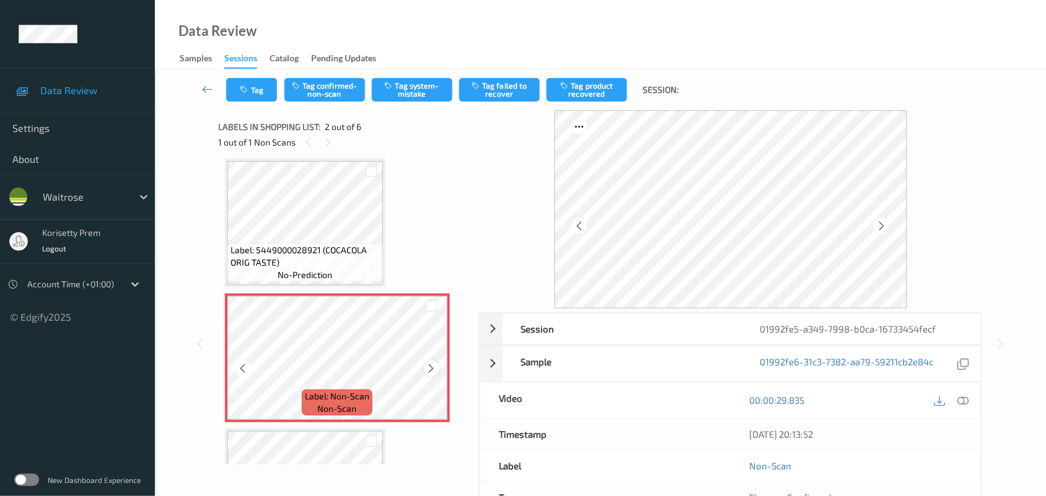
click at [428, 367] on icon at bounding box center [431, 368] width 11 height 11
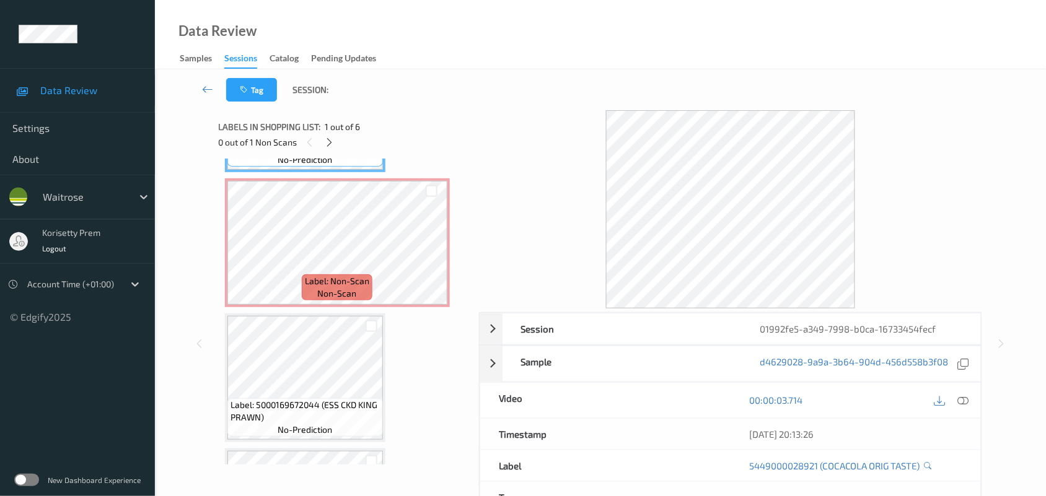
scroll to position [0, 0]
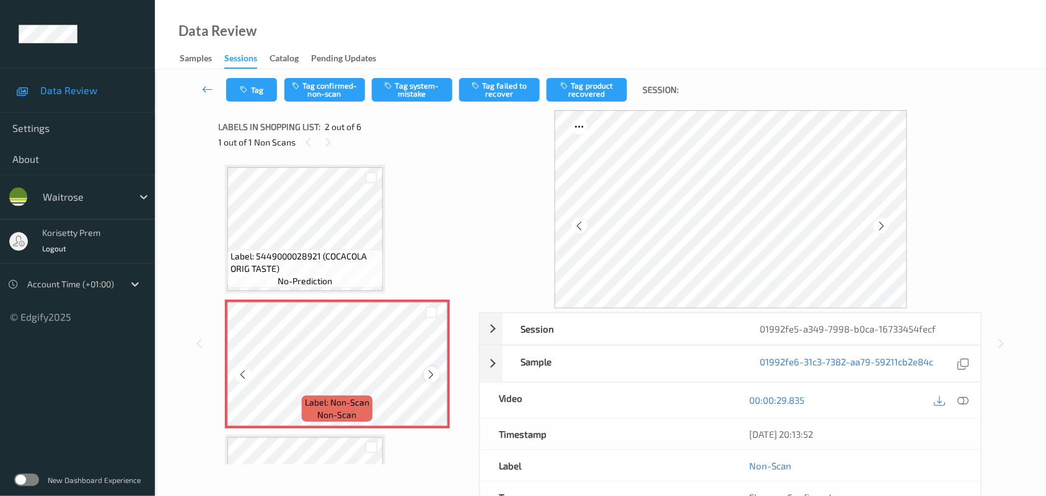
click at [432, 372] on icon at bounding box center [431, 374] width 11 height 11
click at [433, 372] on icon at bounding box center [431, 374] width 11 height 11
click at [436, 370] on icon at bounding box center [431, 374] width 11 height 11
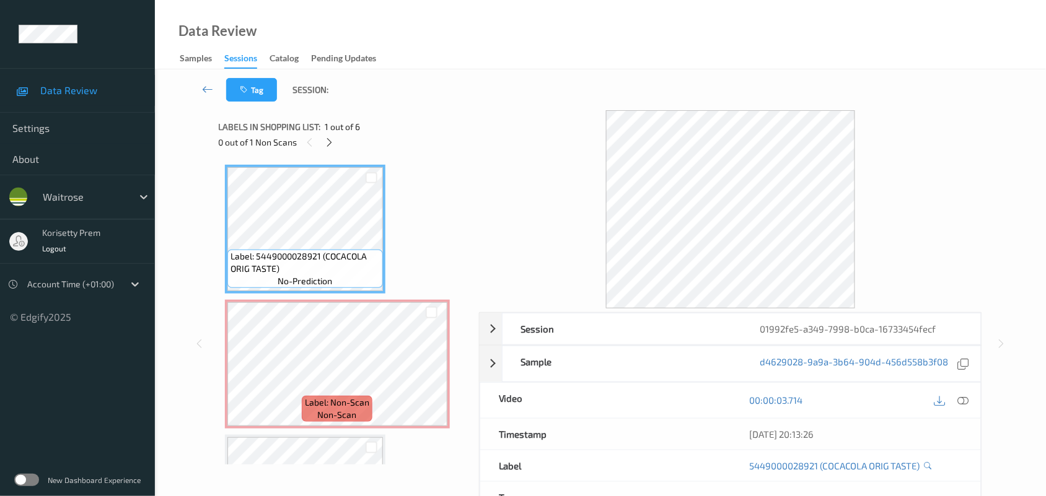
click at [961, 397] on icon at bounding box center [963, 400] width 11 height 11
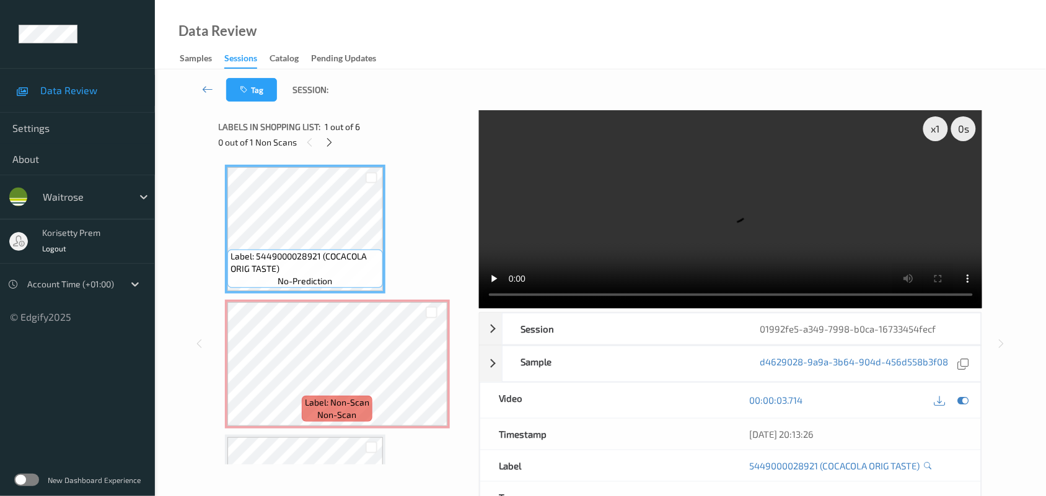
click at [640, 214] on video at bounding box center [731, 209] width 504 height 198
click at [429, 374] on icon at bounding box center [431, 374] width 11 height 11
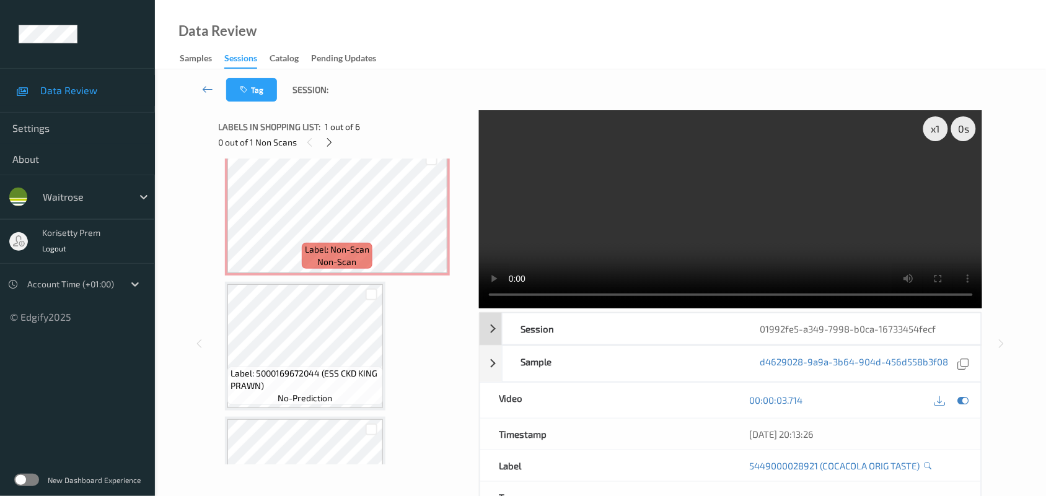
scroll to position [155, 0]
click at [747, 233] on video at bounding box center [731, 209] width 504 height 198
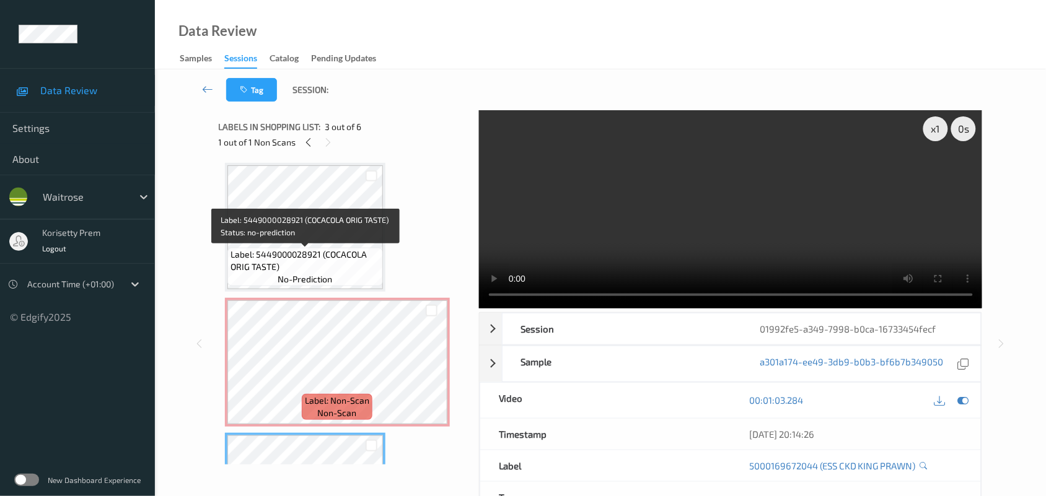
scroll to position [0, 0]
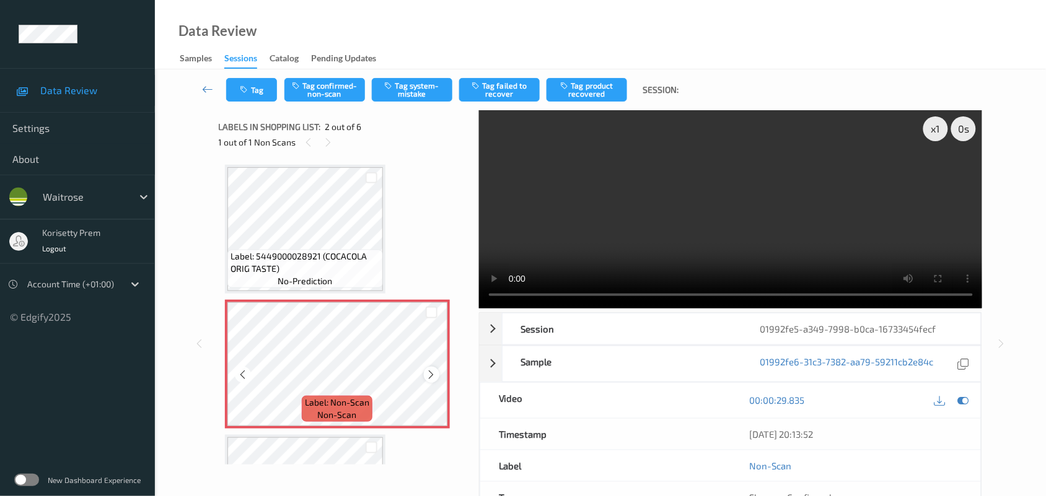
click at [438, 375] on div at bounding box center [431, 374] width 15 height 15
click at [437, 375] on div at bounding box center [431, 374] width 15 height 15
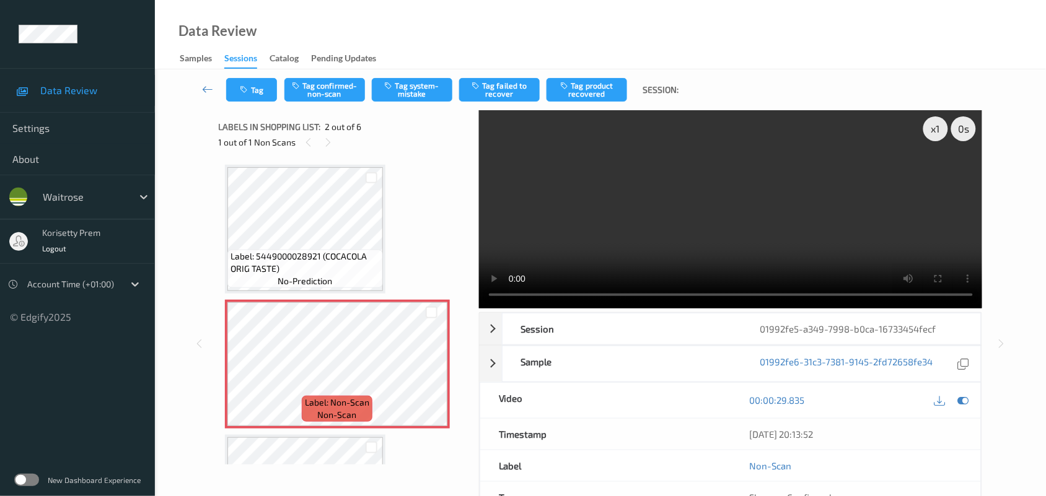
click at [581, 237] on video at bounding box center [731, 209] width 504 height 198
click at [583, 252] on video at bounding box center [731, 209] width 504 height 198
click at [788, 211] on video at bounding box center [731, 209] width 504 height 198
click at [618, 214] on video at bounding box center [731, 209] width 504 height 198
click at [581, 234] on video at bounding box center [731, 209] width 504 height 198
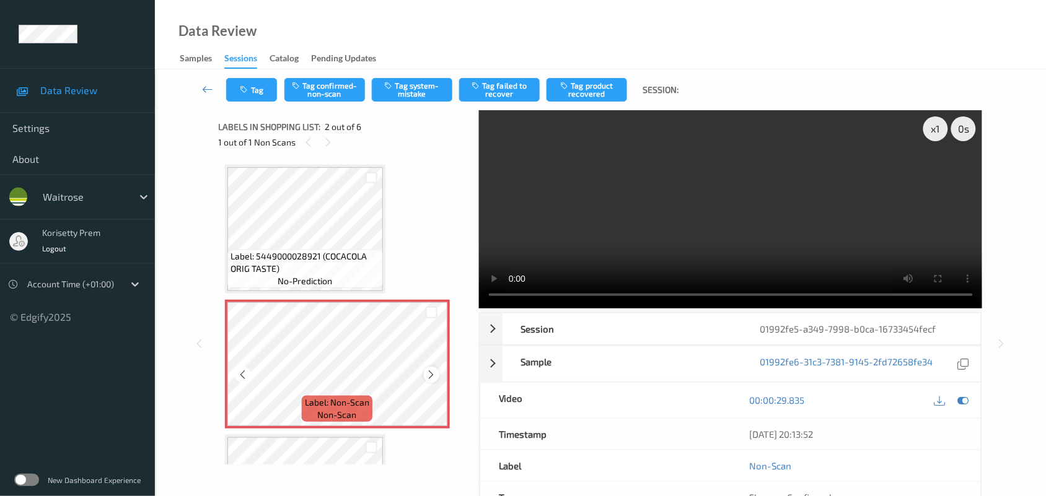
click at [431, 374] on icon at bounding box center [431, 374] width 11 height 11
click at [705, 197] on video at bounding box center [731, 209] width 504 height 198
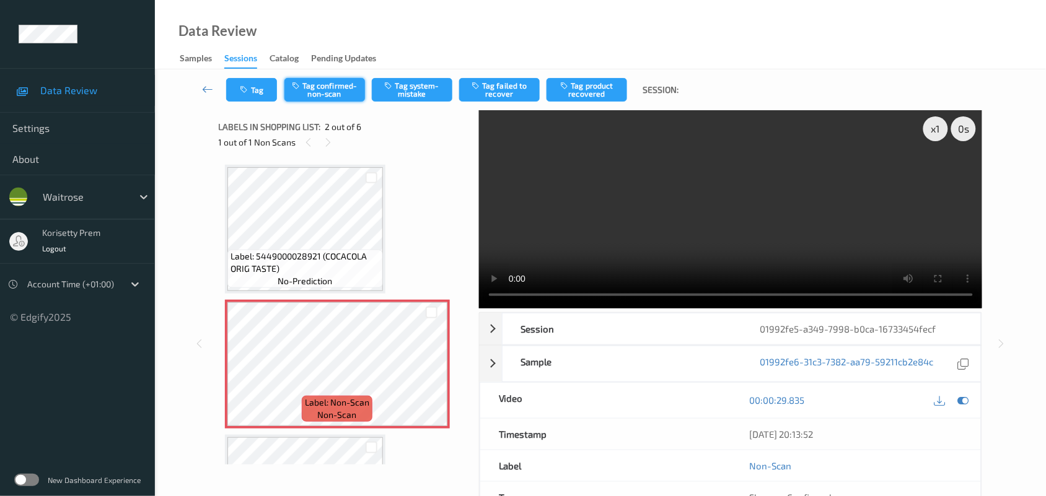
click at [327, 87] on button "Tag confirmed-non-scan" at bounding box center [324, 90] width 81 height 24
click at [649, 217] on video at bounding box center [731, 209] width 504 height 198
click at [583, 202] on video at bounding box center [731, 209] width 504 height 198
click at [579, 86] on button "Tag product recovered" at bounding box center [587, 90] width 81 height 24
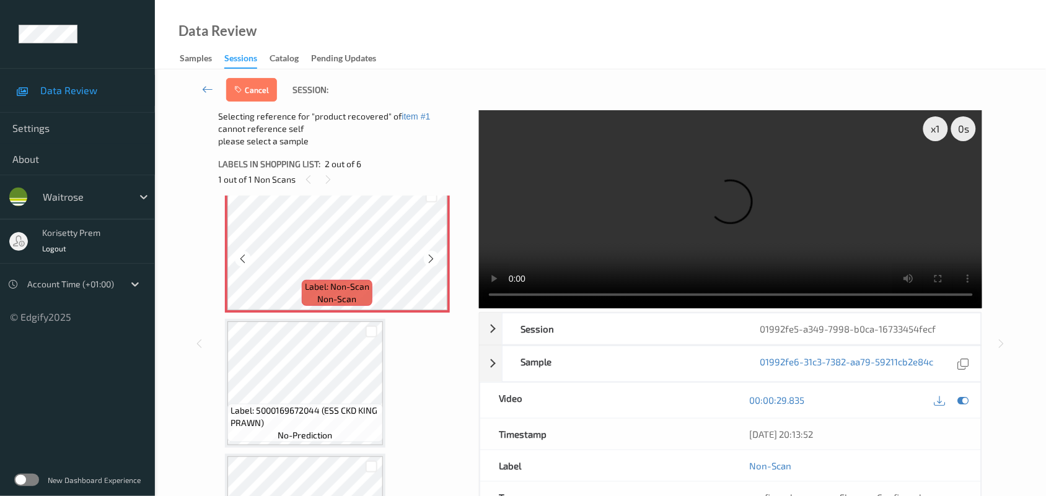
scroll to position [155, 0]
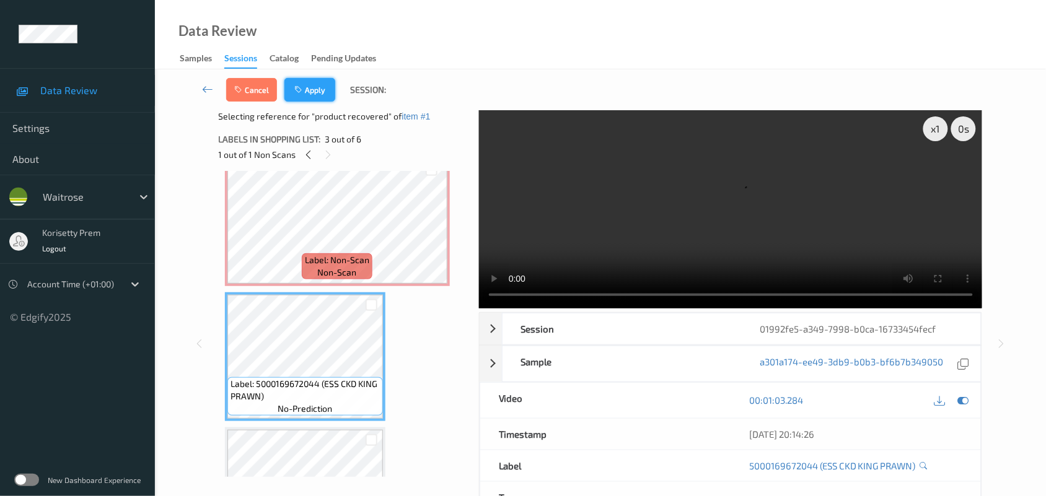
click at [312, 82] on button "Apply" at bounding box center [309, 90] width 51 height 24
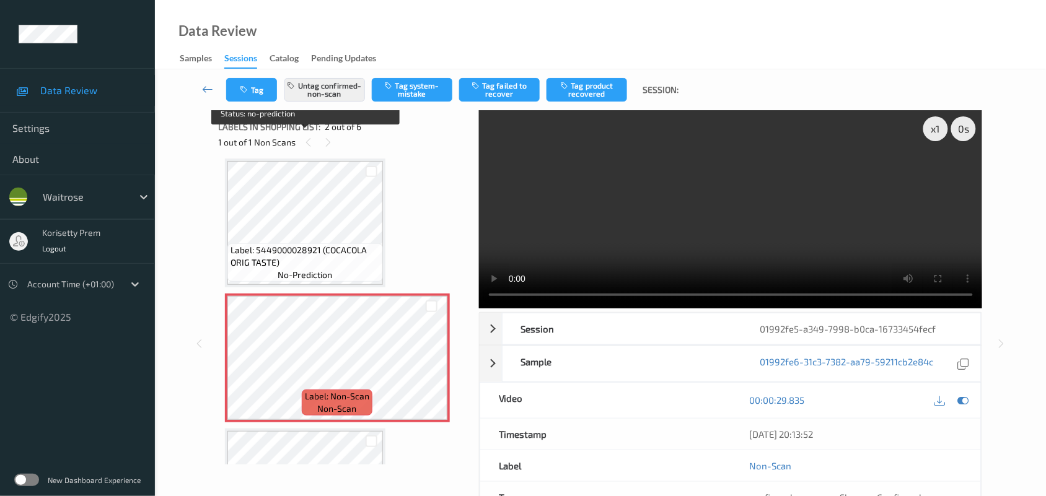
scroll to position [239, 0]
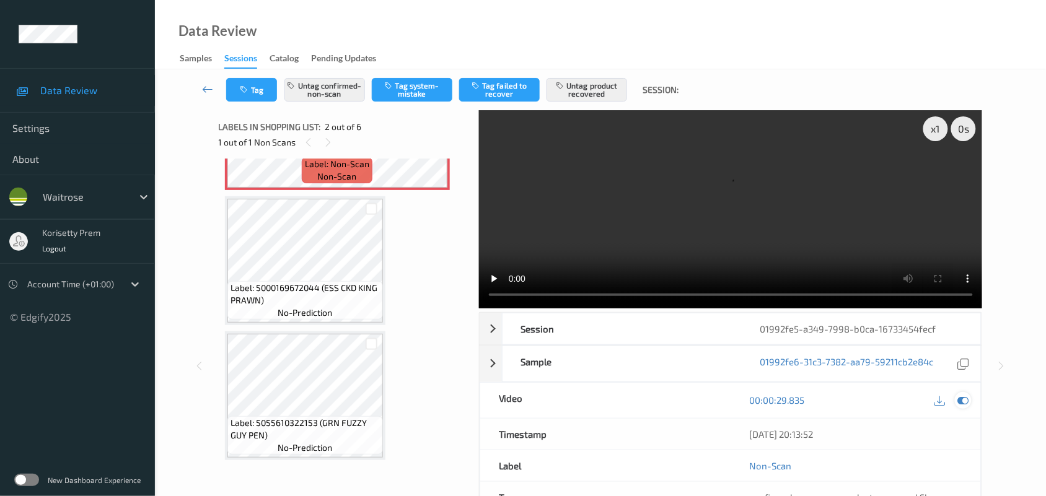
click at [959, 403] on icon at bounding box center [963, 400] width 11 height 11
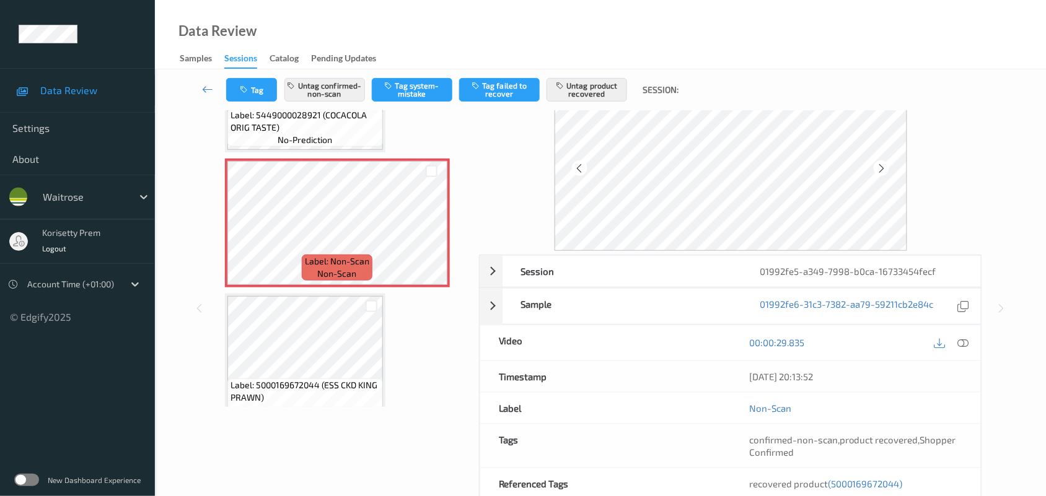
scroll to position [152, 0]
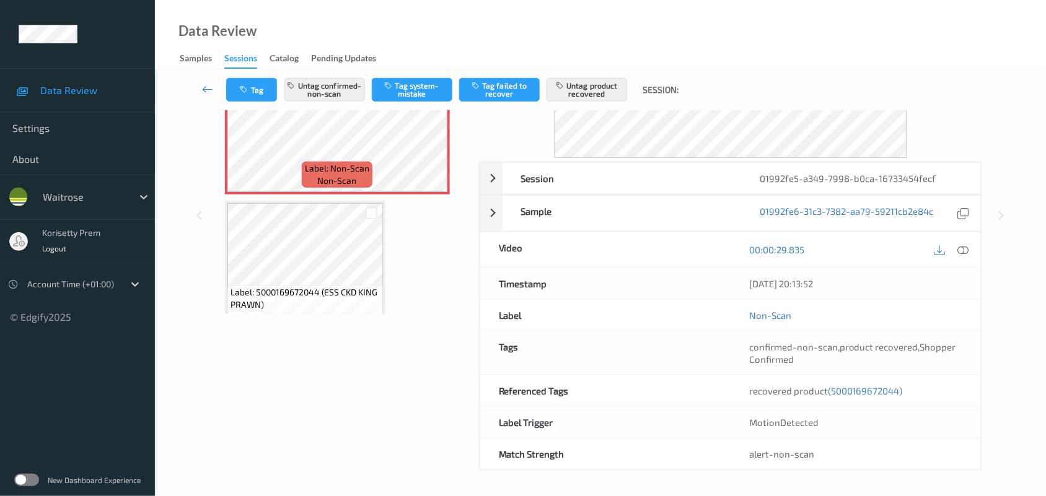
click at [856, 390] on span "(5000169672044)" at bounding box center [865, 390] width 75 height 11
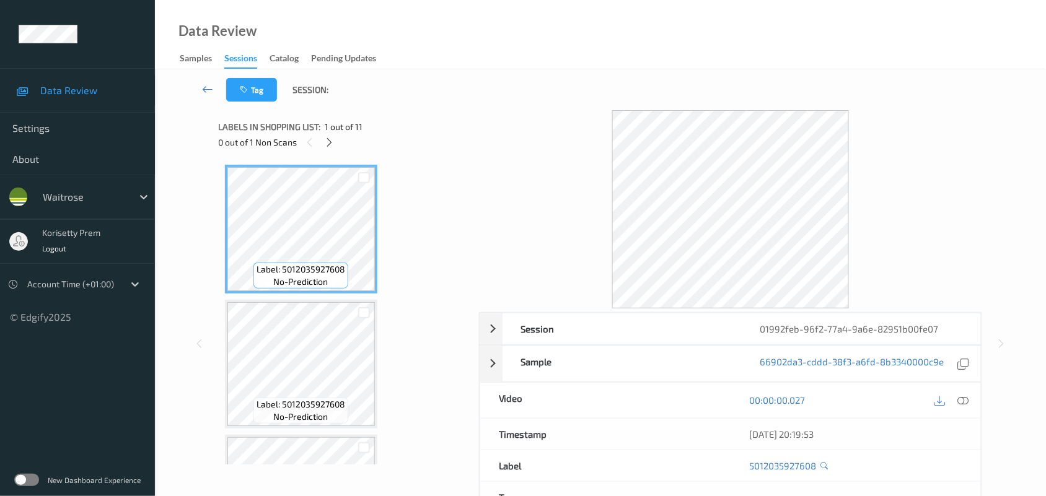
click at [543, 115] on div at bounding box center [731, 209] width 504 height 198
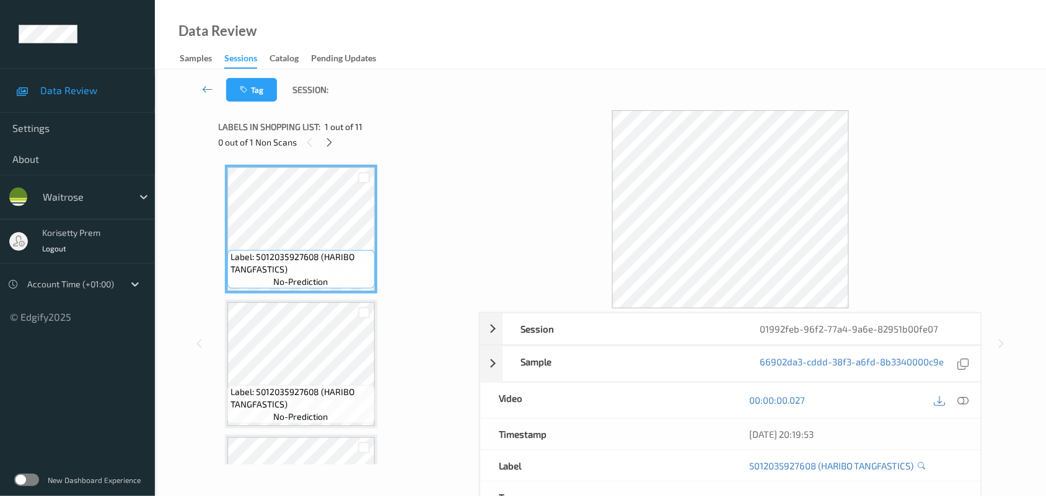
click at [321, 138] on div "0 out of 1 Non Scans" at bounding box center [345, 141] width 252 height 15
click at [326, 146] on icon at bounding box center [329, 142] width 11 height 11
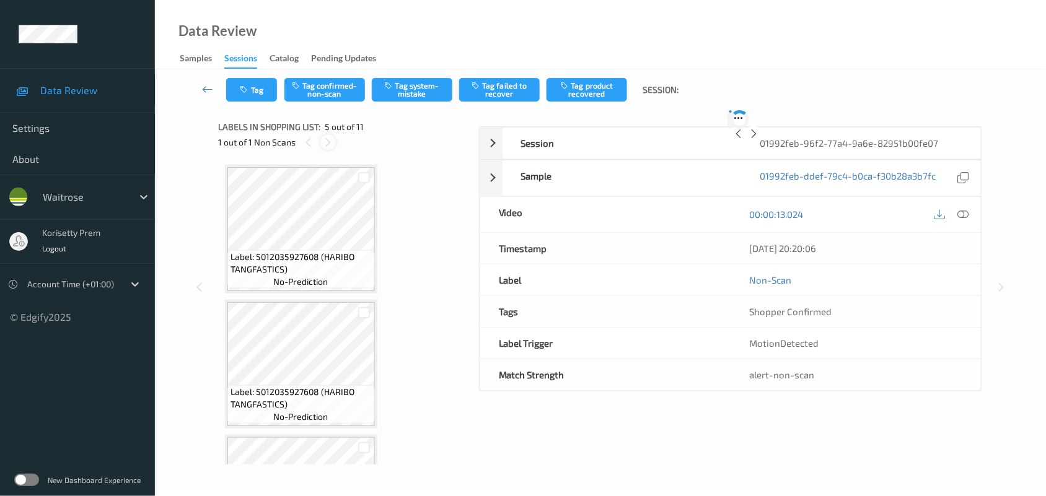
scroll to position [410, 0]
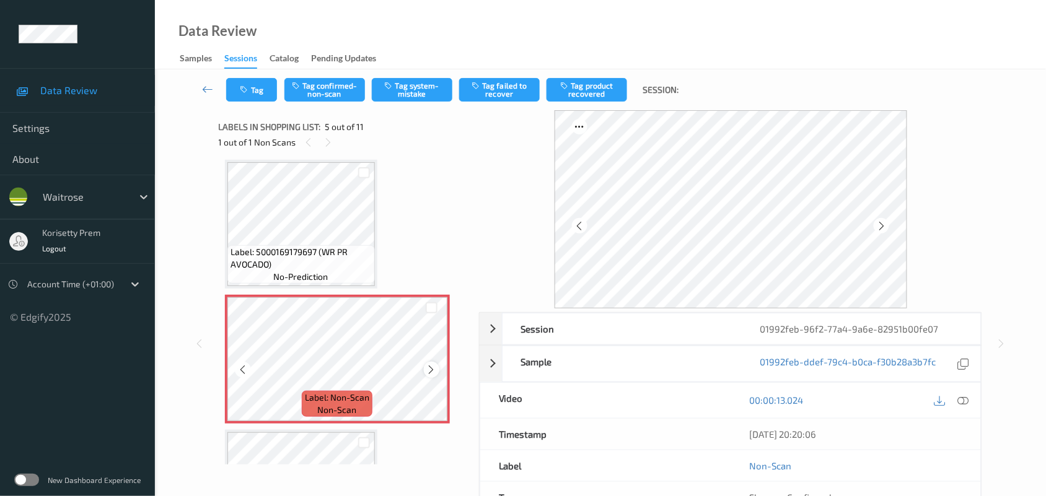
click at [434, 371] on icon at bounding box center [431, 369] width 11 height 11
click at [435, 371] on icon at bounding box center [431, 369] width 11 height 11
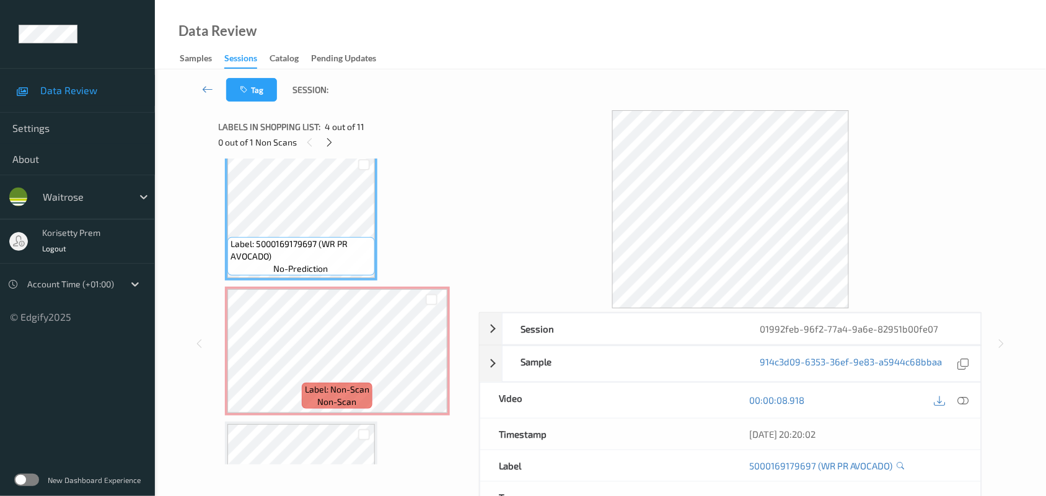
scroll to position [333, 0]
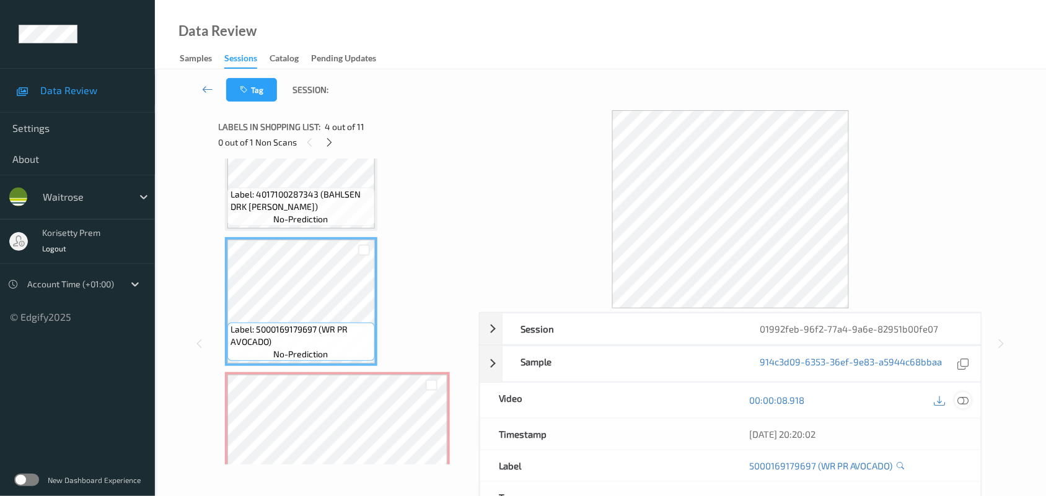
click at [965, 401] on icon at bounding box center [963, 400] width 11 height 11
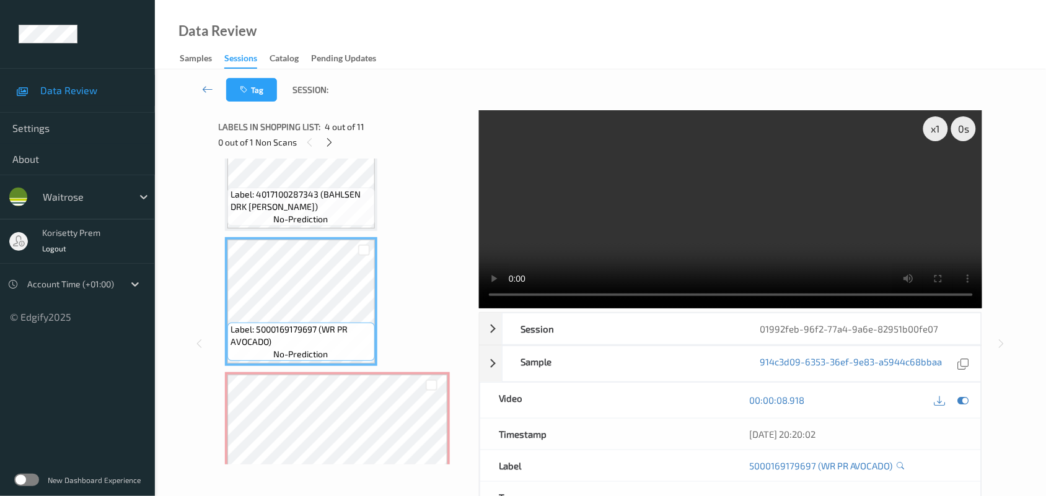
click at [643, 240] on video at bounding box center [731, 209] width 504 height 198
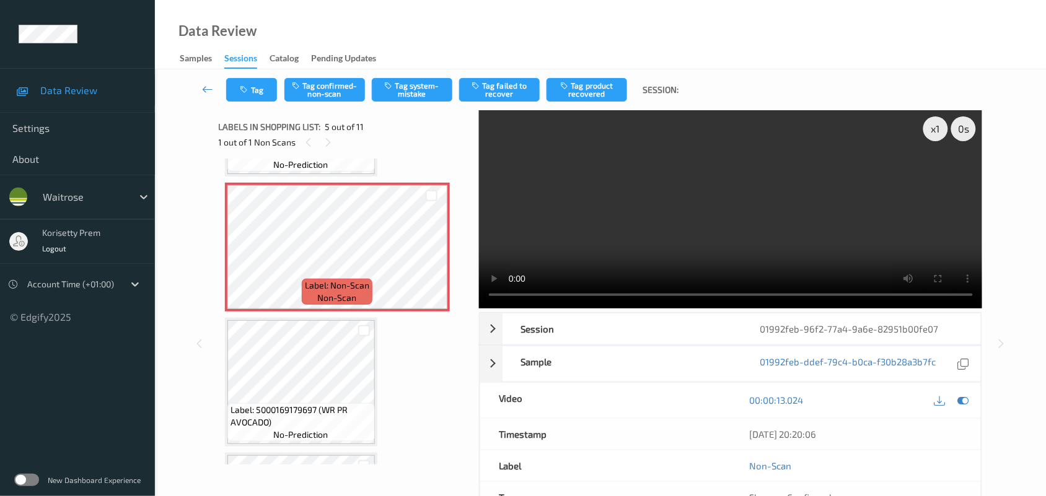
scroll to position [565, 0]
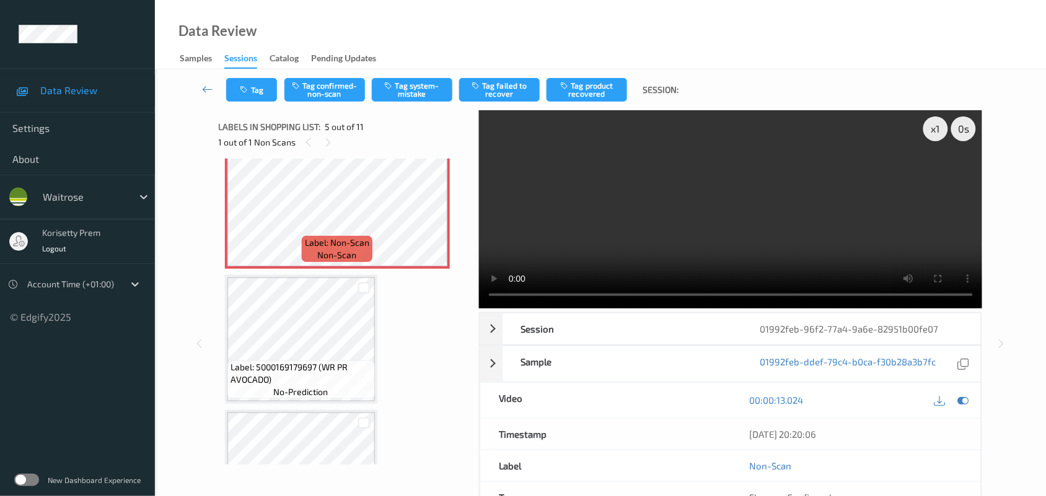
click at [661, 224] on video at bounding box center [731, 209] width 504 height 198
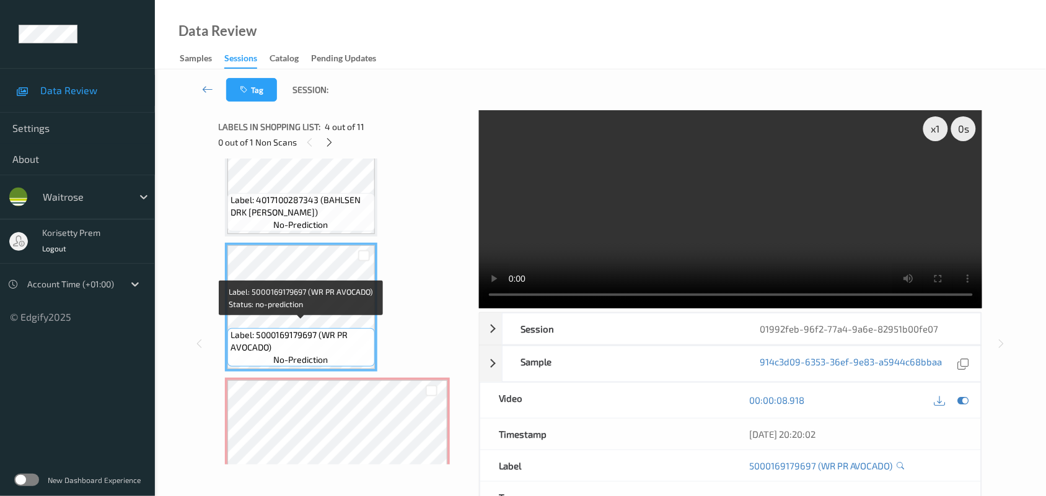
scroll to position [333, 0]
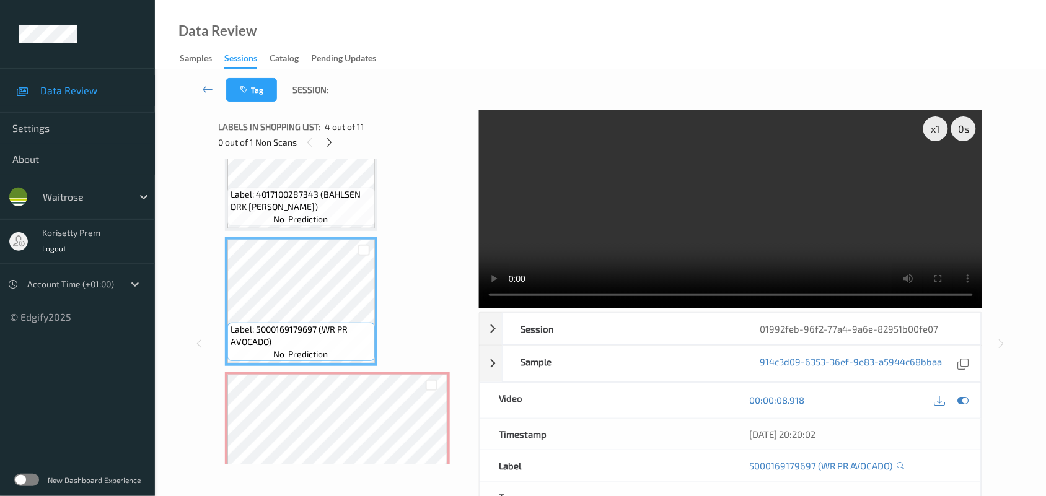
click at [680, 229] on video at bounding box center [731, 209] width 504 height 198
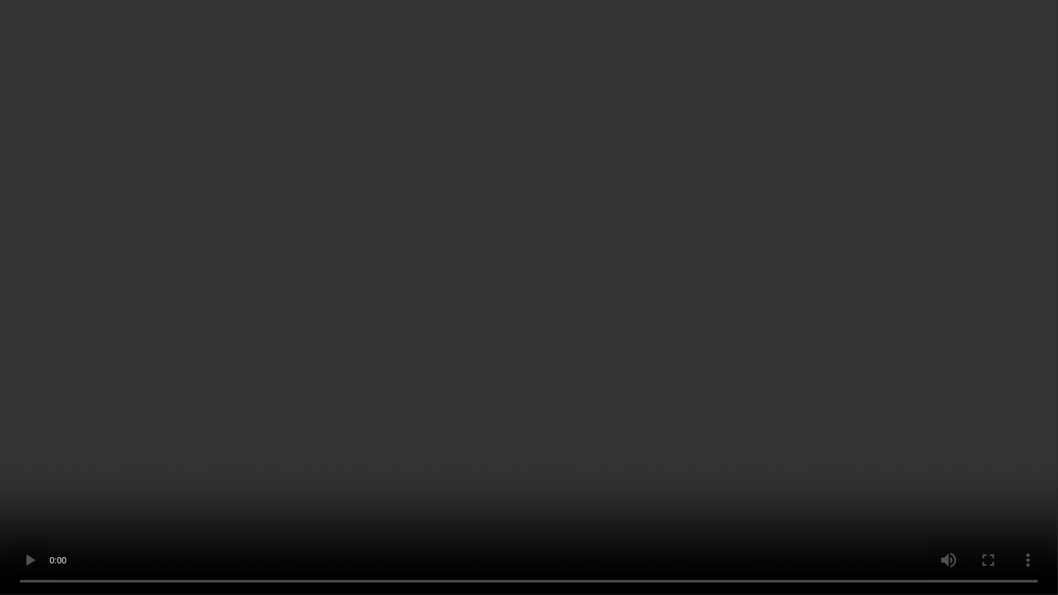
click at [375, 327] on video at bounding box center [529, 297] width 1058 height 595
click at [640, 366] on video at bounding box center [529, 297] width 1058 height 595
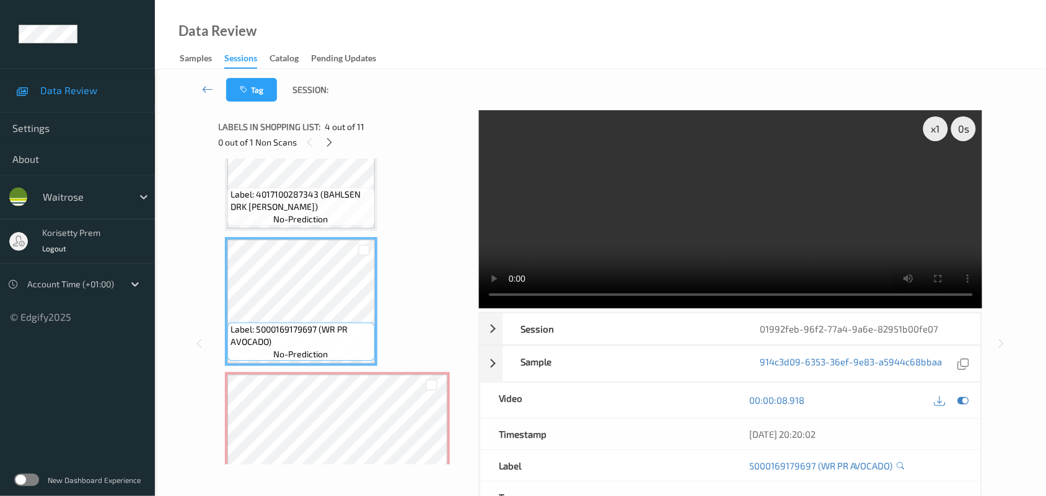
click at [572, 146] on video at bounding box center [731, 209] width 504 height 198
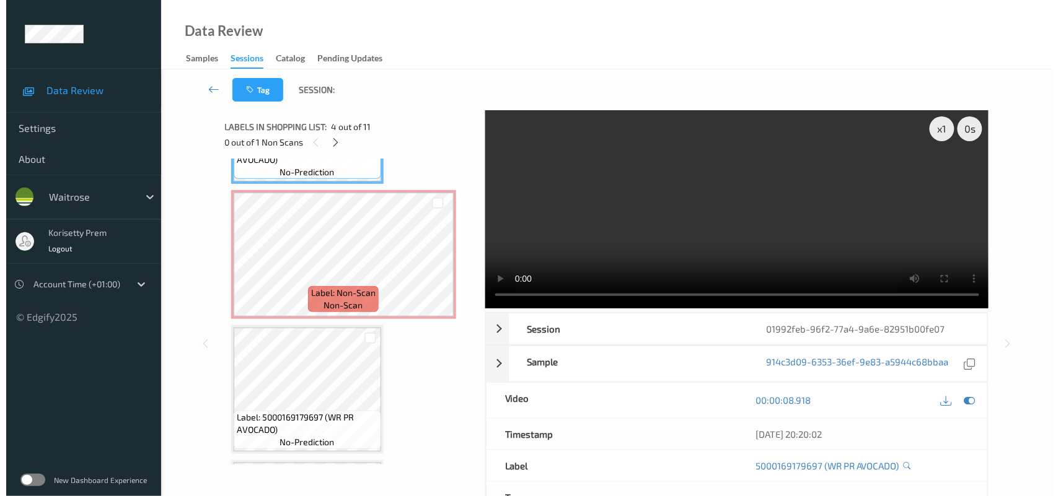
scroll to position [488, 0]
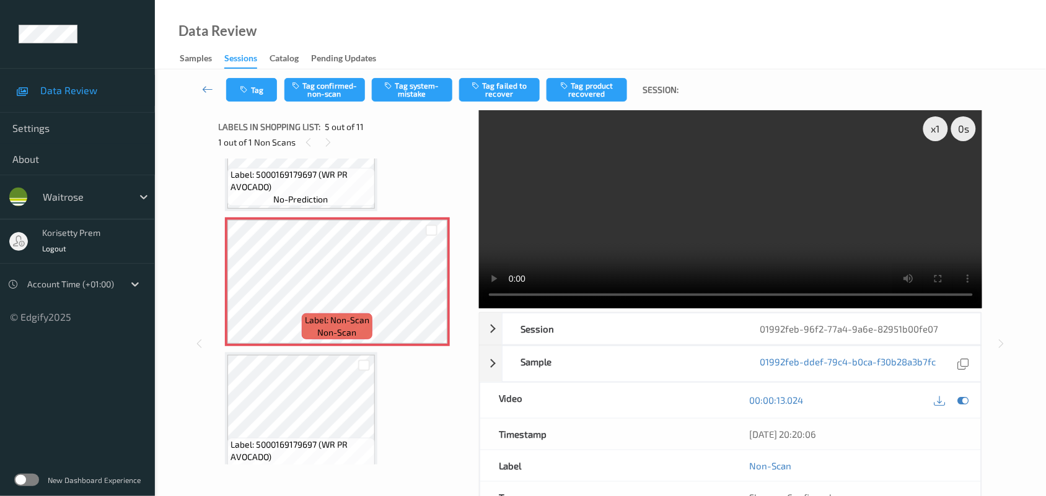
click at [422, 75] on div "Tag Tag confirmed-non-scan Tag system-mistake Tag failed to recover Tag product…" at bounding box center [600, 89] width 840 height 41
click at [412, 90] on button "Tag system-mistake" at bounding box center [412, 90] width 81 height 24
click at [254, 91] on button "Tag" at bounding box center [251, 90] width 51 height 24
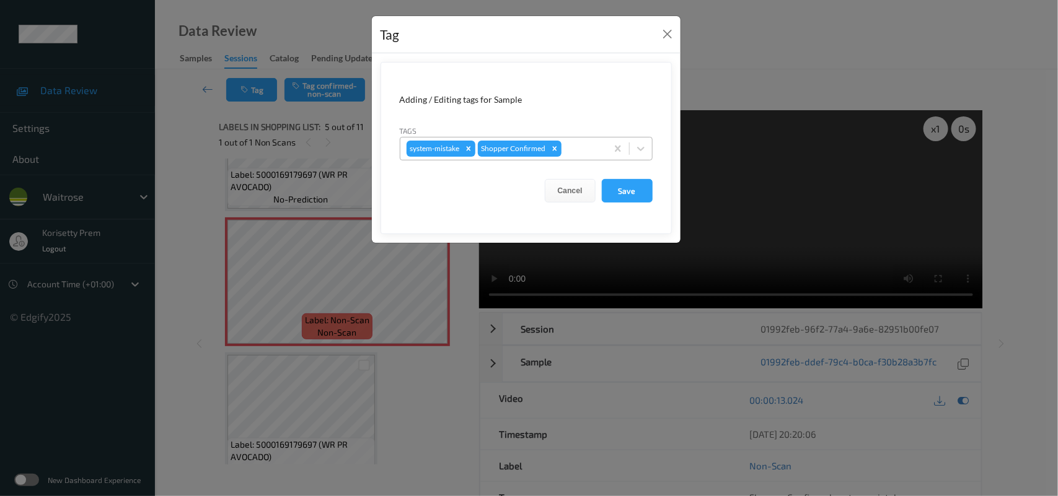
click at [581, 147] on div at bounding box center [582, 148] width 37 height 15
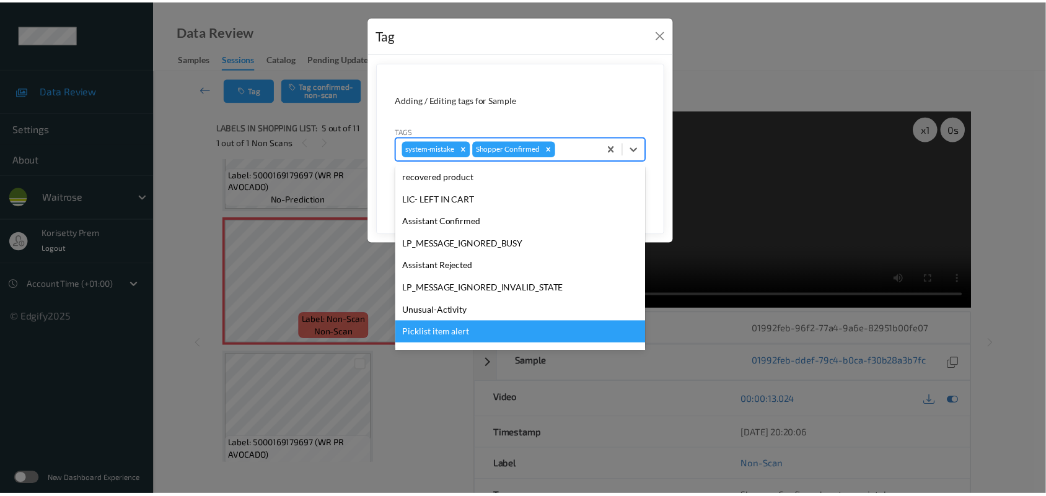
scroll to position [286, 0]
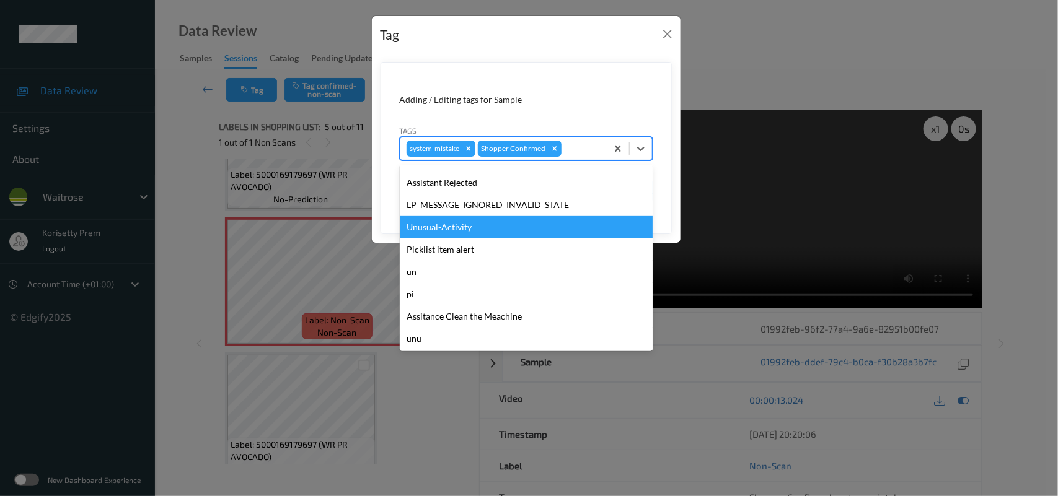
click at [436, 227] on div "Unusual-Activity" at bounding box center [526, 227] width 253 height 22
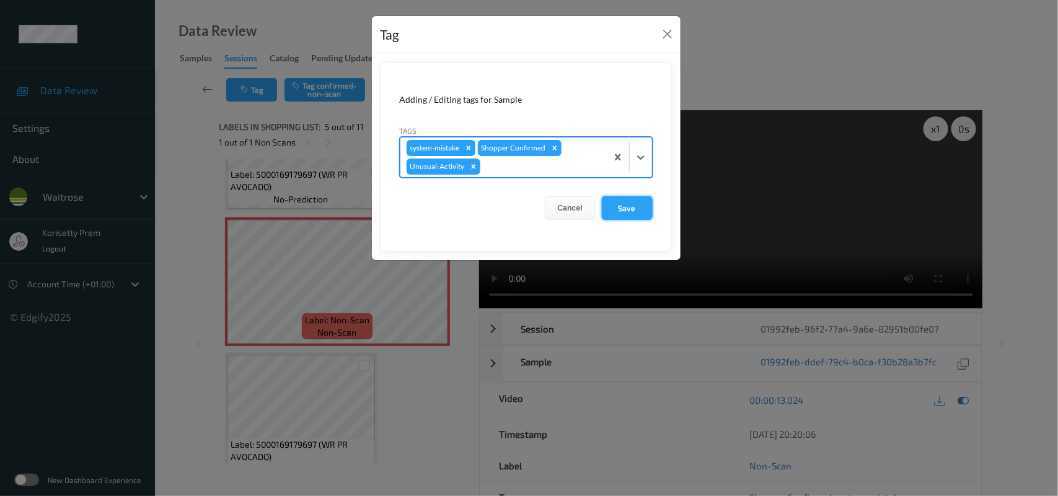
click at [623, 208] on button "Save" at bounding box center [627, 208] width 51 height 24
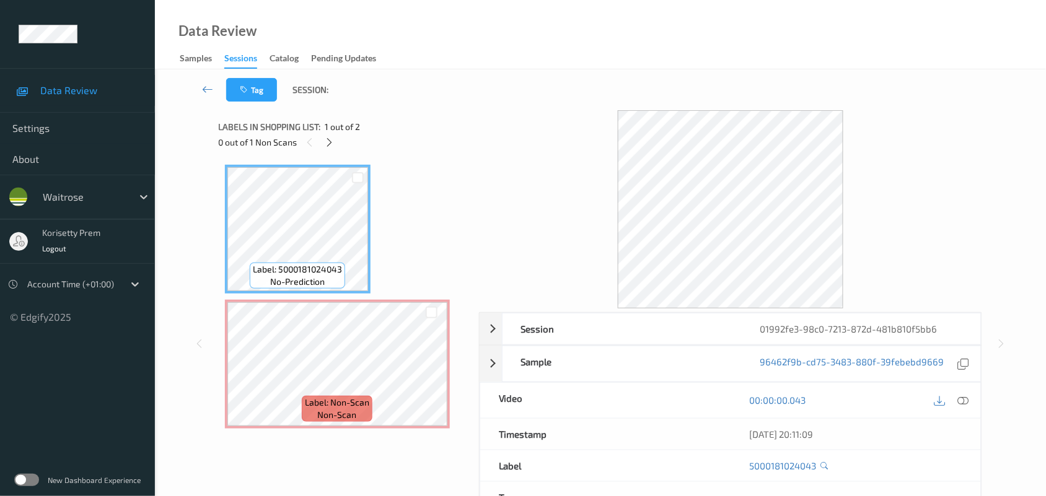
click at [563, 45] on div "Data Review Samples Sessions Catalog Pending Updates" at bounding box center [600, 34] width 891 height 69
click at [437, 375] on div at bounding box center [431, 374] width 15 height 15
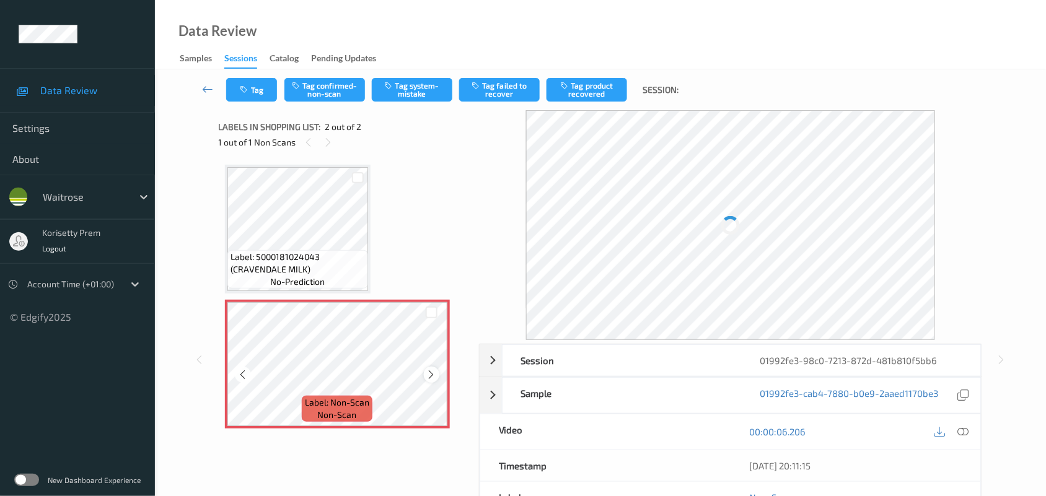
click at [429, 375] on icon at bounding box center [431, 374] width 11 height 11
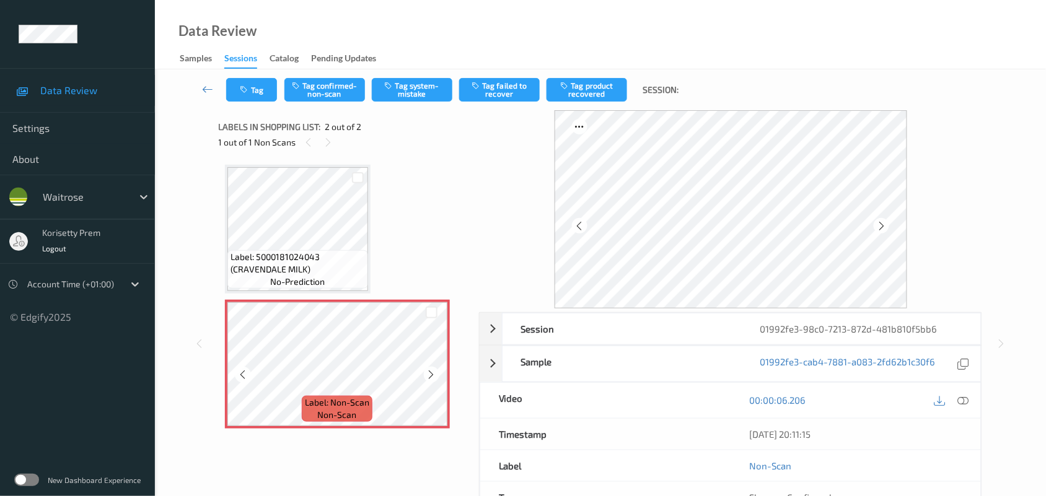
click at [429, 375] on icon at bounding box center [431, 374] width 11 height 11
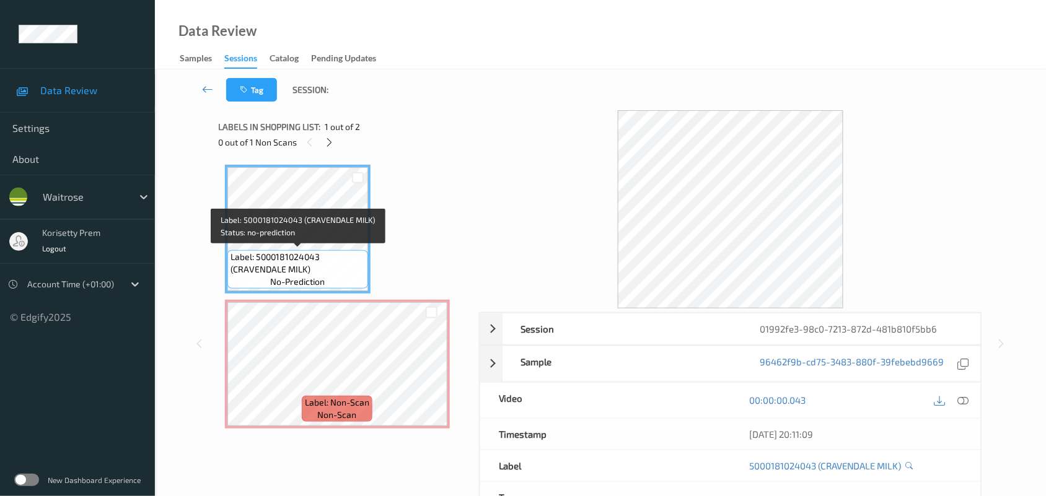
click at [312, 258] on span "Label: 5000181024043 (CRAVENDALE MILK)" at bounding box center [298, 263] width 134 height 25
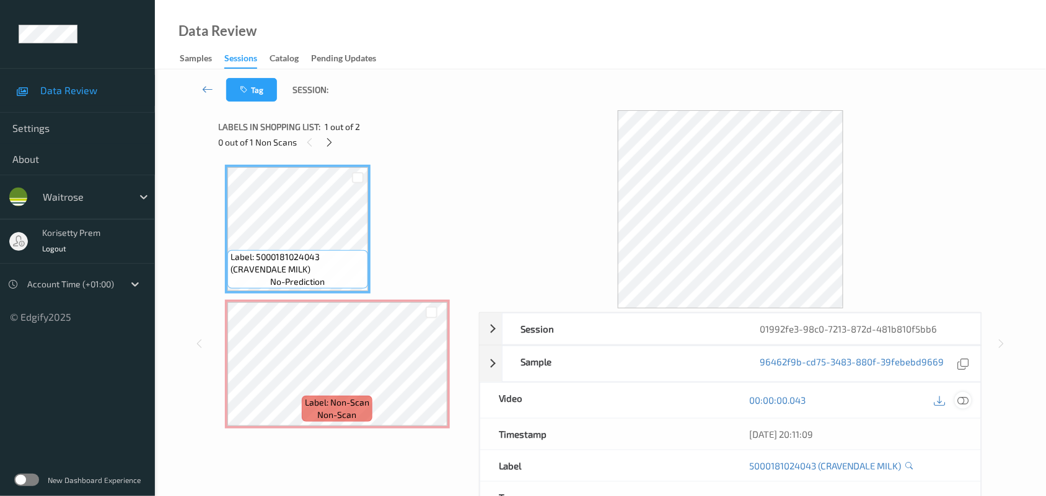
click at [961, 400] on icon at bounding box center [963, 400] width 11 height 11
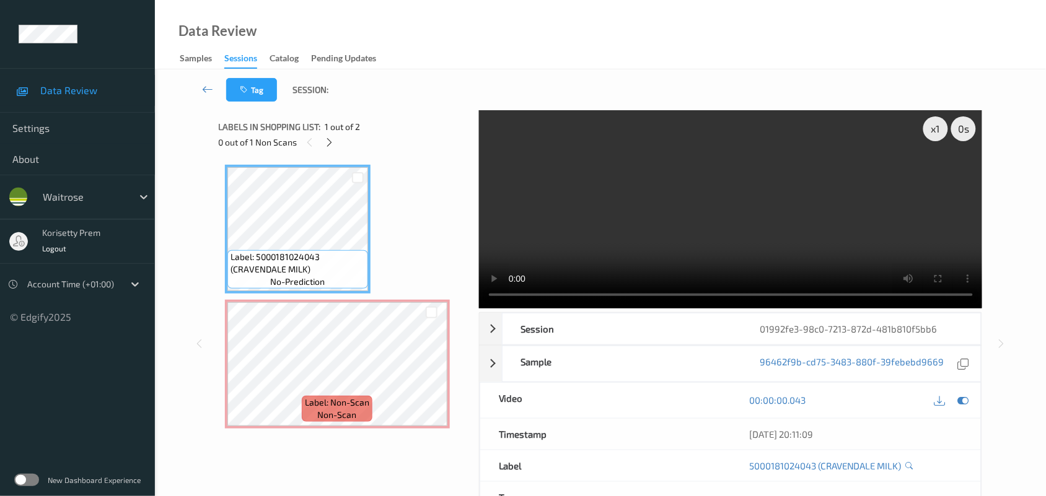
click at [713, 208] on video at bounding box center [731, 209] width 504 height 198
click at [648, 206] on video at bounding box center [731, 209] width 504 height 198
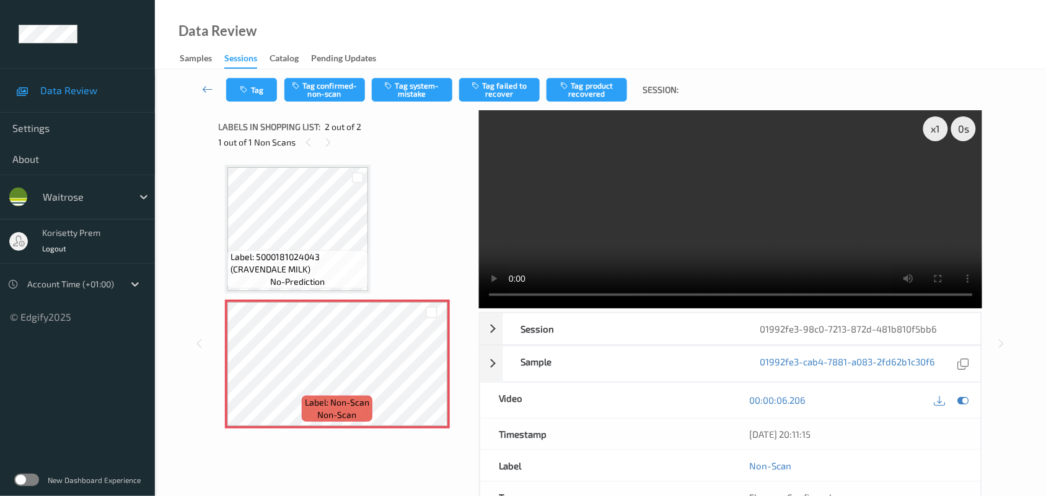
click at [682, 240] on video at bounding box center [731, 209] width 504 height 198
click at [773, 230] on video at bounding box center [731, 209] width 504 height 198
click at [413, 92] on button "Tag system-mistake" at bounding box center [412, 90] width 81 height 24
click at [253, 86] on button "Tag" at bounding box center [251, 90] width 51 height 24
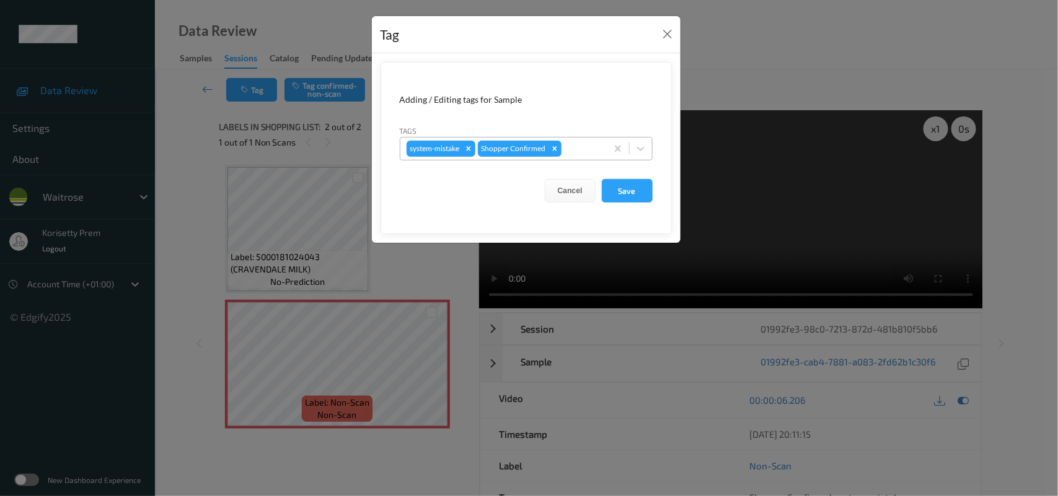
click at [591, 152] on div at bounding box center [582, 148] width 37 height 15
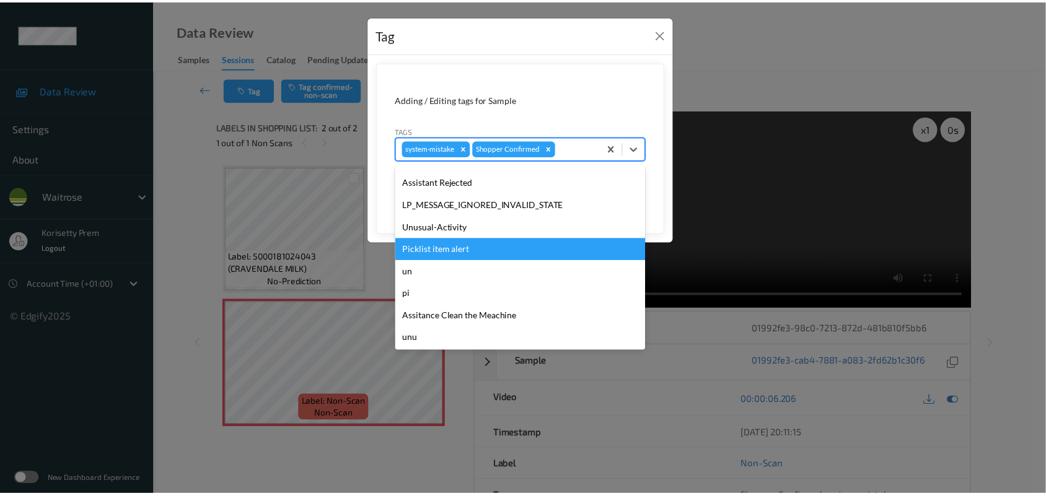
scroll to position [287, 0]
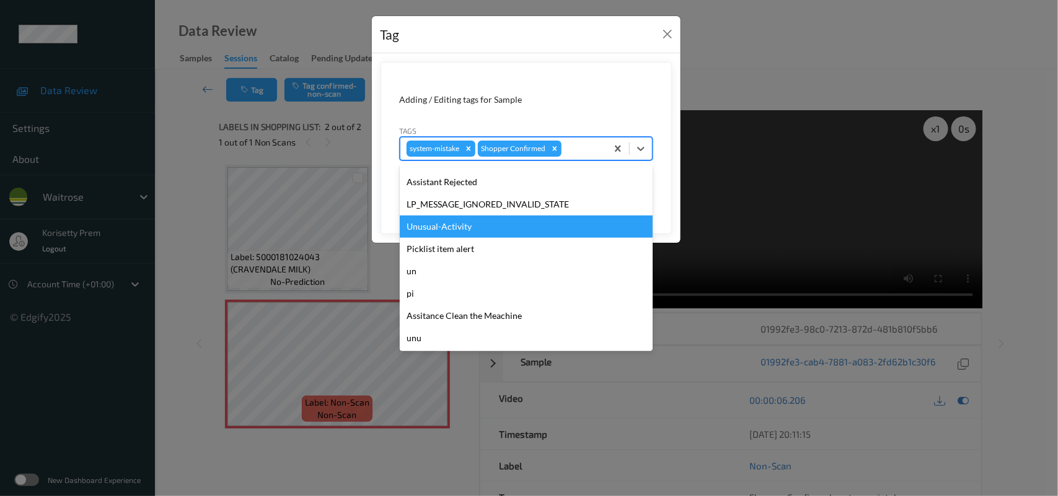
click at [435, 222] on div "Unusual-Activity" at bounding box center [526, 227] width 253 height 22
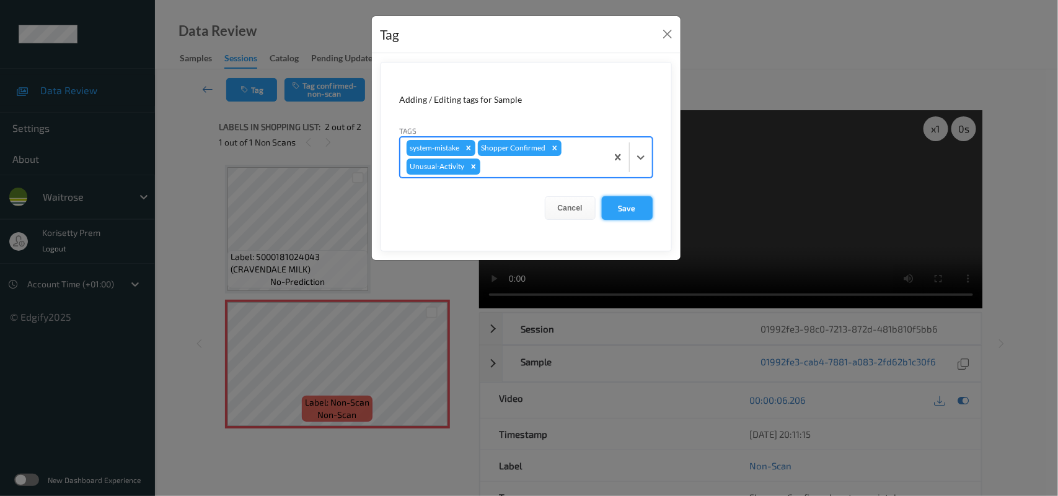
click at [617, 208] on button "Save" at bounding box center [627, 208] width 51 height 24
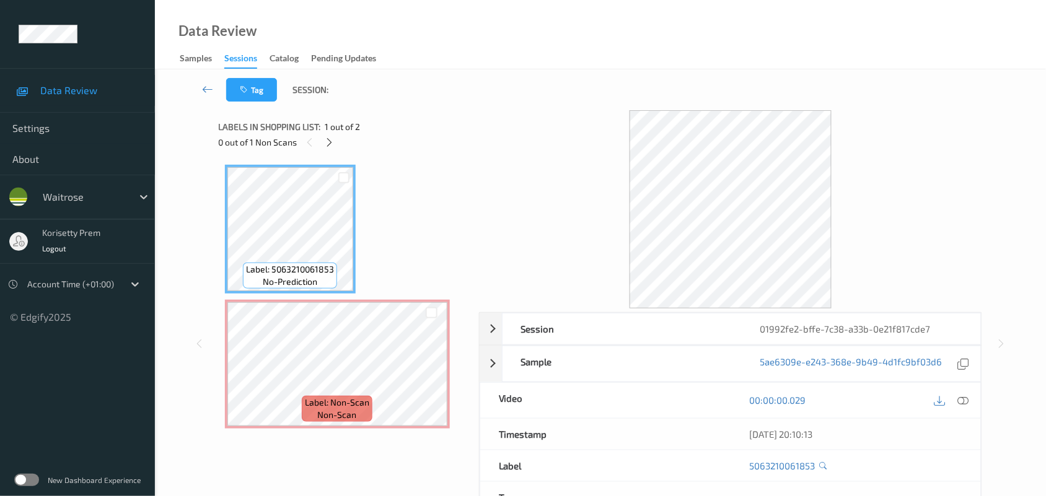
click at [542, 81] on div "Tag Session:" at bounding box center [600, 89] width 840 height 41
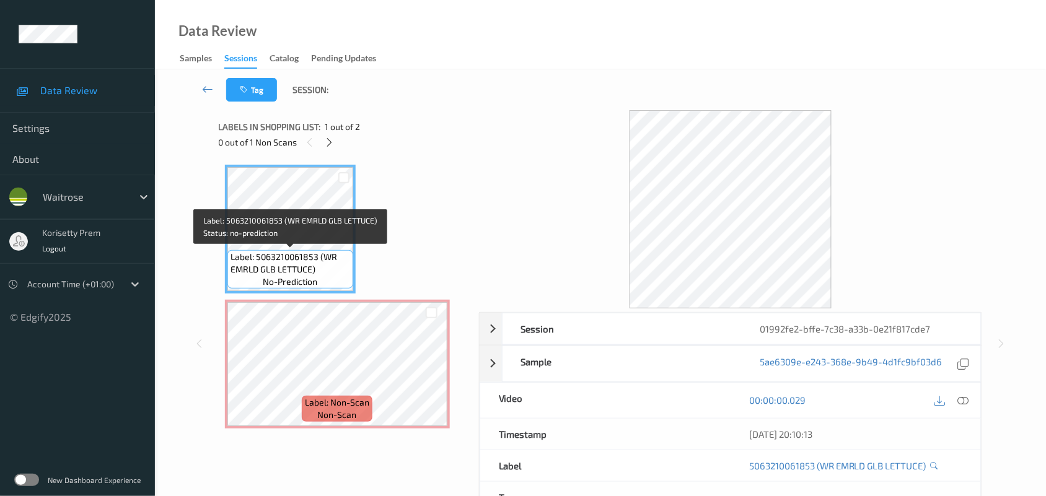
click at [296, 257] on span "Label: 5063210061853 (WR EMRLD GLB LETTUCE)" at bounding box center [291, 263] width 120 height 25
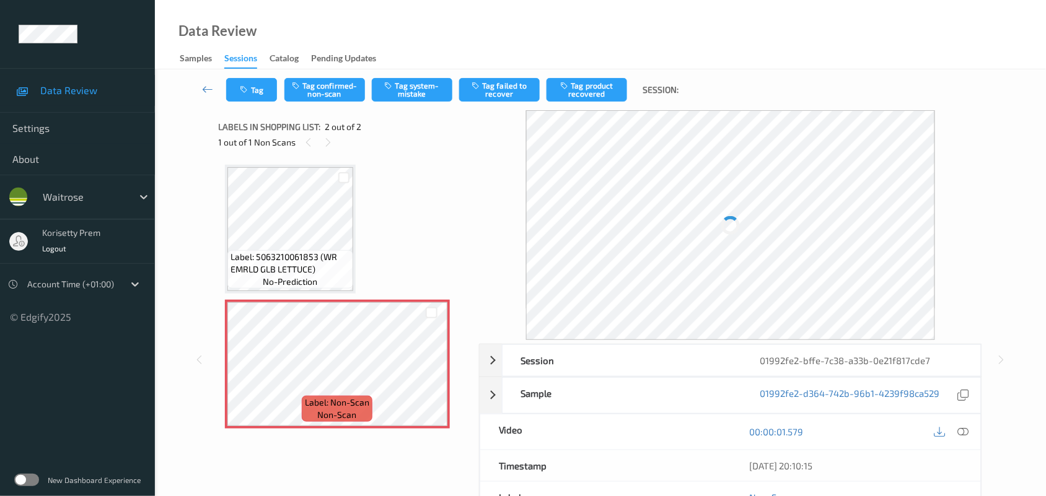
click at [302, 257] on span "Label: 5063210061853 (WR EMRLD GLB LETTUCE)" at bounding box center [291, 263] width 120 height 25
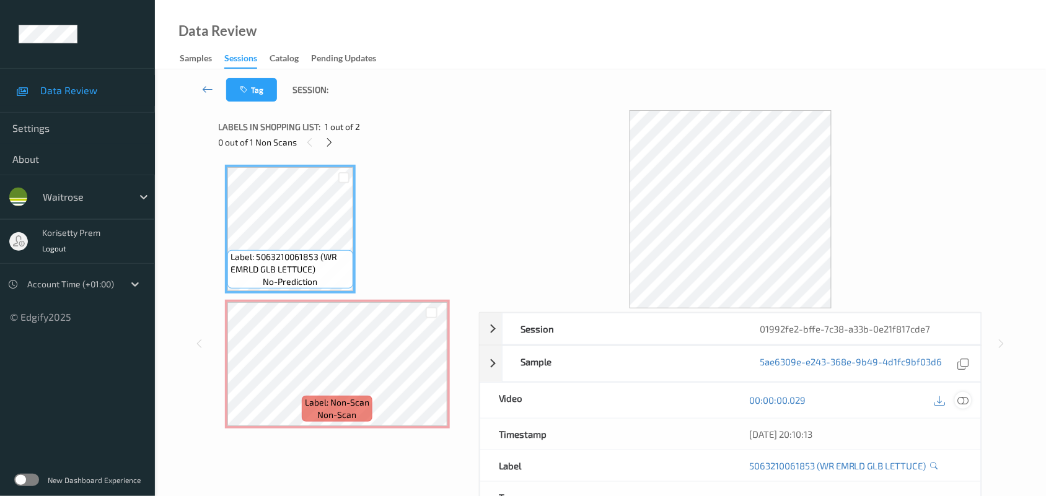
click at [964, 401] on icon at bounding box center [963, 400] width 11 height 11
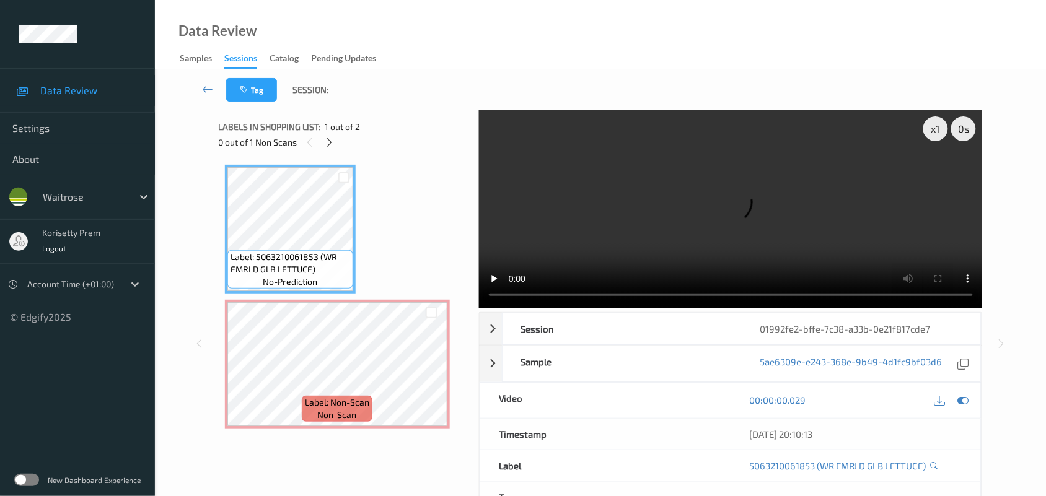
click at [664, 192] on video at bounding box center [731, 209] width 504 height 198
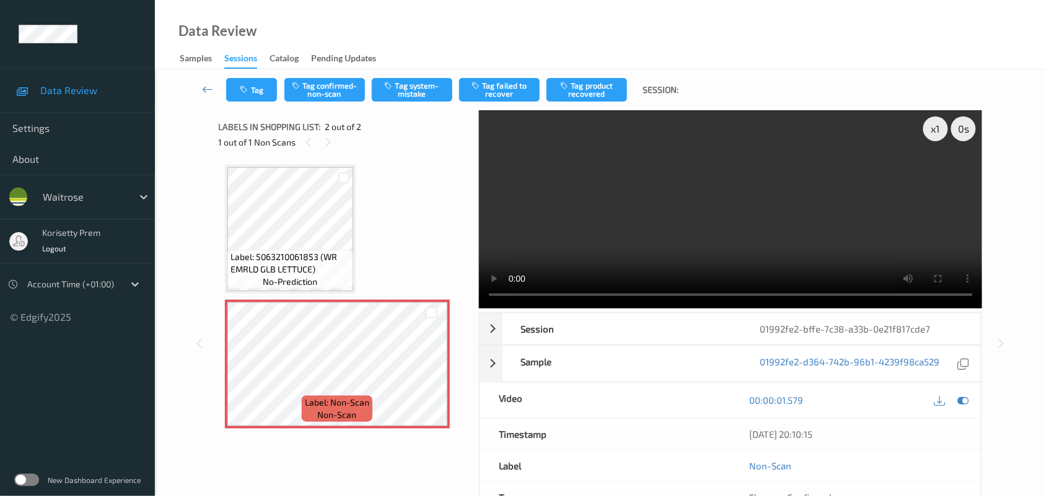
click at [688, 200] on video at bounding box center [731, 209] width 504 height 198
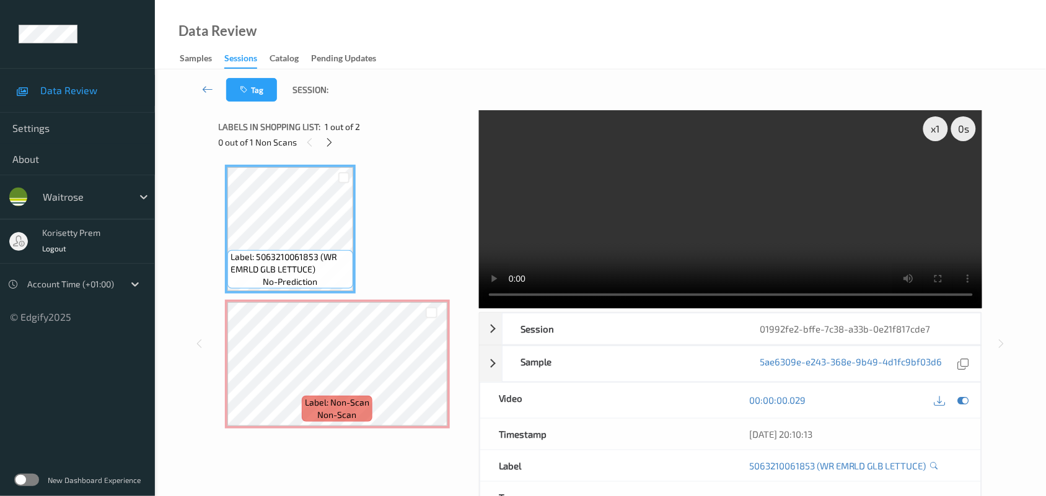
click at [642, 231] on video at bounding box center [731, 209] width 504 height 198
click at [528, 237] on video at bounding box center [731, 209] width 504 height 198
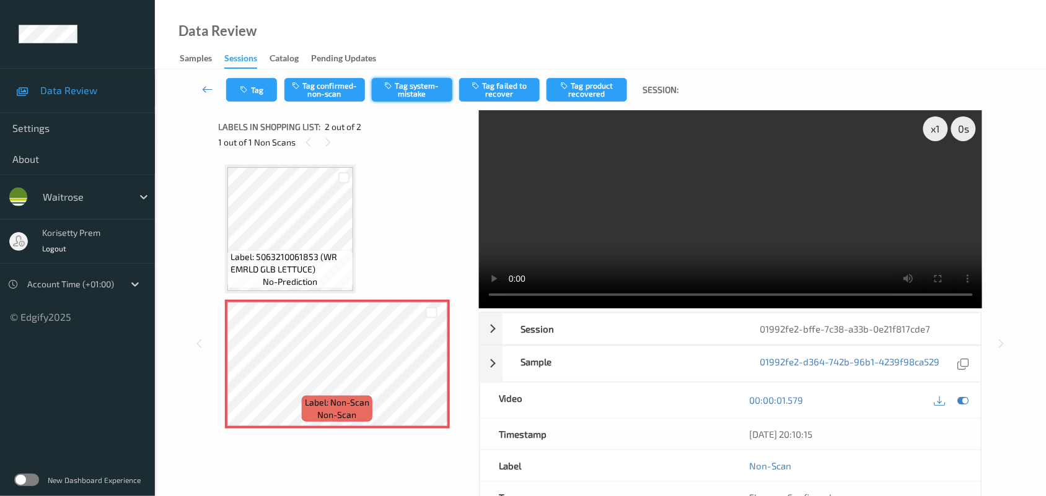
click at [426, 92] on button "Tag system-mistake" at bounding box center [412, 90] width 81 height 24
click at [258, 92] on button "Tag" at bounding box center [251, 90] width 51 height 24
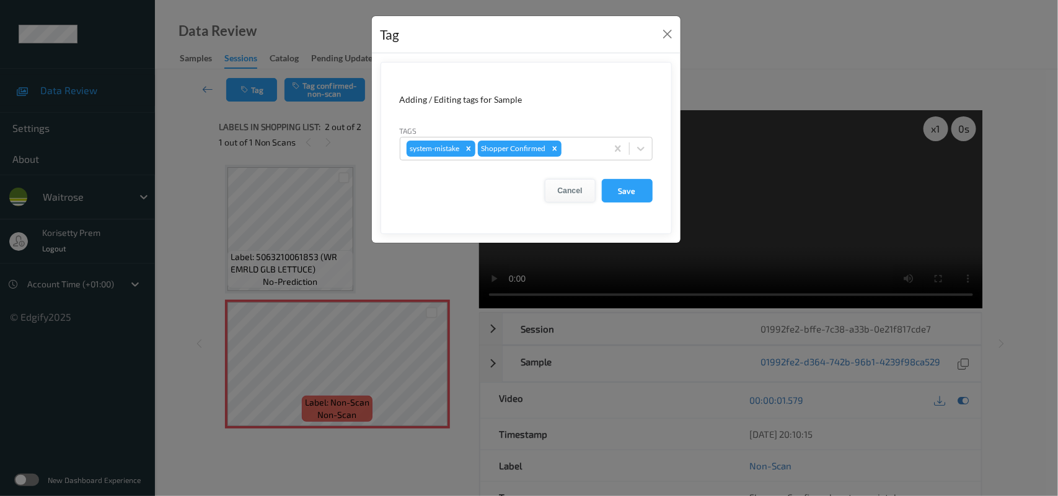
click at [574, 193] on button "Cancel" at bounding box center [570, 191] width 51 height 24
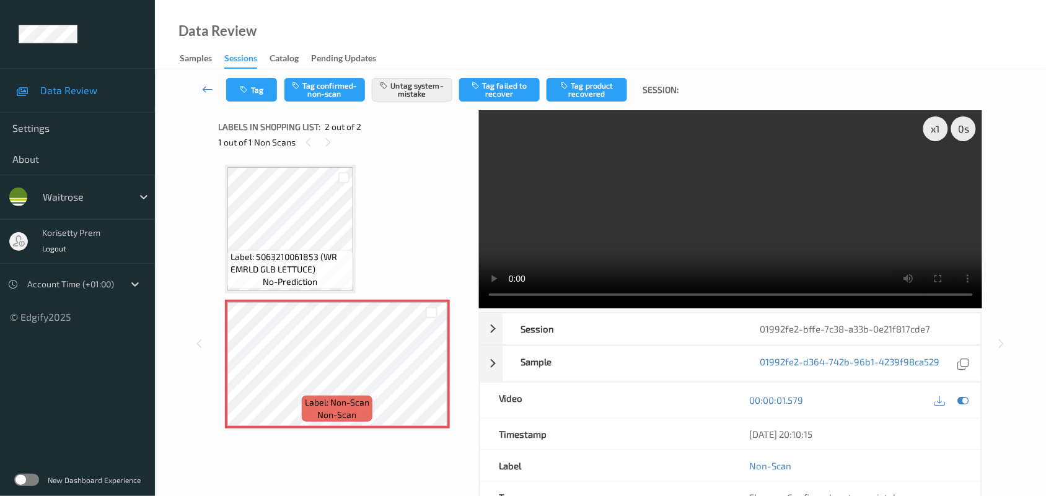
click at [490, 302] on video at bounding box center [731, 209] width 504 height 198
click at [746, 244] on video at bounding box center [731, 209] width 504 height 198
click at [746, 245] on video at bounding box center [731, 209] width 504 height 198
click at [696, 230] on video at bounding box center [731, 209] width 504 height 198
click at [534, 233] on video at bounding box center [731, 209] width 504 height 198
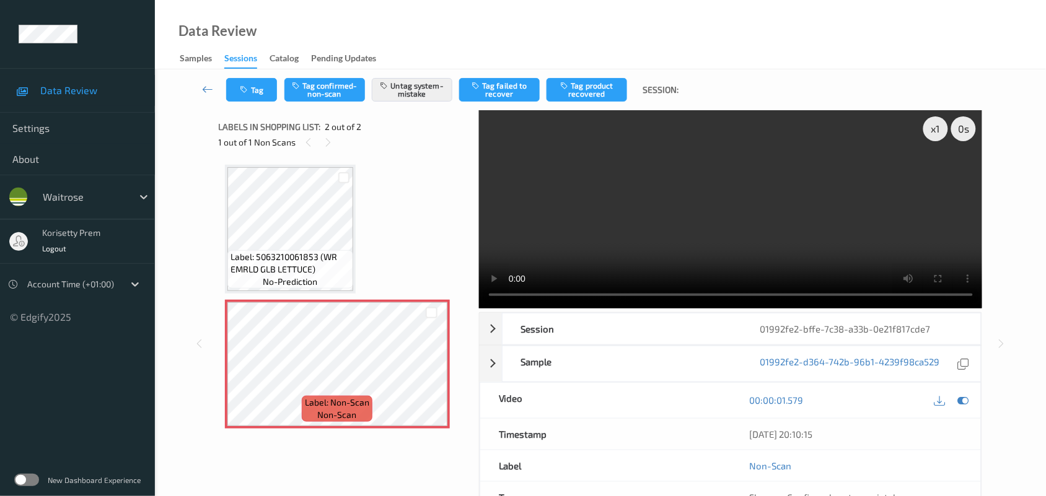
click at [594, 239] on video at bounding box center [731, 209] width 504 height 198
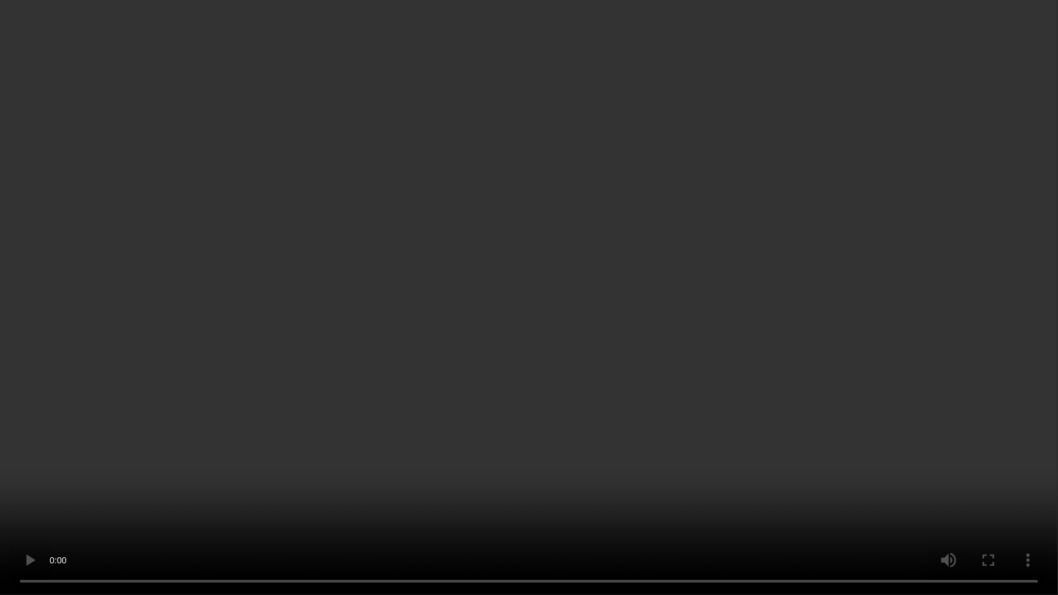
click at [211, 455] on video at bounding box center [529, 297] width 1058 height 595
click at [224, 482] on video at bounding box center [529, 297] width 1058 height 595
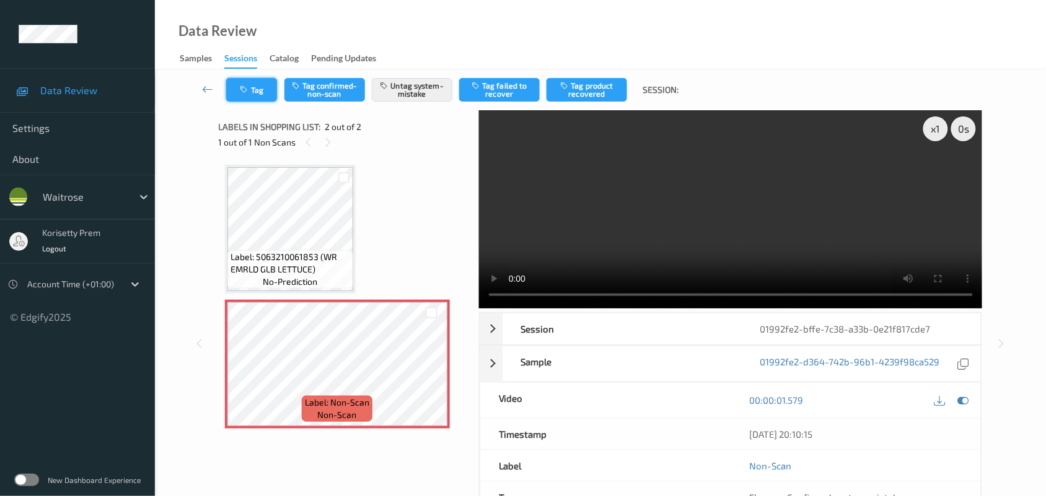
click at [242, 79] on button "Tag" at bounding box center [251, 90] width 51 height 24
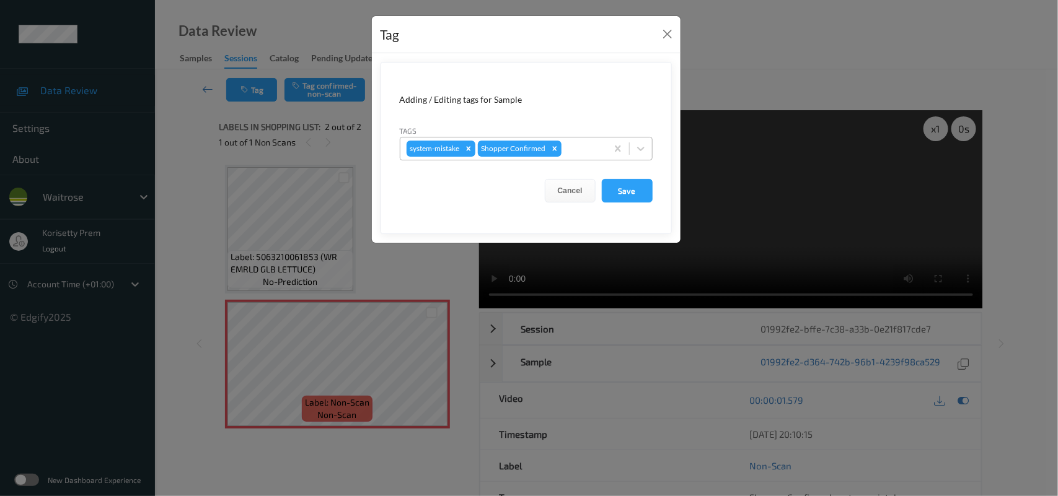
click at [564, 156] on div at bounding box center [582, 148] width 37 height 15
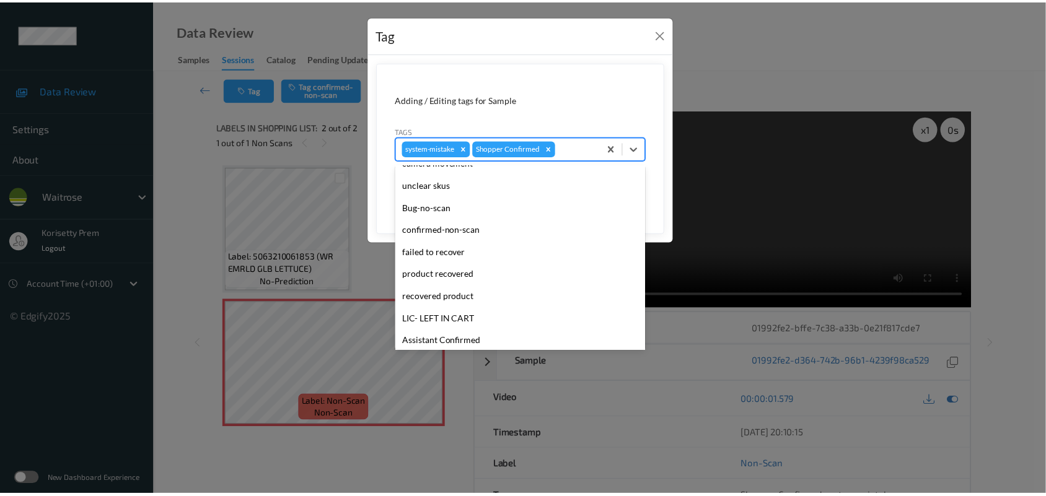
scroll to position [232, 0]
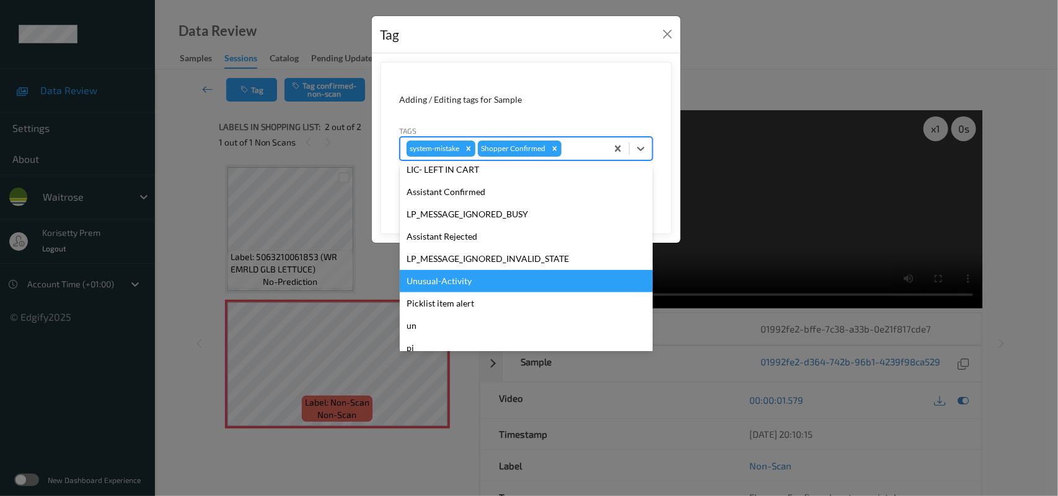
click at [449, 283] on div "Unusual-Activity" at bounding box center [526, 281] width 253 height 22
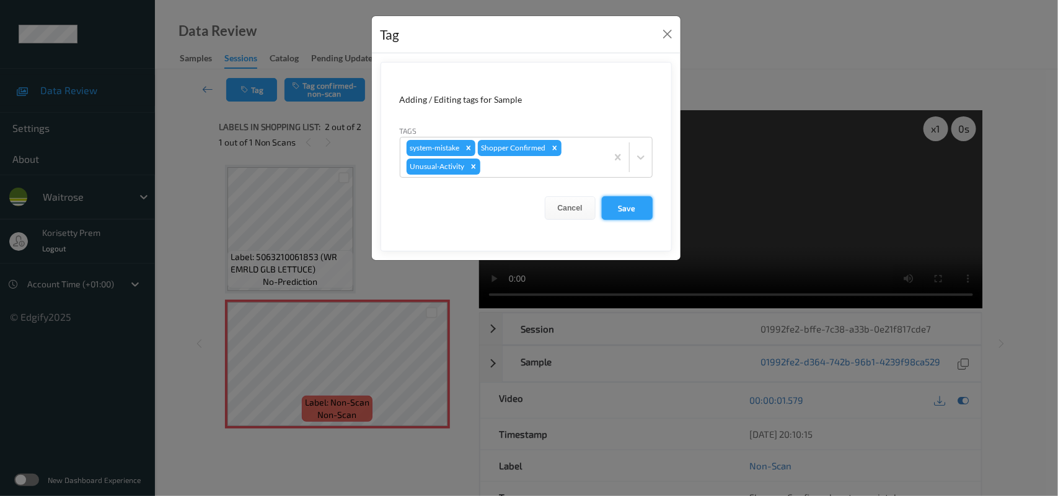
click at [602, 215] on button "Save" at bounding box center [627, 208] width 51 height 24
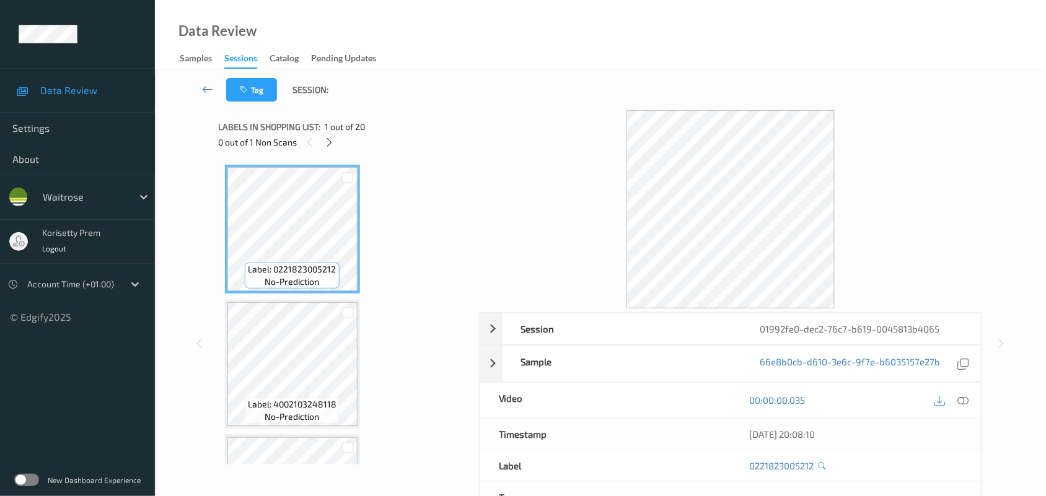
click at [573, 91] on div "Tag Session:" at bounding box center [600, 89] width 840 height 41
click at [333, 141] on icon at bounding box center [329, 142] width 11 height 11
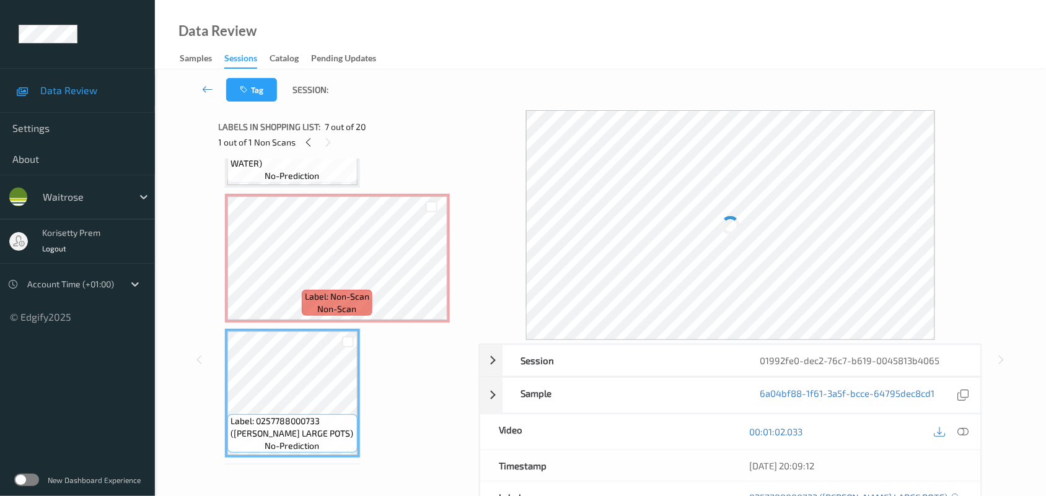
scroll to position [623, 0]
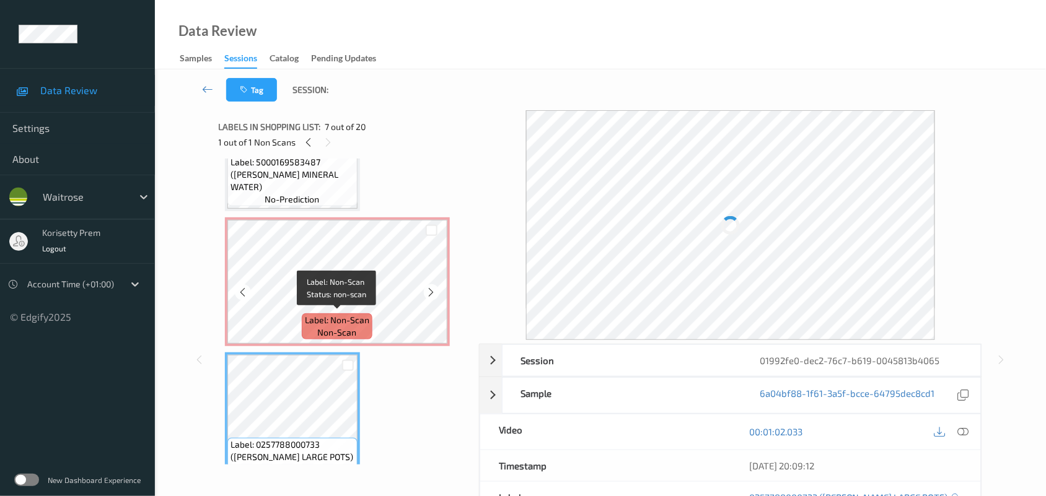
click at [338, 317] on span "Label: Non-Scan" at bounding box center [337, 320] width 64 height 12
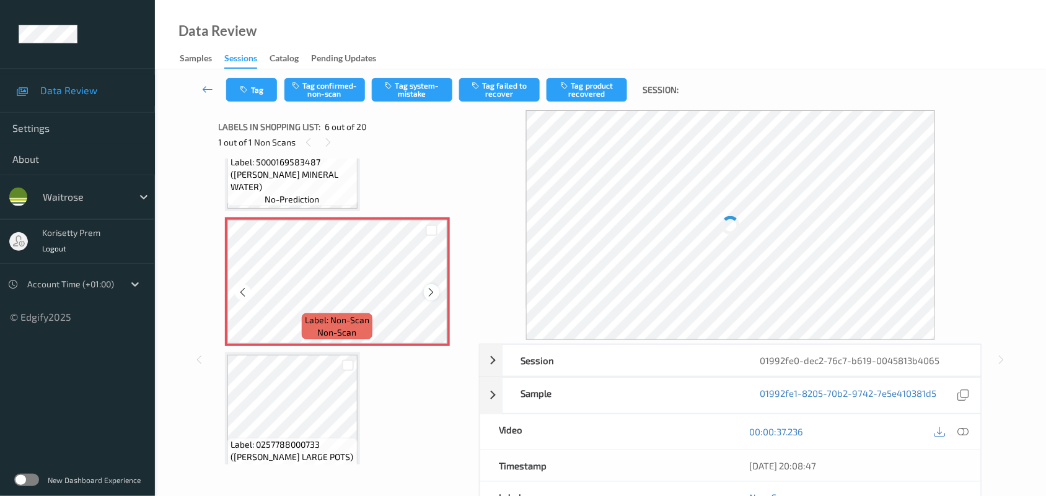
click at [433, 290] on icon at bounding box center [431, 292] width 11 height 11
click at [433, 293] on icon at bounding box center [431, 292] width 11 height 11
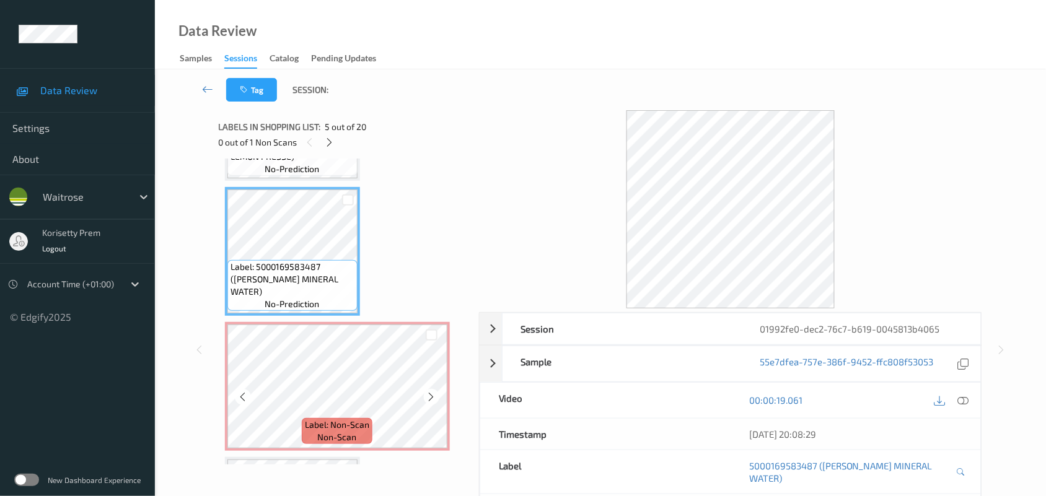
scroll to position [545, 0]
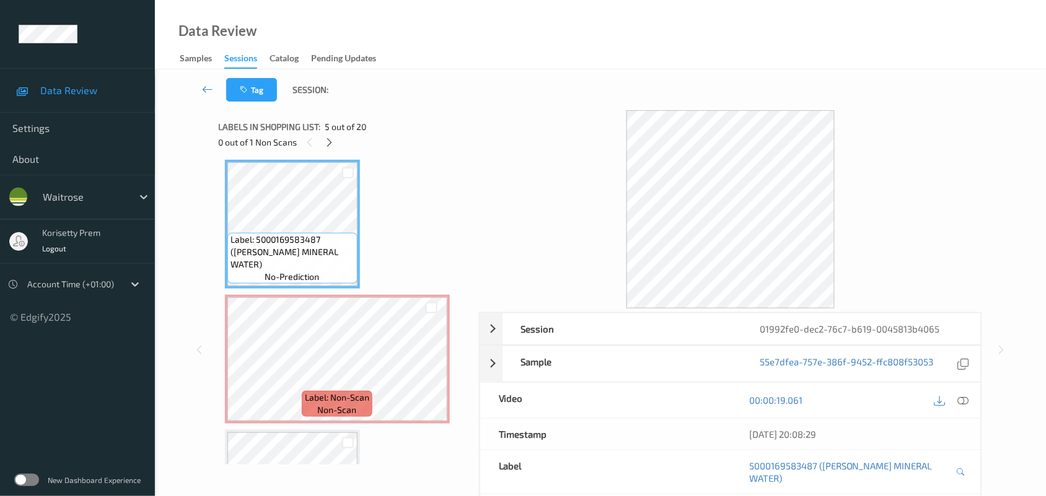
click at [961, 397] on icon at bounding box center [963, 400] width 11 height 11
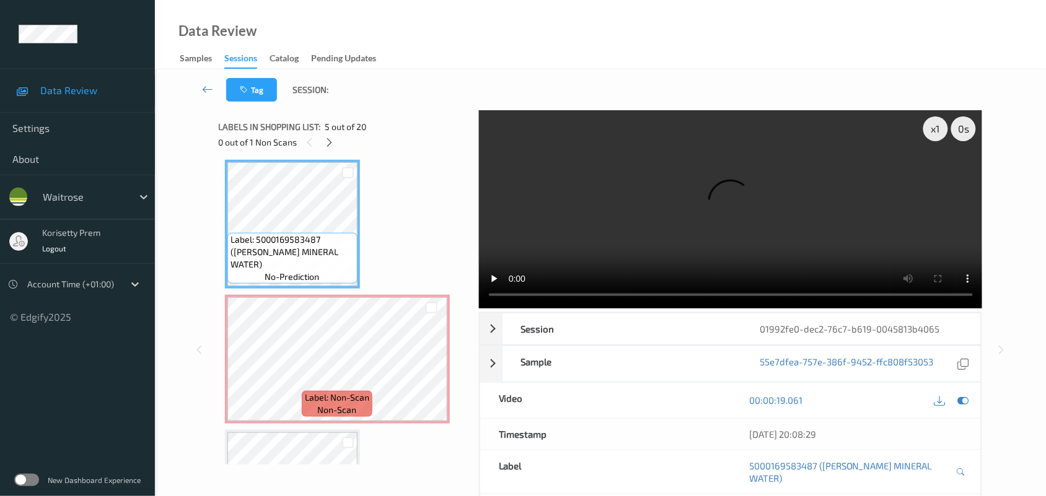
click at [606, 230] on video at bounding box center [731, 209] width 504 height 198
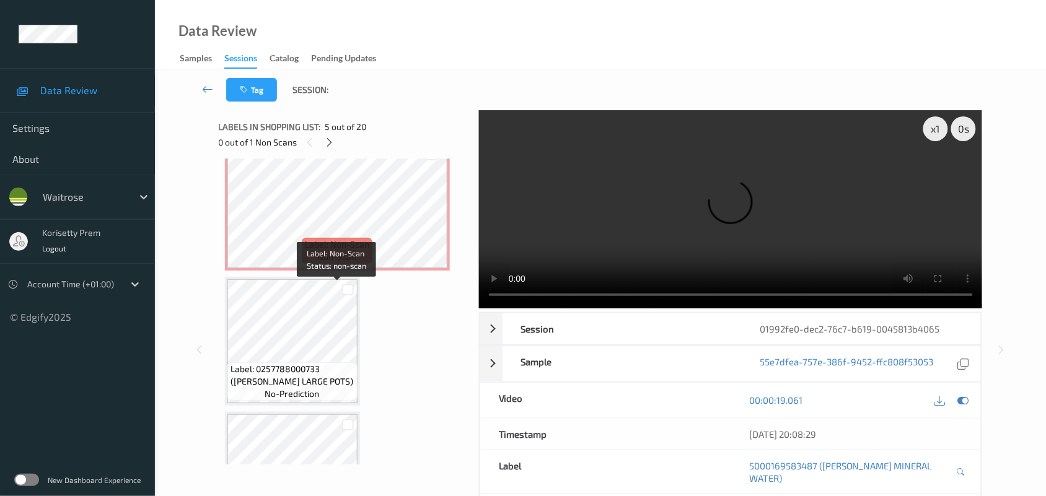
scroll to position [700, 0]
click at [433, 209] on icon at bounding box center [431, 214] width 11 height 11
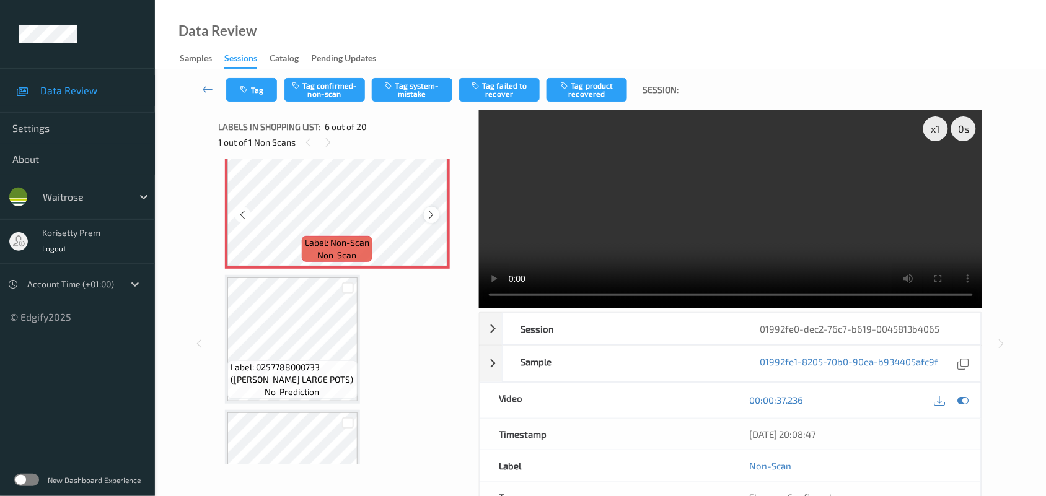
click at [433, 211] on icon at bounding box center [431, 214] width 11 height 11
click at [429, 212] on icon at bounding box center [431, 214] width 11 height 11
click at [600, 190] on video at bounding box center [731, 209] width 504 height 198
click at [330, 96] on button "Tag confirmed-non-scan" at bounding box center [324, 90] width 81 height 24
click at [584, 87] on button "Tag product recovered" at bounding box center [587, 90] width 81 height 24
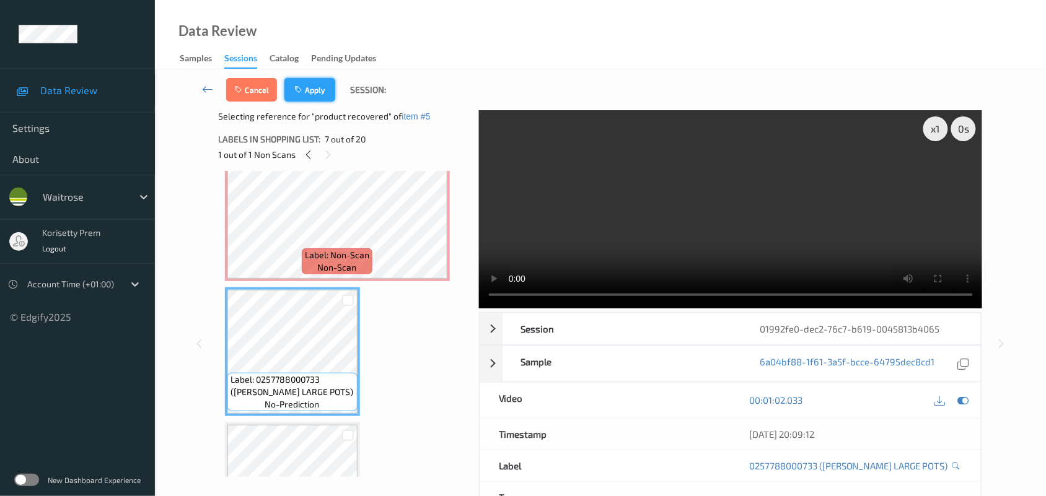
click at [307, 85] on button "Apply" at bounding box center [309, 90] width 51 height 24
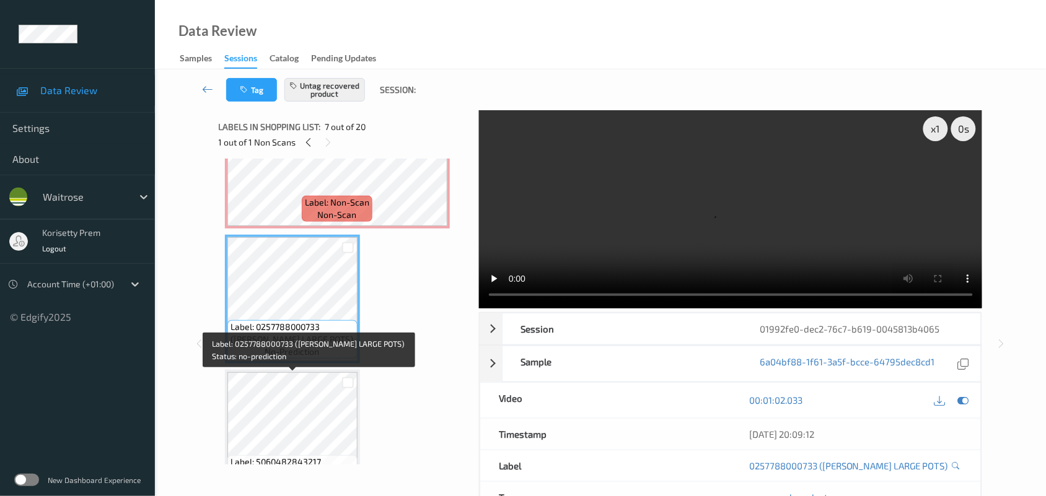
scroll to position [912, 0]
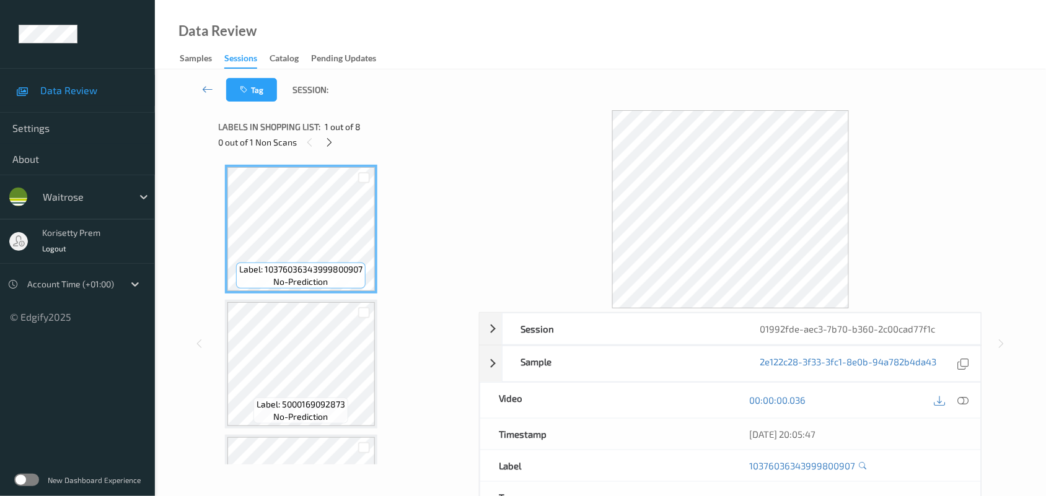
click at [686, 7] on div "Data Review Samples Sessions Catalog Pending Updates" at bounding box center [600, 34] width 891 height 69
click at [583, 68] on div "Data Review Samples Sessions Catalog Pending Updates" at bounding box center [600, 34] width 891 height 69
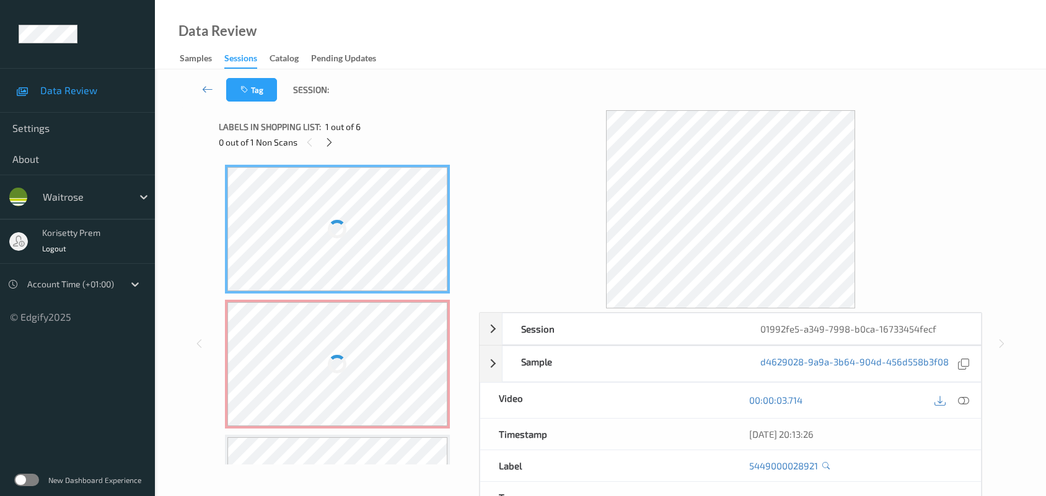
scroll to position [108, 0]
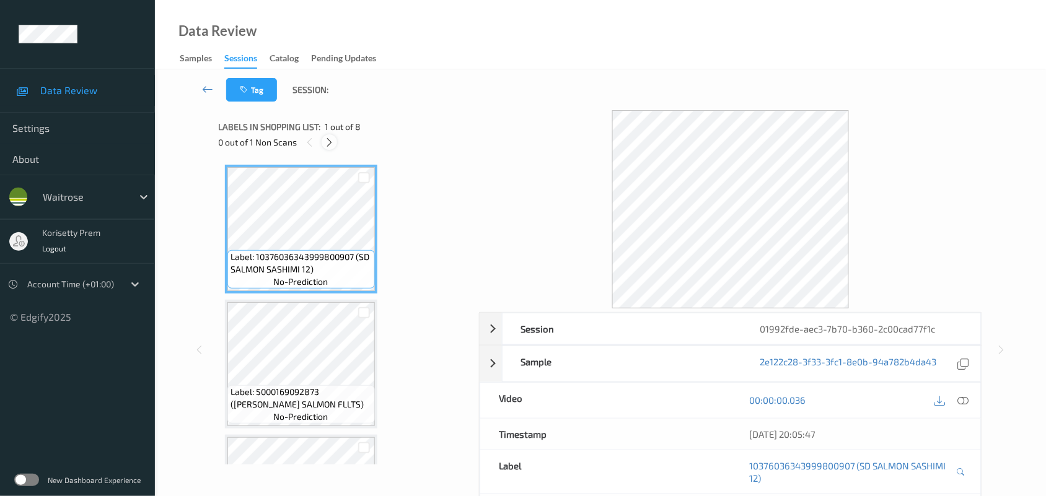
click at [327, 144] on icon at bounding box center [329, 142] width 11 height 11
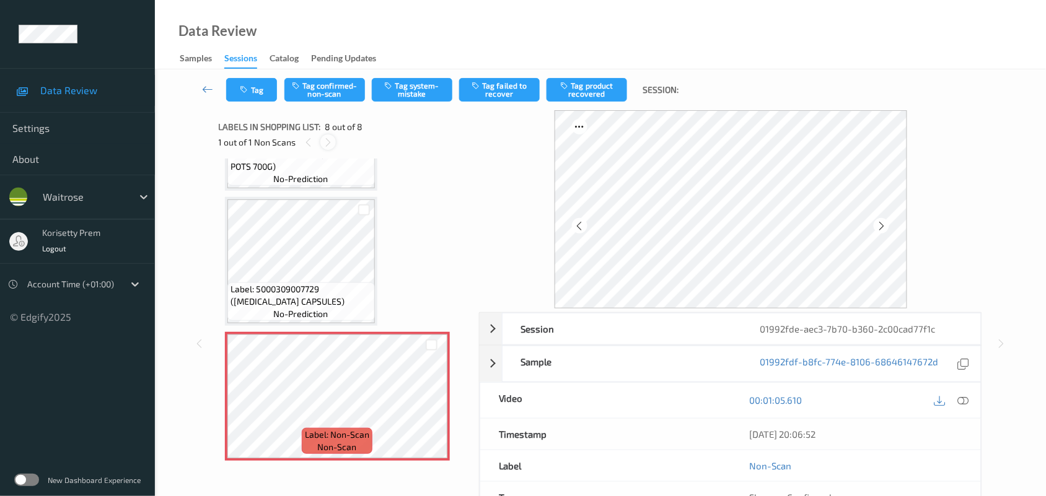
click at [327, 144] on icon at bounding box center [328, 142] width 11 height 11
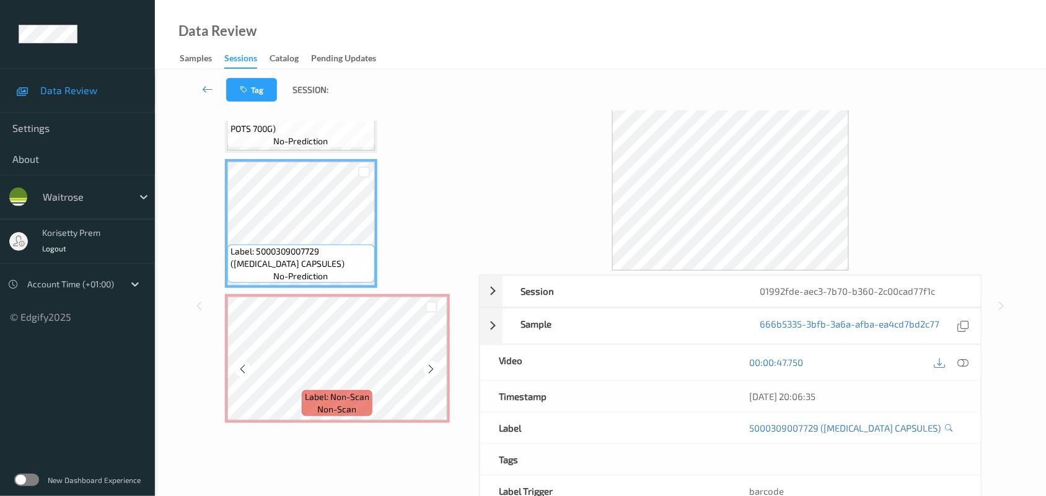
scroll to position [0, 0]
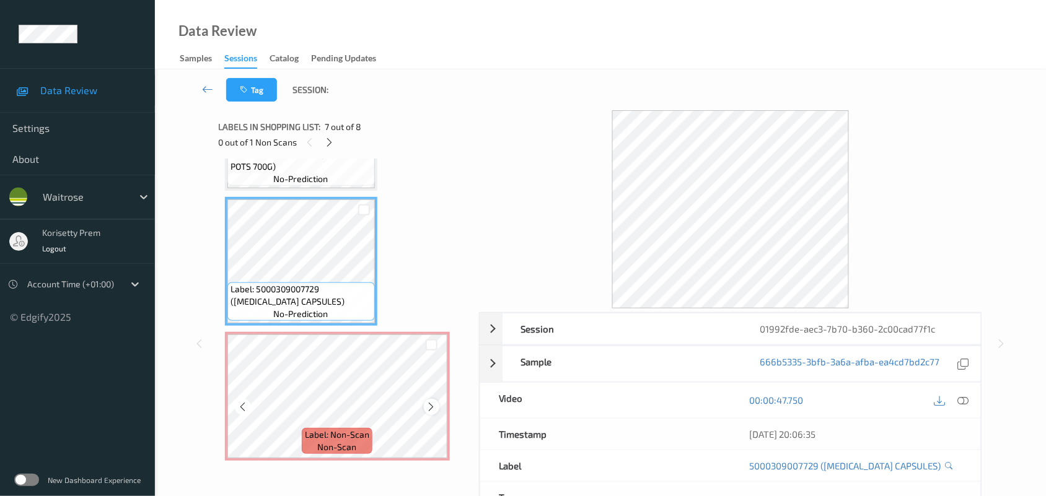
click at [429, 406] on icon at bounding box center [431, 407] width 11 height 11
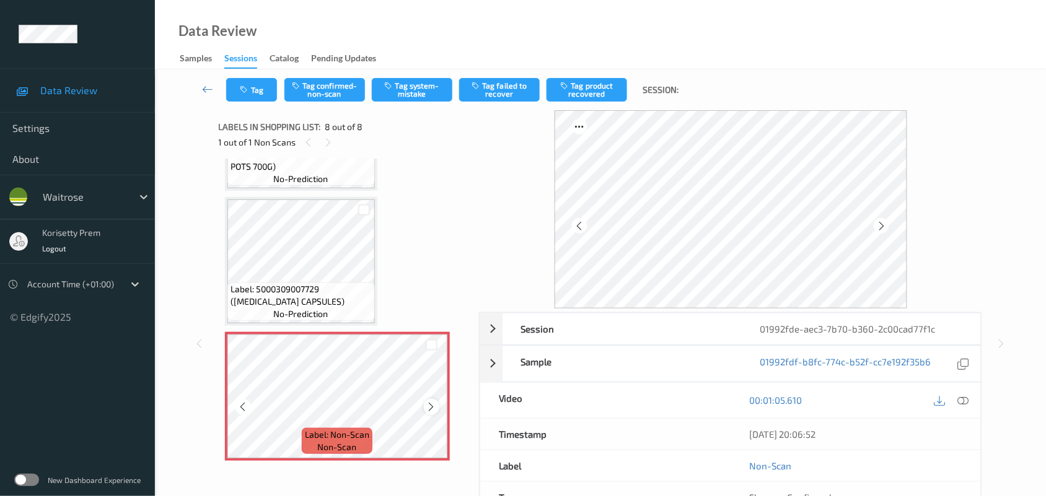
click at [431, 408] on icon at bounding box center [431, 407] width 11 height 11
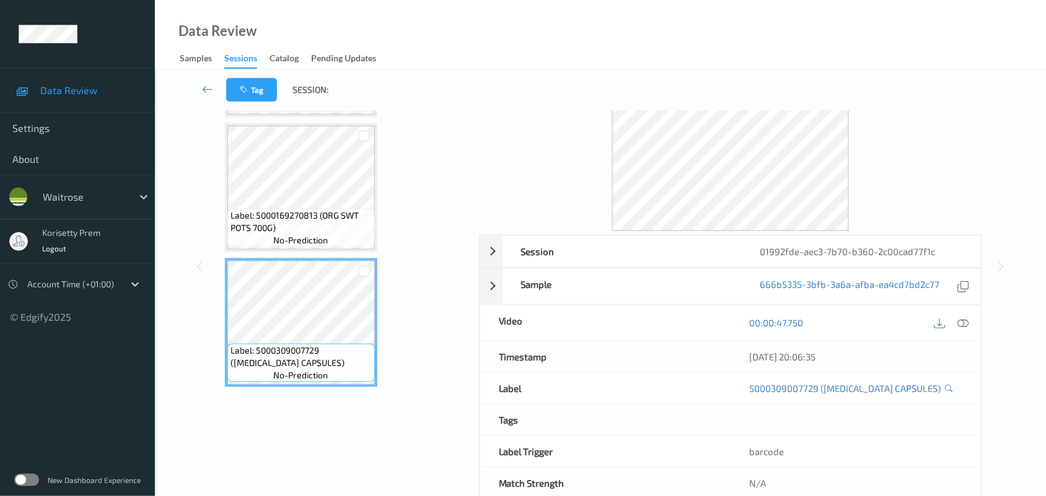
scroll to position [623, 0]
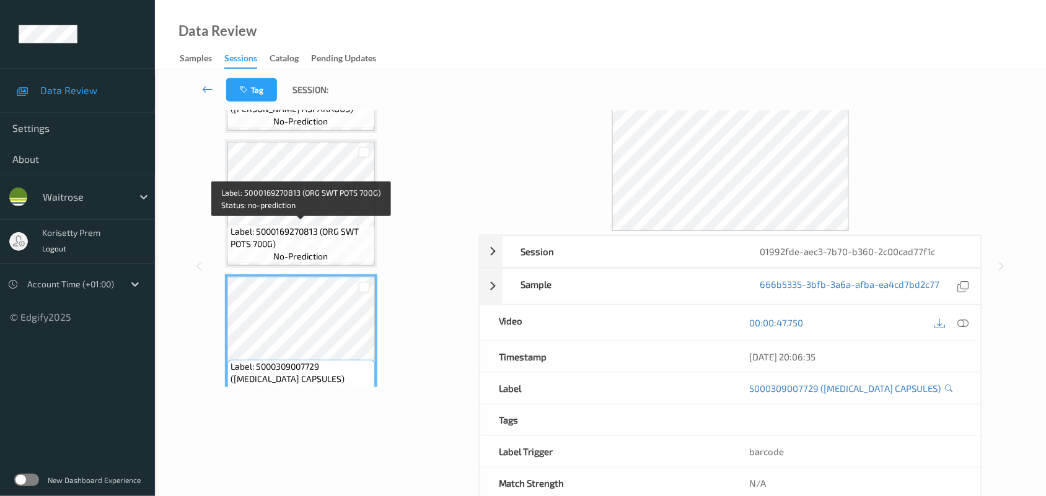
click at [310, 242] on span "Label: 5000169270813 (ORG SWT POTS 700G)" at bounding box center [301, 238] width 141 height 25
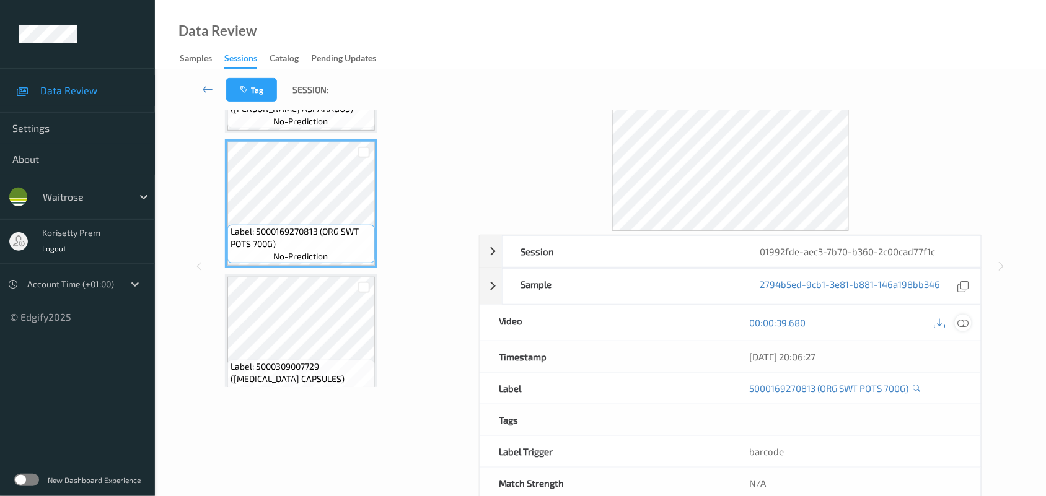
click at [962, 323] on icon at bounding box center [963, 322] width 11 height 11
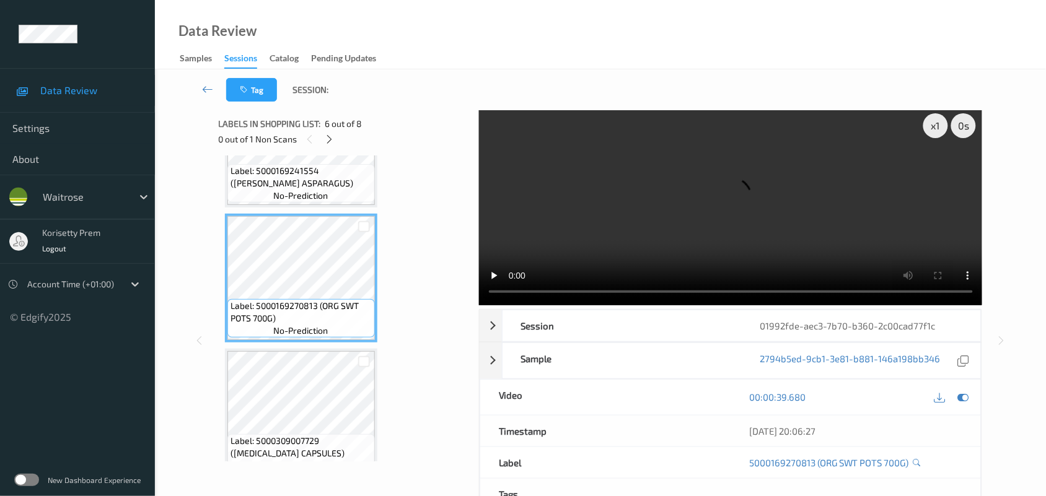
scroll to position [77, 0]
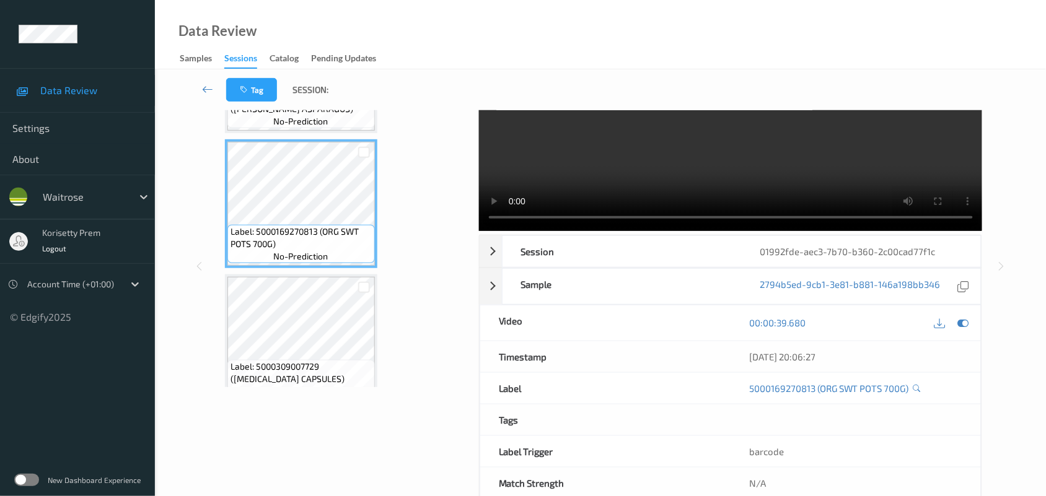
click at [673, 147] on video at bounding box center [731, 132] width 504 height 198
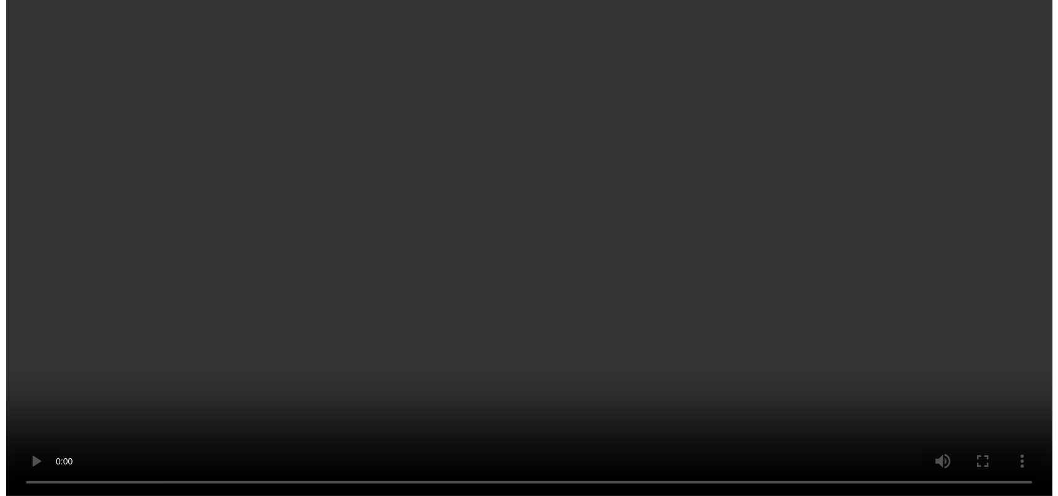
scroll to position [778, 0]
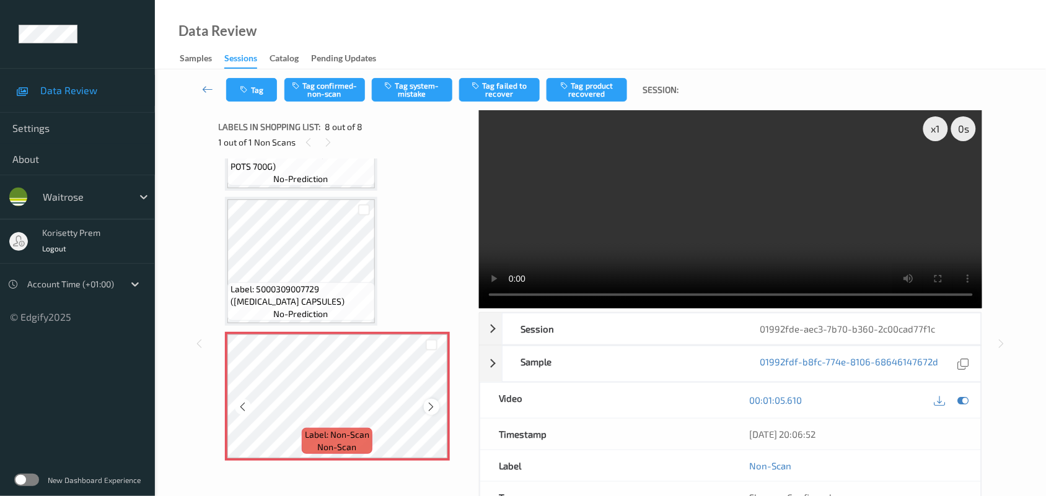
click at [429, 404] on icon at bounding box center [431, 407] width 11 height 11
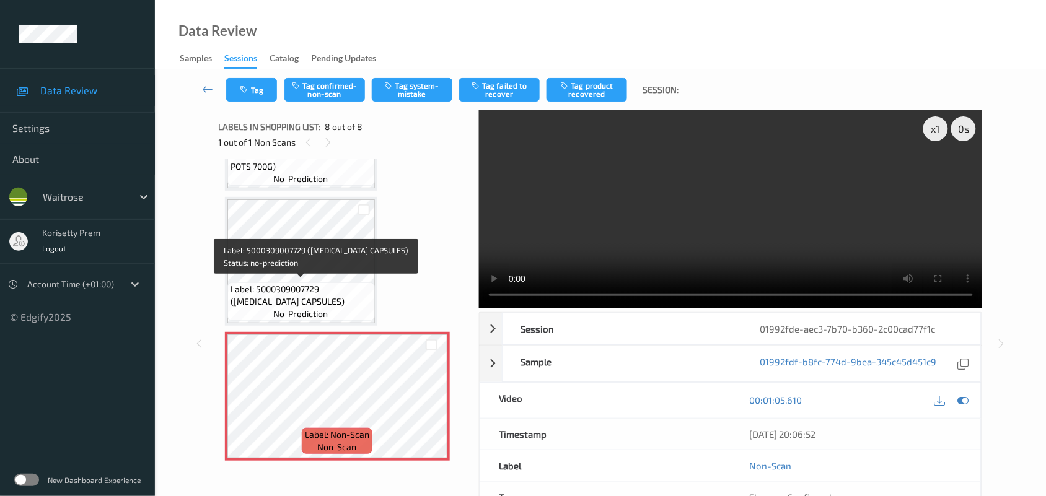
click at [321, 296] on span "Label: 5000309007729 (ANADIN CAPSULES)" at bounding box center [301, 295] width 141 height 25
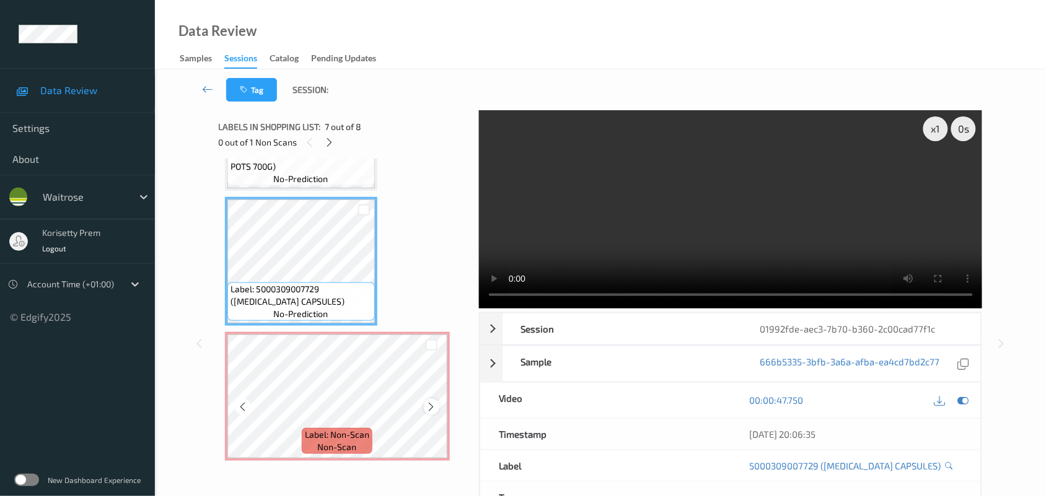
click at [432, 406] on icon at bounding box center [431, 407] width 11 height 11
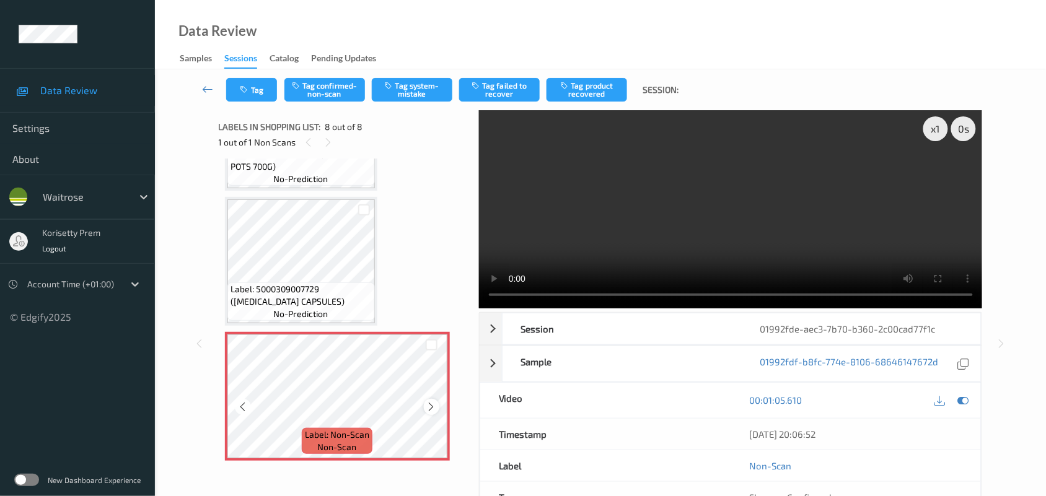
click at [433, 406] on icon at bounding box center [431, 407] width 11 height 11
click at [695, 172] on video at bounding box center [731, 209] width 504 height 198
click at [416, 84] on button "Tag system-mistake" at bounding box center [412, 90] width 81 height 24
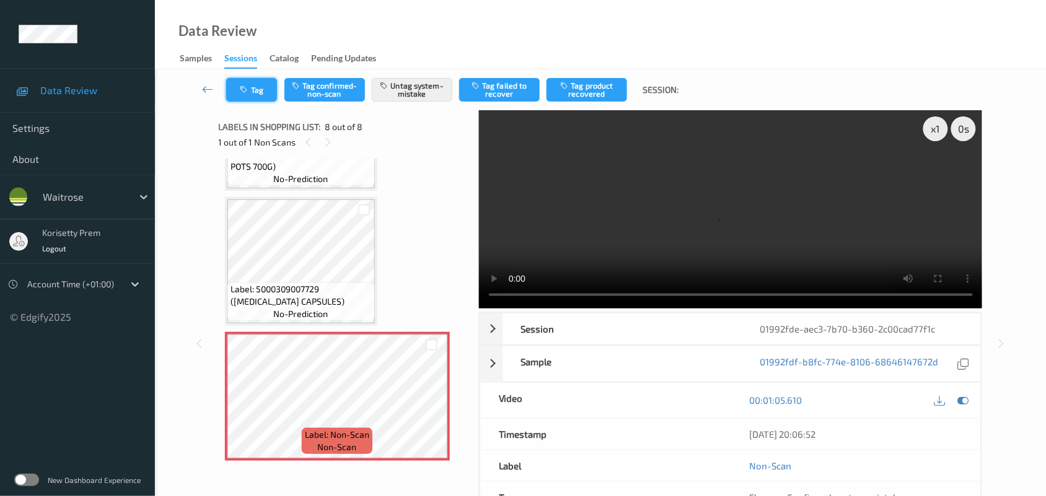
click at [249, 93] on icon "button" at bounding box center [245, 90] width 11 height 9
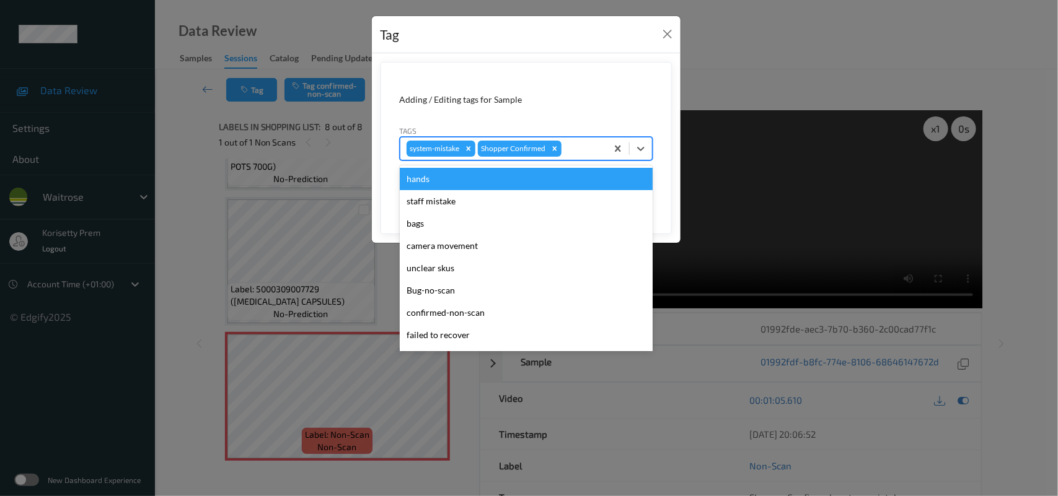
click at [583, 147] on div at bounding box center [582, 148] width 37 height 15
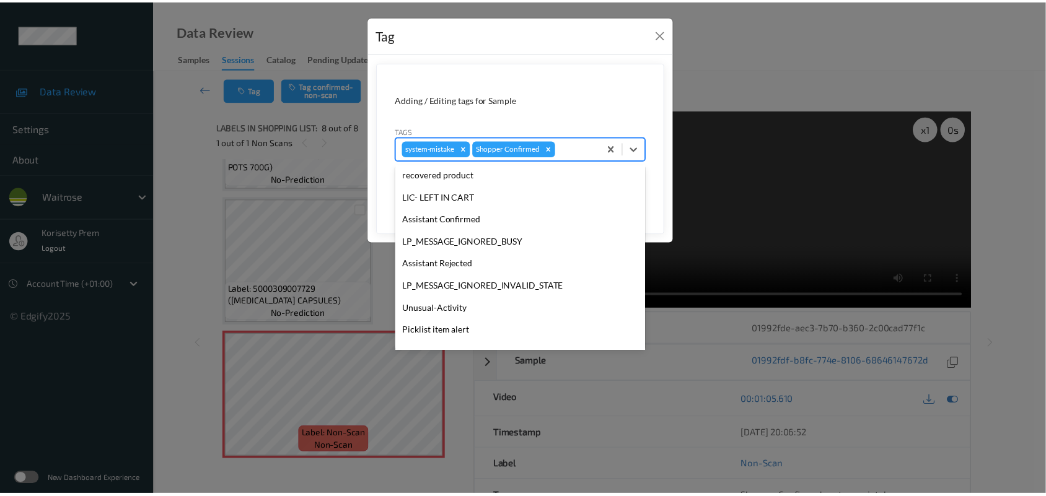
scroll to position [286, 0]
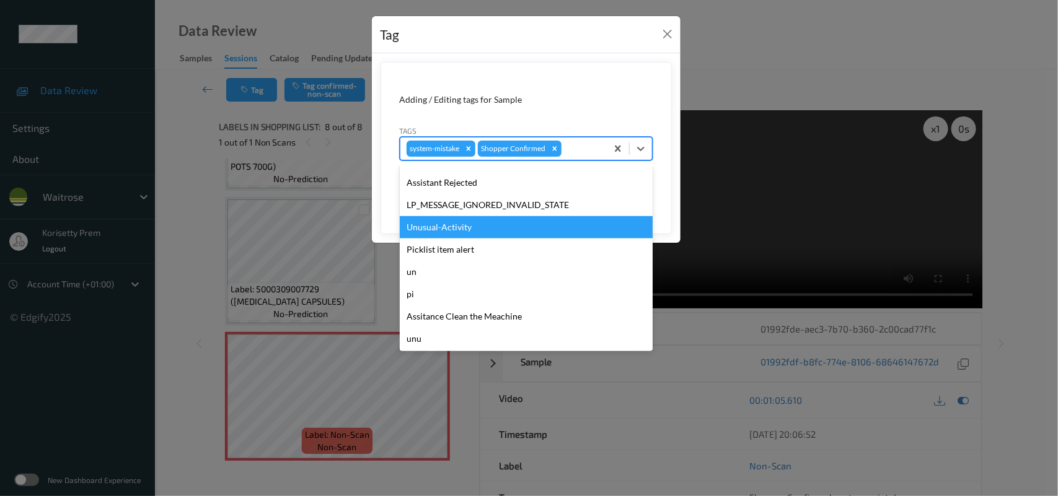
click at [478, 219] on div "Unusual-Activity" at bounding box center [526, 227] width 253 height 22
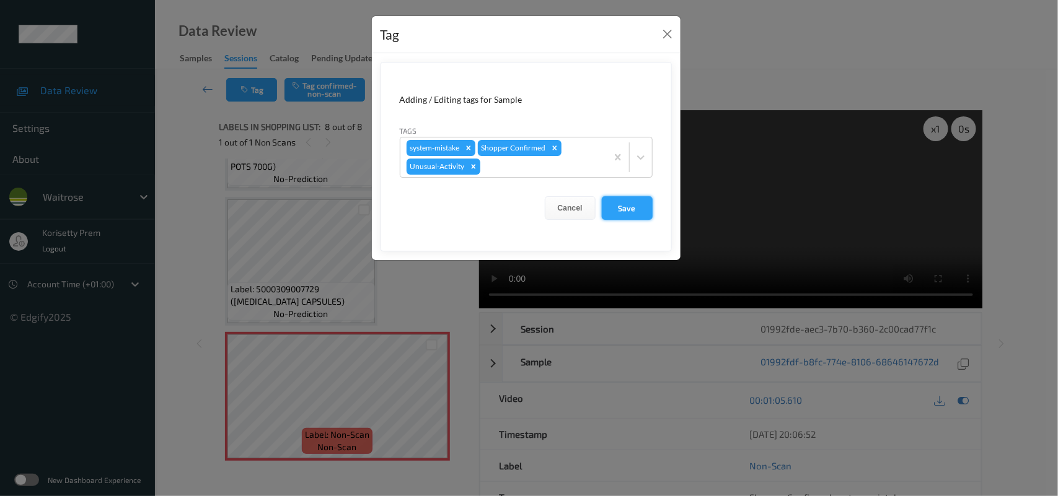
click at [633, 211] on button "Save" at bounding box center [627, 208] width 51 height 24
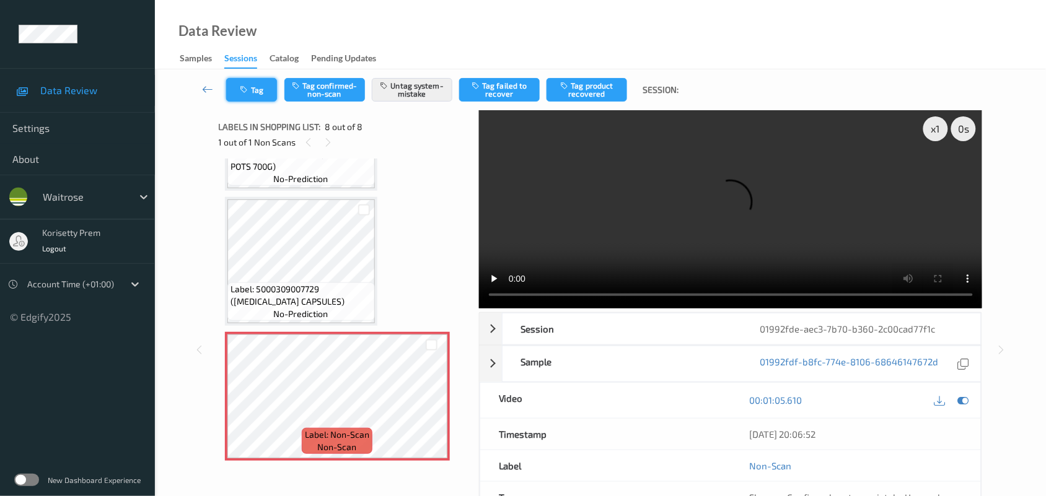
click at [254, 79] on button "Tag" at bounding box center [251, 90] width 51 height 24
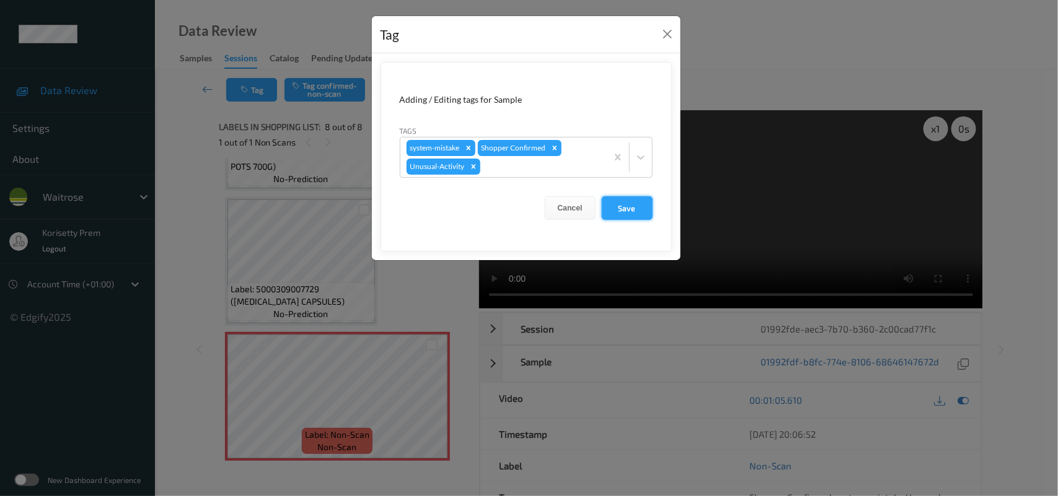
click at [627, 201] on button "Save" at bounding box center [627, 208] width 51 height 24
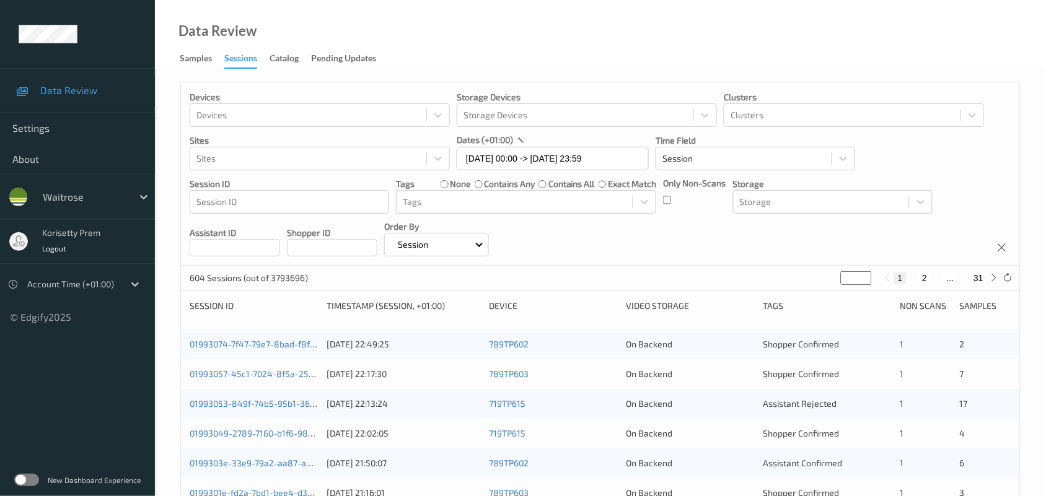
click at [855, 277] on input "*" at bounding box center [856, 278] width 31 height 14
type input "**"
click at [851, 236] on div "Devices Devices Storage Devices Storage Devices Clusters Clusters Sites Sites d…" at bounding box center [600, 173] width 839 height 183
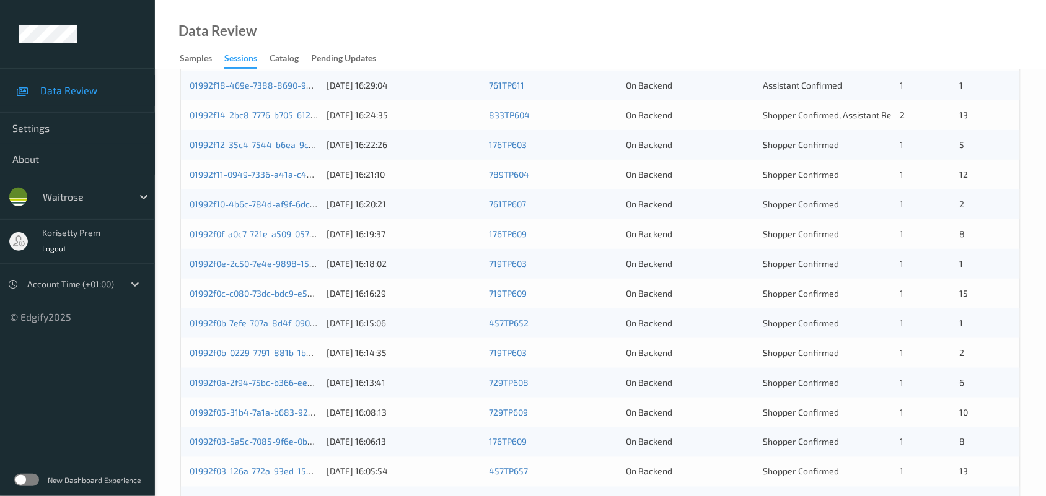
scroll to position [232, 0]
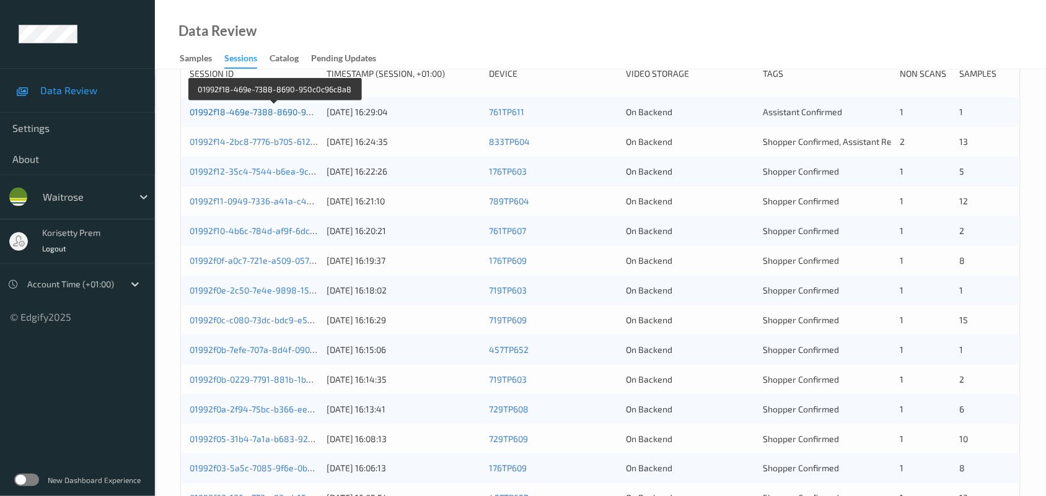
click at [257, 112] on link "01992f18-469e-7388-8690-950c0c96c8a8" at bounding box center [275, 112] width 170 height 11
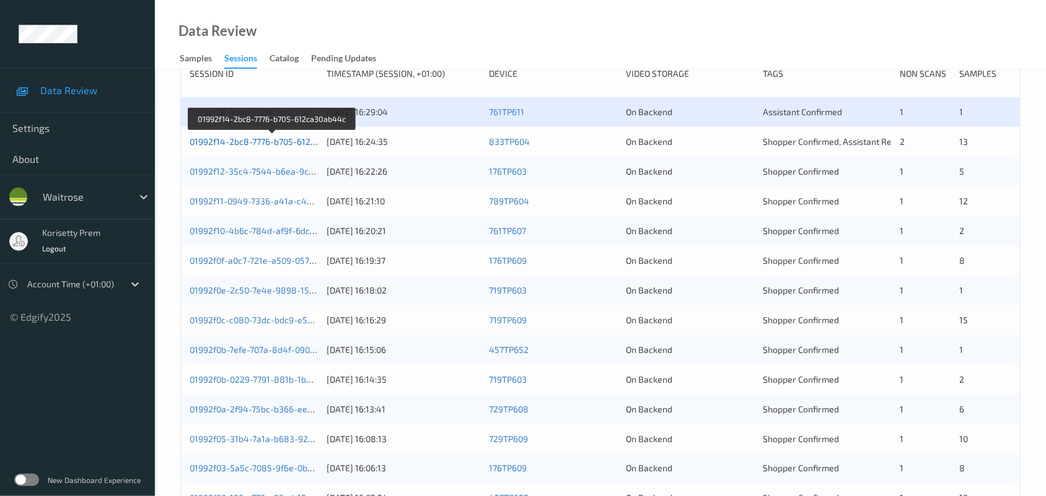
click at [281, 144] on link "01992f14-2bc8-7776-b705-612ca30ab44c" at bounding box center [272, 141] width 165 height 11
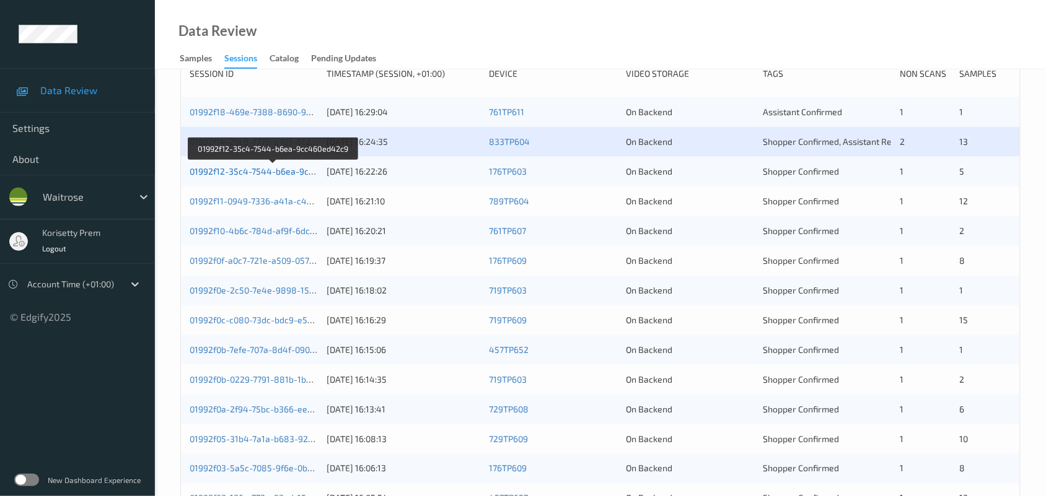
click at [277, 166] on link "01992f12-35c4-7544-b6ea-9cc460ed42c9" at bounding box center [274, 171] width 169 height 11
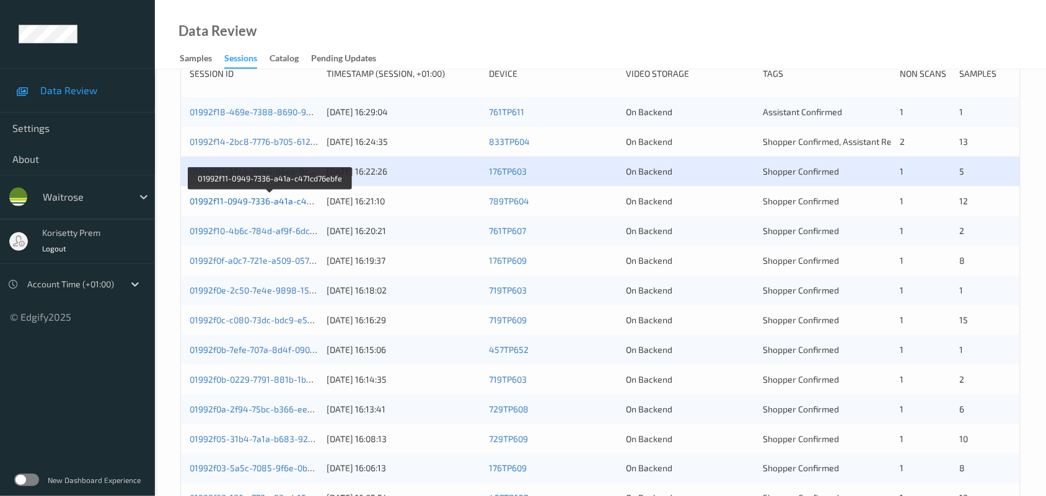
click at [290, 202] on link "01992f11-0949-7336-a41a-c471cd76ebfe" at bounding box center [271, 201] width 162 height 11
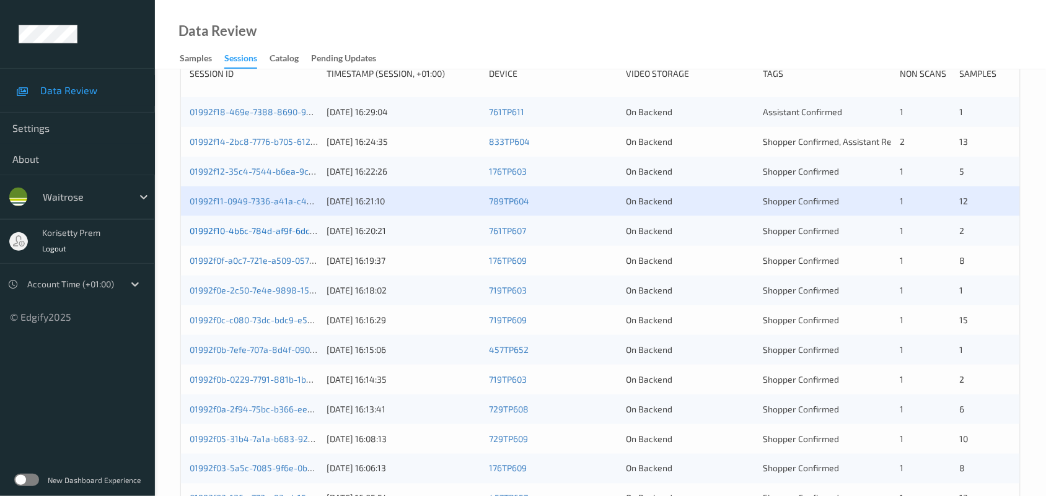
click at [287, 227] on link "01992f10-4b6c-784d-af9f-6dce5a292c5e" at bounding box center [272, 231] width 164 height 11
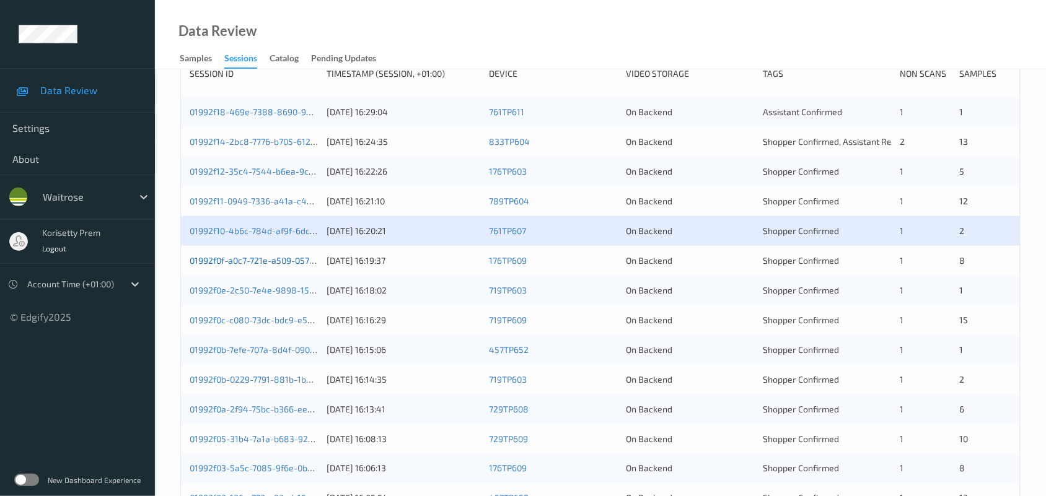
click at [286, 258] on link "01992f0f-a0c7-721e-a509-0575acfc4bcc" at bounding box center [270, 260] width 161 height 11
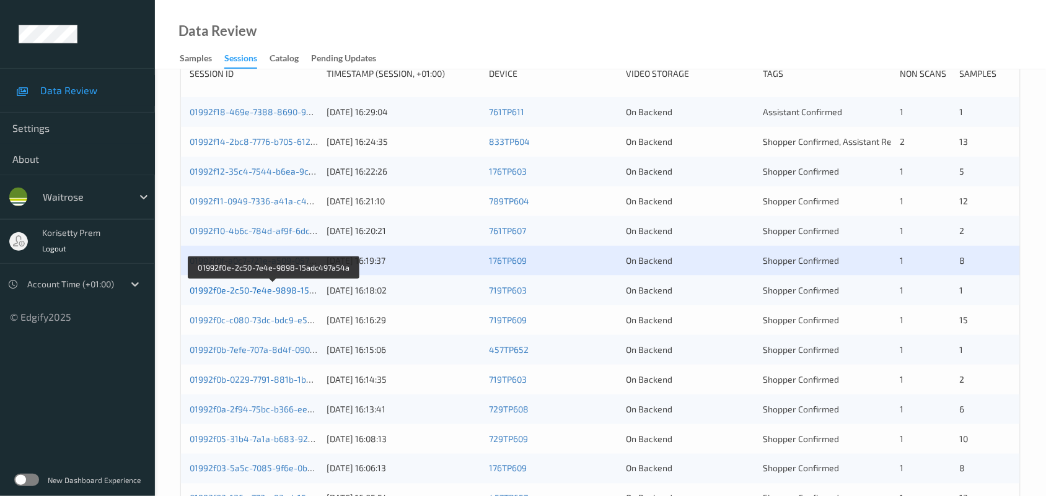
click at [296, 289] on link "01992f0e-2c50-7e4e-9898-15adc497a54a" at bounding box center [274, 290] width 169 height 11
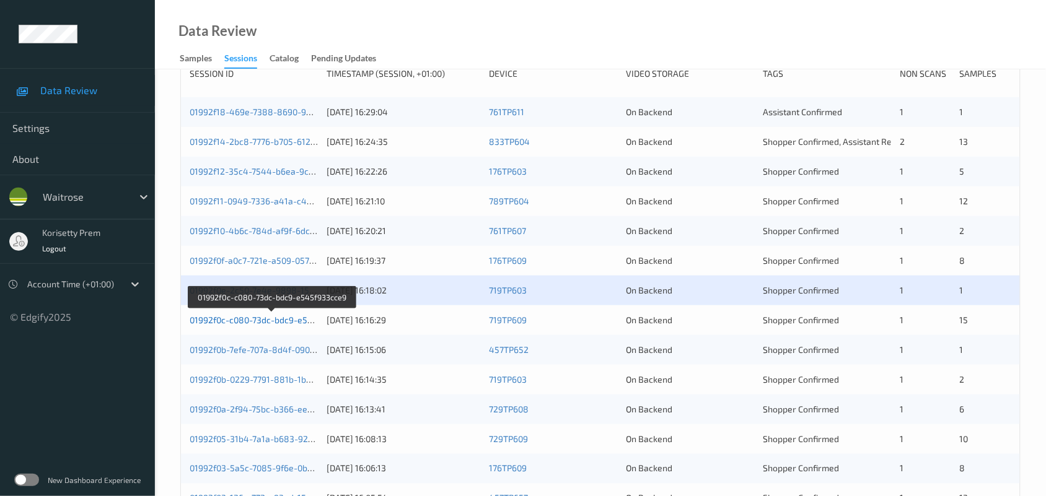
click at [298, 320] on link "01992f0c-c080-73dc-bdc9-e545f933cce9" at bounding box center [272, 320] width 165 height 11
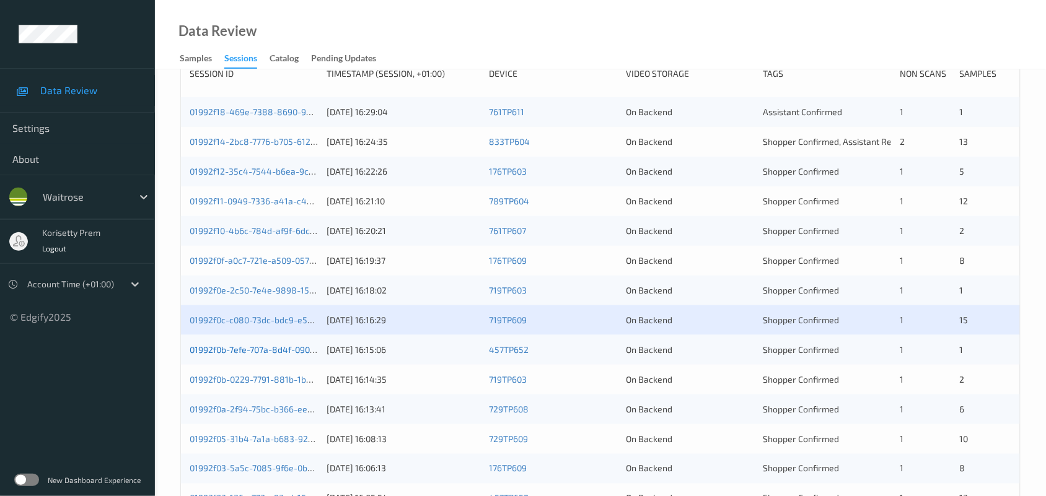
click at [293, 353] on link "01992f0b-7efe-707a-8d4f-09036d427e32" at bounding box center [272, 350] width 165 height 11
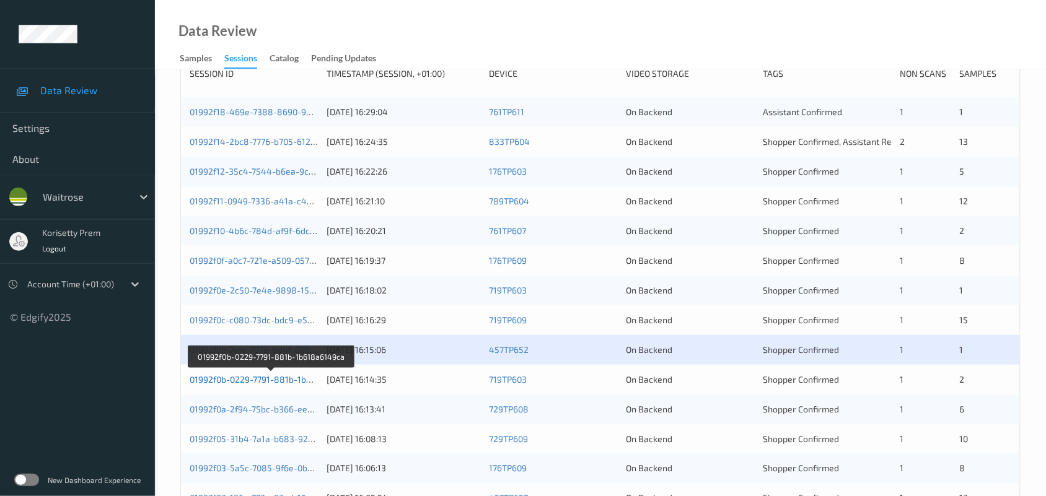
click at [293, 380] on link "01992f0b-0229-7791-881b-1b618a6149ca" at bounding box center [272, 379] width 164 height 11
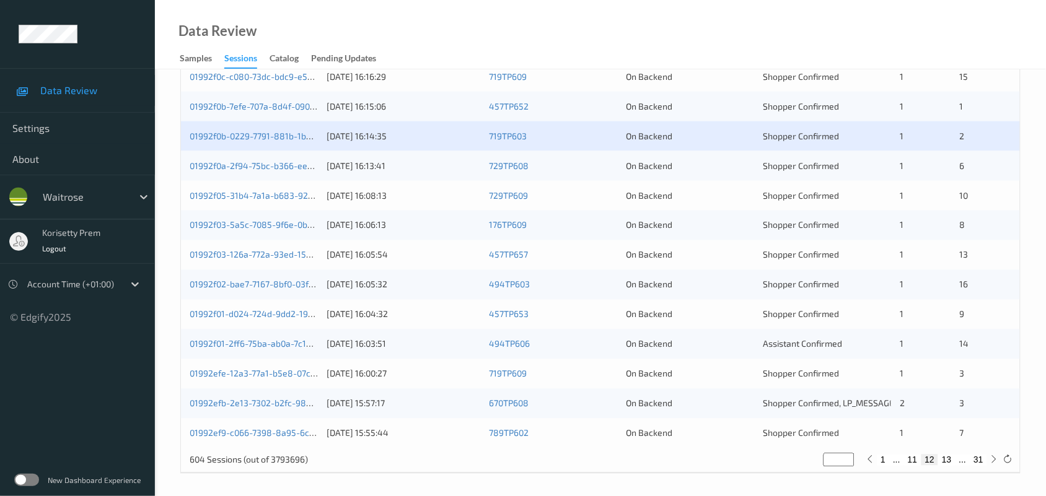
scroll to position [479, 0]
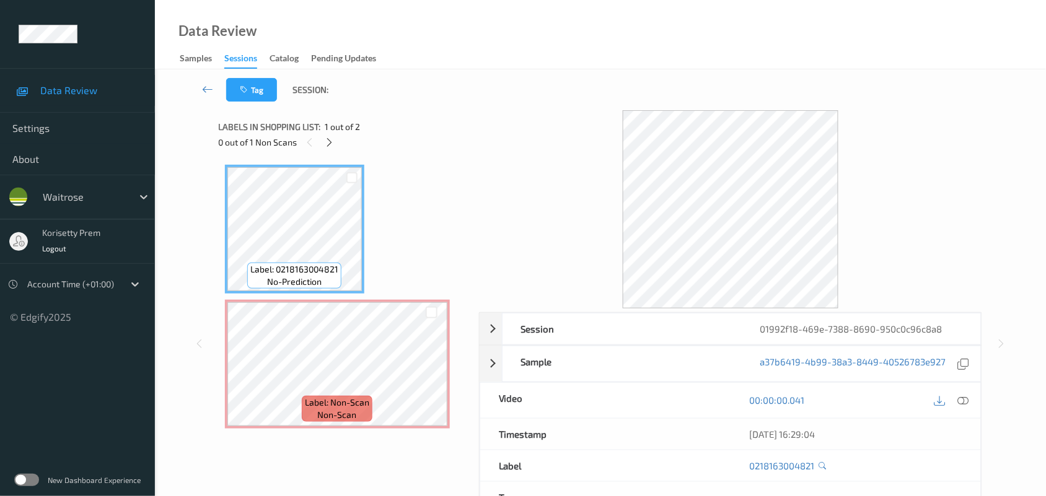
click at [506, 100] on div "Tag Session:" at bounding box center [600, 89] width 840 height 41
click at [959, 403] on icon at bounding box center [963, 400] width 11 height 11
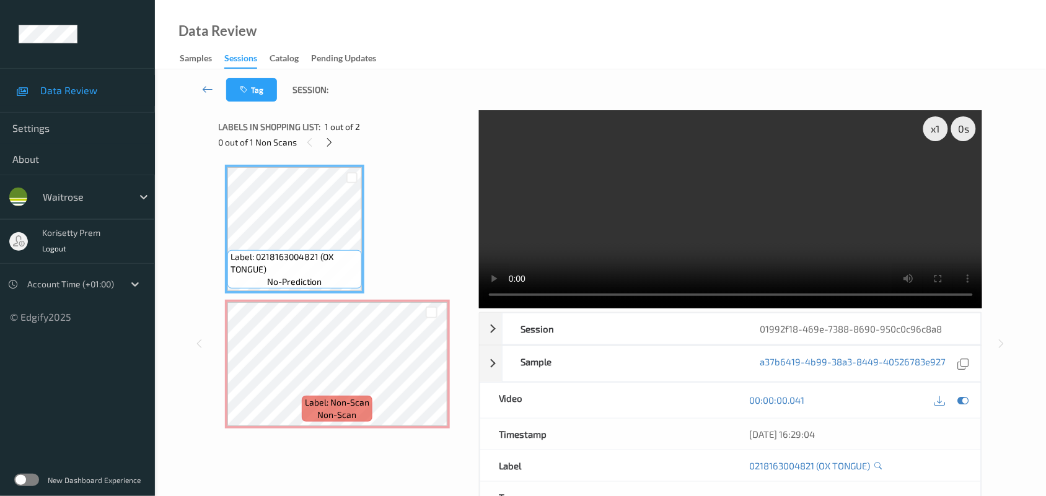
click at [755, 227] on video at bounding box center [731, 209] width 504 height 198
click at [533, 218] on video at bounding box center [731, 209] width 504 height 198
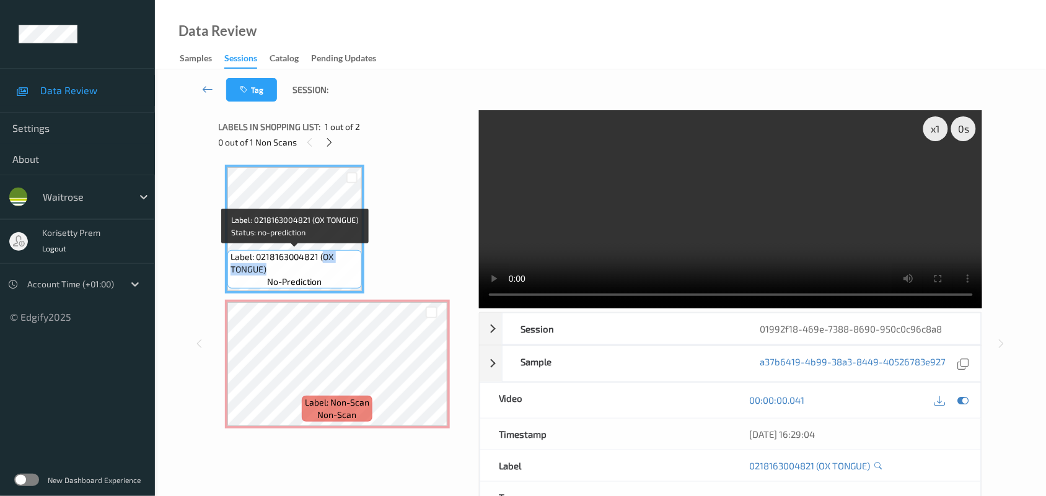
drag, startPoint x: 321, startPoint y: 255, endPoint x: 329, endPoint y: 273, distance: 19.7
click at [329, 273] on span "Label: 0218163004821 (OX TONGUE)" at bounding box center [295, 263] width 128 height 25
copy span "OX TONGUE)"
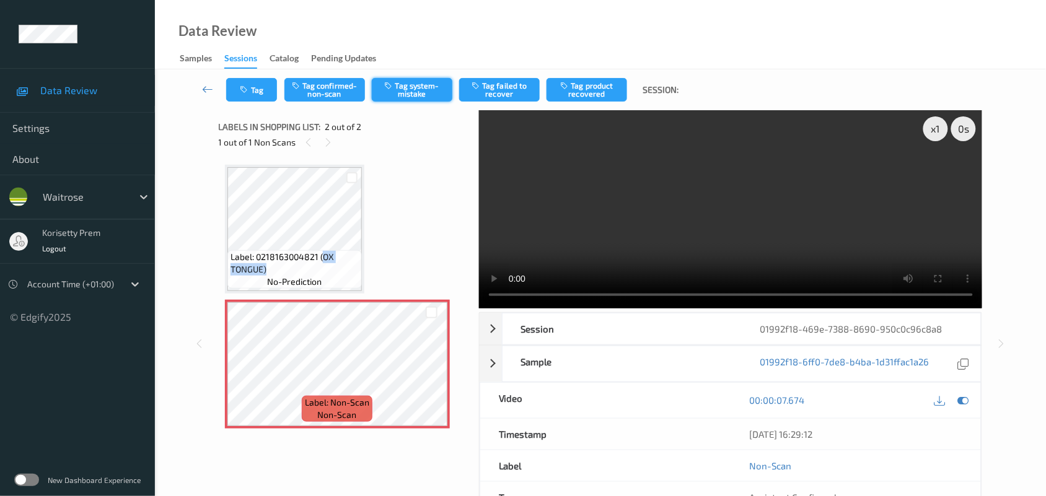
click at [411, 91] on button "Tag system-mistake" at bounding box center [412, 90] width 81 height 24
click at [265, 90] on button "Tag" at bounding box center [251, 90] width 51 height 24
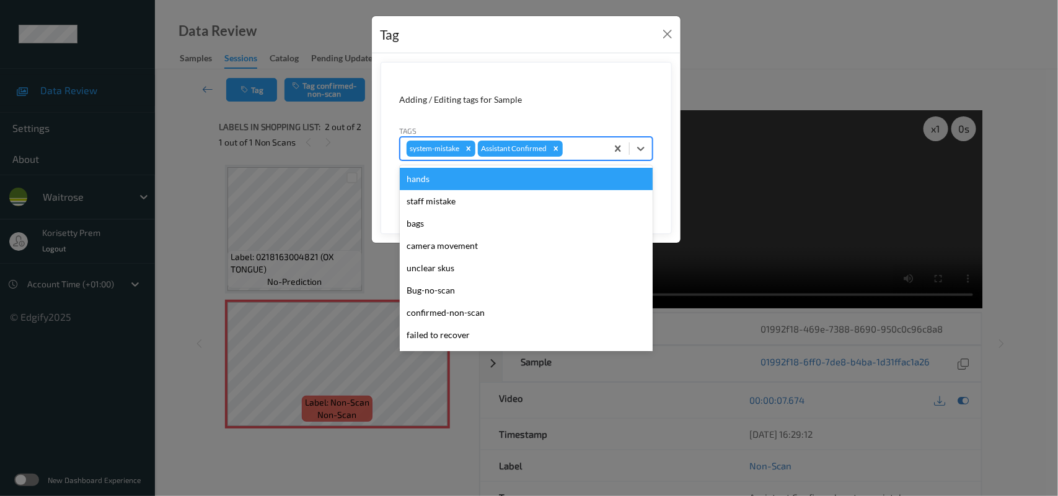
click at [578, 151] on div at bounding box center [582, 148] width 35 height 15
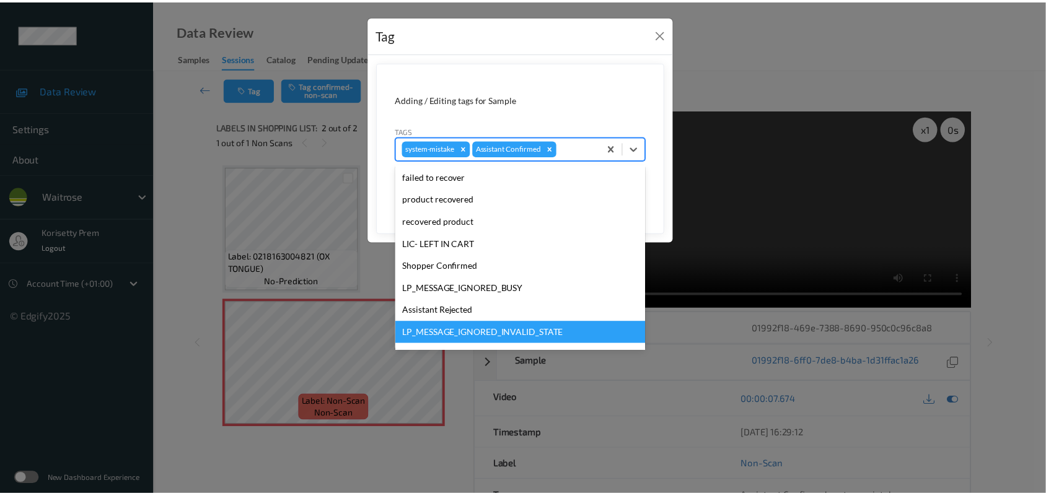
scroll to position [286, 0]
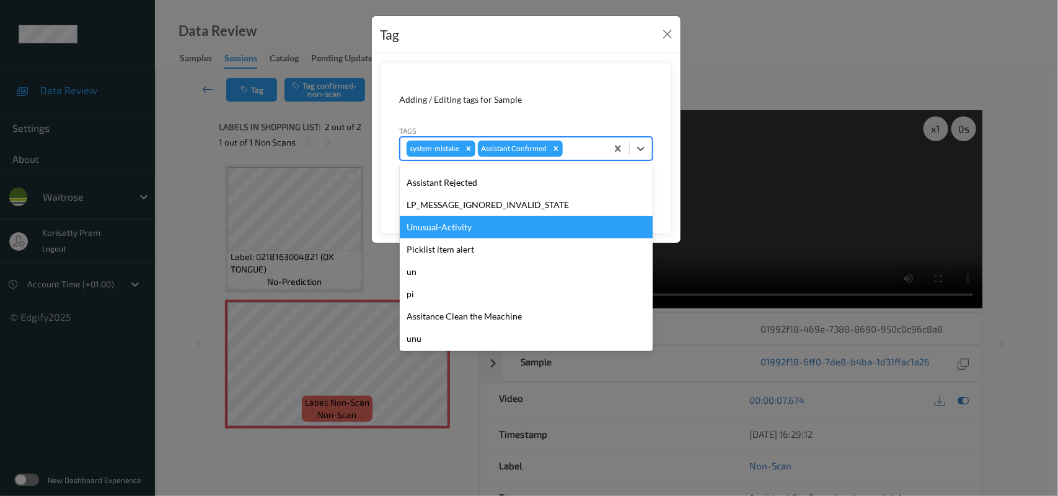
click at [475, 233] on div "Unusual-Activity" at bounding box center [526, 227] width 253 height 22
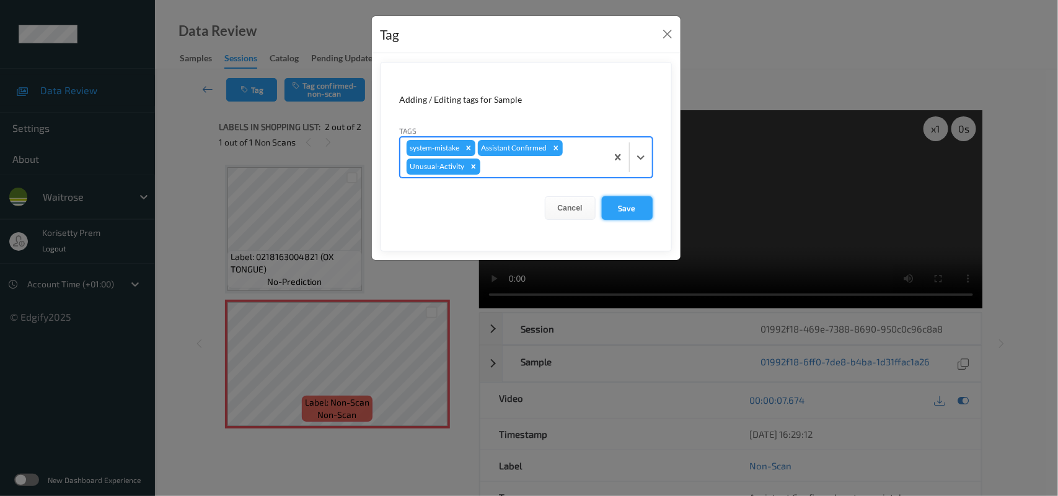
click at [642, 211] on button "Save" at bounding box center [627, 208] width 51 height 24
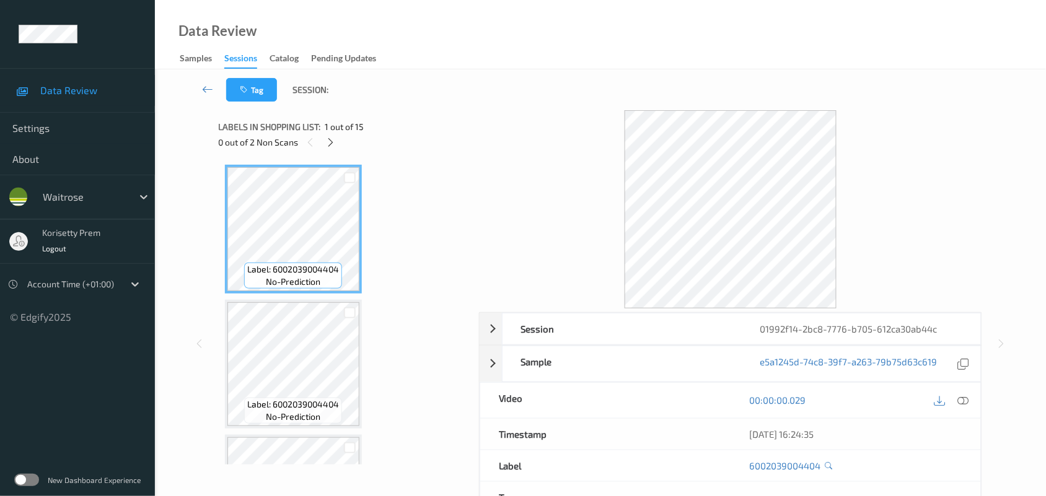
click at [397, 82] on div "Tag Session:" at bounding box center [600, 89] width 840 height 41
click at [330, 134] on div at bounding box center [330, 141] width 15 height 15
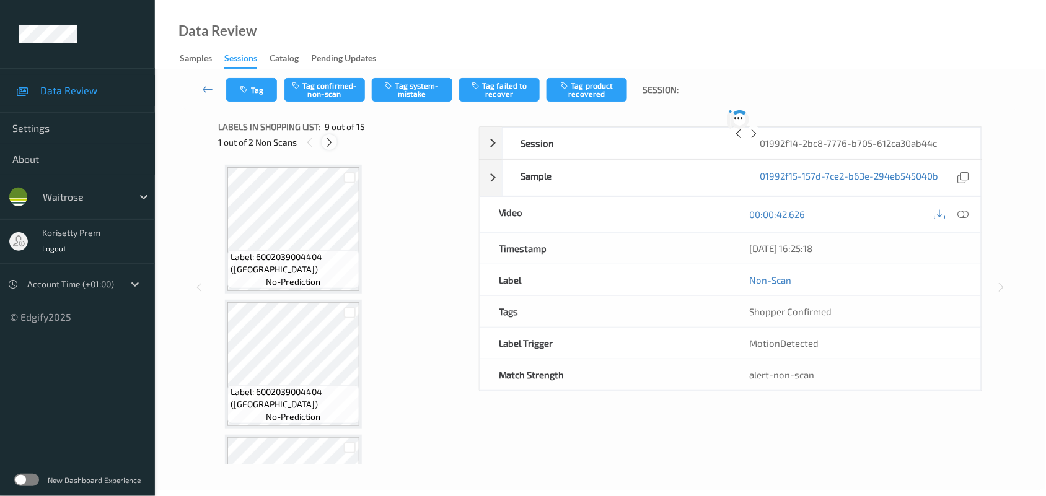
scroll to position [949, 0]
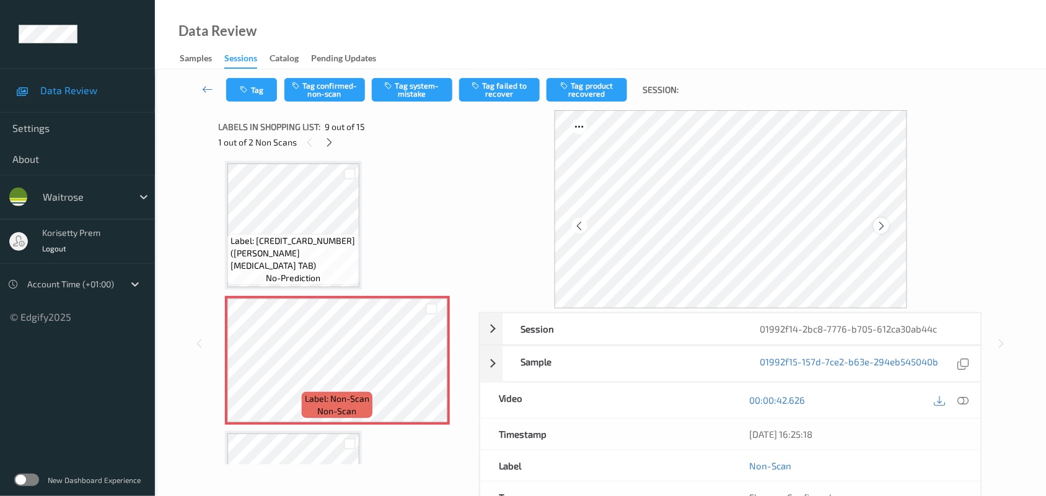
click at [882, 227] on icon at bounding box center [881, 226] width 11 height 11
click at [883, 228] on icon at bounding box center [881, 226] width 11 height 11
click at [884, 228] on icon at bounding box center [881, 226] width 11 height 11
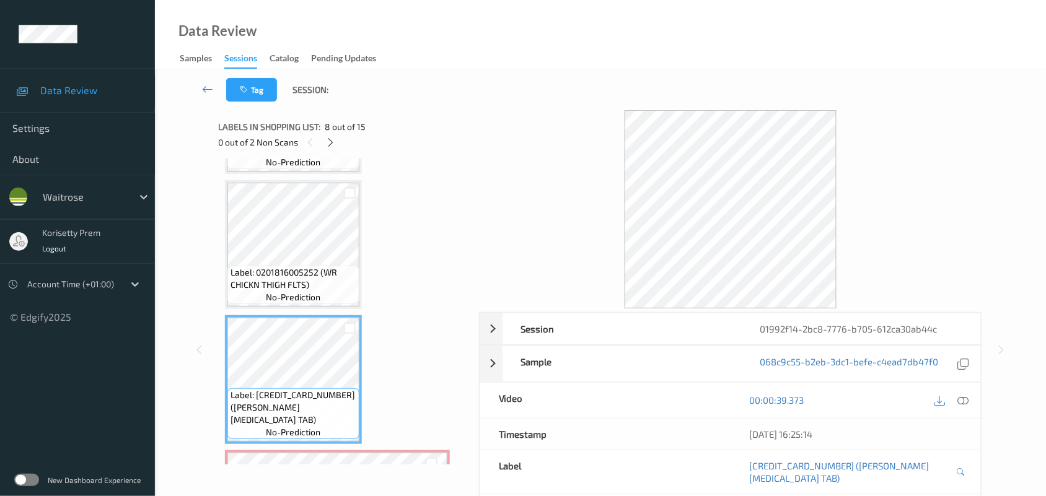
scroll to position [794, 0]
click at [961, 401] on icon at bounding box center [963, 400] width 11 height 11
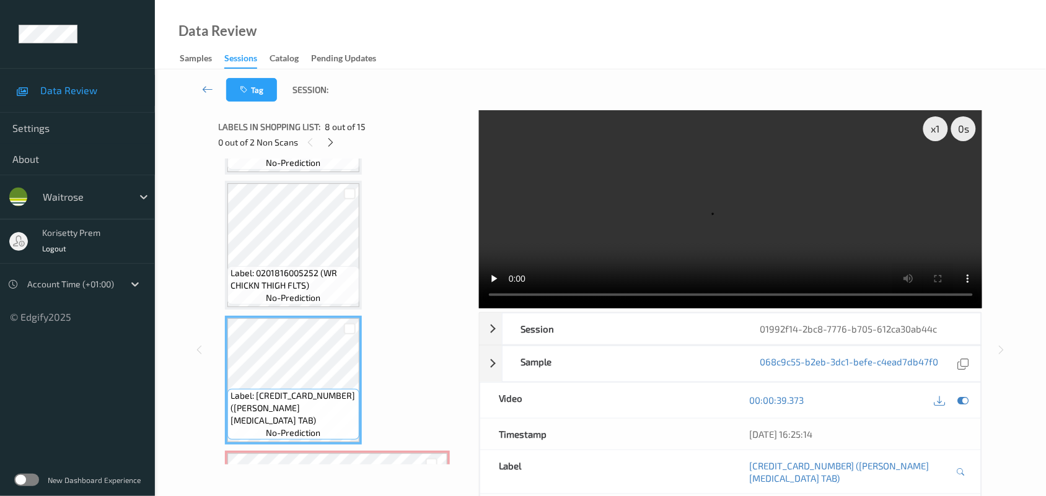
click at [546, 172] on video at bounding box center [731, 209] width 504 height 198
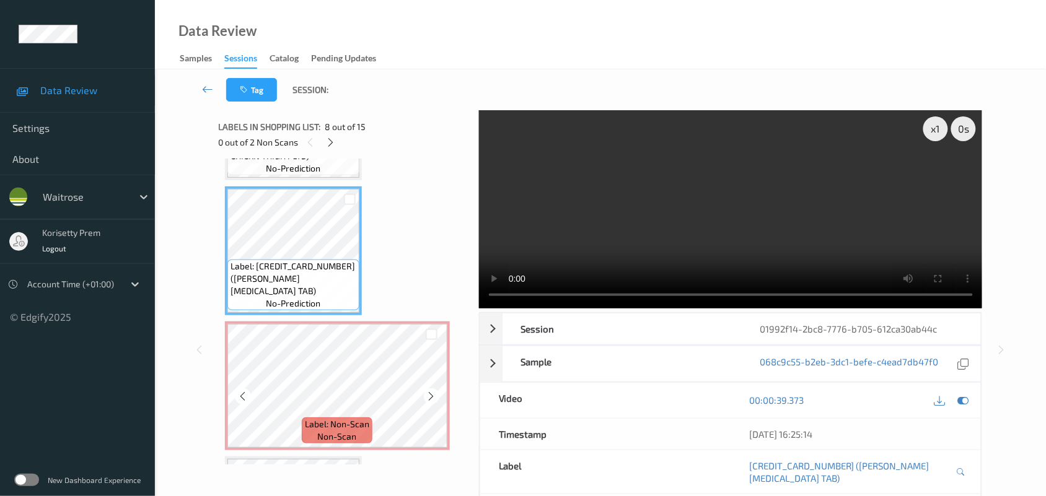
scroll to position [949, 0]
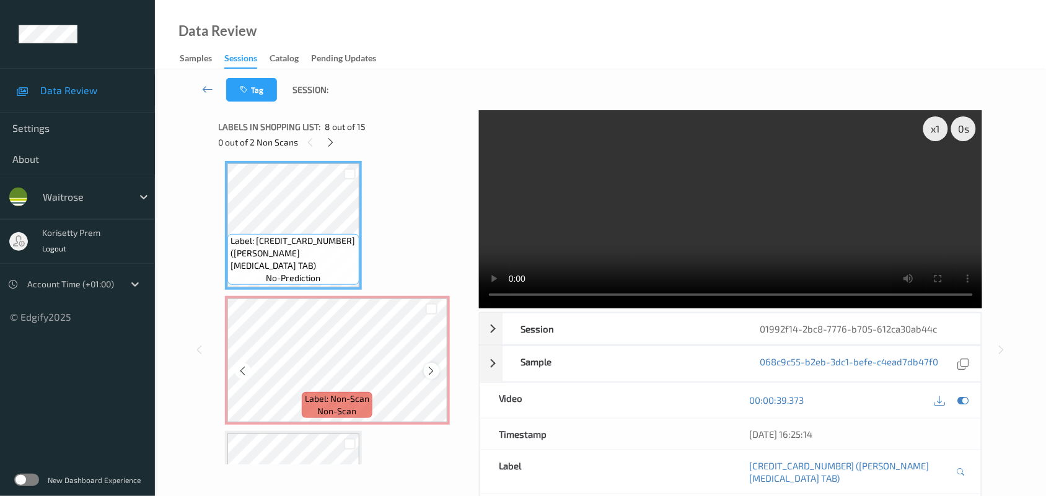
click at [433, 367] on icon at bounding box center [431, 371] width 11 height 11
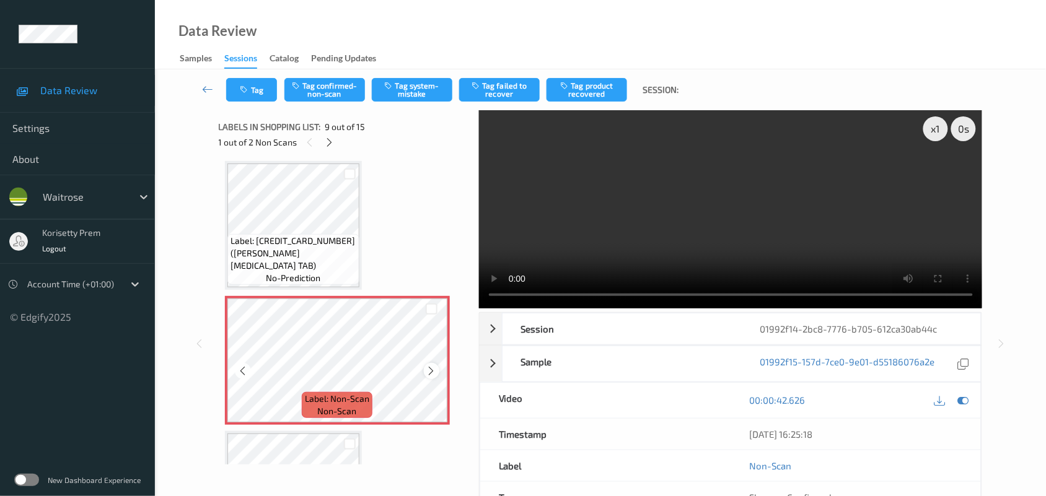
click at [432, 366] on icon at bounding box center [431, 371] width 11 height 11
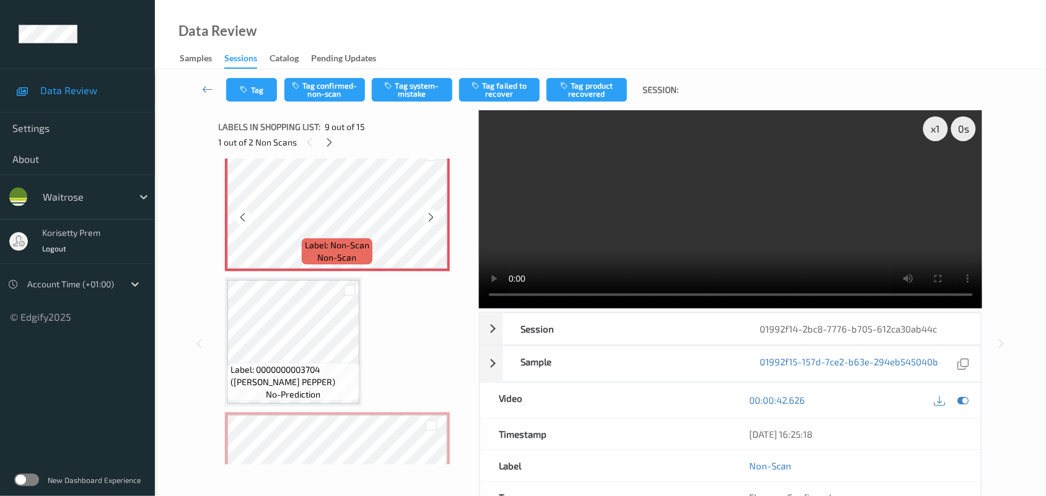
scroll to position [1104, 0]
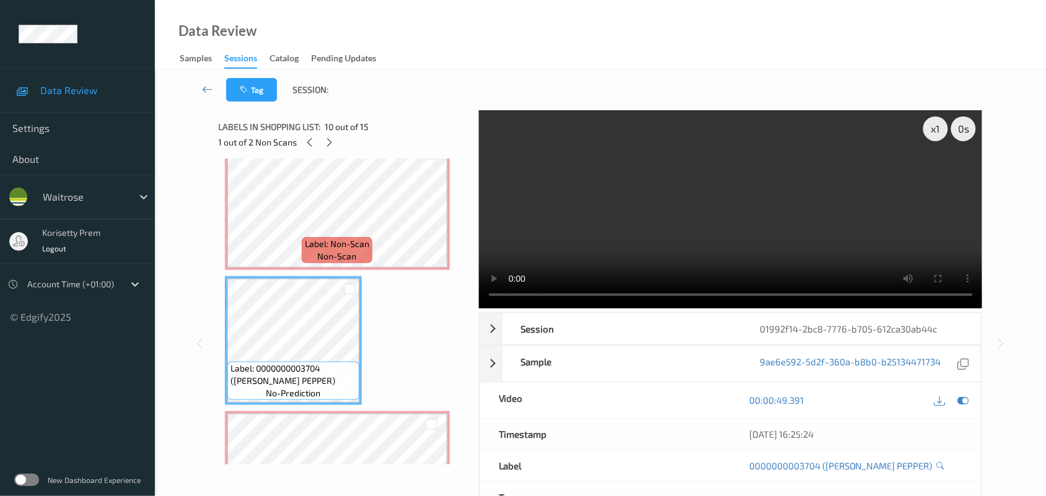
click at [624, 203] on video at bounding box center [731, 209] width 504 height 198
click at [583, 245] on video at bounding box center [731, 209] width 504 height 198
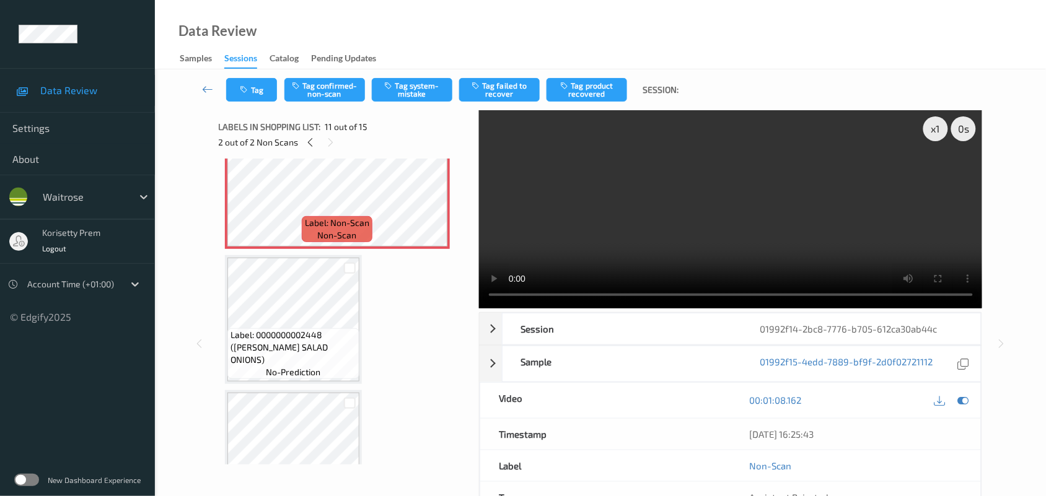
scroll to position [1337, 0]
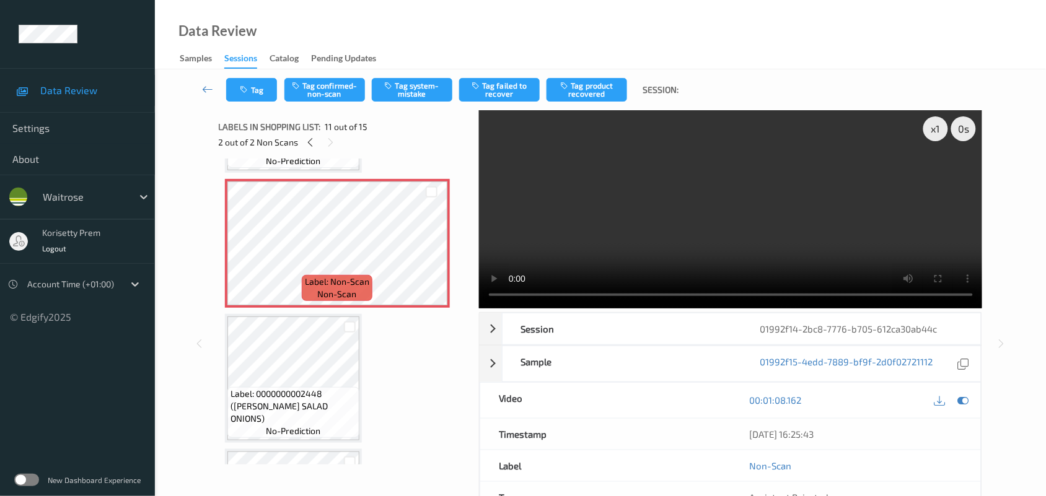
click at [679, 216] on video at bounding box center [731, 209] width 504 height 198
click at [426, 249] on icon at bounding box center [431, 254] width 11 height 11
click at [424, 249] on div at bounding box center [431, 253] width 15 height 15
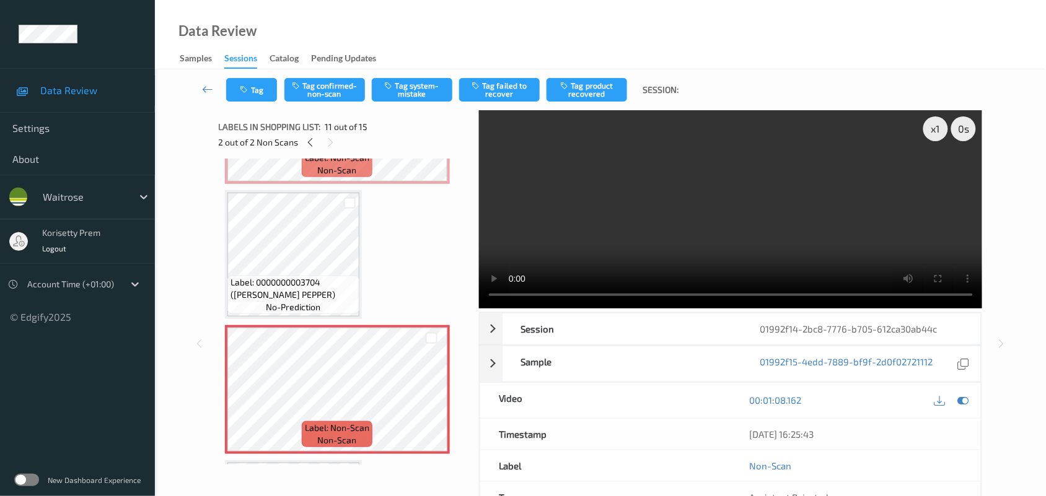
scroll to position [1182, 0]
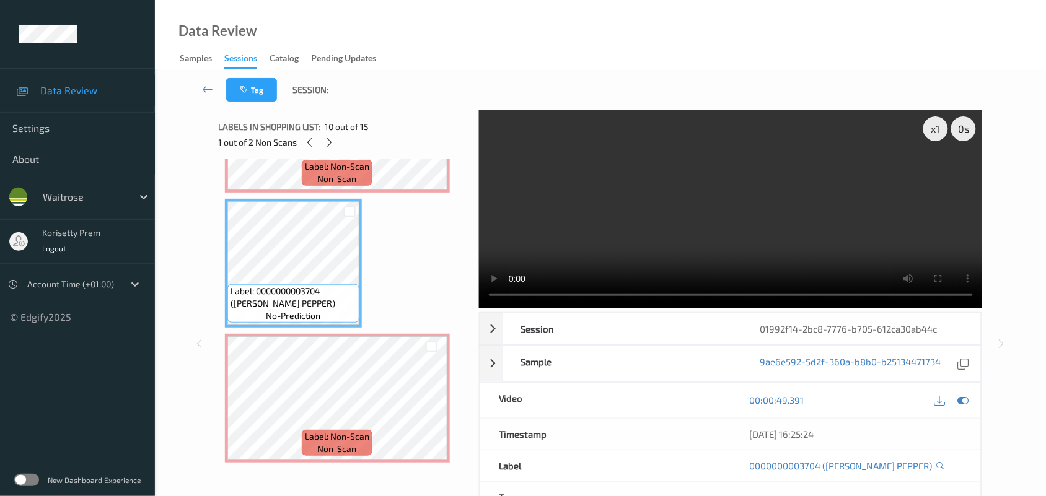
click at [615, 231] on video at bounding box center [731, 209] width 504 height 198
click at [732, 200] on video at bounding box center [731, 209] width 504 height 198
click at [680, 194] on video at bounding box center [731, 209] width 504 height 198
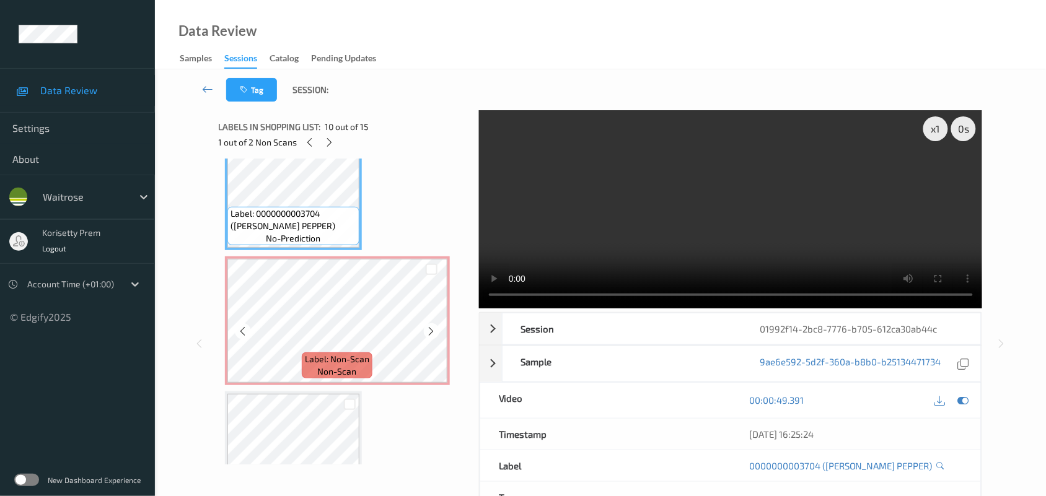
scroll to position [1337, 0]
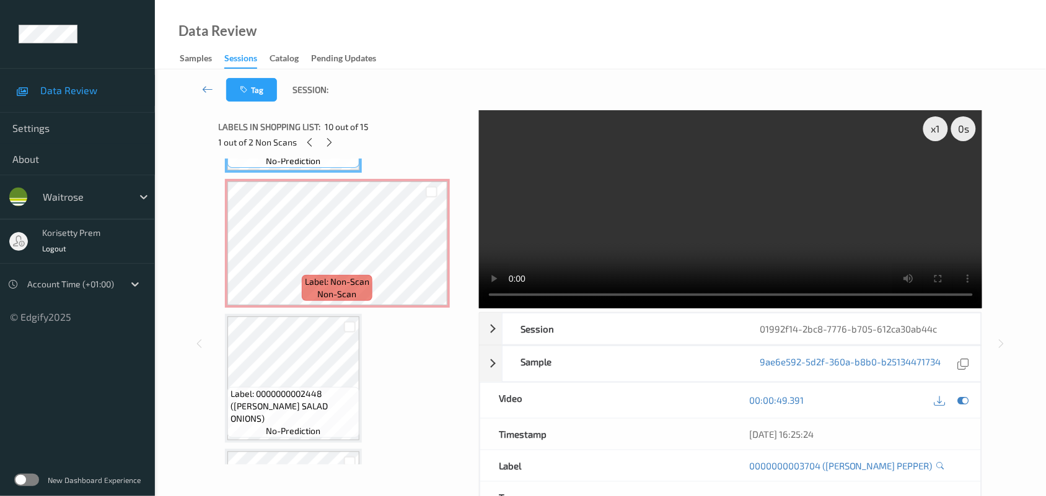
click at [633, 245] on video at bounding box center [731, 209] width 504 height 198
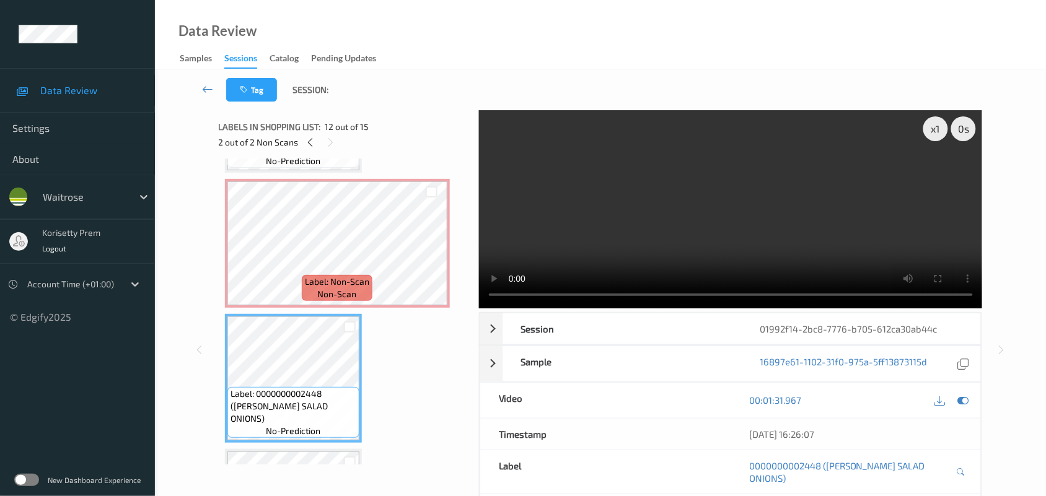
click at [605, 228] on video at bounding box center [731, 209] width 504 height 198
click at [724, 208] on video at bounding box center [731, 209] width 504 height 198
click at [825, 252] on video at bounding box center [731, 209] width 504 height 198
click at [564, 224] on video at bounding box center [731, 209] width 504 height 198
click at [971, 400] on div at bounding box center [963, 400] width 17 height 17
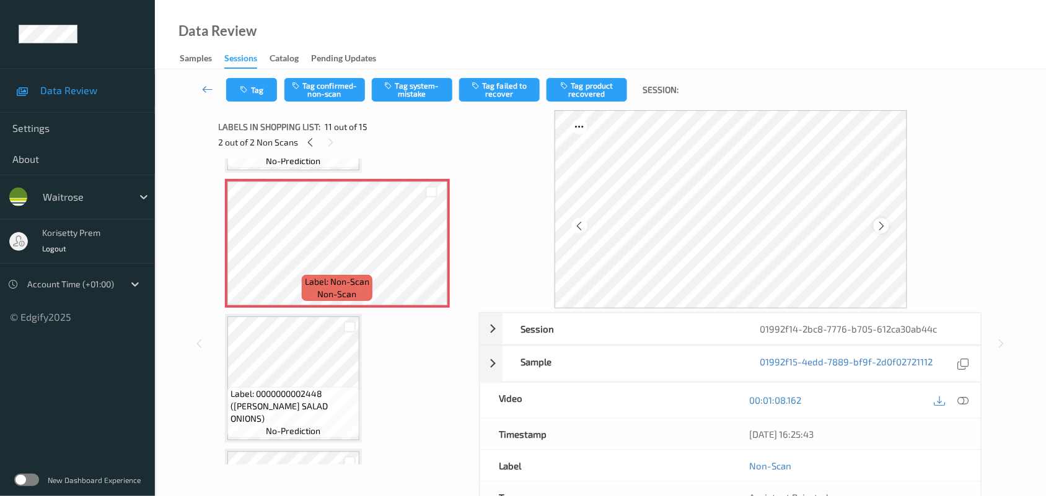
click at [884, 227] on icon at bounding box center [881, 226] width 11 height 11
click at [882, 227] on icon at bounding box center [881, 226] width 11 height 11
click at [882, 228] on icon at bounding box center [881, 226] width 11 height 11
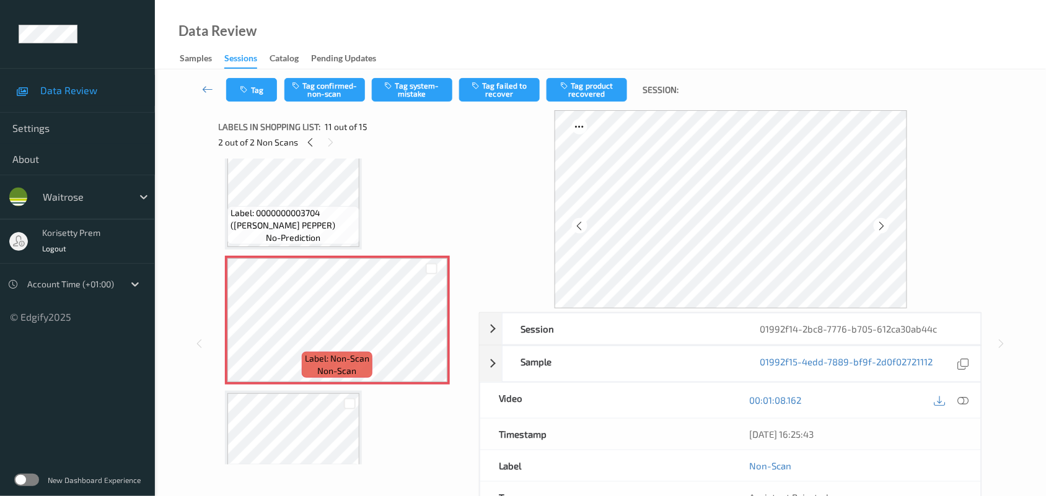
scroll to position [1259, 0]
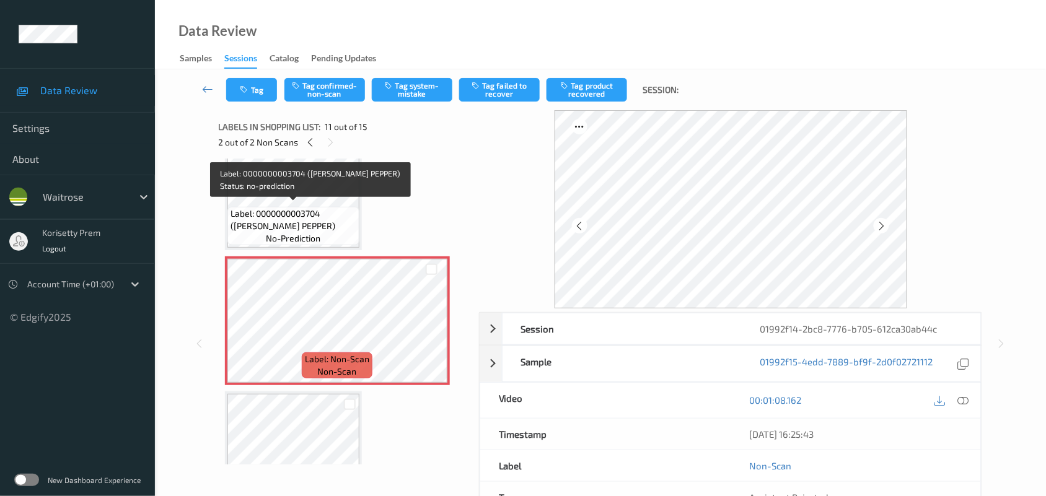
click at [296, 215] on span "Label: 0000000003704 ([PERSON_NAME] PEPPER)" at bounding box center [294, 220] width 126 height 25
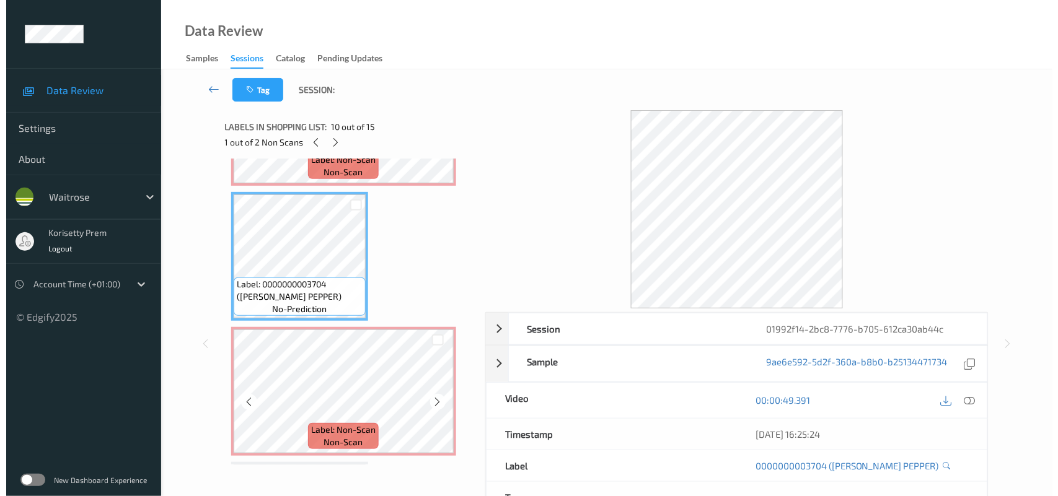
scroll to position [1104, 0]
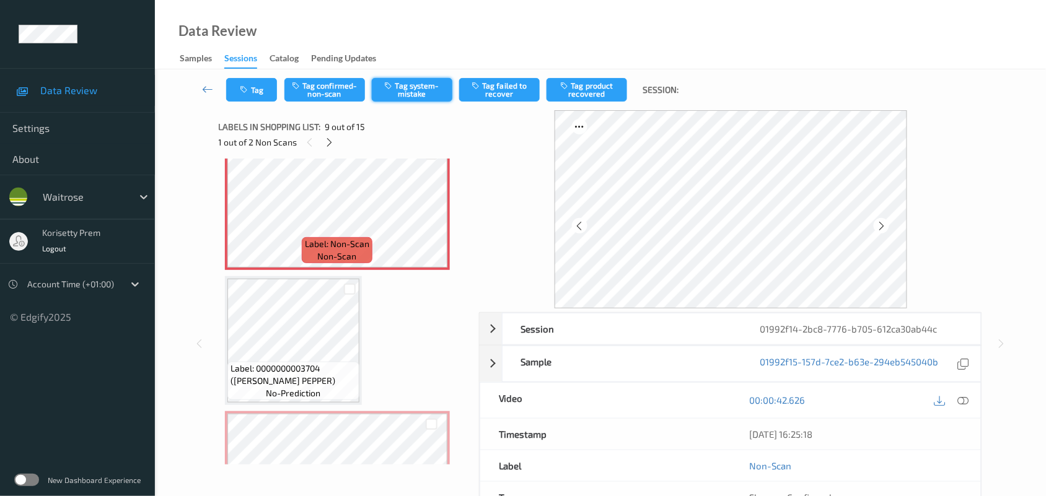
click at [419, 89] on button "Tag system-mistake" at bounding box center [412, 90] width 81 height 24
click at [252, 87] on button "Tag" at bounding box center [251, 90] width 51 height 24
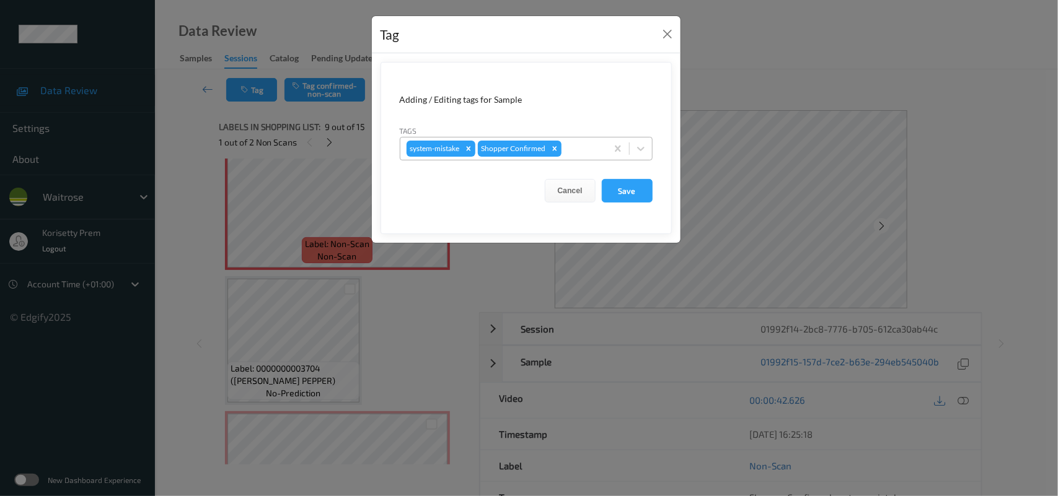
click at [605, 144] on div "system-mistake Shopper Confirmed" at bounding box center [503, 148] width 206 height 21
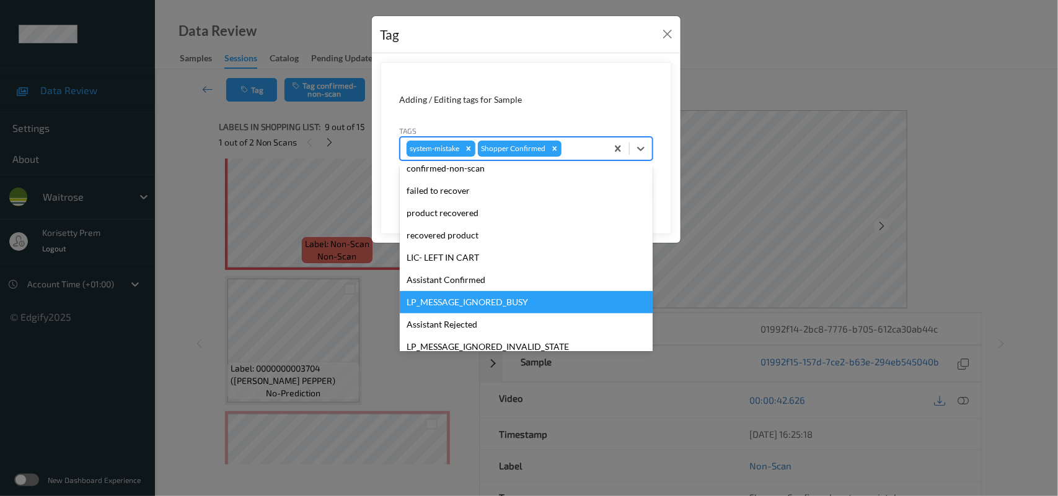
scroll to position [232, 0]
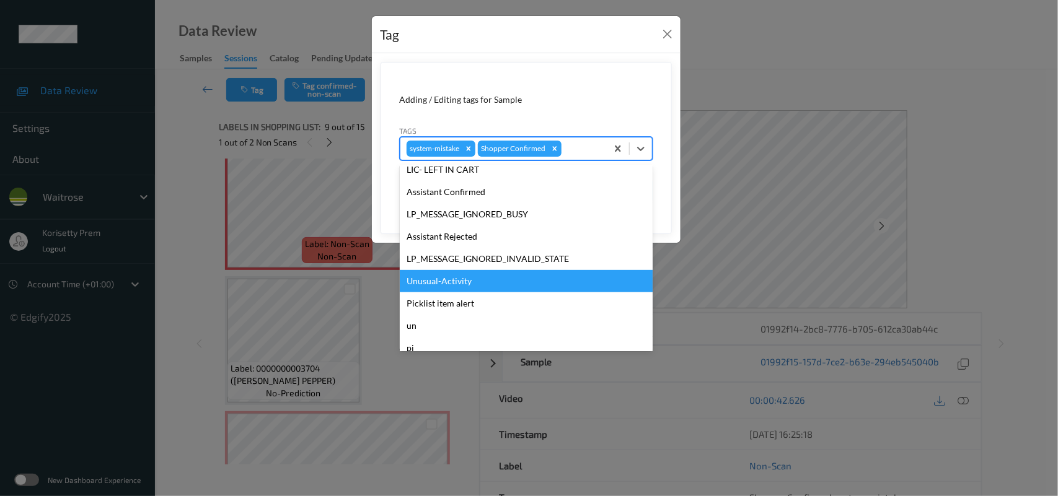
click at [451, 284] on div "Unusual-Activity" at bounding box center [526, 281] width 253 height 22
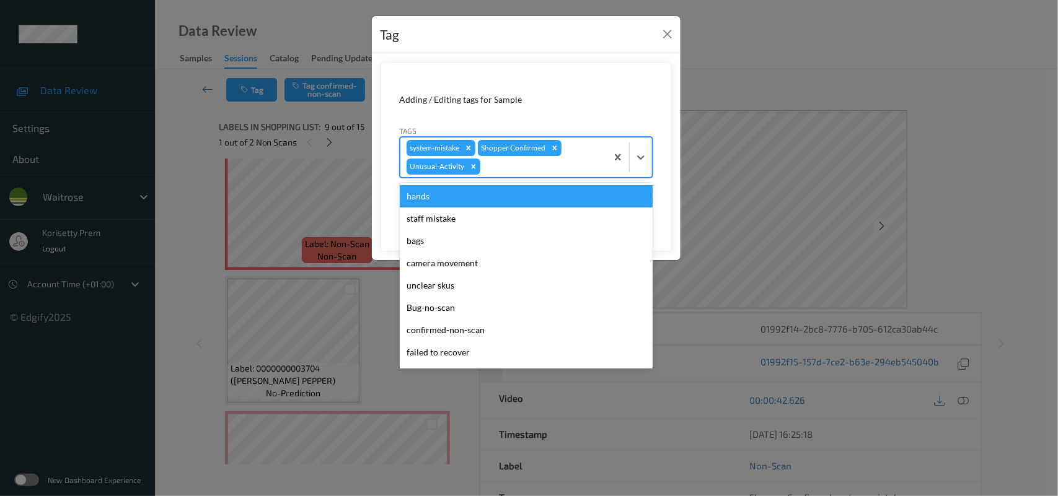
click at [524, 168] on div at bounding box center [542, 166] width 118 height 15
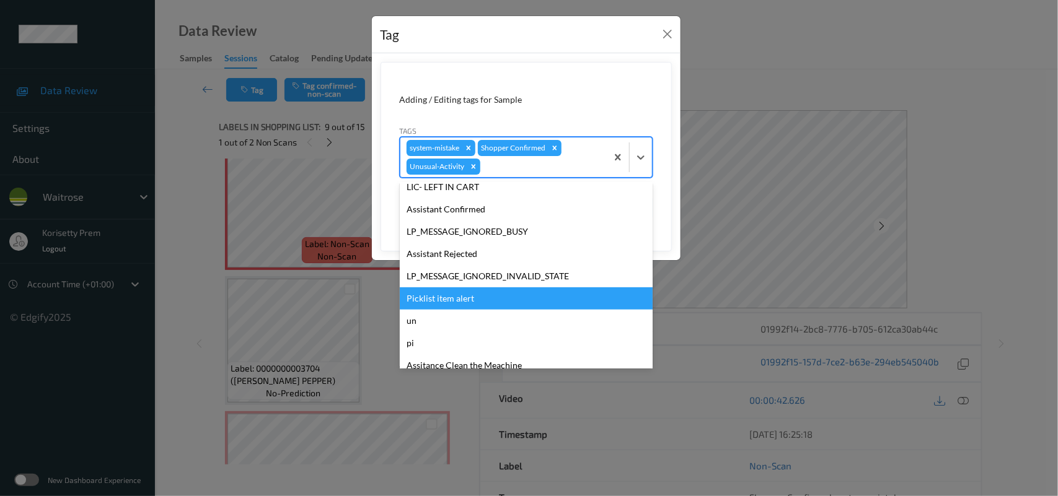
click at [439, 301] on div "Picklist item alert" at bounding box center [526, 299] width 253 height 22
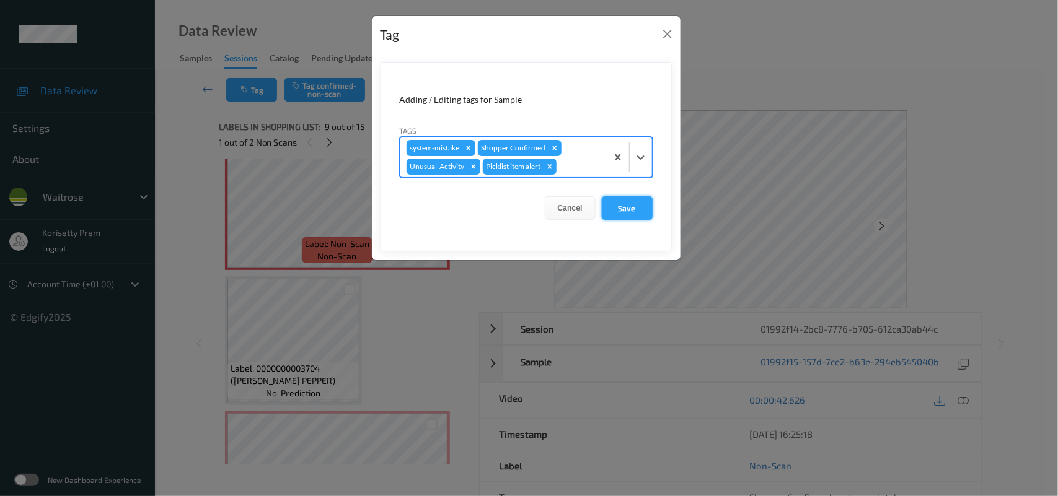
click at [634, 209] on button "Save" at bounding box center [627, 208] width 51 height 24
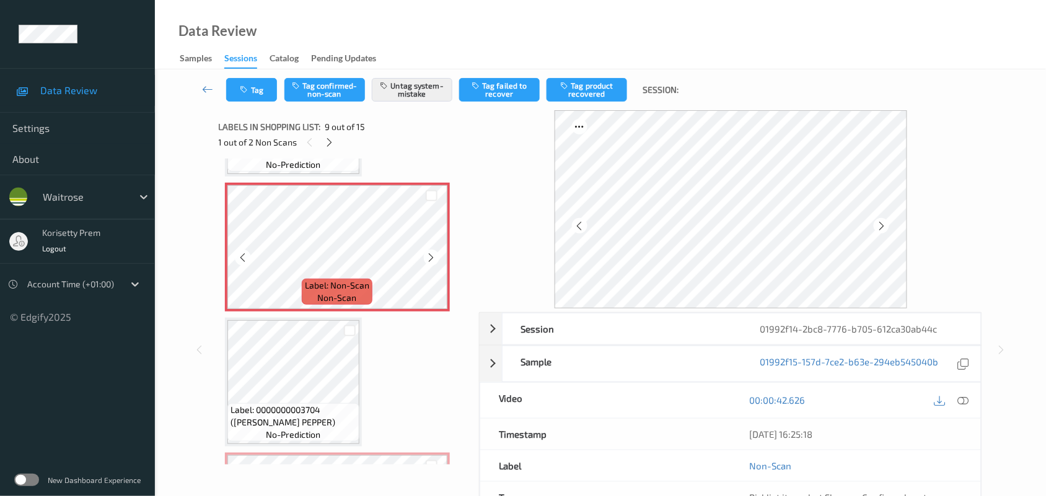
scroll to position [1027, 0]
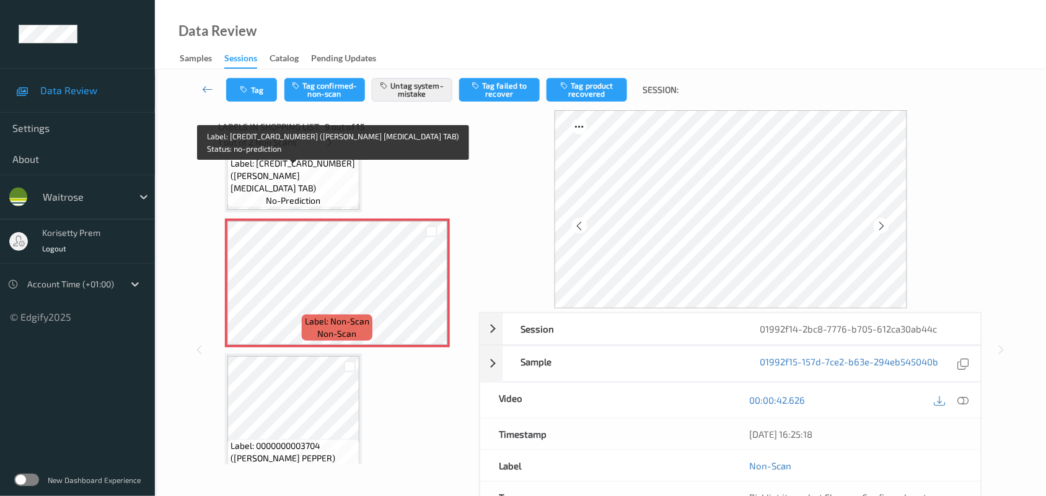
click at [336, 174] on span "Label: [CREDIT_CARD_NUMBER] ([PERSON_NAME] [MEDICAL_DATA] TAB)" at bounding box center [294, 175] width 126 height 37
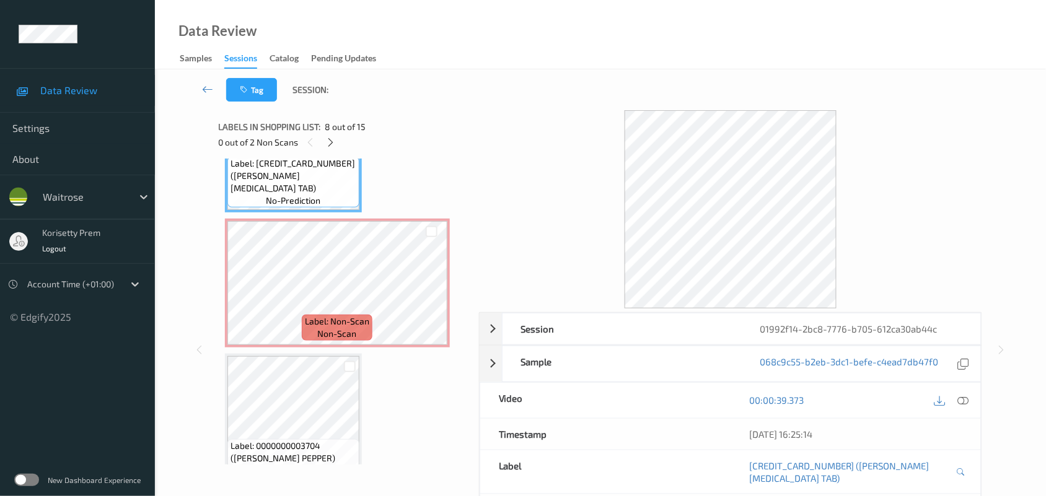
click at [961, 390] on div "00:00:39.373" at bounding box center [856, 400] width 250 height 35
click at [962, 397] on icon at bounding box center [963, 400] width 11 height 11
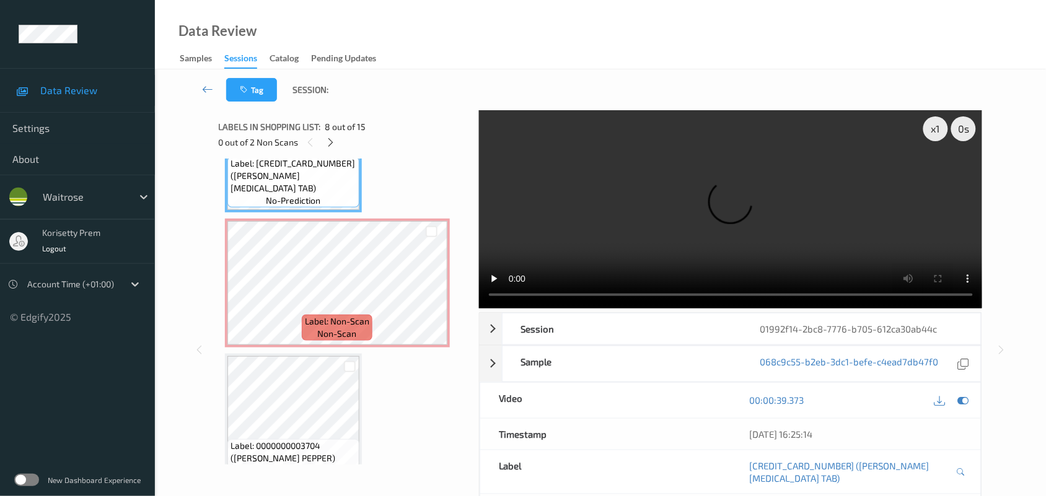
click at [684, 208] on video at bounding box center [731, 209] width 504 height 198
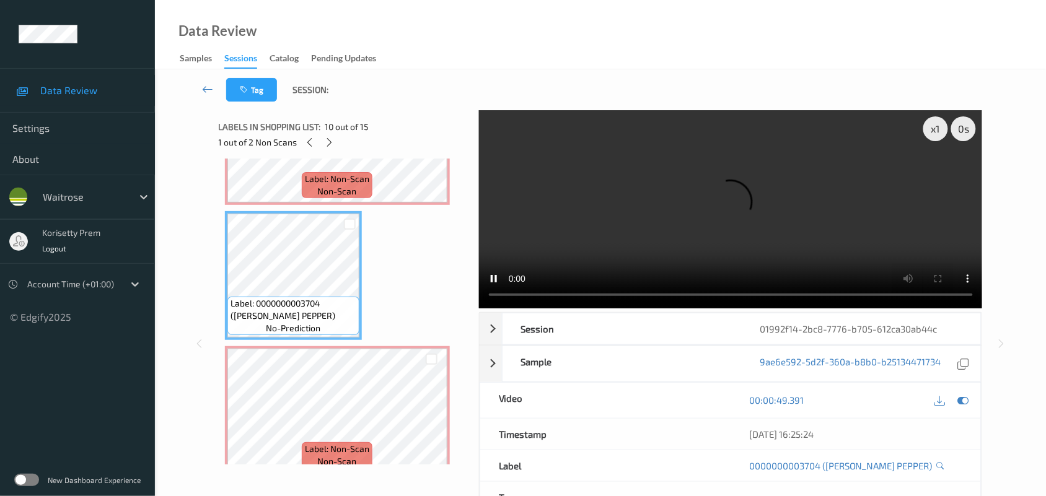
scroll to position [1182, 0]
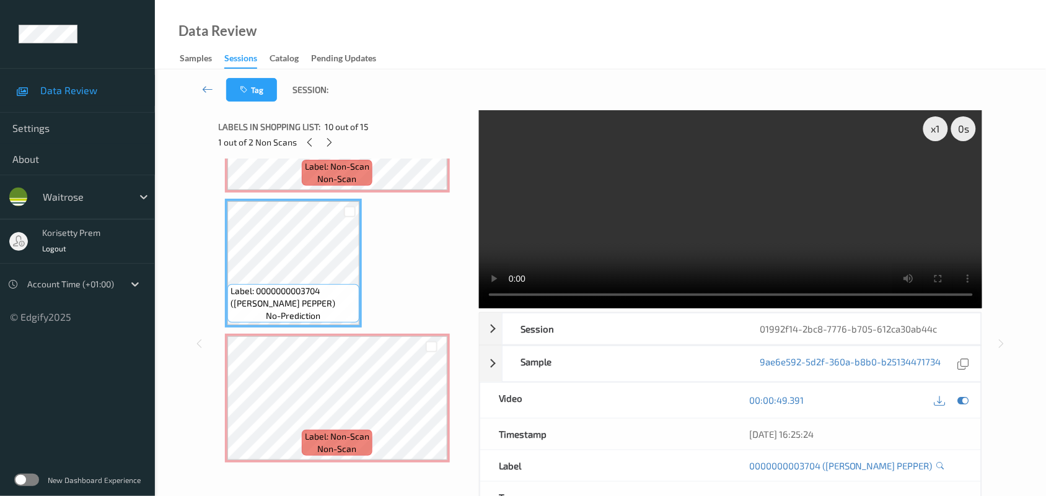
click at [728, 185] on video at bounding box center [731, 209] width 504 height 198
click at [788, 211] on video at bounding box center [731, 209] width 504 height 198
click at [733, 233] on video at bounding box center [731, 209] width 504 height 198
click at [786, 209] on video at bounding box center [731, 209] width 504 height 198
click at [697, 184] on video at bounding box center [731, 209] width 504 height 198
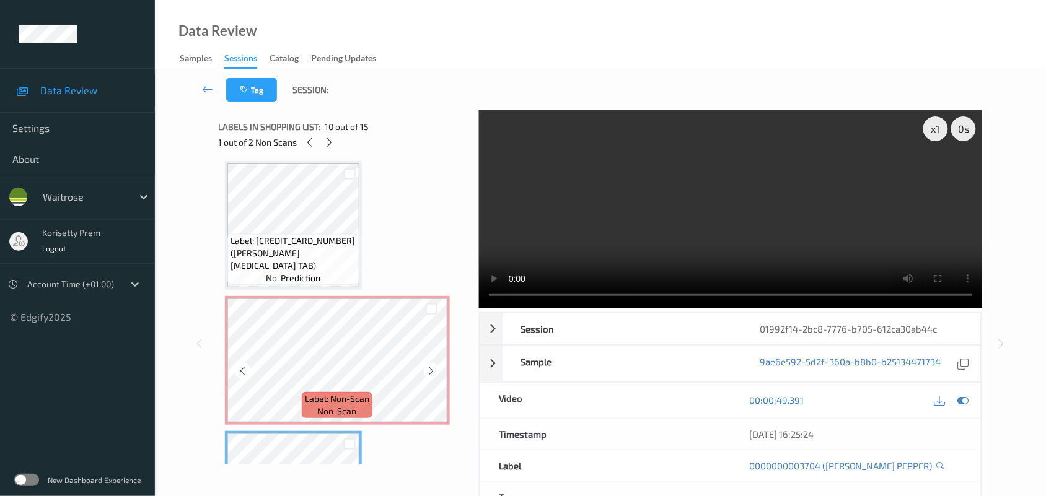
scroll to position [872, 0]
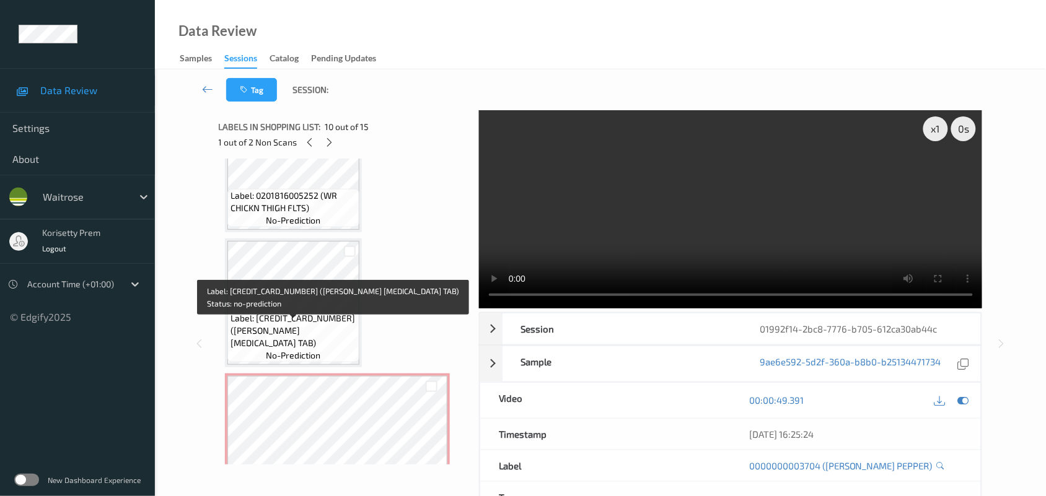
click at [302, 323] on span "Label: [CREDIT_CARD_NUMBER] ([PERSON_NAME] [MEDICAL_DATA] TAB)" at bounding box center [294, 330] width 126 height 37
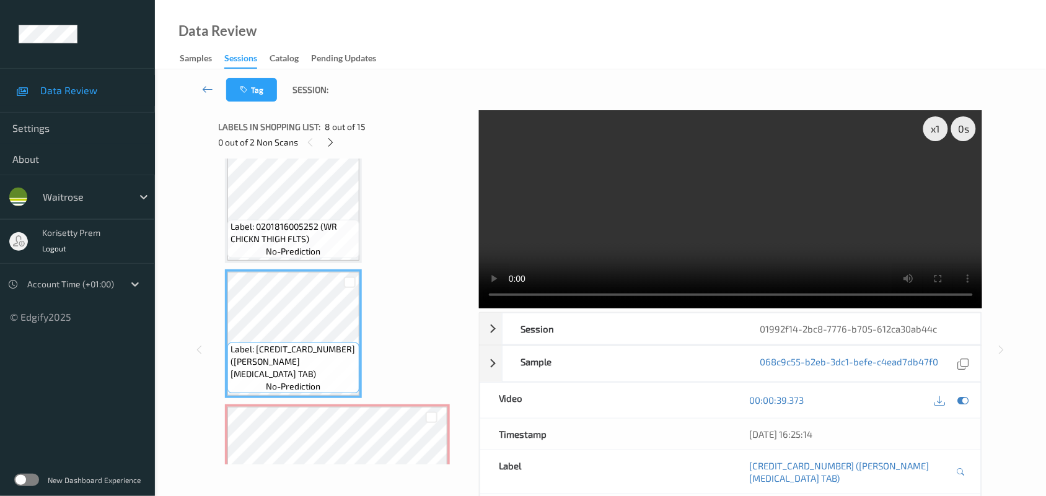
scroll to position [794, 0]
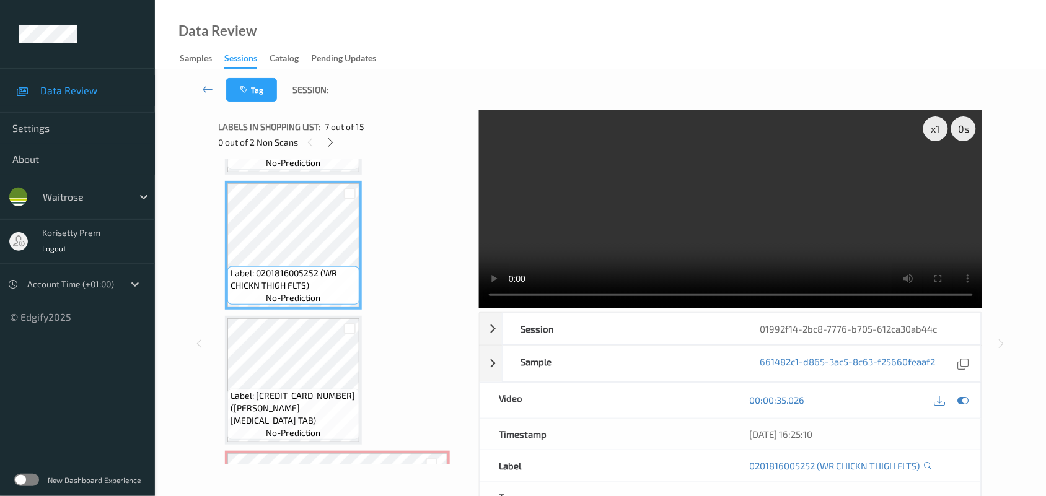
click at [674, 254] on video at bounding box center [731, 209] width 504 height 198
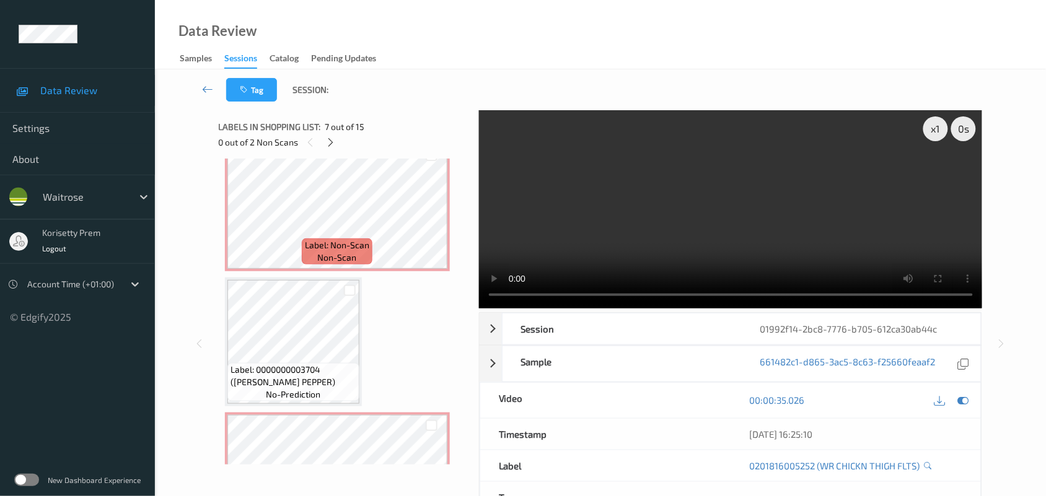
scroll to position [1104, 0]
click at [618, 228] on video at bounding box center [731, 209] width 504 height 198
click at [429, 213] on icon at bounding box center [431, 216] width 11 height 11
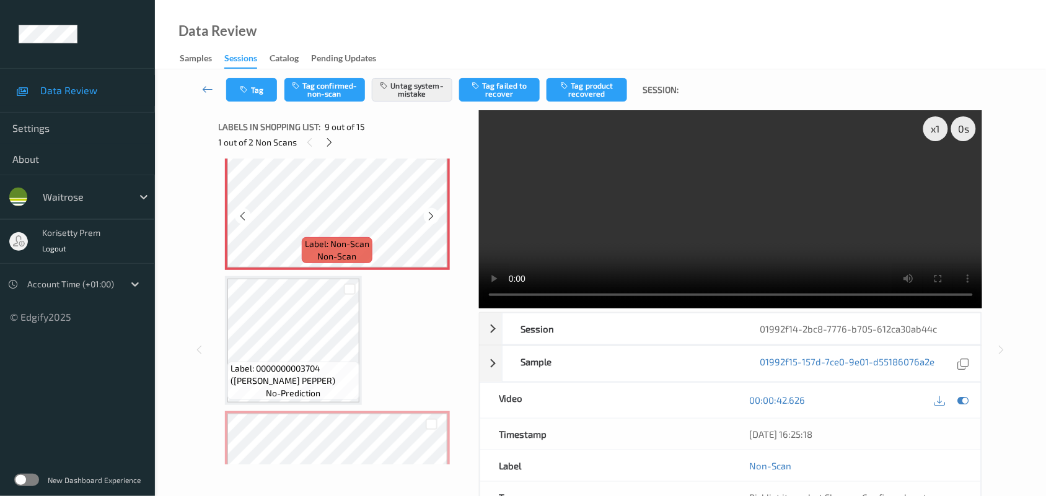
click at [429, 213] on icon at bounding box center [431, 216] width 11 height 11
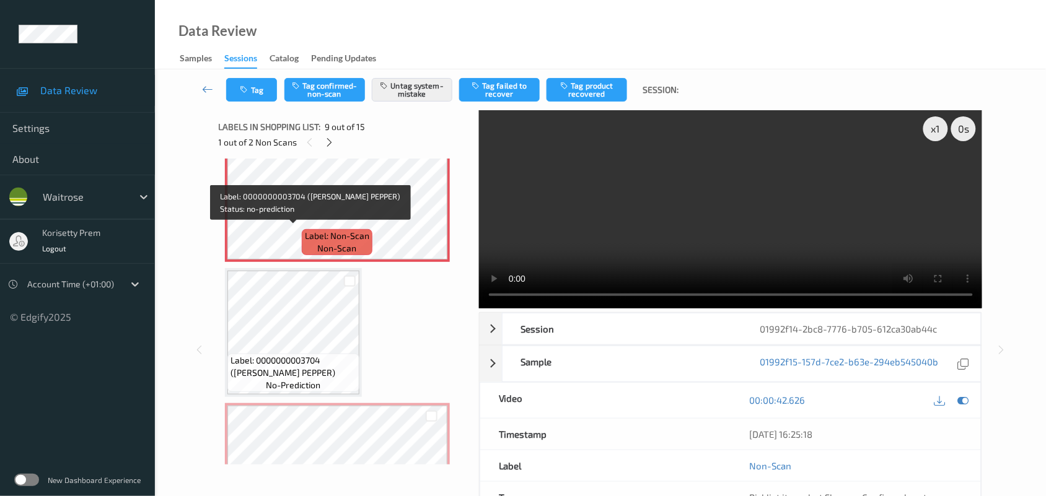
scroll to position [1259, 0]
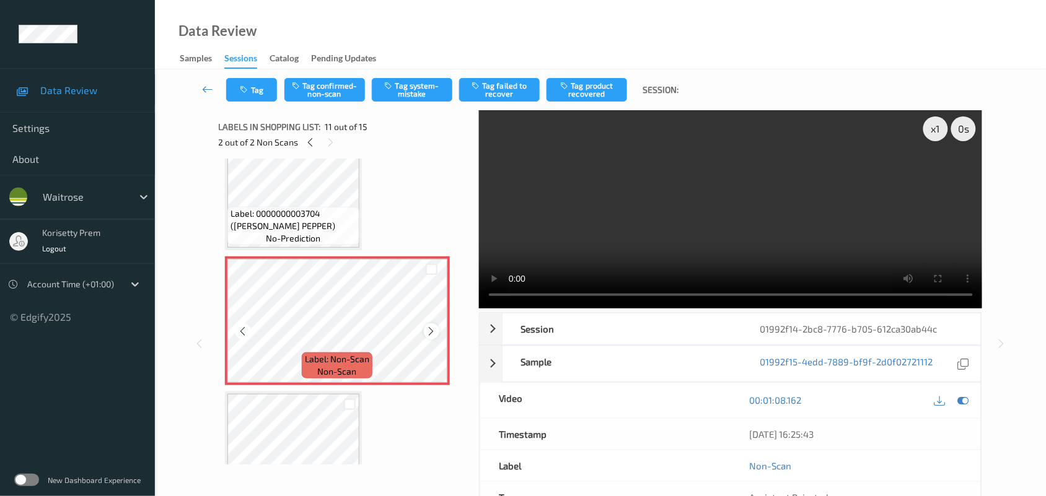
click at [434, 329] on icon at bounding box center [431, 331] width 11 height 11
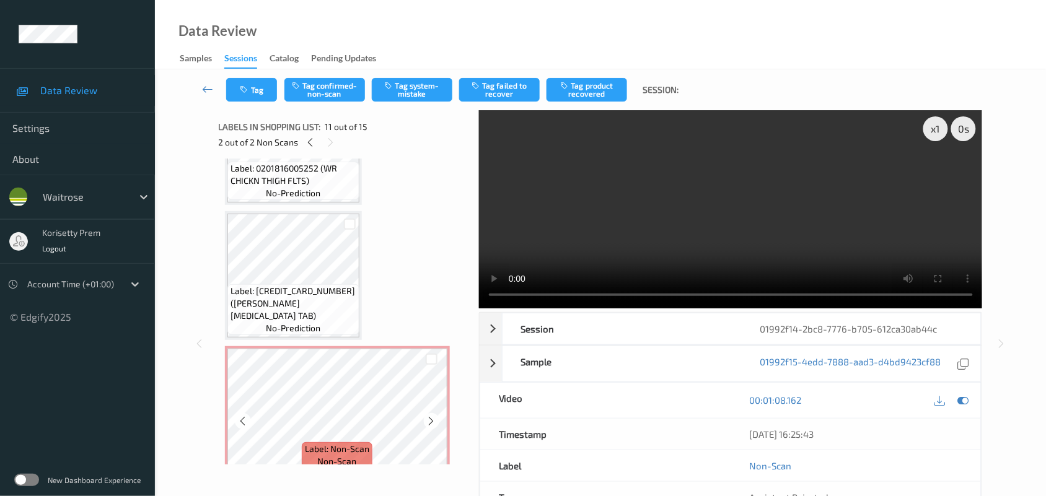
scroll to position [872, 0]
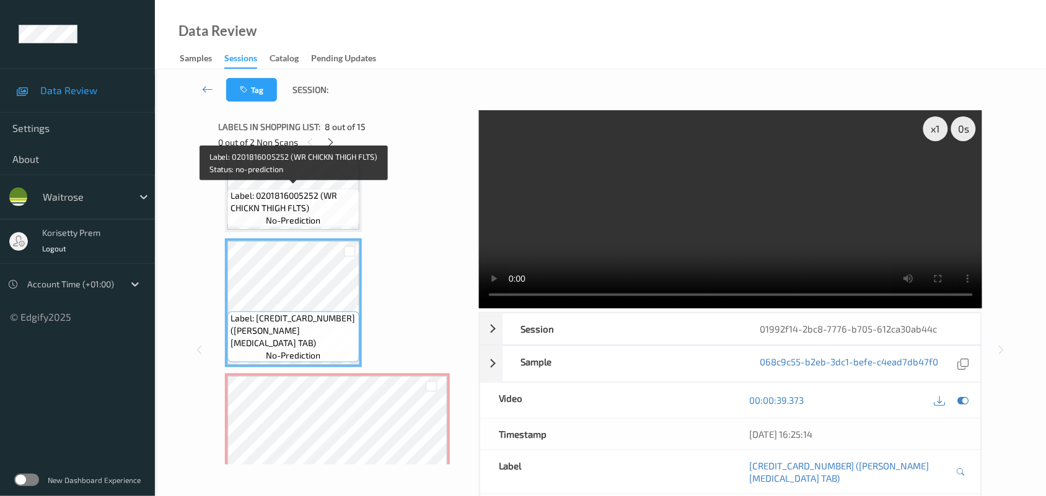
click at [315, 196] on span "Label: 0201816005252 (WR CHICKN THIGH FLTS)" at bounding box center [294, 202] width 126 height 25
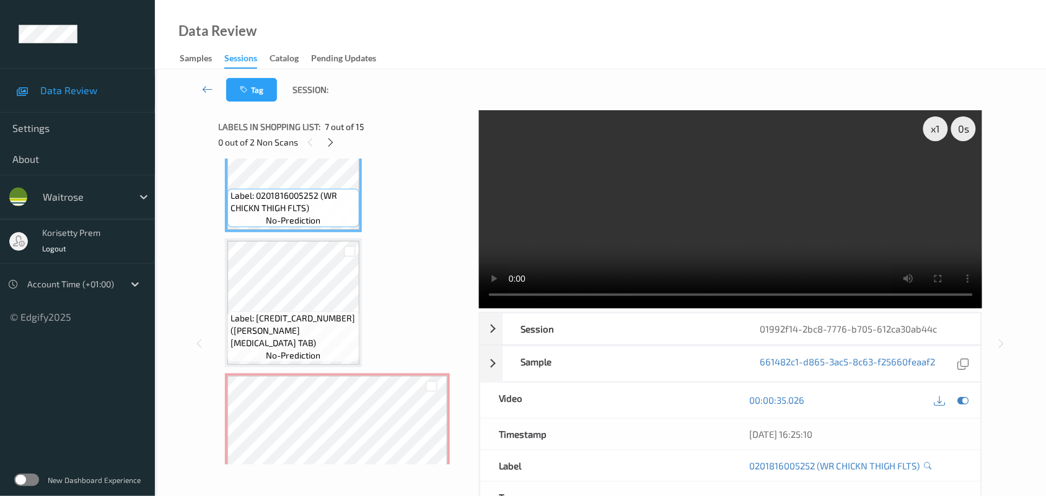
click at [710, 262] on video at bounding box center [731, 209] width 504 height 198
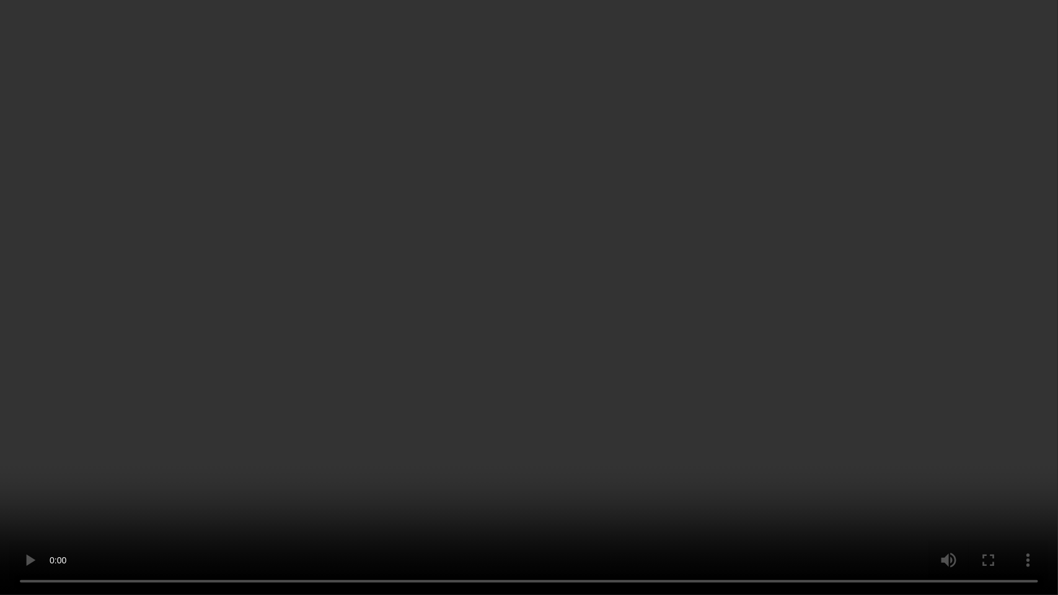
click at [725, 287] on video at bounding box center [529, 297] width 1058 height 595
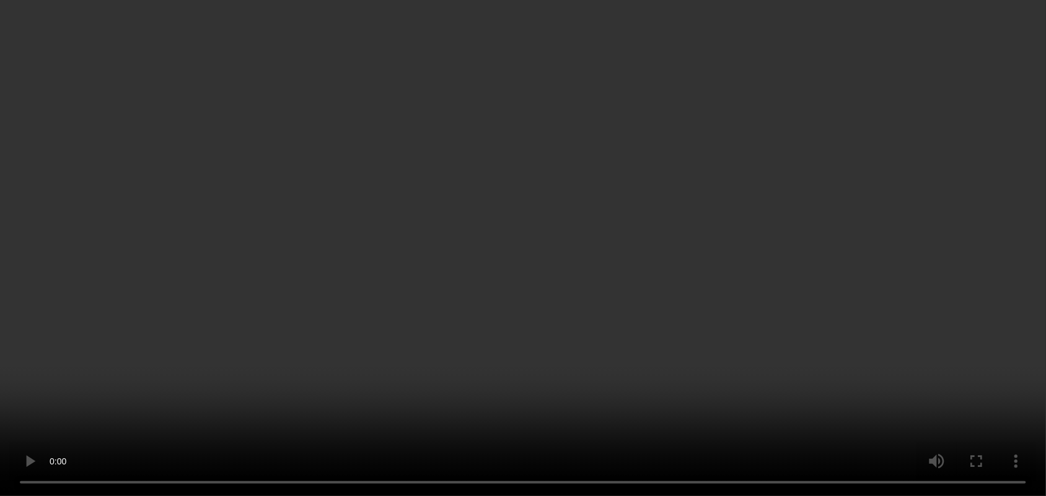
scroll to position [1104, 0]
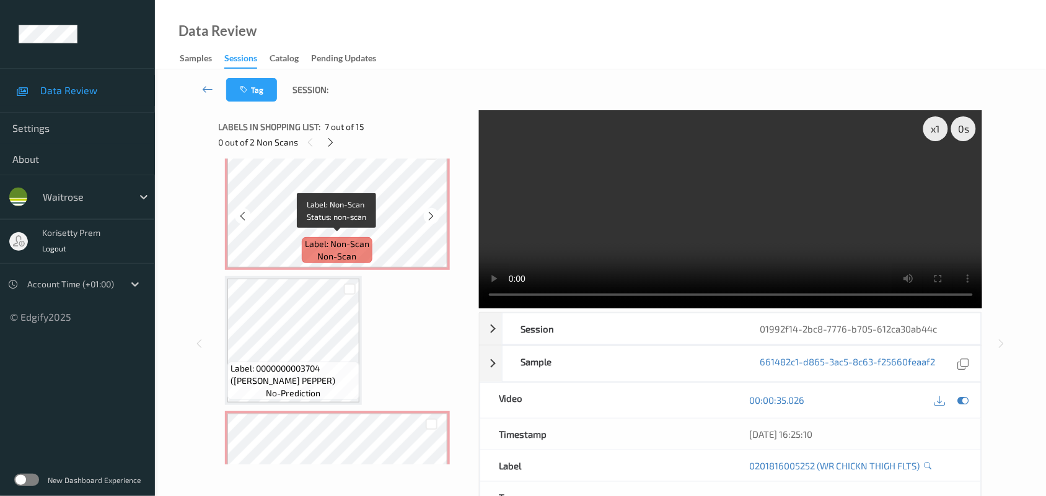
click at [348, 250] on span "non-scan" at bounding box center [337, 256] width 39 height 12
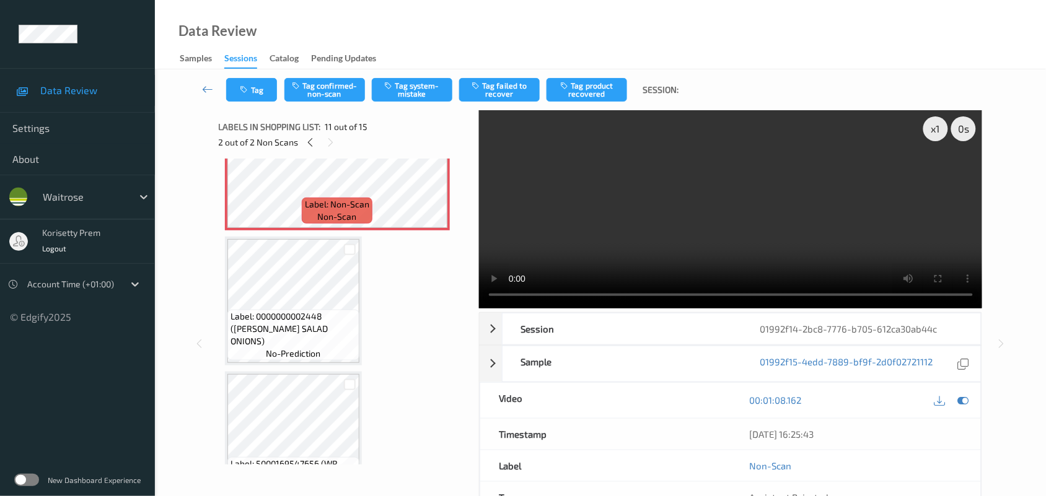
scroll to position [1259, 0]
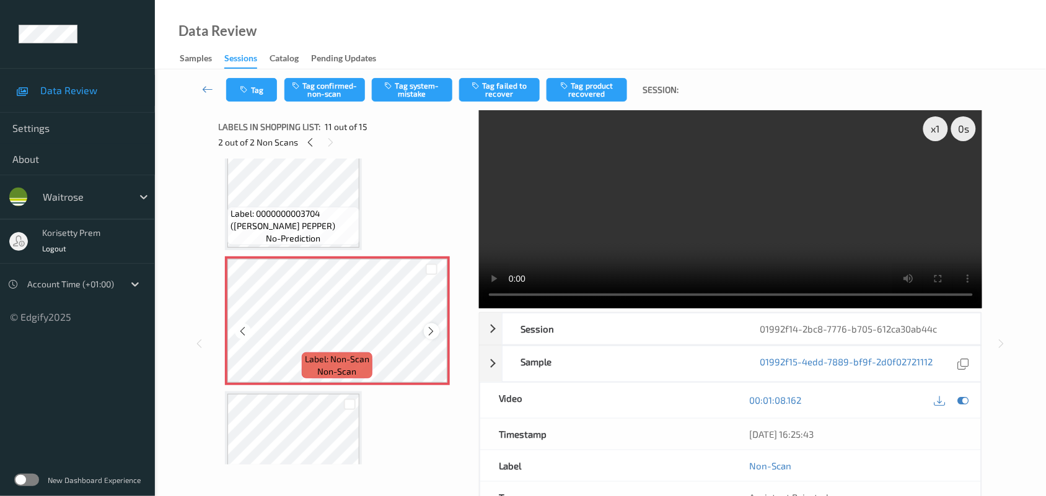
click at [429, 329] on icon at bounding box center [431, 331] width 11 height 11
click at [431, 329] on icon at bounding box center [431, 331] width 11 height 11
click at [432, 329] on icon at bounding box center [431, 331] width 11 height 11
click at [411, 94] on button "Tag system-mistake" at bounding box center [412, 90] width 81 height 24
click at [252, 98] on button "Tag" at bounding box center [251, 90] width 51 height 24
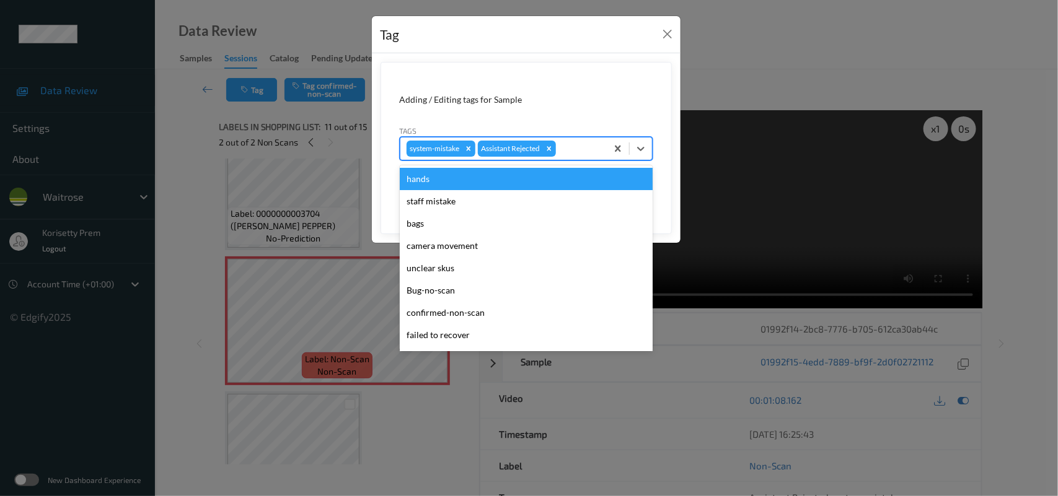
click at [595, 154] on div at bounding box center [579, 148] width 42 height 15
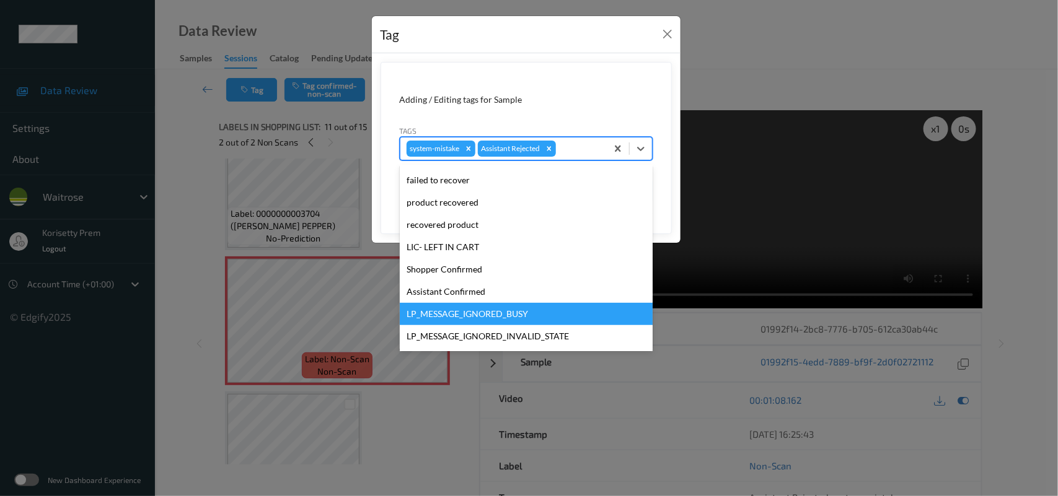
scroll to position [286, 0]
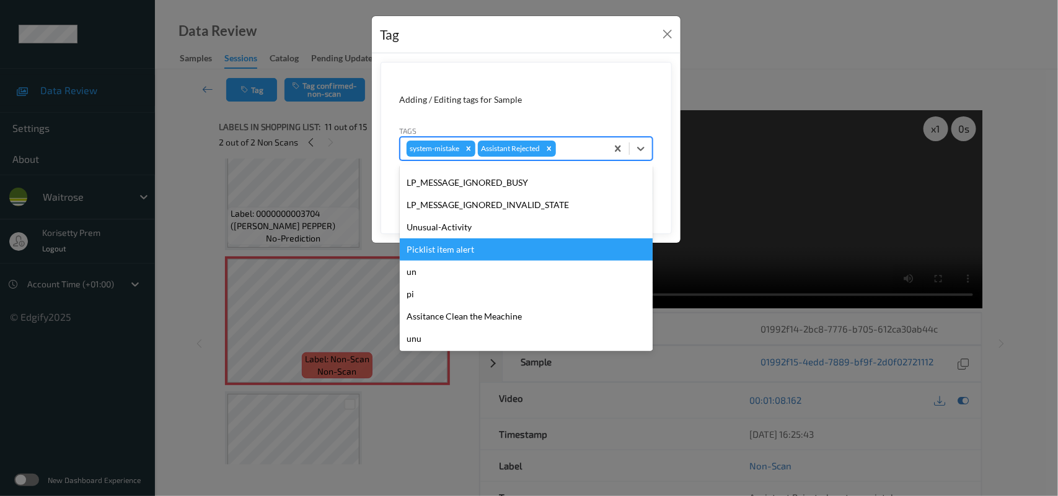
click at [469, 240] on div "Picklist item alert" at bounding box center [526, 250] width 253 height 22
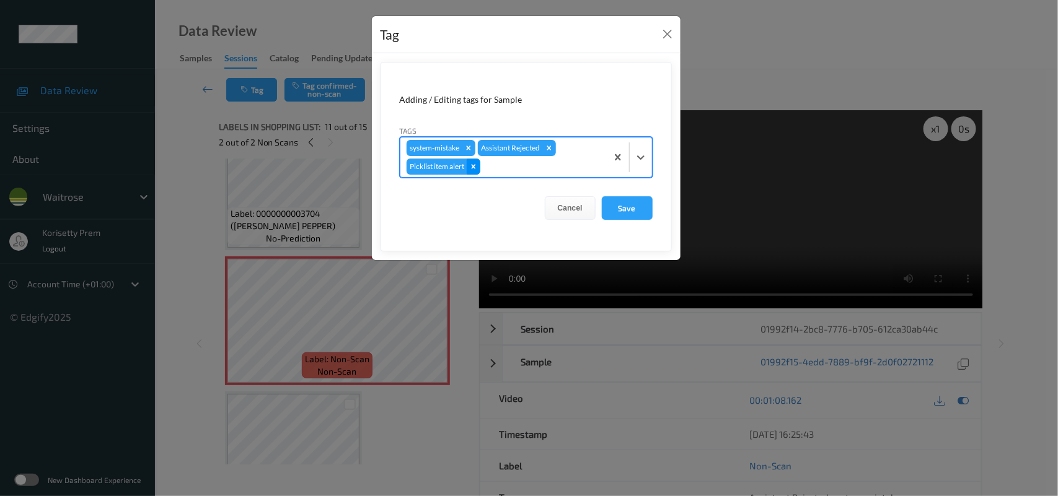
click at [475, 166] on icon "Remove Picklist item alert" at bounding box center [473, 166] width 4 height 4
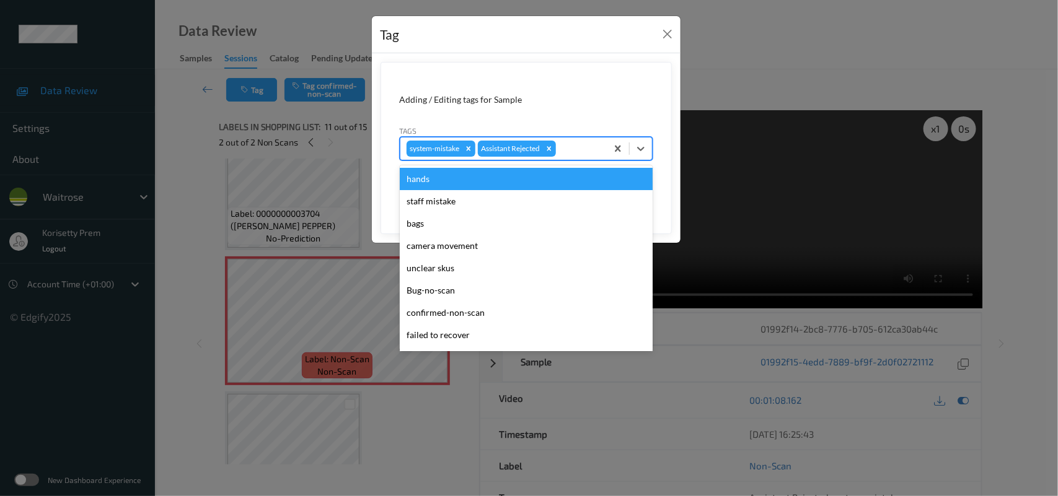
drag, startPoint x: 561, startPoint y: 147, endPoint x: 561, endPoint y: 162, distance: 14.9
click at [560, 146] on input "text" at bounding box center [559, 149] width 2 height 12
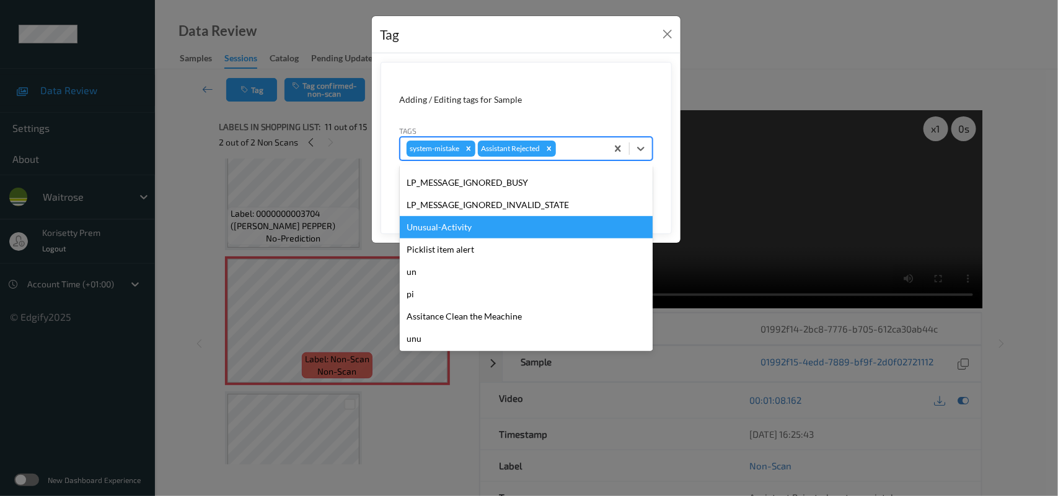
click at [449, 229] on div "Unusual-Activity" at bounding box center [526, 227] width 253 height 22
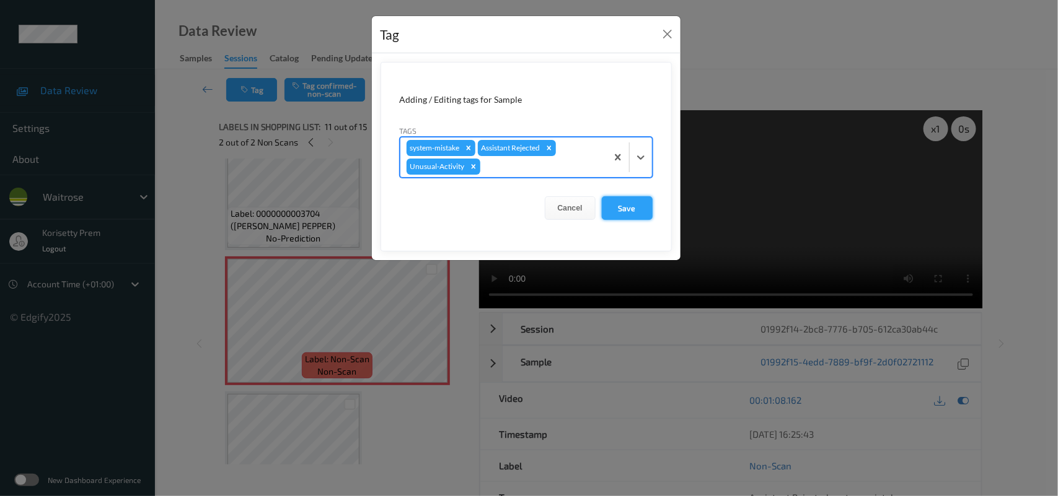
click at [629, 205] on button "Save" at bounding box center [627, 208] width 51 height 24
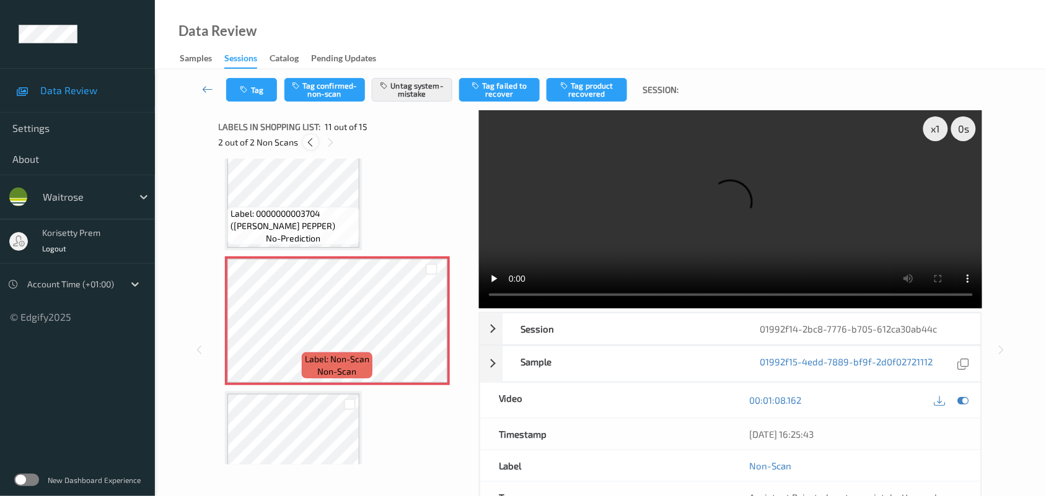
click at [309, 139] on icon at bounding box center [311, 142] width 11 height 11
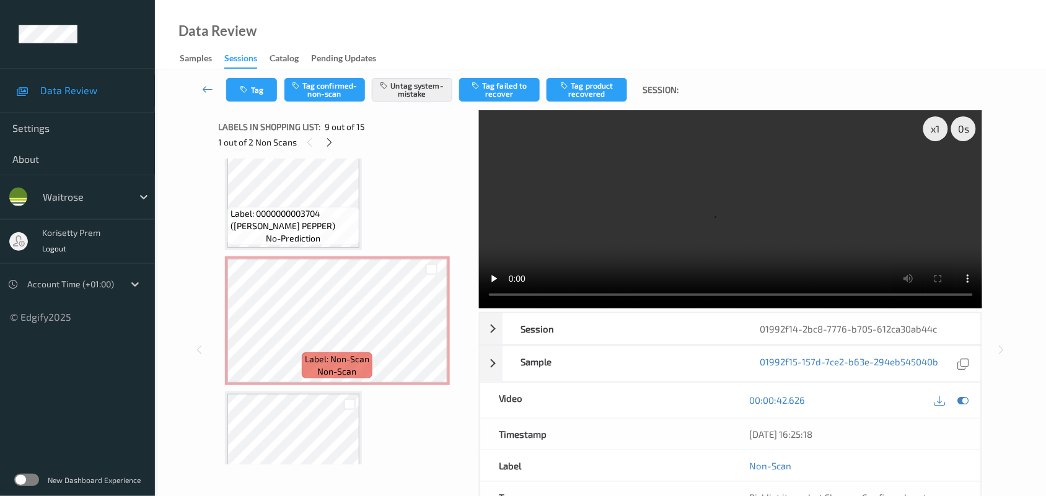
scroll to position [949, 0]
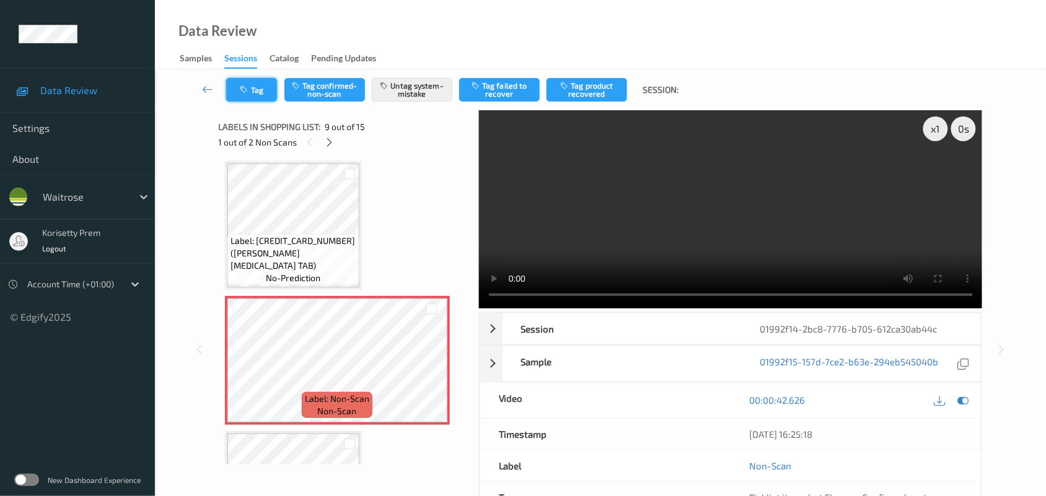
click at [247, 87] on icon "button" at bounding box center [245, 90] width 11 height 9
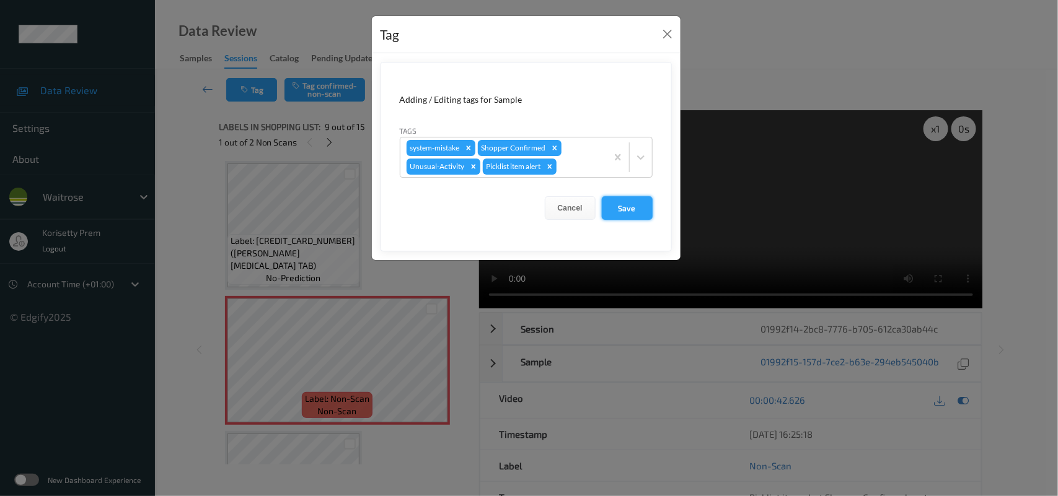
drag, startPoint x: 623, startPoint y: 205, endPoint x: 623, endPoint y: 214, distance: 9.3
click at [623, 206] on button "Save" at bounding box center [627, 208] width 51 height 24
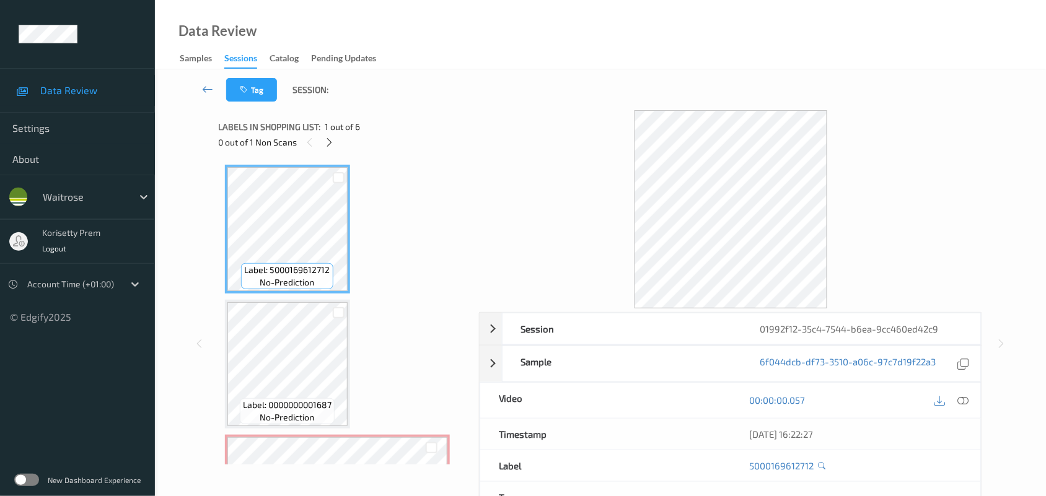
click at [465, 119] on div "Labels in shopping list: 1 out of 6" at bounding box center [345, 126] width 252 height 15
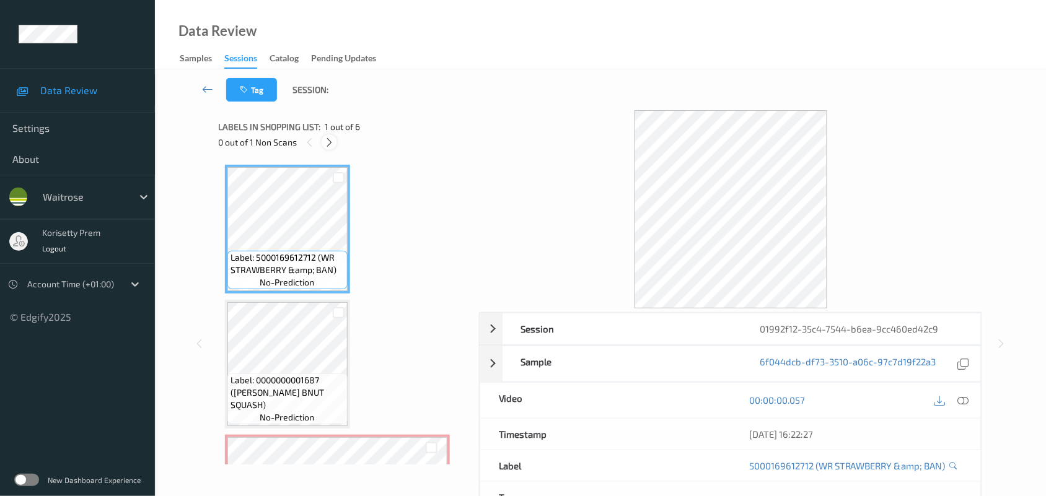
click at [330, 144] on icon at bounding box center [329, 142] width 11 height 11
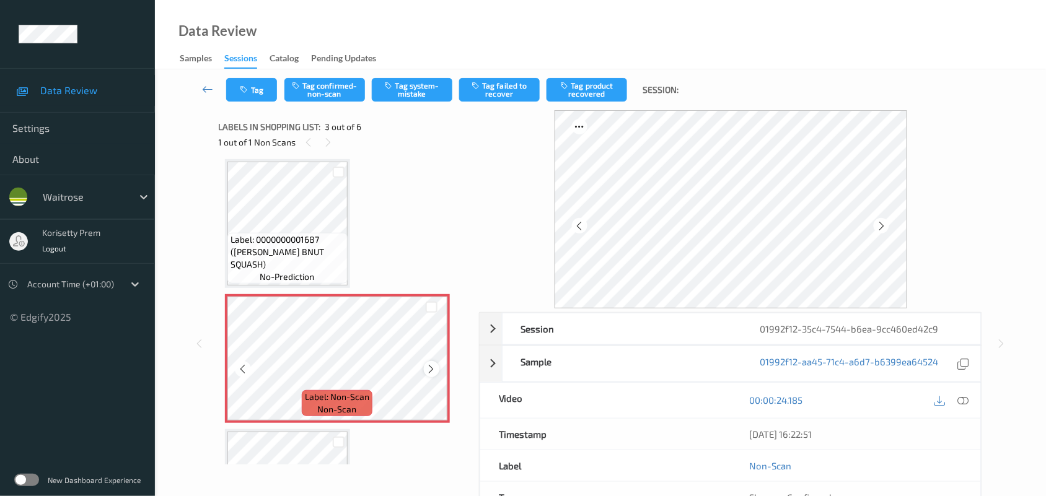
click at [429, 366] on icon at bounding box center [431, 369] width 11 height 11
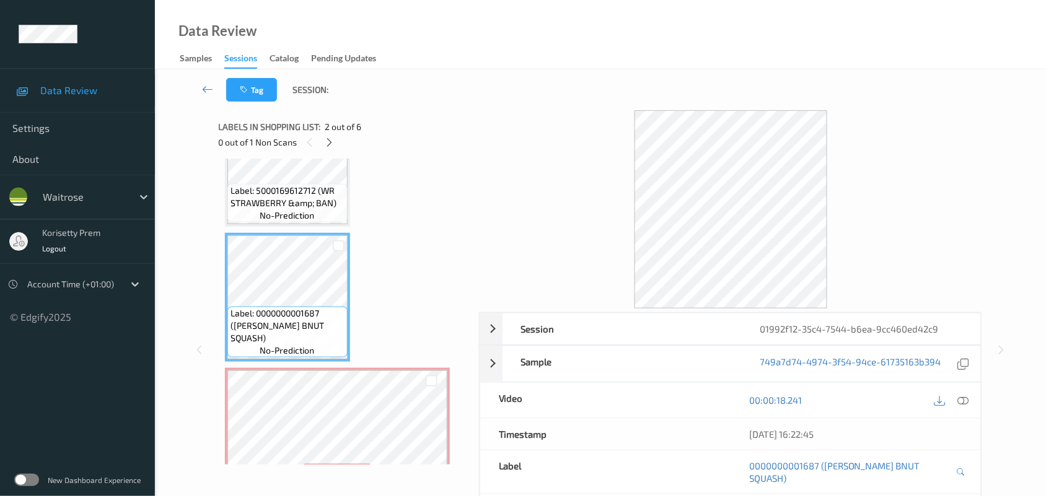
scroll to position [63, 0]
click at [965, 403] on icon at bounding box center [963, 400] width 11 height 11
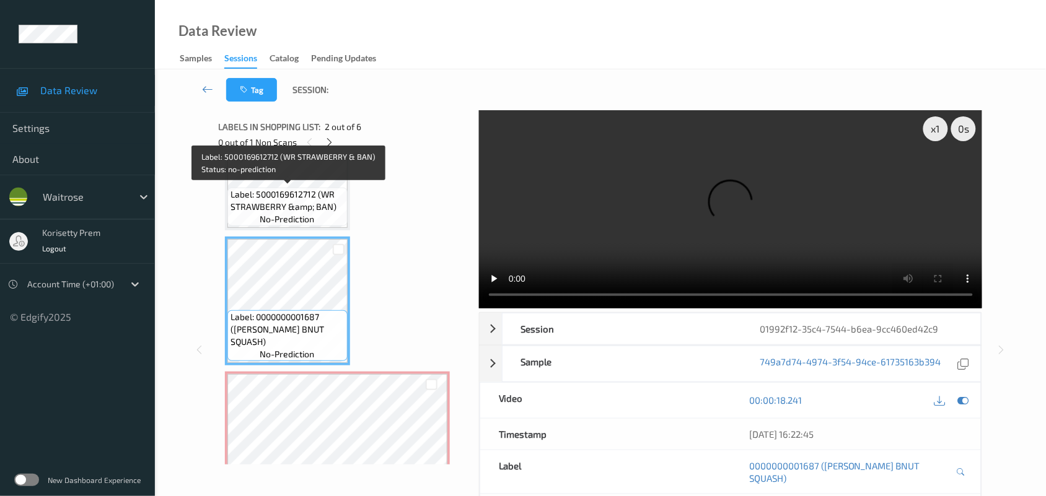
click at [279, 206] on span "Label: 5000169612712 (WR STRAWBERRY &amp; BAN)" at bounding box center [288, 200] width 114 height 25
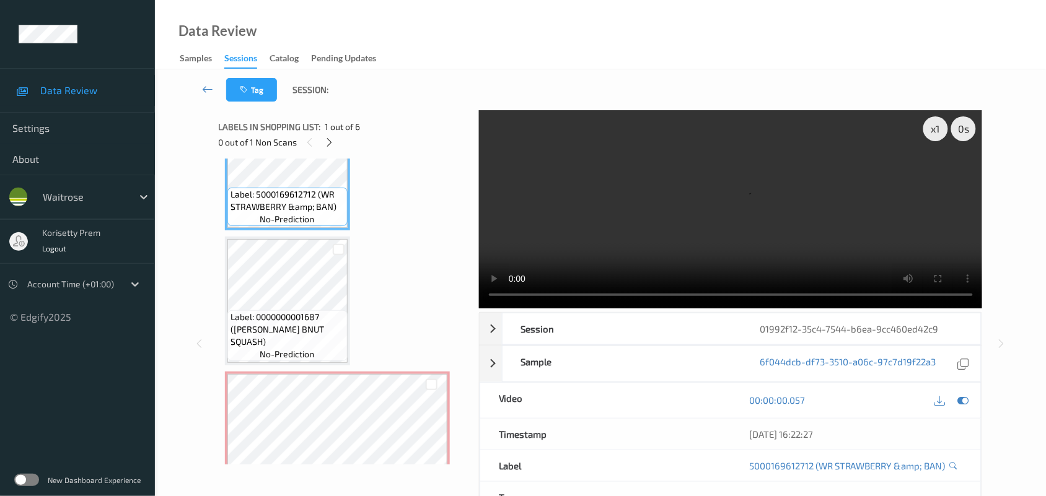
click at [716, 192] on video at bounding box center [731, 209] width 504 height 198
click at [602, 217] on video at bounding box center [731, 209] width 504 height 198
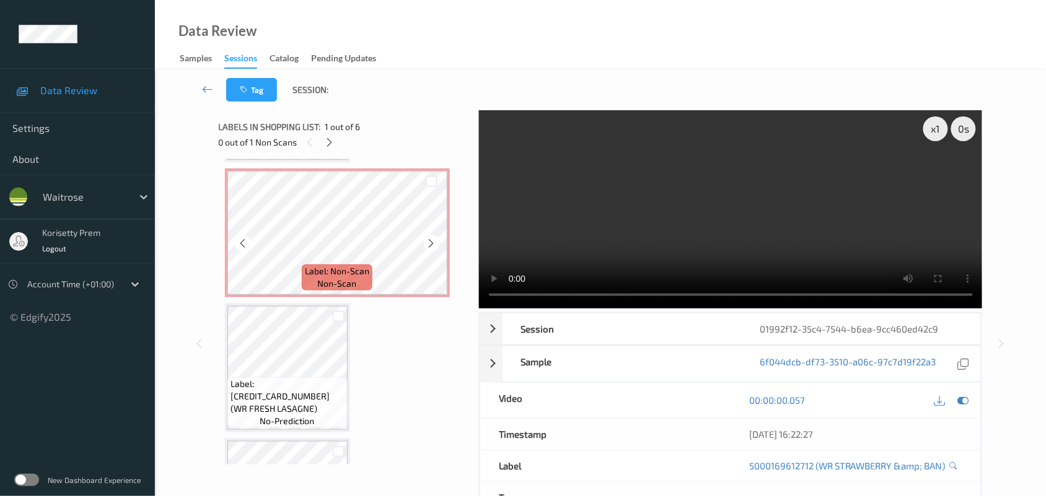
scroll to position [296, 0]
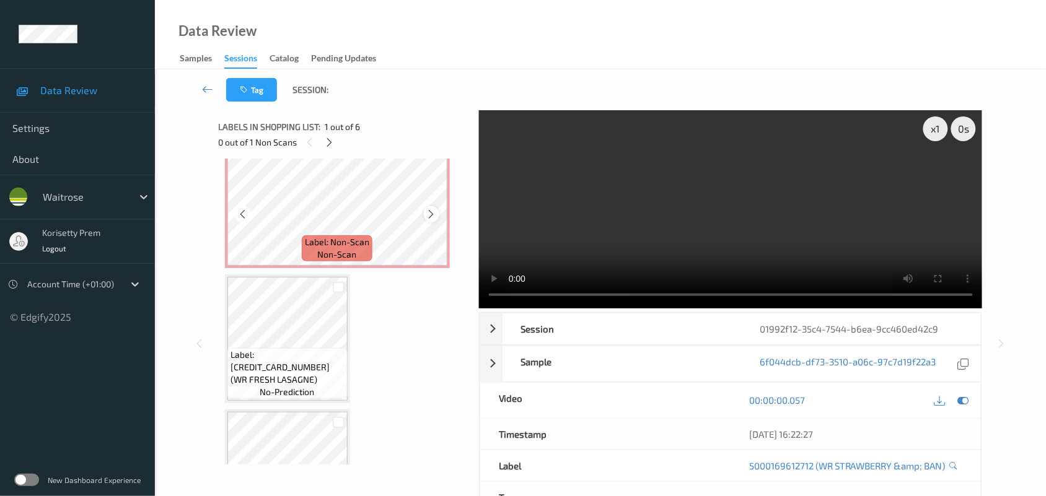
click at [433, 212] on icon at bounding box center [431, 214] width 11 height 11
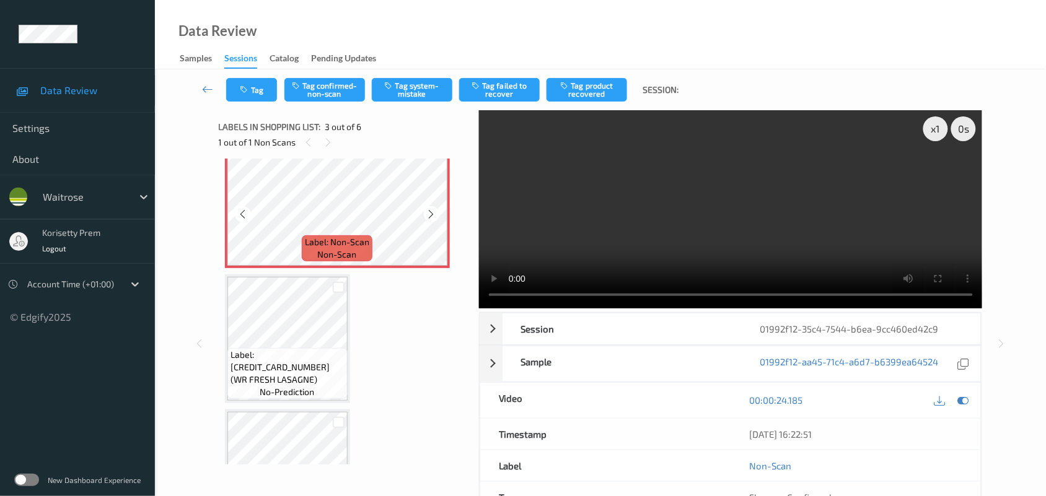
click at [433, 212] on icon at bounding box center [431, 214] width 11 height 11
click at [617, 244] on video at bounding box center [731, 209] width 504 height 198
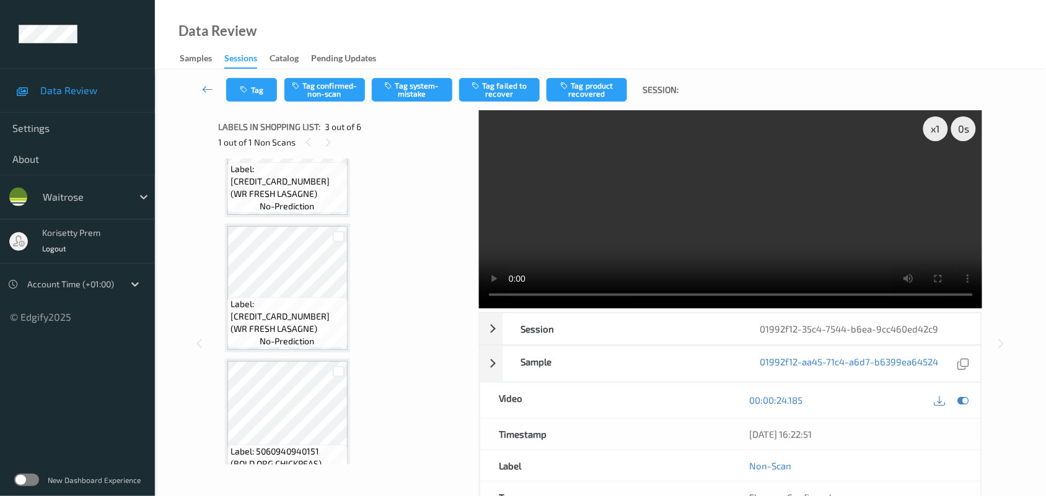
scroll to position [509, 0]
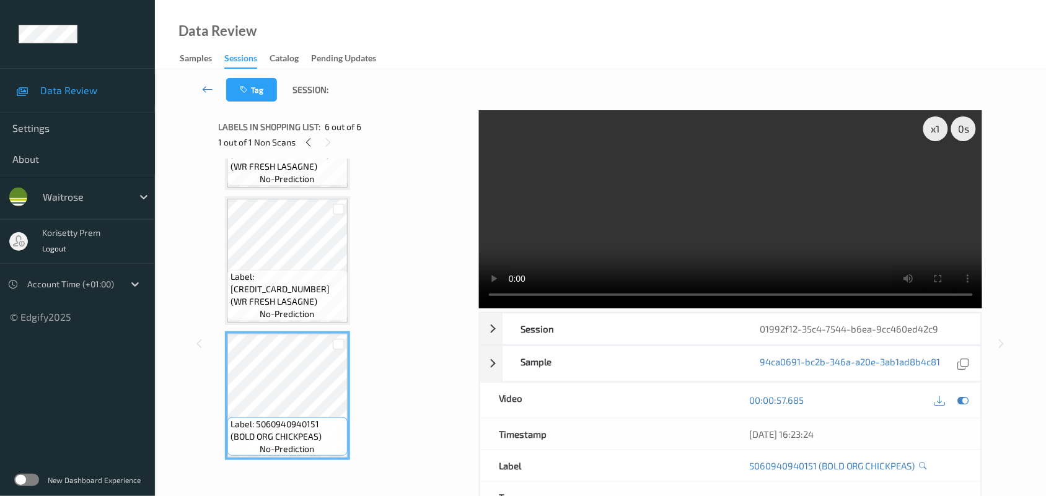
click at [622, 224] on video at bounding box center [731, 209] width 504 height 198
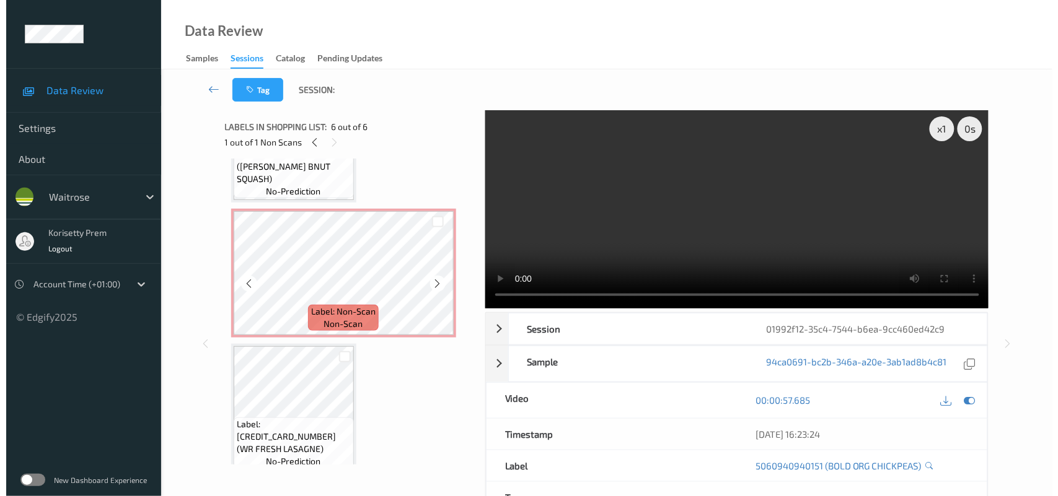
scroll to position [199, 0]
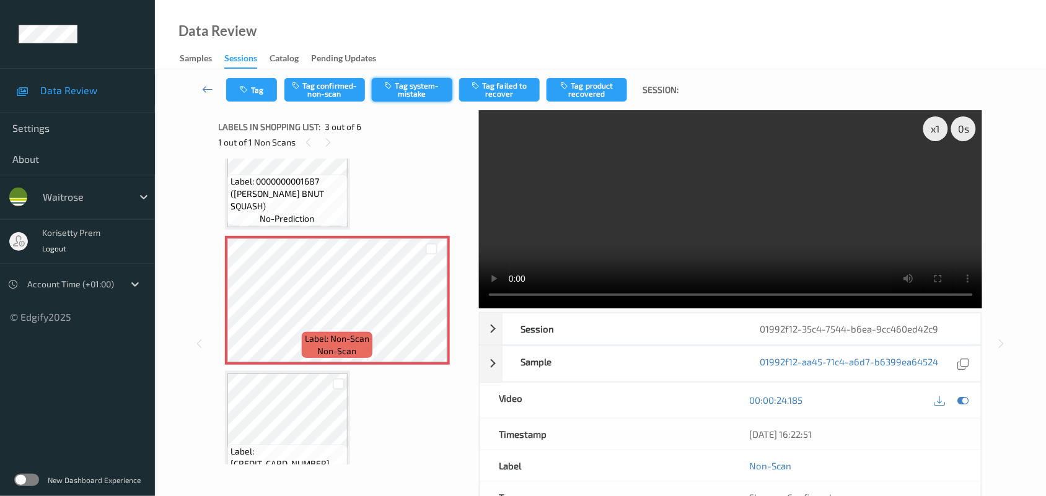
click at [403, 87] on button "Tag system-mistake" at bounding box center [412, 90] width 81 height 24
click at [249, 93] on icon "button" at bounding box center [245, 90] width 11 height 9
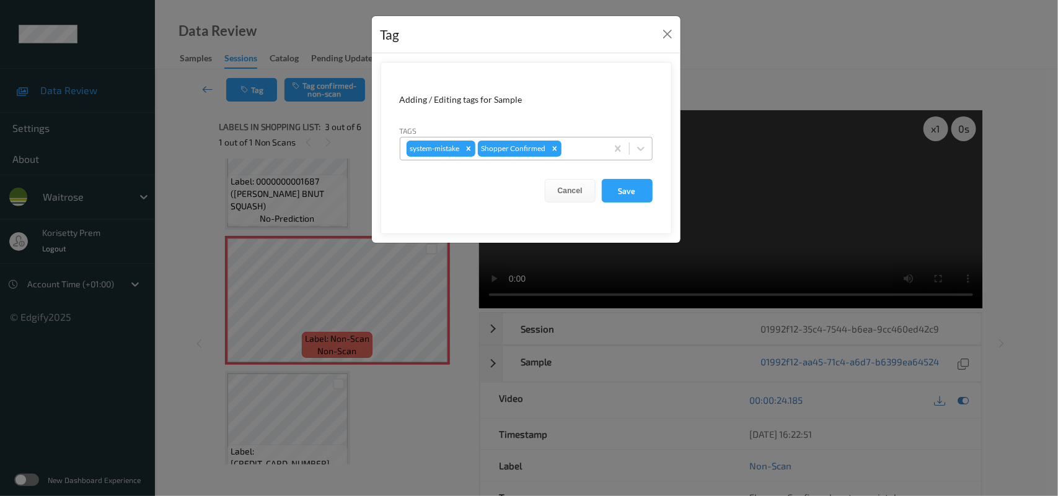
click at [579, 149] on div at bounding box center [582, 148] width 37 height 15
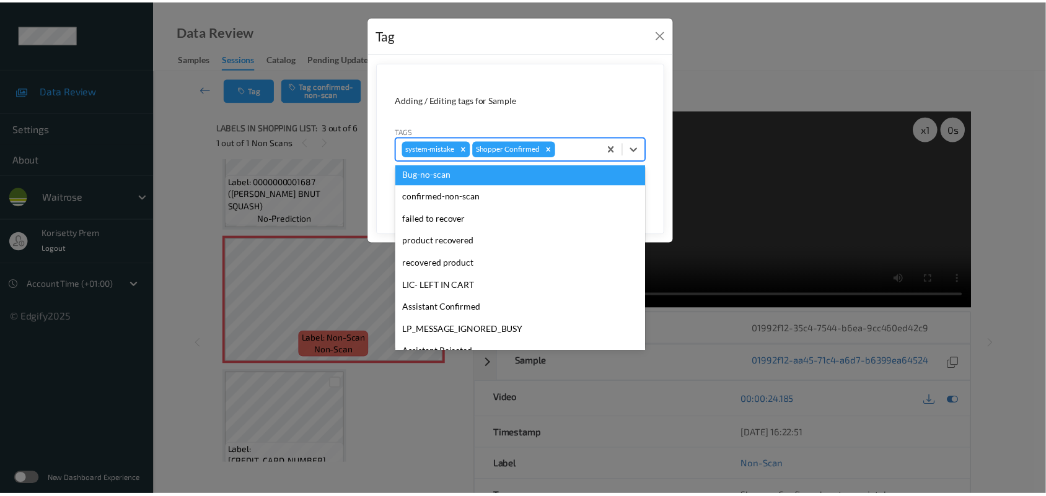
scroll to position [286, 0]
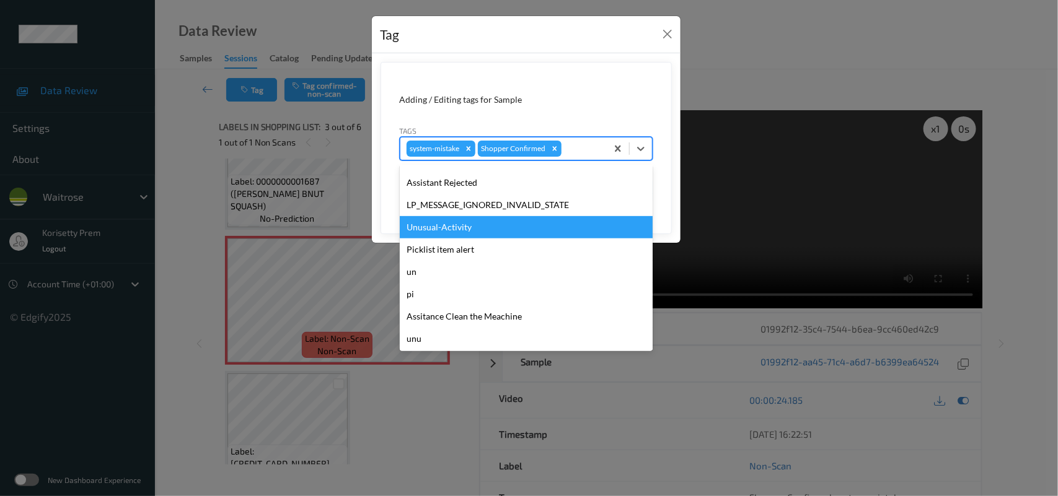
click at [444, 234] on div "Unusual-Activity" at bounding box center [526, 227] width 253 height 22
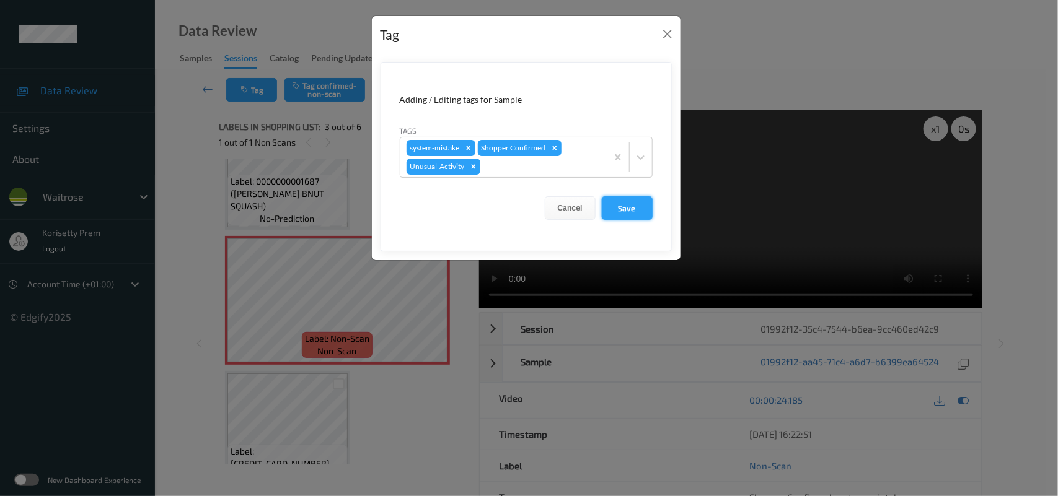
click at [624, 203] on button "Save" at bounding box center [627, 208] width 51 height 24
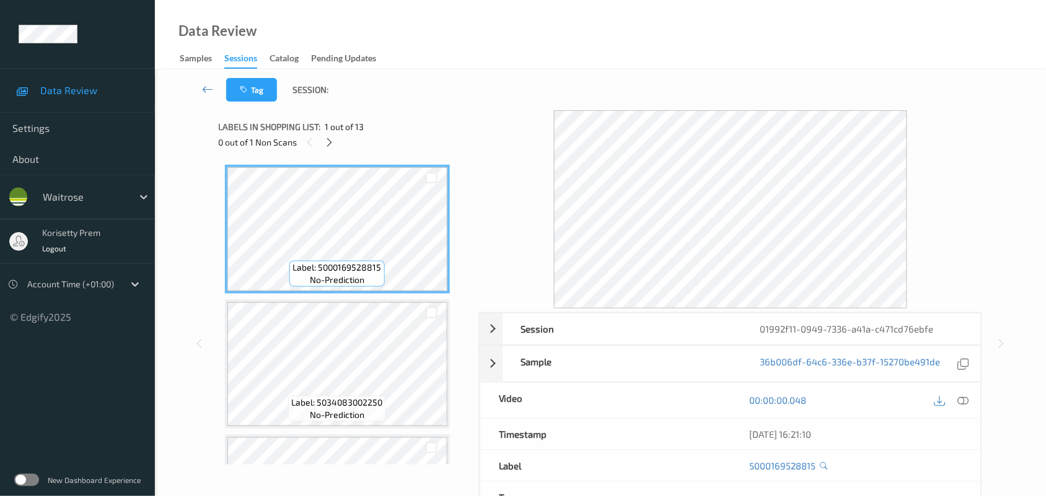
click at [493, 93] on div "Tag Session:" at bounding box center [600, 89] width 840 height 41
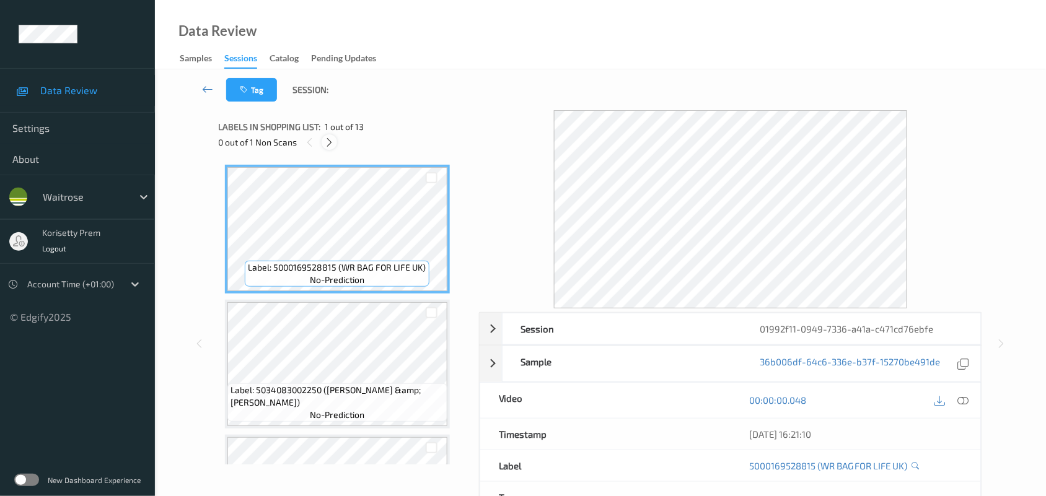
click at [330, 141] on icon at bounding box center [329, 142] width 11 height 11
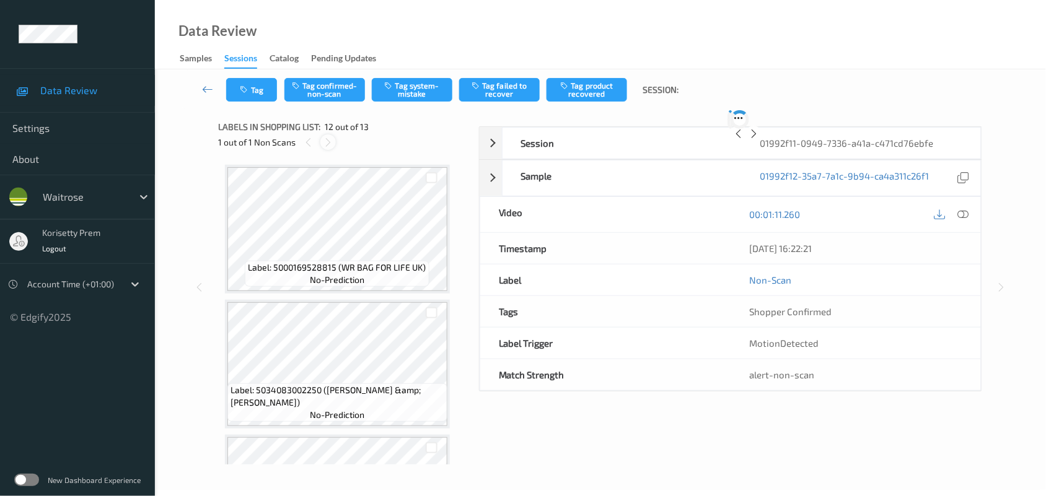
scroll to position [1354, 0]
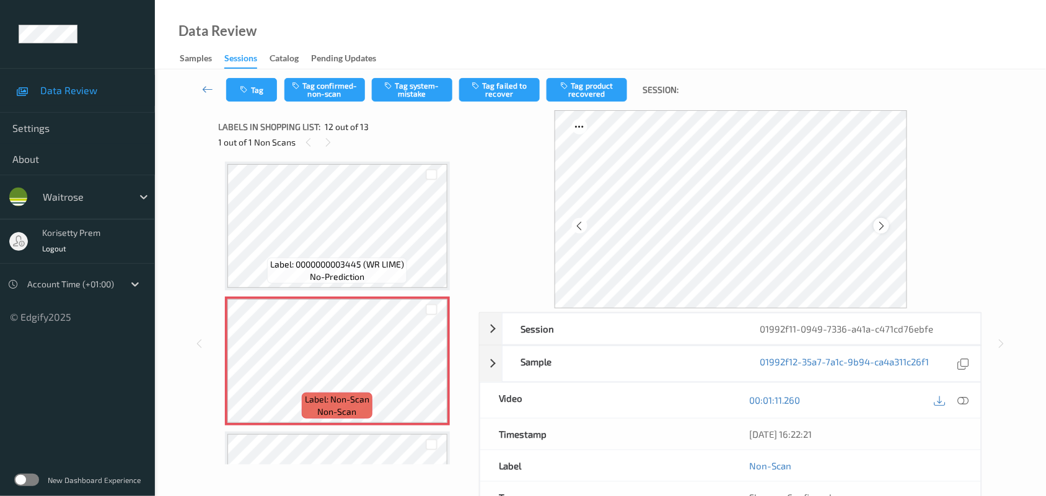
click at [884, 224] on icon at bounding box center [881, 226] width 11 height 11
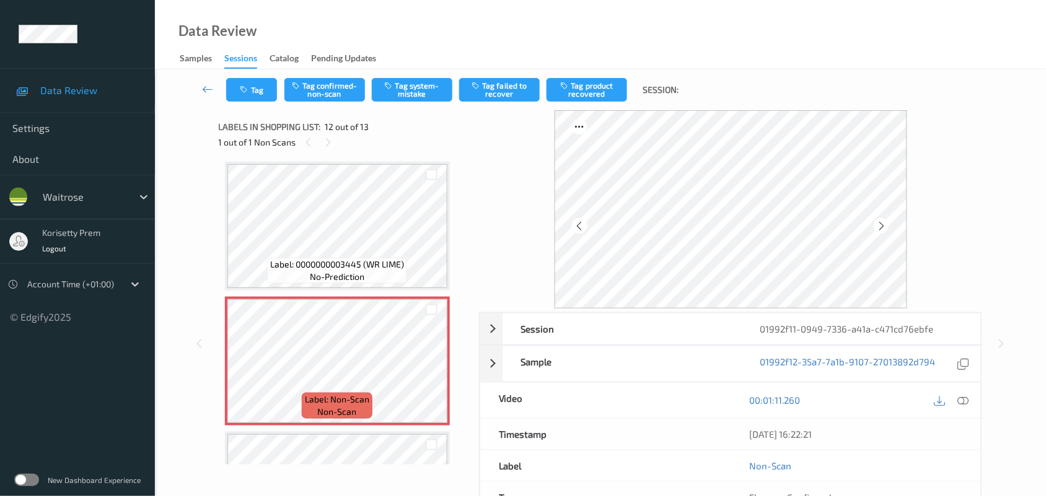
click at [884, 224] on icon at bounding box center [881, 226] width 11 height 11
click at [885, 224] on icon at bounding box center [881, 226] width 11 height 11
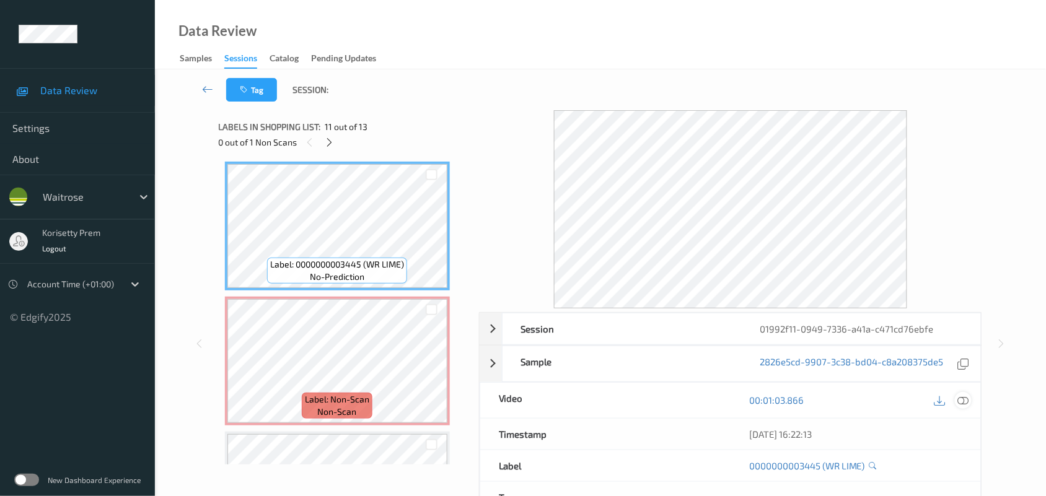
click at [965, 397] on icon at bounding box center [963, 400] width 11 height 11
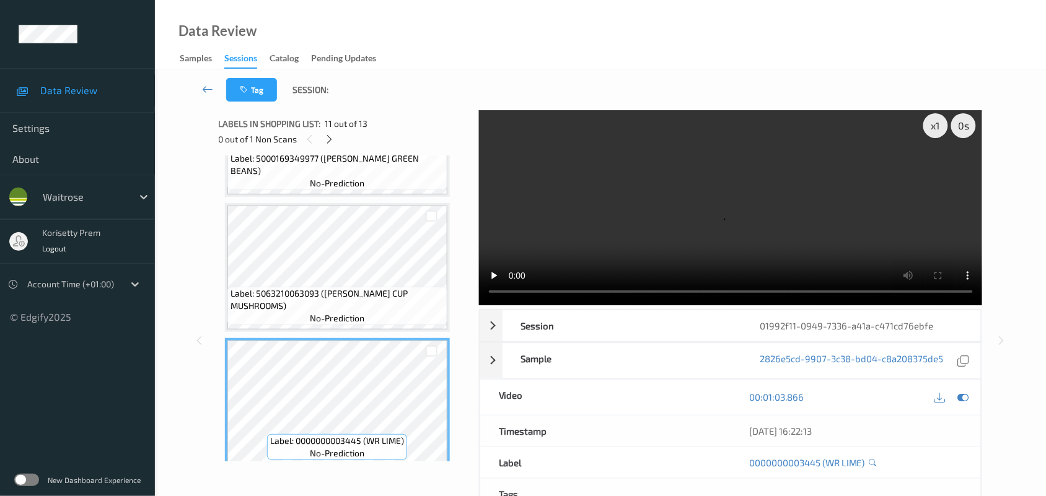
scroll to position [1142, 0]
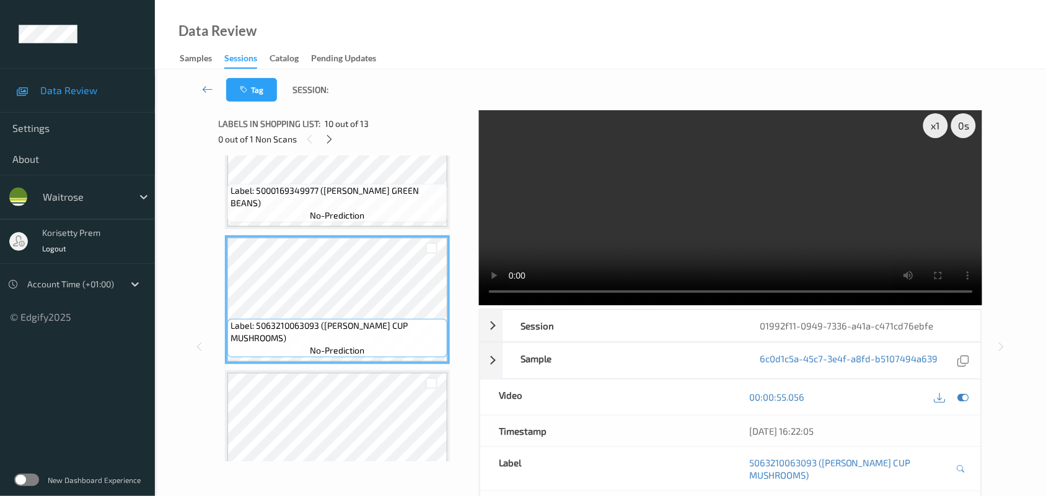
click at [717, 221] on video at bounding box center [731, 206] width 504 height 198
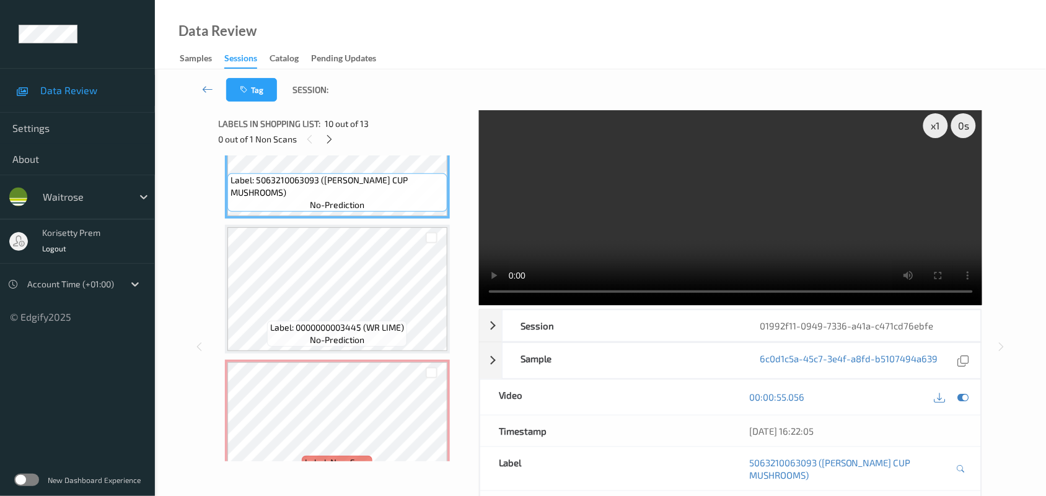
scroll to position [1297, 0]
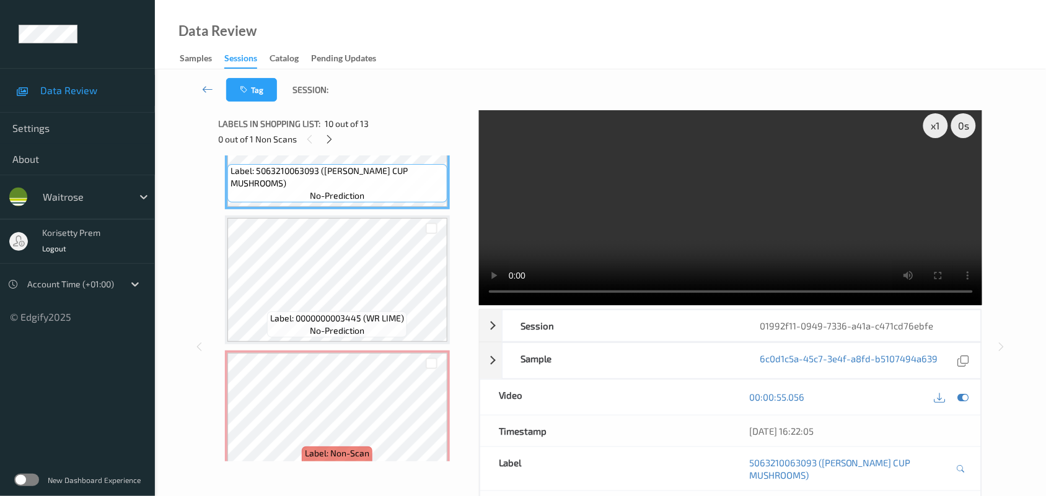
click at [801, 192] on video at bounding box center [731, 206] width 504 height 198
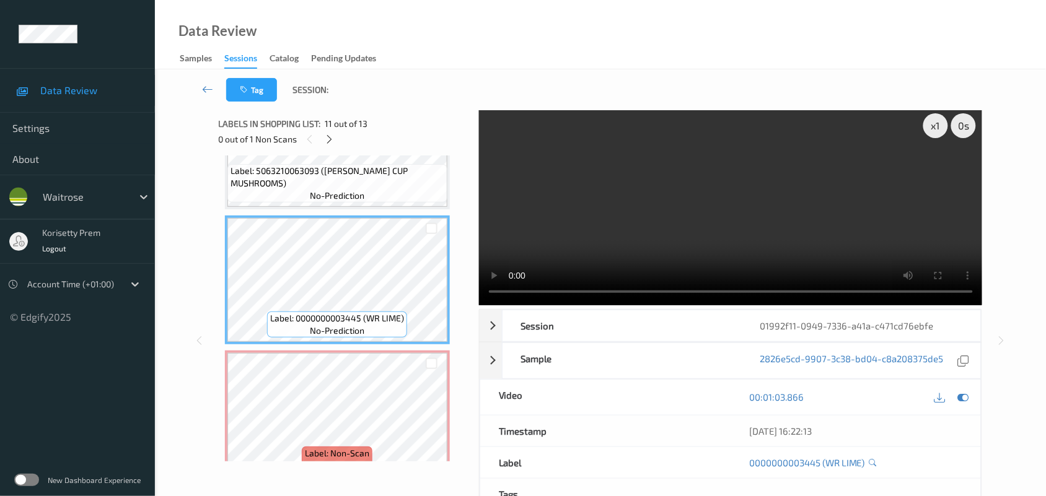
click at [548, 248] on video at bounding box center [731, 206] width 504 height 198
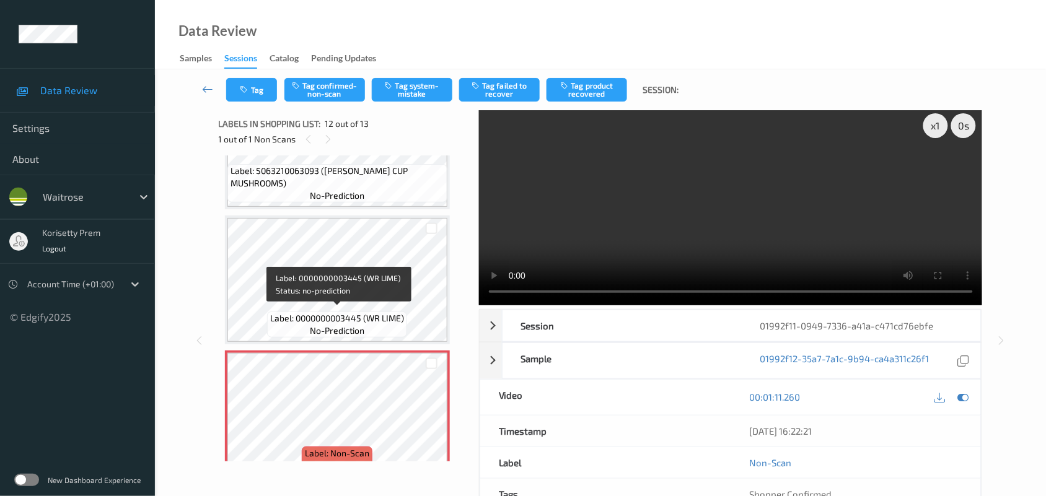
click at [328, 312] on span "Label: 0000000003445 (WR LIME)" at bounding box center [337, 318] width 134 height 12
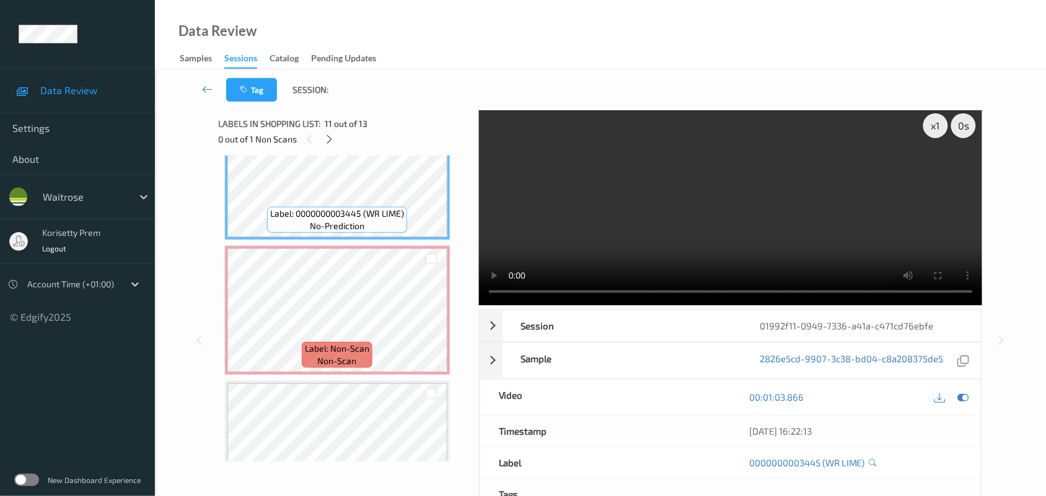
scroll to position [1452, 0]
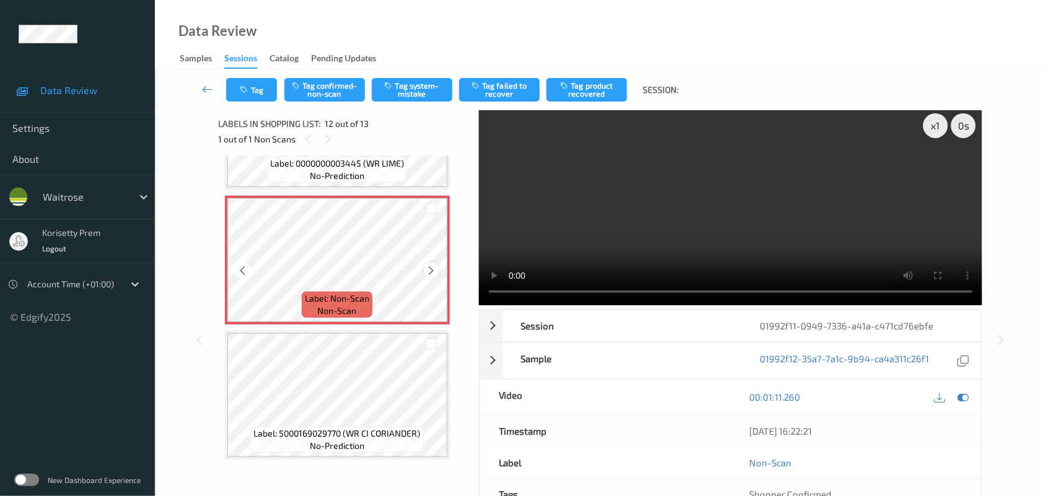
click at [433, 265] on icon at bounding box center [431, 270] width 11 height 11
click at [433, 266] on icon at bounding box center [431, 270] width 11 height 11
click at [431, 268] on icon at bounding box center [431, 270] width 11 height 11
click at [602, 196] on video at bounding box center [731, 206] width 504 height 198
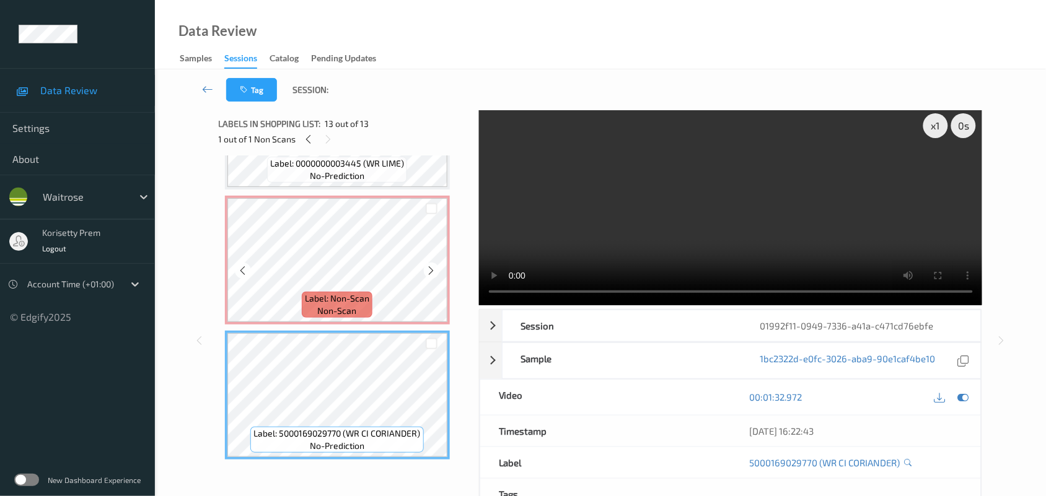
scroll to position [1375, 0]
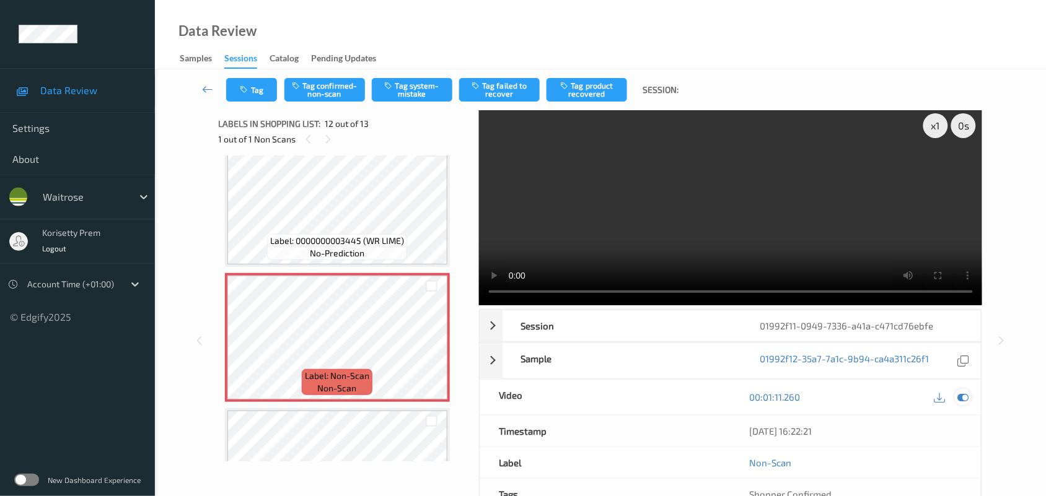
click at [965, 403] on icon at bounding box center [963, 397] width 11 height 11
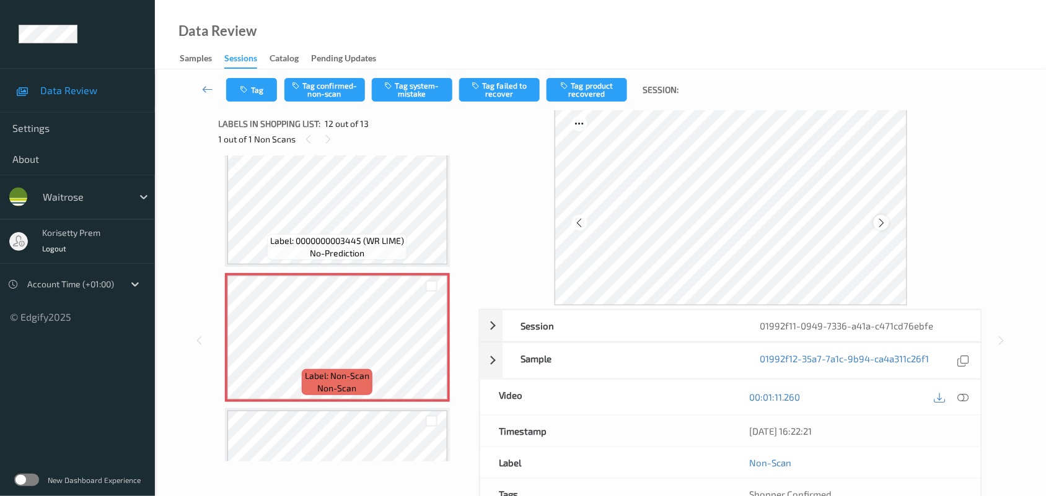
click at [884, 224] on icon at bounding box center [881, 223] width 11 height 11
click at [435, 345] on icon at bounding box center [431, 348] width 11 height 11
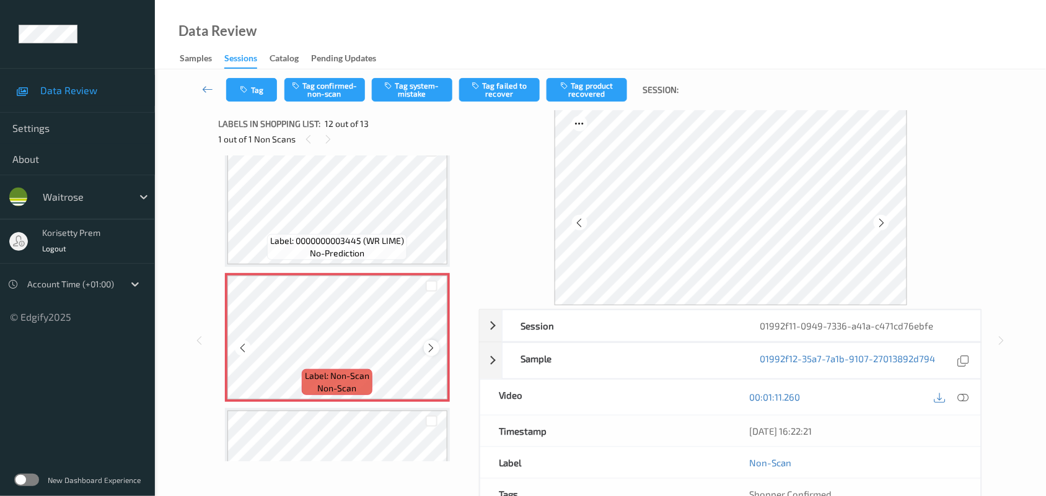
click at [434, 345] on icon at bounding box center [431, 348] width 11 height 11
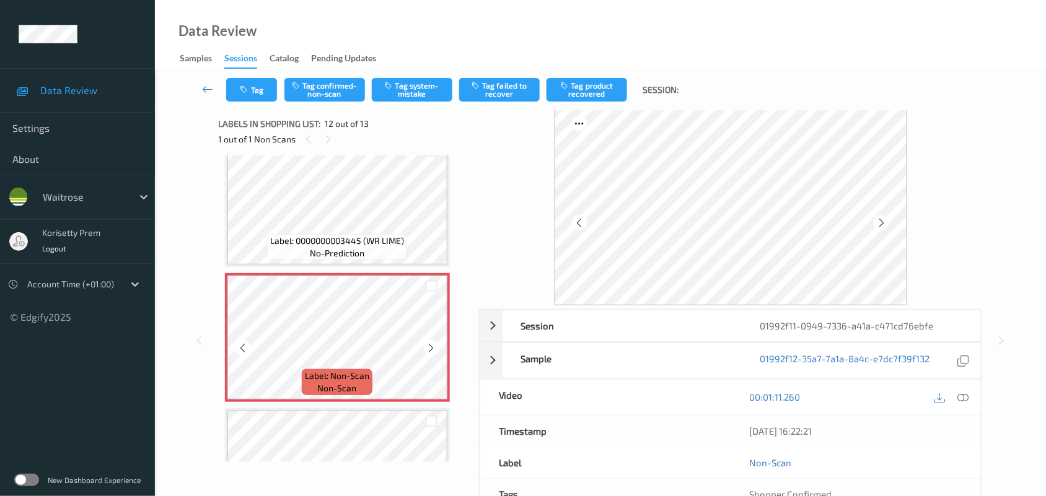
click at [434, 345] on icon at bounding box center [431, 348] width 11 height 11
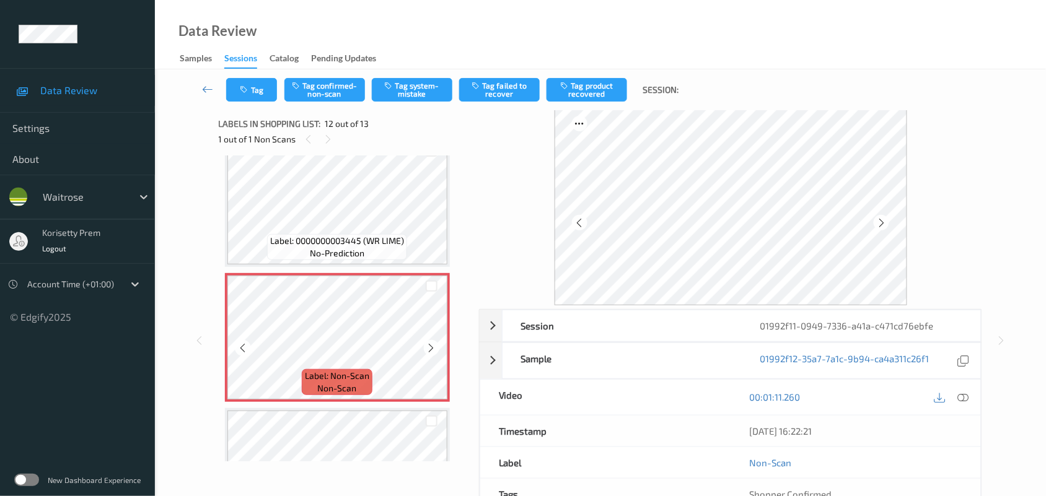
click at [434, 345] on icon at bounding box center [431, 348] width 11 height 11
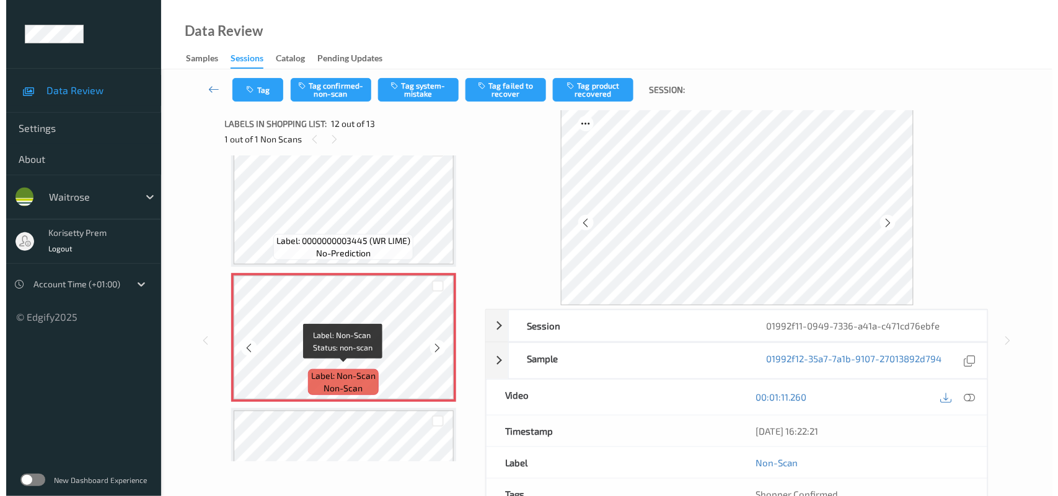
scroll to position [1452, 0]
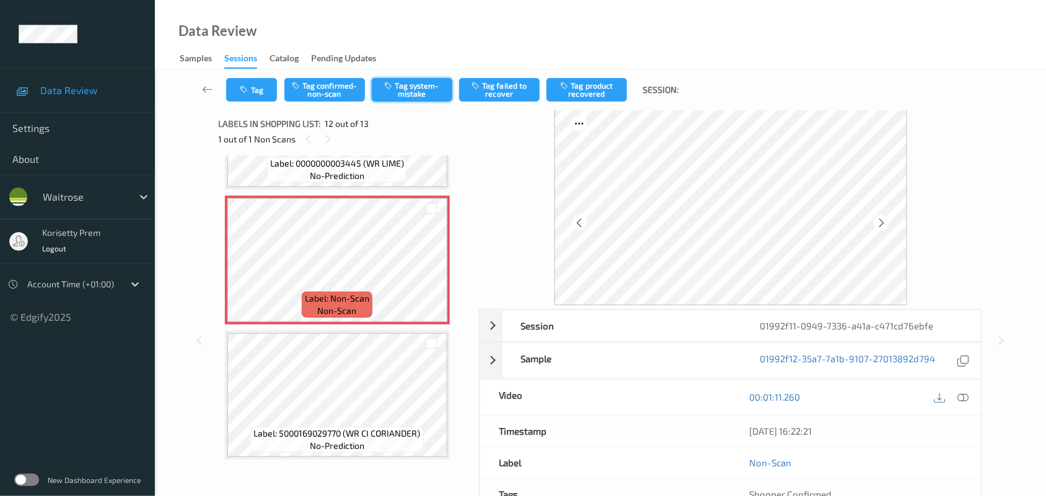
click at [418, 98] on button "Tag system-mistake" at bounding box center [412, 90] width 81 height 24
click at [252, 90] on button "Tag" at bounding box center [251, 90] width 51 height 24
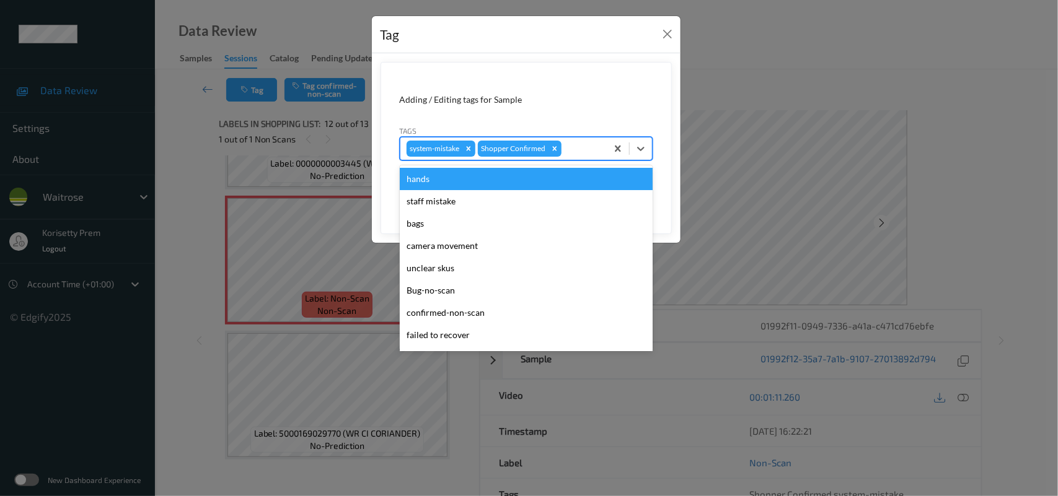
click at [587, 144] on div at bounding box center [582, 148] width 37 height 15
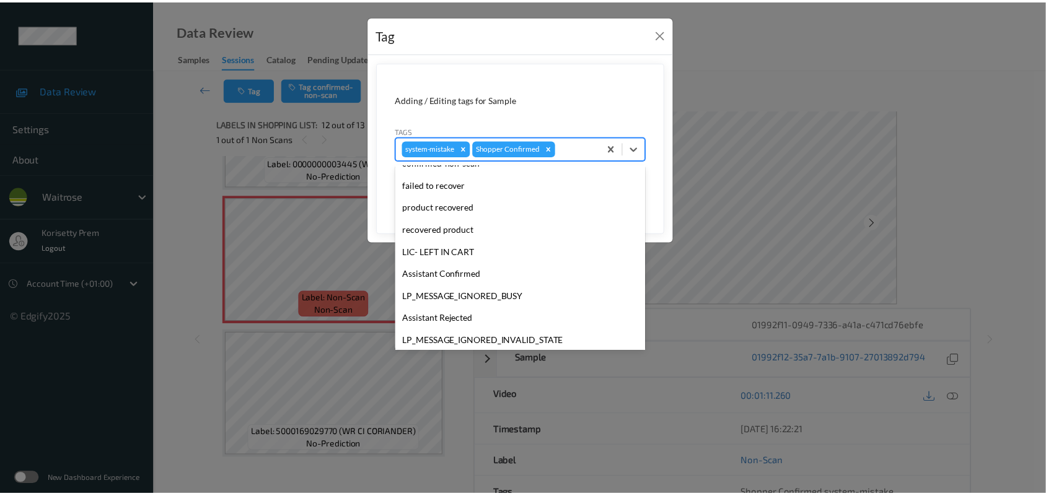
scroll to position [286, 0]
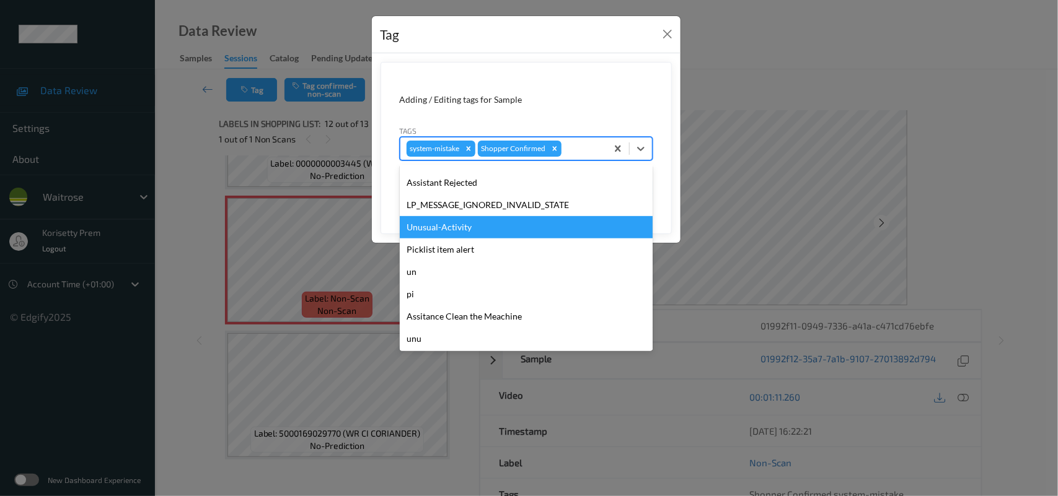
click at [465, 220] on div "Unusual-Activity" at bounding box center [526, 227] width 253 height 22
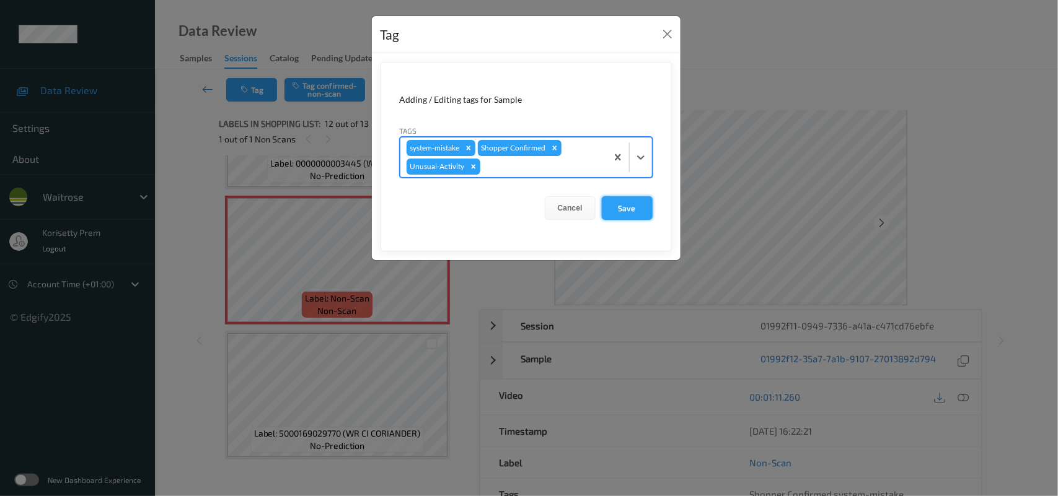
click at [612, 203] on button "Save" at bounding box center [627, 208] width 51 height 24
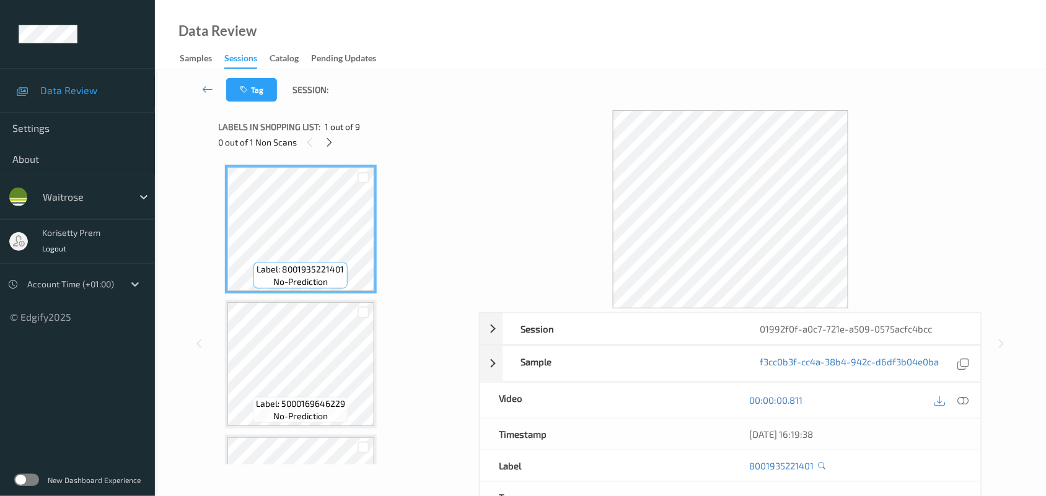
click at [564, 76] on div "Tag Session:" at bounding box center [600, 89] width 840 height 41
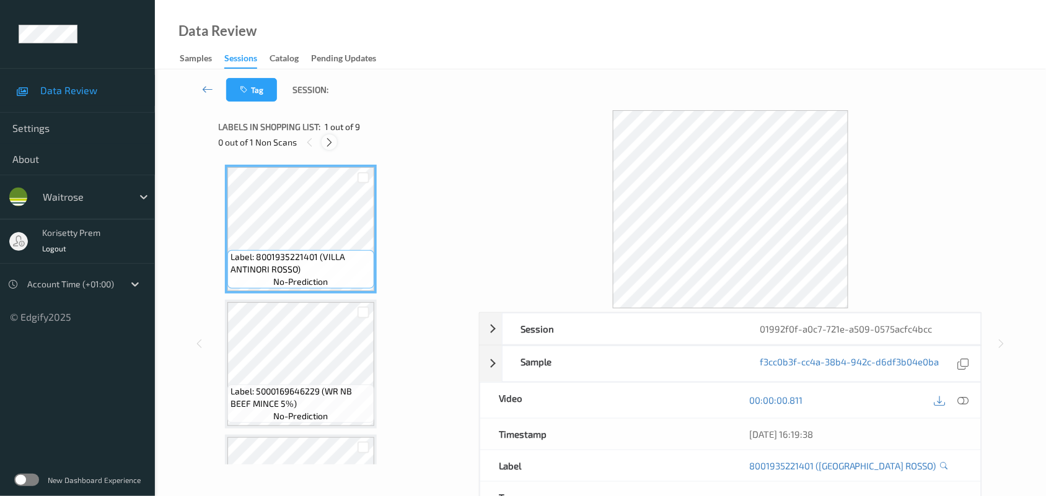
click at [333, 146] on icon at bounding box center [329, 142] width 11 height 11
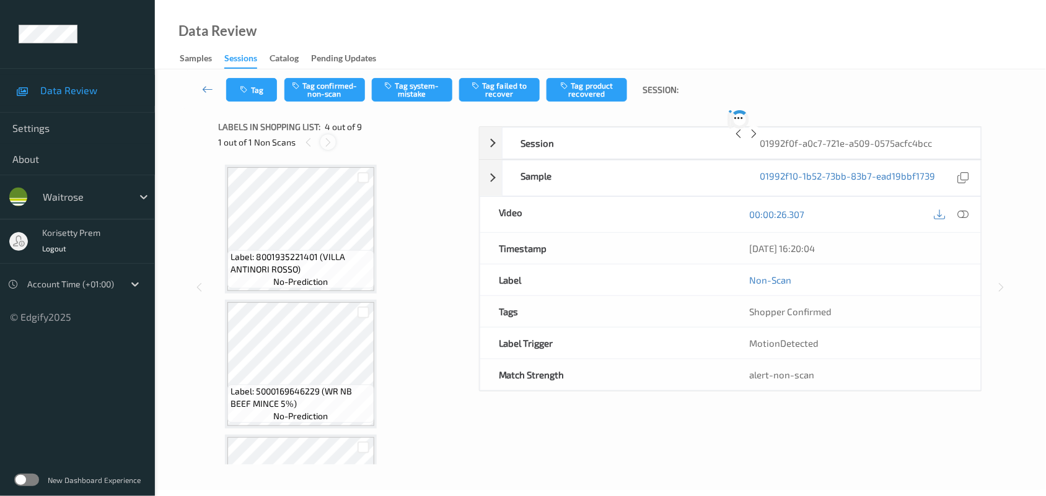
scroll to position [276, 0]
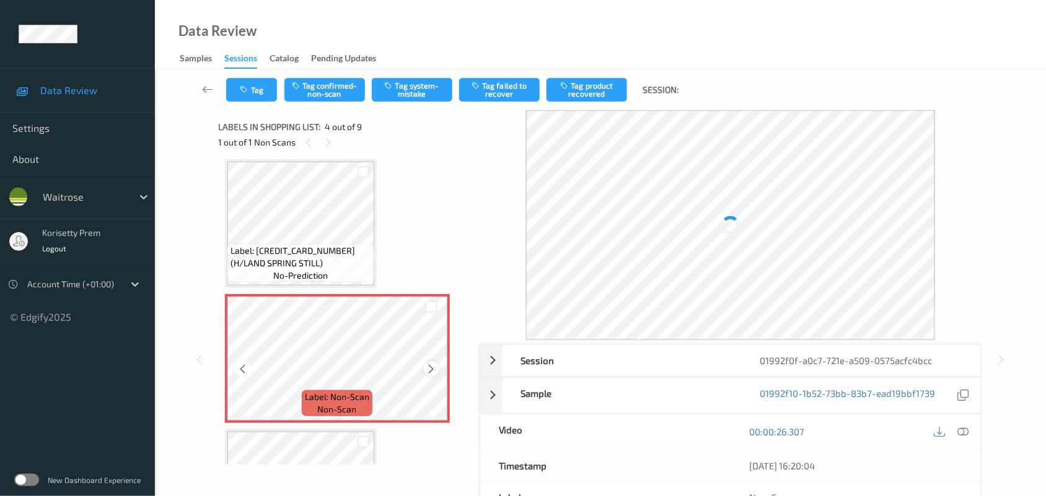
click at [438, 364] on div at bounding box center [431, 368] width 15 height 15
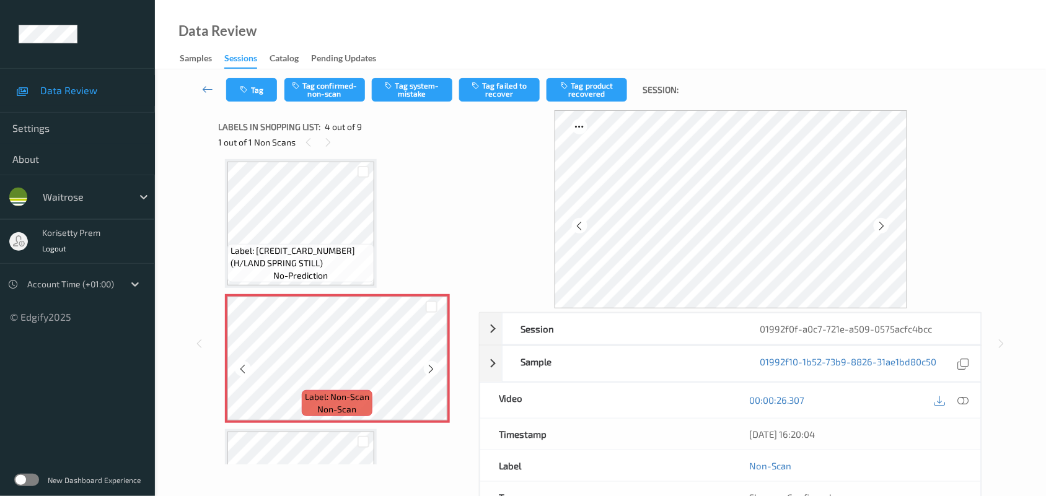
click at [438, 364] on div at bounding box center [431, 368] width 15 height 15
click at [432, 369] on icon at bounding box center [431, 369] width 11 height 11
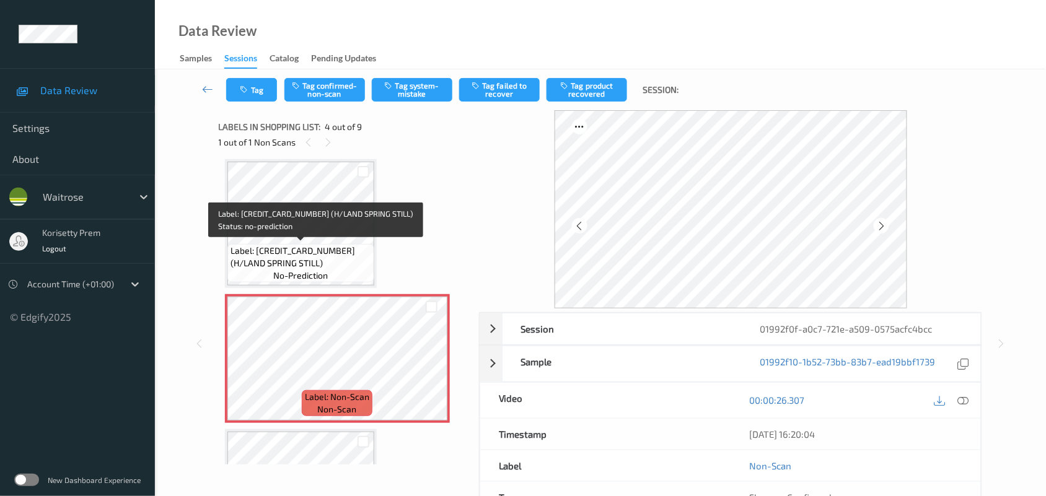
click at [307, 254] on span "Label: 5010459005025 (H/LAND SPRING STILL)" at bounding box center [301, 257] width 141 height 25
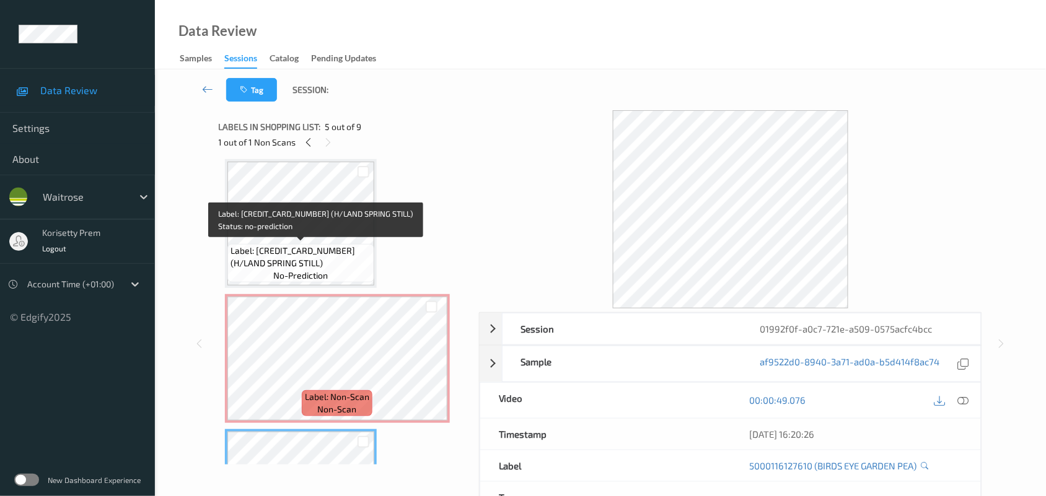
click at [316, 245] on span "Label: 5010459005025 (H/LAND SPRING STILL)" at bounding box center [301, 257] width 141 height 25
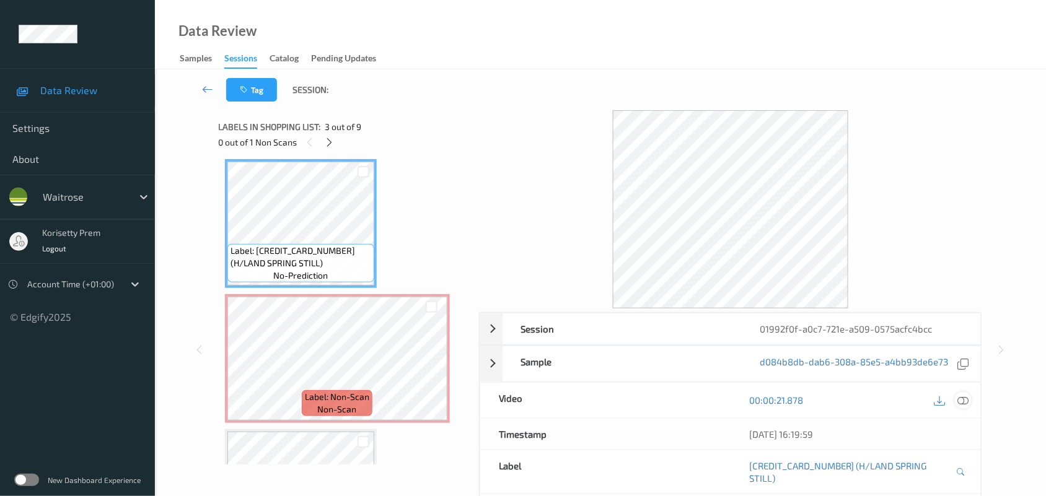
click at [958, 397] on icon at bounding box center [963, 400] width 11 height 11
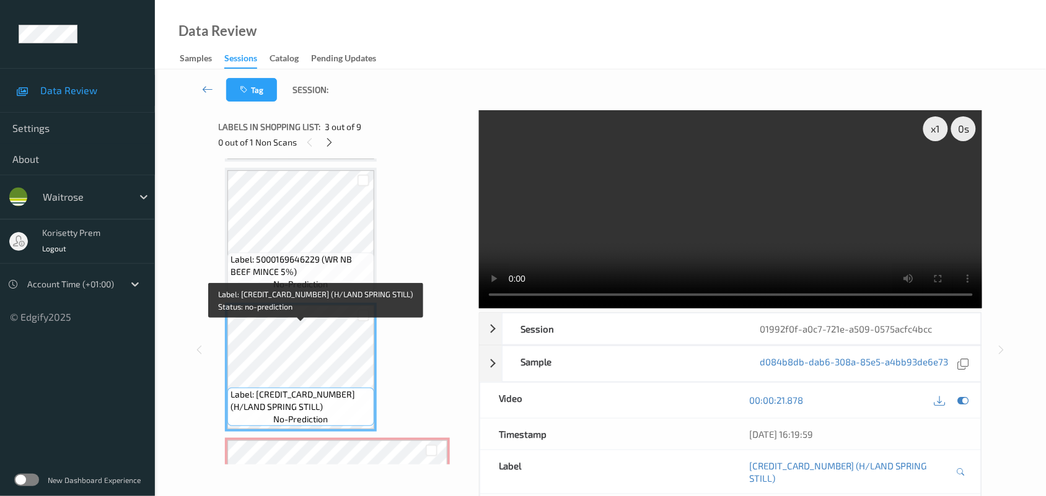
scroll to position [121, 0]
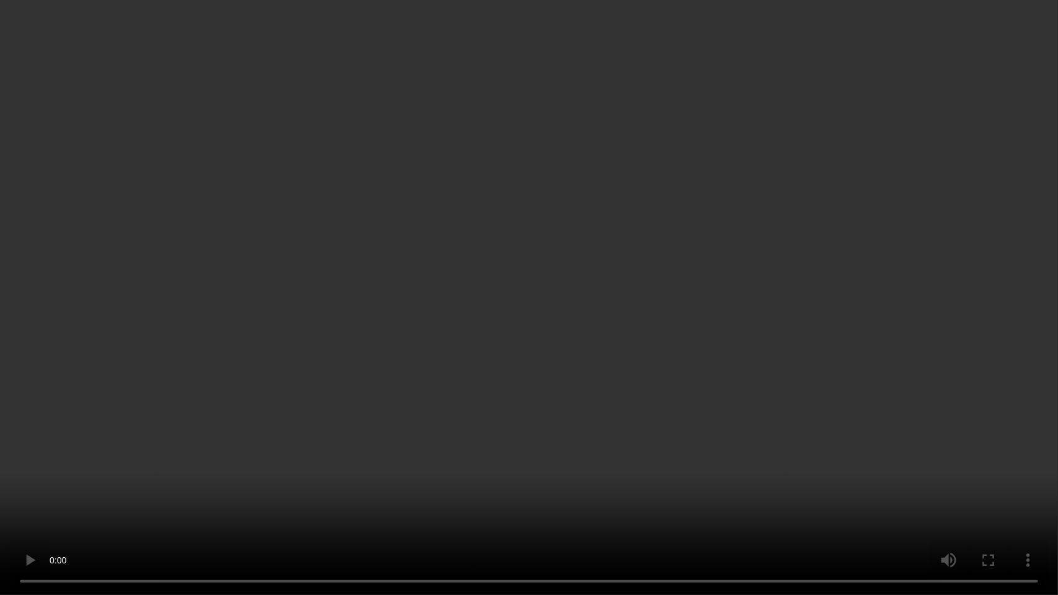
click at [441, 469] on video at bounding box center [529, 297] width 1058 height 595
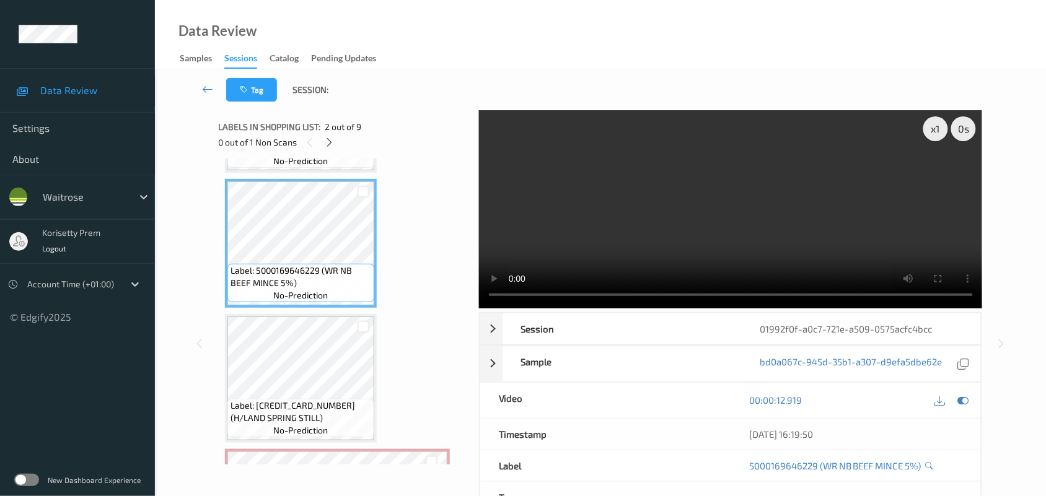
click at [736, 237] on video at bounding box center [731, 209] width 504 height 198
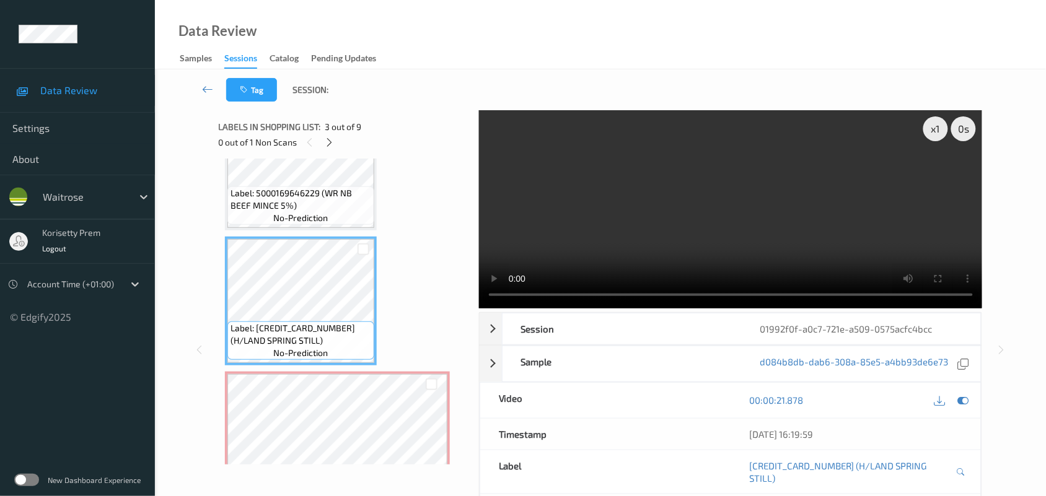
click at [745, 231] on video at bounding box center [731, 209] width 504 height 198
click at [784, 224] on video at bounding box center [731, 209] width 504 height 198
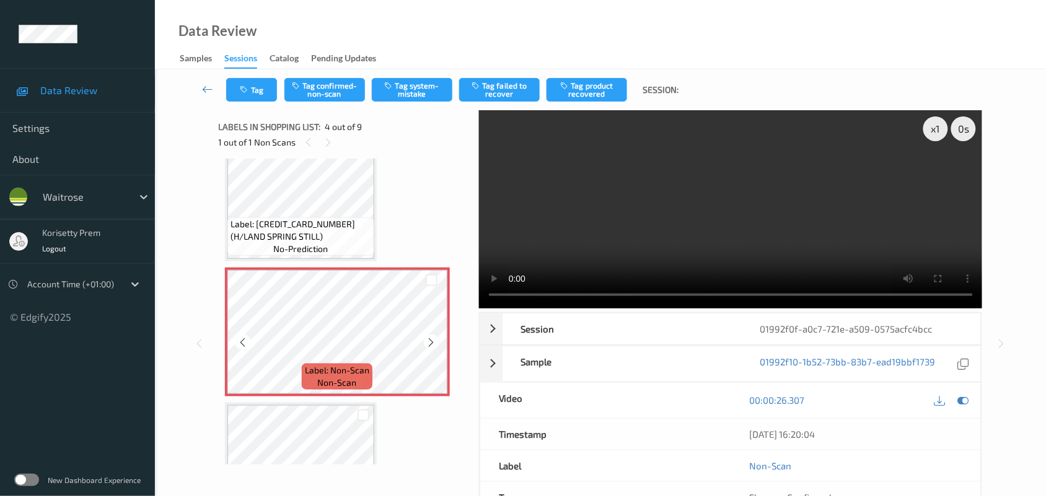
scroll to position [276, 0]
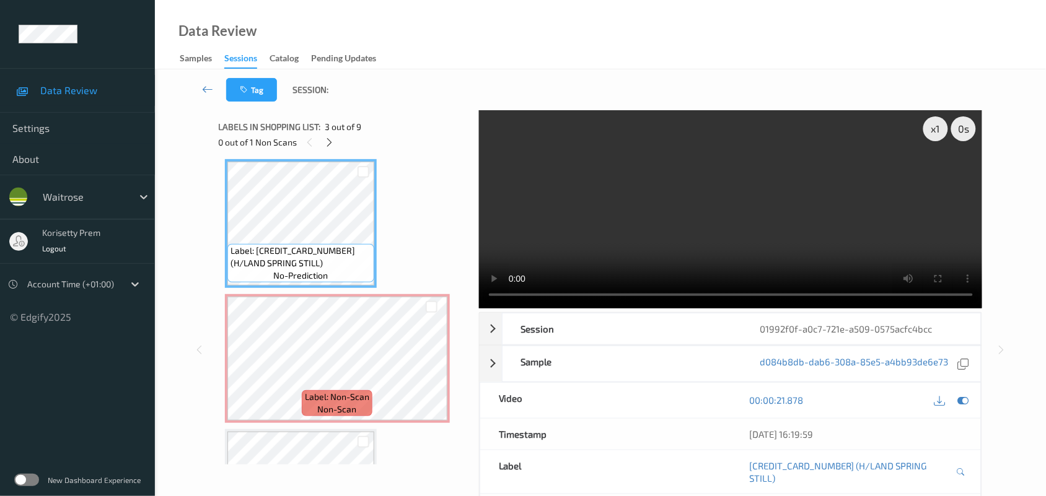
click at [749, 213] on video at bounding box center [731, 209] width 504 height 198
click at [621, 206] on video at bounding box center [731, 209] width 504 height 198
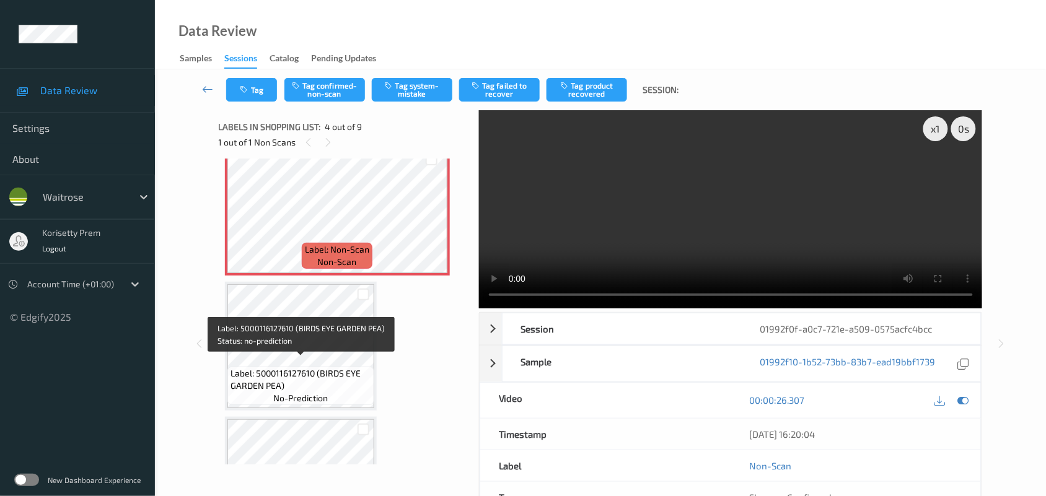
scroll to position [431, 0]
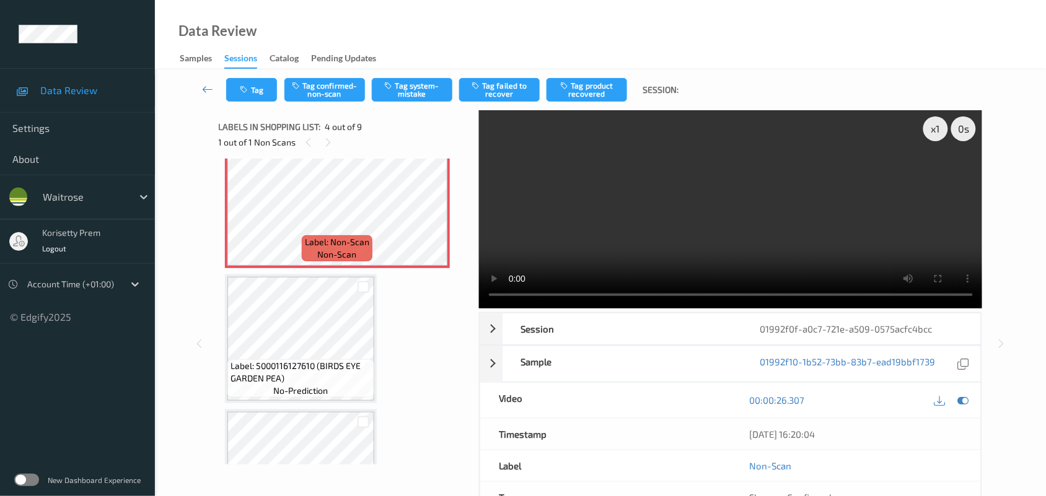
click at [679, 231] on video at bounding box center [731, 209] width 504 height 198
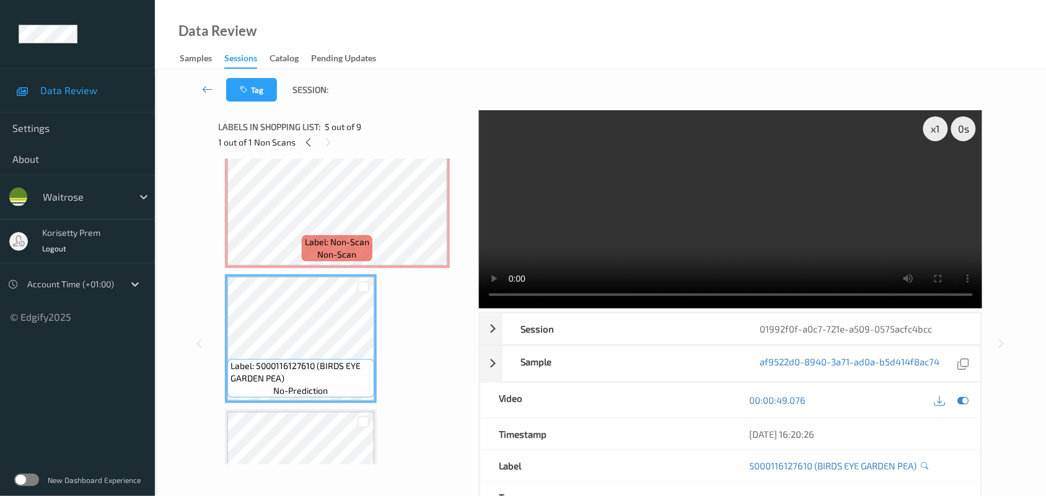
click at [672, 192] on video at bounding box center [731, 209] width 504 height 198
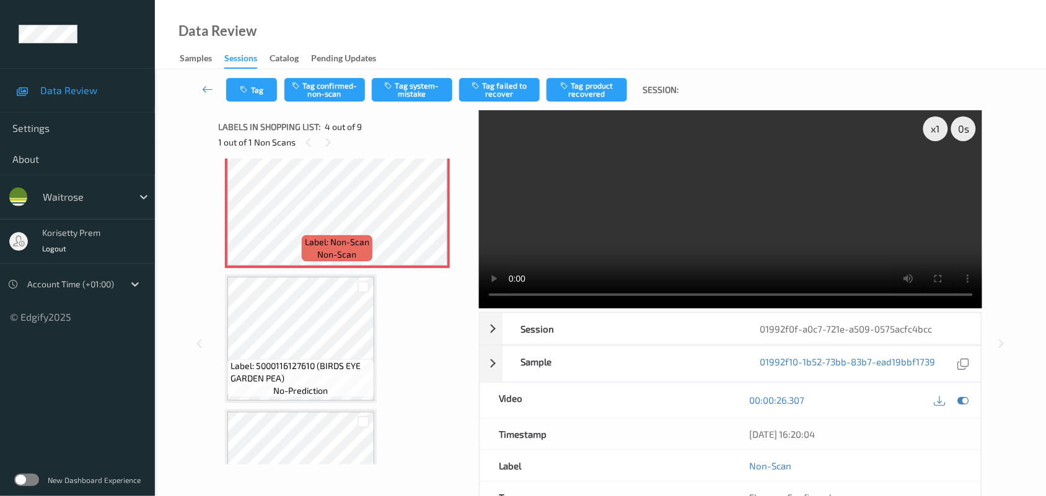
click at [332, 73] on div "Tag Tag confirmed-non-scan Tag system-mistake Tag failed to recover Tag product…" at bounding box center [600, 89] width 840 height 41
click at [335, 87] on button "Tag confirmed-non-scan" at bounding box center [324, 90] width 81 height 24
click at [583, 94] on button "Tag product recovered" at bounding box center [587, 90] width 81 height 24
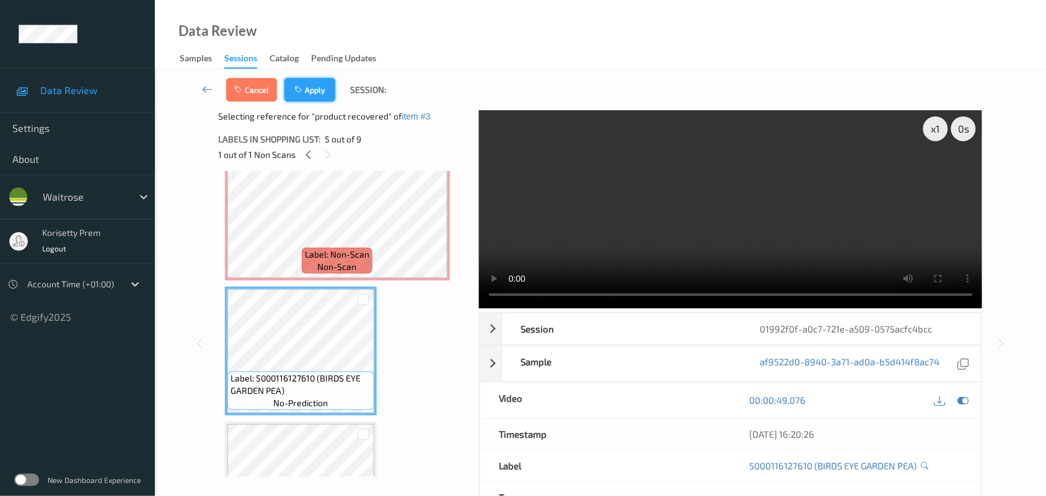
click at [310, 87] on button "Apply" at bounding box center [309, 90] width 51 height 24
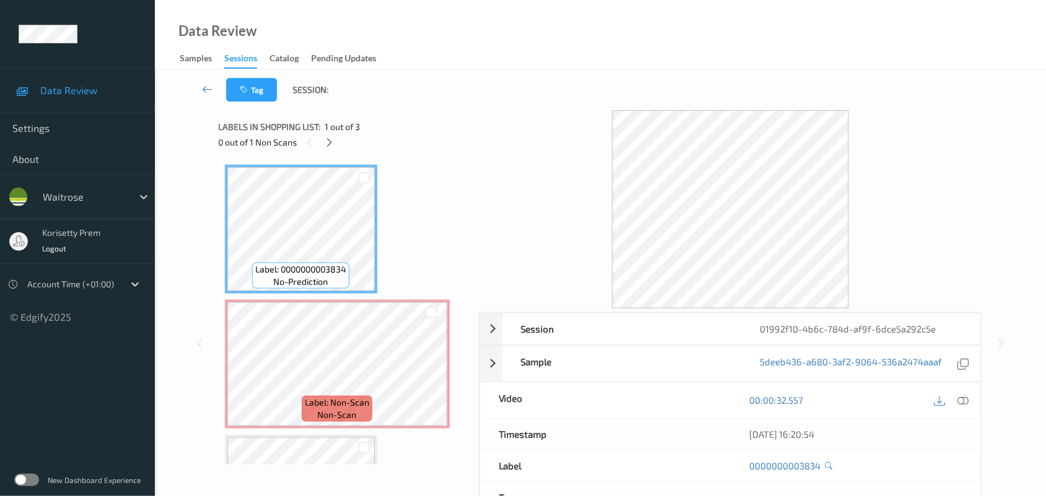
click at [537, 81] on div "Tag Session:" at bounding box center [600, 89] width 840 height 41
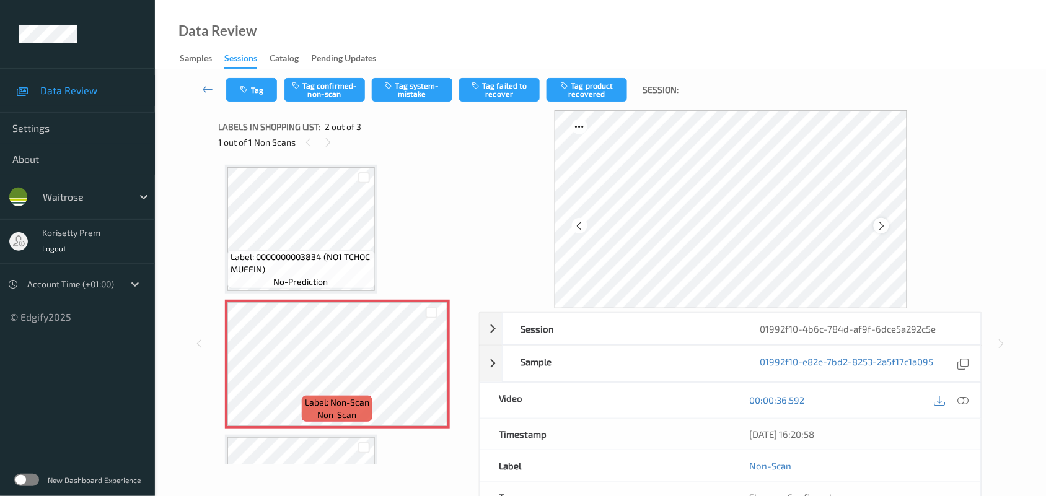
click at [884, 228] on icon at bounding box center [881, 226] width 11 height 11
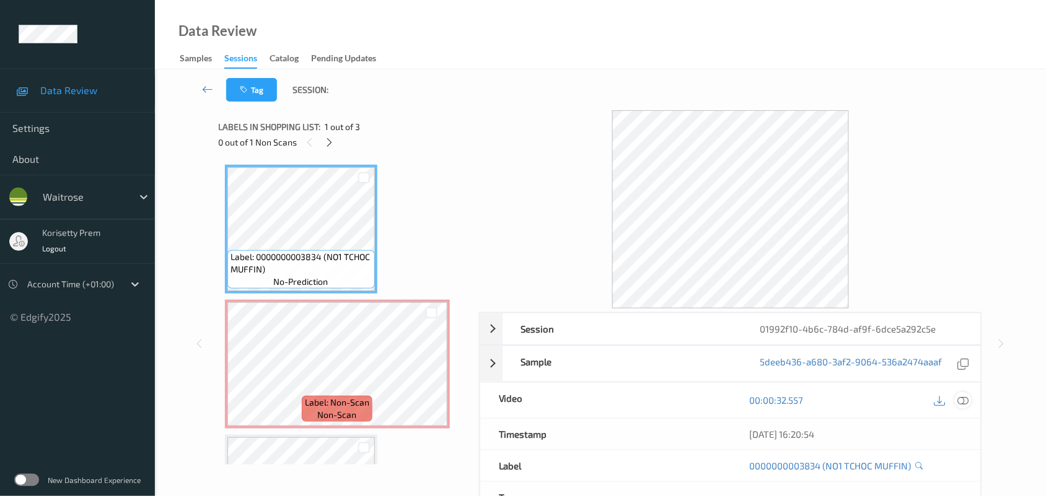
click at [962, 404] on icon at bounding box center [963, 400] width 11 height 11
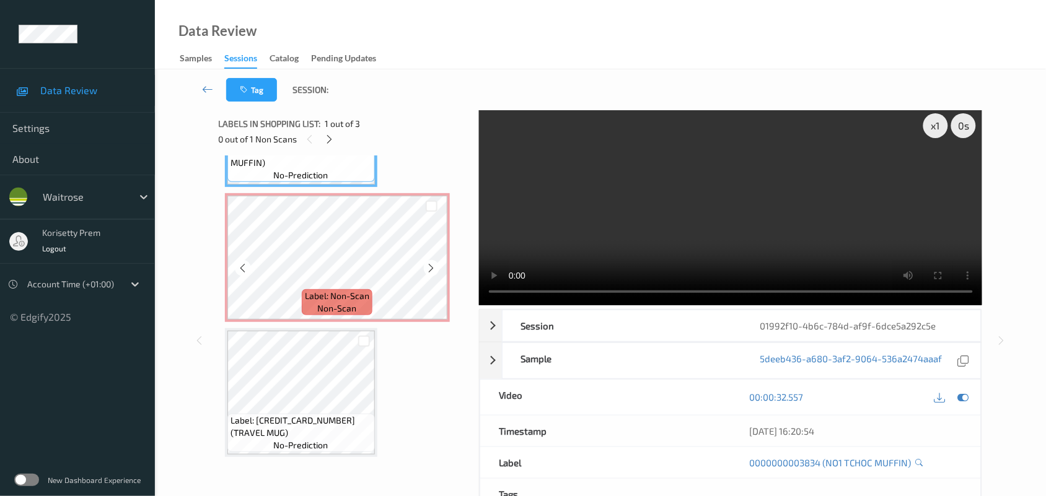
scroll to position [104, 0]
click at [623, 196] on video at bounding box center [731, 206] width 504 height 198
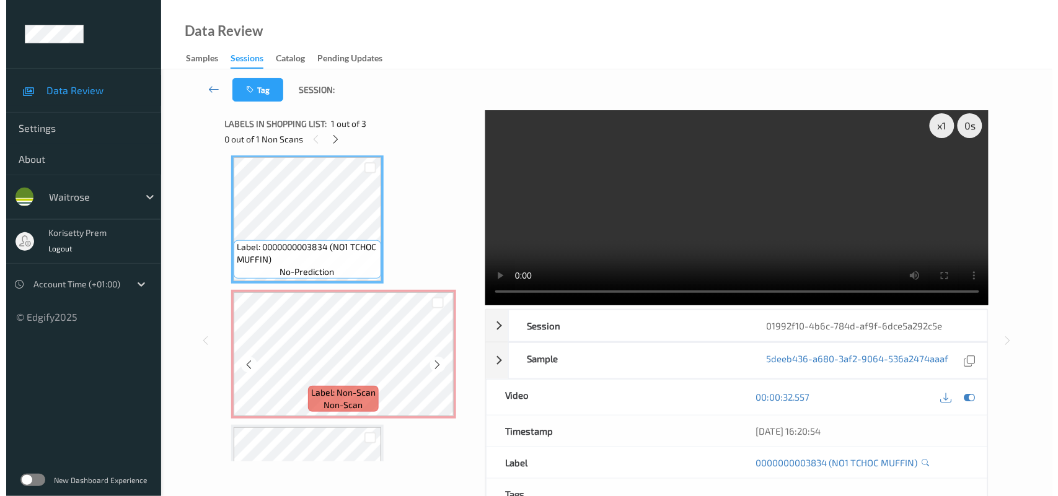
scroll to position [0, 0]
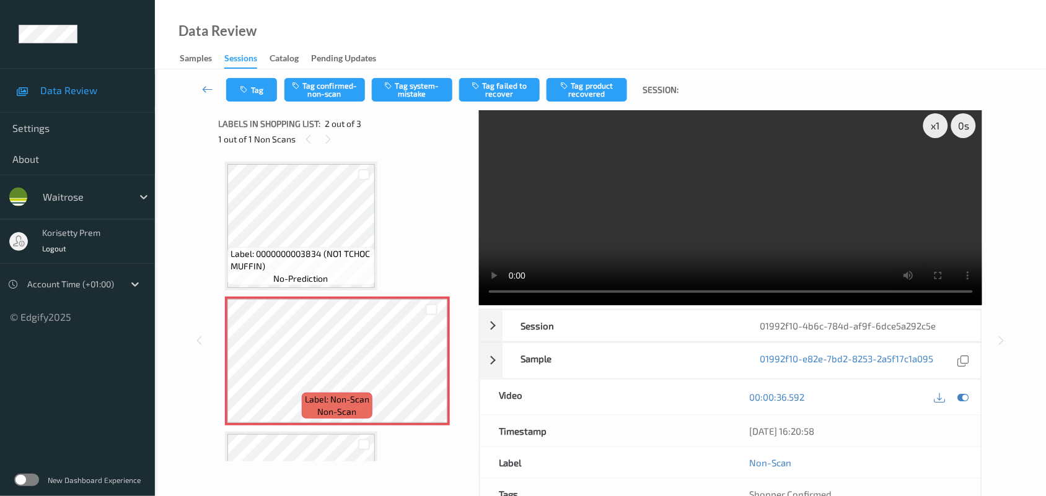
click at [623, 206] on video at bounding box center [731, 206] width 504 height 198
click at [425, 87] on button "Tag system-mistake" at bounding box center [412, 90] width 81 height 24
click at [249, 99] on button "Tag" at bounding box center [251, 90] width 51 height 24
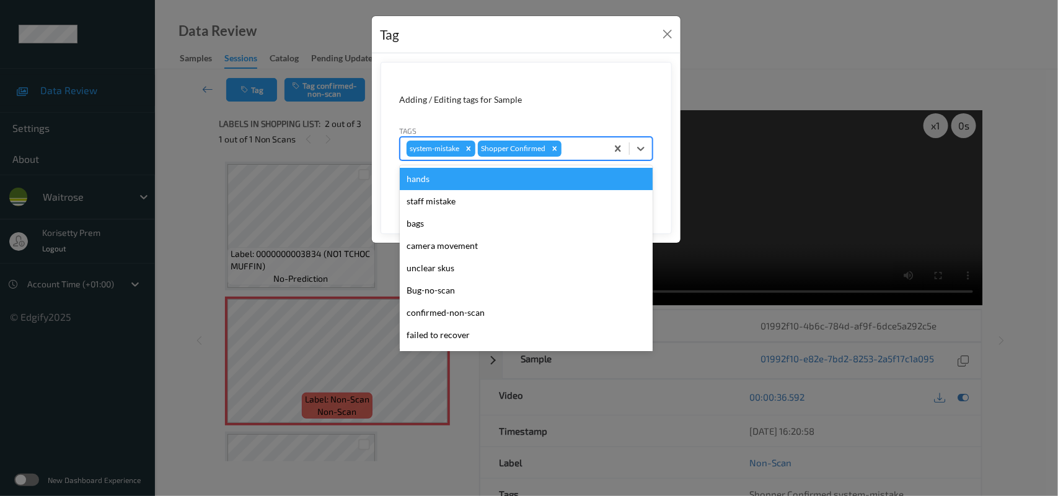
click at [583, 155] on div at bounding box center [582, 148] width 37 height 15
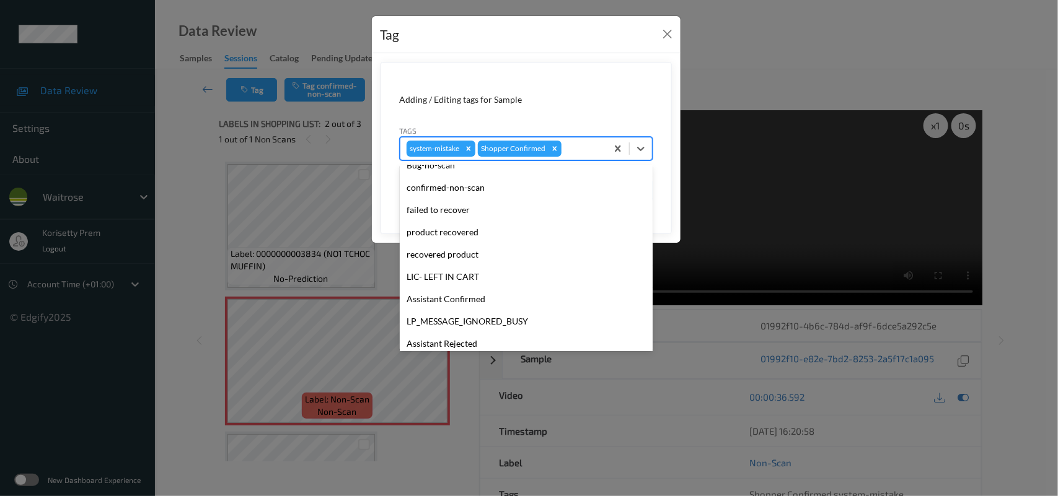
scroll to position [232, 0]
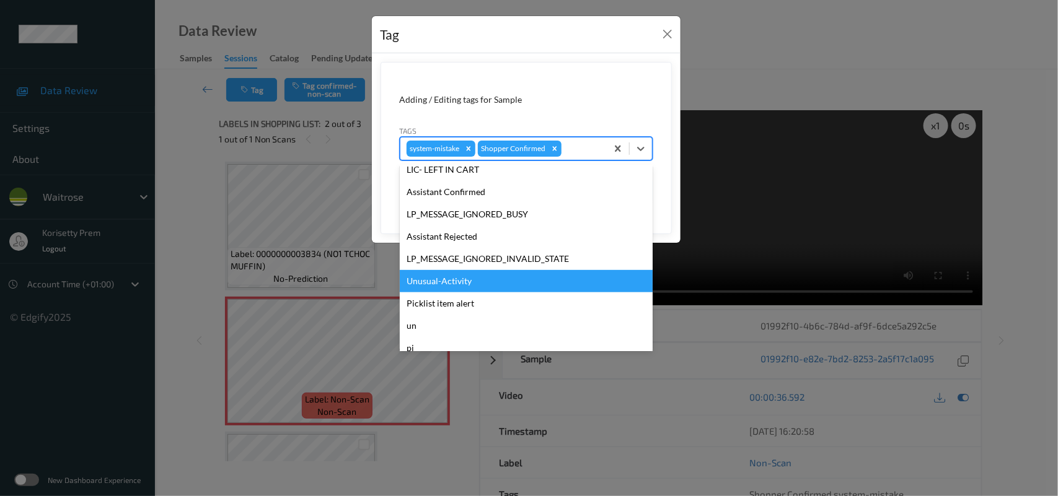
click at [450, 280] on div "Unusual-Activity" at bounding box center [526, 281] width 253 height 22
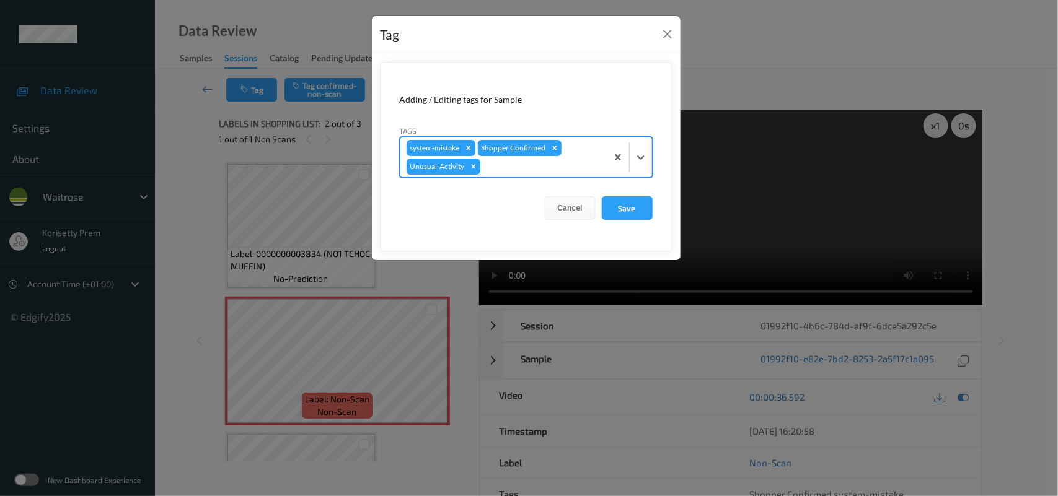
click at [503, 164] on div at bounding box center [542, 166] width 118 height 15
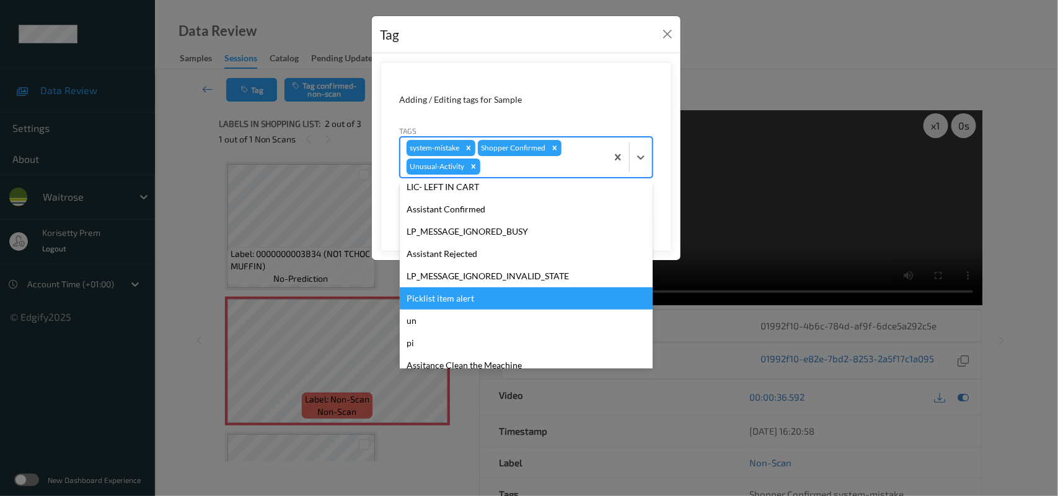
click at [449, 297] on div "Picklist item alert" at bounding box center [526, 299] width 253 height 22
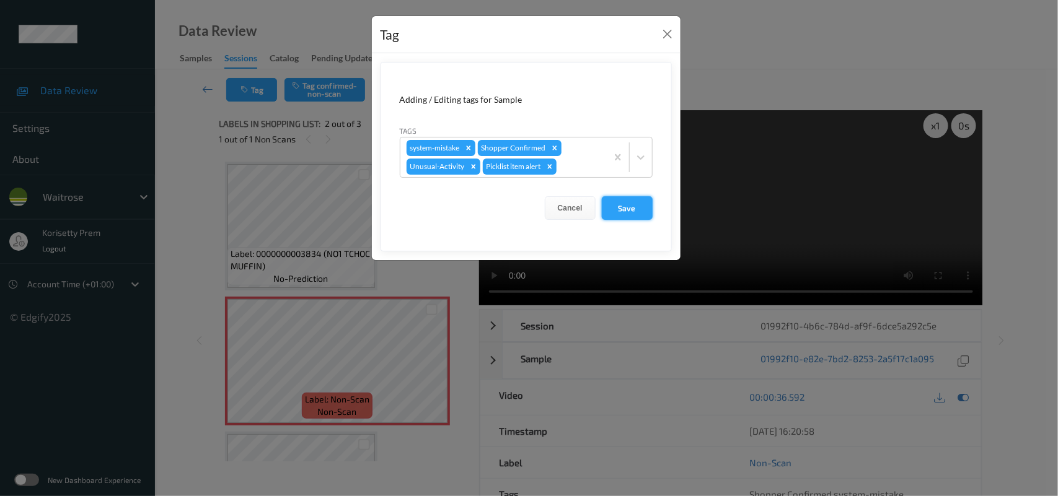
click at [621, 206] on button "Save" at bounding box center [627, 208] width 51 height 24
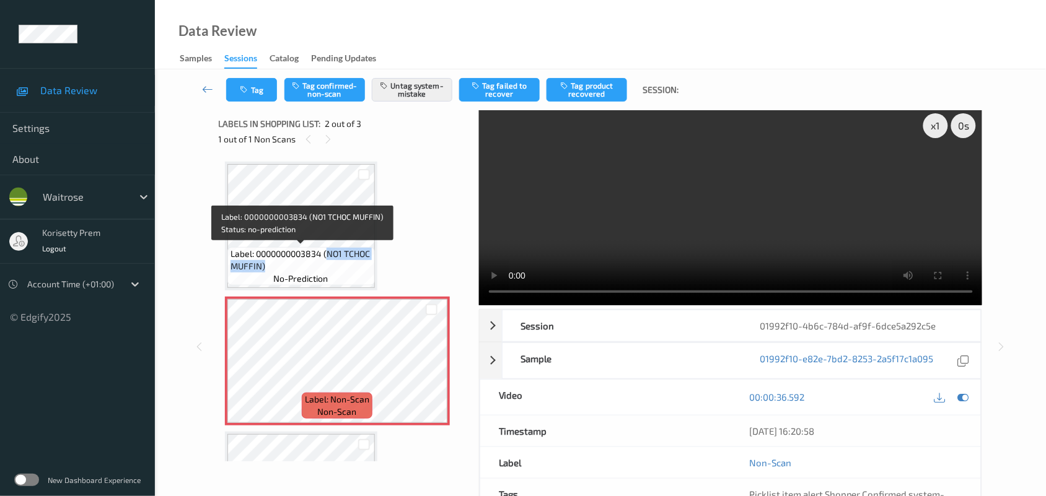
drag, startPoint x: 329, startPoint y: 252, endPoint x: 332, endPoint y: 265, distance: 12.8
click at [332, 267] on span "Label: 0000000003834 (NO1 TCHOC MUFFIN)" at bounding box center [301, 260] width 141 height 25
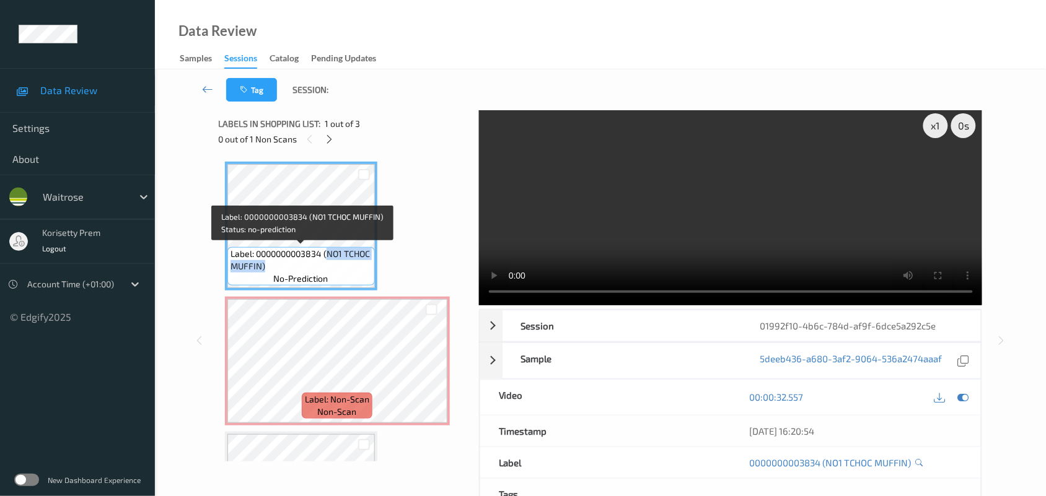
copy span "NO1 TCHOC MUFFIN)"
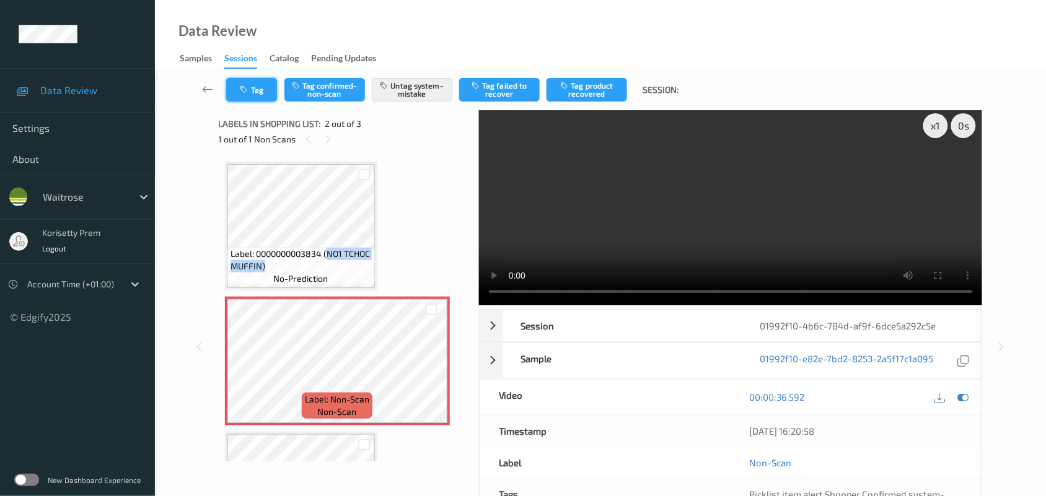
click at [227, 86] on button "Tag" at bounding box center [251, 90] width 51 height 24
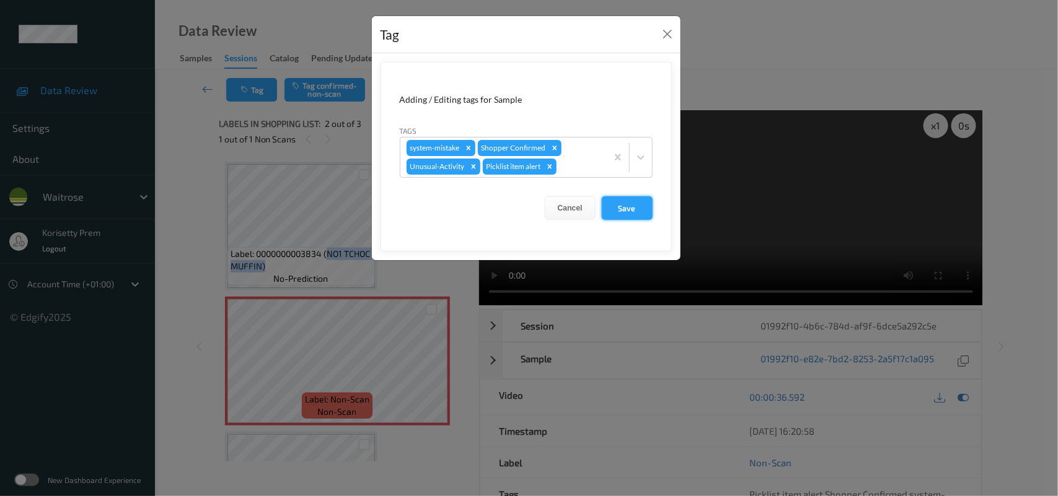
click at [627, 209] on button "Save" at bounding box center [627, 208] width 51 height 24
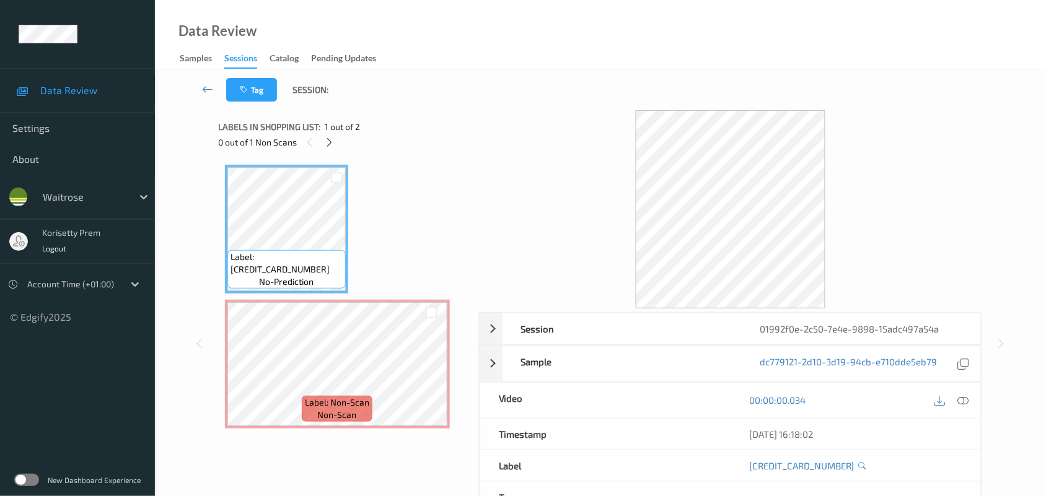
click at [552, 73] on div "Tag Session:" at bounding box center [600, 89] width 840 height 41
click at [333, 138] on icon at bounding box center [329, 142] width 11 height 11
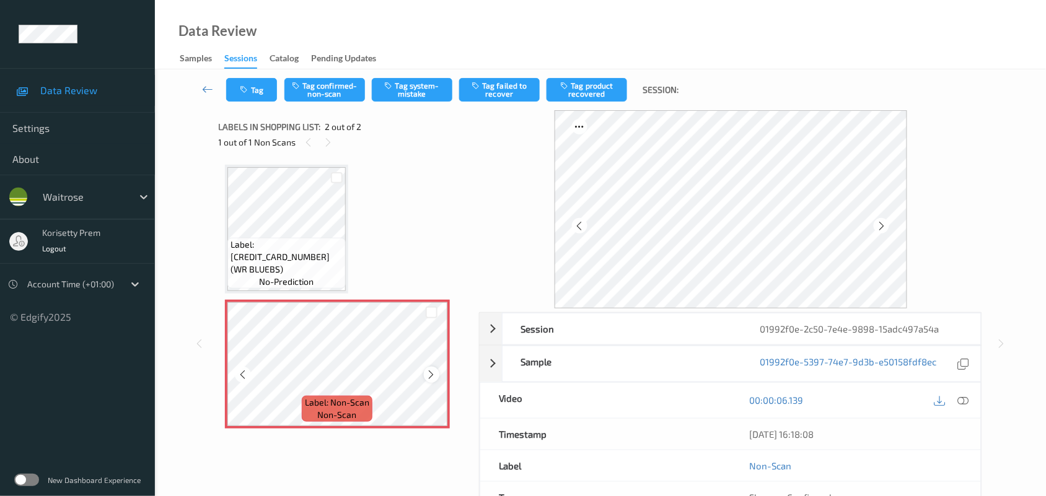
click at [432, 376] on icon at bounding box center [431, 374] width 11 height 11
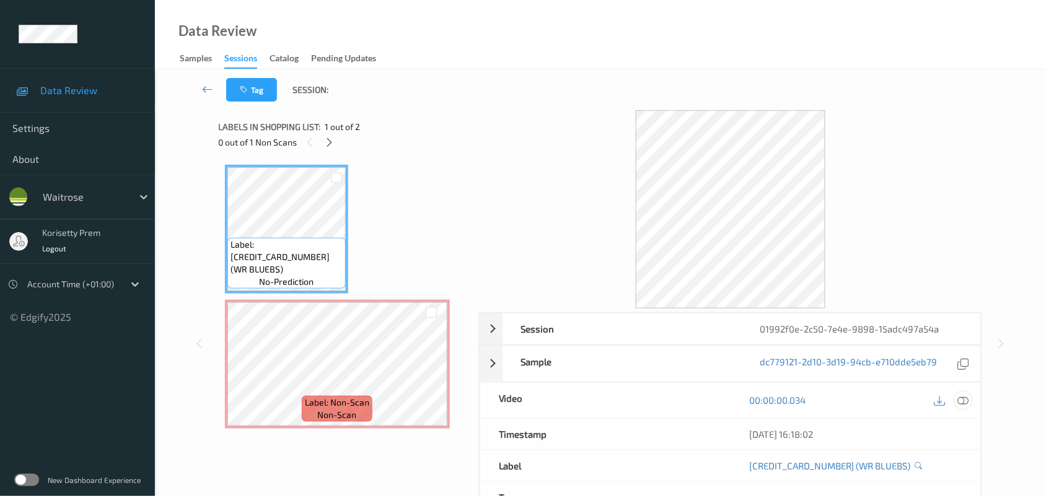
click at [964, 402] on icon at bounding box center [963, 400] width 11 height 11
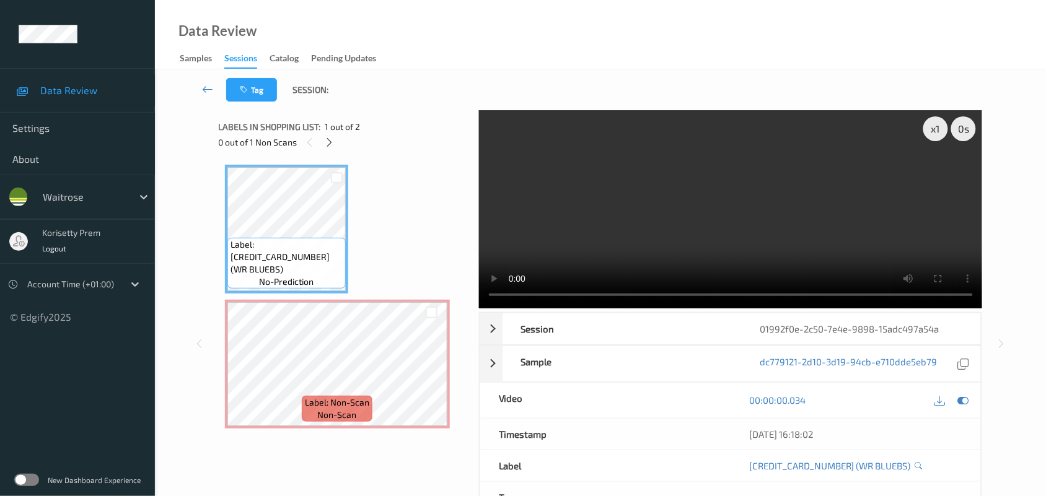
click at [653, 169] on video at bounding box center [731, 209] width 504 height 198
click at [545, 174] on video at bounding box center [731, 209] width 504 height 198
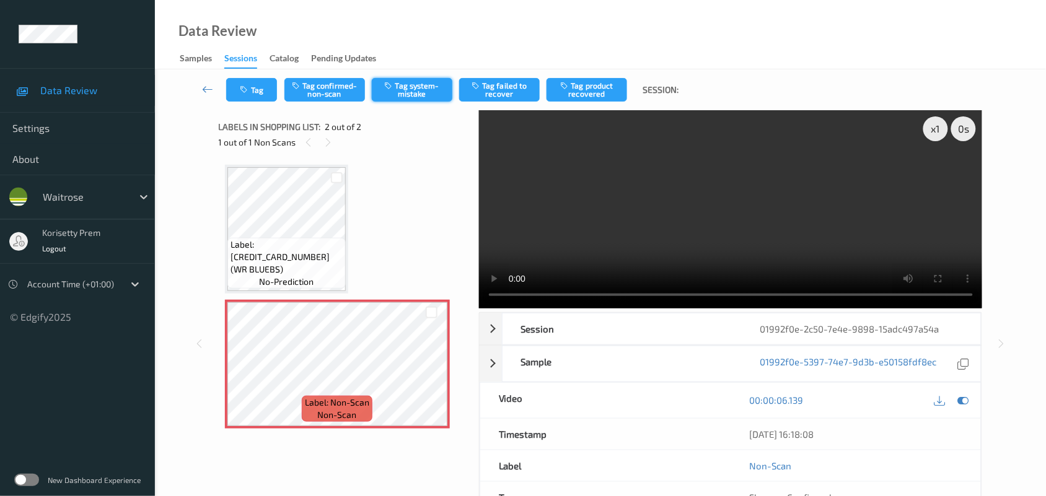
click at [411, 90] on button "Tag system-mistake" at bounding box center [412, 90] width 81 height 24
click at [263, 86] on button "Tag" at bounding box center [251, 90] width 51 height 24
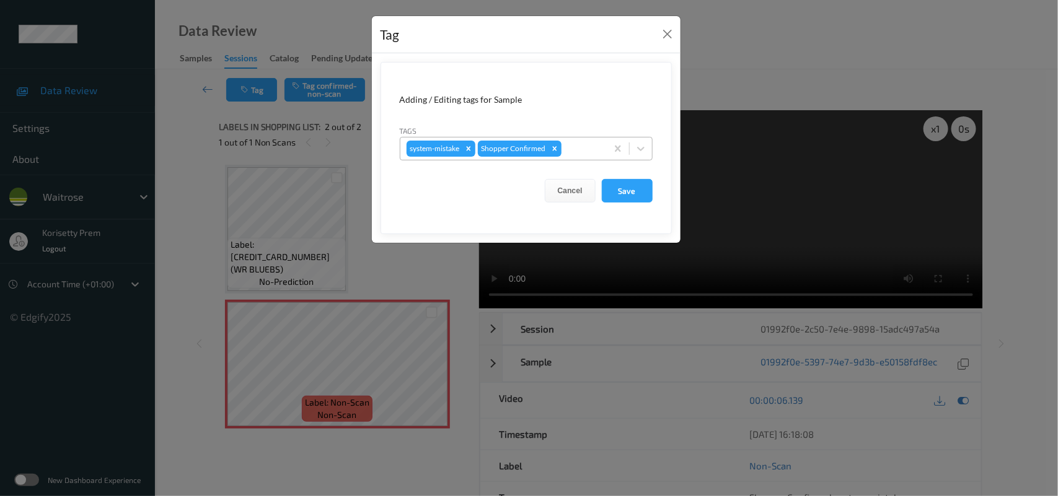
click at [587, 158] on div "system-mistake Shopper Confirmed" at bounding box center [503, 148] width 206 height 21
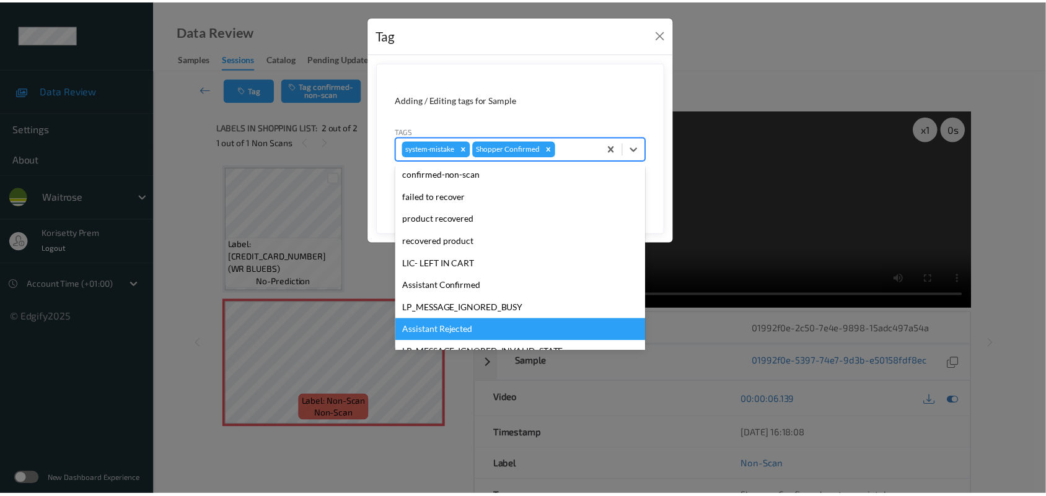
scroll to position [286, 0]
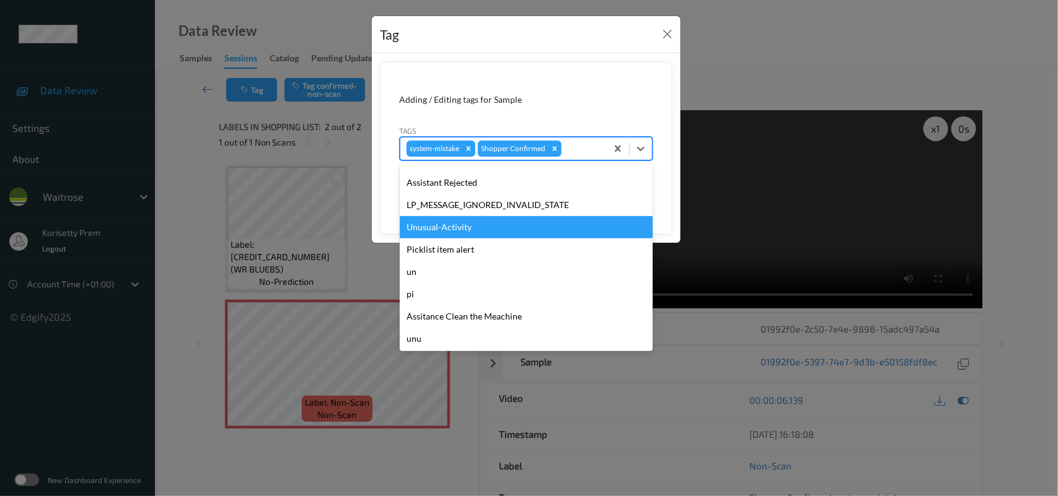
click at [456, 231] on div "Unusual-Activity" at bounding box center [526, 227] width 253 height 22
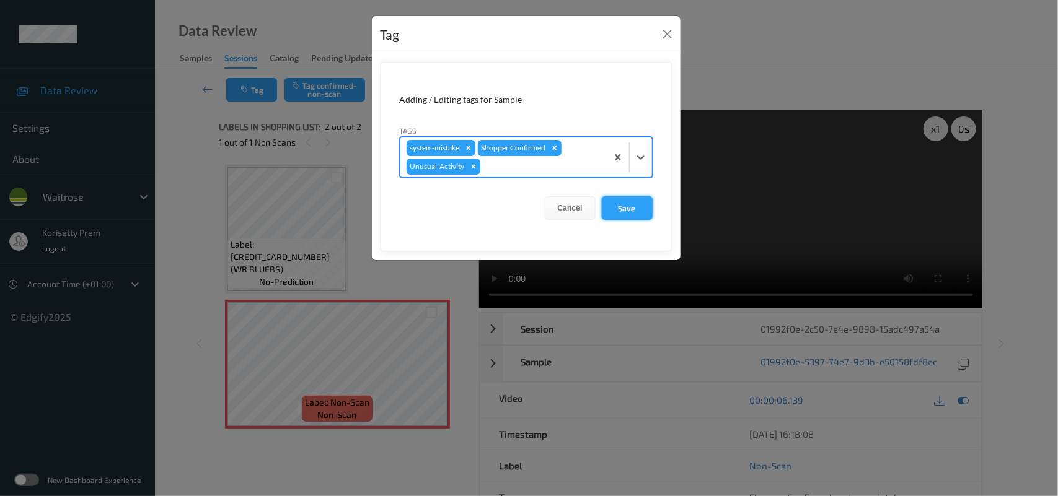
click at [631, 198] on button "Save" at bounding box center [627, 208] width 51 height 24
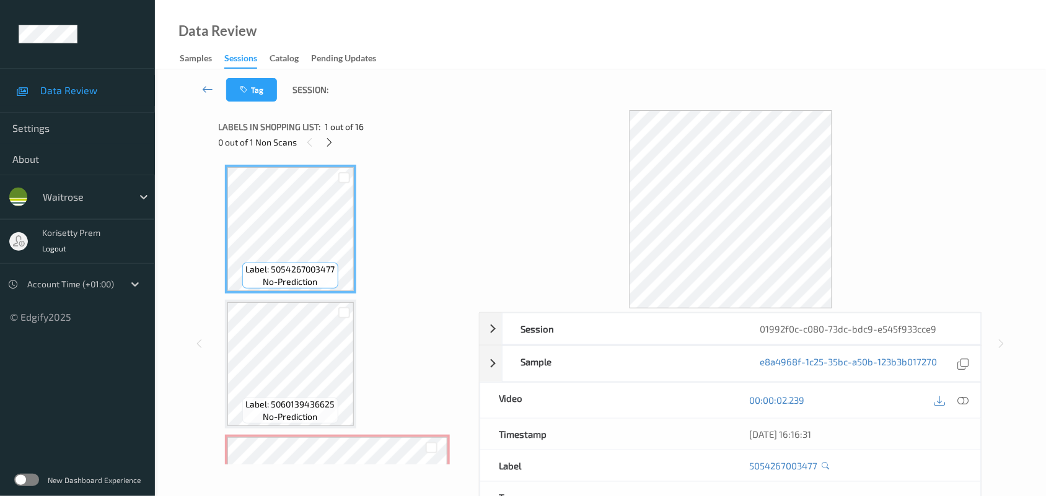
click at [677, 63] on div "Data Review Samples Sessions Catalog Pending Updates" at bounding box center [600, 34] width 891 height 69
click at [581, 56] on div "Data Review Samples Sessions Catalog Pending Updates" at bounding box center [600, 34] width 891 height 69
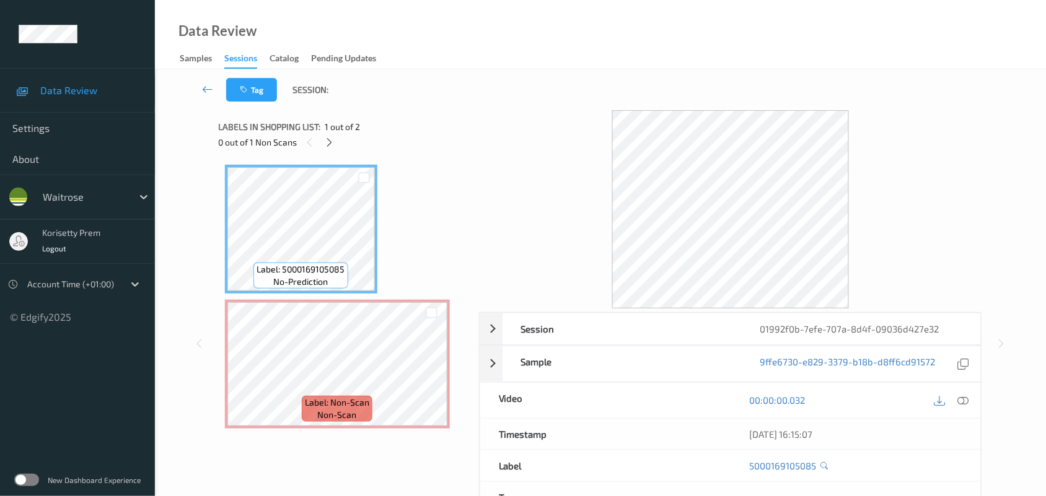
drag, startPoint x: 451, startPoint y: 121, endPoint x: 434, endPoint y: 17, distance: 106.1
click at [454, 118] on div "Labels in shopping list: 1 out of 2 0 out of 1 Non Scans" at bounding box center [345, 134] width 252 height 48
click at [537, 92] on div "Tag Session:" at bounding box center [600, 89] width 840 height 41
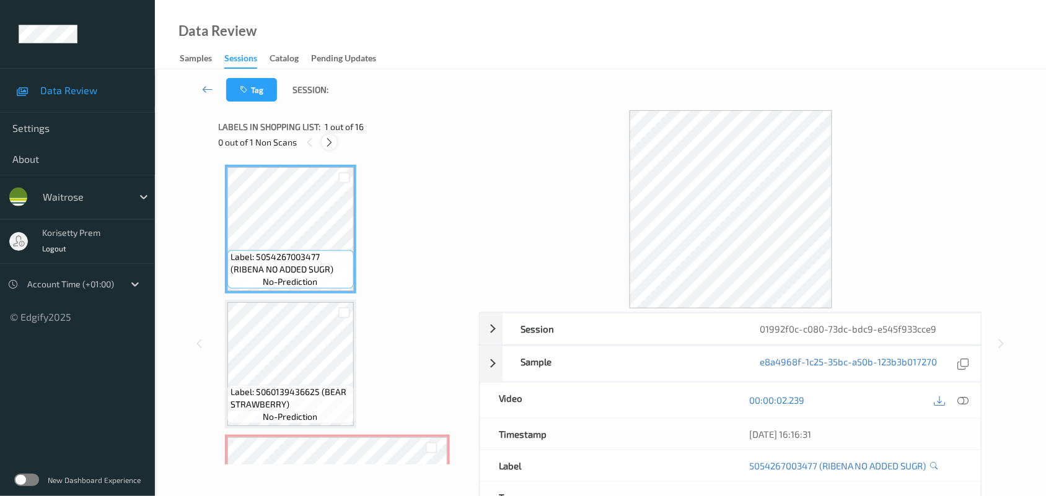
click at [328, 146] on icon at bounding box center [329, 142] width 11 height 11
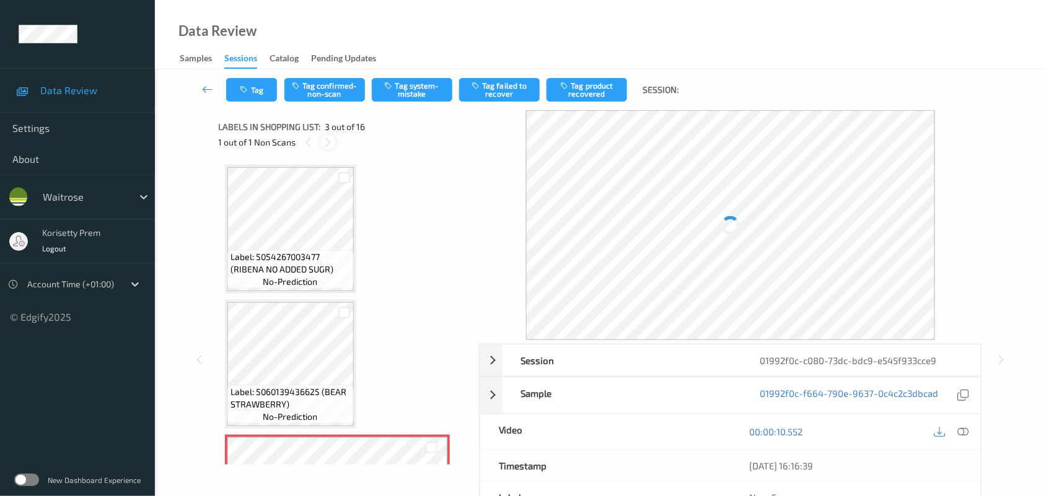
scroll to position [141, 0]
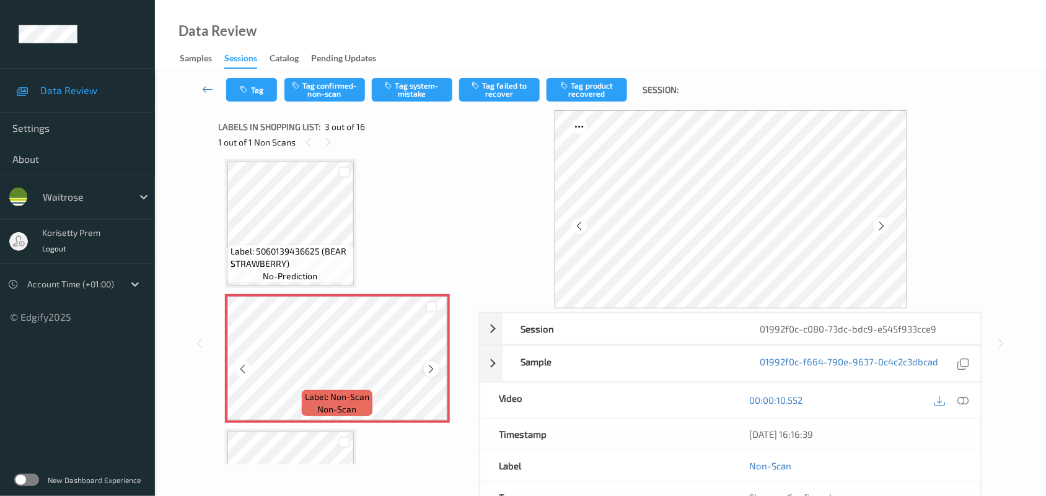
click at [425, 369] on div at bounding box center [431, 368] width 15 height 15
click at [426, 369] on icon at bounding box center [431, 369] width 11 height 11
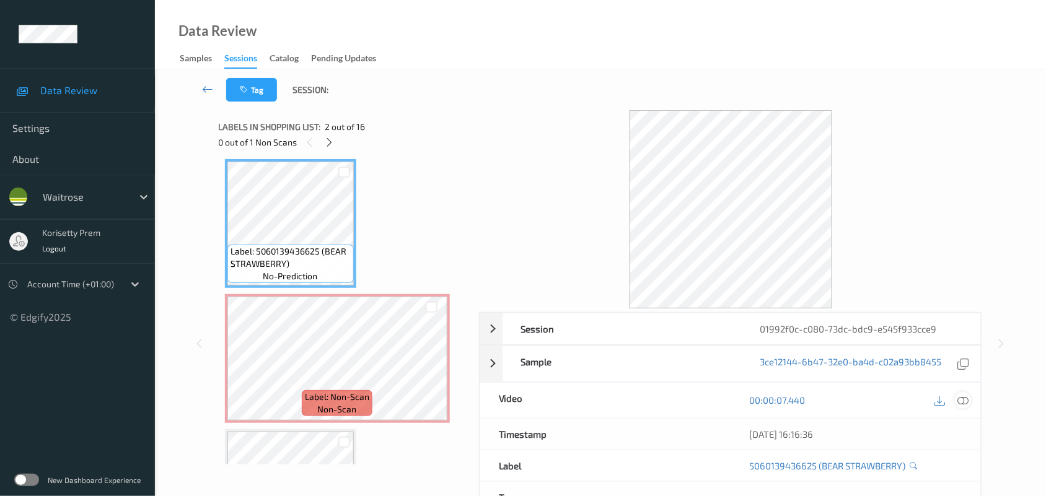
click at [966, 403] on icon at bounding box center [963, 400] width 11 height 11
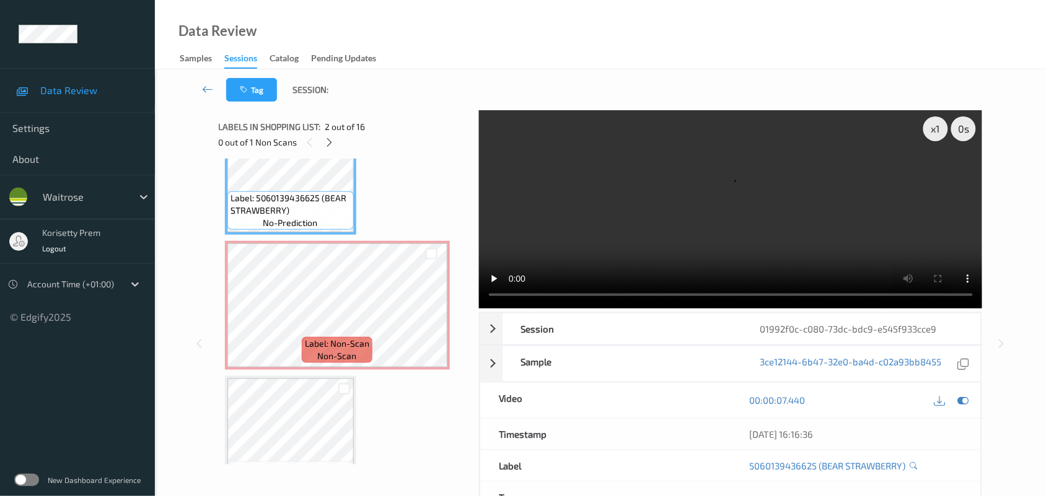
scroll to position [155, 0]
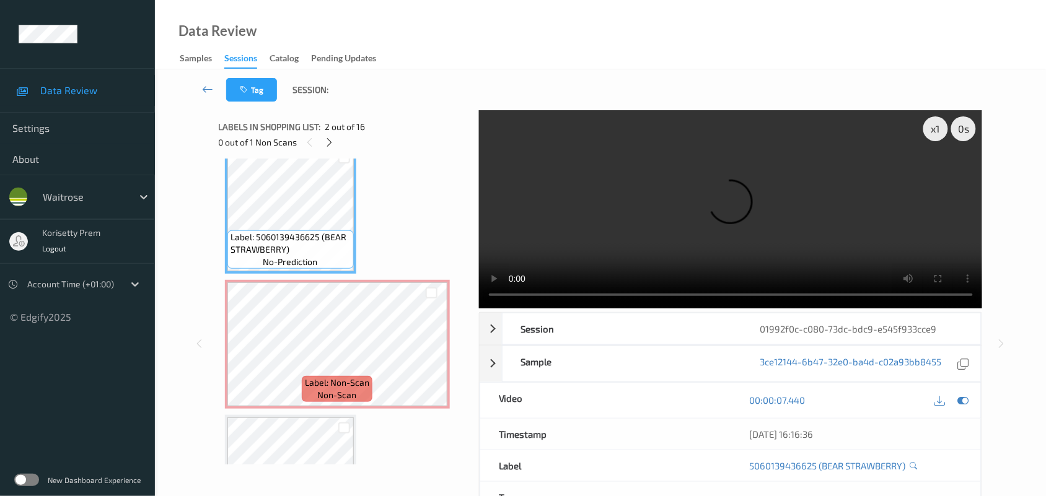
click at [756, 224] on video at bounding box center [731, 209] width 504 height 198
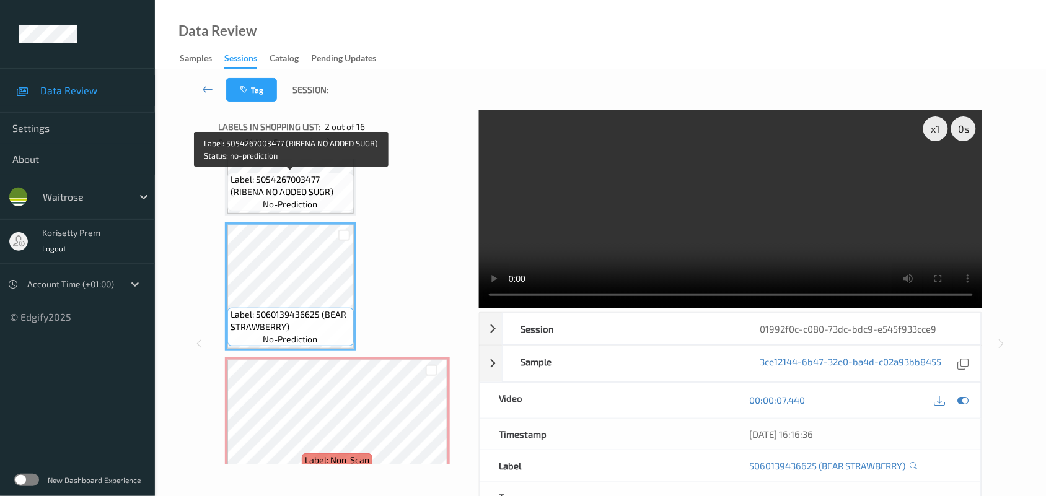
click at [291, 190] on span "Label: 5054267003477 (RIBENA NO ADDED SUGR)" at bounding box center [291, 186] width 120 height 25
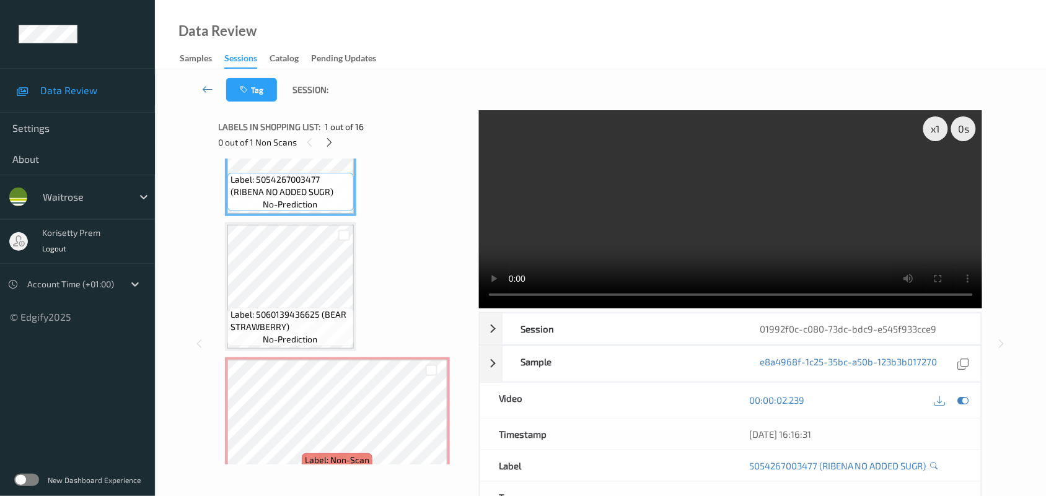
click at [677, 258] on video at bounding box center [731, 209] width 504 height 198
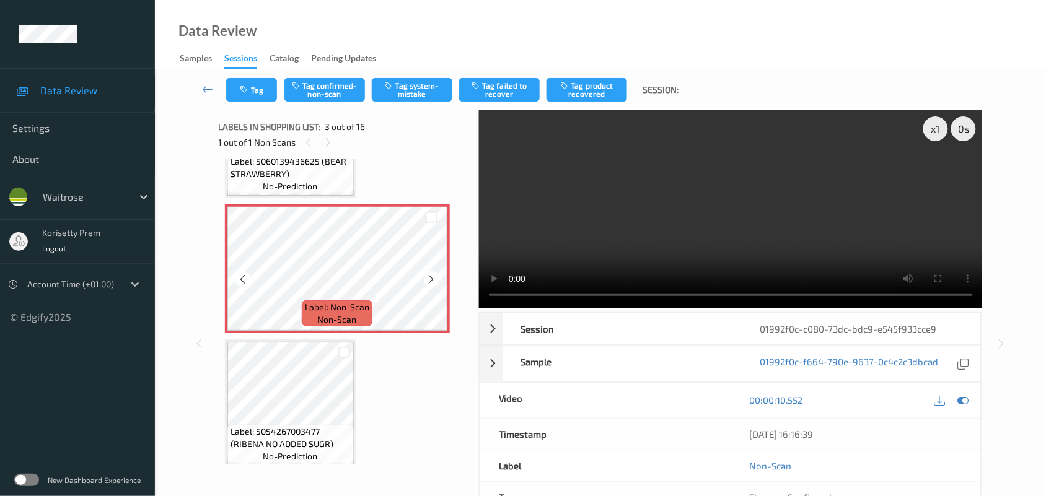
scroll to position [232, 0]
click at [635, 198] on video at bounding box center [731, 209] width 504 height 198
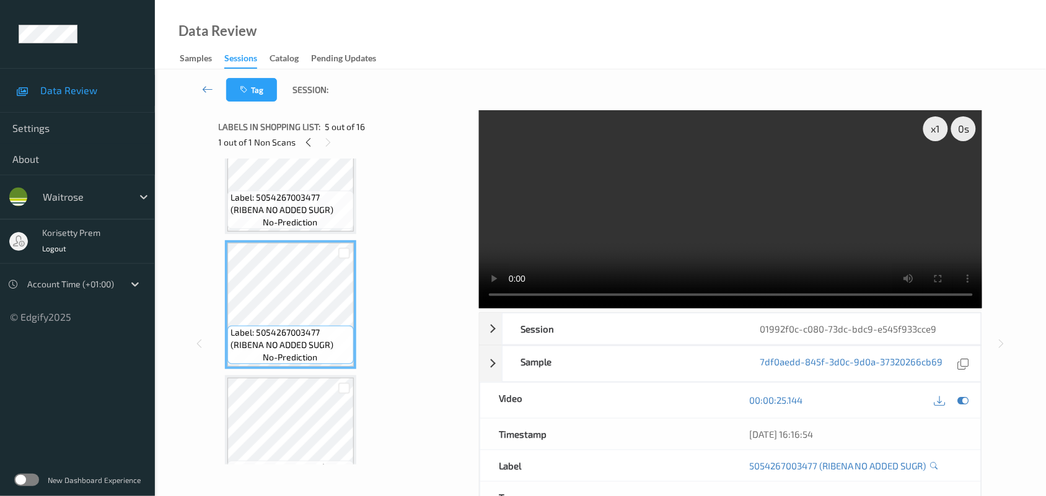
scroll to position [542, 0]
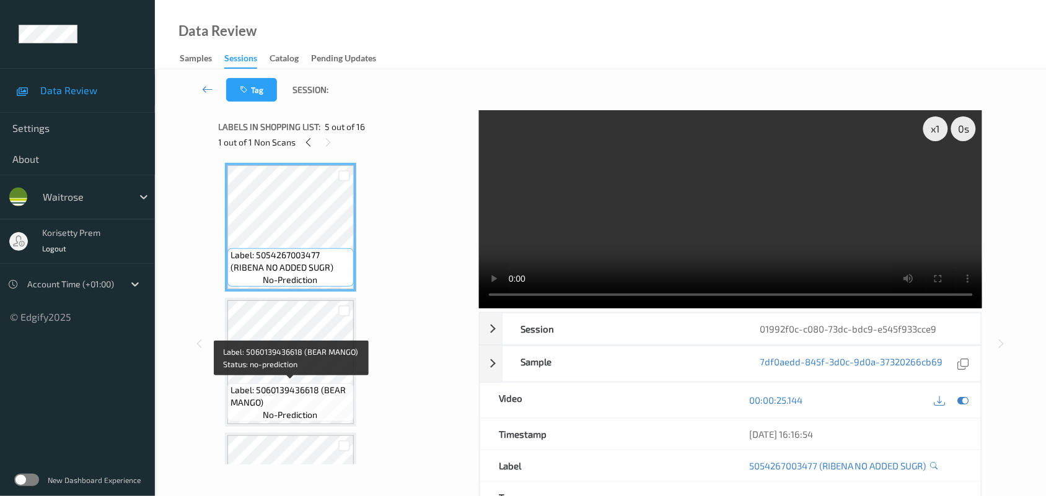
click at [287, 384] on span "Label: 5060139436618 (BEAR MANGO)" at bounding box center [291, 396] width 120 height 25
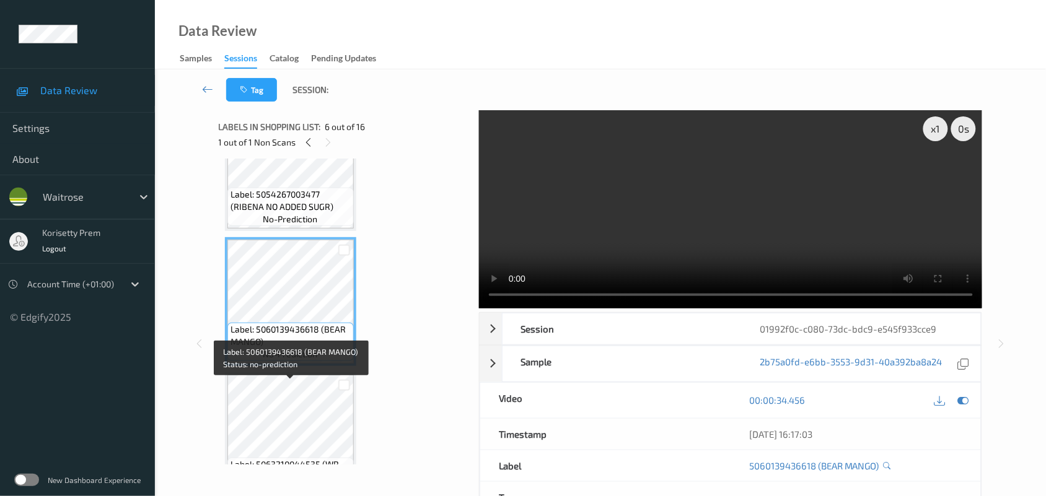
scroll to position [697, 0]
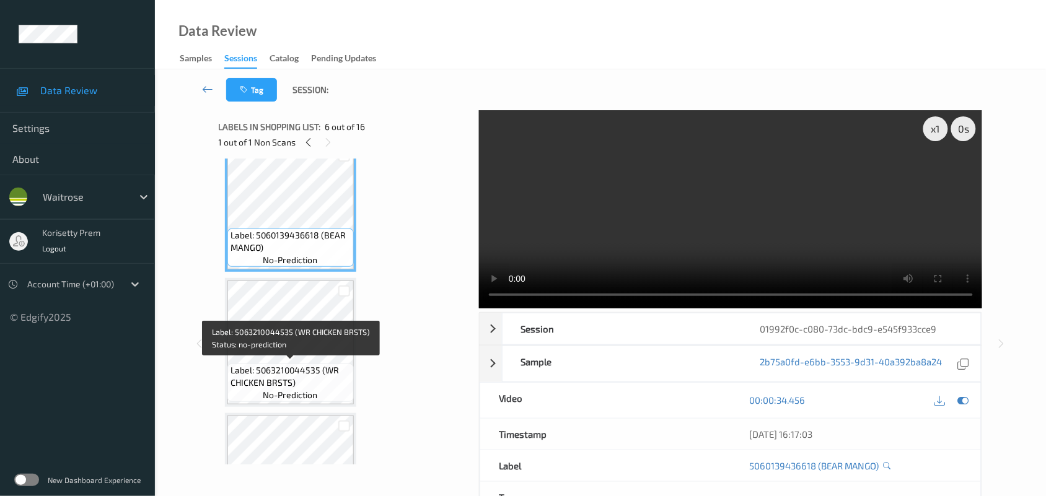
click at [295, 366] on span "Label: 5063210044535 (WR CHICKEN BRSTS)" at bounding box center [291, 376] width 120 height 25
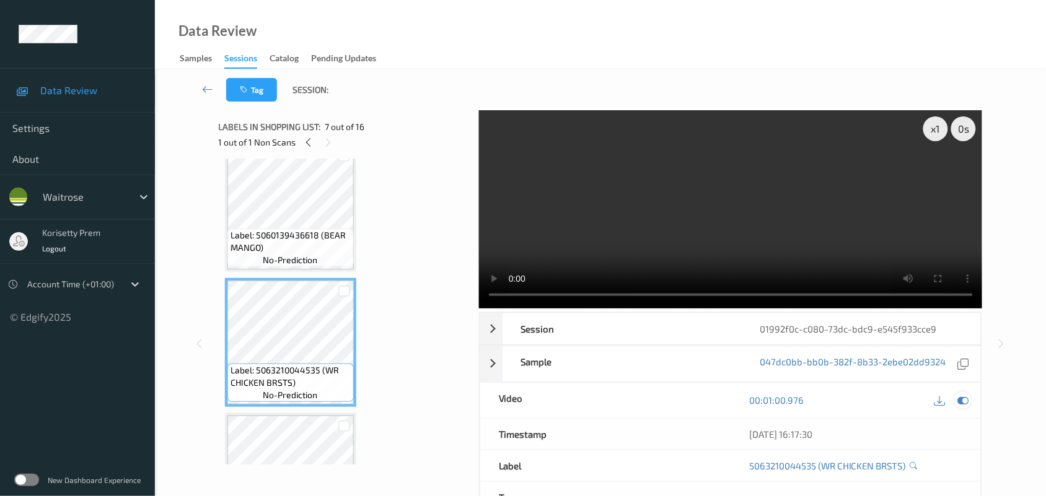
click at [967, 398] on icon at bounding box center [963, 400] width 11 height 11
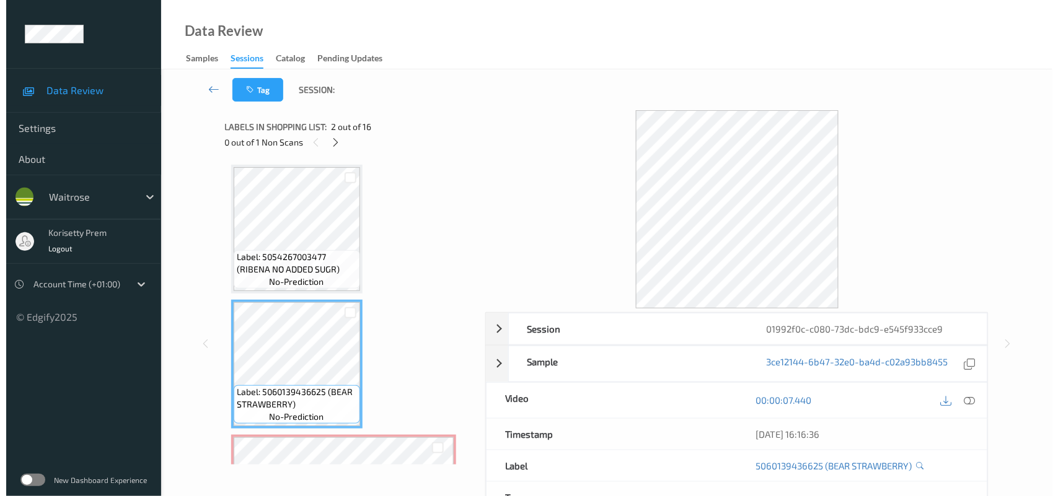
scroll to position [77, 0]
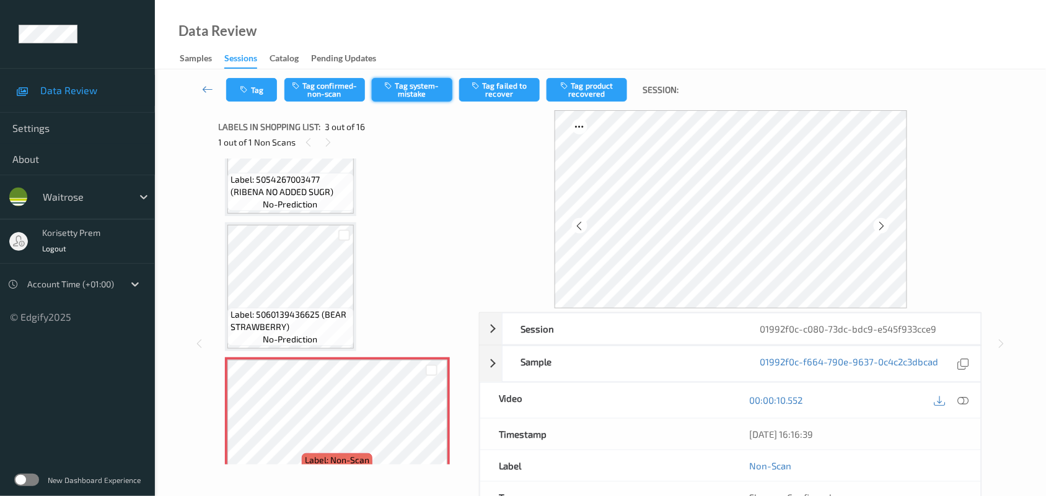
click at [420, 93] on button "Tag system-mistake" at bounding box center [412, 90] width 81 height 24
click at [255, 105] on div "Tag Tag confirmed-non-scan Untag system-mistake Tag failed to recover Tag produ…" at bounding box center [600, 89] width 840 height 41
click at [256, 97] on button "Tag" at bounding box center [251, 90] width 51 height 24
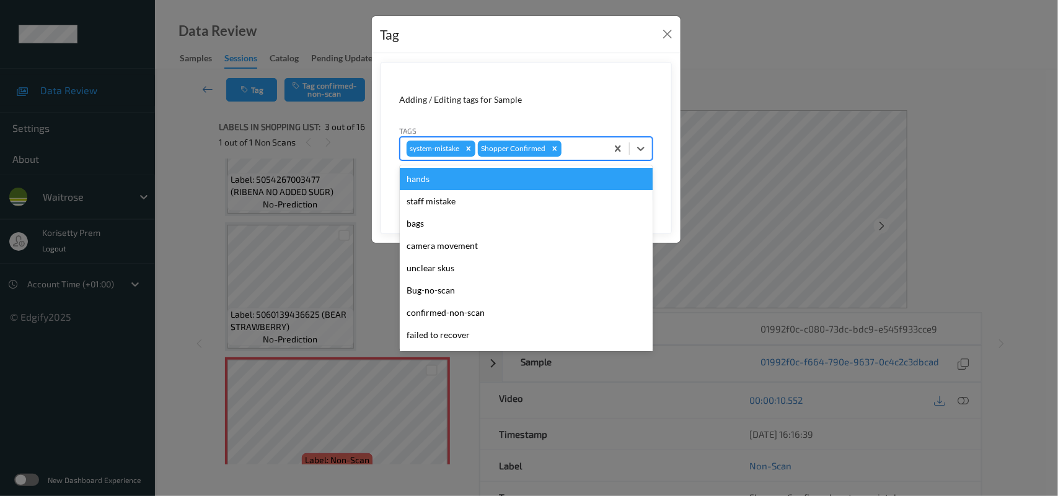
click at [579, 146] on div at bounding box center [582, 148] width 37 height 15
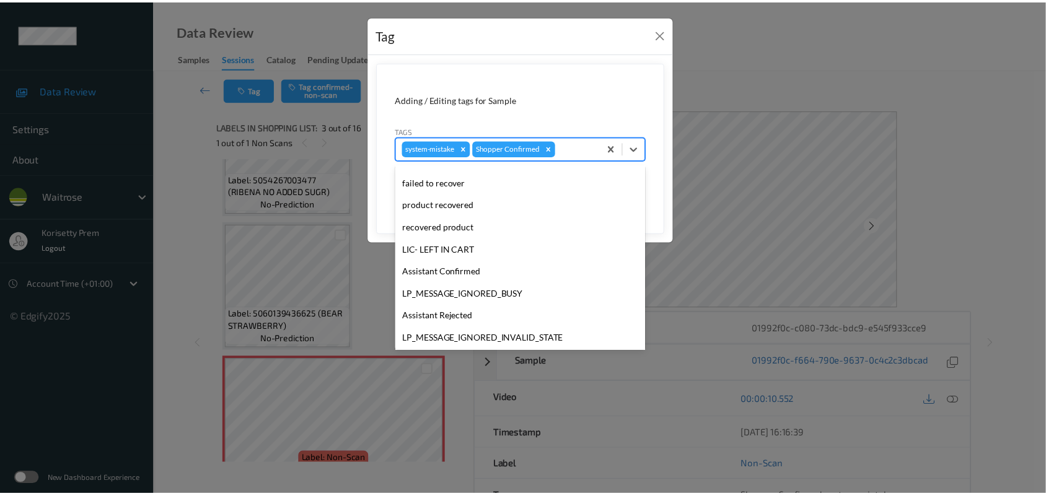
scroll to position [286, 0]
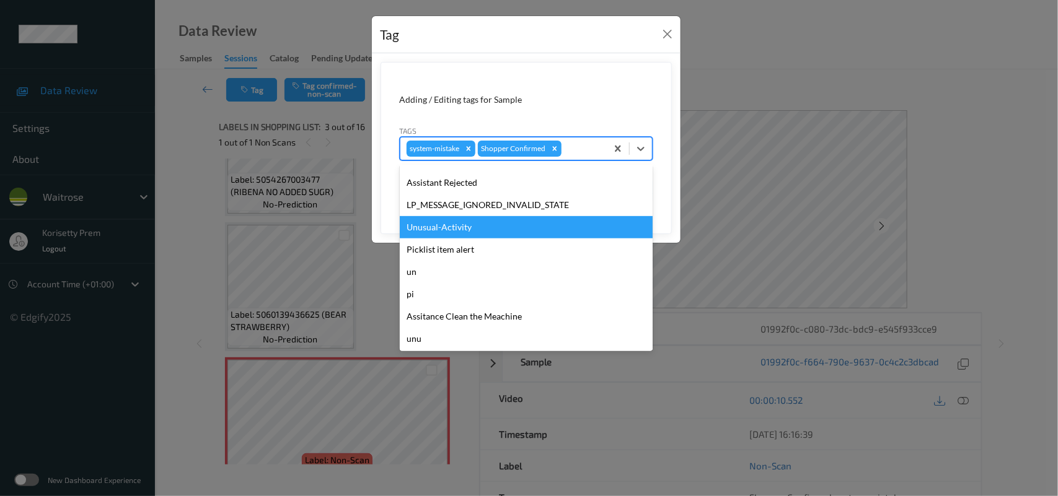
click at [490, 228] on div "Unusual-Activity" at bounding box center [526, 227] width 253 height 22
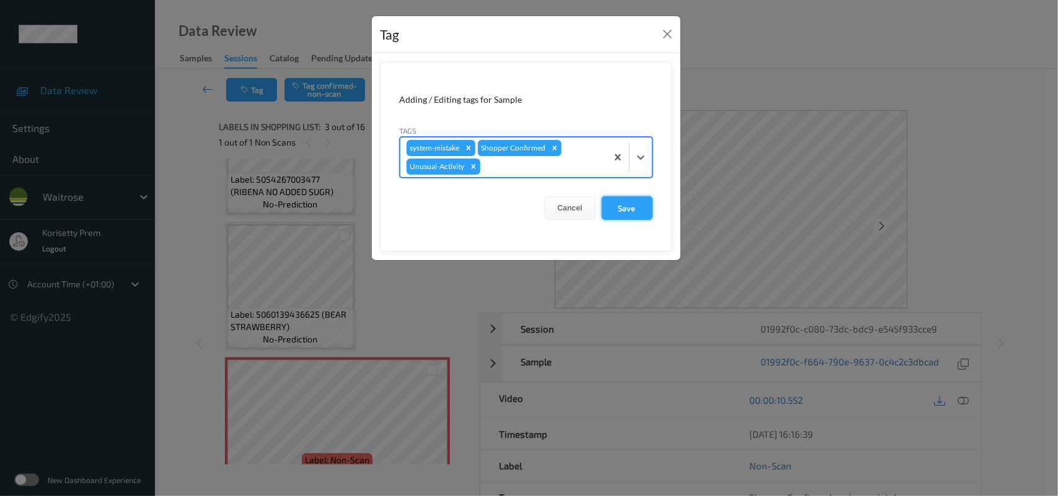
click at [626, 214] on button "Save" at bounding box center [627, 208] width 51 height 24
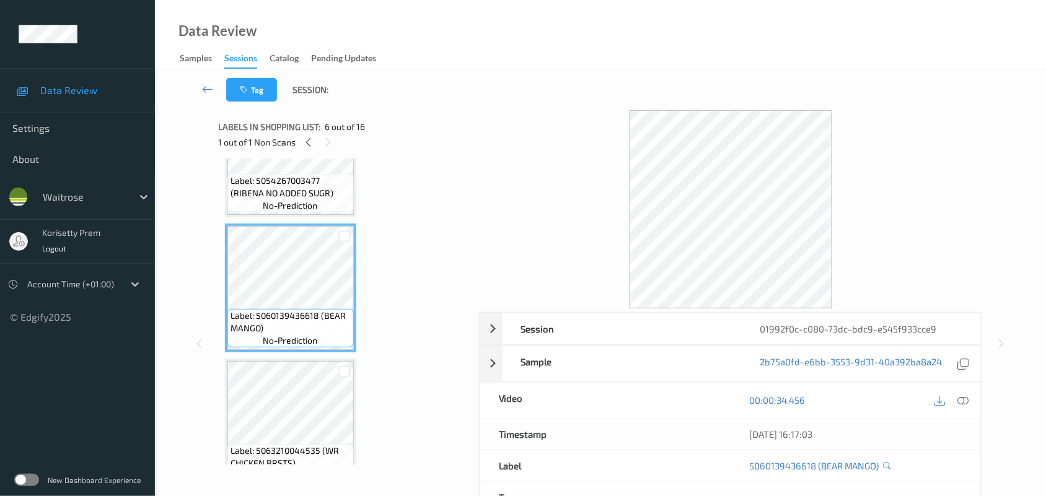
scroll to position [620, 0]
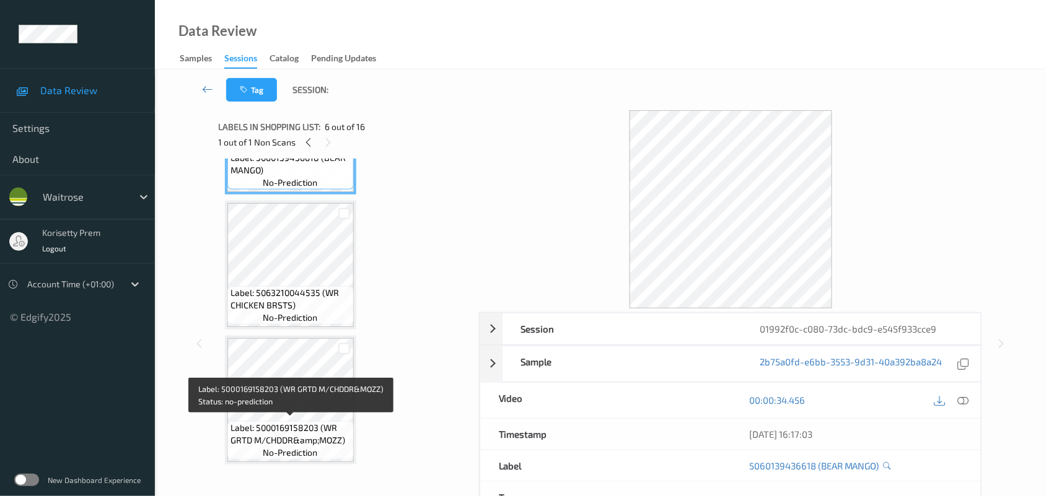
click at [286, 422] on span "Label: 5000169158203 (WR GRTD M/CHDDR&amp;MOZZ)" at bounding box center [291, 434] width 120 height 25
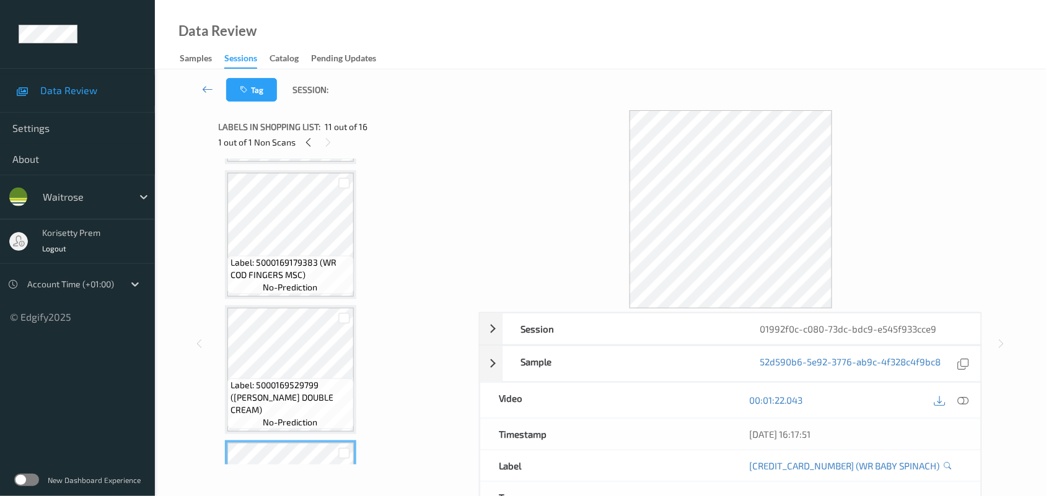
scroll to position [930, 0]
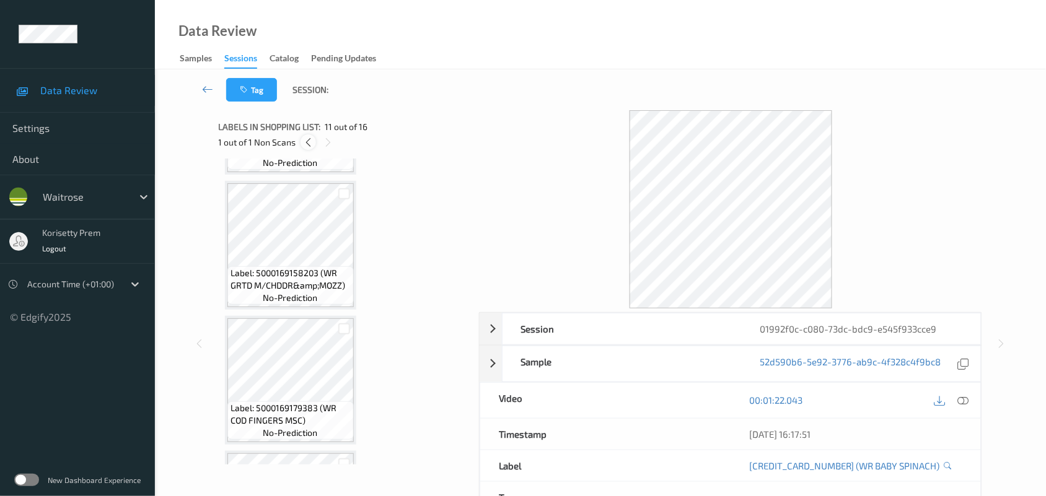
click at [311, 146] on icon at bounding box center [308, 142] width 11 height 11
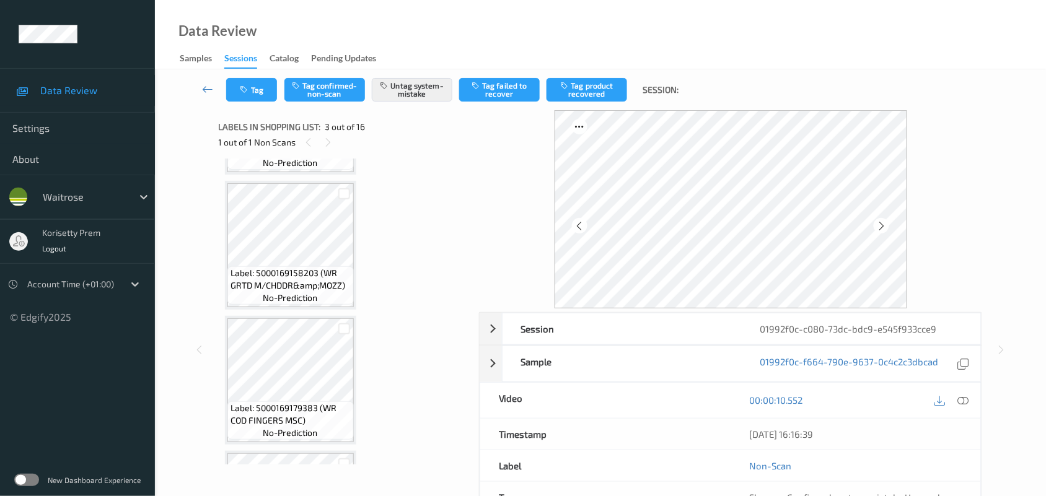
scroll to position [141, 0]
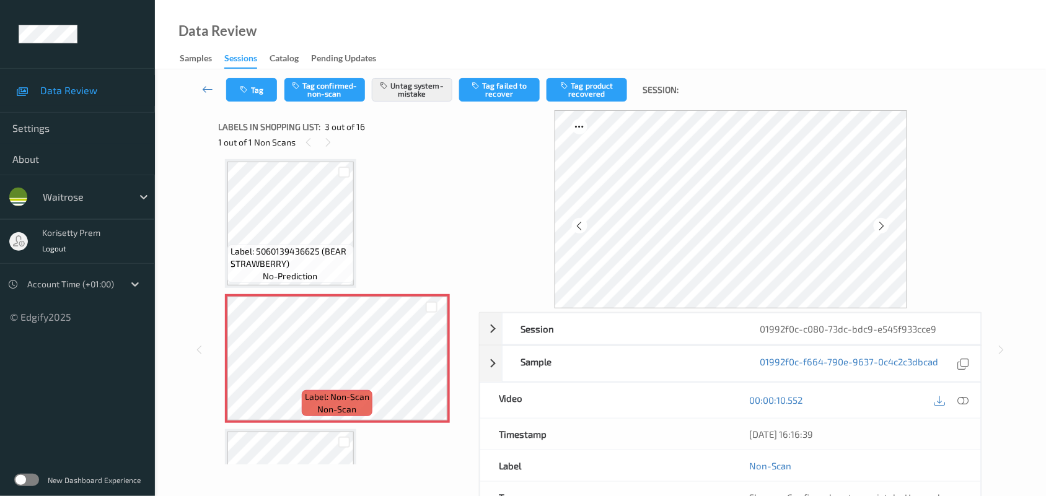
click at [258, 104] on div "Tag Tag confirmed-non-scan Untag system-mistake Tag failed to recover Tag produ…" at bounding box center [600, 89] width 840 height 41
click at [264, 87] on button "Tag" at bounding box center [251, 90] width 51 height 24
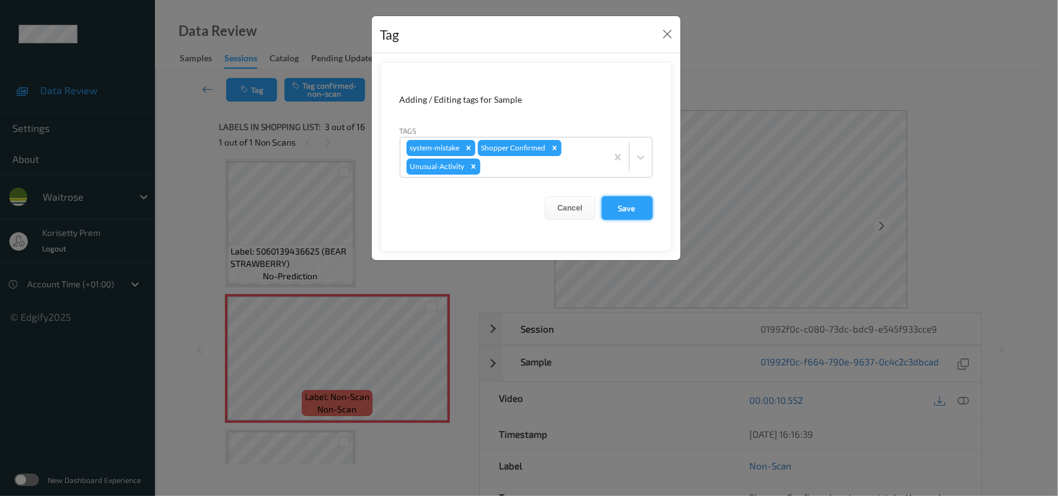
click at [614, 202] on button "Save" at bounding box center [627, 208] width 51 height 24
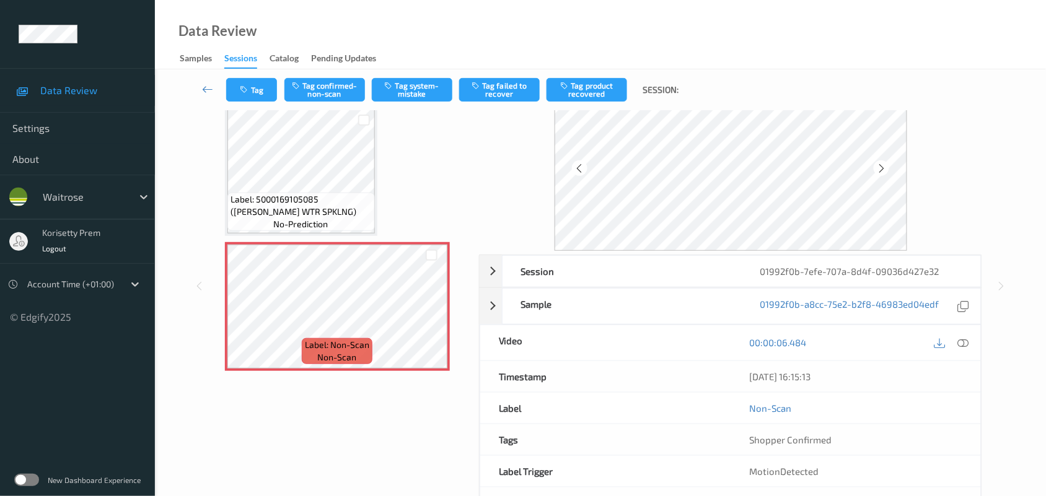
scroll to position [31, 0]
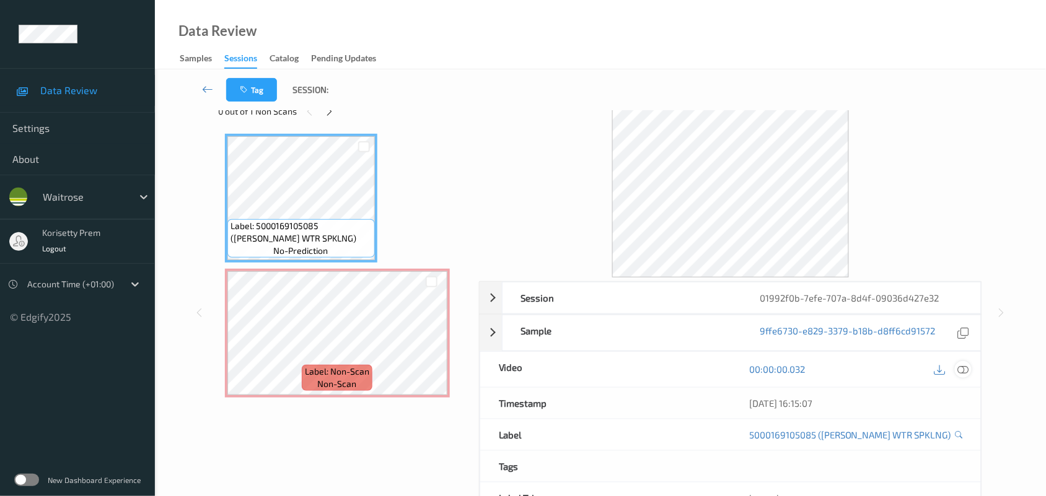
click at [962, 370] on icon at bounding box center [963, 369] width 11 height 11
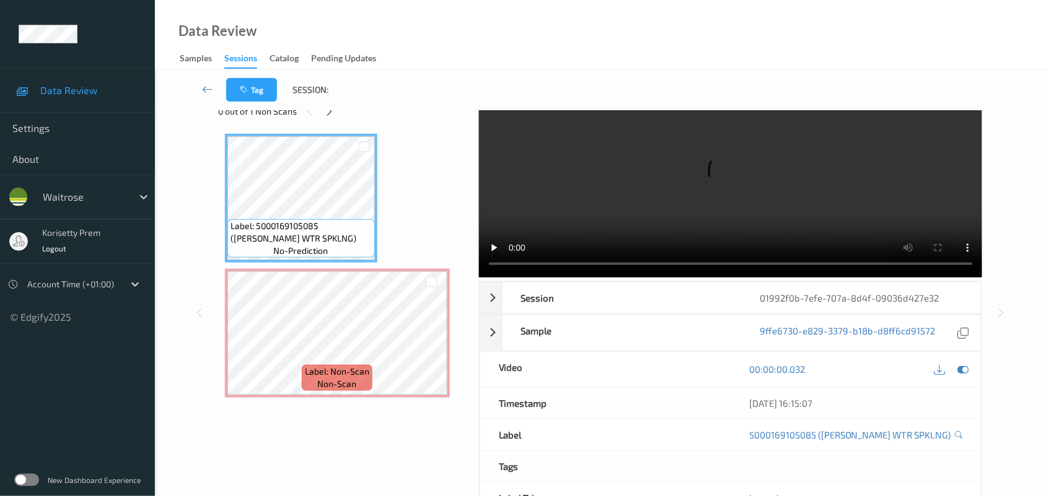
click at [732, 149] on video at bounding box center [731, 178] width 504 height 198
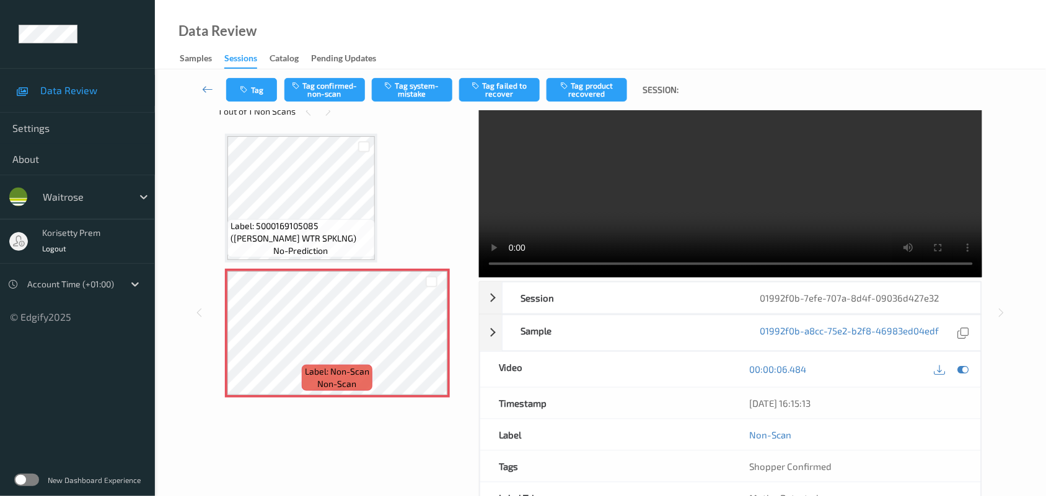
click at [617, 150] on video at bounding box center [731, 178] width 504 height 198
click at [417, 81] on button "Tag system-mistake" at bounding box center [412, 90] width 81 height 24
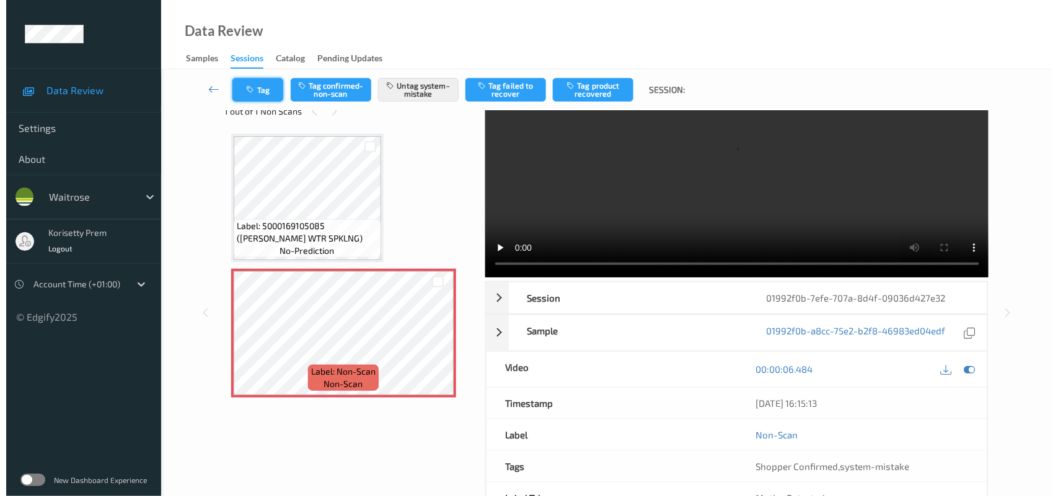
scroll to position [3, 0]
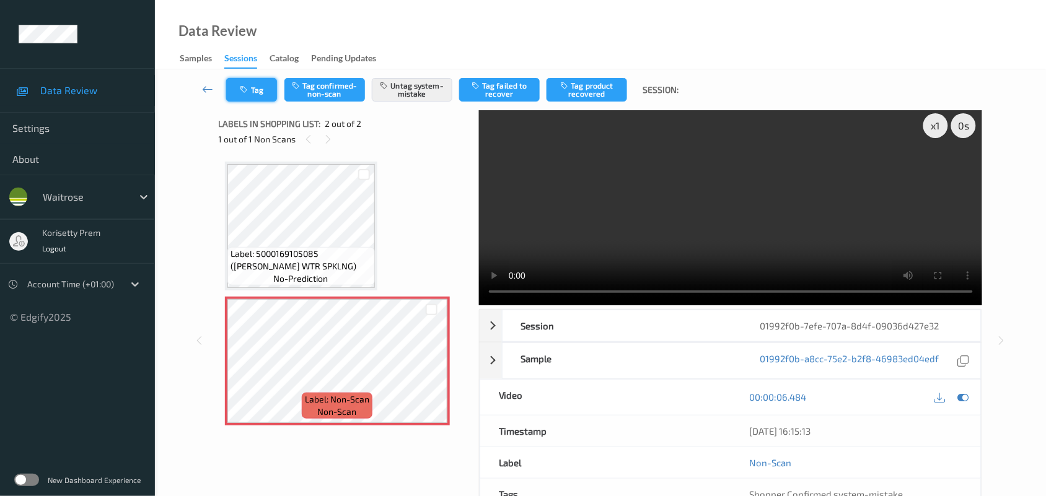
click at [253, 90] on button "Tag" at bounding box center [251, 90] width 51 height 24
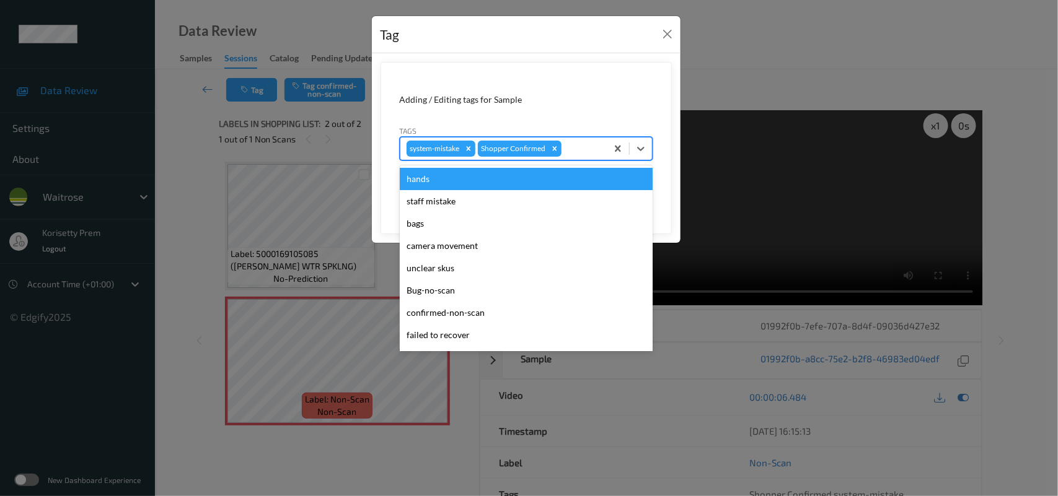
click at [574, 149] on div at bounding box center [582, 148] width 37 height 15
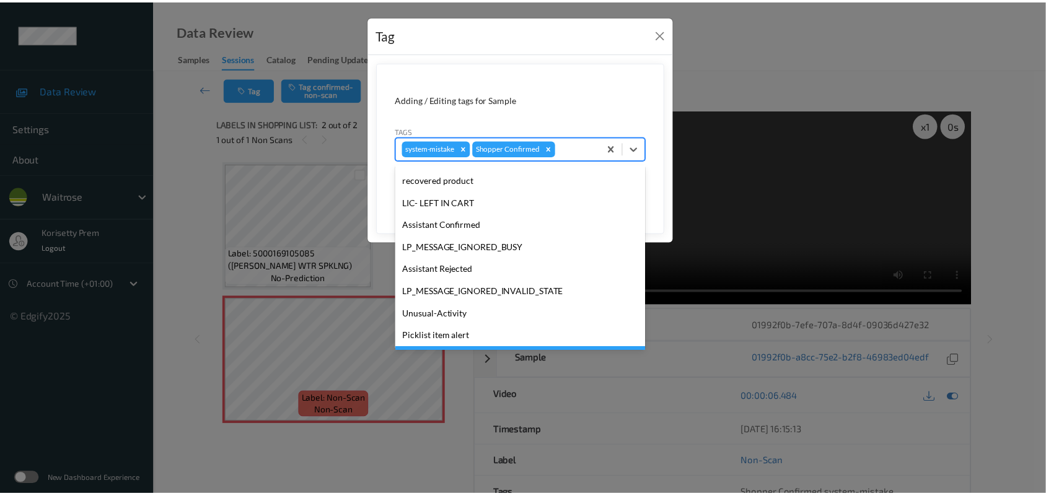
scroll to position [286, 0]
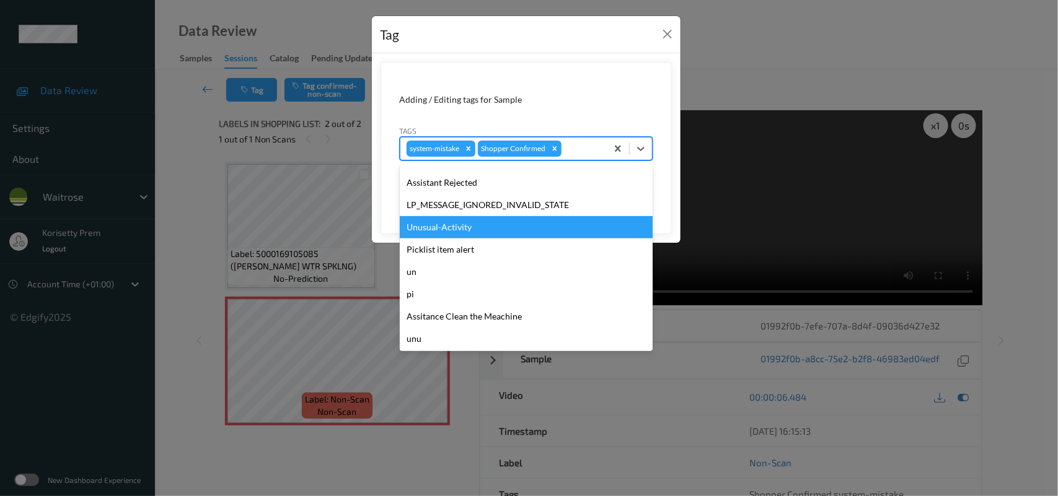
click at [478, 234] on div "Unusual-Activity" at bounding box center [526, 227] width 253 height 22
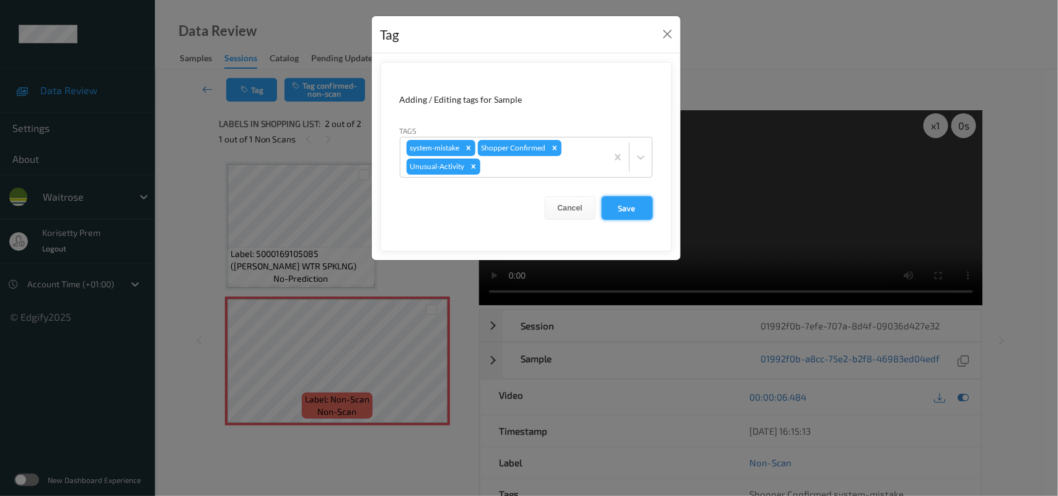
click at [643, 205] on button "Save" at bounding box center [627, 208] width 51 height 24
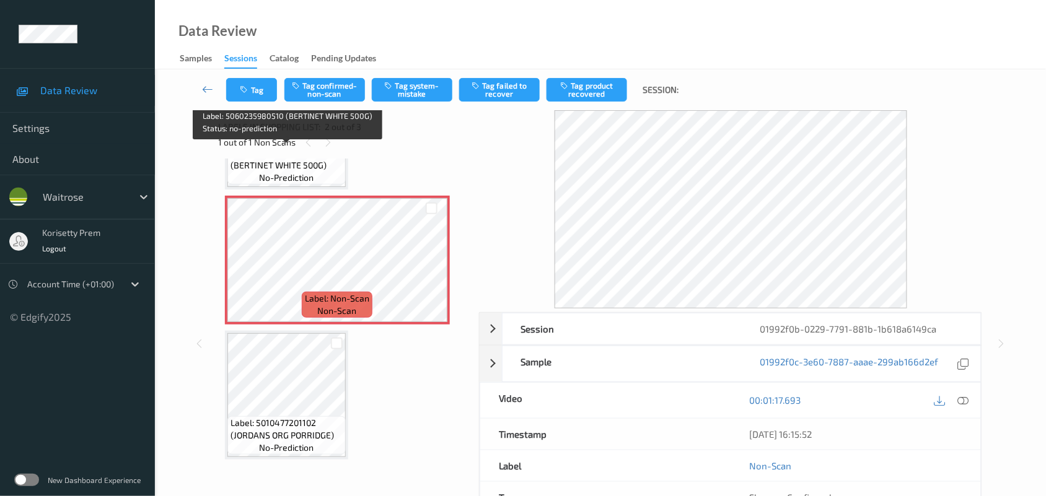
click at [282, 172] on span "no-prediction" at bounding box center [286, 178] width 55 height 12
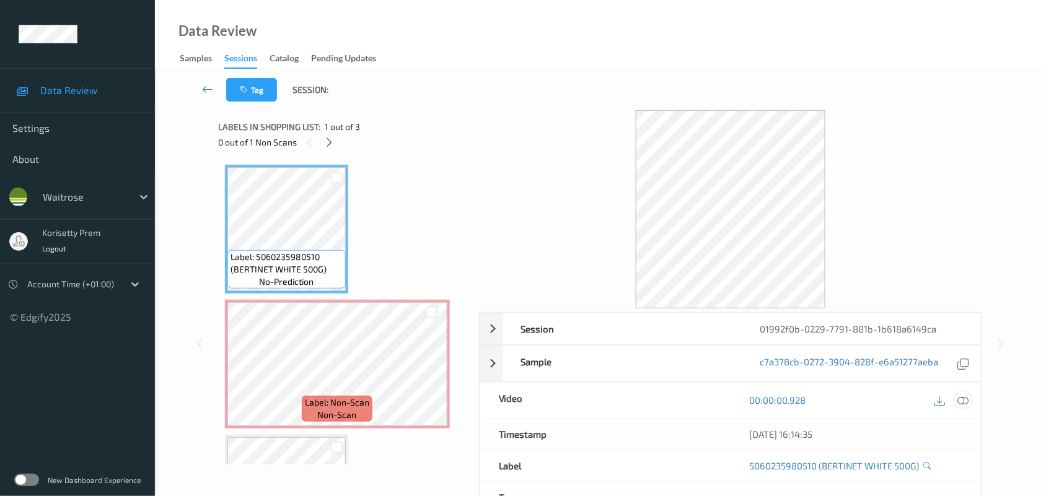
click at [967, 395] on div at bounding box center [963, 400] width 17 height 17
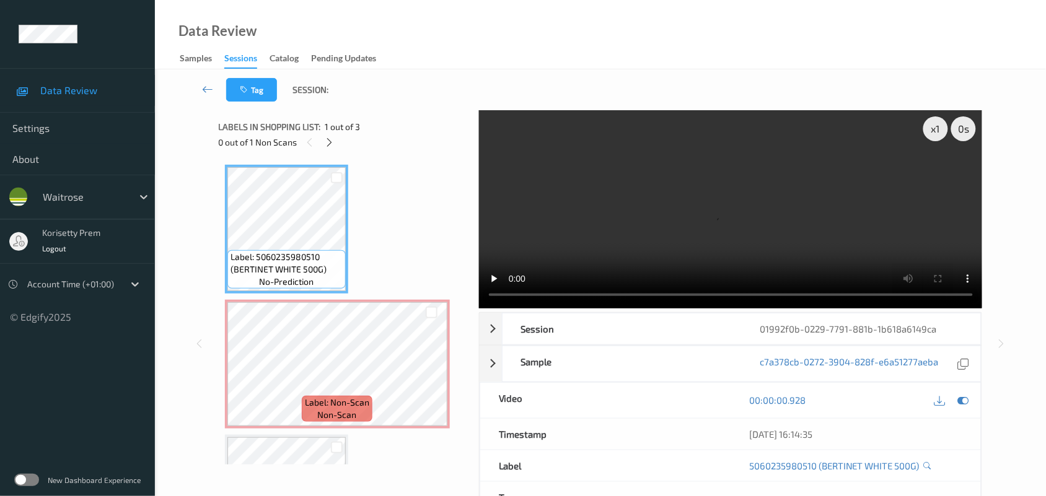
click at [612, 201] on video at bounding box center [731, 209] width 504 height 198
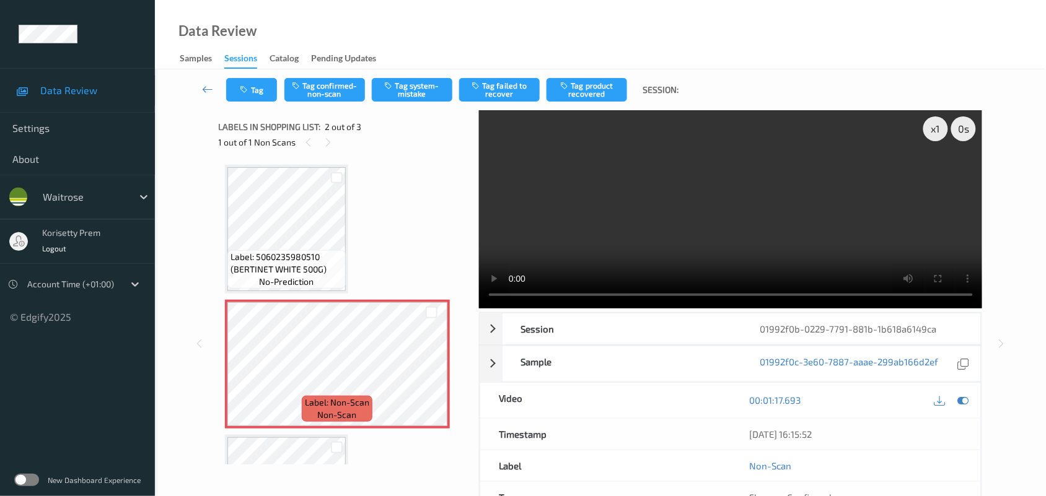
click at [598, 226] on video at bounding box center [731, 209] width 504 height 198
click at [612, 246] on video at bounding box center [731, 209] width 504 height 198
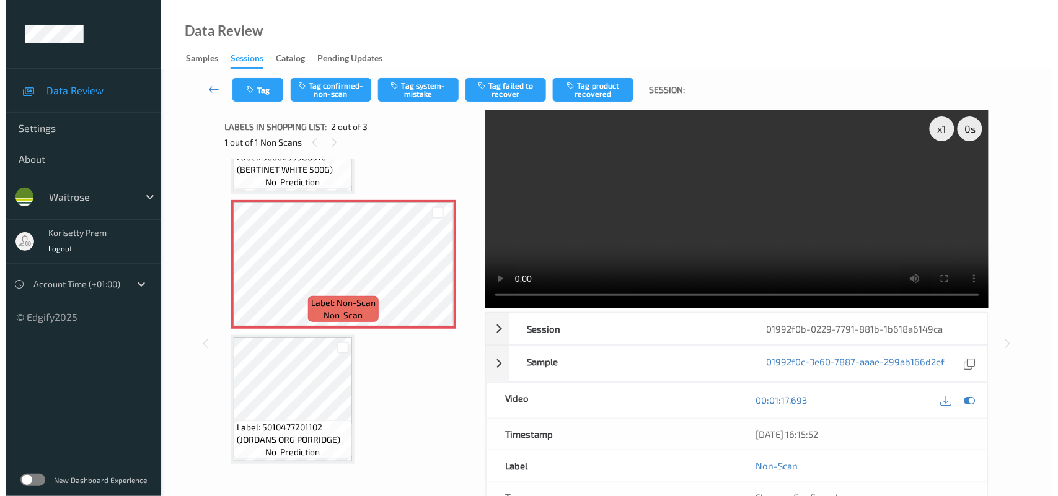
scroll to position [104, 0]
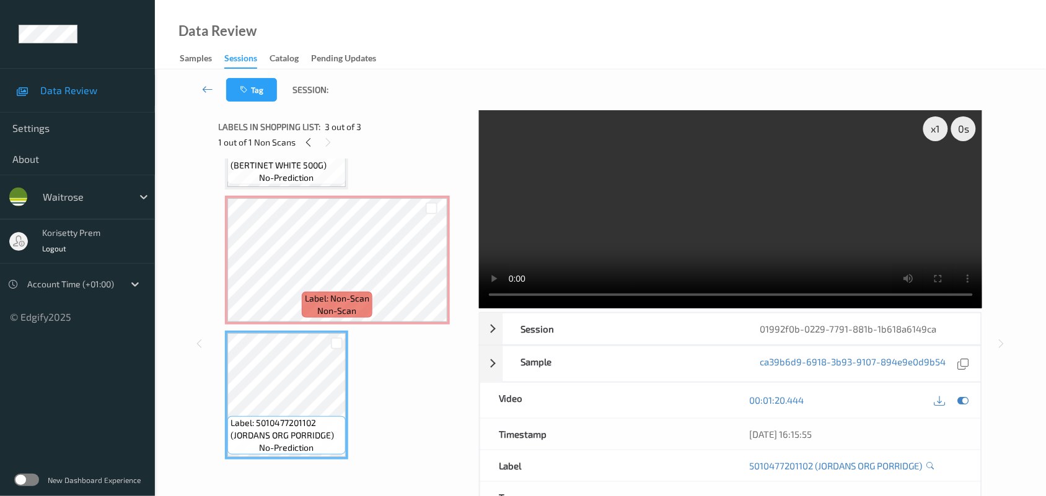
click at [633, 203] on video at bounding box center [731, 209] width 504 height 198
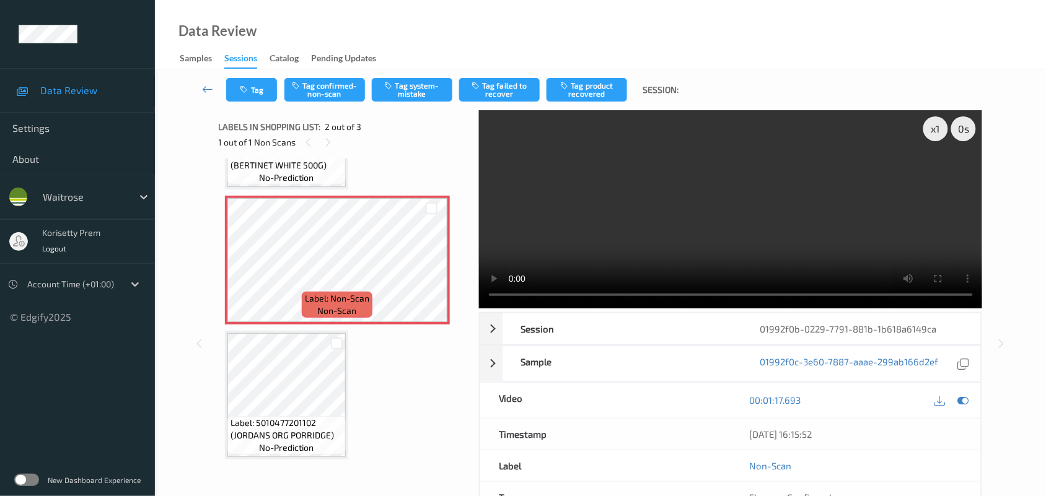
click at [403, 107] on div "Tag Tag confirmed-non-scan Tag system-mistake Tag failed to recover Tag product…" at bounding box center [600, 89] width 840 height 41
click at [421, 76] on div "Tag Tag confirmed-non-scan Tag system-mistake Tag failed to recover Tag product…" at bounding box center [600, 89] width 840 height 41
click at [410, 88] on button "Tag system-mistake" at bounding box center [412, 90] width 81 height 24
click at [255, 87] on button "Tag" at bounding box center [251, 90] width 51 height 24
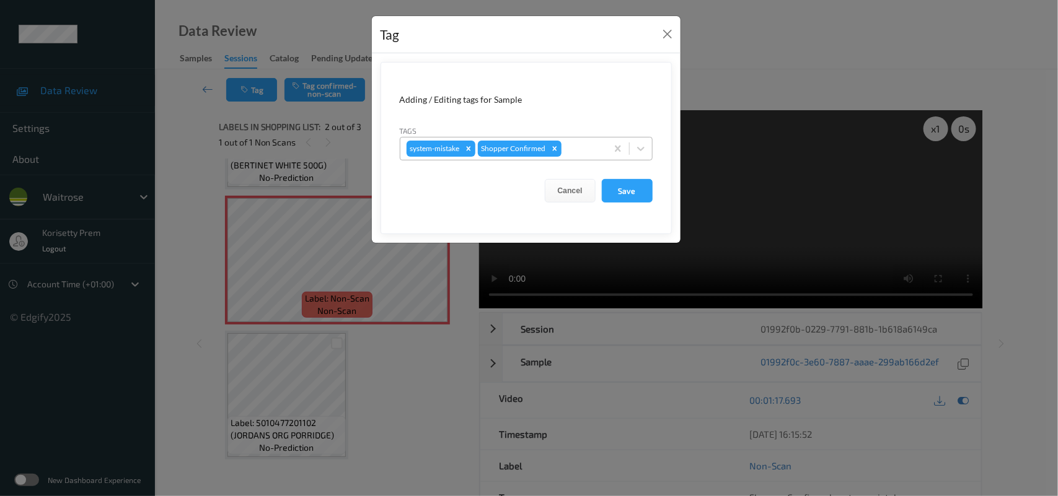
click at [583, 144] on div at bounding box center [582, 148] width 37 height 15
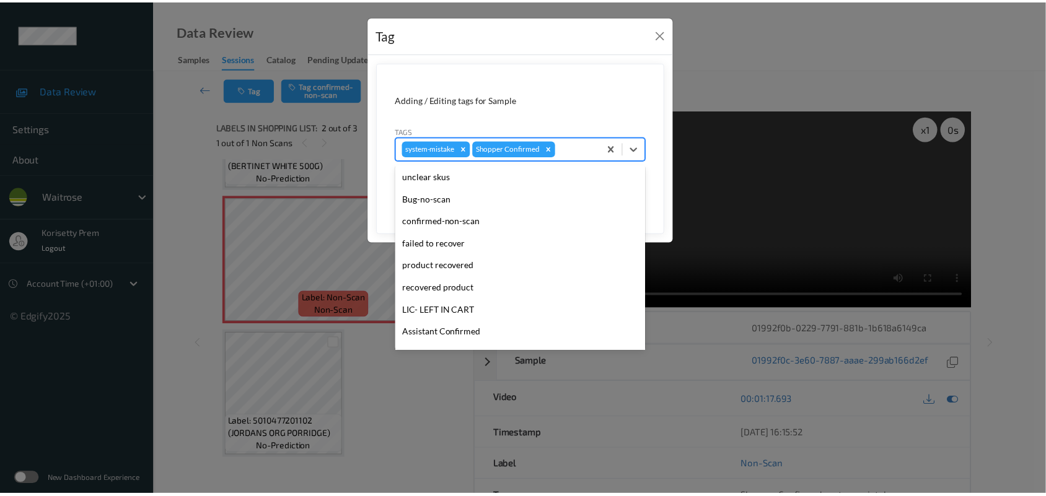
scroll to position [286, 0]
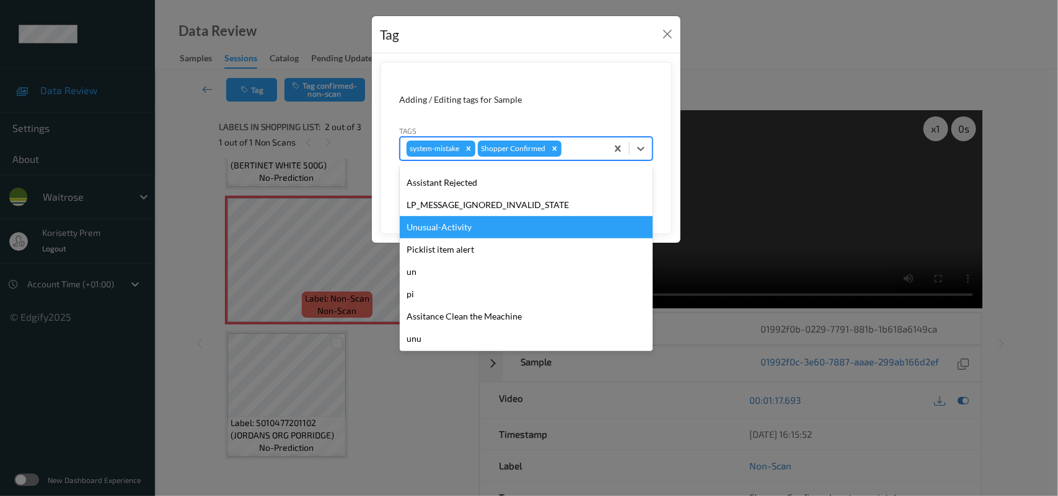
click at [460, 226] on div "Unusual-Activity" at bounding box center [526, 227] width 253 height 22
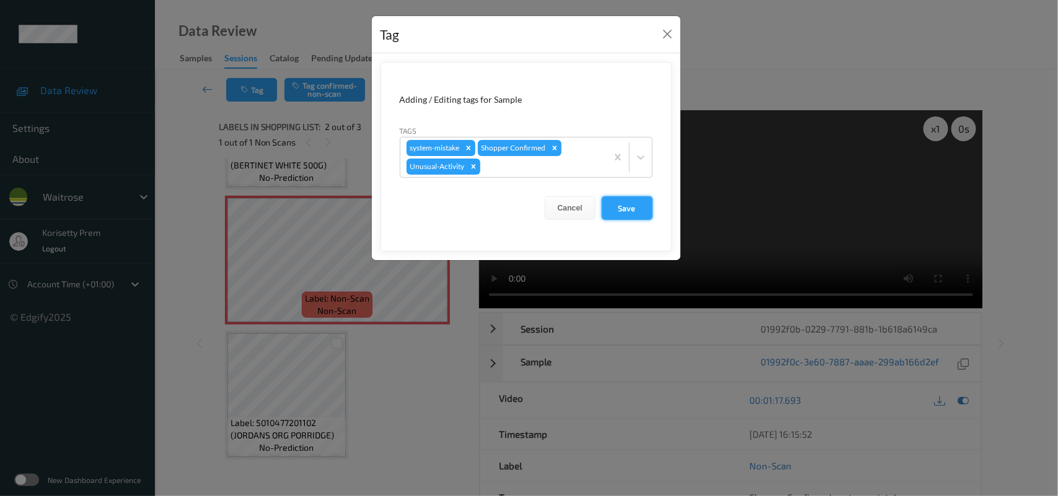
click at [618, 209] on button "Save" at bounding box center [627, 208] width 51 height 24
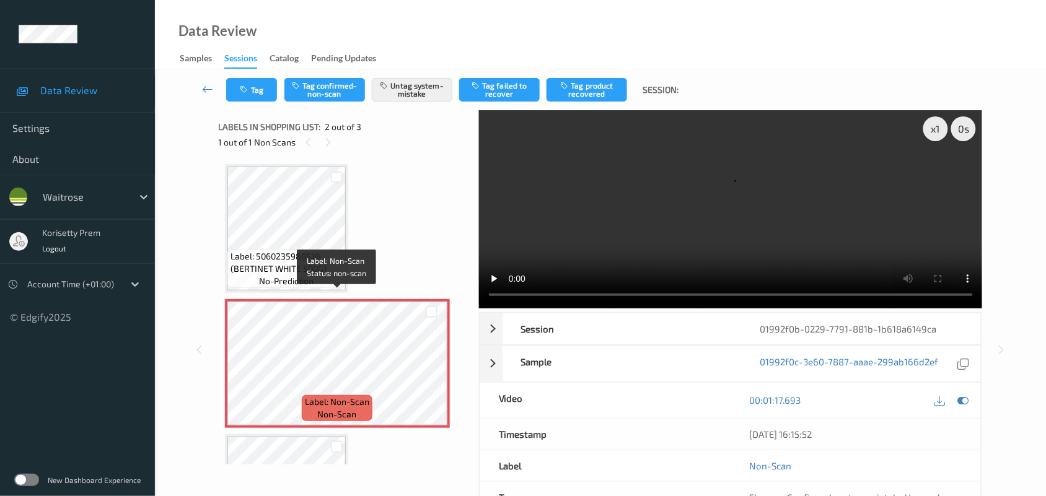
scroll to position [0, 0]
click at [263, 82] on button "Tag" at bounding box center [251, 90] width 51 height 24
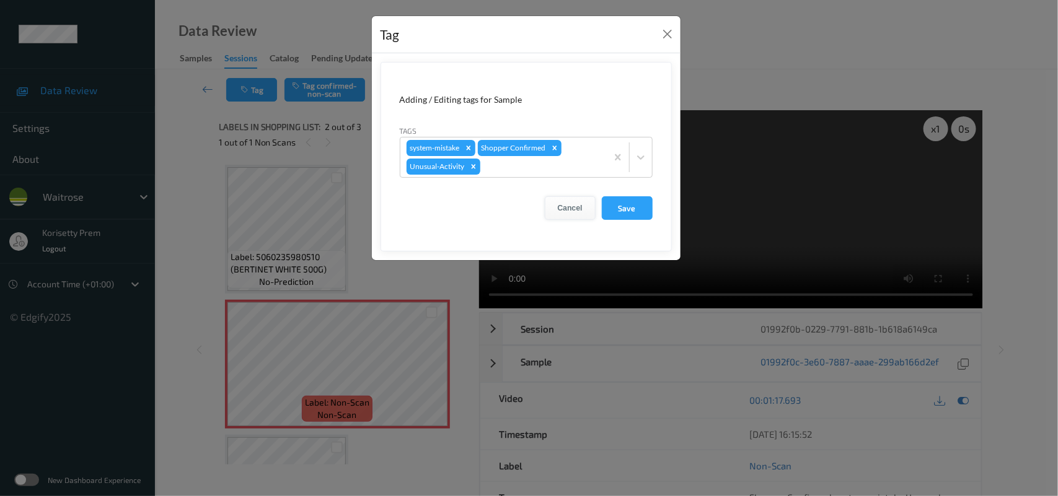
click at [584, 205] on button "Cancel" at bounding box center [570, 208] width 51 height 24
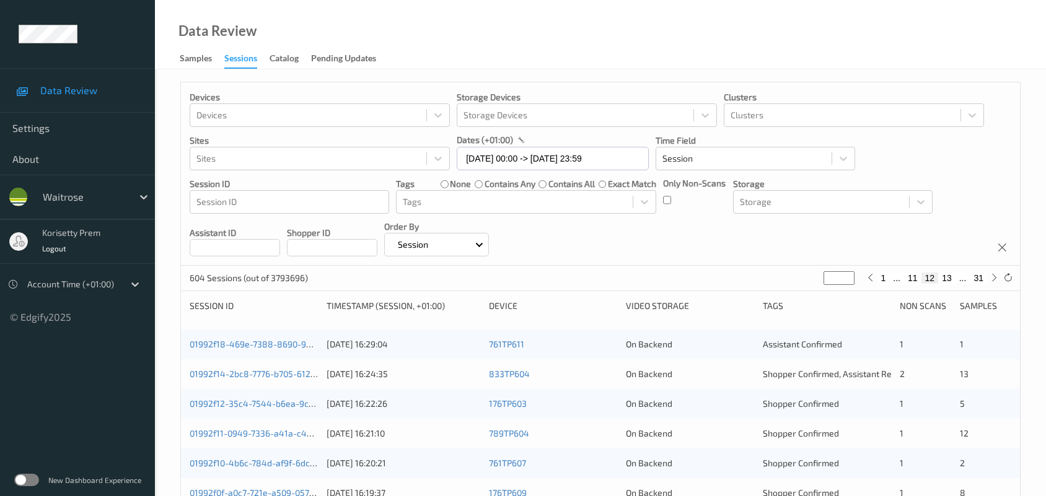
scroll to position [479, 0]
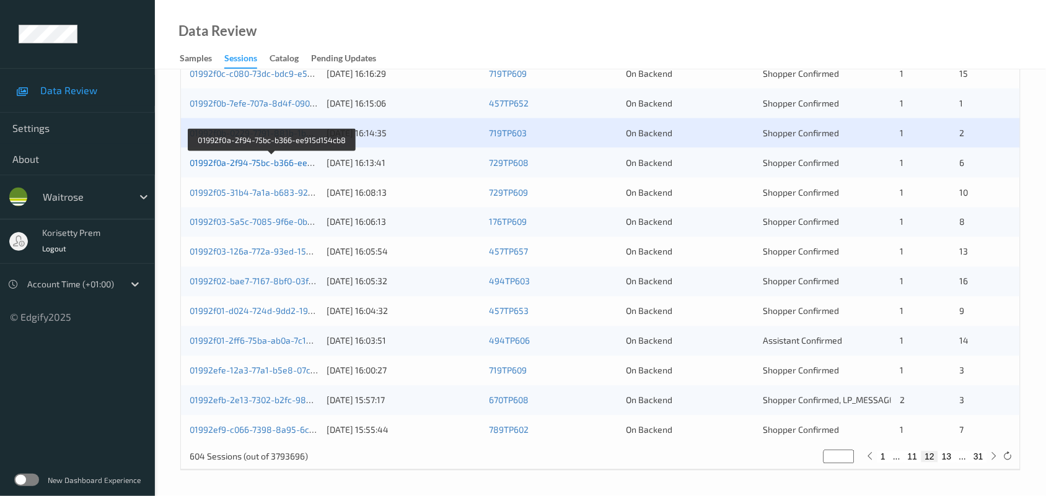
click at [243, 162] on link "01992f0a-2f94-75bc-b366-ee915d154cb8" at bounding box center [272, 162] width 165 height 11
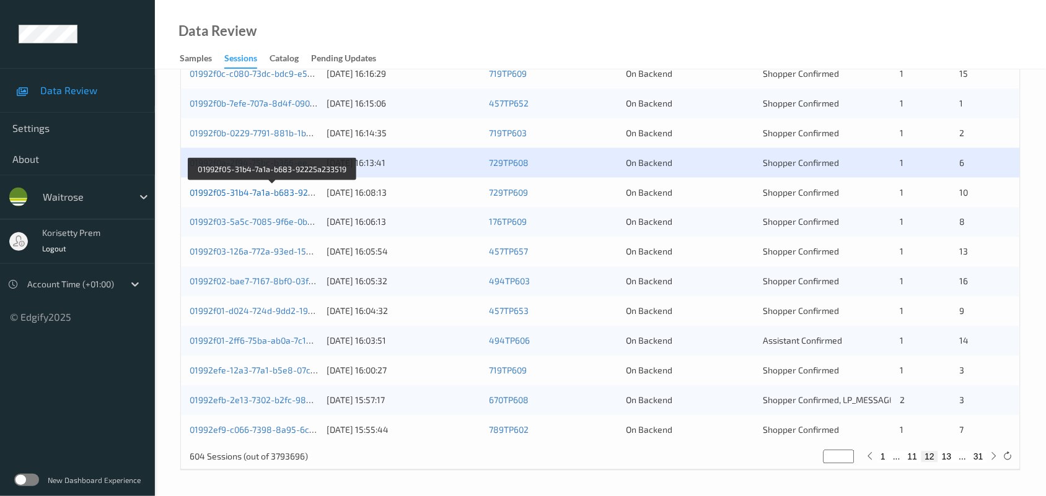
click at [282, 190] on link "01992f05-31b4-7a1a-b683-92225a233519" at bounding box center [273, 192] width 167 height 11
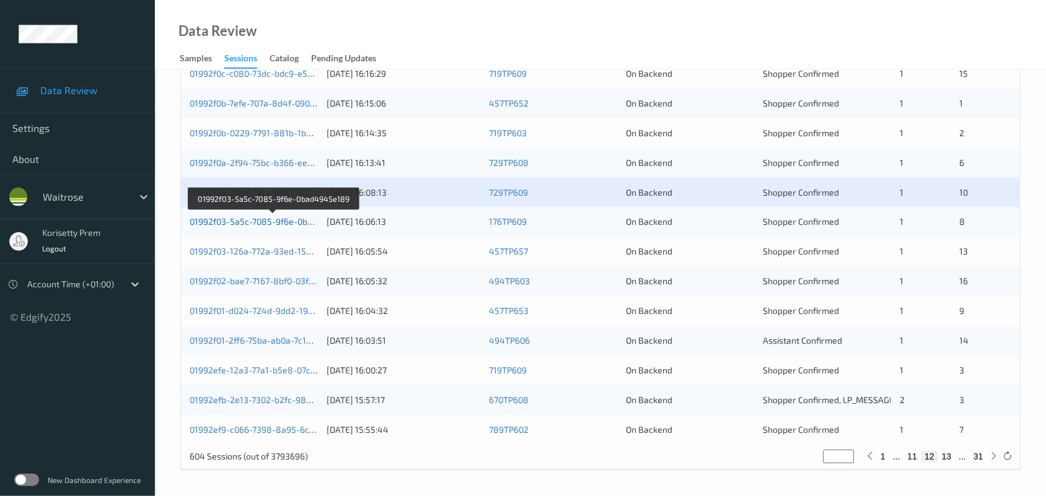
click at [290, 218] on link "01992f03-5a5c-7085-9f6e-0bad4945e189" at bounding box center [274, 222] width 168 height 11
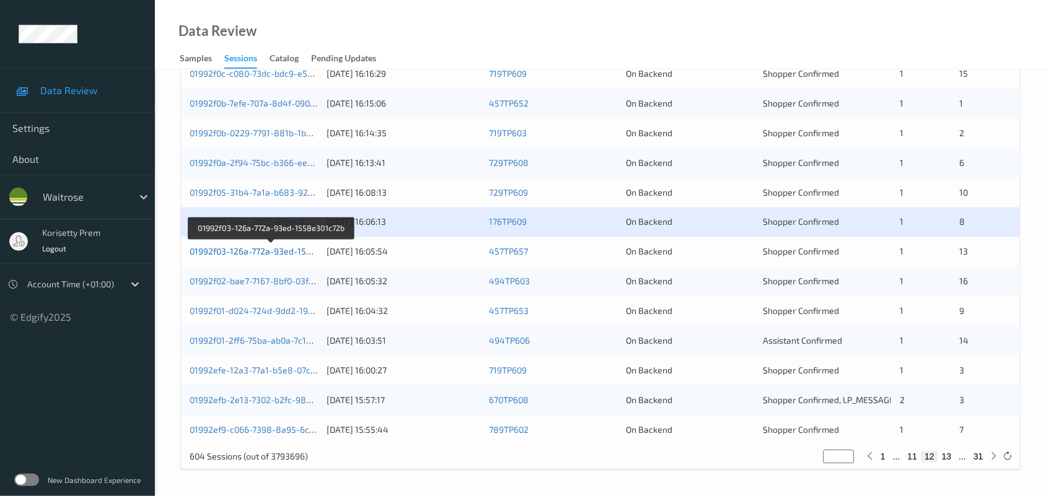
click at [290, 247] on link "01992f03-126a-772a-93ed-1558e301c72b" at bounding box center [272, 252] width 164 height 11
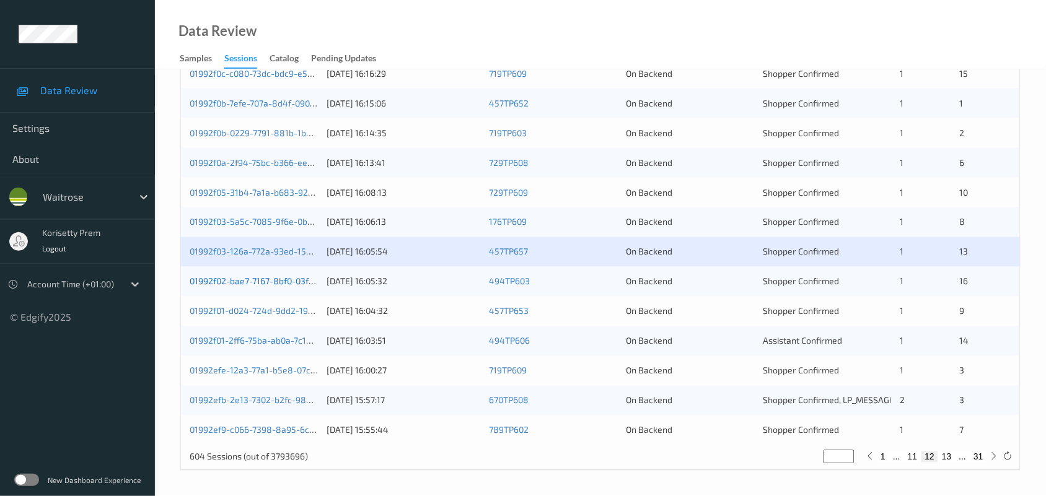
click at [289, 280] on link "01992f02-bae7-7167-8bf0-03fb716af41f" at bounding box center [268, 281] width 157 height 11
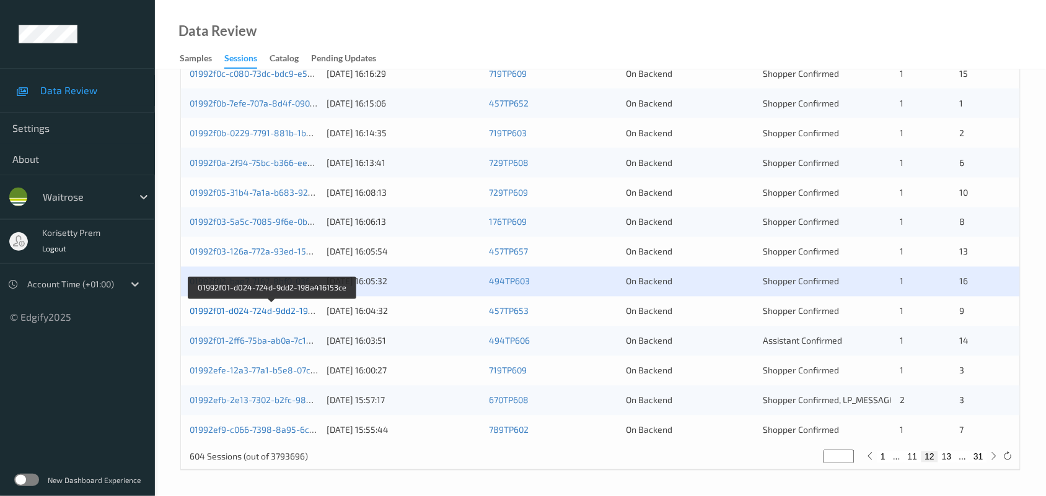
click at [281, 310] on link "01992f01-d024-724d-9dd2-198a416153ce" at bounding box center [273, 311] width 166 height 11
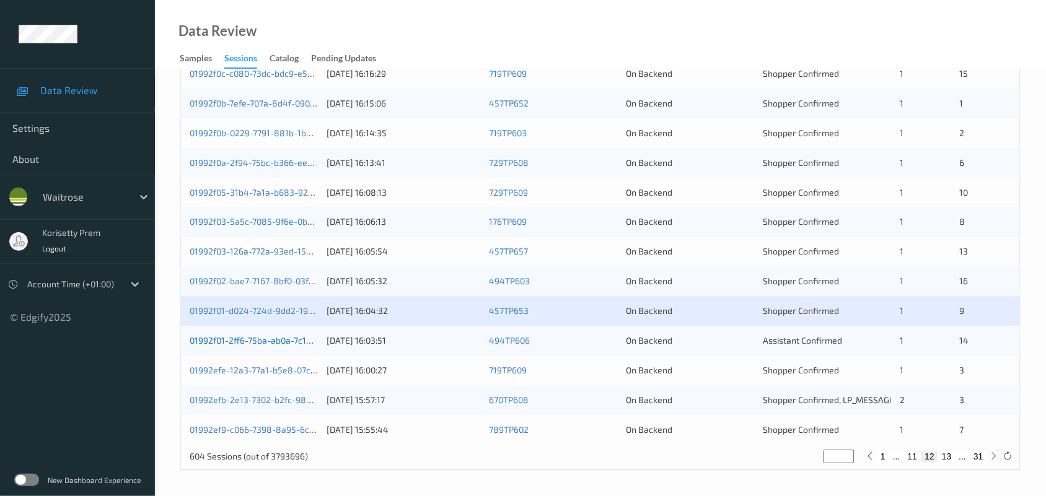
click at [286, 342] on link "01992f01-2ff6-75ba-ab0a-7c150c6efbb5" at bounding box center [269, 341] width 159 height 11
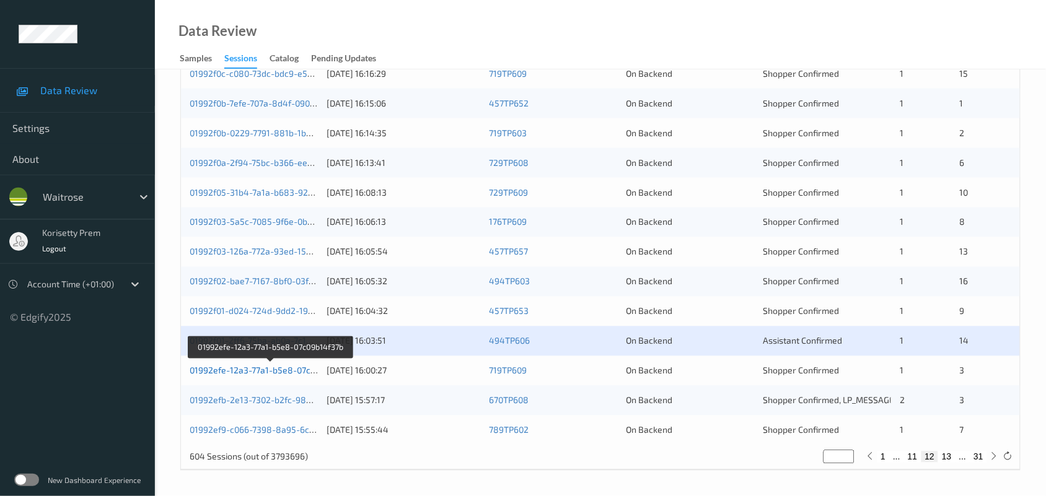
click at [280, 369] on link "01992efe-12a3-77a1-b5e8-07c09b14f37b" at bounding box center [271, 371] width 162 height 11
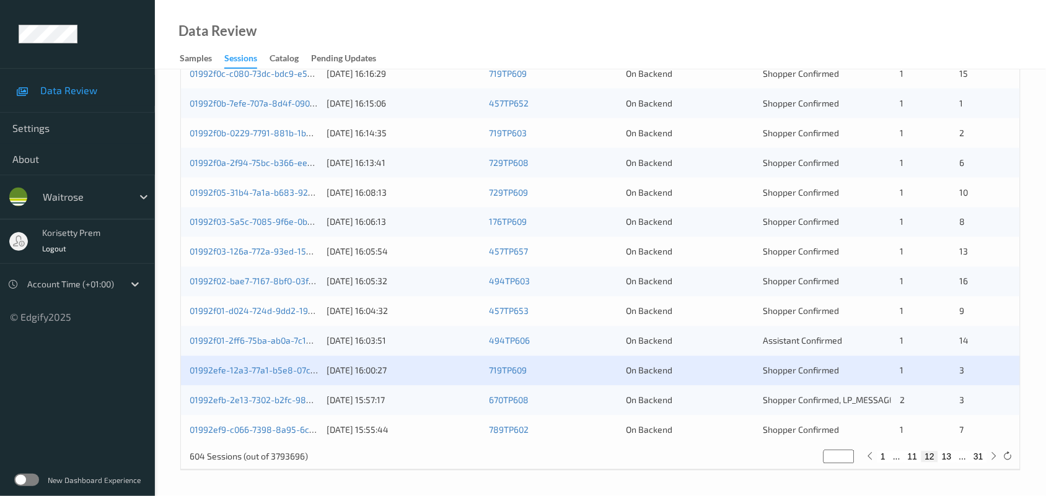
click at [287, 407] on div "01992efb-2e13-7302-b2fc-985a449d4680 [DATE] 15:57:17 670TP608 On Backend Shoppe…" at bounding box center [600, 401] width 839 height 30
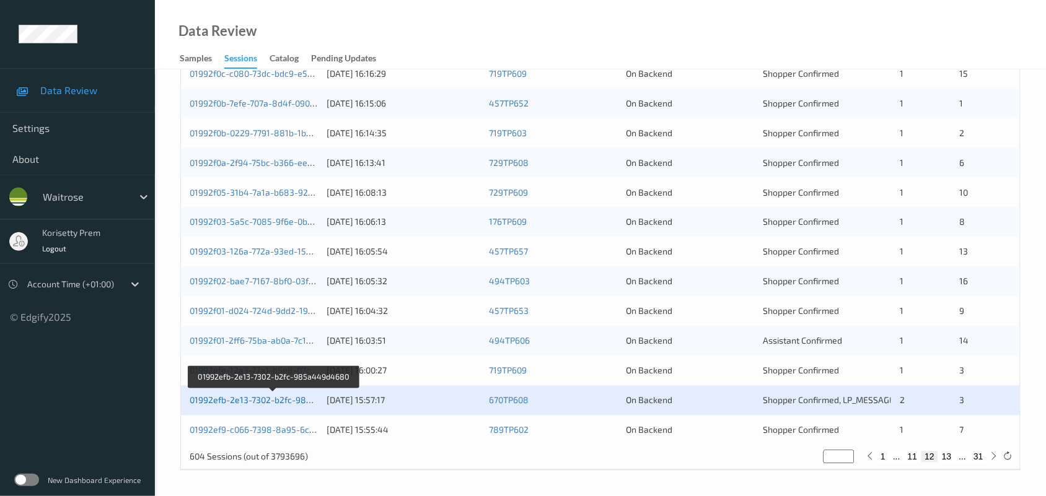
click at [289, 401] on link "01992efb-2e13-7302-b2fc-985a449d4680" at bounding box center [274, 400] width 169 height 11
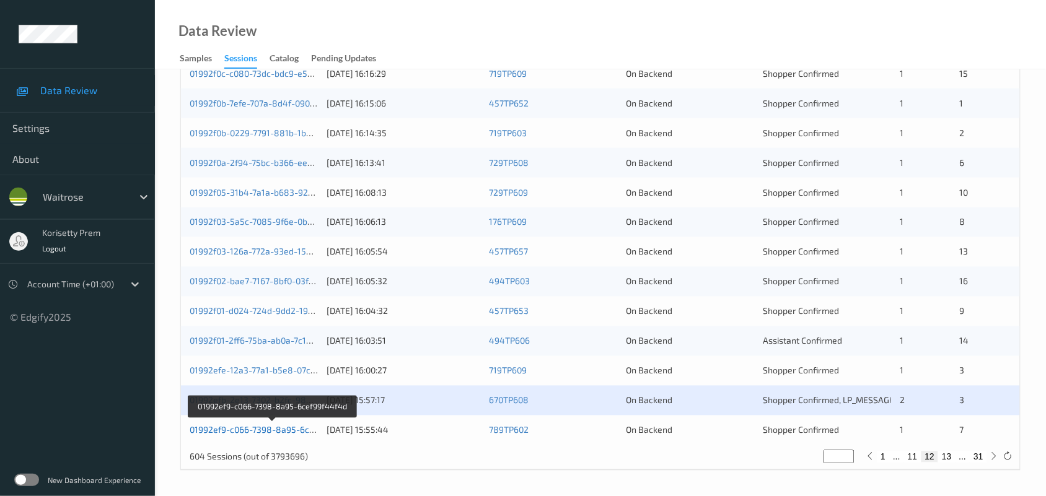
click at [290, 431] on link "01992ef9-c066-7398-8a95-6cef99f44f4d" at bounding box center [272, 430] width 165 height 11
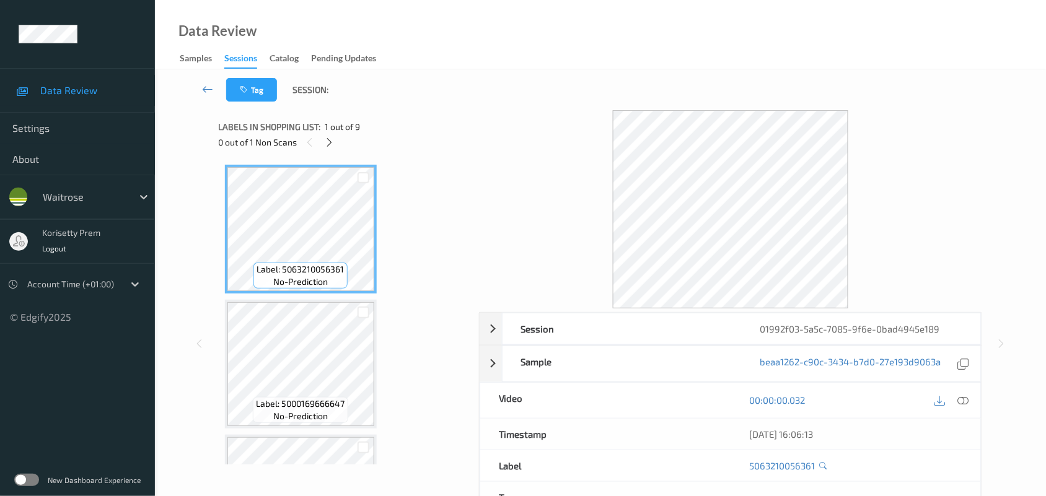
click at [416, 79] on div "Tag Session:" at bounding box center [600, 89] width 840 height 41
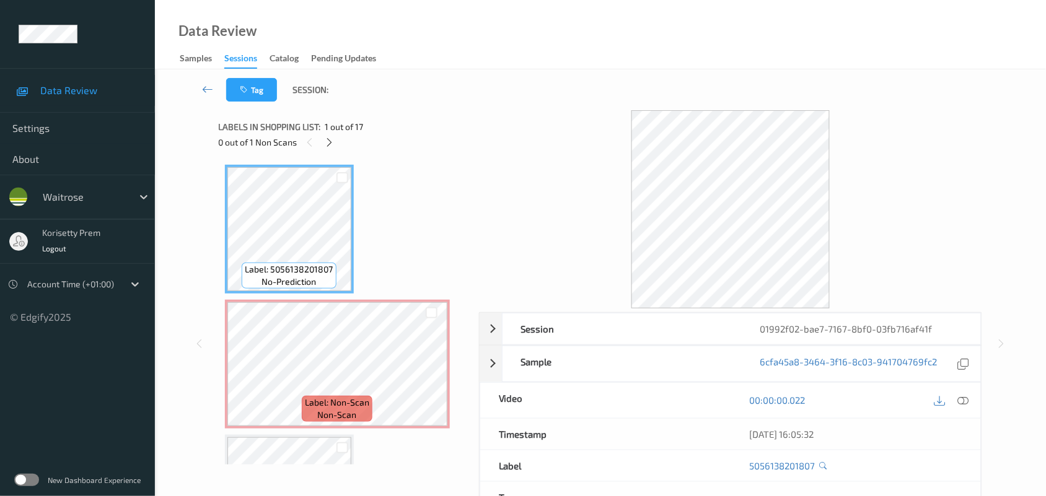
click at [533, 98] on div "Tag Session:" at bounding box center [600, 89] width 840 height 41
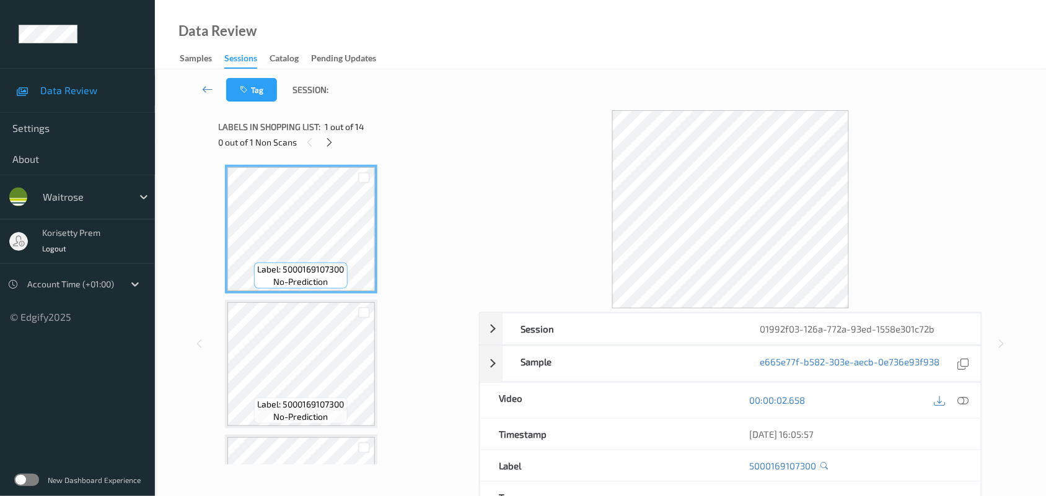
click at [469, 97] on div "Tag Session:" at bounding box center [600, 89] width 840 height 41
click at [537, 73] on div "Tag Session:" at bounding box center [600, 89] width 840 height 41
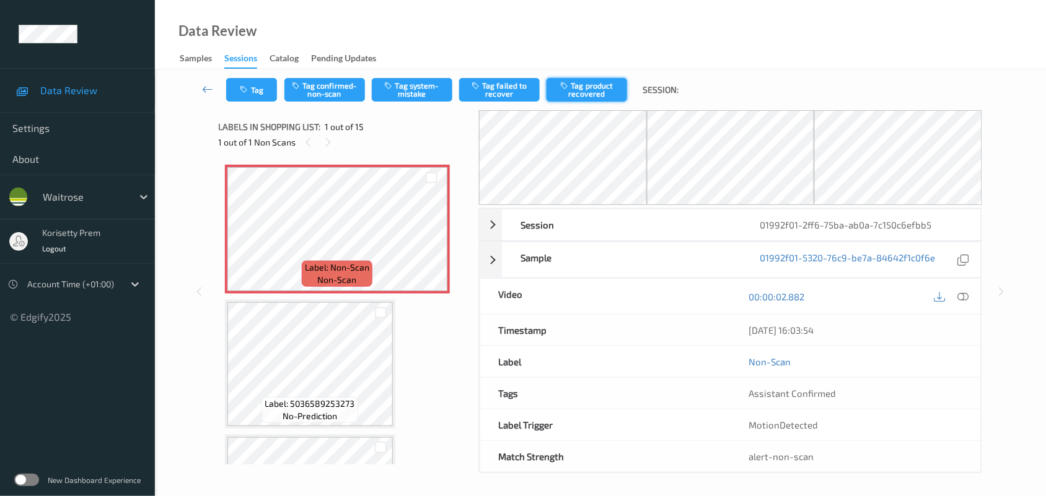
click at [580, 97] on button "Tag product recovered" at bounding box center [587, 90] width 81 height 24
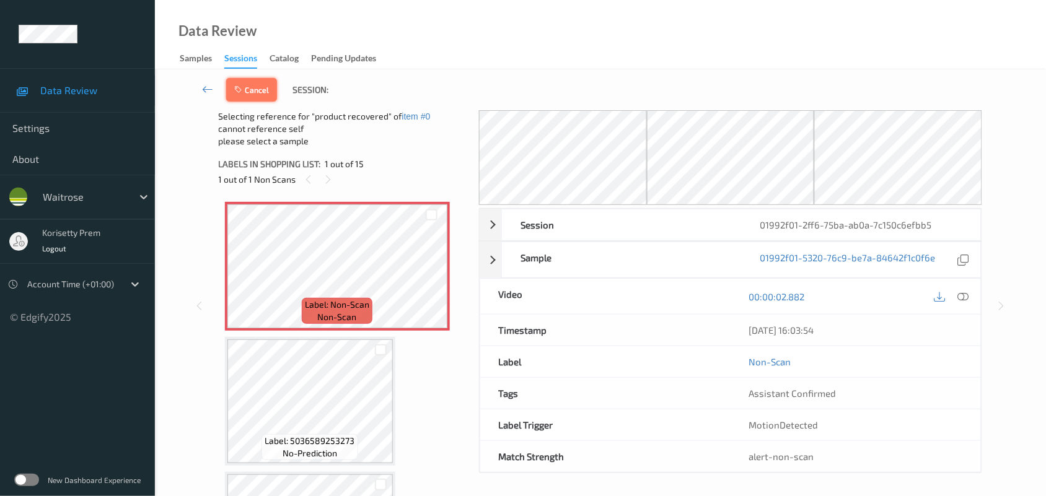
click at [260, 97] on button "Cancel" at bounding box center [251, 90] width 51 height 24
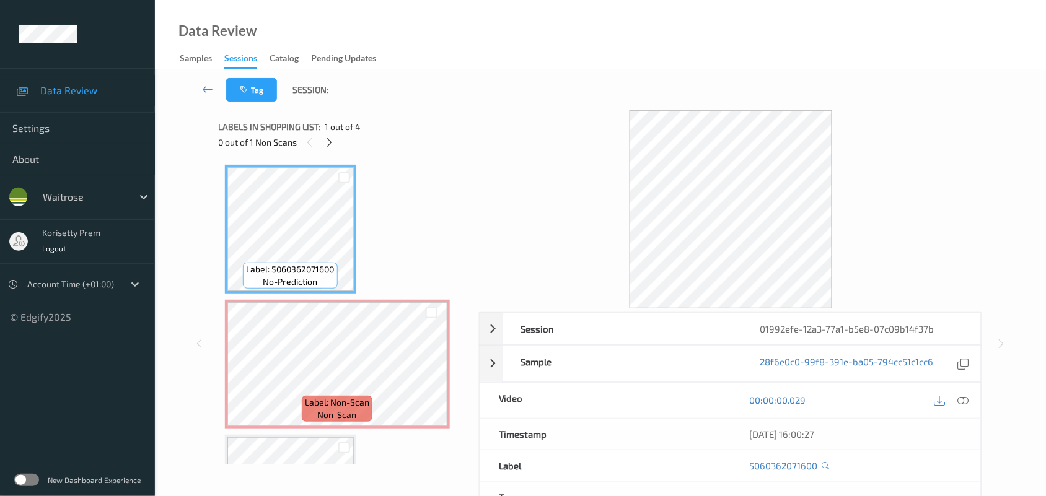
click at [547, 58] on div "Data Review Samples Sessions Catalog Pending Updates" at bounding box center [600, 34] width 891 height 69
click at [465, 56] on div "Data Review Samples Sessions Catalog Pending Updates" at bounding box center [600, 34] width 891 height 69
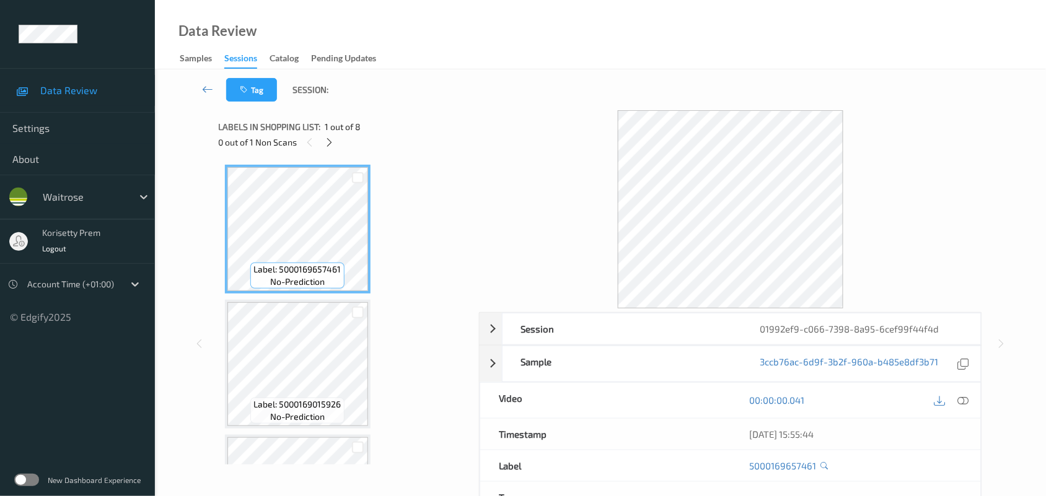
click at [529, 58] on div "Data Review Samples Sessions Catalog Pending Updates" at bounding box center [600, 34] width 891 height 69
